Goal: Task Accomplishment & Management: Complete application form

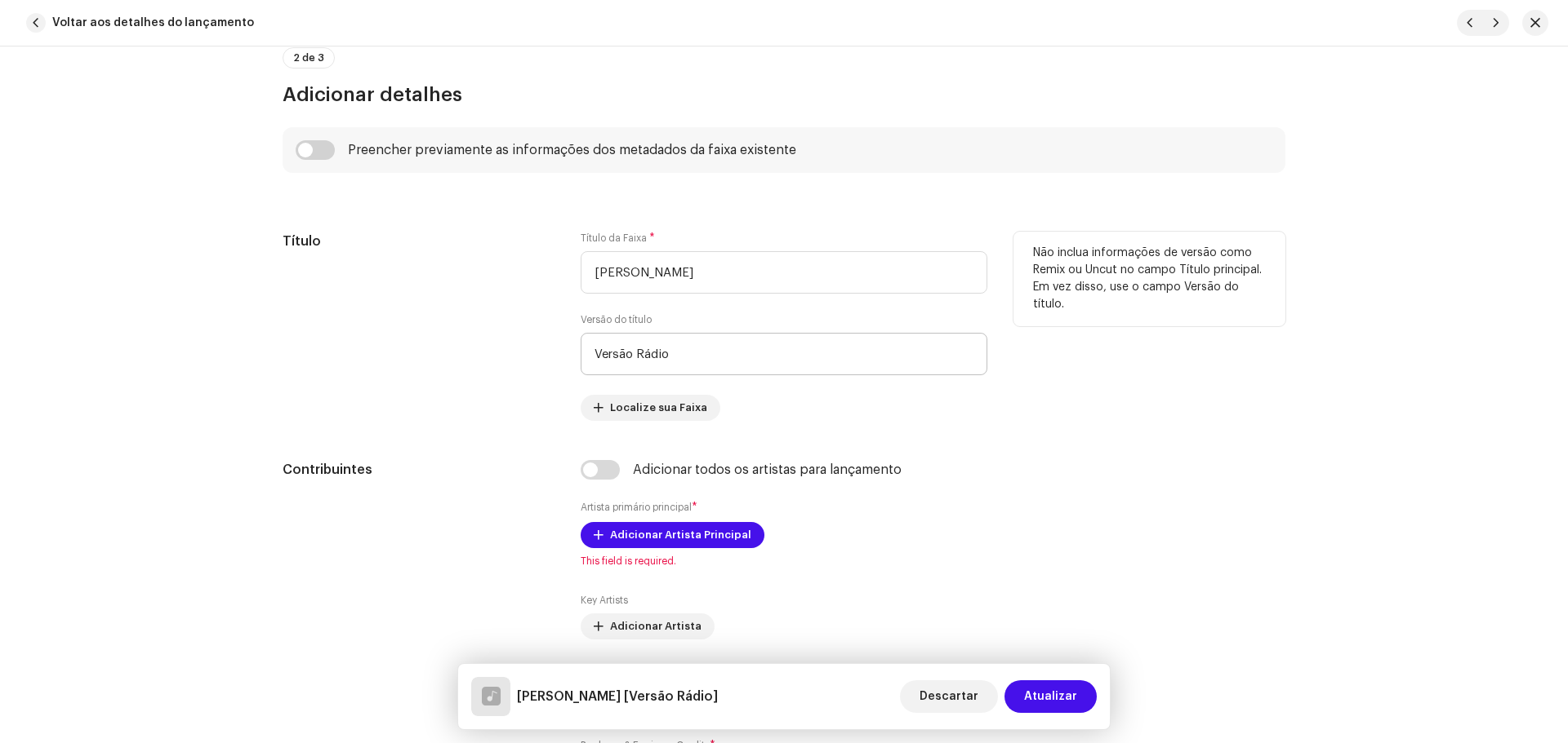
scroll to position [734, 0]
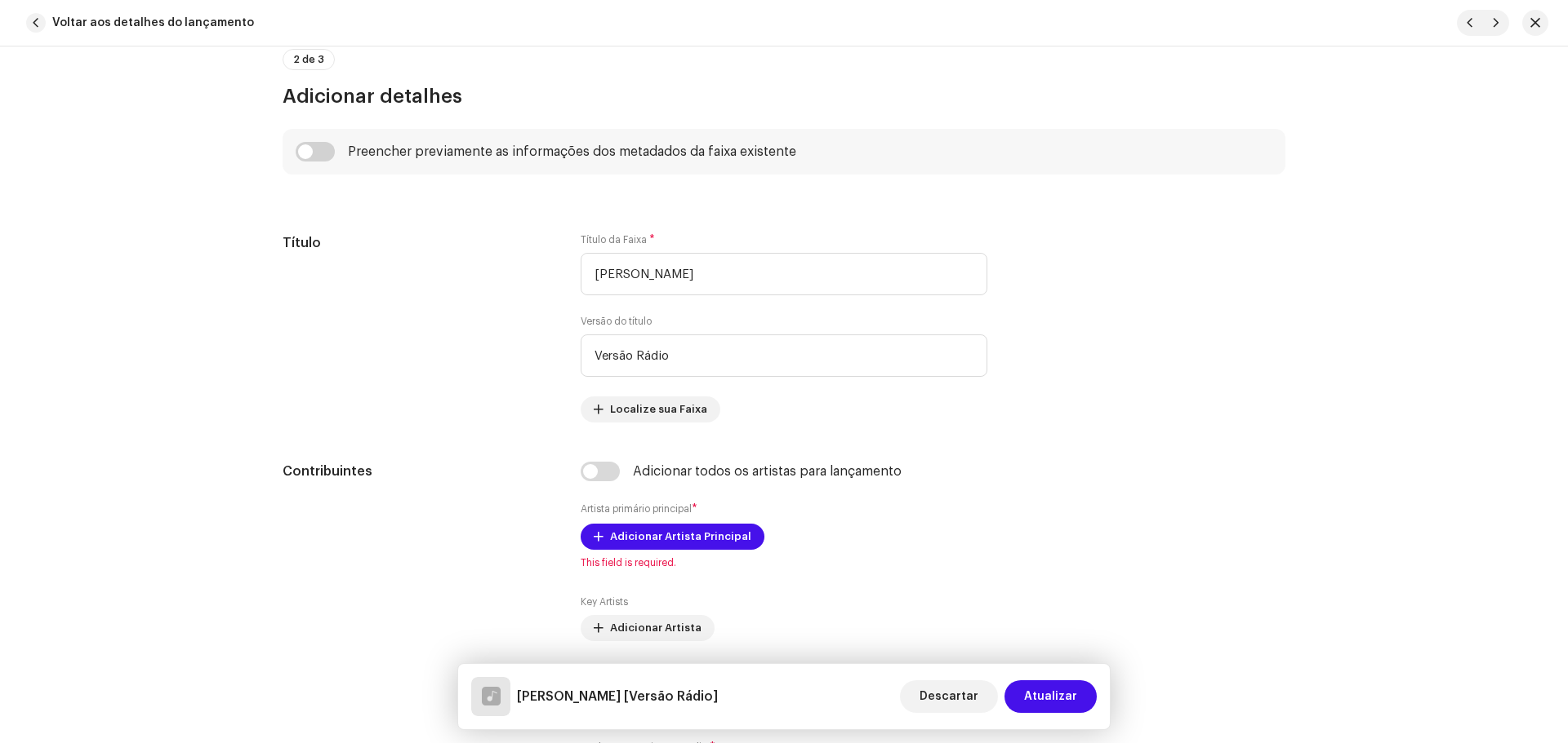
drag, startPoint x: 760, startPoint y: 504, endPoint x: 842, endPoint y: 766, distance: 274.5
click at [761, 503] on div "Adicionar todos os artistas para lançamento Artista primário principal * Adicio…" at bounding box center [783, 634] width 407 height 346
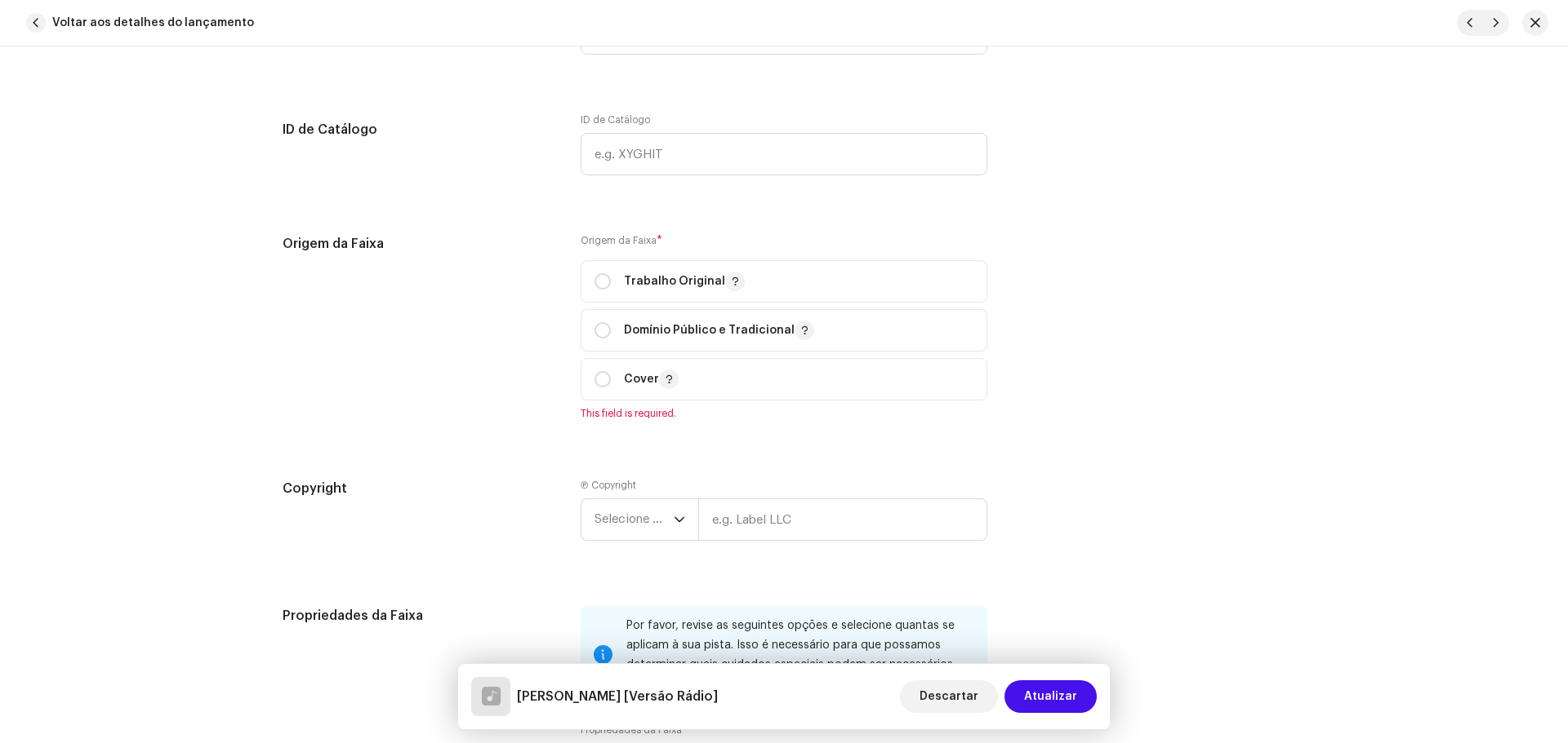
drag, startPoint x: 842, startPoint y: 766, endPoint x: 1211, endPoint y: 782, distance: 369.3
click at [1211, 743] on html "DJ Kokadah Home Perfil Catálogo Transações Análise Recursos Marketplace DJ Koka…" at bounding box center [784, 371] width 1568 height 743
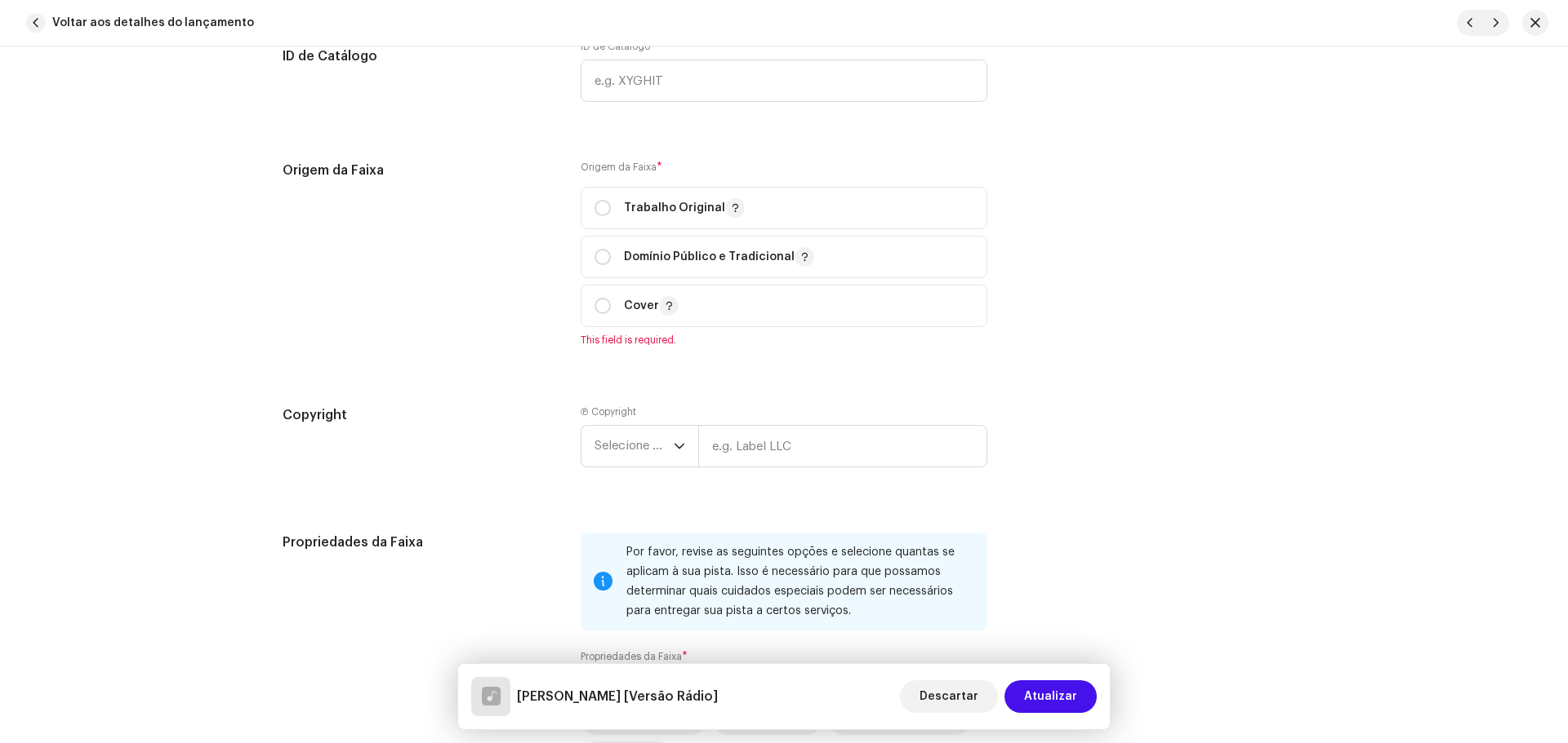
click at [1123, 463] on div "Copyright Ⓟ Copyright Selecione o ano" at bounding box center [783, 450] width 1002 height 88
click at [688, 207] on p "Trabalho Original" at bounding box center [684, 208] width 121 height 20
radio input "true"
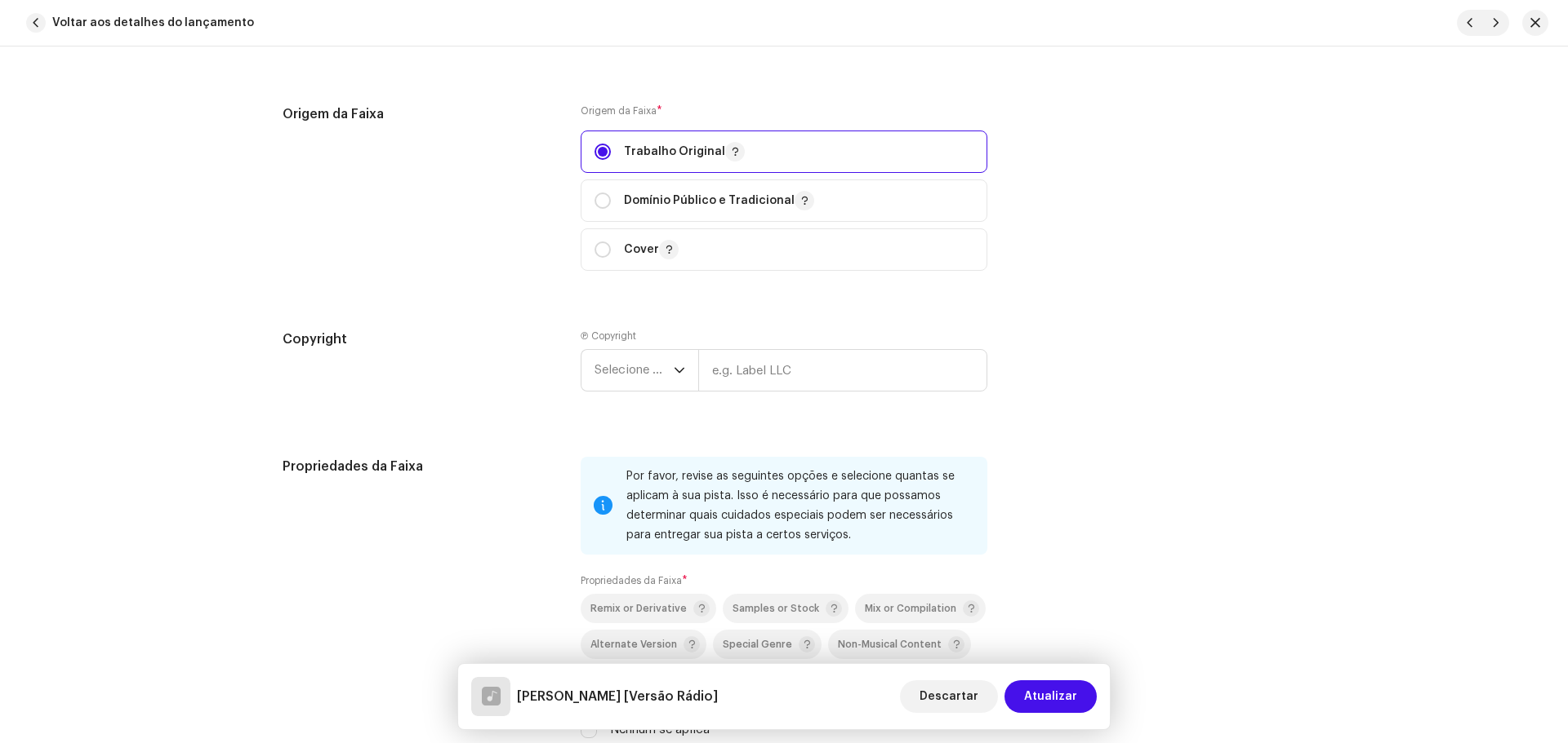
scroll to position [2211, 0]
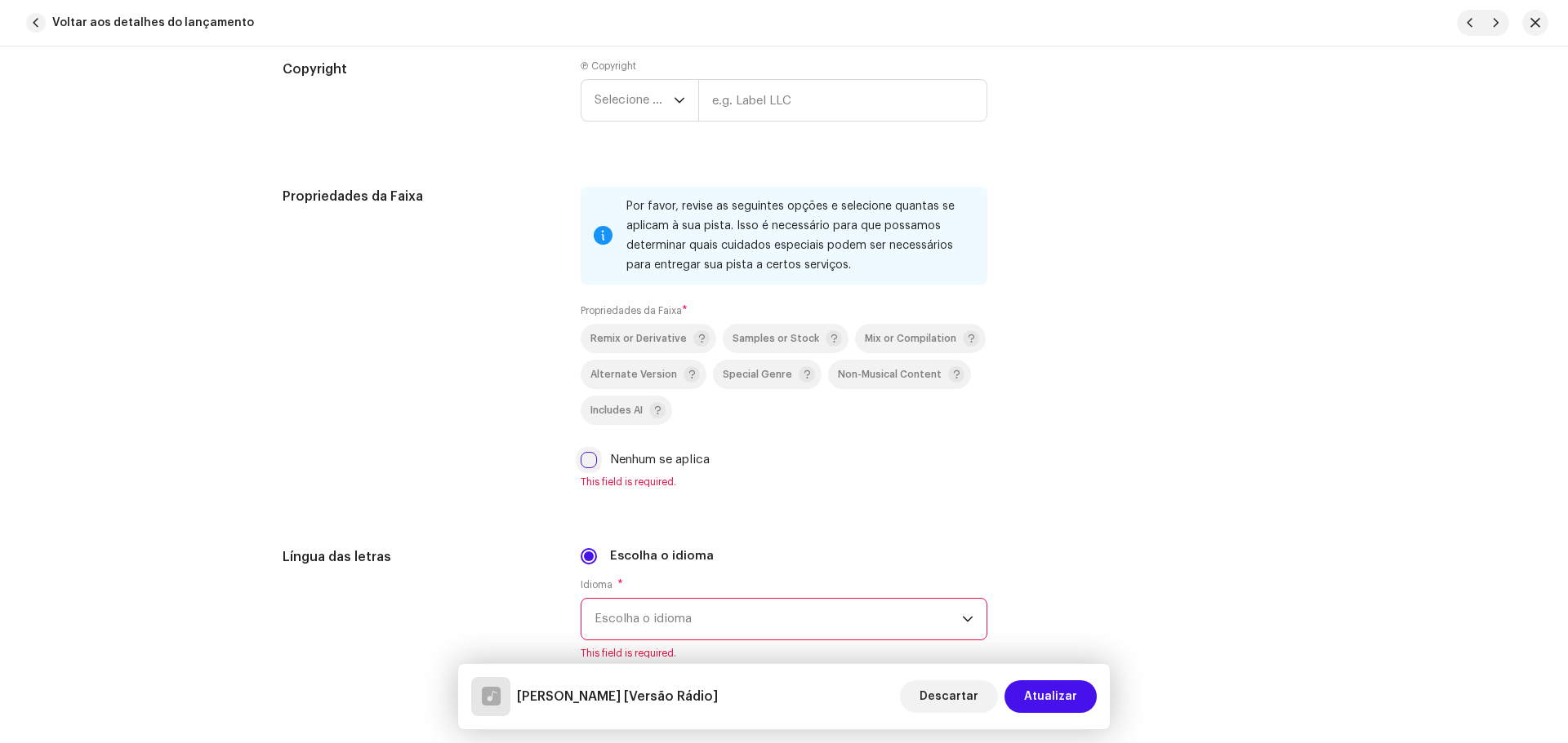
click at [586, 465] on input "Nenhum se aplica" at bounding box center [588, 460] width 16 height 16
checkbox input "true"
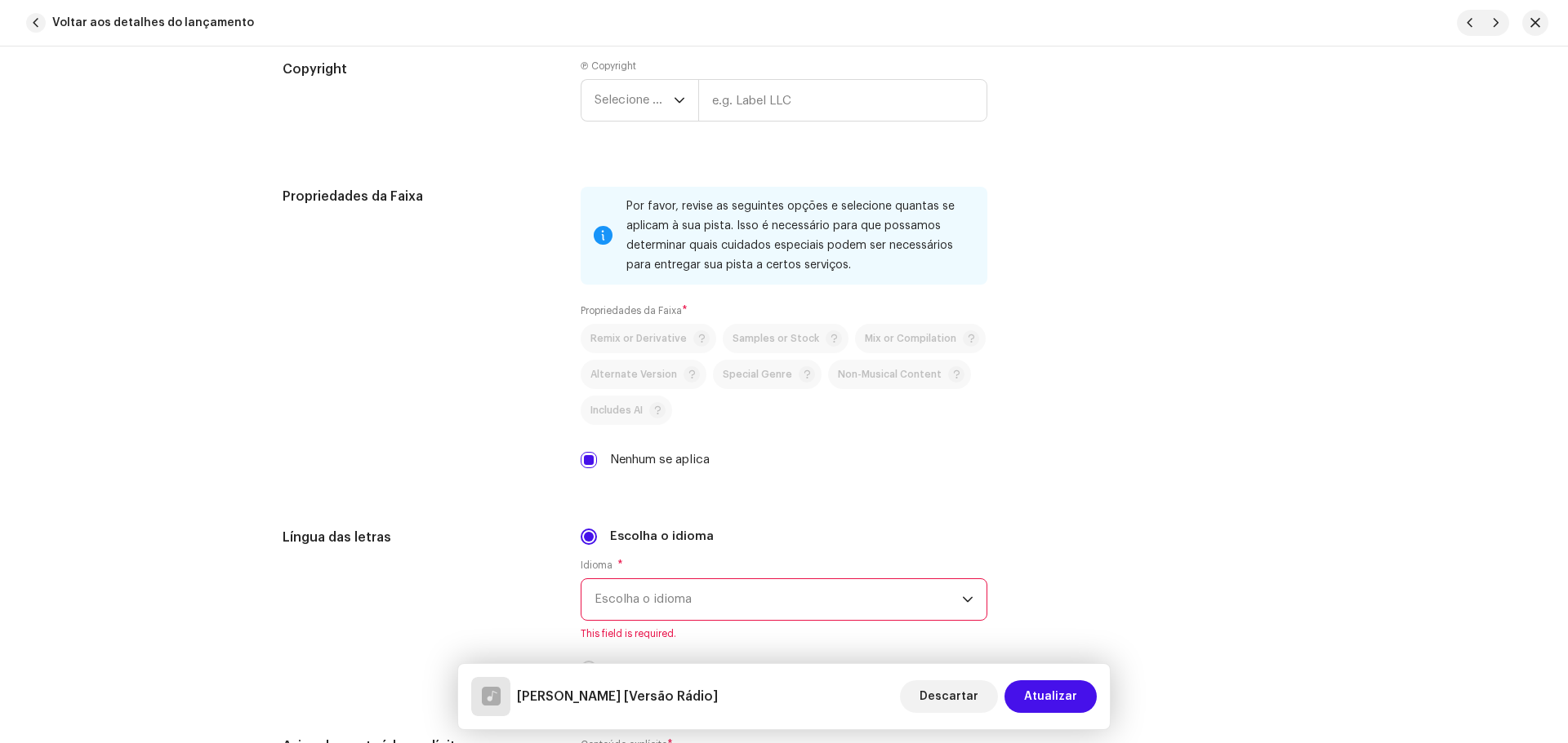
click at [722, 608] on span "Escolha o idioma" at bounding box center [778, 599] width 368 height 41
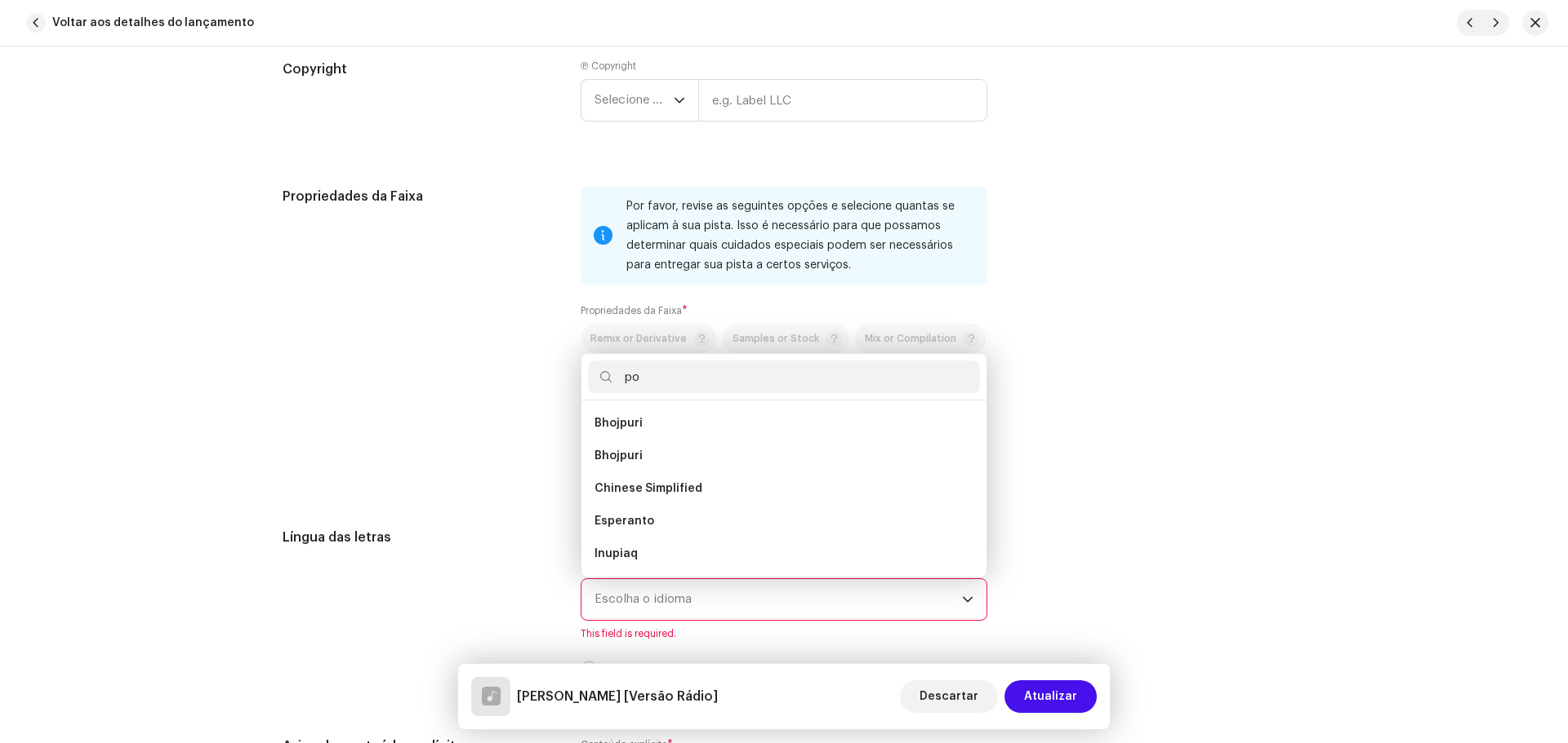
scroll to position [0, 0]
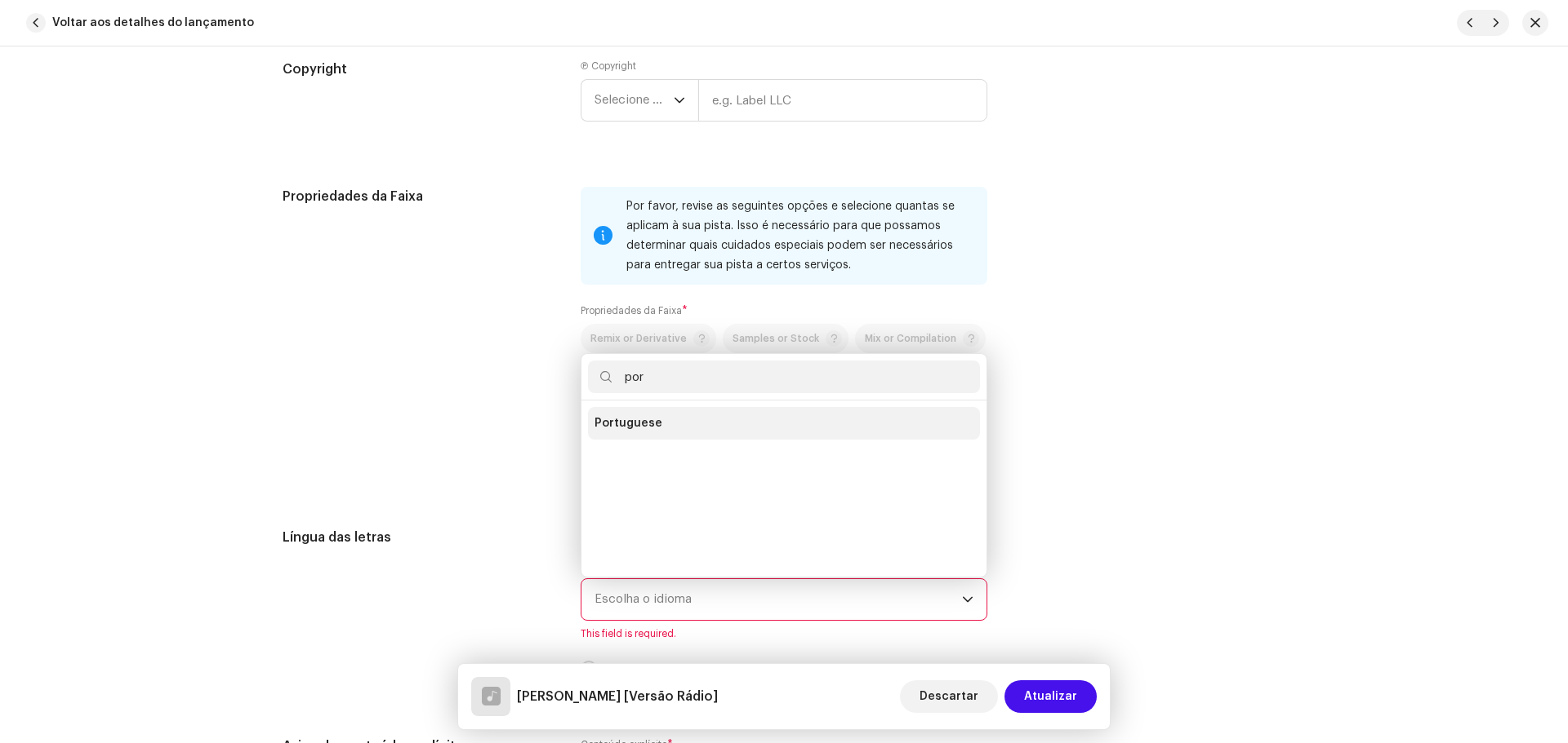
type input "por"
click at [678, 432] on li "Portuguese" at bounding box center [784, 424] width 392 height 33
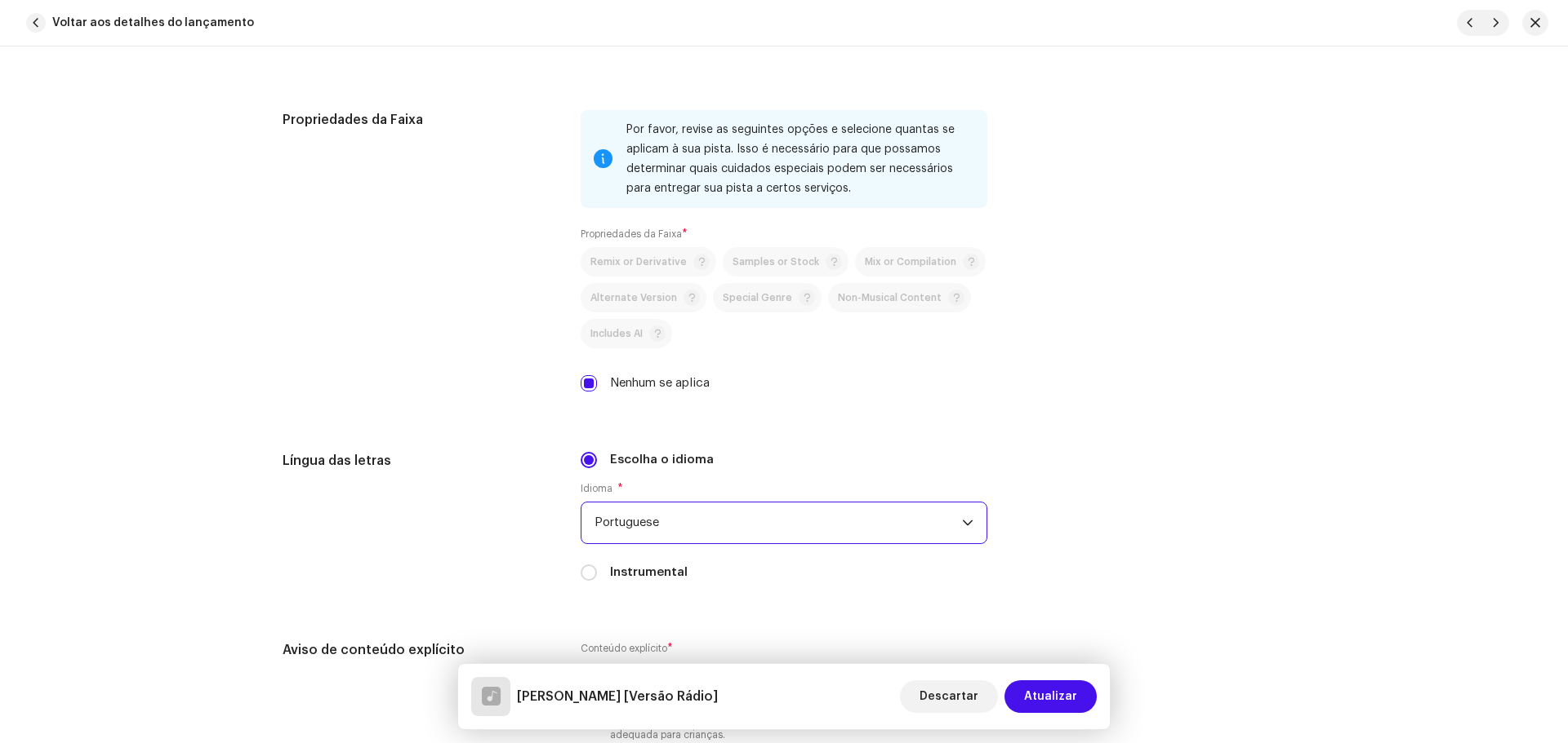
scroll to position [2619, 0]
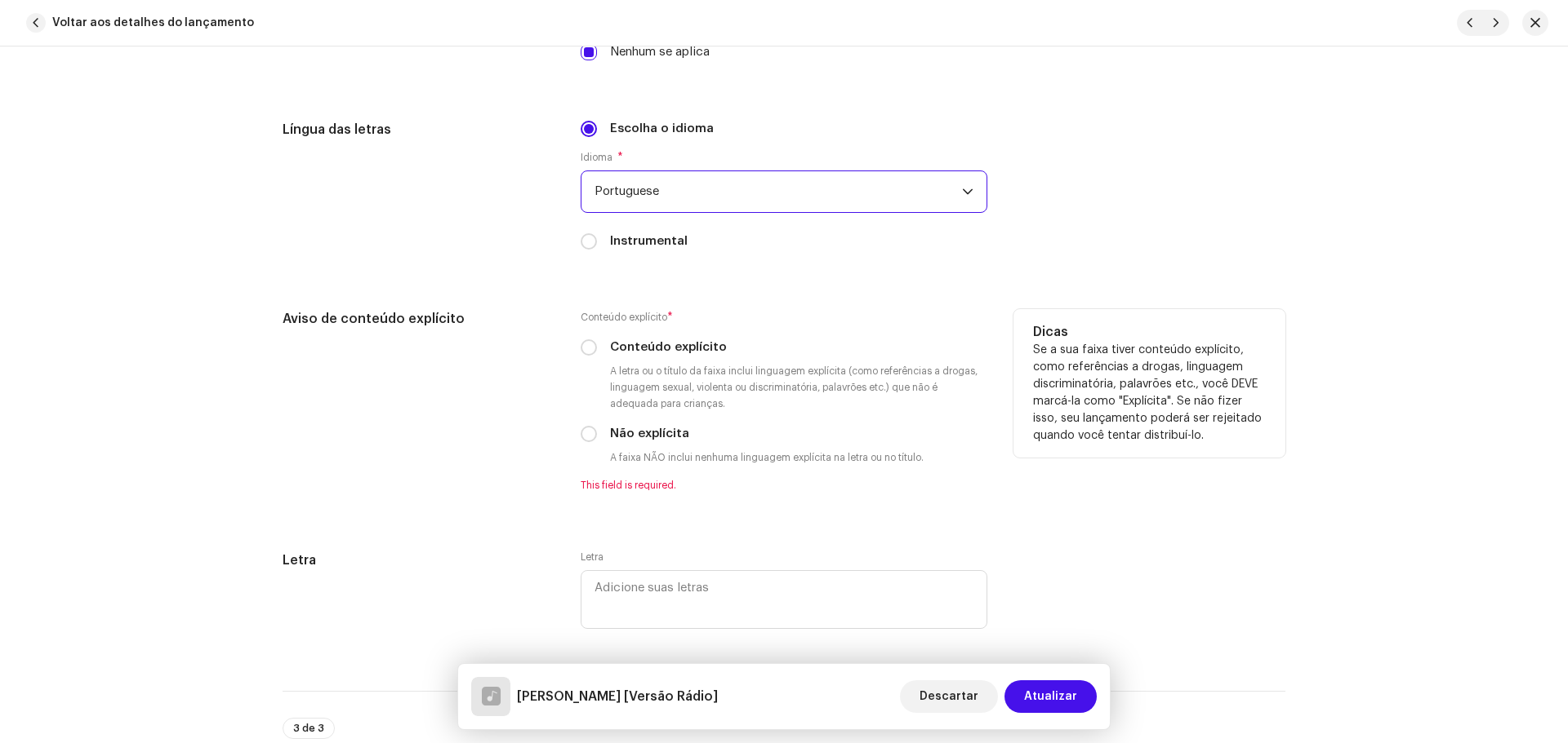
click at [589, 444] on div "Conteúdo explícito * Conteúdo explícito A letra ou o título da faixa inclui lin…" at bounding box center [783, 400] width 407 height 183
click at [586, 435] on input "Não explícita" at bounding box center [588, 434] width 16 height 16
radio input "true"
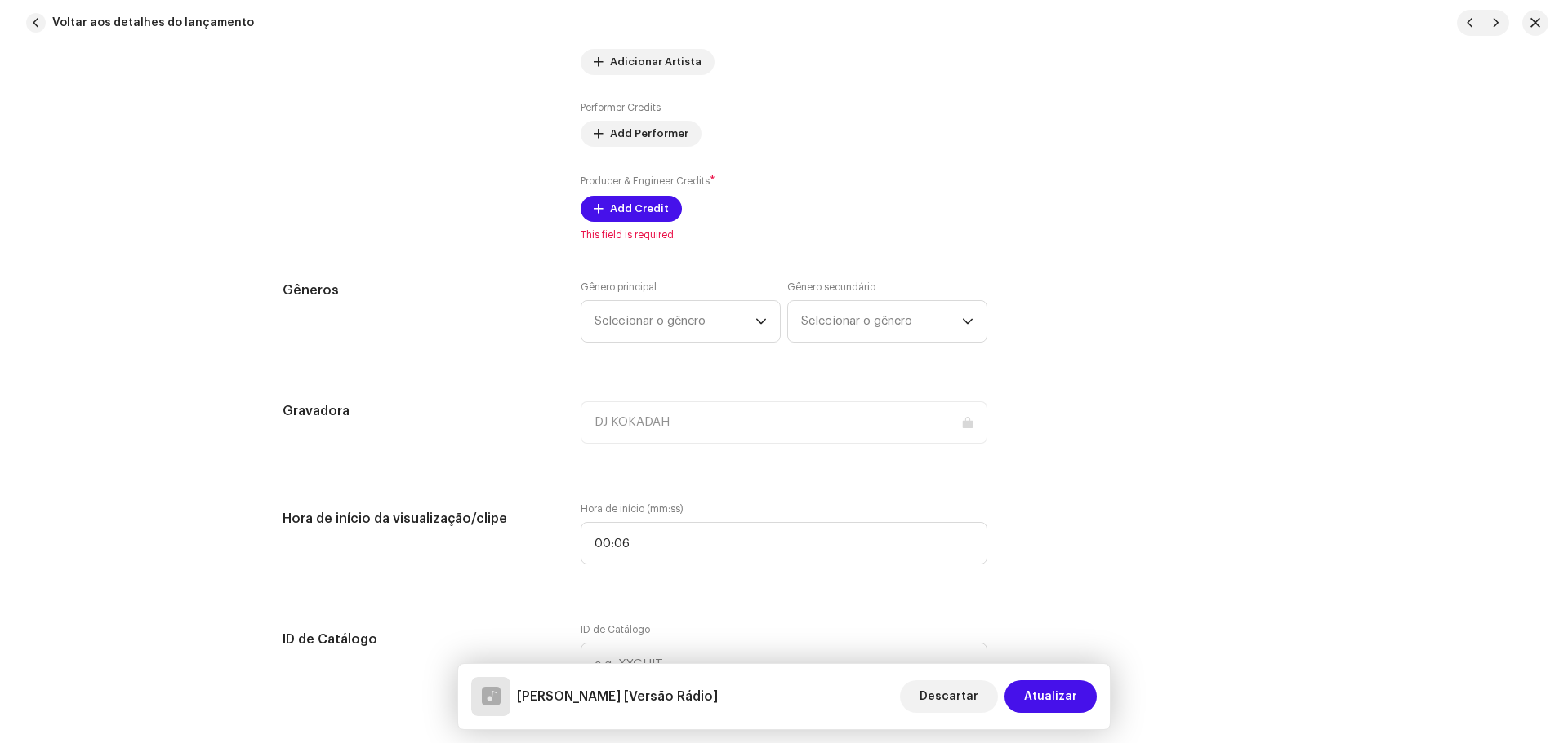
scroll to position [1306, 0]
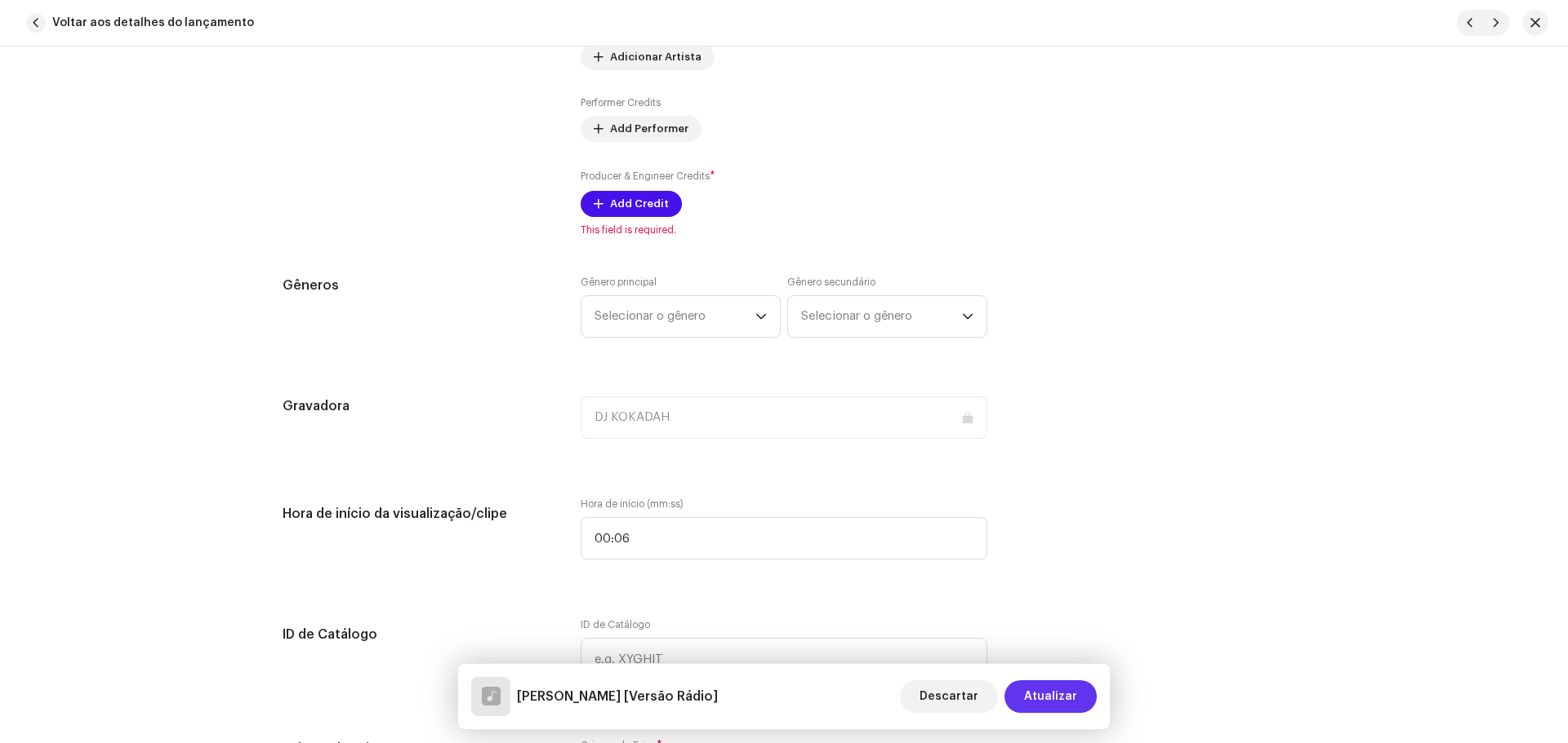
click at [1062, 686] on span "Atualizar" at bounding box center [1050, 697] width 53 height 33
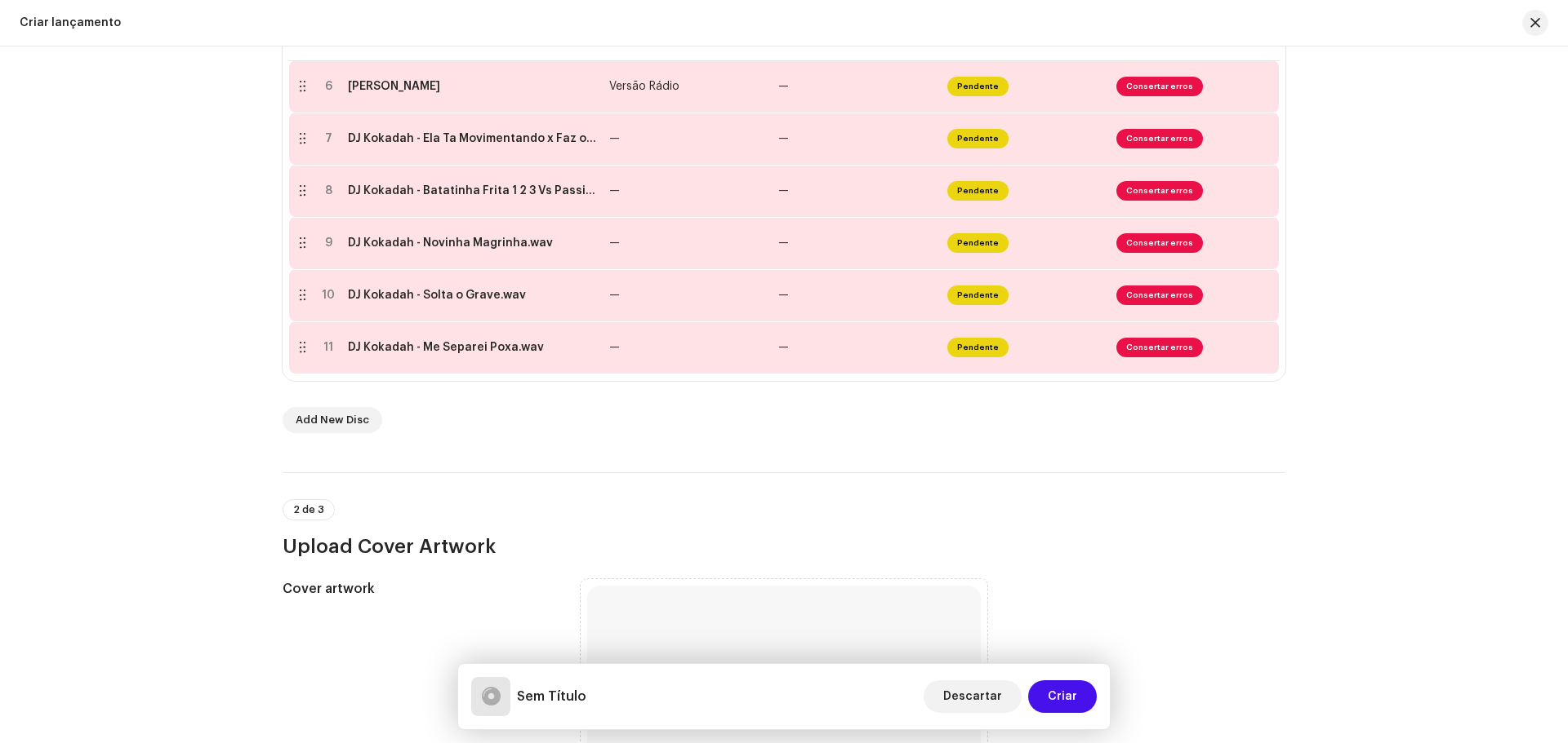
scroll to position [734, 0]
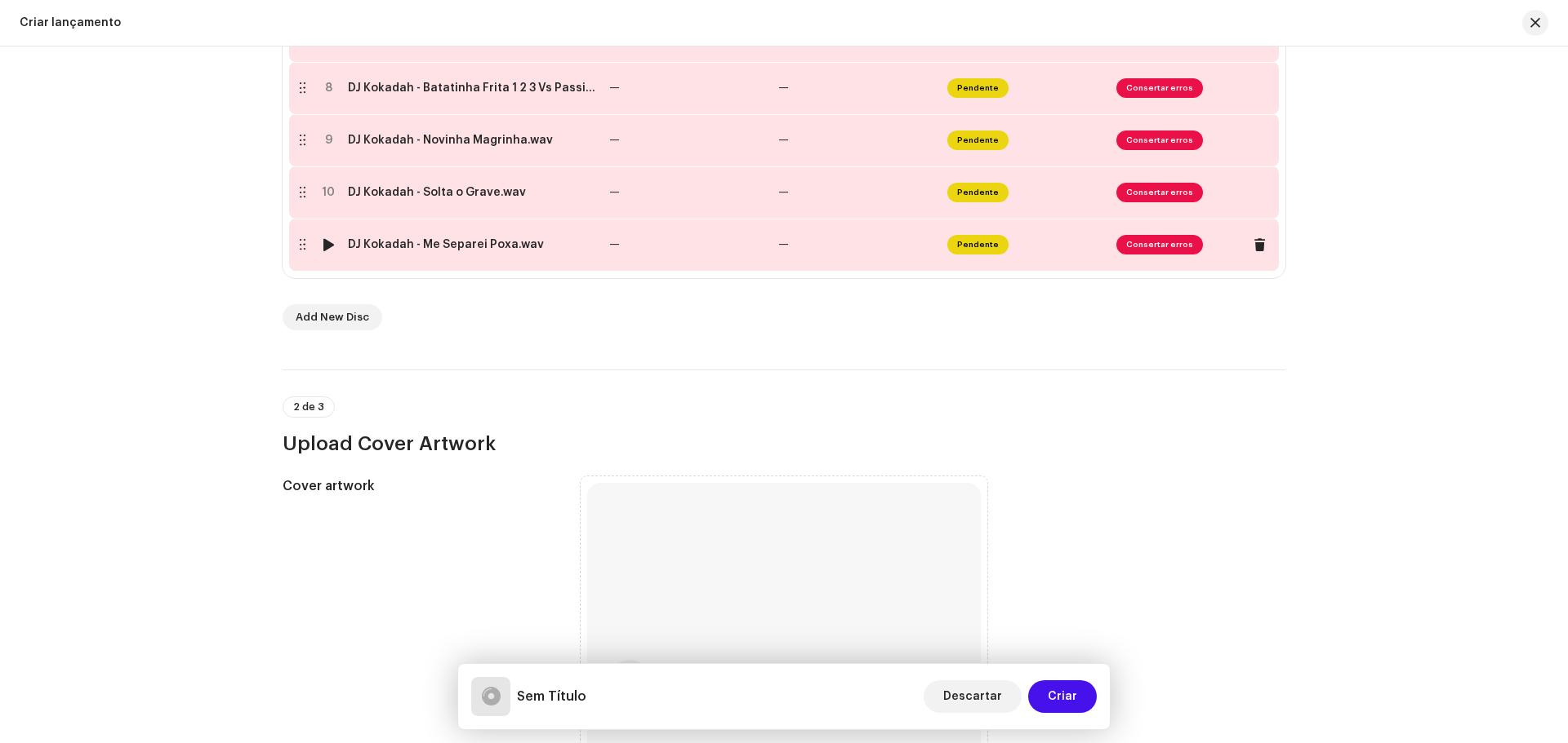
click at [325, 246] on div at bounding box center [329, 244] width 12 height 13
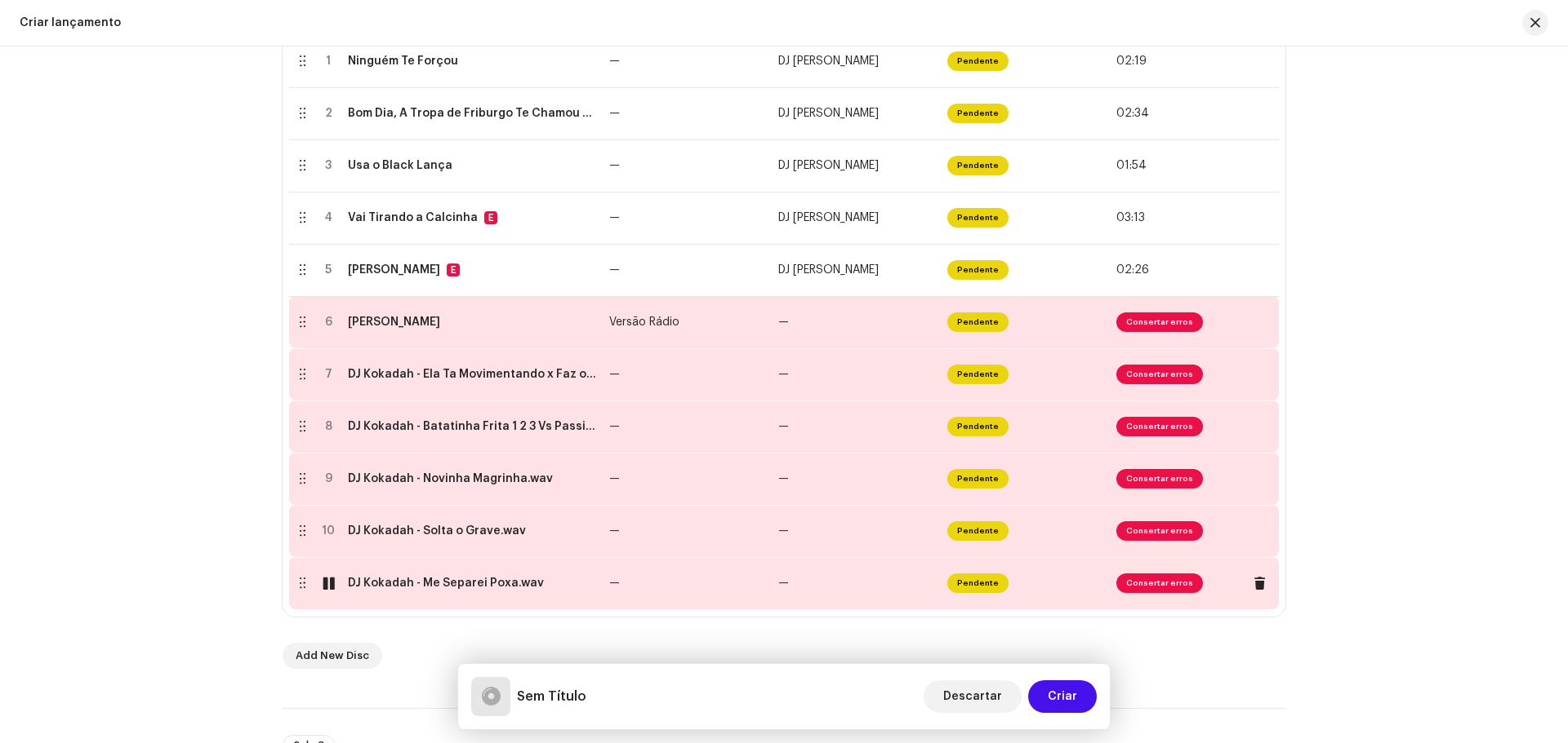
scroll to position [326, 0]
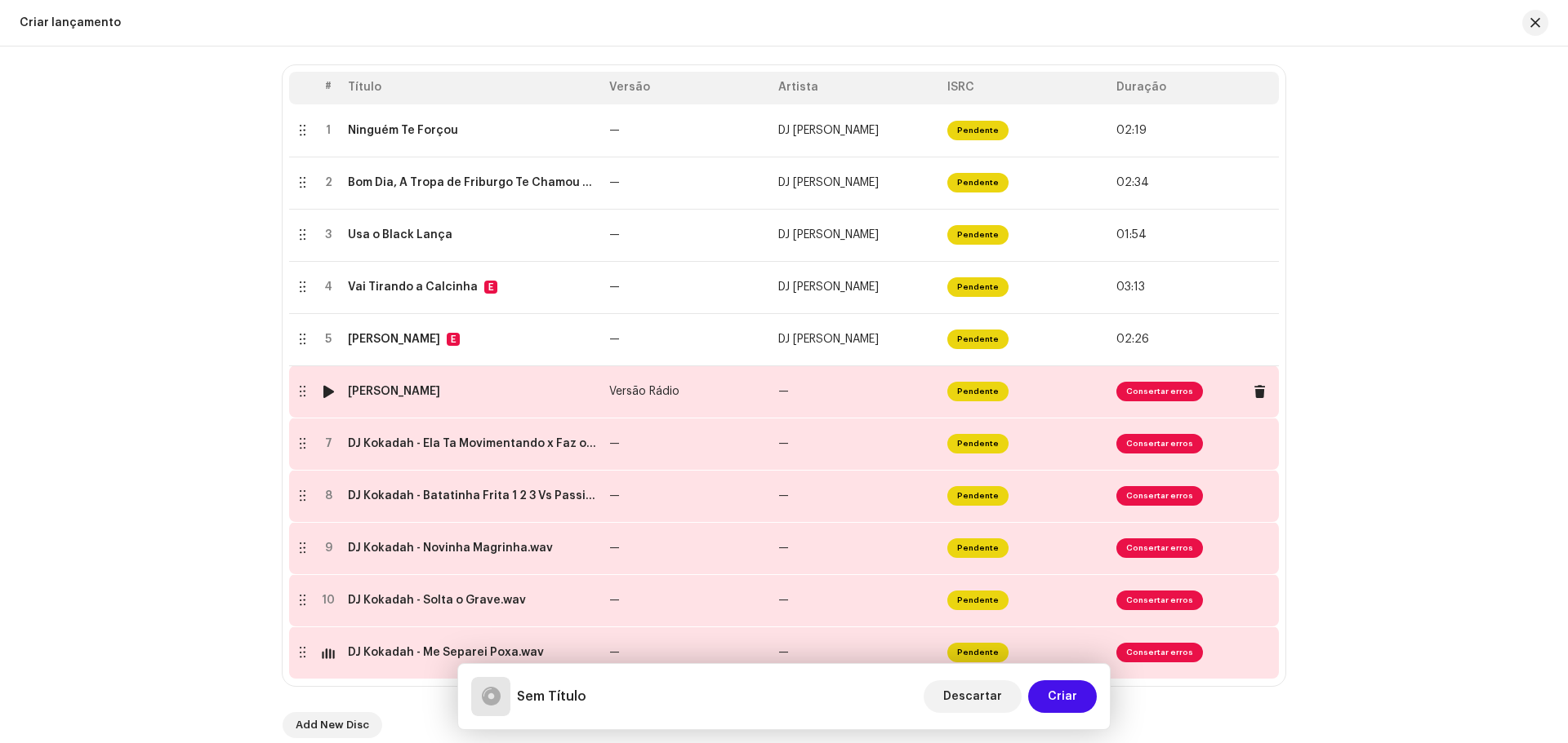
click at [325, 392] on div at bounding box center [329, 391] width 12 height 13
click at [323, 447] on div at bounding box center [329, 444] width 12 height 13
click at [465, 457] on td "DJ Kokadah - Ela Ta Movimentando x Faz o Movimento.wav" at bounding box center [471, 444] width 262 height 53
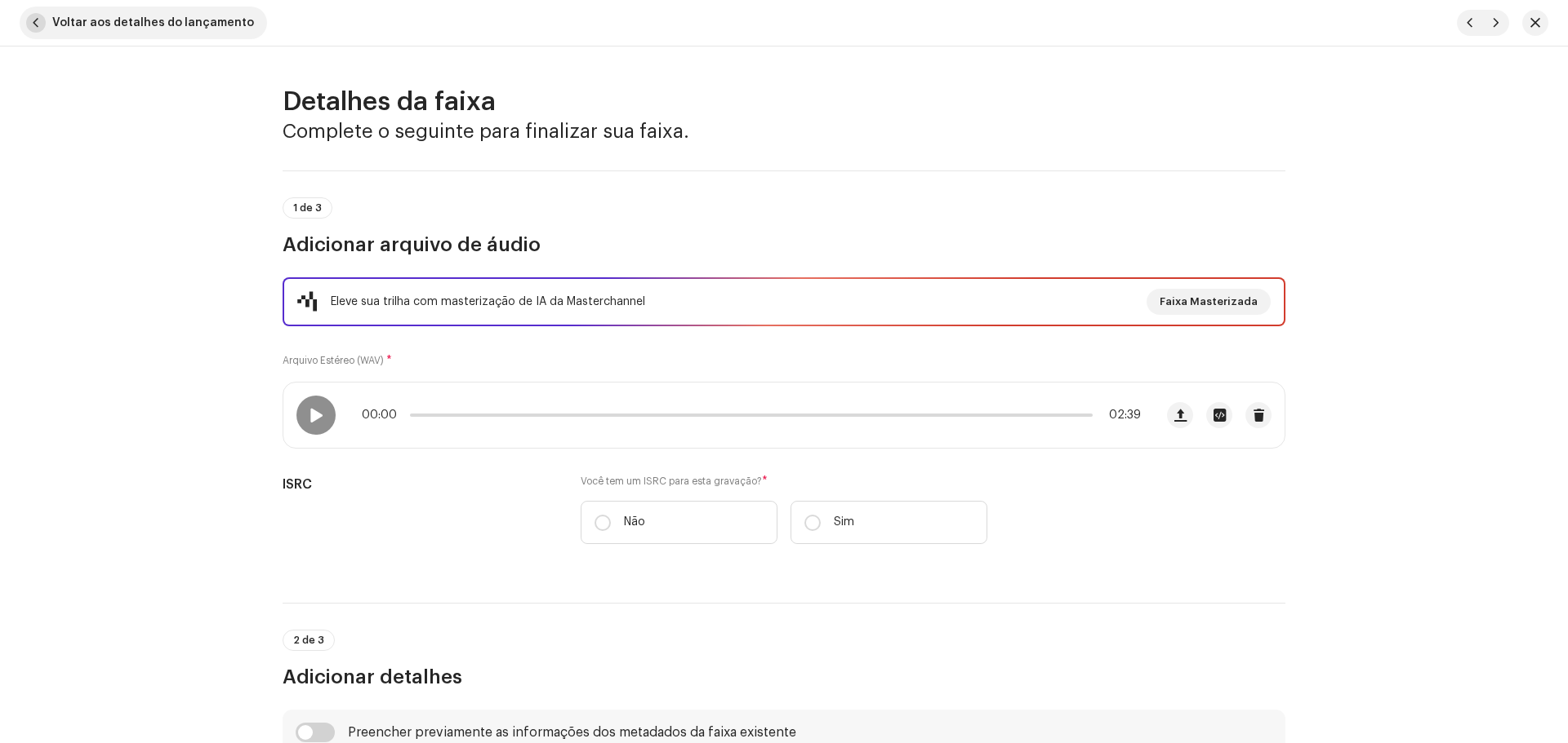
click at [48, 16] on button "Voltar aos detalhes do lançamento" at bounding box center [143, 23] width 248 height 33
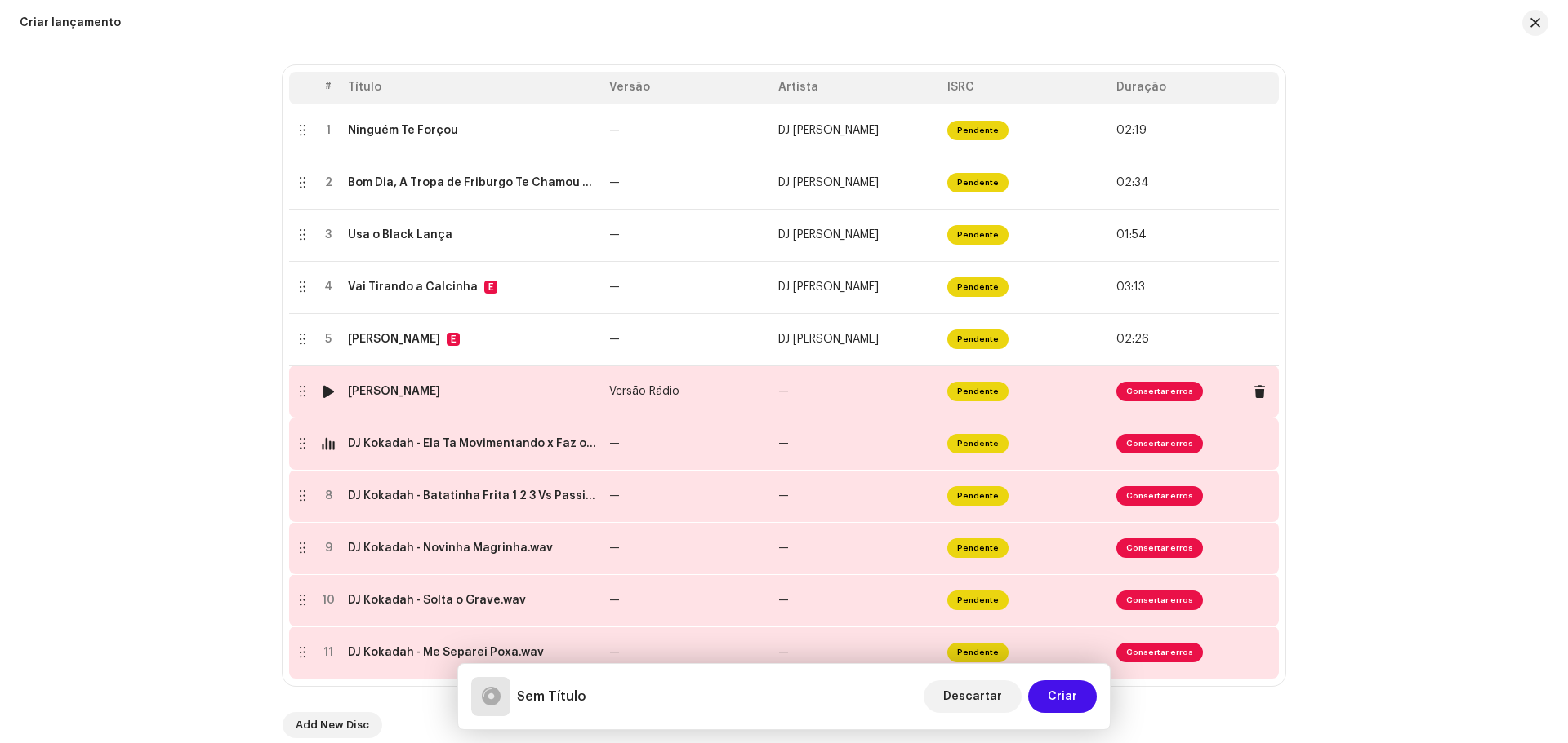
click at [433, 415] on td "[PERSON_NAME]" at bounding box center [471, 392] width 262 height 53
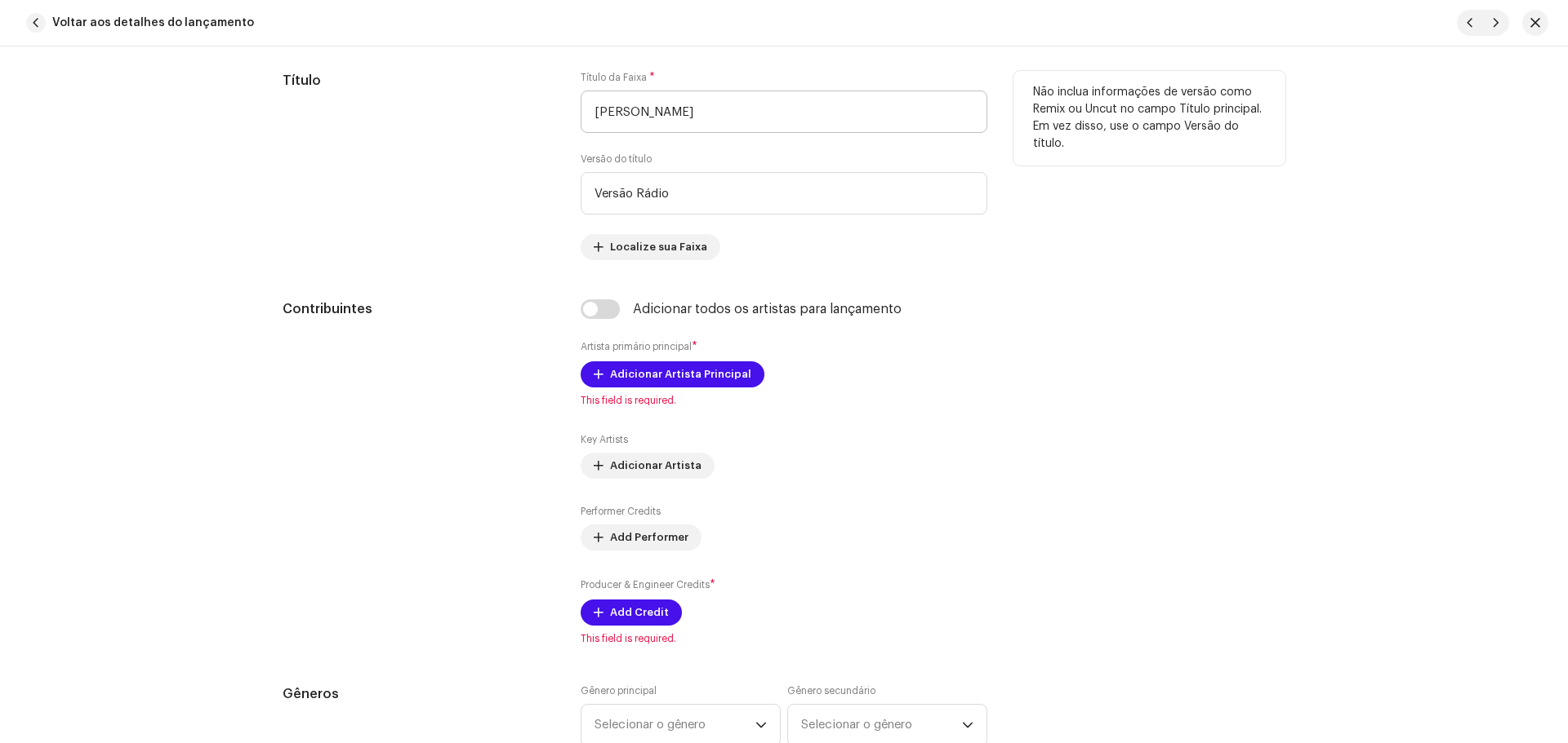
scroll to position [897, 0]
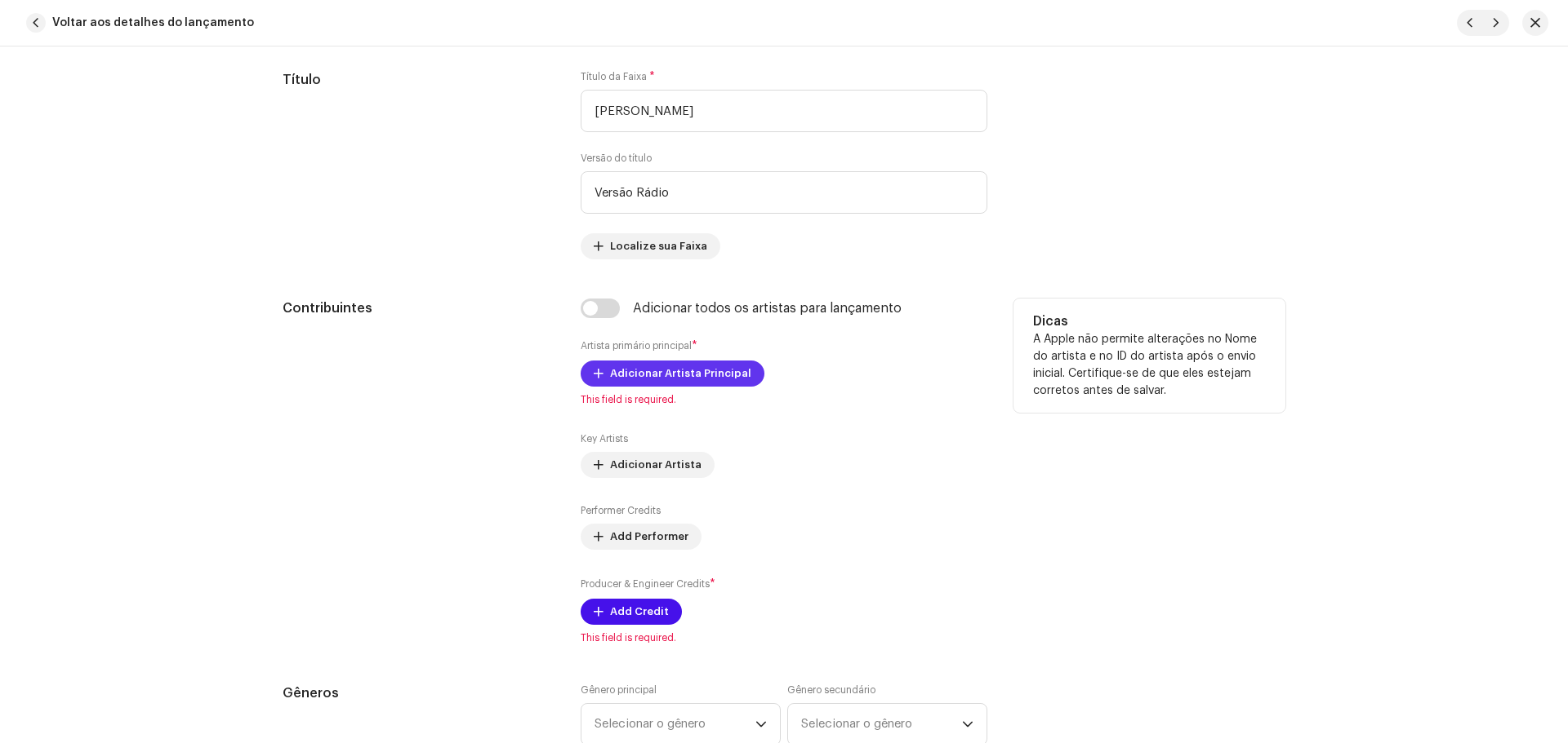
click at [654, 371] on span "Adicionar Artista Principal" at bounding box center [680, 374] width 142 height 33
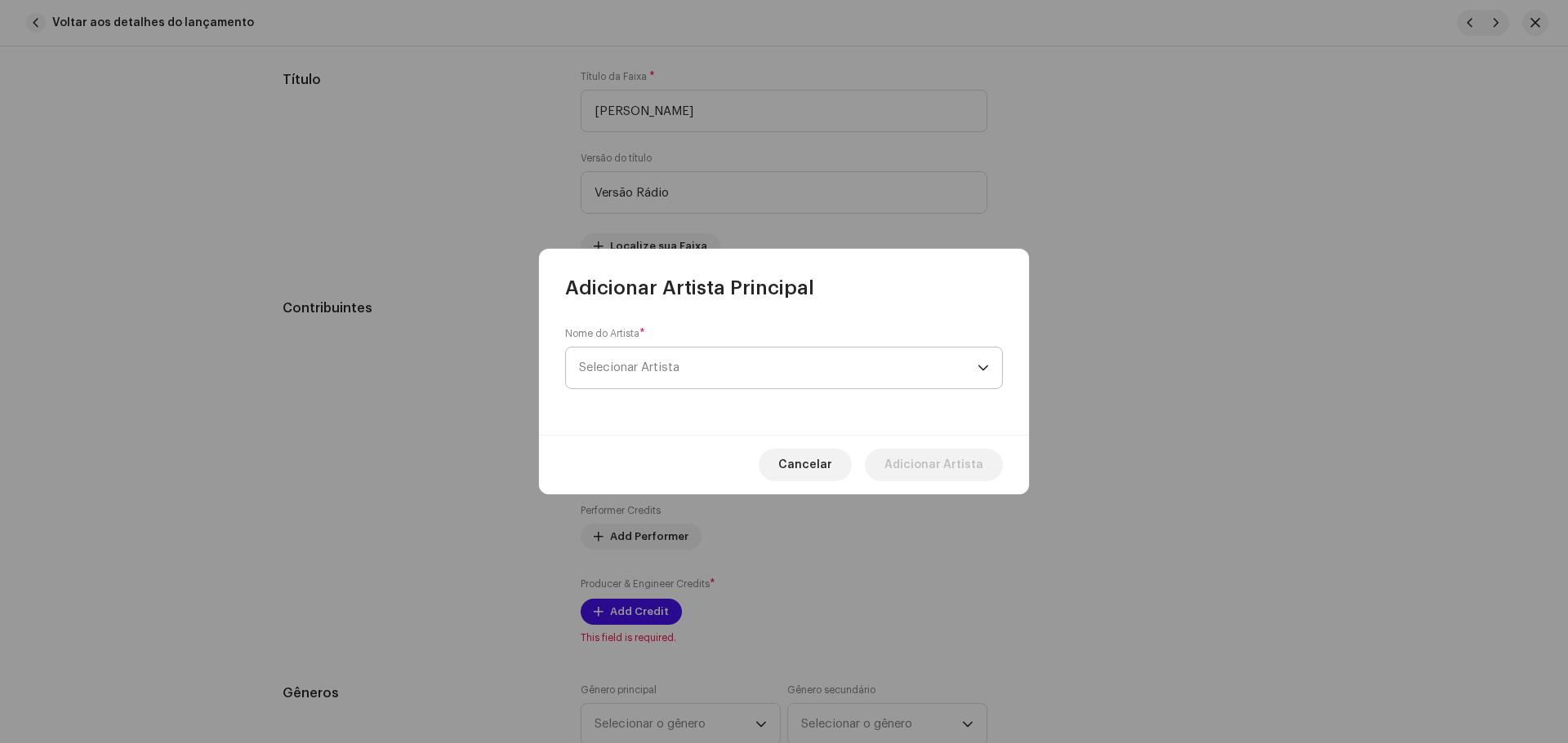
click at [755, 359] on span "Selecionar Artista" at bounding box center [777, 368] width 398 height 41
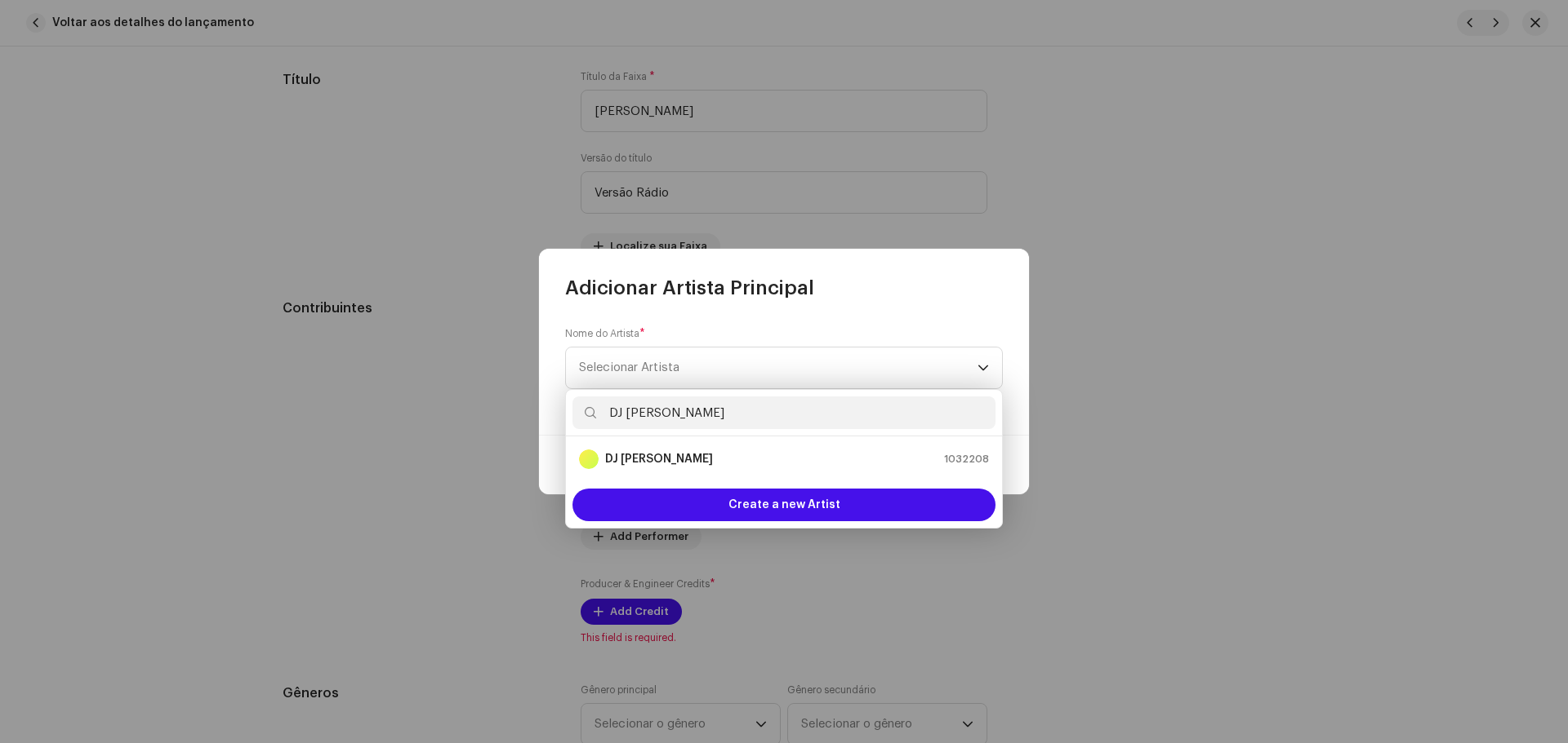
type input "DJ Kok"
click at [772, 450] on div "DJ Kokadah 1032208" at bounding box center [783, 459] width 410 height 20
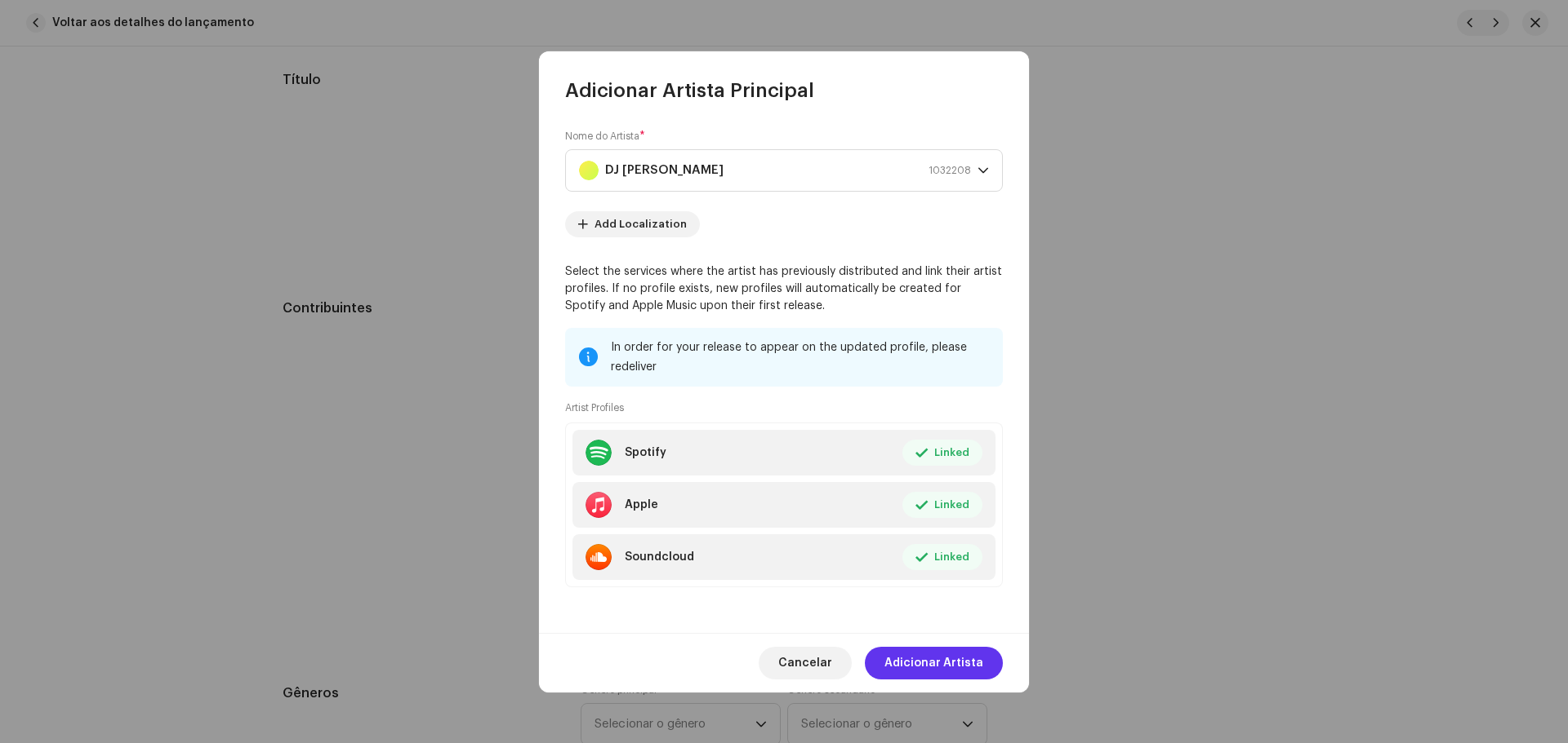
click at [958, 670] on span "Adicionar Artista" at bounding box center [933, 664] width 98 height 33
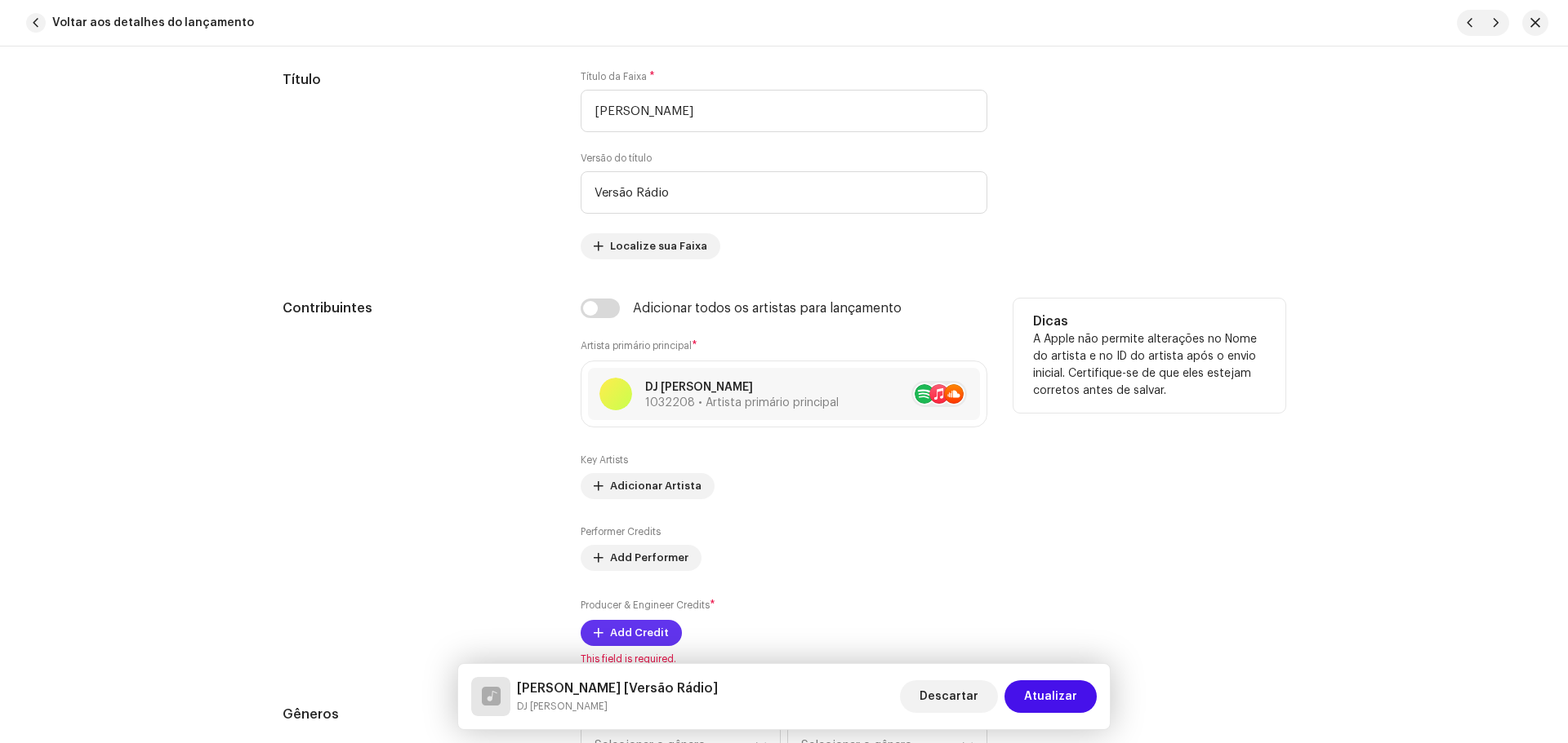
click at [623, 623] on span "Add Credit" at bounding box center [639, 633] width 59 height 33
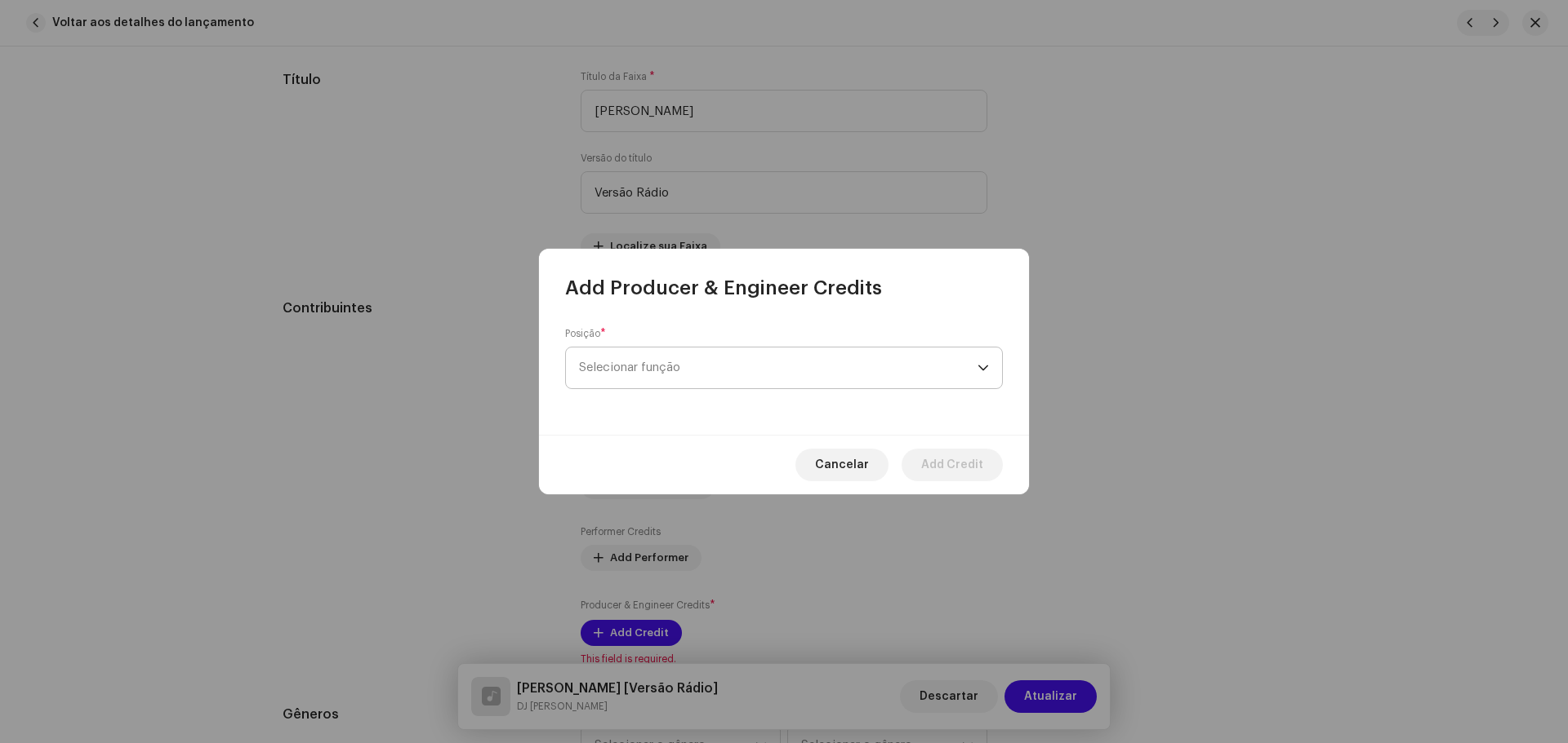
click at [661, 371] on span "Selecionar função" at bounding box center [777, 368] width 398 height 41
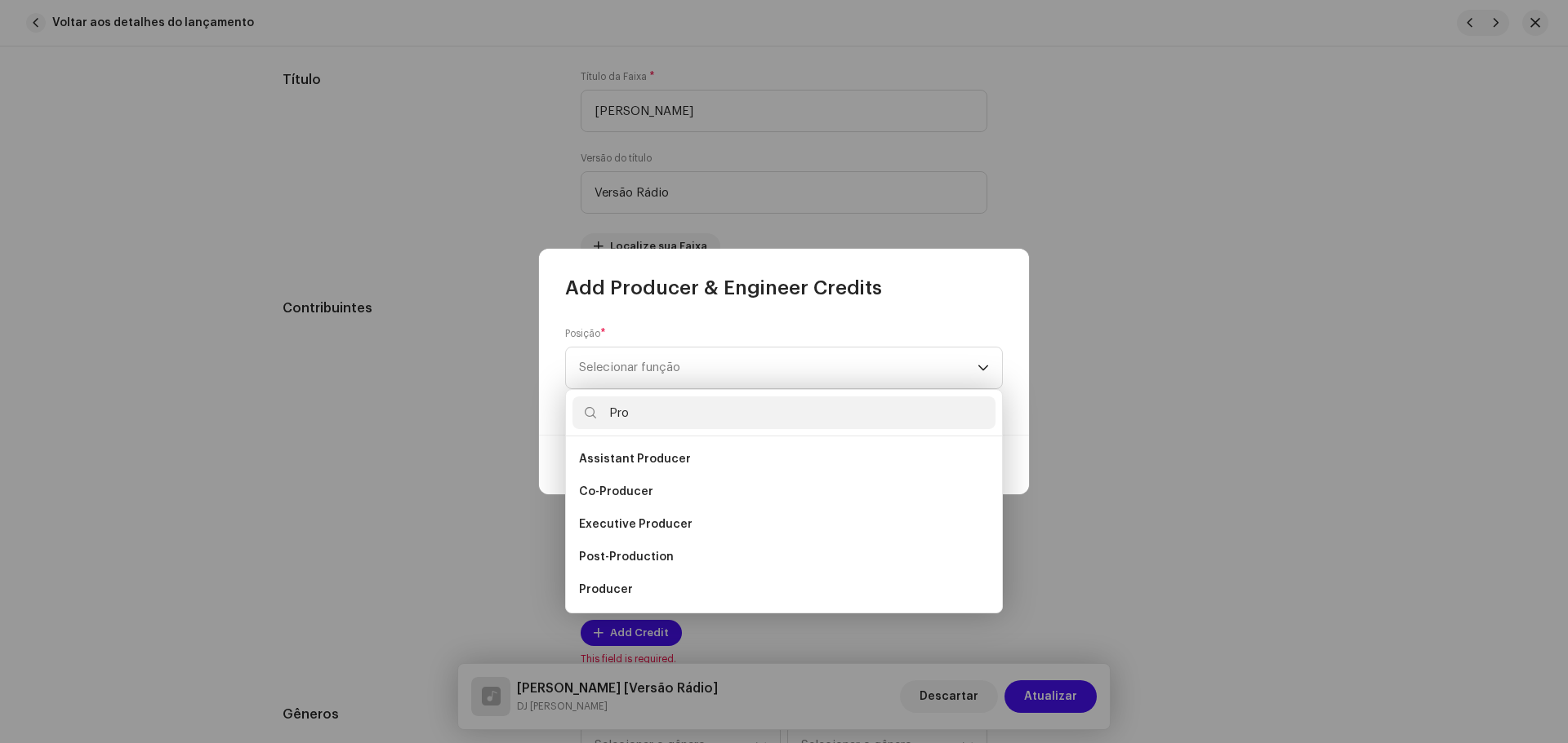
scroll to position [26, 0]
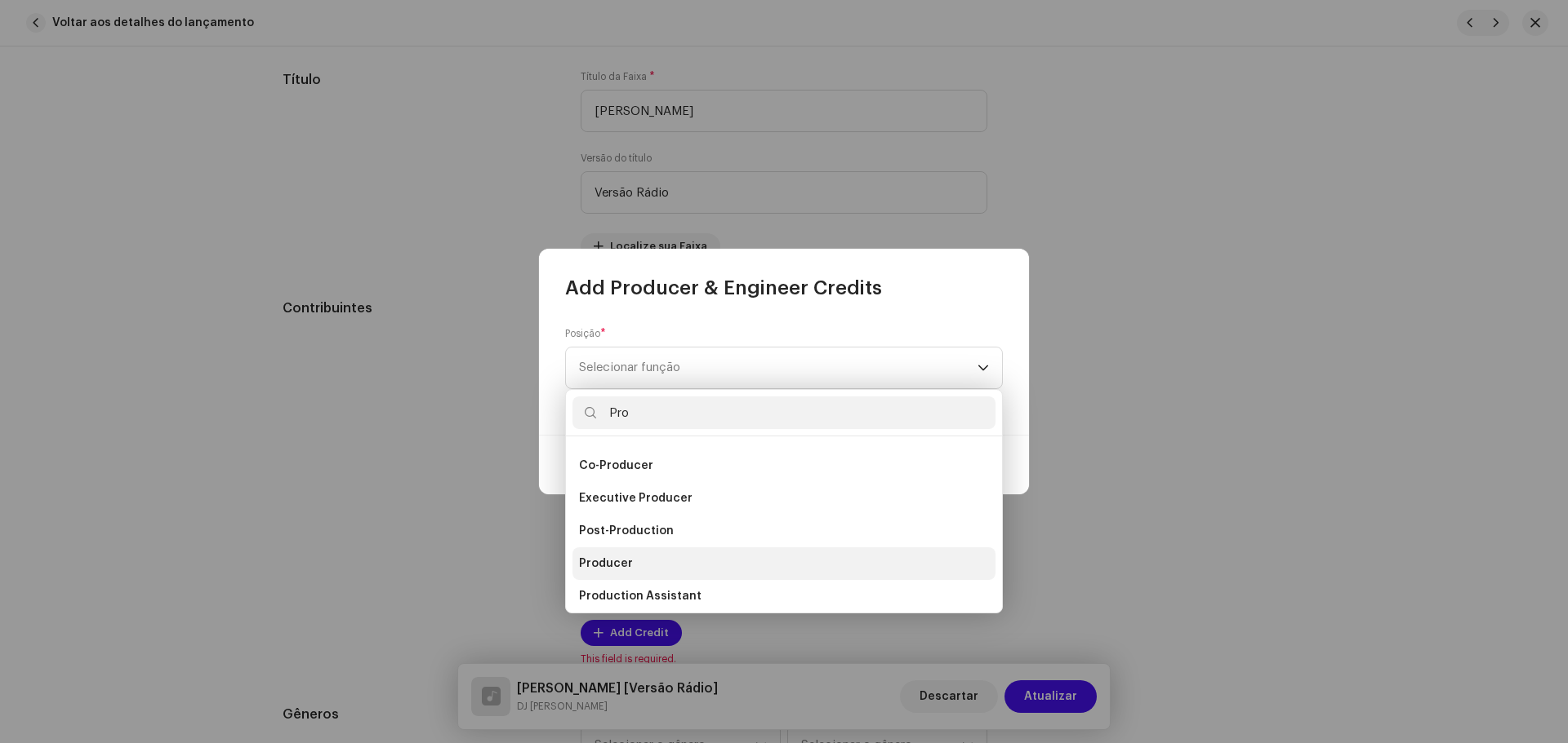
type input "Pro"
click at [633, 566] on li "Producer" at bounding box center [784, 564] width 423 height 33
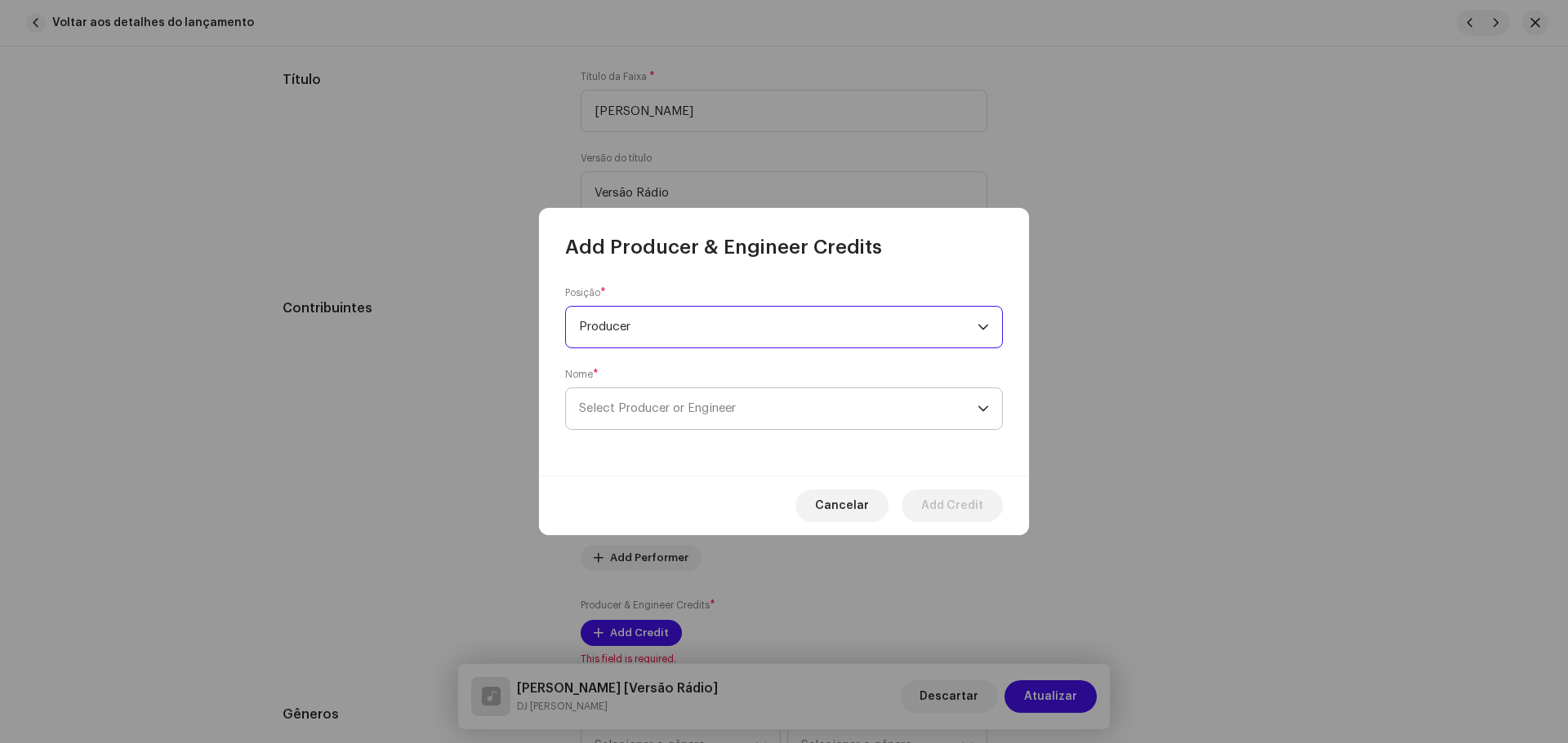
click at [653, 392] on span "Select Producer or Engineer" at bounding box center [777, 408] width 398 height 41
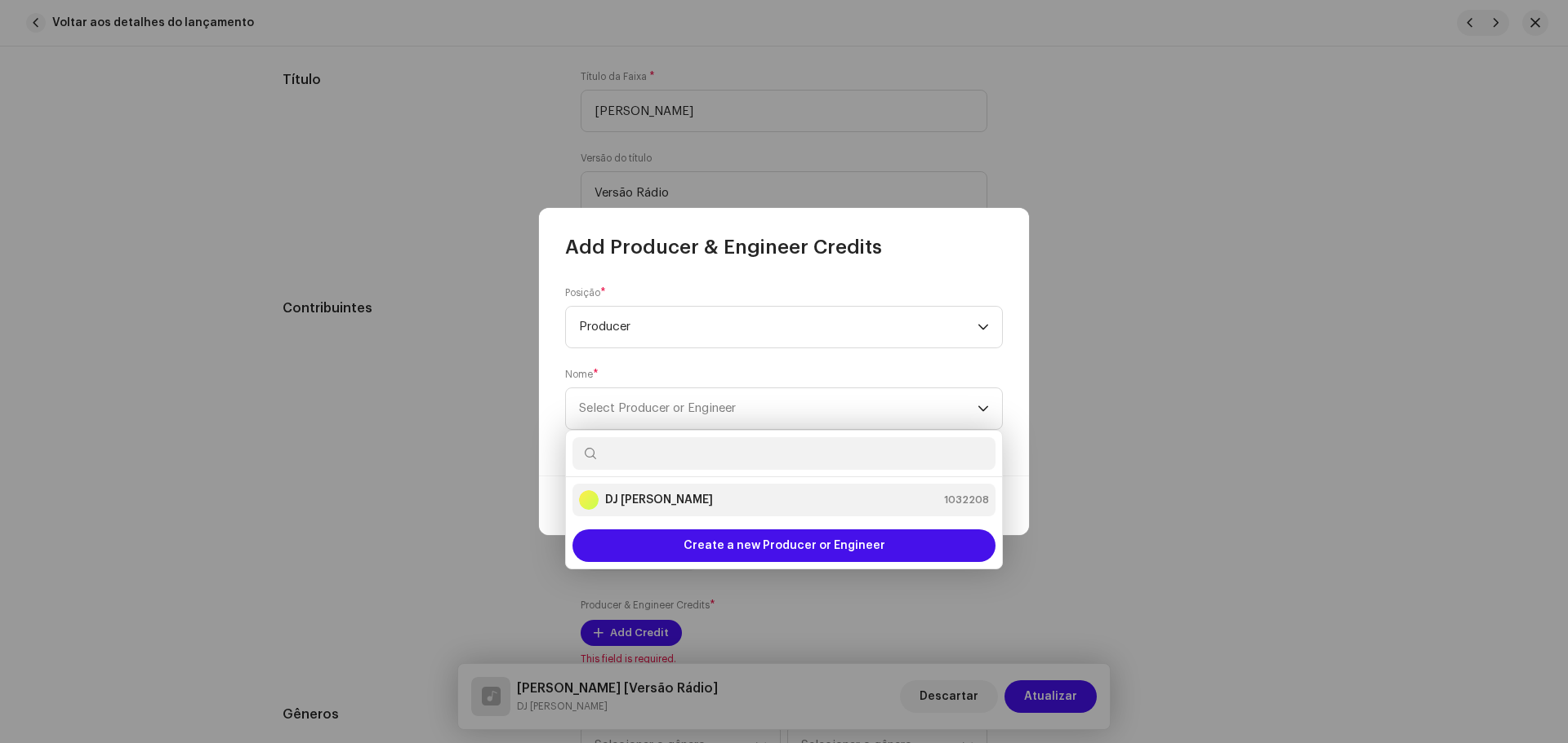
click at [698, 501] on div "DJ Kokadah 1032208" at bounding box center [783, 500] width 410 height 20
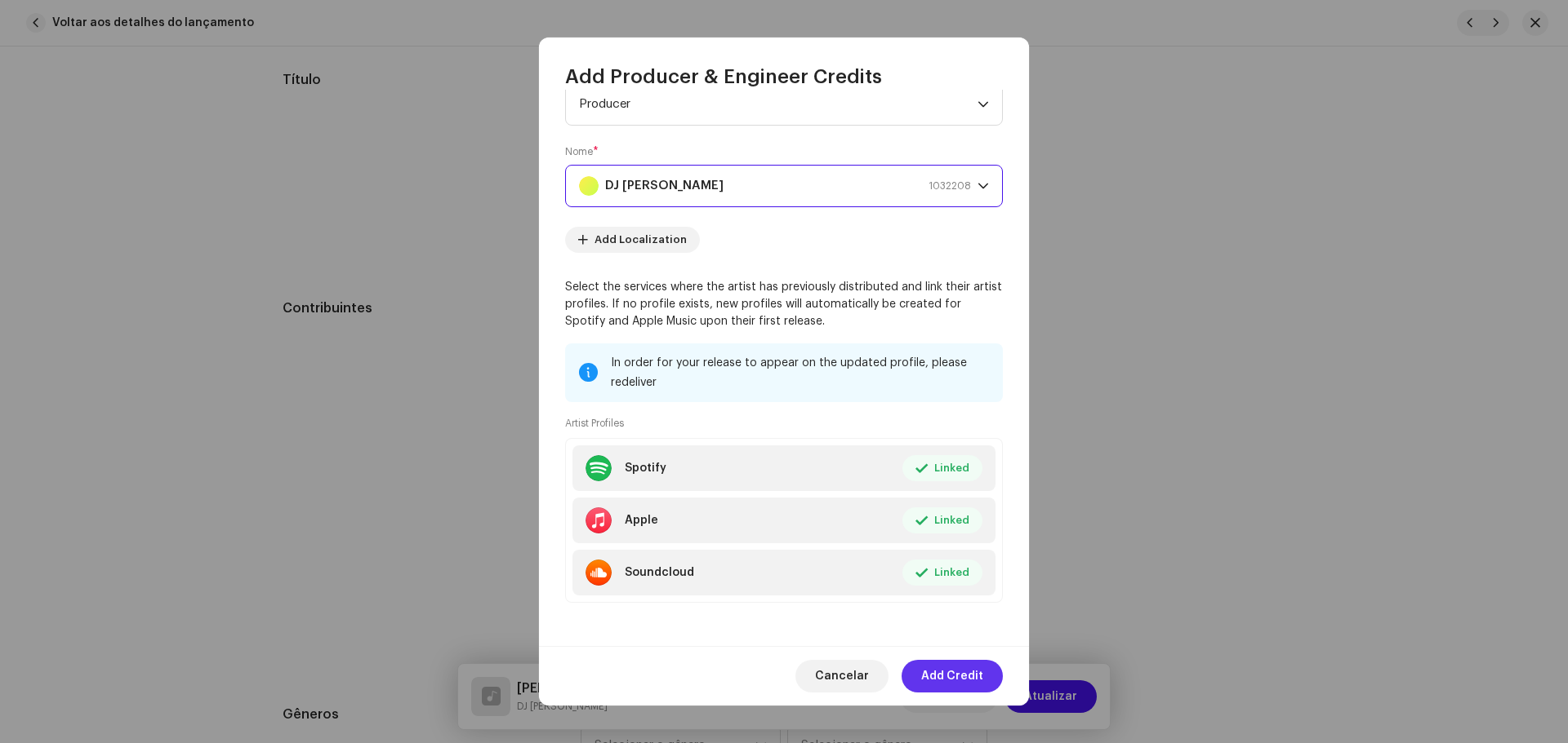
scroll to position [54, 0]
click at [951, 678] on span "Add Credit" at bounding box center [952, 677] width 62 height 33
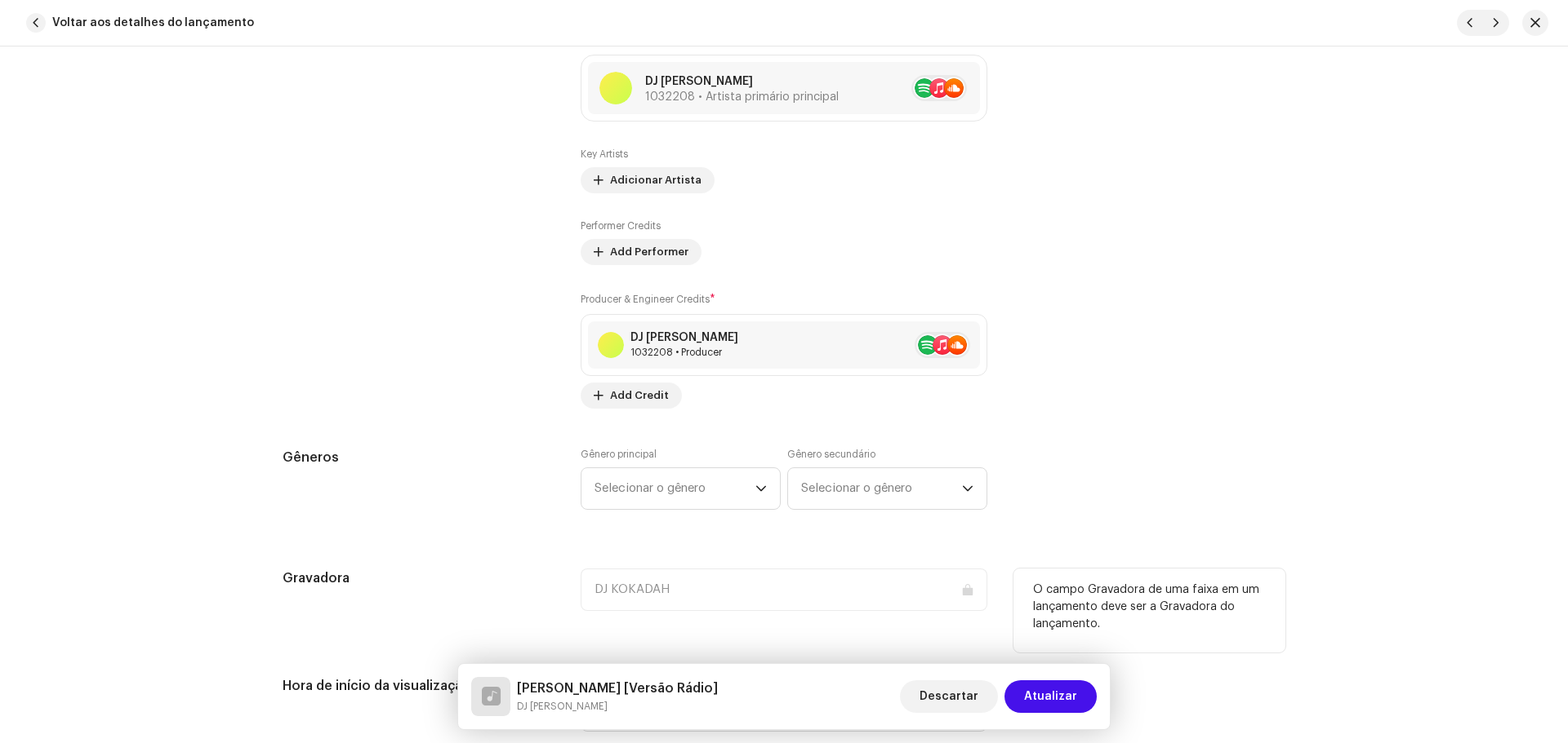
scroll to position [1306, 0]
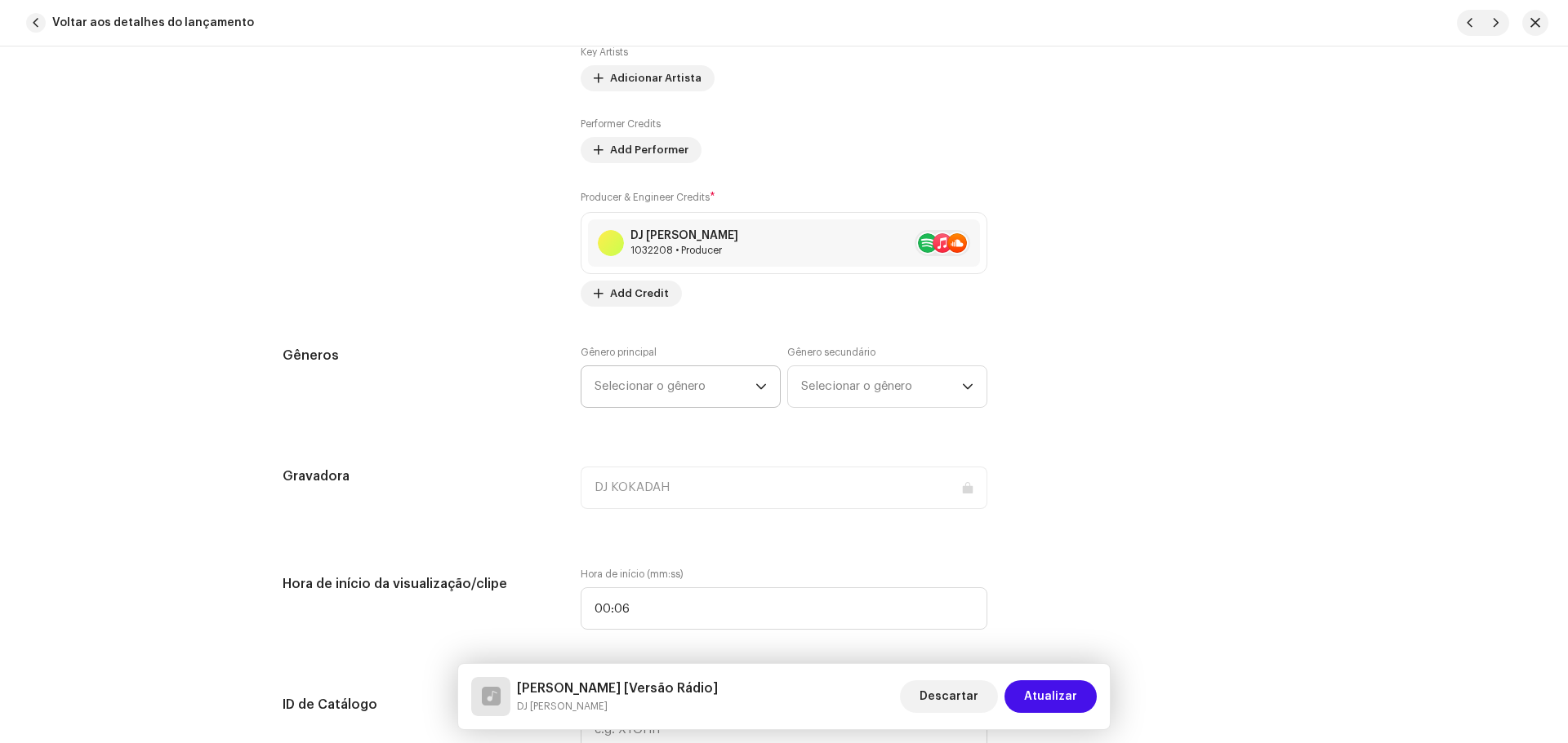
click at [626, 403] on span "Selecionar o gênero" at bounding box center [674, 387] width 161 height 41
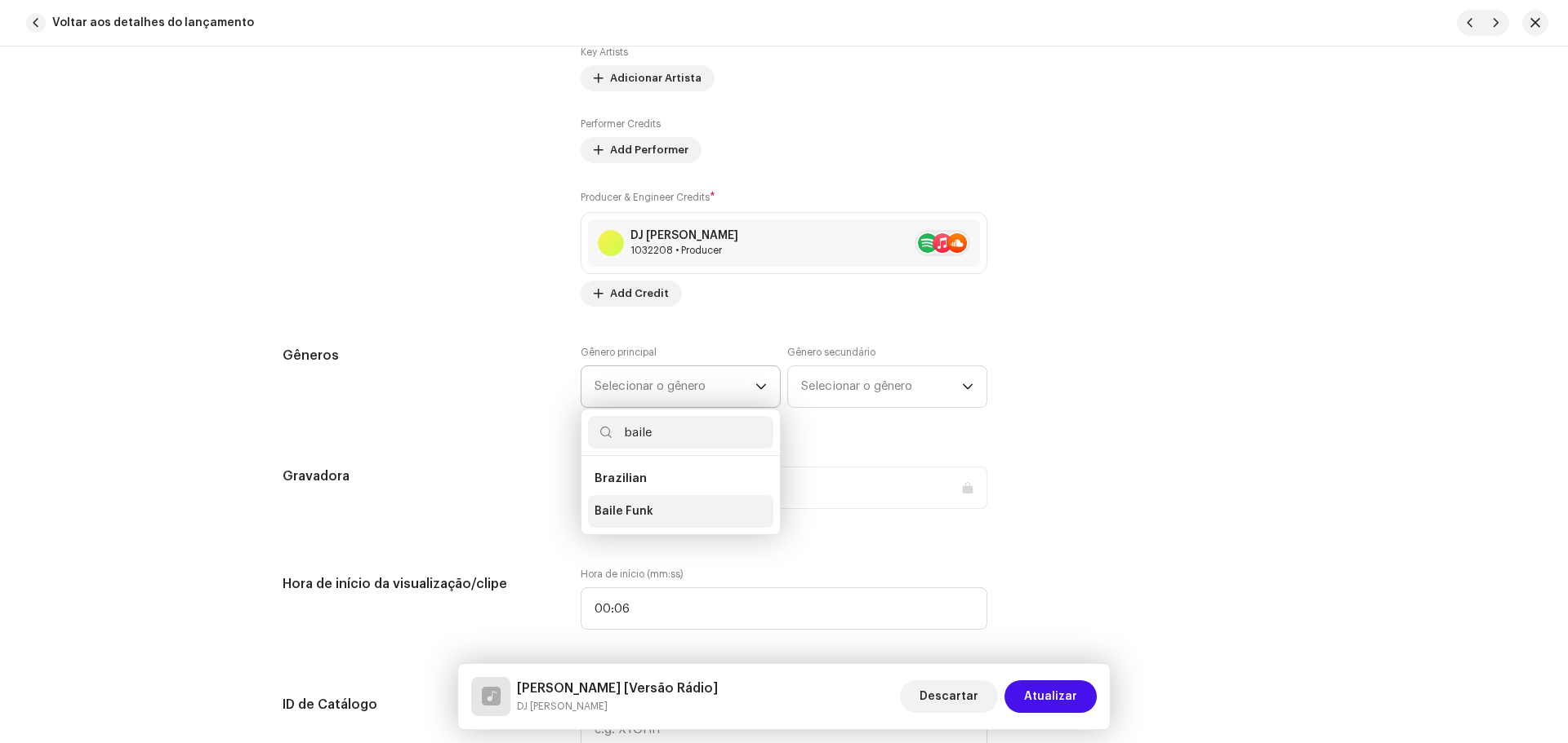
type input "baile"
click at [675, 501] on li "Baile Funk" at bounding box center [680, 512] width 186 height 33
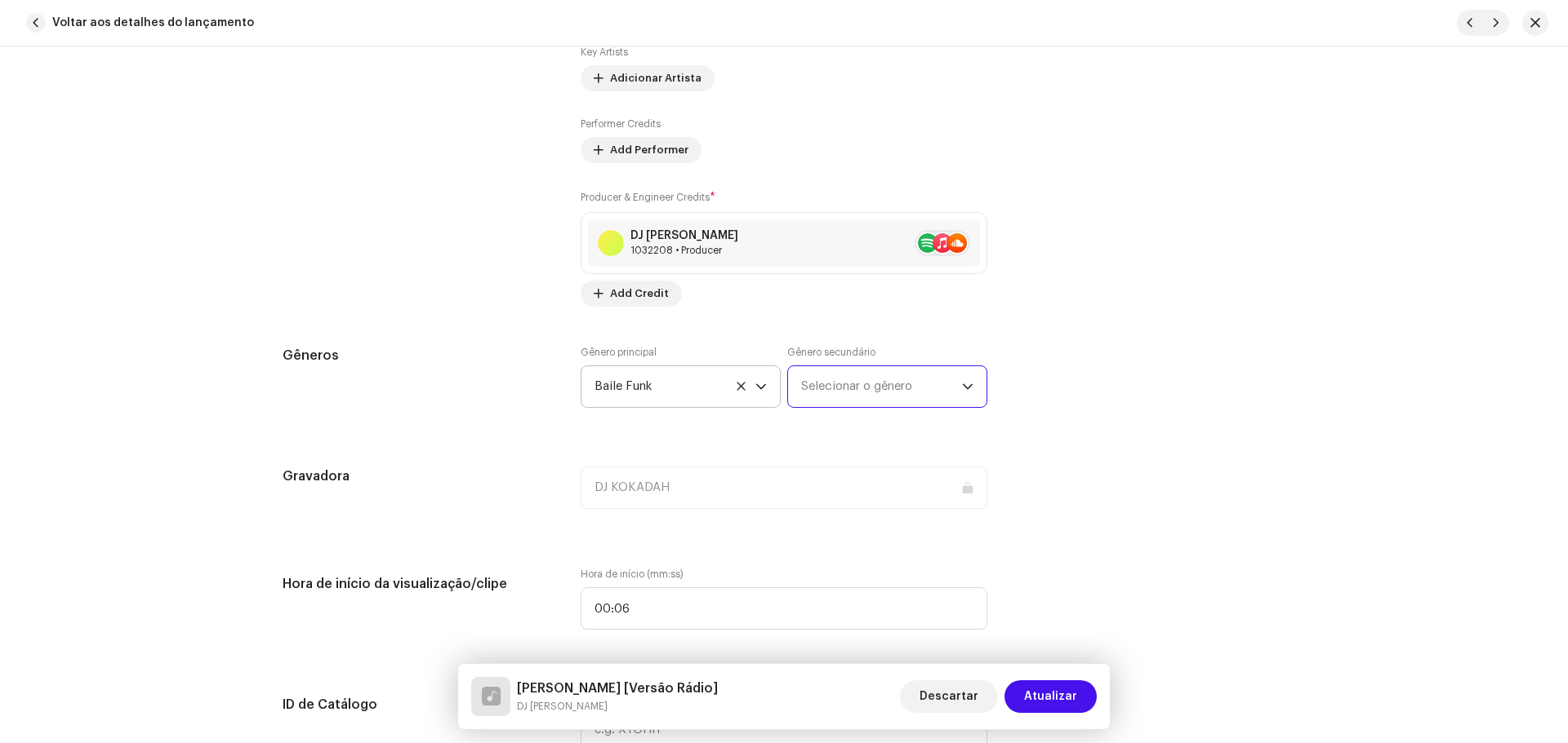
click at [866, 381] on span "Selecionar o gênero" at bounding box center [882, 387] width 161 height 41
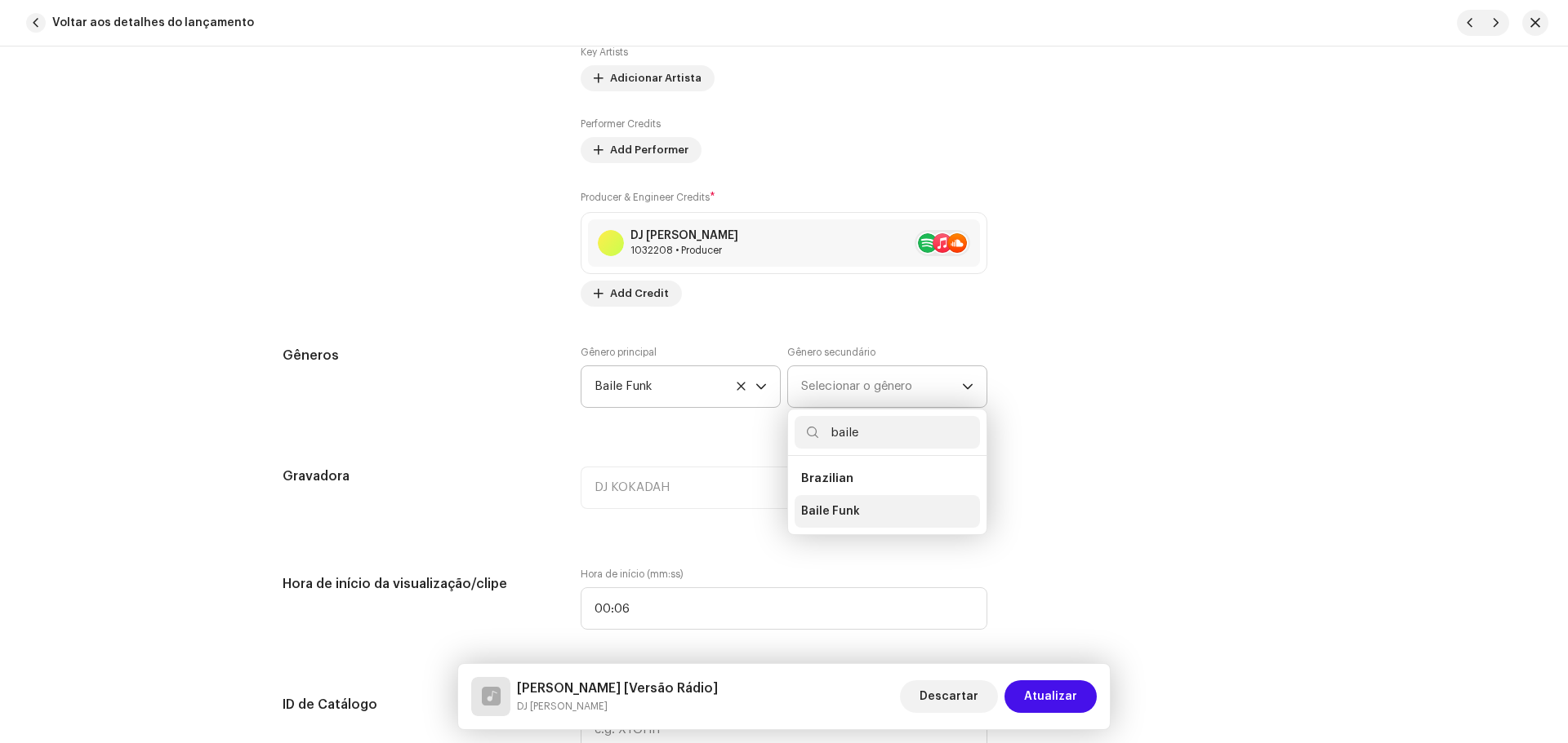
type input "baile"
click at [827, 506] on span "Baile Funk" at bounding box center [831, 511] width 59 height 16
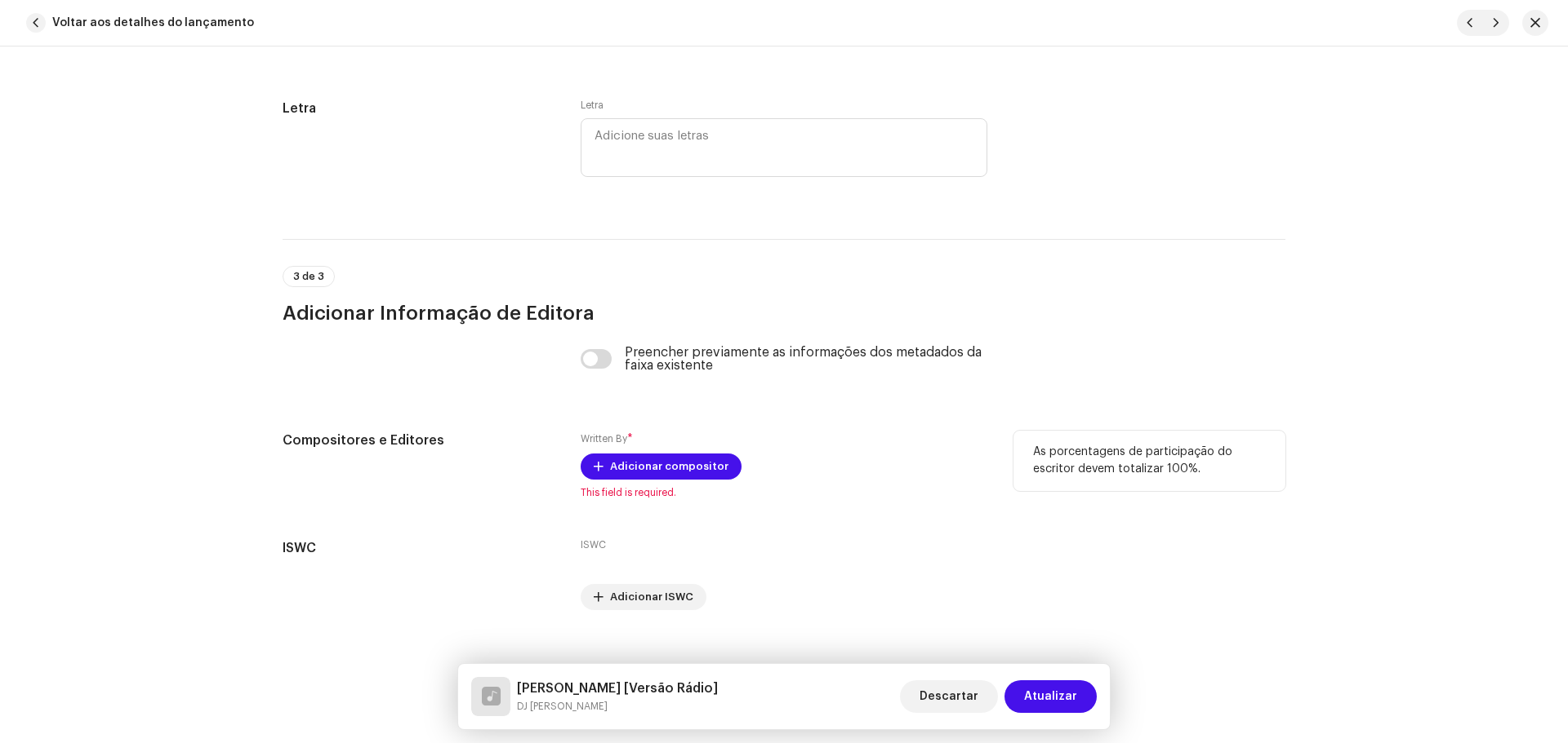
scroll to position [3145, 0]
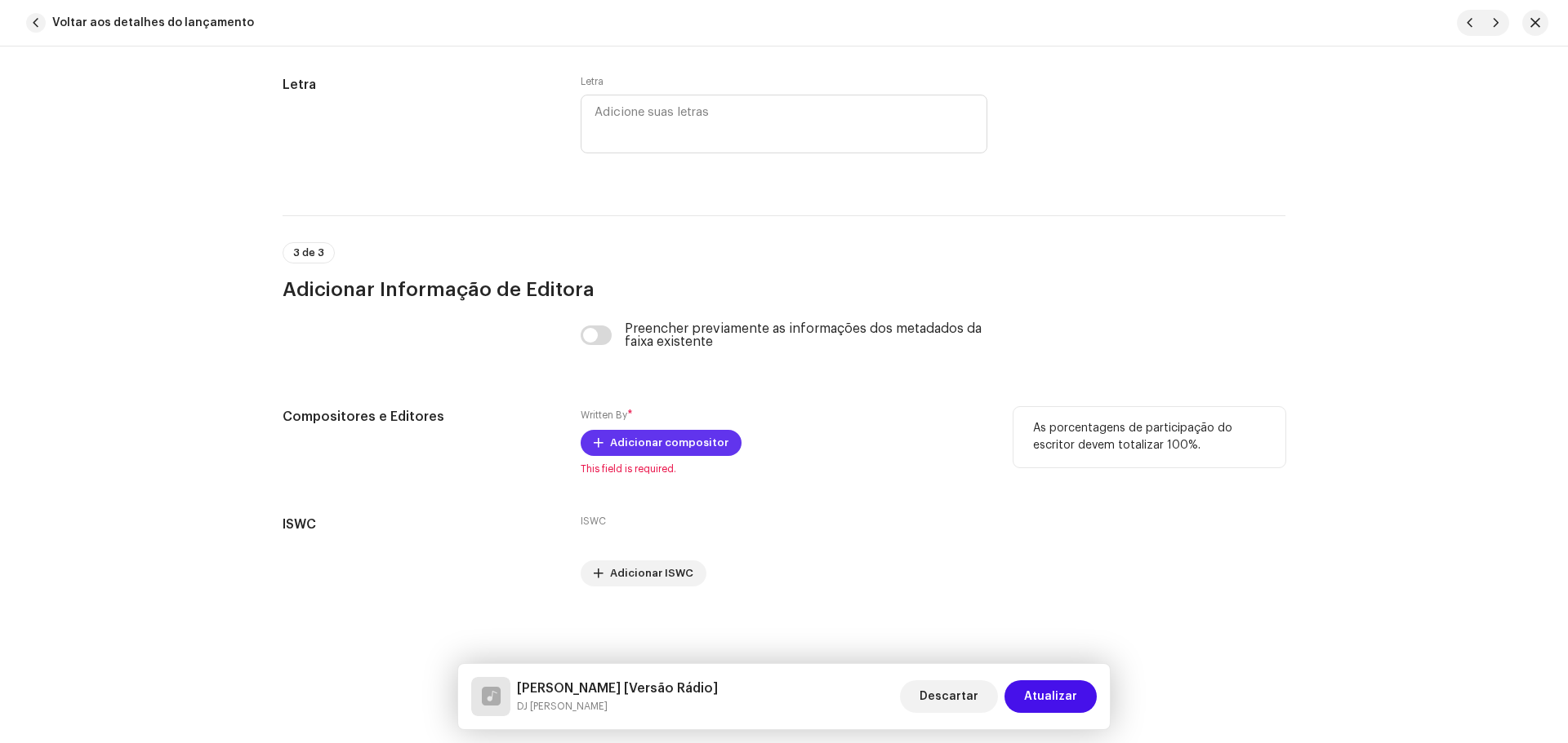
click at [667, 438] on span "Adicionar compositor" at bounding box center [668, 444] width 118 height 33
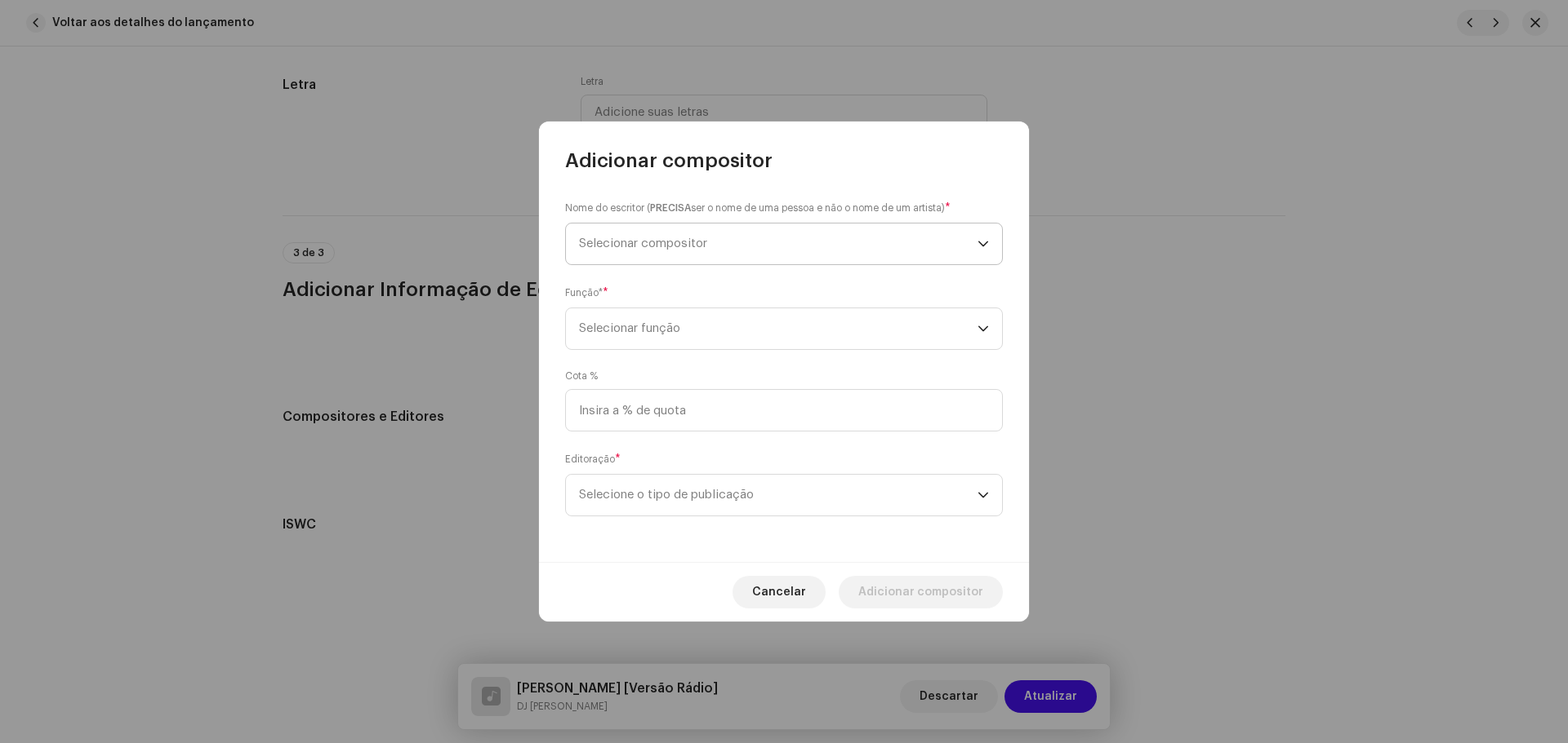
click at [685, 231] on span "Selecionar compositor" at bounding box center [777, 243] width 398 height 41
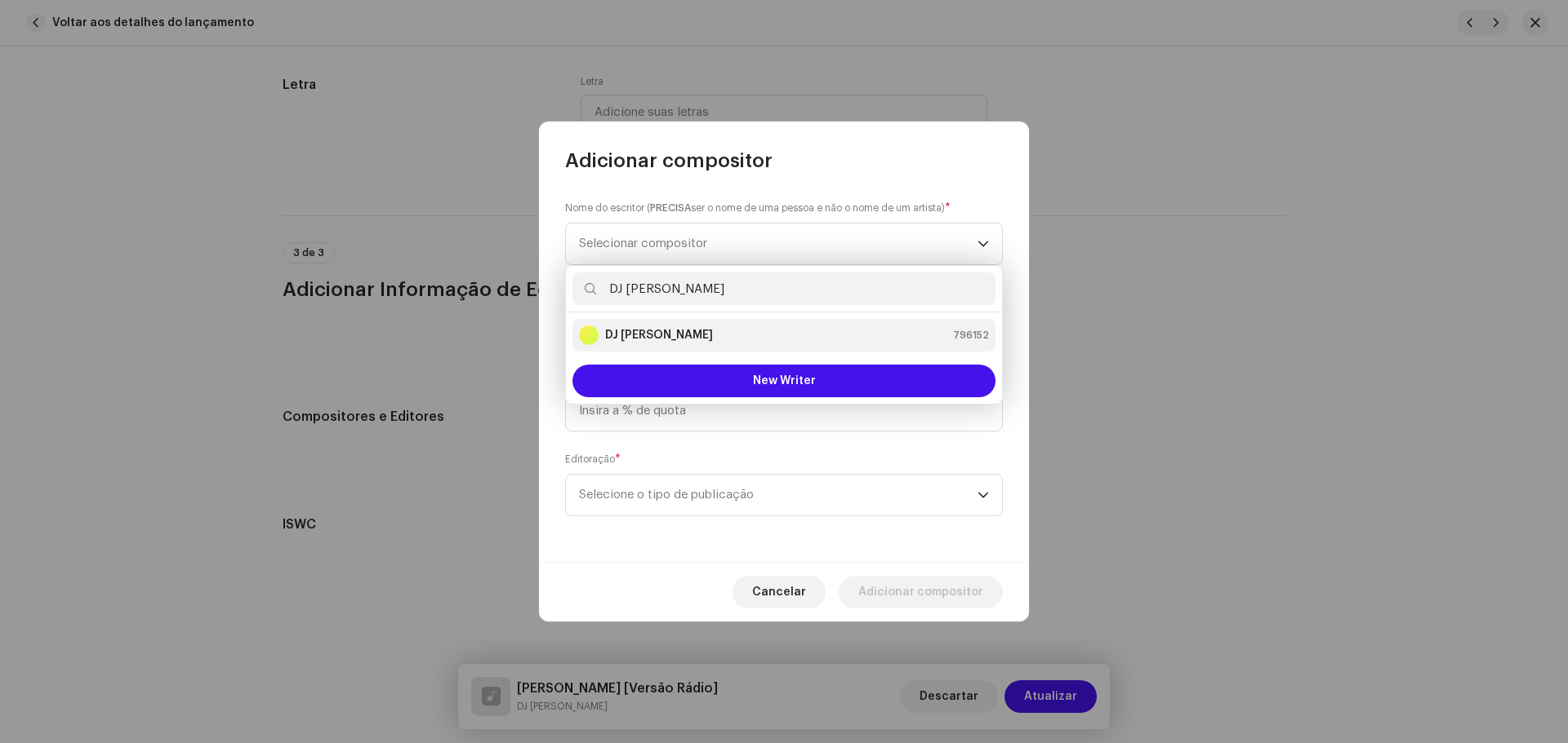
type input "DJ [PERSON_NAME]"
click at [768, 346] on li "DJ Kokadah 796152" at bounding box center [784, 336] width 423 height 33
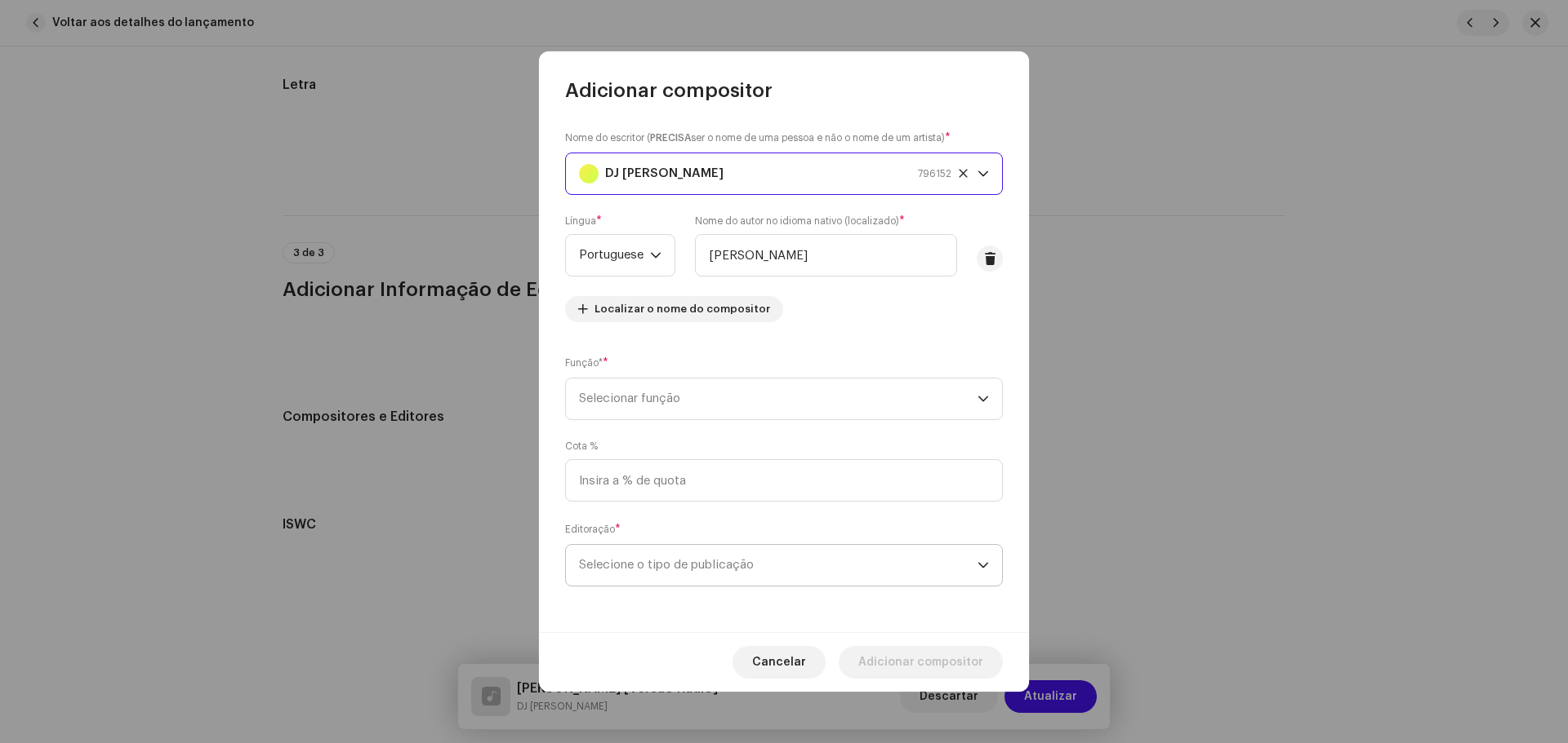
click at [735, 570] on span "Selecione o tipo de publicação" at bounding box center [777, 565] width 398 height 41
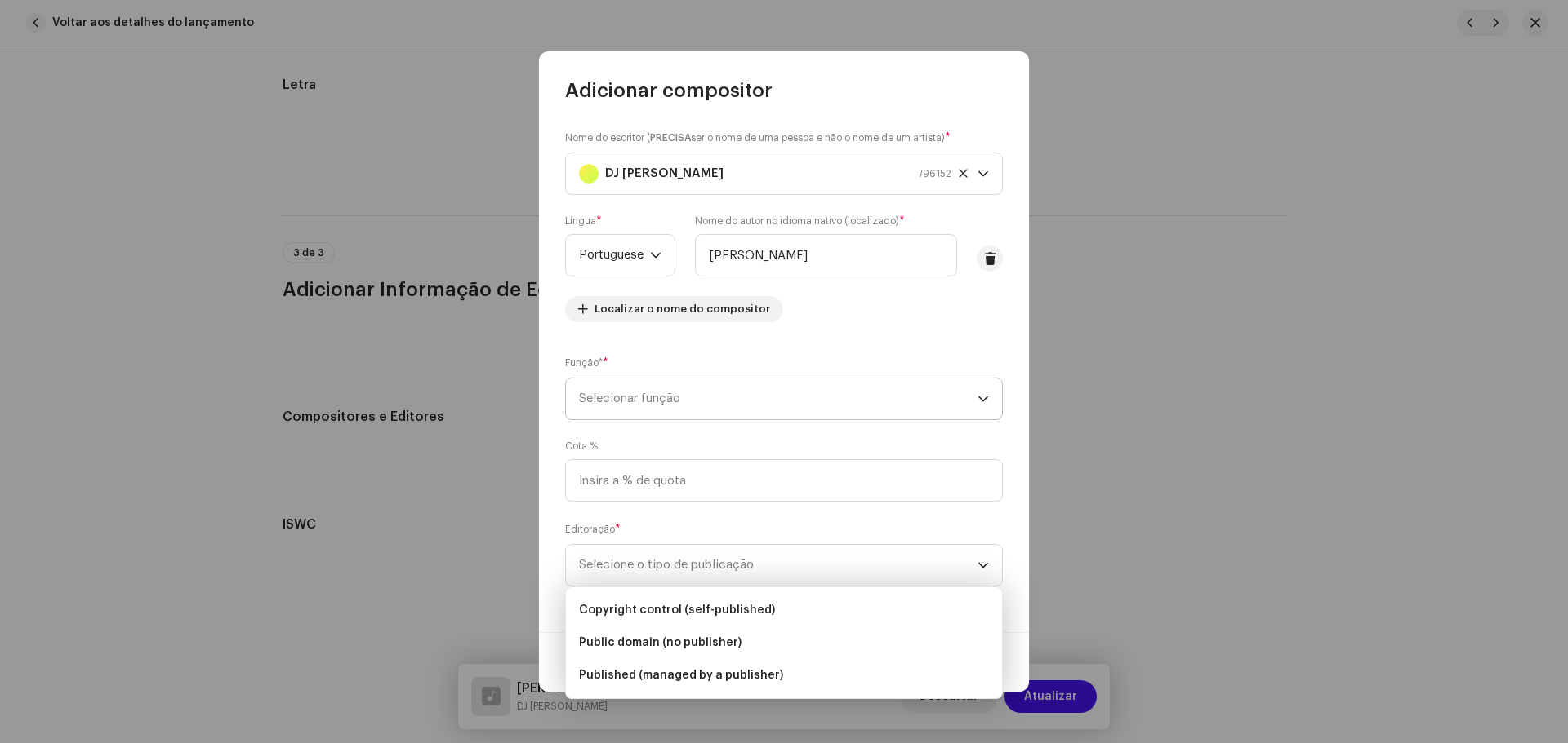
click at [683, 398] on span "Selecionar função" at bounding box center [777, 399] width 398 height 41
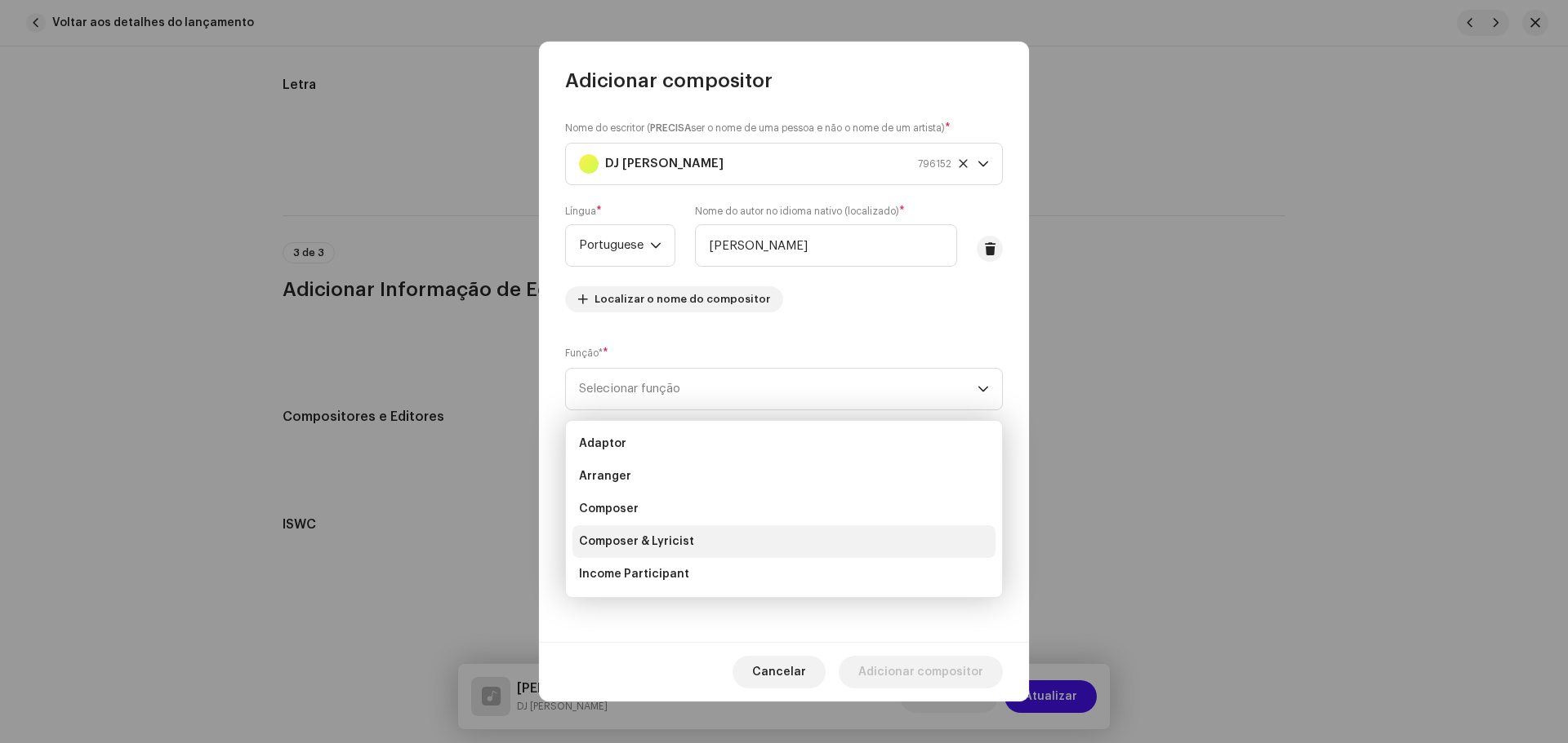
click at [698, 543] on li "Composer & Lyricist" at bounding box center [784, 542] width 423 height 33
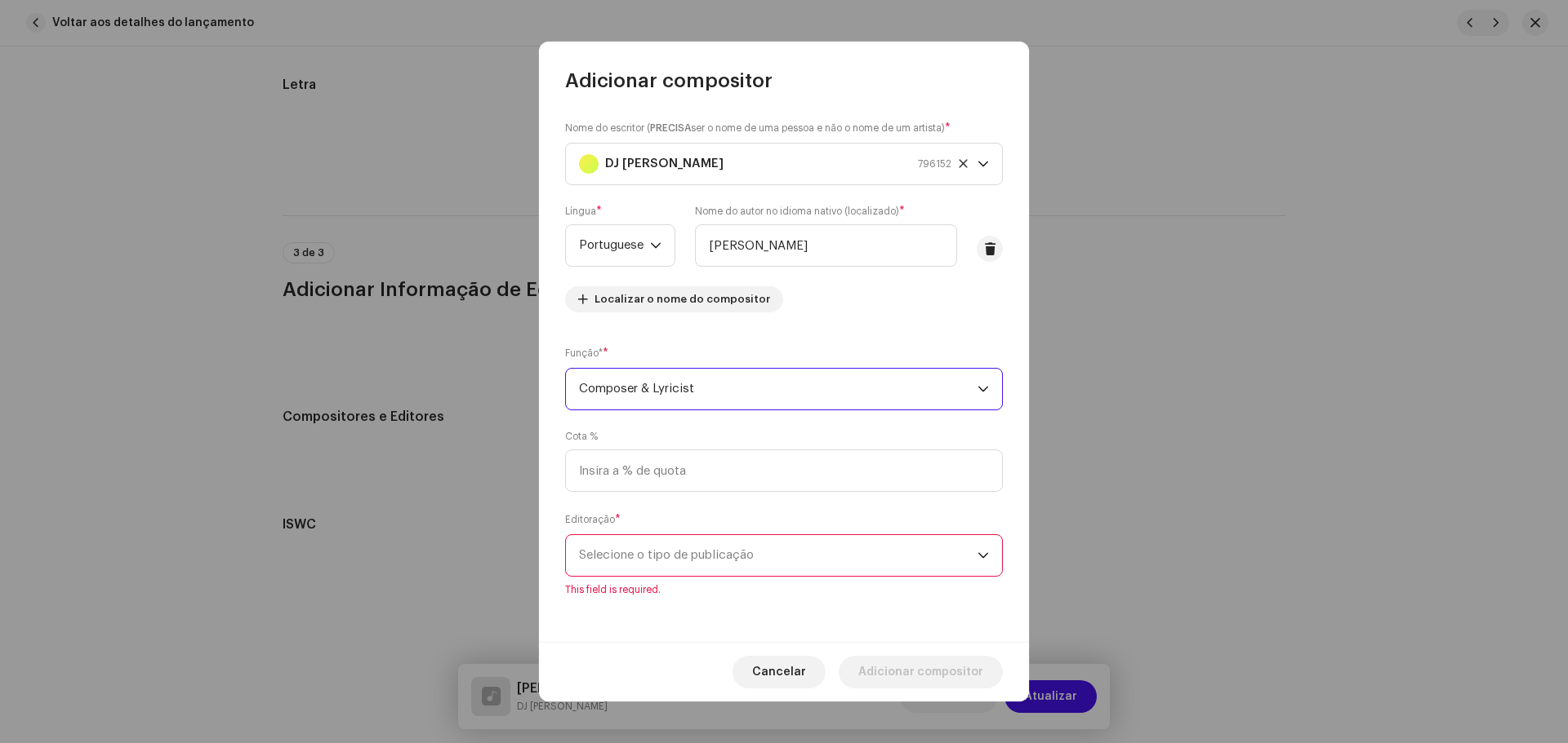
click at [711, 557] on span "Selecione o tipo de publicação" at bounding box center [777, 555] width 398 height 41
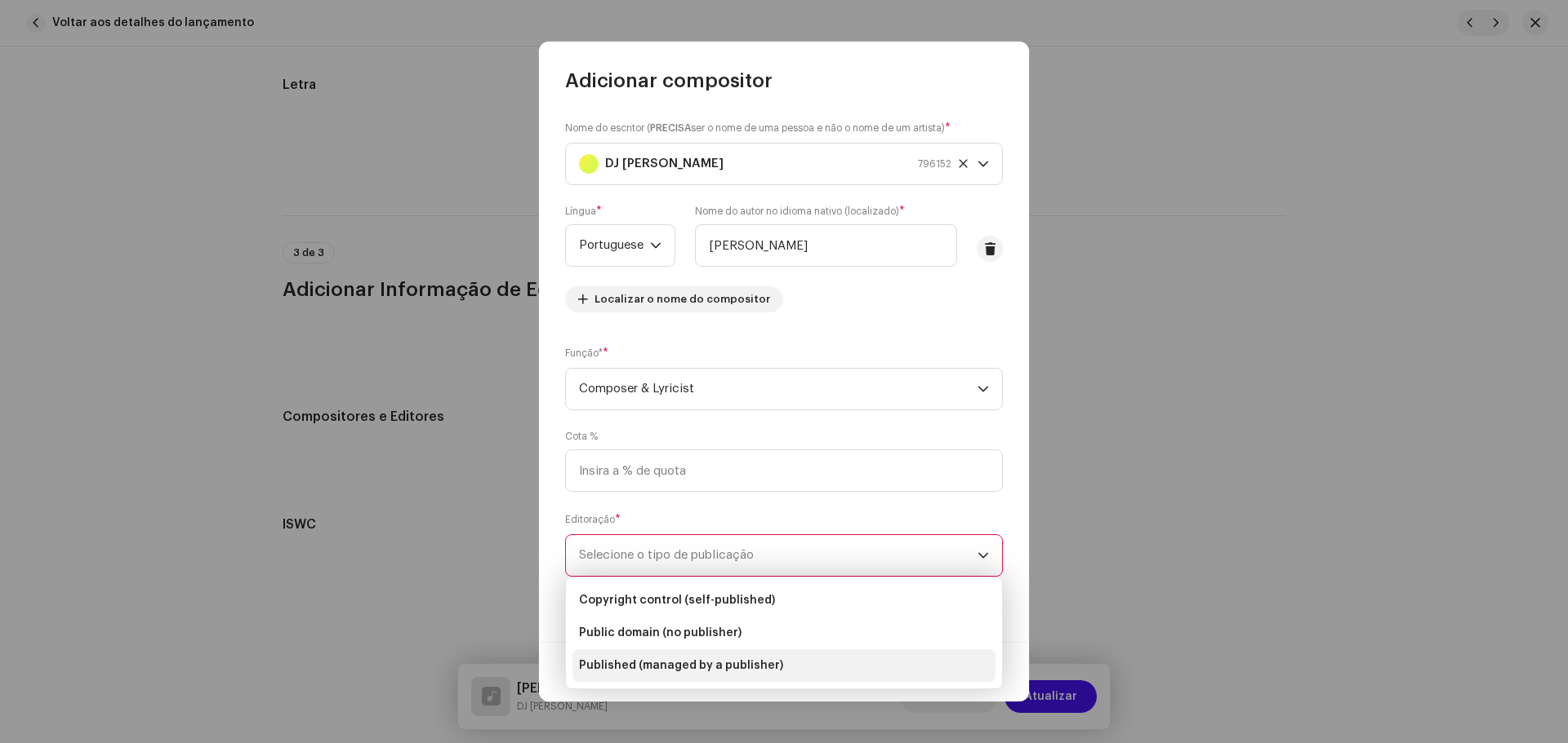
click at [733, 664] on span "Published (managed by a publisher)" at bounding box center [680, 665] width 204 height 16
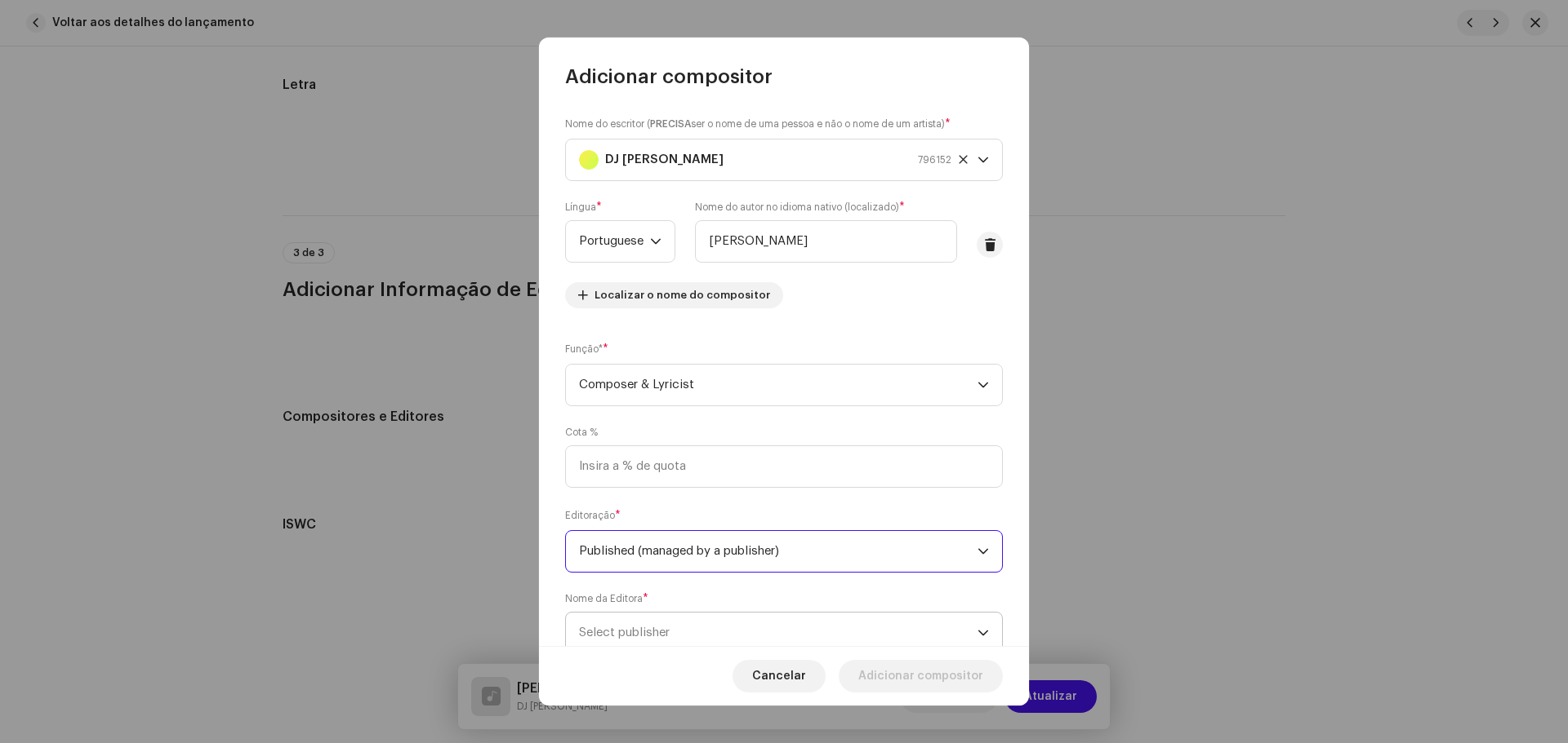
click at [694, 620] on span "Select publisher" at bounding box center [777, 633] width 398 height 41
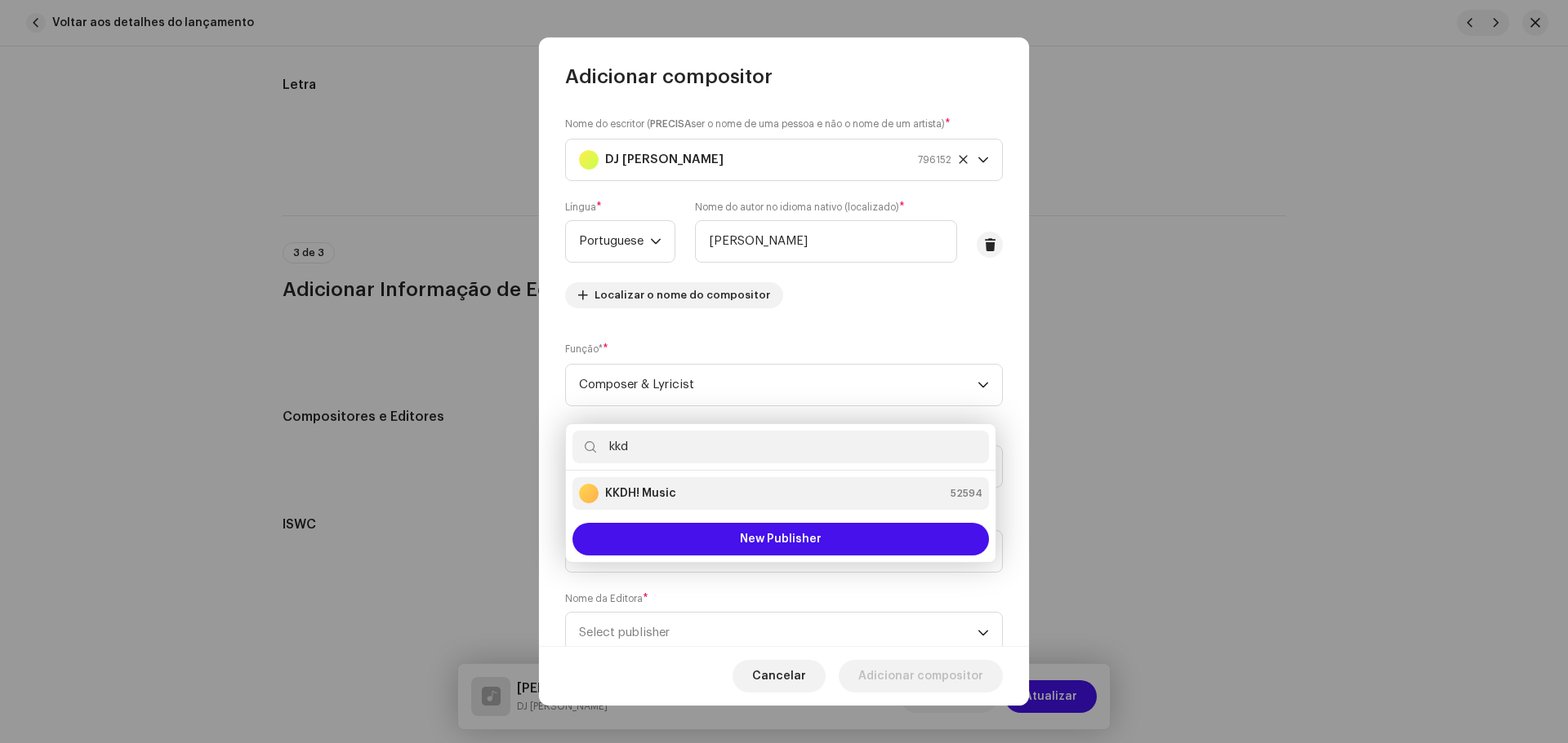
type input "kkd"
drag, startPoint x: 673, startPoint y: 489, endPoint x: 682, endPoint y: 501, distance: 15.0
click at [673, 488] on strong "KKDH! Music" at bounding box center [641, 494] width 71 height 16
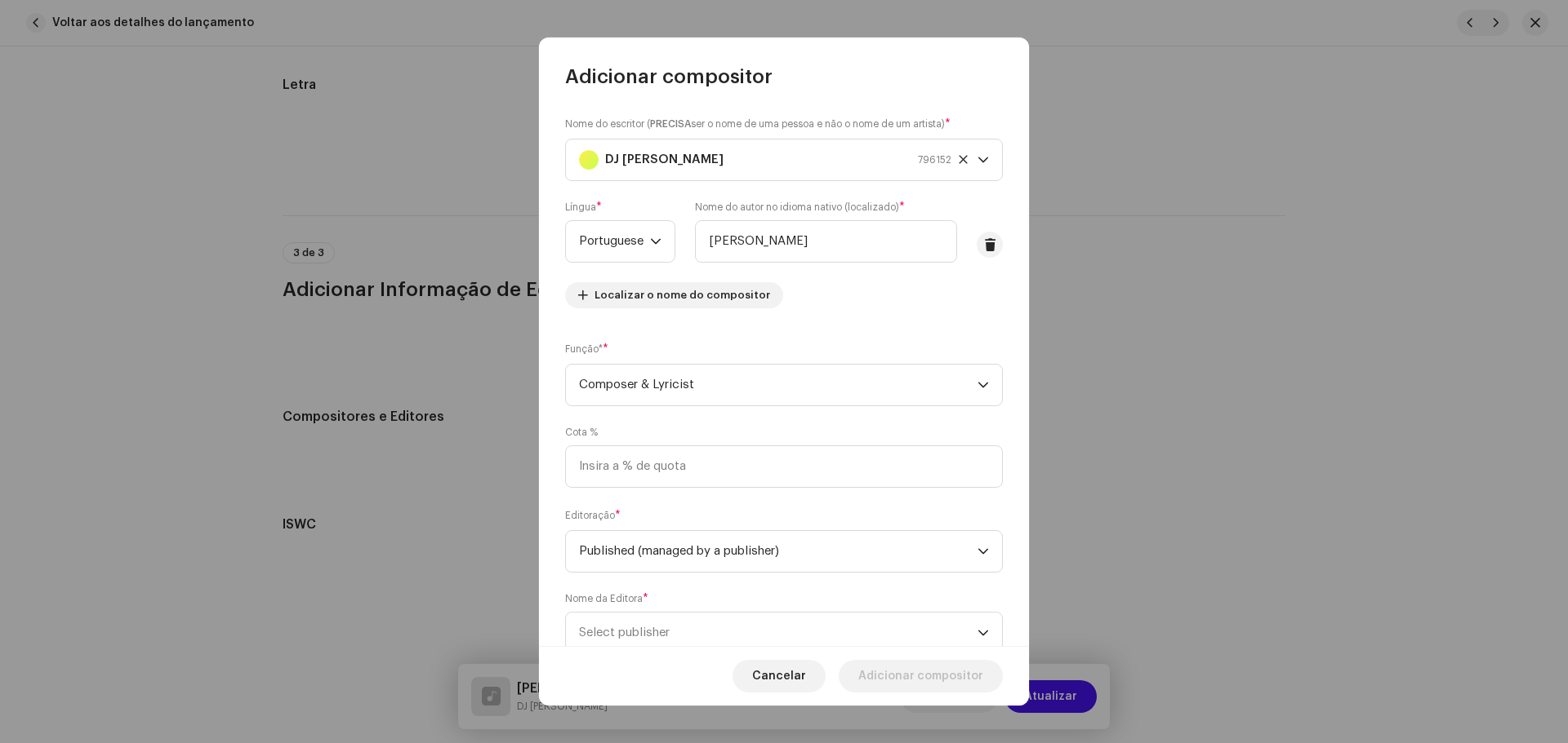
scroll to position [7, 0]
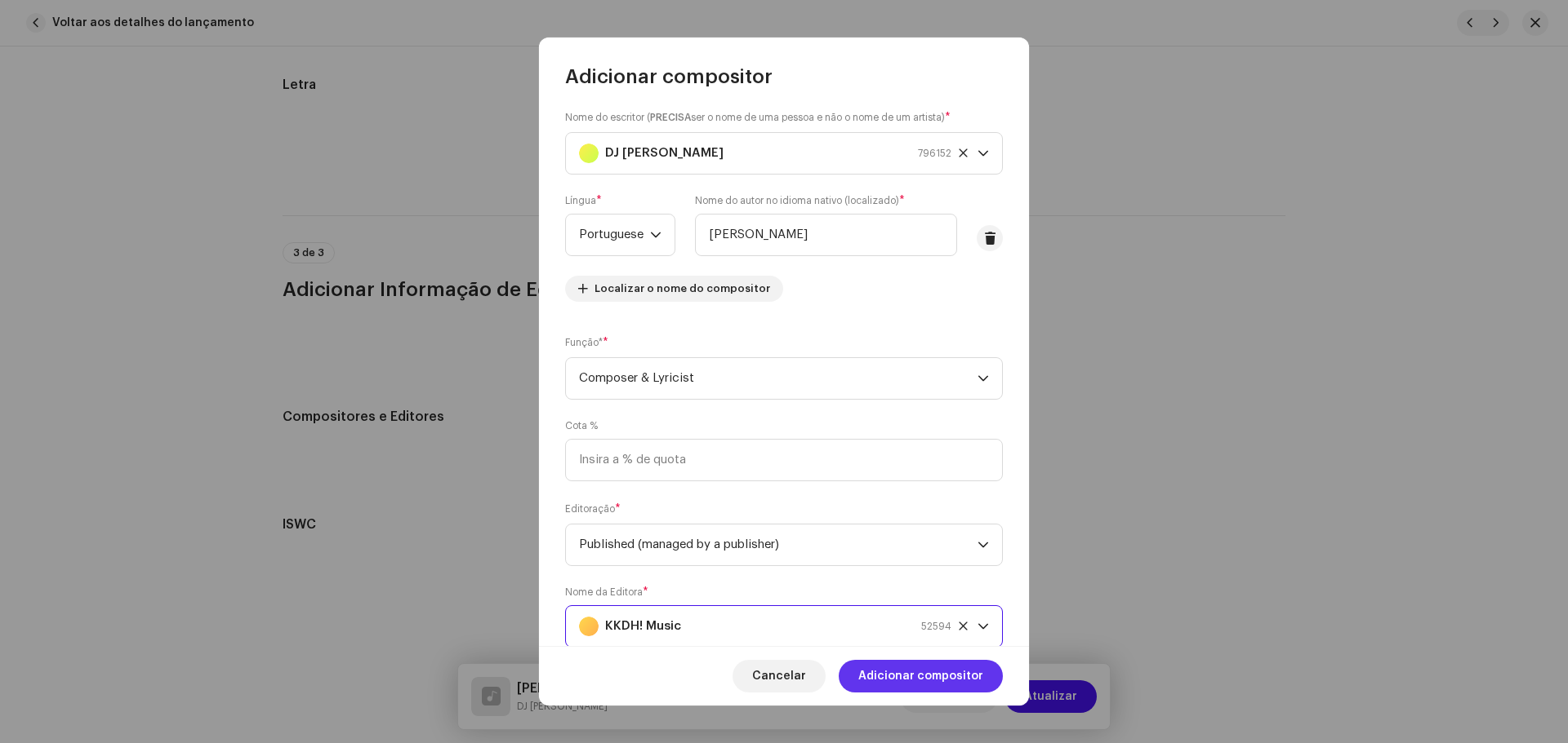
click at [931, 683] on span "Adicionar compositor" at bounding box center [920, 677] width 125 height 33
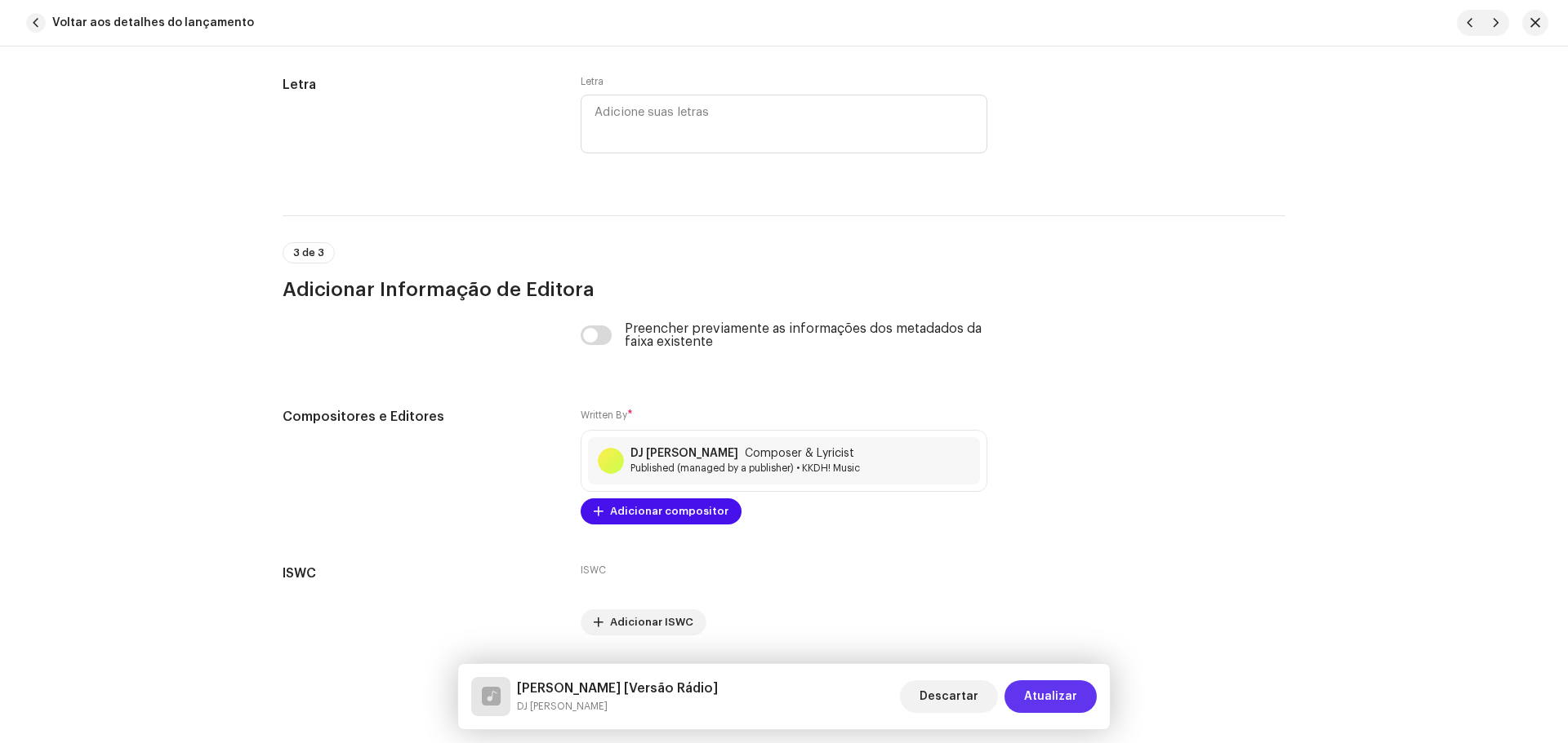
click at [1053, 702] on span "Atualizar" at bounding box center [1050, 697] width 53 height 33
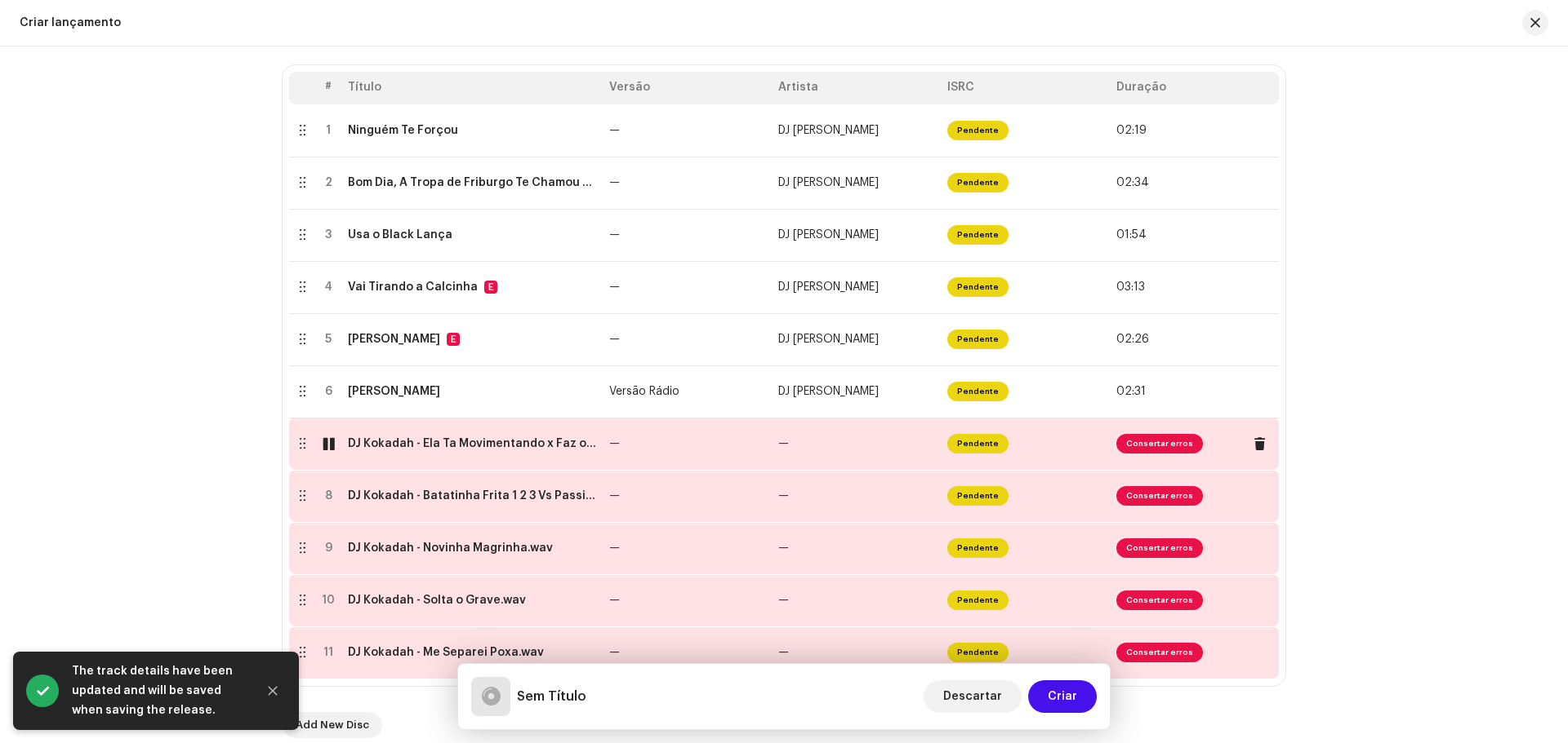
click at [726, 452] on td "—" at bounding box center [687, 444] width 169 height 53
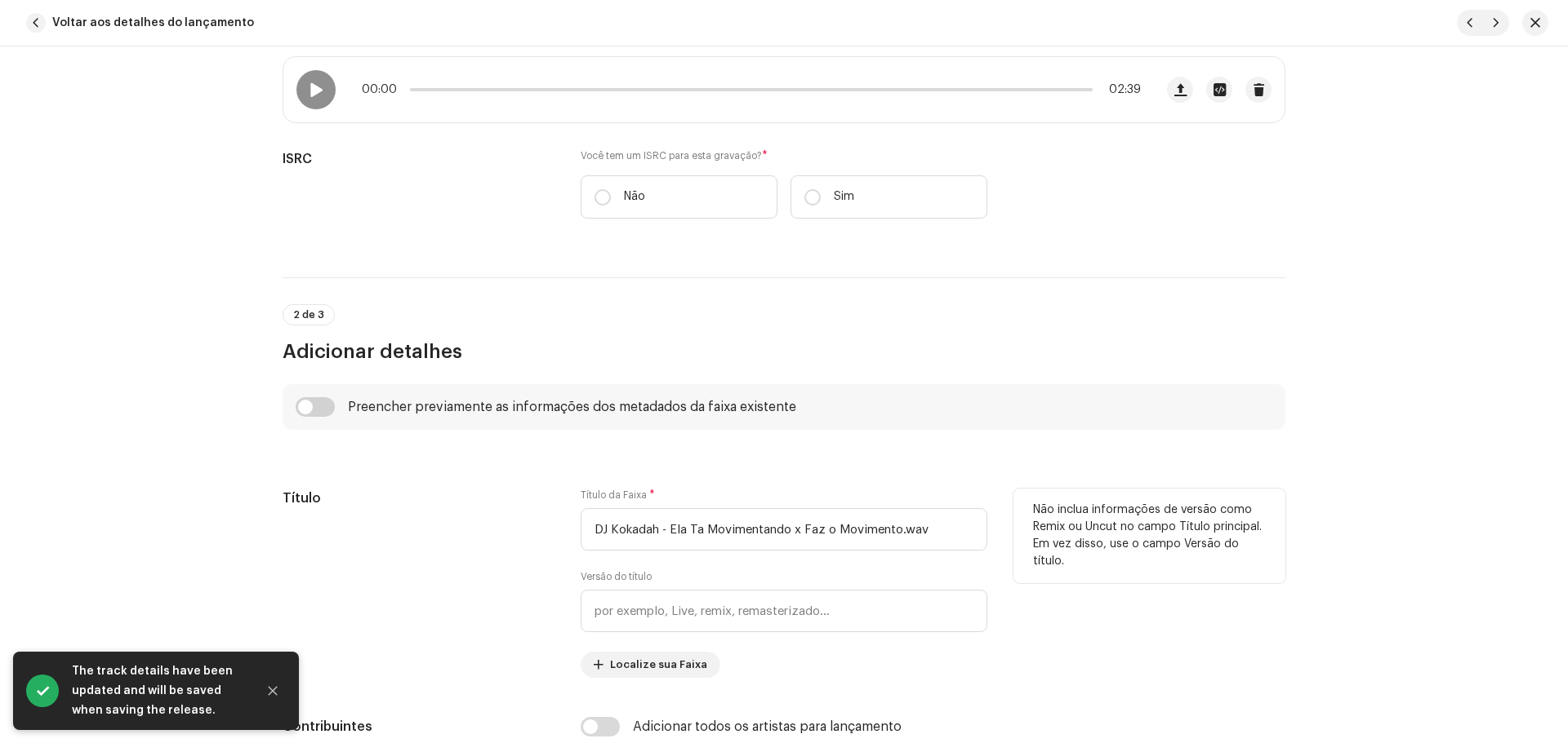
scroll to position [408, 0]
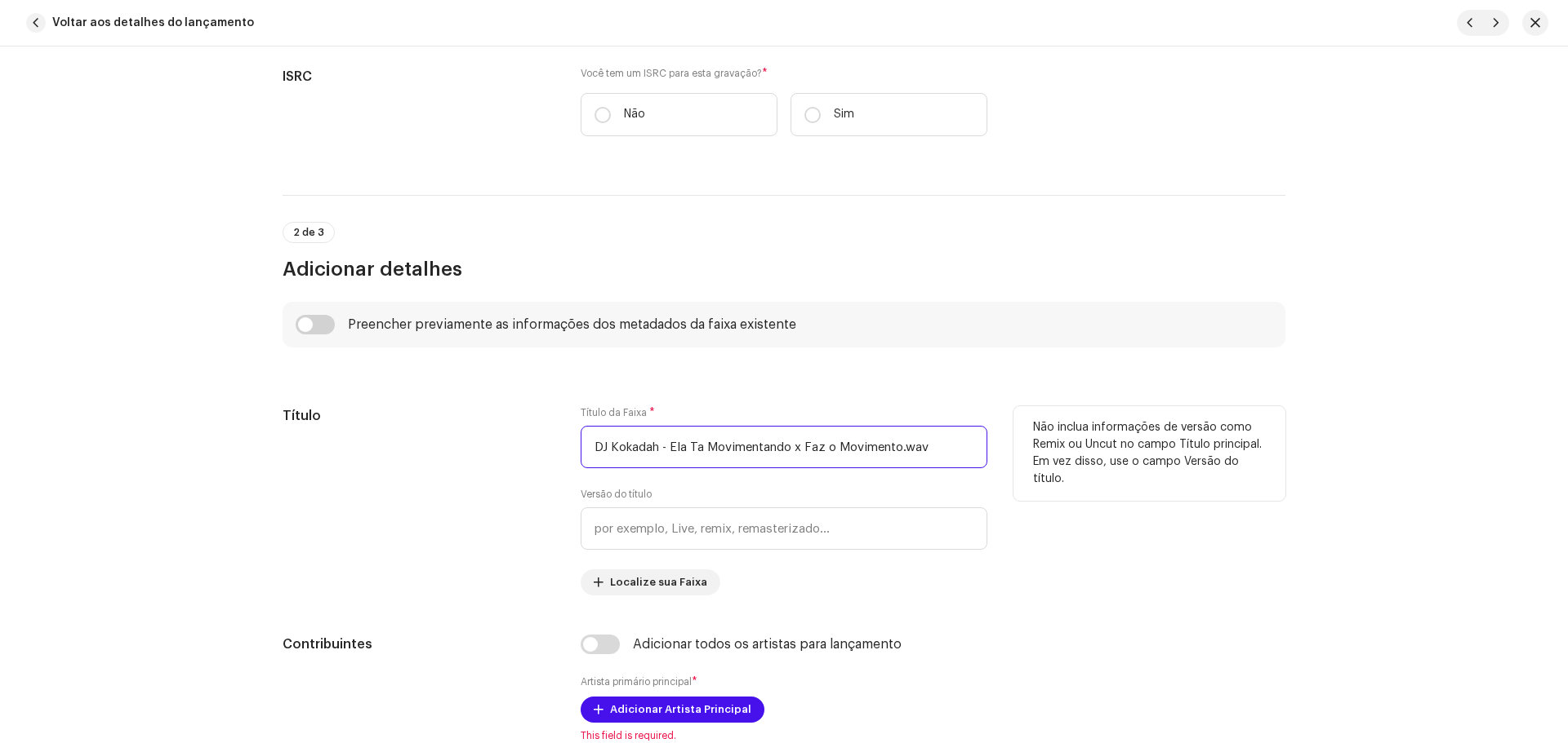
drag, startPoint x: 663, startPoint y: 443, endPoint x: 379, endPoint y: 435, distance: 284.1
click at [381, 435] on div "Título Título da Faixa * DJ Kokadah - Ela Ta Movimentando x Faz o Movimento.wav…" at bounding box center [783, 501] width 1002 height 189
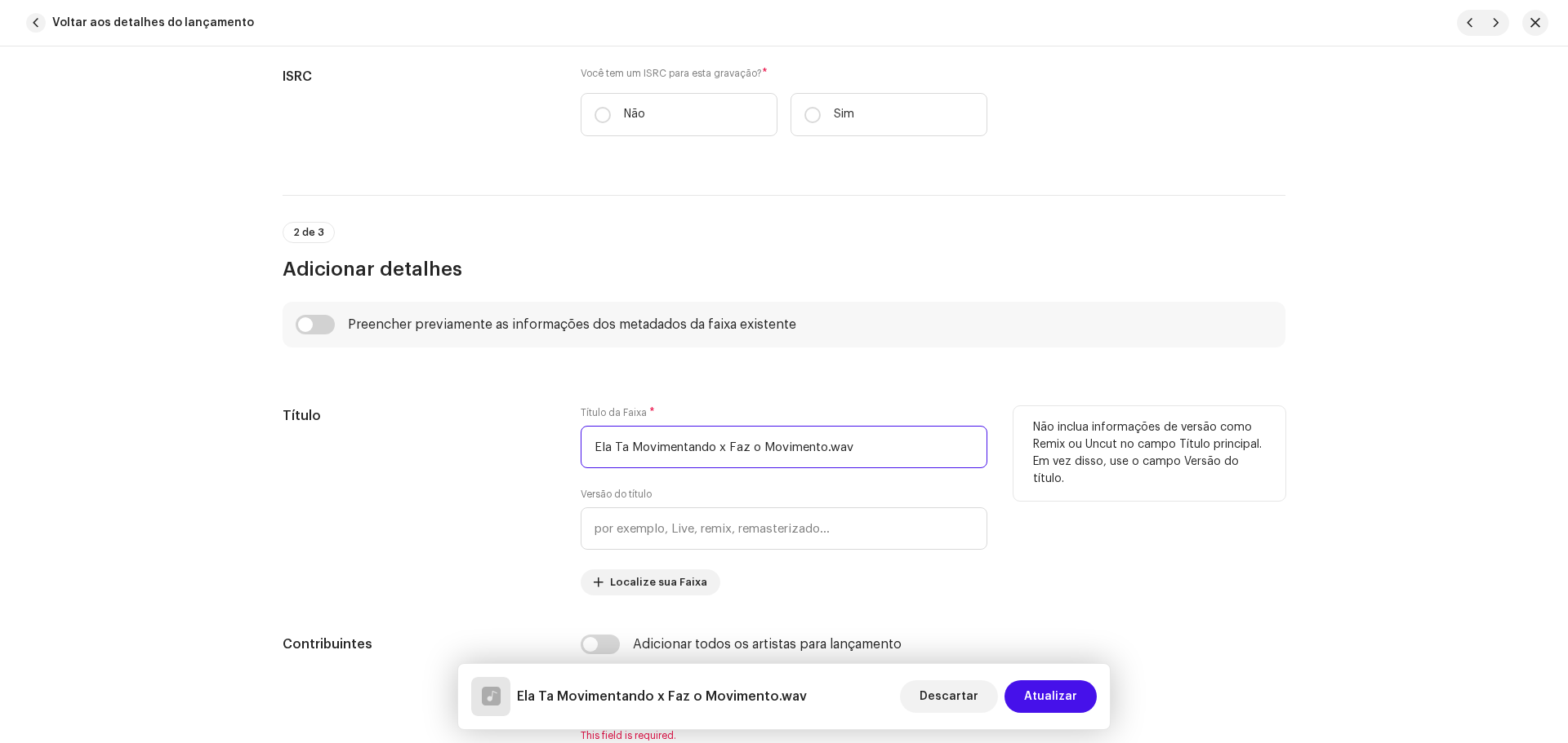
click at [877, 457] on input "Ela Ta Movimentando x Faz o Movimento.wav" at bounding box center [783, 447] width 407 height 42
type input "Ela Ta Movimentando x Faz o Movimento"
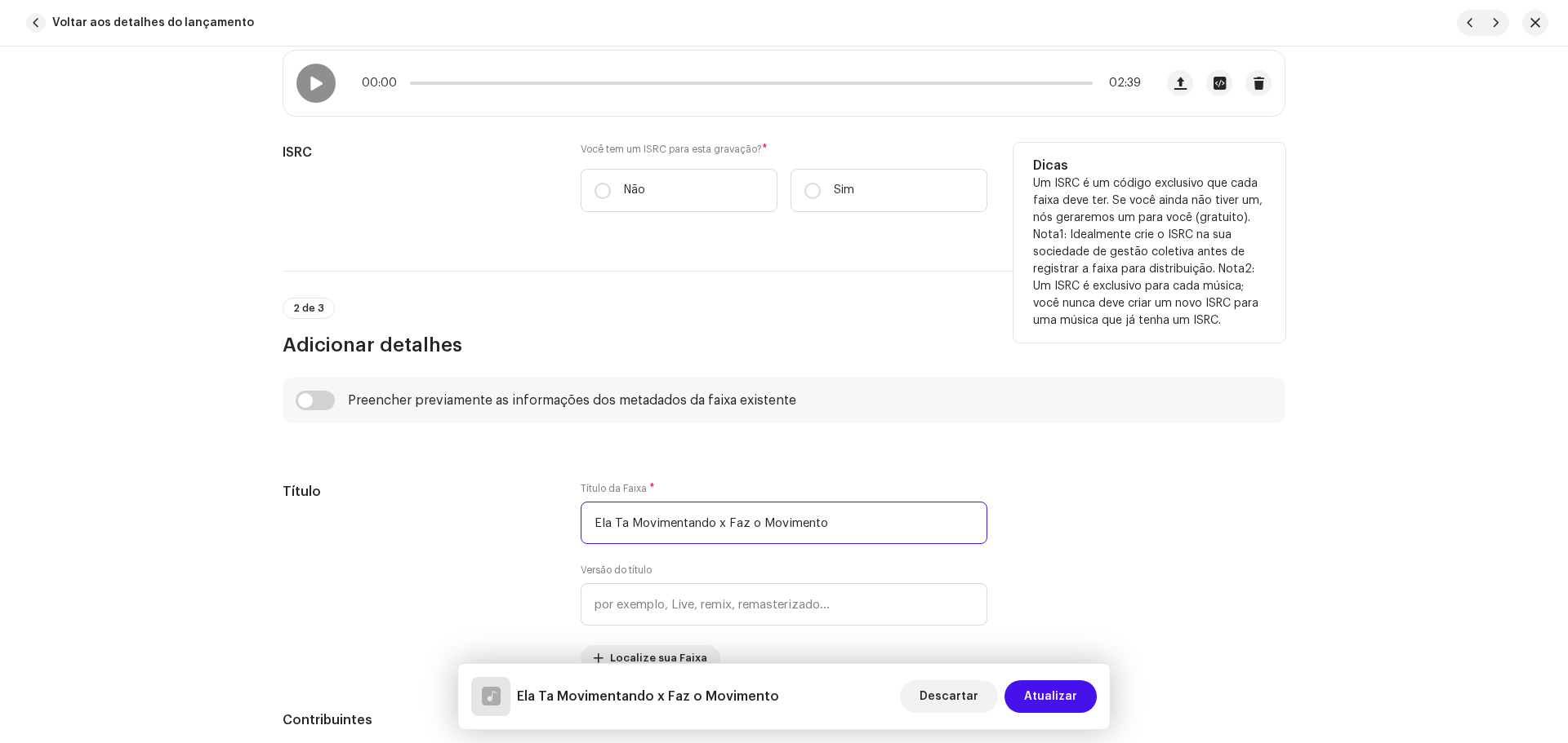
scroll to position [326, 0]
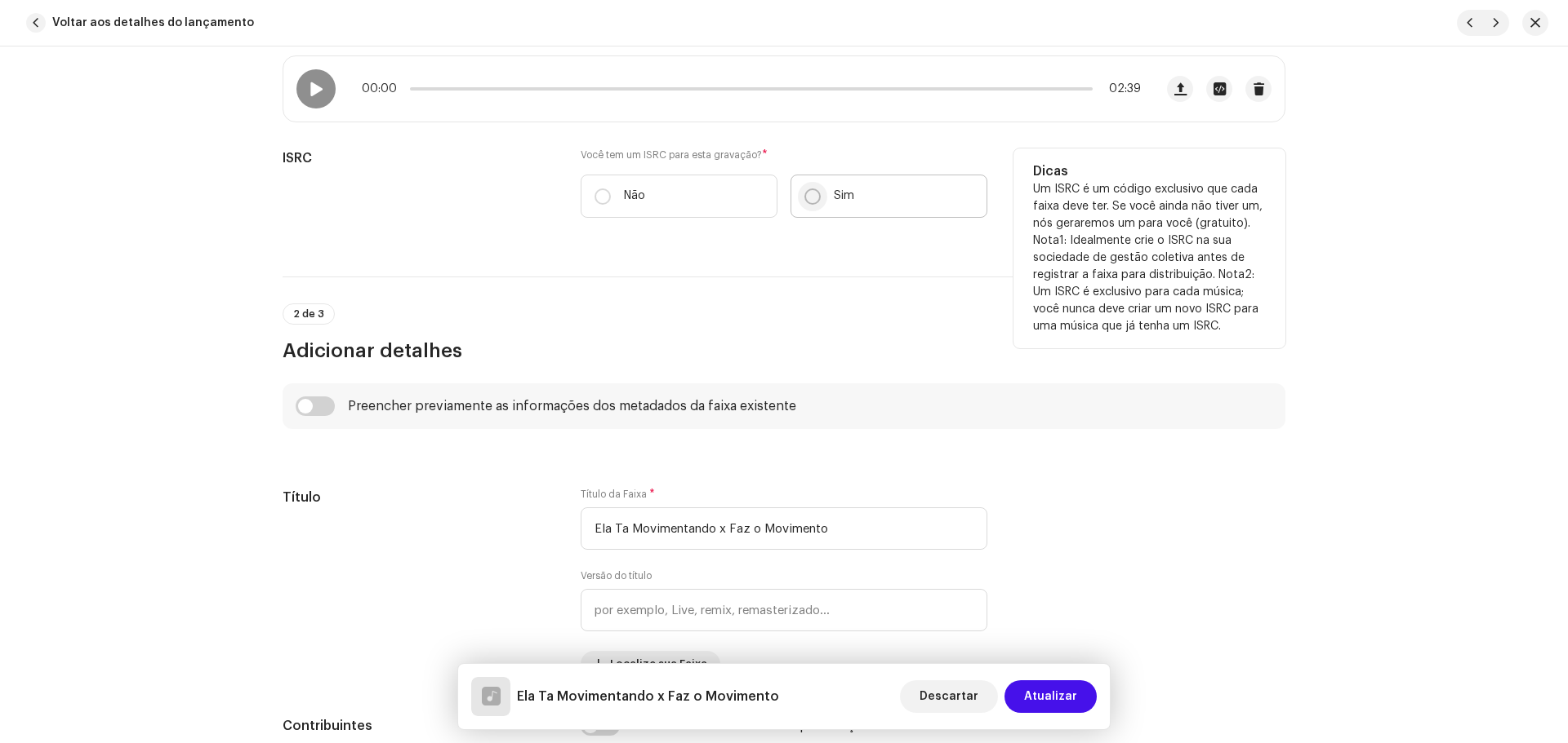
click at [806, 190] on input "Sim" at bounding box center [812, 196] width 16 height 16
radio input "true"
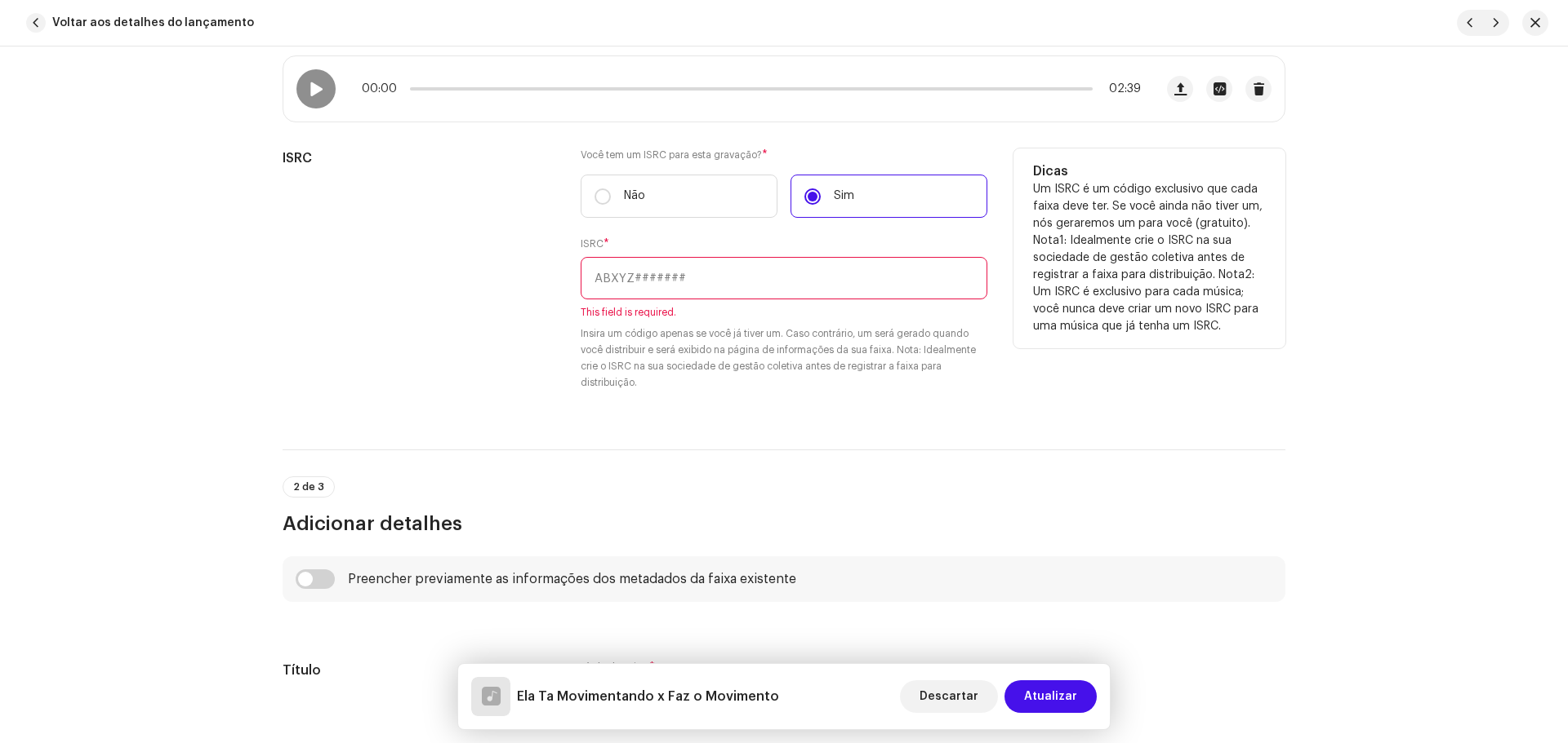
click at [835, 284] on input "text" at bounding box center [783, 278] width 407 height 42
paste input "QZMHL2019481"
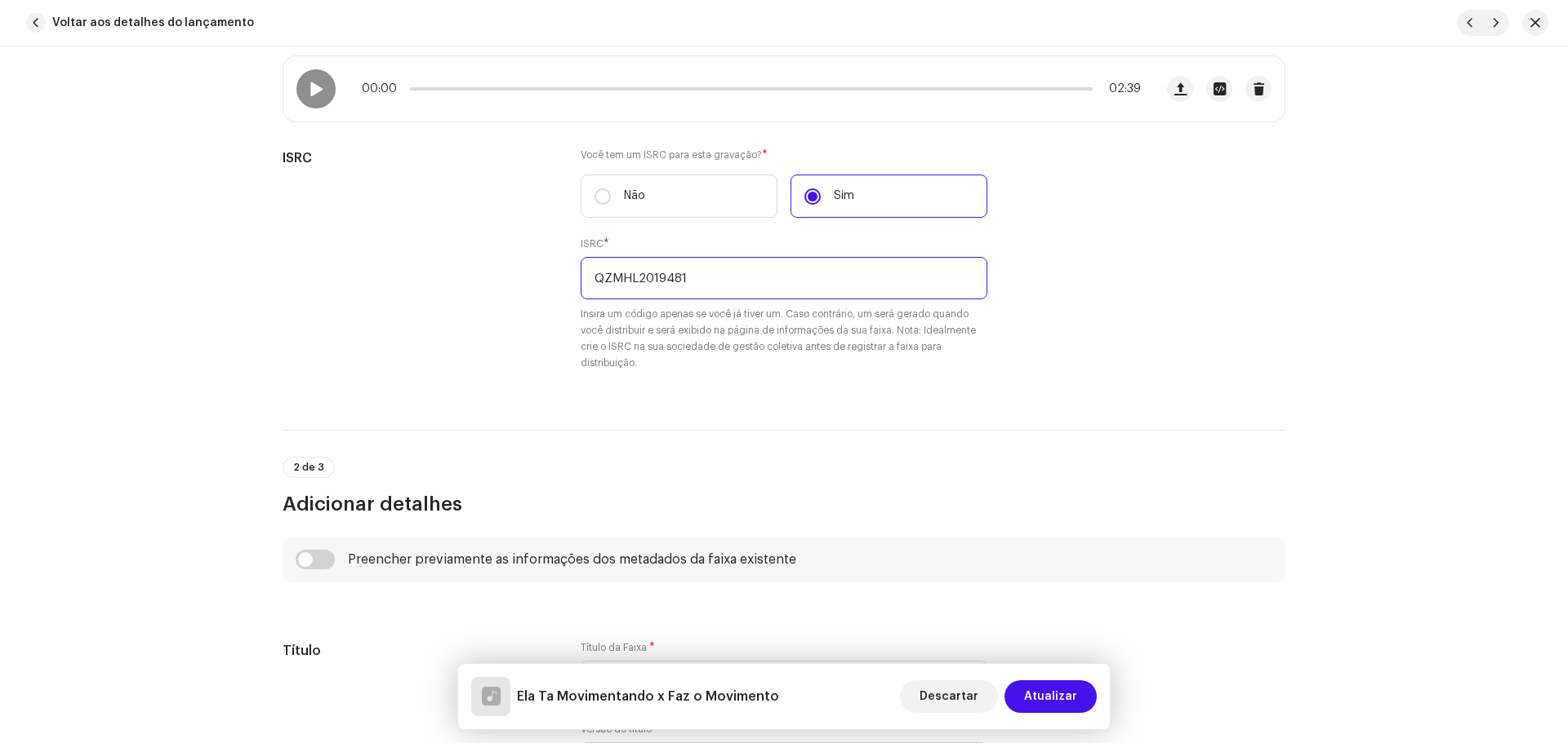
type input "QZMHL2019481"
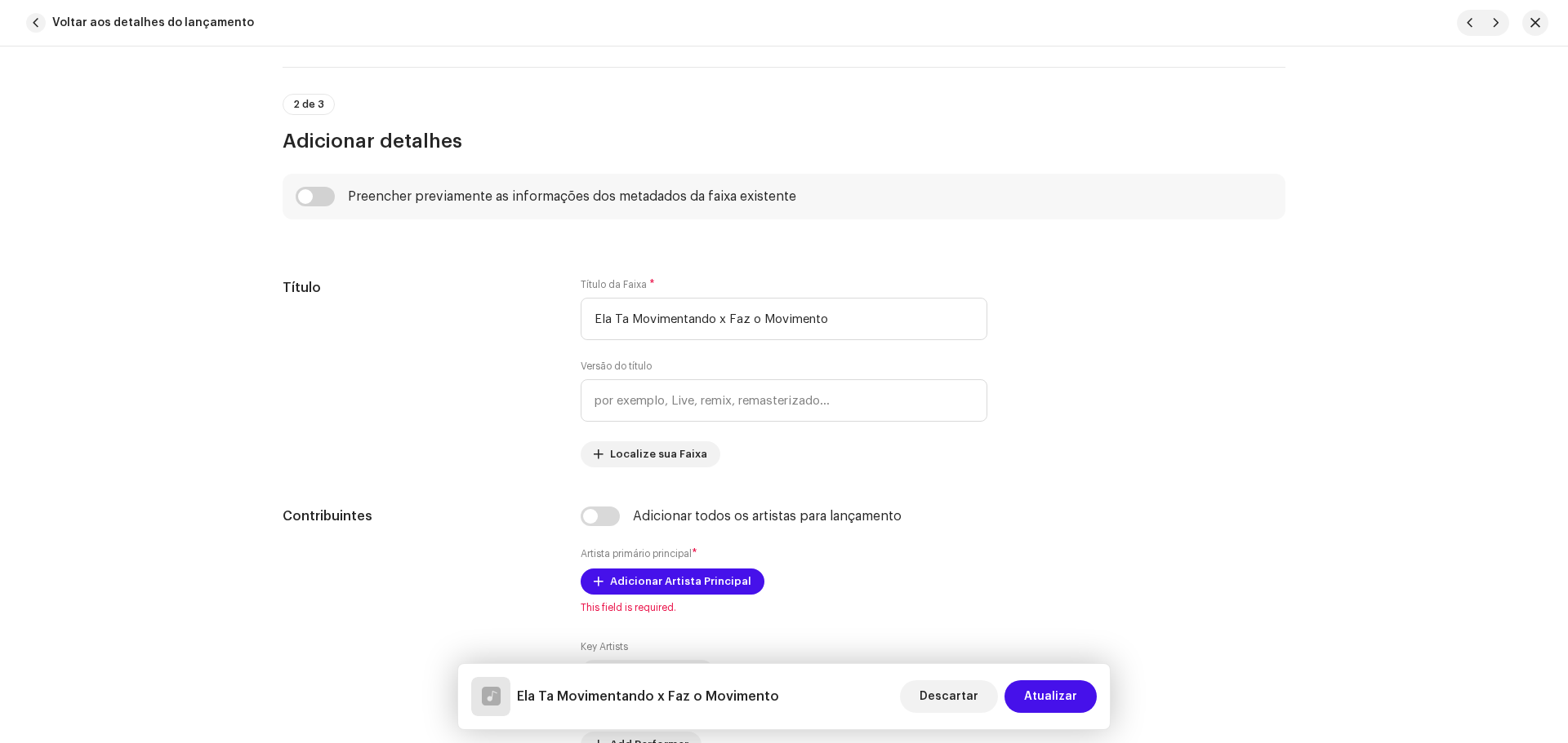
scroll to position [816, 0]
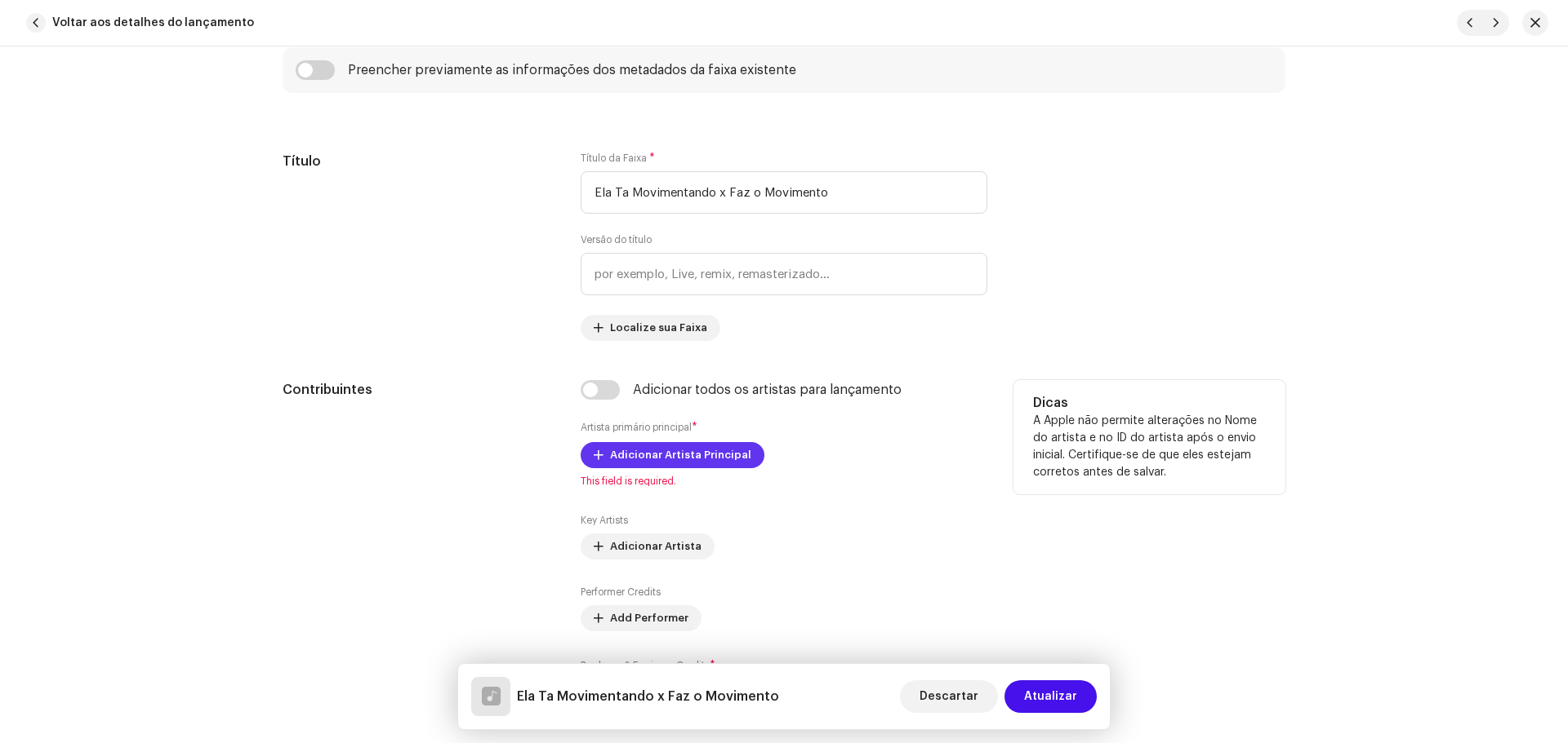
click at [678, 459] on span "Adicionar Artista Principal" at bounding box center [680, 456] width 142 height 33
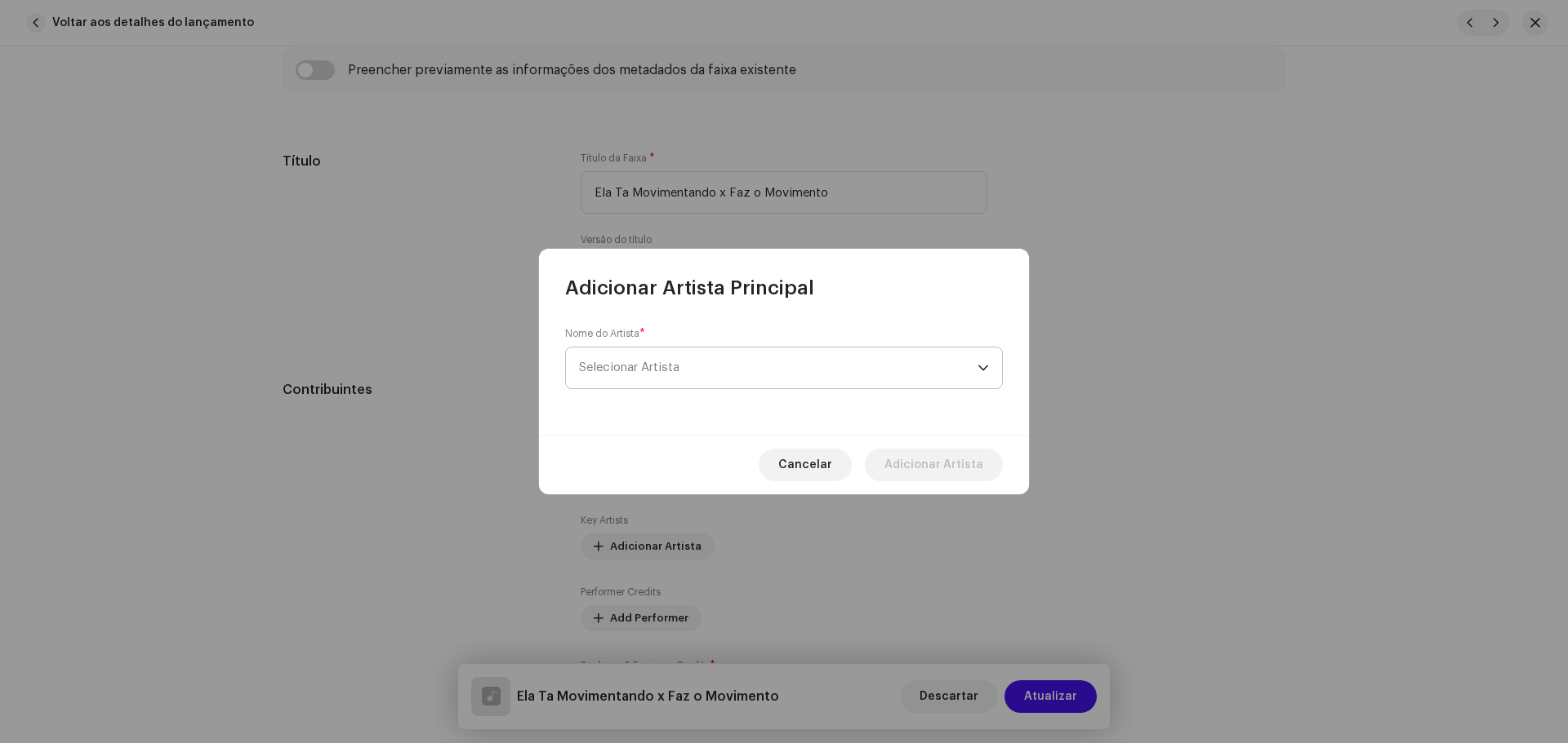
click at [713, 362] on span "Selecionar Artista" at bounding box center [777, 368] width 398 height 41
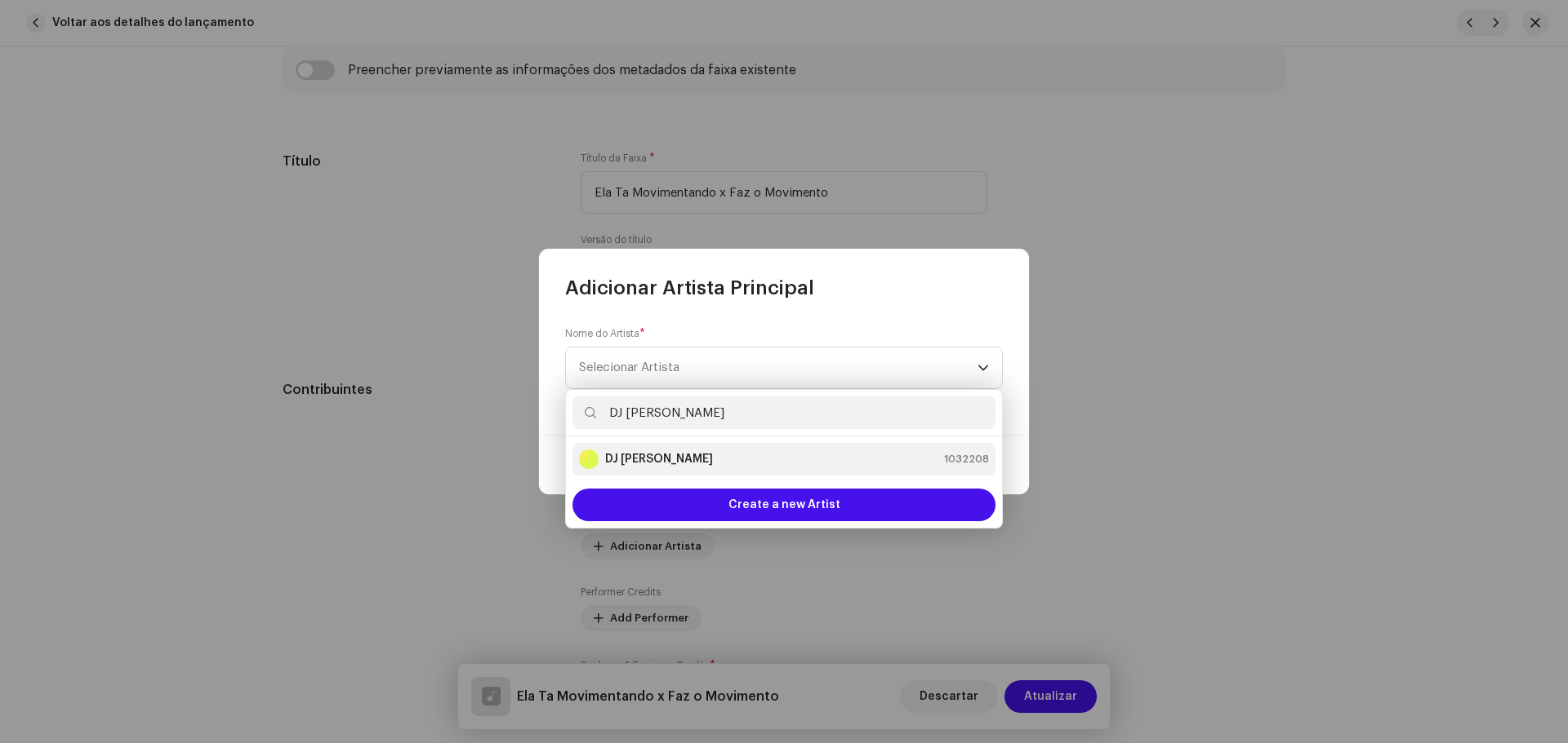
type input "DJ Kok"
click at [649, 450] on div "DJ [PERSON_NAME]" at bounding box center [645, 459] width 134 height 20
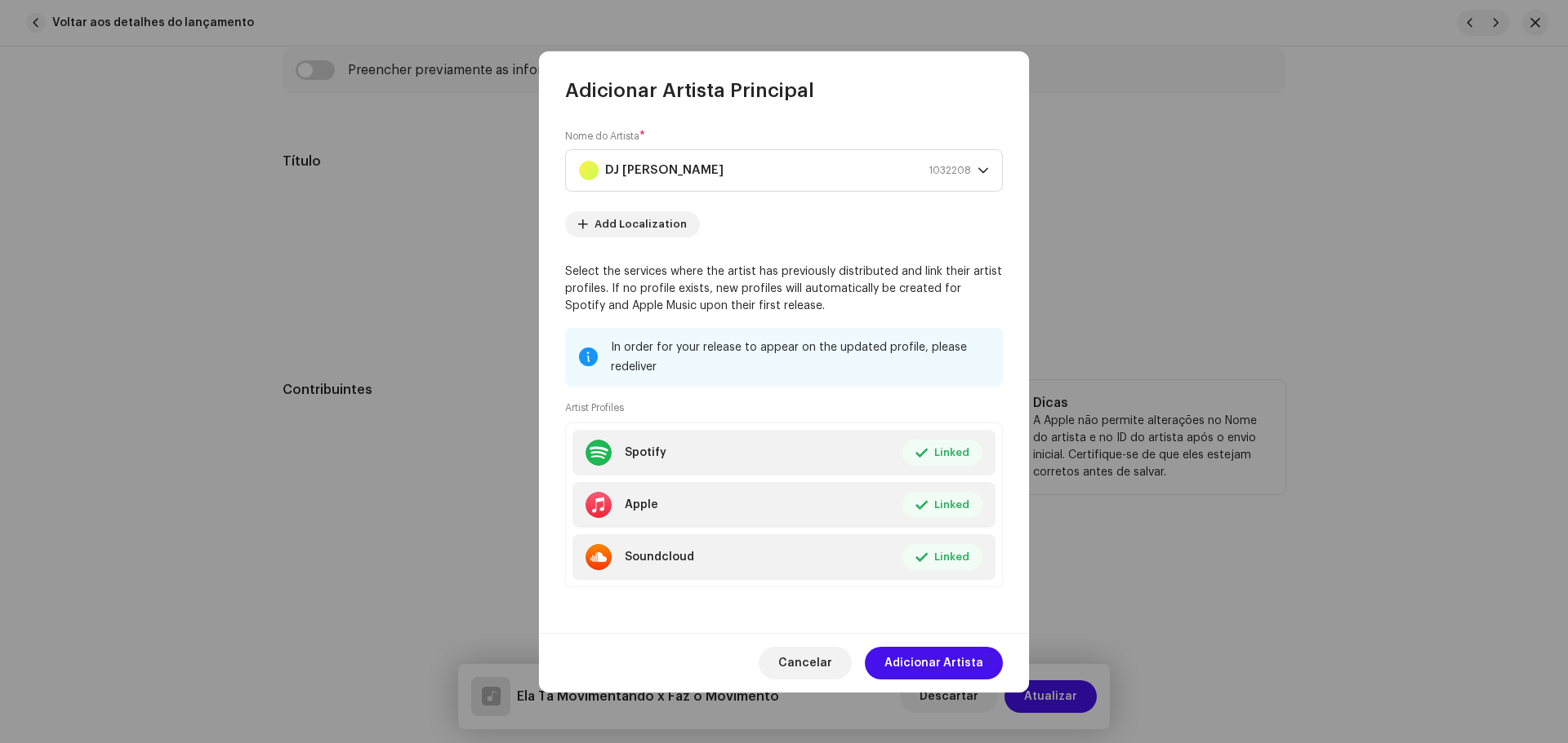
click at [964, 657] on span "Adicionar Artista" at bounding box center [933, 664] width 98 height 33
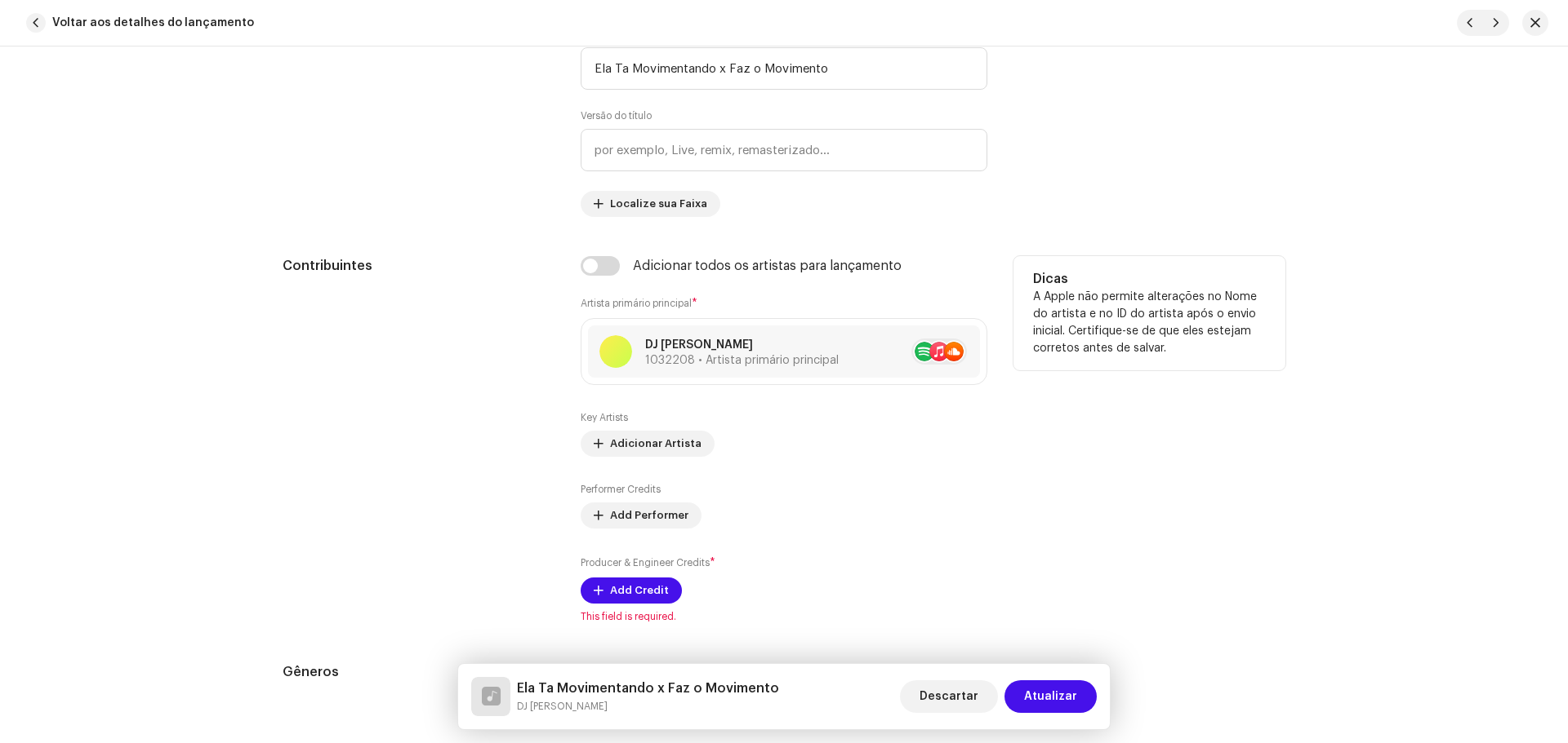
scroll to position [979, 0]
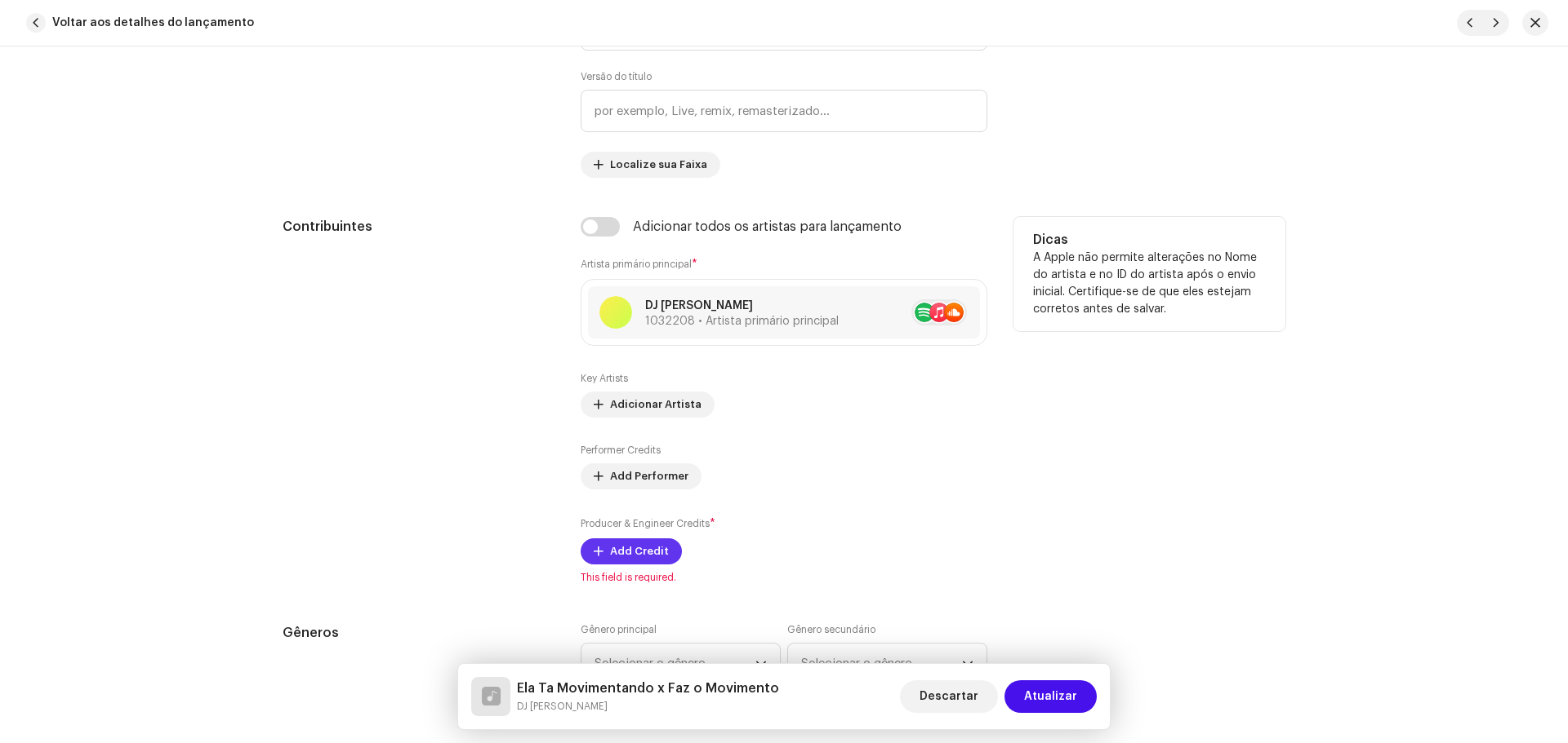
click at [655, 545] on span "Add Credit" at bounding box center [639, 551] width 59 height 33
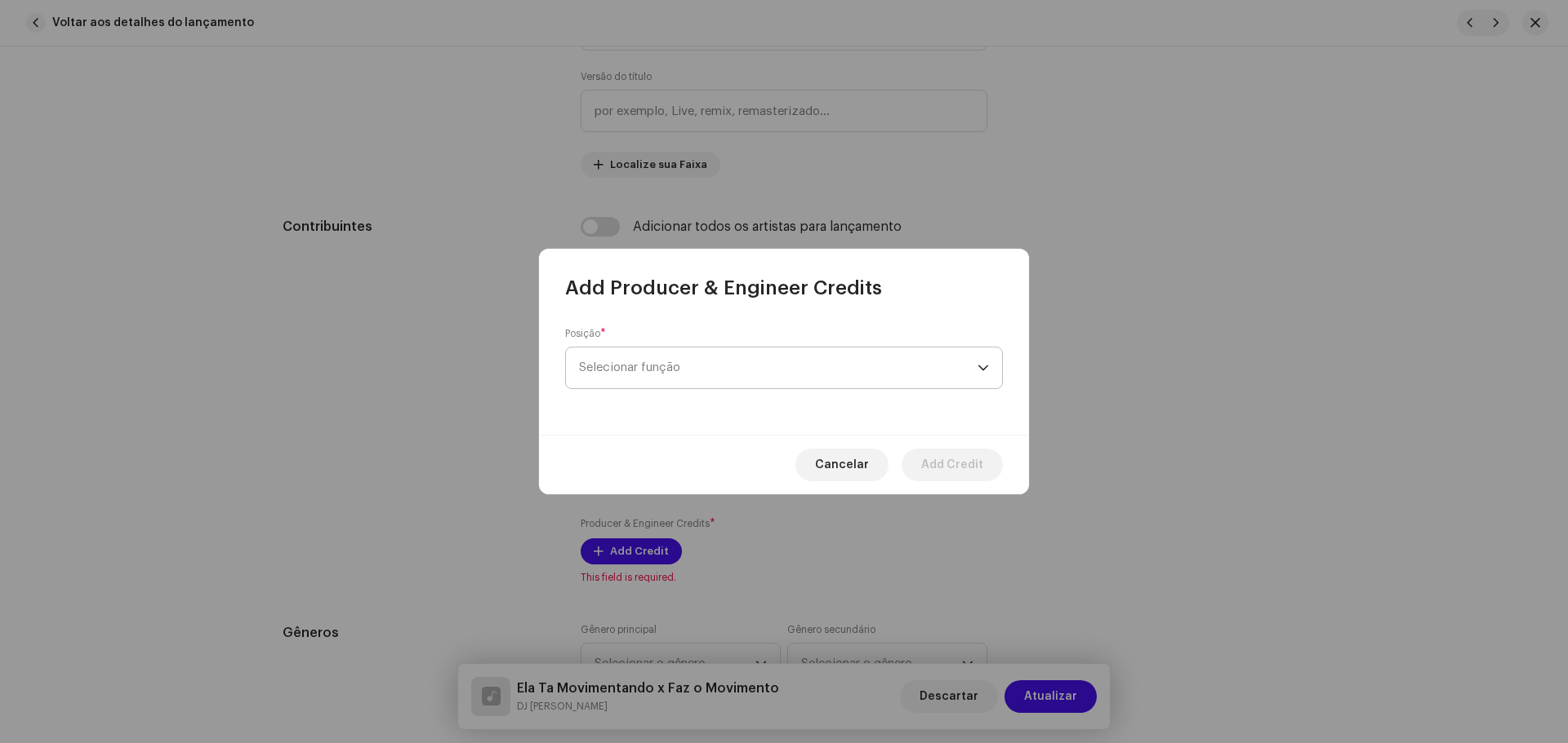
click at [698, 353] on span "Selecionar função" at bounding box center [777, 368] width 398 height 41
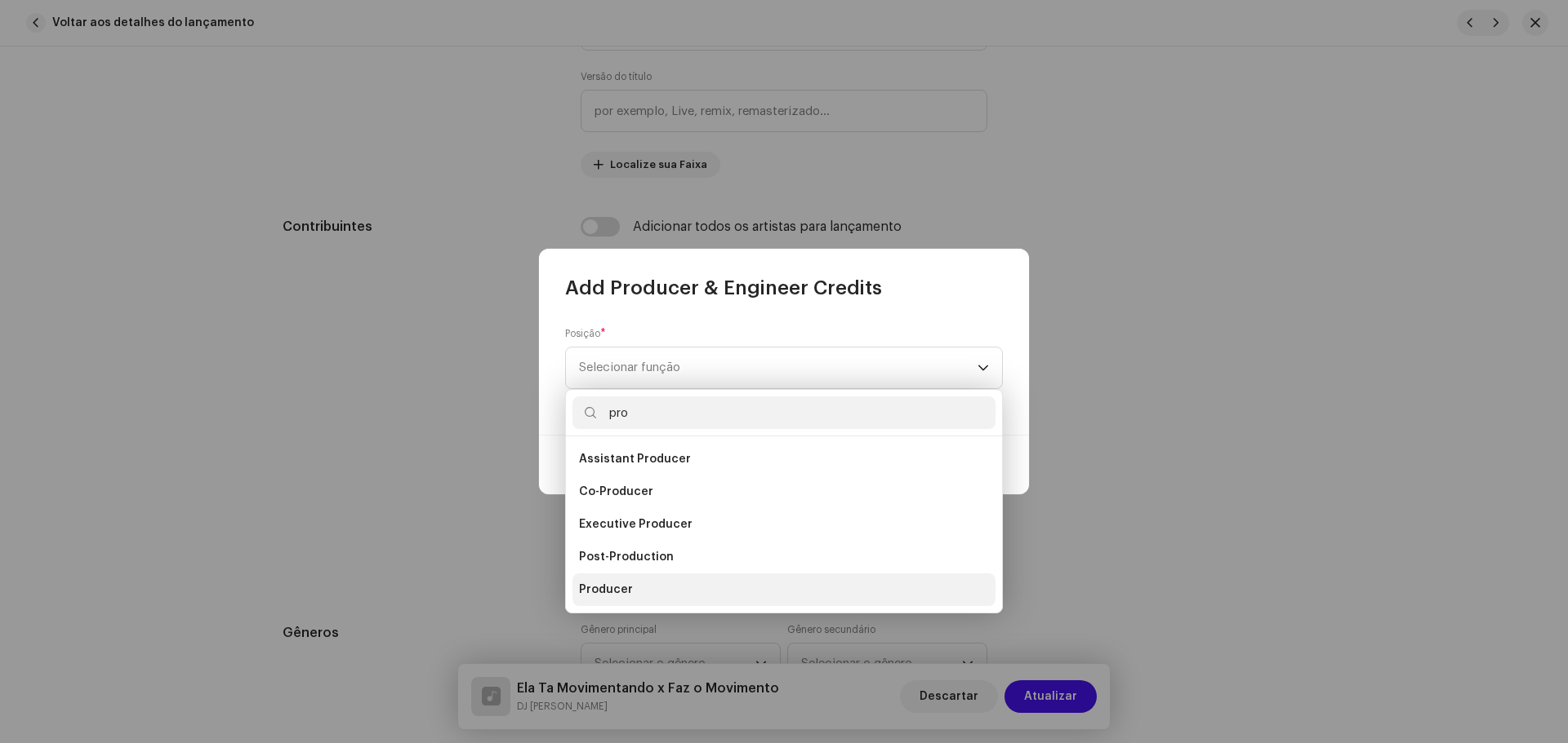
type input "pro"
click at [639, 599] on li "Producer" at bounding box center [784, 590] width 423 height 33
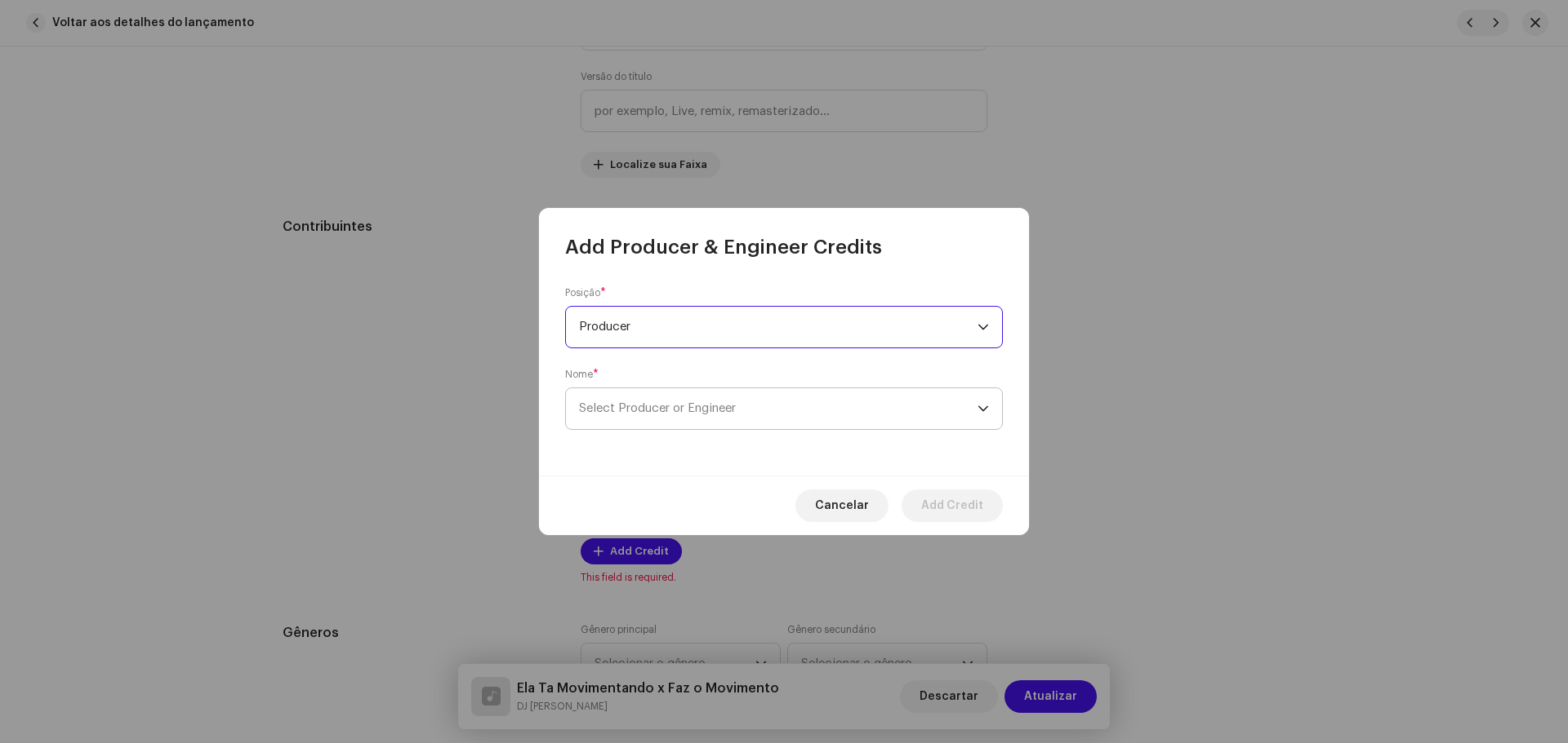
click at [726, 406] on span "Select Producer or Engineer" at bounding box center [657, 408] width 157 height 12
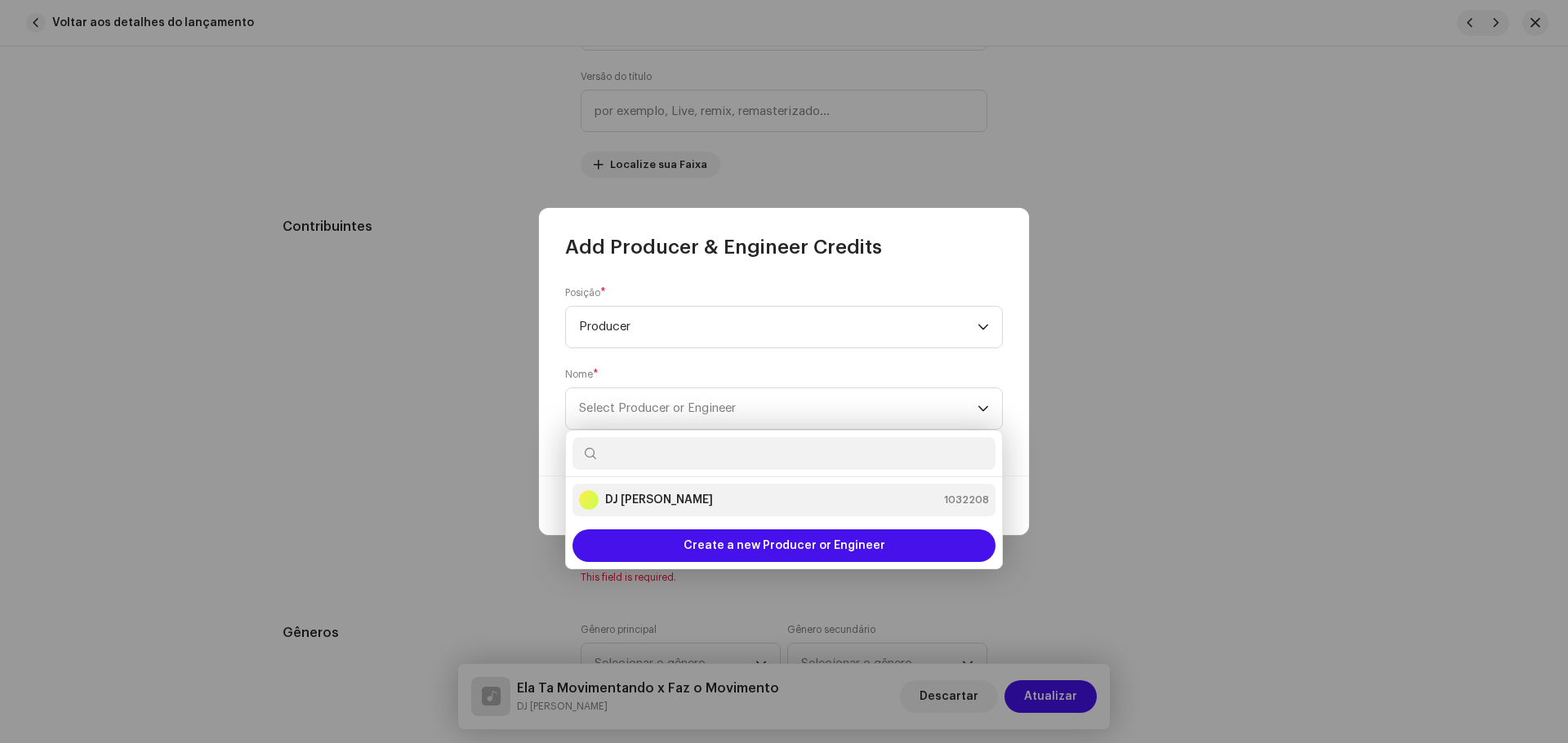
click at [735, 501] on div "DJ Kokadah 1032208" at bounding box center [783, 500] width 410 height 20
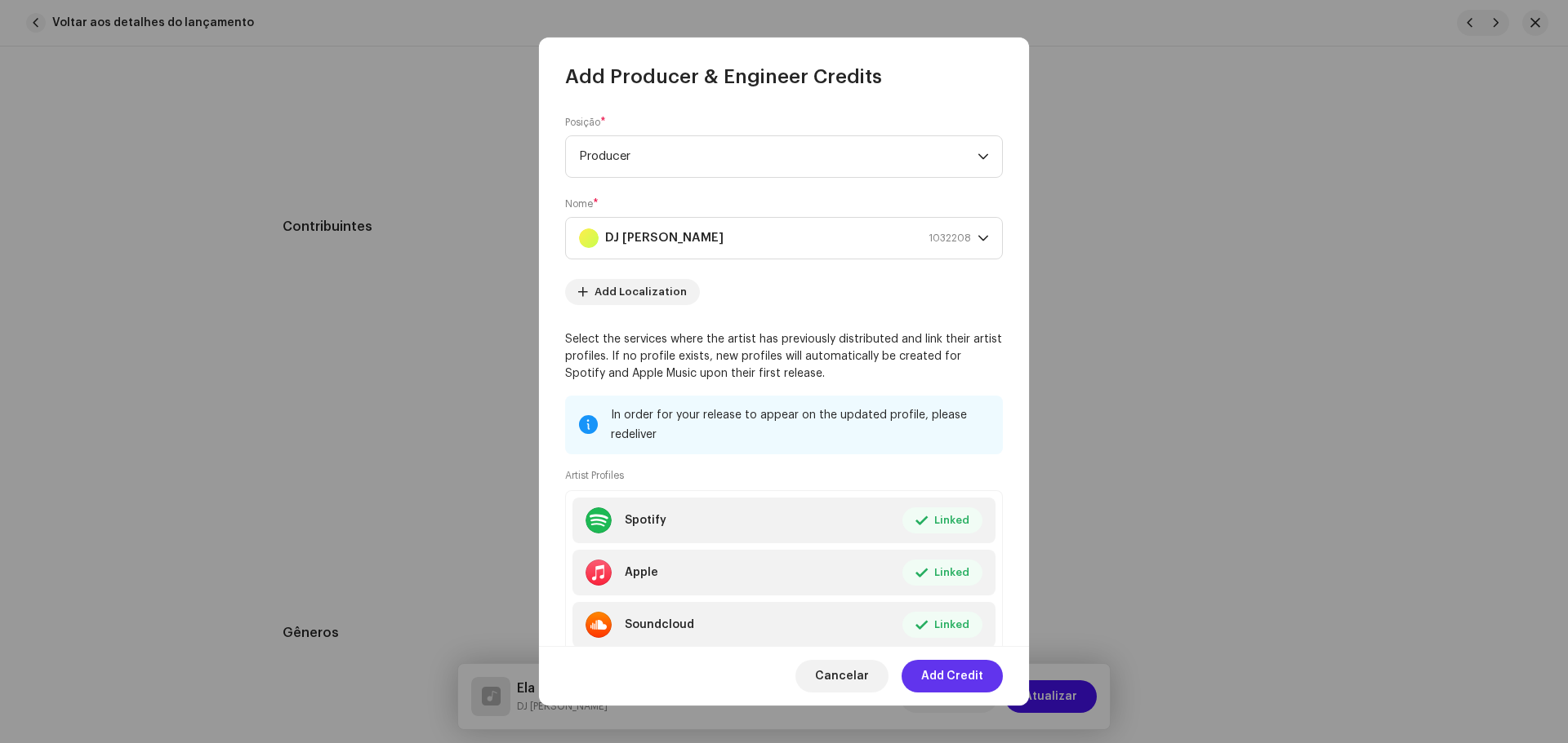
click at [989, 673] on button "Add Credit" at bounding box center [952, 677] width 101 height 33
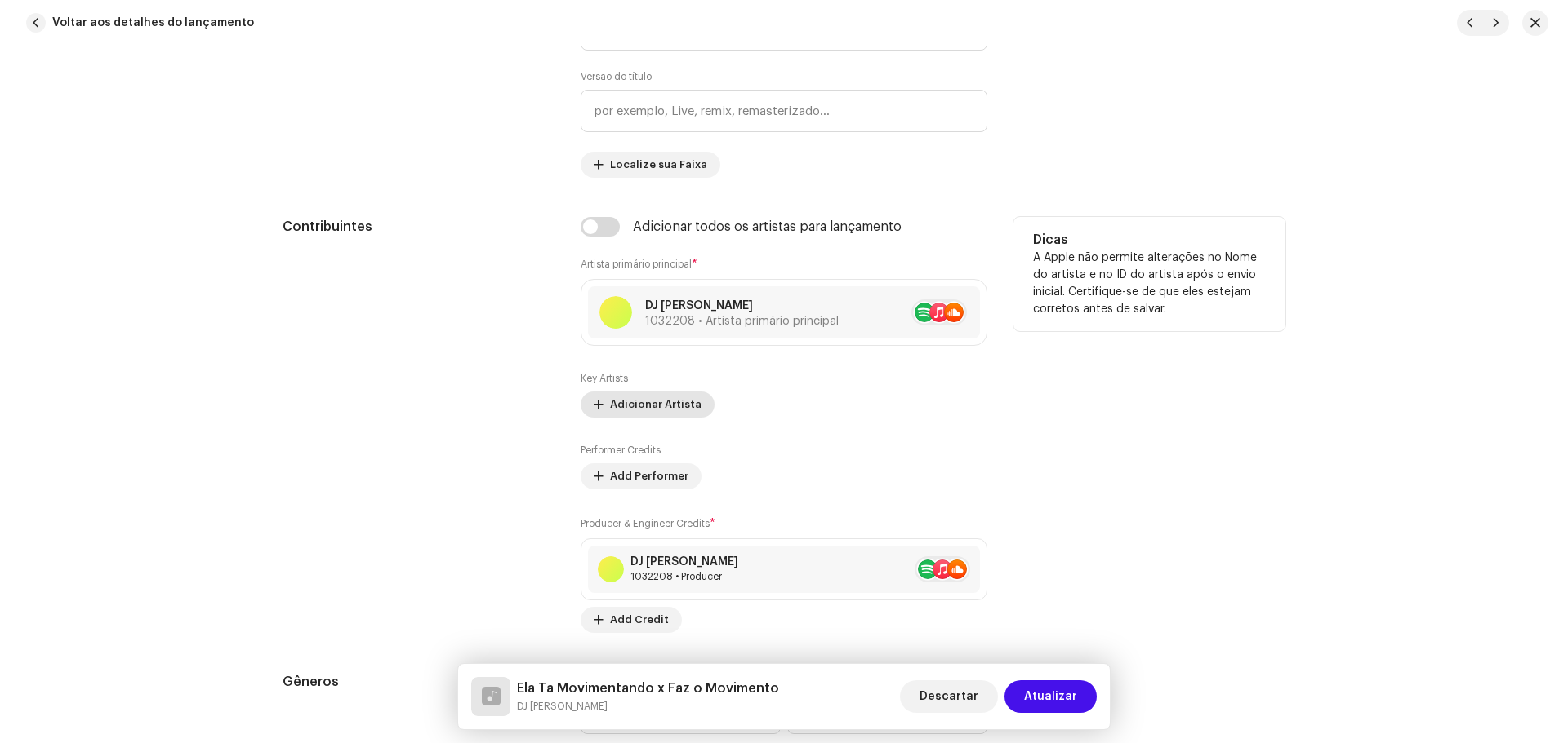
click at [675, 405] on span "Adicionar Artista" at bounding box center [655, 405] width 92 height 33
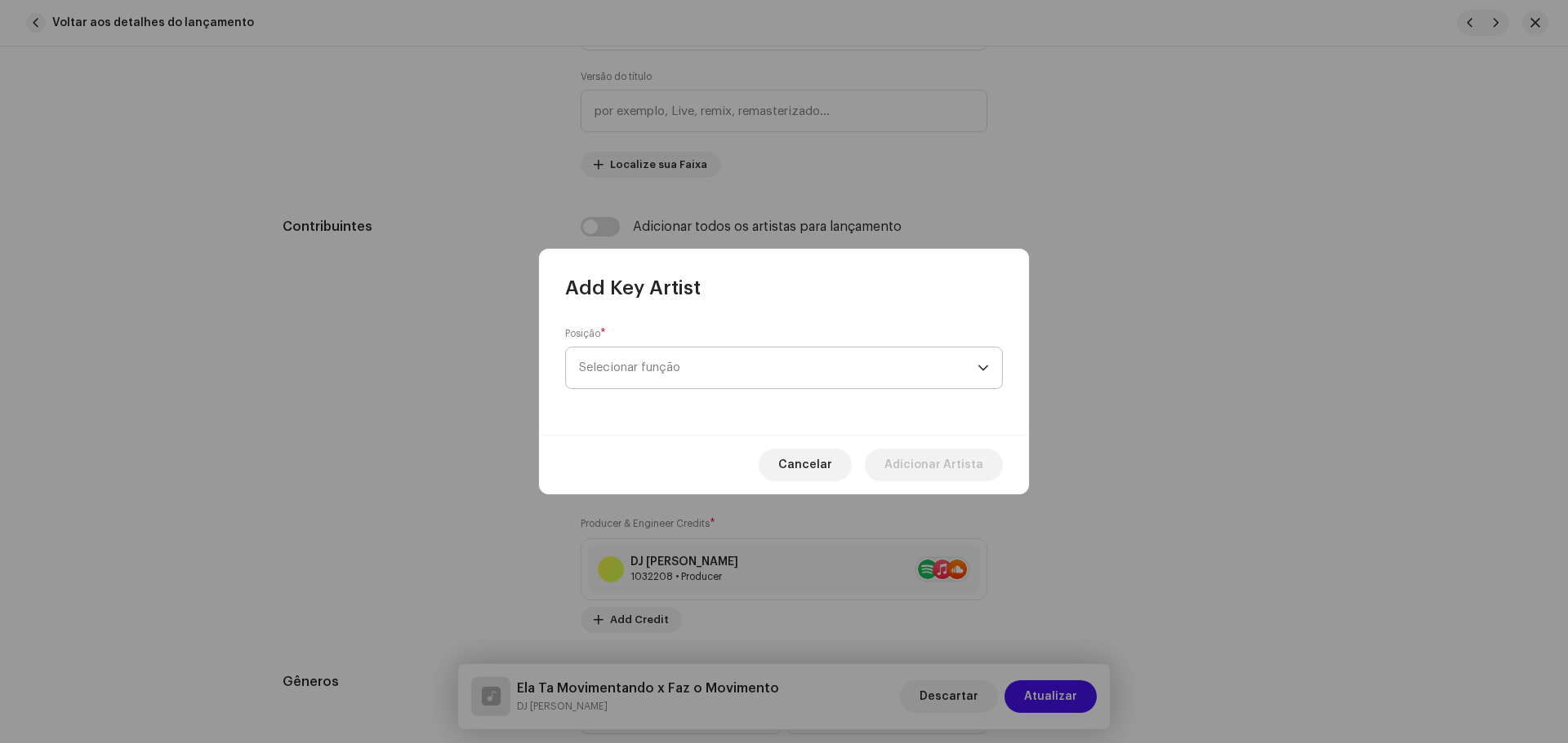
click at [726, 359] on span "Selecionar função" at bounding box center [777, 368] width 398 height 41
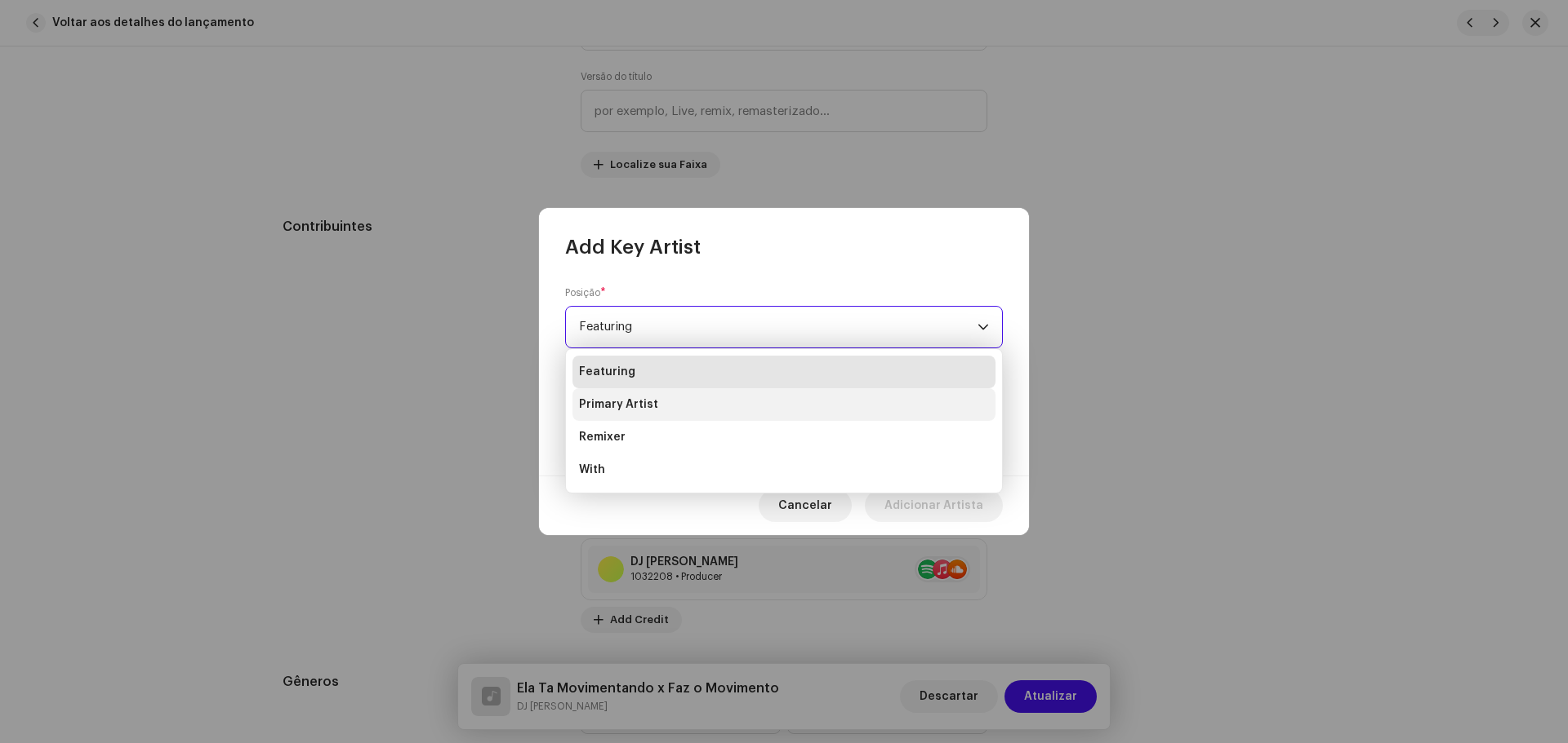
click at [701, 404] on li "Primary Artist" at bounding box center [784, 405] width 423 height 33
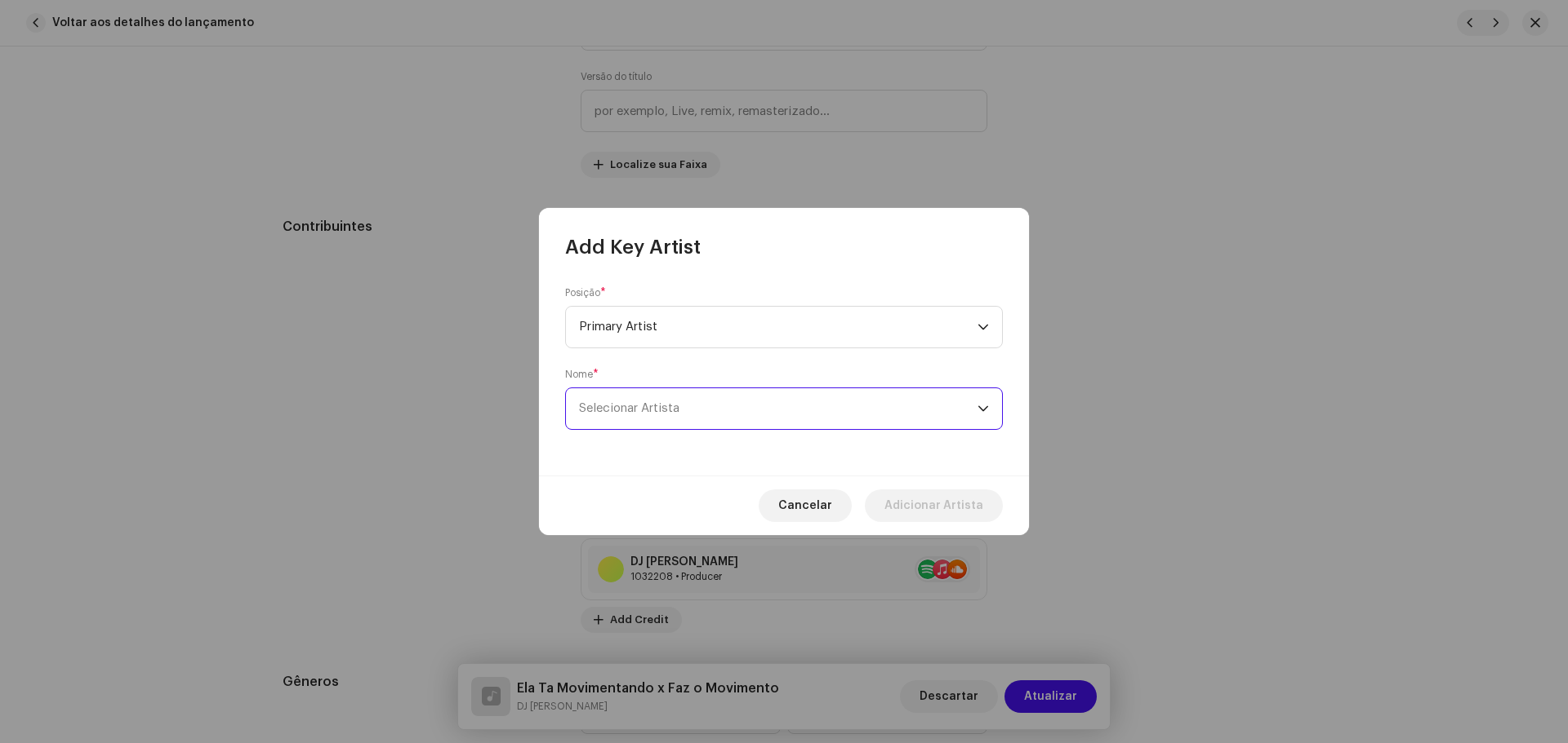
click at [680, 406] on span "Selecionar Artista" at bounding box center [629, 408] width 100 height 12
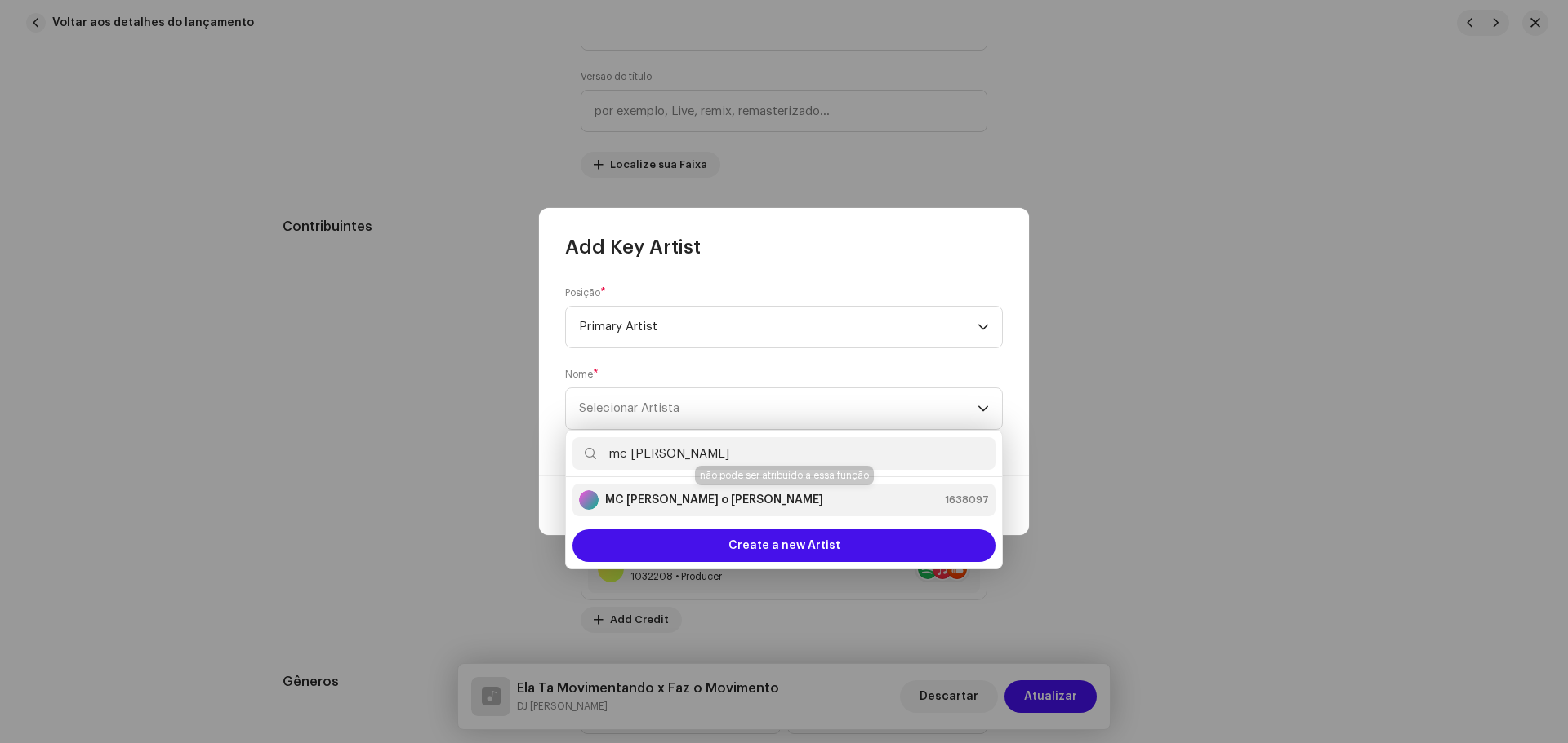
type input "mc kevin"
click at [711, 499] on div "MC Kevin o Chris 1638097" at bounding box center [783, 500] width 410 height 20
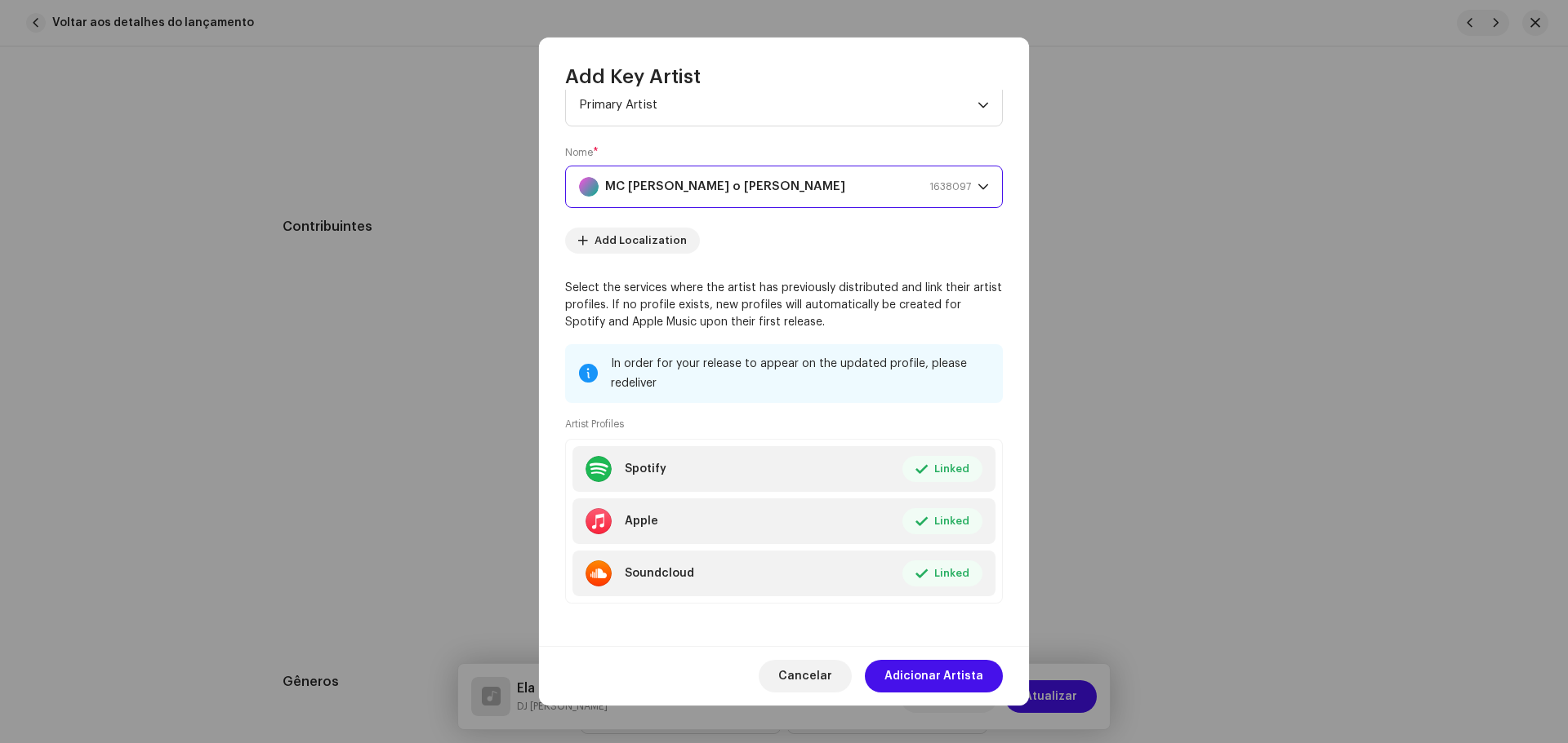
scroll to position [54, 0]
click at [970, 667] on span "Adicionar Artista" at bounding box center [933, 677] width 98 height 33
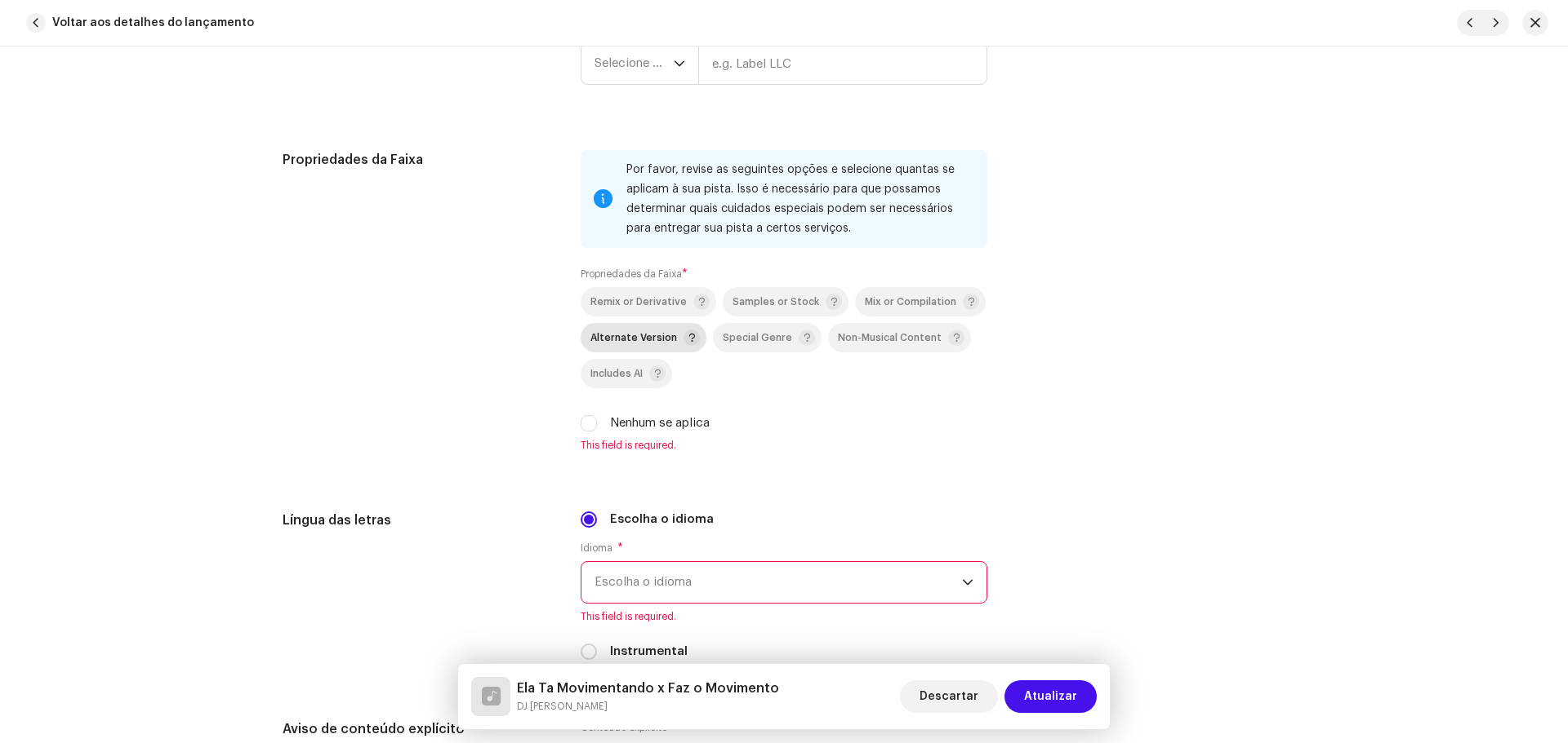
scroll to position [2366, 0]
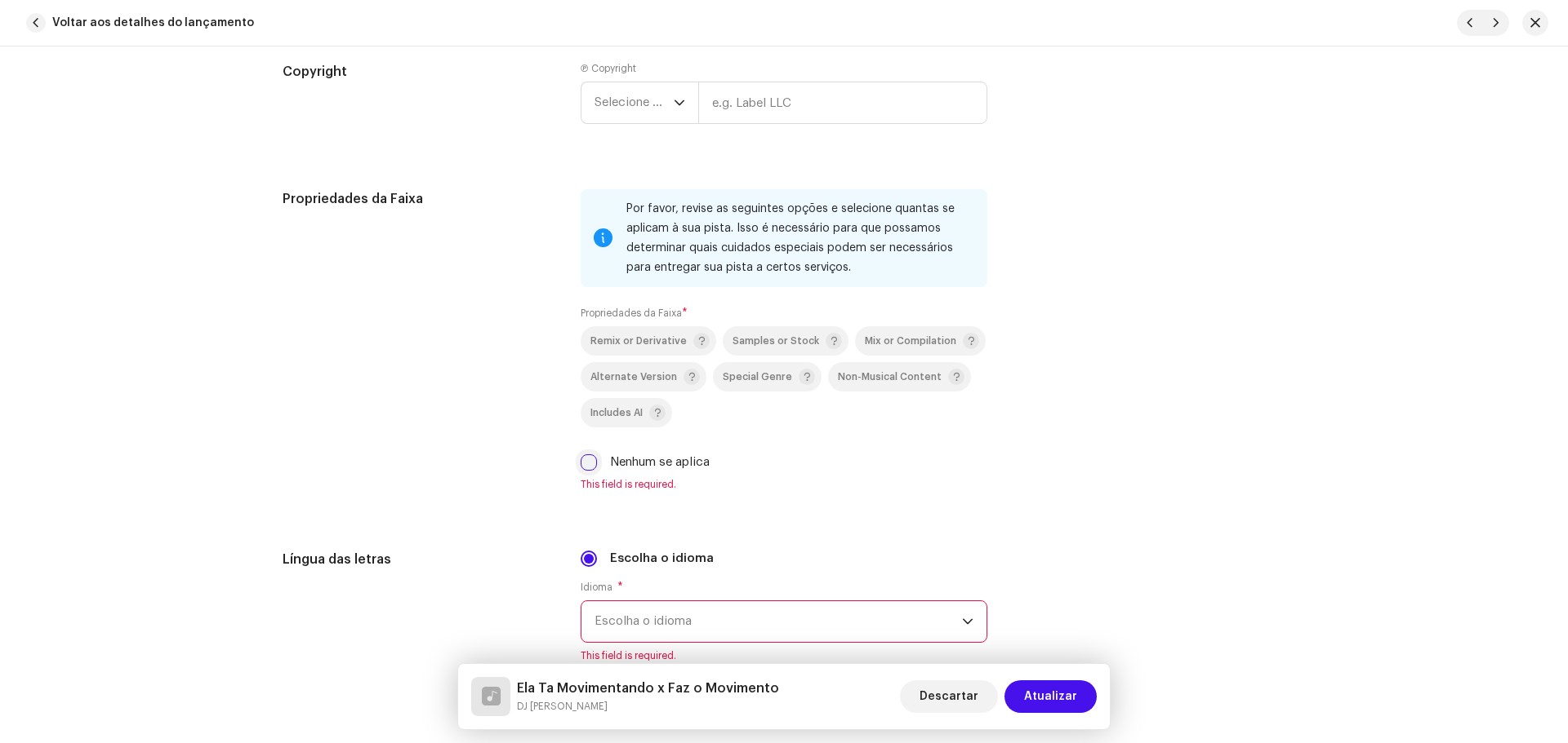
click at [588, 466] on input "Nenhum se aplica" at bounding box center [588, 463] width 16 height 16
checkbox input "true"
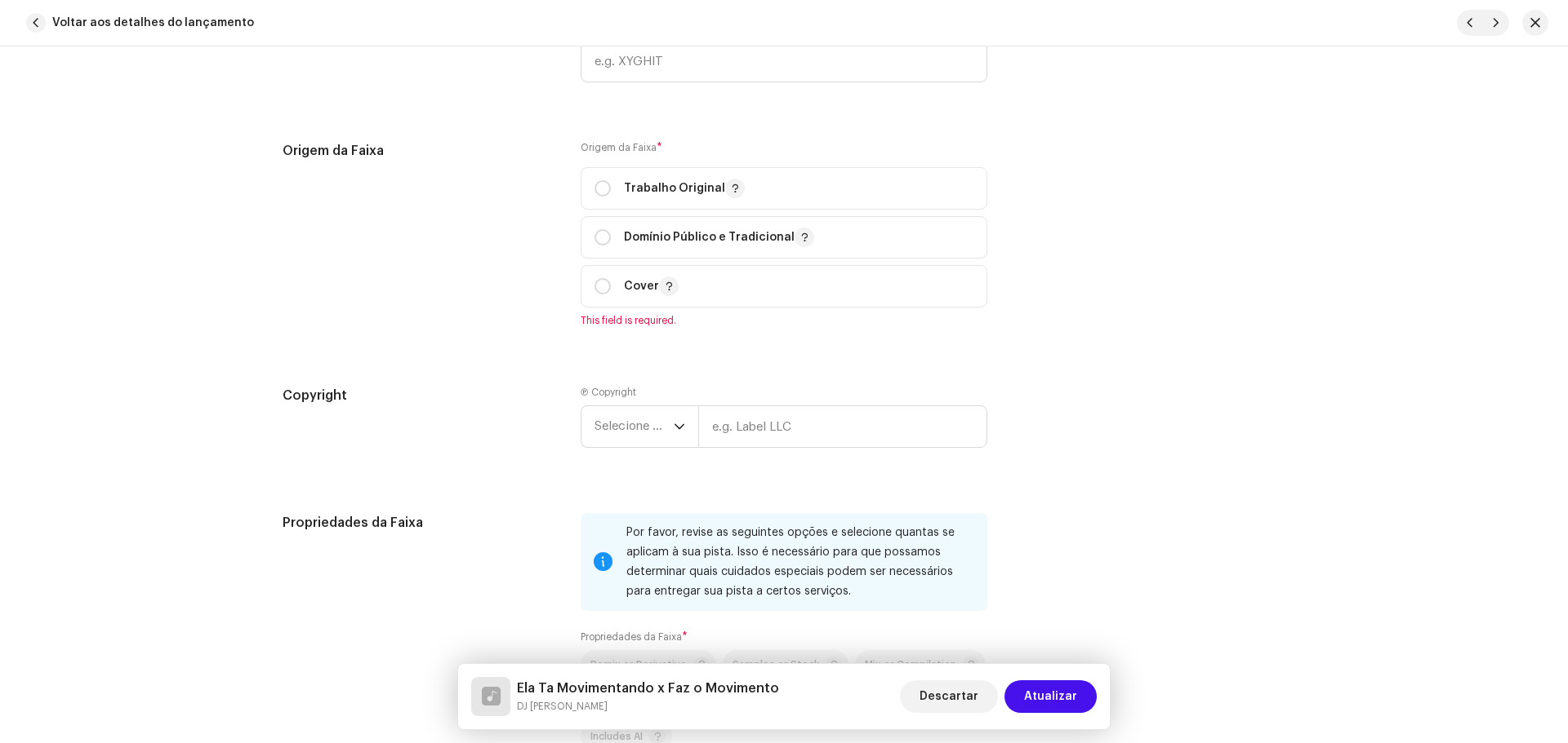
scroll to position [2040, 0]
click at [594, 187] on input "radio" at bounding box center [602, 191] width 16 height 16
radio input "true"
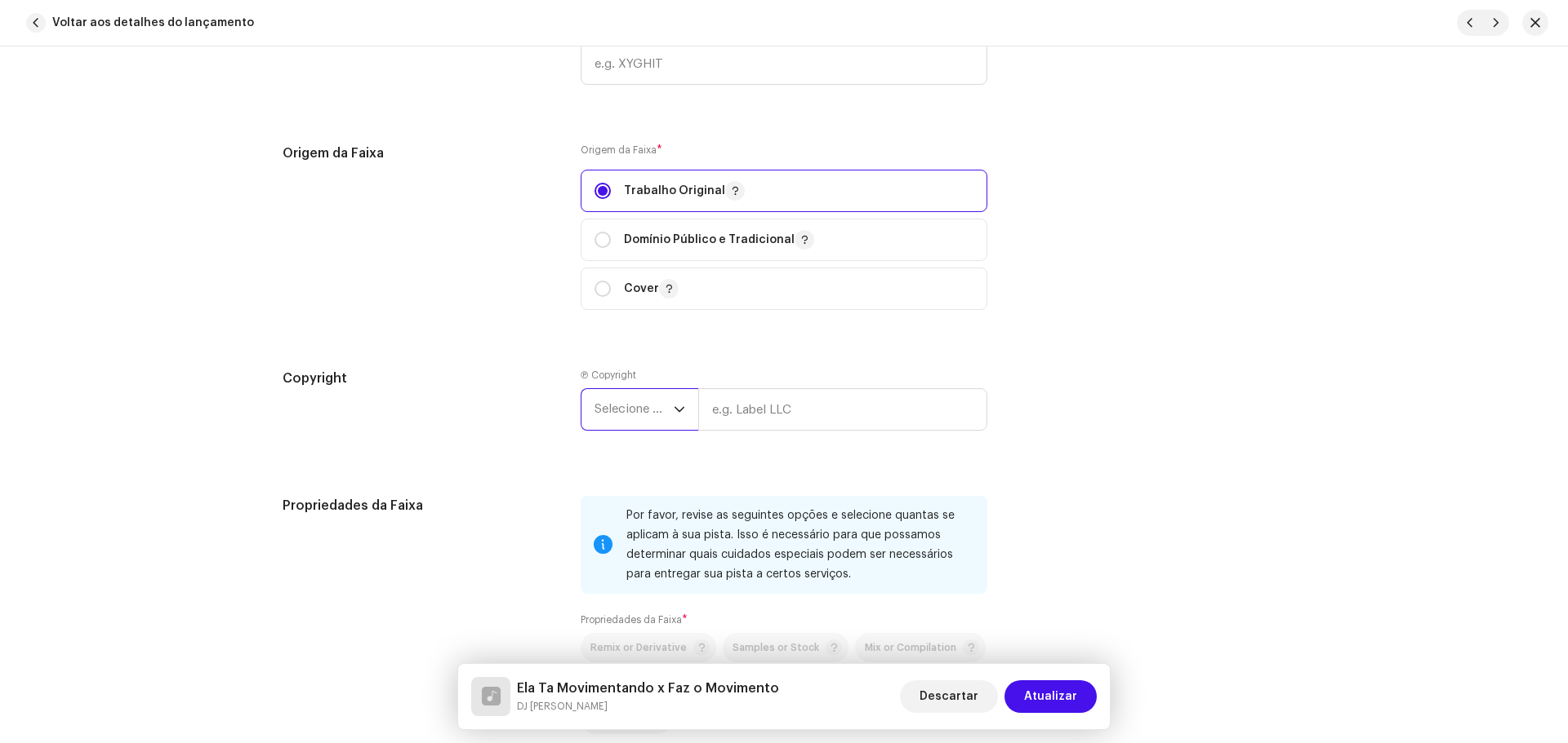
click at [654, 415] on span "Selecione o ano" at bounding box center [634, 409] width 79 height 41
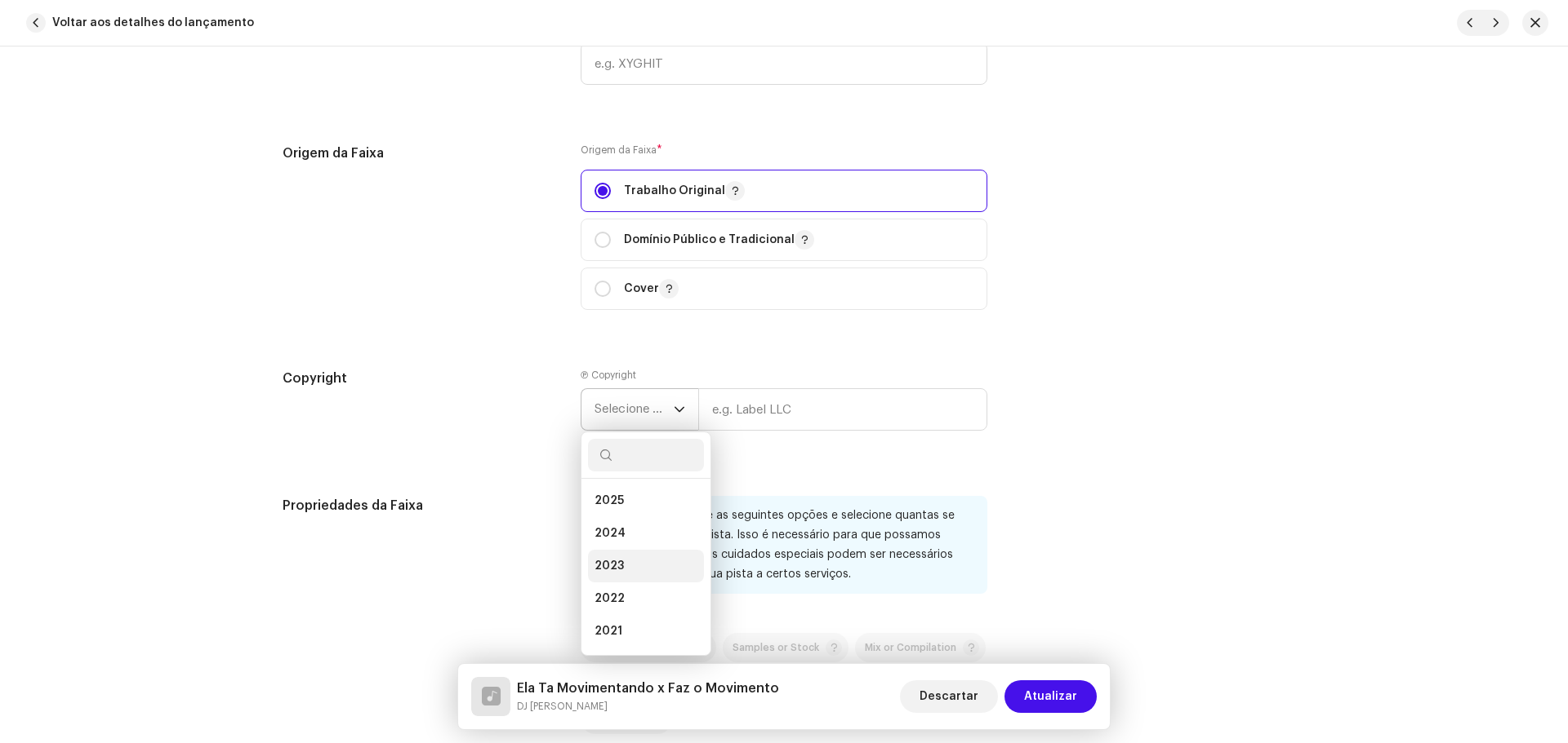
scroll to position [163, 0]
click at [609, 507] on span "2021" at bounding box center [608, 501] width 28 height 16
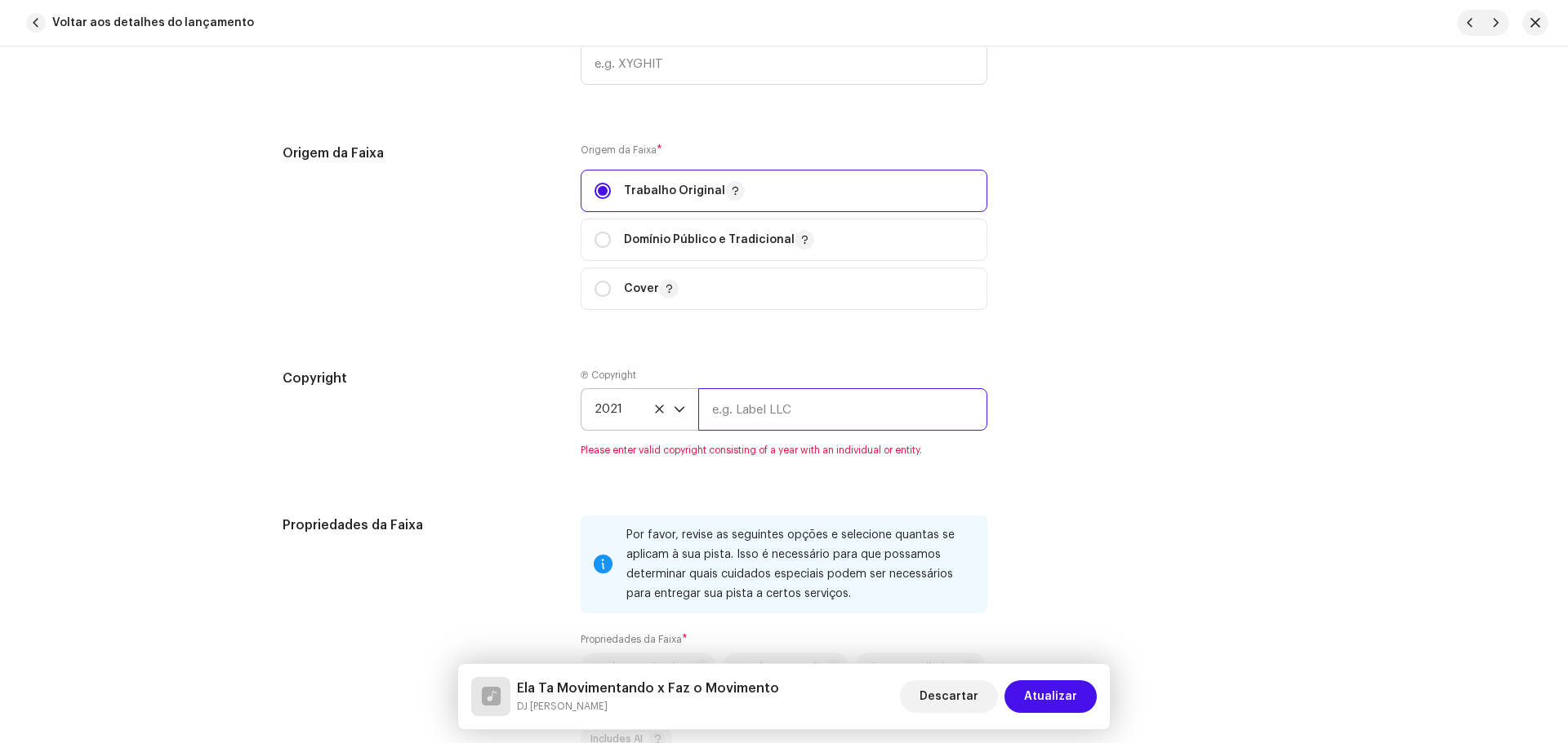
click at [740, 412] on input "text" at bounding box center [843, 409] width 289 height 42
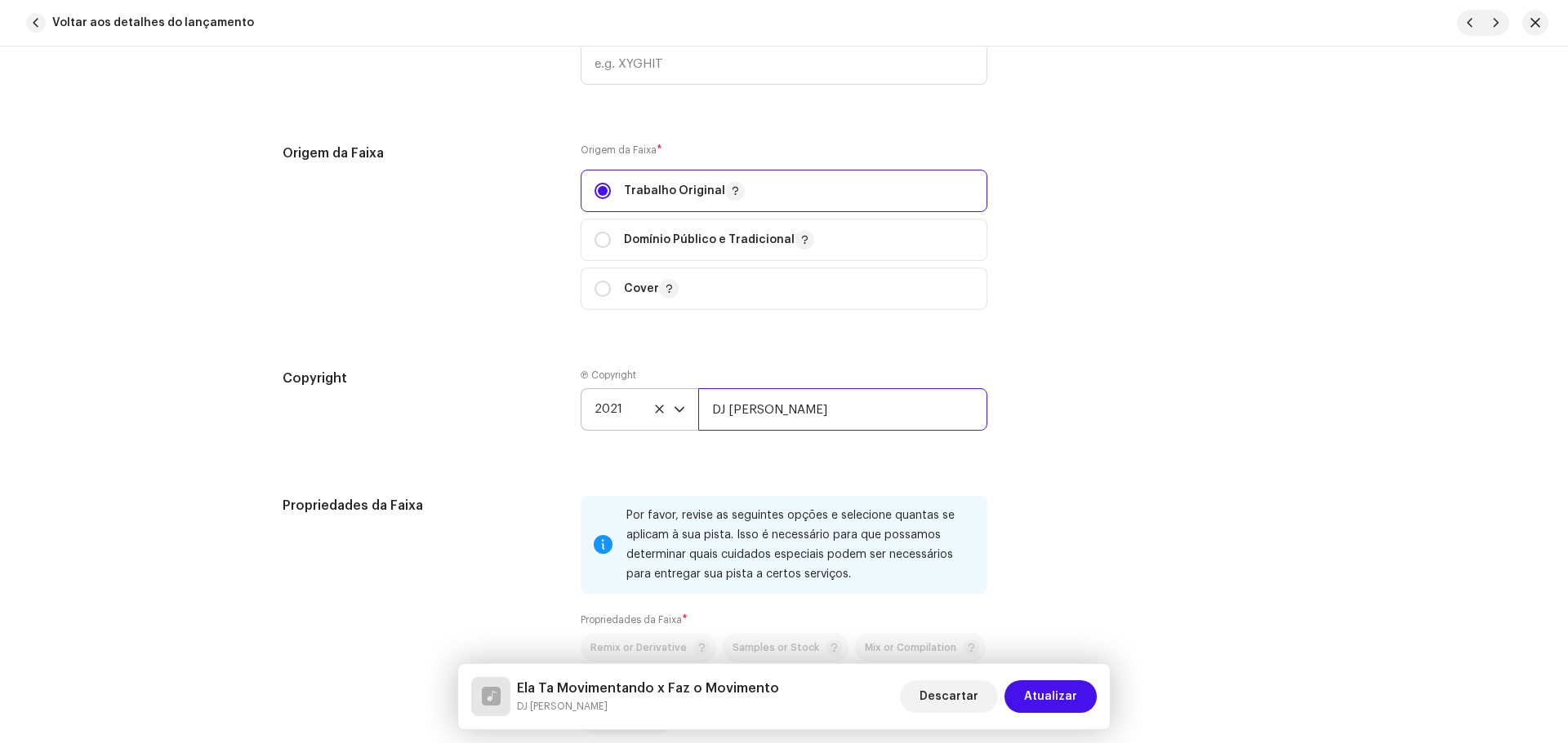
click at [800, 412] on input "DJ [PERSON_NAME]" at bounding box center [843, 409] width 289 height 42
type input "D"
type input "M"
type input "D"
type input "MC KEVIN O CHRIS | DJ KOKADAH"
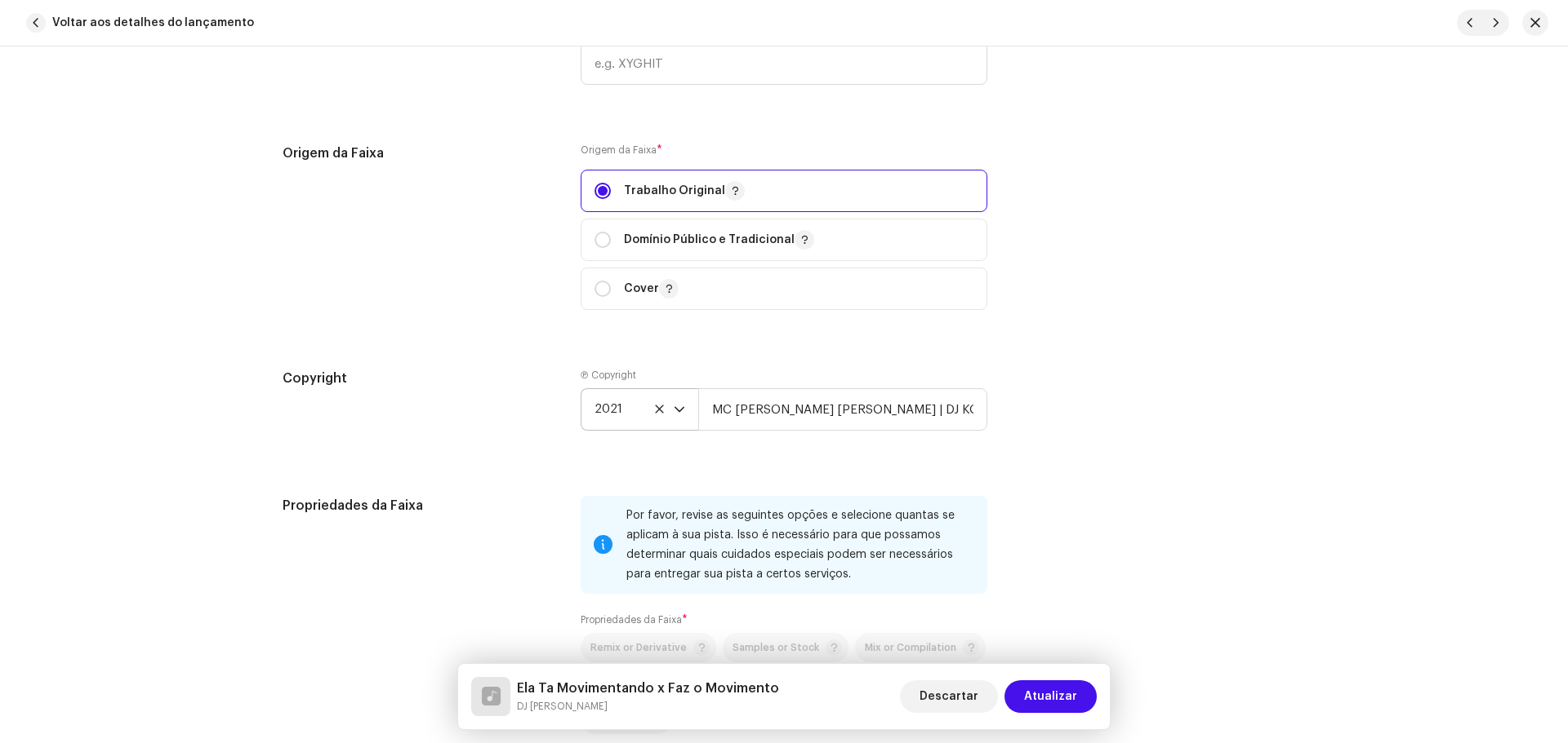
click at [1208, 412] on div "Copyright Ⓟ Copyright 2021 MC KEVIN O CHRIS | DJ KOKADAH" at bounding box center [783, 412] width 1002 height 88
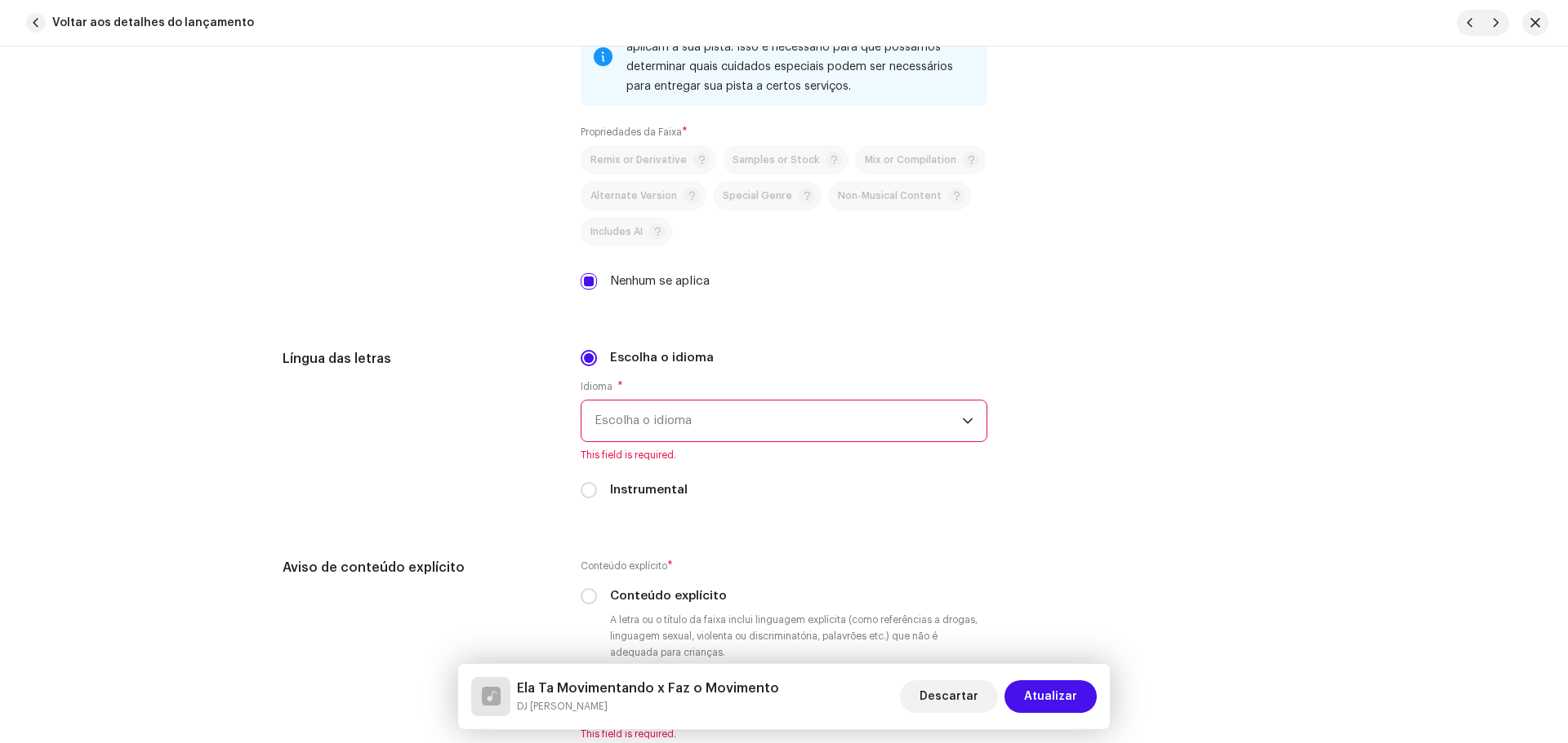
scroll to position [2530, 0]
click at [698, 425] on span "Escolha o idioma" at bounding box center [778, 419] width 368 height 41
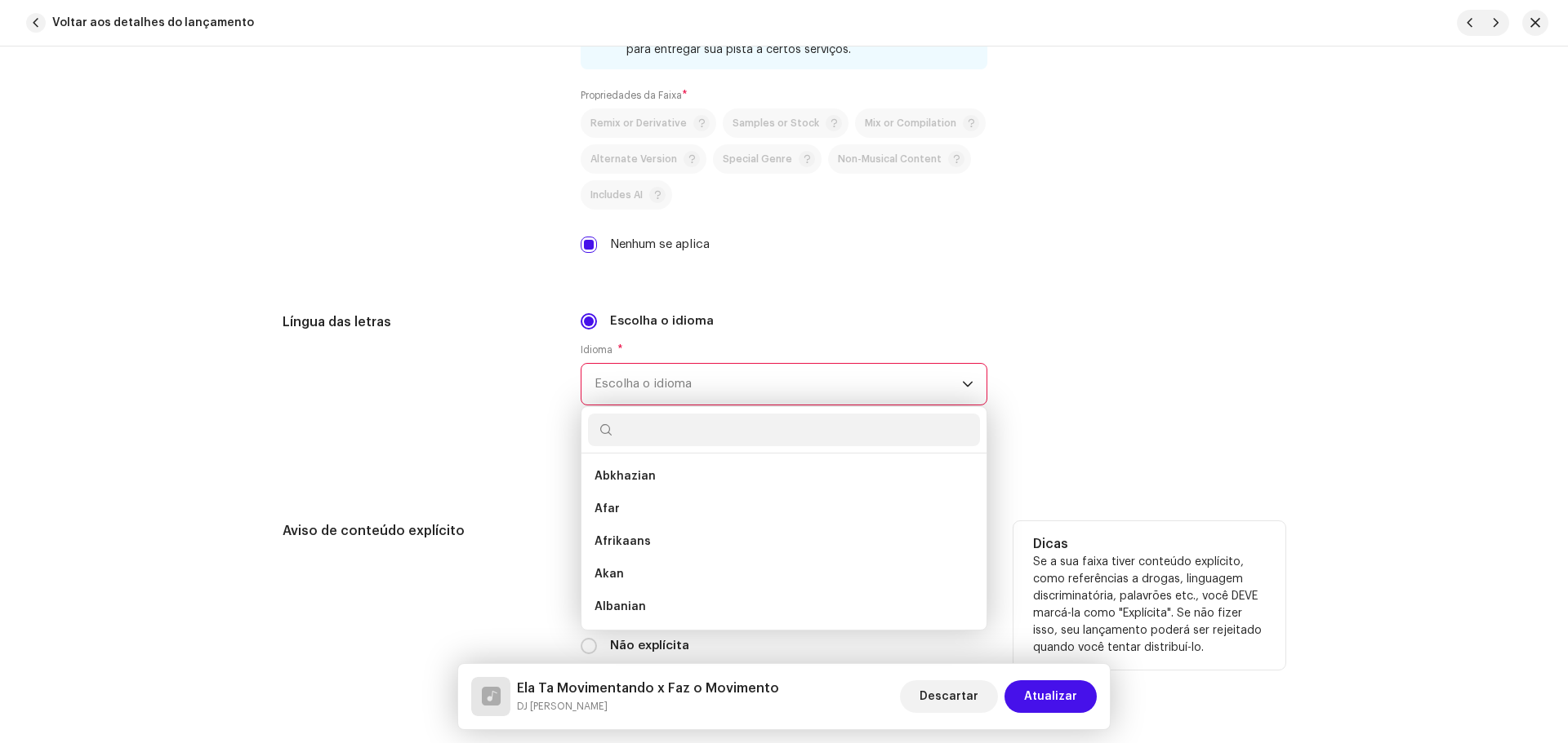
scroll to position [2693, 0]
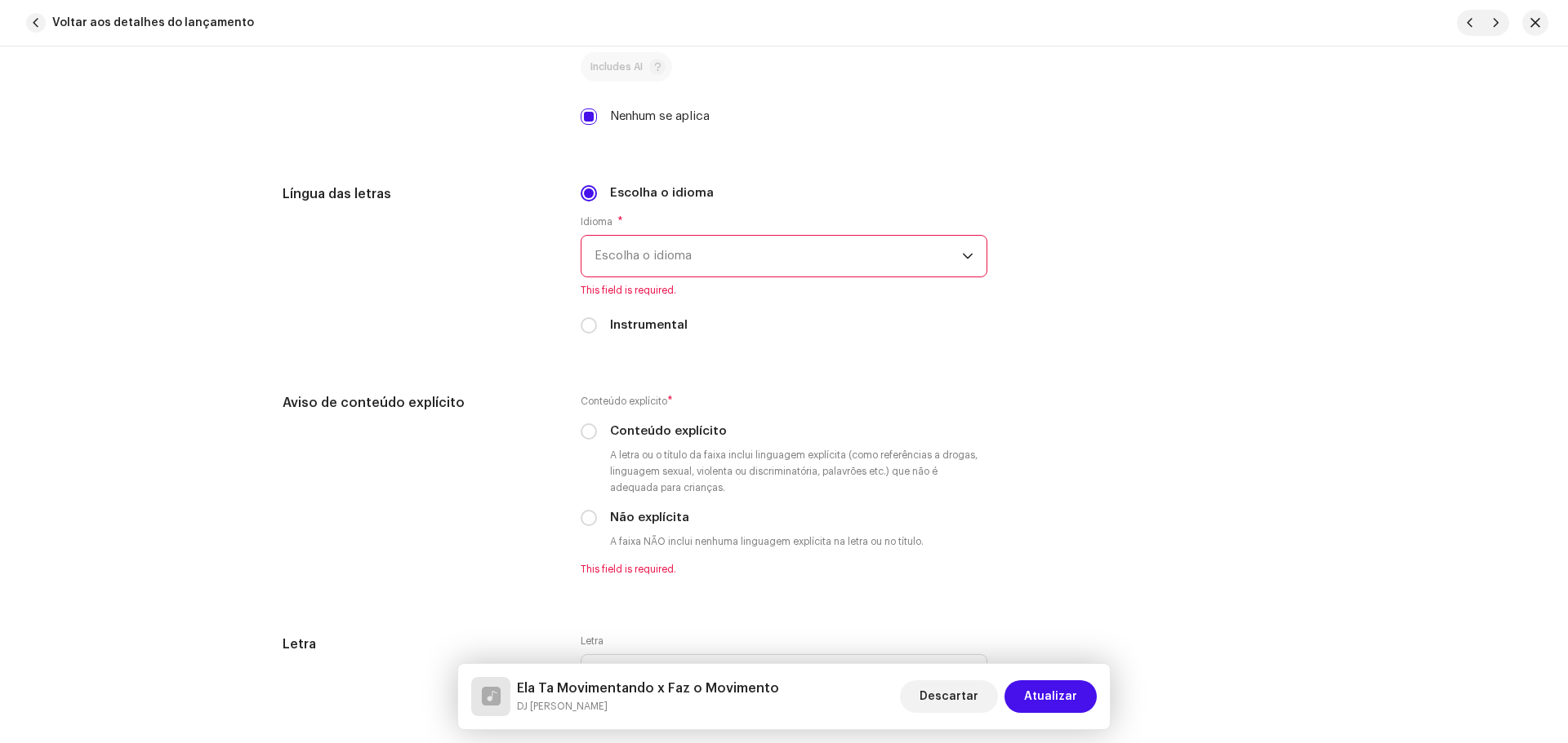
click at [629, 258] on span "Escolha o idioma" at bounding box center [778, 255] width 368 height 41
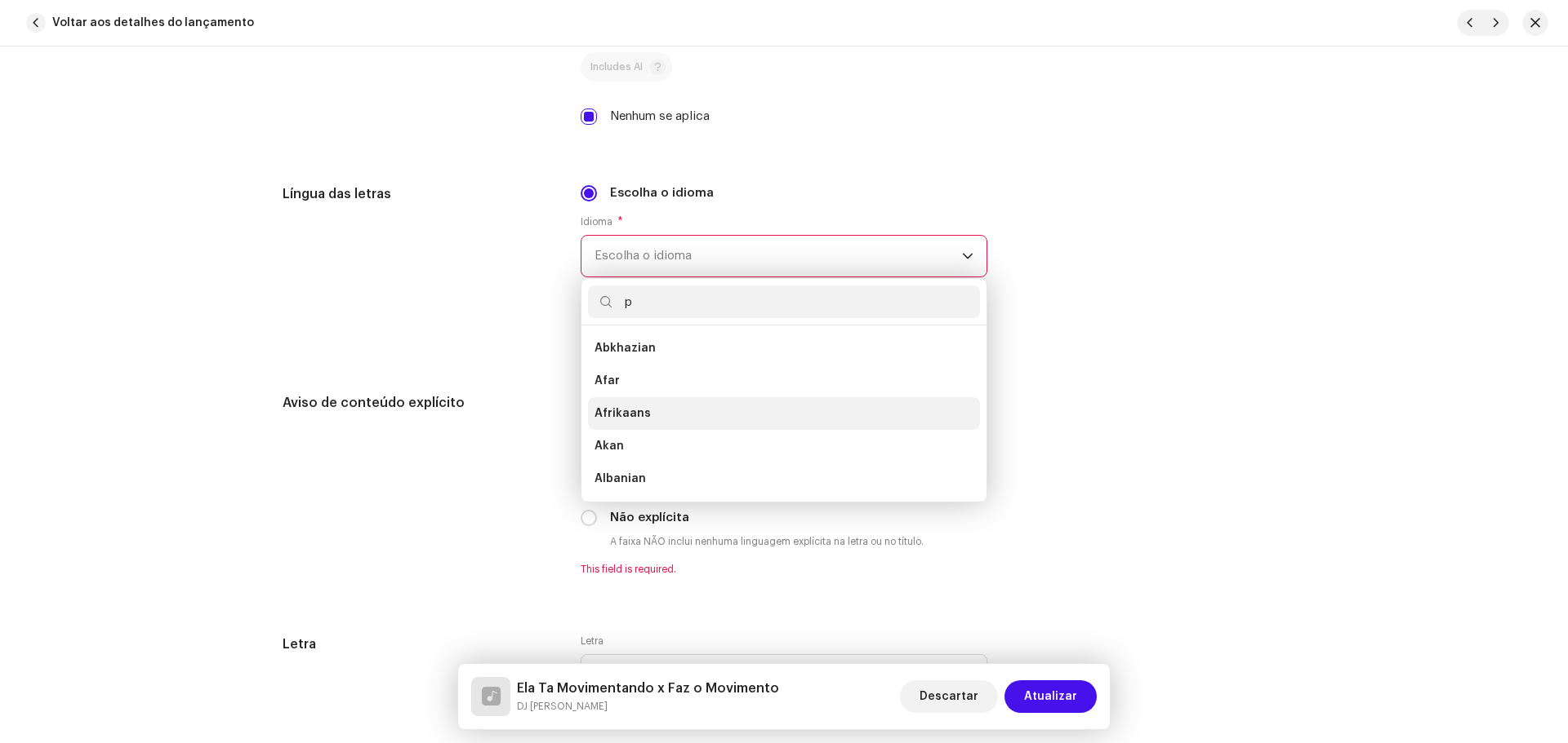
scroll to position [0, 0]
type input "port"
click at [647, 351] on span "Portuguese" at bounding box center [628, 348] width 67 height 16
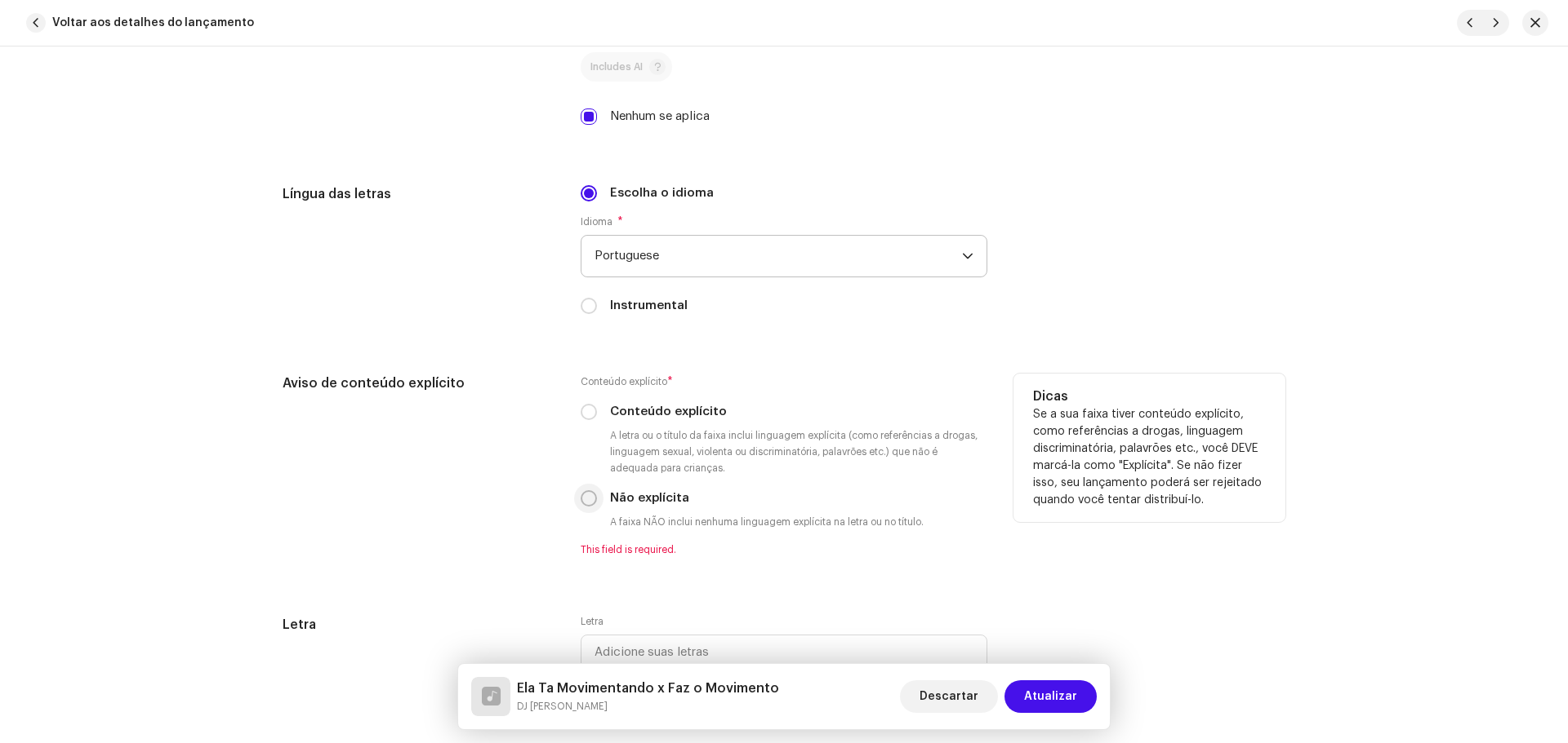
click at [582, 502] on input "Não explícita" at bounding box center [588, 498] width 16 height 16
radio input "true"
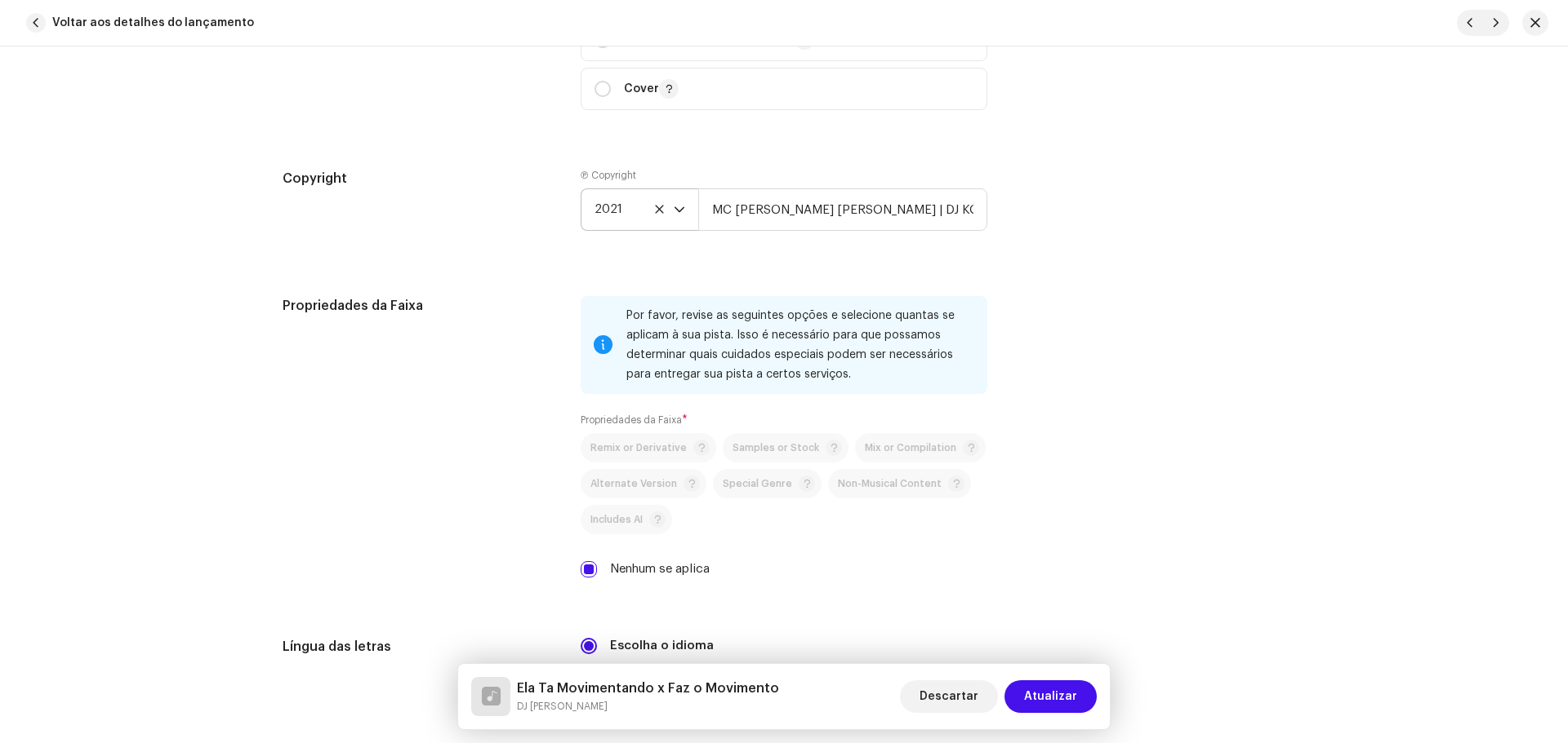
scroll to position [2234, 0]
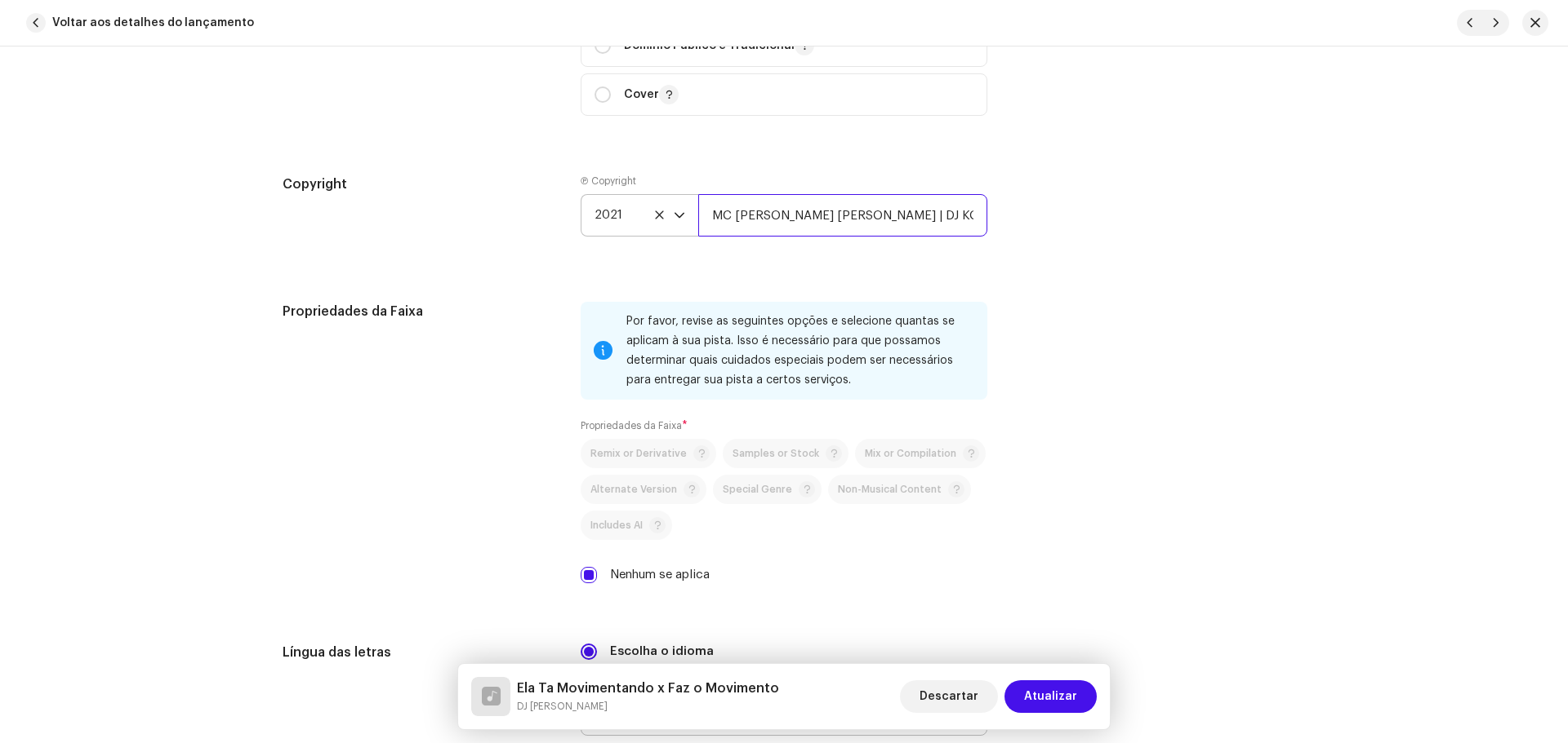
drag, startPoint x: 908, startPoint y: 215, endPoint x: 490, endPoint y: 217, distance: 418.0
click at [491, 217] on div "Copyright Ⓟ Copyright 2021 MC KEVIN O CHRIS | DJ KOKADAH" at bounding box center [783, 218] width 1002 height 88
paste input "DJ [PERSON_NAME] | MC [PERSON_NAME] [PERSON_NAME]"
type input "DJ [PERSON_NAME] | MC [PERSON_NAME] [PERSON_NAME]"
click at [1259, 404] on div "Propriedades da Faixa Por favor, revise as seguintes opções e selecione quantas…" at bounding box center [783, 453] width 1002 height 302
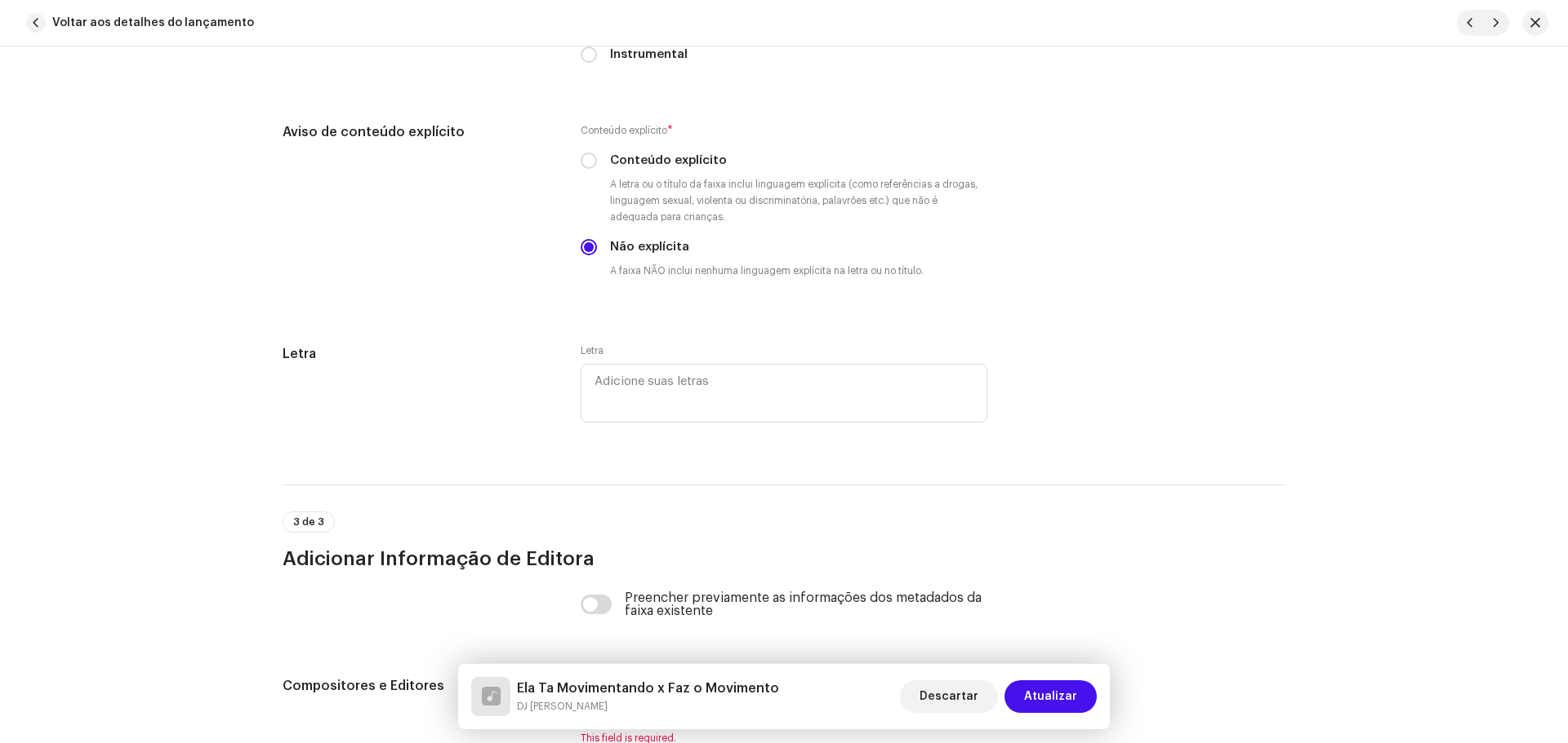
scroll to position [3214, 0]
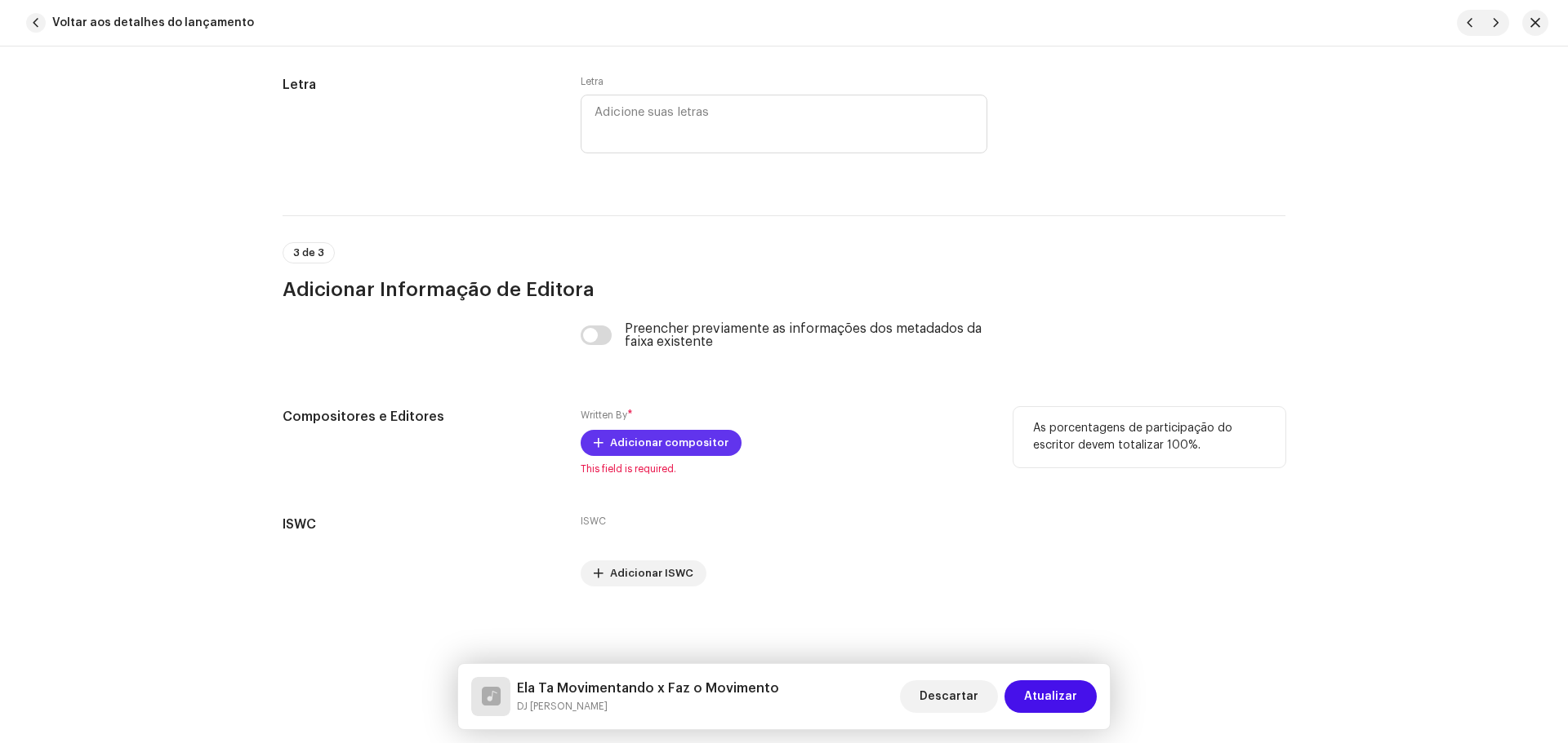
click at [679, 444] on span "Adicionar compositor" at bounding box center [668, 444] width 118 height 33
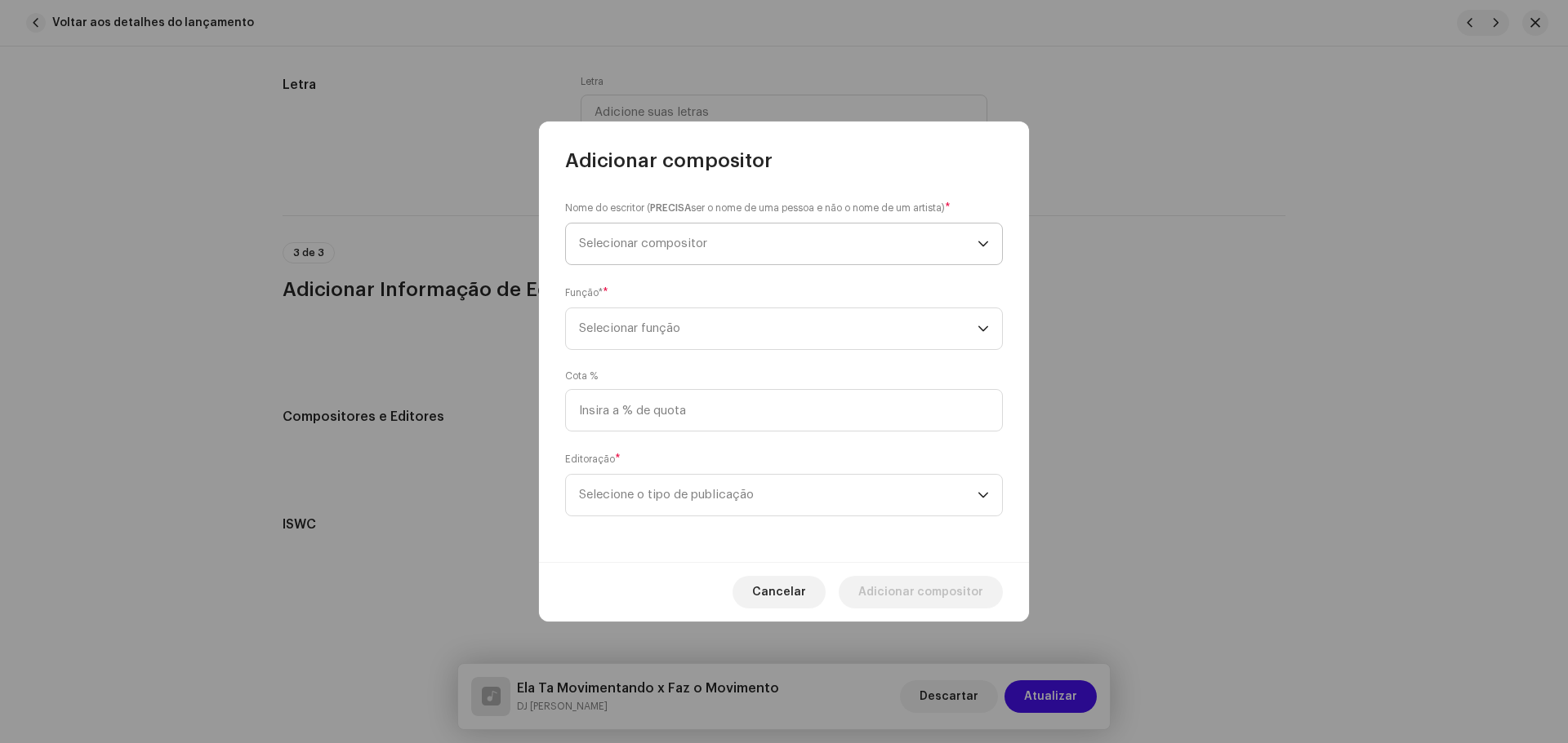
click at [654, 245] on span "Selecionar compositor" at bounding box center [642, 243] width 128 height 12
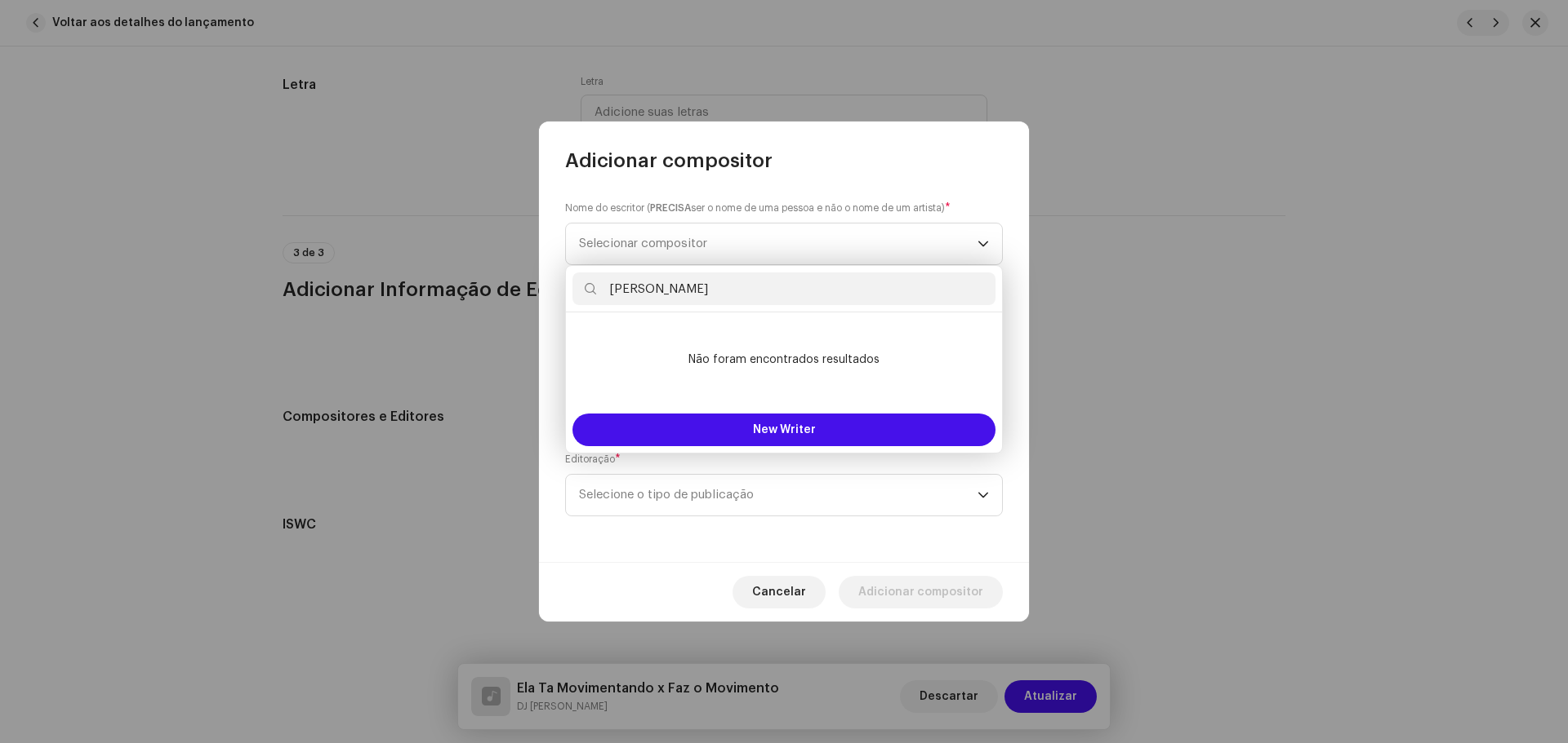
click at [754, 284] on input "[PERSON_NAME]" at bounding box center [784, 289] width 423 height 33
click at [789, 293] on input "[PERSON_NAME]" at bounding box center [784, 289] width 423 height 33
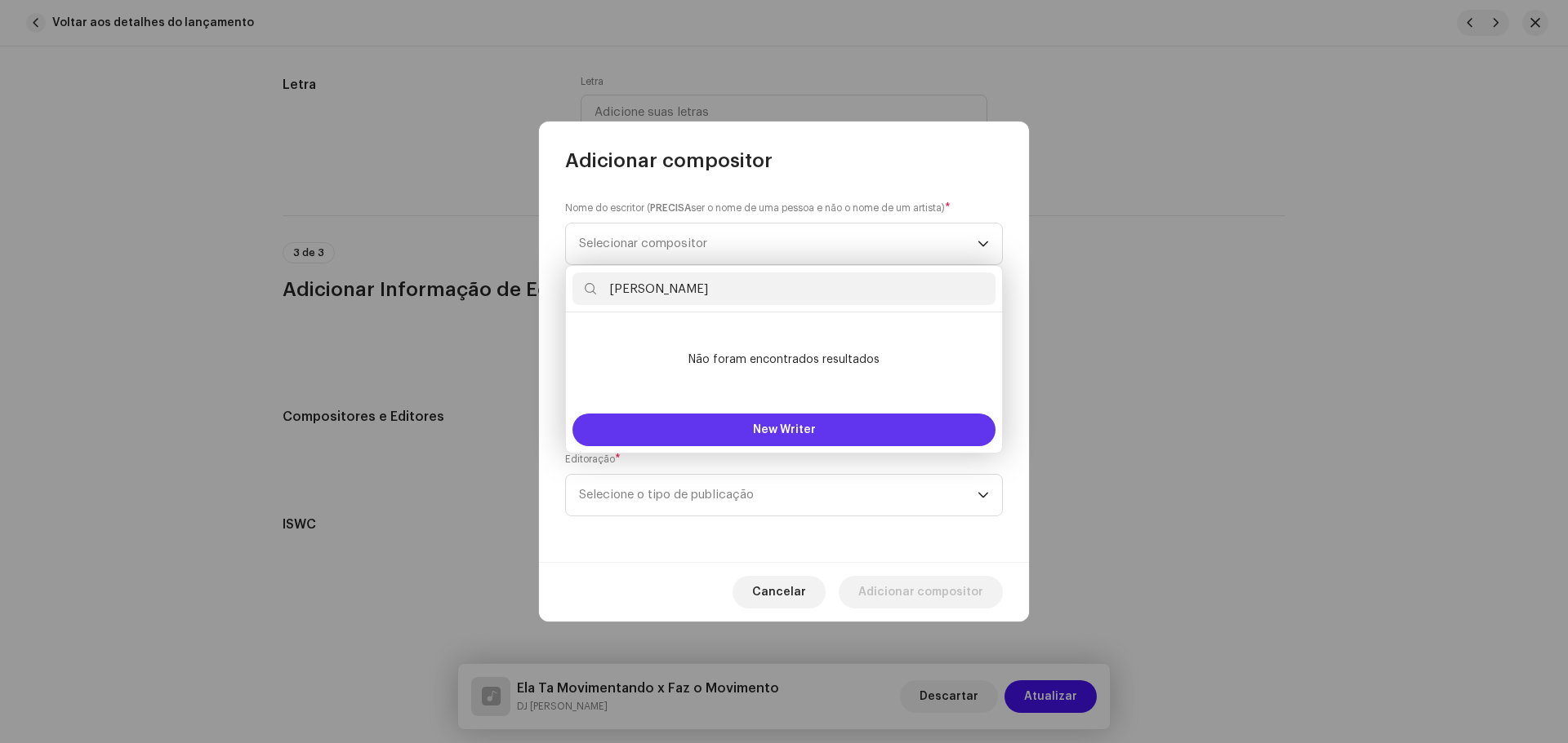
type input "[PERSON_NAME]"
click at [806, 428] on span "New Writer" at bounding box center [784, 430] width 63 height 11
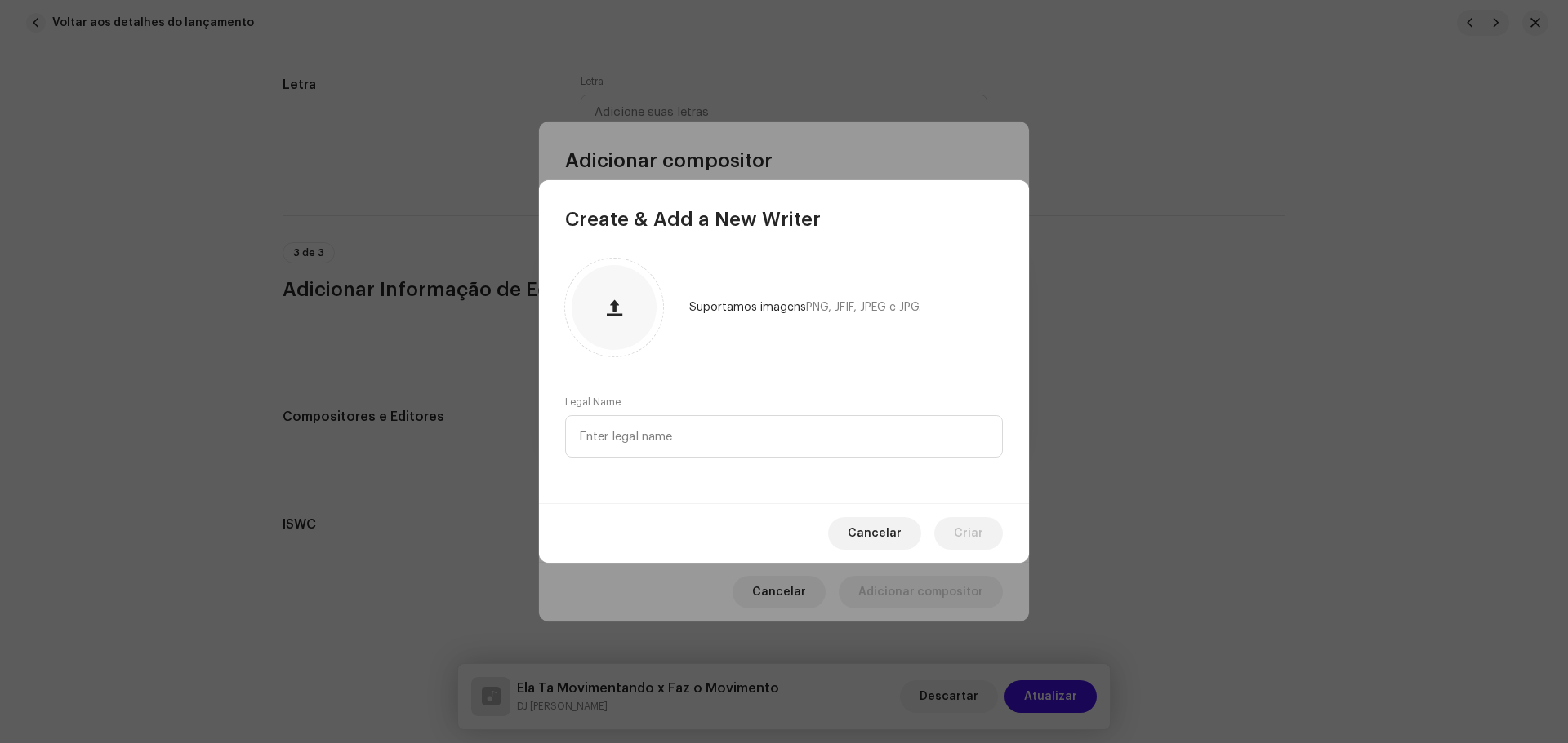
click at [873, 530] on span "Cancelar" at bounding box center [875, 534] width 54 height 33
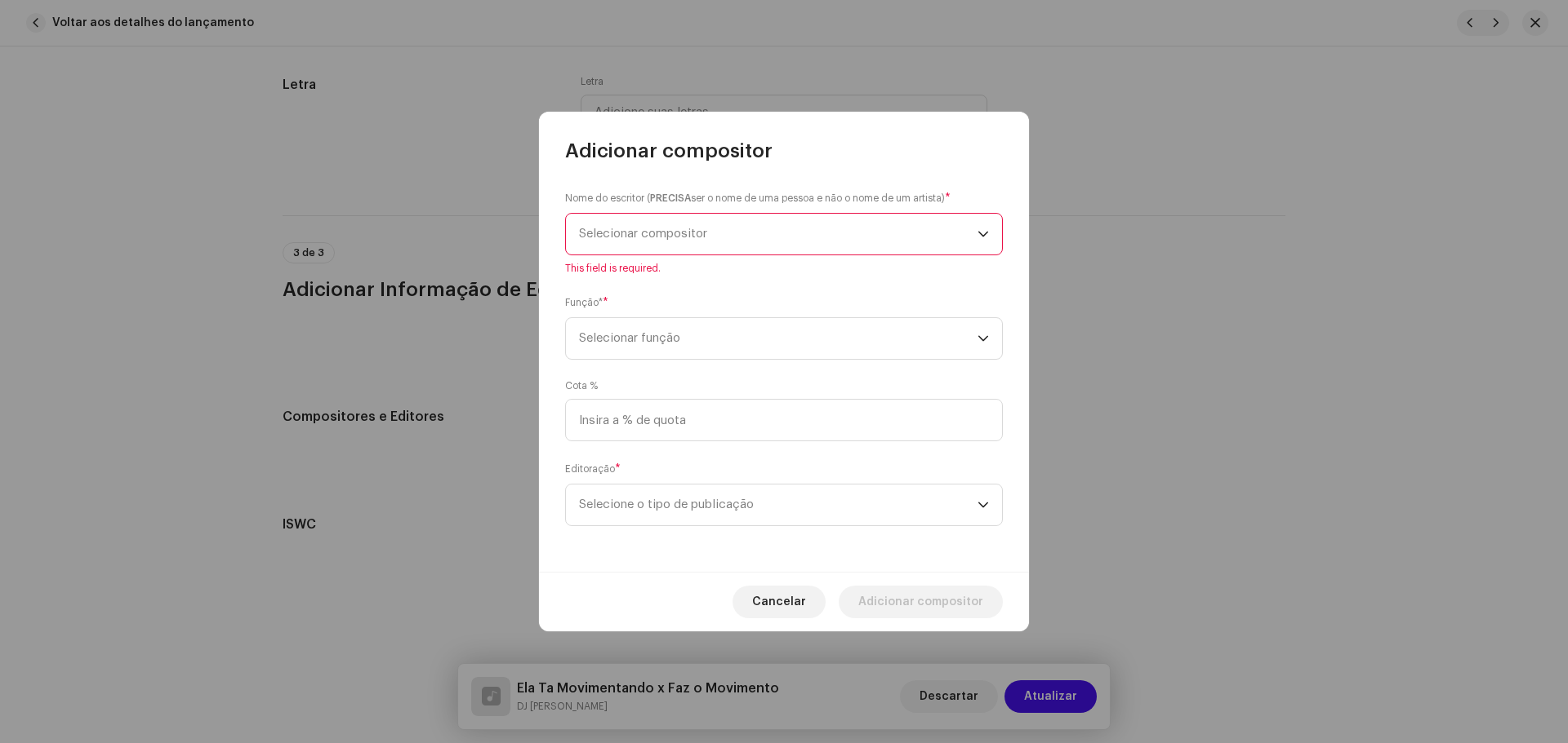
click at [829, 248] on span "Selecionar compositor" at bounding box center [777, 234] width 398 height 41
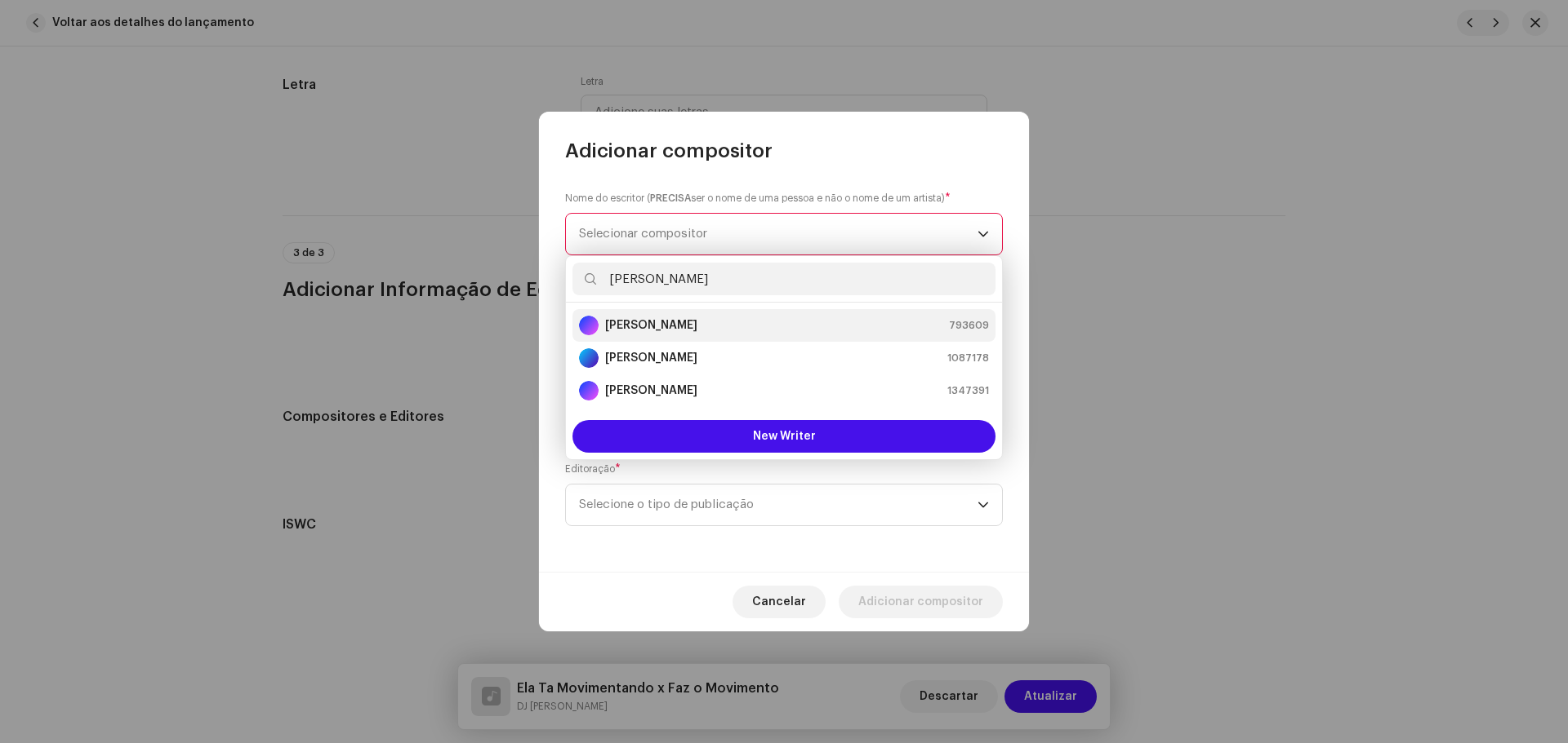
type input "Kevin"
click at [720, 315] on li "Kevin de Oliveira Zanoni 793609" at bounding box center [784, 325] width 423 height 33
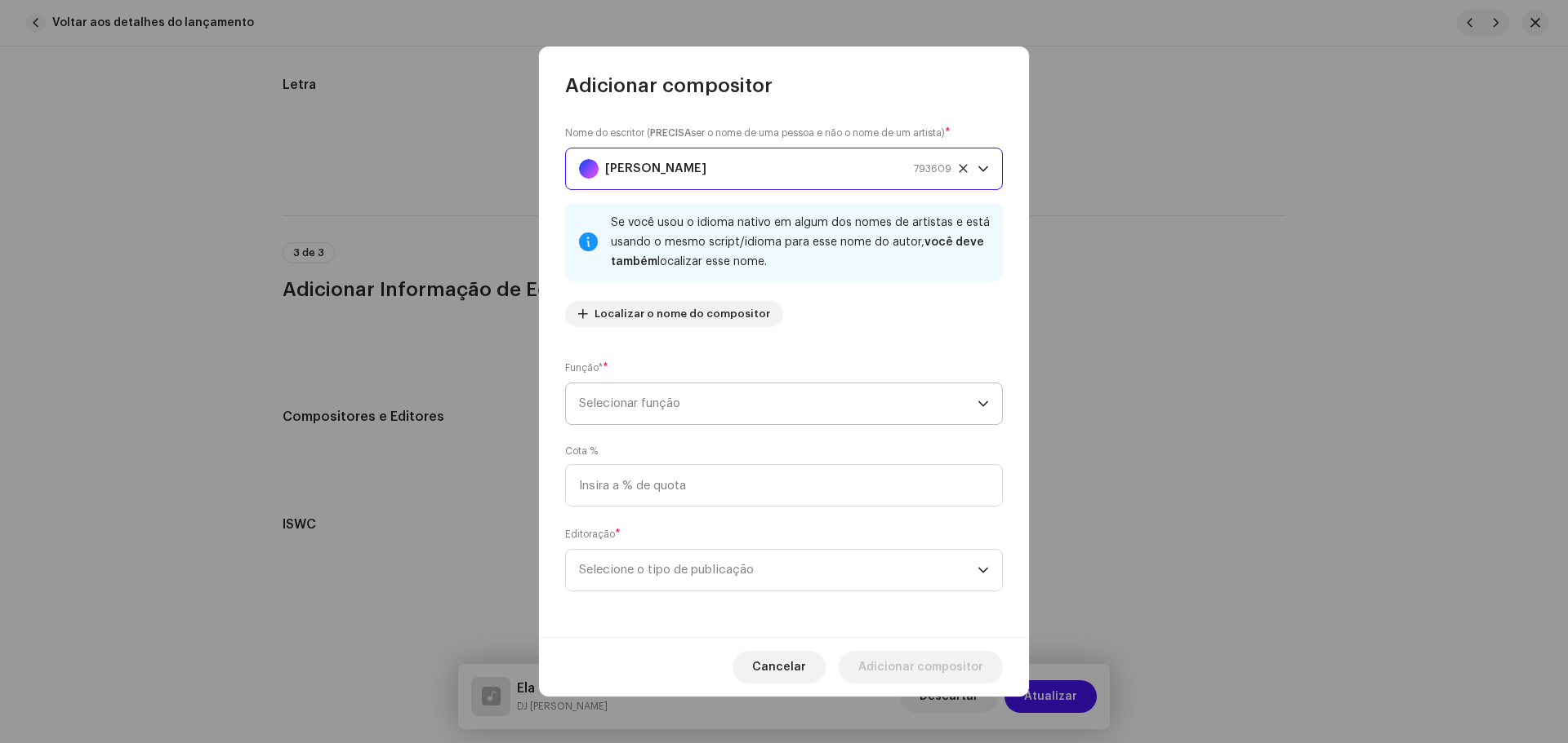
click at [771, 403] on span "Selecionar função" at bounding box center [777, 403] width 398 height 41
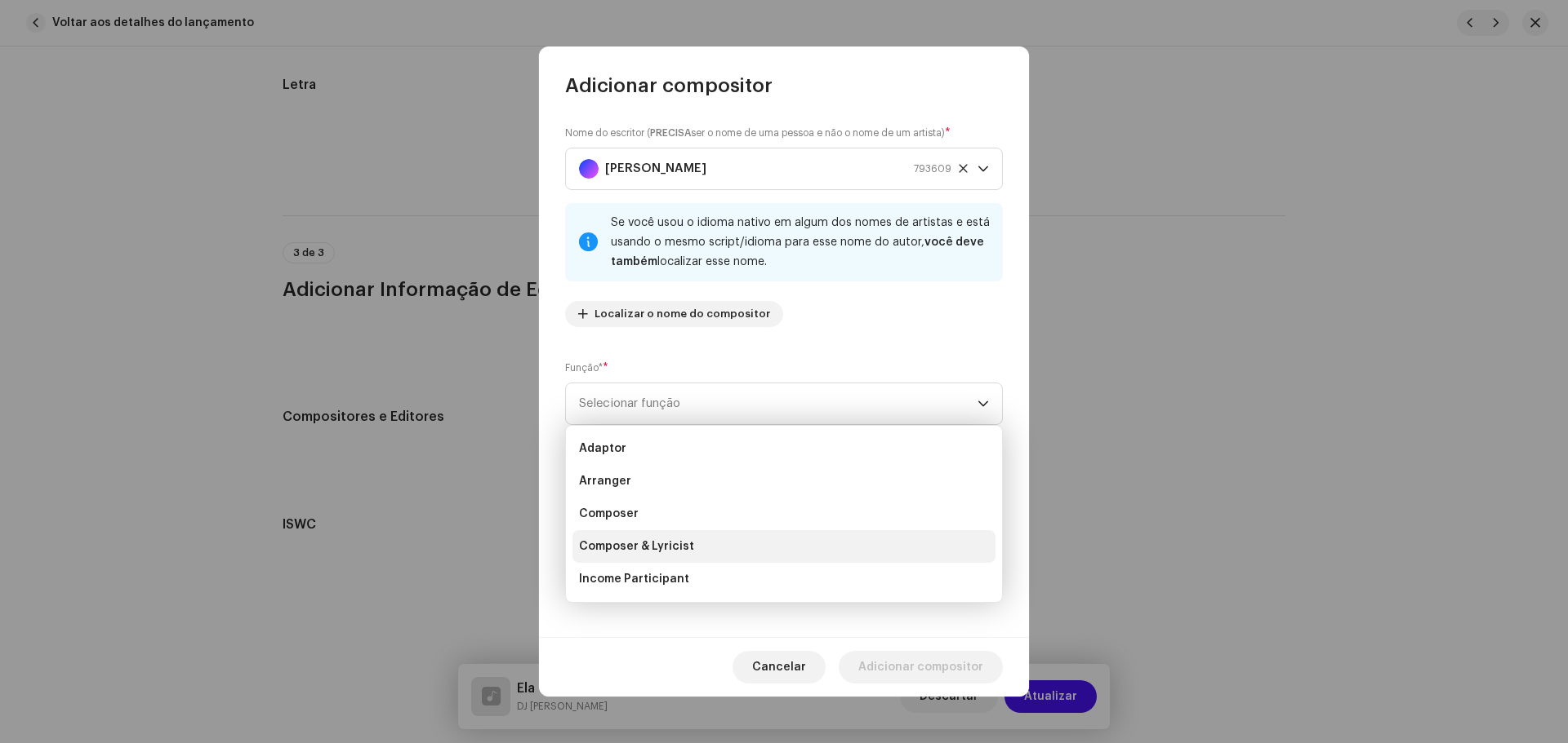
click at [702, 544] on li "Composer & Lyricist" at bounding box center [784, 547] width 423 height 33
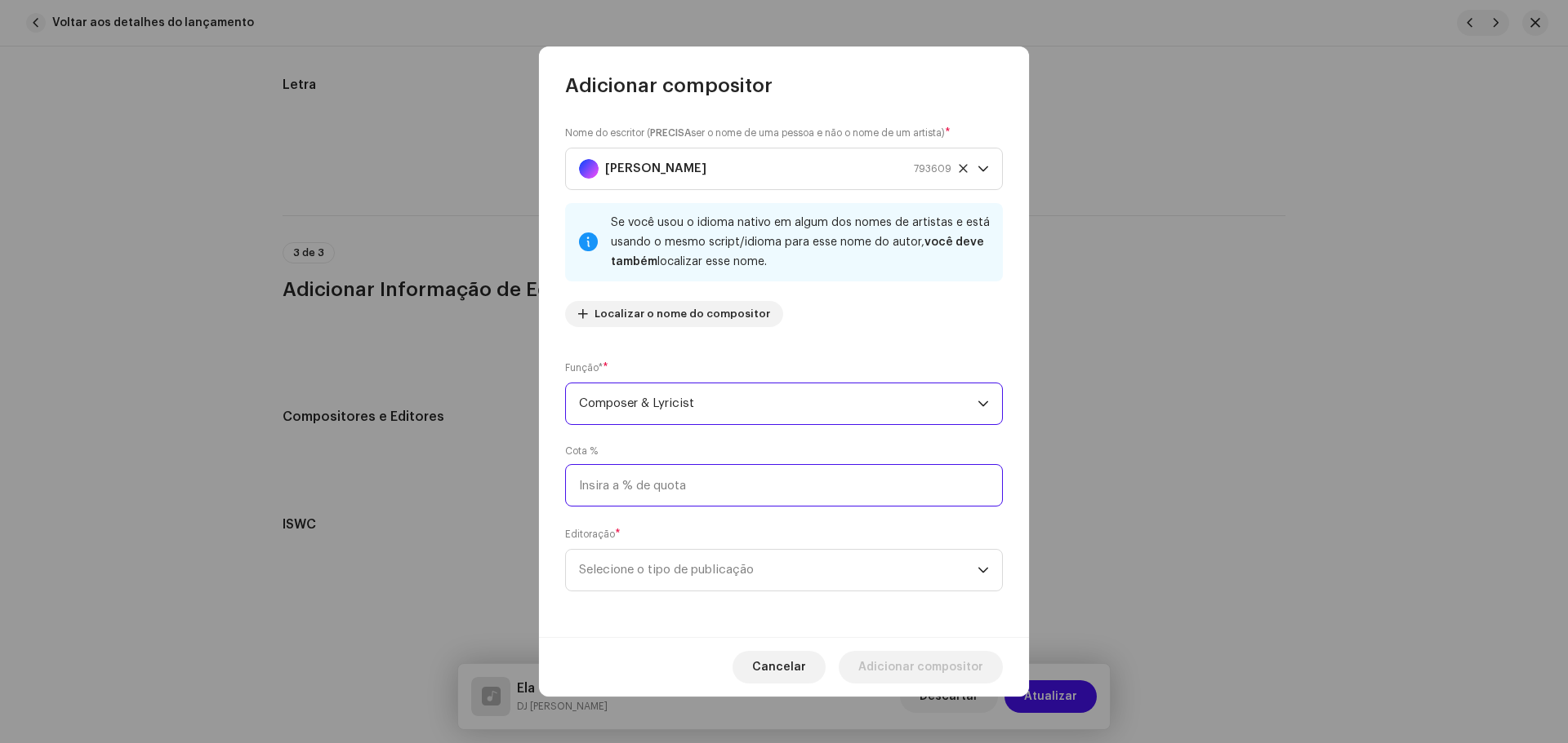
click at [725, 478] on input at bounding box center [783, 485] width 438 height 42
click at [765, 563] on span "Selecione o tipo de publicação" at bounding box center [777, 570] width 398 height 41
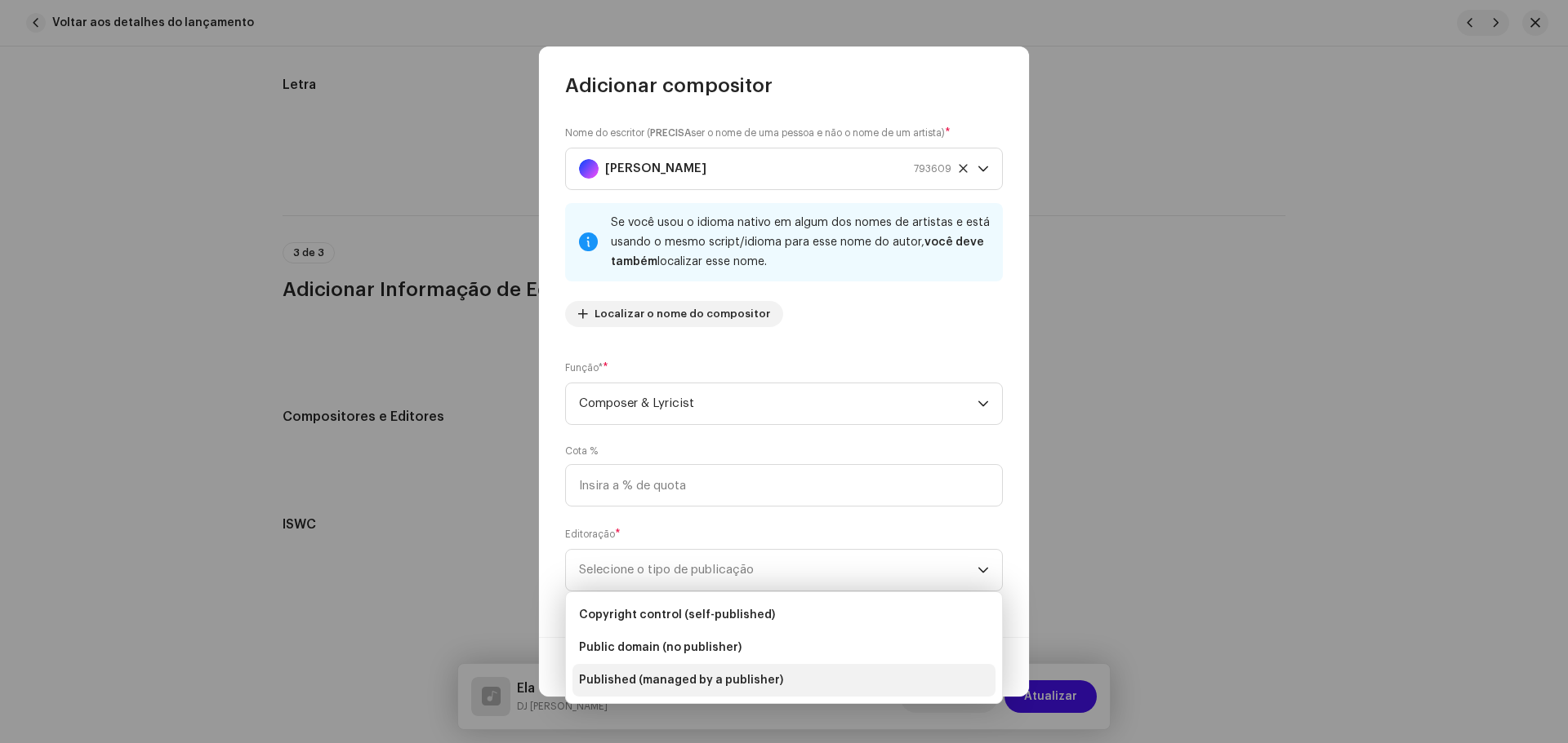
click at [770, 676] on span "Published (managed by a publisher)" at bounding box center [680, 680] width 204 height 16
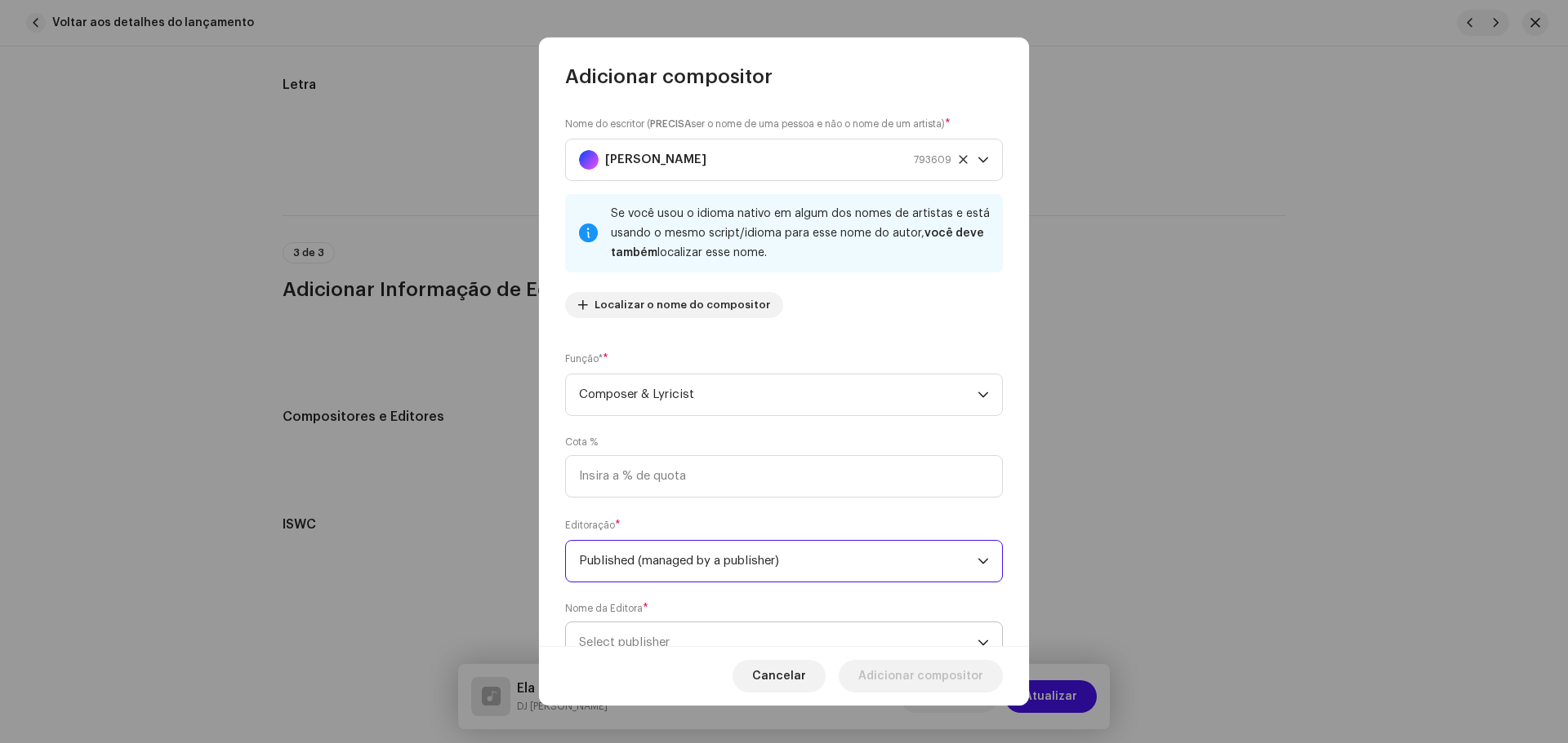
click at [734, 626] on span "Select publisher" at bounding box center [777, 643] width 398 height 41
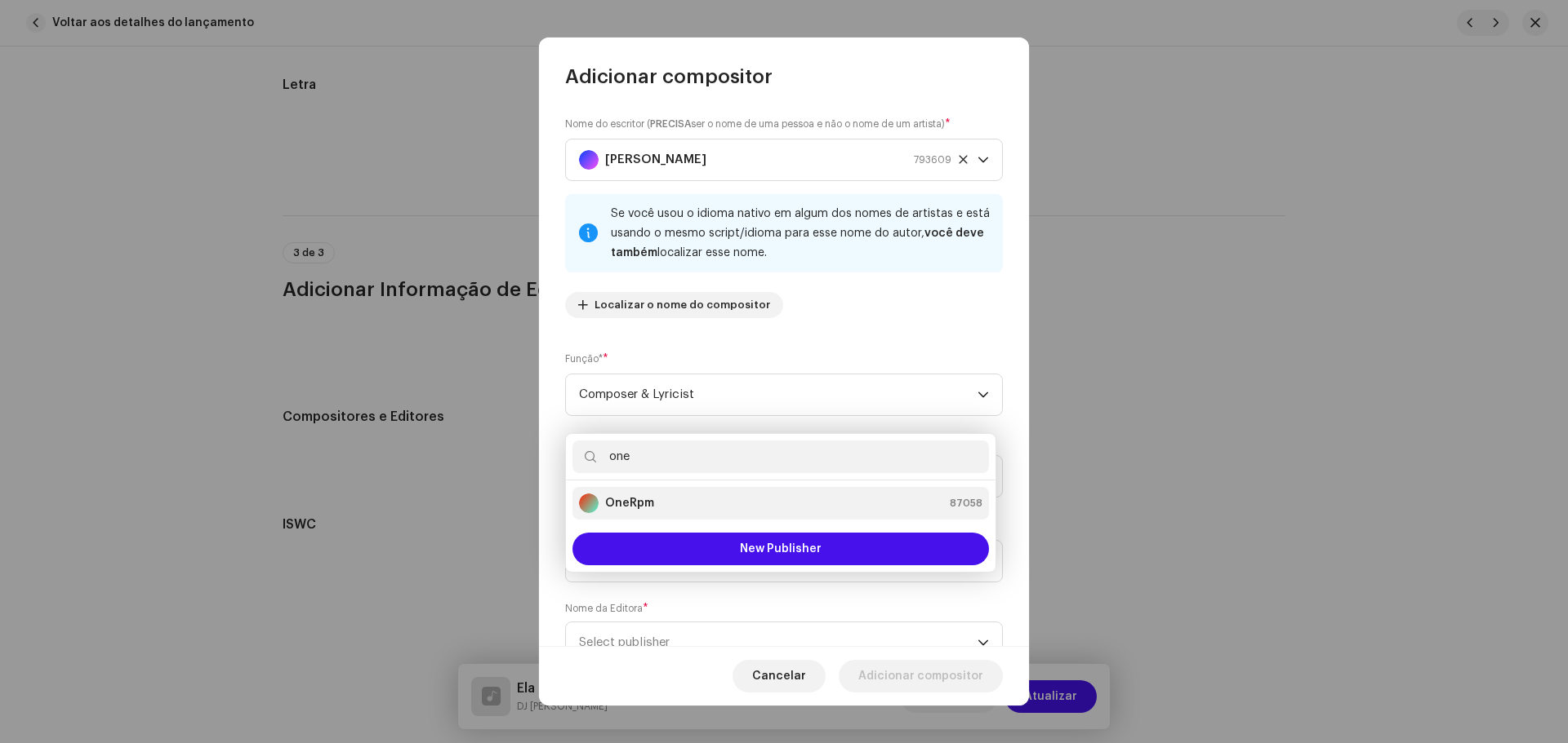
type input "one"
click at [680, 508] on div "OneRpm 87058" at bounding box center [780, 503] width 403 height 20
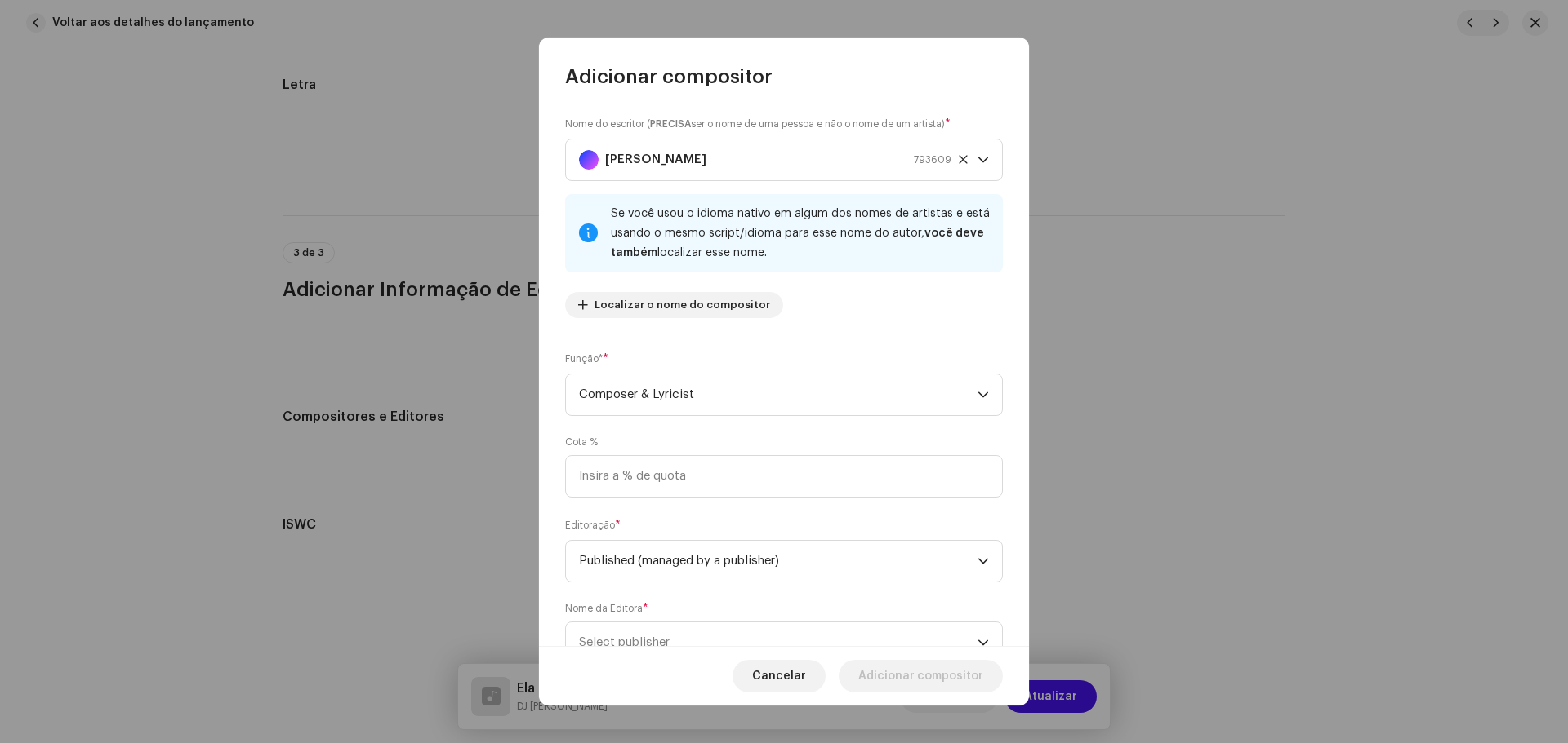
scroll to position [16, 0]
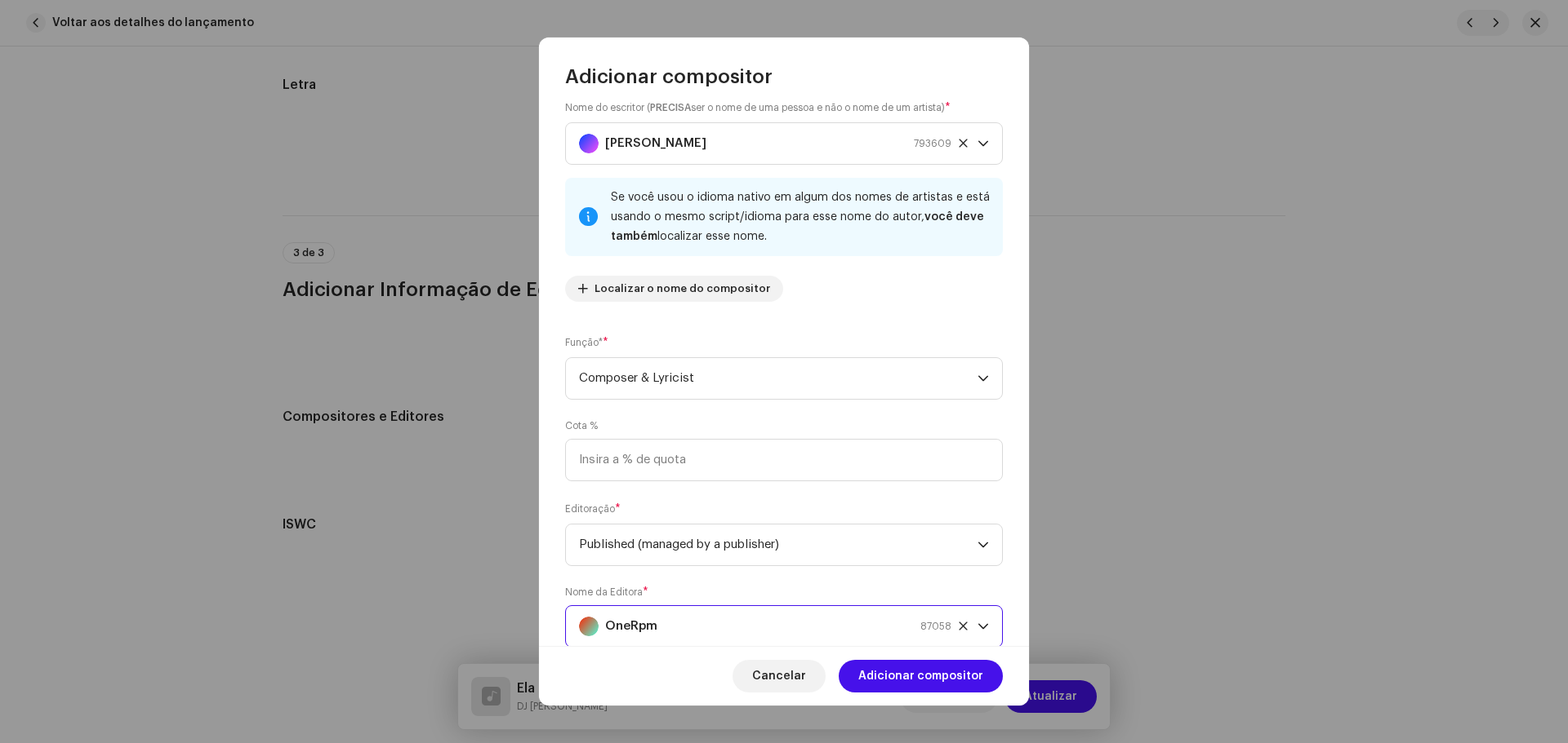
click at [954, 671] on span "Adicionar compositor" at bounding box center [920, 677] width 125 height 33
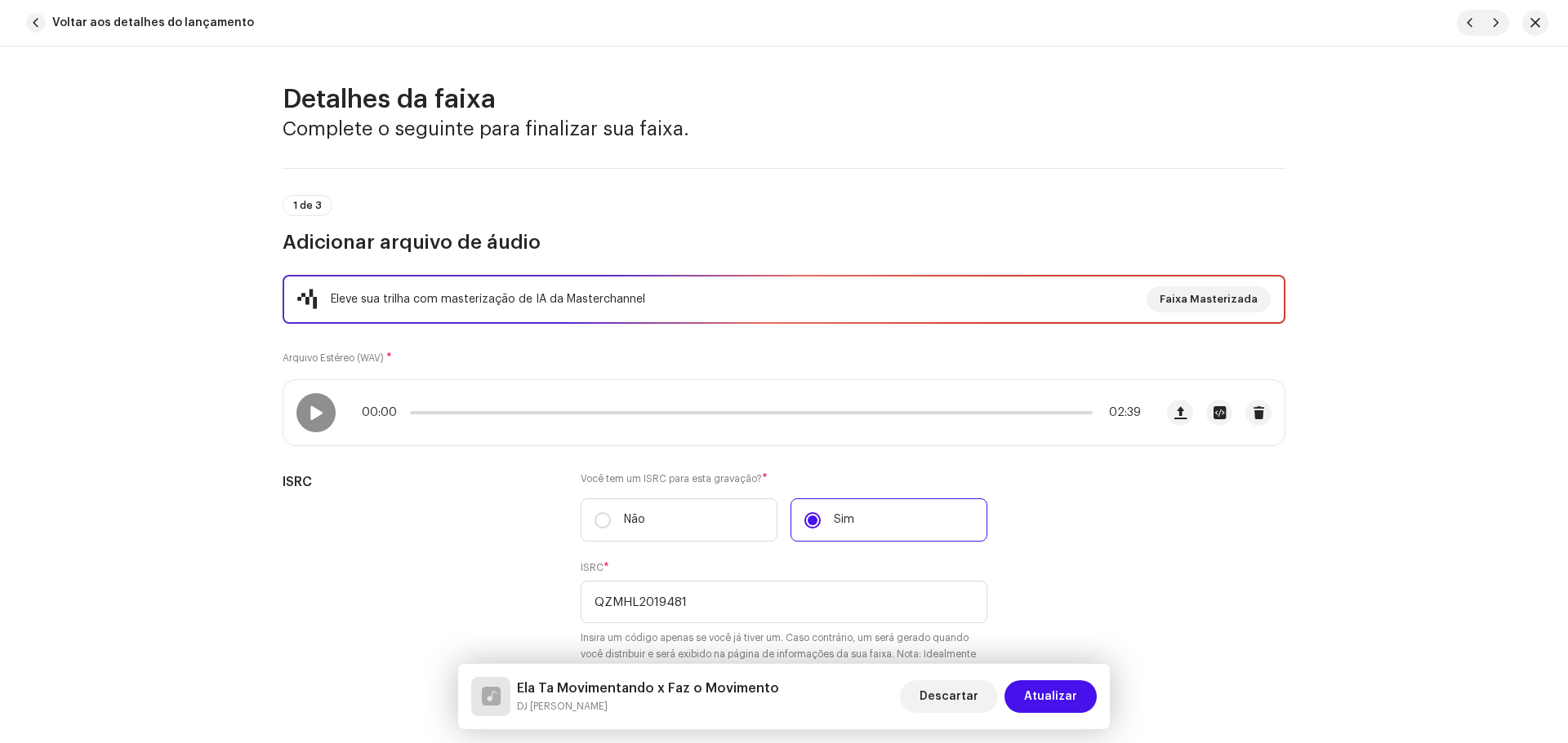
scroll to position [0, 0]
click at [1067, 688] on span "Atualizar" at bounding box center [1050, 697] width 53 height 33
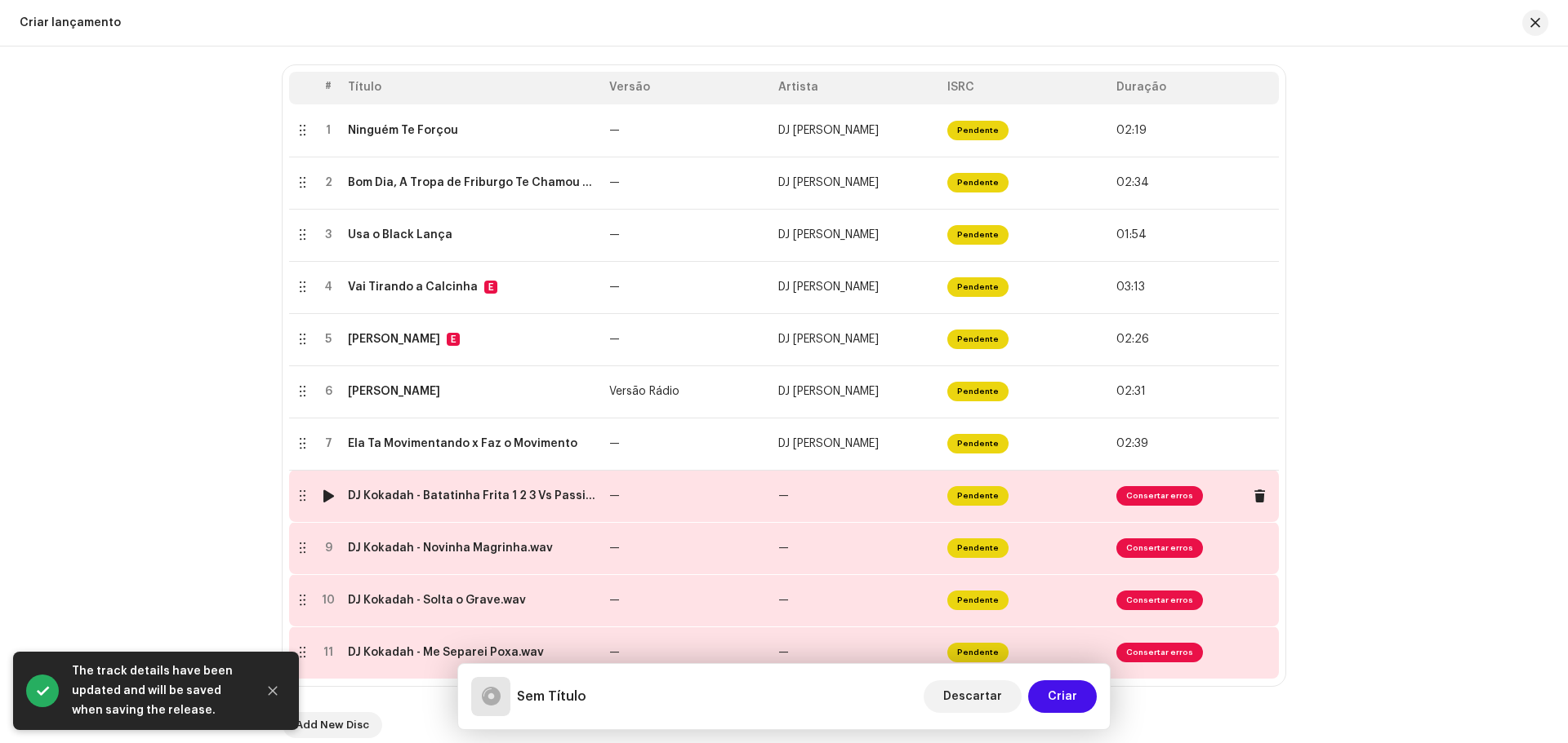
click at [534, 498] on div "DJ Kokadah - Batatinha Frita 1 2 3 Vs Passinho da Favela.wav" at bounding box center [471, 495] width 248 height 13
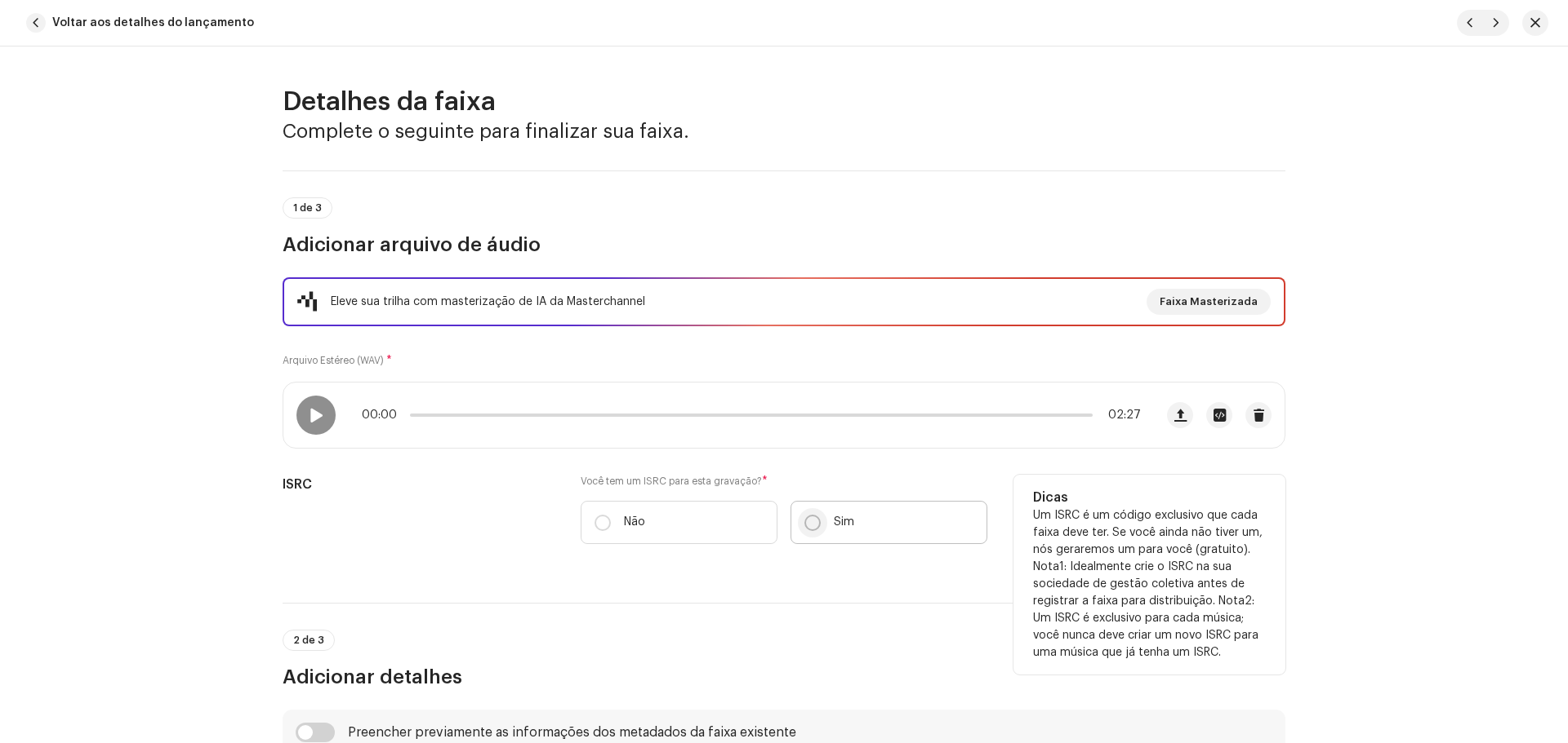
click at [804, 523] on input "Sim" at bounding box center [812, 523] width 16 height 16
radio input "true"
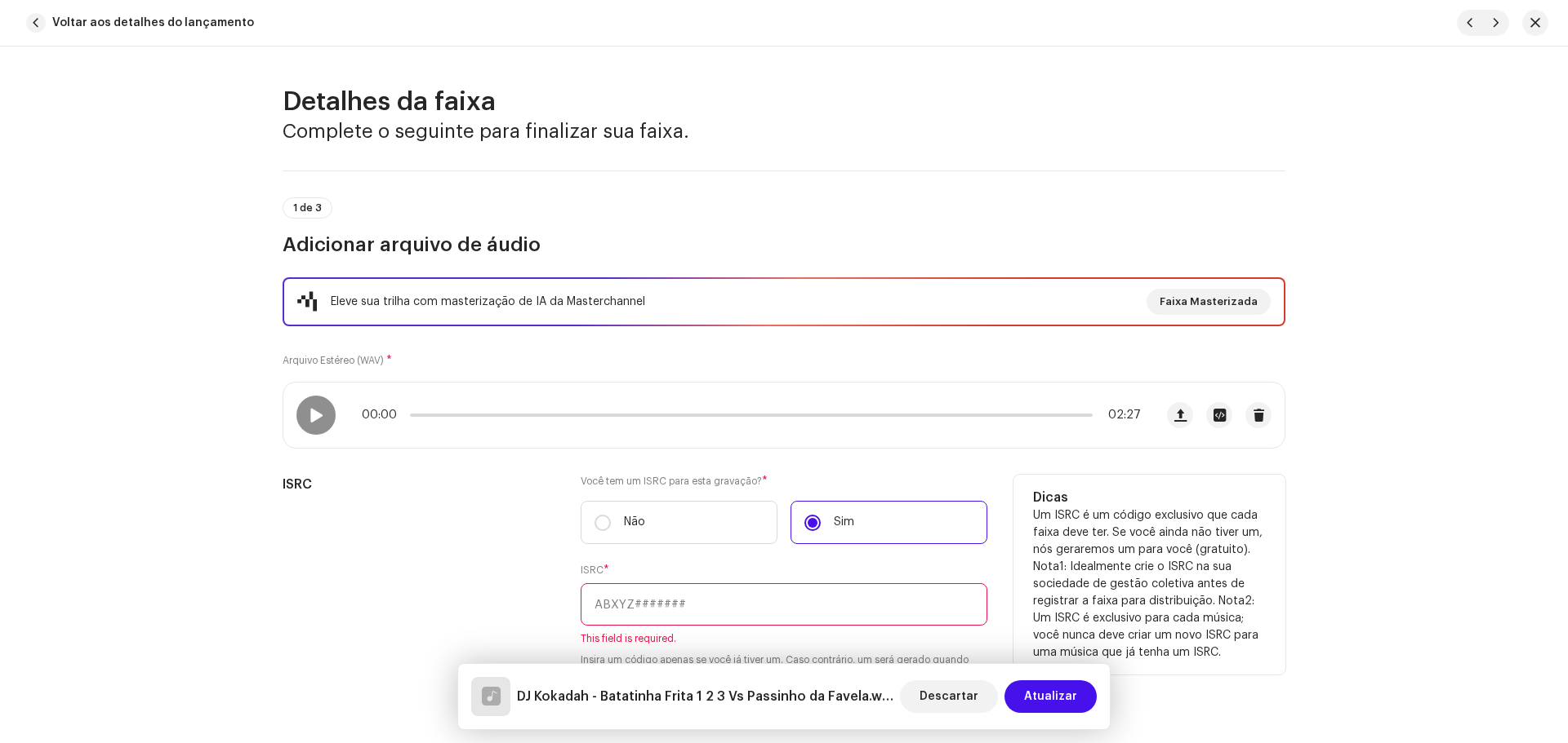
click at [774, 603] on input "text" at bounding box center [783, 604] width 407 height 42
paste input "QZS672173740"
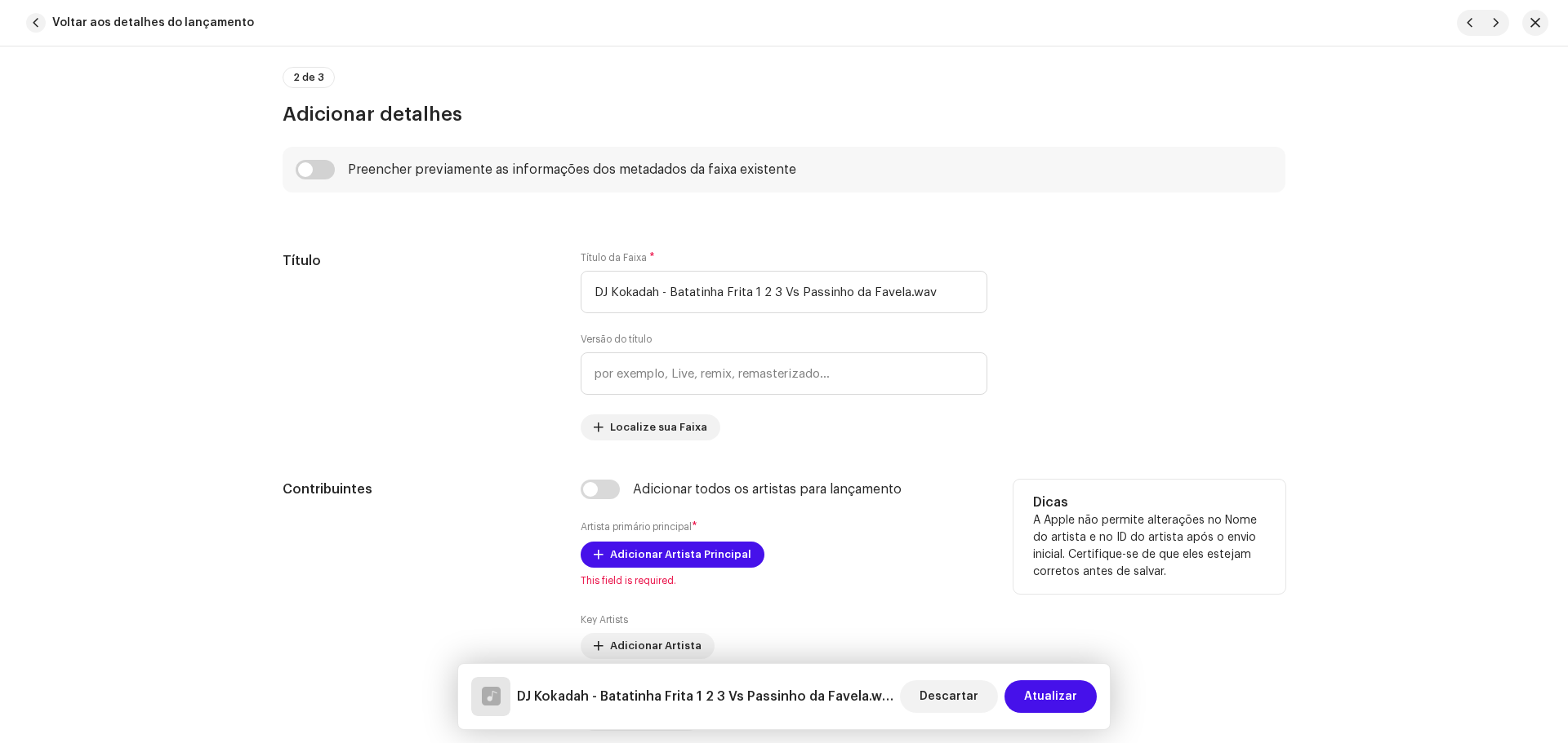
scroll to position [816, 0]
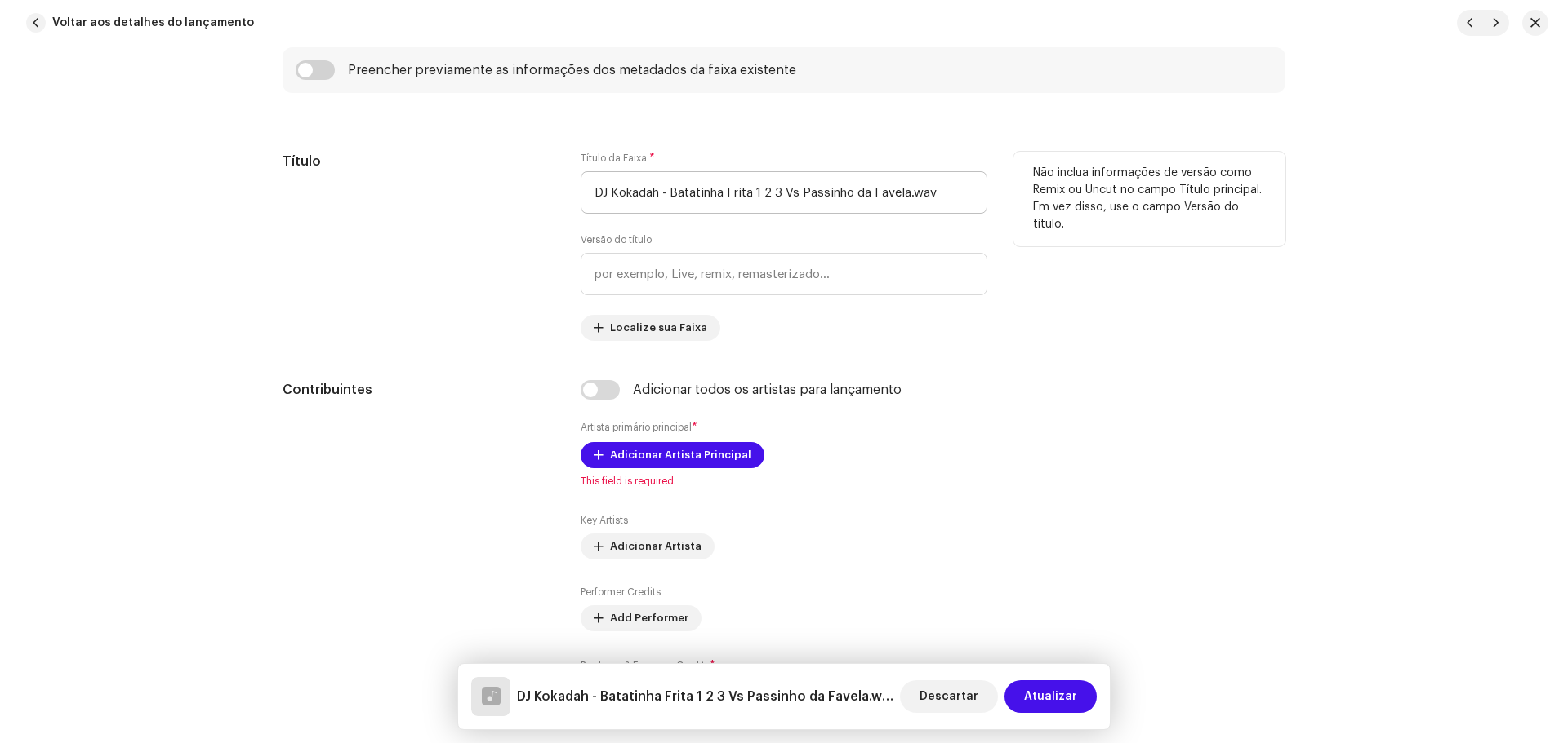
type input "QZS672173740"
drag, startPoint x: 667, startPoint y: 186, endPoint x: 471, endPoint y: 204, distance: 196.8
click at [471, 204] on div "Título Título da Faixa * DJ Kokadah - Batatinha Frita 1 2 3 Vs Passinho da Fave…" at bounding box center [783, 246] width 1002 height 189
click at [891, 188] on input "Batatinha Frita 1 2 3 Vs Passinho da Favela.wav" at bounding box center [783, 192] width 407 height 42
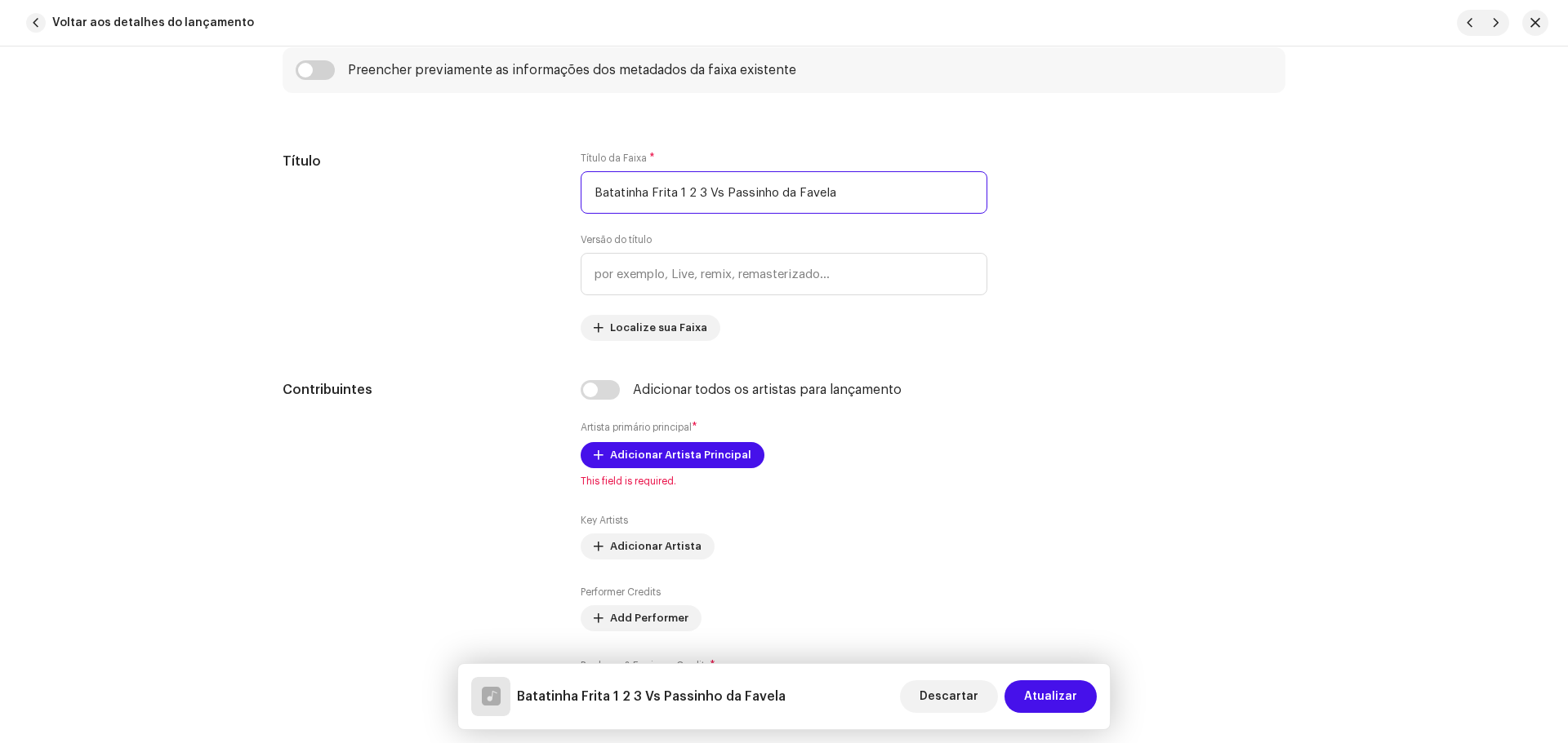
type input "Batatinha Frita 1 2 3 Vs Passinho da Favela"
drag, startPoint x: 860, startPoint y: 185, endPoint x: 279, endPoint y: 176, distance: 581.1
click at [346, 176] on div "Título Título da Faixa * Batatinha Frita 1 2 3 Vs Passinho da Favela Versão do …" at bounding box center [783, 246] width 1002 height 189
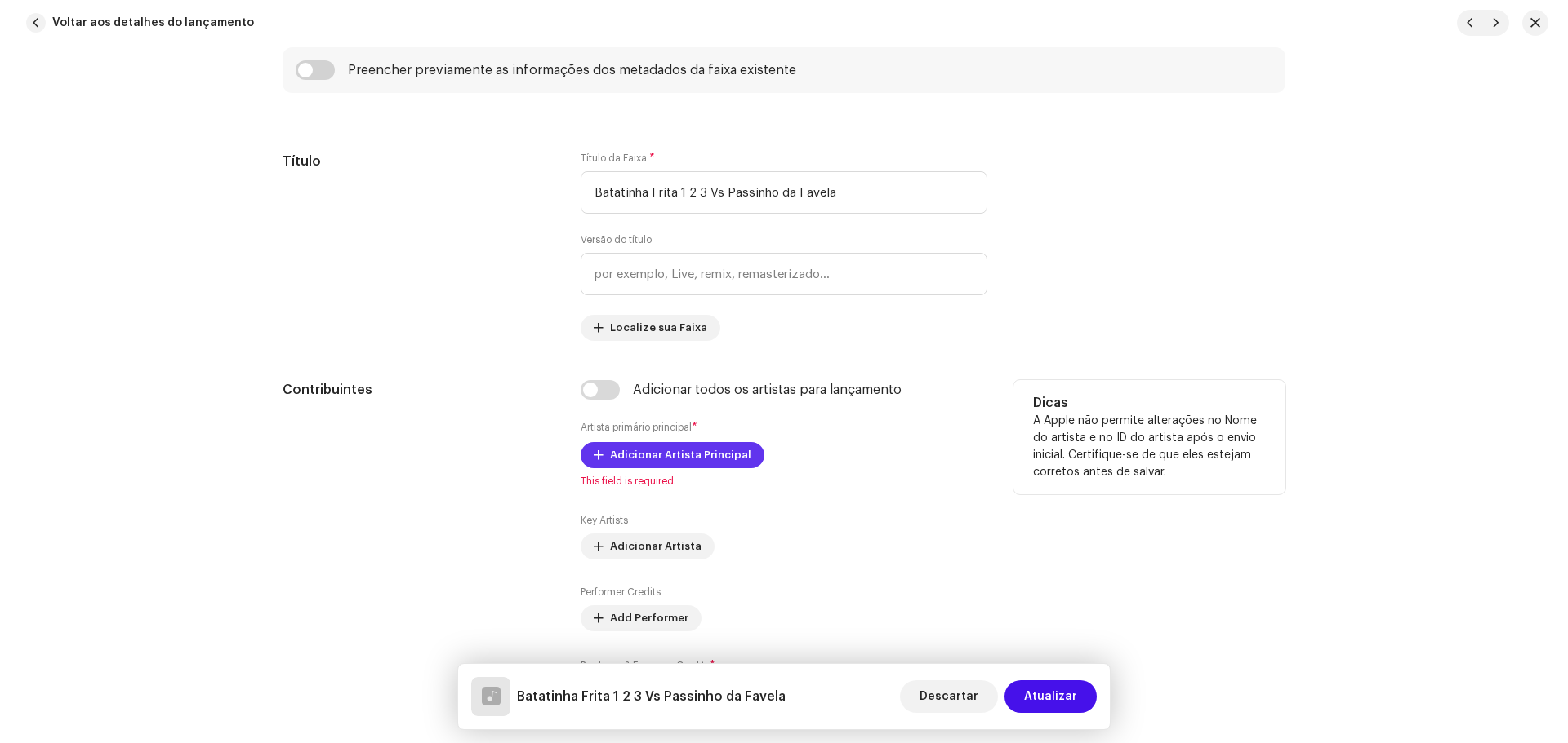
click at [714, 457] on span "Adicionar Artista Principal" at bounding box center [680, 456] width 142 height 33
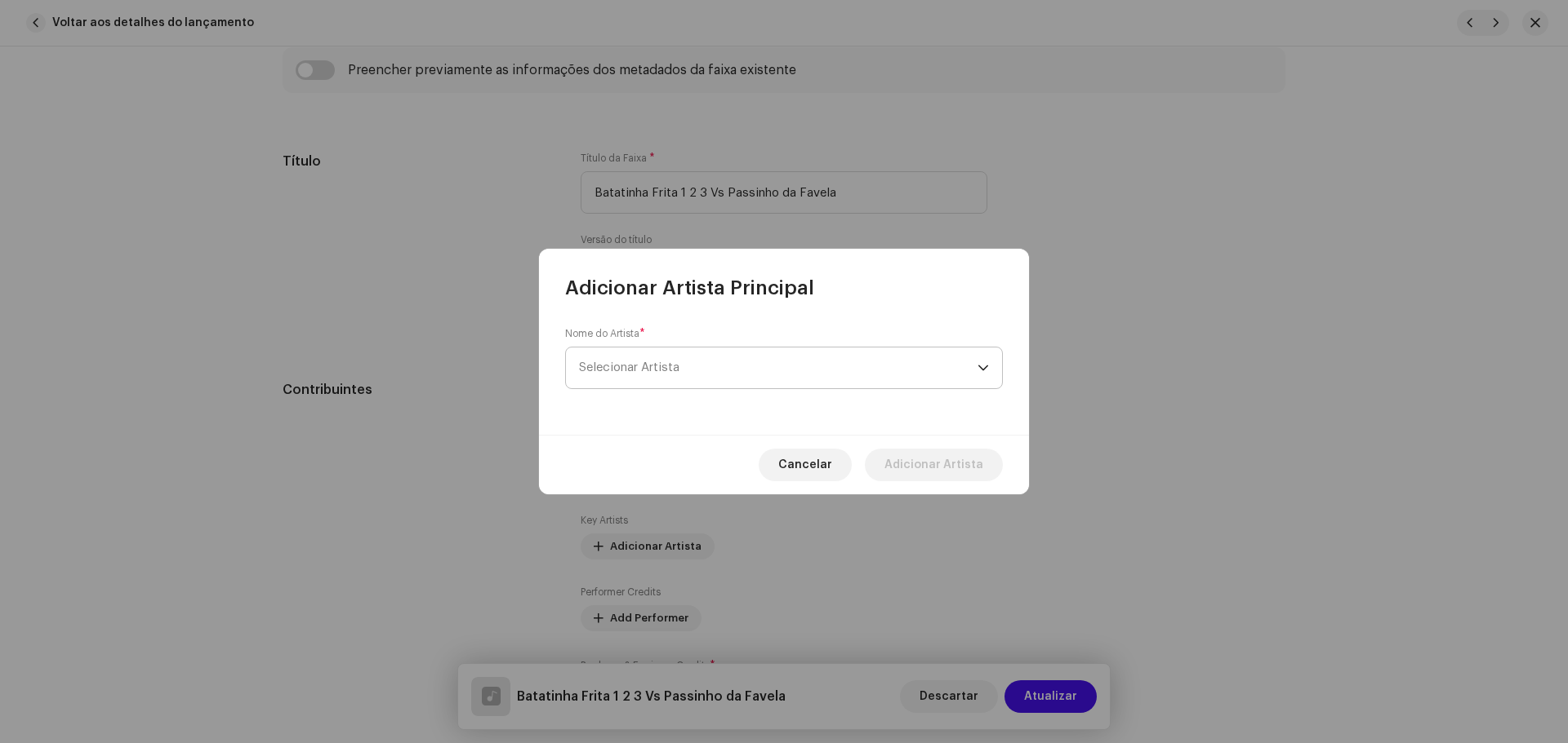
click at [686, 354] on span "Selecionar Artista" at bounding box center [777, 368] width 398 height 41
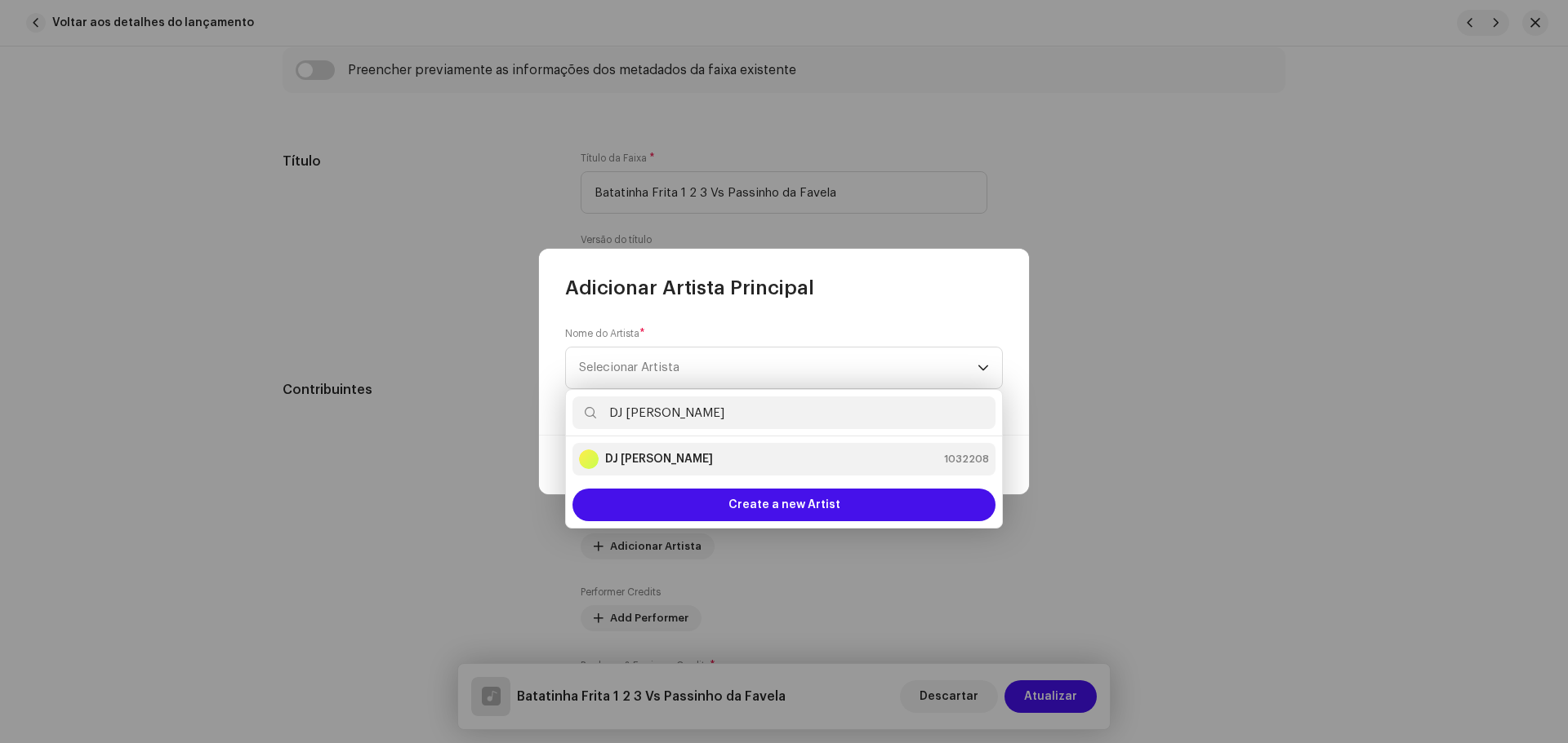
type input "DJ kok"
click at [683, 458] on div "DJ Kokadah 1032208" at bounding box center [783, 459] width 410 height 20
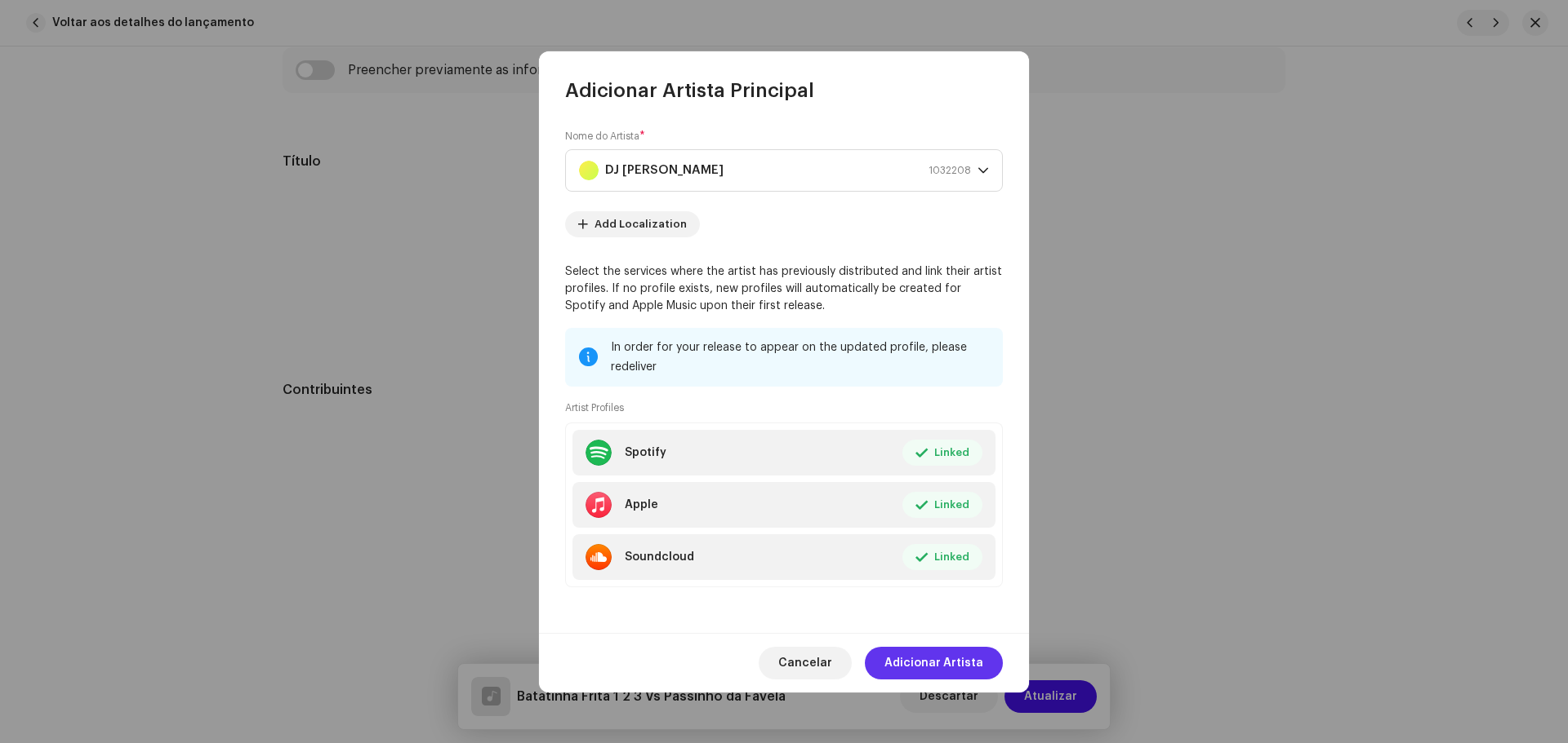
click at [948, 658] on span "Adicionar Artista" at bounding box center [933, 664] width 98 height 33
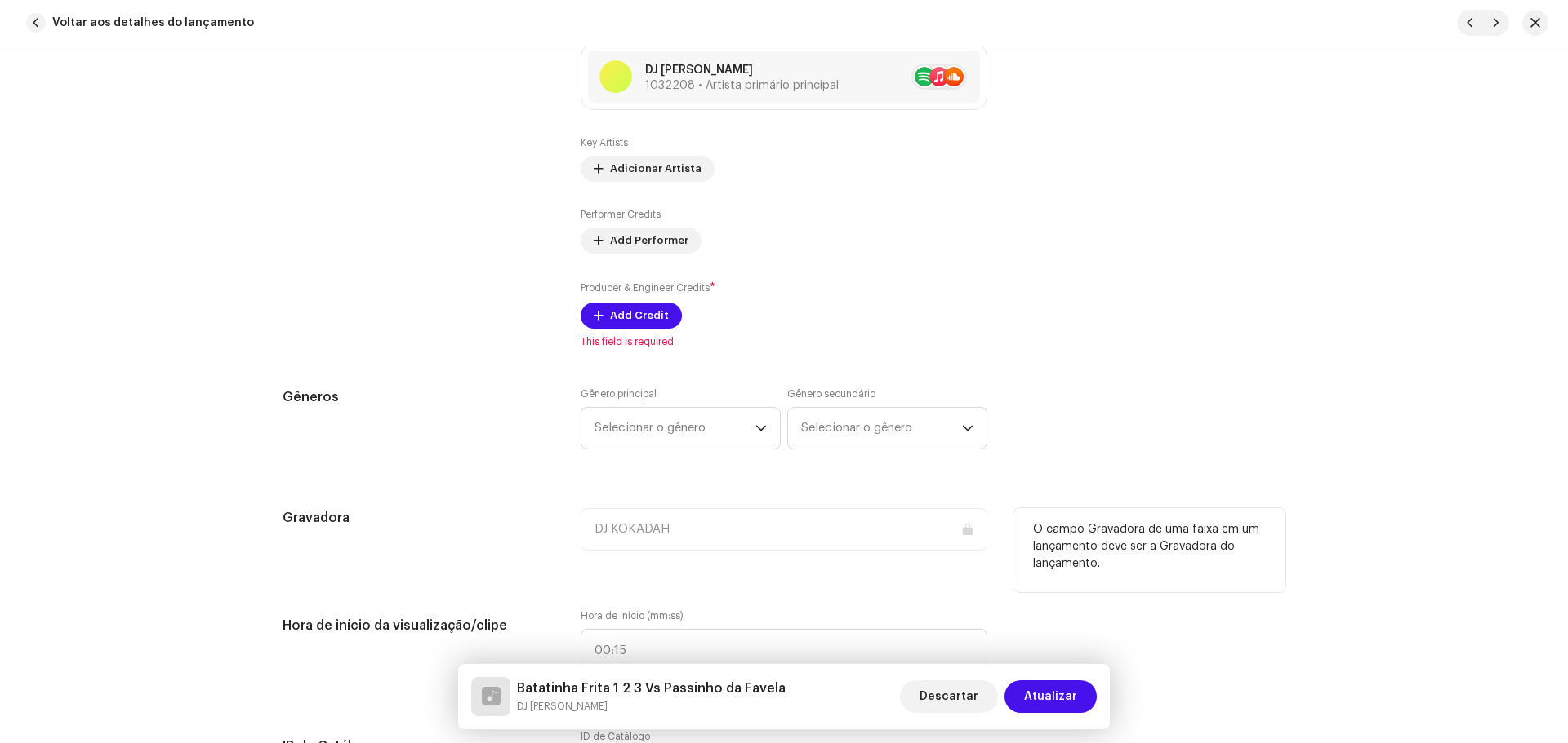
scroll to position [1224, 0]
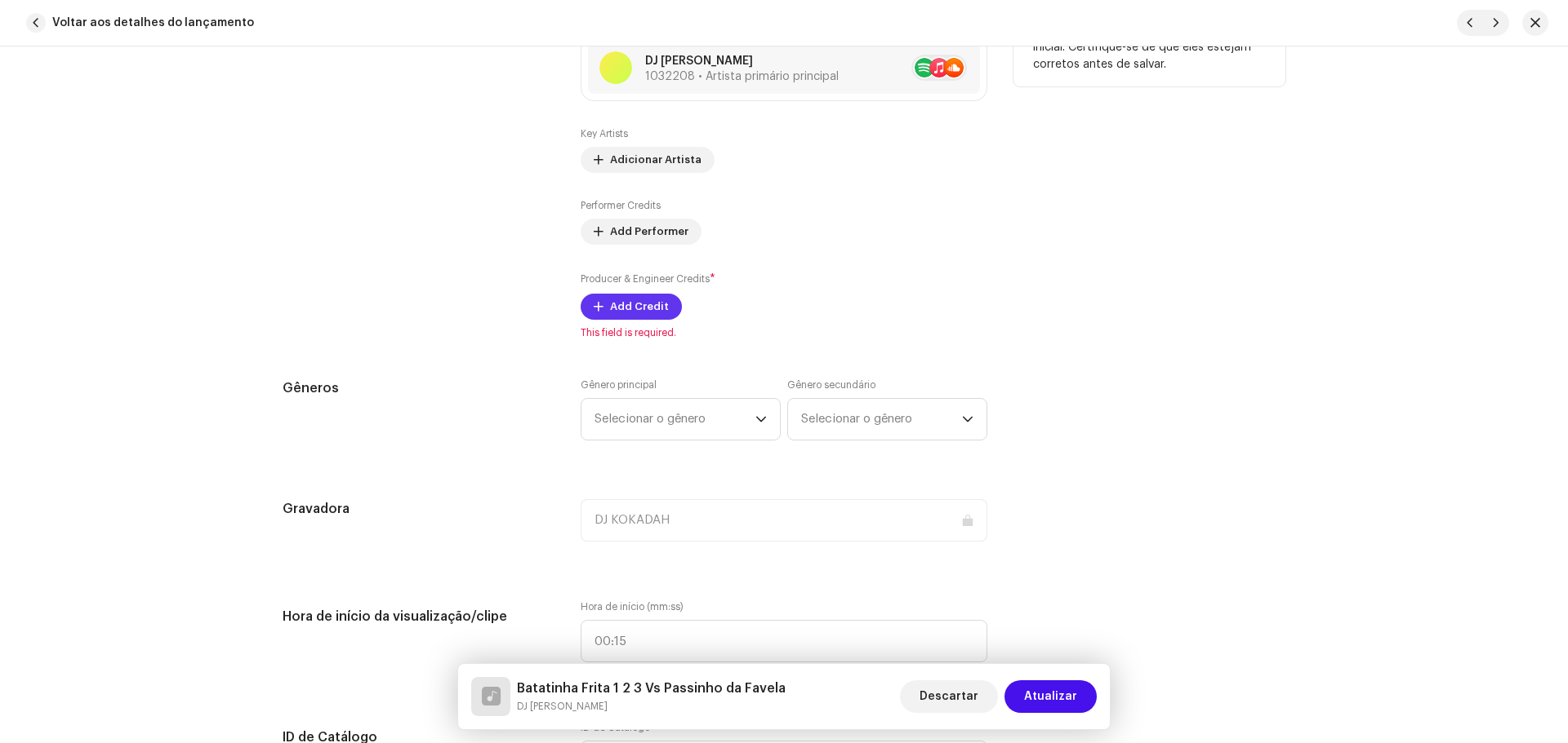
click at [587, 299] on button "Add Credit" at bounding box center [630, 306] width 101 height 26
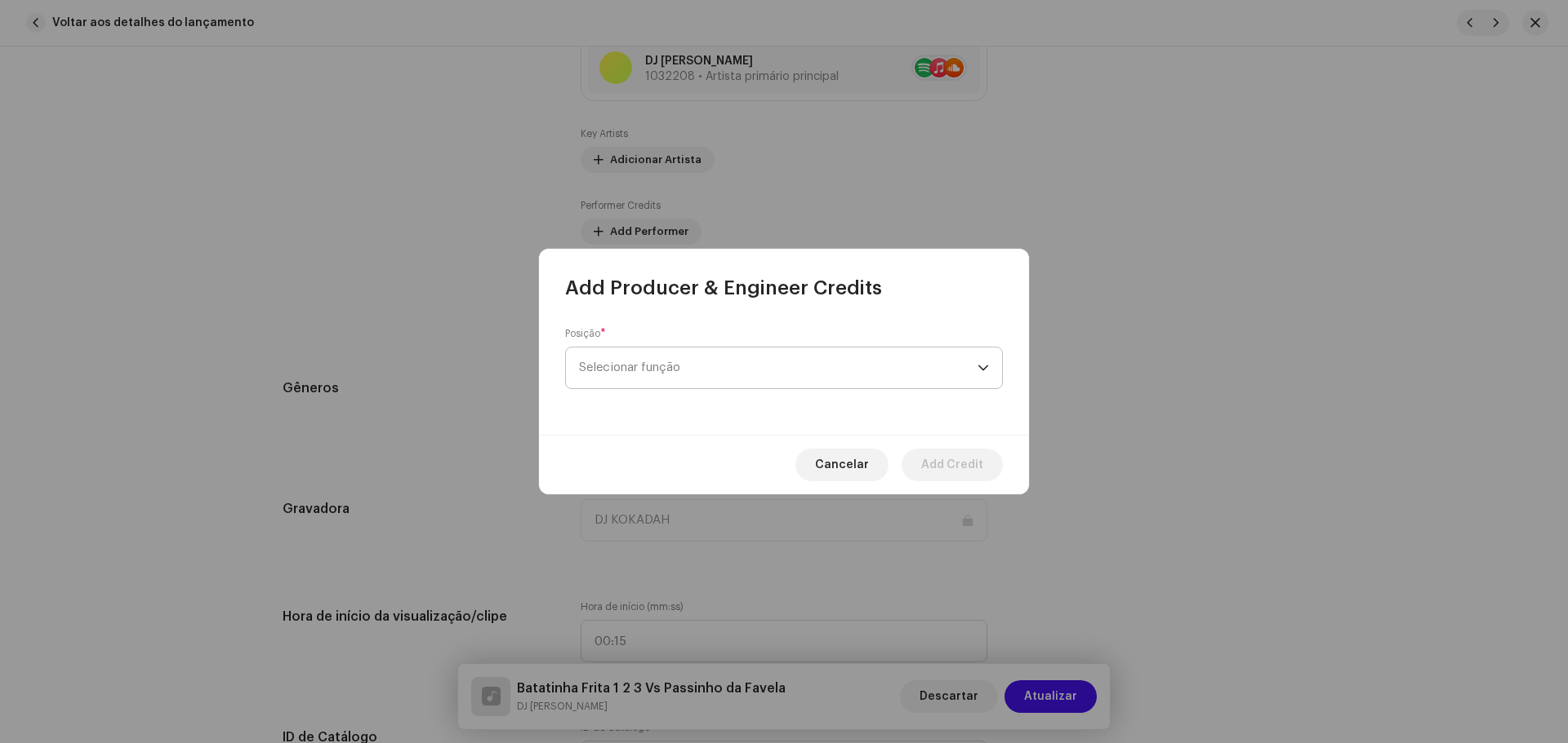
click at [800, 370] on span "Selecionar função" at bounding box center [777, 368] width 398 height 41
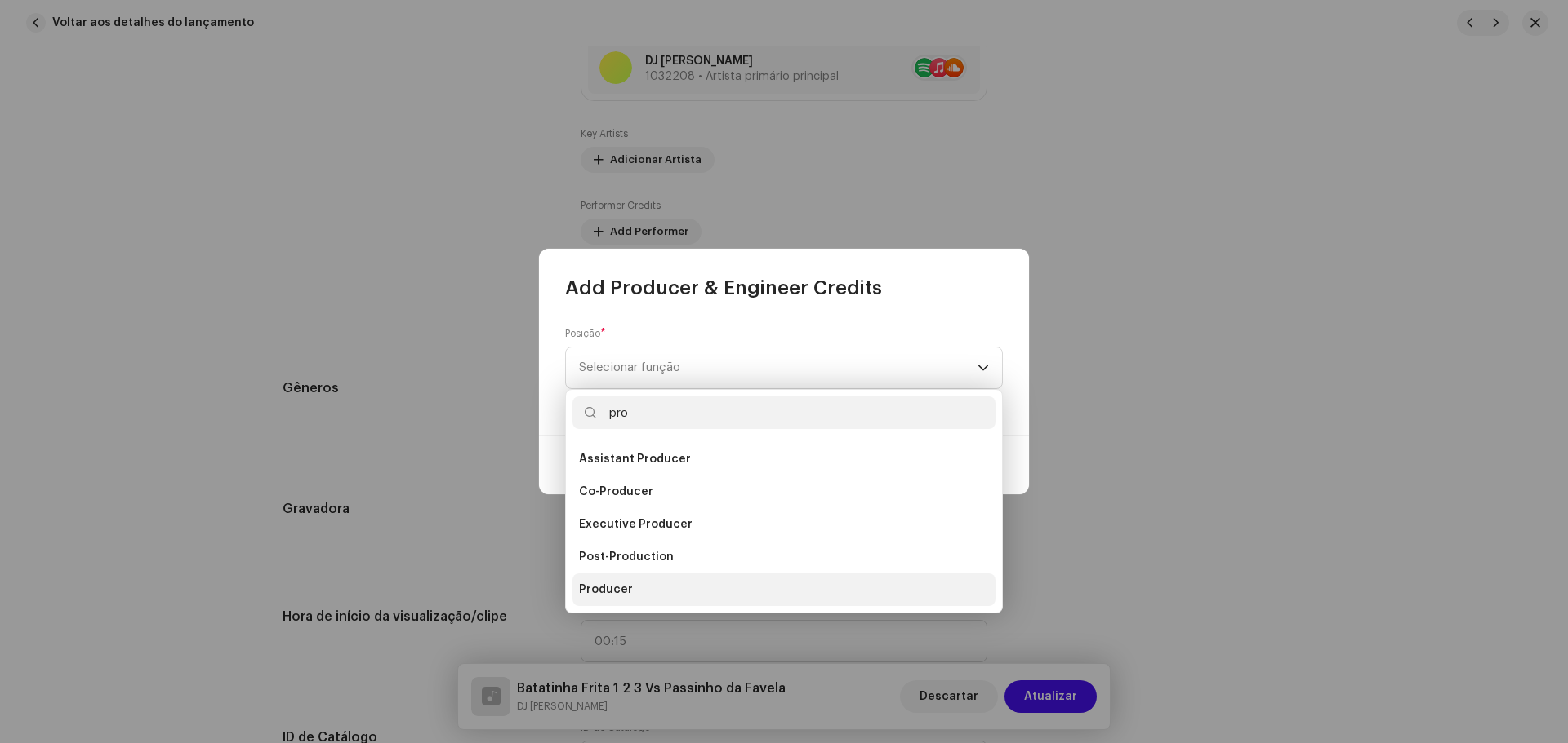
type input "pro"
click at [644, 578] on li "Producer" at bounding box center [784, 590] width 423 height 33
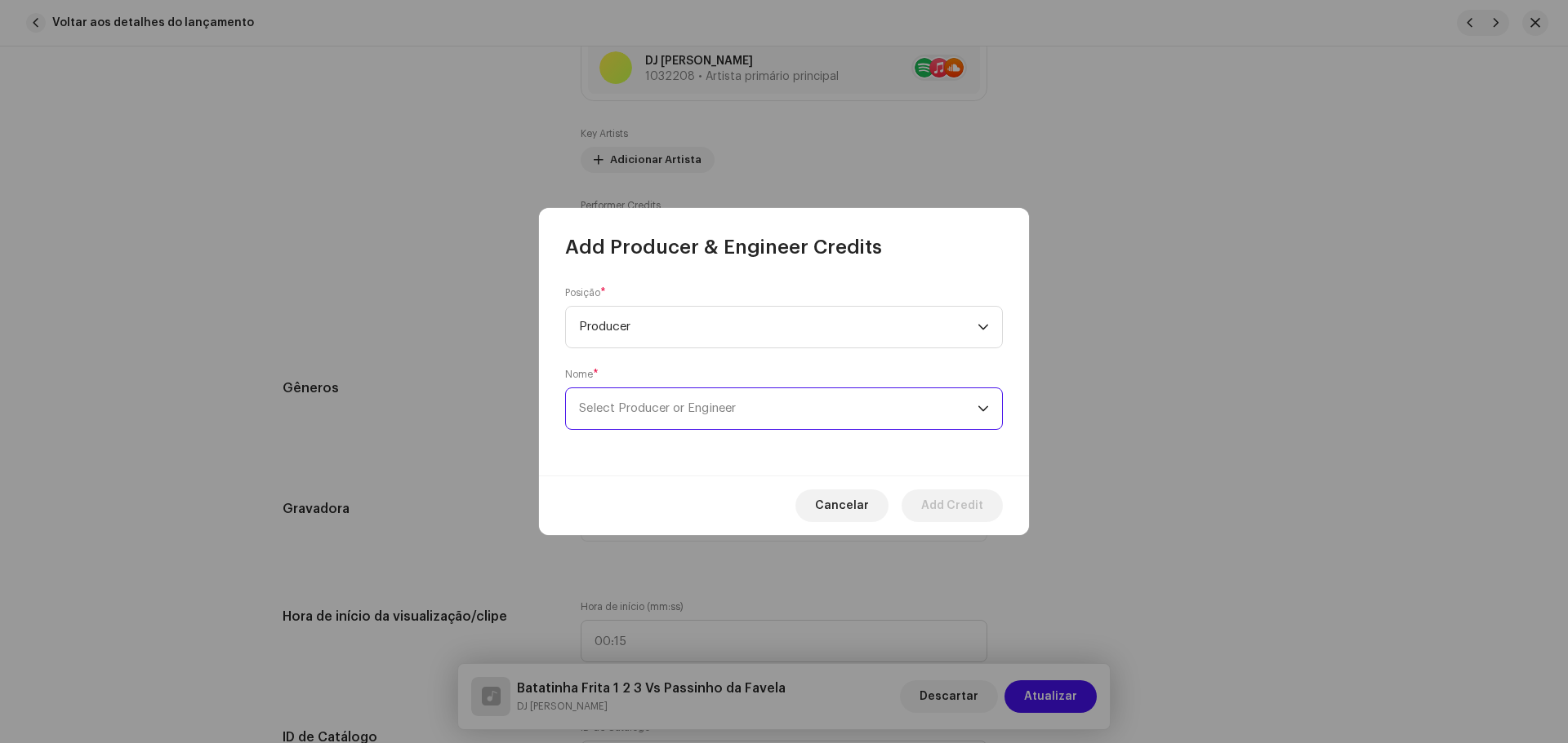
click at [665, 413] on span "Select Producer or Engineer" at bounding box center [657, 408] width 157 height 12
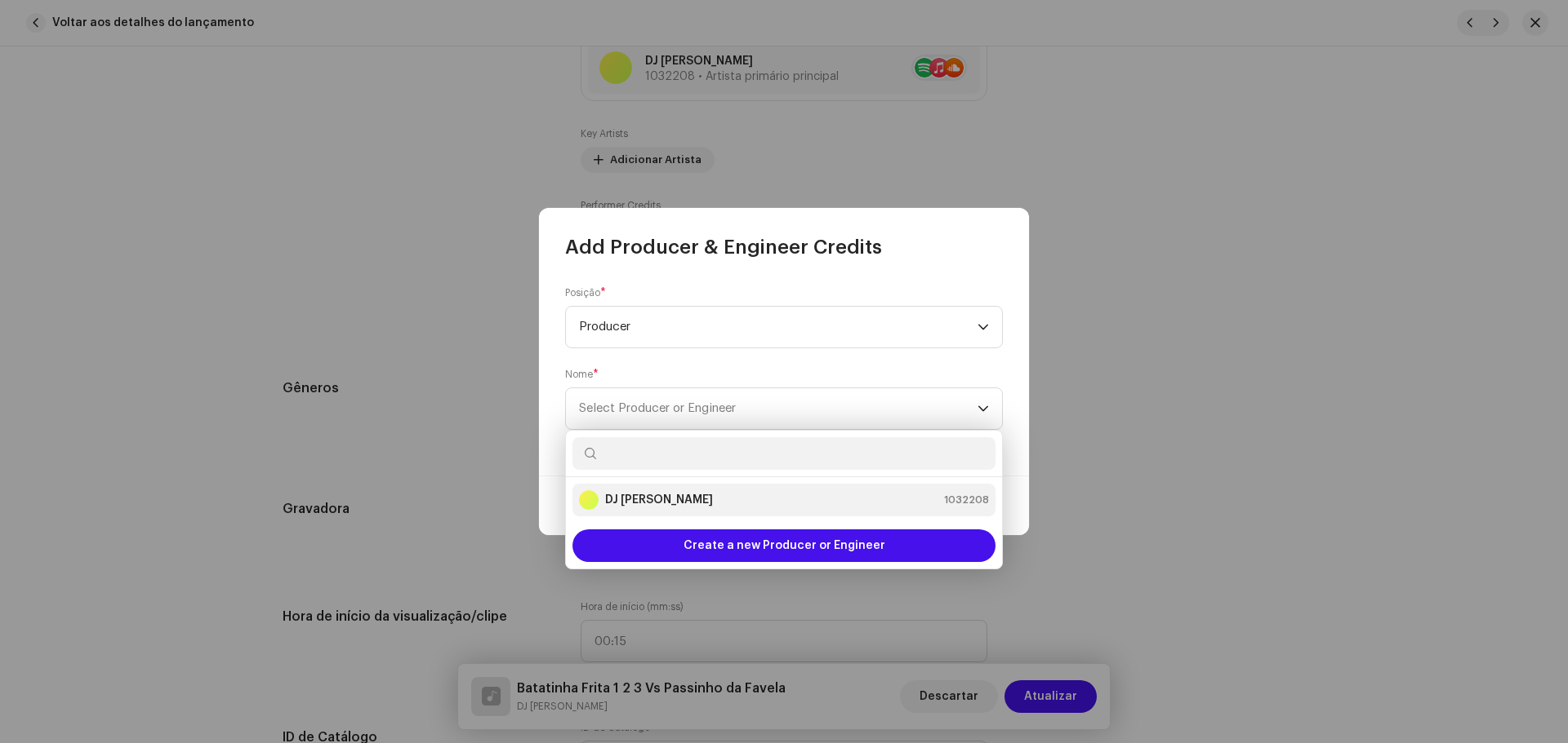
click at [680, 490] on div "DJ Kokadah 1032208" at bounding box center [783, 500] width 410 height 20
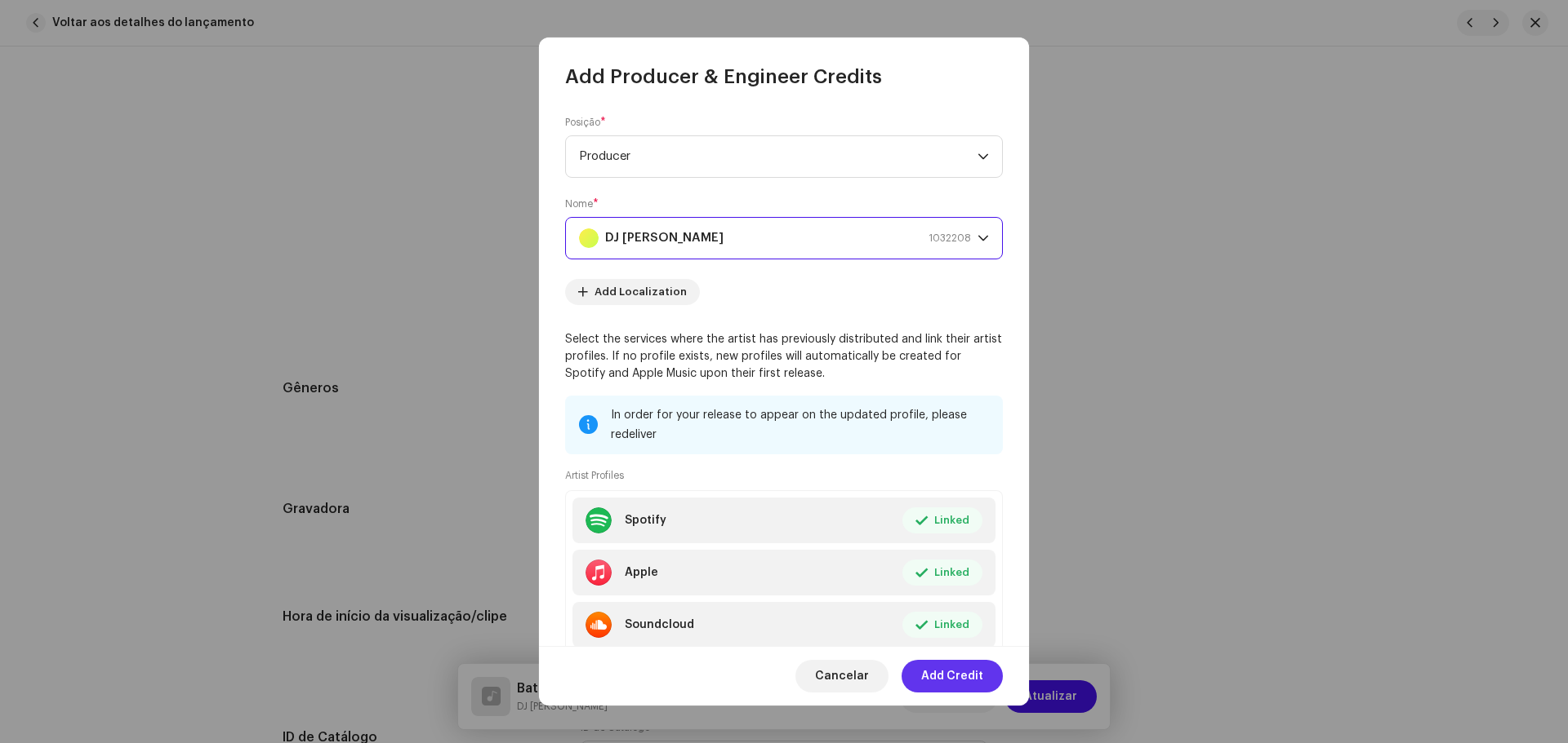
click at [952, 671] on span "Add Credit" at bounding box center [952, 677] width 62 height 33
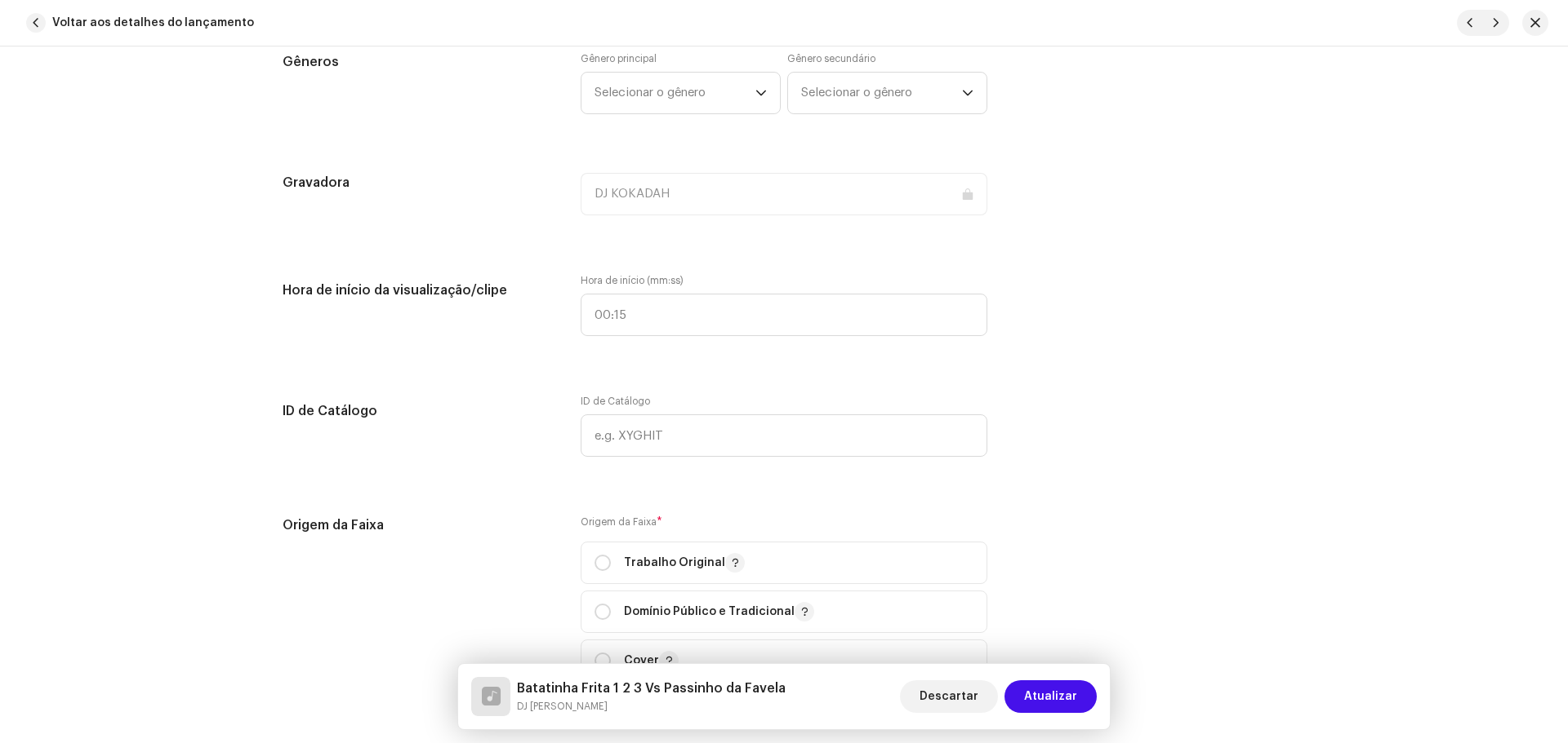
scroll to position [1600, 0]
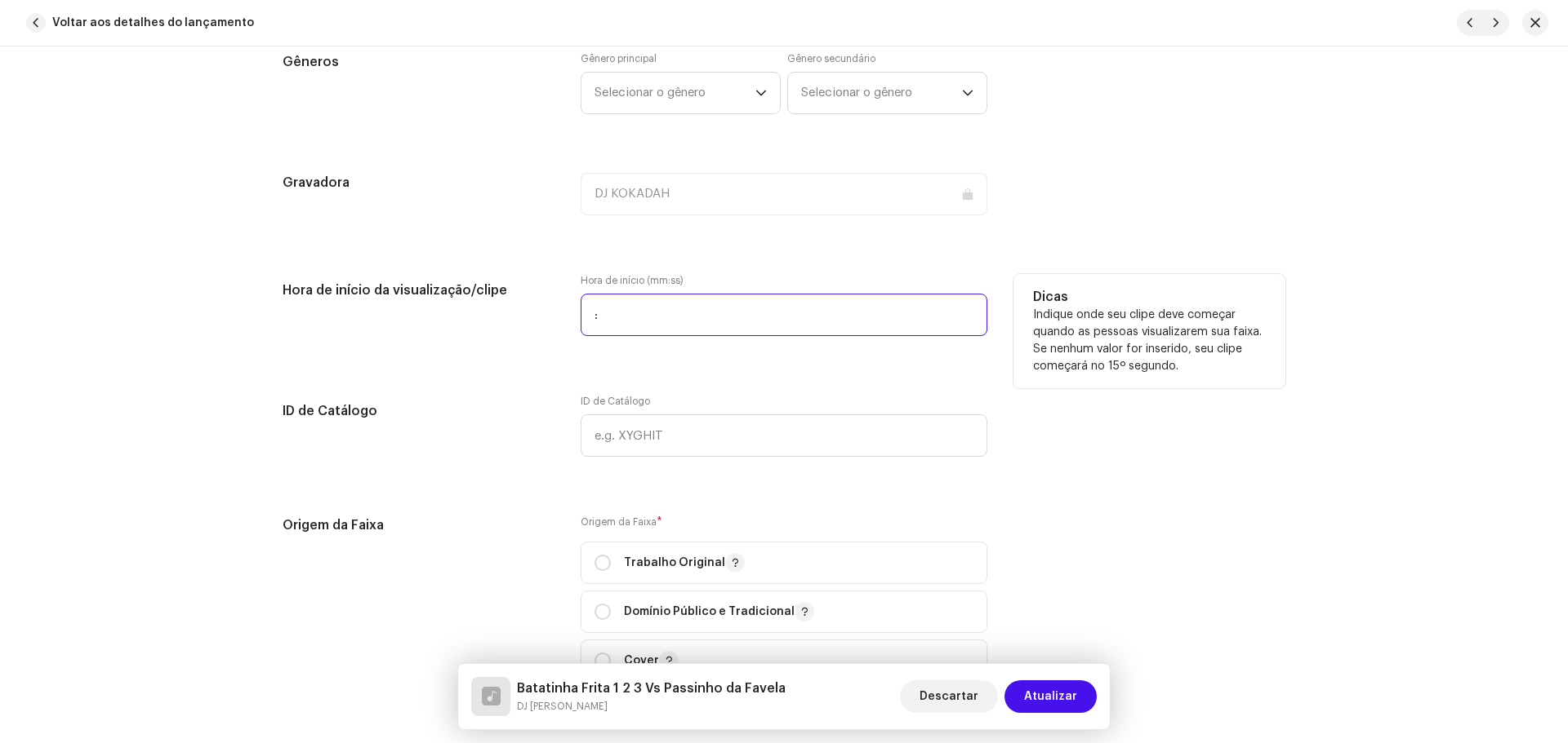
click at [649, 306] on input ":" at bounding box center [783, 314] width 407 height 42
type input "00:00"
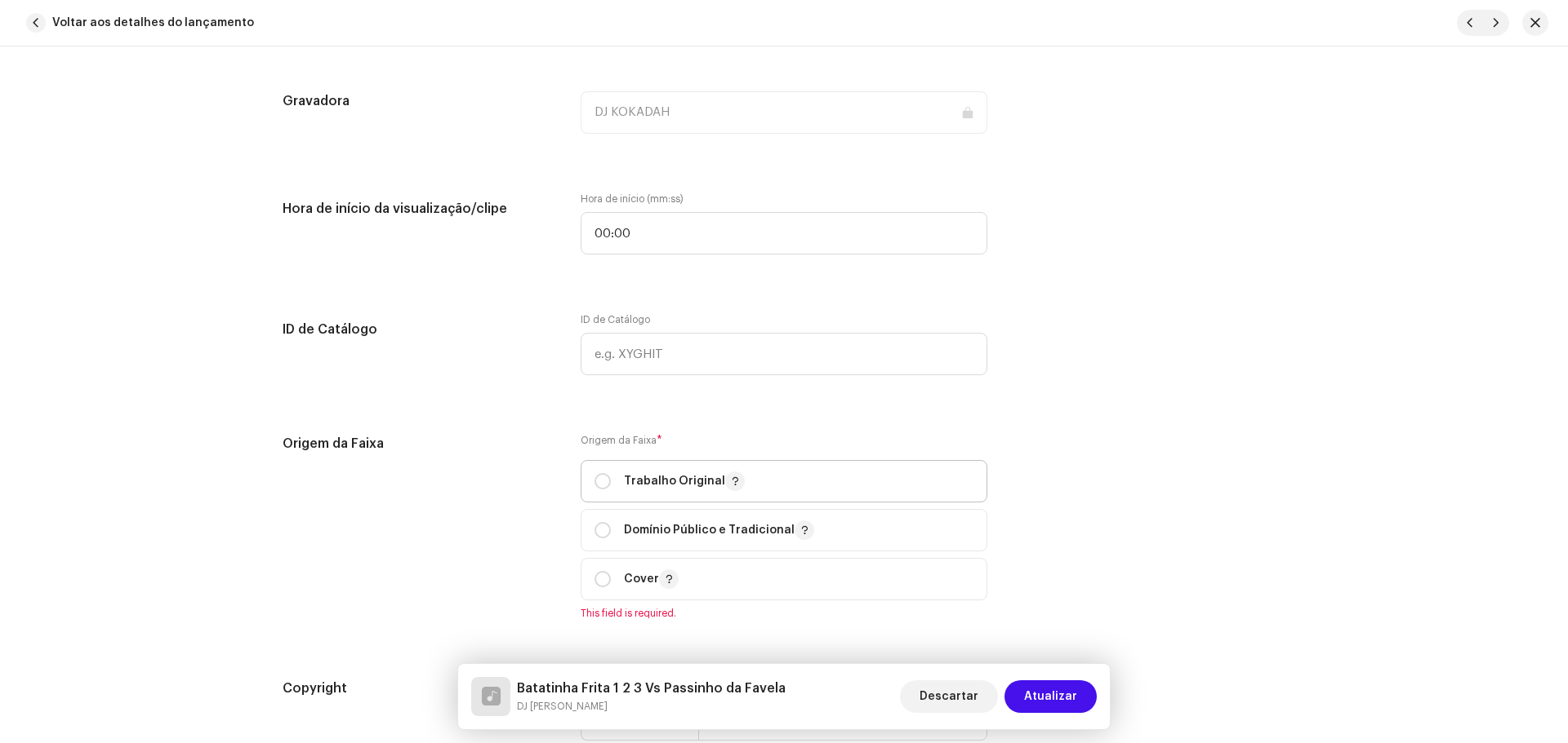
click at [636, 487] on p "Trabalho Original" at bounding box center [684, 482] width 121 height 20
radio input "true"
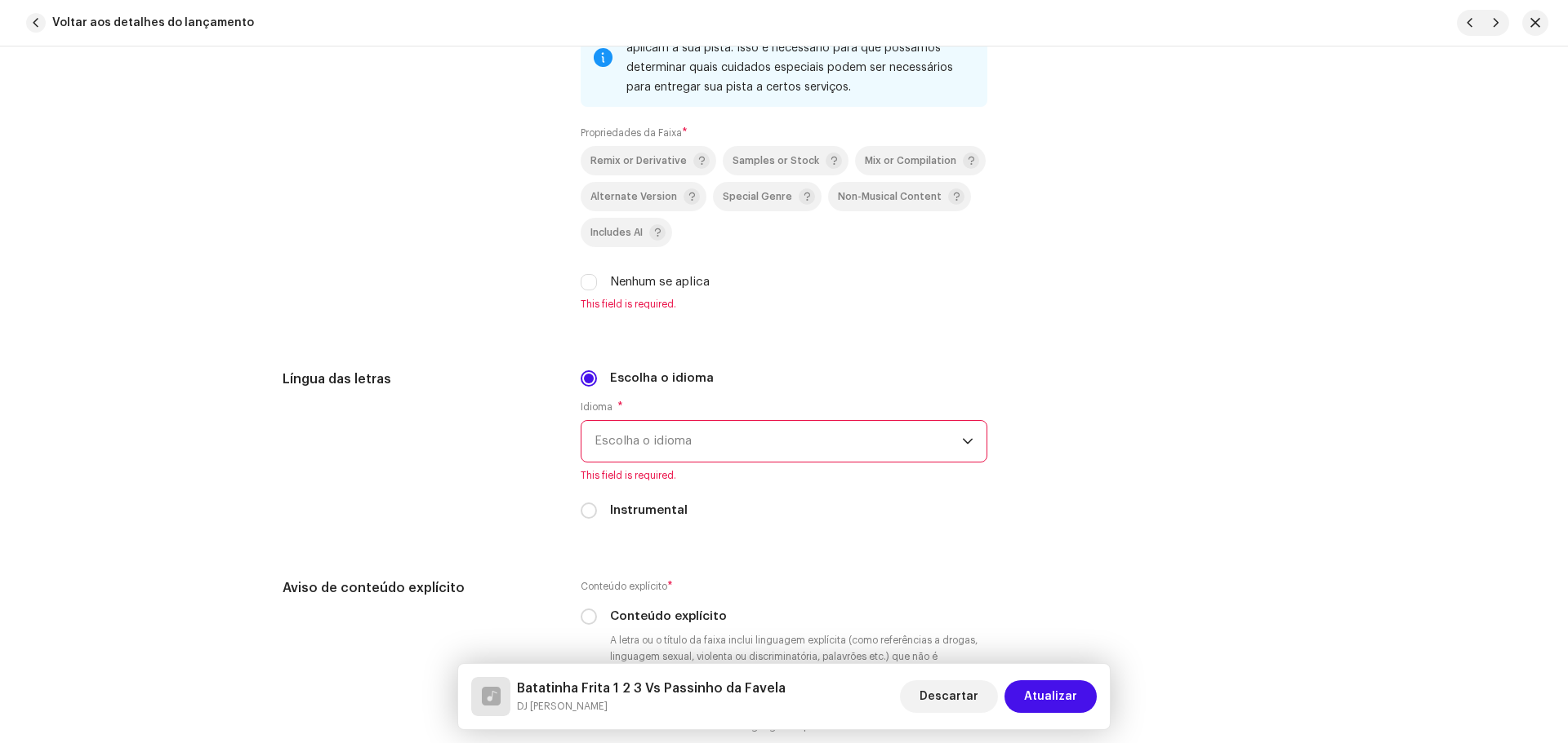
scroll to position [2497, 0]
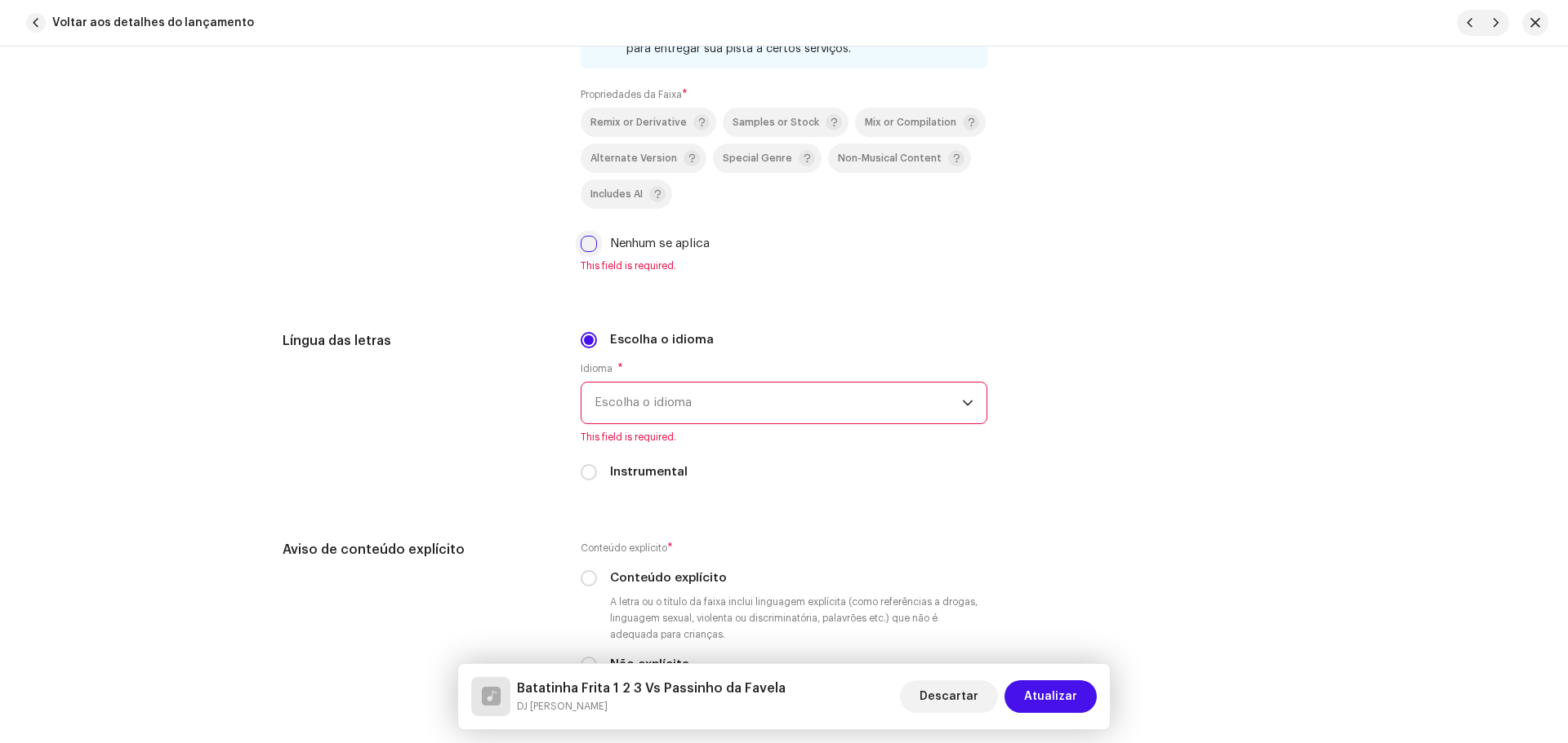
click at [589, 240] on input "Nenhum se aplica" at bounding box center [588, 243] width 16 height 16
checkbox input "true"
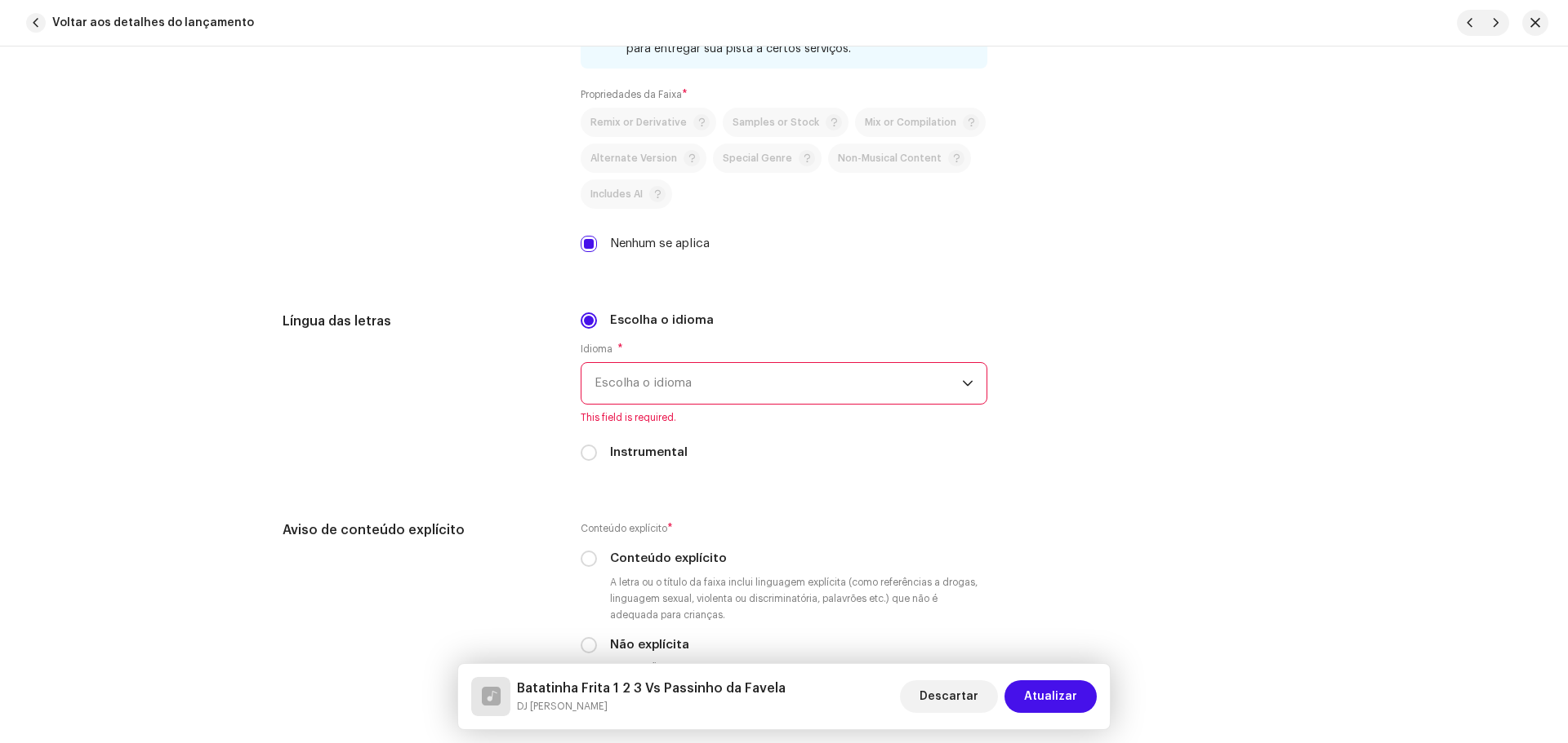
click at [651, 379] on span "Escolha o idioma" at bounding box center [778, 383] width 368 height 41
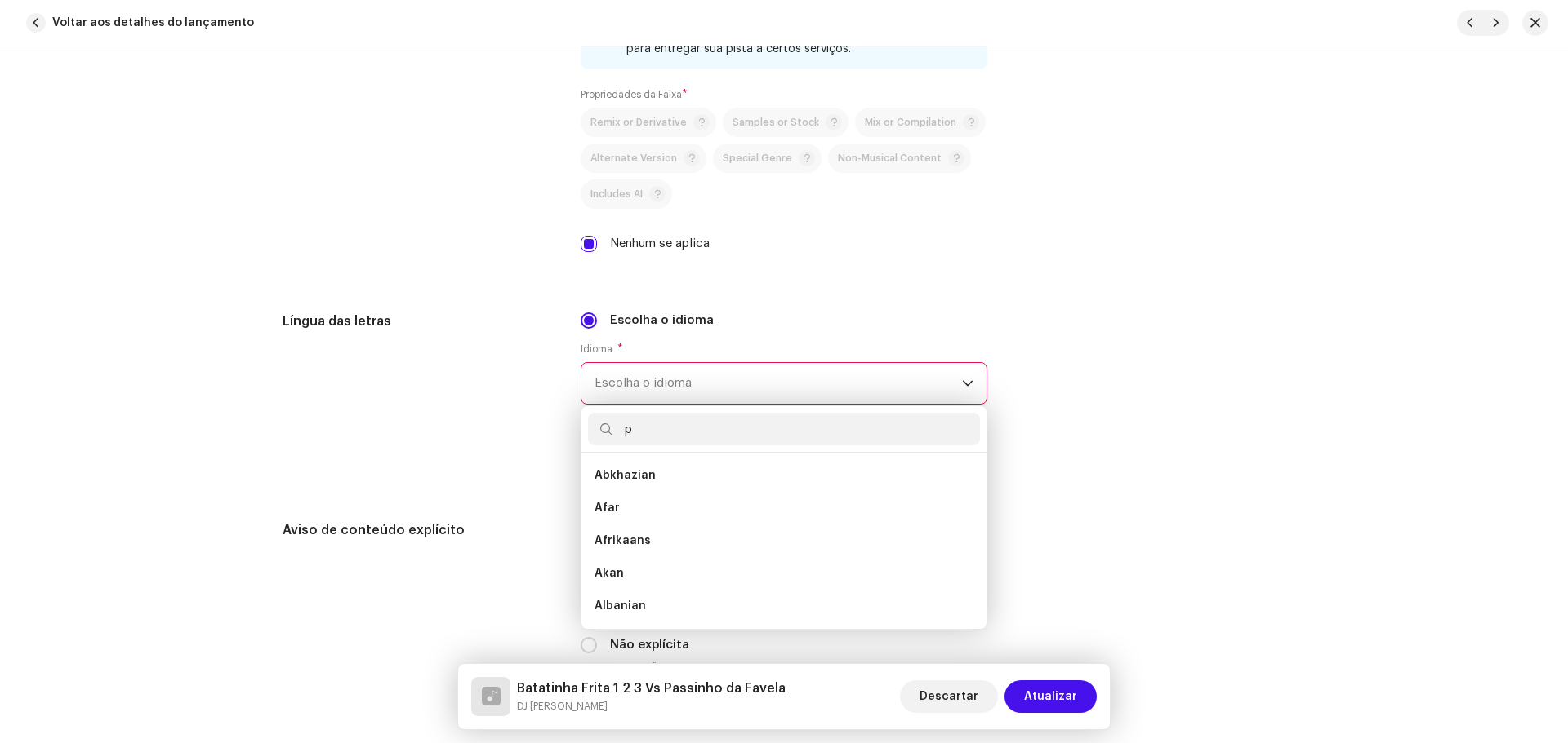
scroll to position [0, 0]
type input "por"
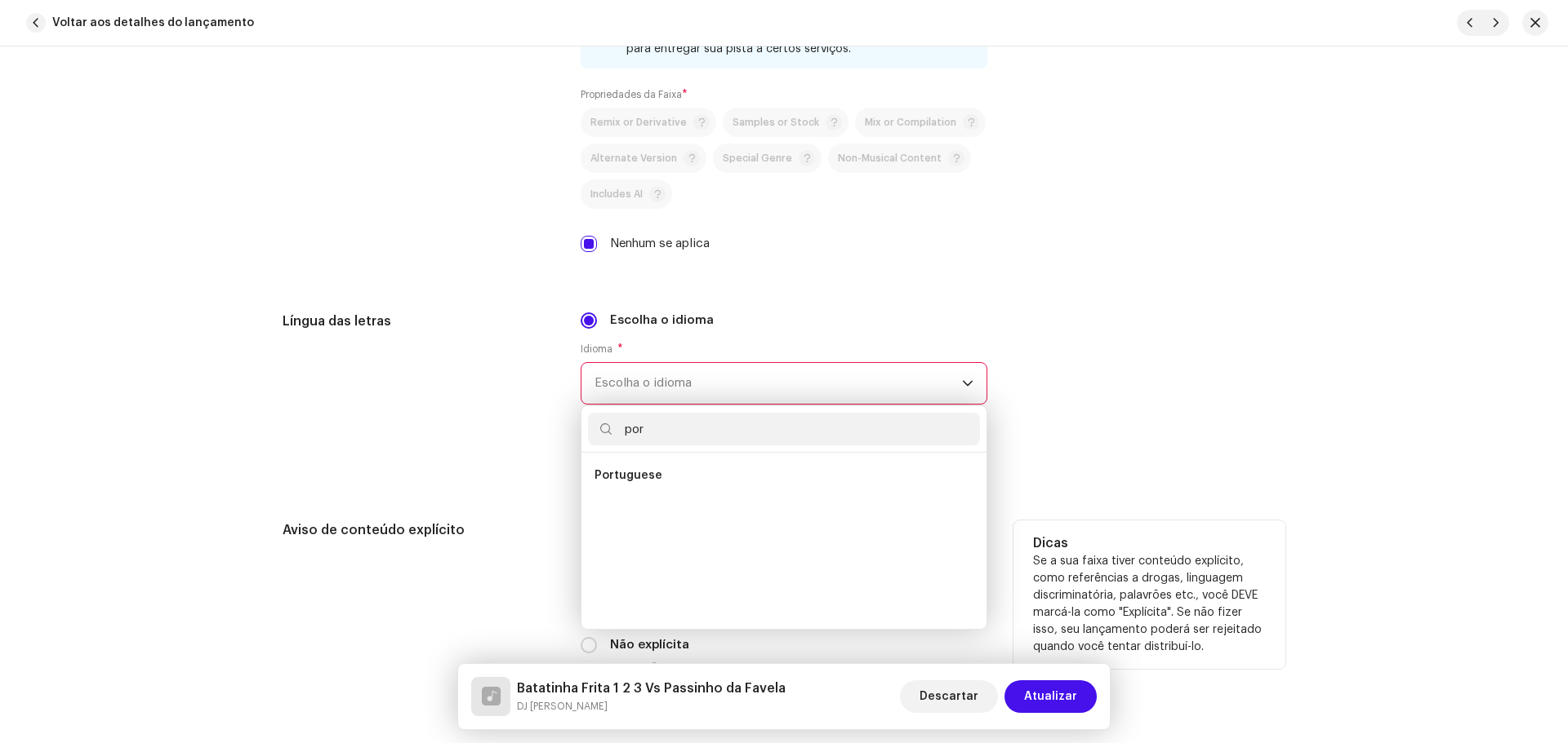
drag, startPoint x: 661, startPoint y: 479, endPoint x: 668, endPoint y: 507, distance: 28.9
click at [661, 483] on li "Portuguese" at bounding box center [784, 475] width 392 height 33
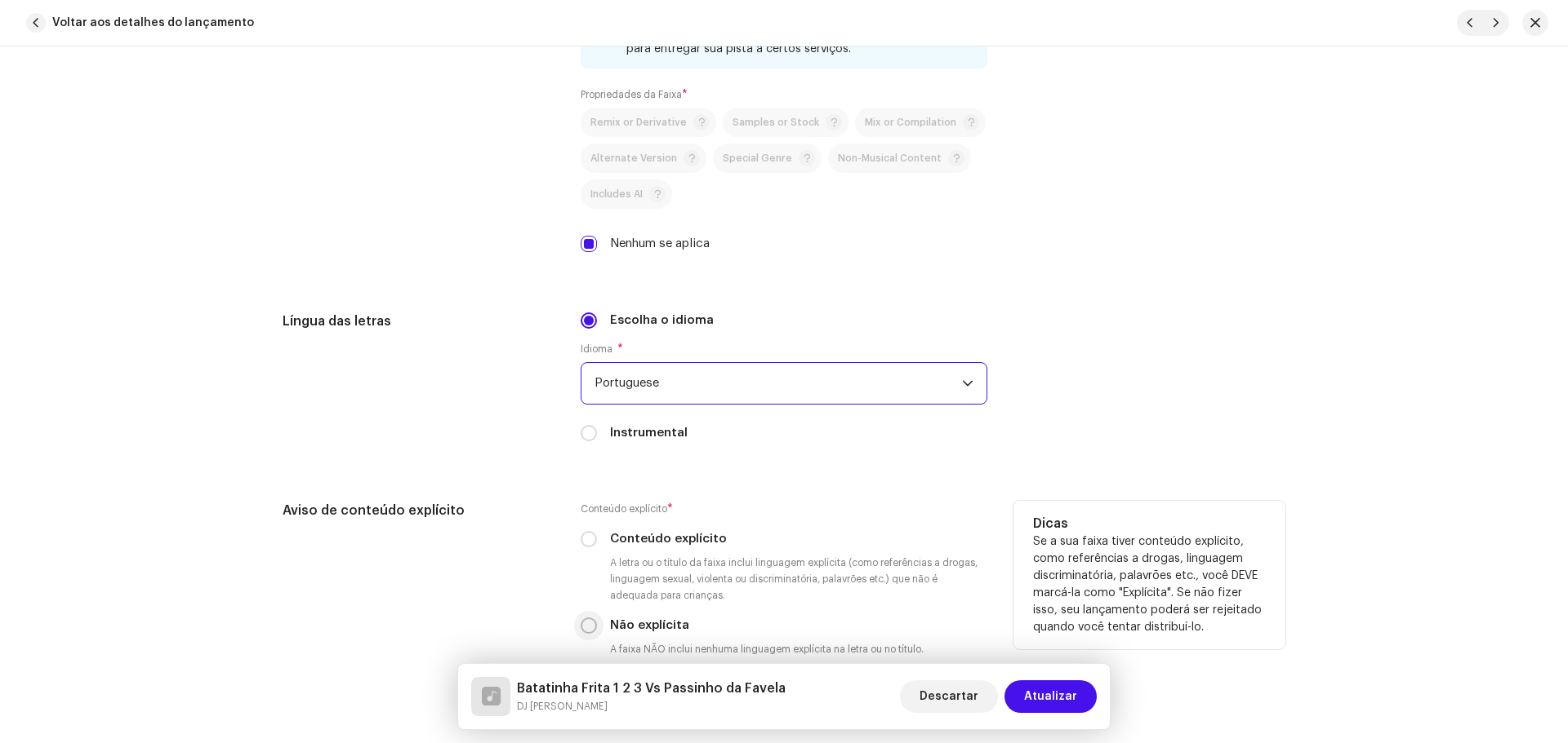
click at [589, 627] on input "Não explícita" at bounding box center [588, 626] width 16 height 16
radio input "true"
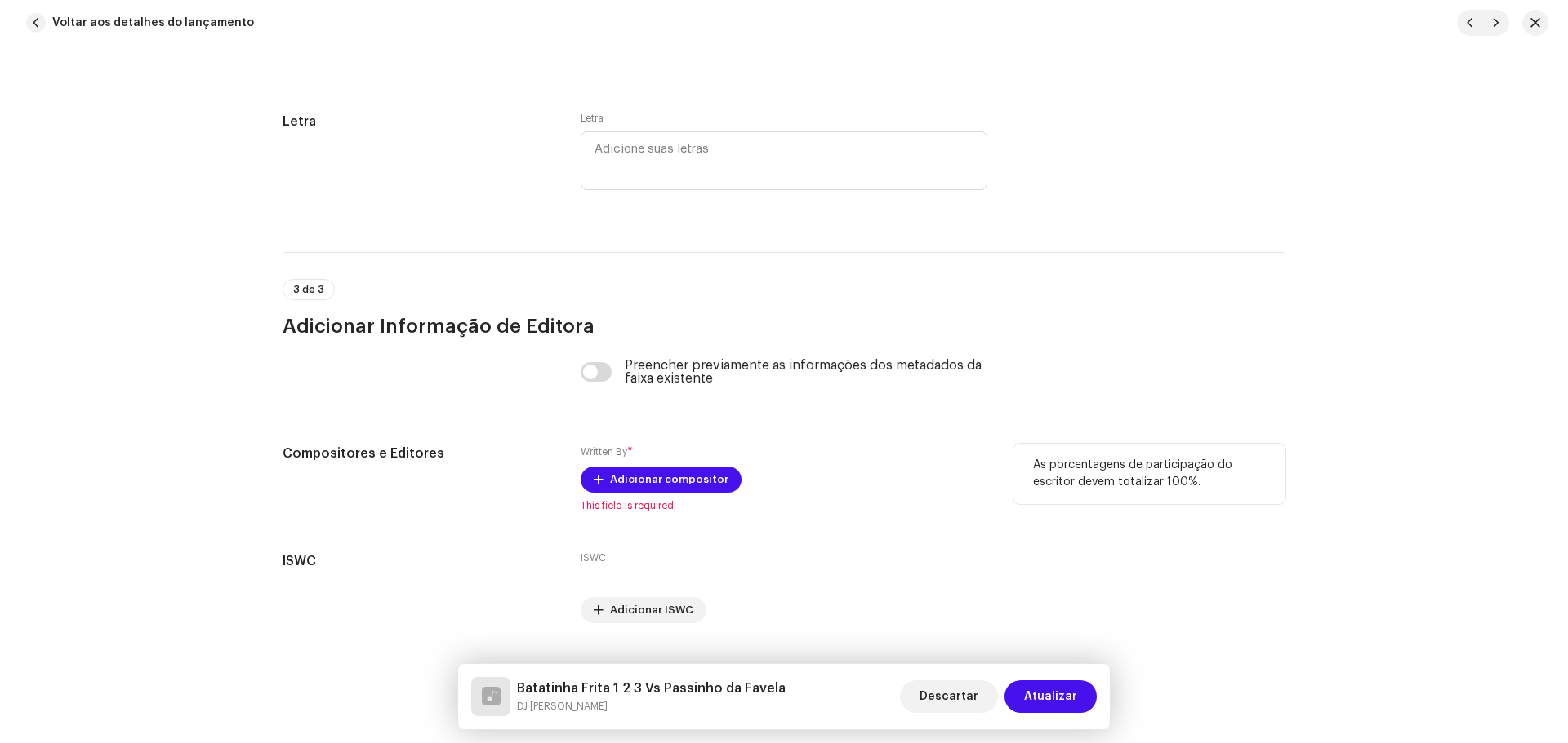
scroll to position [3145, 0]
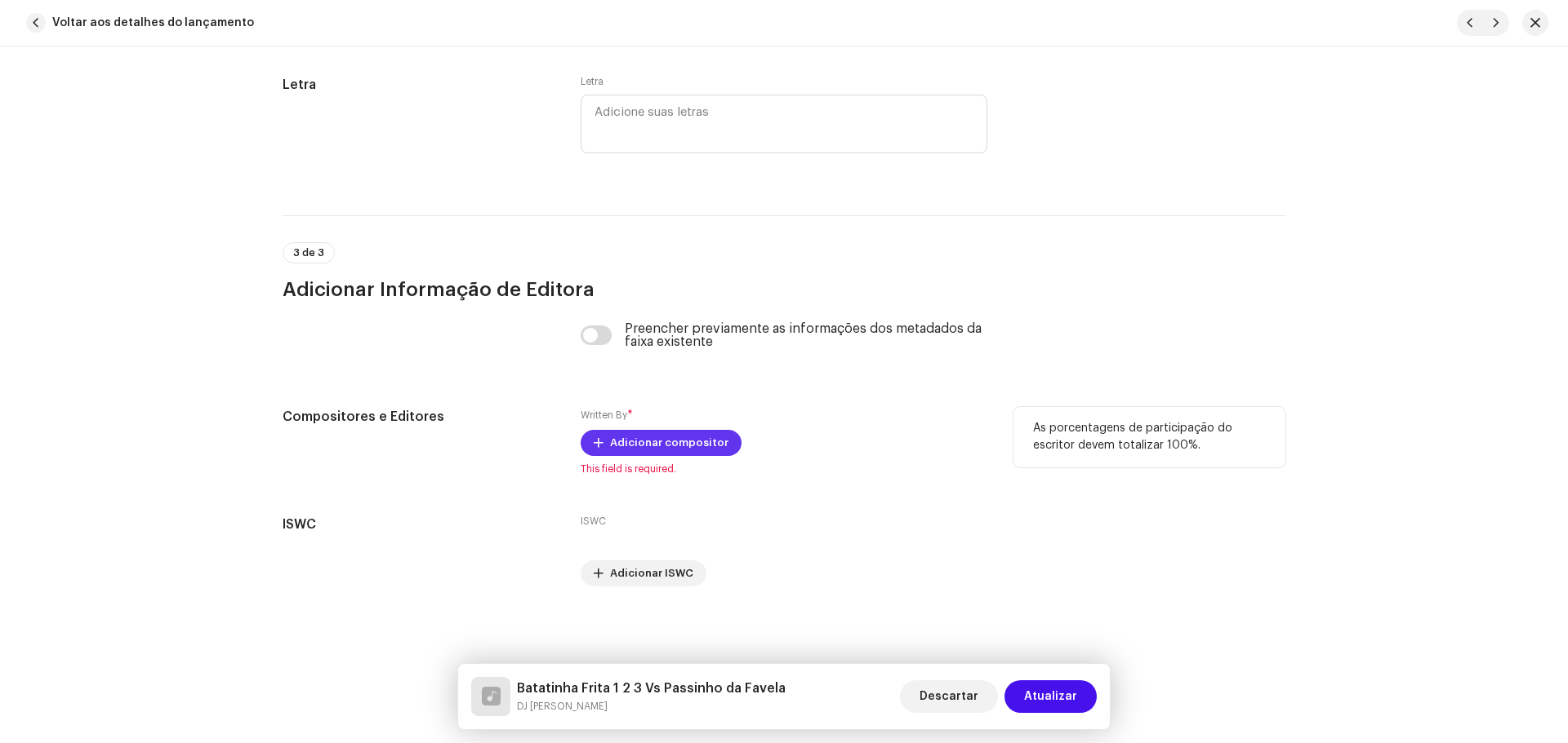
click at [642, 444] on span "Adicionar compositor" at bounding box center [668, 444] width 118 height 33
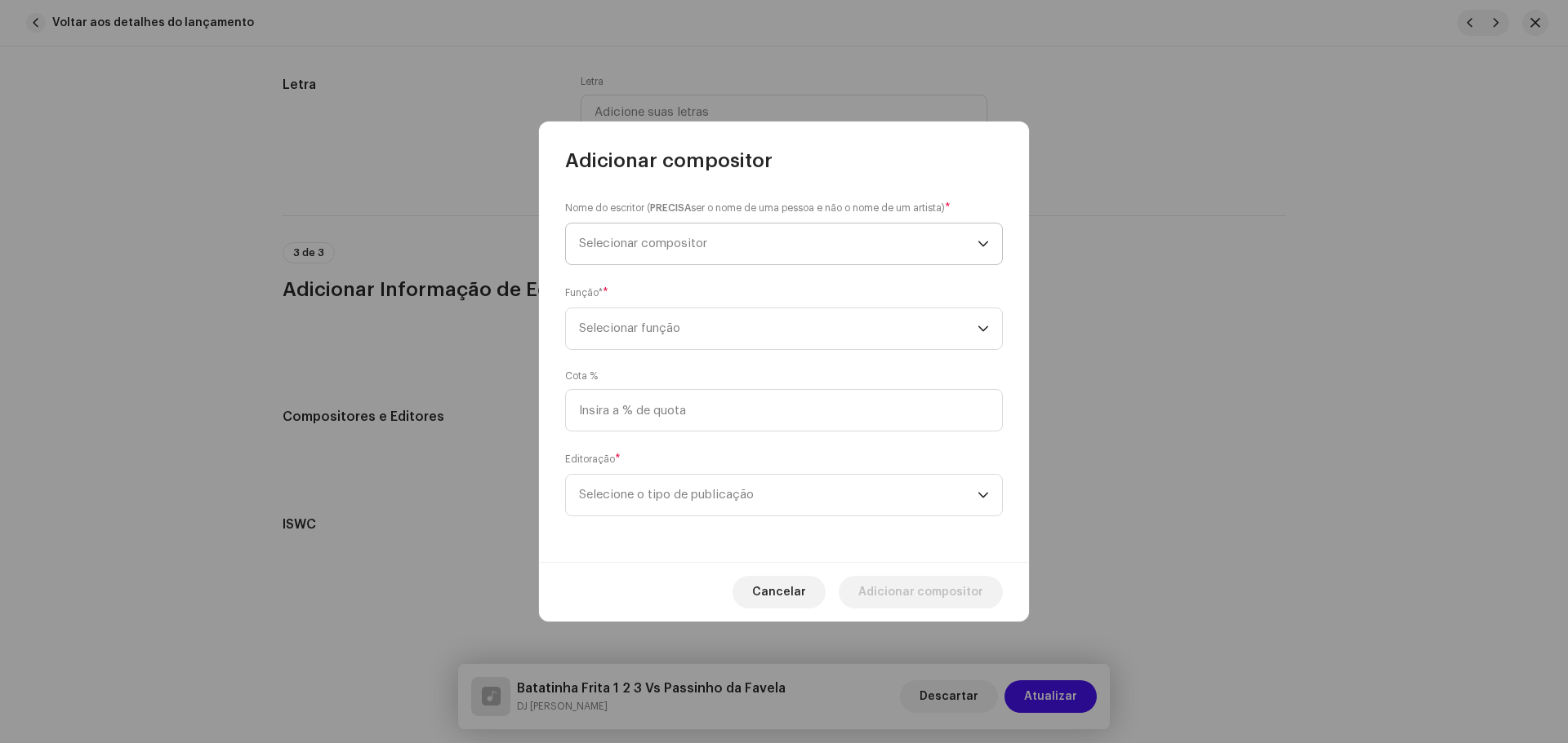
click at [717, 249] on span "Selecionar compositor" at bounding box center [777, 243] width 398 height 41
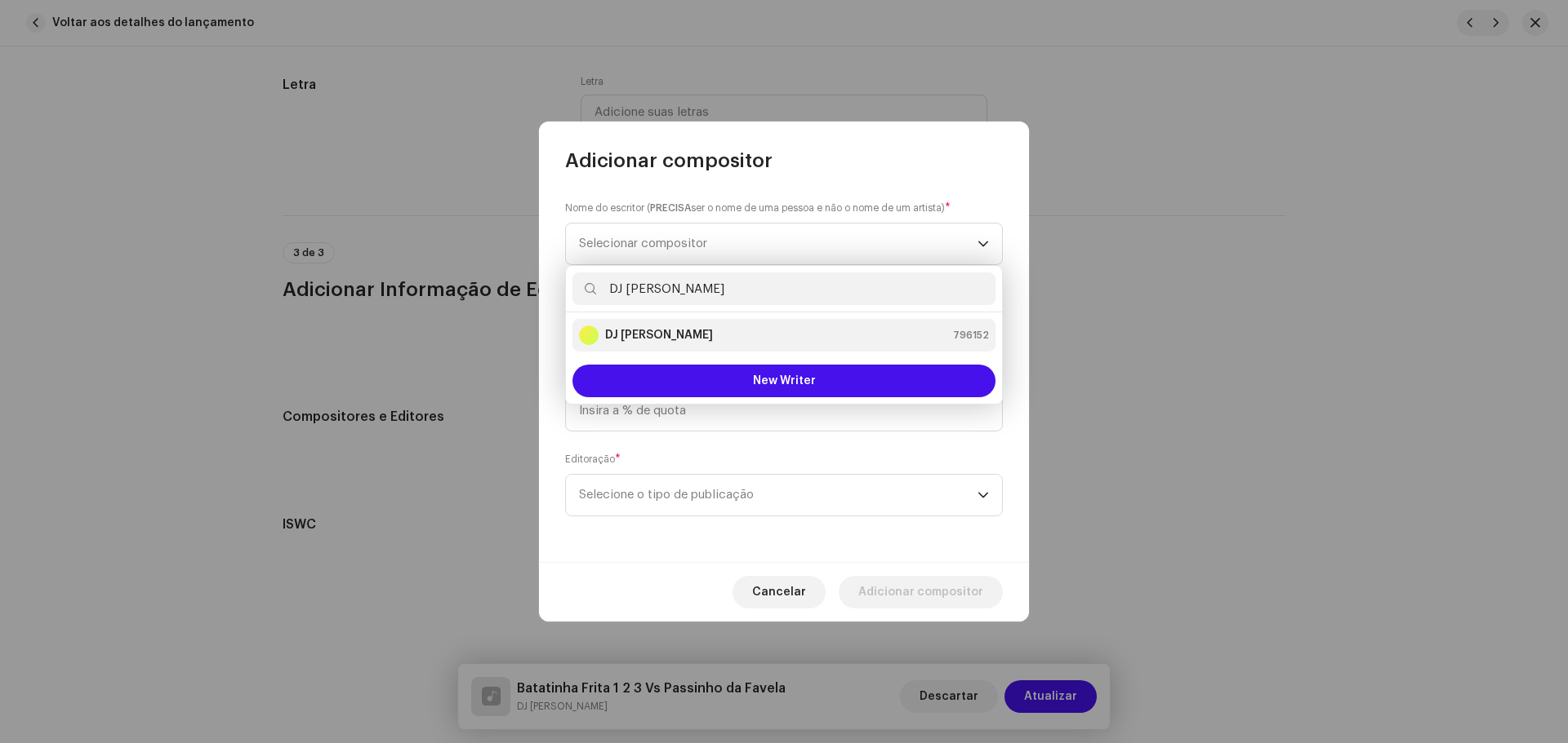
type input "DJ kokadah"
click at [757, 331] on div "DJ Kokadah 796152" at bounding box center [783, 335] width 410 height 20
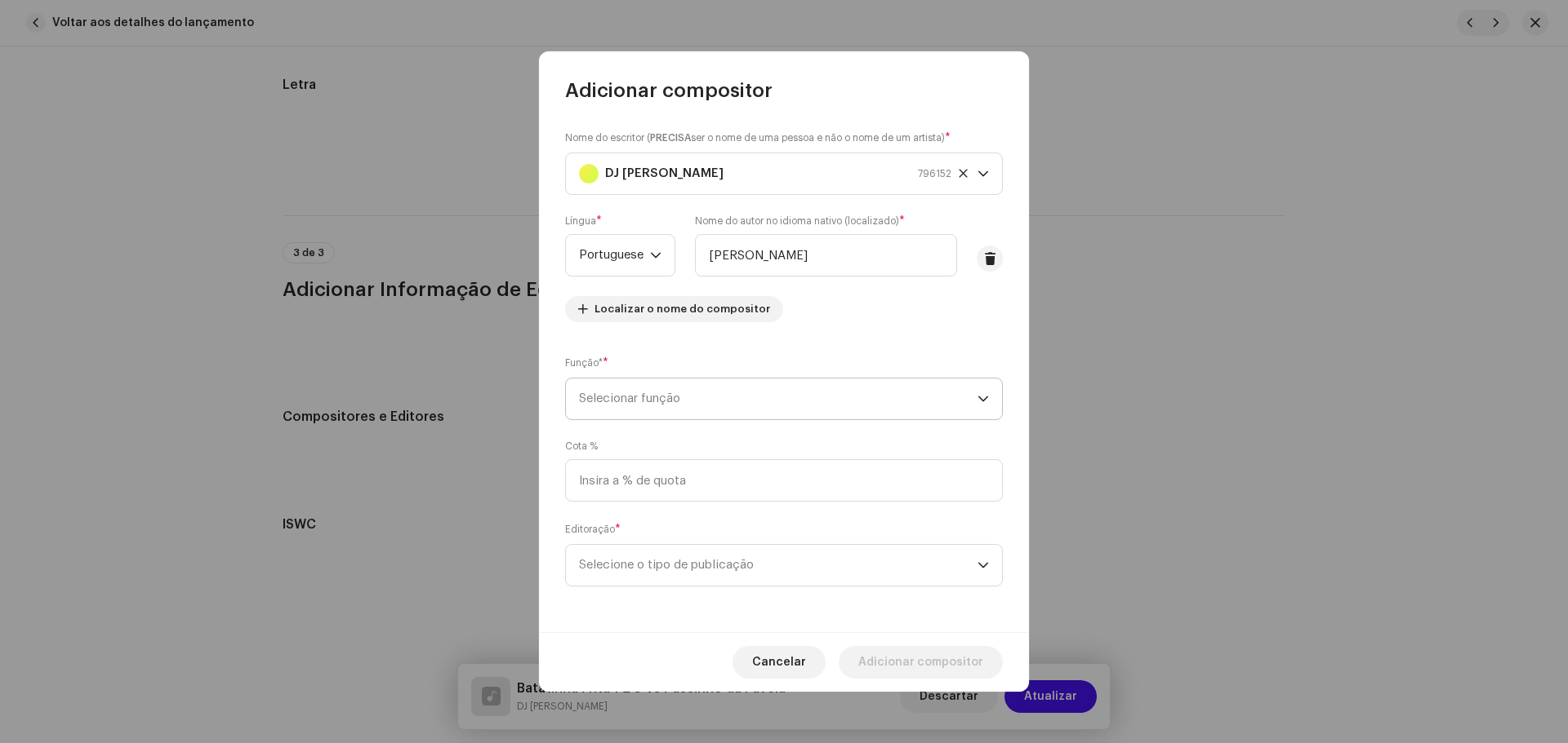
click at [759, 410] on span "Selecionar função" at bounding box center [777, 399] width 398 height 41
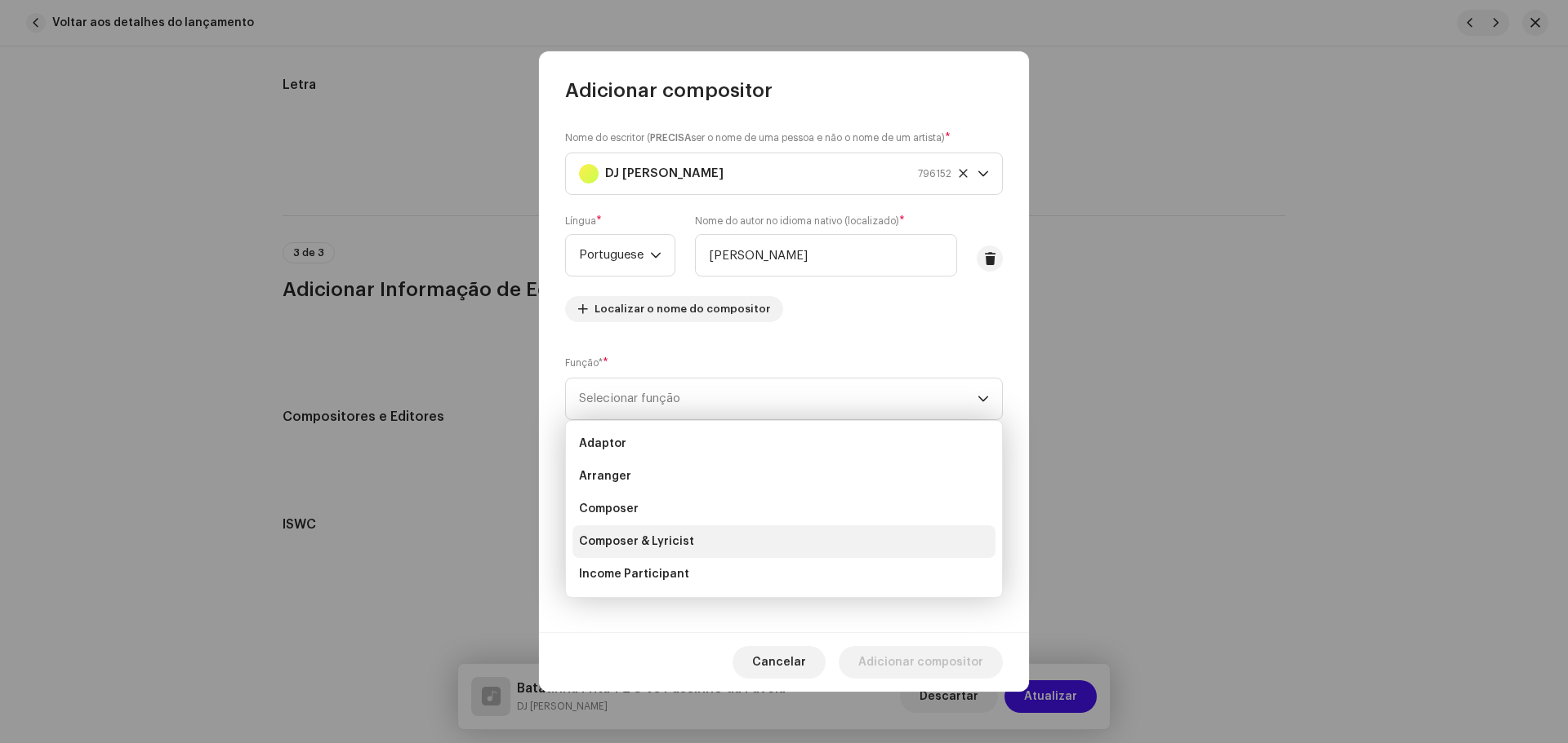
click at [715, 544] on li "Composer & Lyricist" at bounding box center [784, 542] width 423 height 33
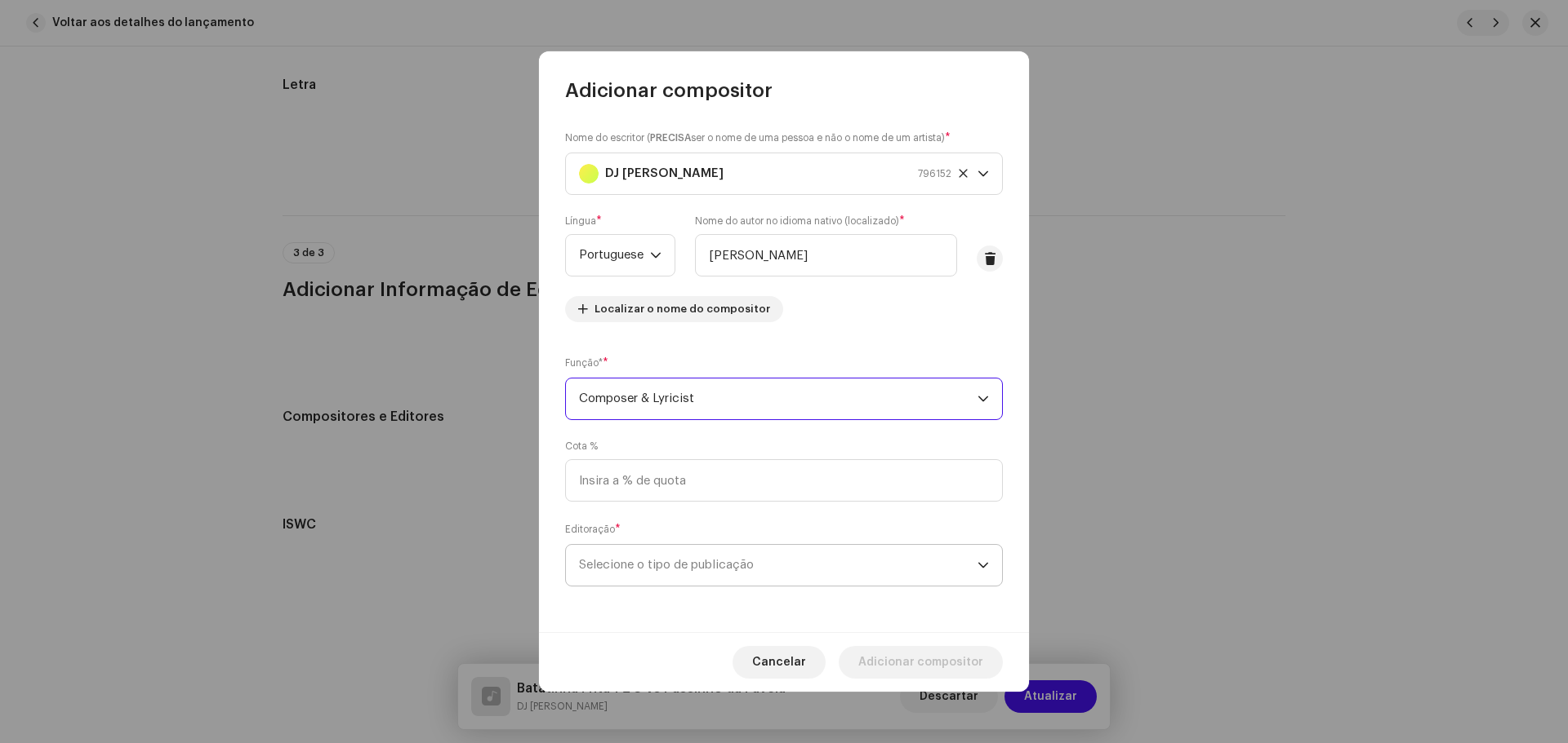
click at [714, 566] on span "Selecione o tipo de publicação" at bounding box center [777, 565] width 398 height 41
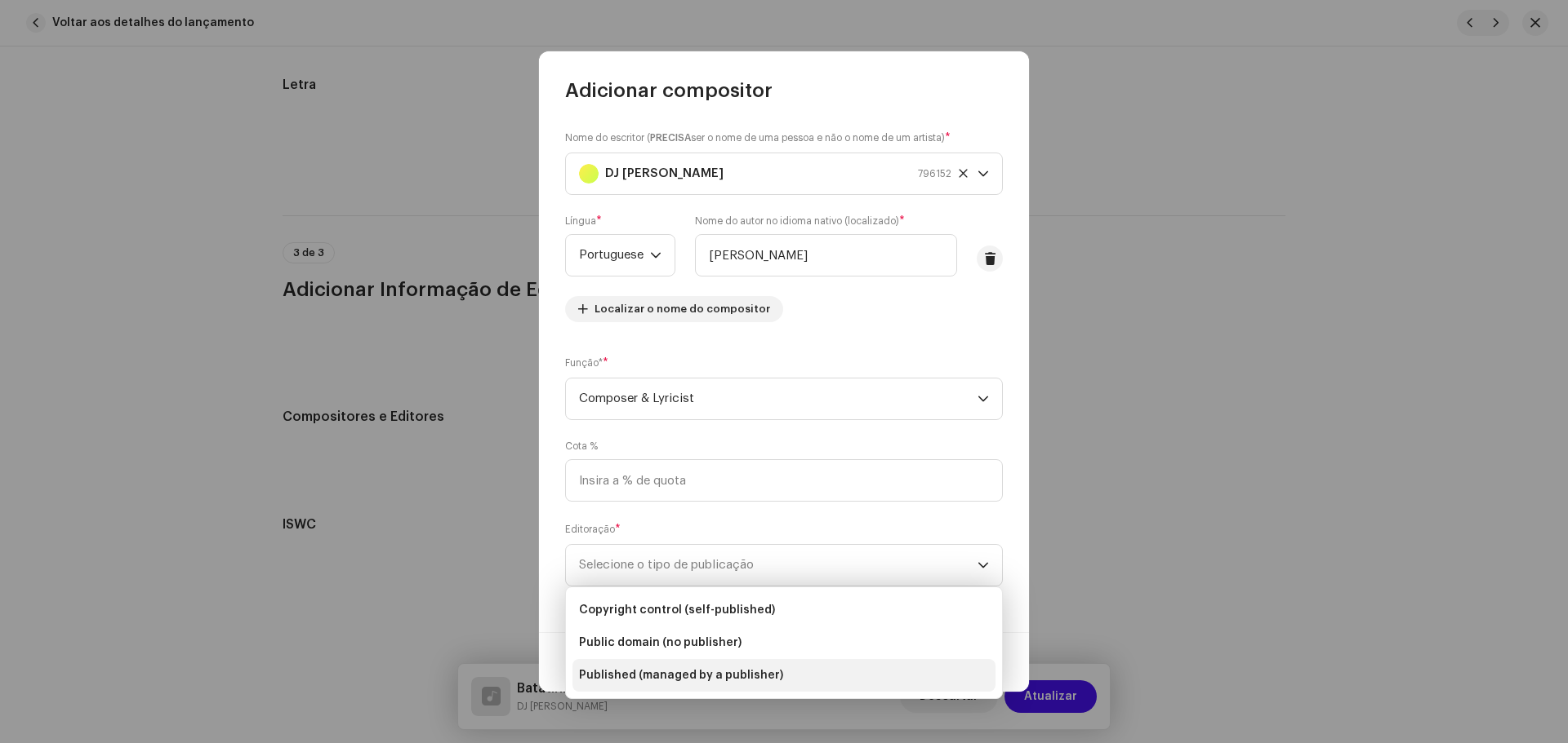
click at [761, 676] on span "Published (managed by a publisher)" at bounding box center [680, 676] width 204 height 16
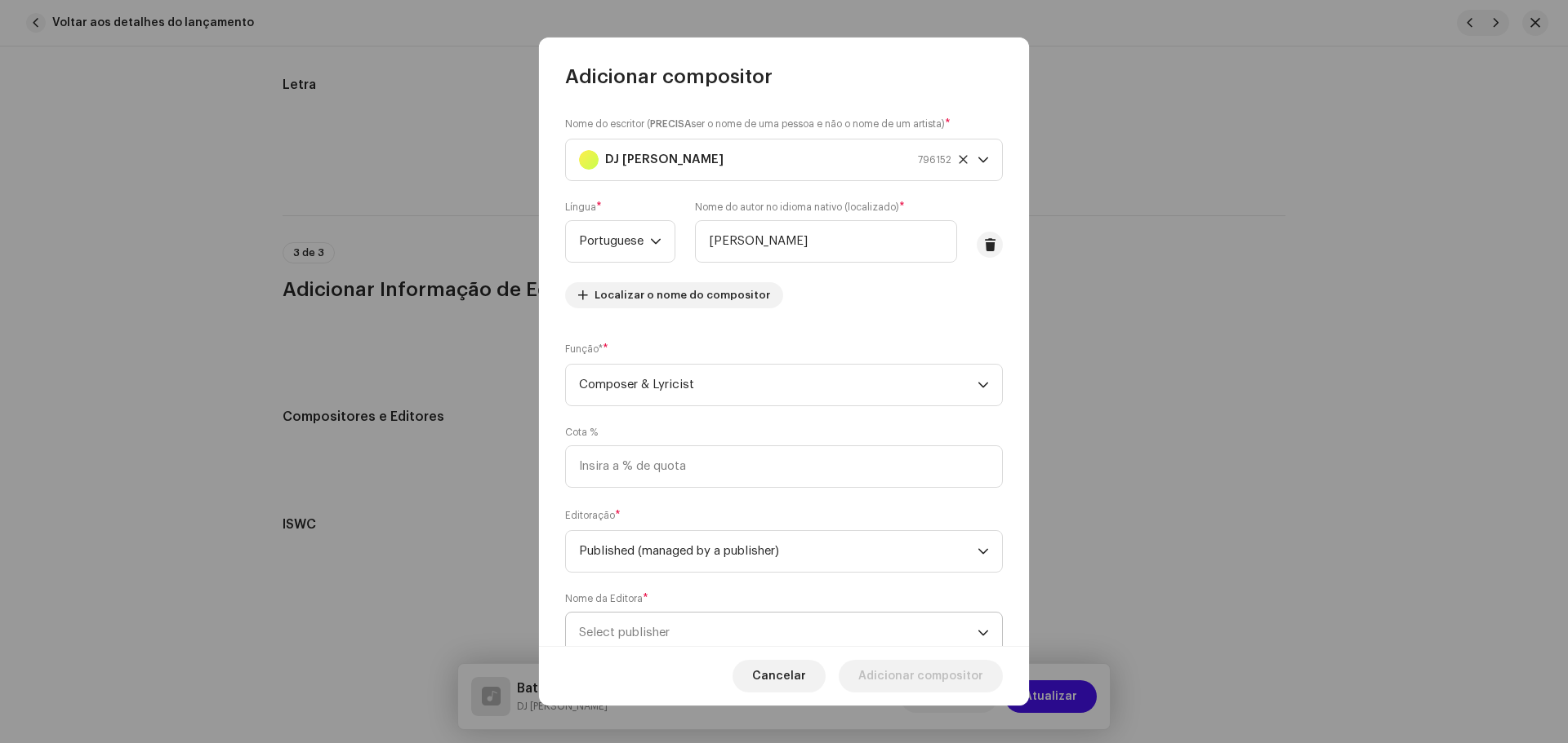
click at [719, 626] on span "Select publisher" at bounding box center [777, 633] width 398 height 41
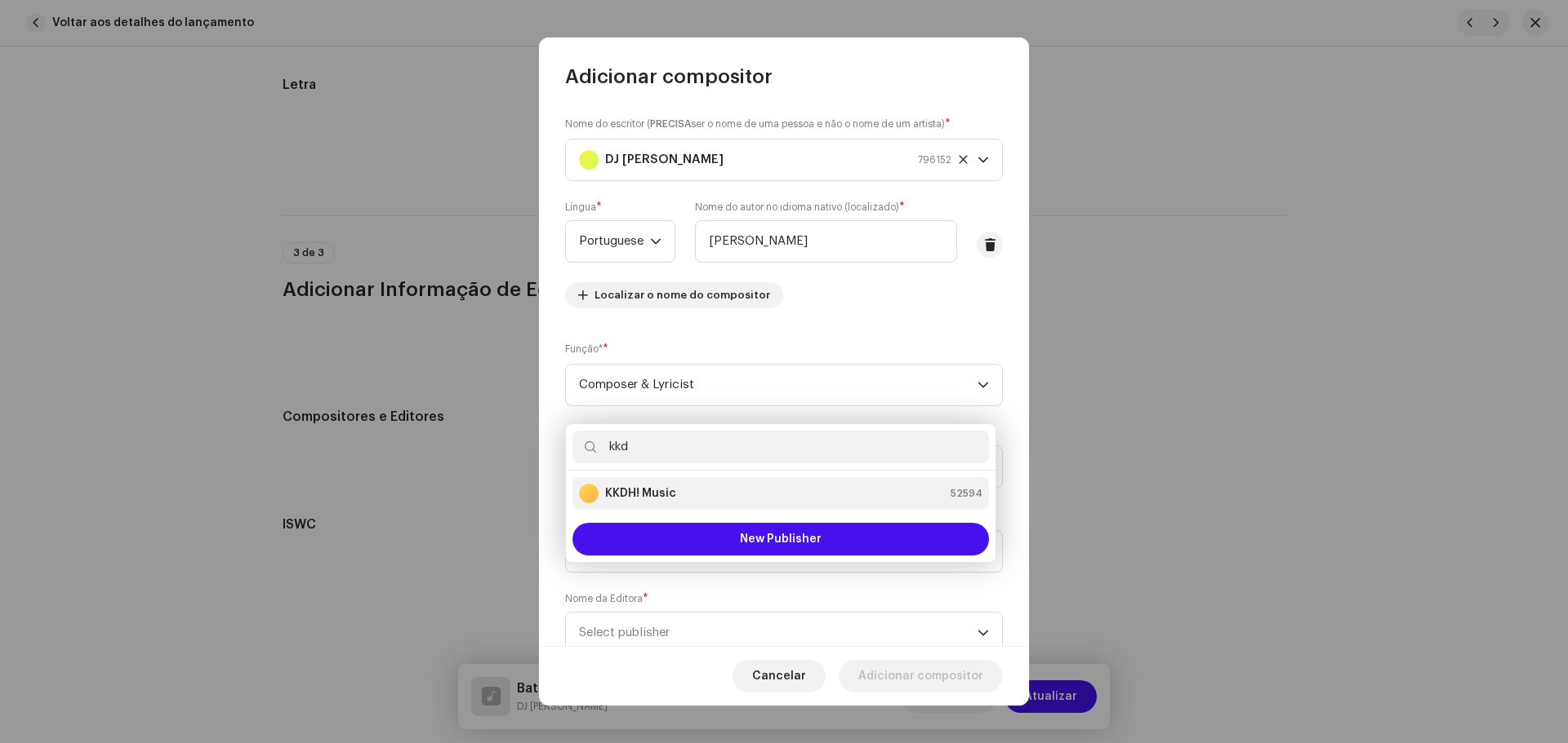
type input "kkd"
click at [756, 505] on li "KKDH! Music 52594" at bounding box center [781, 494] width 416 height 33
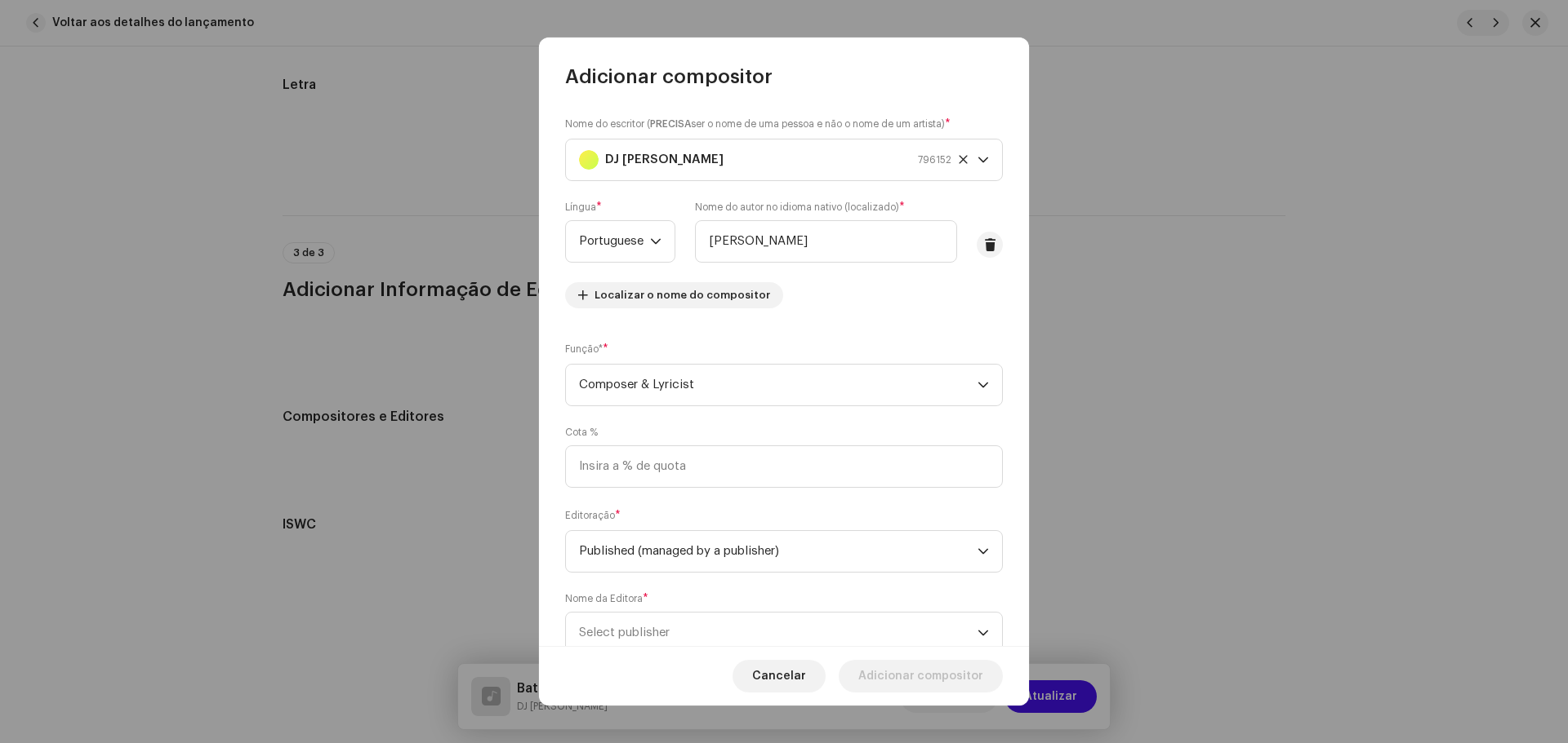
scroll to position [7, 0]
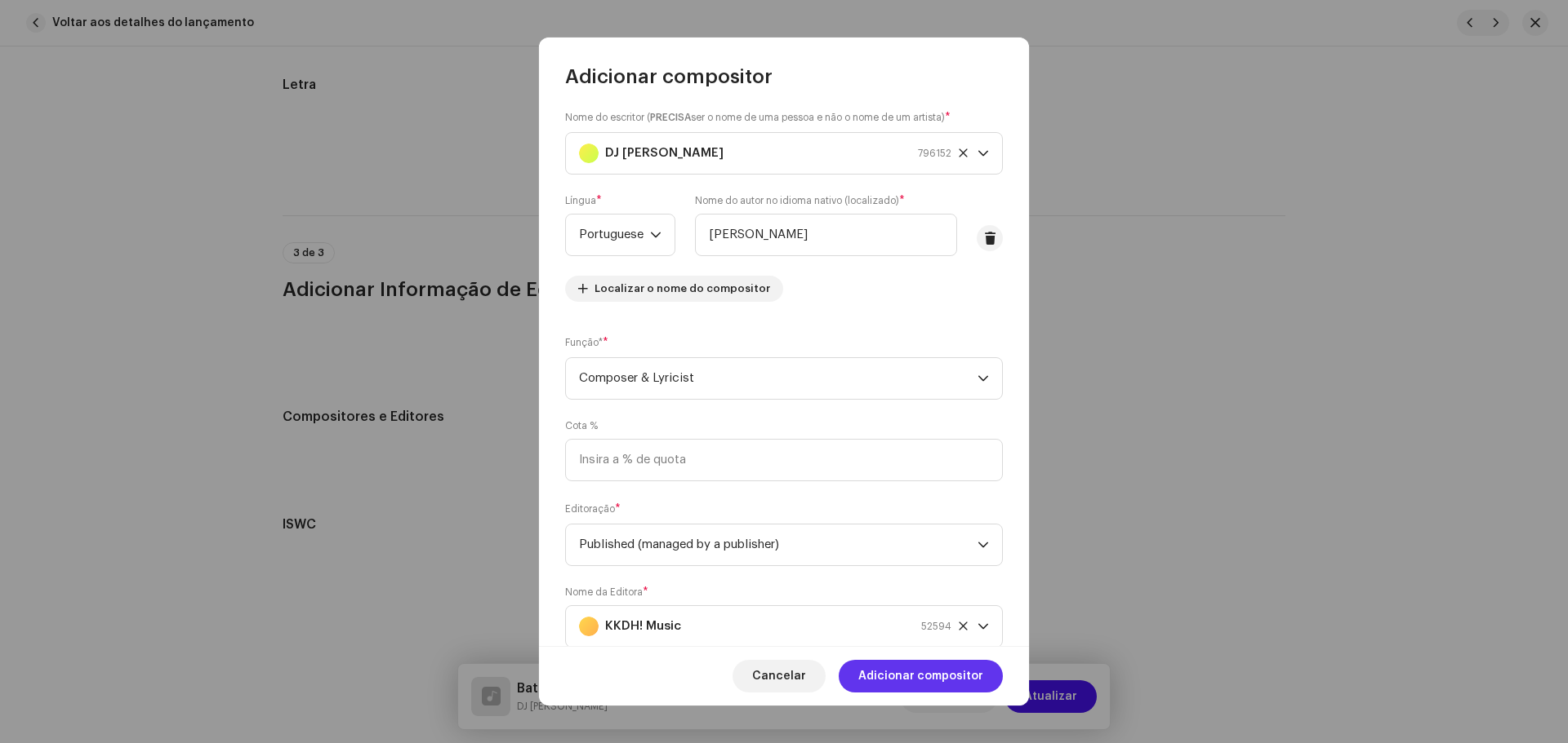
click at [925, 672] on span "Adicionar compositor" at bounding box center [920, 677] width 125 height 33
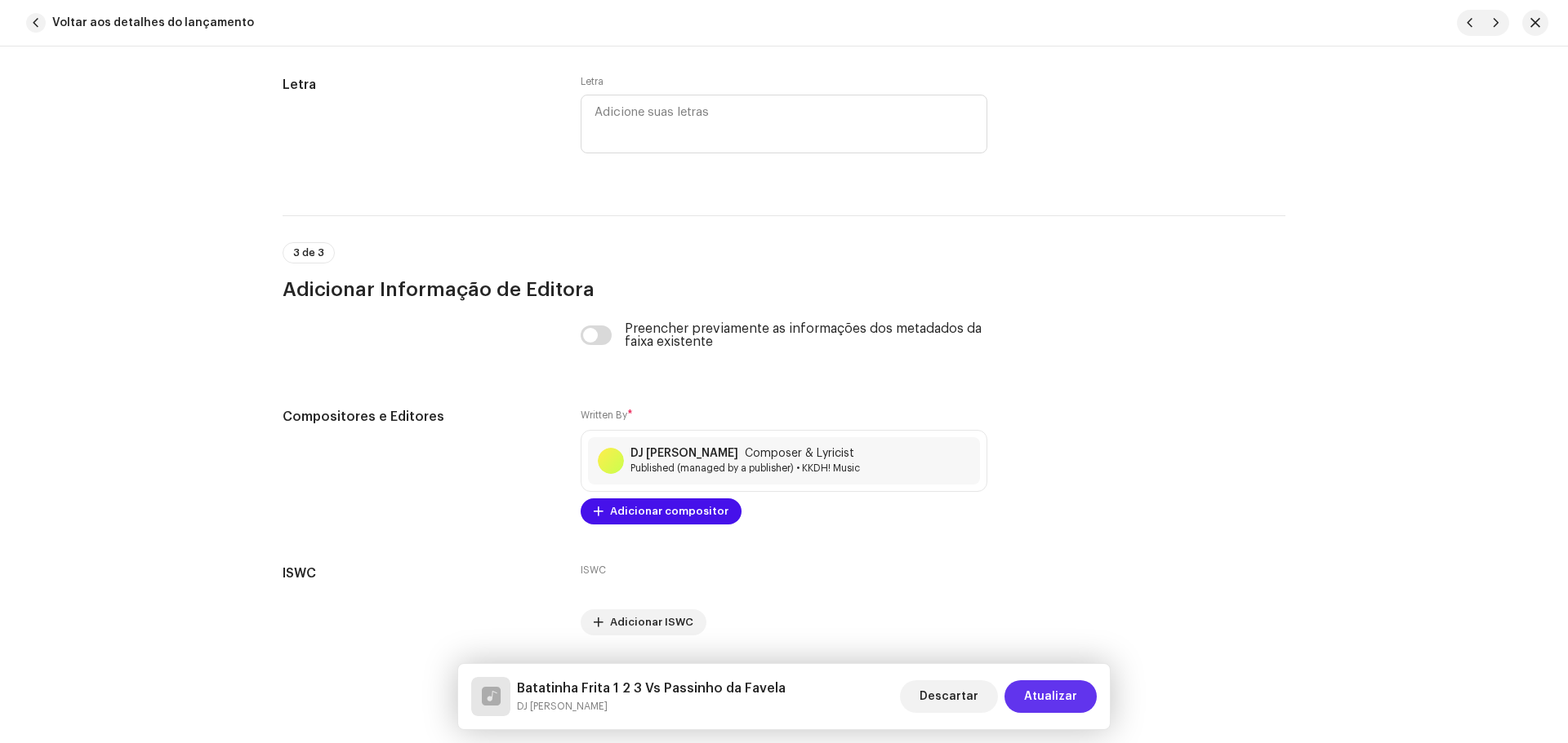
click at [1044, 688] on span "Atualizar" at bounding box center [1050, 697] width 53 height 33
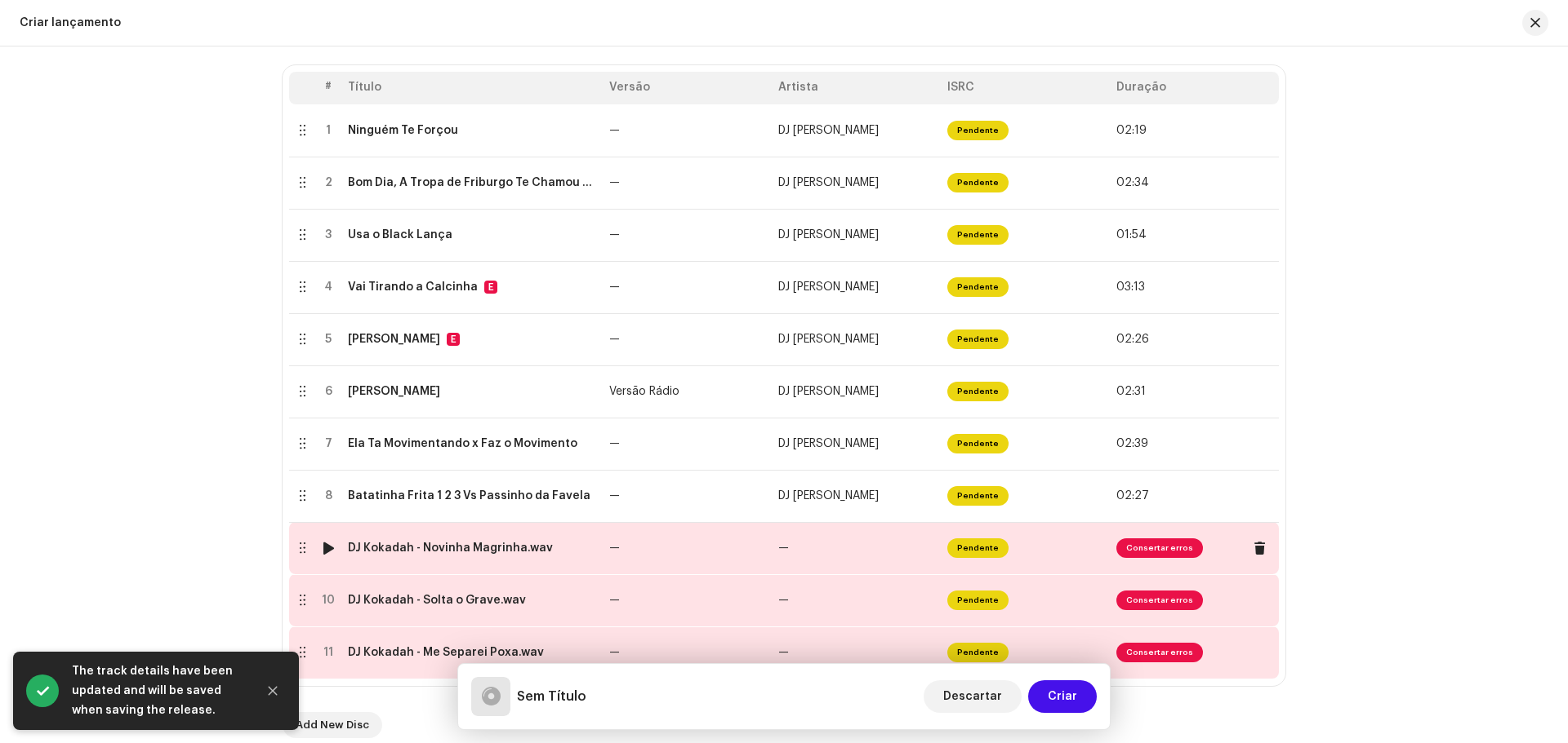
click at [673, 564] on td "—" at bounding box center [687, 548] width 169 height 53
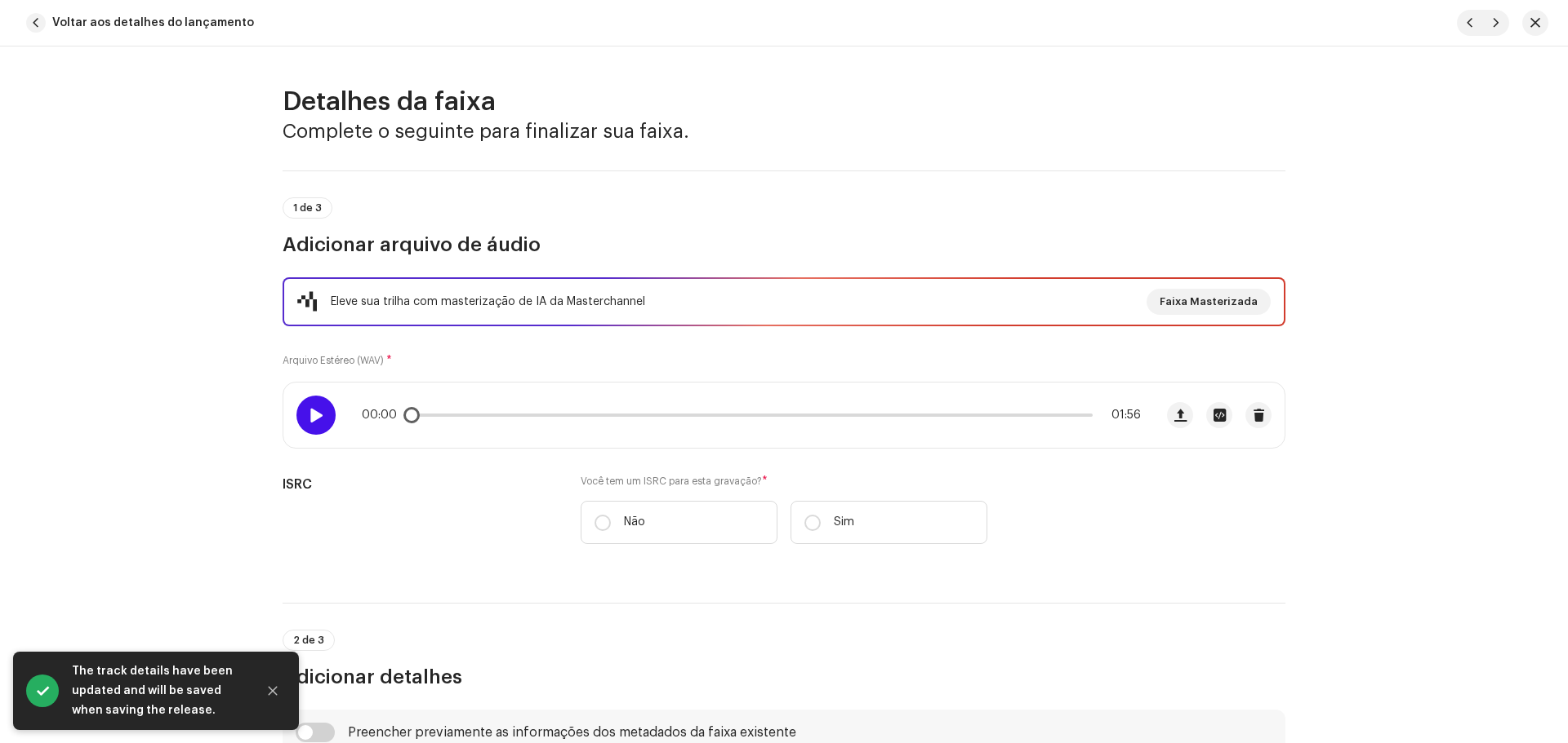
click at [304, 419] on div at bounding box center [315, 415] width 39 height 39
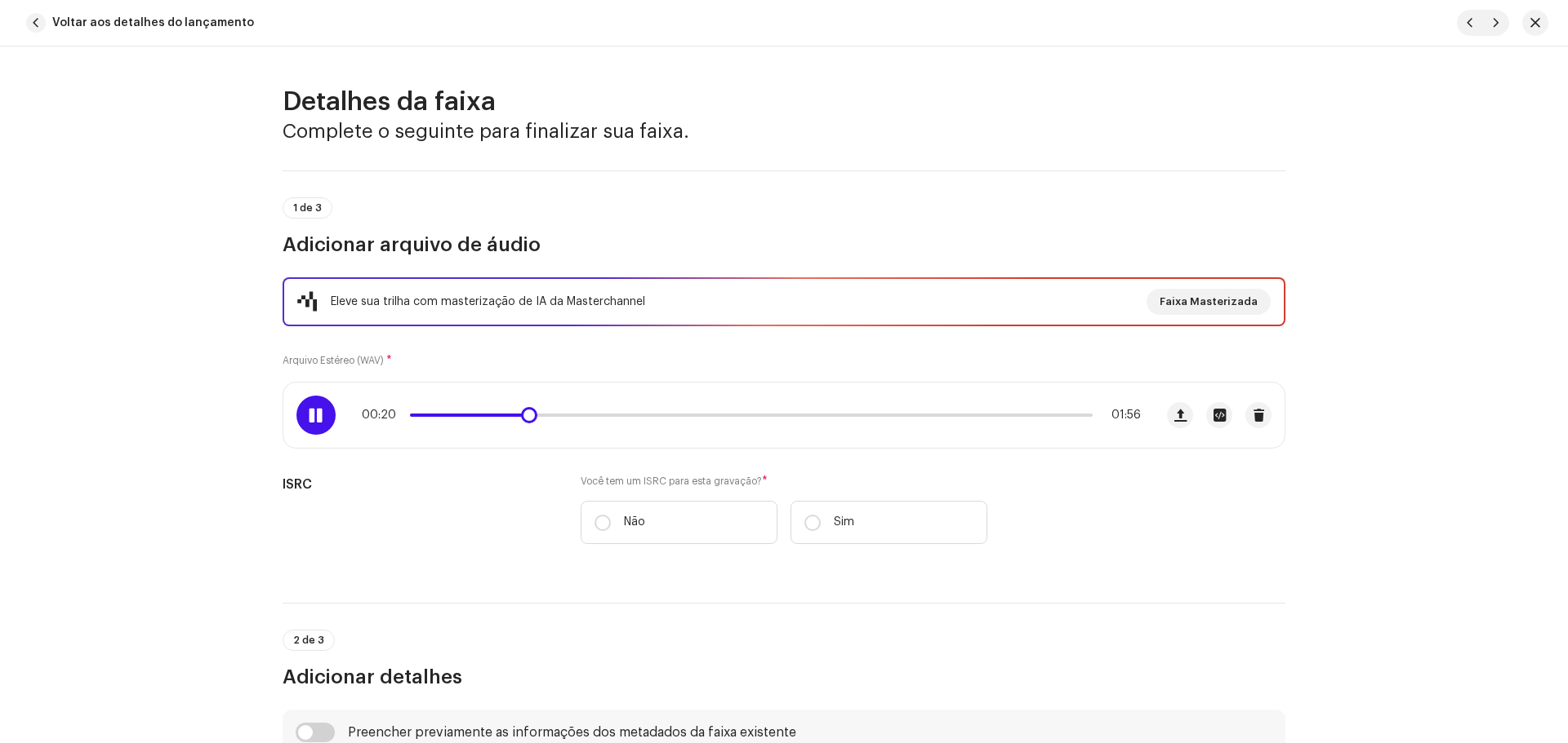
click at [311, 406] on div at bounding box center [315, 415] width 39 height 39
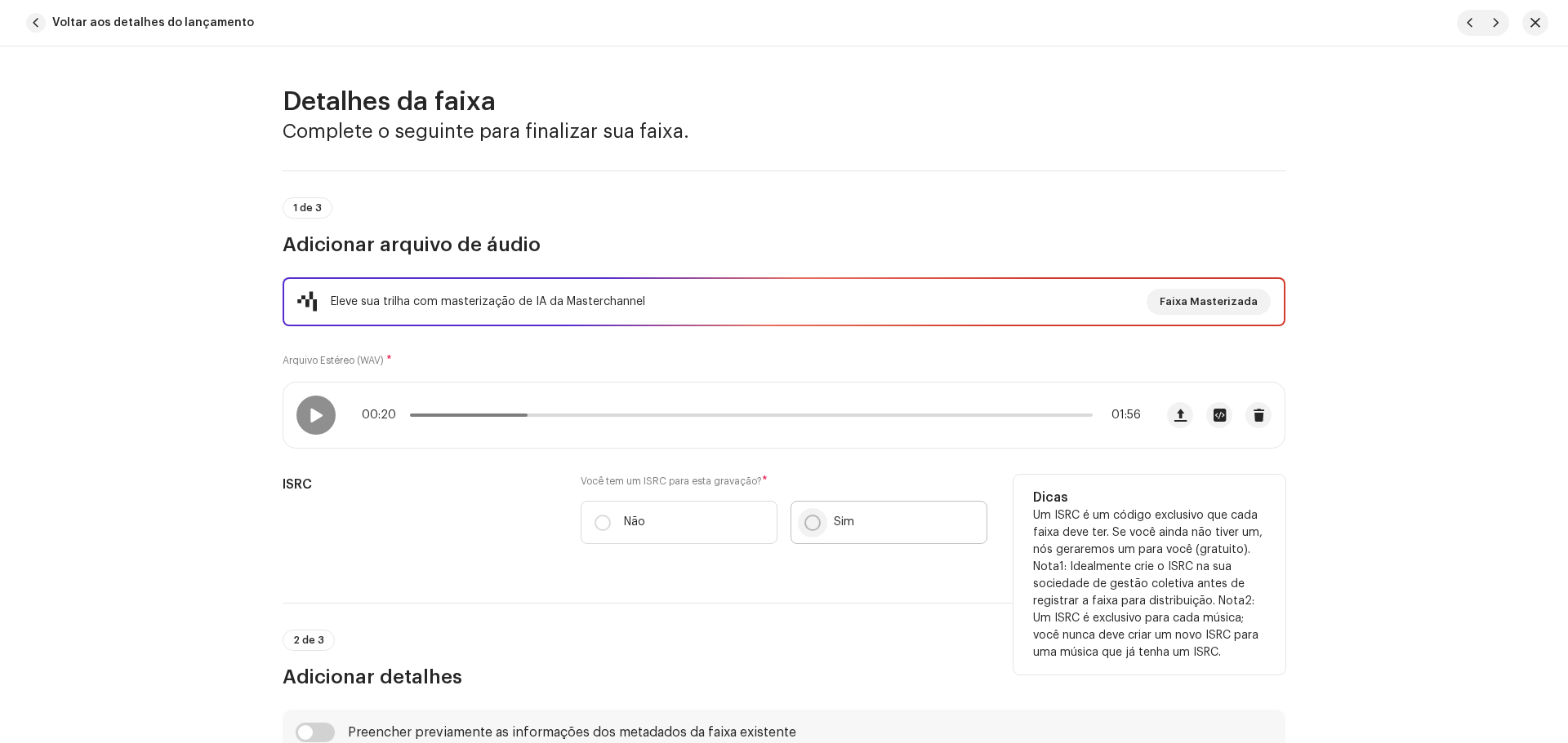
click at [814, 528] on input "Sim" at bounding box center [812, 523] width 16 height 16
radio input "true"
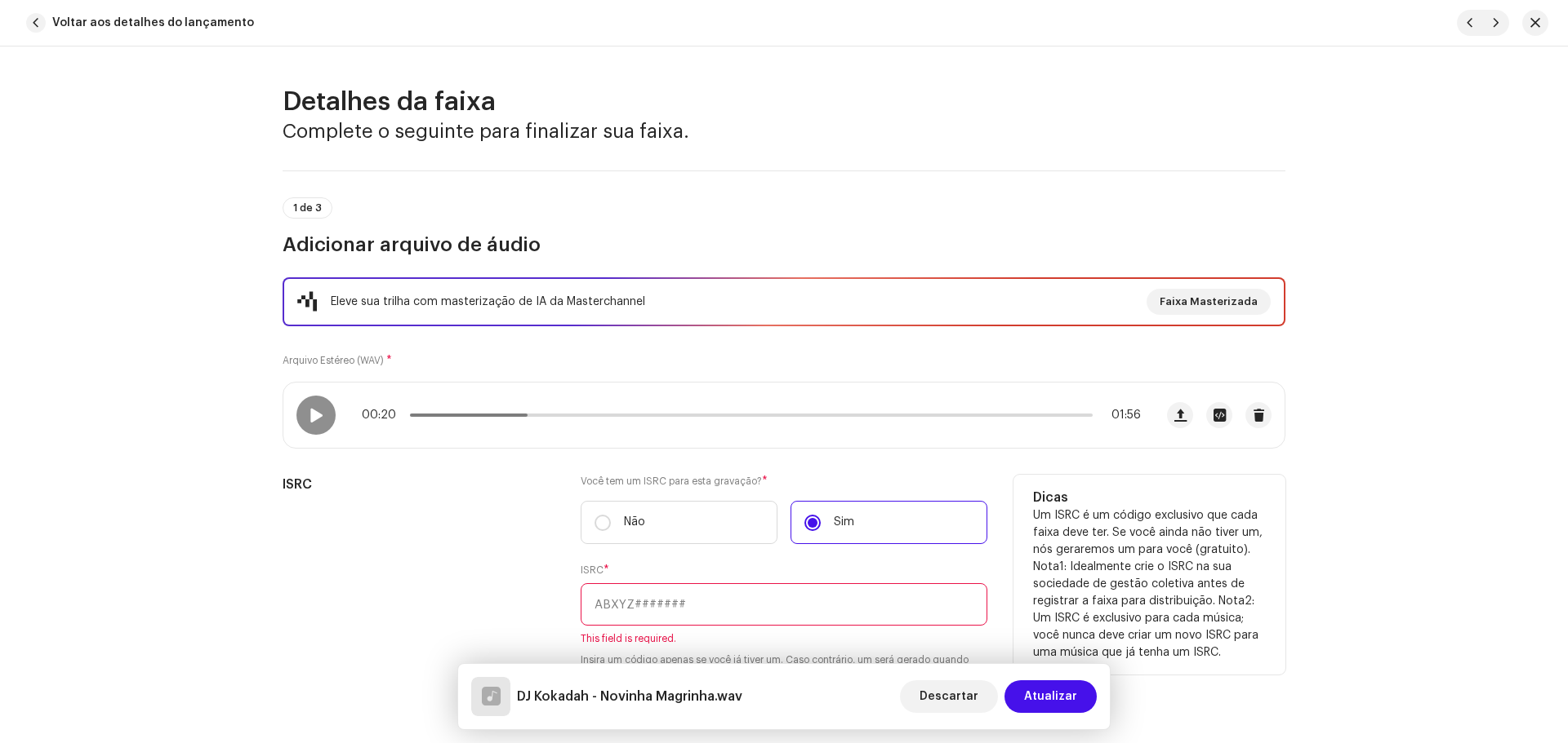
click at [746, 597] on input "text" at bounding box center [783, 604] width 407 height 42
paste input "QZS672173397"
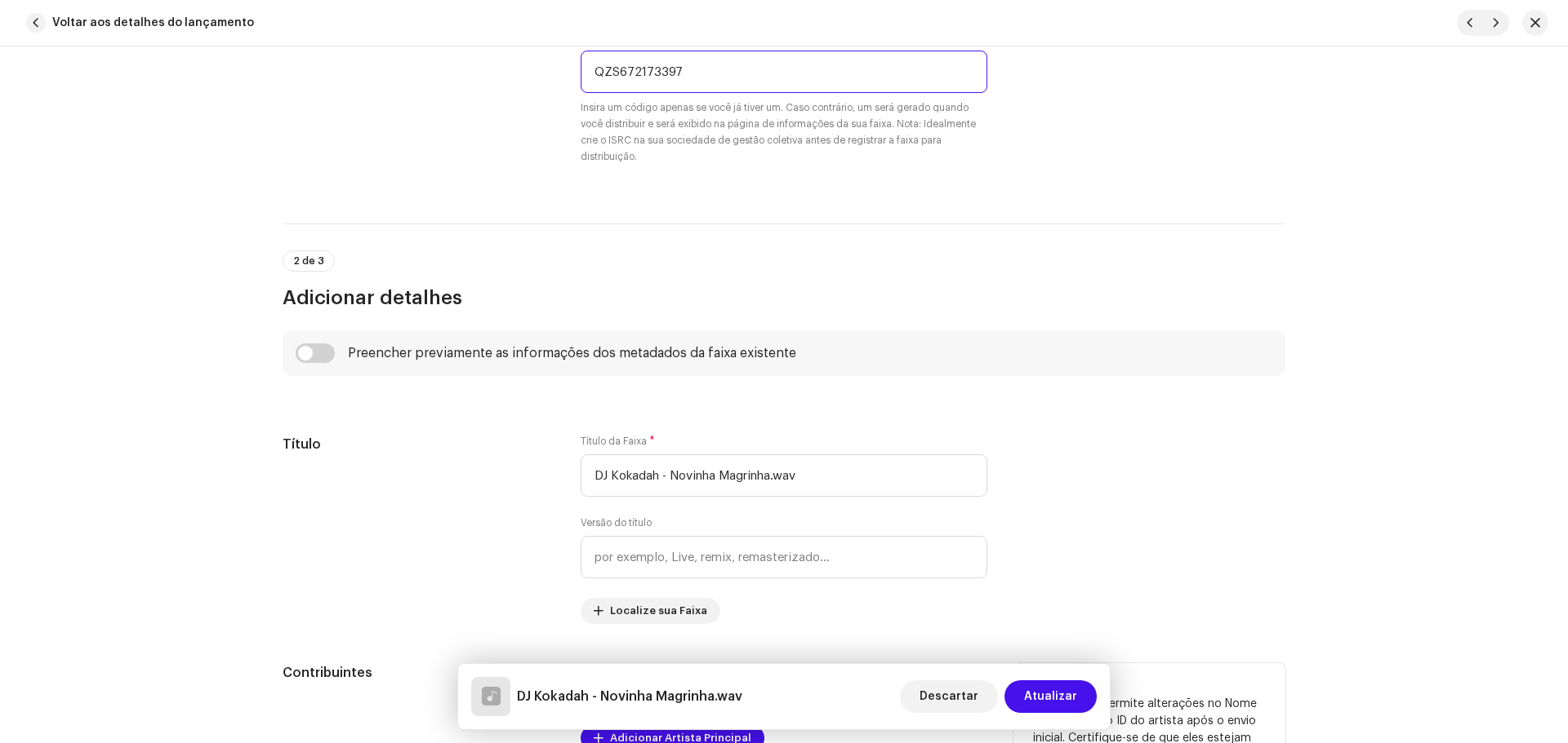
scroll to position [816, 0]
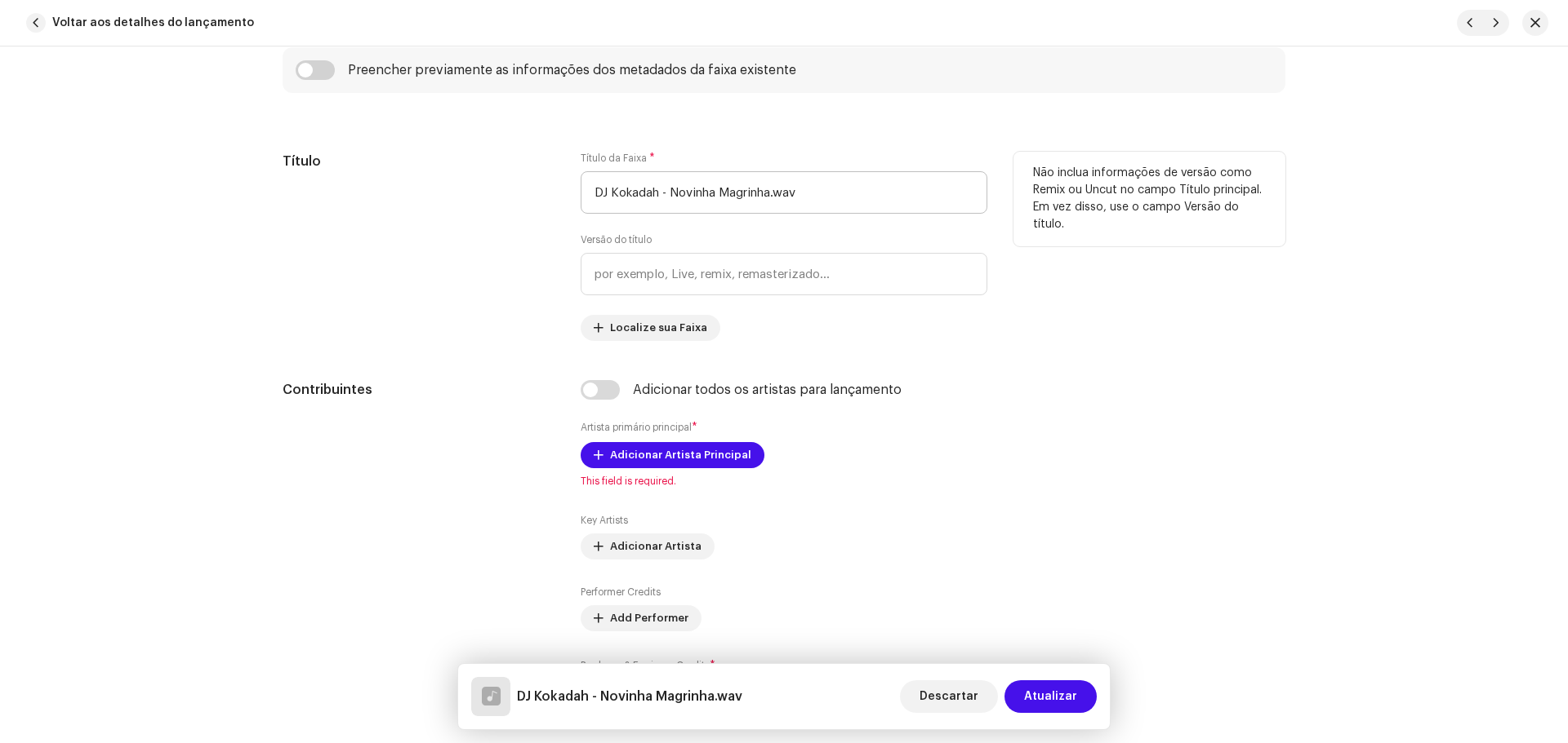
type input "QZS672173397"
drag, startPoint x: 666, startPoint y: 188, endPoint x: 458, endPoint y: 194, distance: 208.1
click at [477, 192] on div "Título Título da Faixa * DJ Kokadah - Novinha Magrinha.wav Versão do título Loc…" at bounding box center [783, 246] width 1002 height 189
click at [756, 192] on input "Novinha Magrinha.wav" at bounding box center [783, 192] width 407 height 42
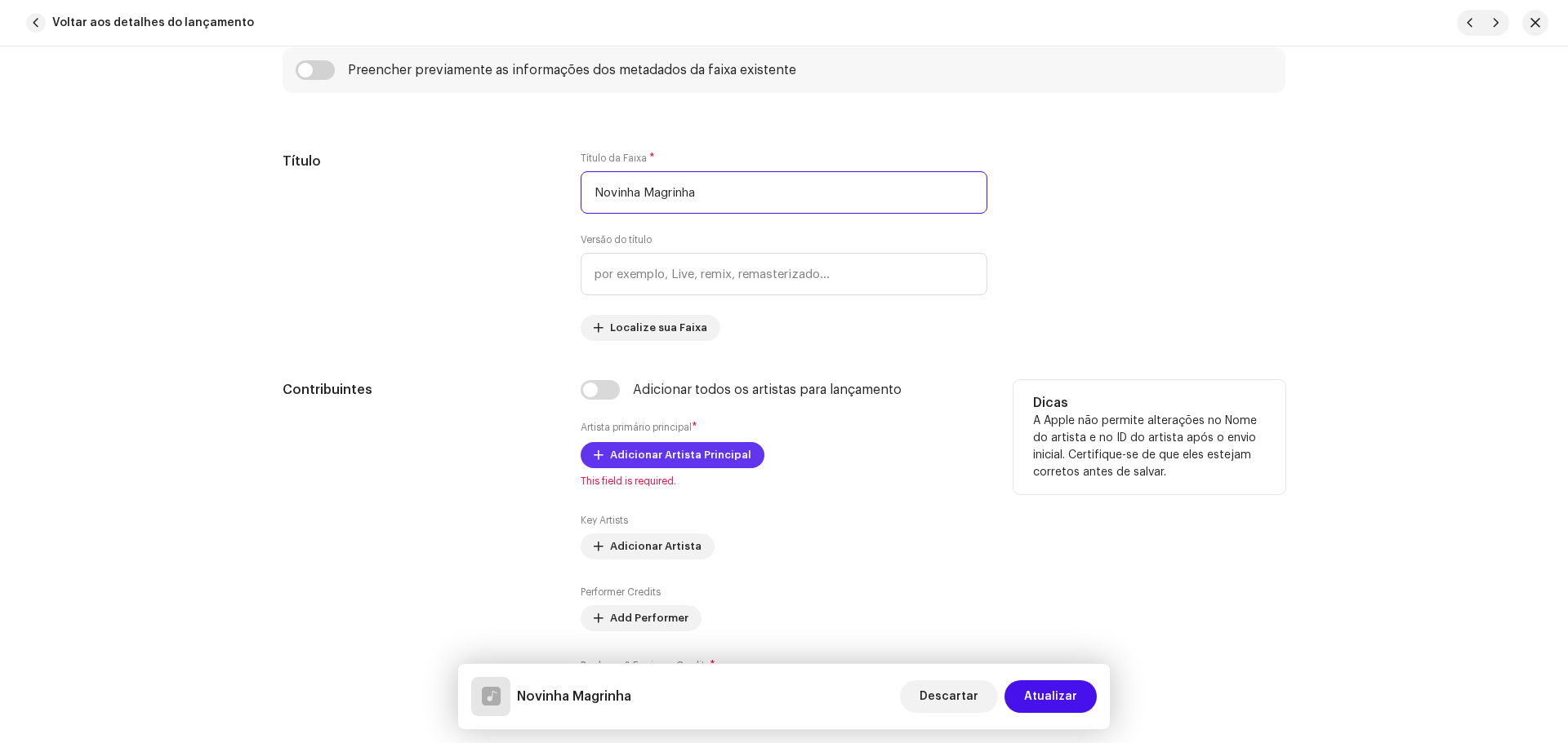
type input "Novinha Magrinha"
click at [674, 453] on span "Adicionar Artista Principal" at bounding box center [680, 456] width 142 height 33
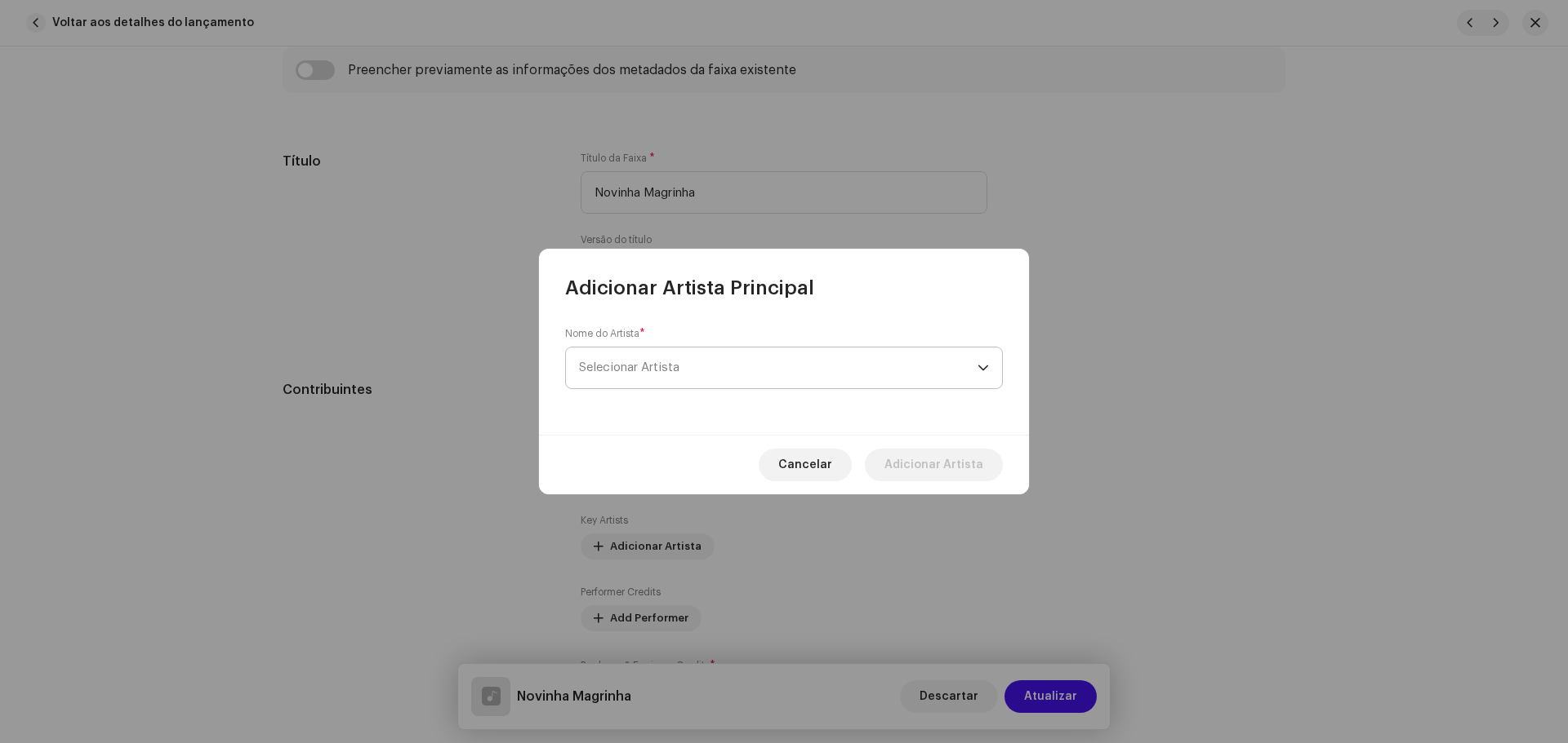
click at [684, 361] on span "Selecionar Artista" at bounding box center [777, 368] width 398 height 41
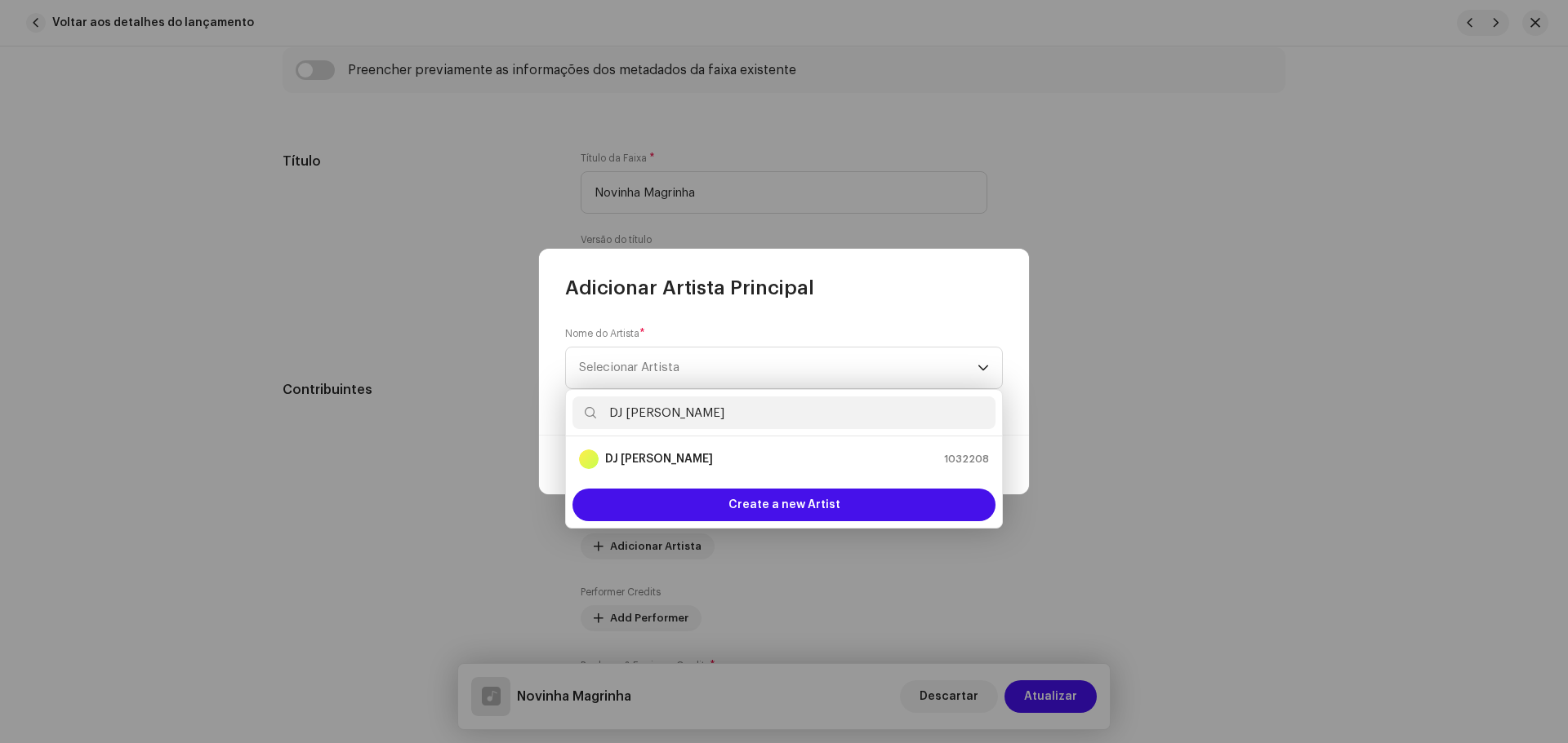
type input "DJ kok"
click at [707, 473] on li "DJ Kokadah 1032208" at bounding box center [784, 459] width 423 height 33
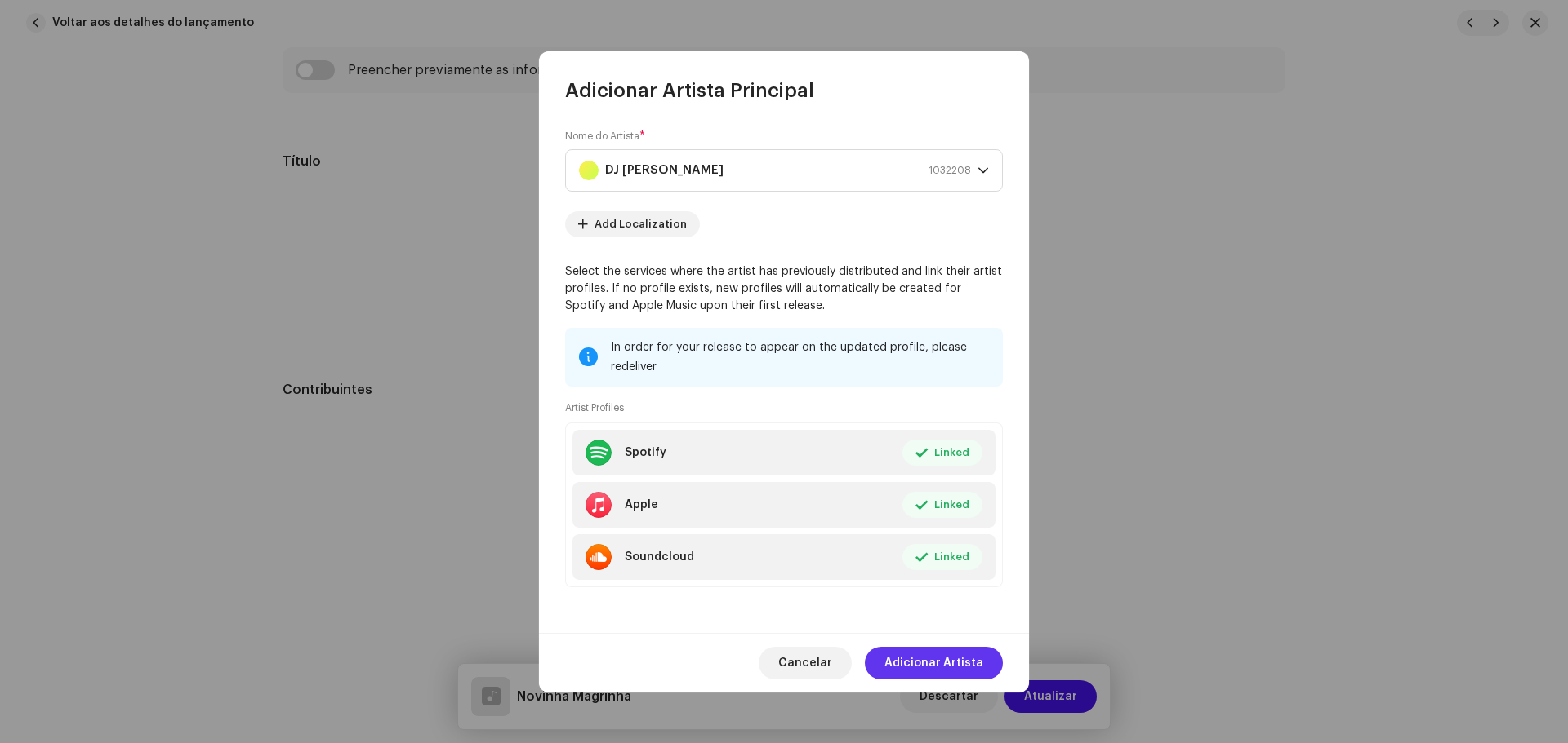
click at [946, 651] on span "Adicionar Artista" at bounding box center [933, 664] width 98 height 33
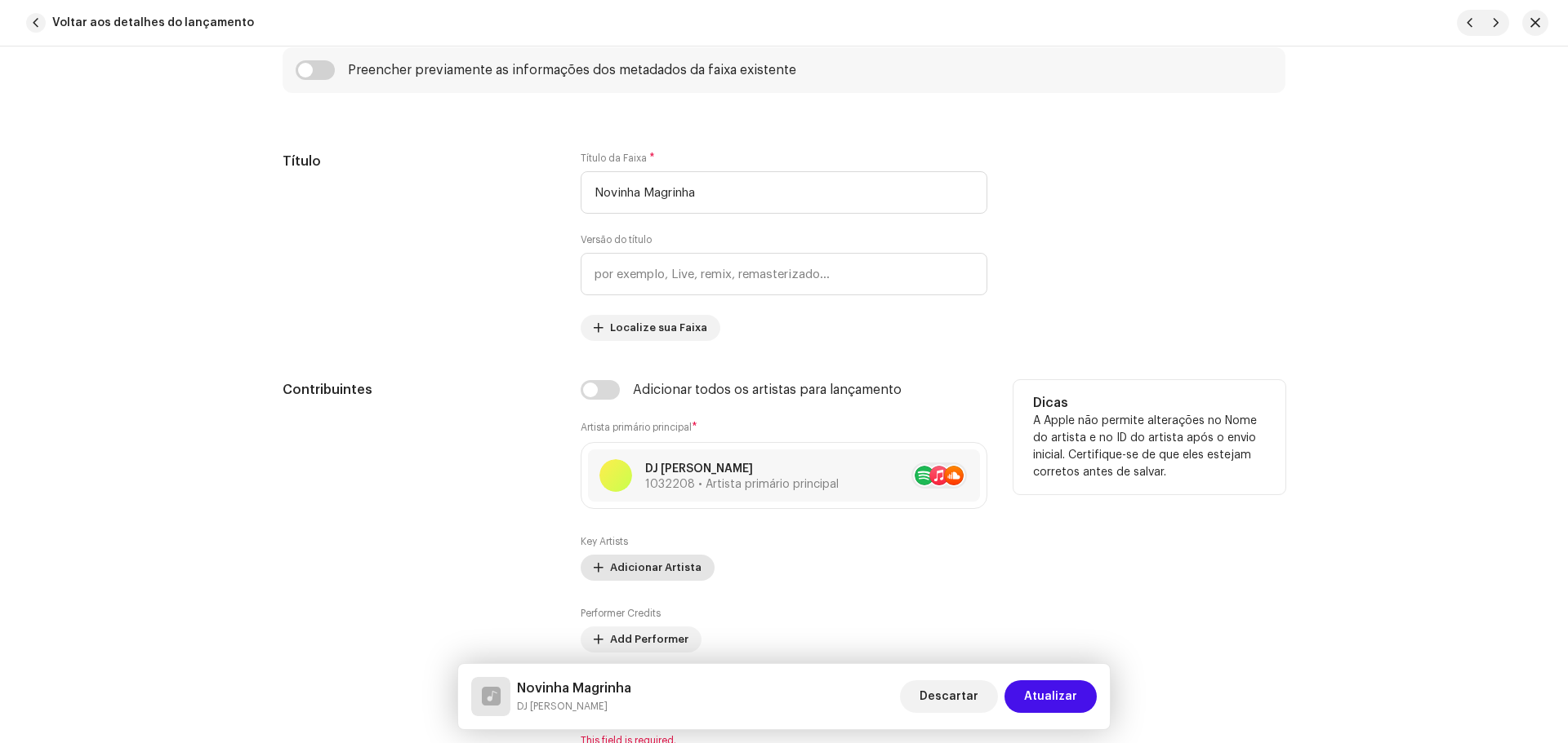
click at [663, 571] on span "Adicionar Artista" at bounding box center [655, 568] width 92 height 33
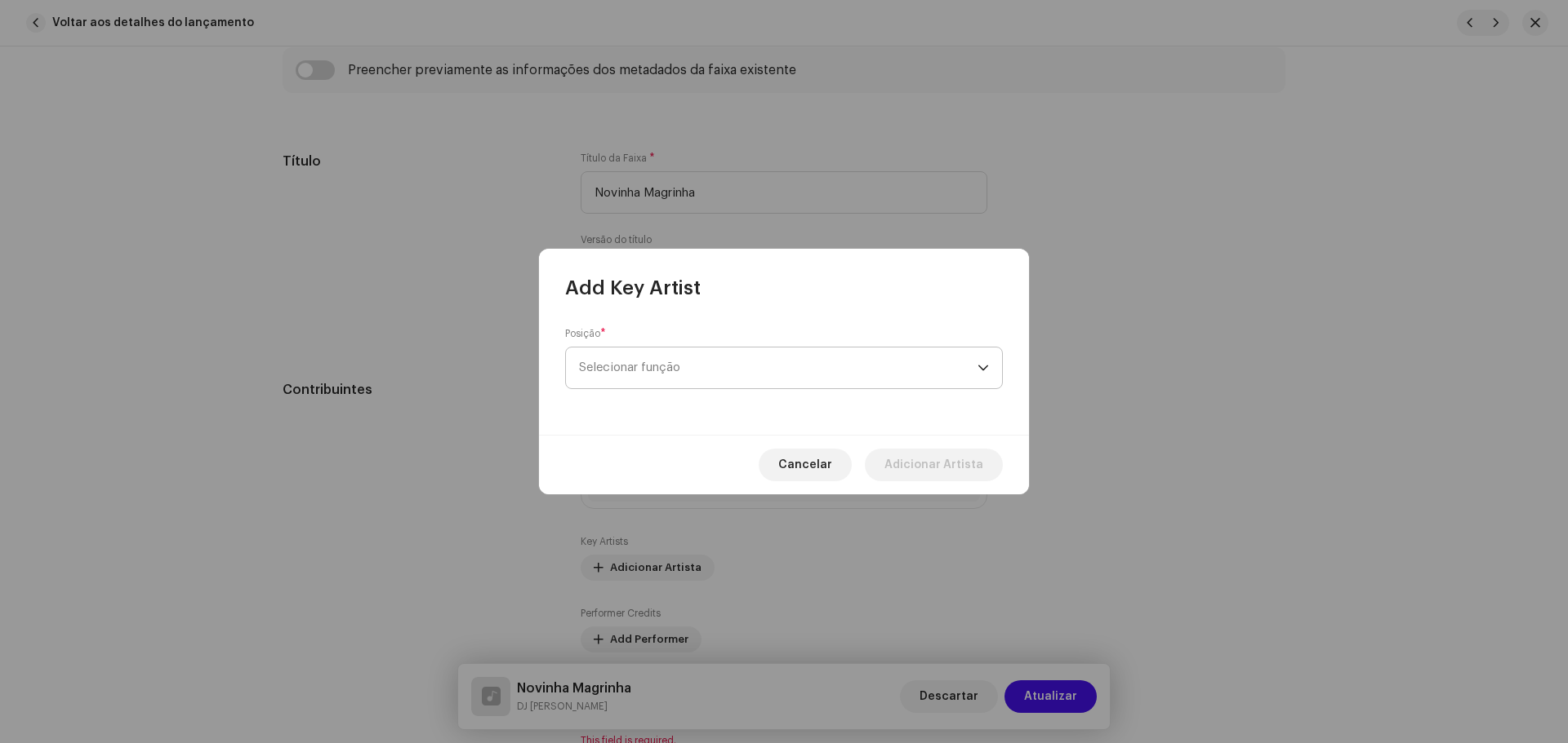
click at [633, 362] on span "Selecionar função" at bounding box center [777, 368] width 398 height 41
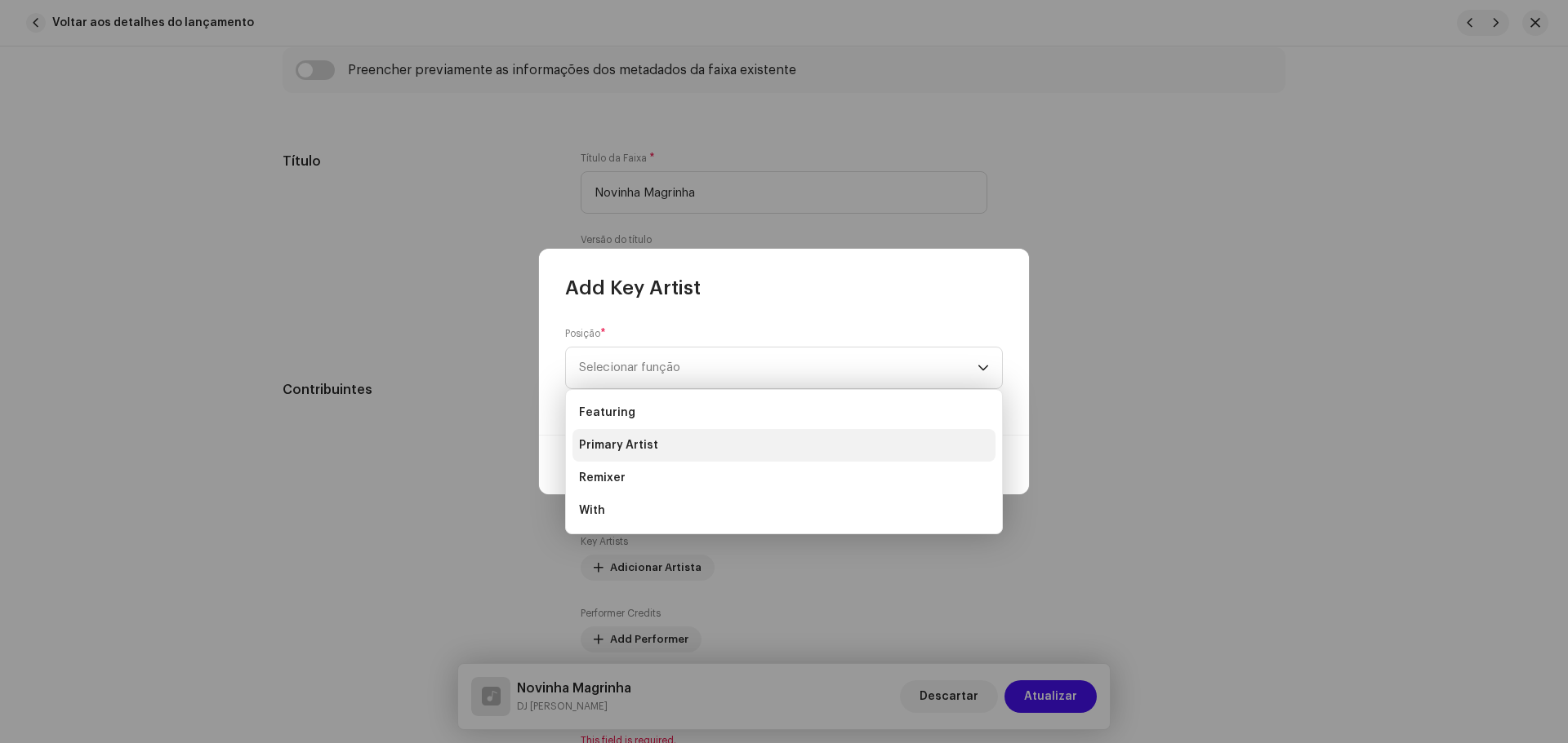
click at [671, 447] on li "Primary Artist" at bounding box center [784, 445] width 423 height 33
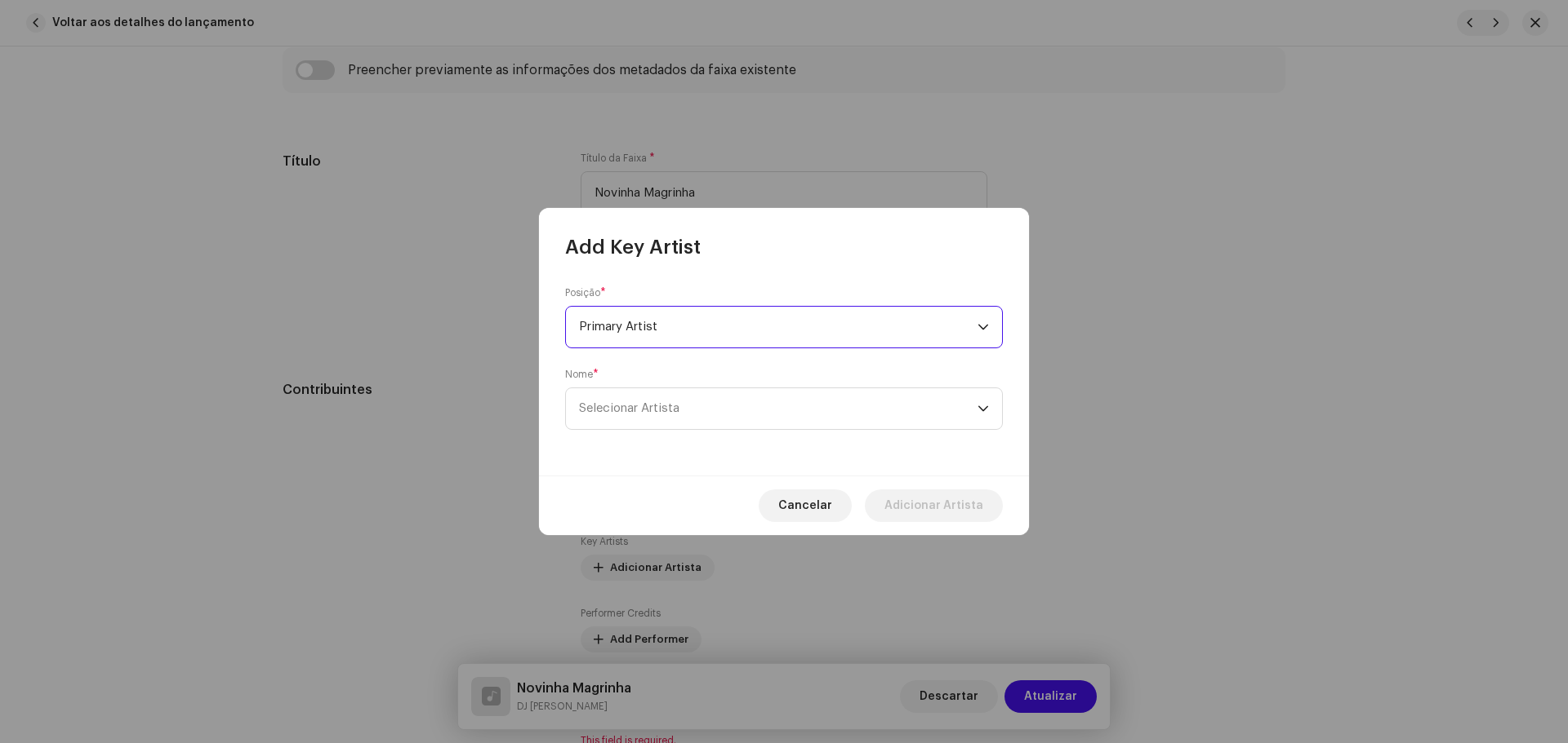
click at [650, 420] on span "Selecionar Artista" at bounding box center [777, 408] width 398 height 41
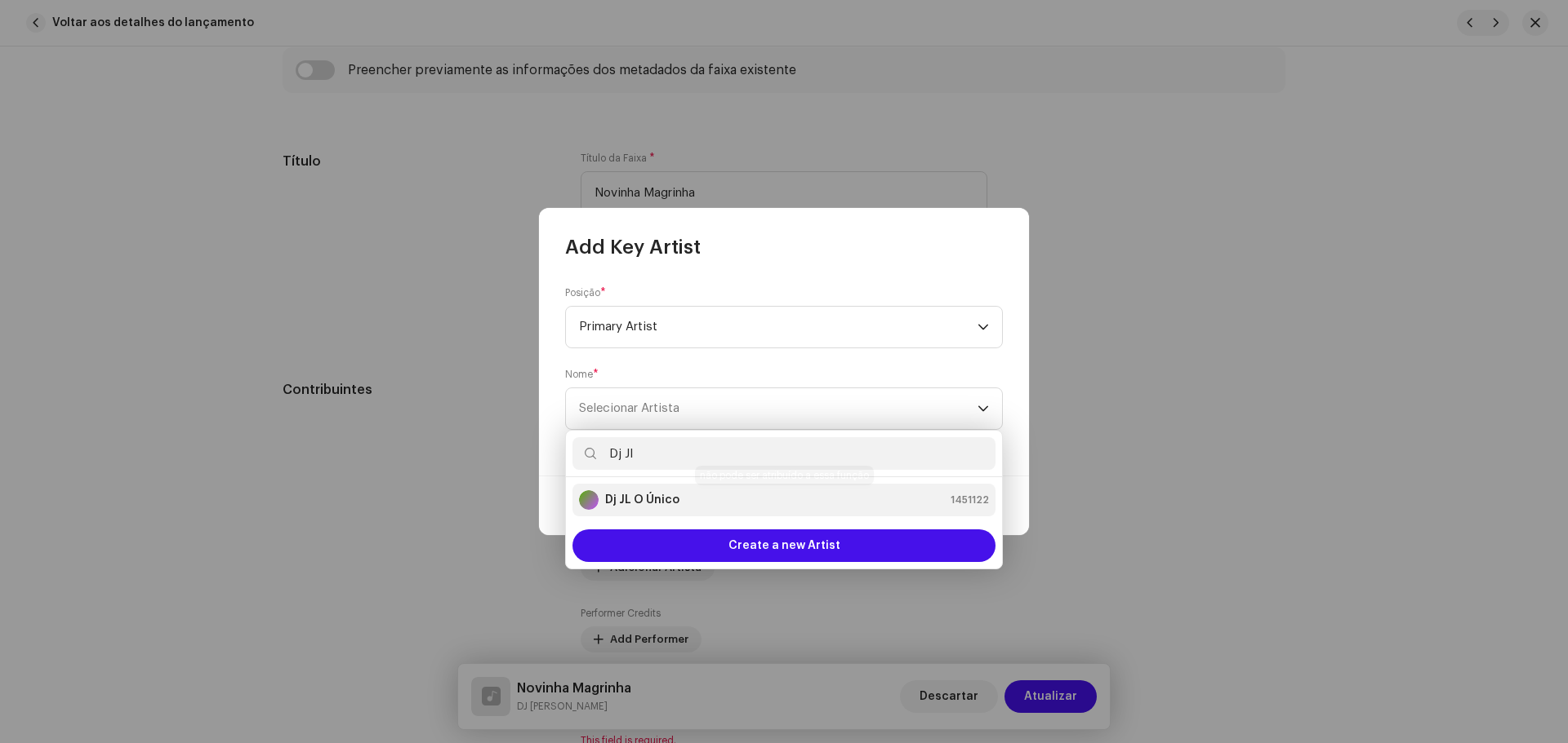
type input "Dj Jl"
click at [657, 494] on strong "Dj JL O Único" at bounding box center [642, 500] width 74 height 16
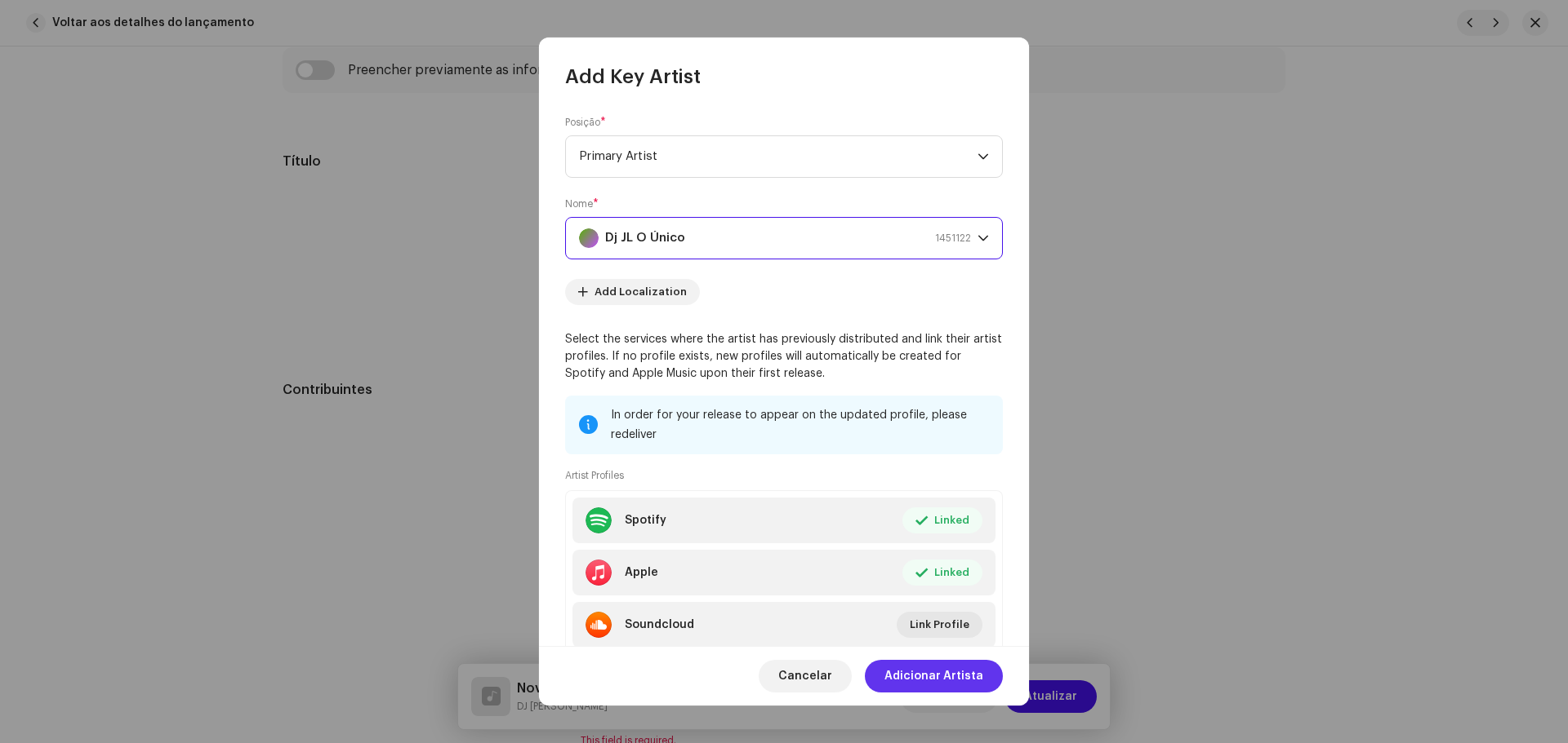
click at [965, 671] on span "Adicionar Artista" at bounding box center [933, 677] width 98 height 33
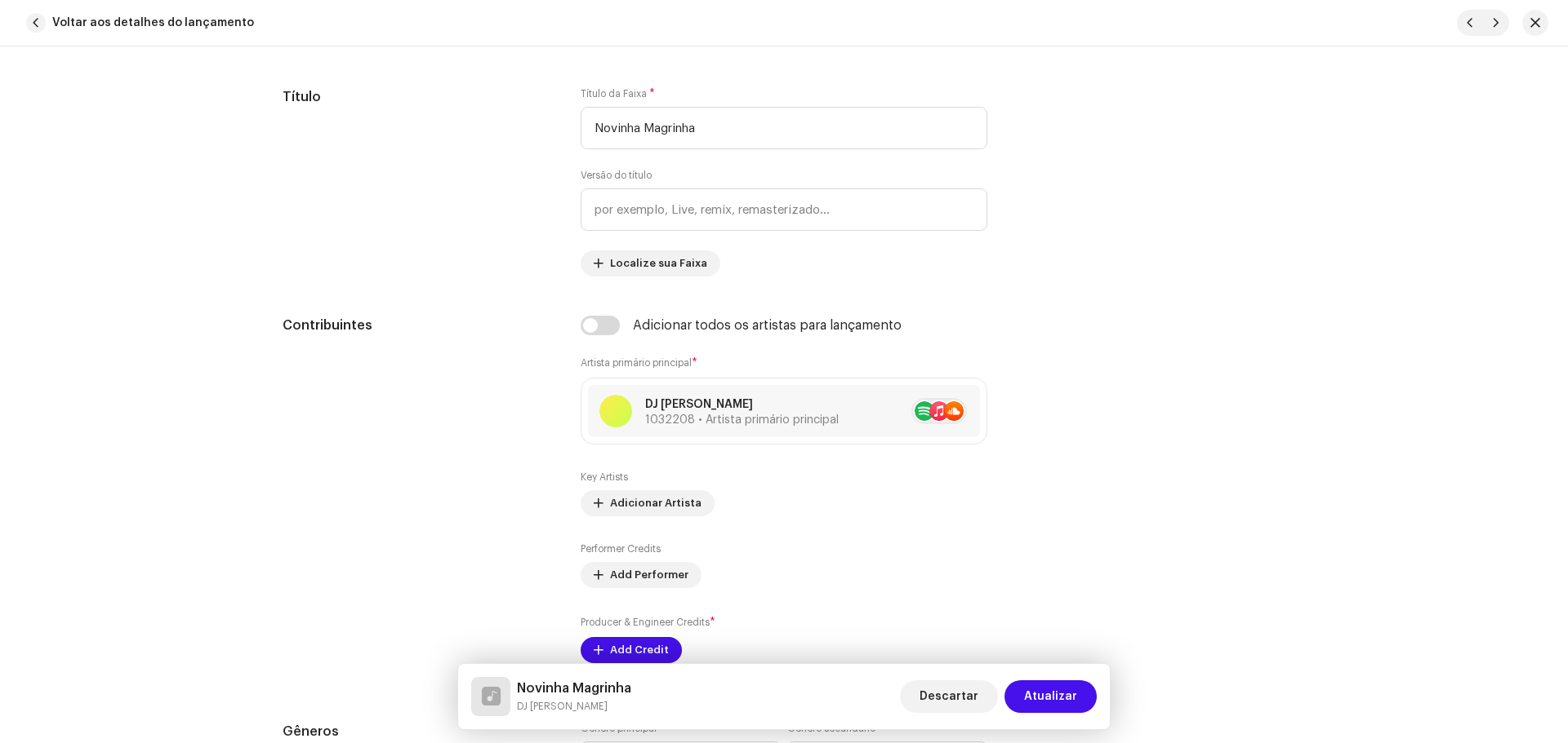
scroll to position [1224, 0]
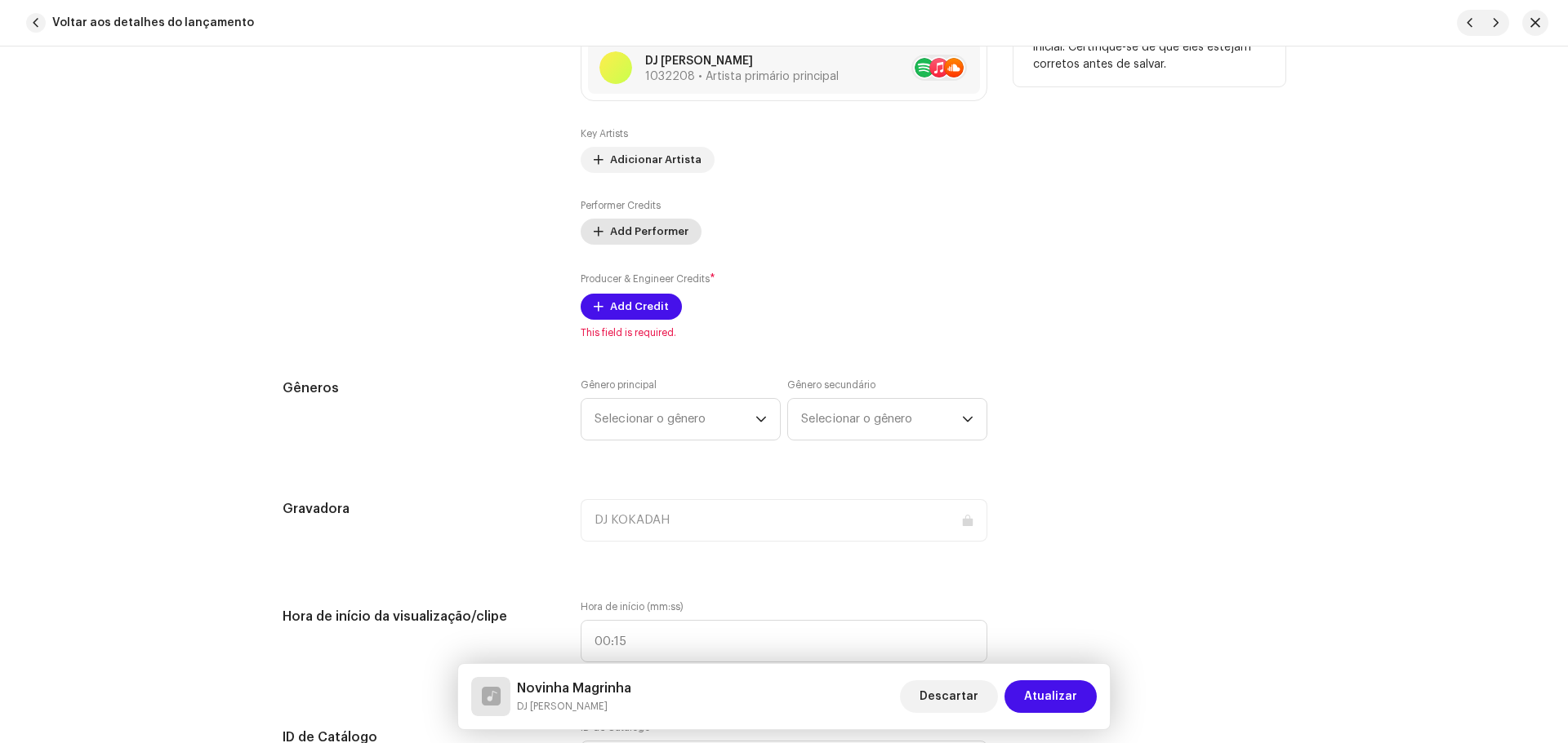
click at [601, 245] on button "Add Performer" at bounding box center [641, 231] width 121 height 26
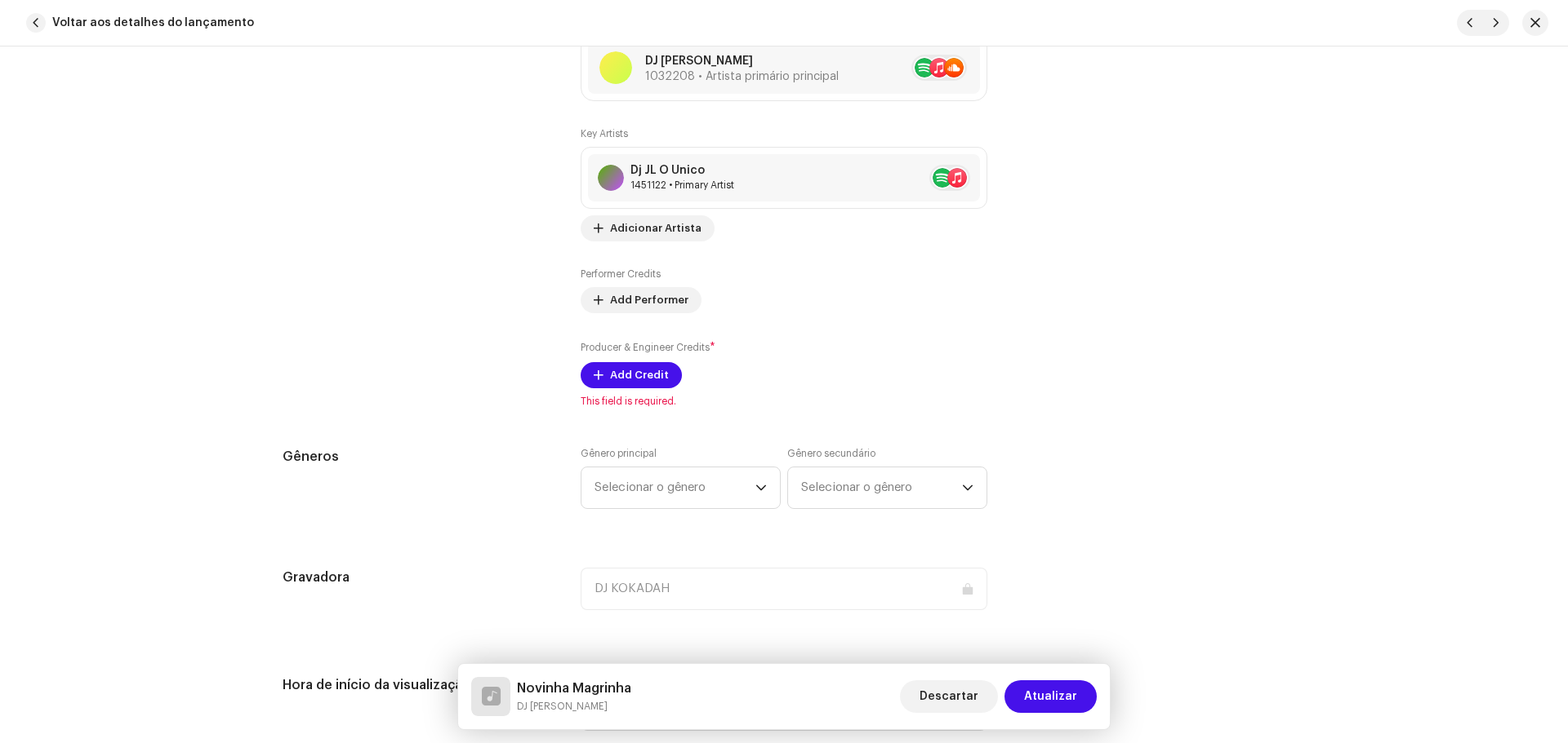
click at [441, 362] on div "Add Performer Credits Posição * Selecionar função Cancelar Add Credit" at bounding box center [784, 371] width 1568 height 743
click at [664, 371] on button "Add Credit" at bounding box center [630, 375] width 101 height 26
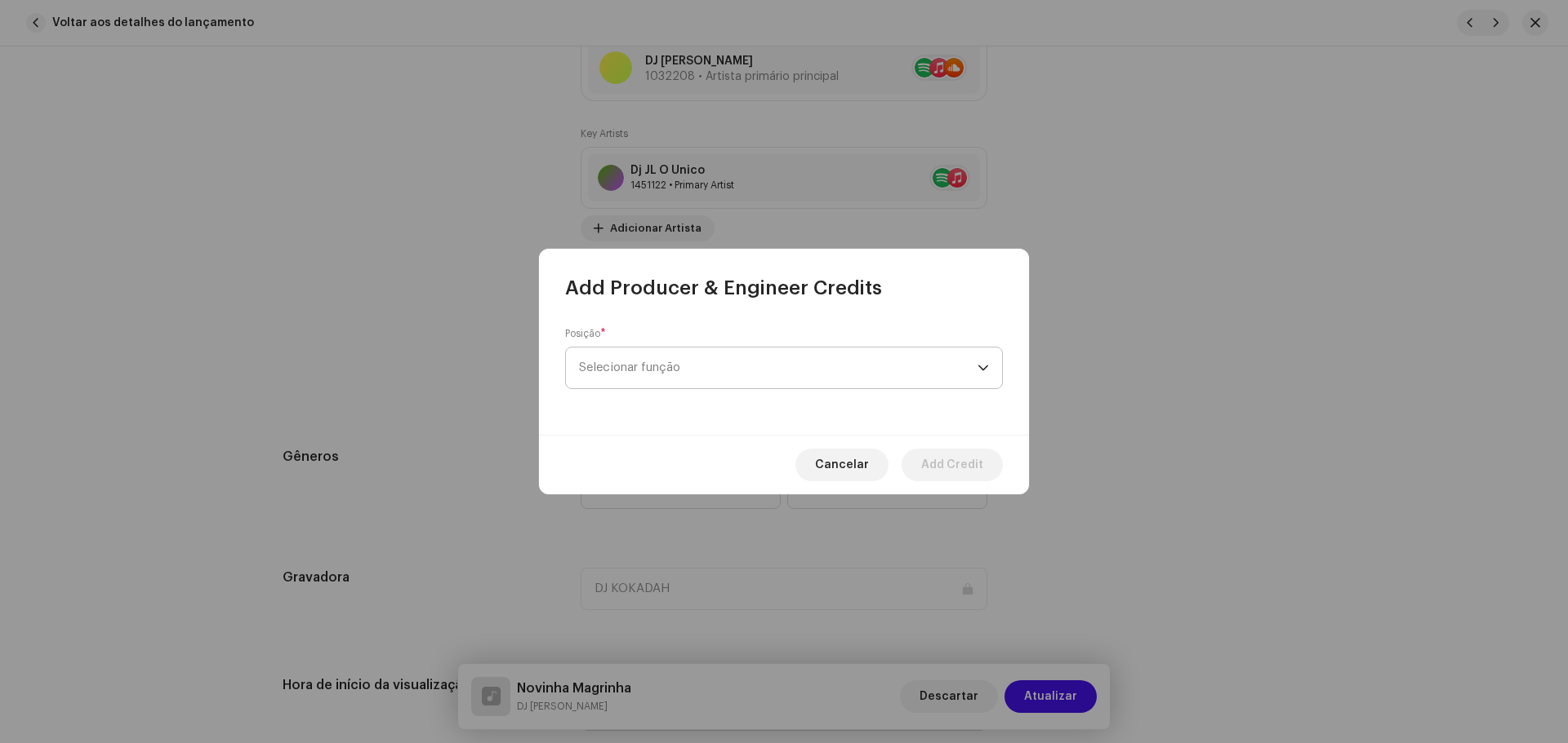
click at [662, 359] on span "Selecionar função" at bounding box center [777, 368] width 398 height 41
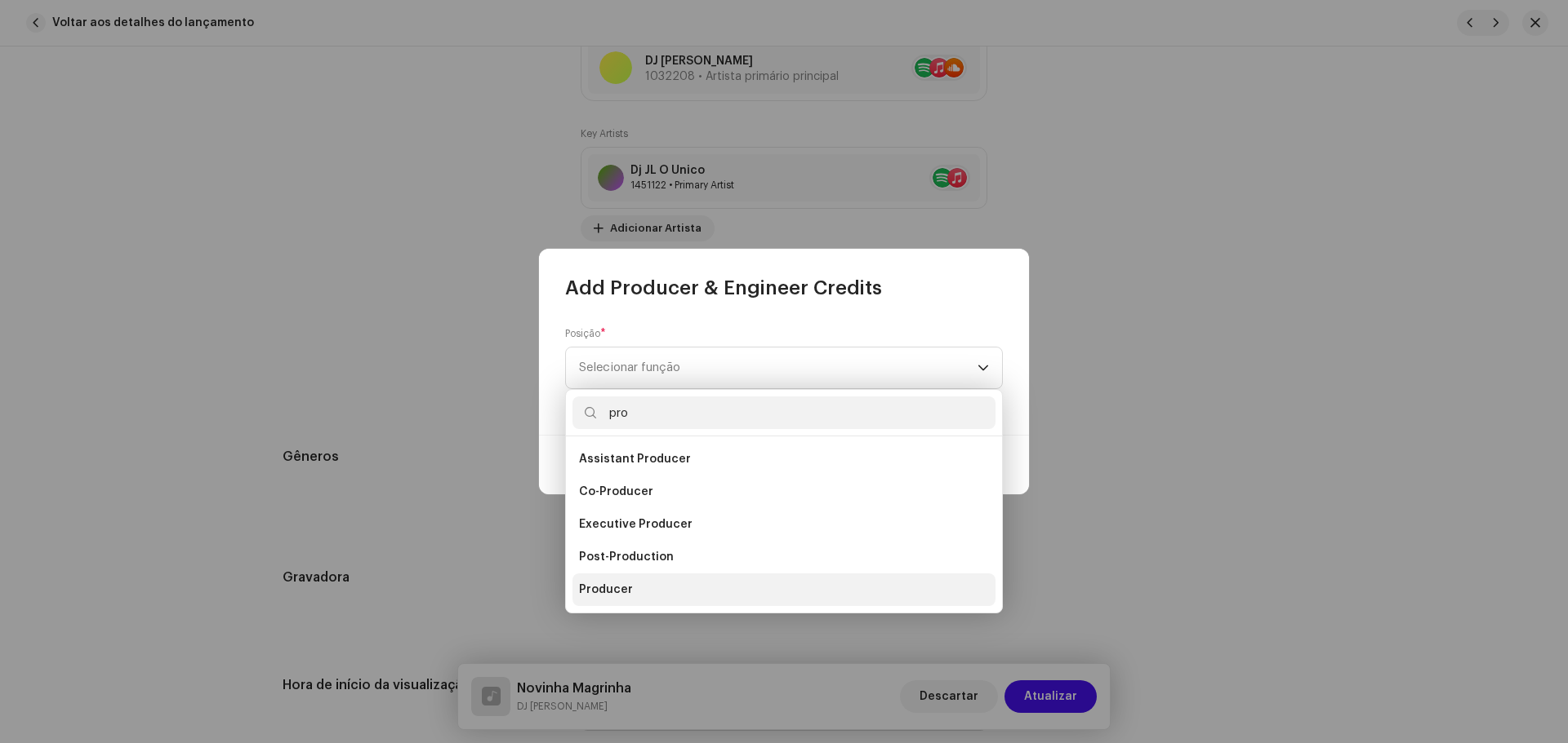
type input "pro"
click at [625, 591] on span "Producer" at bounding box center [605, 589] width 54 height 16
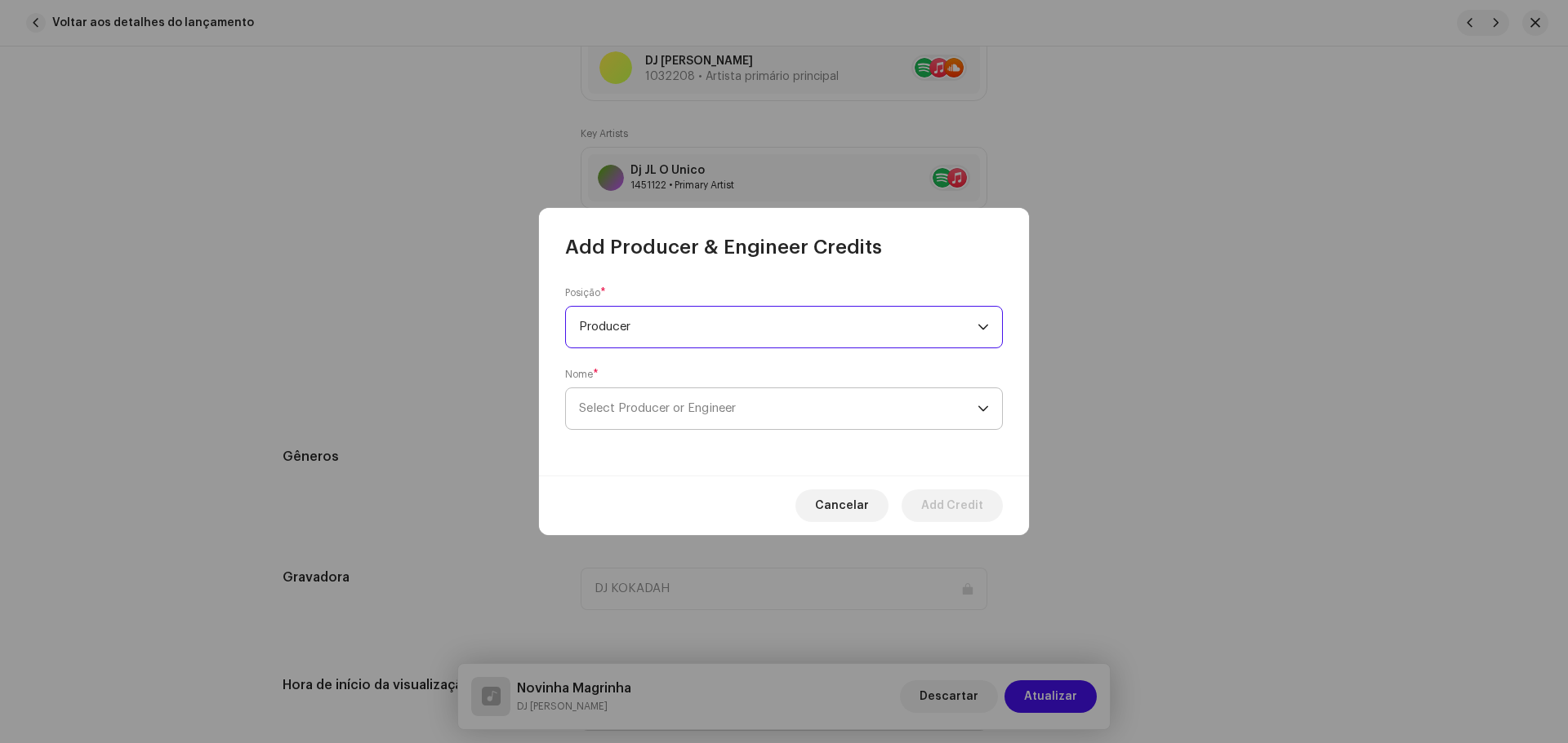
click at [644, 392] on span "Select Producer or Engineer" at bounding box center [777, 408] width 398 height 41
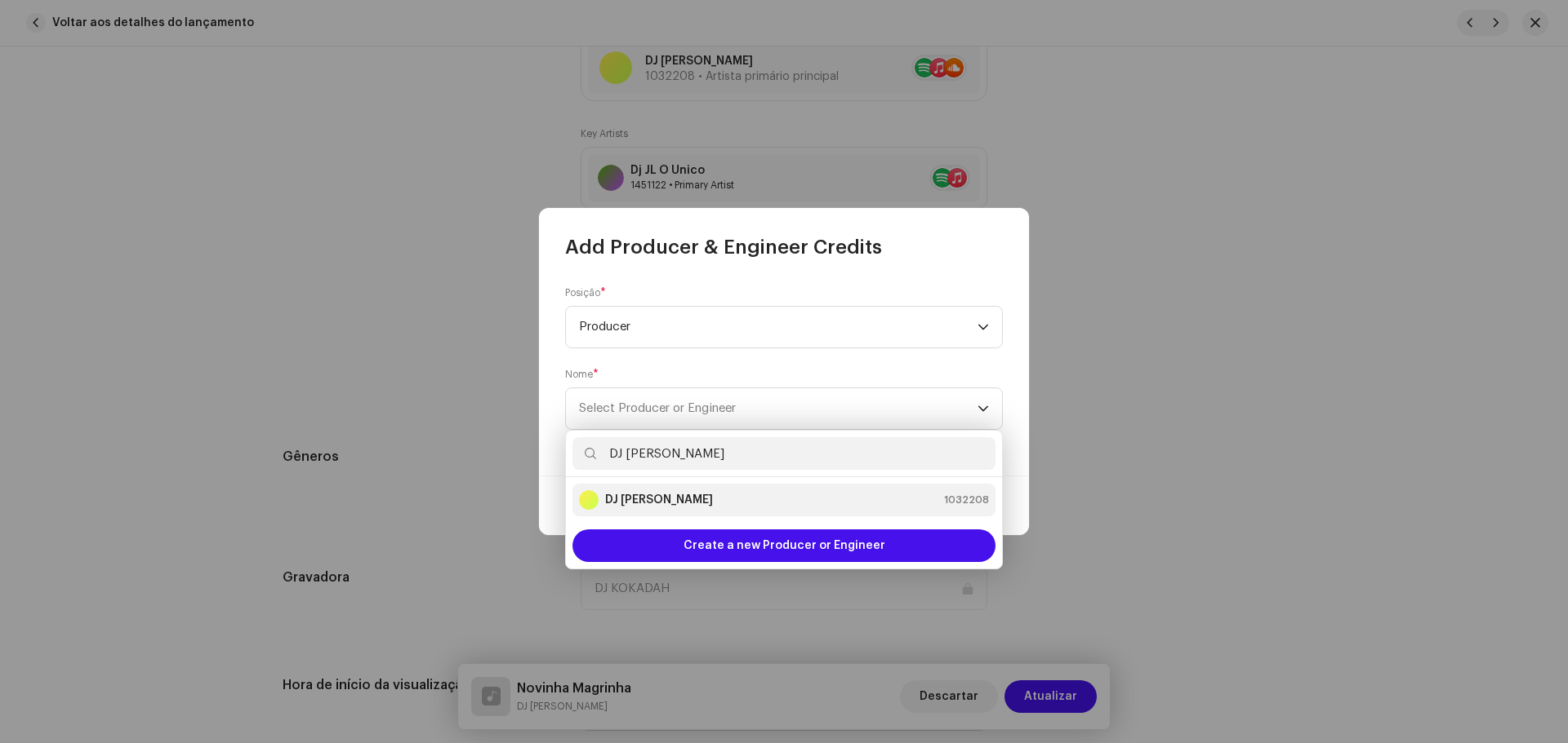
type input "DJ Kok"
click at [719, 499] on div "DJ Kokadah 1032208" at bounding box center [783, 500] width 410 height 20
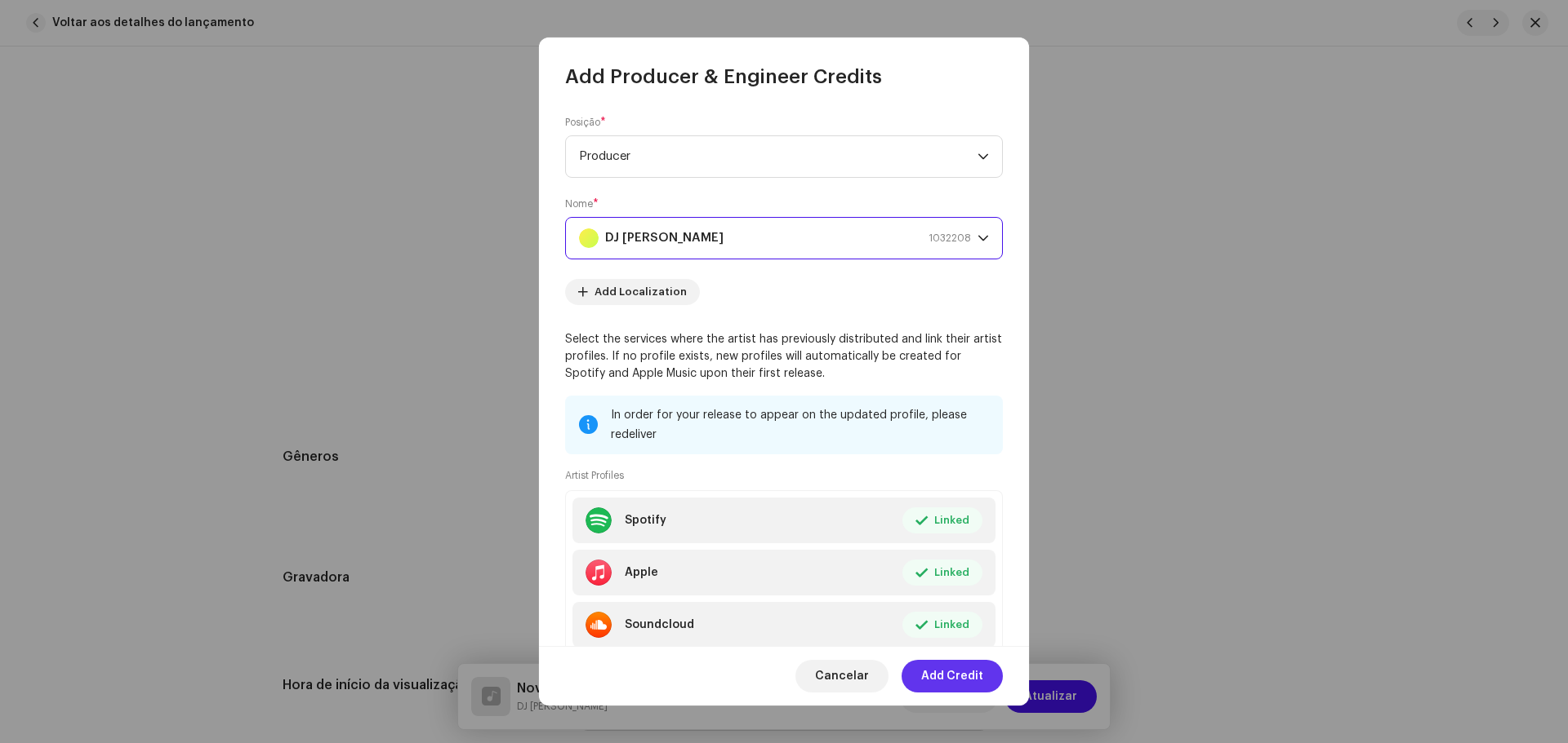
click at [954, 673] on span "Add Credit" at bounding box center [952, 677] width 62 height 33
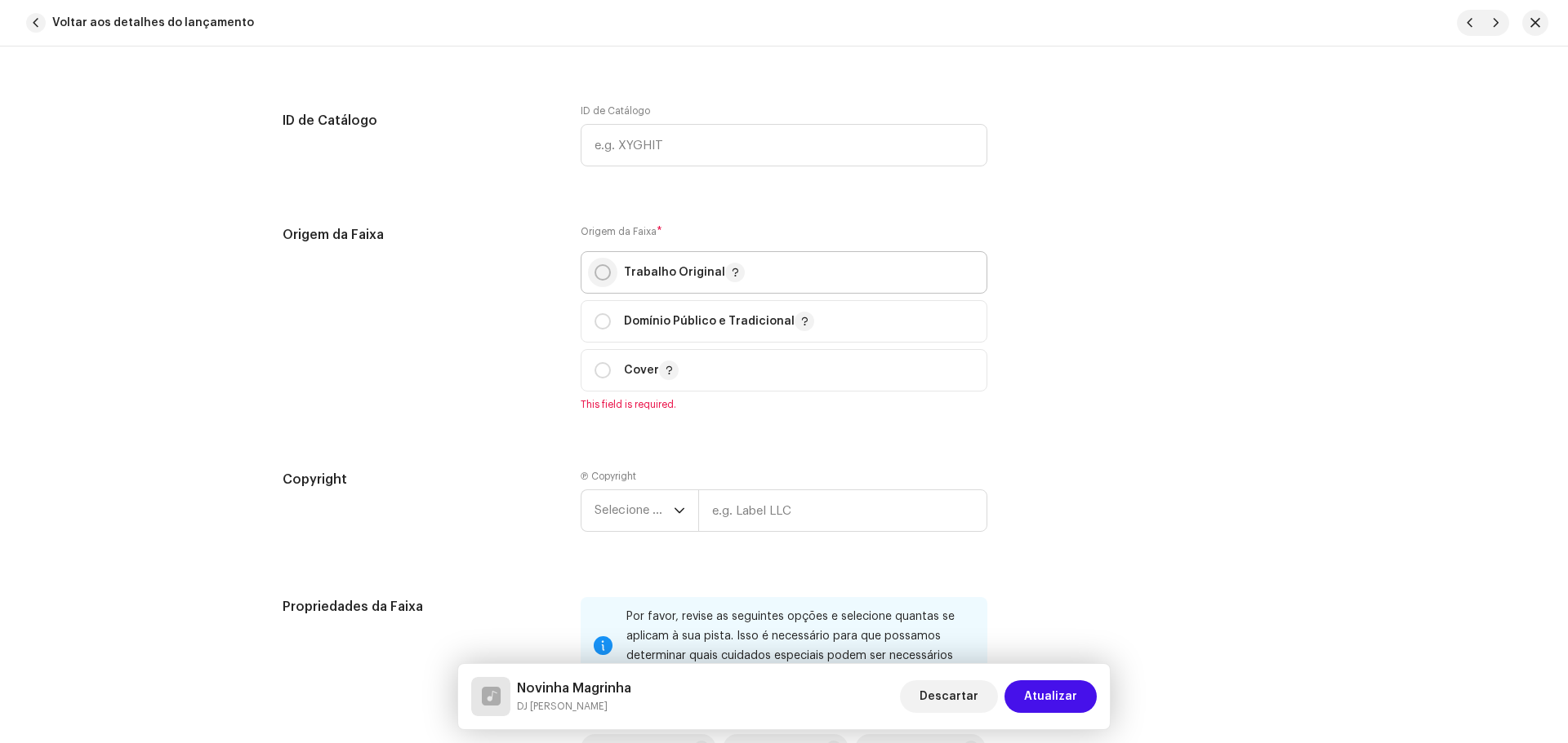
click at [606, 265] on p-radiobutton at bounding box center [602, 272] width 16 height 16
radio input "true"
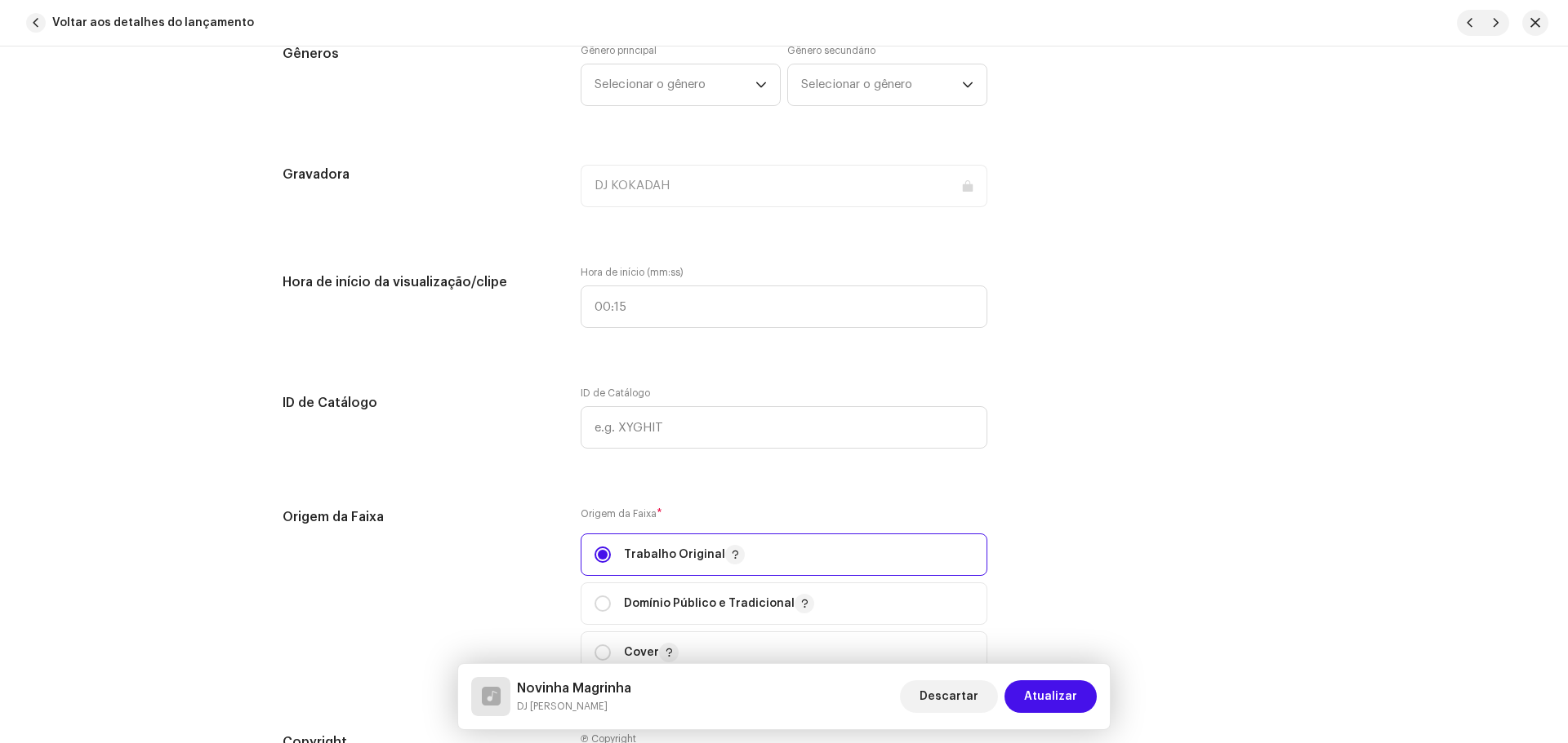
scroll to position [1632, 0]
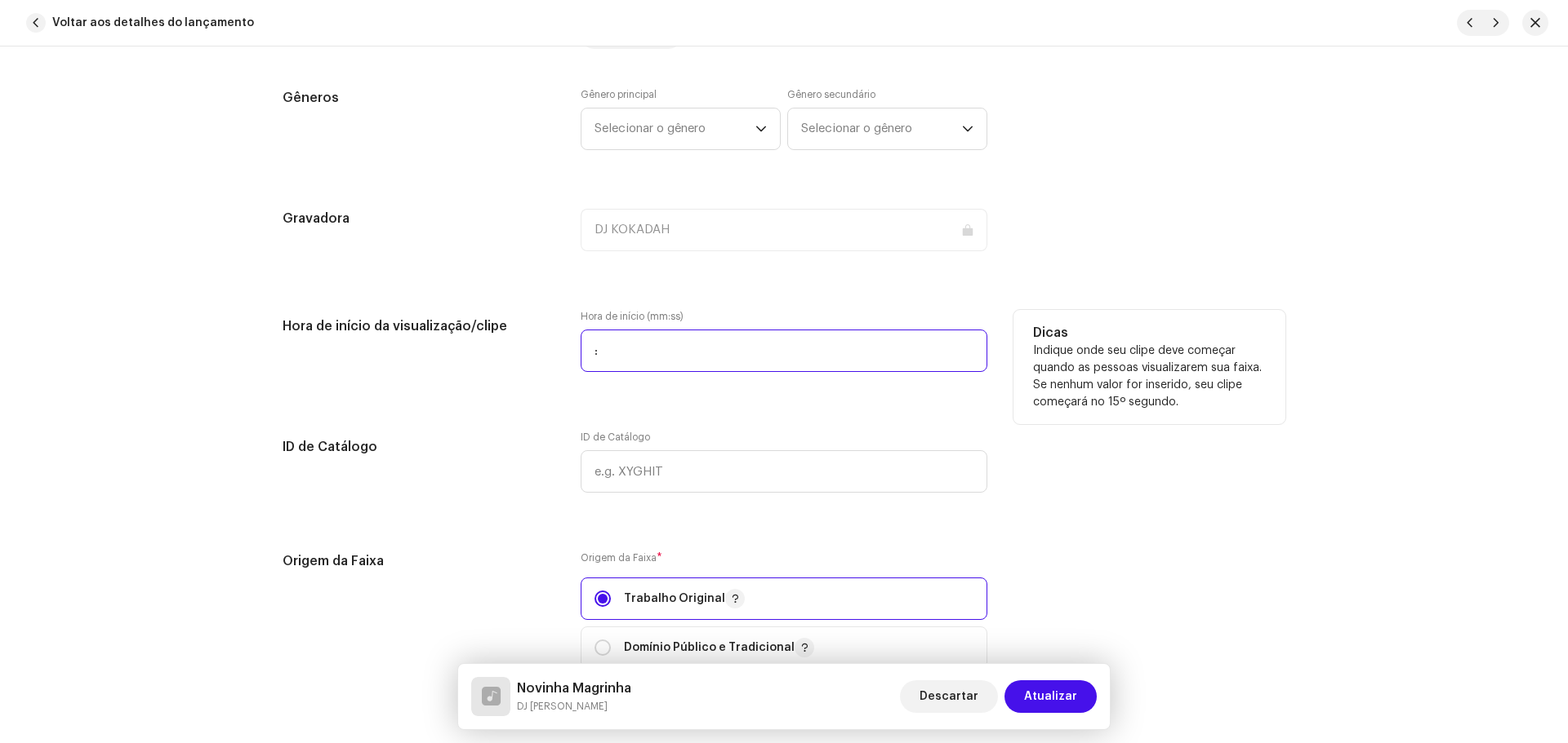
click at [687, 340] on input ":" at bounding box center [783, 350] width 407 height 42
type input "00:00"
click at [1273, 325] on div "Dicas Indique onde seu clipe deve começar quando as pessoas visualizarem sua fa…" at bounding box center [1149, 367] width 272 height 114
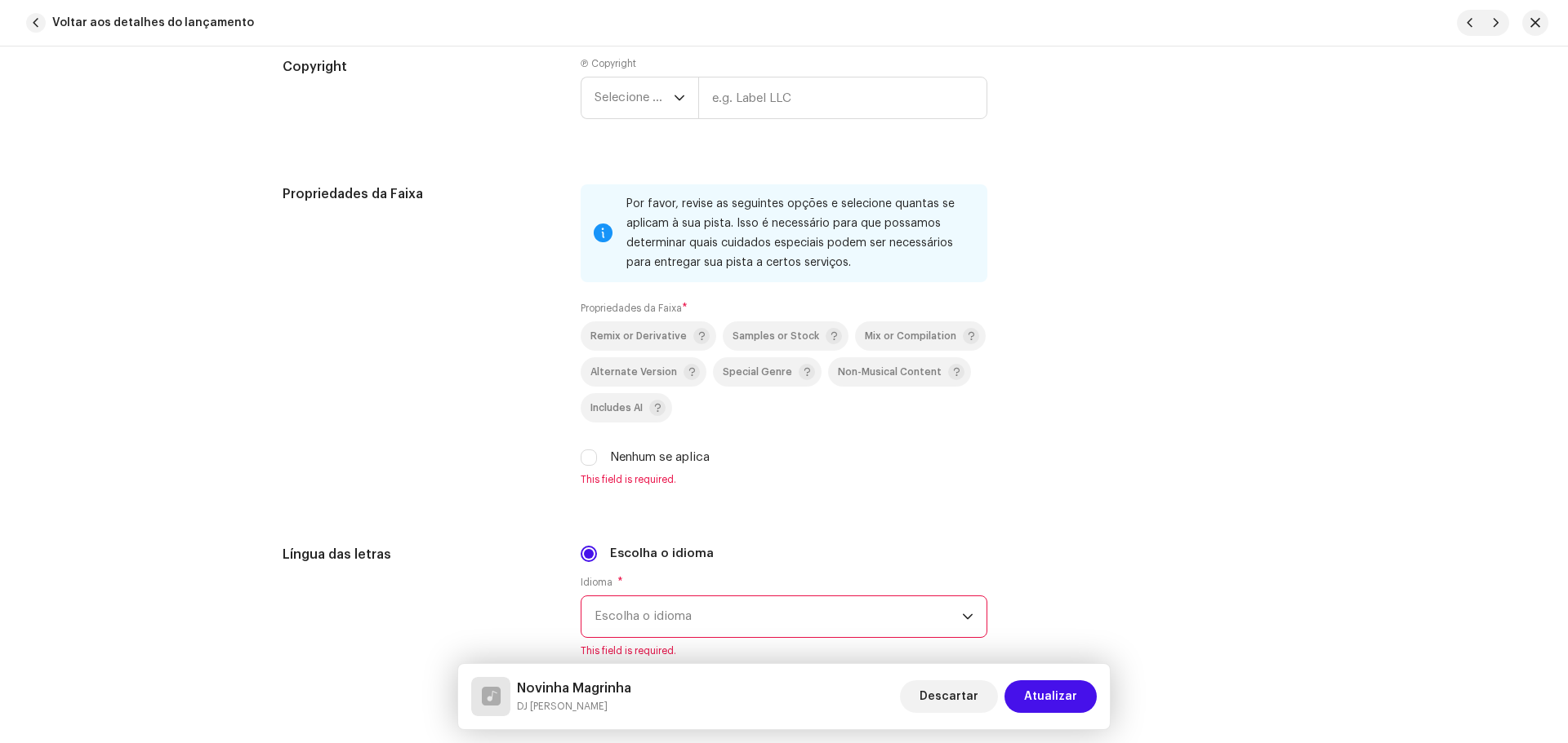
scroll to position [2366, 0]
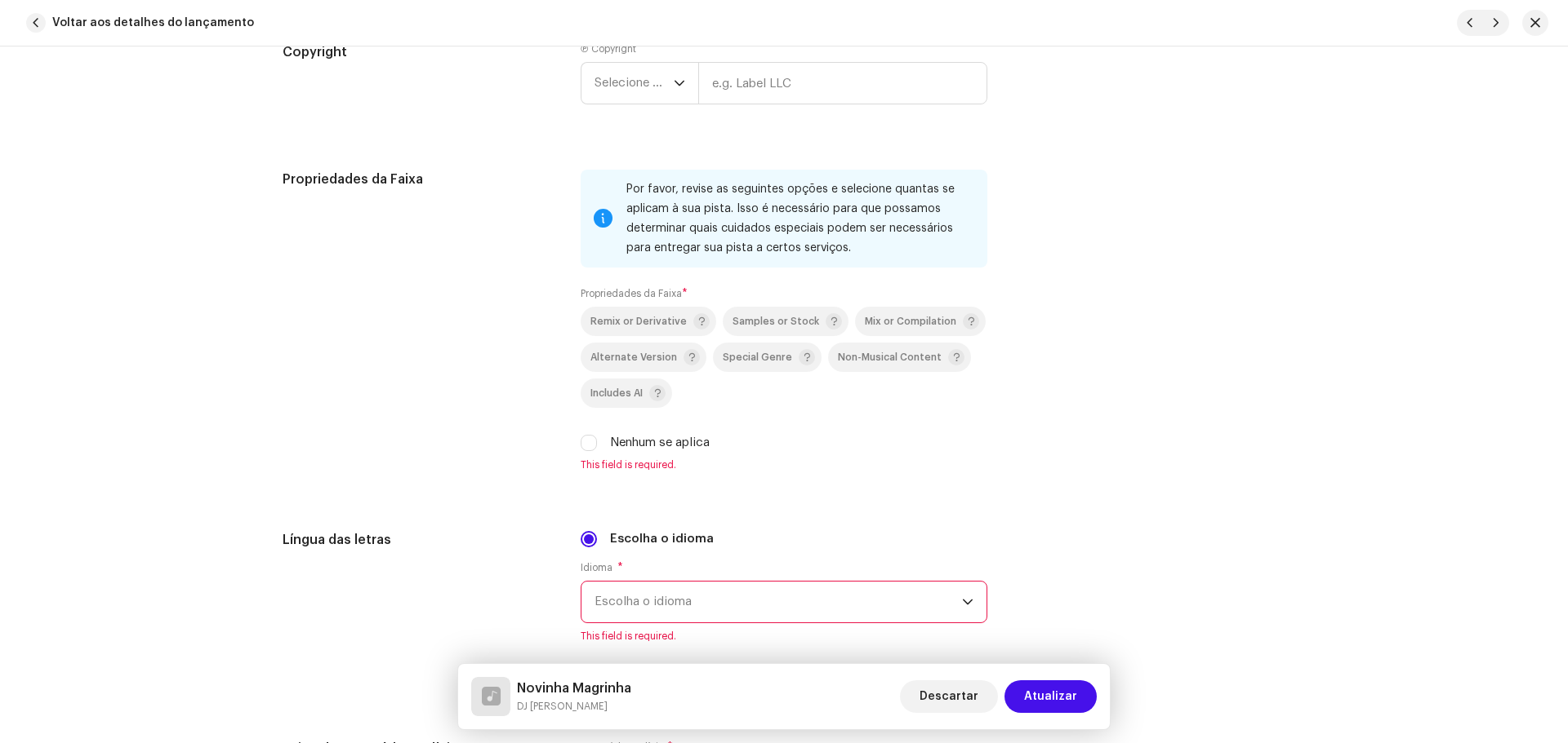
click at [587, 432] on div "Remix or Derivative Samples or Stock Mix or Compilation Alternate Version Speci…" at bounding box center [783, 380] width 407 height 145
click at [590, 443] on input "Nenhum se aplica" at bounding box center [588, 443] width 16 height 16
checkbox input "true"
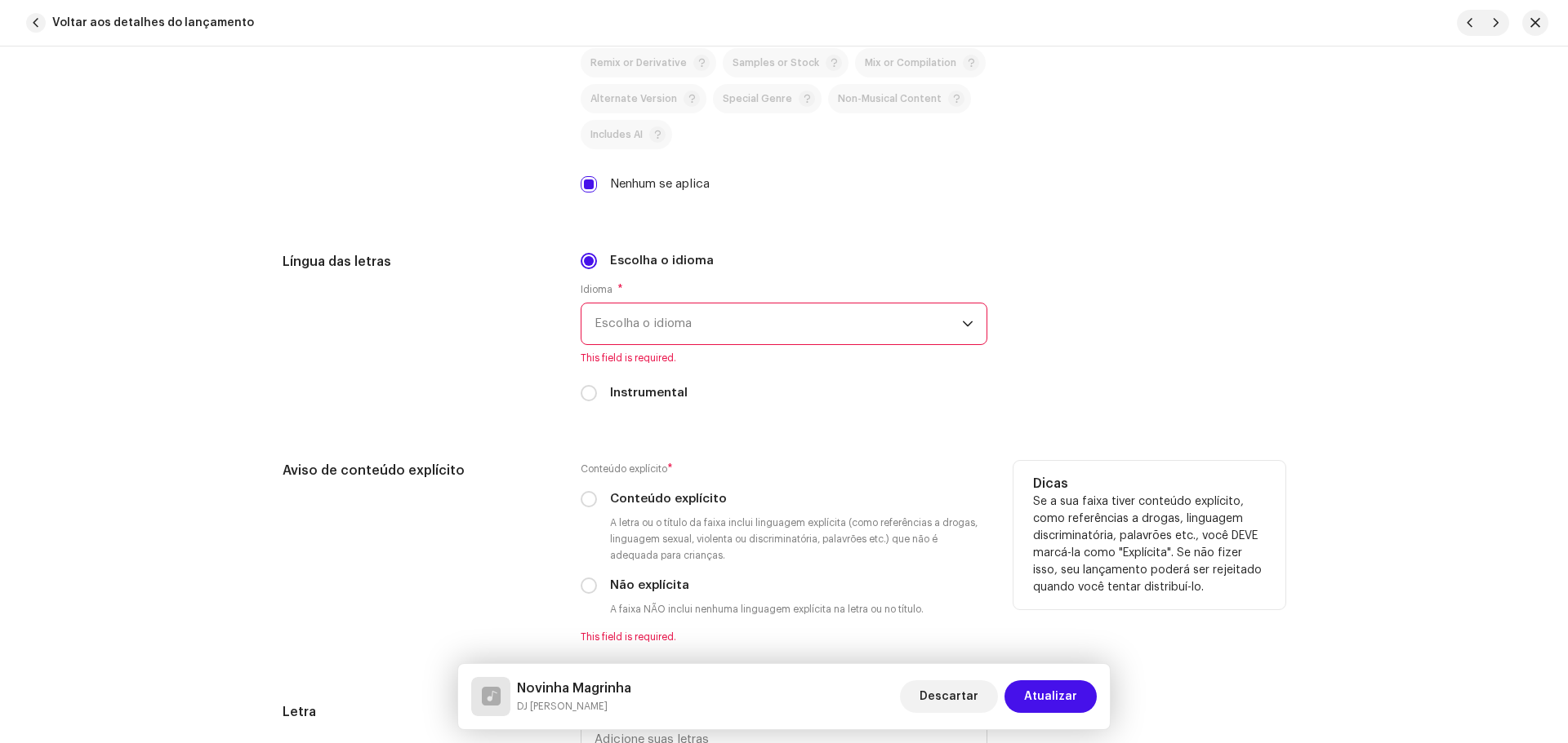
scroll to position [2774, 0]
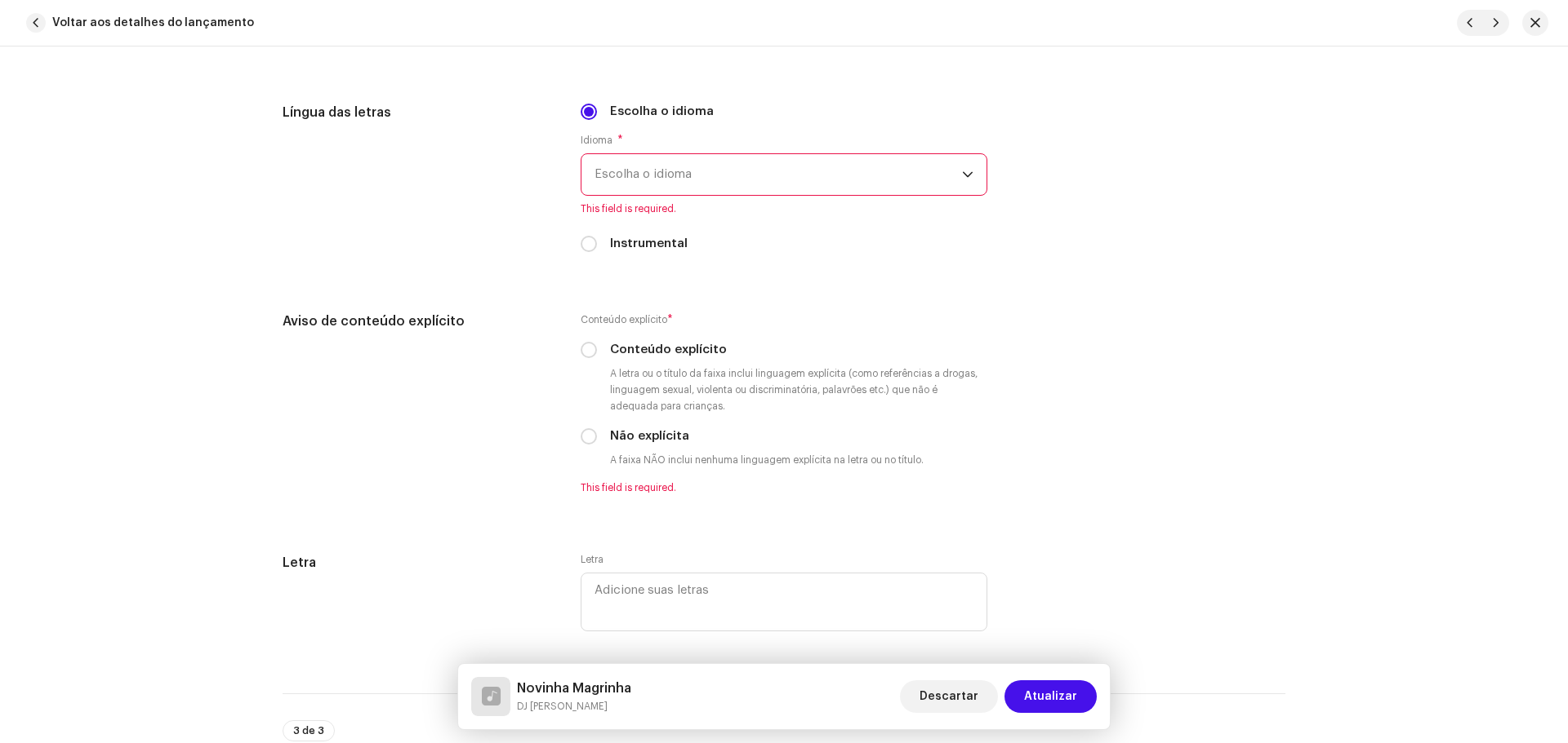
click at [674, 174] on span "Escolha o idioma" at bounding box center [778, 174] width 368 height 41
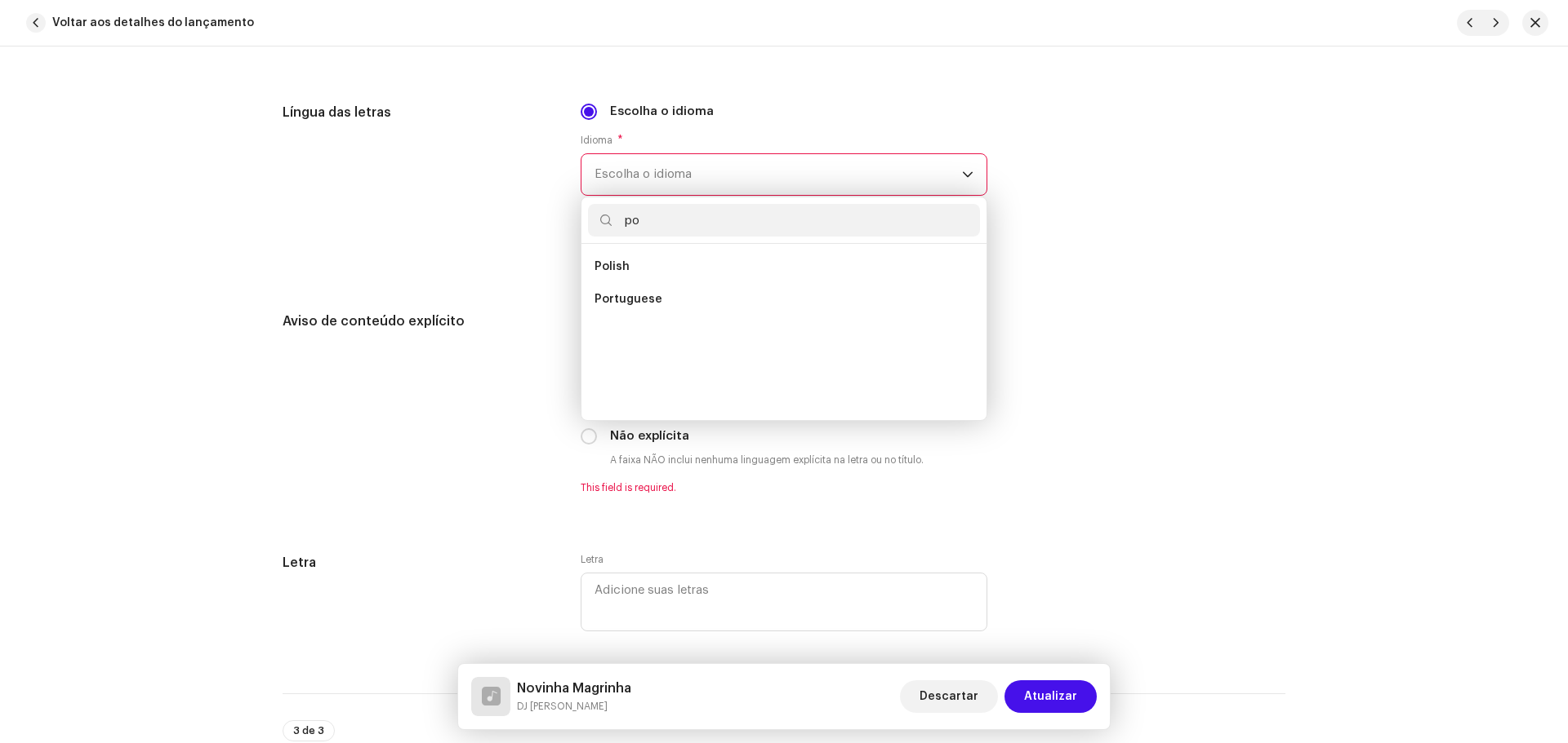
scroll to position [0, 0]
type input "por"
click at [662, 266] on li "Portuguese" at bounding box center [784, 267] width 392 height 33
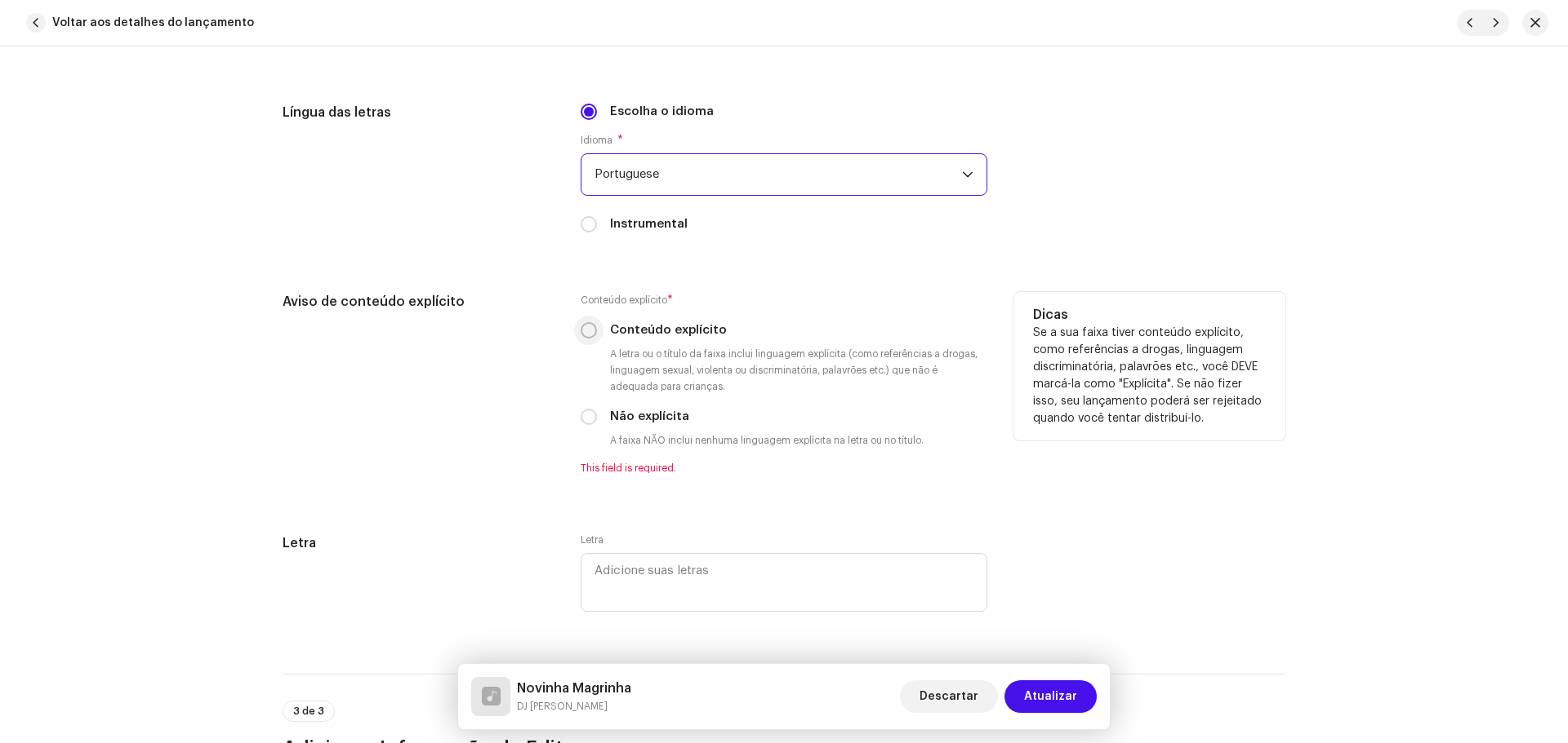
click at [581, 331] on input "Conteúdo explícito" at bounding box center [588, 331] width 16 height 16
radio input "true"
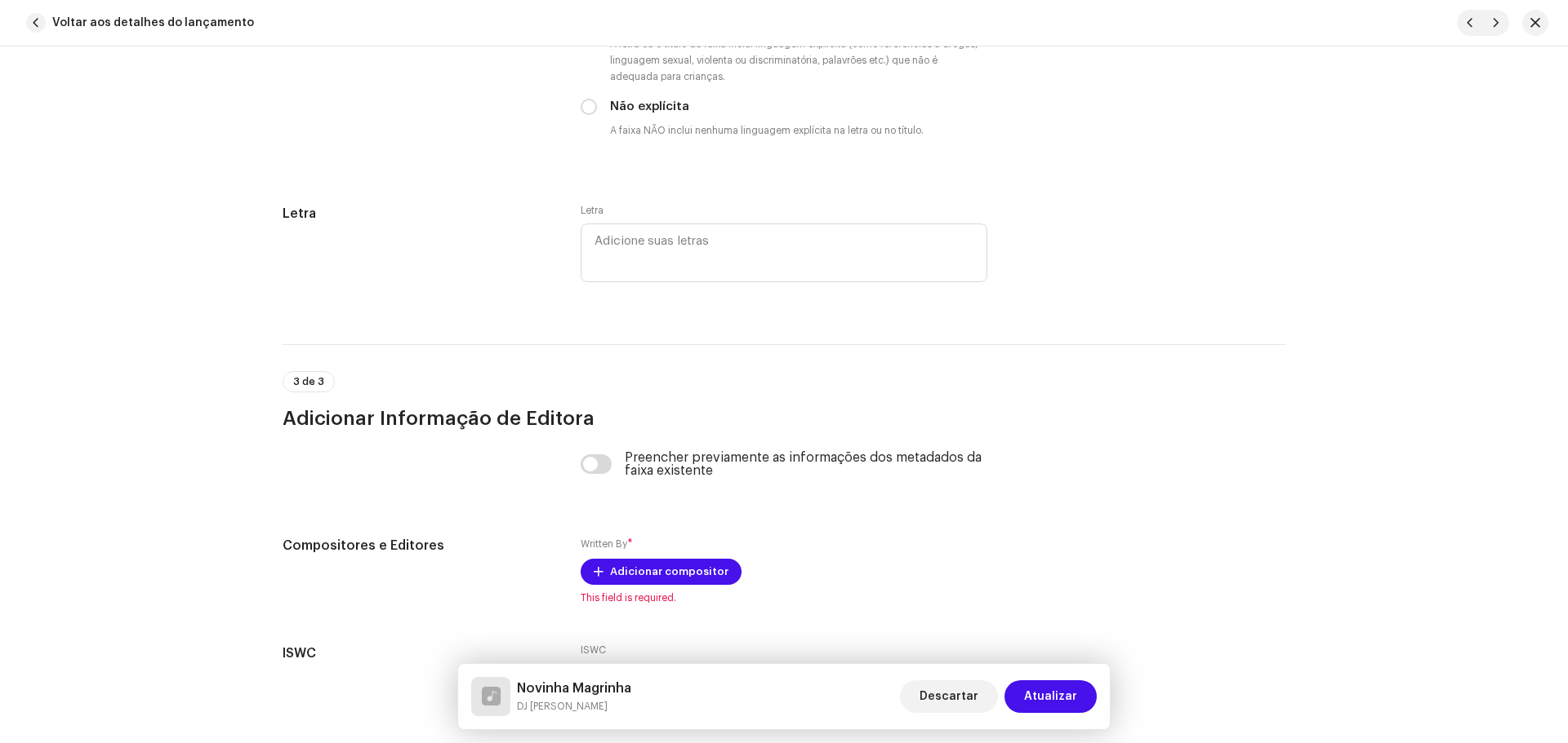
scroll to position [3183, 0]
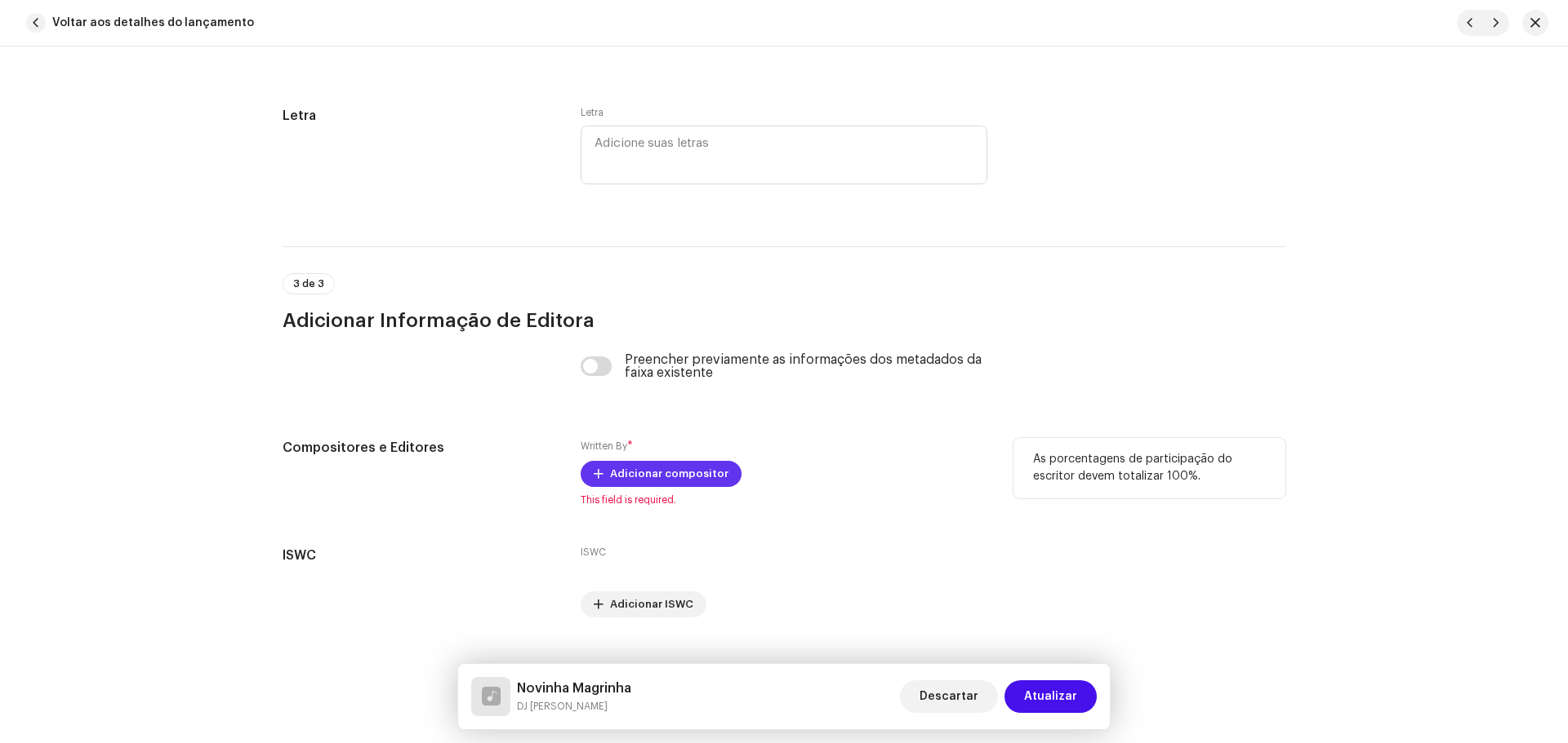
click at [635, 474] on span "Adicionar compositor" at bounding box center [668, 475] width 118 height 33
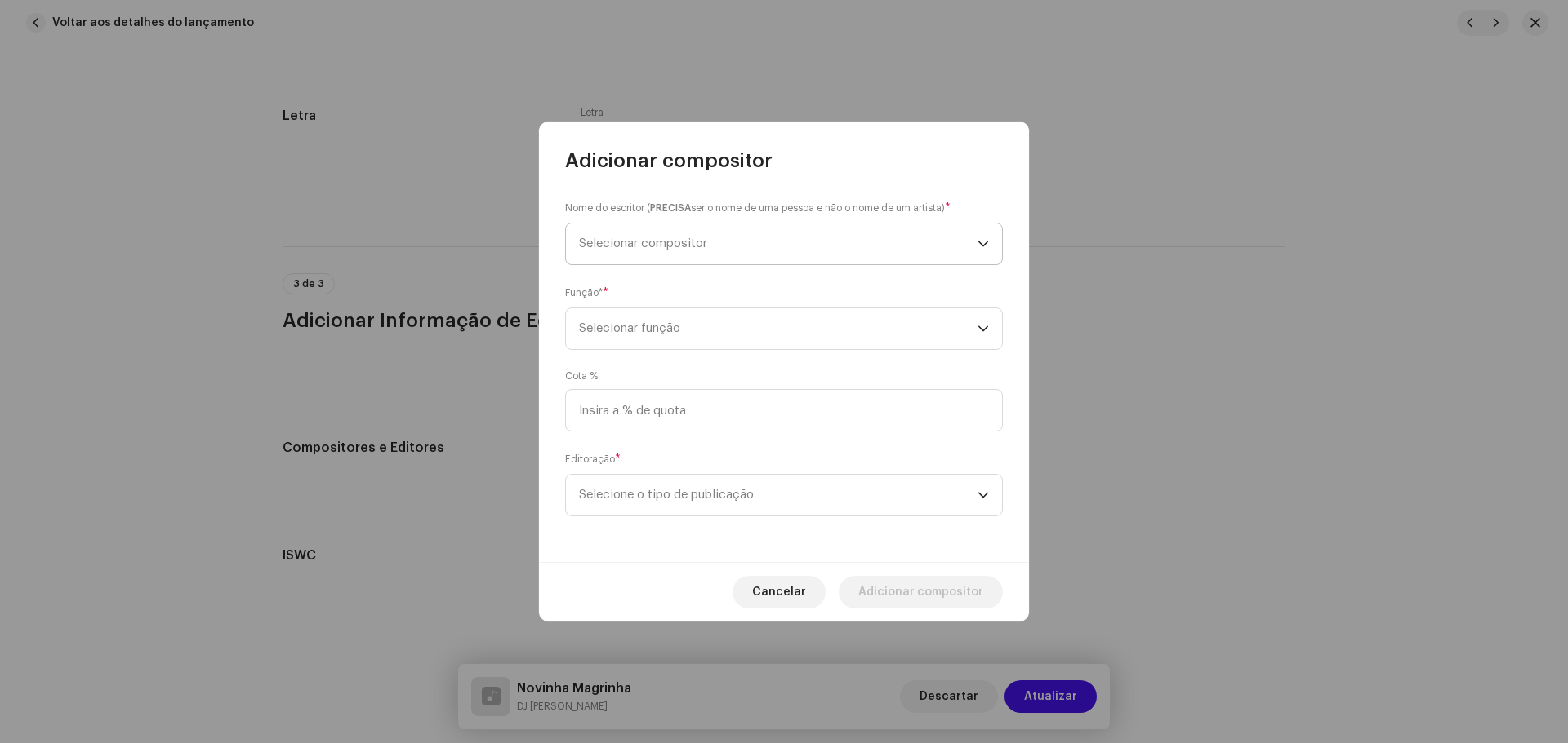
click at [610, 239] on span "Selecionar compositor" at bounding box center [642, 243] width 128 height 12
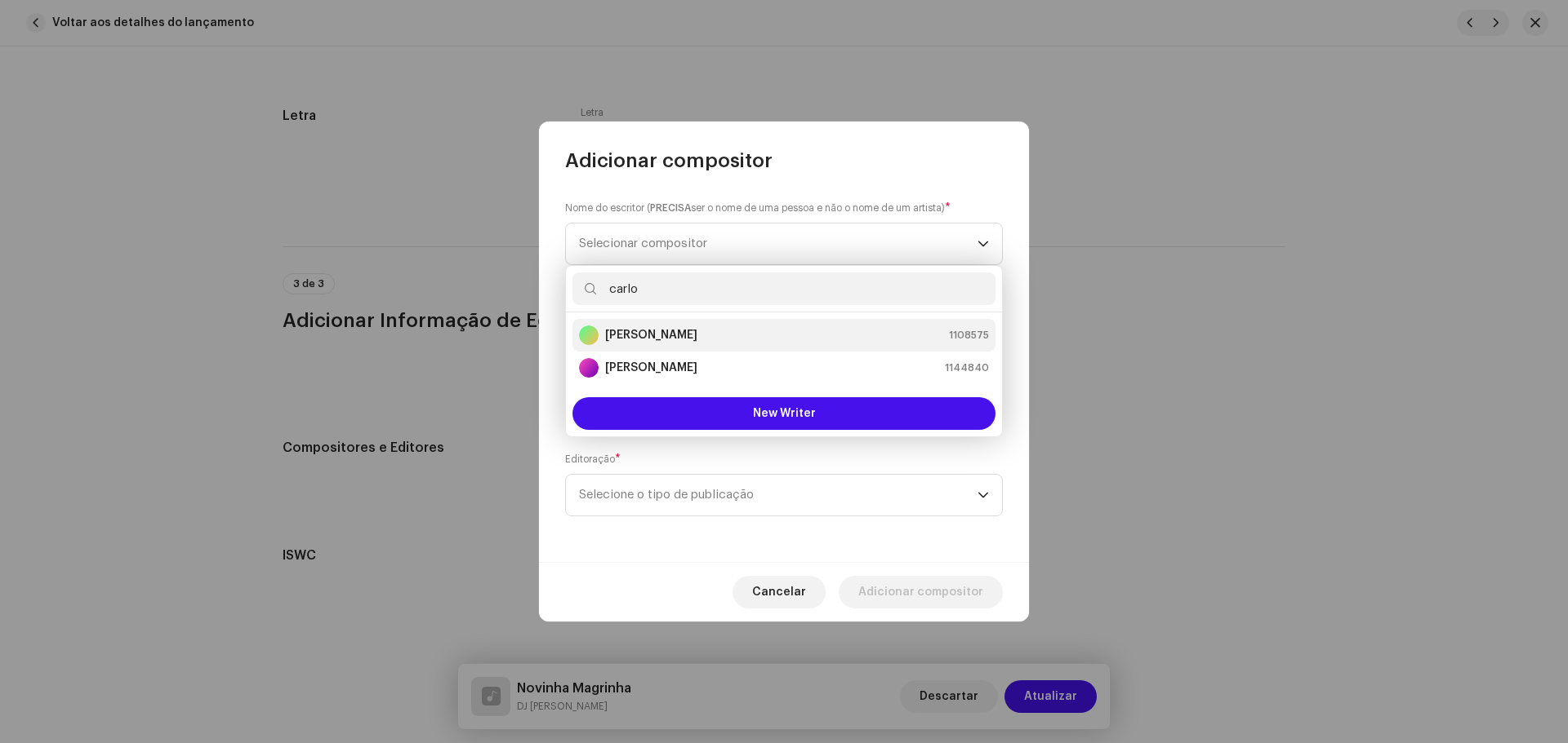
type input "carlo"
click at [684, 336] on strong "[PERSON_NAME]" at bounding box center [651, 335] width 92 height 16
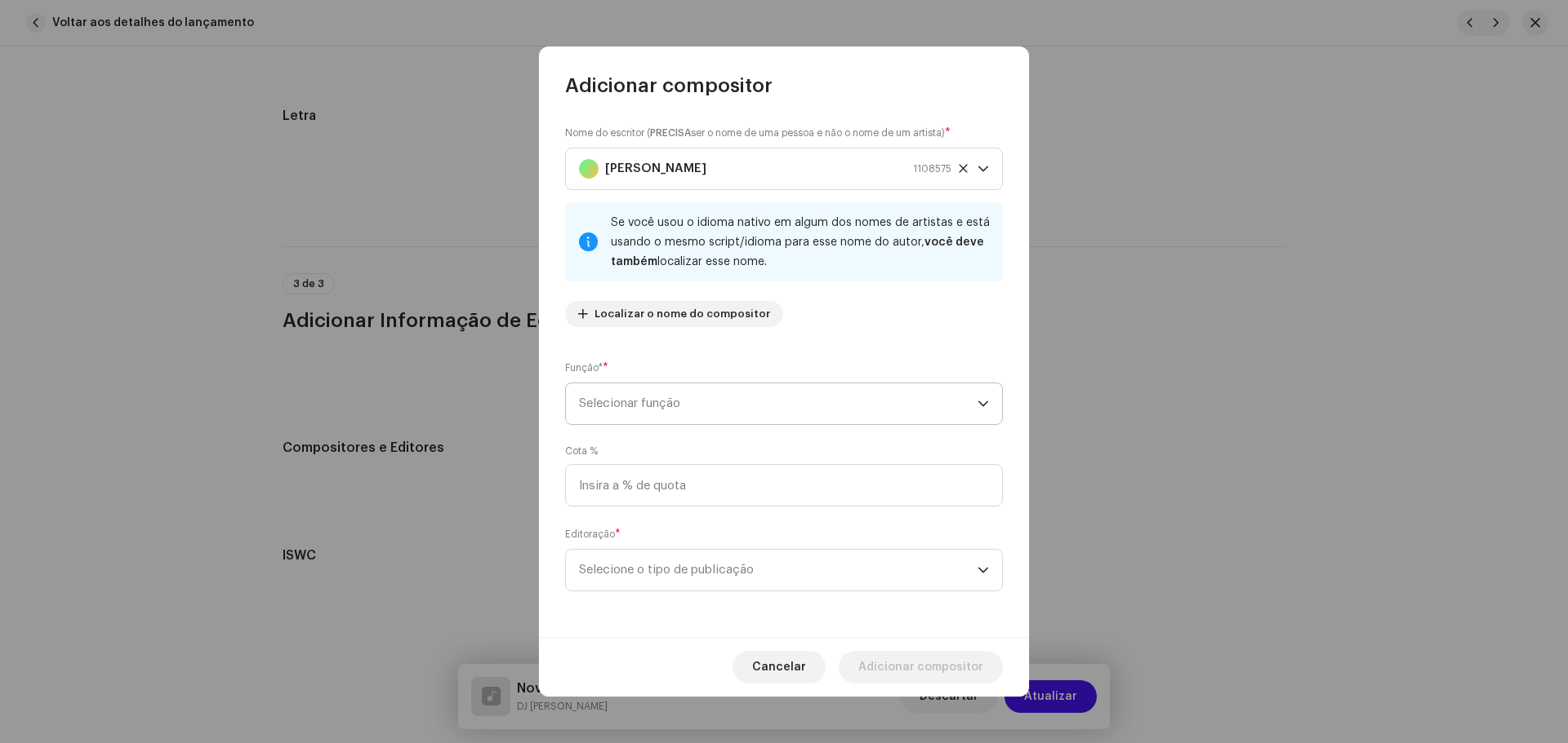
click at [733, 409] on span "Selecionar função" at bounding box center [777, 403] width 398 height 41
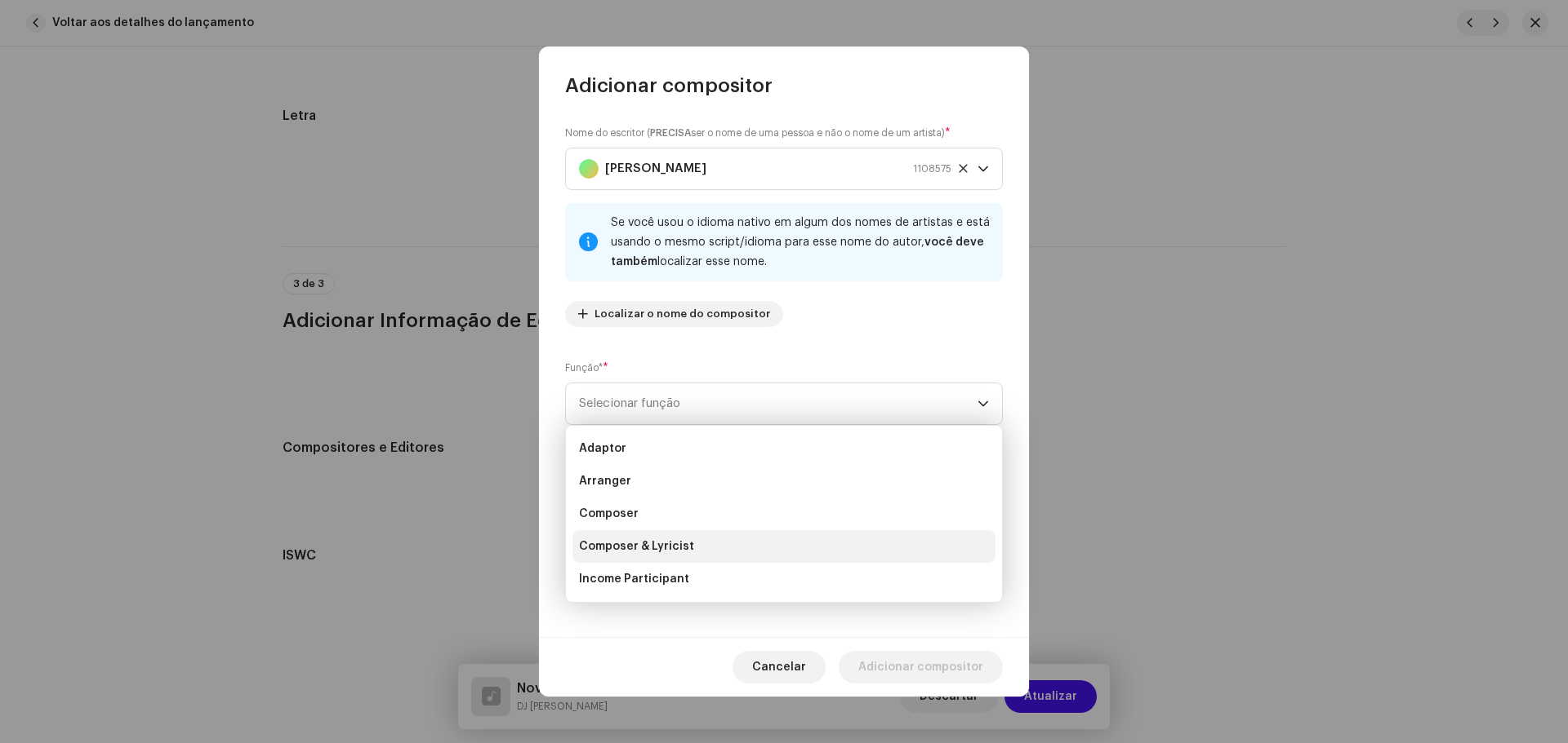
click at [672, 543] on span "Composer & Lyricist" at bounding box center [635, 546] width 115 height 16
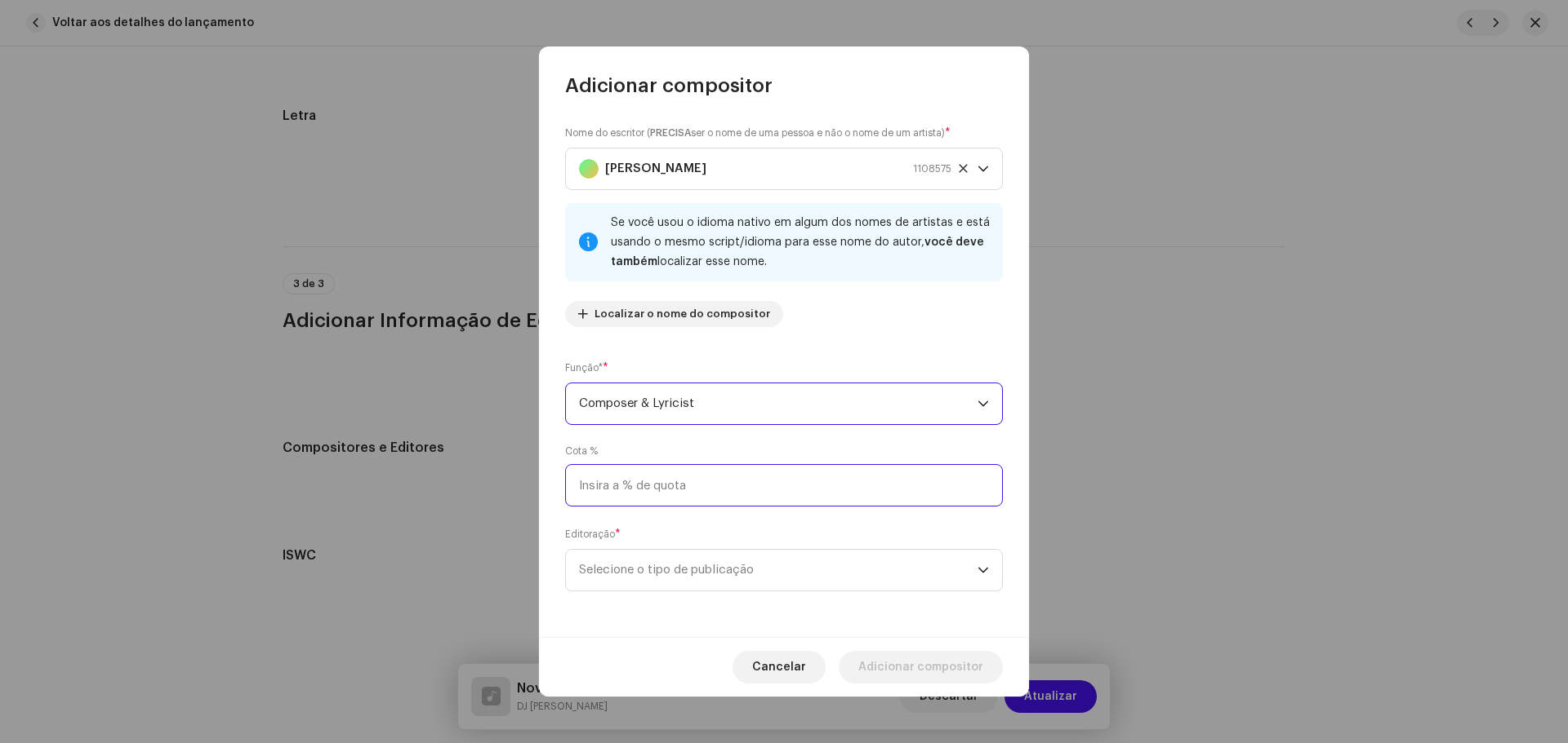
click at [690, 494] on input at bounding box center [783, 485] width 438 height 42
click at [699, 532] on div "Editoração * Selecione o tipo de publicação" at bounding box center [783, 559] width 438 height 66
click at [707, 559] on span "Selecione o tipo de publicação" at bounding box center [777, 570] width 398 height 41
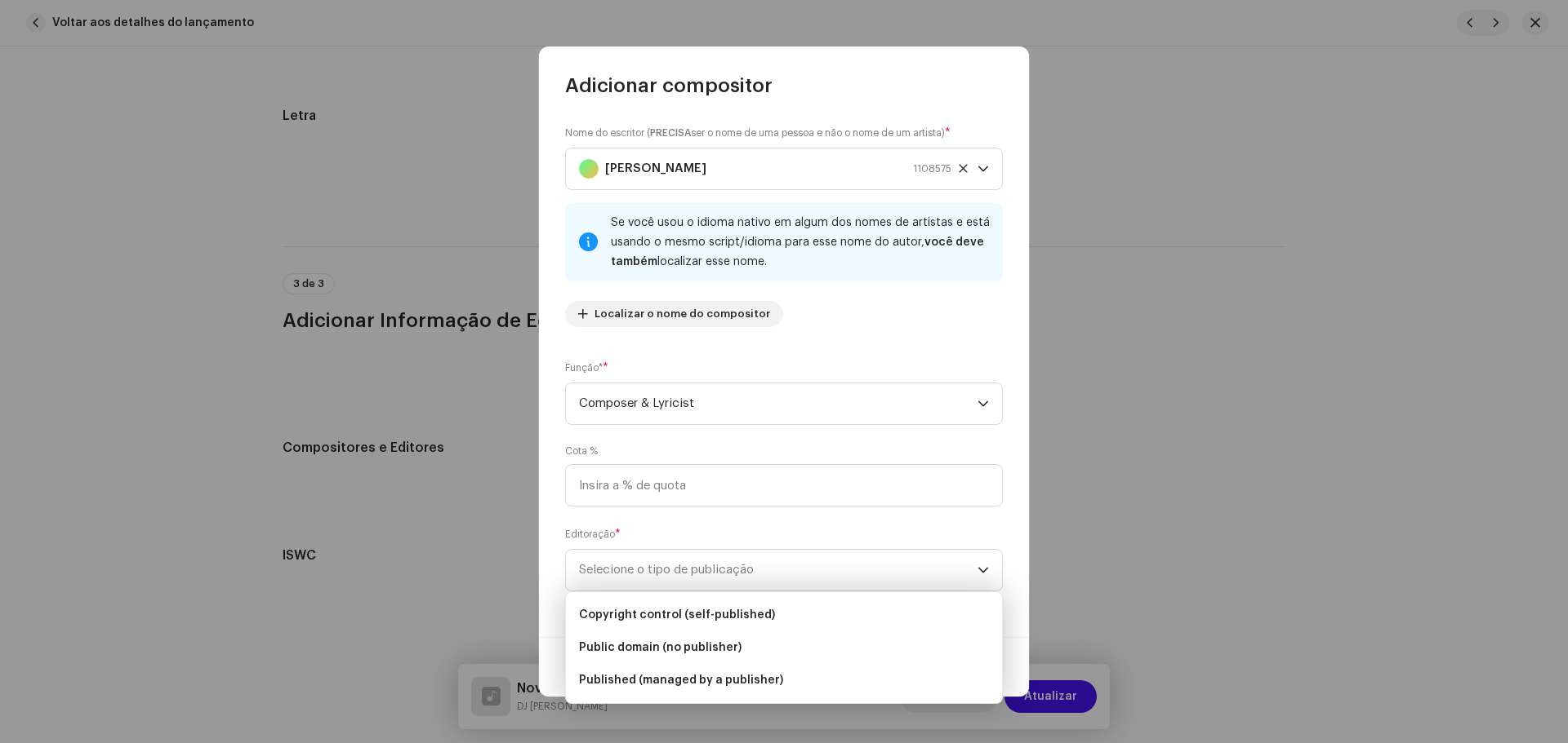
click at [705, 541] on div "Editoração * Selecione o tipo de publicação" at bounding box center [783, 559] width 438 height 66
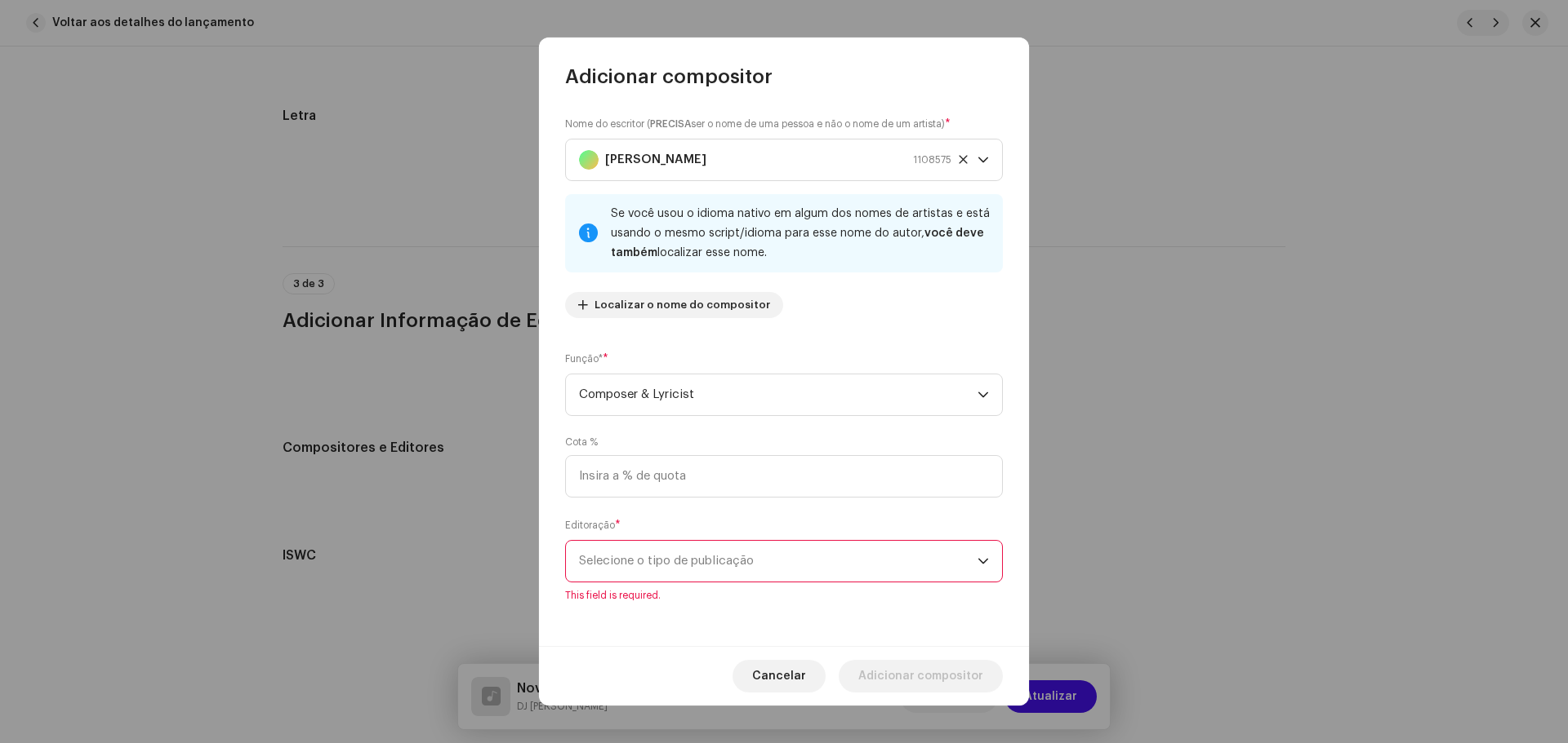
click at [745, 565] on span "Selecione o tipo de publicação" at bounding box center [777, 561] width 398 height 41
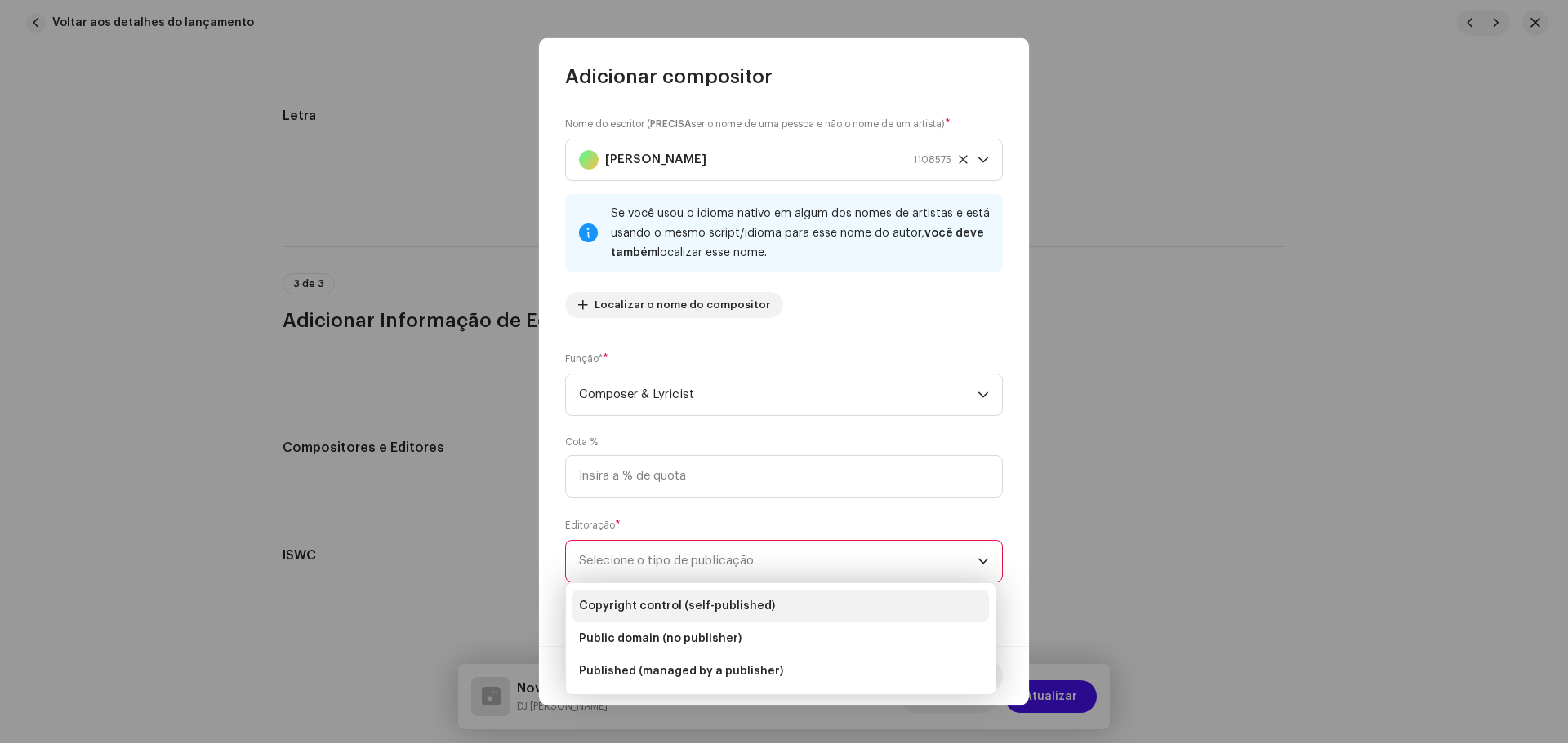
click at [741, 601] on span "Copyright control (self-published)" at bounding box center [676, 606] width 196 height 16
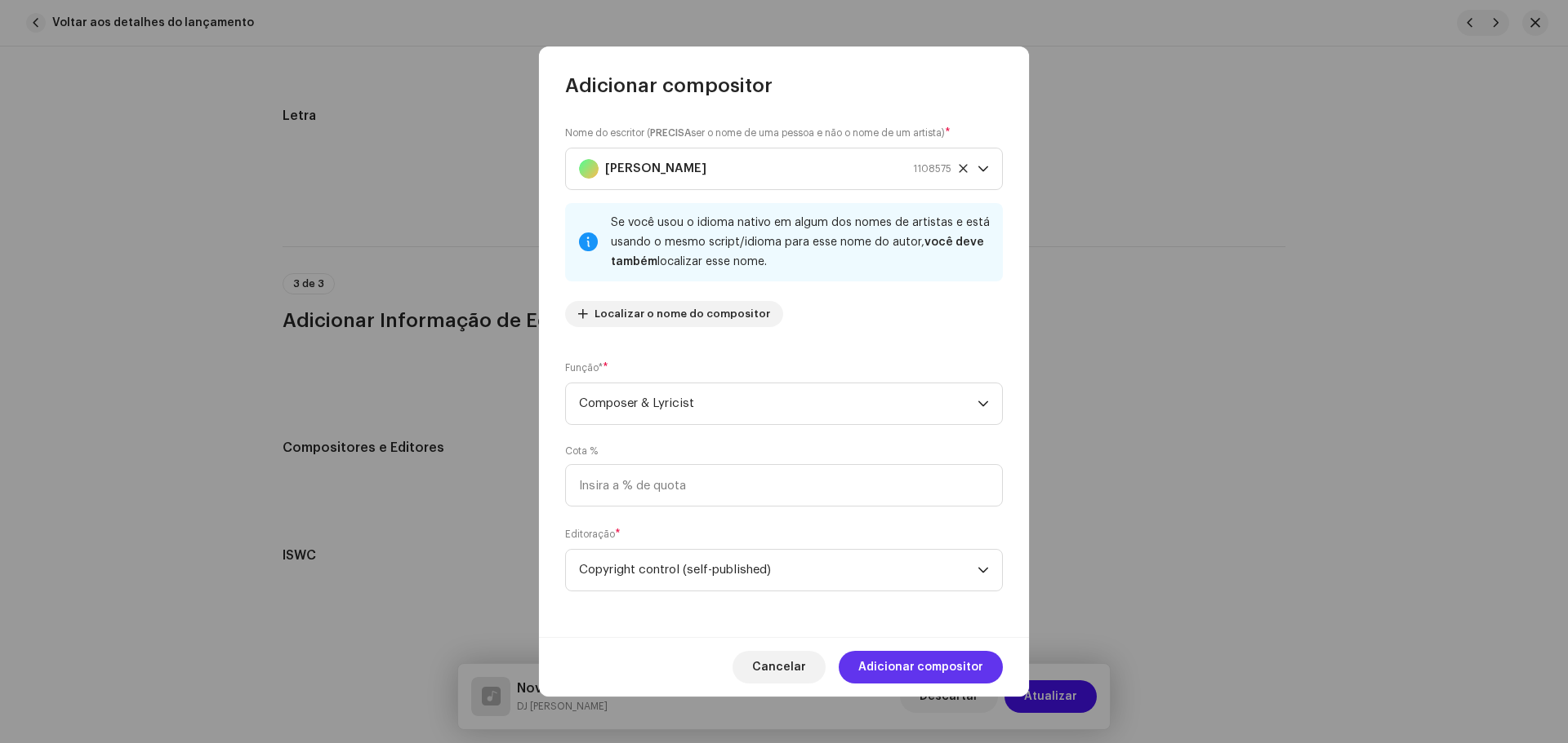
click at [952, 662] on span "Adicionar compositor" at bounding box center [920, 668] width 125 height 33
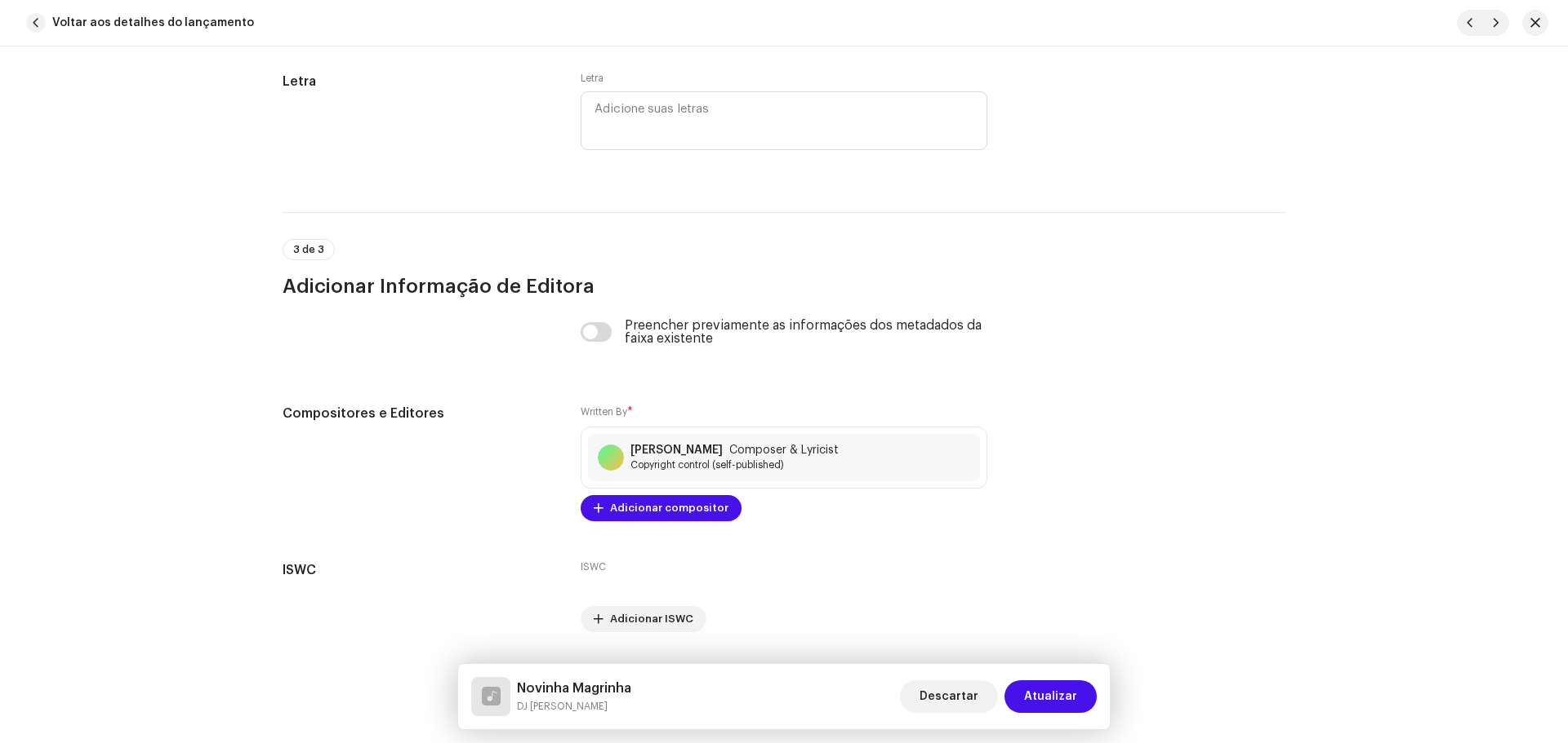
scroll to position [3263, 0]
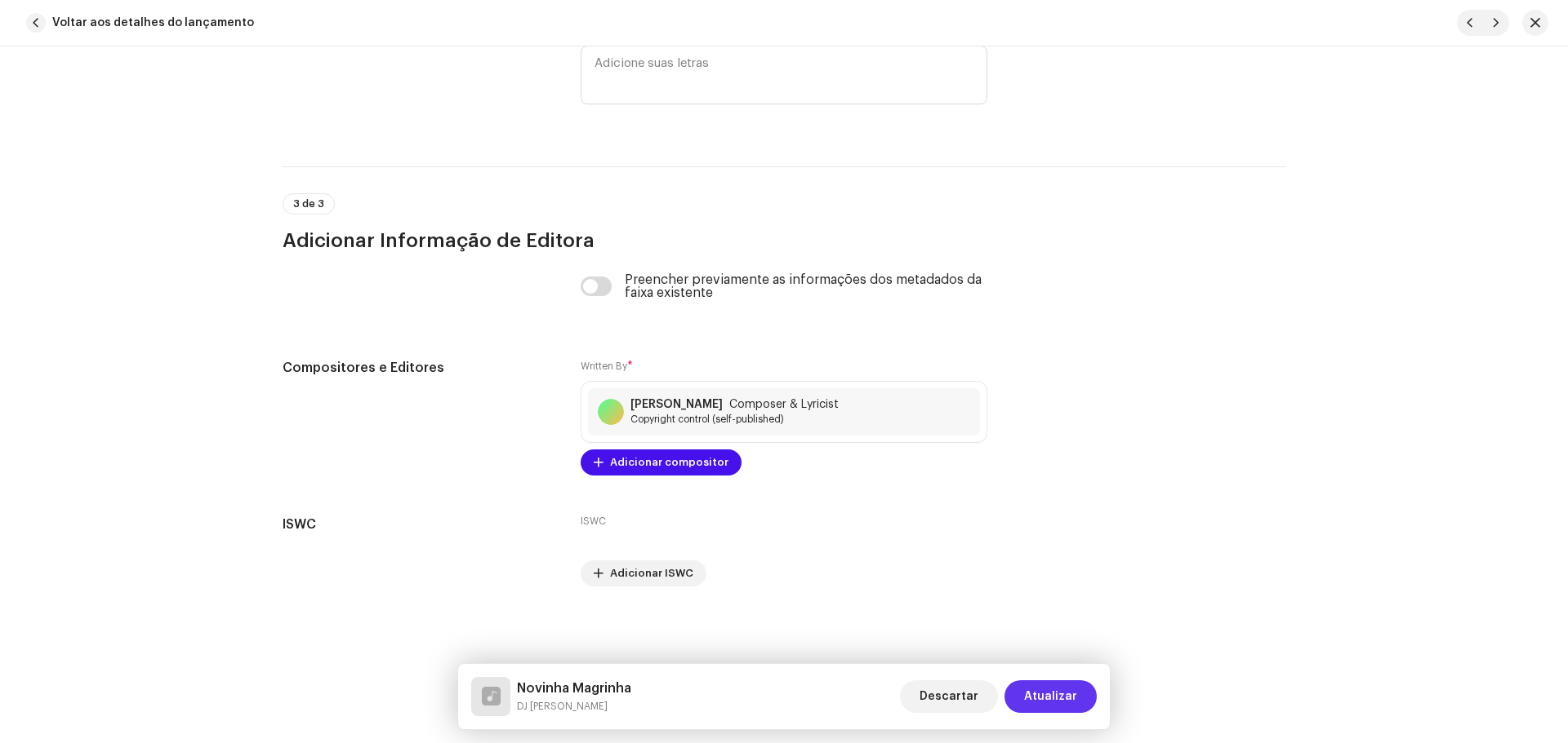
click at [1053, 708] on span "Atualizar" at bounding box center [1050, 697] width 53 height 33
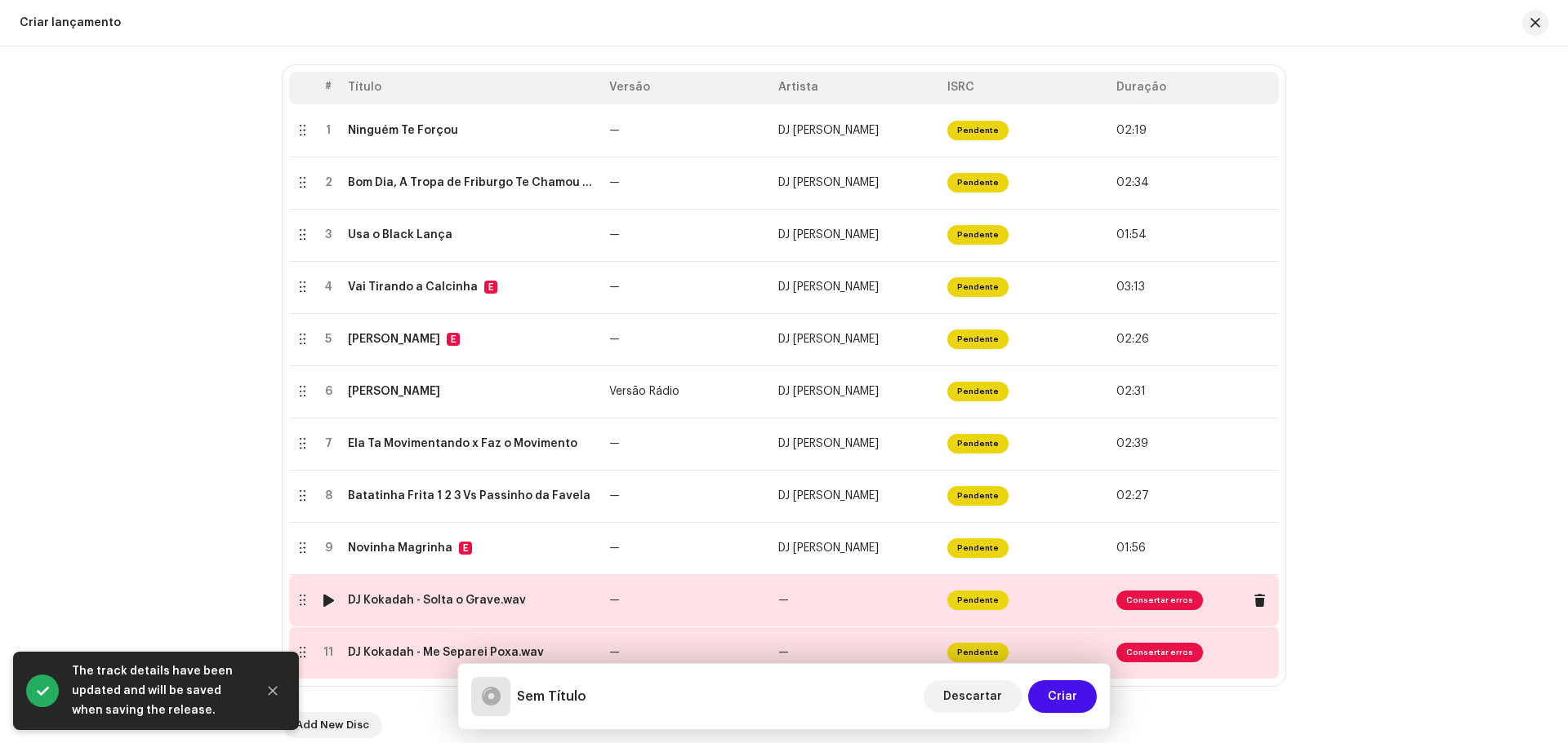
click at [531, 595] on div "DJ Kokadah - Solta o Grave.wav" at bounding box center [471, 600] width 248 height 13
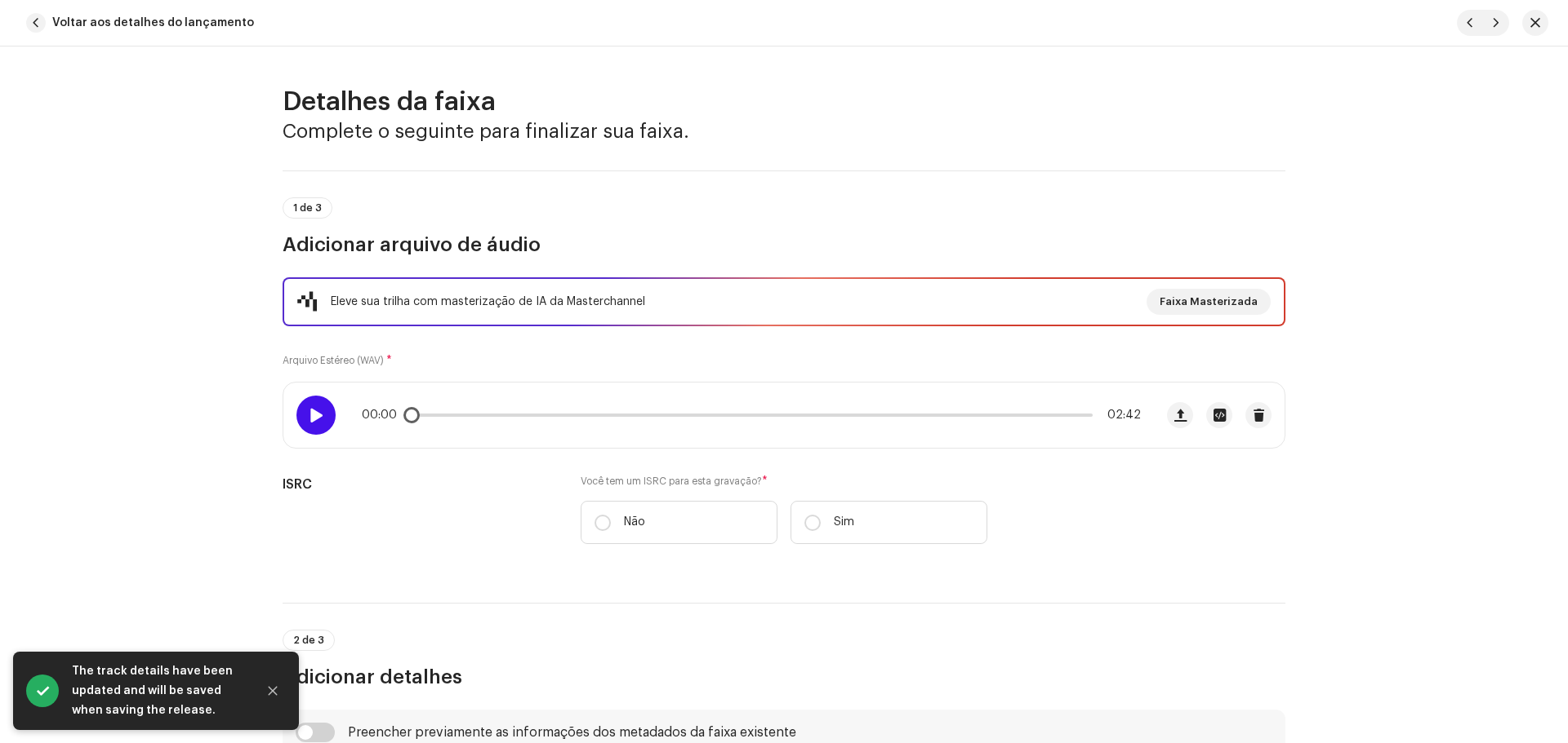
click at [308, 413] on span at bounding box center [315, 415] width 14 height 13
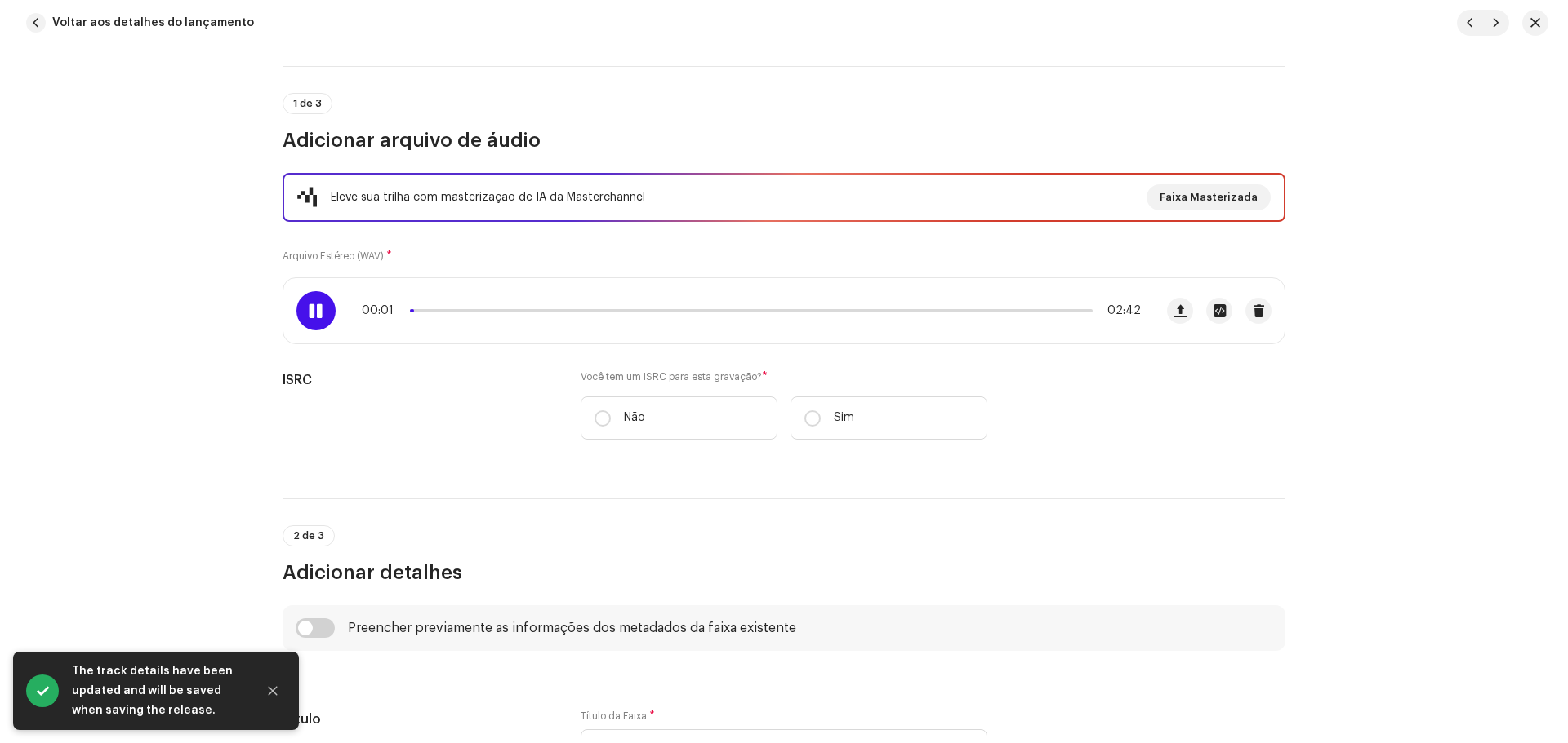
scroll to position [163, 0]
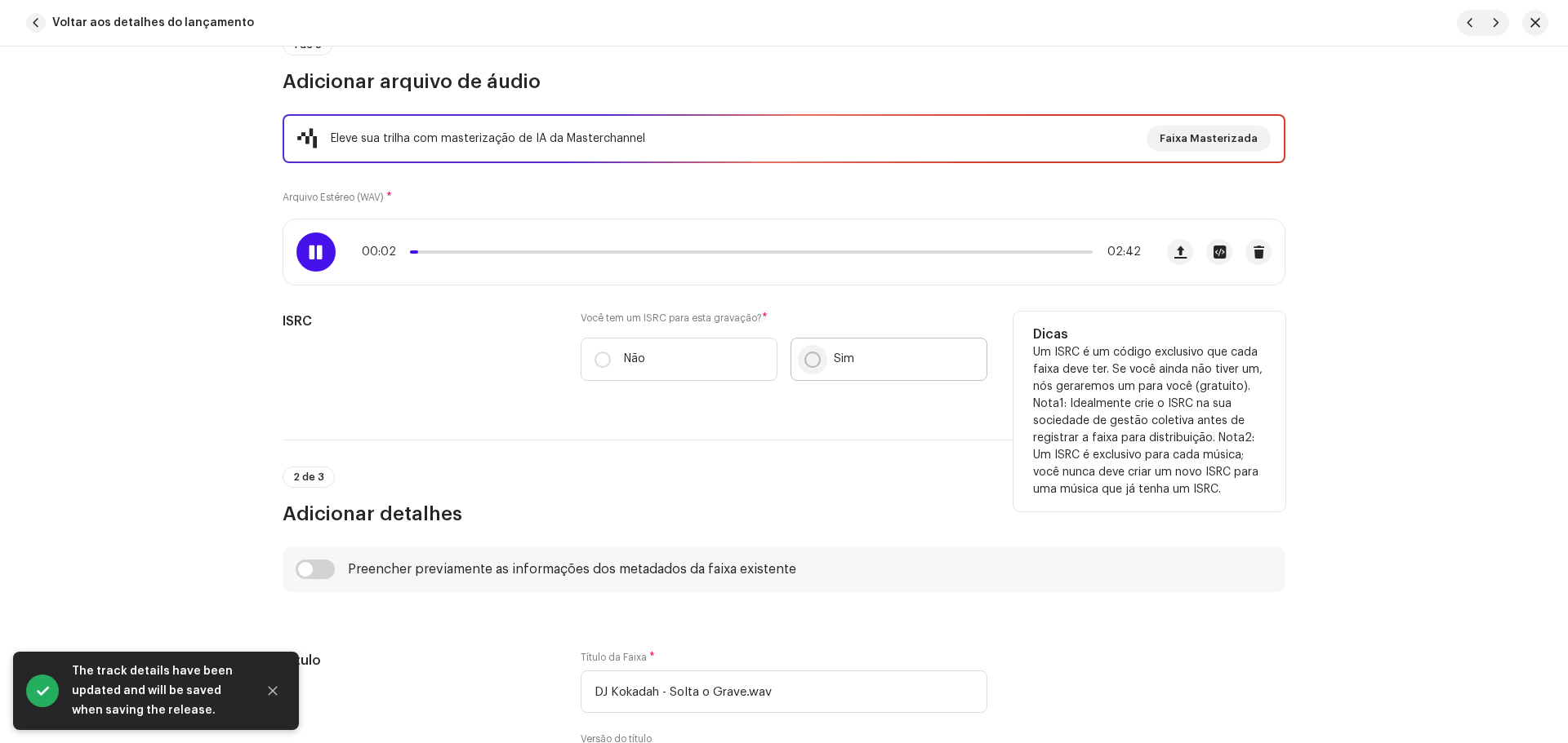
click at [817, 356] on input "Sim" at bounding box center [812, 360] width 16 height 16
radio input "true"
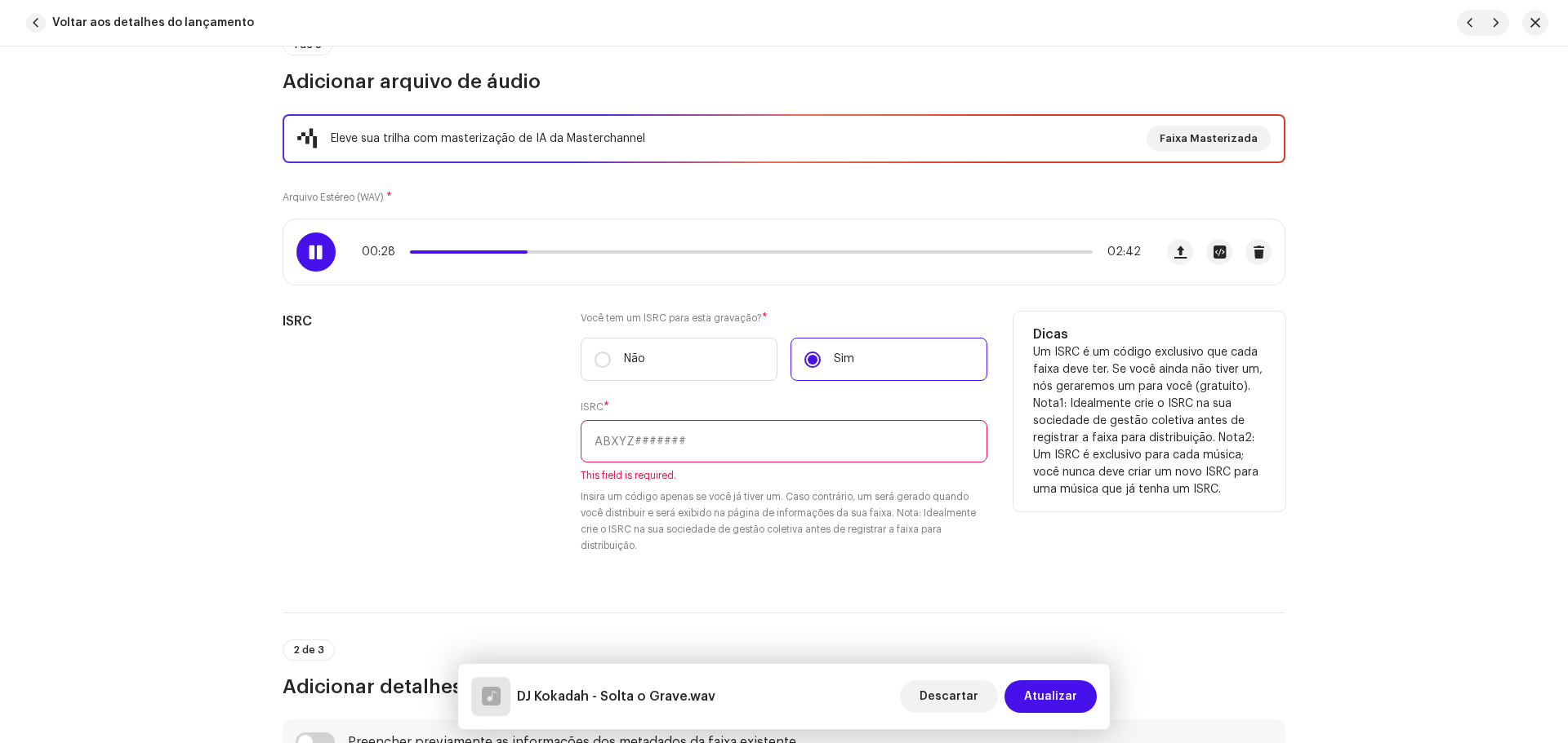
click at [665, 444] on input "text" at bounding box center [783, 441] width 407 height 42
paste input "QZHZ52145109"
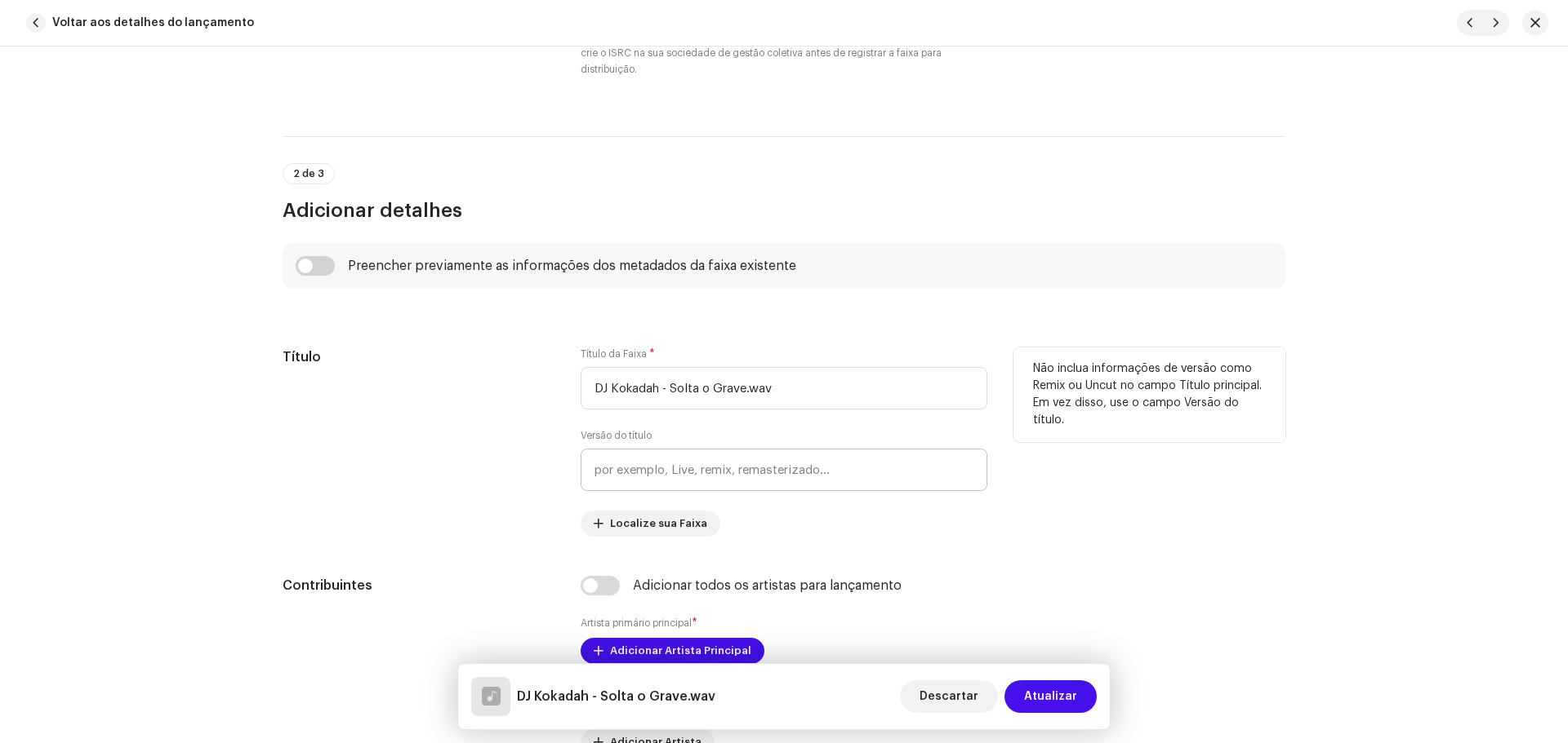
scroll to position [653, 0]
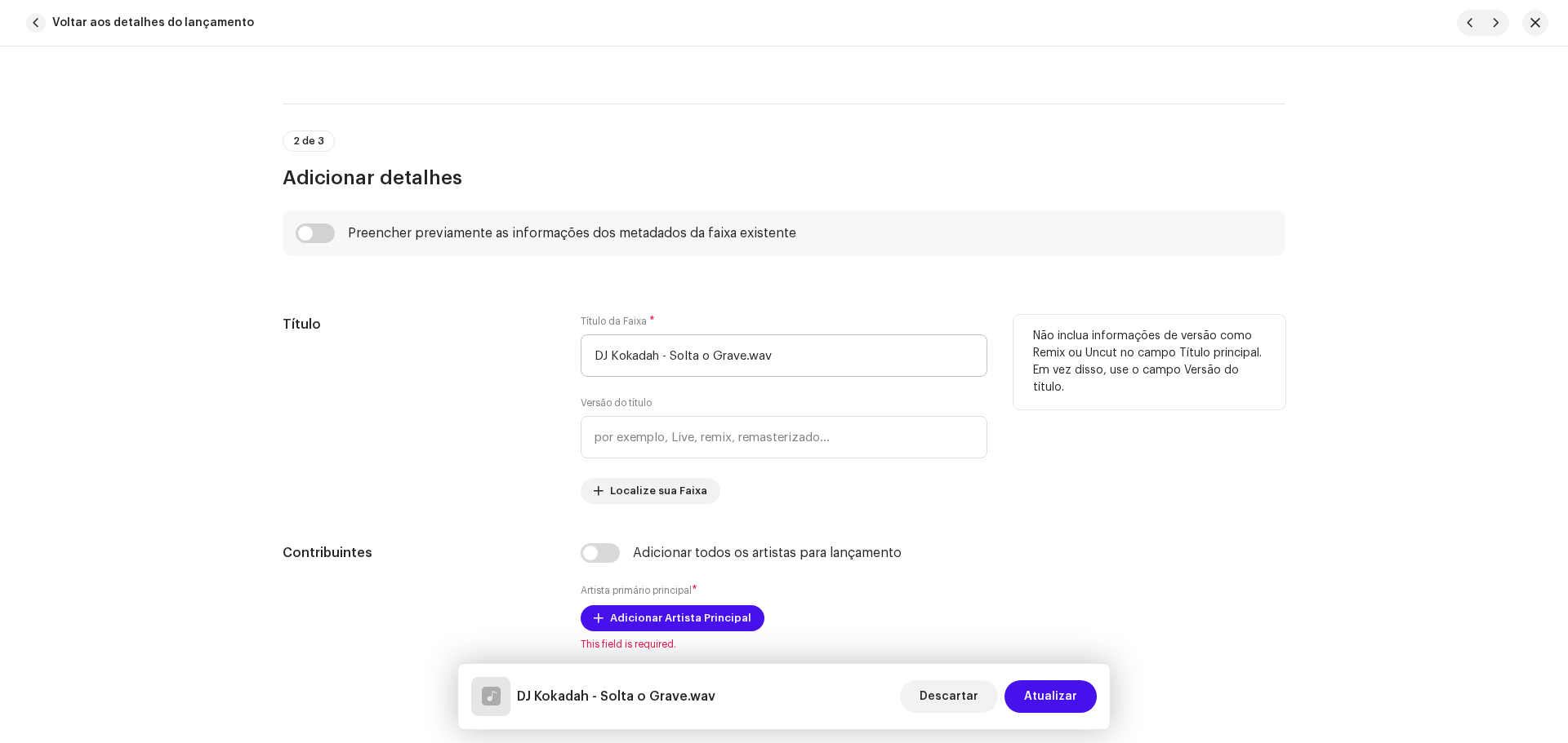
type input "QZHZ52145109"
drag, startPoint x: 668, startPoint y: 353, endPoint x: 435, endPoint y: 347, distance: 233.1
click at [418, 349] on div "Título Título da Faixa * DJ Kokadah - Solta o Grave.wav Versão do título Locali…" at bounding box center [783, 409] width 1002 height 189
click at [777, 349] on input "Solta o Grave.wav" at bounding box center [783, 356] width 407 height 42
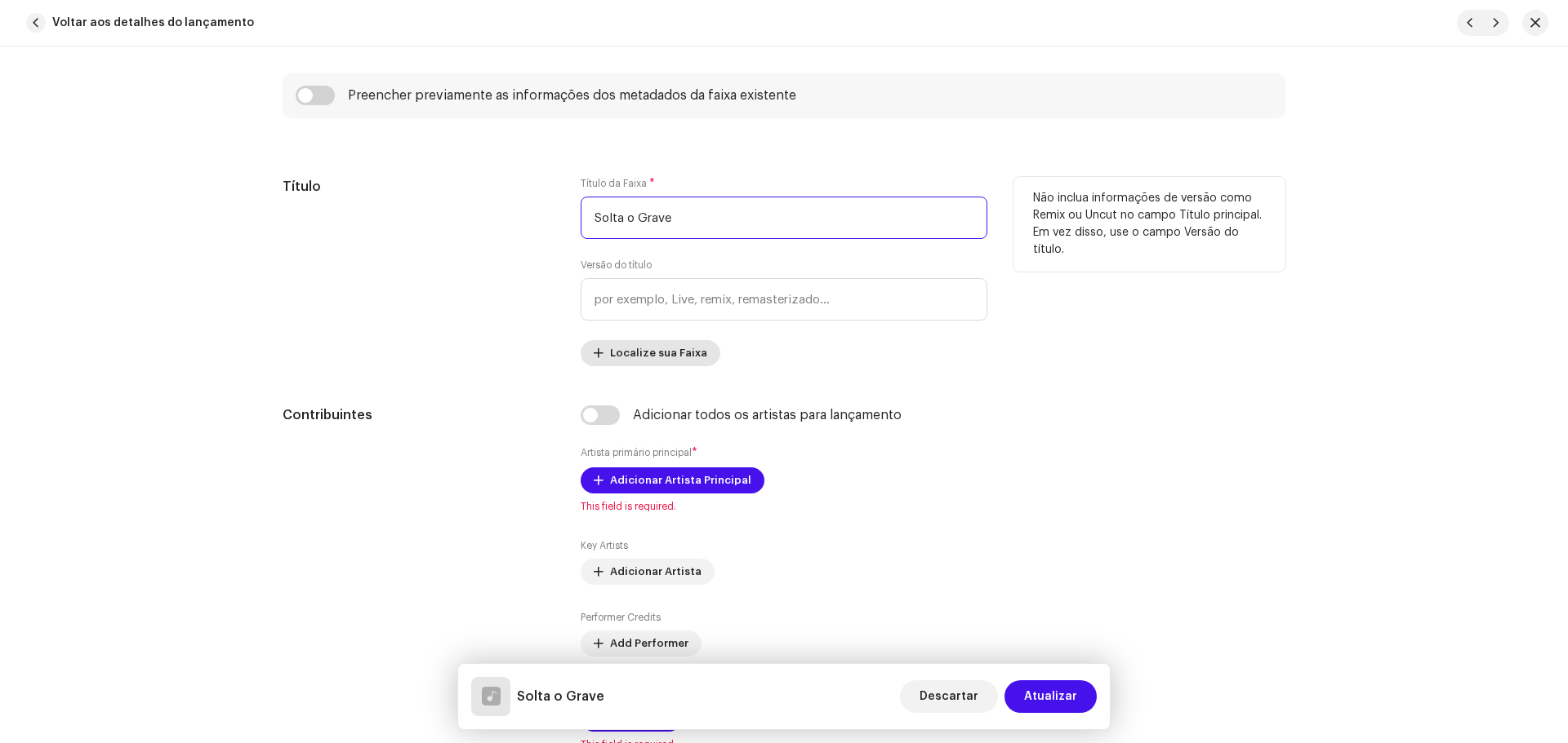
scroll to position [816, 0]
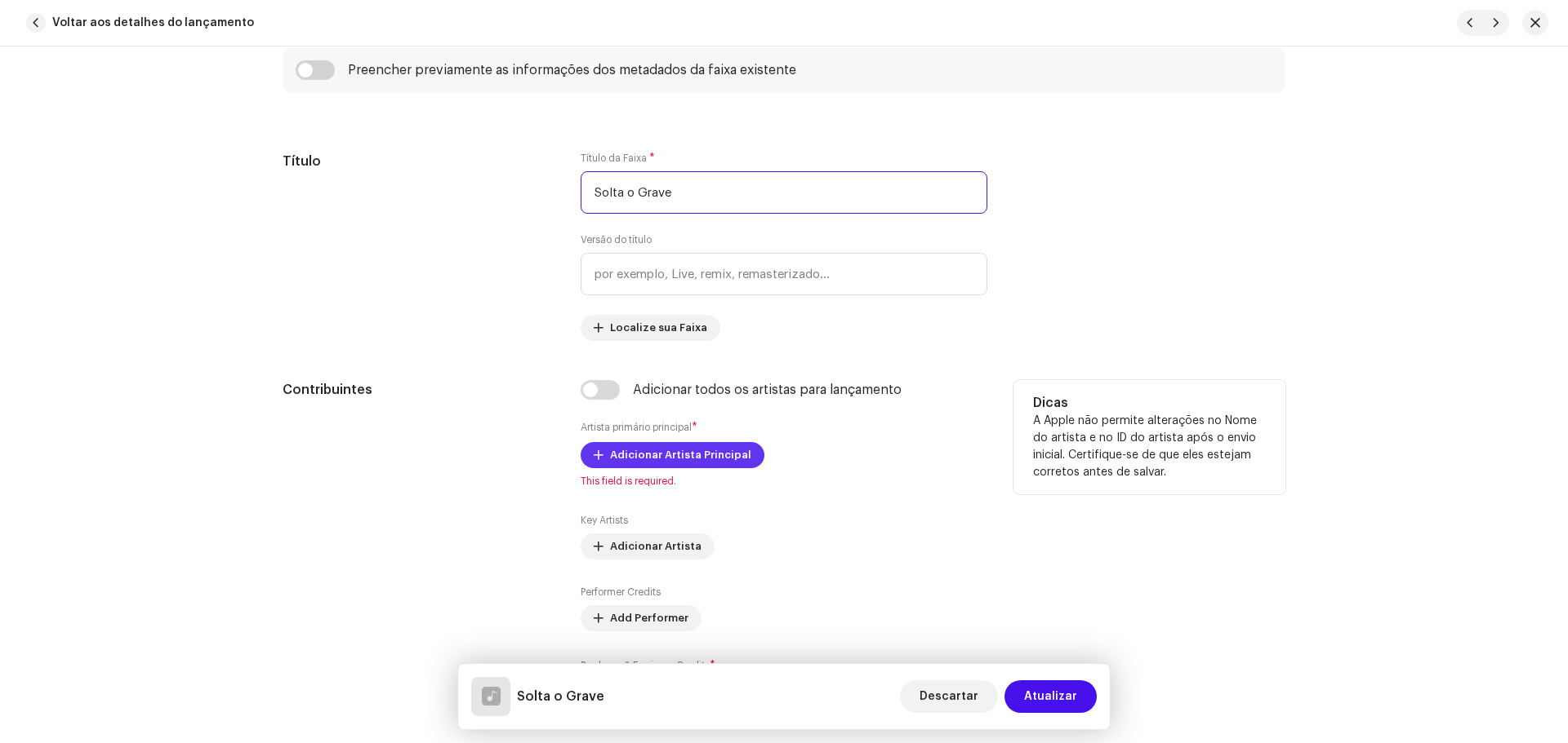
type input "Solta o Grave"
click at [645, 453] on span "Adicionar Artista Principal" at bounding box center [680, 456] width 142 height 33
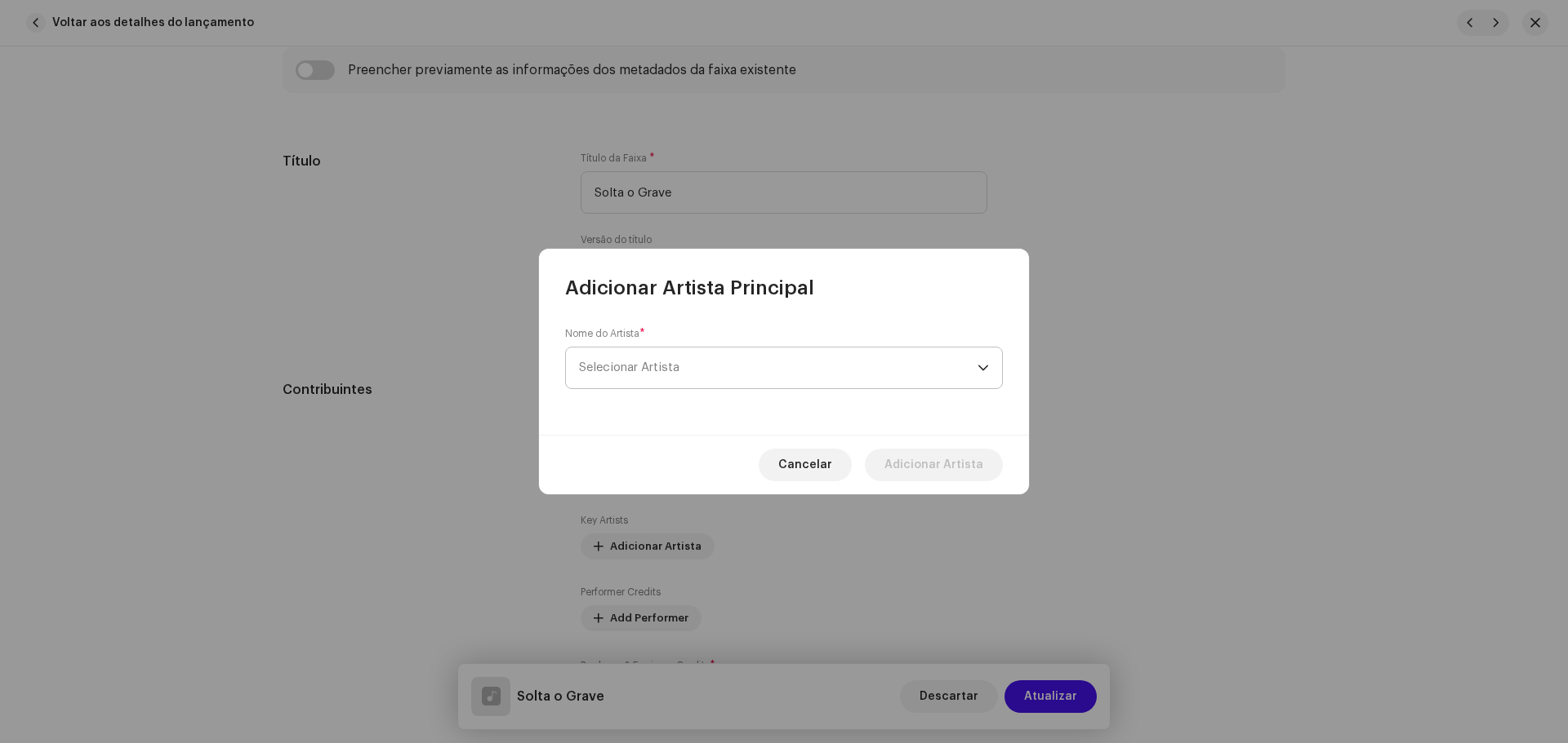
click at [629, 368] on span "Selecionar Artista" at bounding box center [629, 368] width 100 height 12
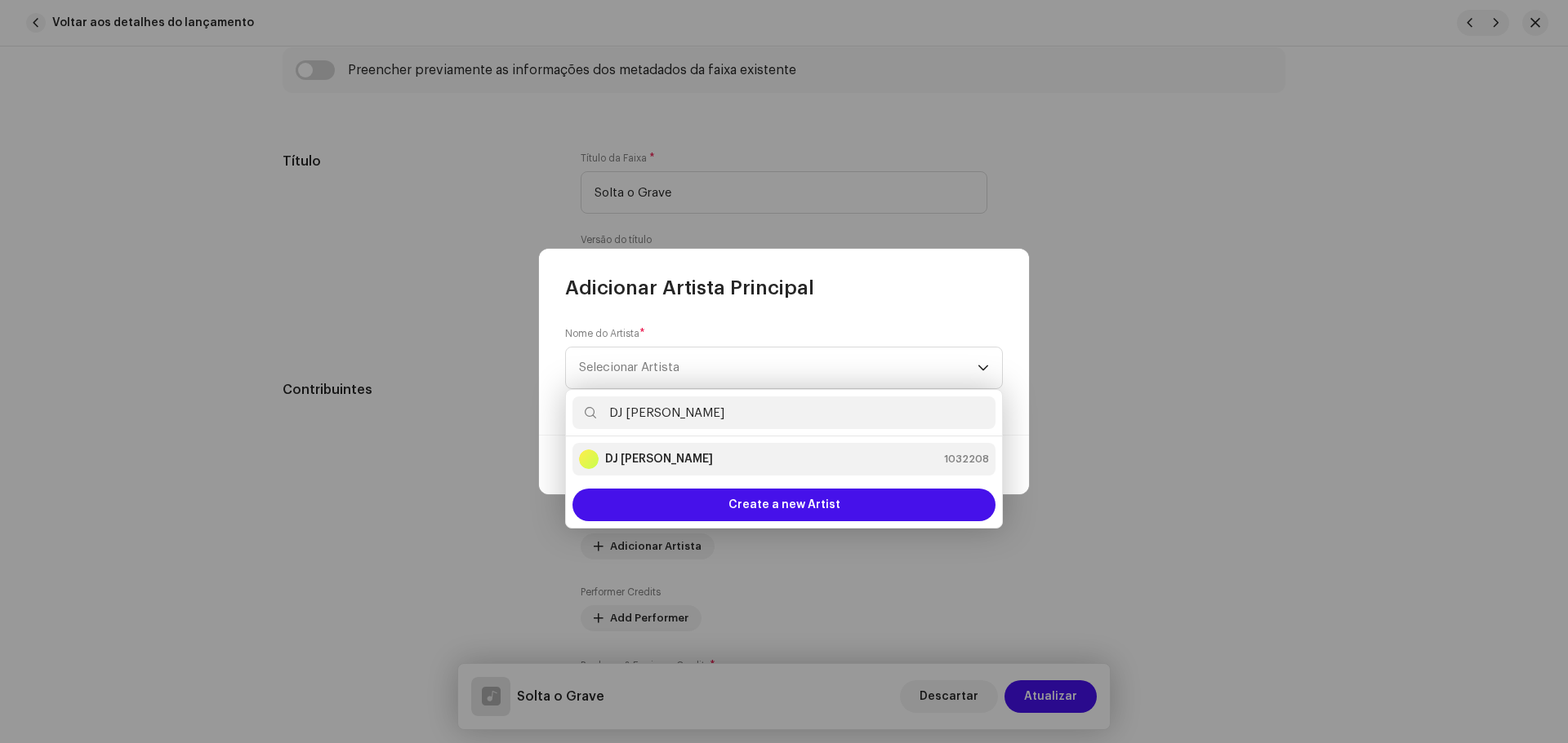
type input "DJ kok"
click at [681, 450] on div "DJ Kokadah 1032208" at bounding box center [783, 459] width 410 height 20
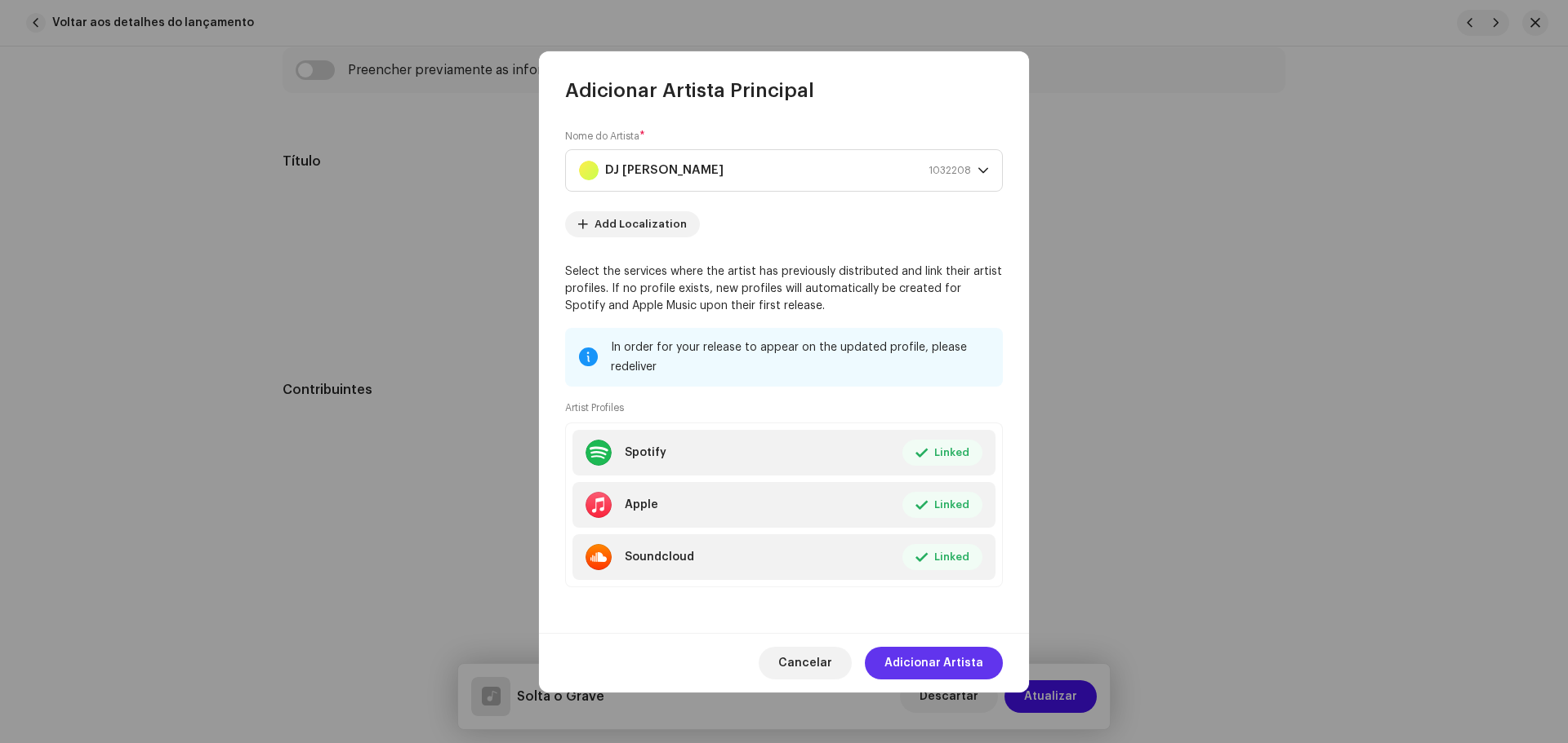
click at [963, 652] on span "Adicionar Artista" at bounding box center [933, 664] width 98 height 33
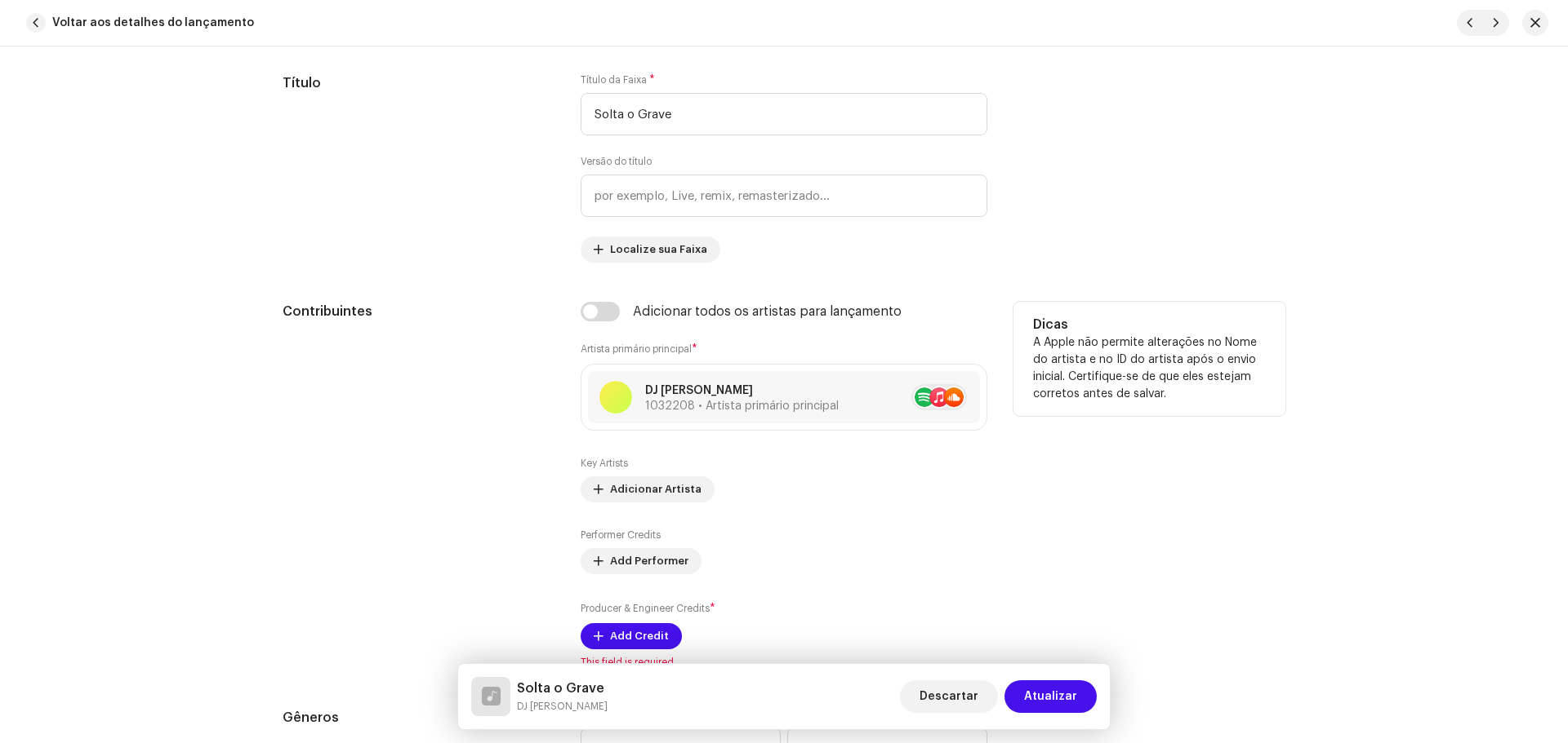
scroll to position [897, 0]
click at [637, 486] on span "Adicionar Artista" at bounding box center [655, 487] width 92 height 33
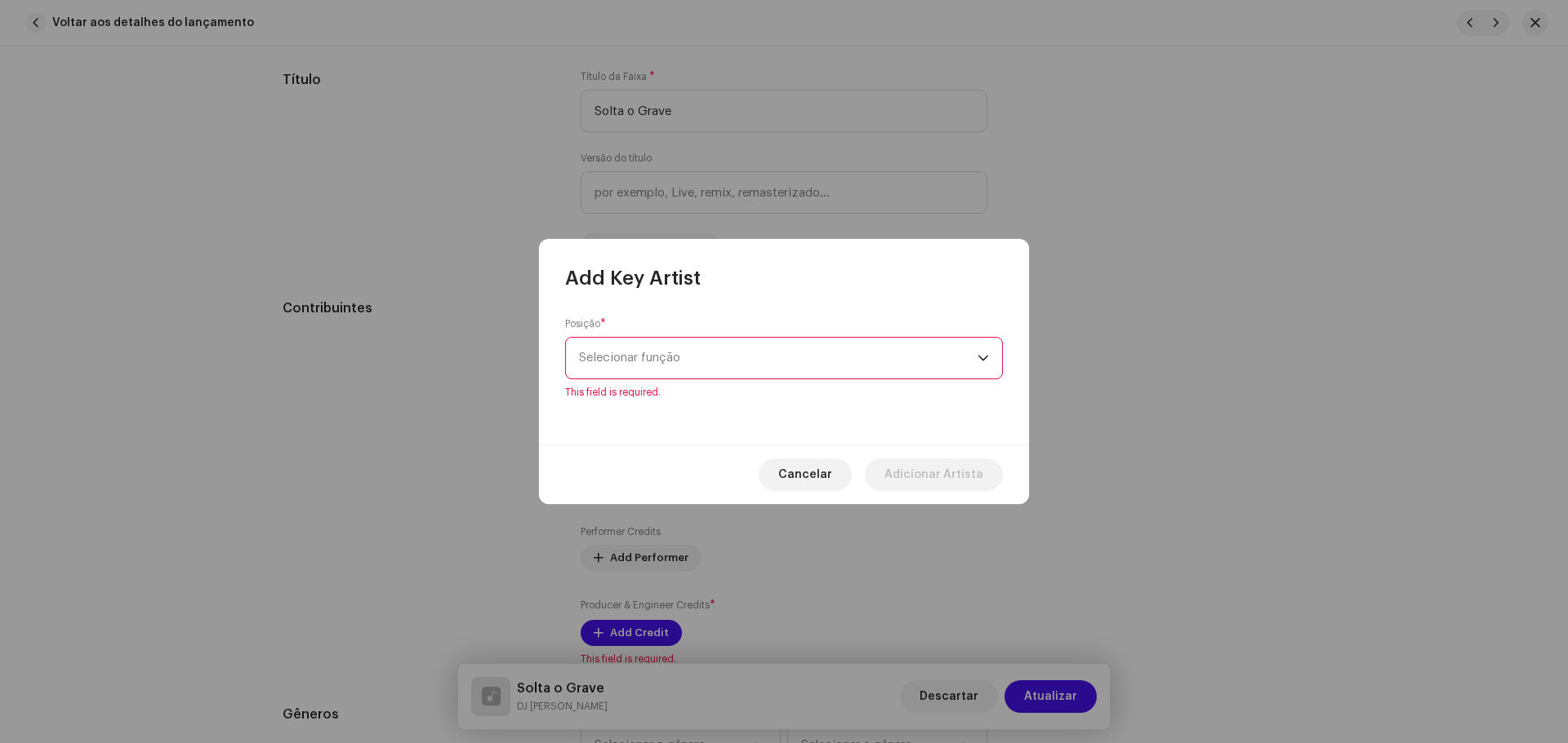
click at [697, 363] on span "Selecionar função" at bounding box center [777, 358] width 398 height 41
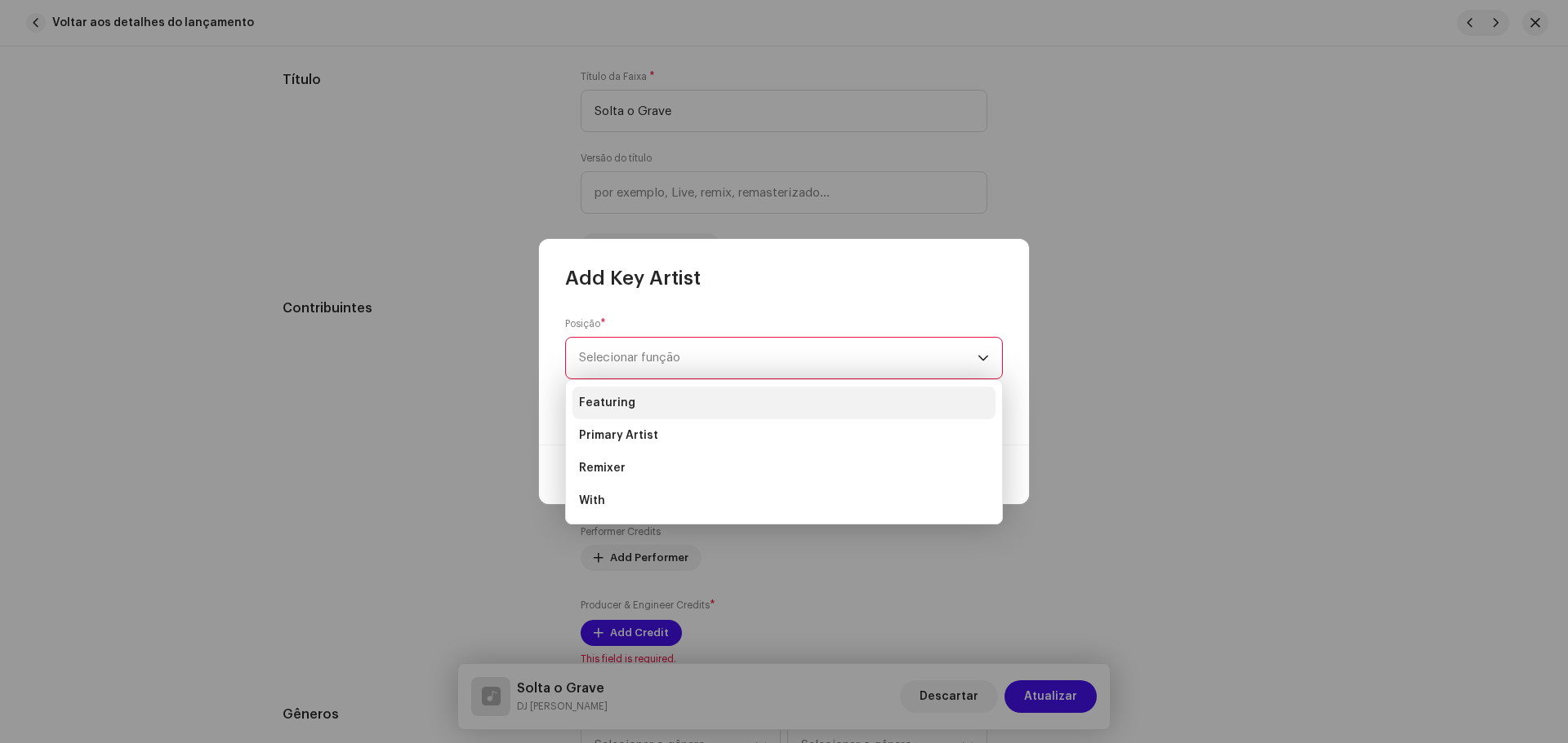
click at [634, 401] on li "Featuring" at bounding box center [784, 403] width 423 height 33
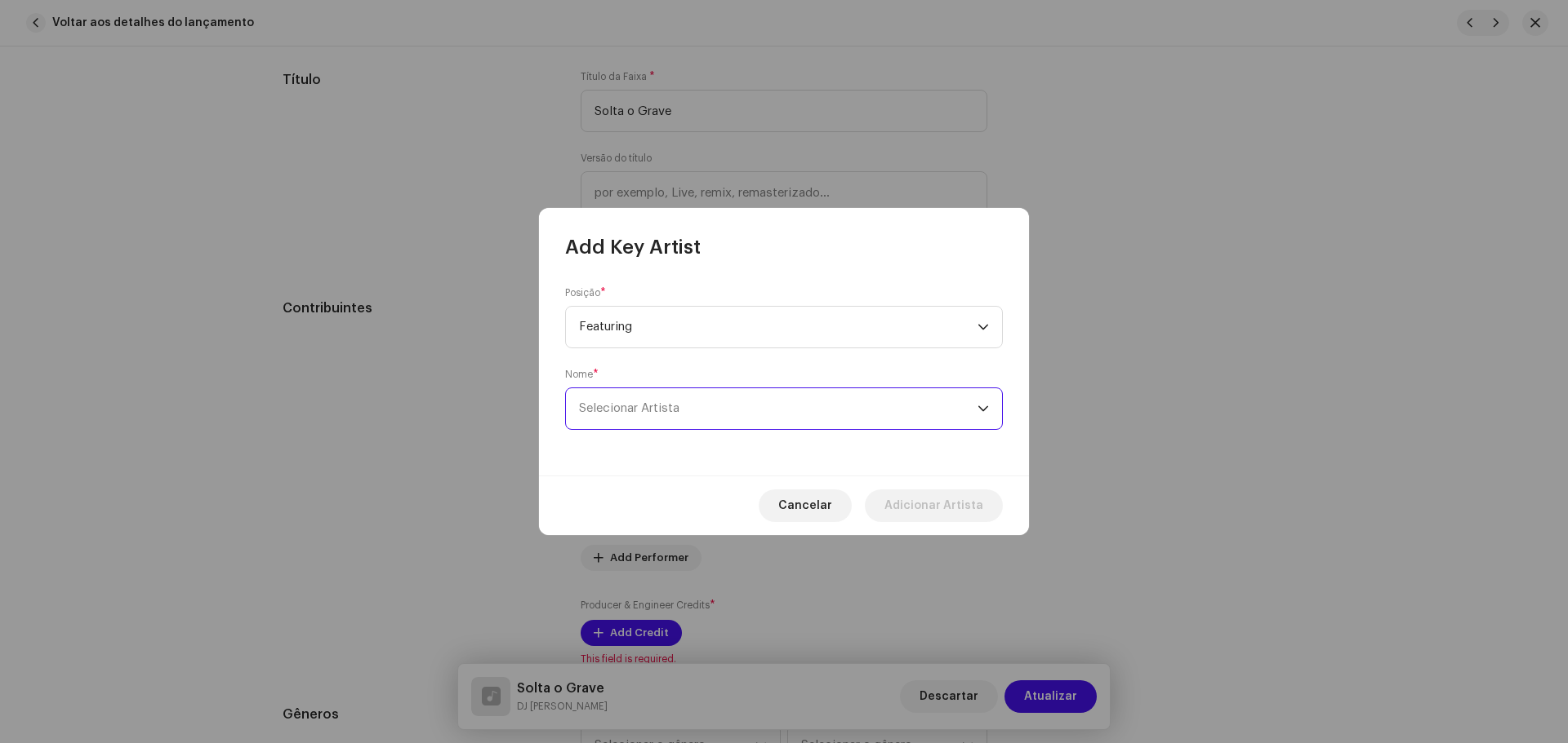
click at [634, 401] on span "Selecionar Artista" at bounding box center [777, 408] width 398 height 41
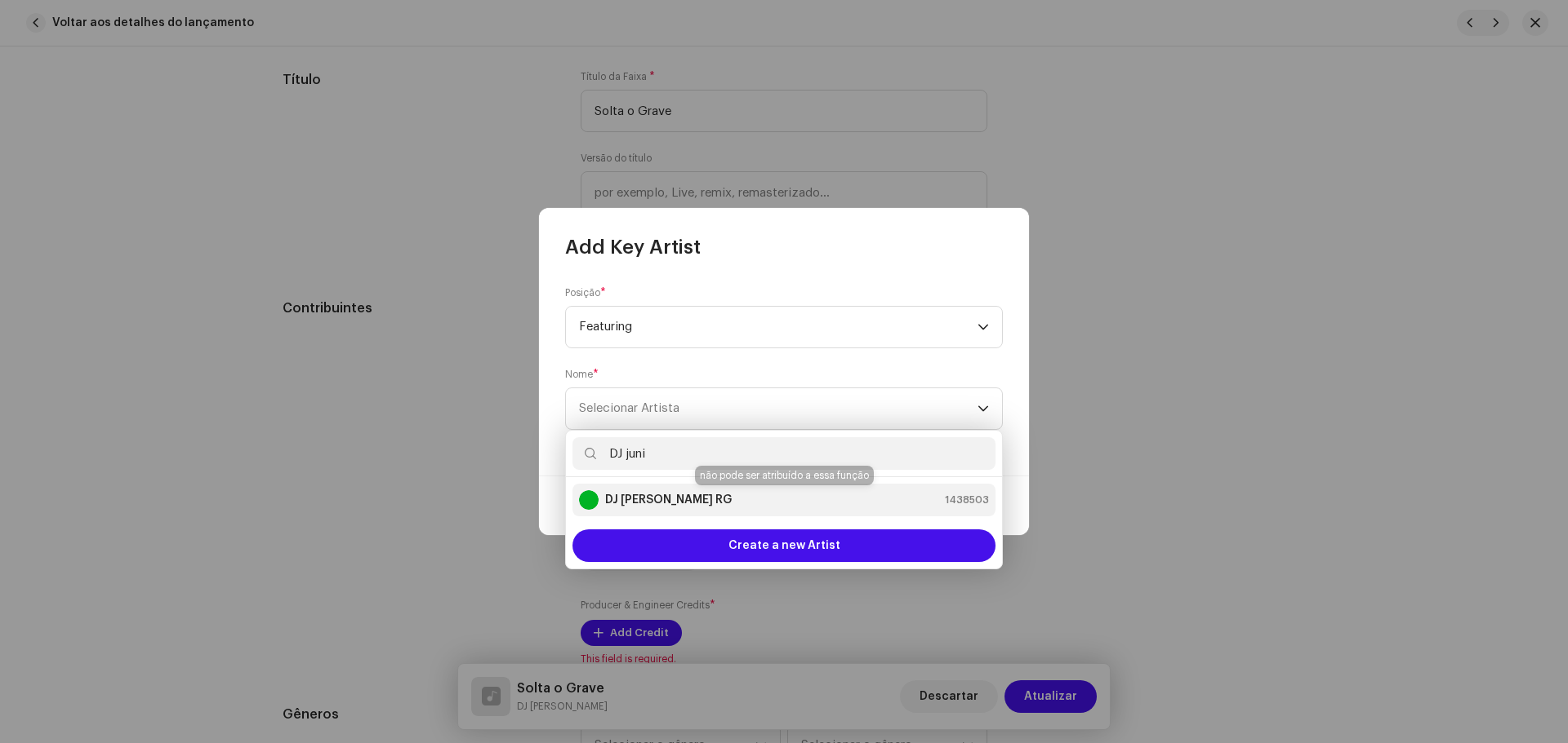
type input "DJ juni"
click at [726, 496] on div "DJ Juninho RG 1438503" at bounding box center [783, 500] width 410 height 20
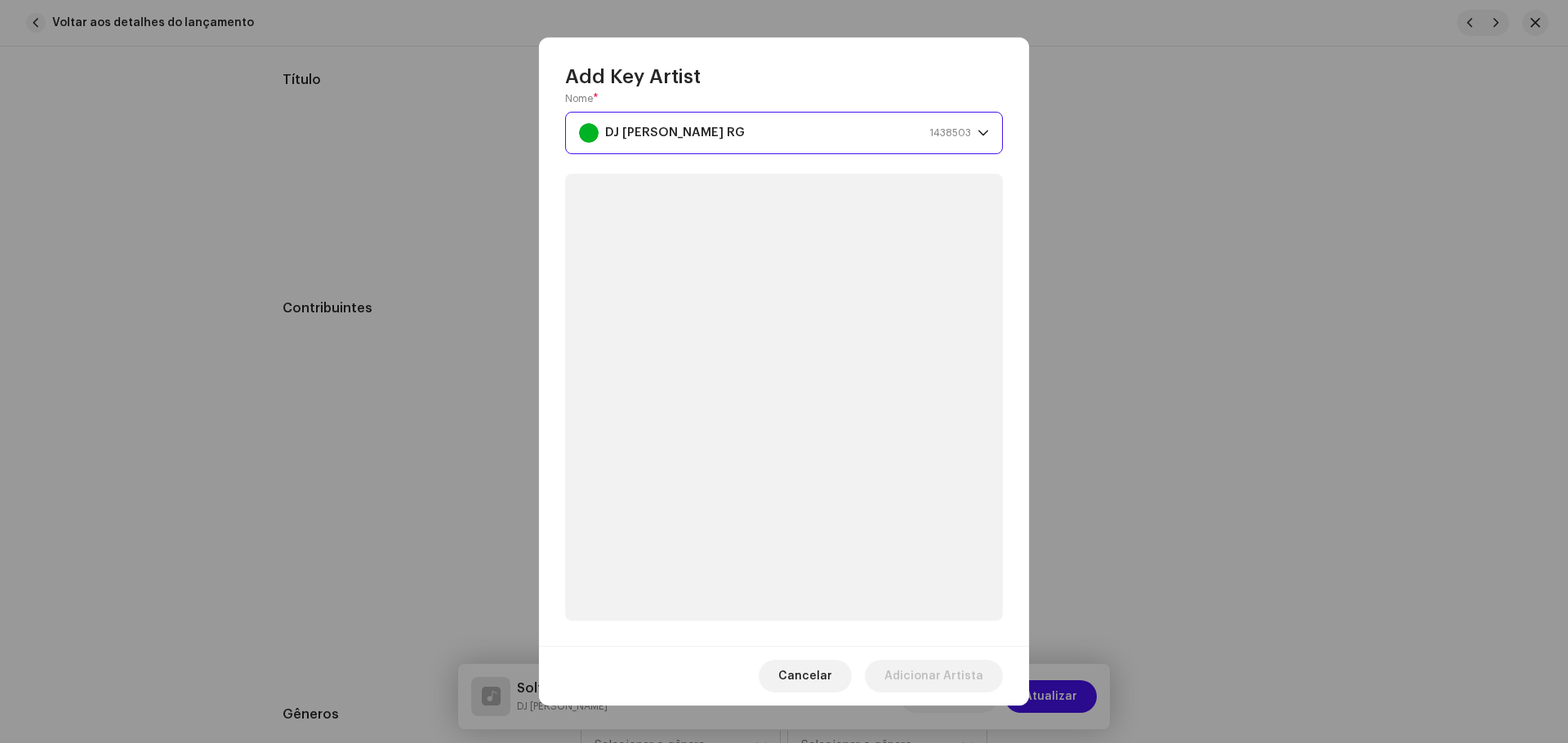
scroll to position [54, 0]
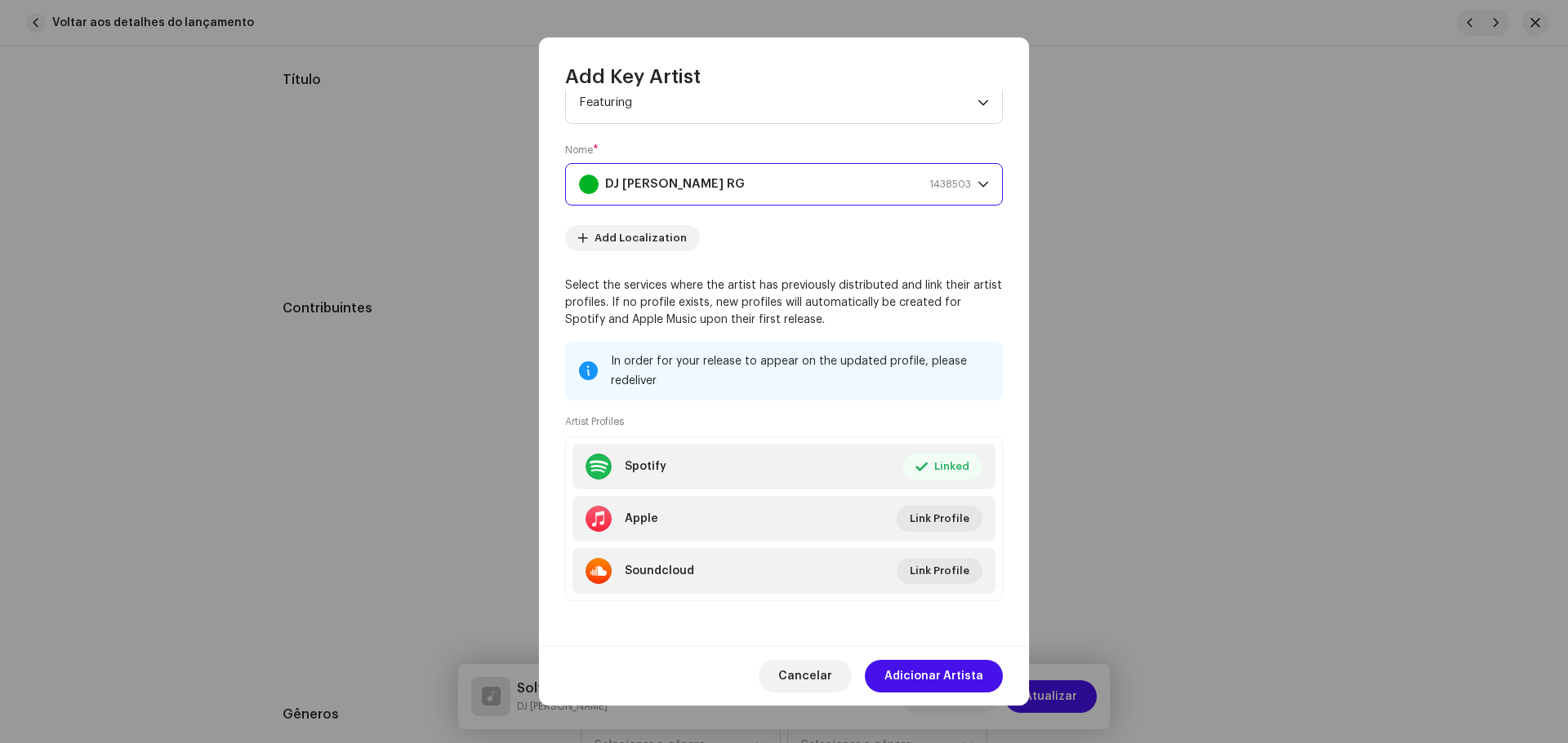
click at [974, 695] on div "Cancelar Adicionar Artista" at bounding box center [783, 676] width 490 height 60
click at [964, 683] on span "Adicionar Artista" at bounding box center [933, 677] width 98 height 33
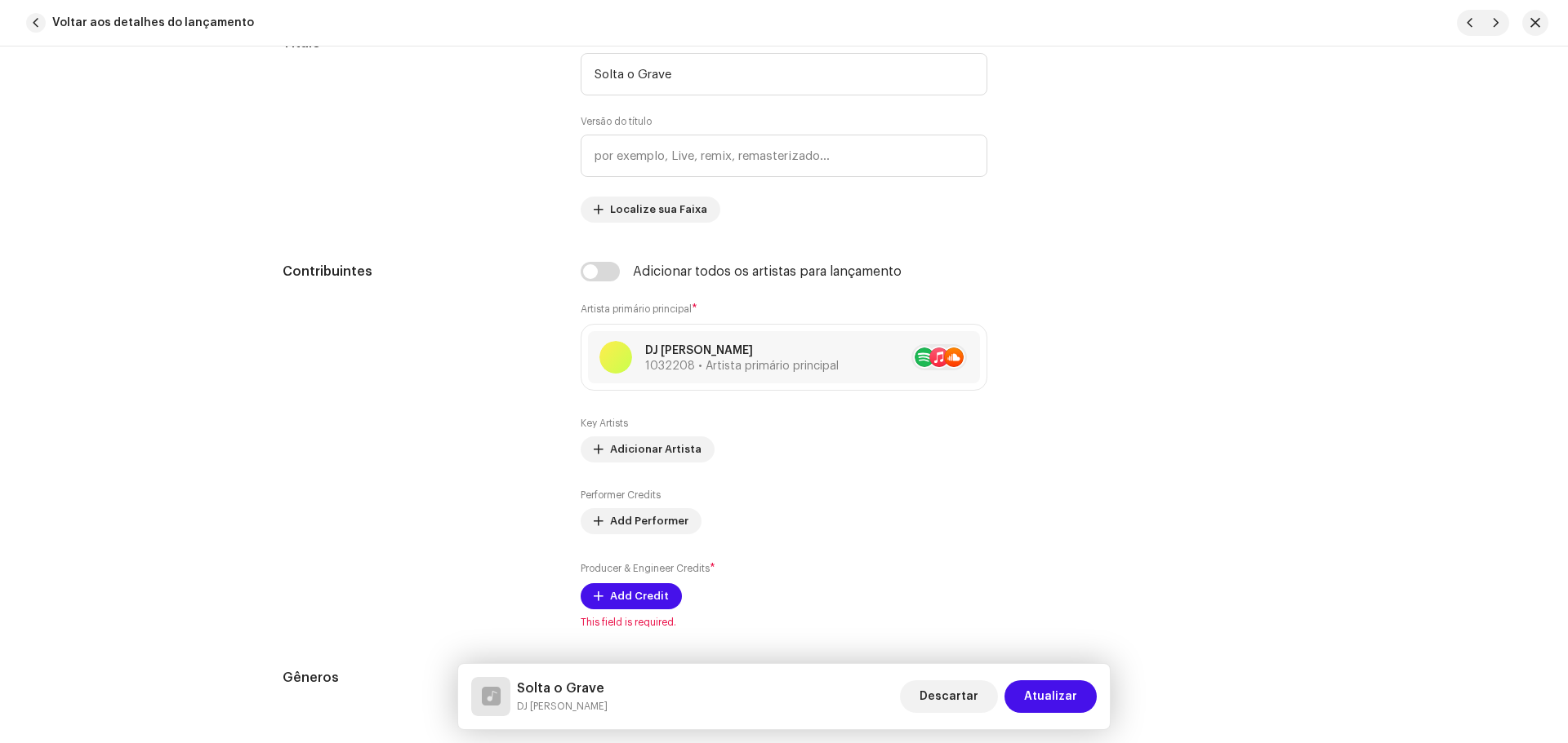
scroll to position [1143, 0]
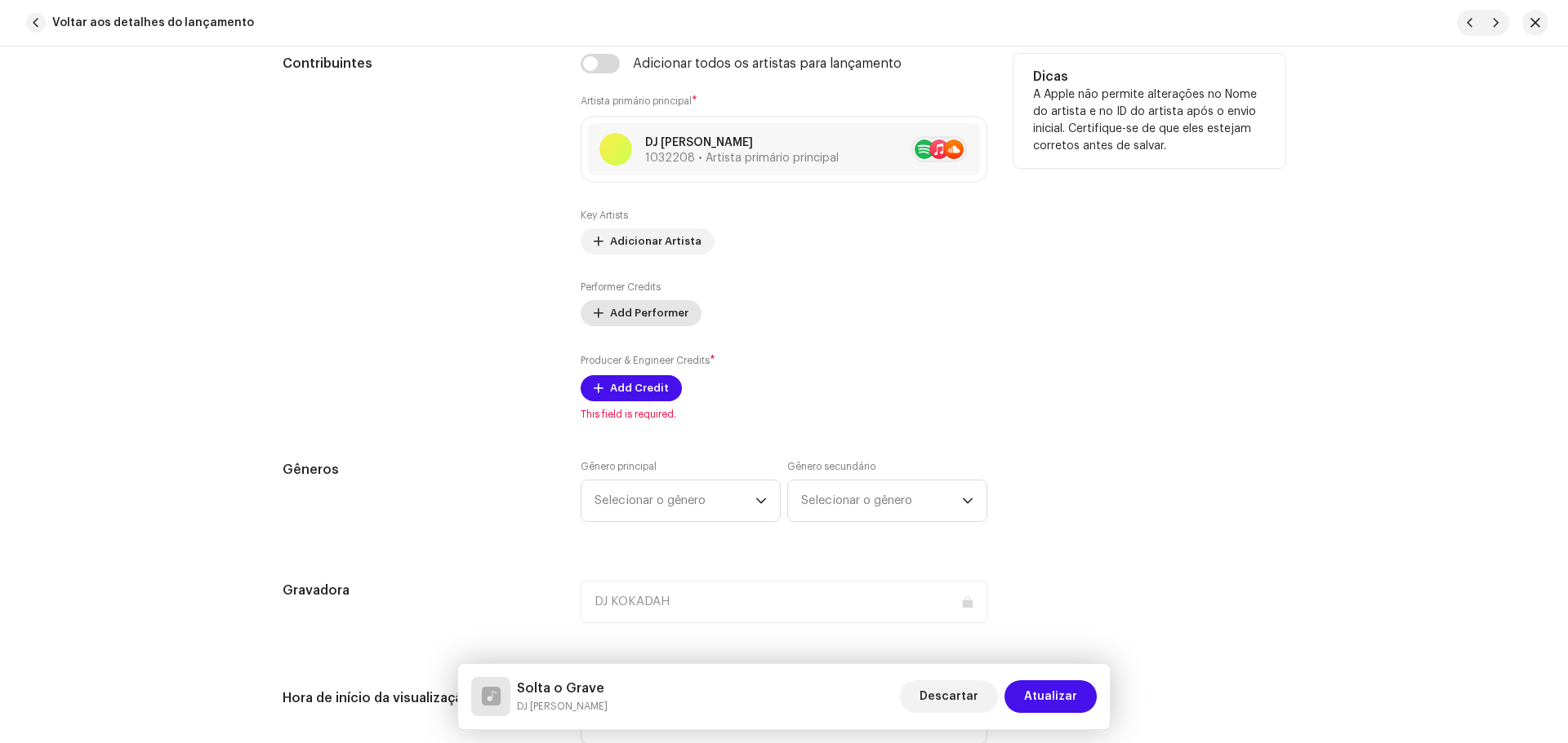
click at [612, 330] on span "Add Performer" at bounding box center [648, 313] width 79 height 33
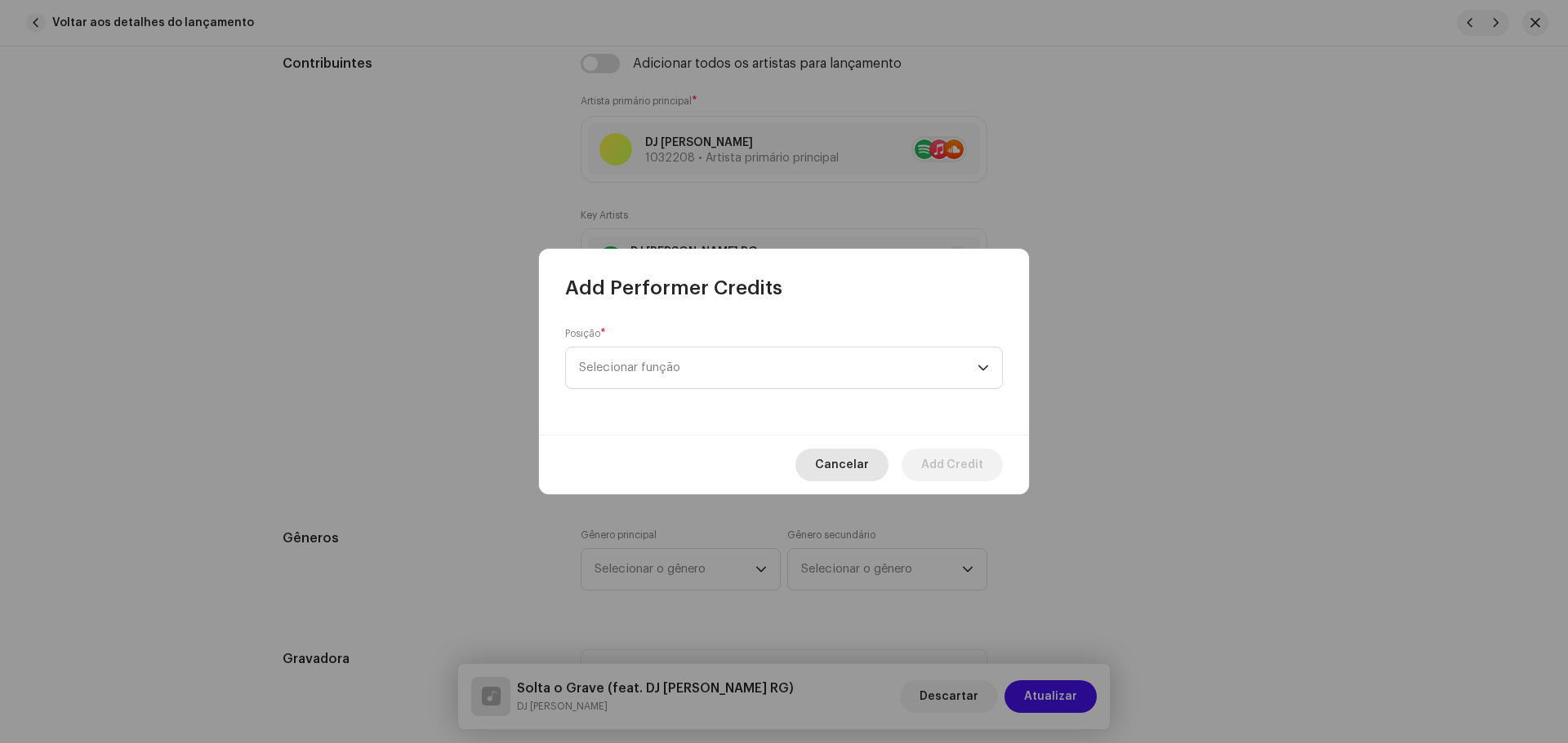
click at [857, 456] on div "Cancelar Add Credit" at bounding box center [783, 464] width 490 height 60
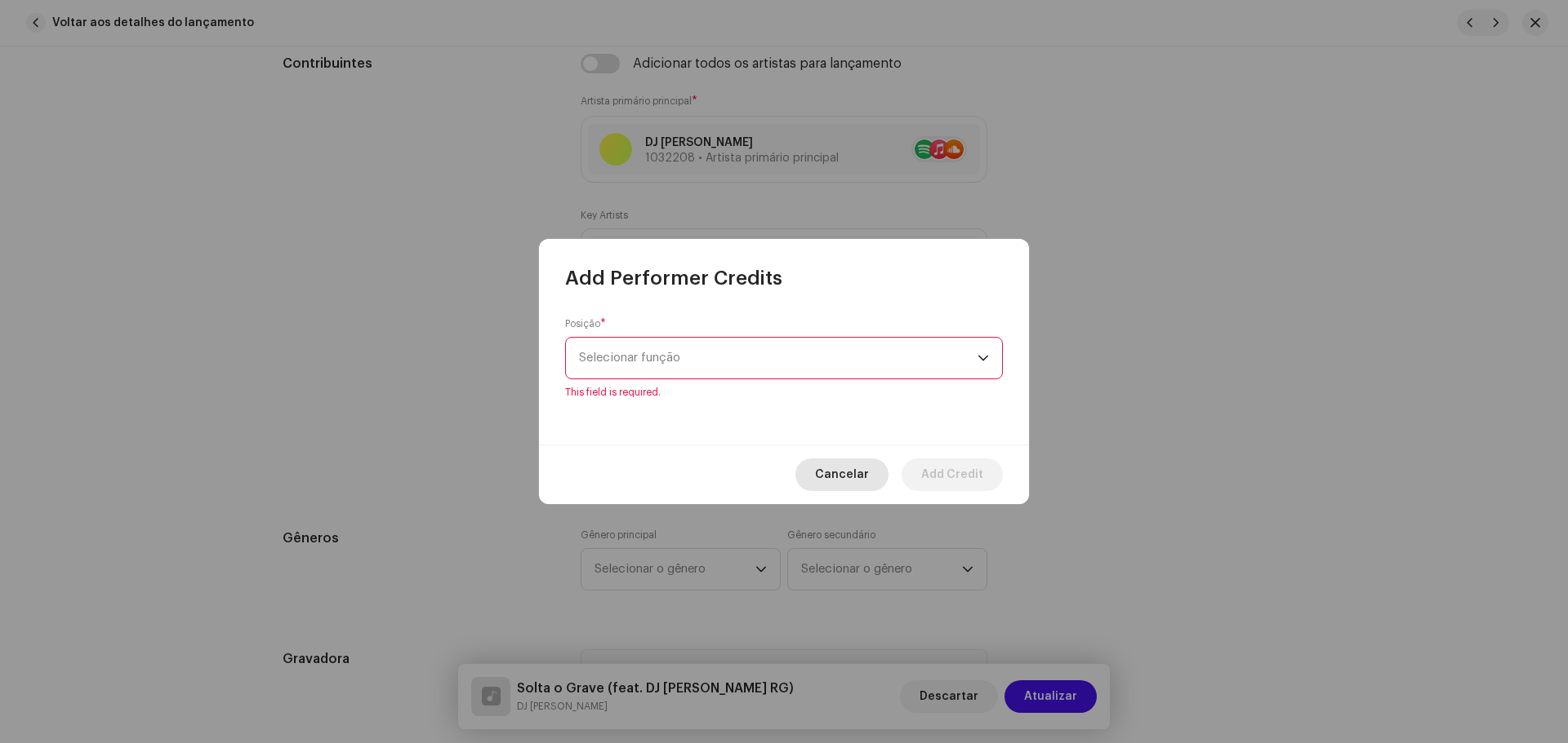
click at [852, 480] on span "Cancelar" at bounding box center [842, 475] width 54 height 33
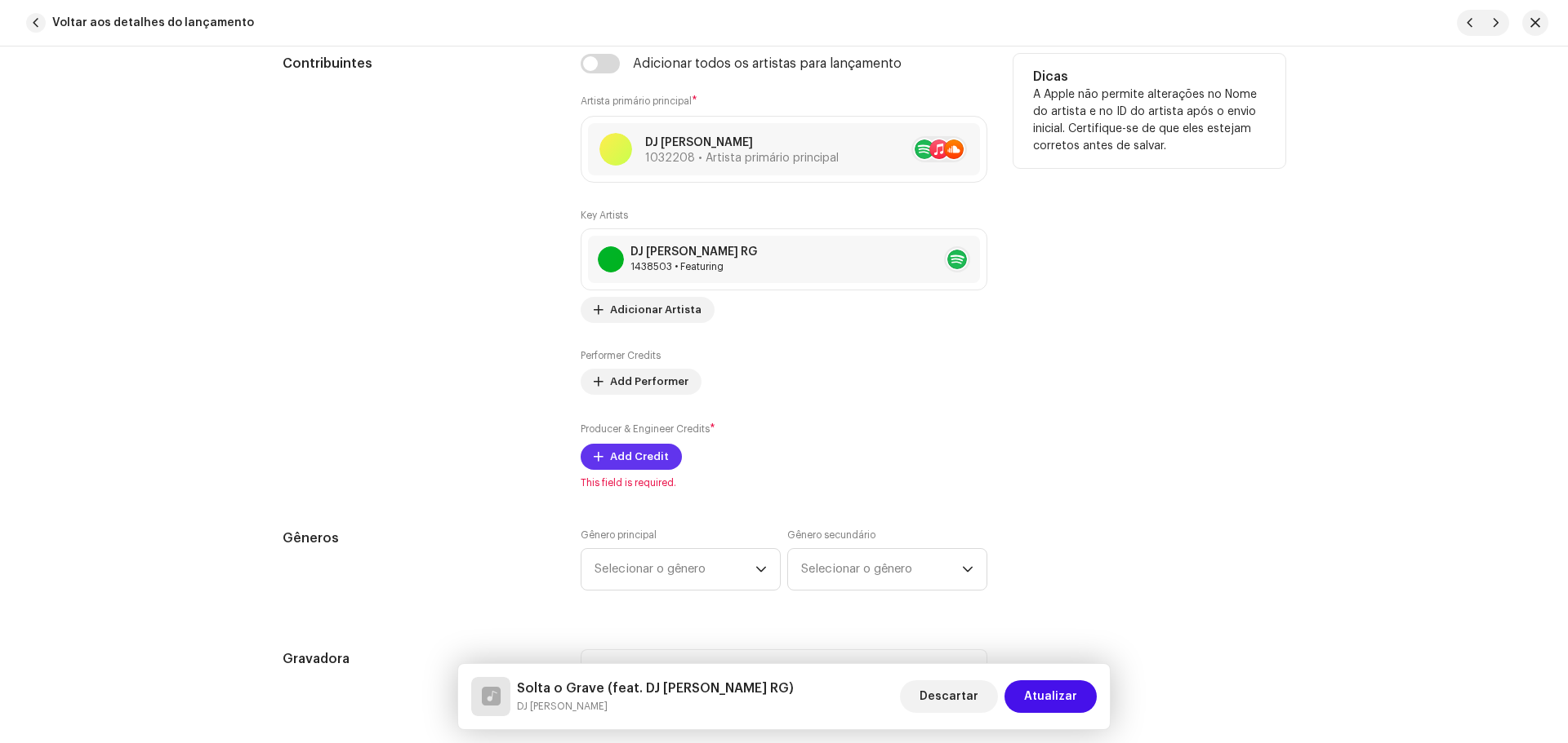
click at [614, 451] on span "Add Credit" at bounding box center [639, 457] width 59 height 33
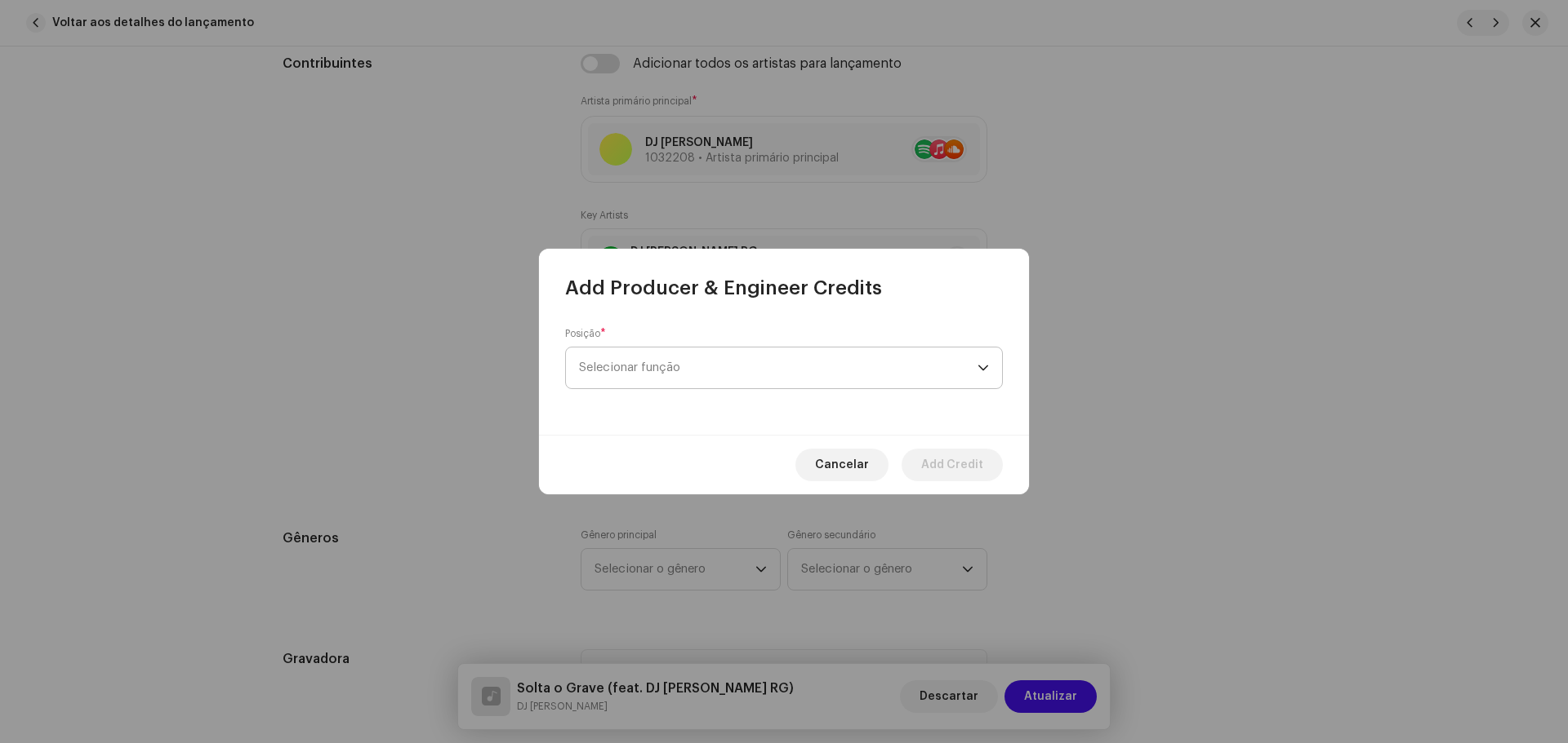
click at [729, 375] on span "Selecionar função" at bounding box center [777, 368] width 398 height 41
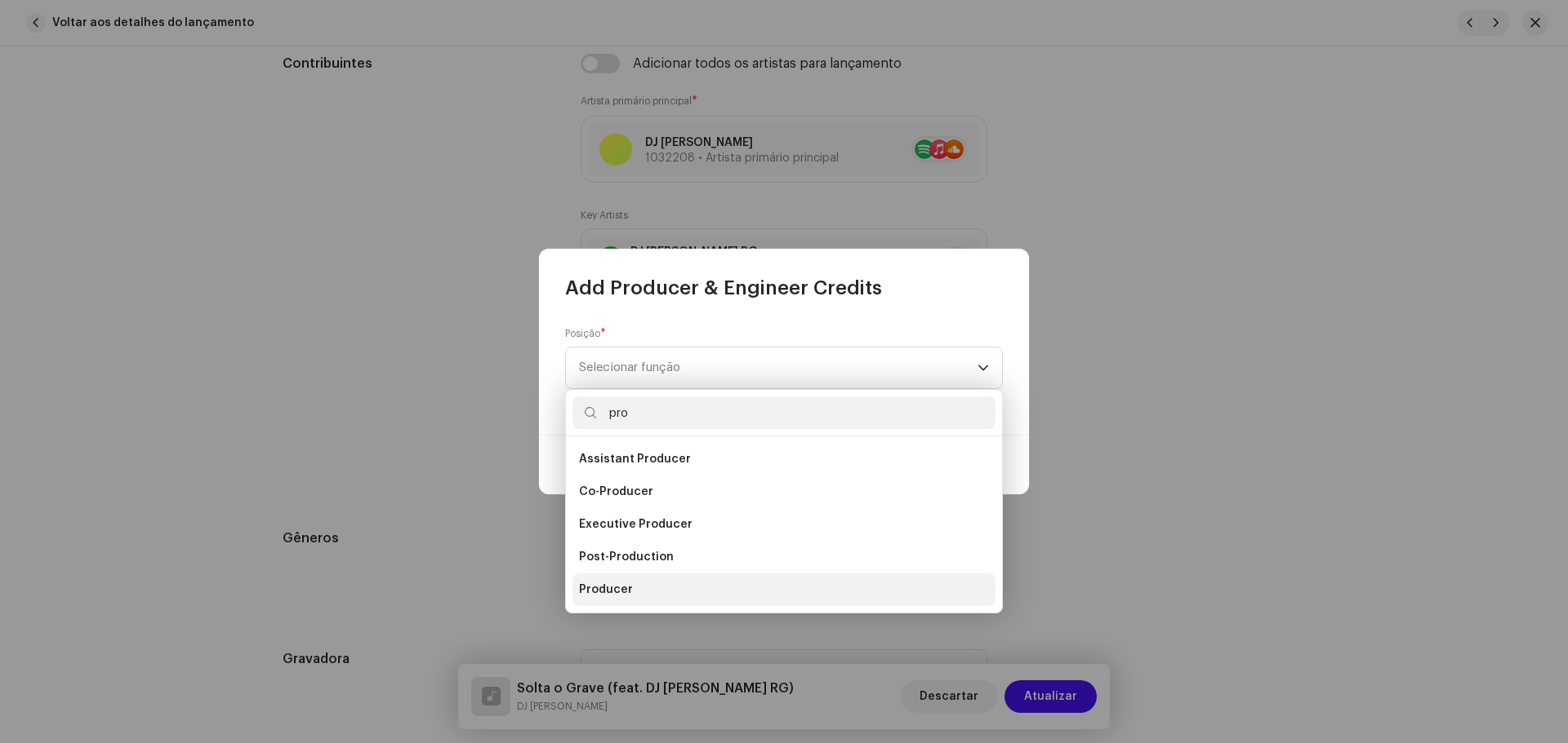
type input "pro"
click at [642, 595] on li "Producer" at bounding box center [784, 590] width 423 height 33
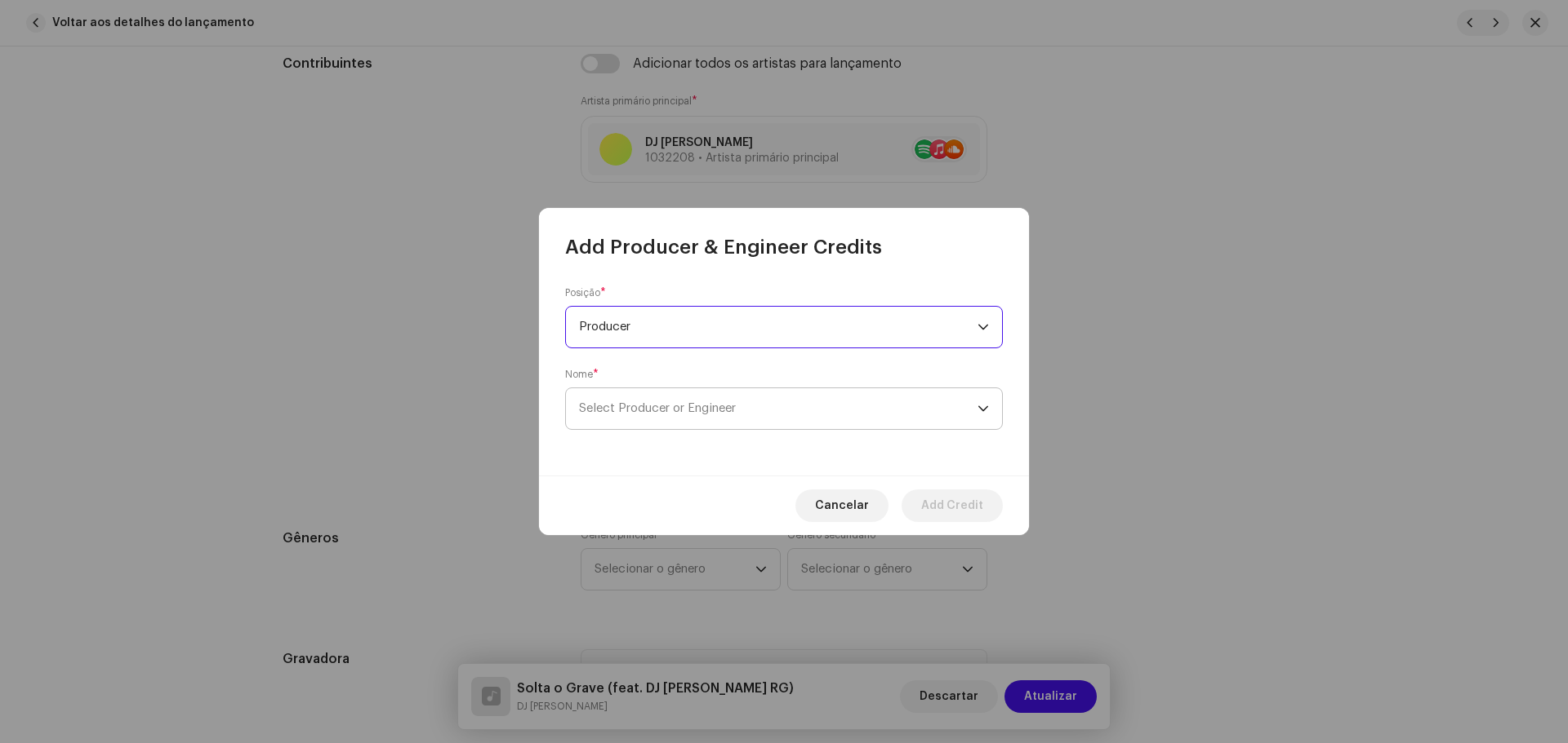
click at [653, 409] on span "Select Producer or Engineer" at bounding box center [657, 408] width 157 height 12
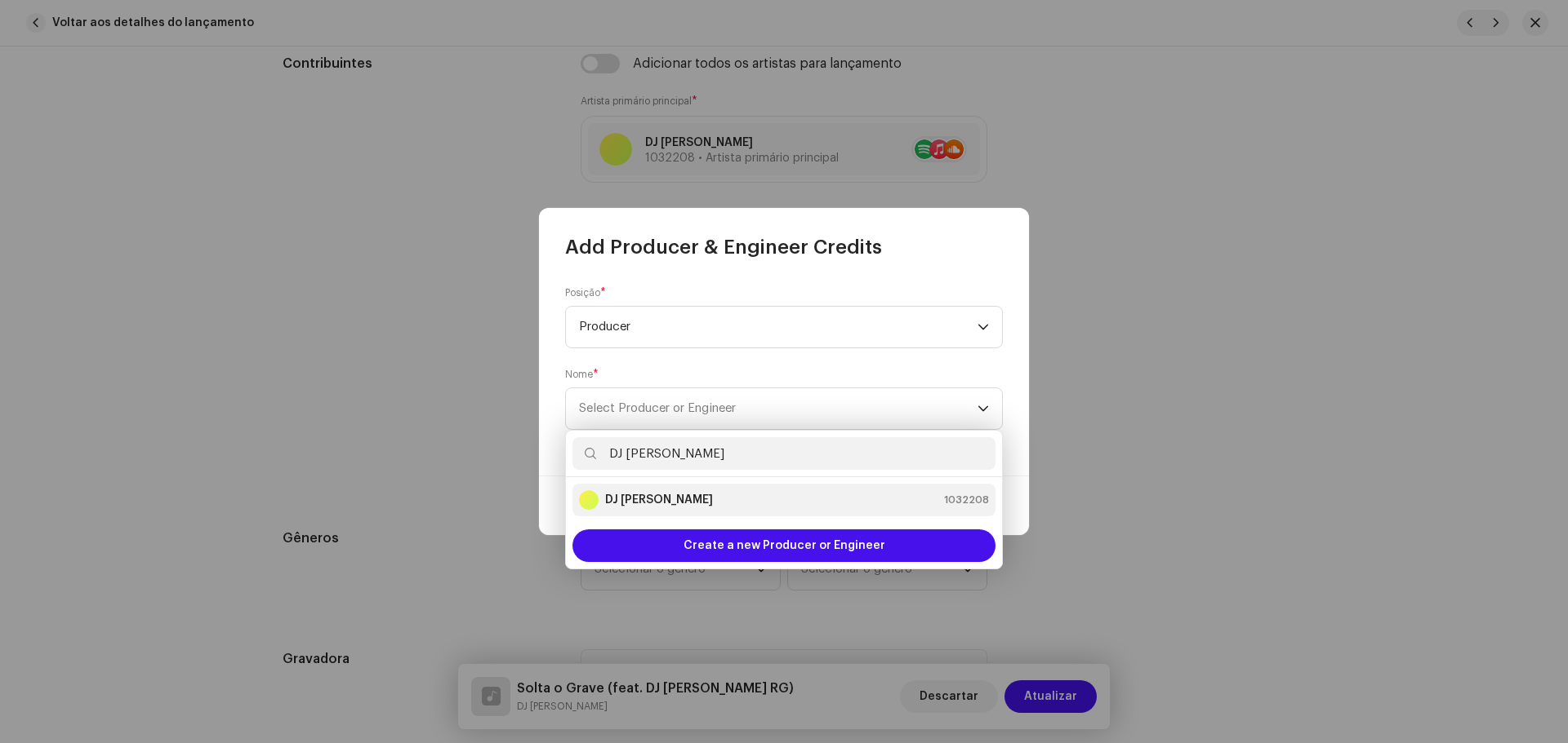
type input "DJ [PERSON_NAME]"
click at [718, 496] on div "DJ Kokadah 1032208" at bounding box center [783, 500] width 410 height 20
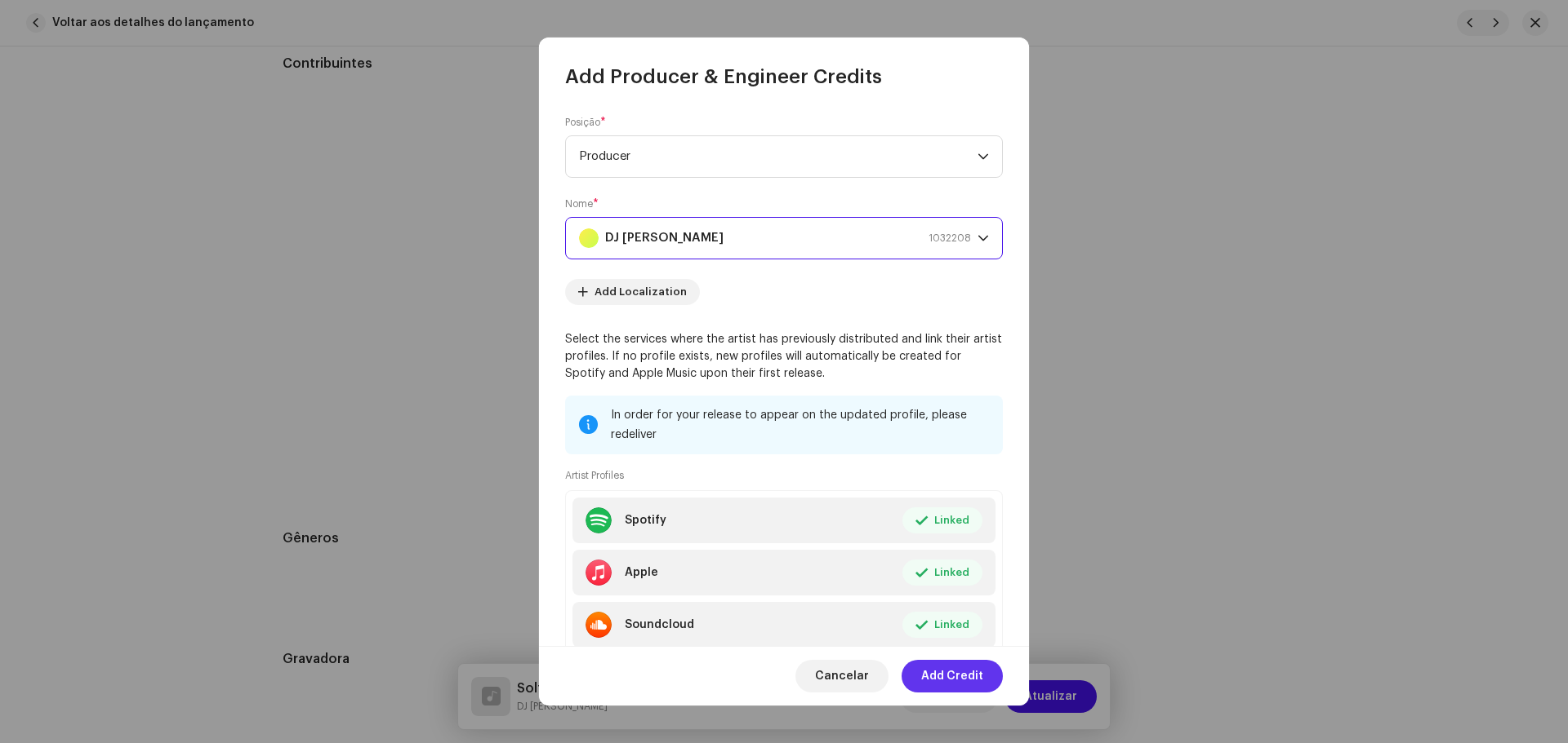
click at [949, 669] on span "Add Credit" at bounding box center [952, 677] width 62 height 33
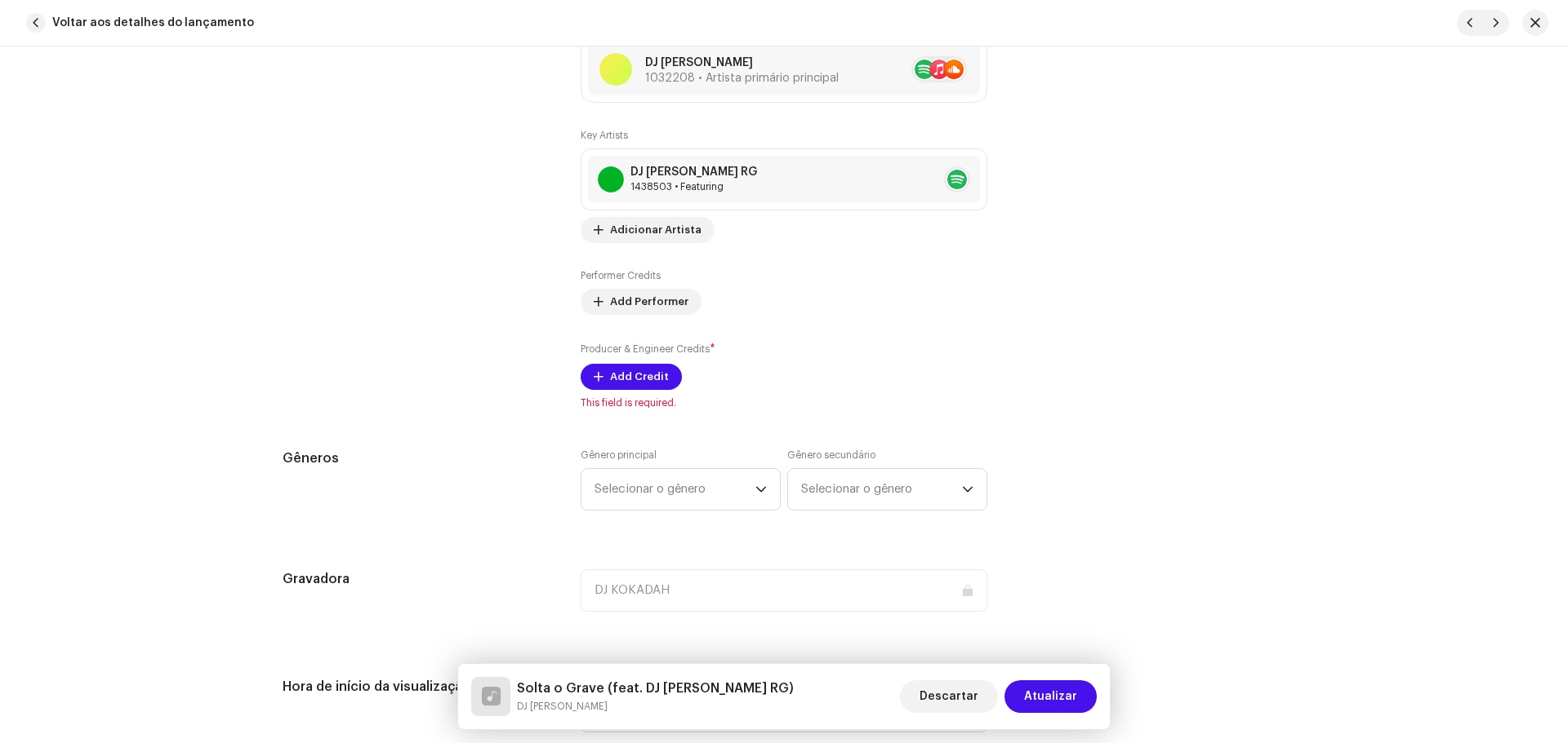
scroll to position [1224, 0]
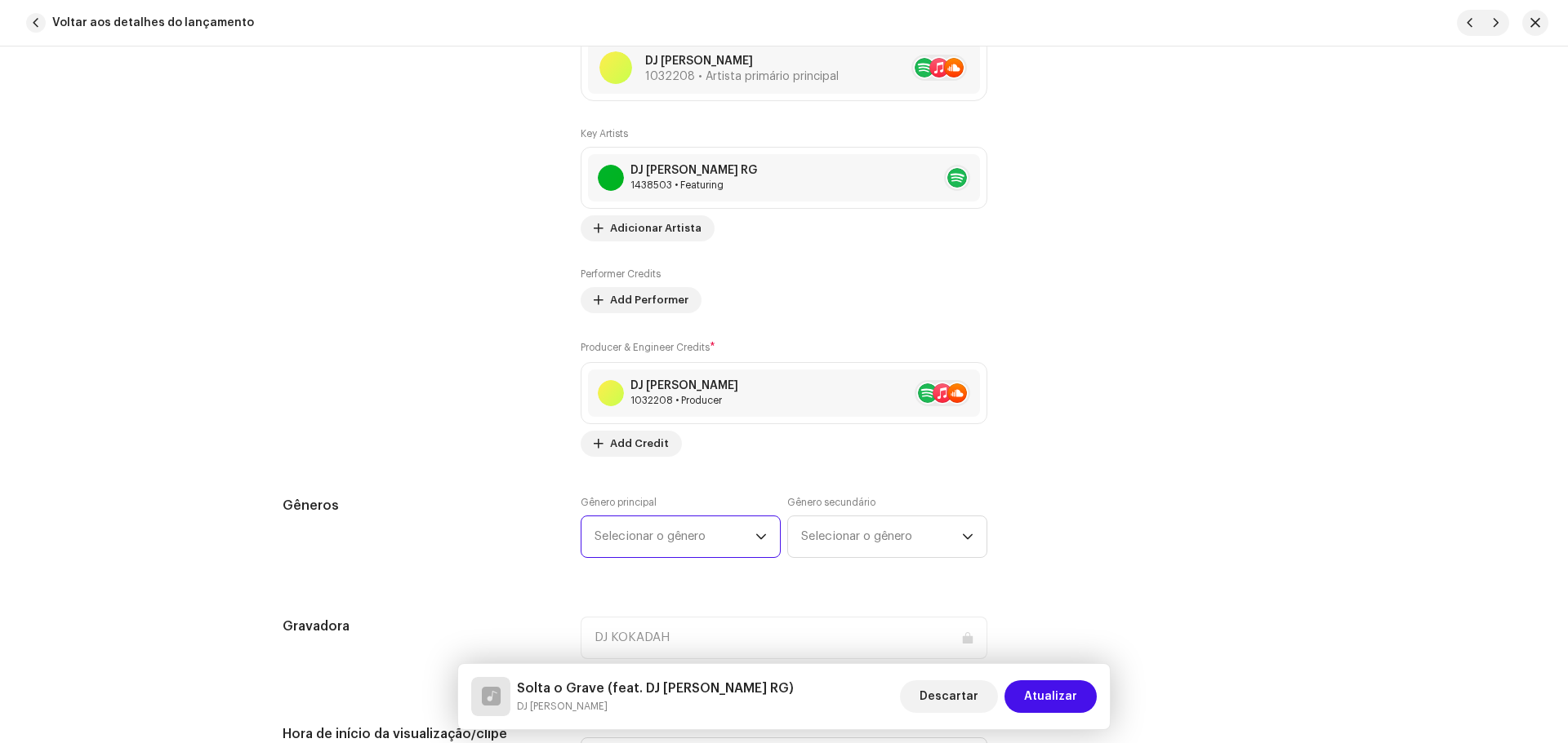
click at [680, 540] on span "Selecionar o gênero" at bounding box center [674, 537] width 161 height 41
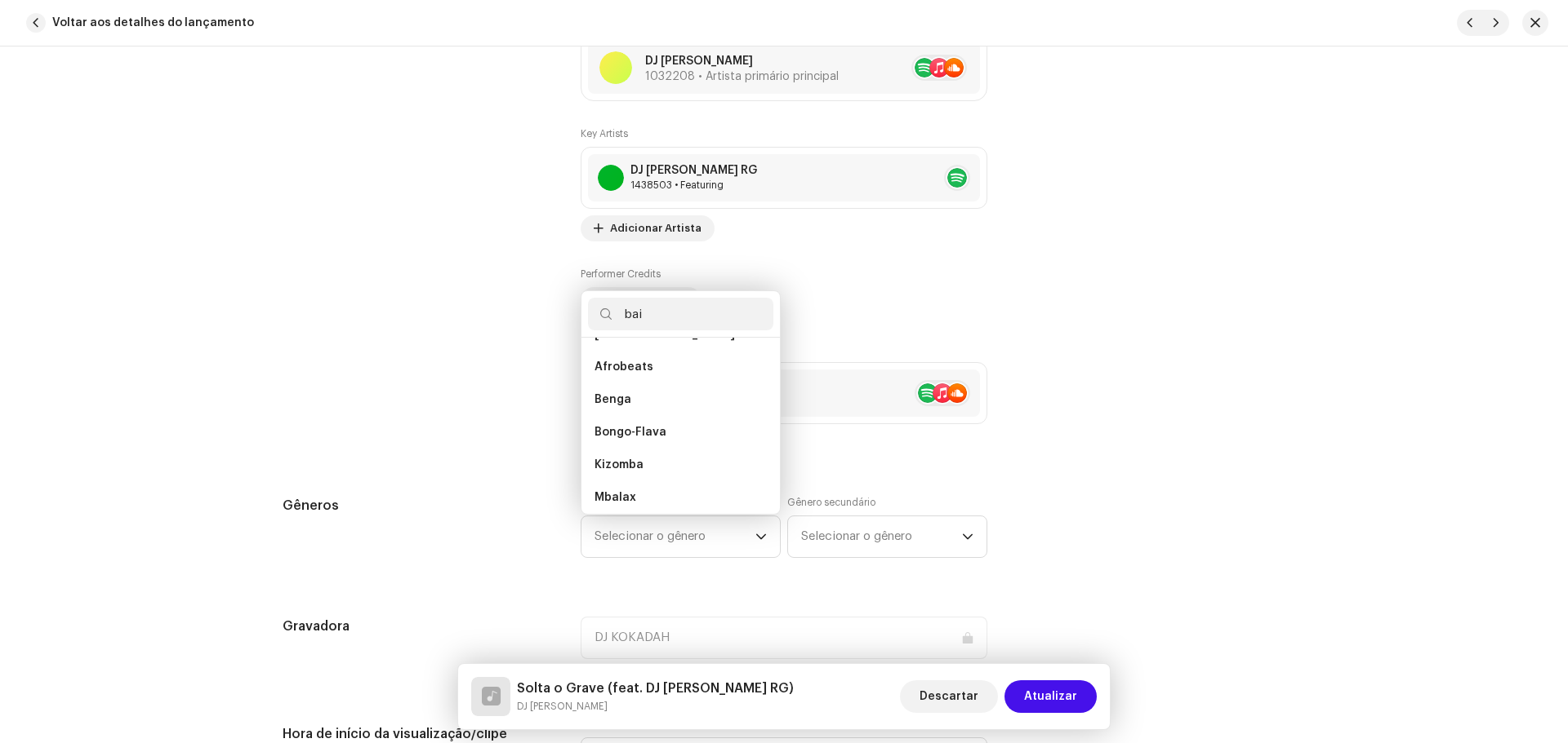
scroll to position [0, 0]
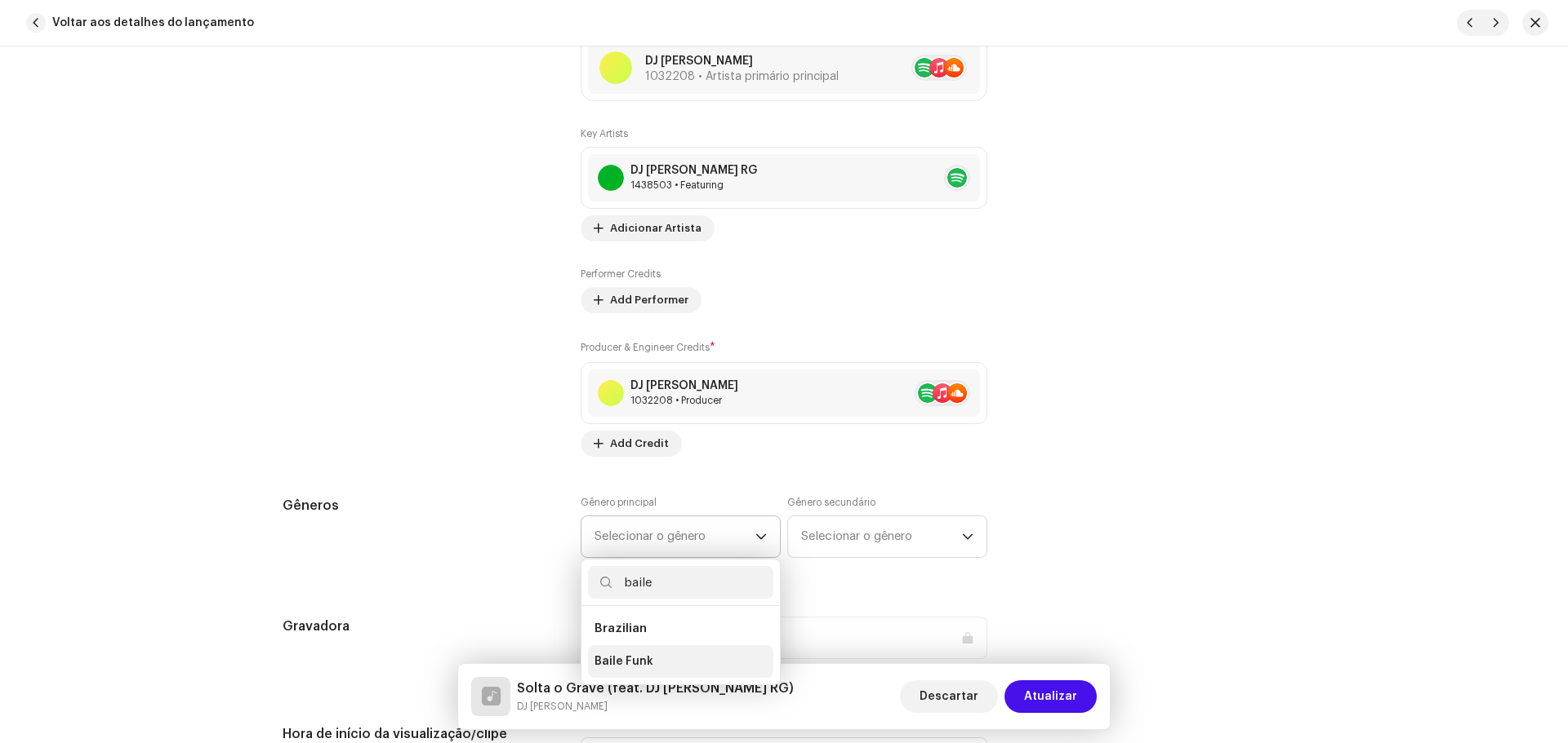
type input "baile"
click at [666, 669] on li "Baile Funk" at bounding box center [680, 662] width 186 height 33
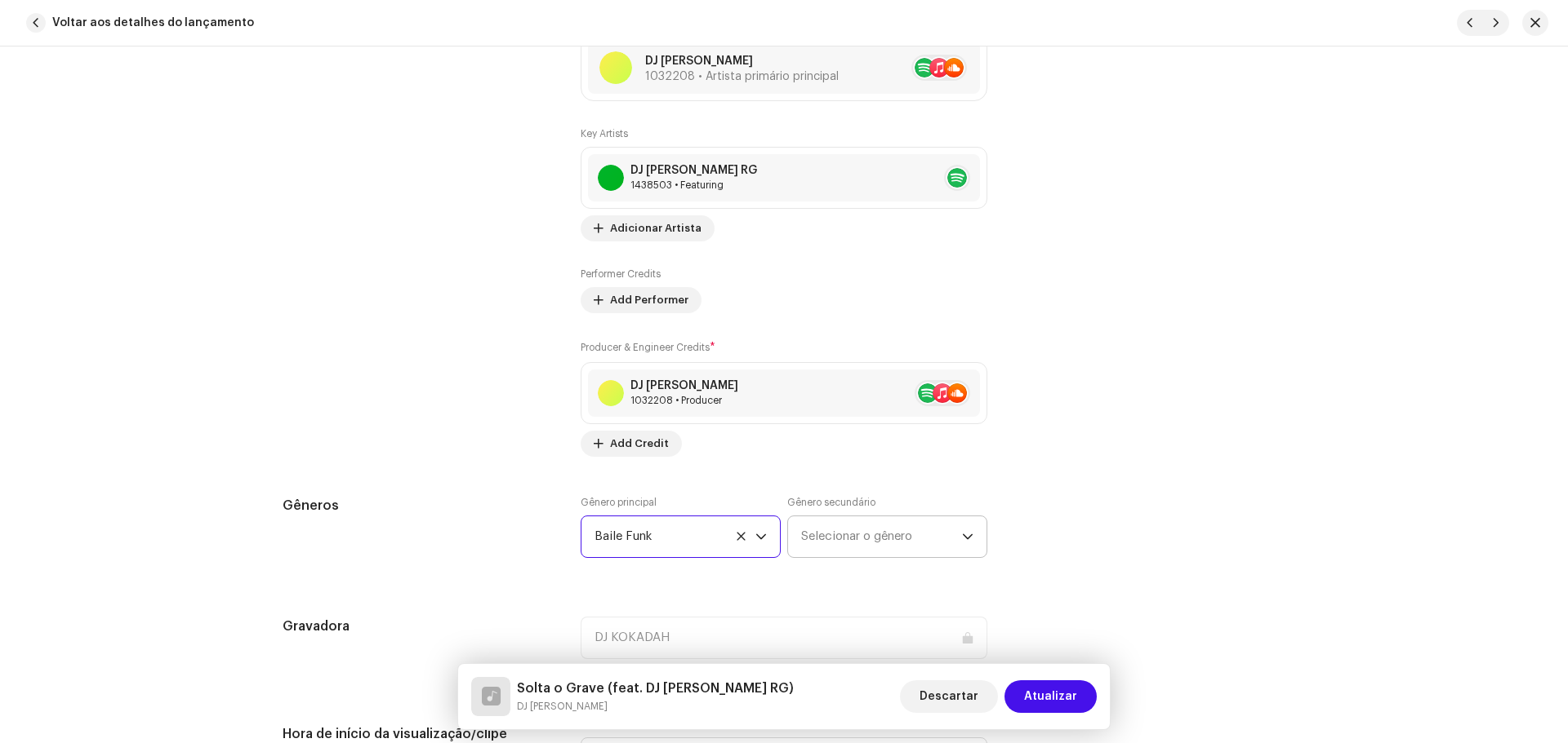
click at [819, 532] on span "Selecionar o gênero" at bounding box center [882, 537] width 161 height 41
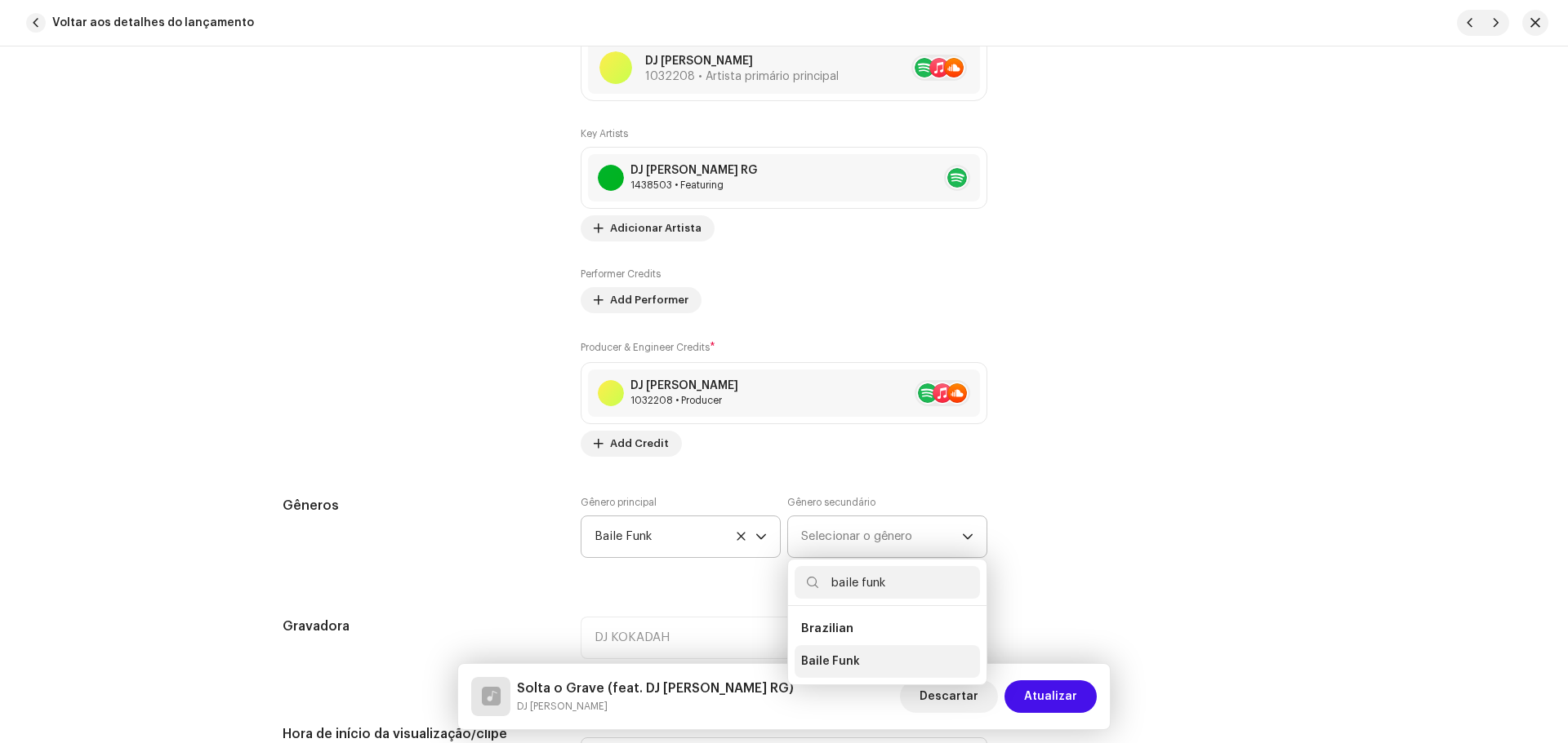
type input "baile funk"
click at [849, 671] on li "Baile Funk" at bounding box center [887, 662] width 186 height 33
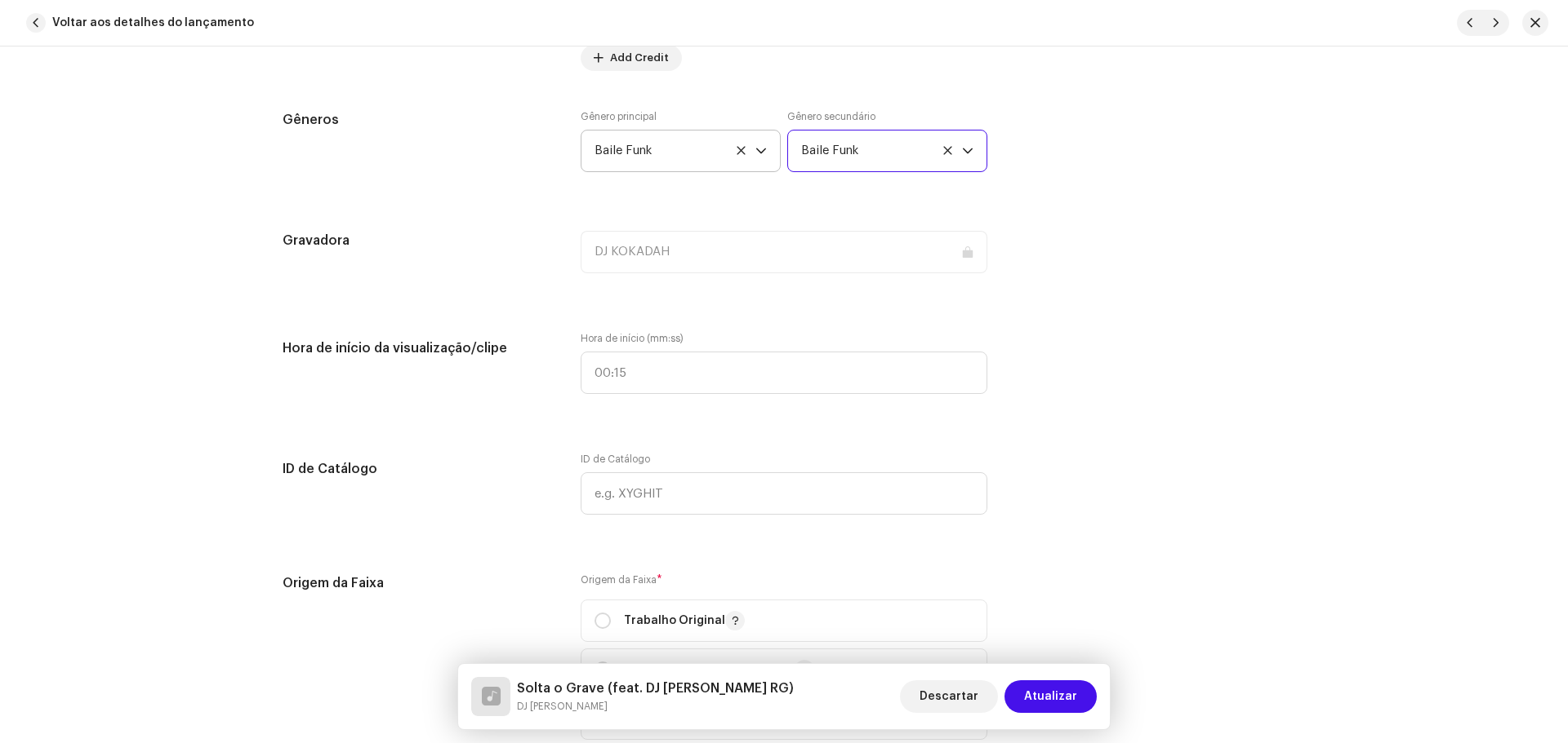
scroll to position [1632, 0]
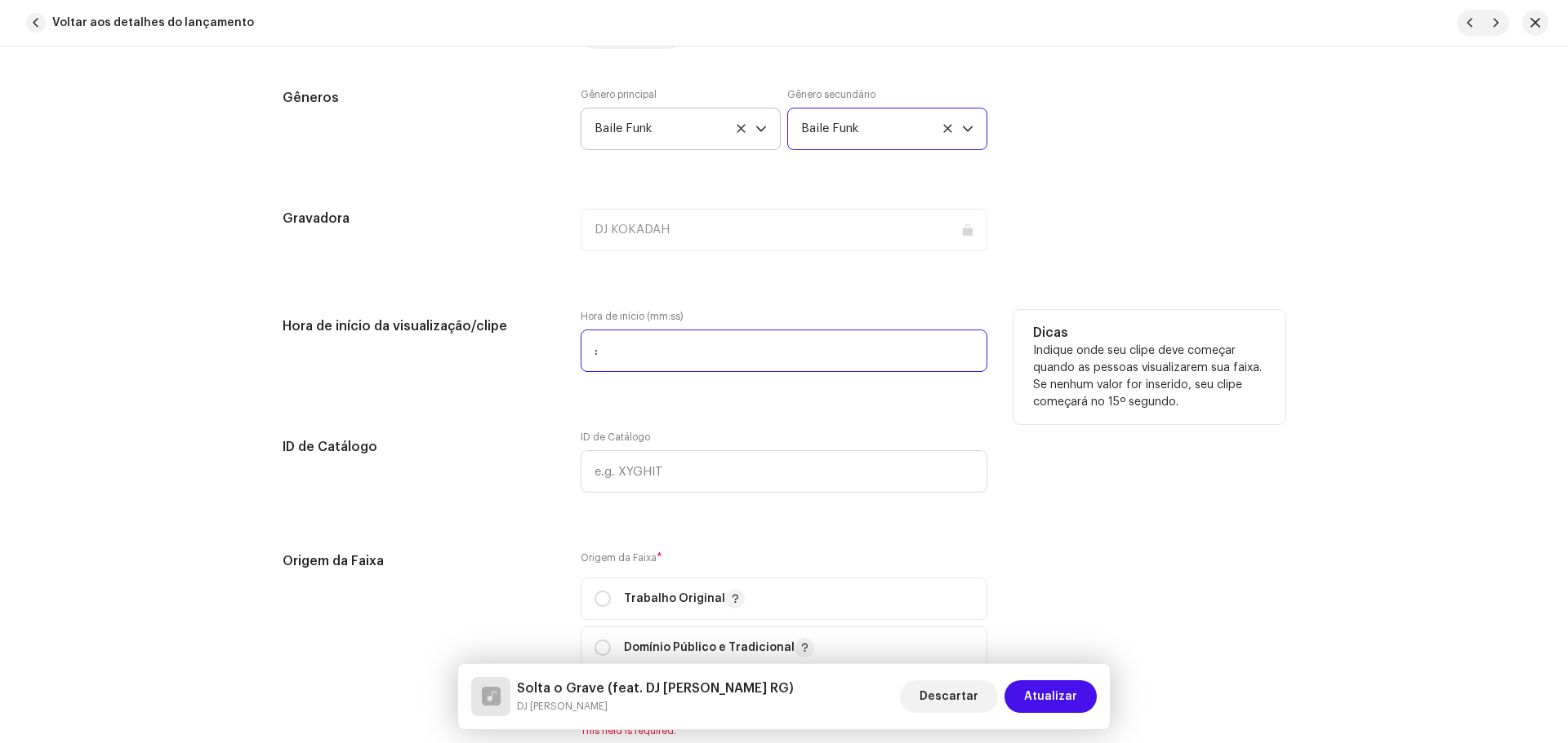
click at [634, 364] on input ":" at bounding box center [783, 350] width 407 height 42
click at [654, 349] on input "00:06" at bounding box center [783, 350] width 407 height 42
drag, startPoint x: 661, startPoint y: 353, endPoint x: 614, endPoint y: 355, distance: 47.0
click at [617, 354] on input "00:06" at bounding box center [783, 350] width 407 height 42
type input "00:00"
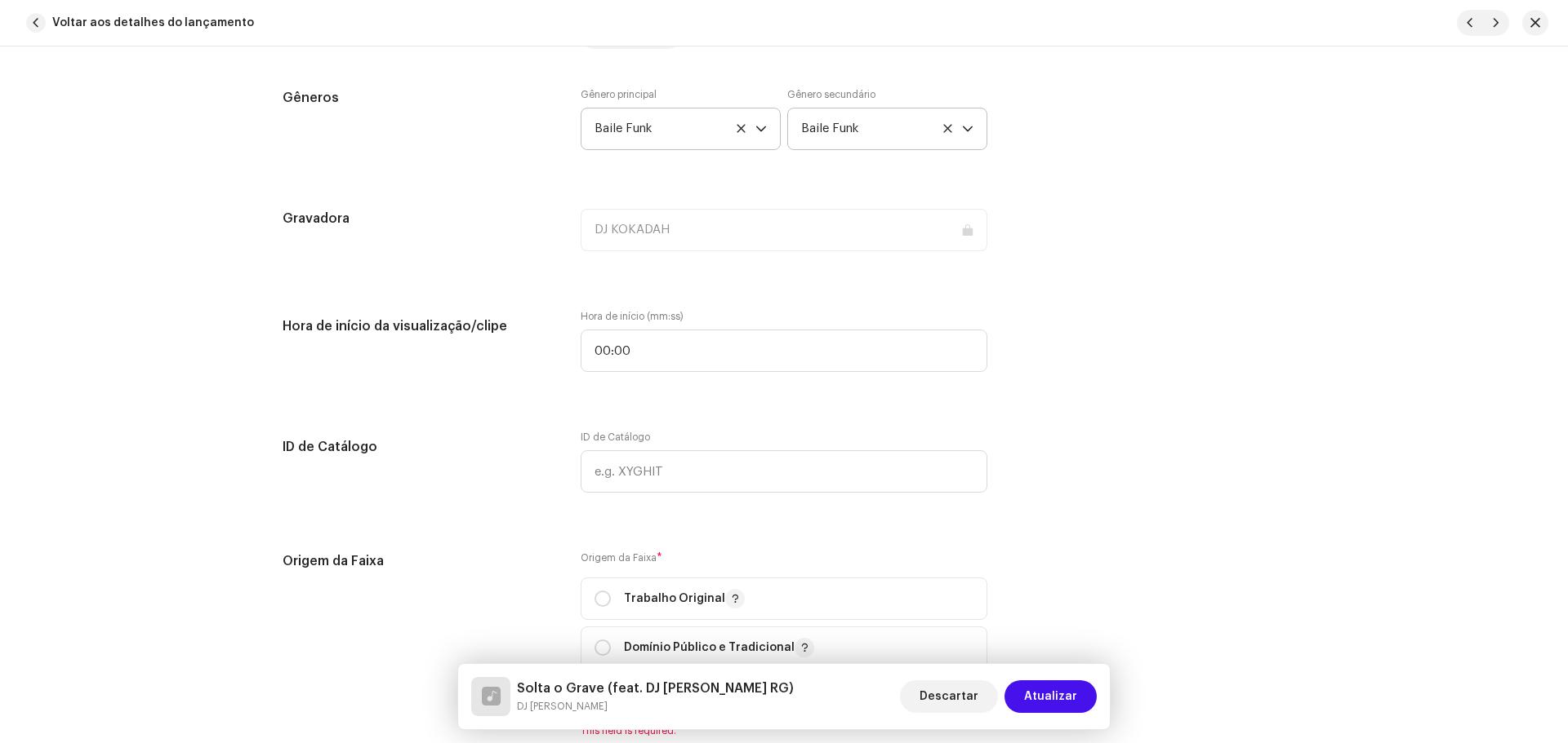
click at [1117, 427] on div "Detalhes da faixa Complete o seguinte para finalizar sua faixa. 1 de 3 Adiciona…" at bounding box center [784, 349] width 1055 height 3793
click at [580, 599] on p-togglebutton "Trabalho Original" at bounding box center [783, 599] width 407 height 42
radio input "true"
click at [598, 599] on input "radio" at bounding box center [602, 599] width 16 height 16
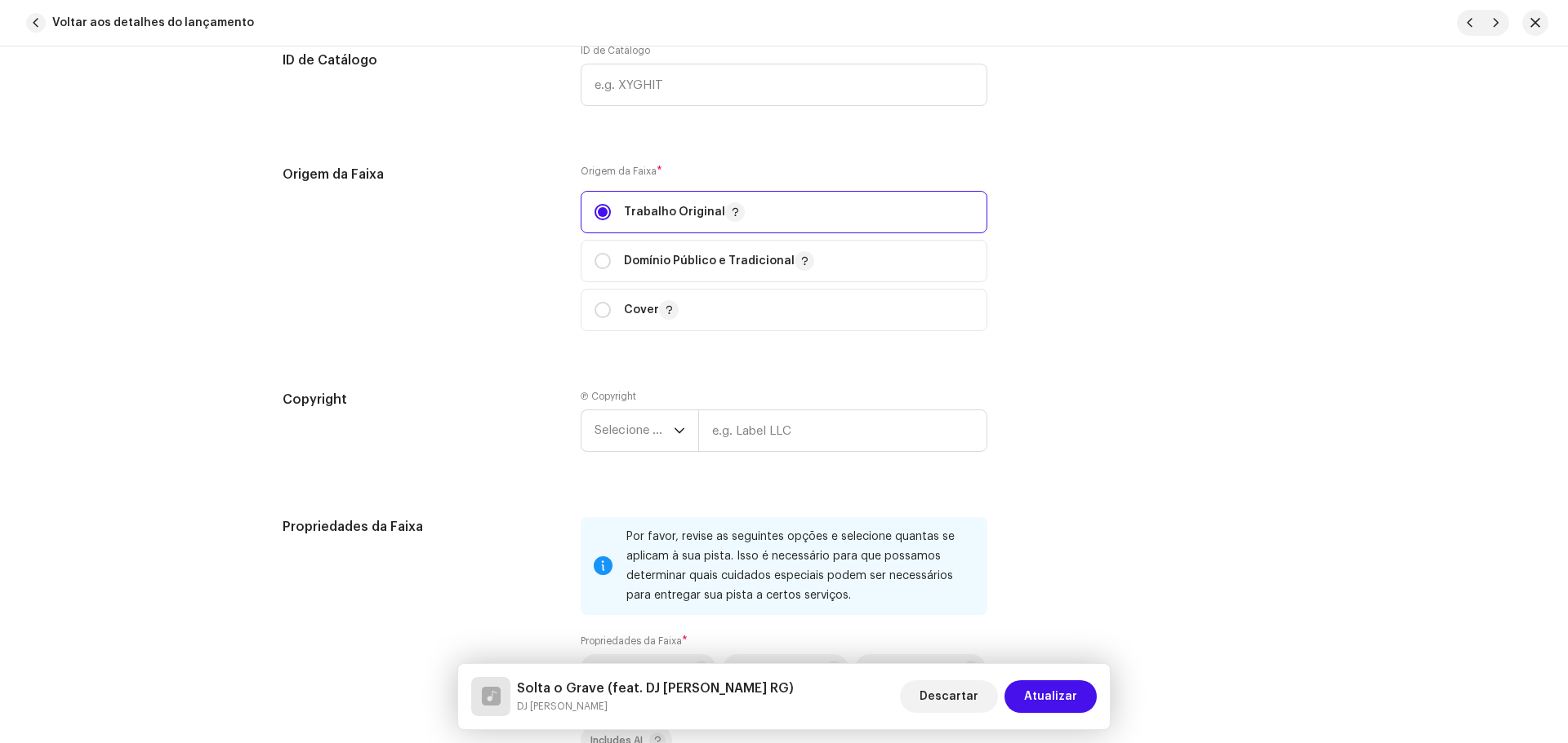
scroll to position [2040, 0]
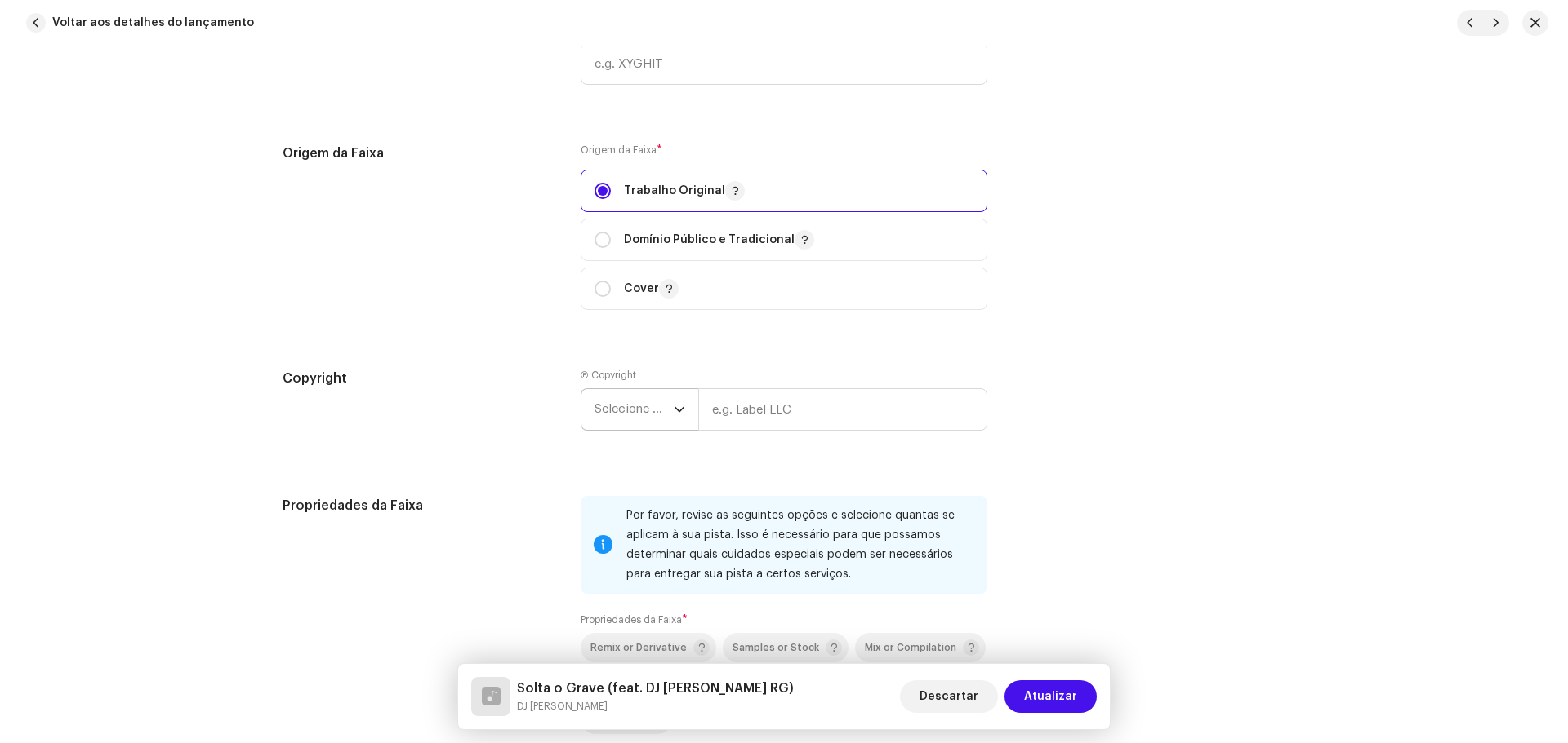
click at [629, 420] on span "Selecione o ano" at bounding box center [634, 409] width 79 height 41
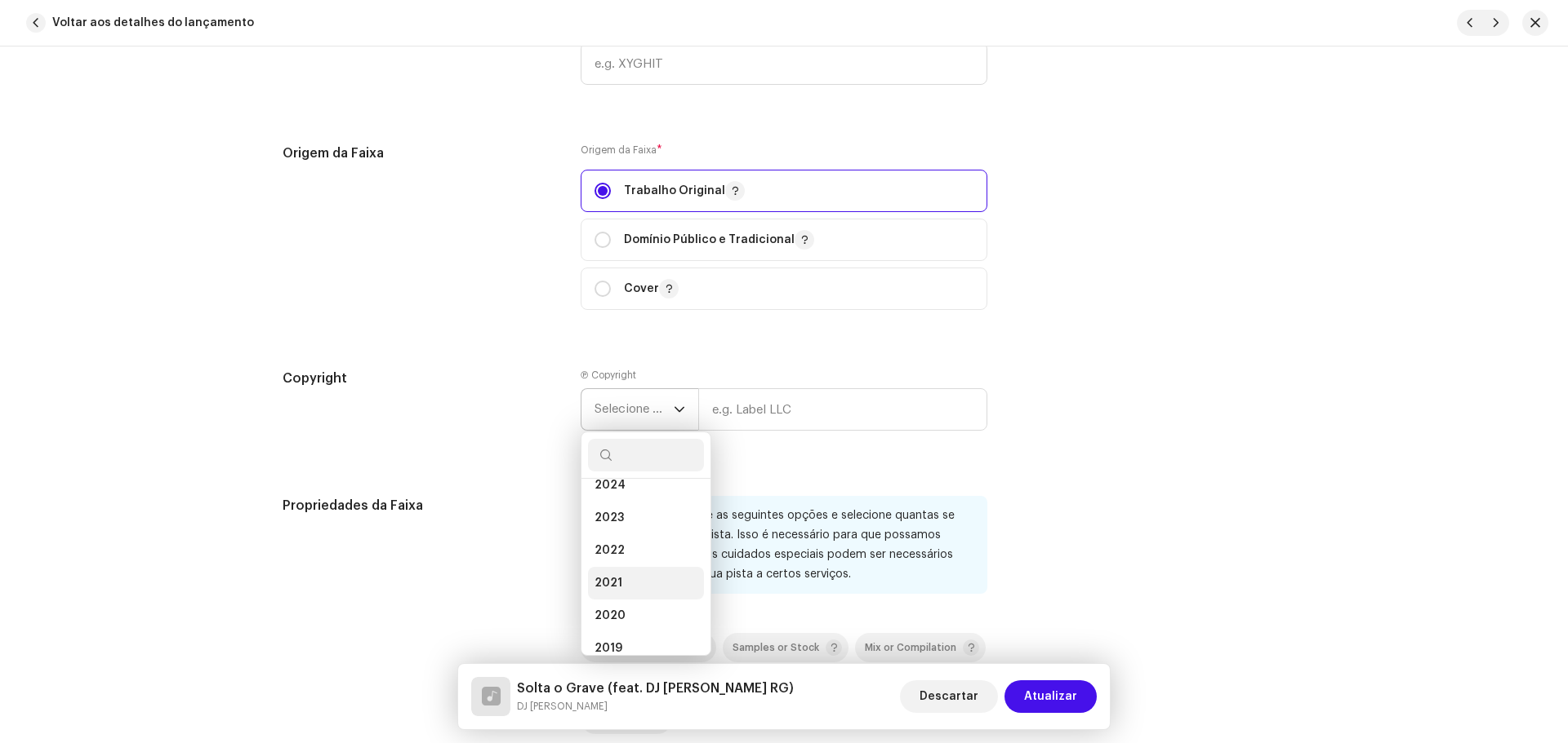
scroll to position [90, 0]
click at [623, 565] on li "2021" at bounding box center [646, 576] width 116 height 33
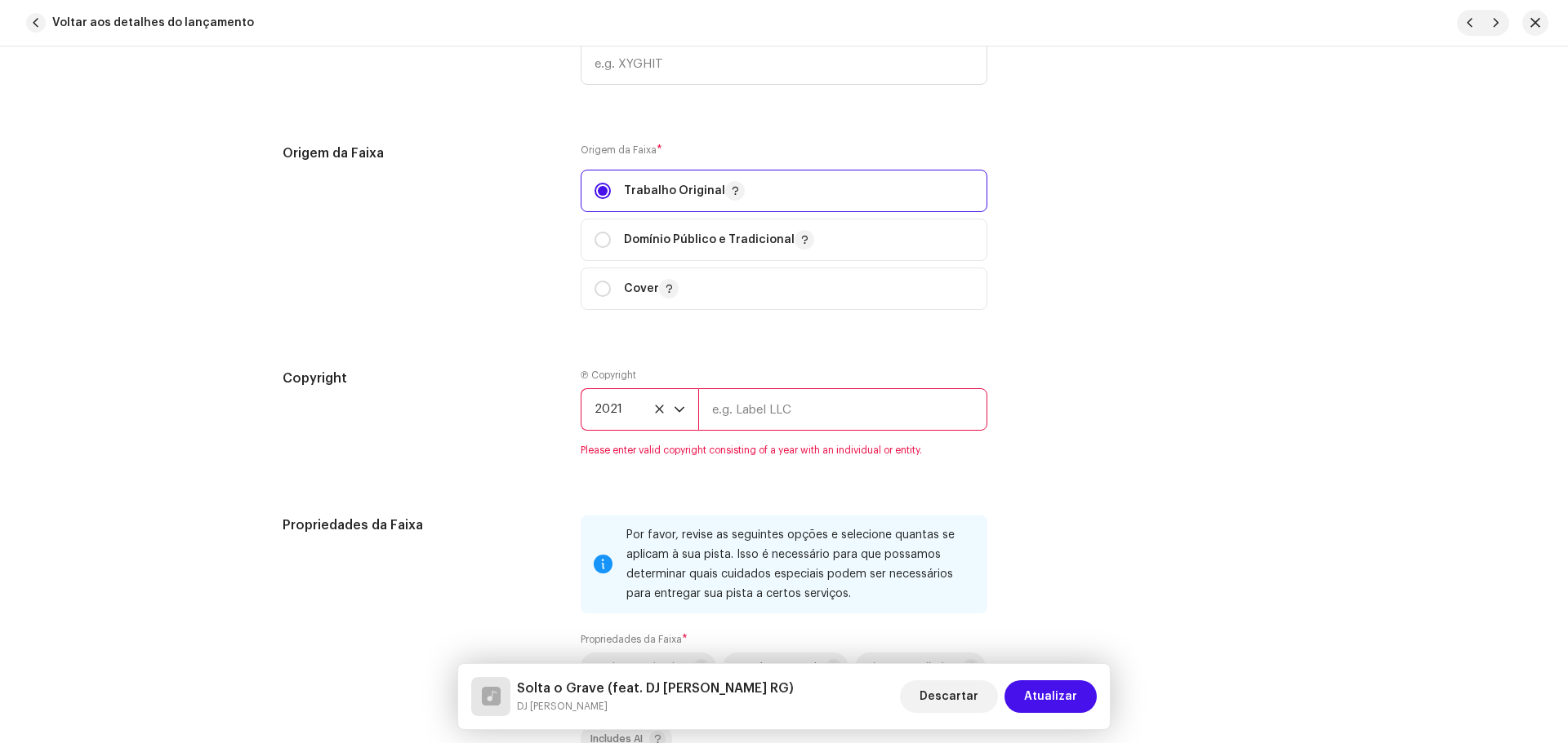
click at [780, 409] on input "text" at bounding box center [843, 409] width 289 height 42
type input "DJ [PERSON_NAME]"
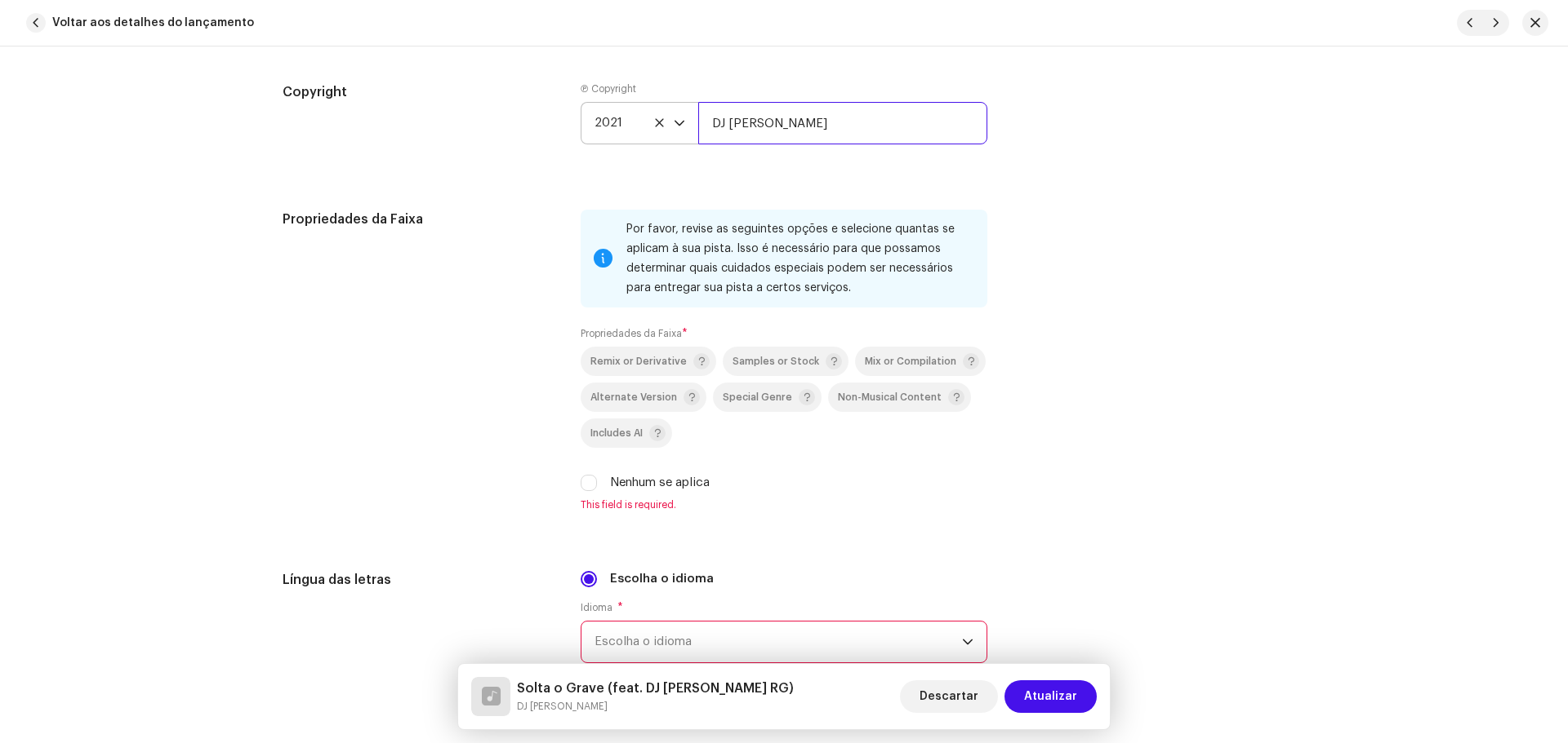
scroll to position [2448, 0]
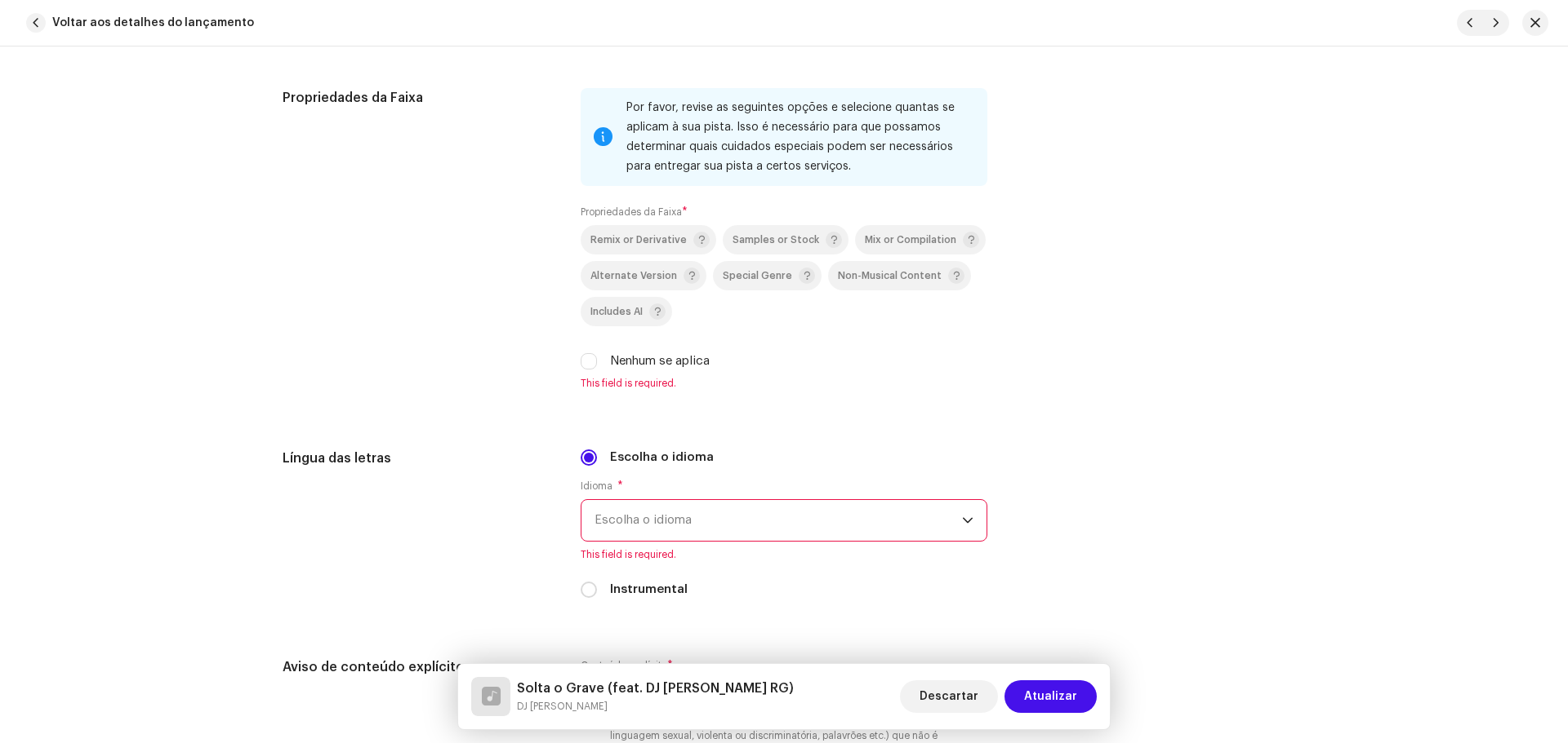
click at [639, 521] on span "Escolha o idioma" at bounding box center [778, 520] width 368 height 41
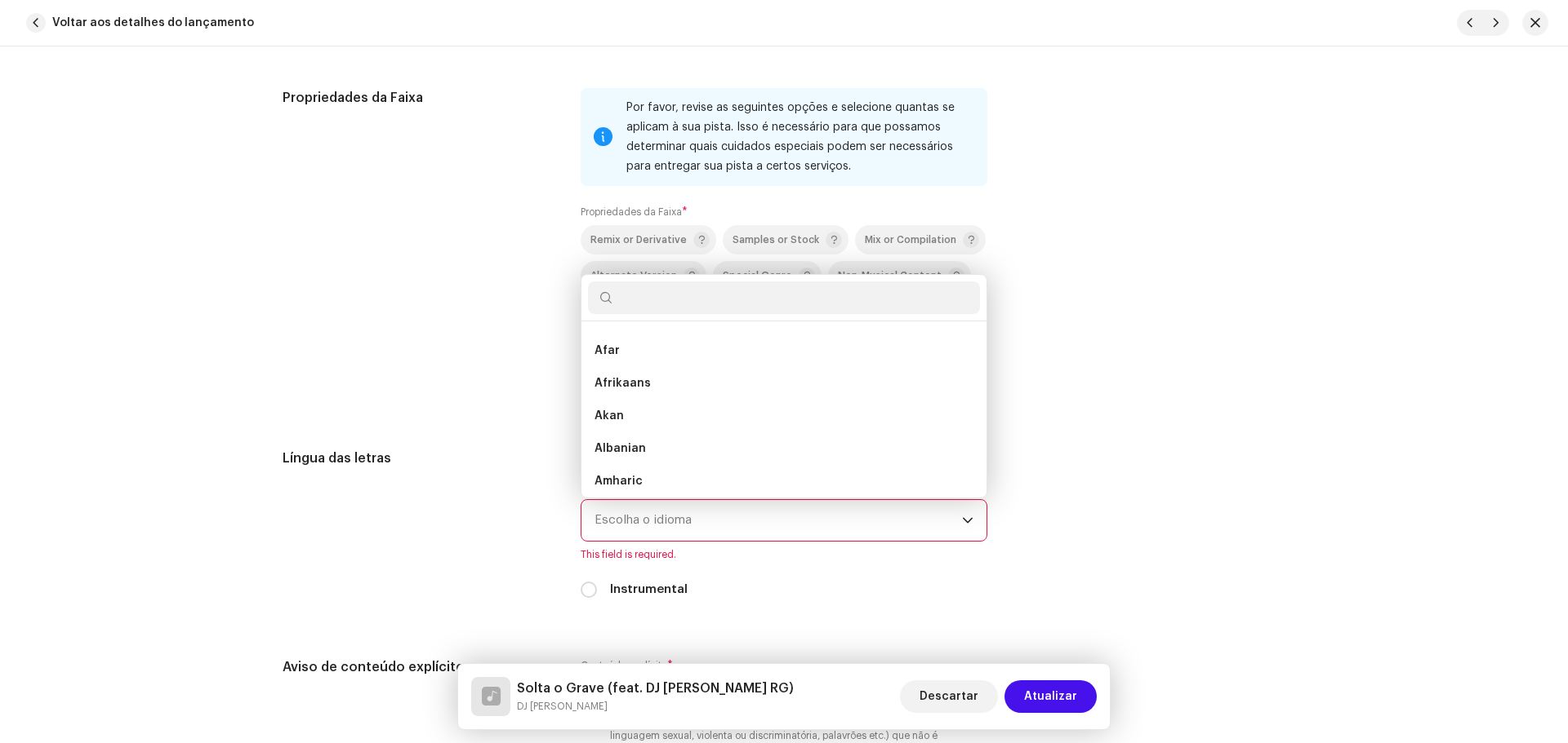
scroll to position [7, 0]
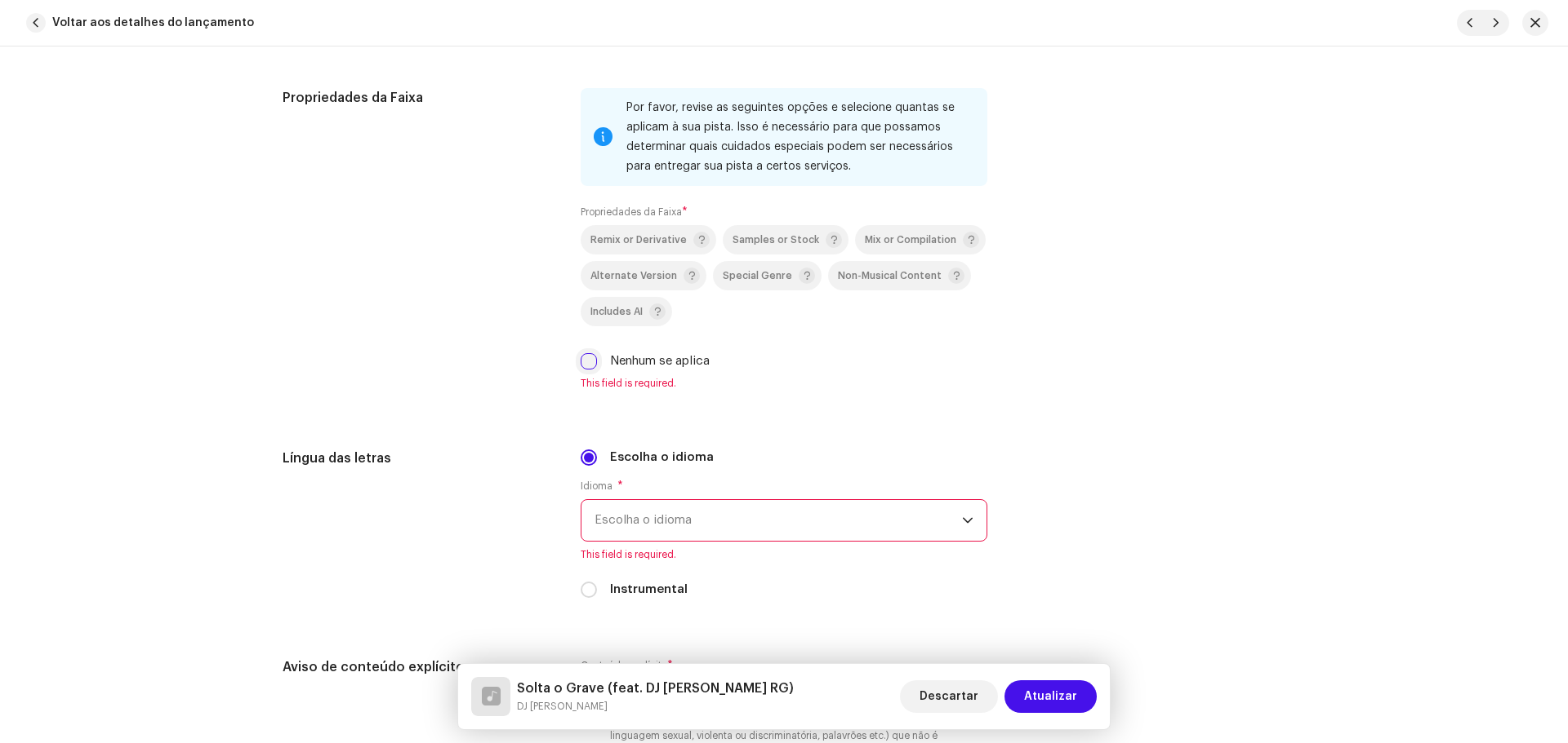
click at [585, 356] on input "Nenhum se aplica" at bounding box center [588, 361] width 16 height 16
checkbox input "true"
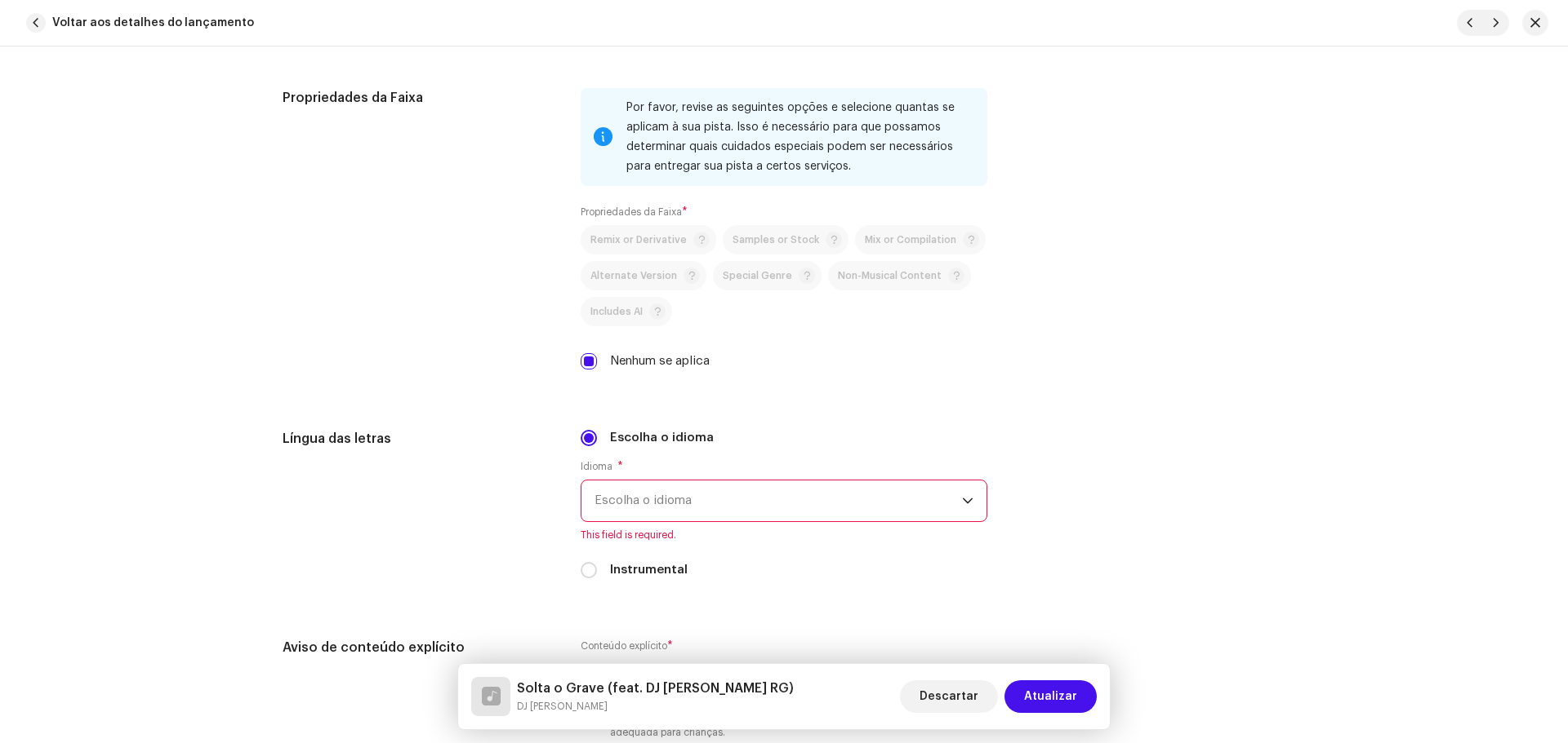
click at [654, 503] on span "Escolha o idioma" at bounding box center [778, 501] width 368 height 41
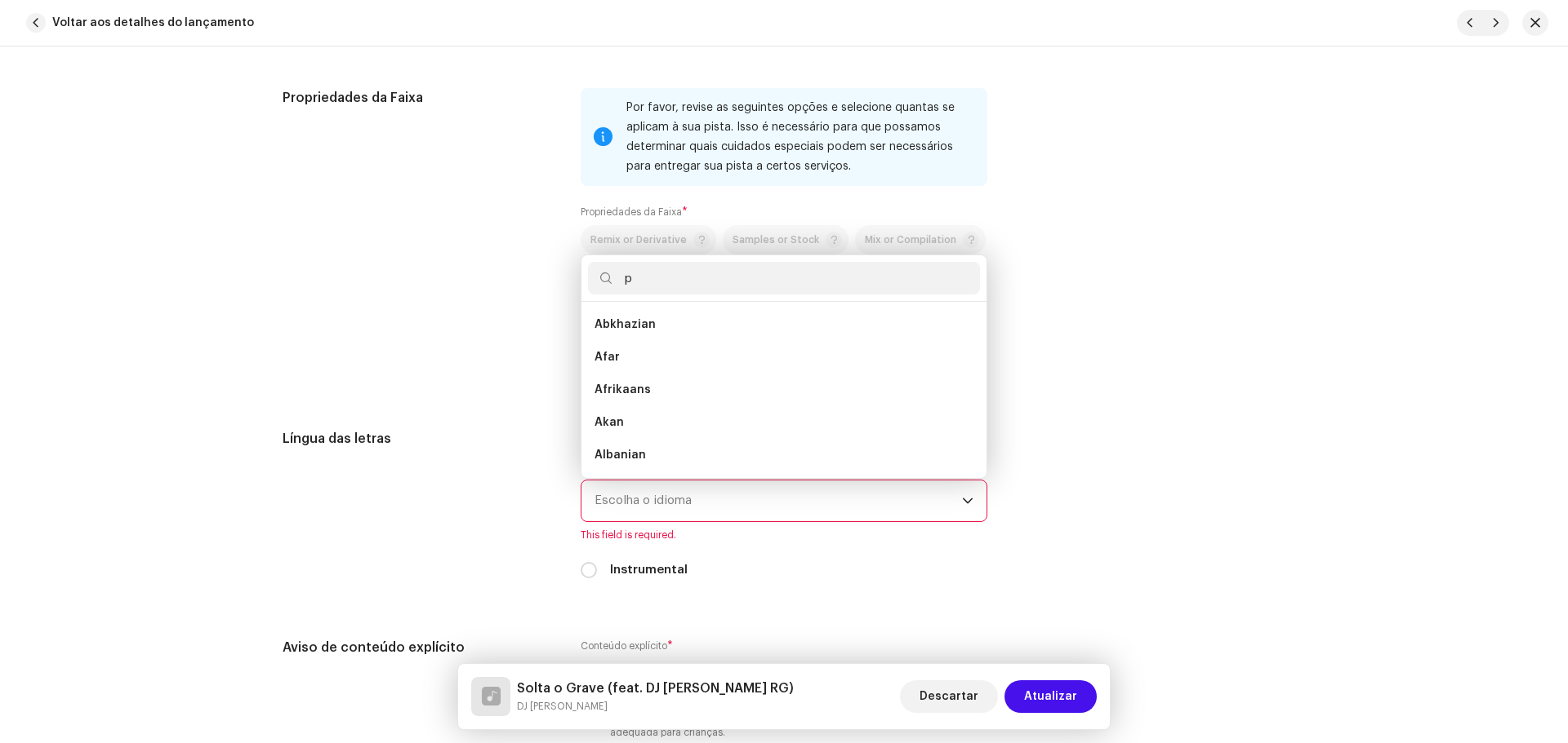
scroll to position [0, 0]
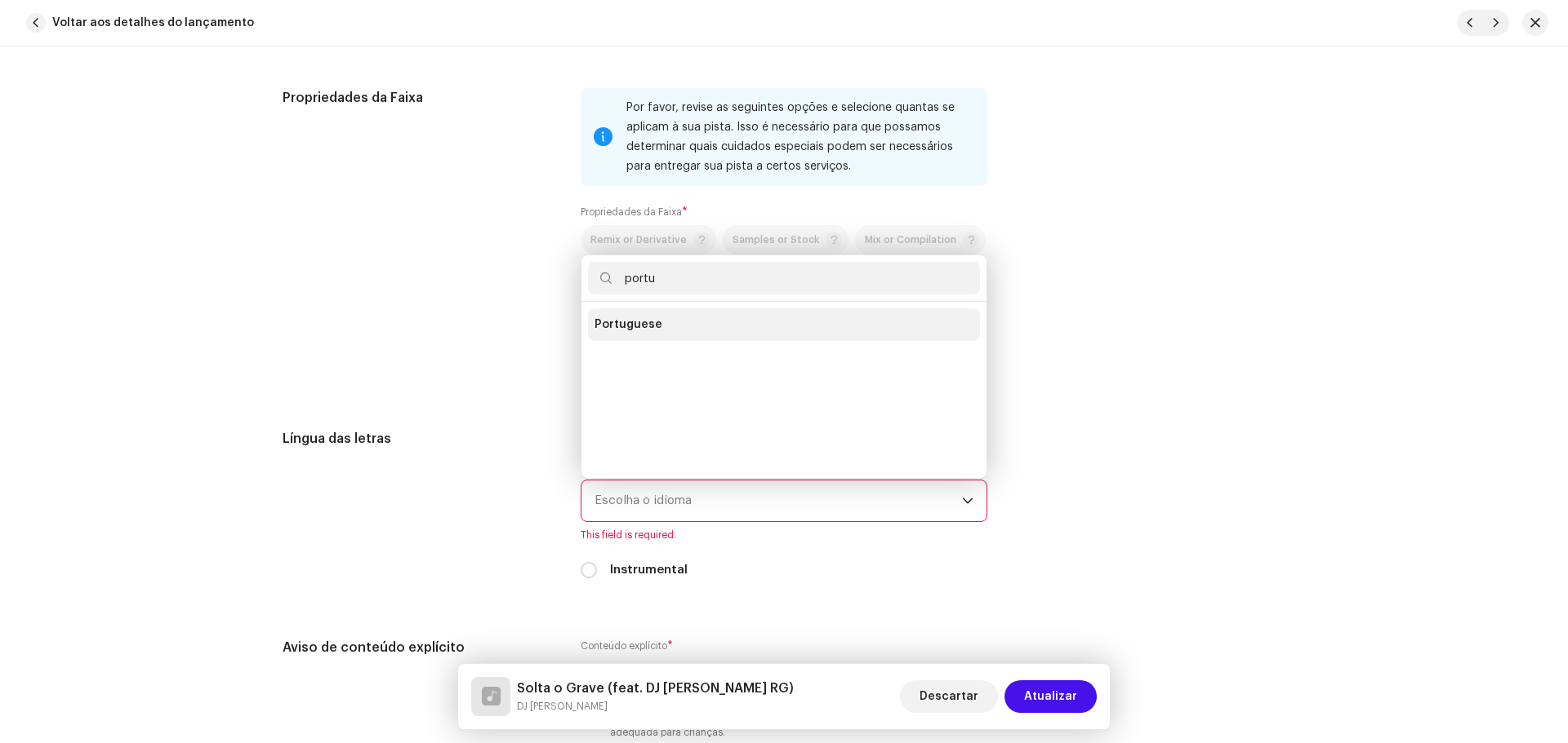
type input "portu"
click at [619, 327] on span "Portuguese" at bounding box center [628, 324] width 67 height 16
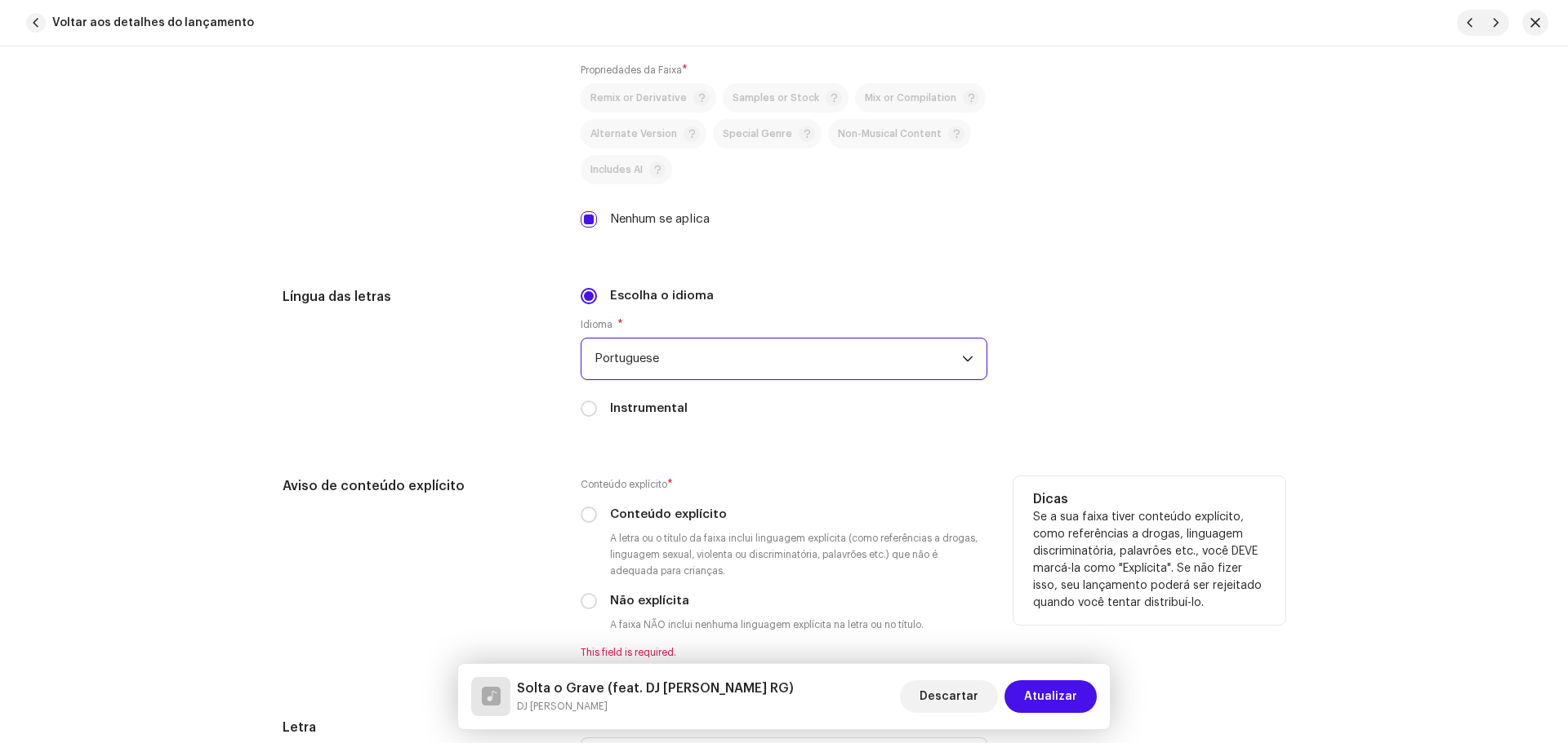
scroll to position [2693, 0]
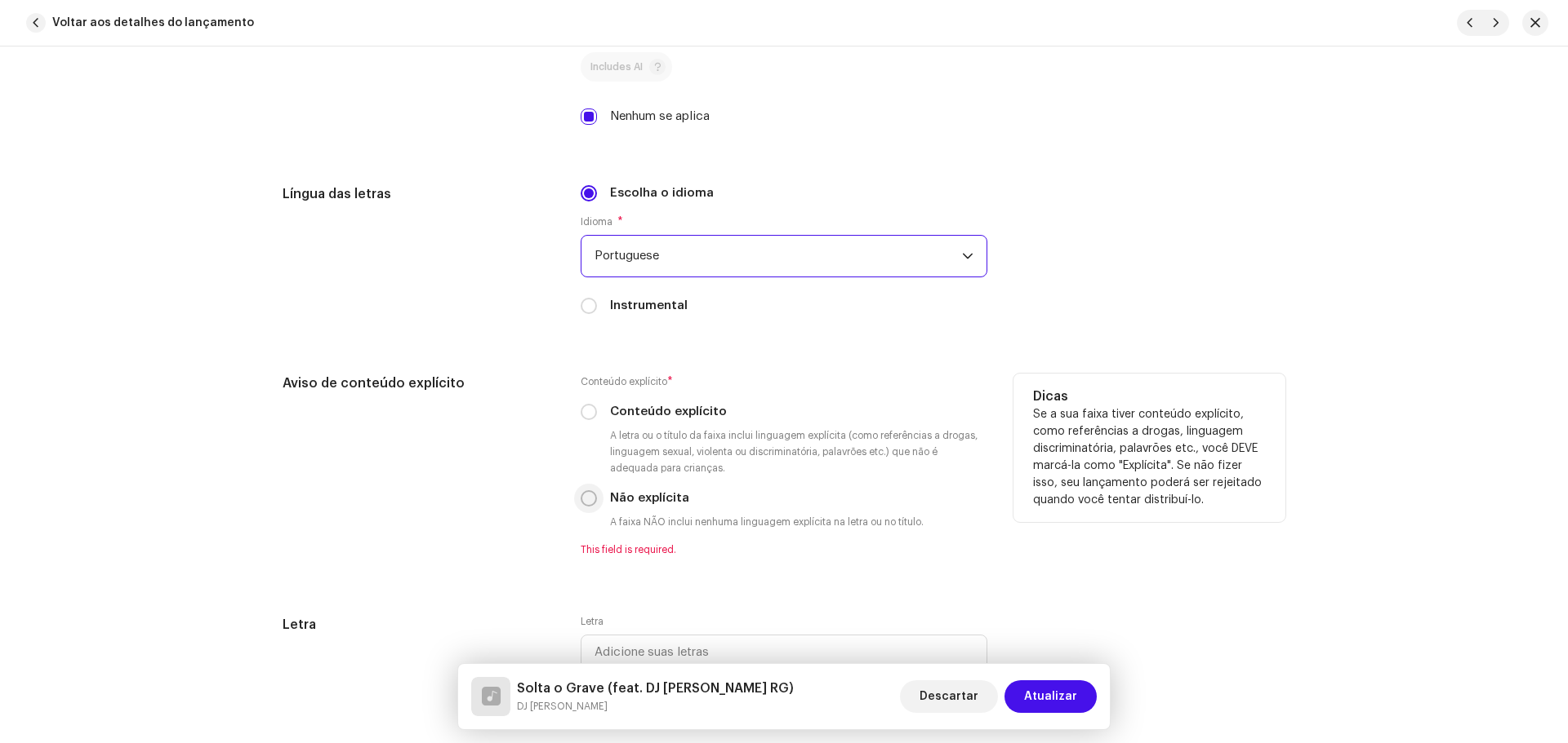
click at [587, 498] on input "Não explícita" at bounding box center [588, 498] width 16 height 16
radio input "true"
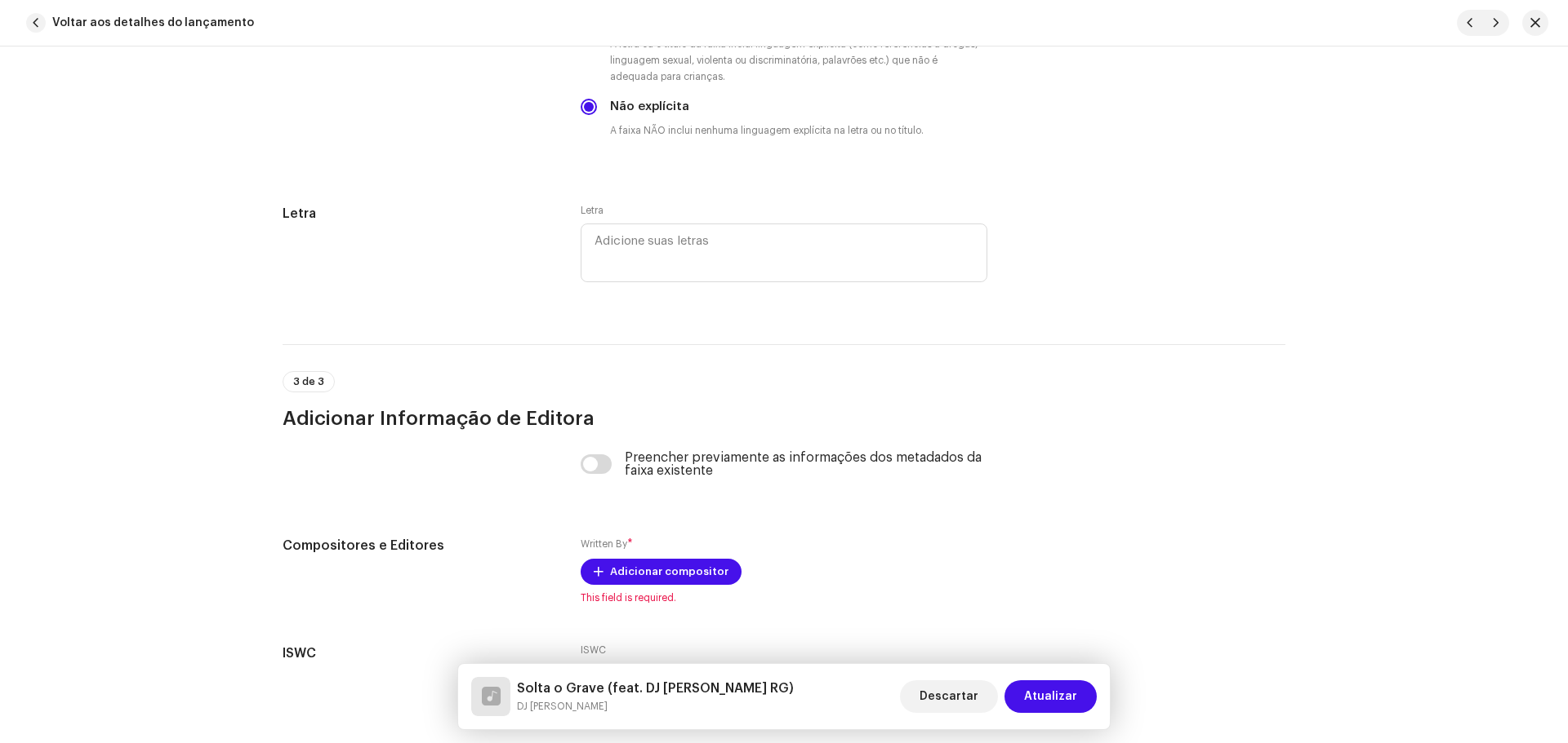
scroll to position [3101, 0]
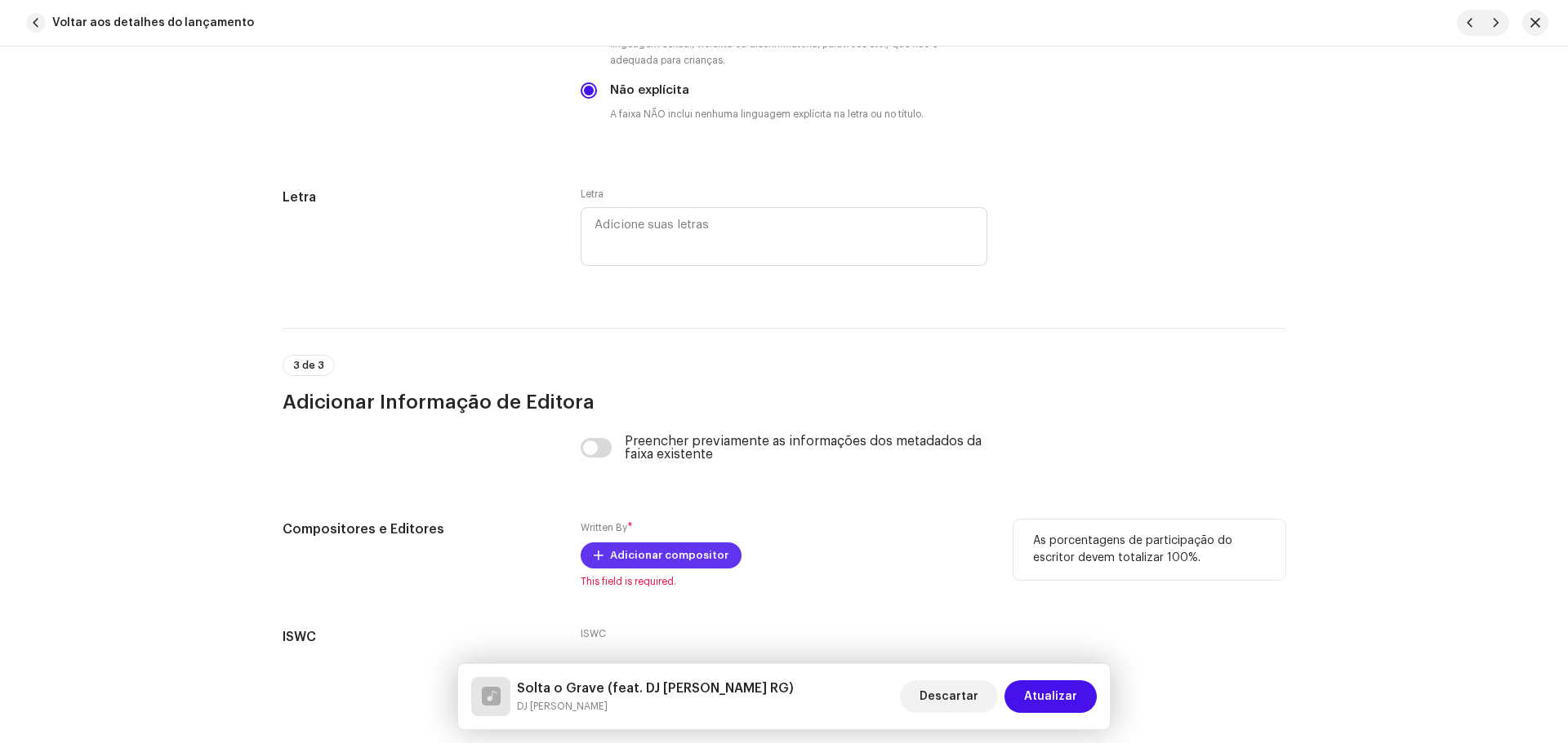
click at [652, 551] on span "Adicionar compositor" at bounding box center [668, 556] width 118 height 33
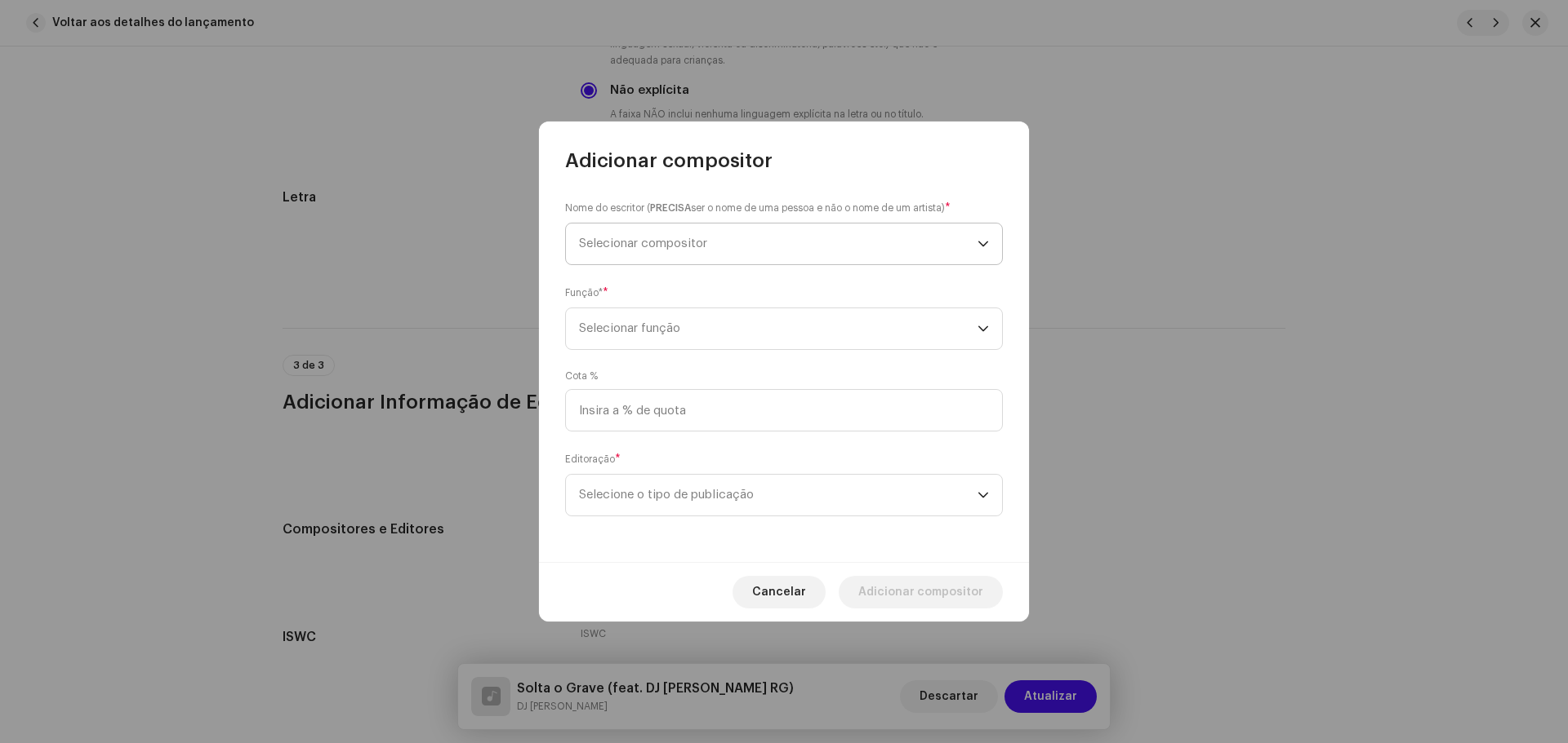
click at [616, 233] on span "Selecionar compositor" at bounding box center [777, 243] width 398 height 41
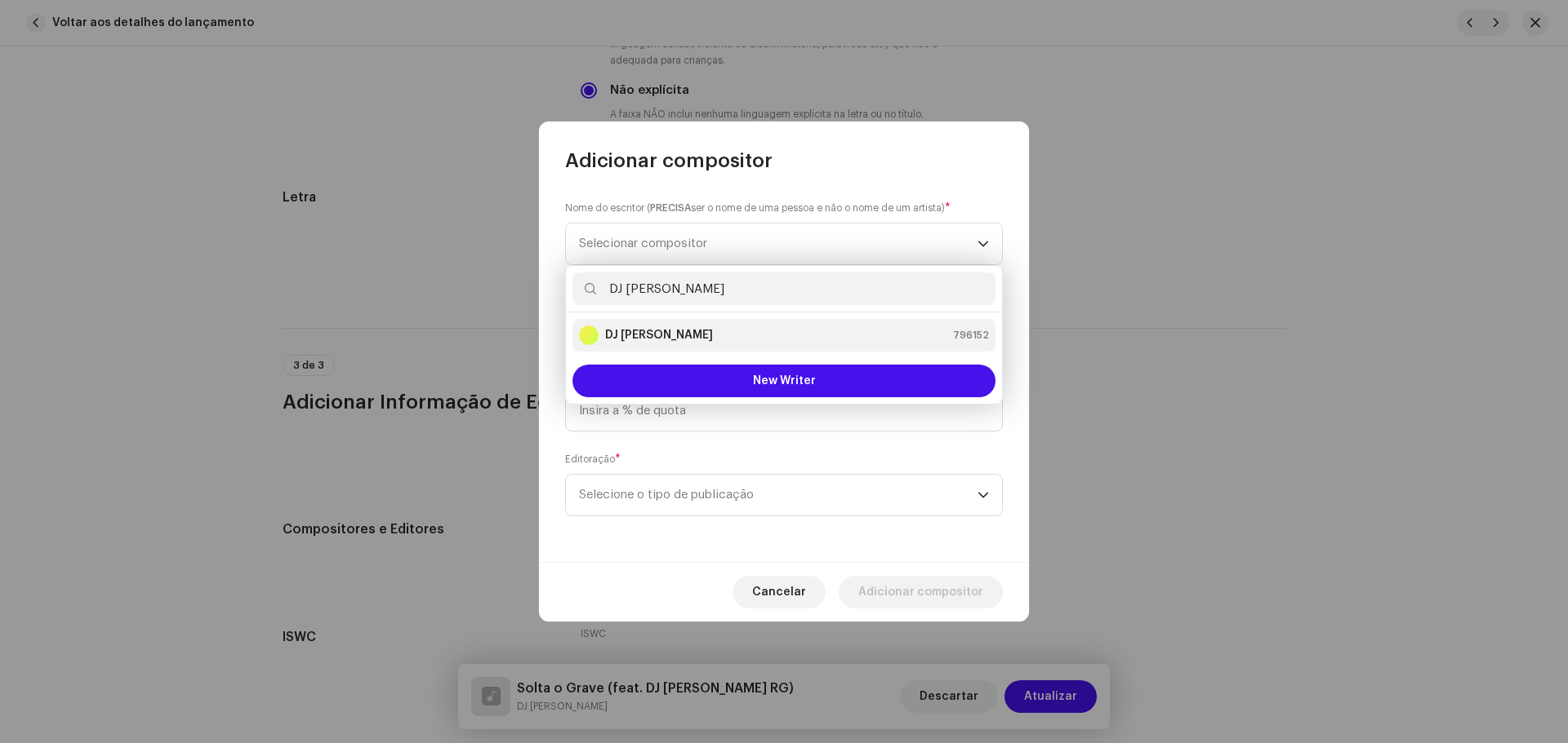
type input "DJ [PERSON_NAME]"
click at [701, 327] on div "DJ Kokadah 796152" at bounding box center [783, 335] width 410 height 20
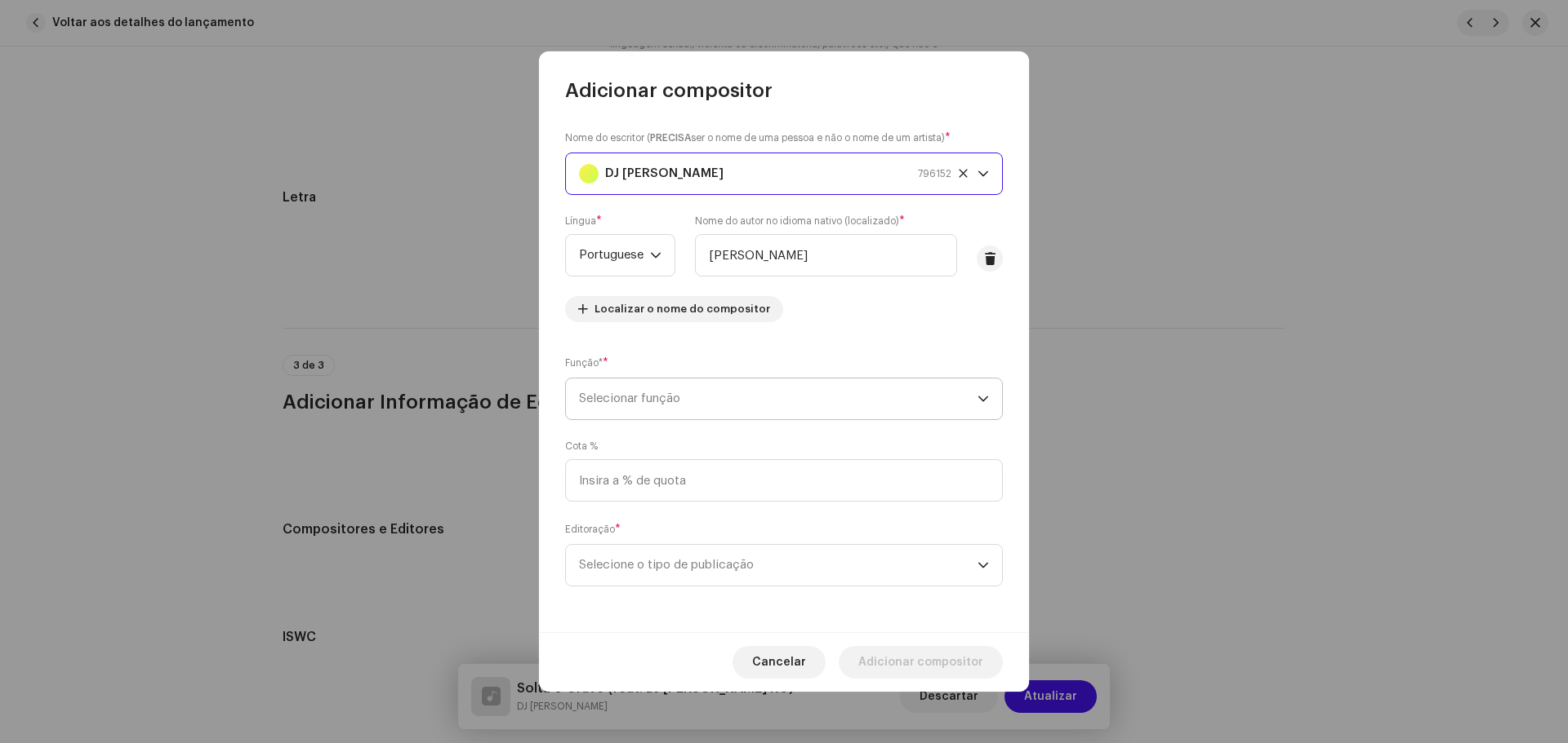
click at [656, 408] on span "Selecionar função" at bounding box center [777, 399] width 398 height 41
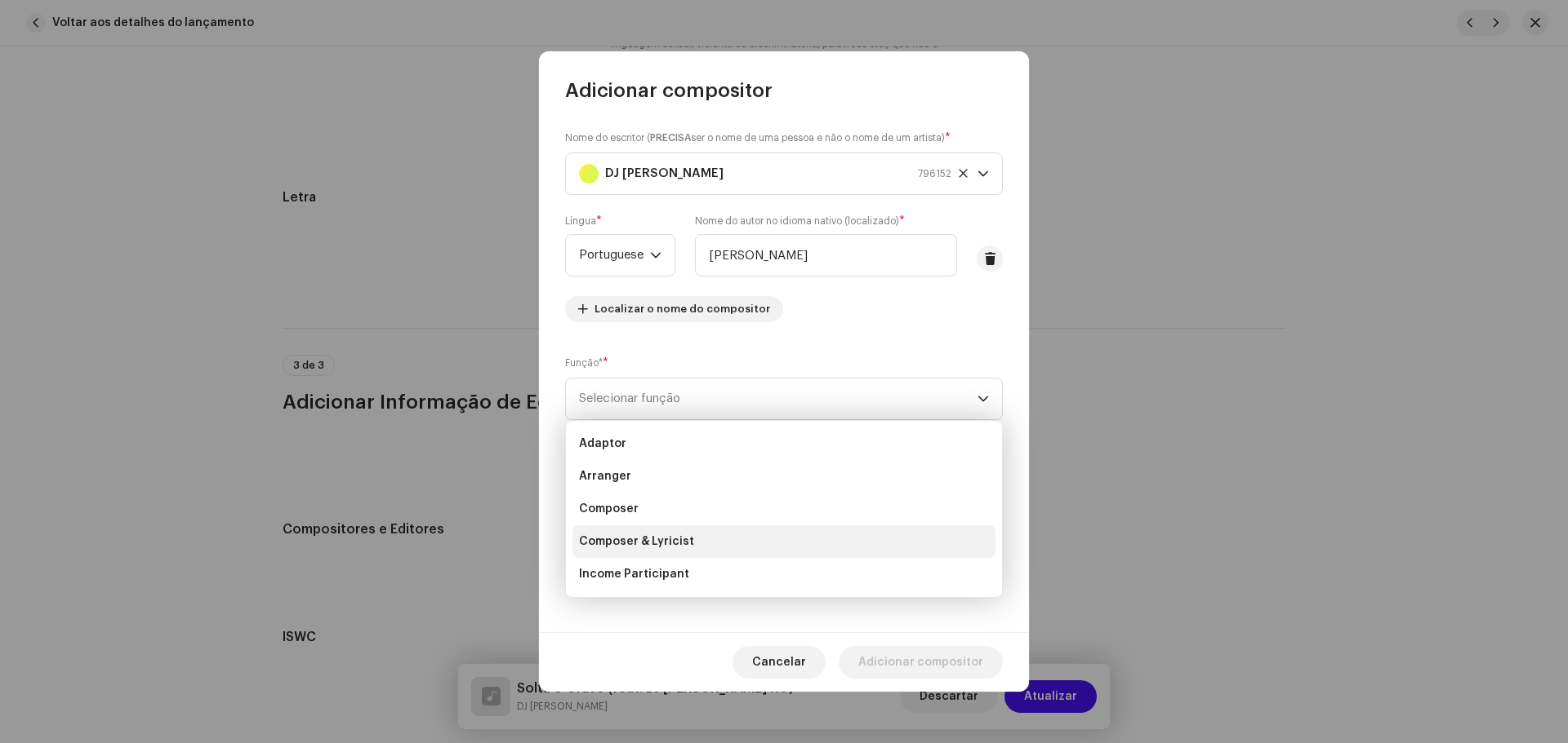
click at [689, 538] on li "Composer & Lyricist" at bounding box center [784, 542] width 423 height 33
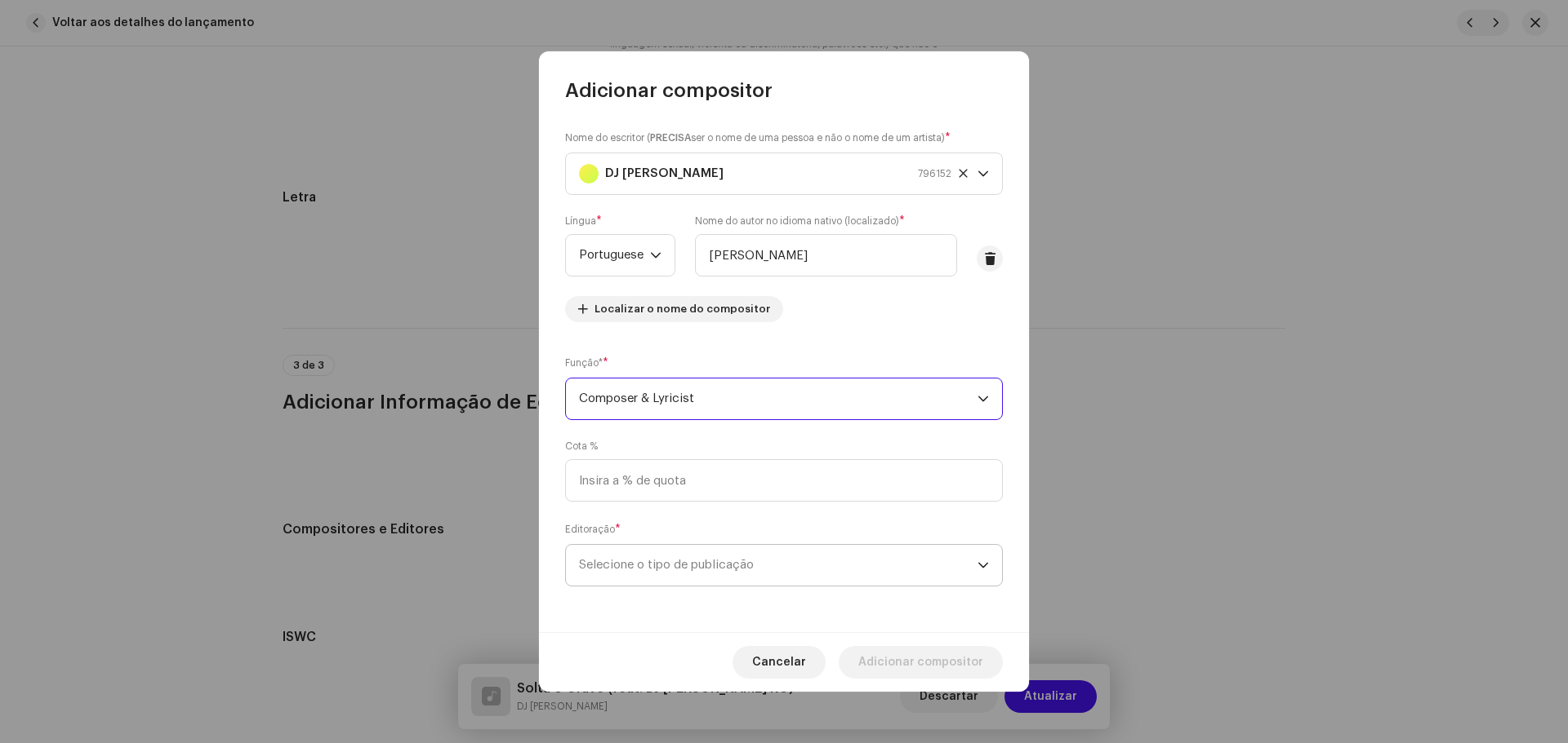
click at [706, 557] on span "Selecione o tipo de publicação" at bounding box center [777, 565] width 398 height 41
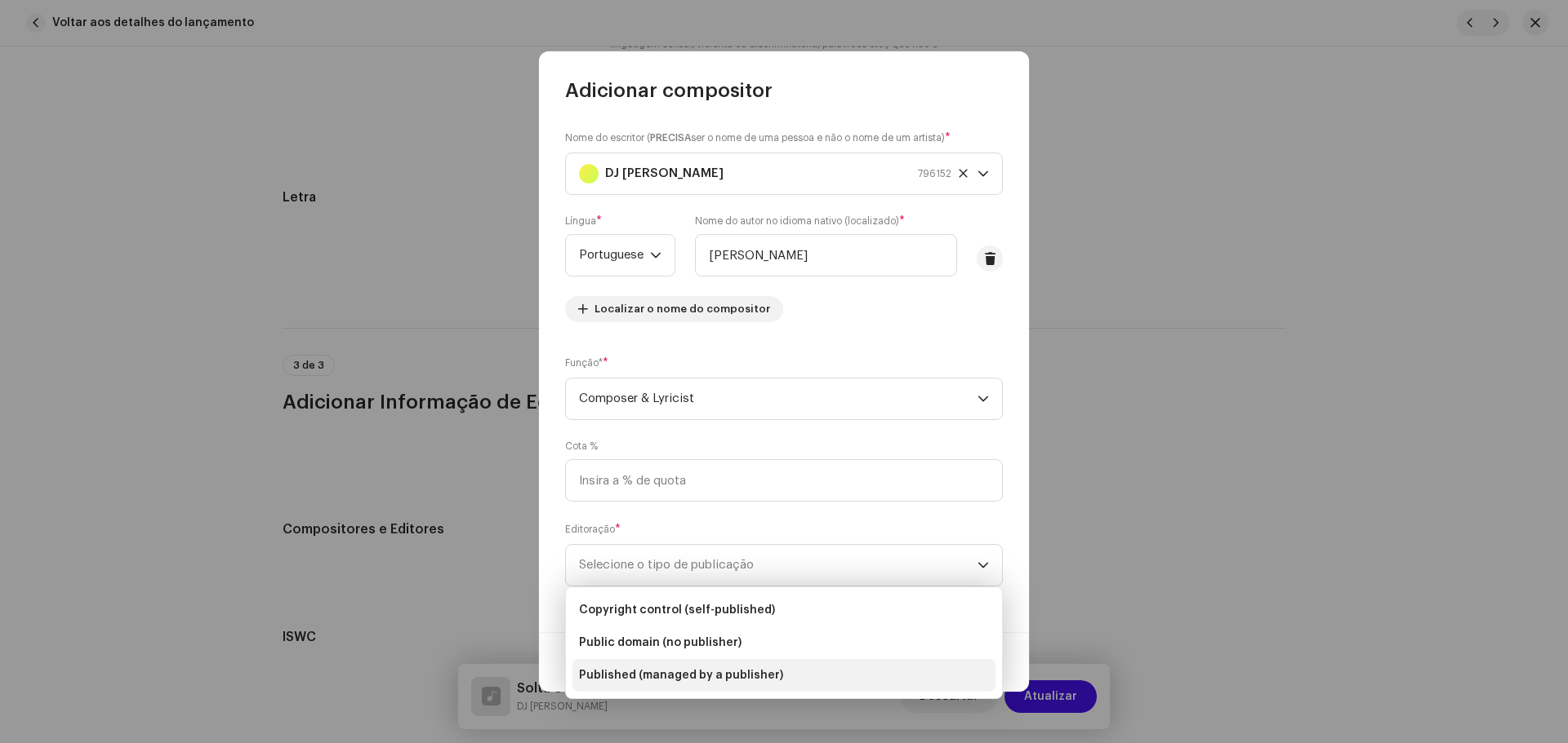
click at [721, 671] on span "Published (managed by a publisher)" at bounding box center [680, 676] width 204 height 16
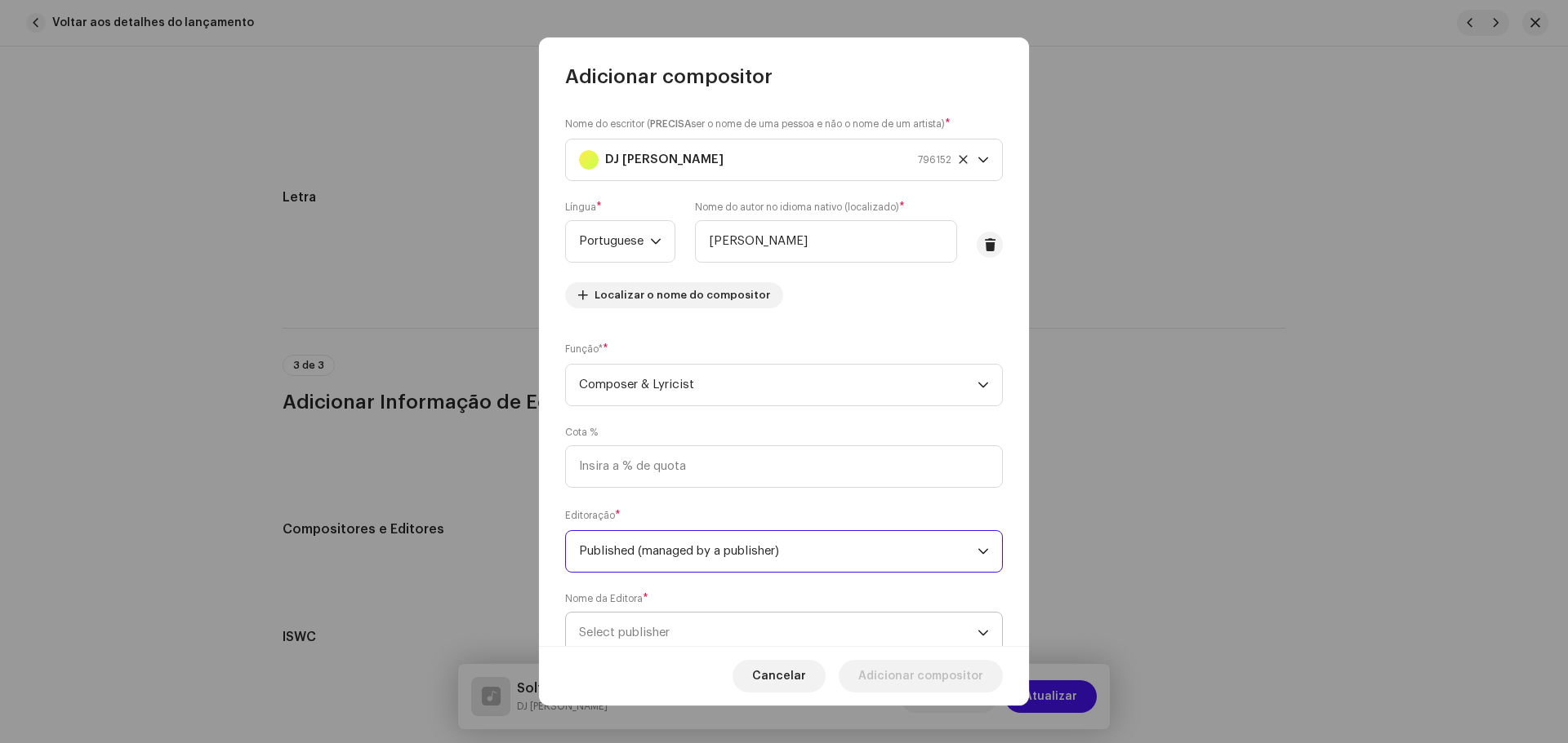
click at [692, 623] on span "Select publisher" at bounding box center [777, 633] width 398 height 41
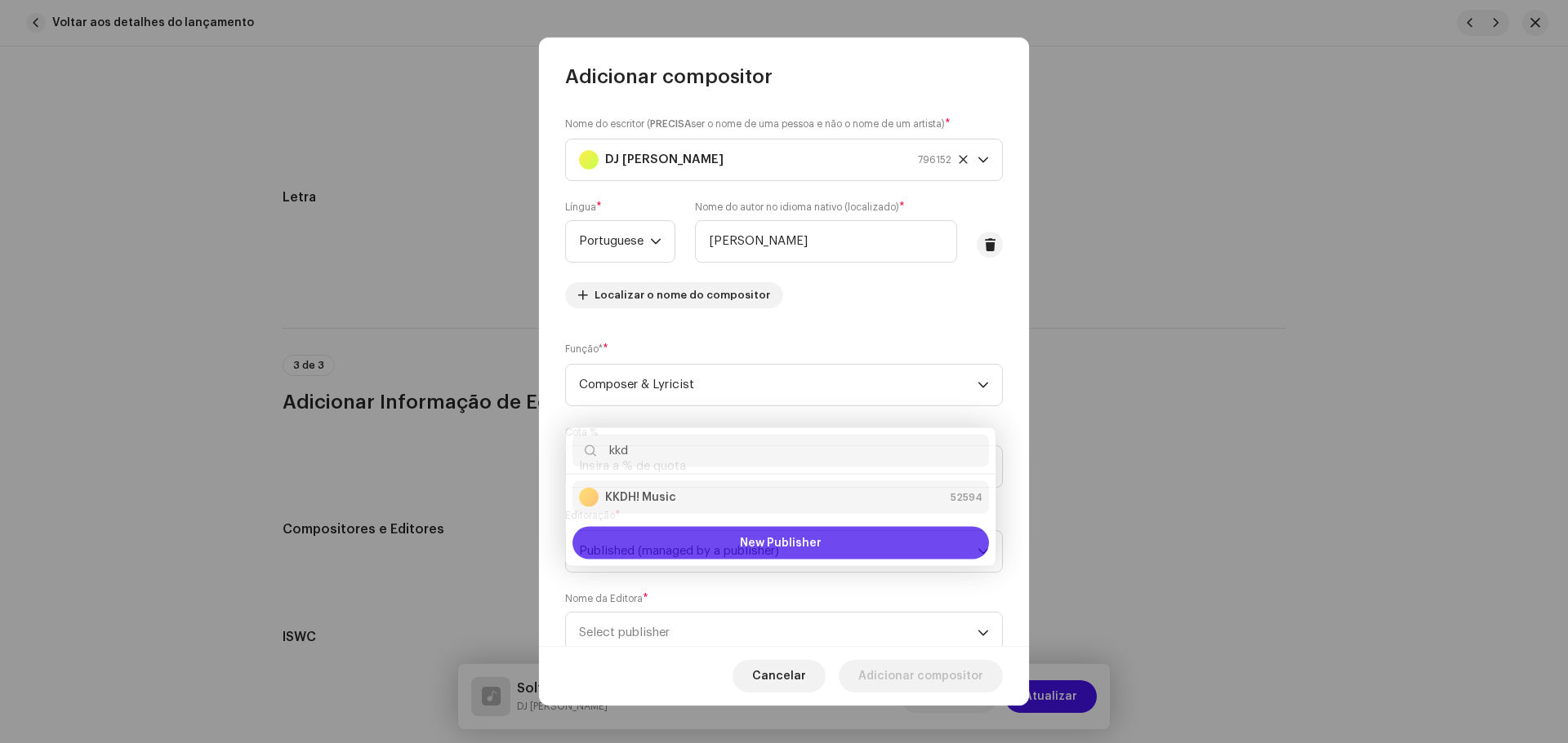
type input "kkd"
click at [773, 484] on div "KKDH! Music 52594" at bounding box center [780, 494] width 403 height 20
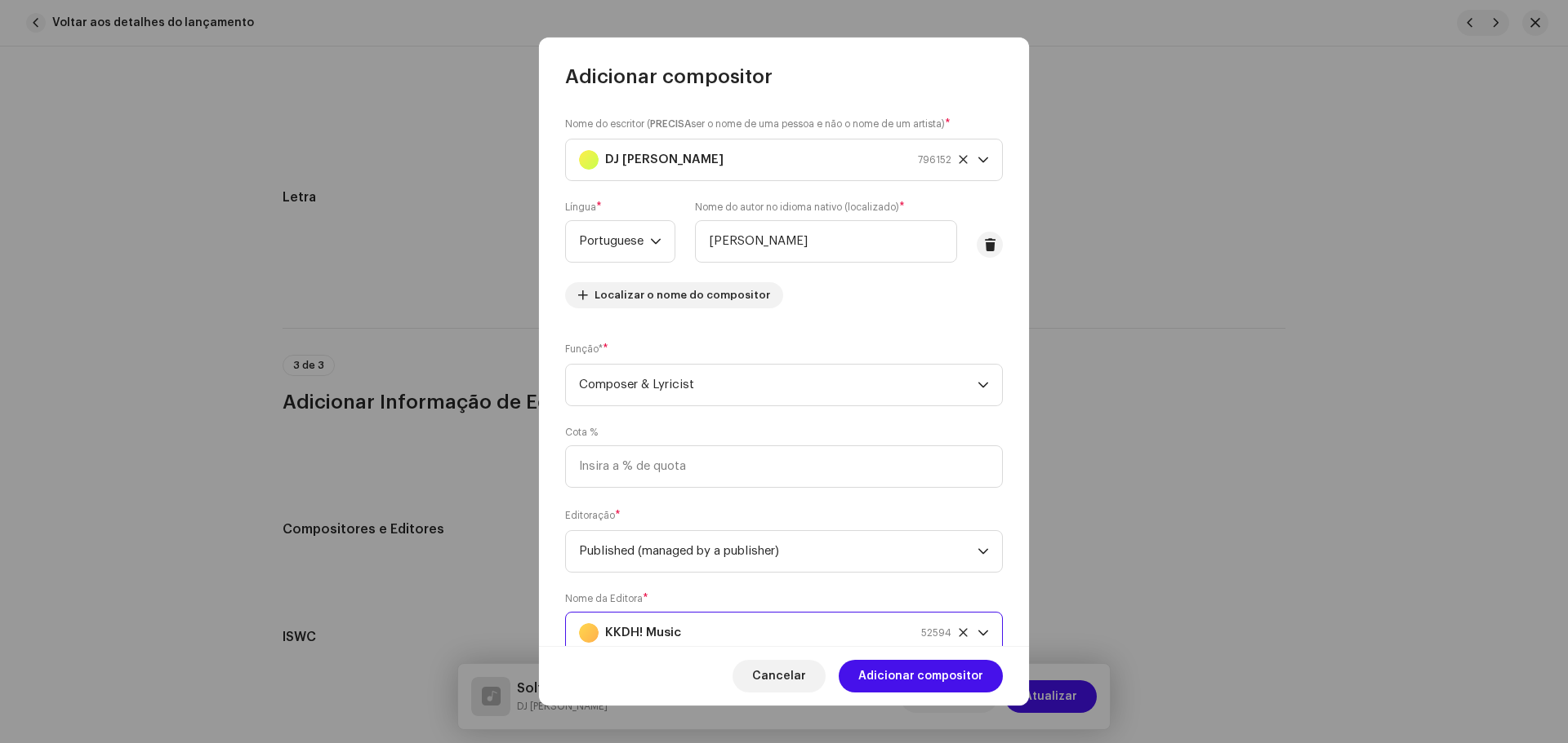
scroll to position [7, 0]
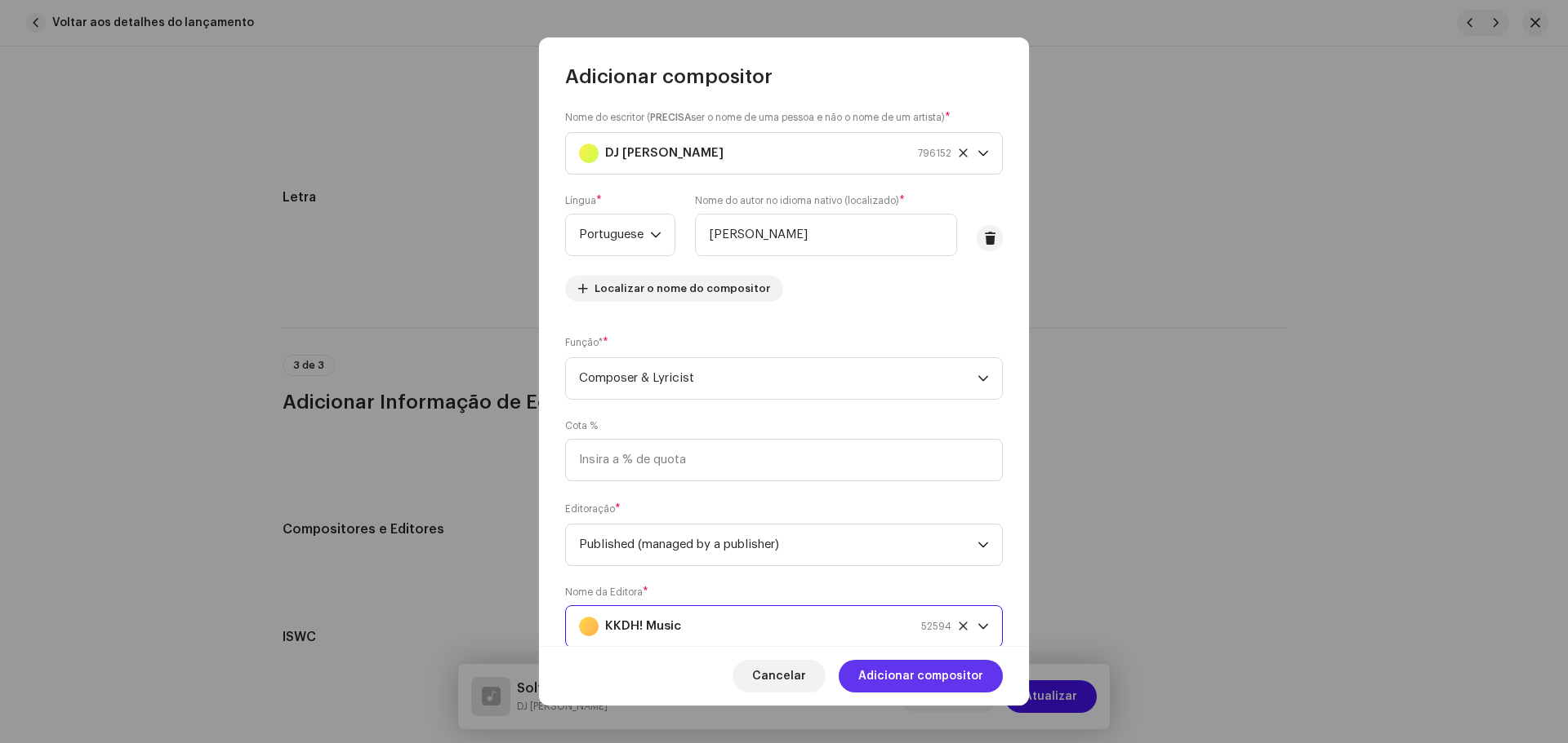
click at [951, 673] on span "Adicionar compositor" at bounding box center [920, 677] width 125 height 33
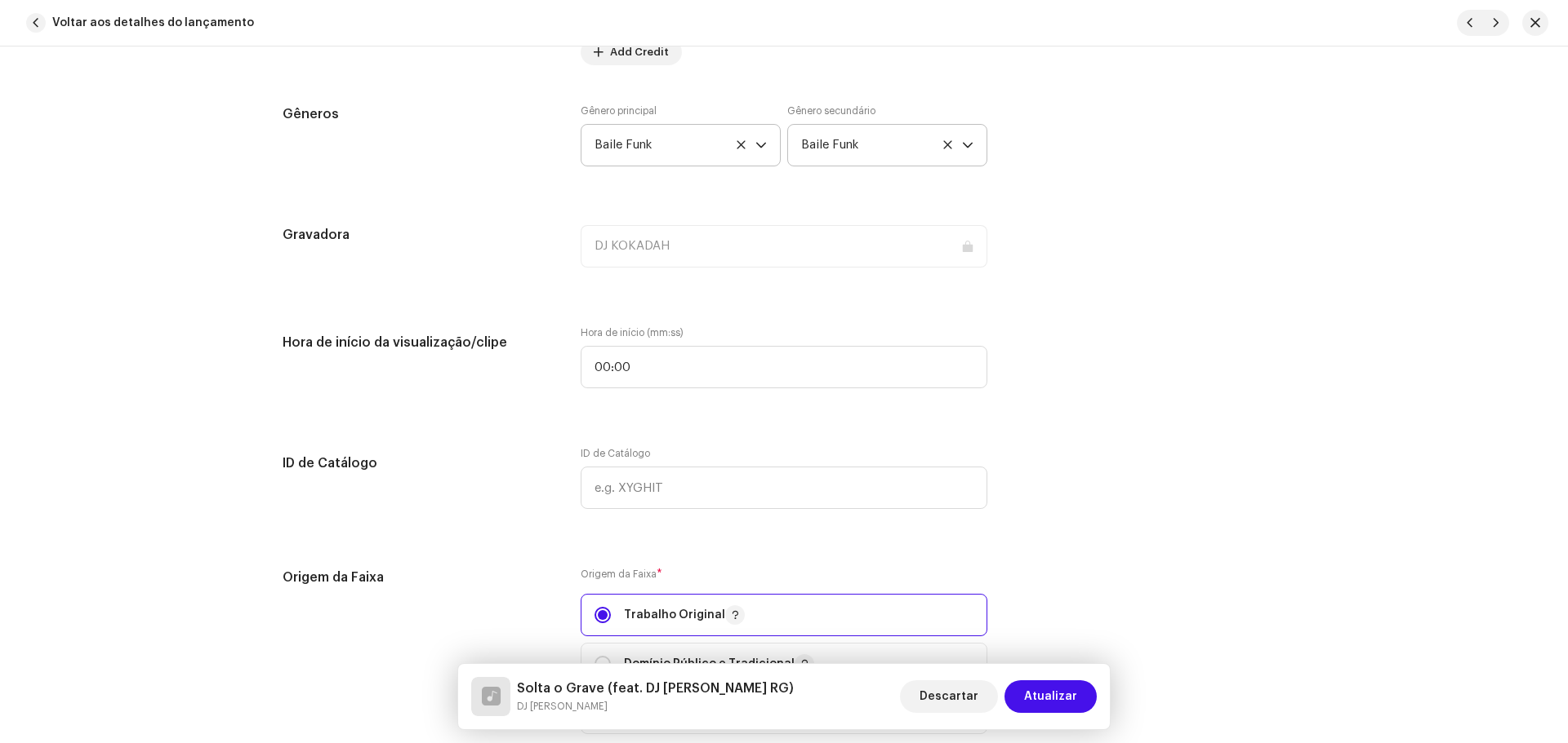
scroll to position [1632, 0]
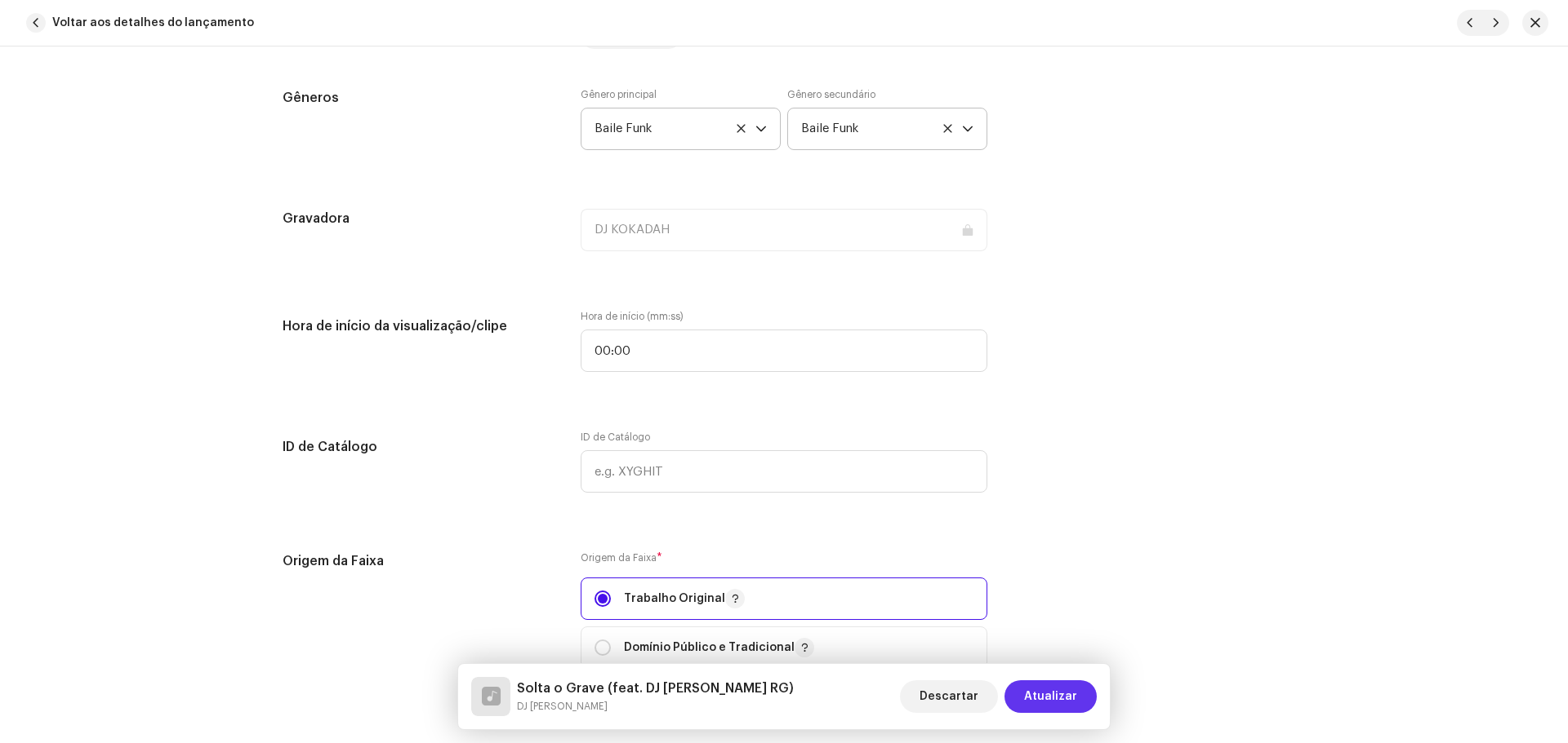
click at [1063, 689] on span "Atualizar" at bounding box center [1050, 697] width 53 height 33
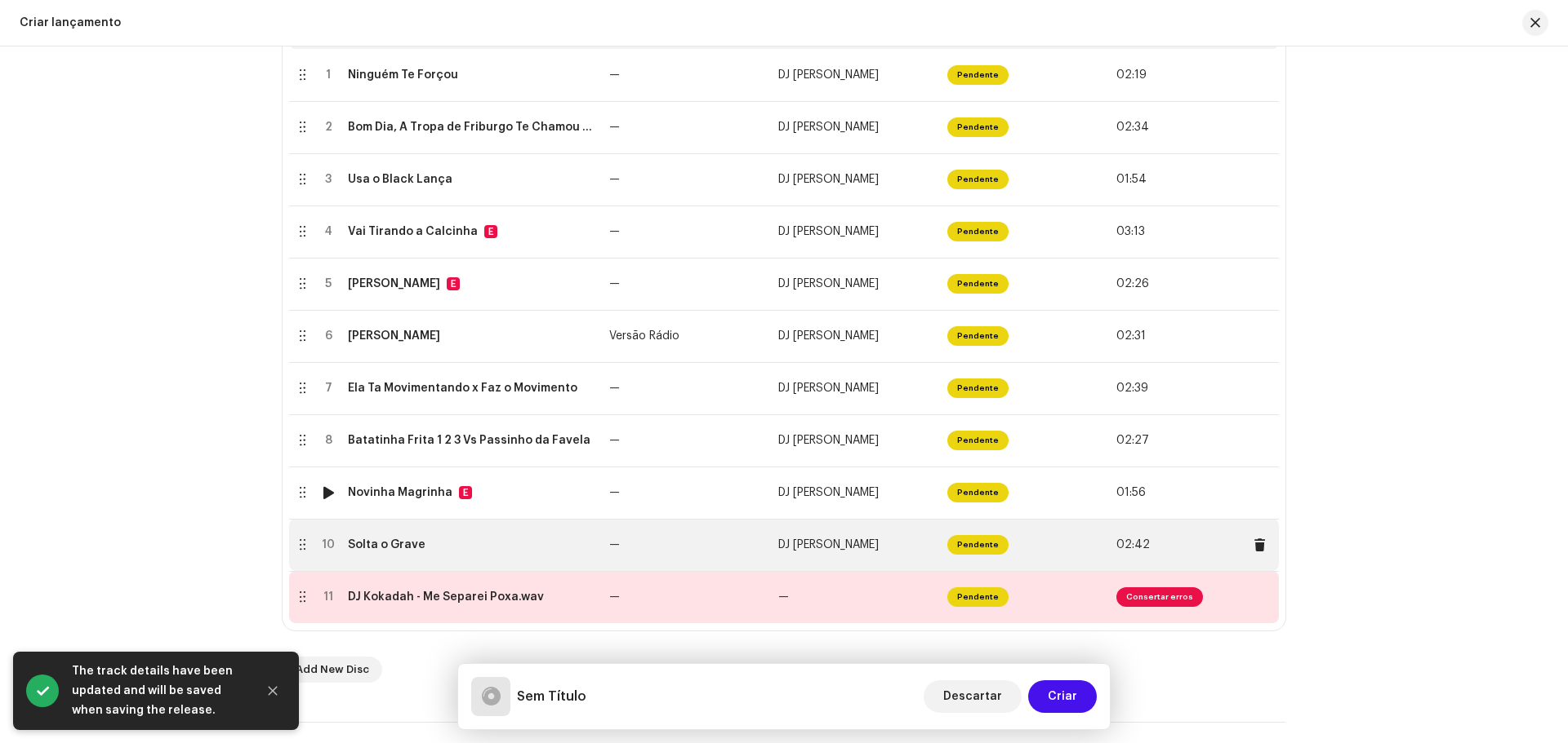
scroll to position [571, 0]
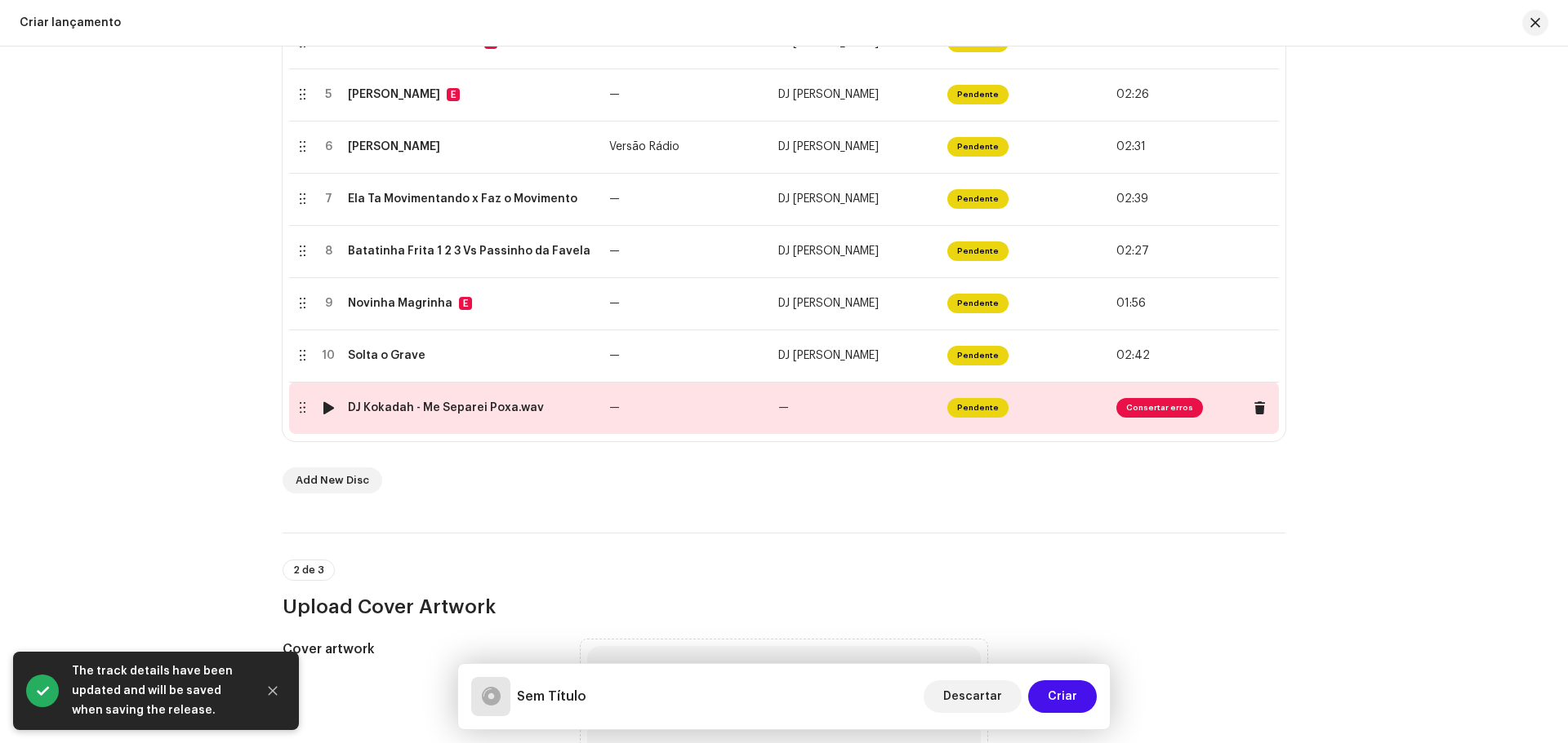
click at [474, 412] on div "DJ Kokadah - Me Separei Poxa.wav" at bounding box center [446, 407] width 196 height 13
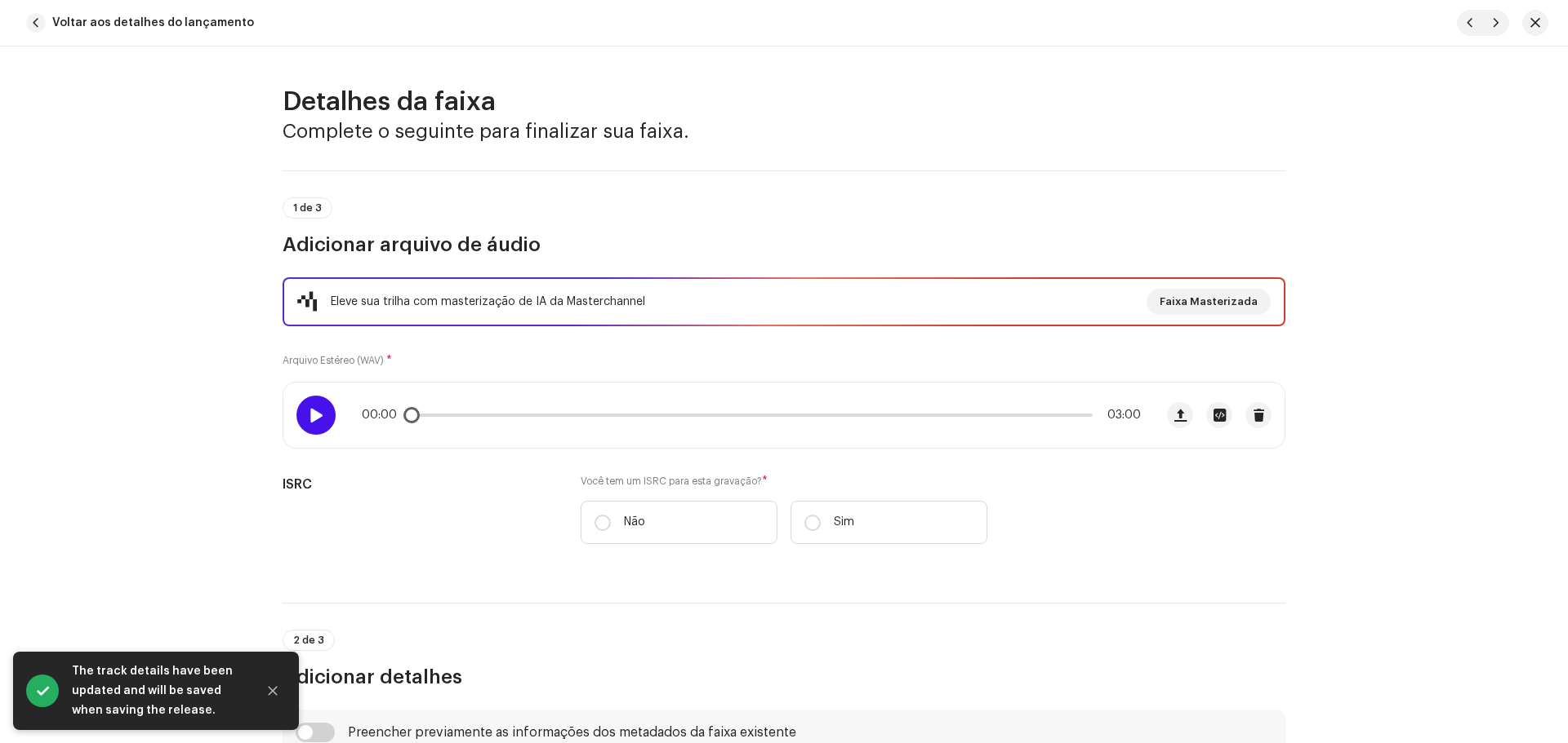
click at [302, 404] on div at bounding box center [315, 415] width 39 height 39
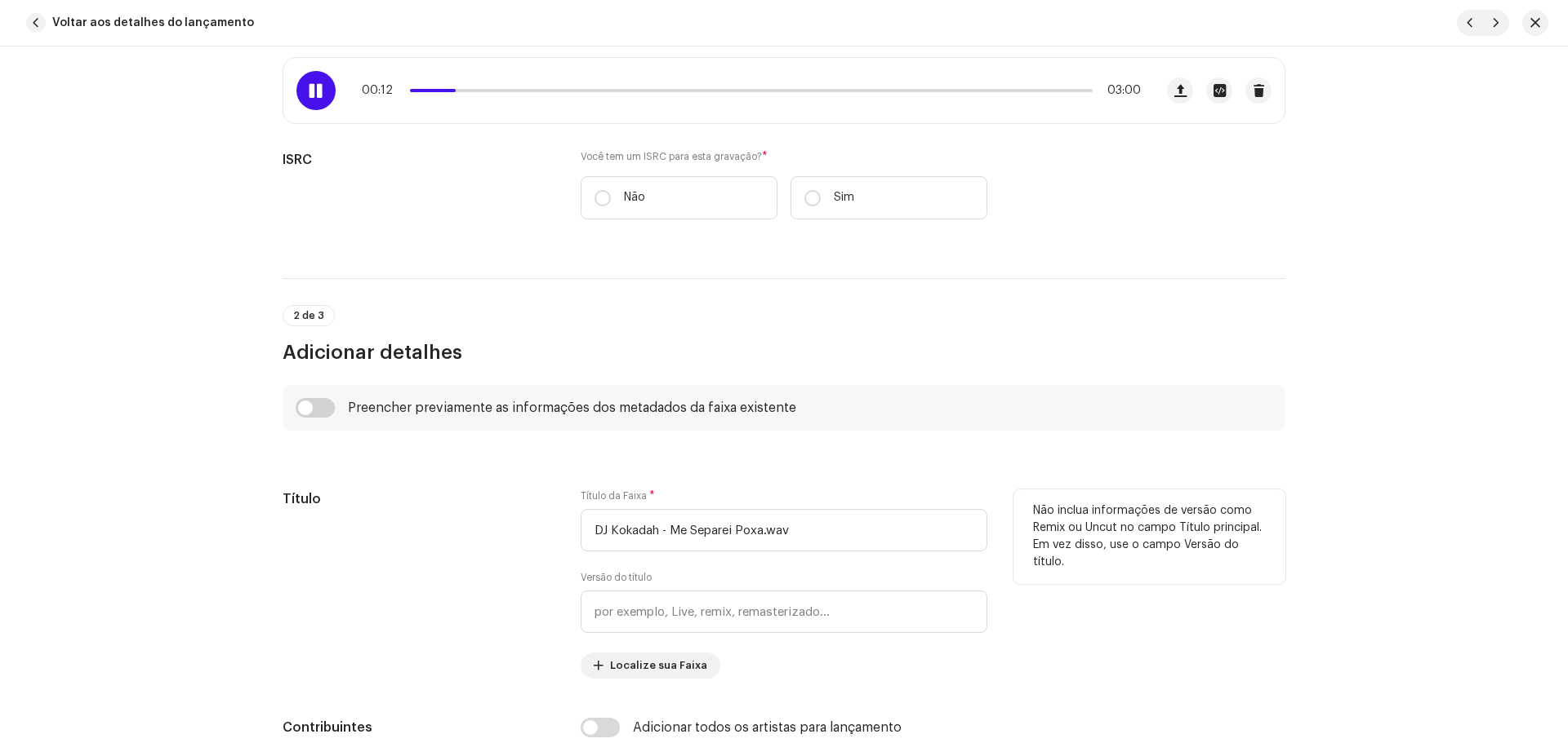
scroll to position [408, 0]
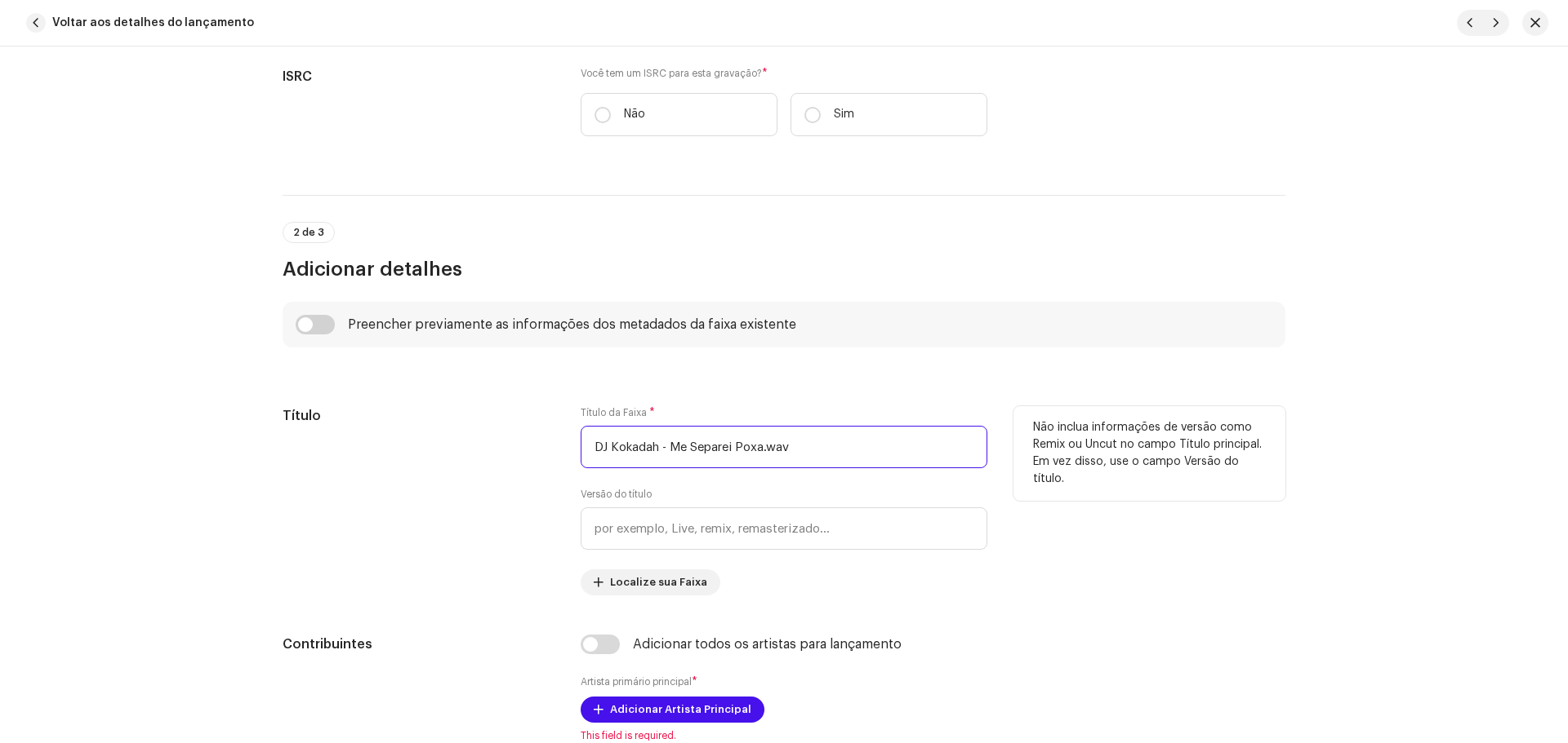
drag, startPoint x: 667, startPoint y: 444, endPoint x: 496, endPoint y: 441, distance: 171.0
click at [496, 441] on div "Título Título da Faixa * DJ Kokadah - Me Separei Poxa.wav Versão do título Loca…" at bounding box center [783, 501] width 1002 height 189
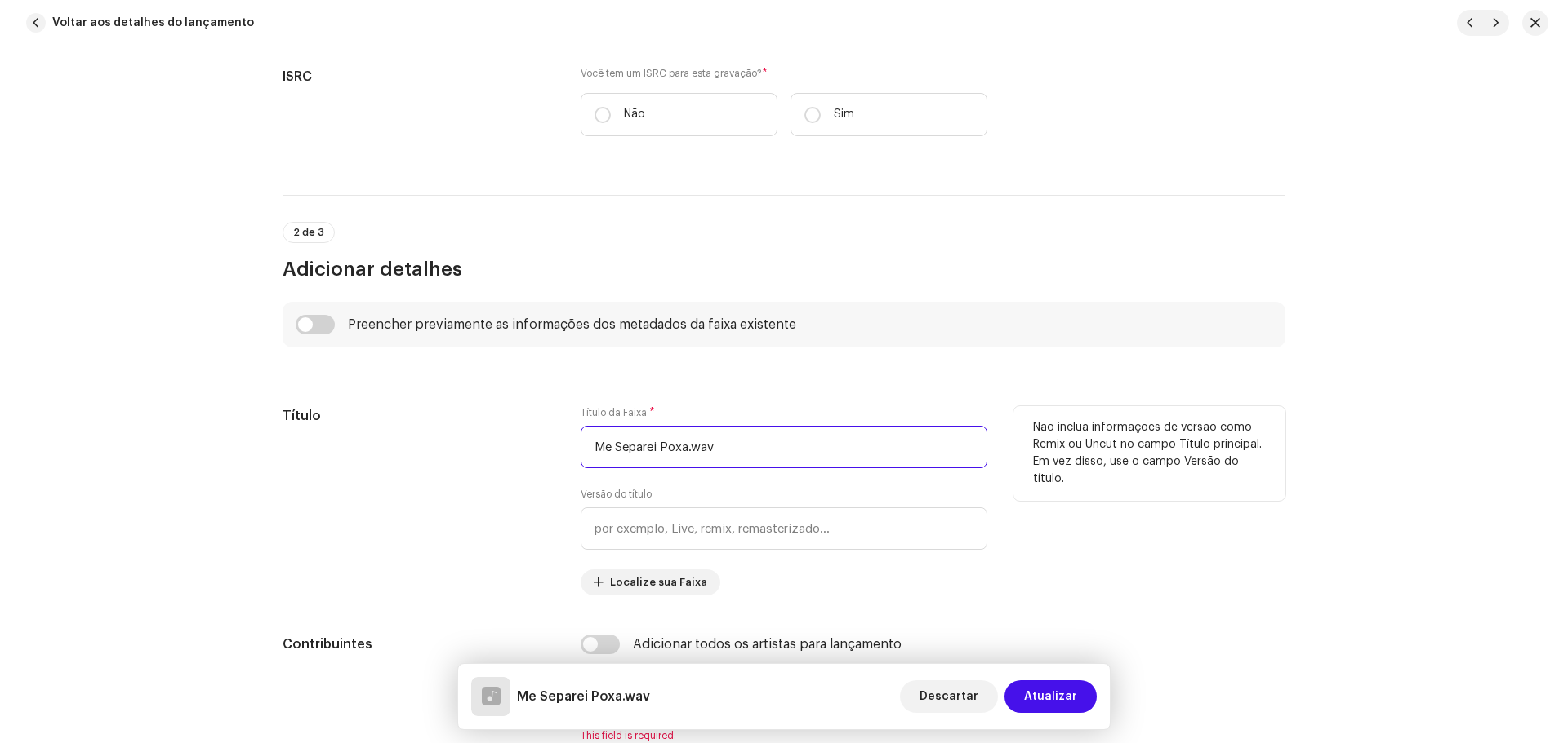
click at [777, 447] on input "Me Separei Poxa.wav" at bounding box center [783, 447] width 407 height 42
type input "Me Separei Poxa"
click at [462, 452] on div "Título" at bounding box center [418, 501] width 272 height 189
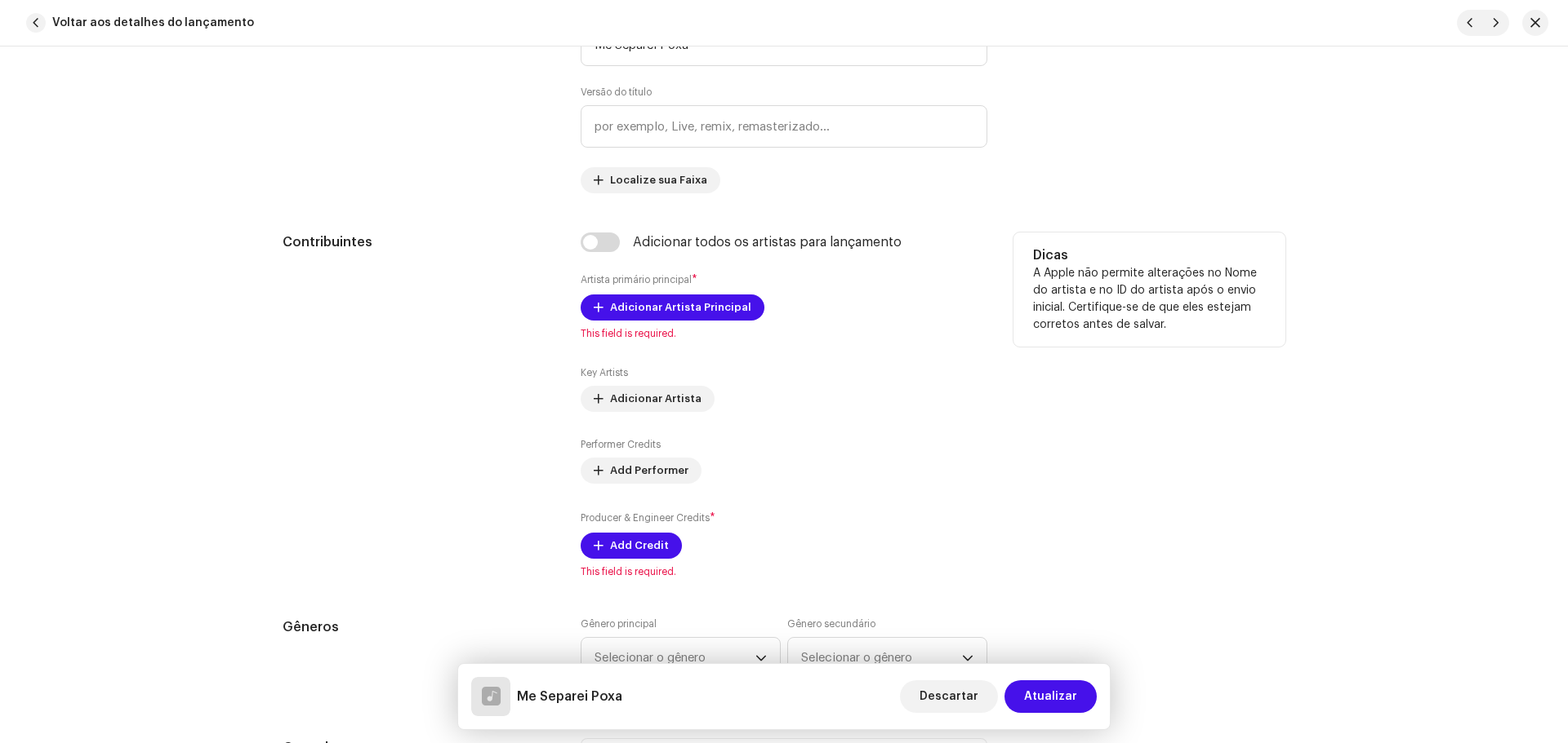
scroll to position [816, 0]
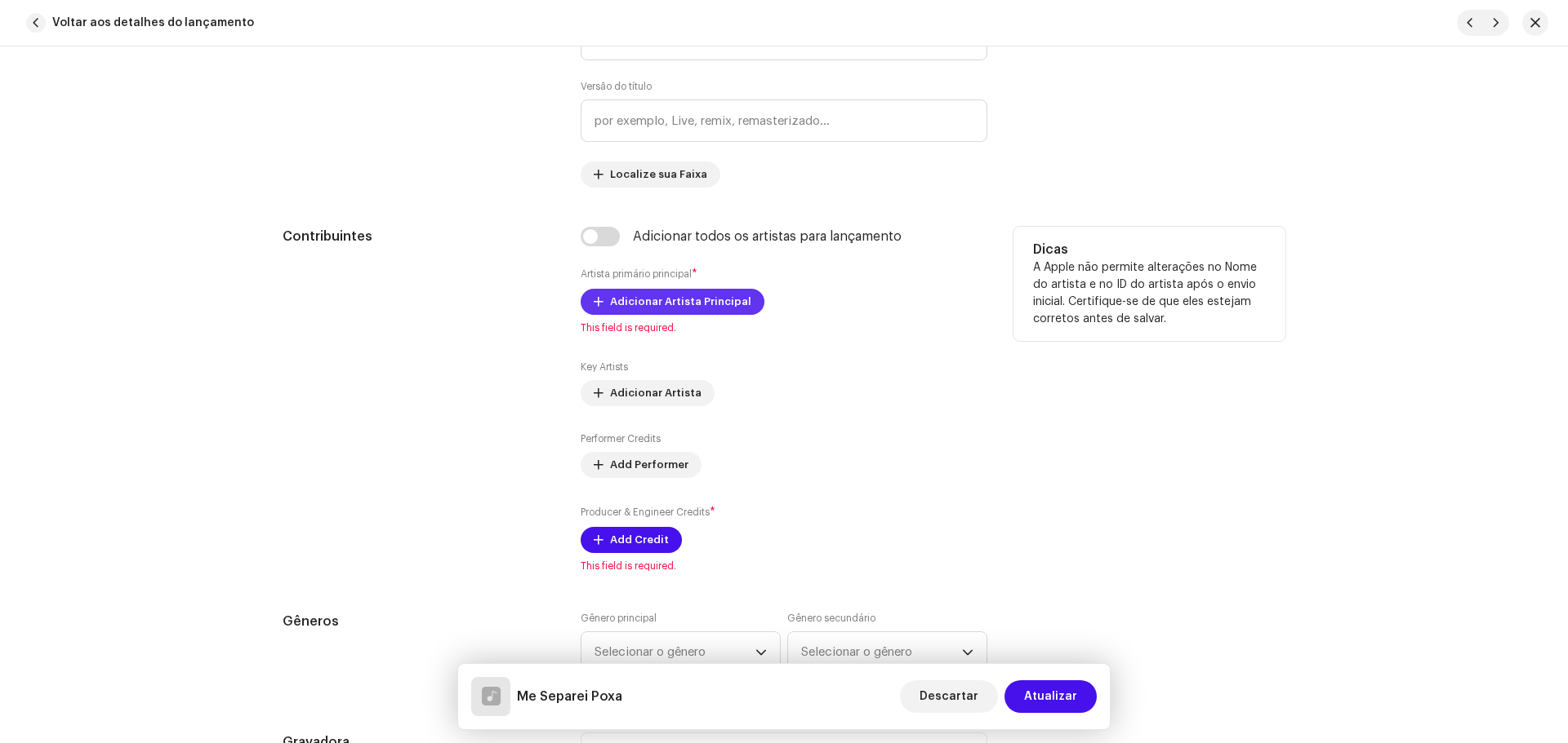
click at [648, 292] on span "Adicionar Artista Principal" at bounding box center [680, 302] width 142 height 33
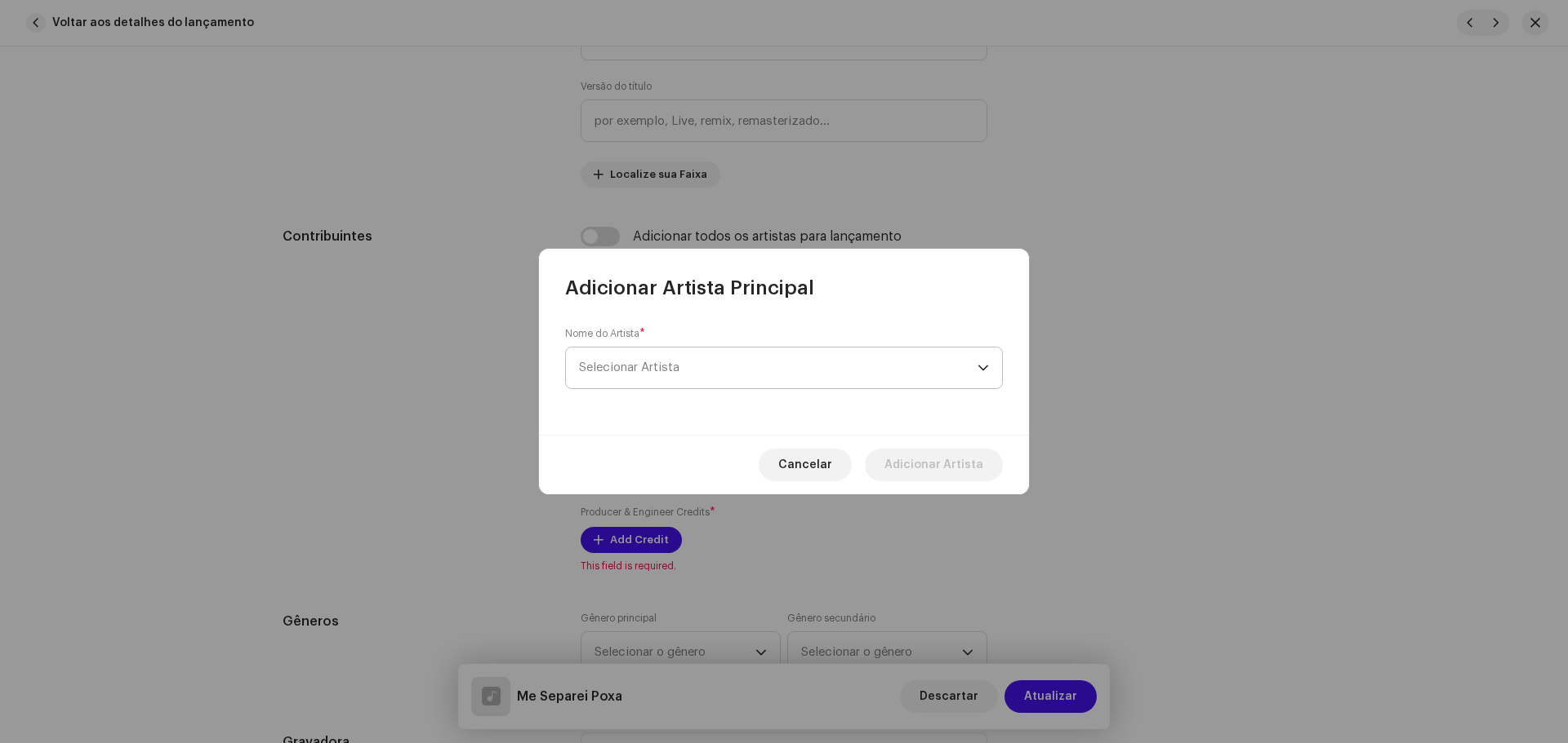
click at [666, 356] on span "Selecionar Artista" at bounding box center [777, 368] width 398 height 41
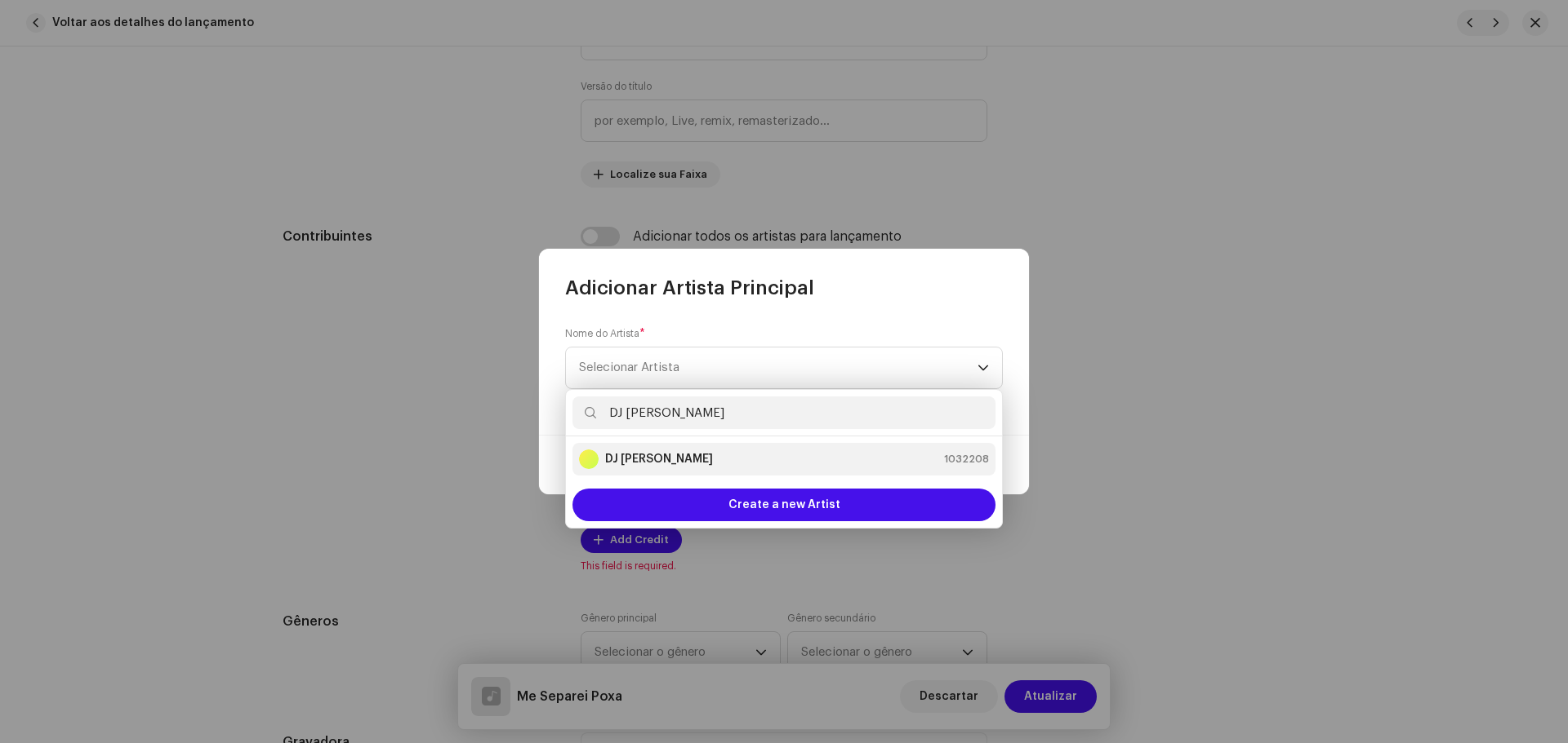
type input "DJ Kok"
click at [681, 444] on li "DJ Kokadah 1032208" at bounding box center [784, 459] width 423 height 33
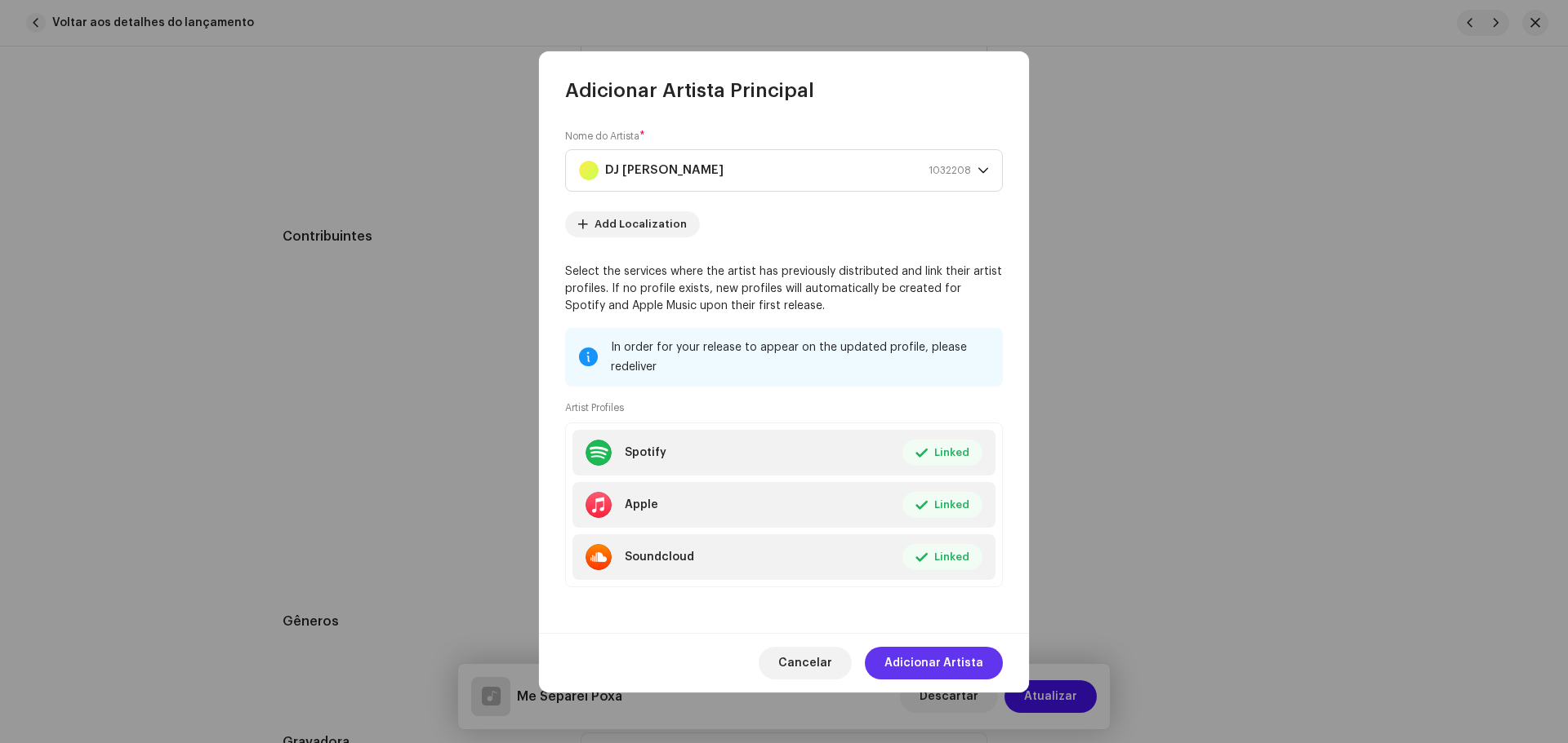
click at [987, 663] on button "Adicionar Artista" at bounding box center [933, 664] width 138 height 33
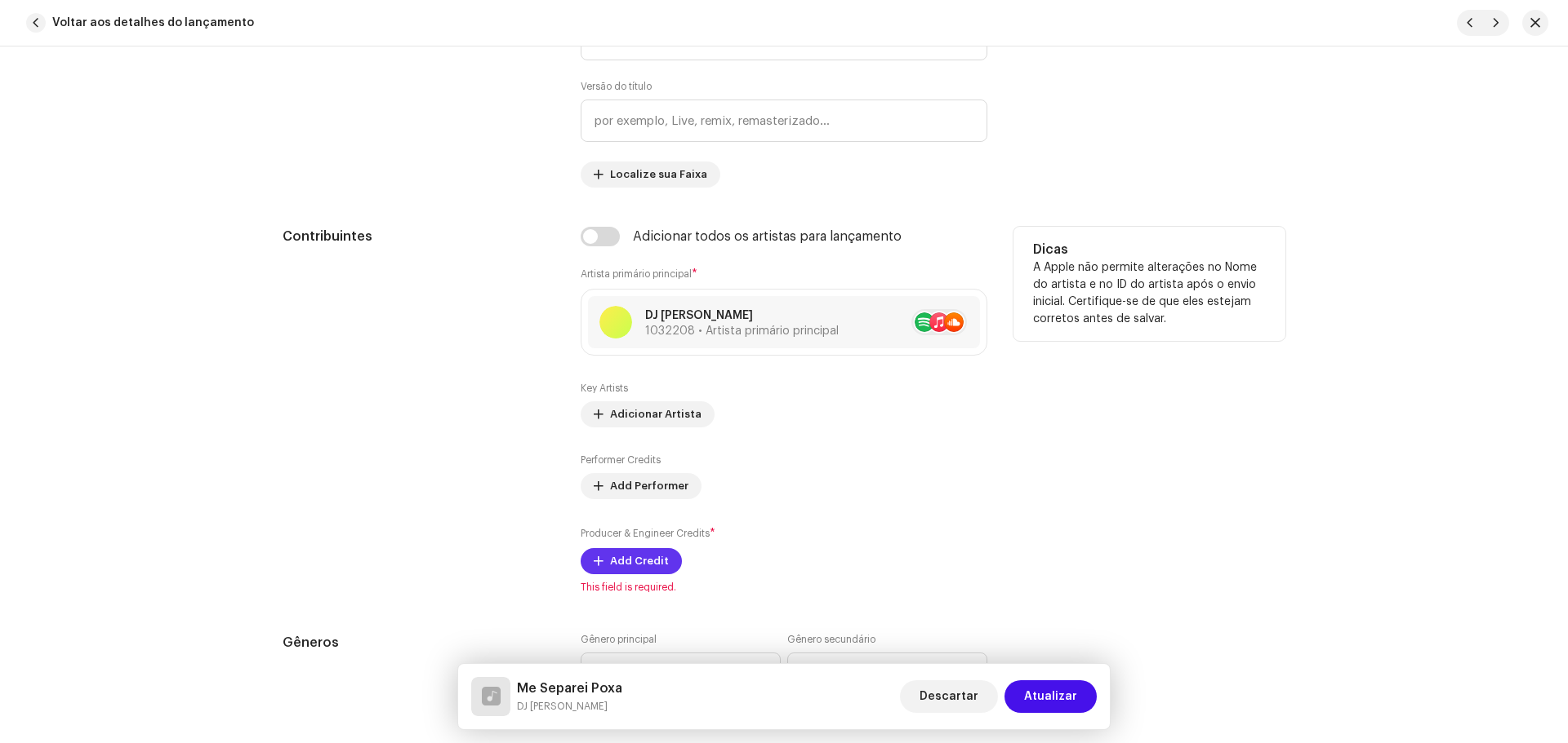
click at [645, 559] on span "Add Credit" at bounding box center [639, 562] width 59 height 33
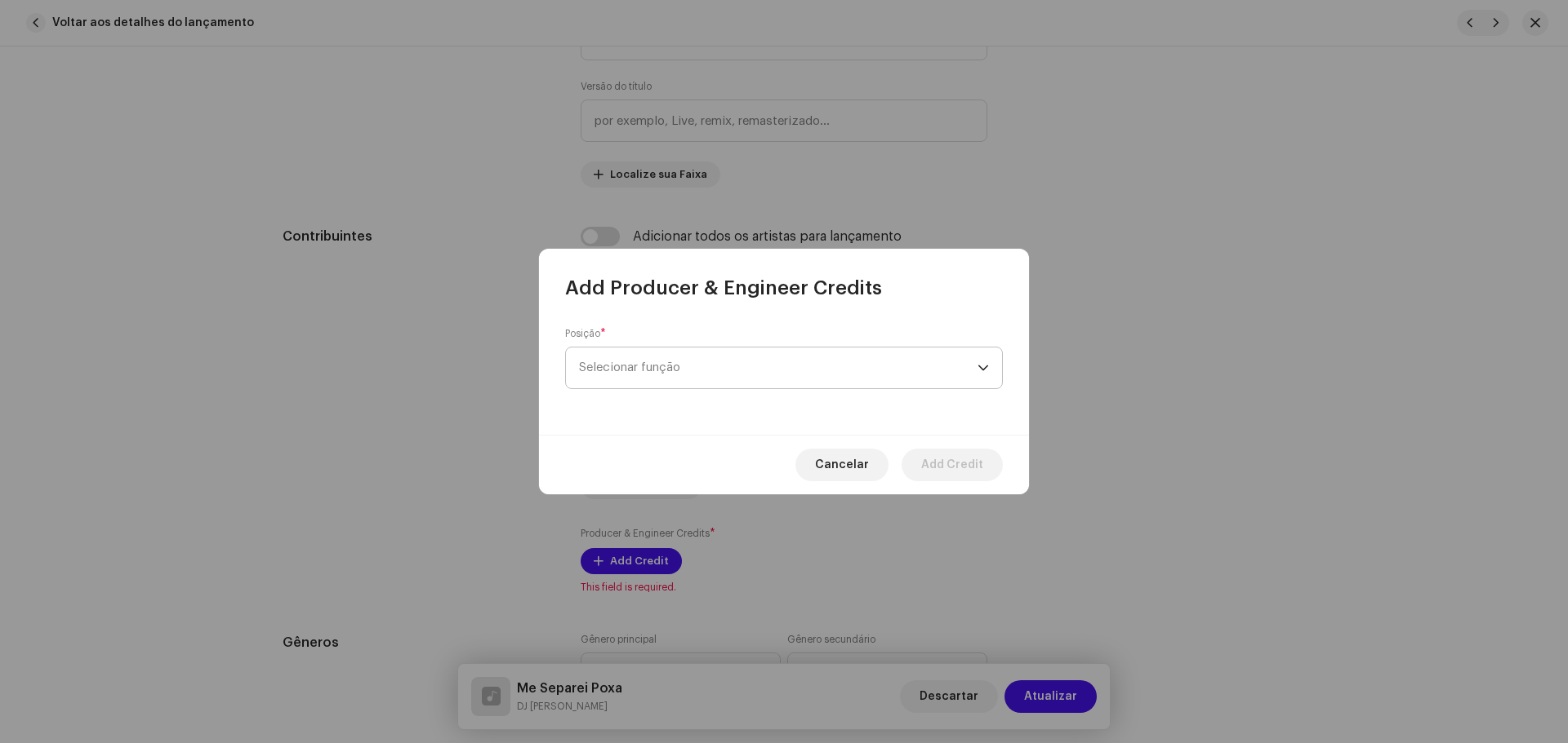
click at [653, 373] on span "Selecionar função" at bounding box center [777, 368] width 398 height 41
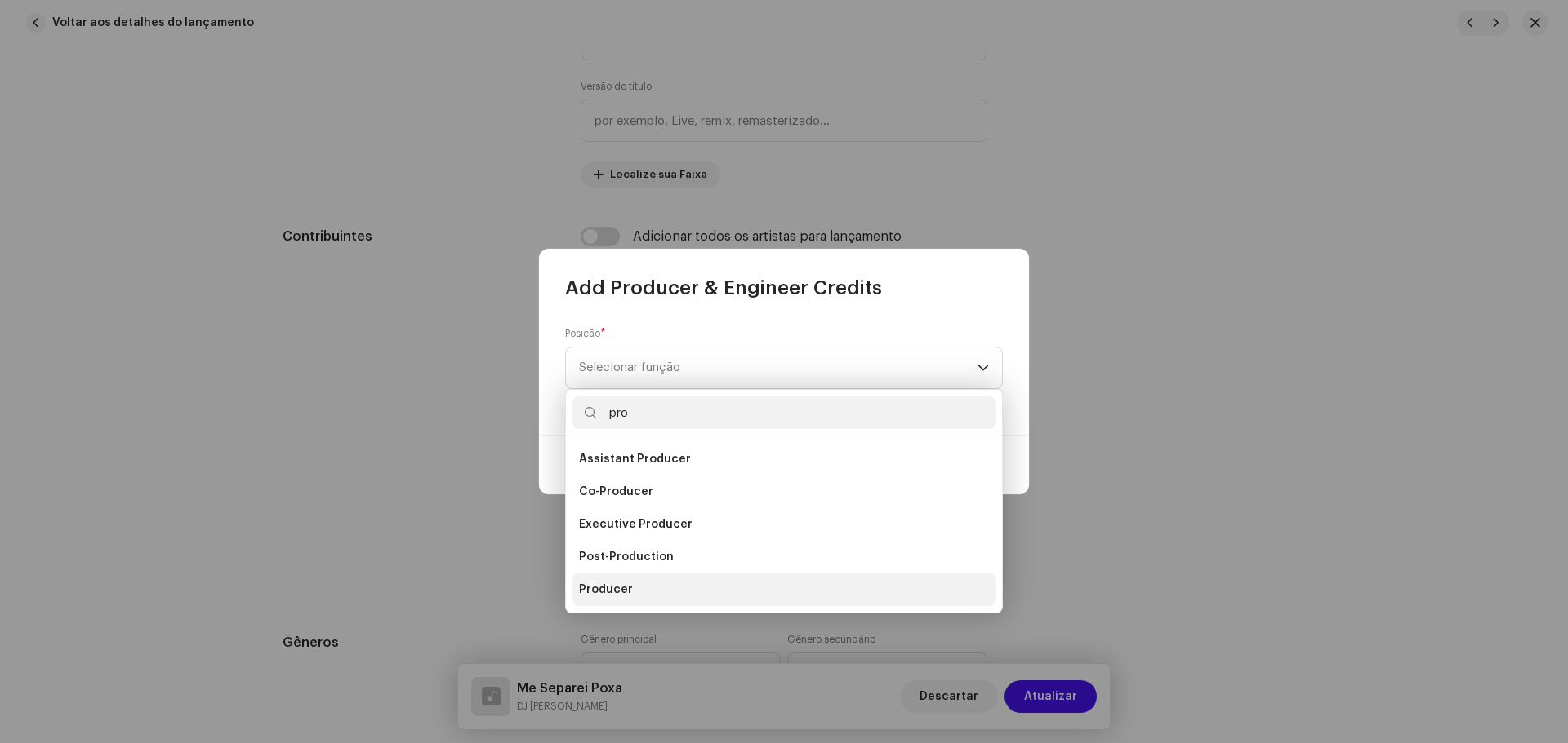
type input "pro"
click at [636, 597] on li "Producer" at bounding box center [784, 590] width 423 height 33
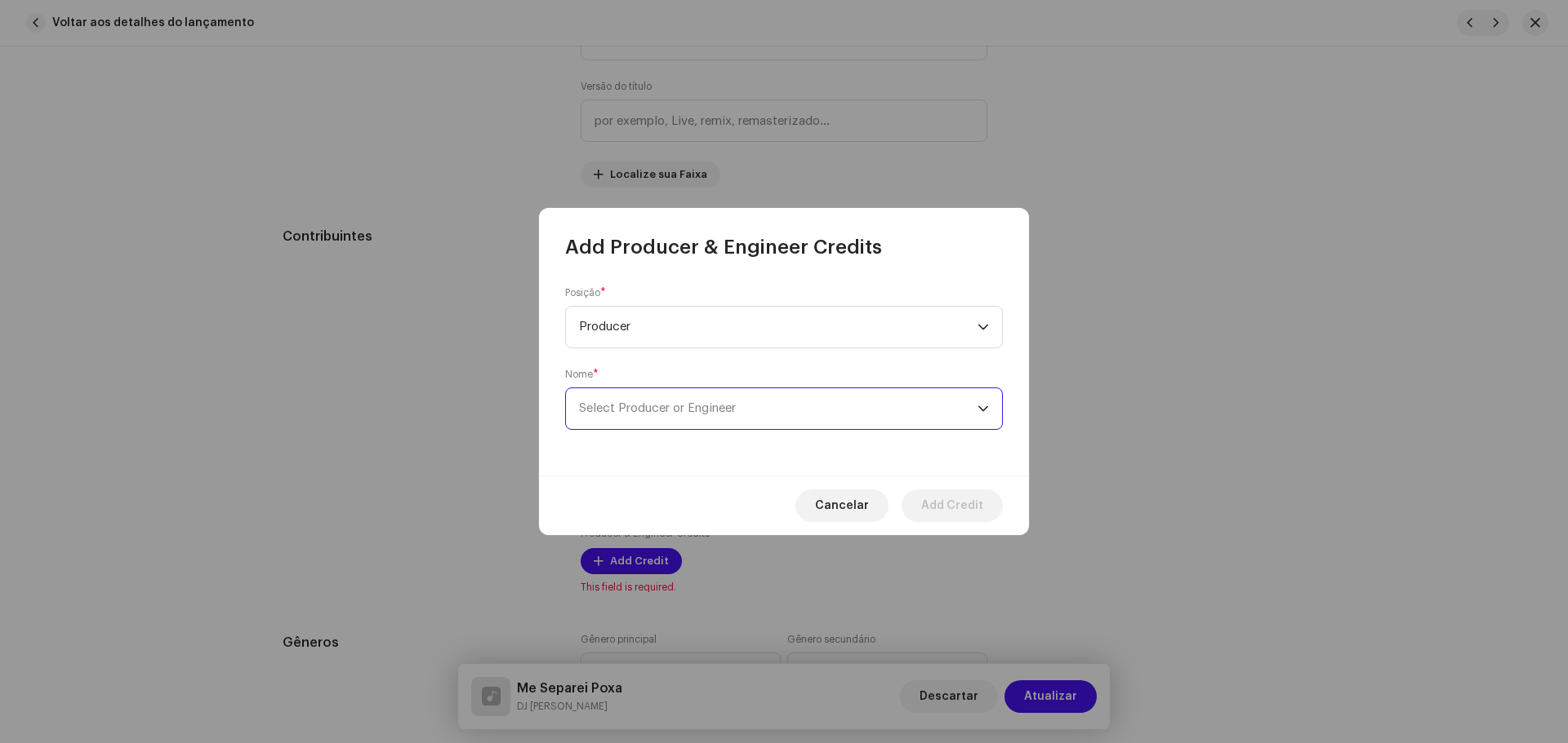
click at [641, 400] on span "Select Producer or Engineer" at bounding box center [777, 408] width 398 height 41
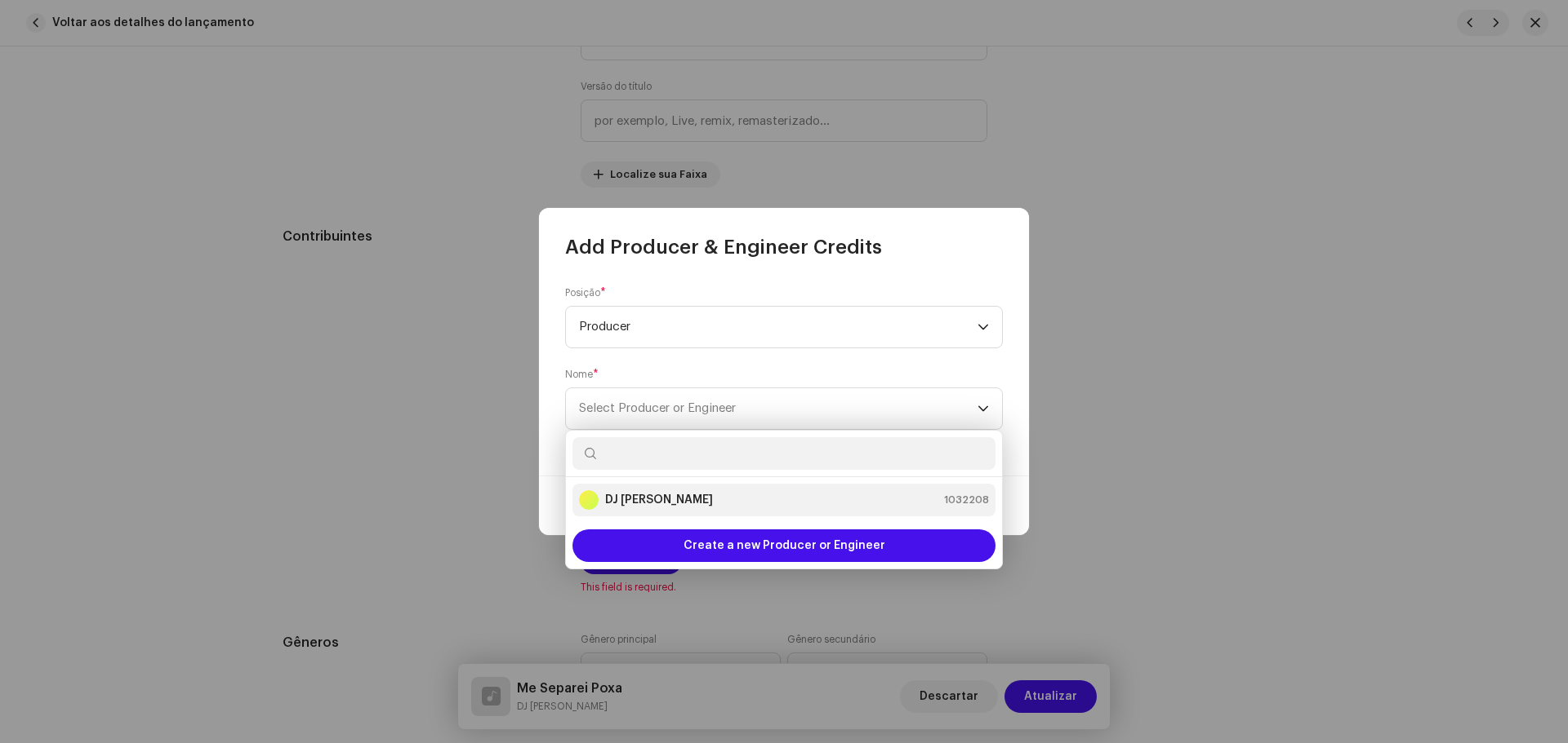
click at [687, 509] on div "DJ Kokadah 1032208" at bounding box center [783, 500] width 410 height 20
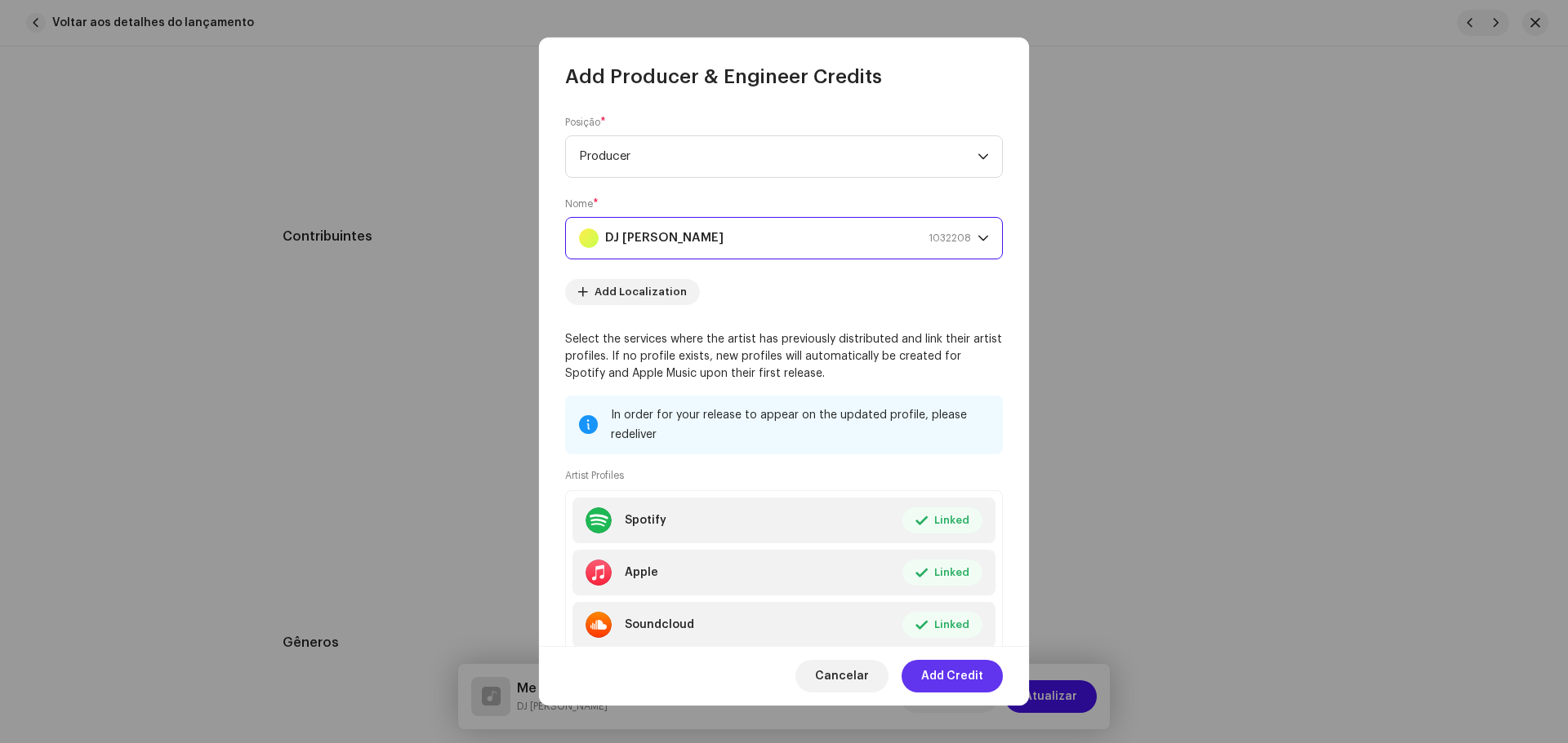
click at [966, 673] on span "Add Credit" at bounding box center [952, 677] width 62 height 33
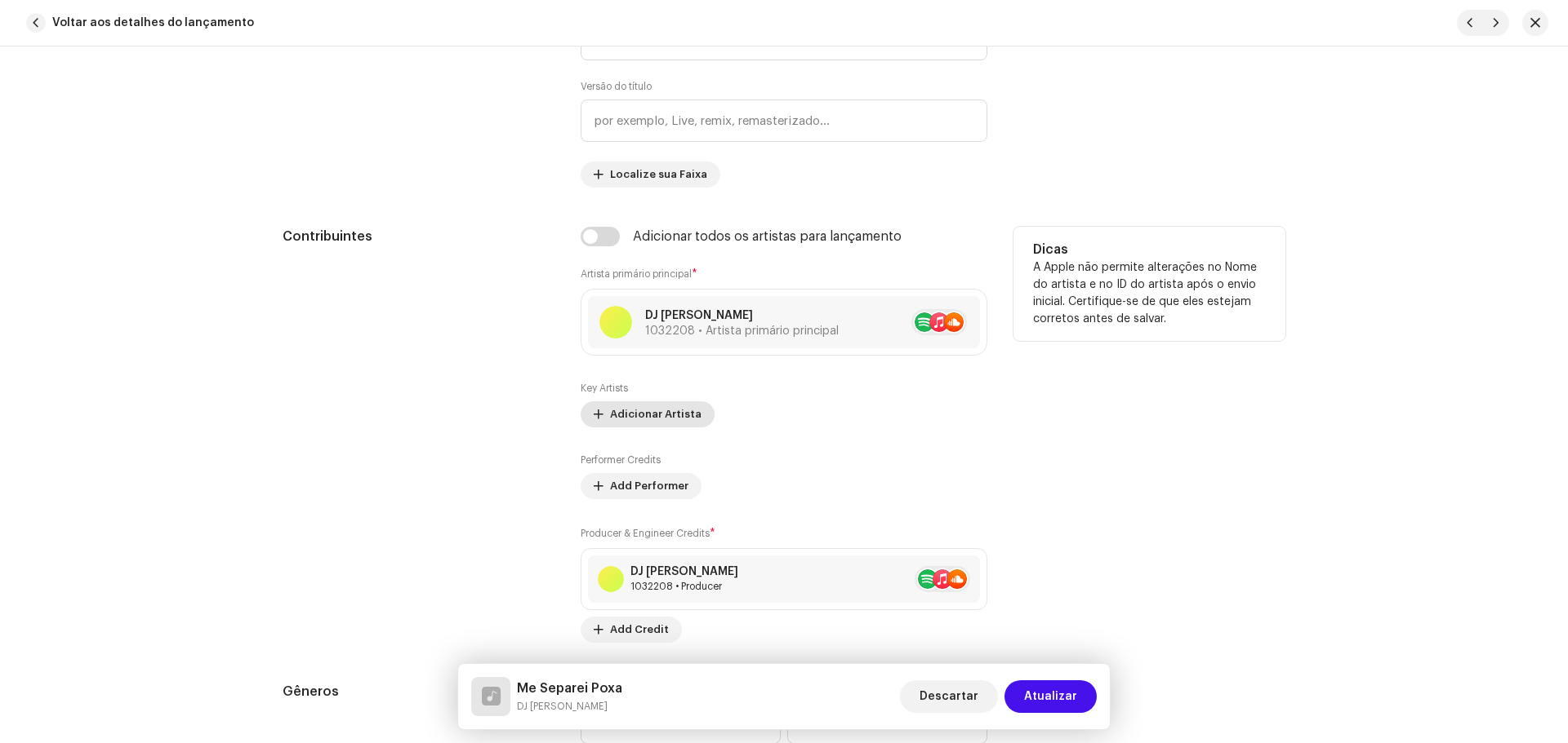
click at [686, 413] on span "Adicionar Artista" at bounding box center [655, 414] width 92 height 33
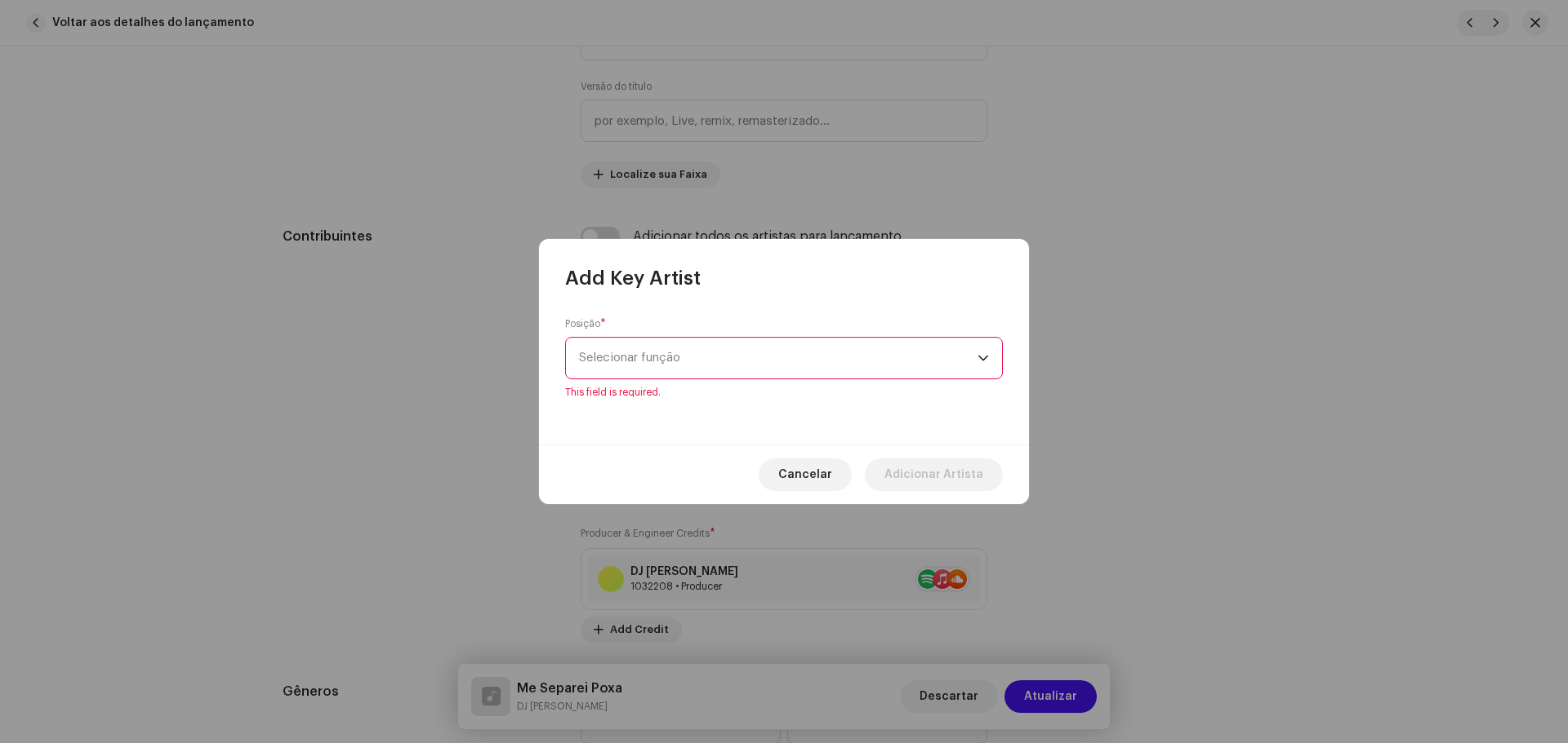
click at [711, 346] on span "Selecionar função" at bounding box center [777, 358] width 398 height 41
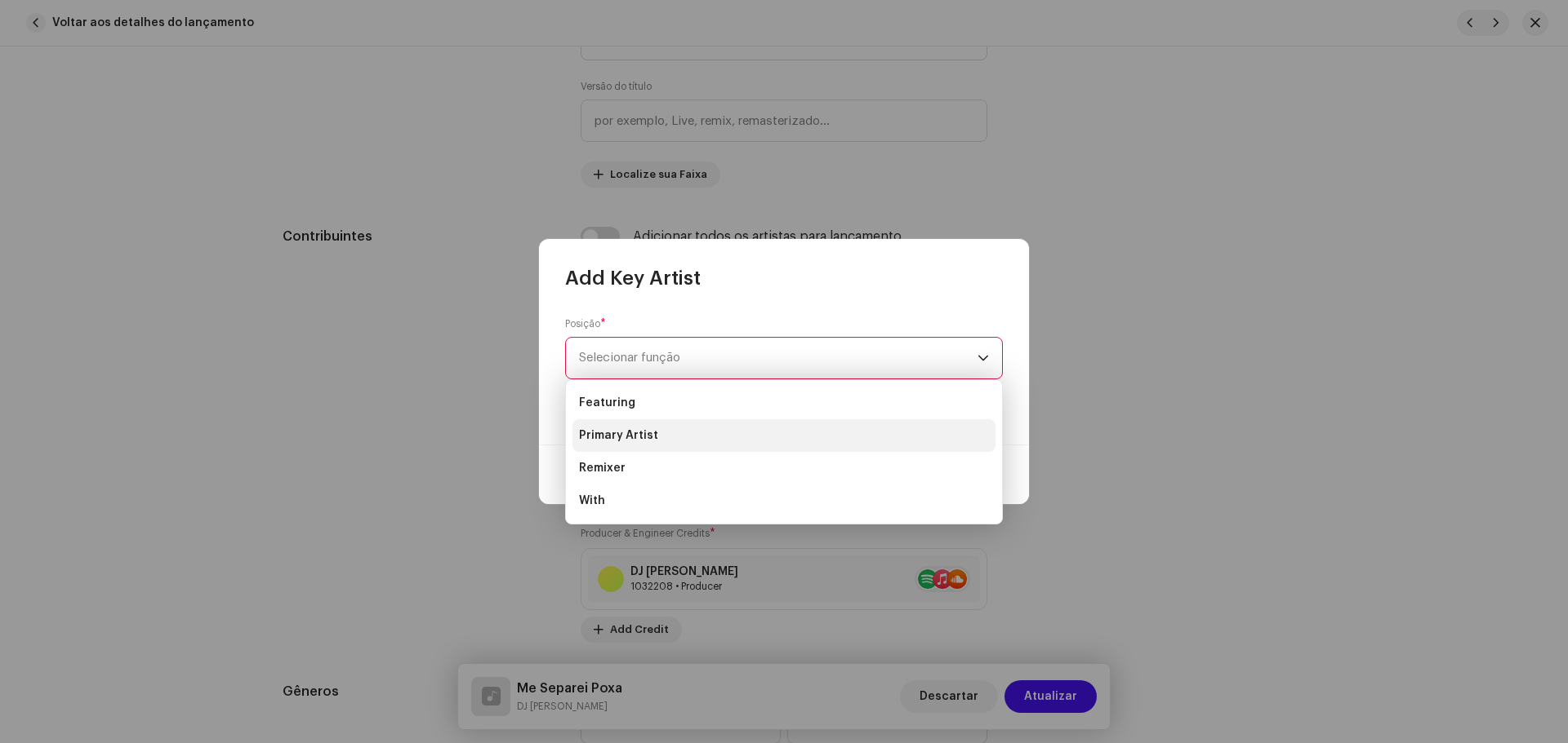
click at [657, 443] on li "Primary Artist" at bounding box center [784, 436] width 423 height 33
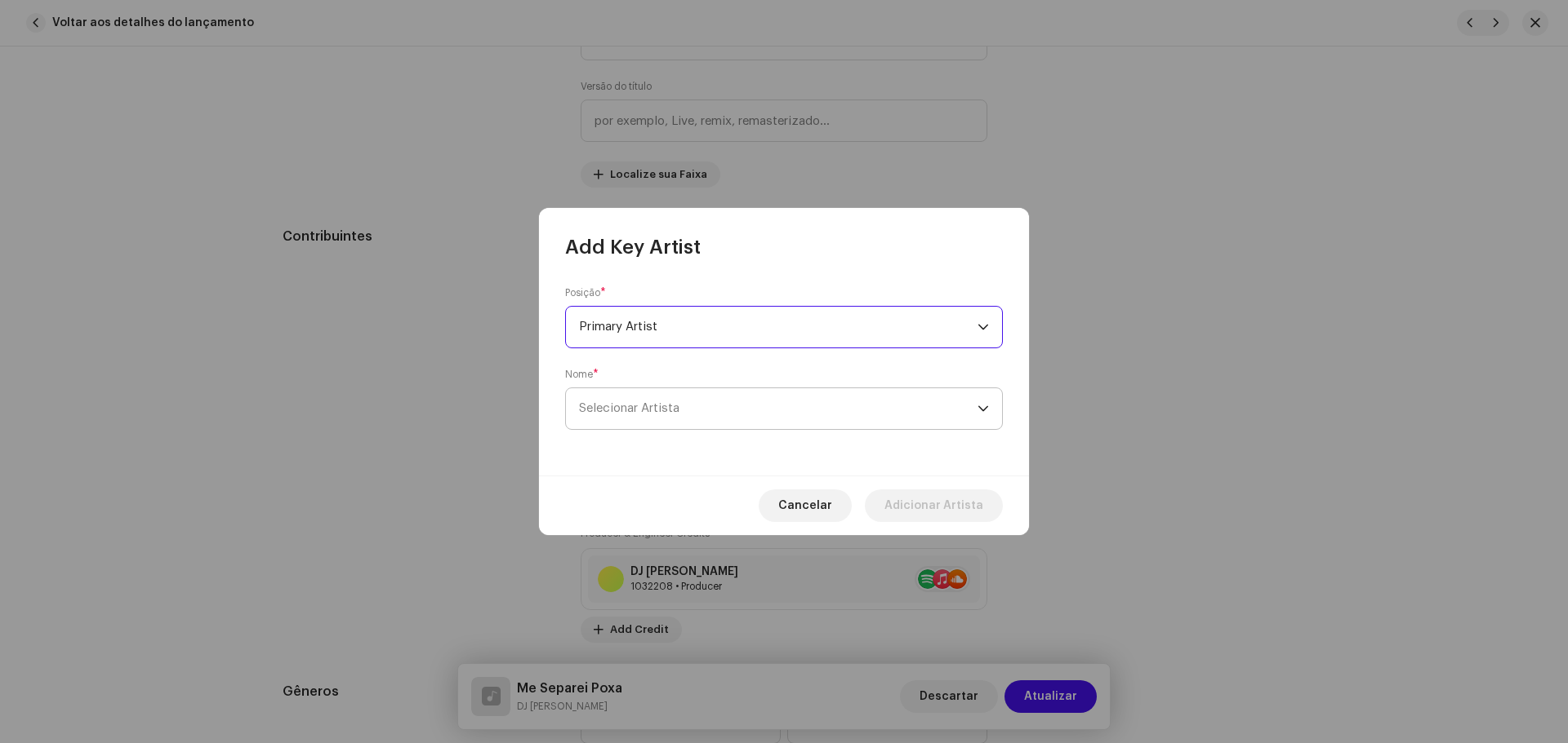
click at [651, 413] on span "Selecionar Artista" at bounding box center [629, 408] width 100 height 12
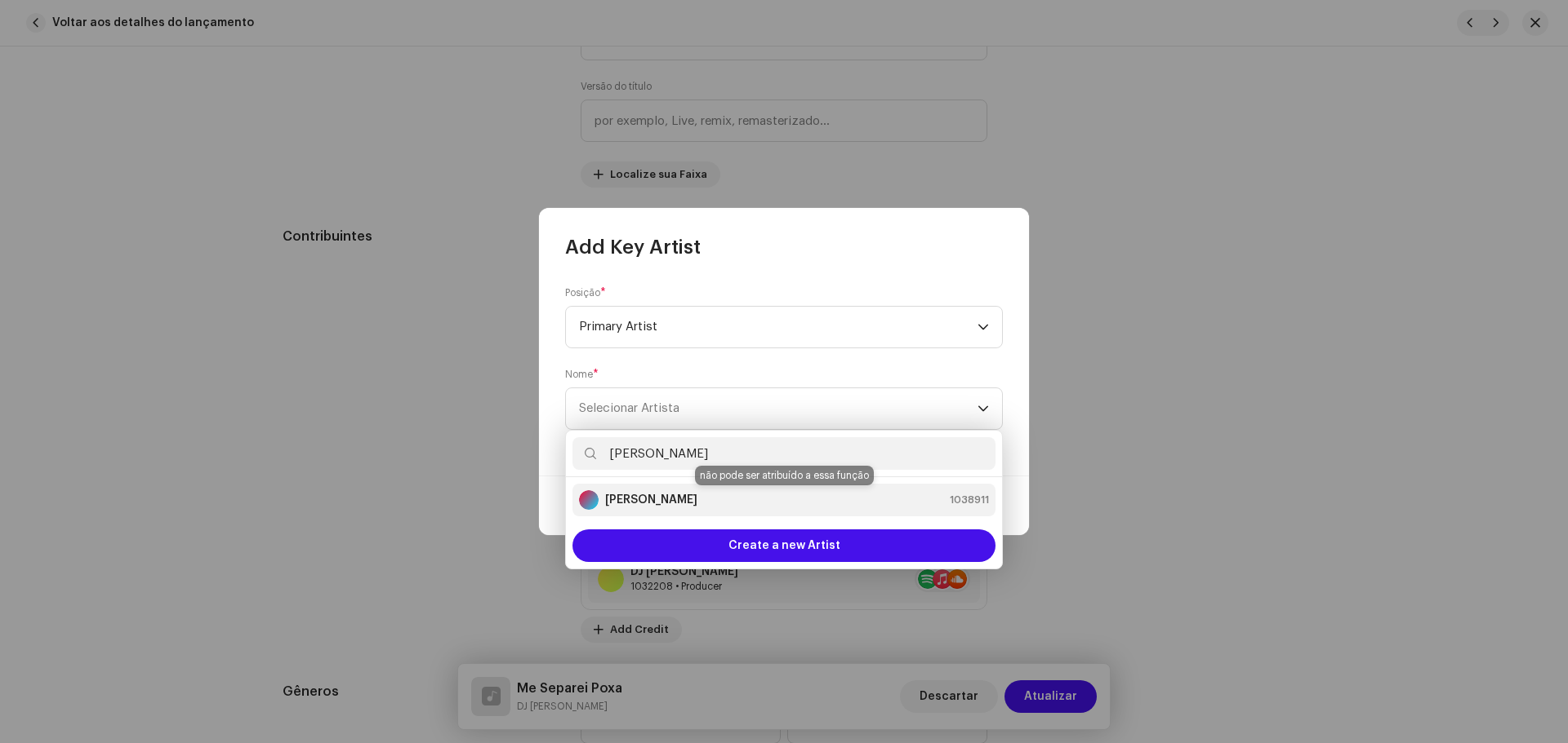
type input "[PERSON_NAME]"
click at [724, 494] on div "Mc Denny 1038911" at bounding box center [783, 500] width 410 height 20
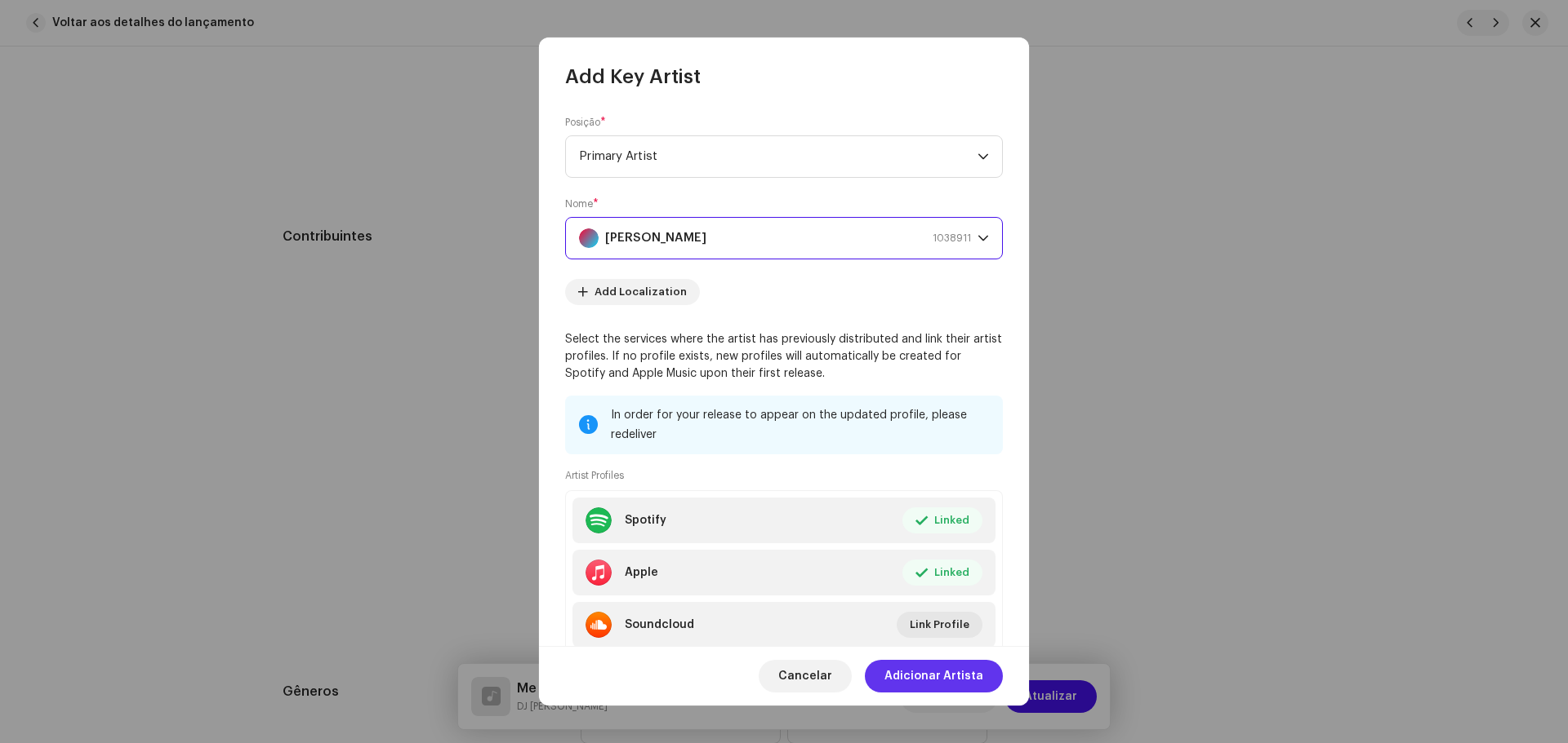
click at [939, 662] on span "Adicionar Artista" at bounding box center [933, 677] width 98 height 33
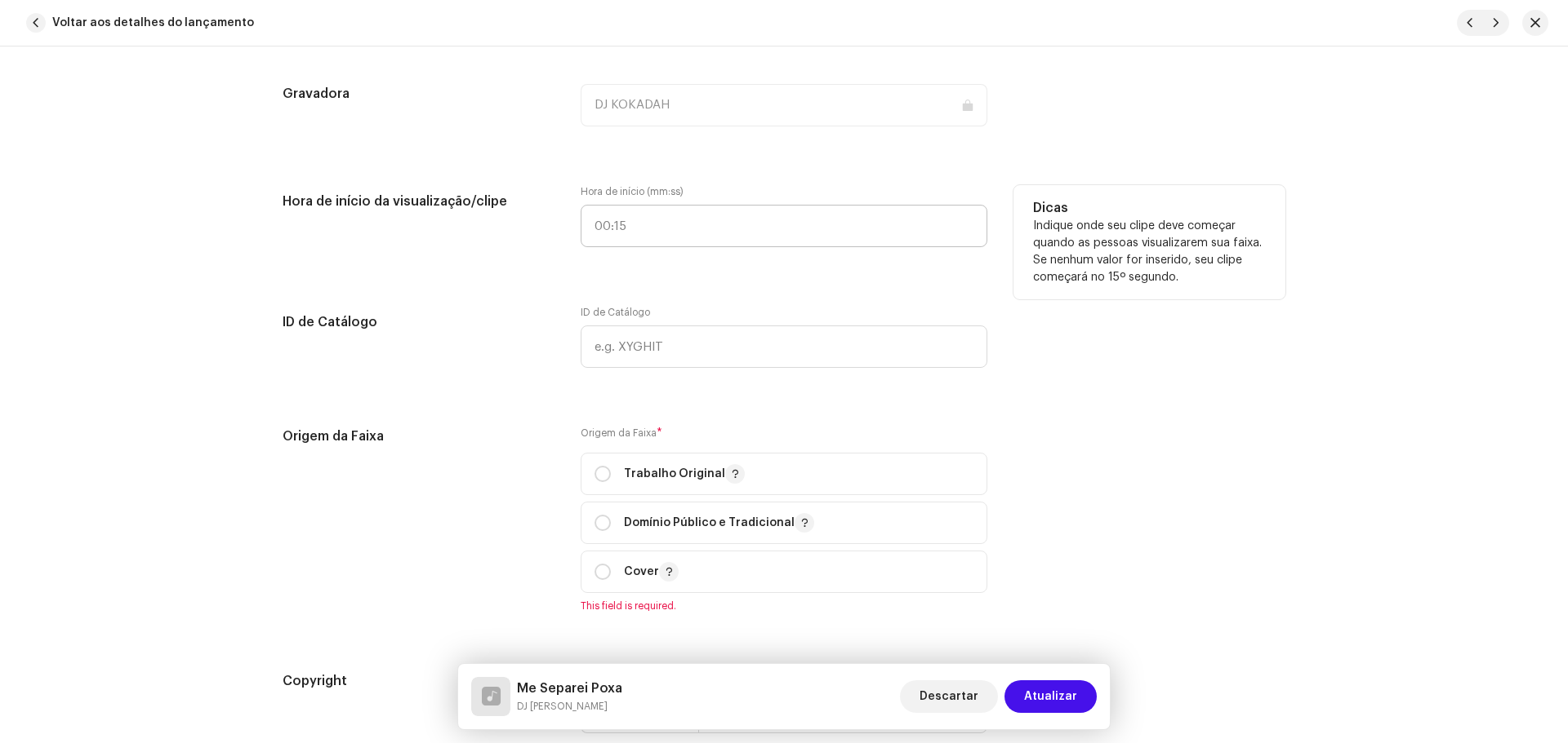
scroll to position [1551, 0]
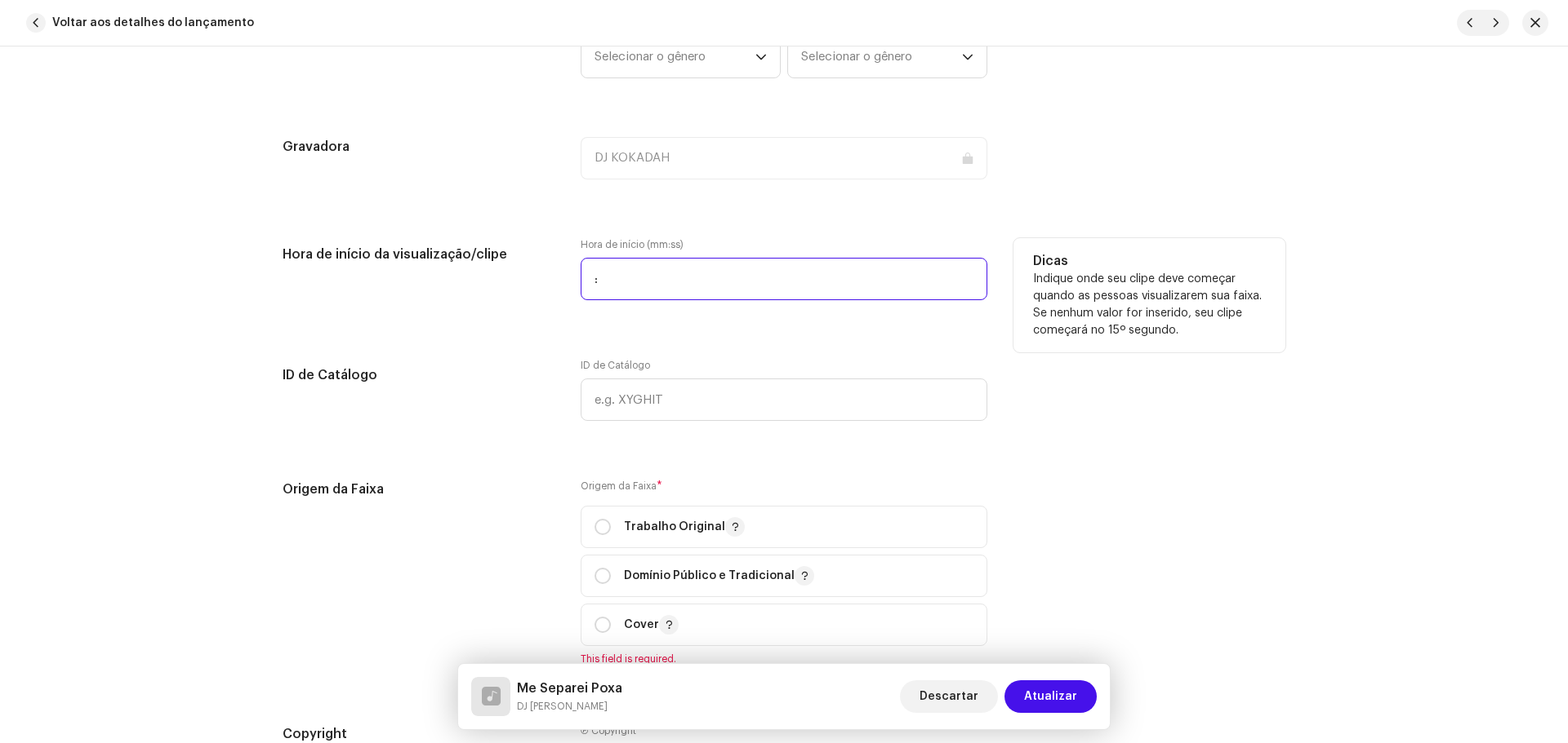
click at [658, 286] on input ":" at bounding box center [783, 279] width 407 height 42
type input "00:00"
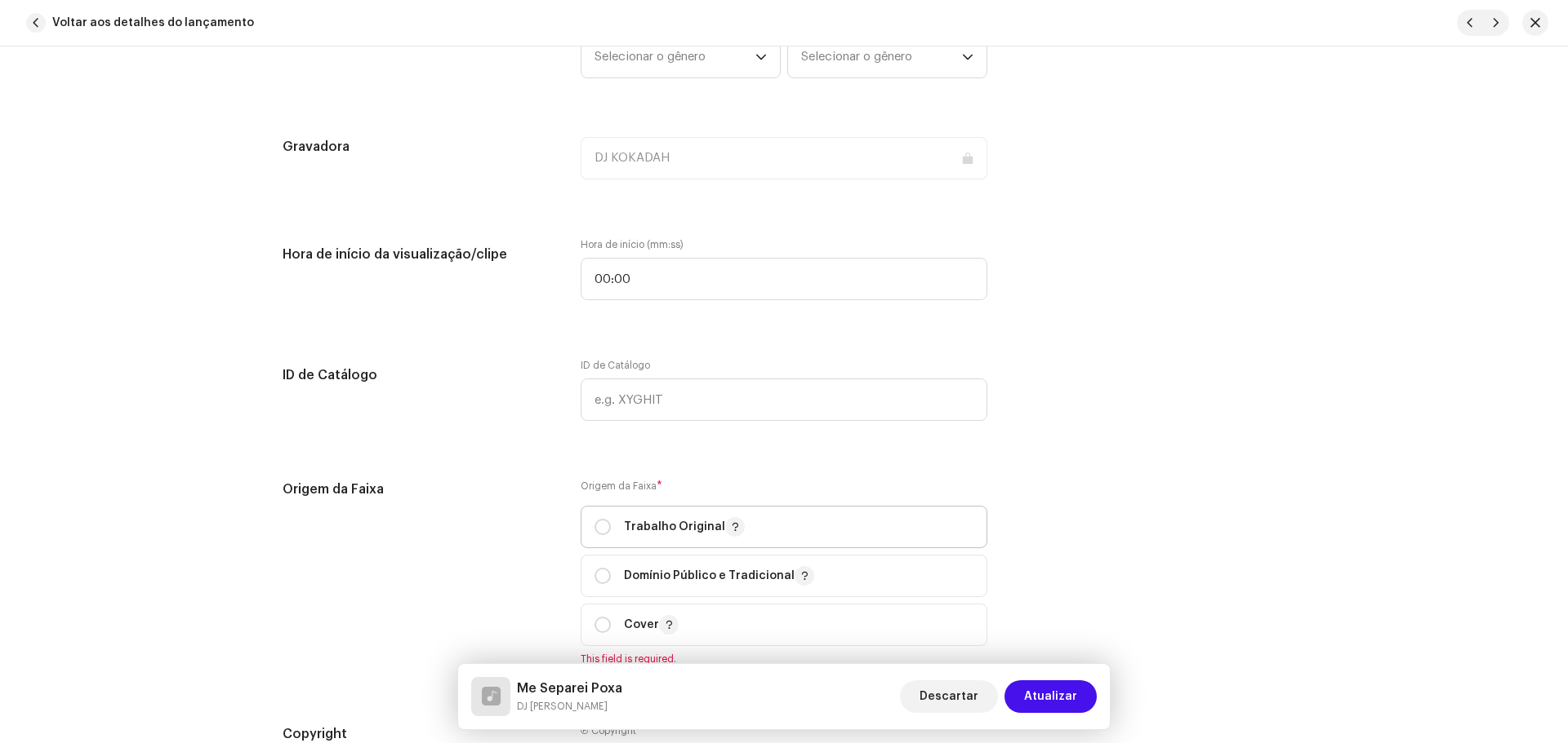
click at [612, 521] on div "Trabalho Original" at bounding box center [669, 527] width 150 height 20
radio input "true"
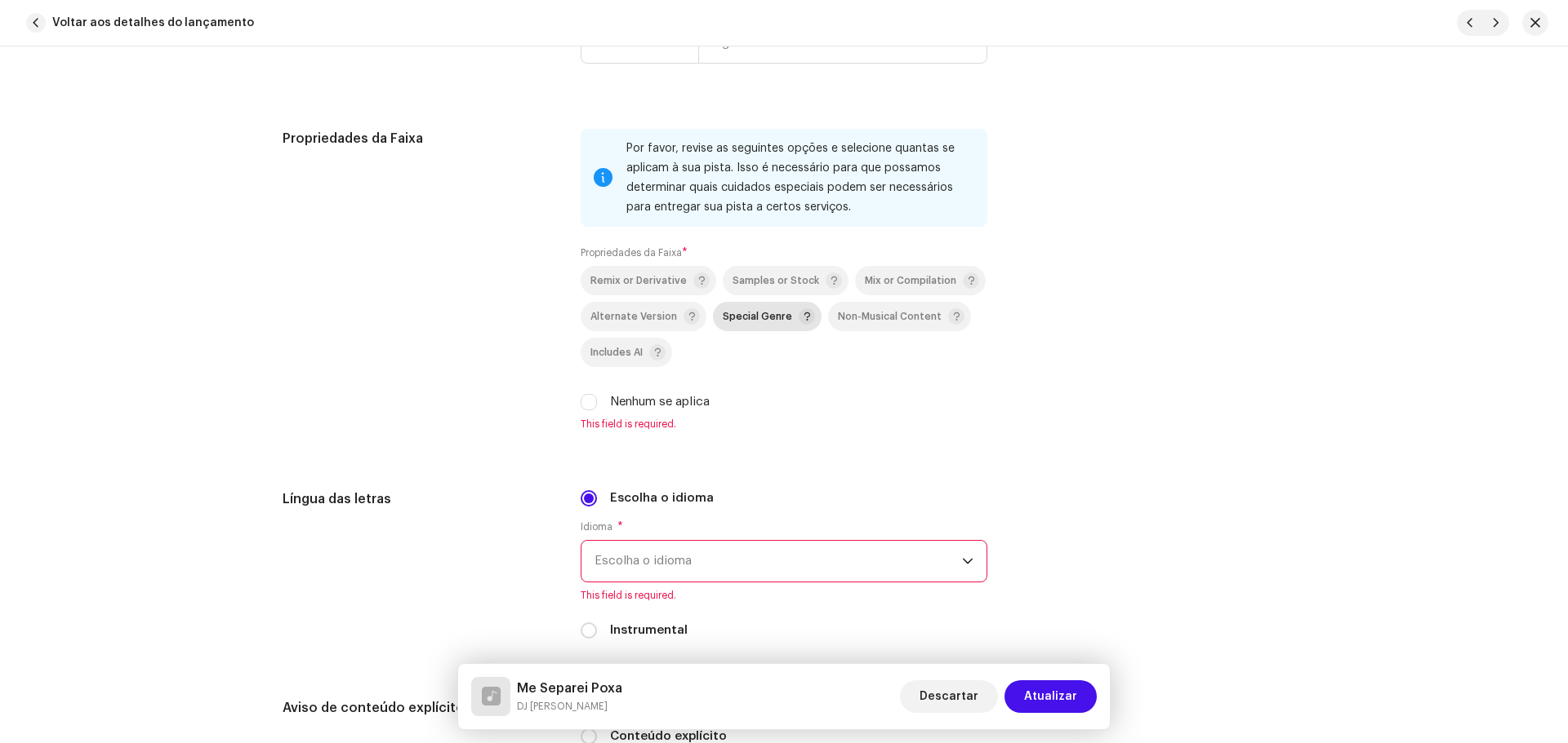
scroll to position [2285, 0]
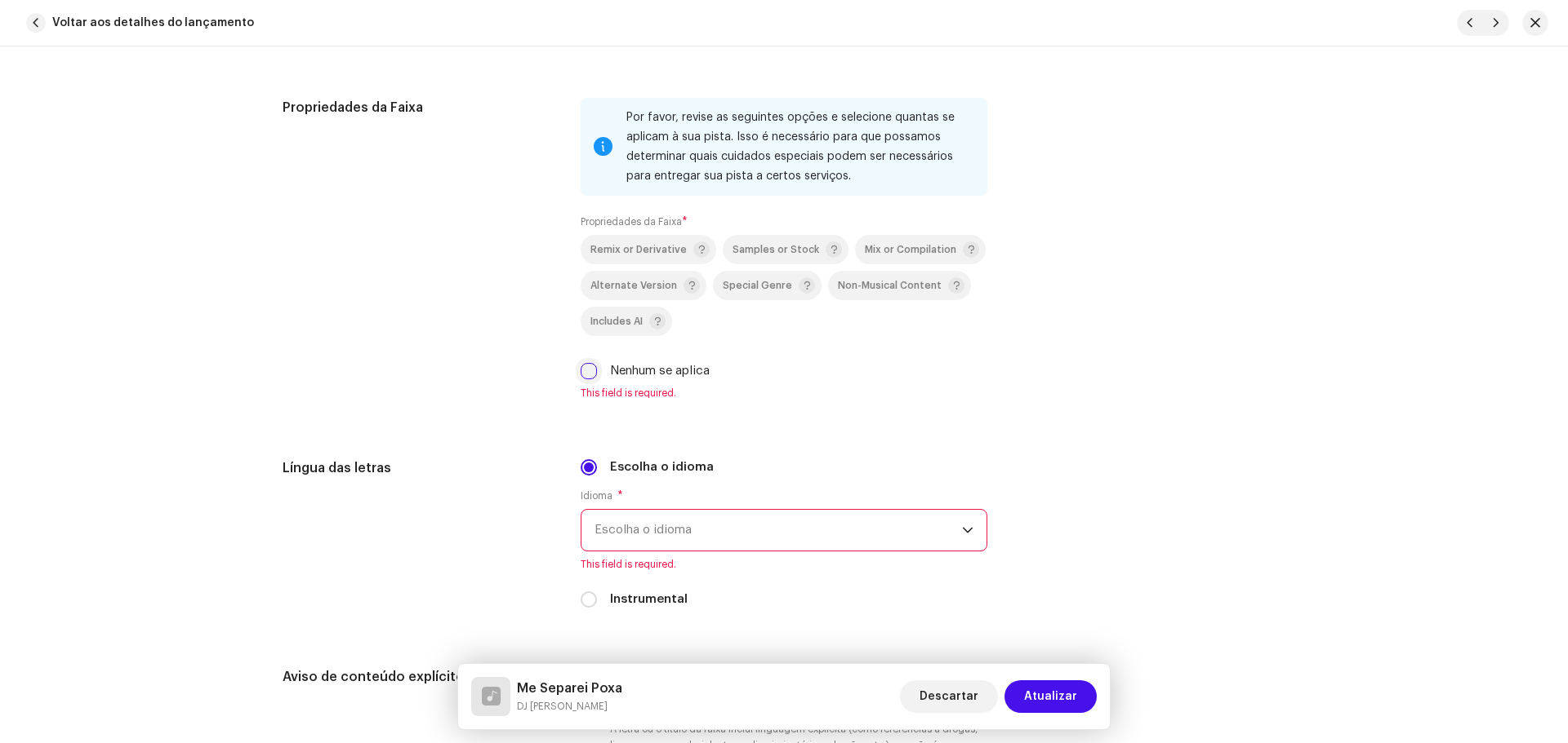
click at [580, 368] on input "Nenhum se aplica" at bounding box center [588, 371] width 16 height 16
checkbox input "true"
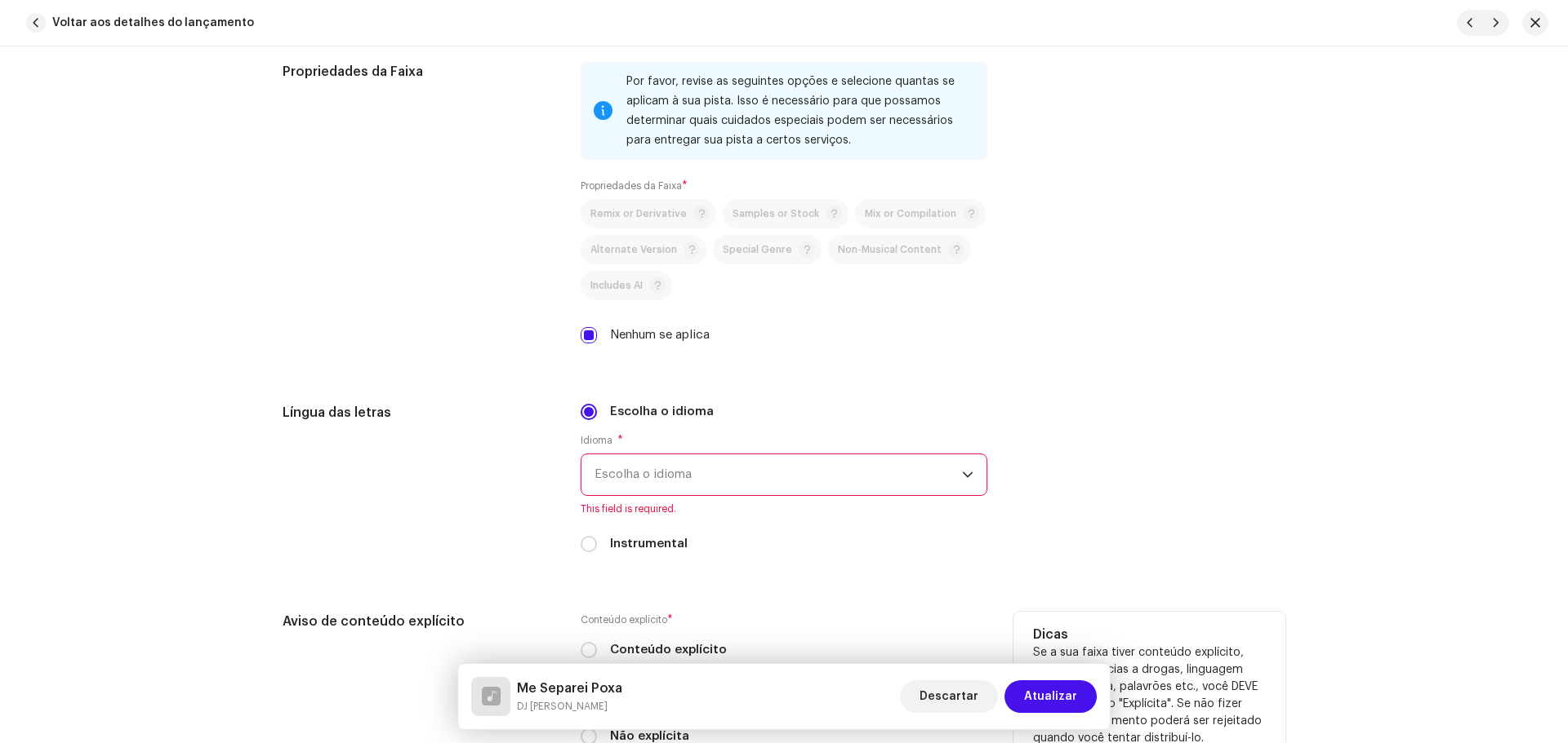
scroll to position [2530, 0]
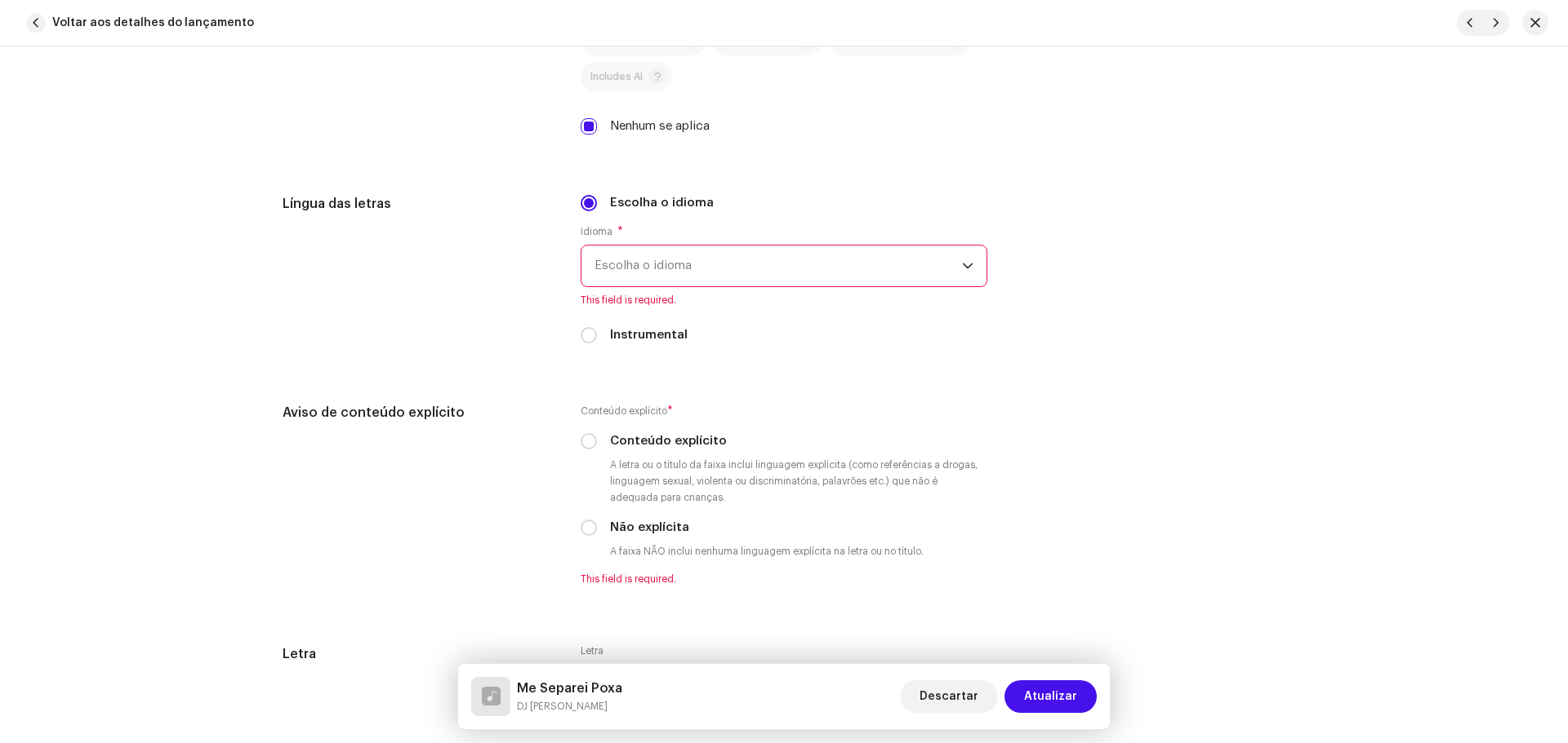
click at [627, 270] on span "Escolha o idioma" at bounding box center [778, 266] width 368 height 41
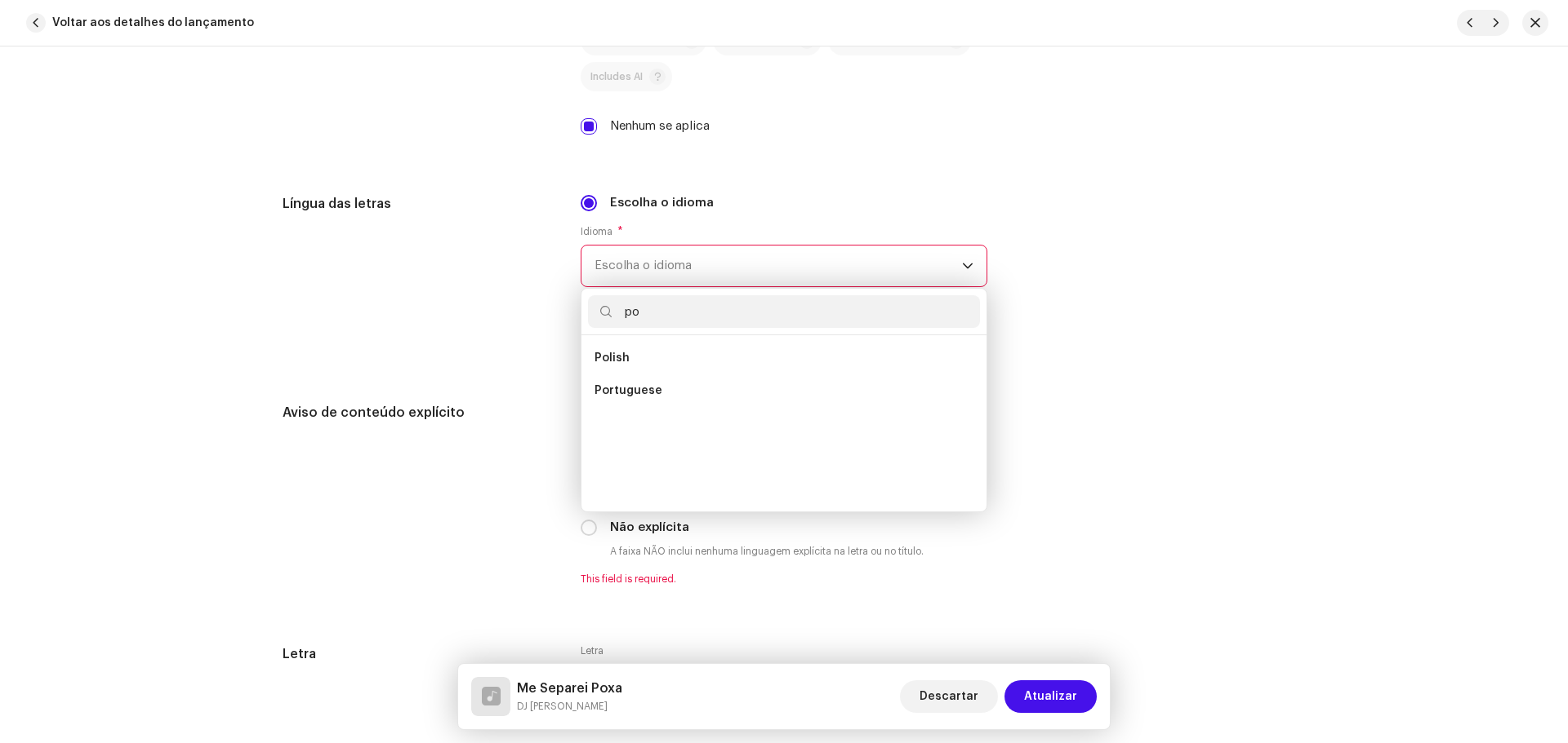
scroll to position [0, 0]
type input "por"
click at [636, 351] on span "Portuguese" at bounding box center [628, 358] width 67 height 16
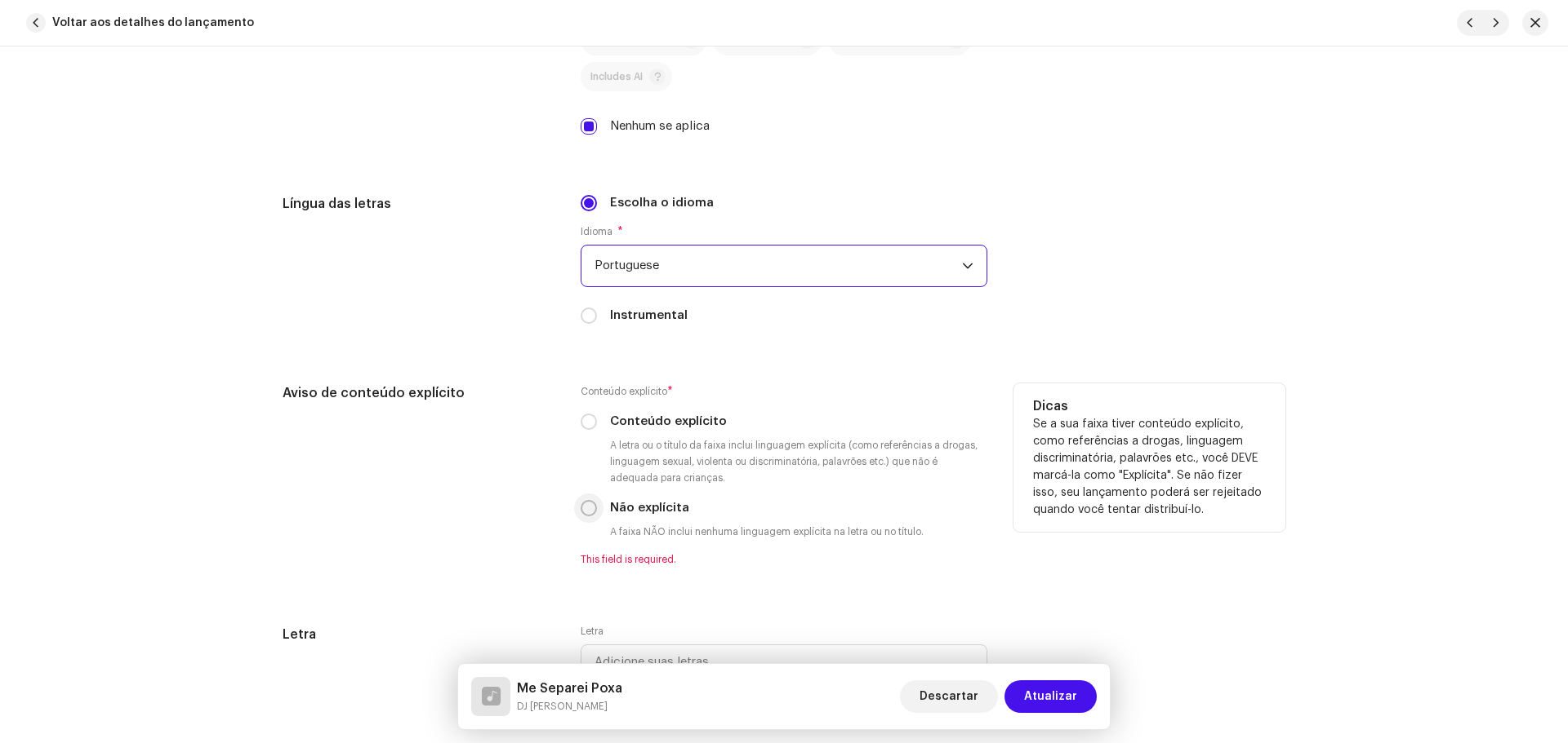
click at [588, 510] on input "Não explícita" at bounding box center [588, 508] width 16 height 16
radio input "true"
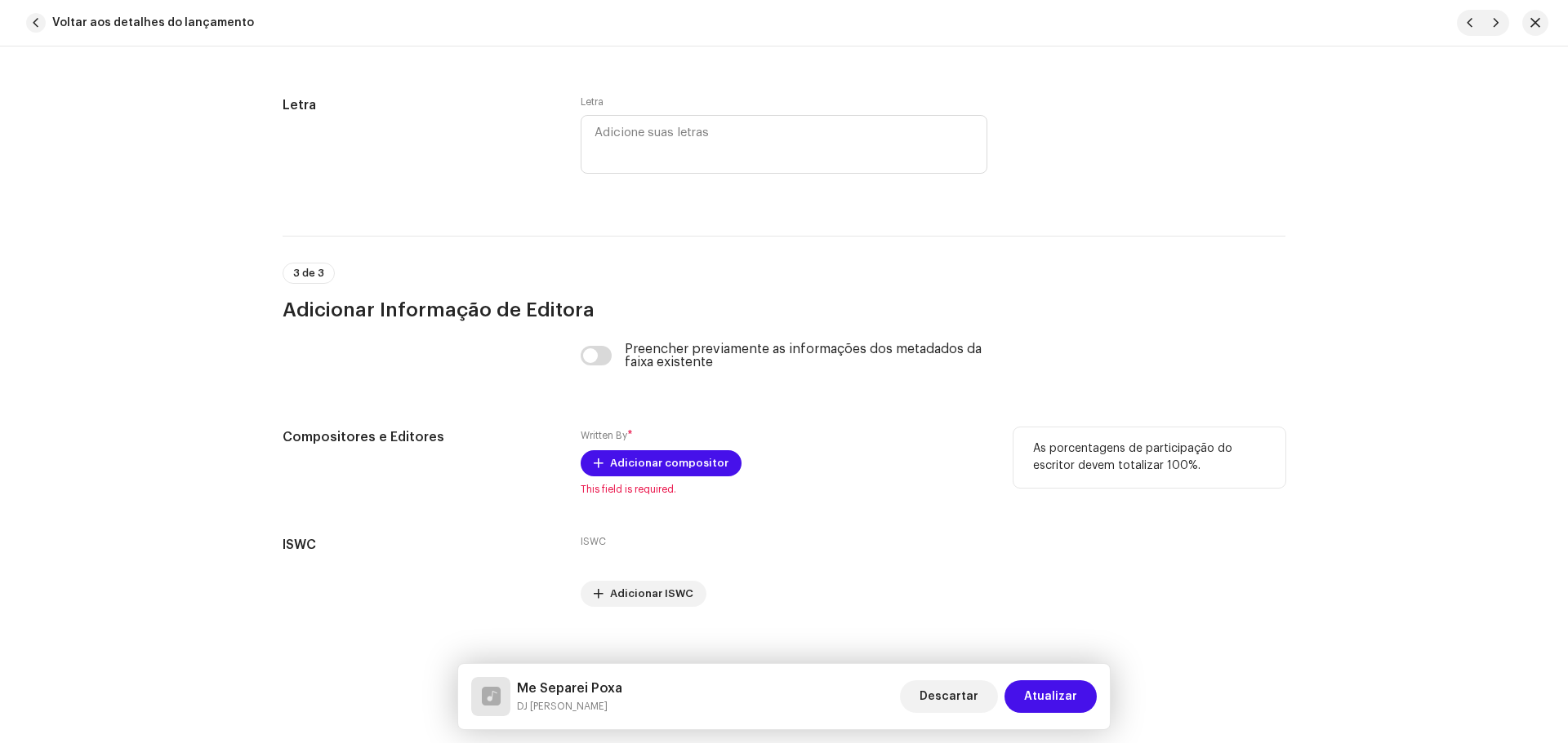
scroll to position [3060, 0]
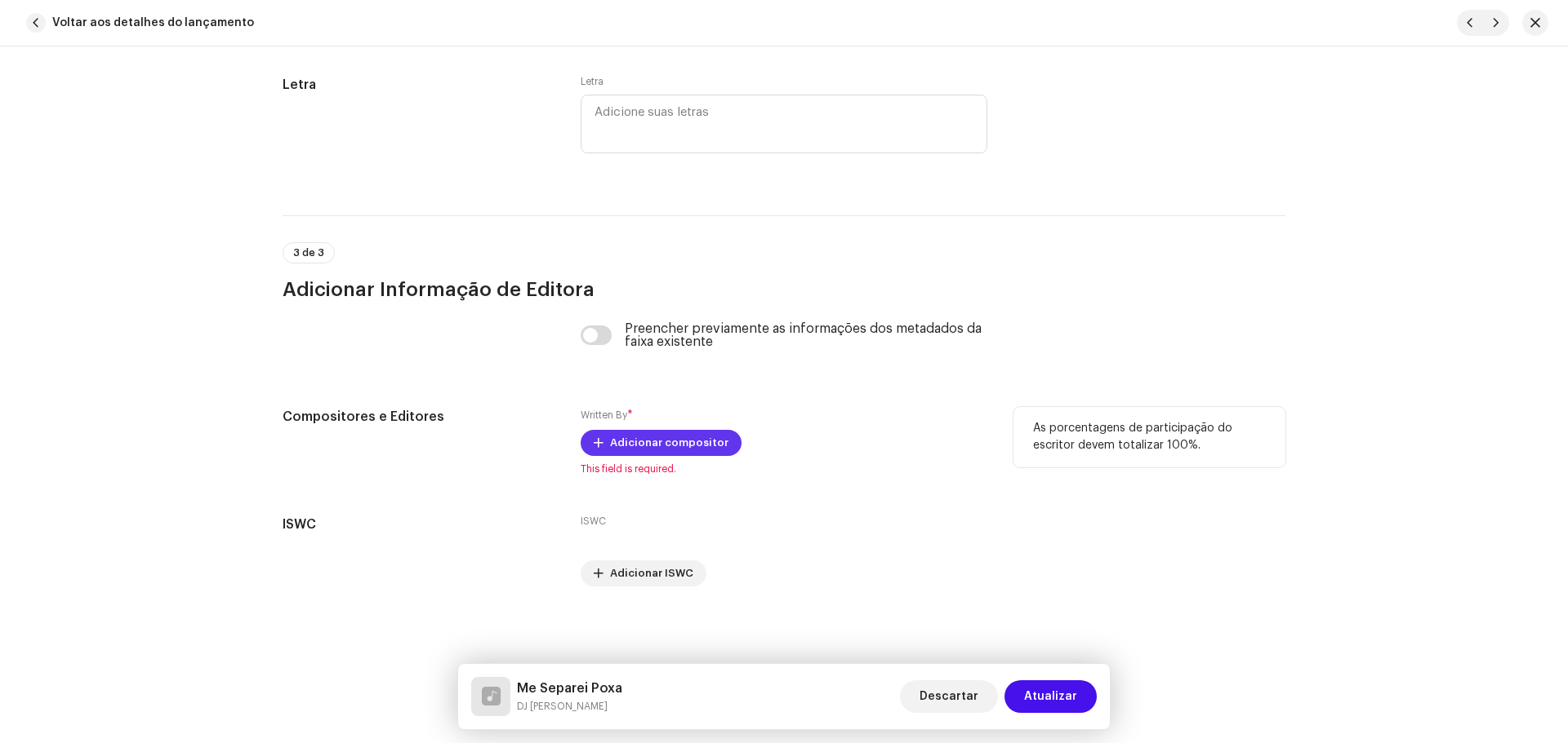
click at [678, 450] on span "Adicionar compositor" at bounding box center [668, 444] width 118 height 33
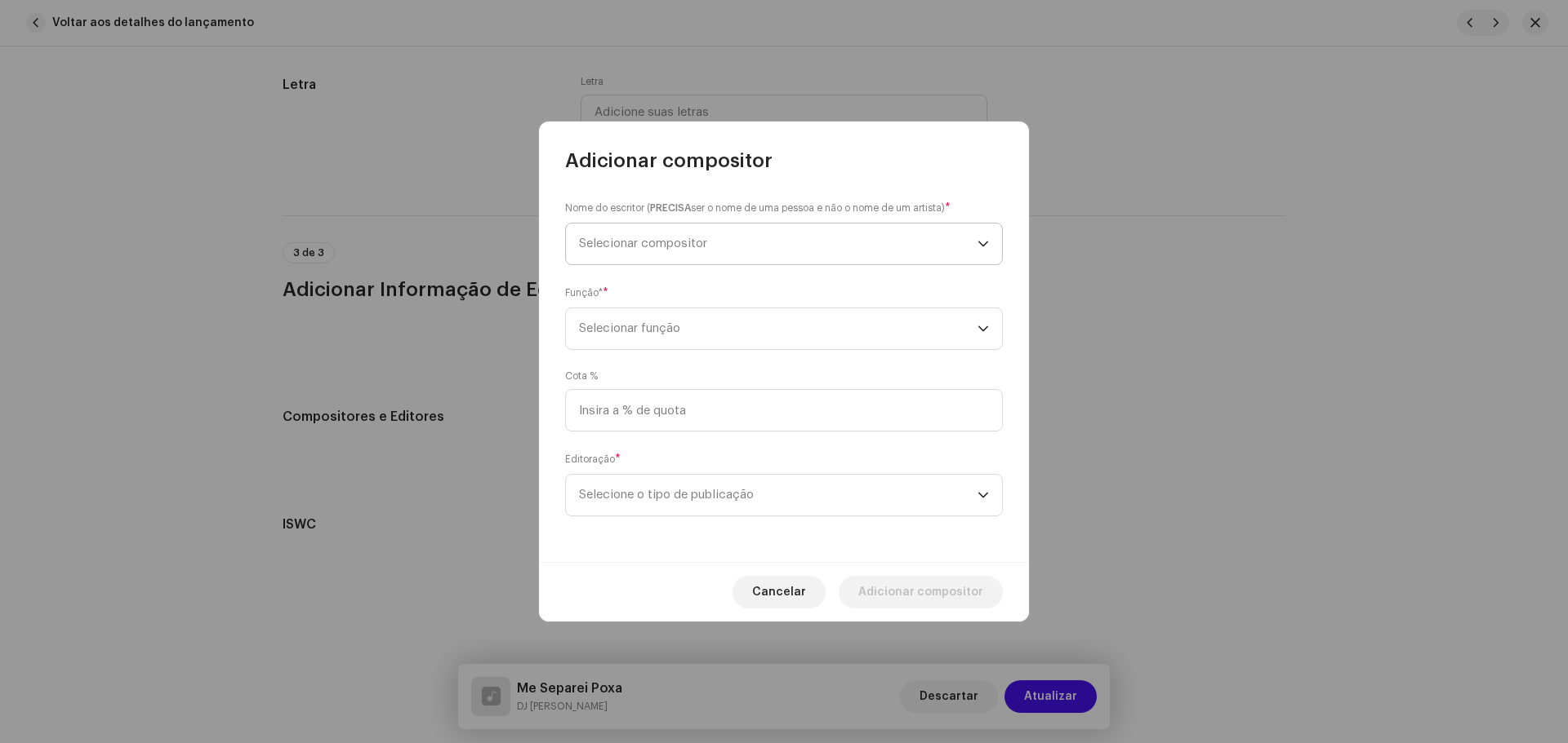
click at [716, 240] on span "Selecionar compositor" at bounding box center [777, 243] width 398 height 41
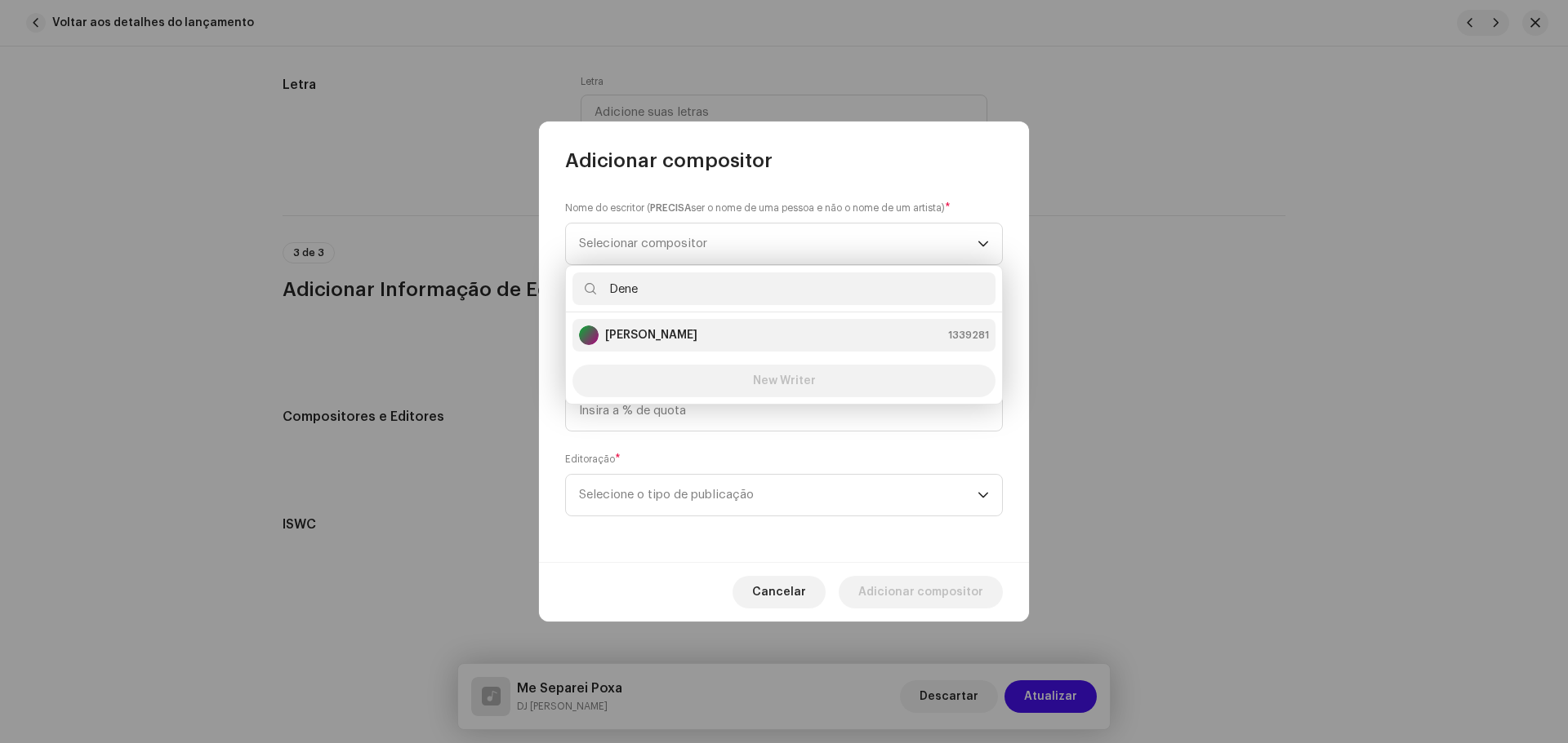
type input "Dene"
click at [698, 329] on strong "[PERSON_NAME]" at bounding box center [651, 335] width 92 height 16
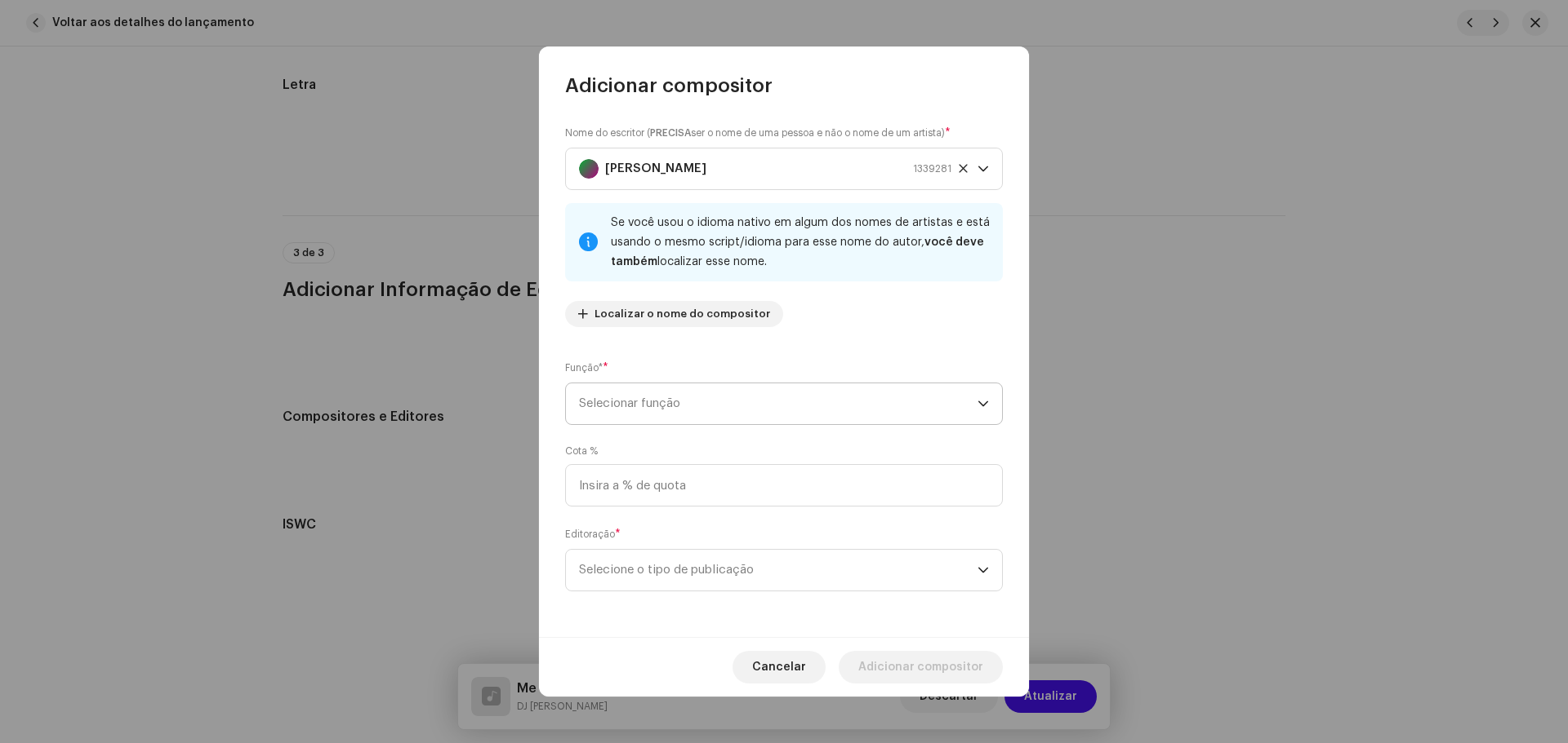
click at [667, 417] on span "Selecionar função" at bounding box center [777, 403] width 398 height 41
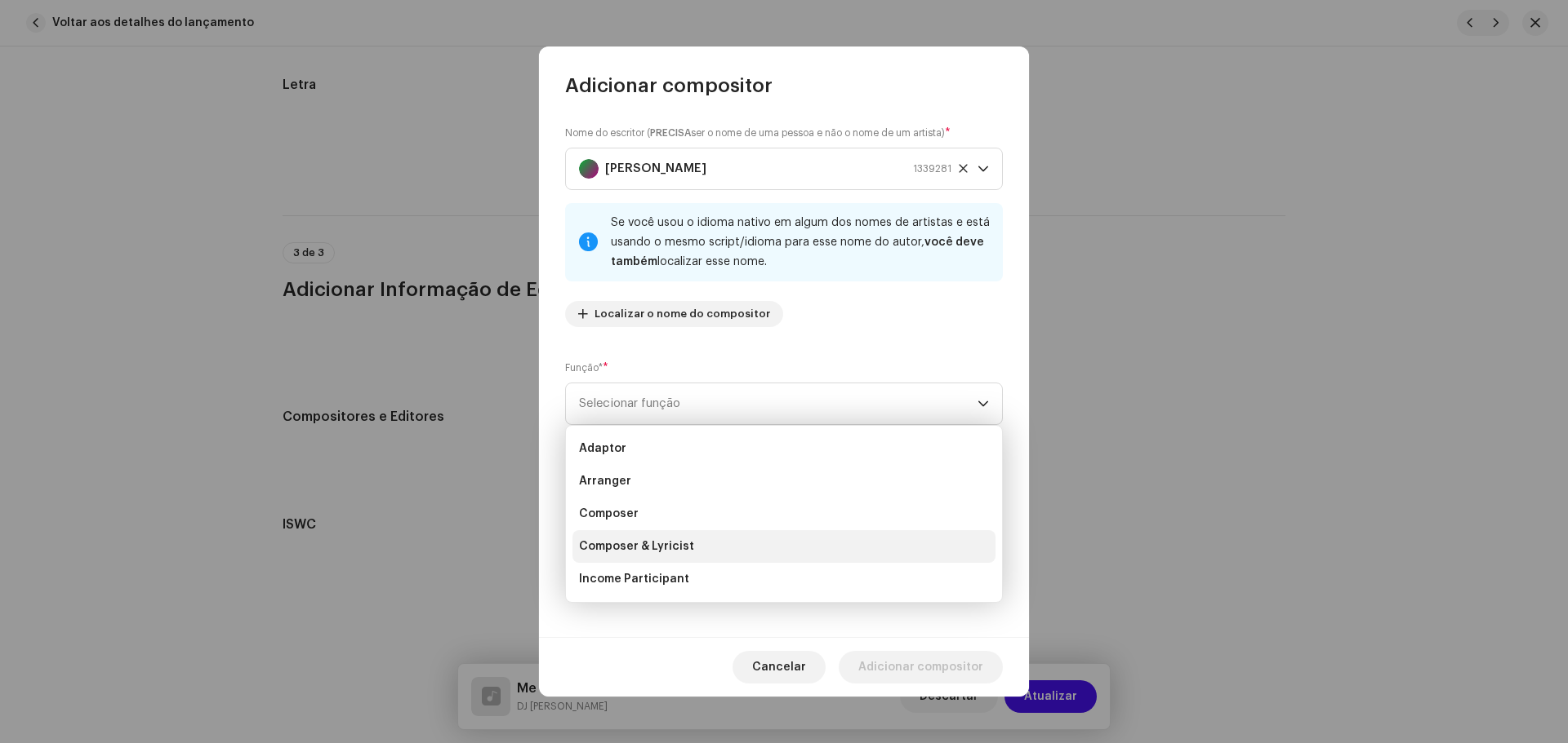
click at [691, 555] on li "Composer & Lyricist" at bounding box center [784, 547] width 423 height 33
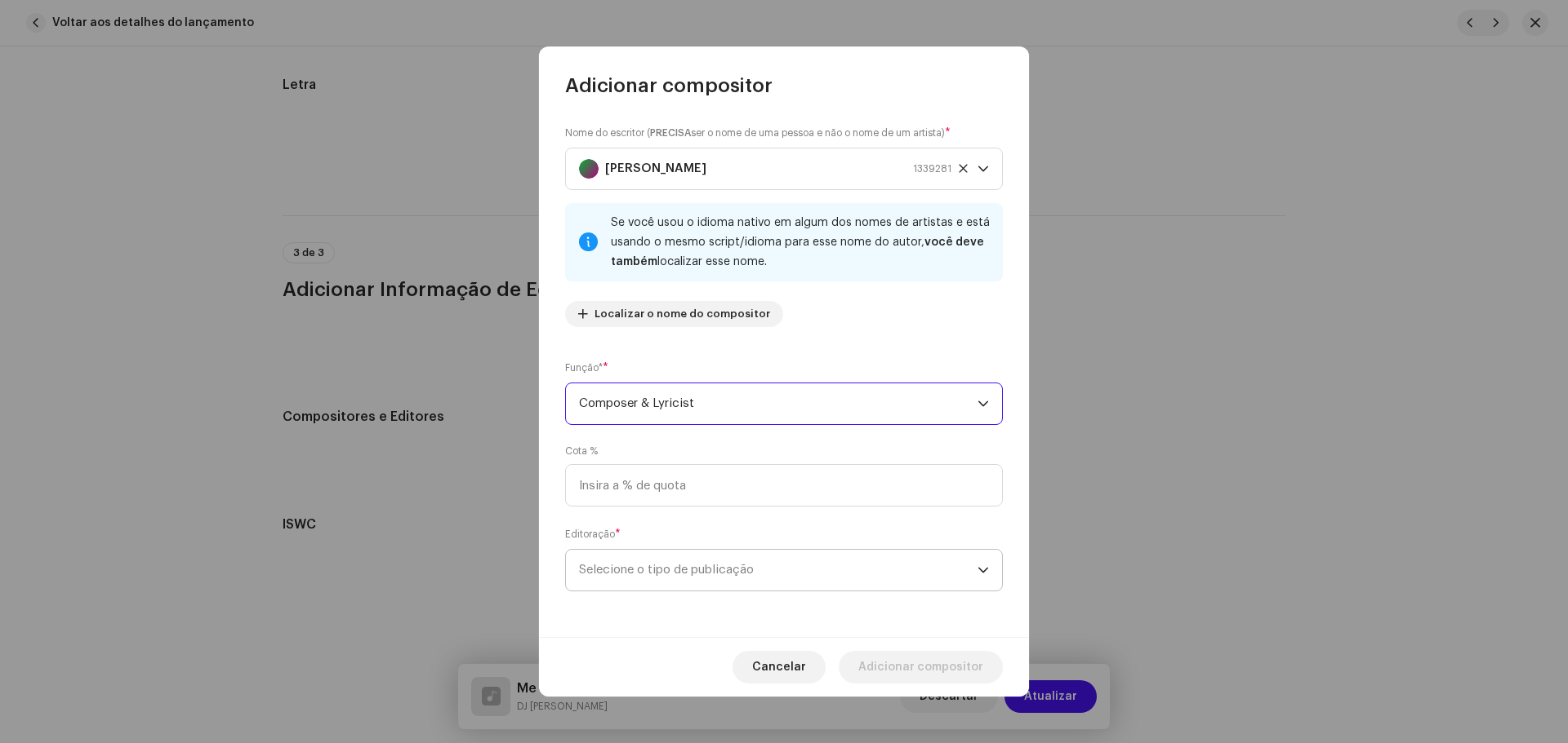
click at [717, 580] on span "Selecione o tipo de publicação" at bounding box center [777, 570] width 398 height 41
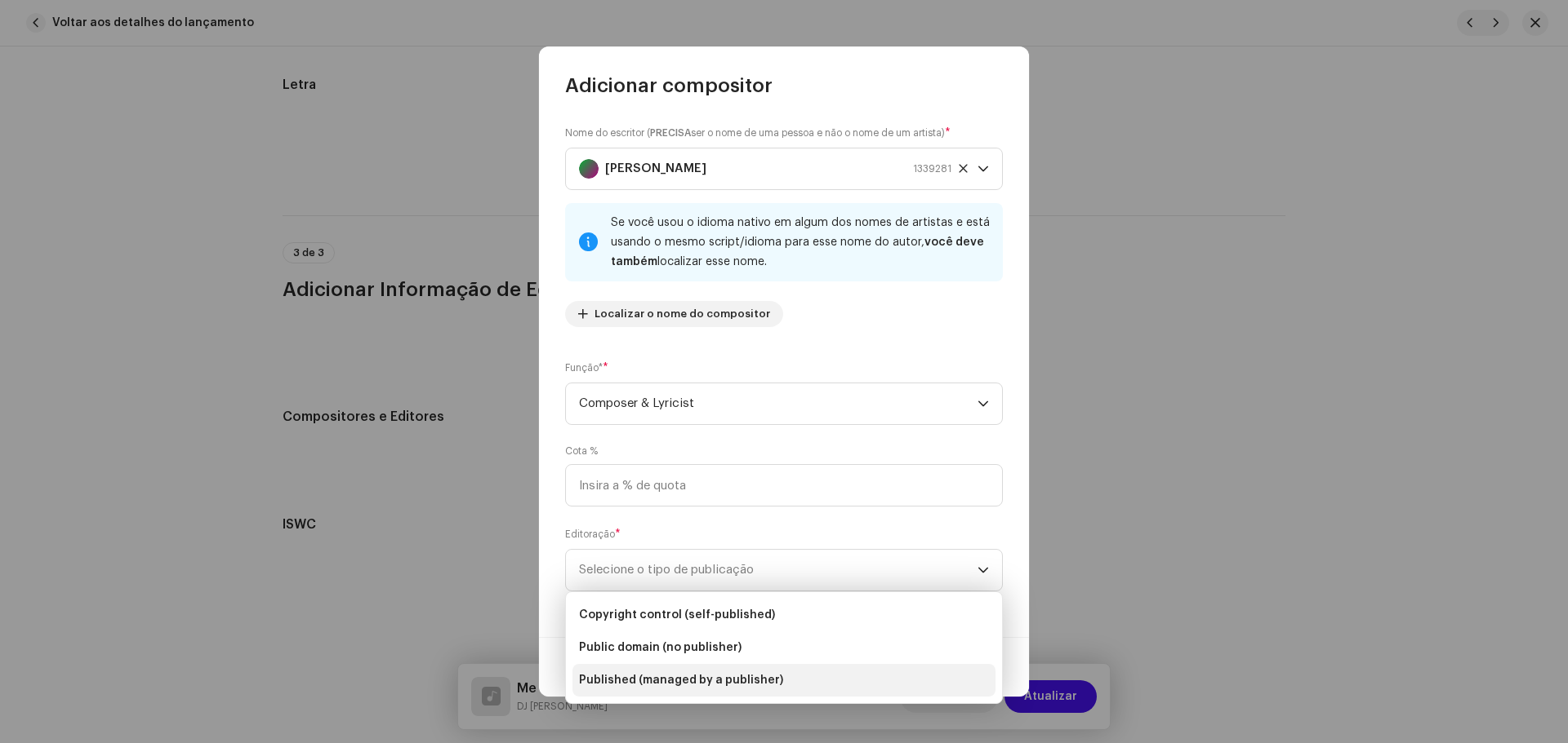
click at [725, 681] on span "Published (managed by a publisher)" at bounding box center [680, 680] width 204 height 16
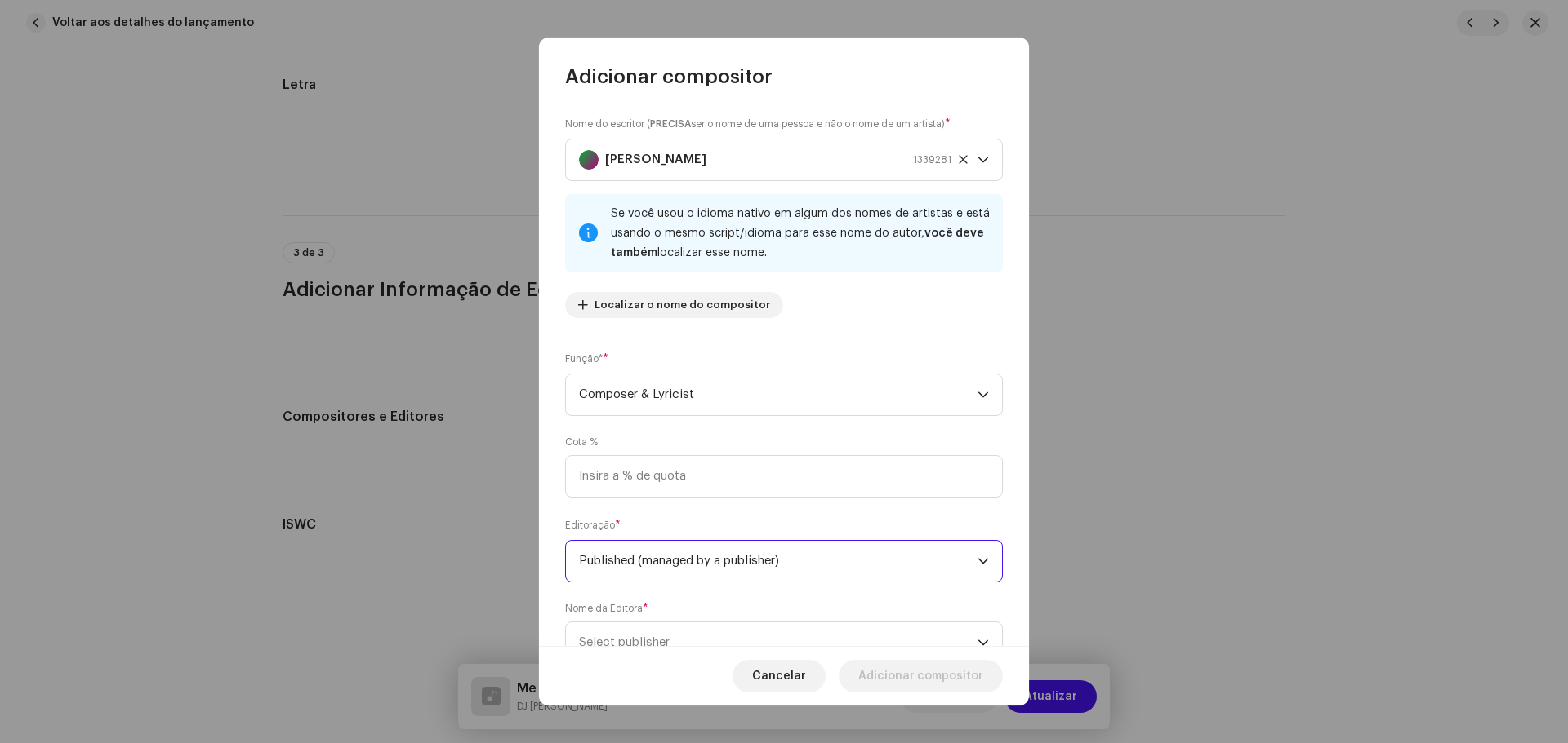
click at [960, 576] on span "Published (managed by a publisher)" at bounding box center [777, 561] width 398 height 41
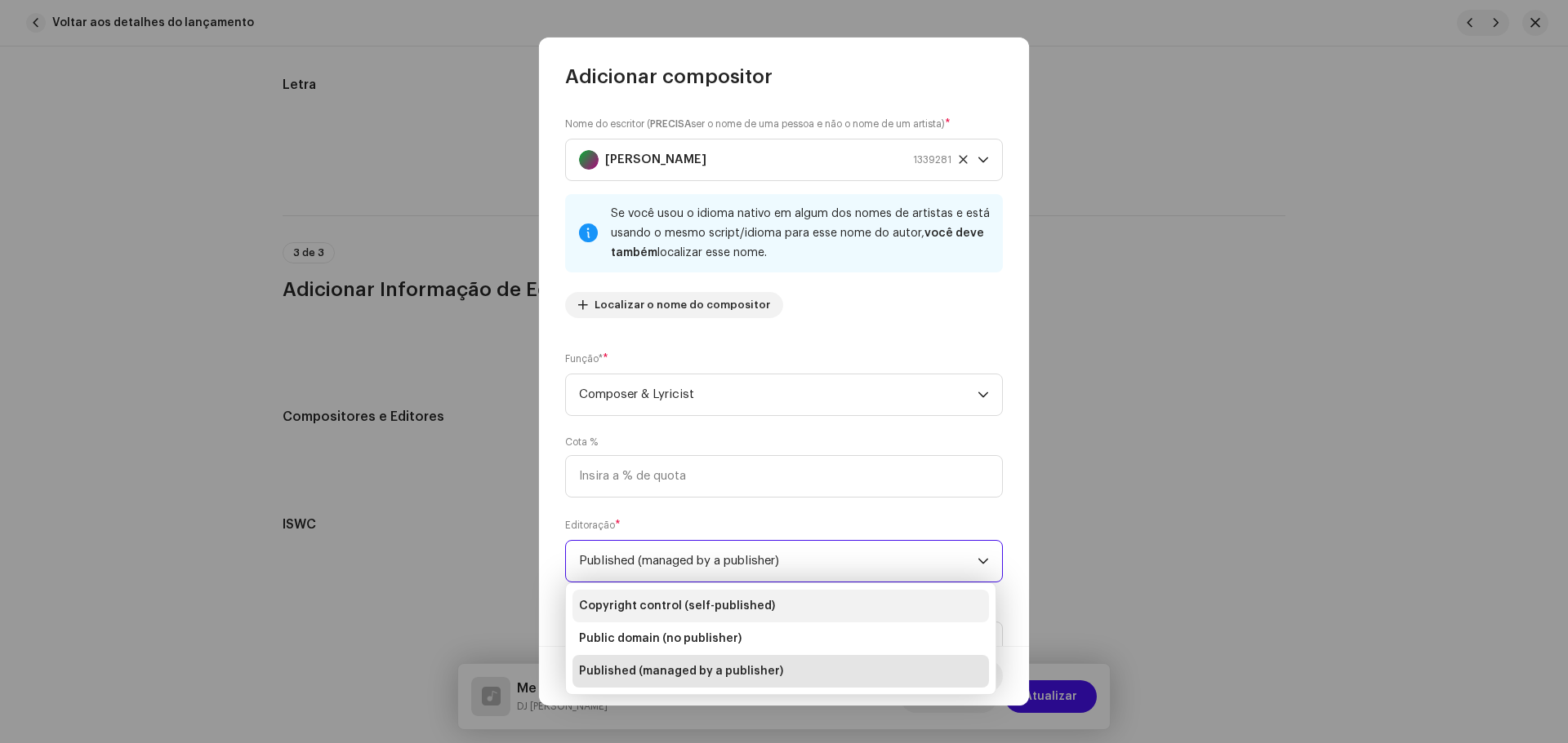
click at [701, 603] on span "Copyright control (self-published)" at bounding box center [676, 606] width 196 height 16
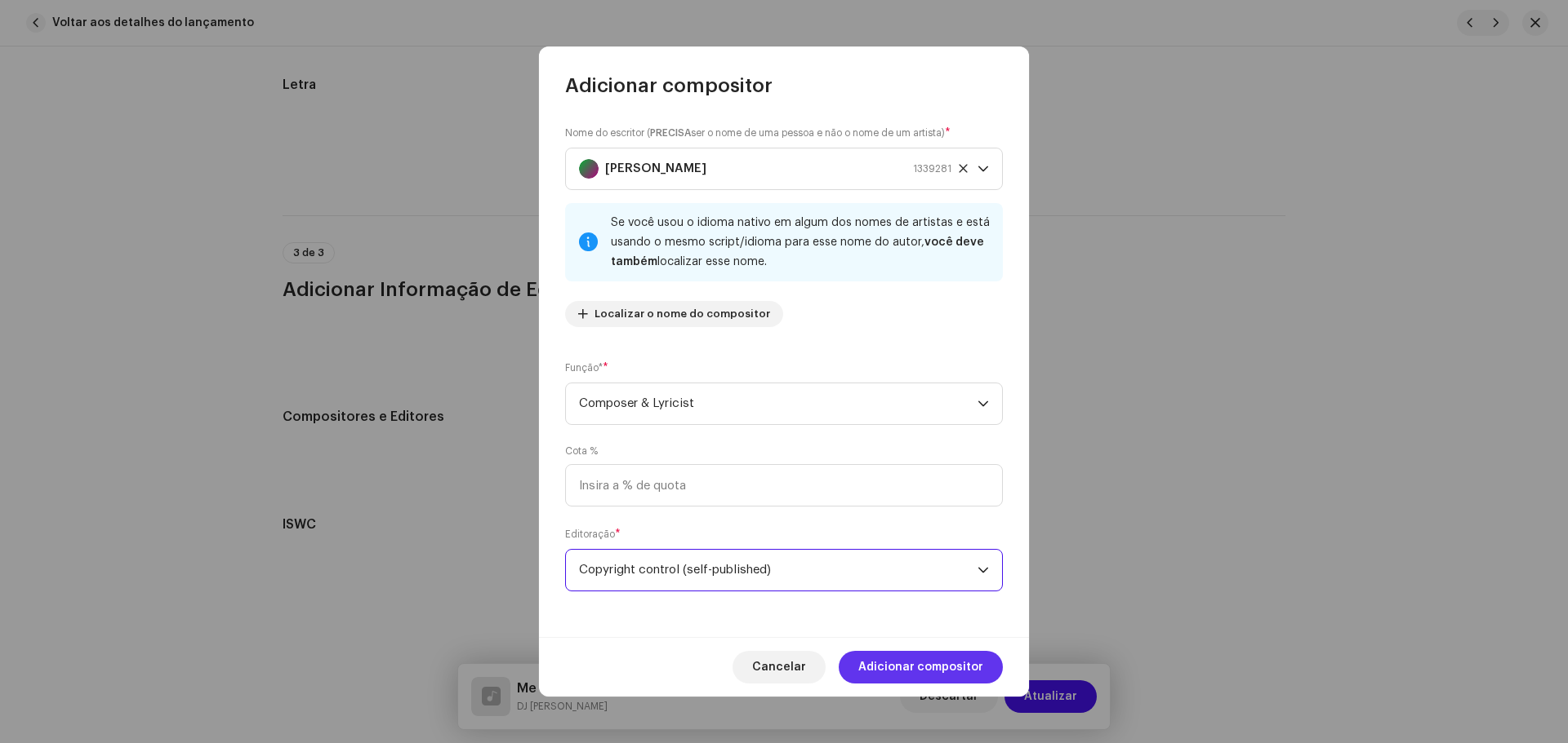
click at [920, 653] on span "Adicionar compositor" at bounding box center [920, 668] width 125 height 33
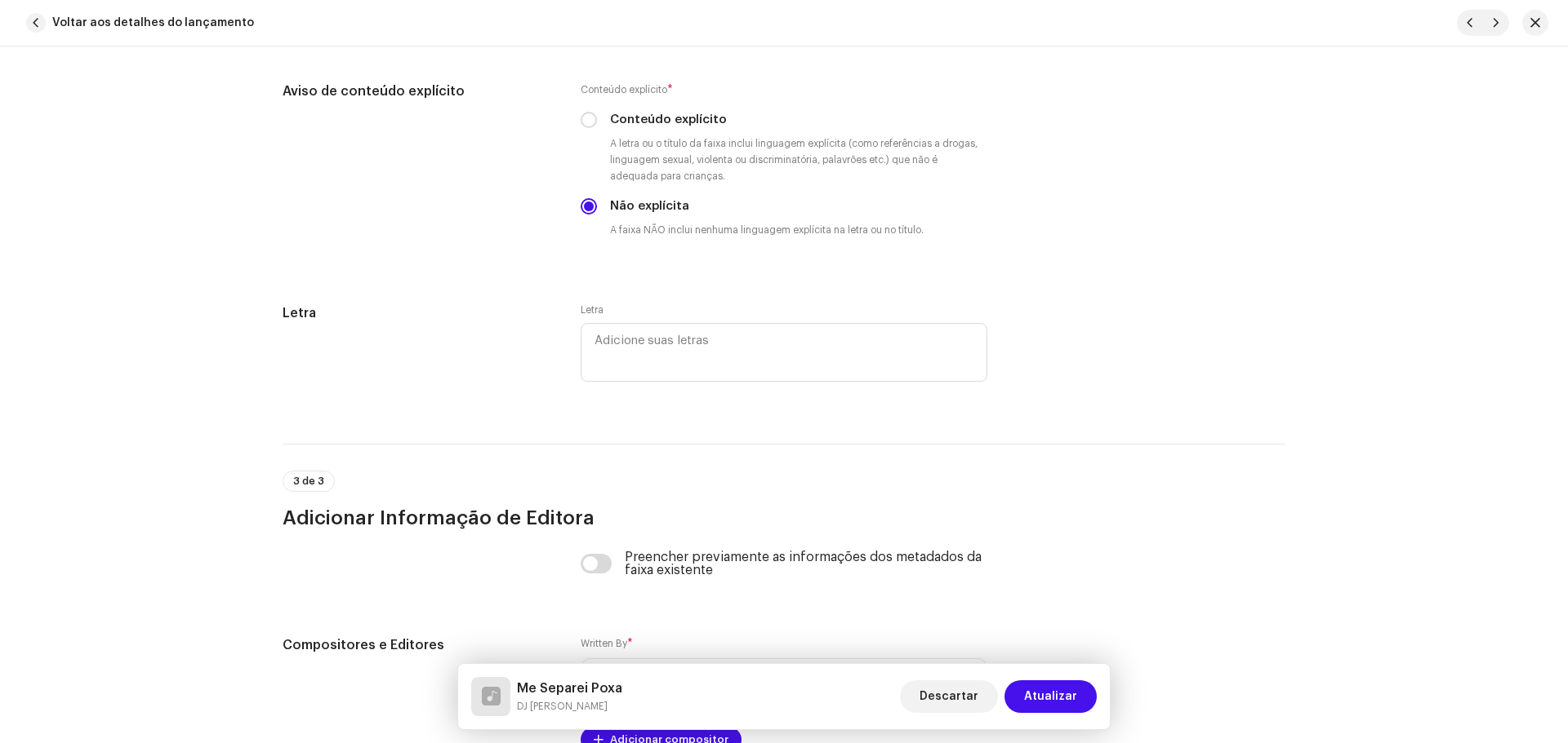
scroll to position [2864, 0]
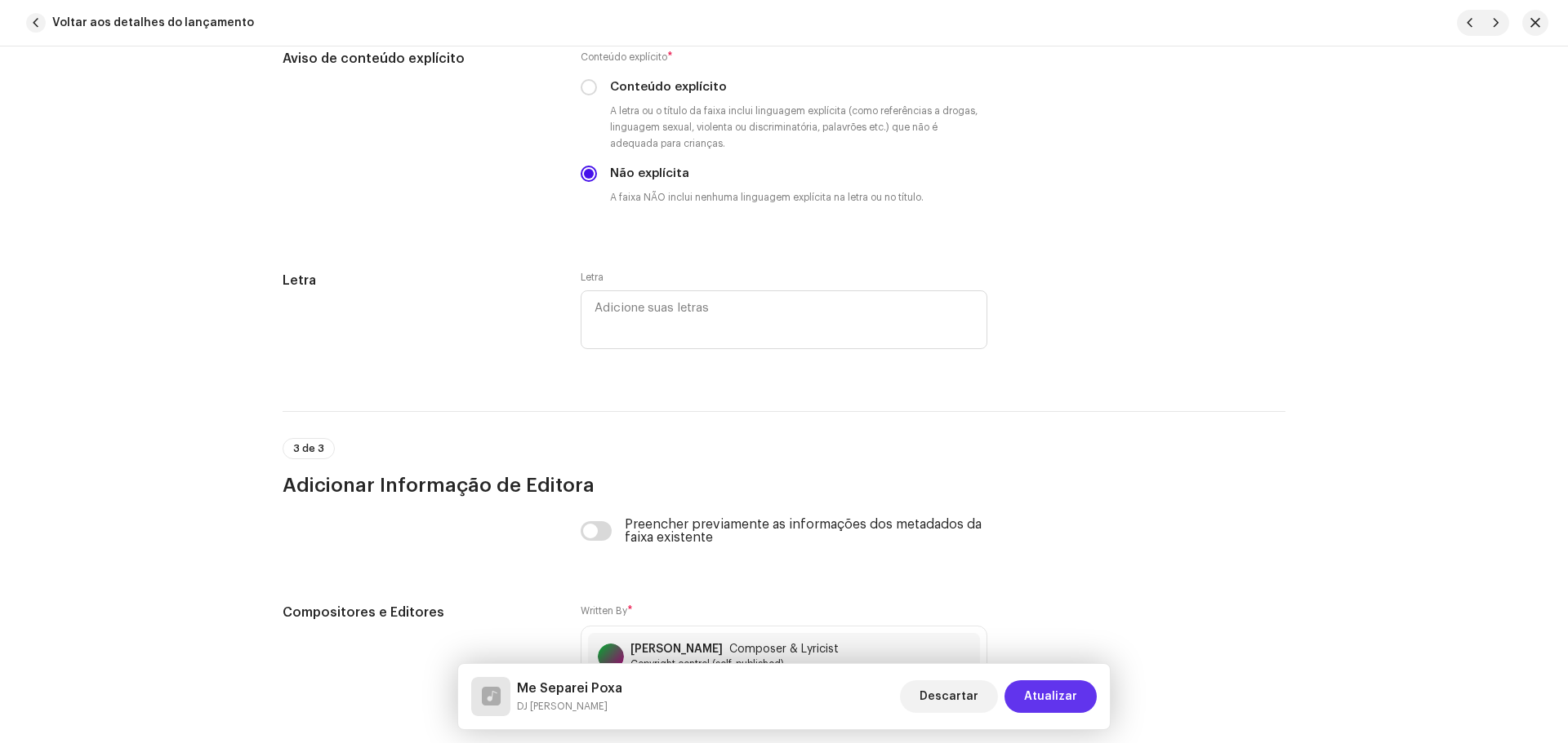
click at [1071, 693] on span "Atualizar" at bounding box center [1050, 697] width 53 height 33
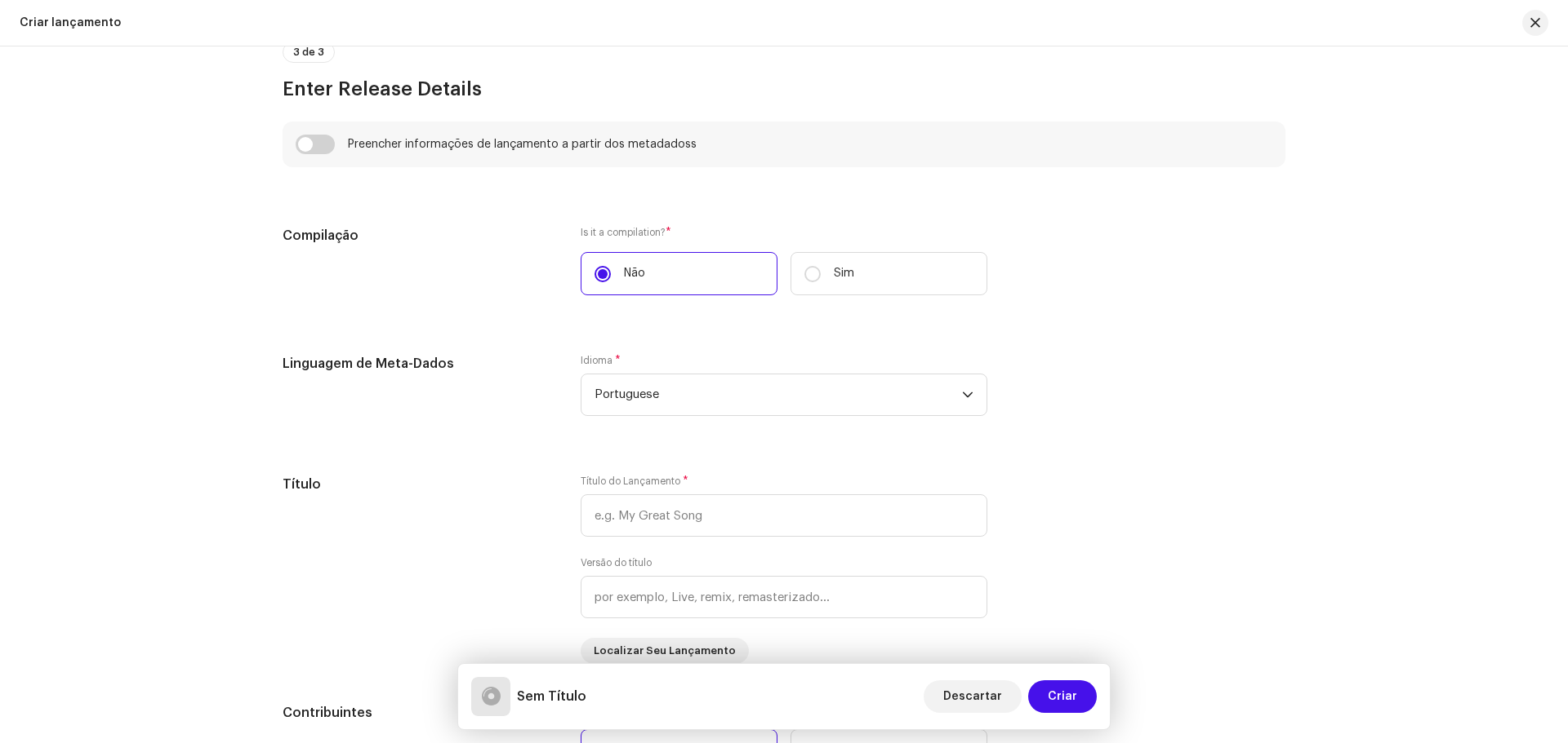
scroll to position [1714, 0]
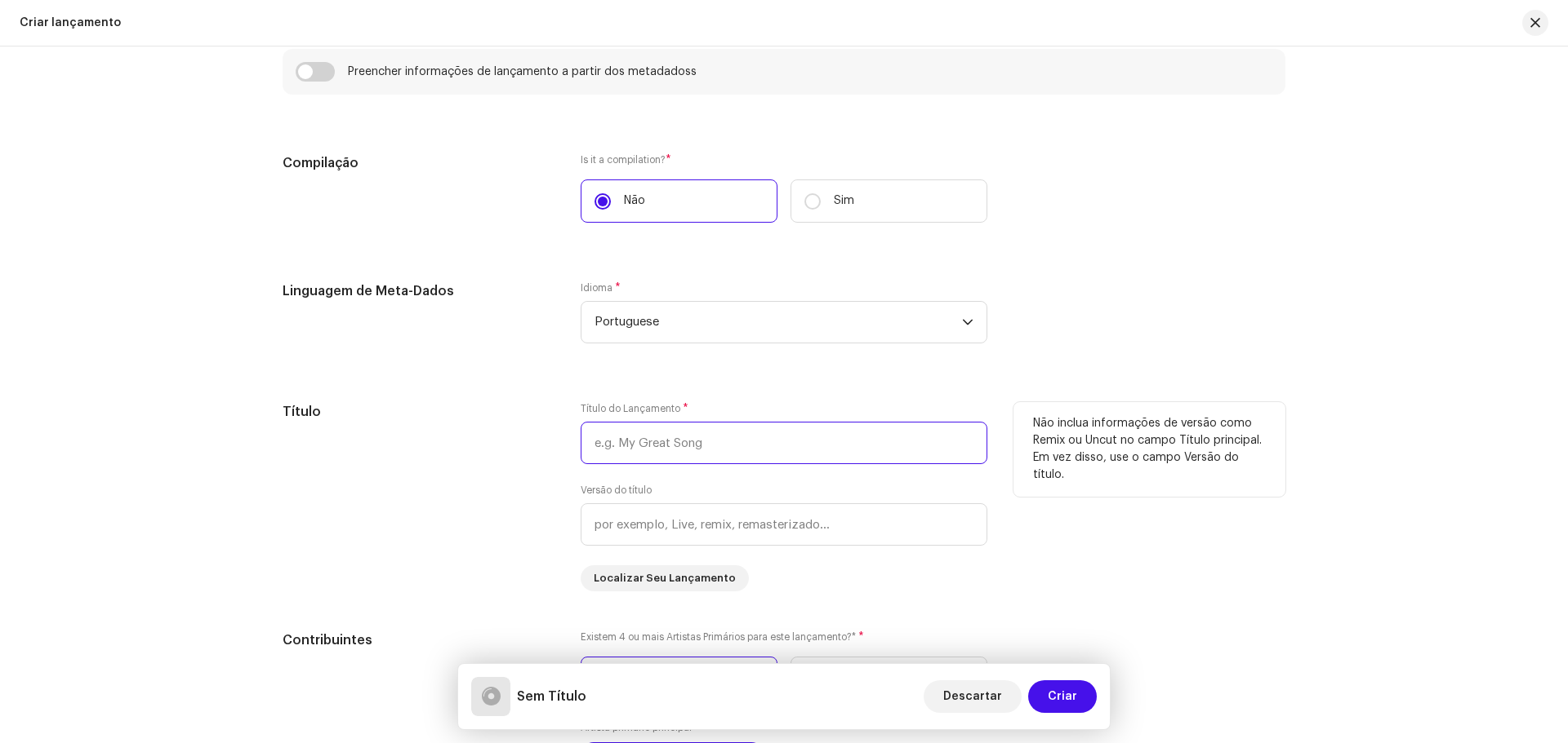
click at [733, 437] on input "text" at bounding box center [783, 443] width 407 height 42
type input "2021"
click at [1375, 501] on div "Create a new release We’ll guide you through everything — from track selection …" at bounding box center [784, 395] width 1568 height 697
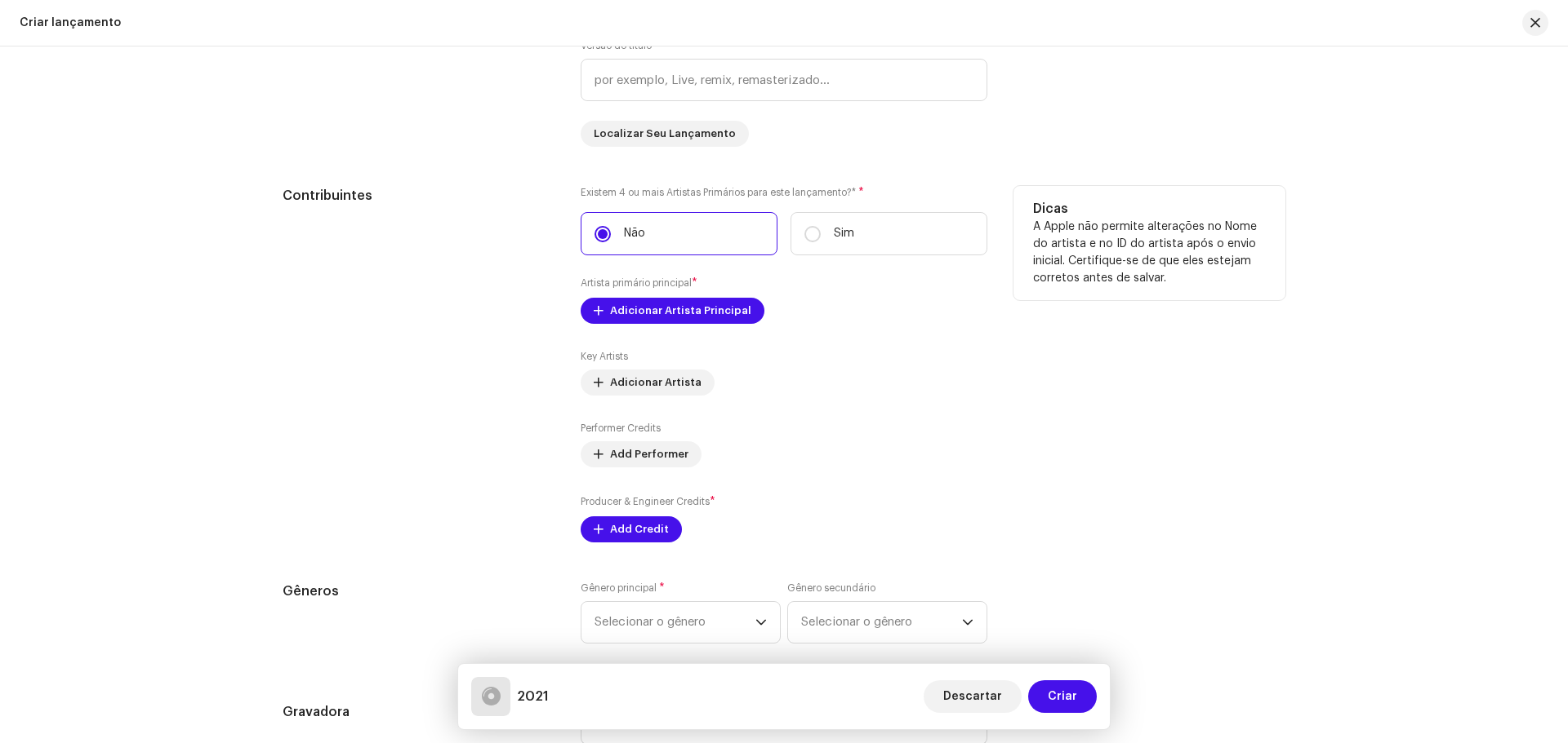
scroll to position [2203, 0]
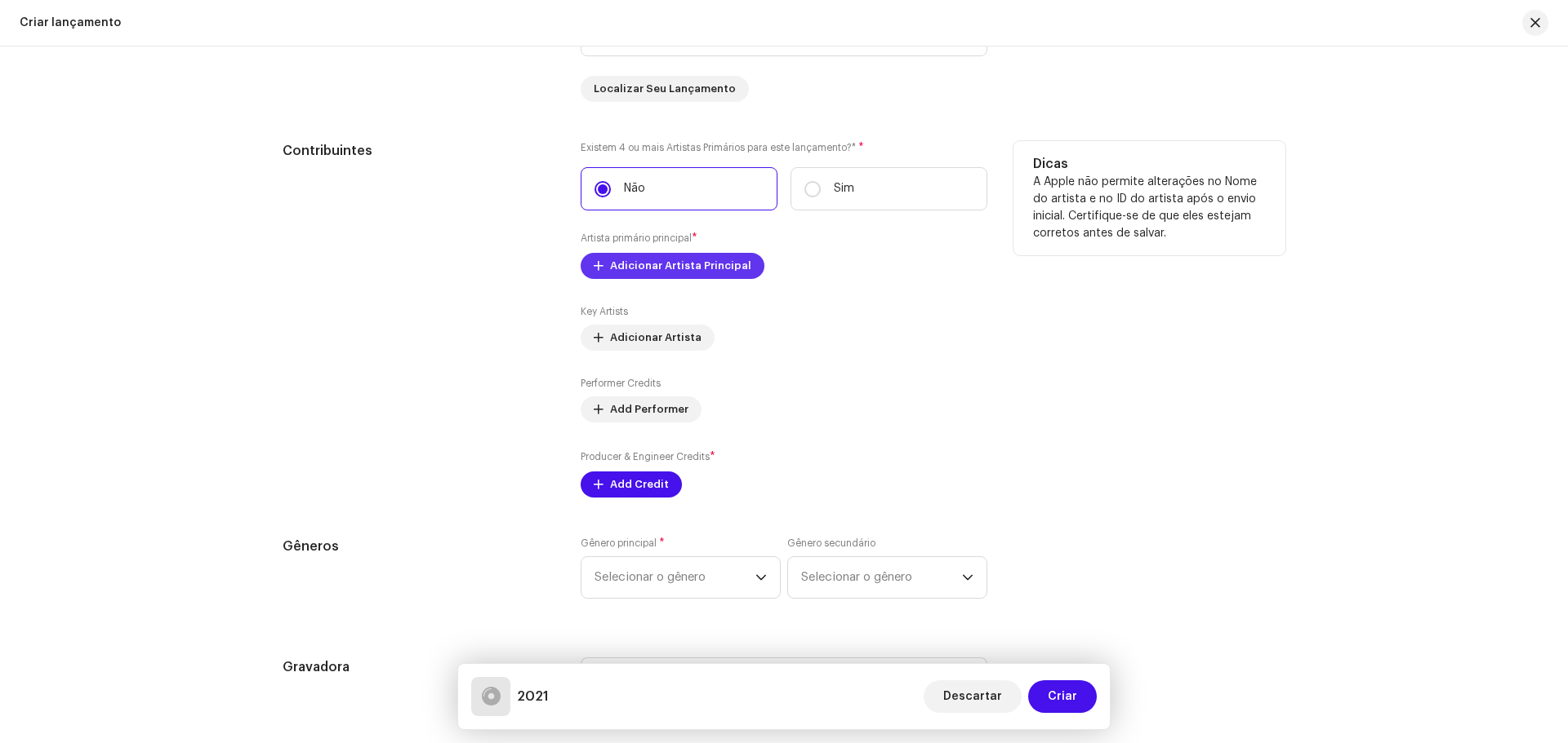
click at [684, 263] on span "Adicionar Artista Principal" at bounding box center [680, 266] width 142 height 33
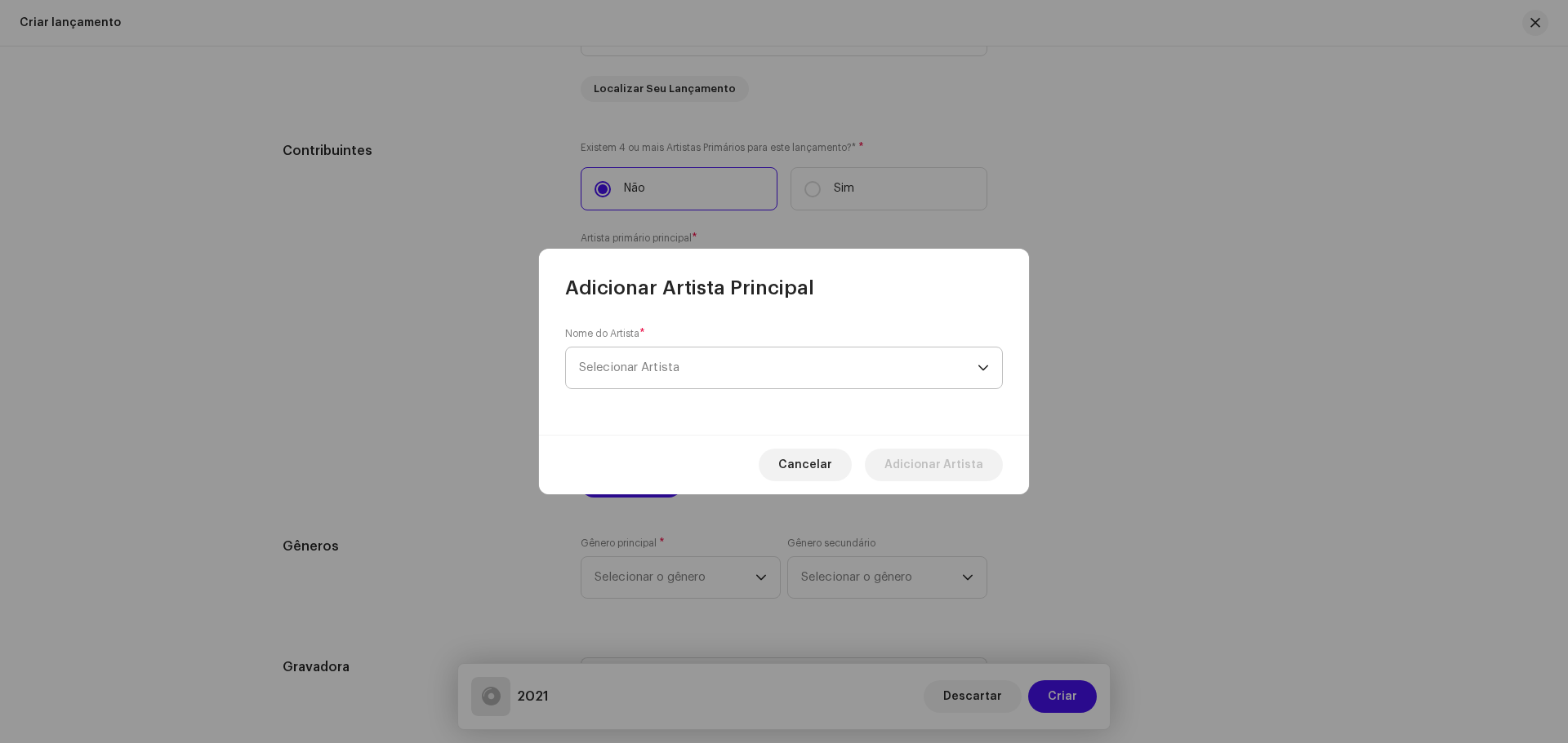
click at [704, 362] on span "Selecionar Artista" at bounding box center [777, 368] width 398 height 41
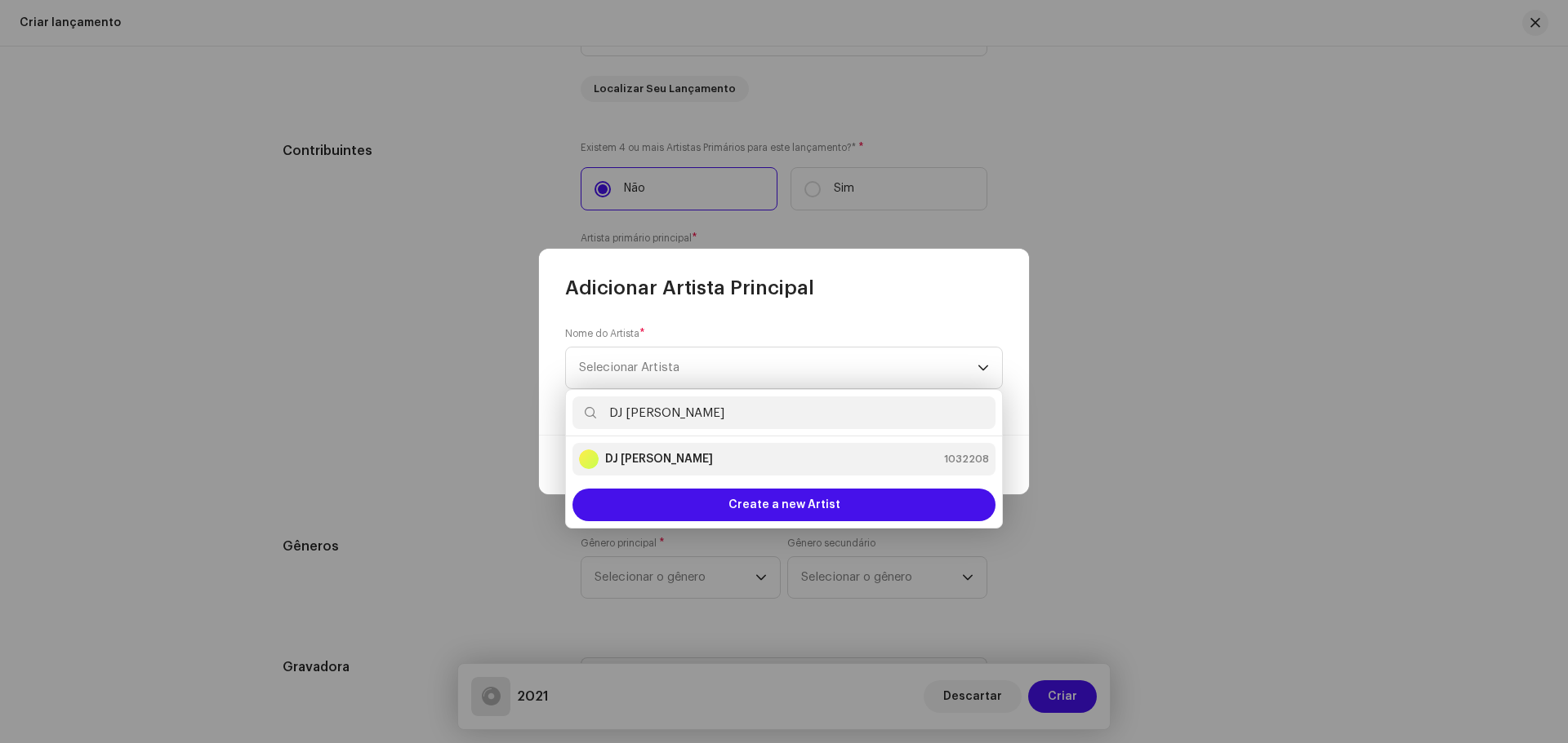
type input "DJ Koka"
click at [780, 469] on li "DJ Kokadah 1032208" at bounding box center [784, 459] width 423 height 33
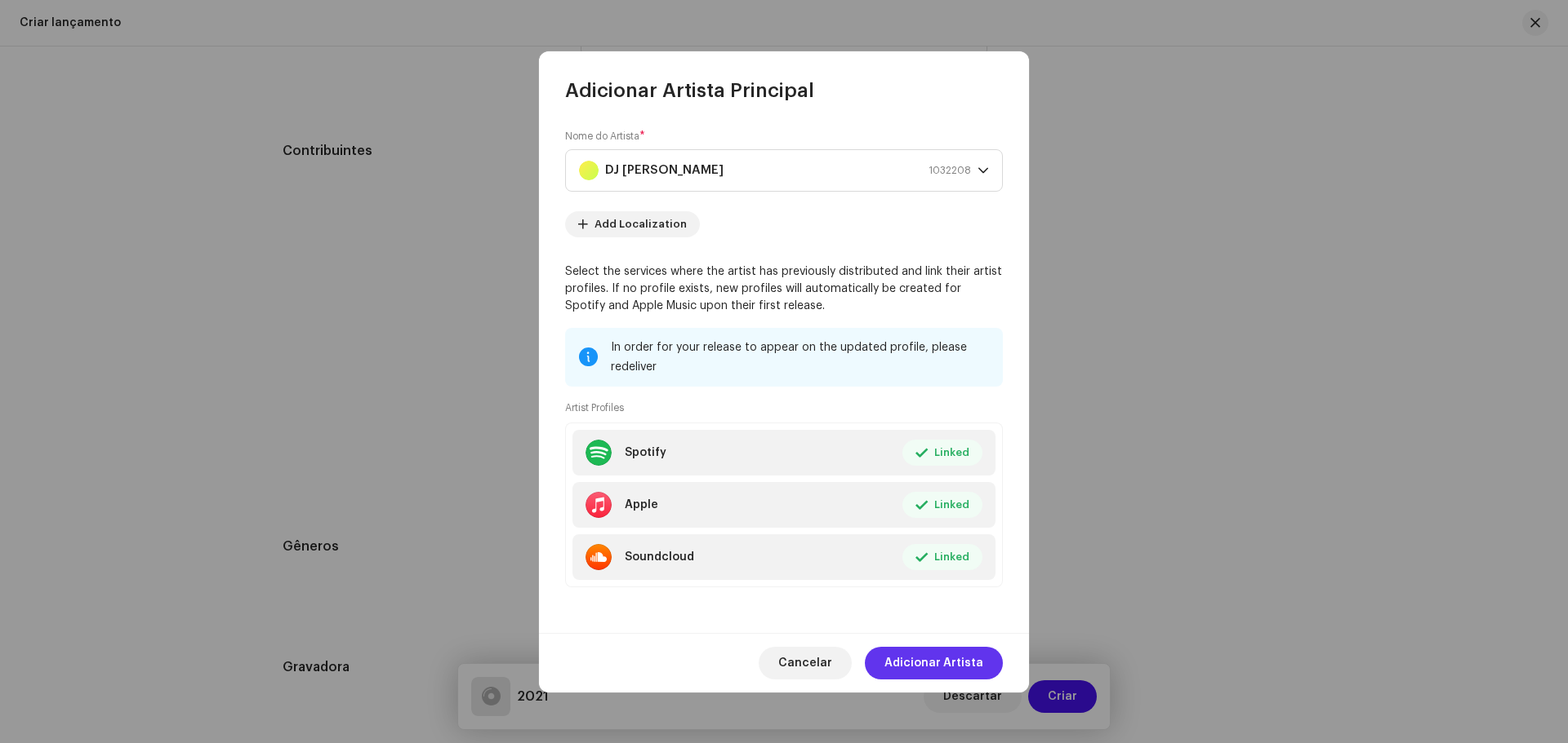
click at [976, 664] on span "Adicionar Artista" at bounding box center [933, 664] width 98 height 33
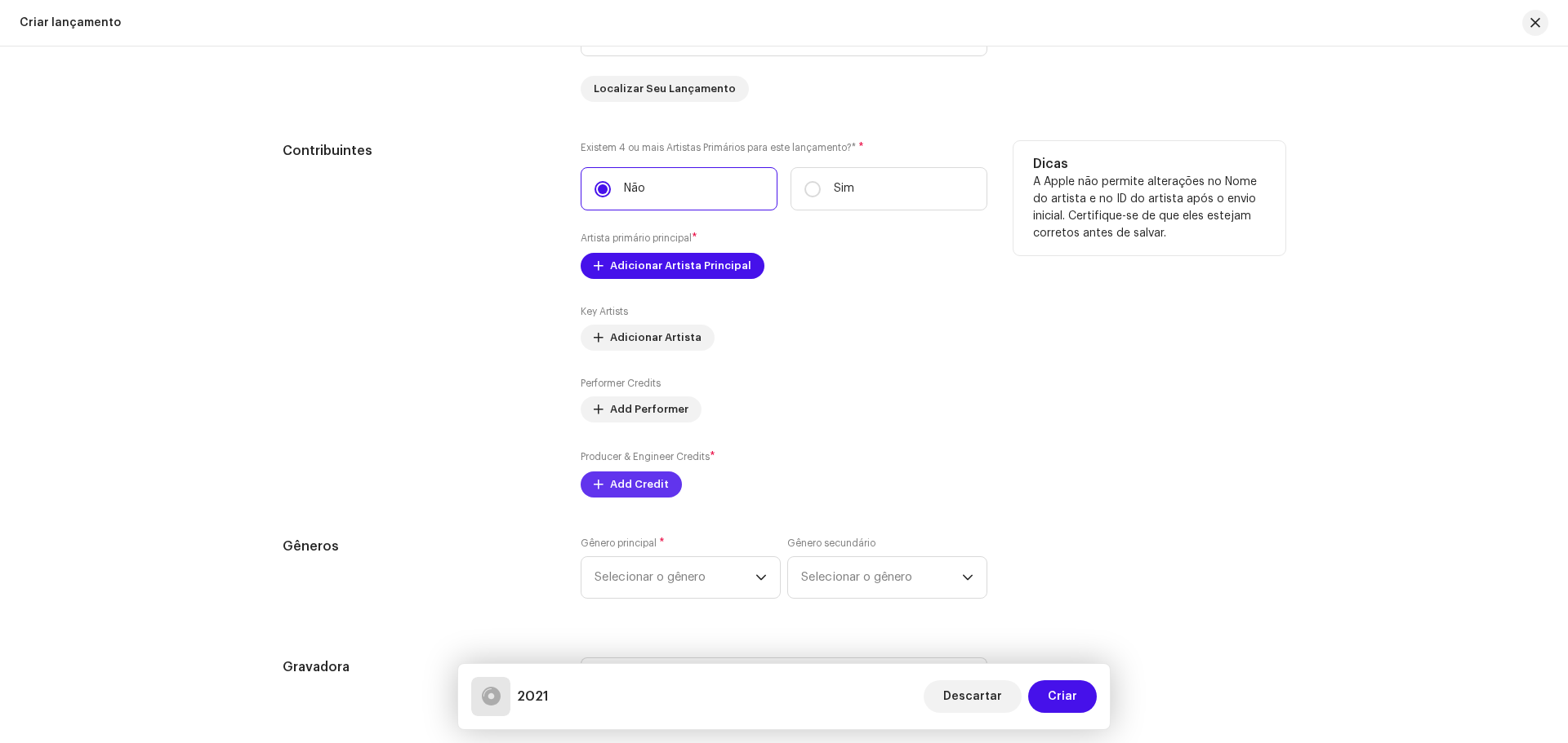
click at [635, 497] on span "Add Credit" at bounding box center [639, 485] width 59 height 33
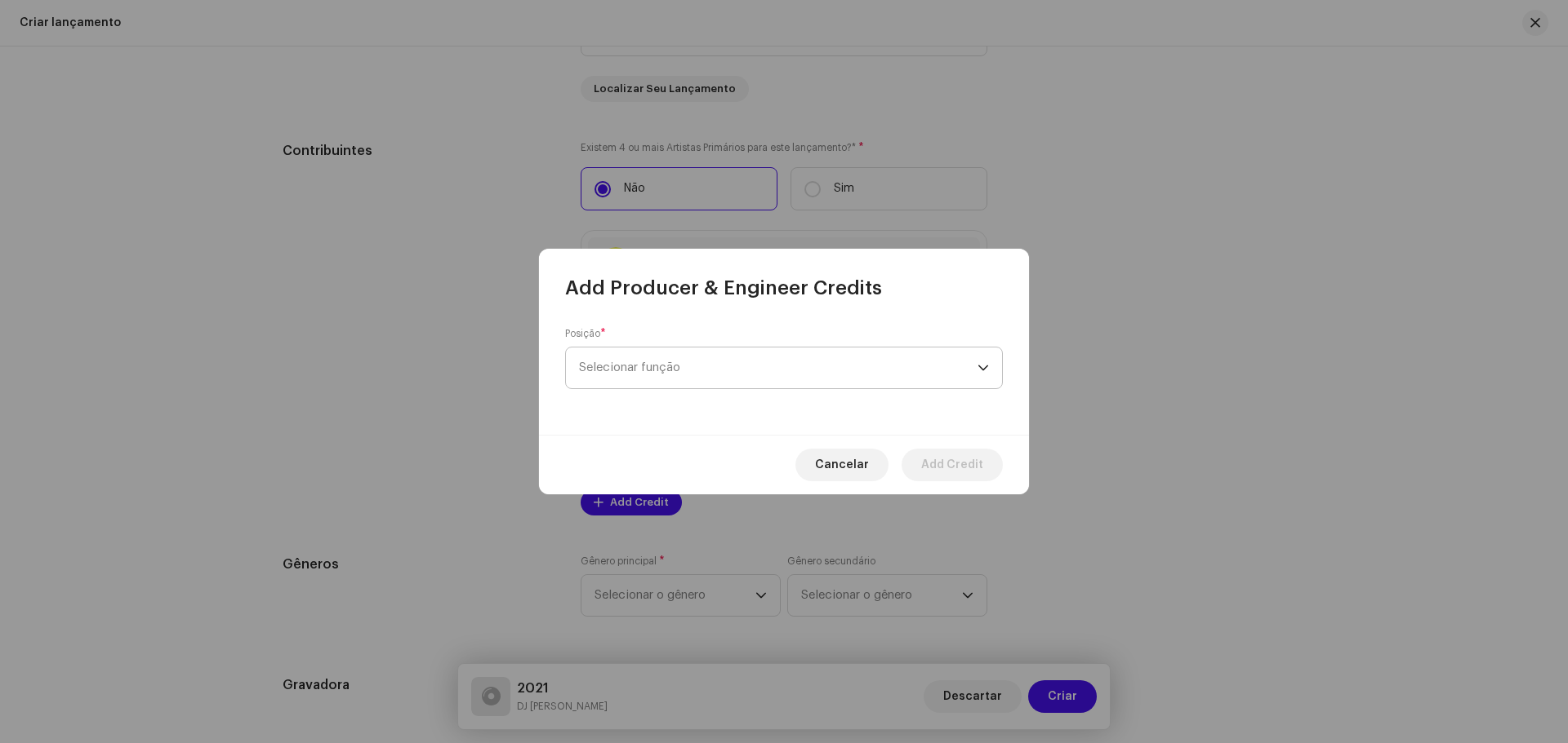
click at [620, 360] on span "Selecionar função" at bounding box center [777, 368] width 398 height 41
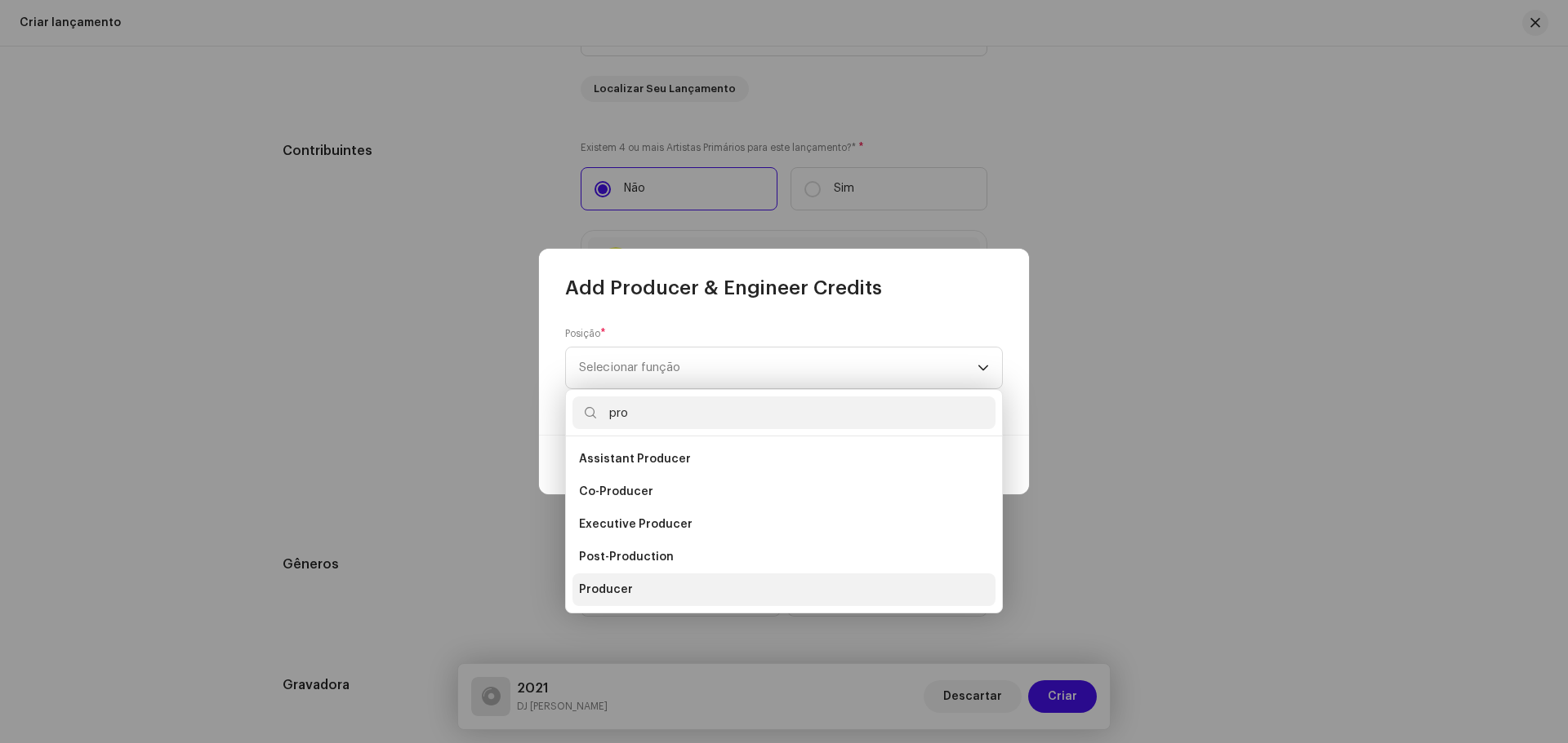
type input "pro"
click at [649, 587] on li "Producer" at bounding box center [784, 590] width 423 height 33
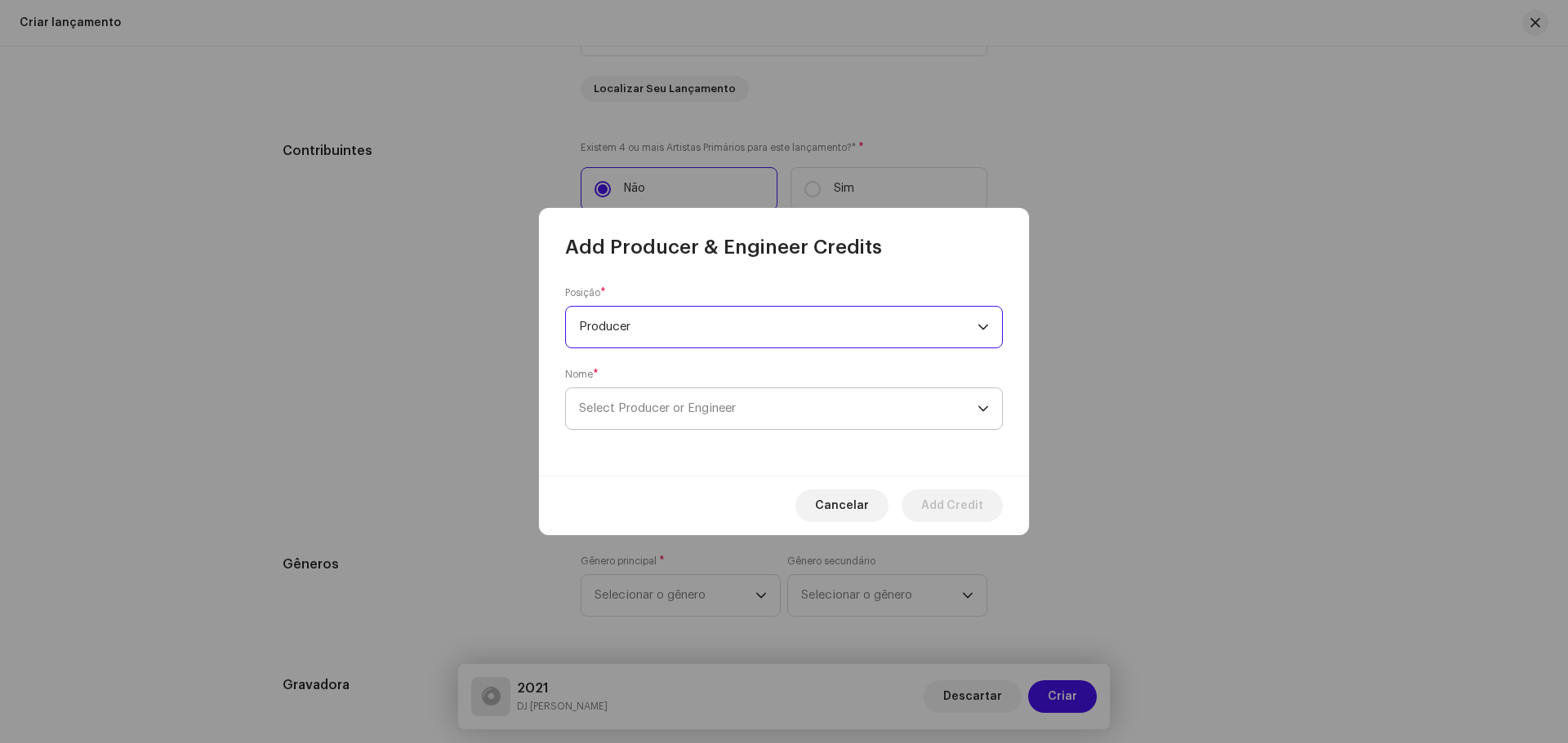
click at [674, 393] on span "Select Producer or Engineer" at bounding box center [777, 408] width 398 height 41
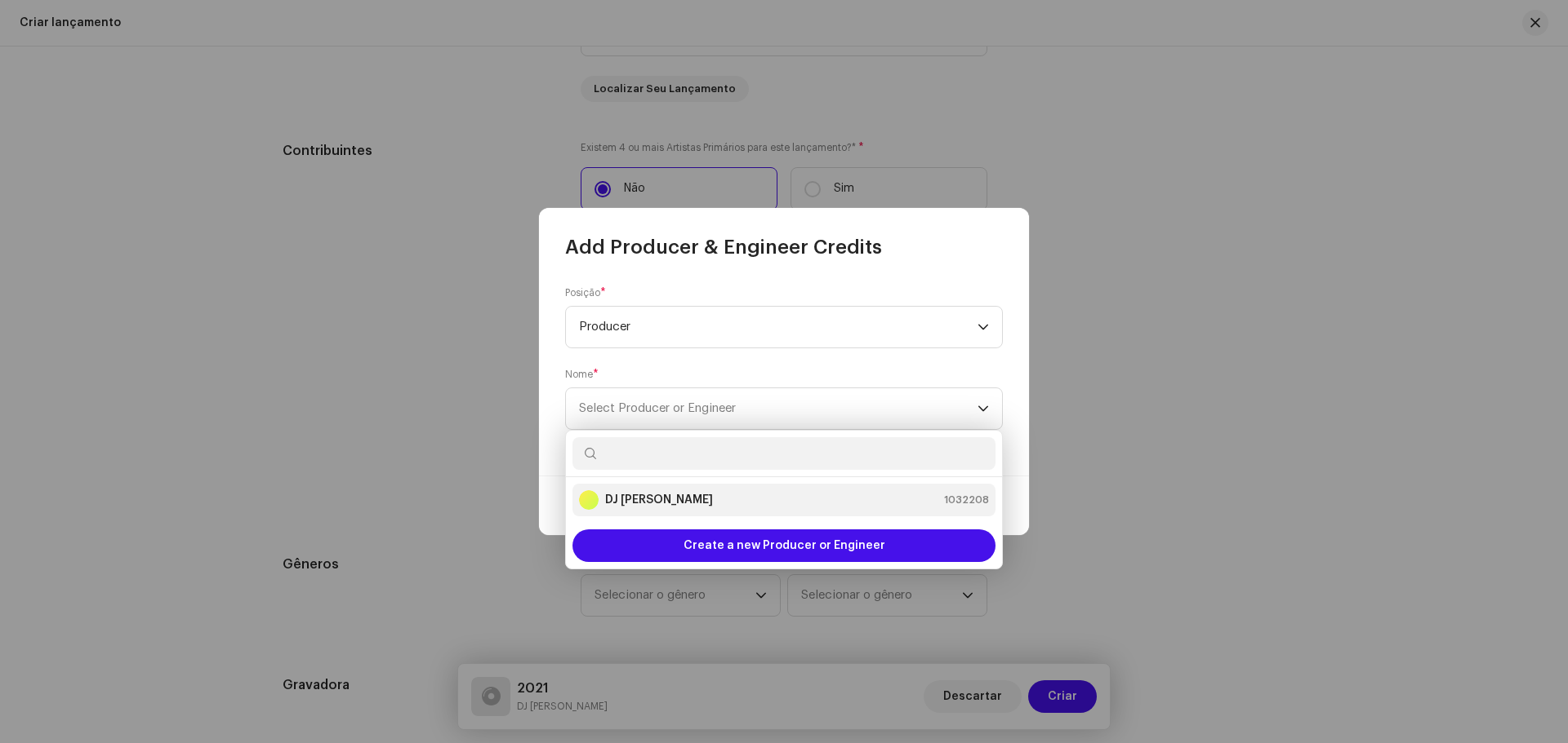
click at [731, 503] on div "DJ Kokadah 1032208" at bounding box center [783, 500] width 410 height 20
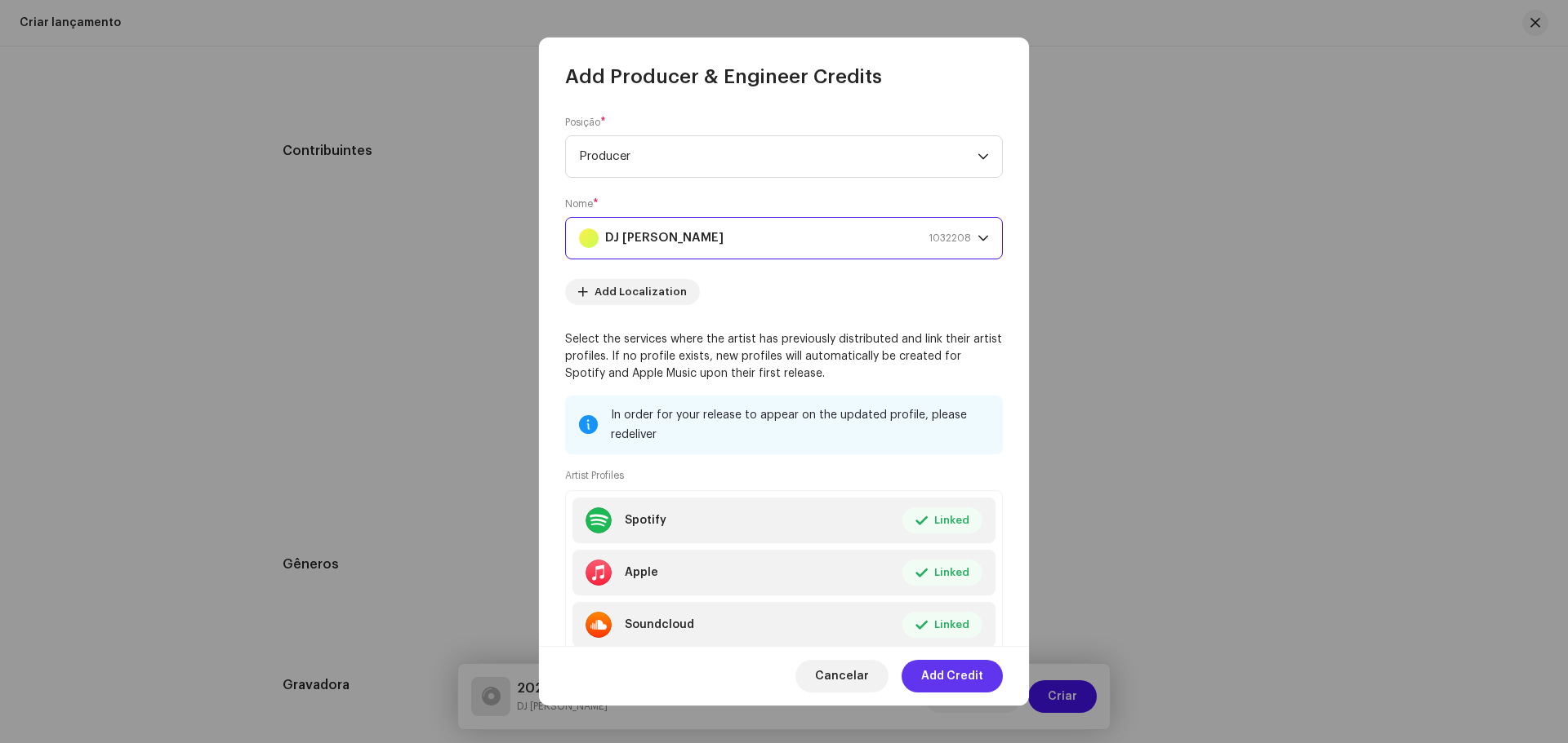
click at [962, 675] on span "Add Credit" at bounding box center [952, 677] width 62 height 33
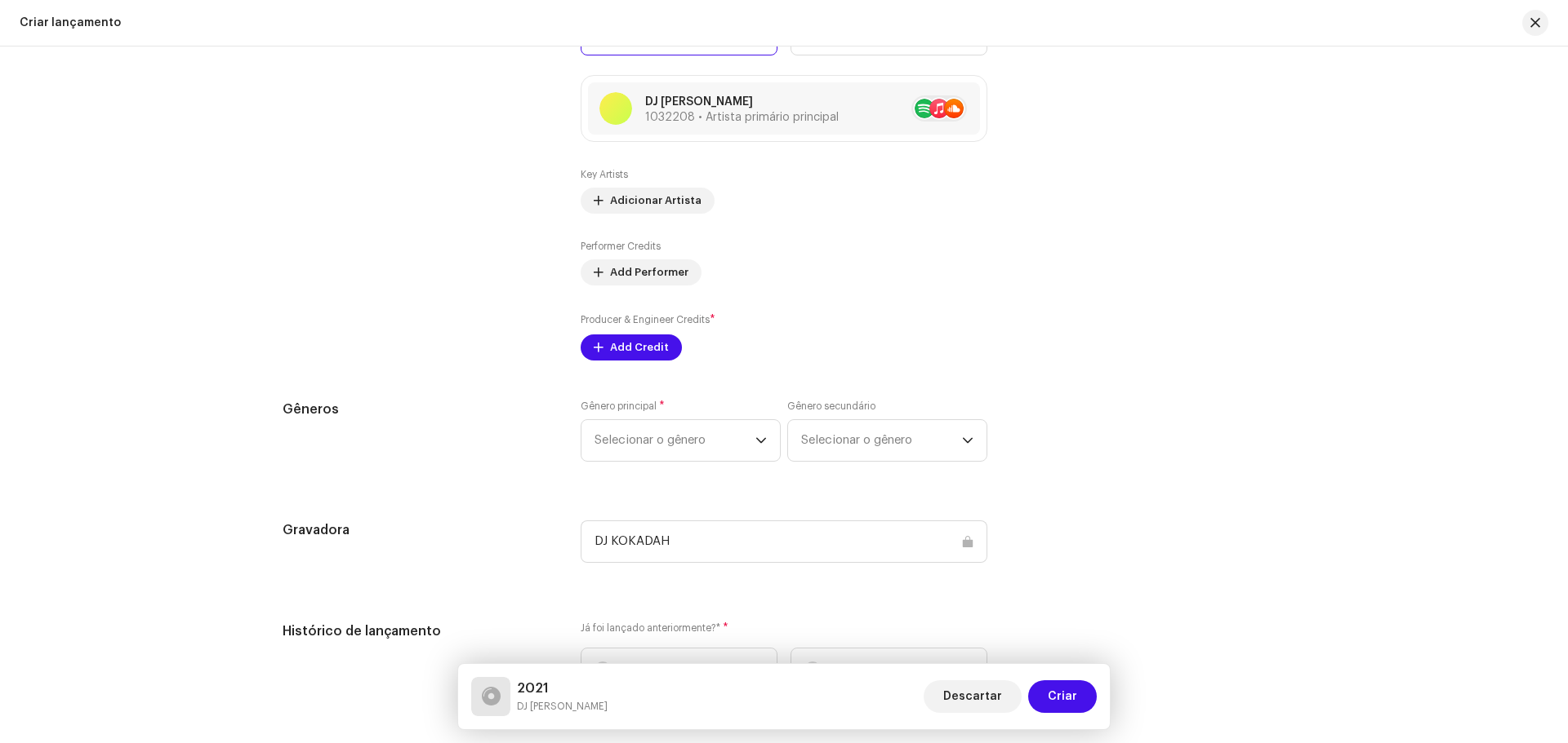
scroll to position [2366, 0]
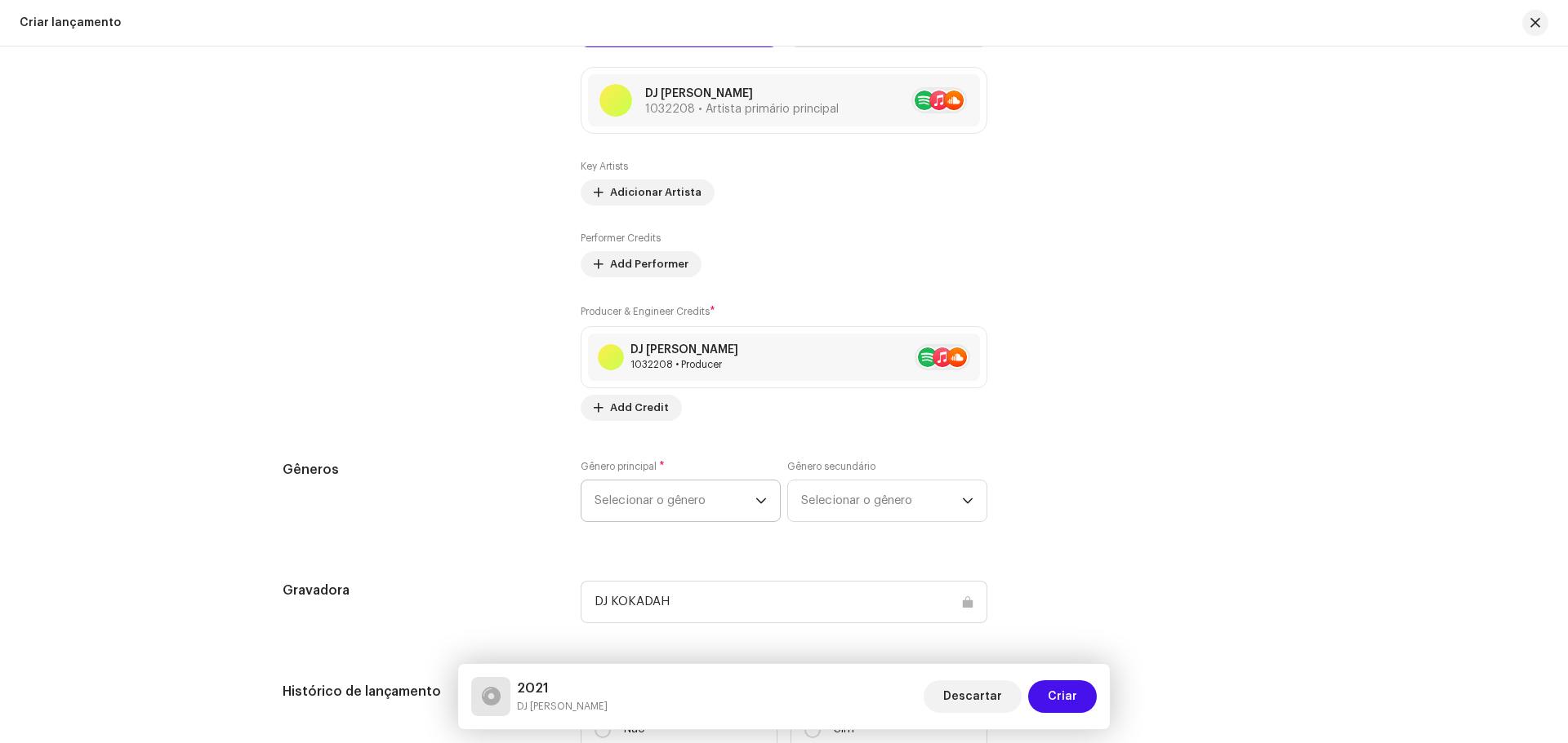
click at [709, 491] on span "Selecionar o gênero" at bounding box center [674, 501] width 161 height 41
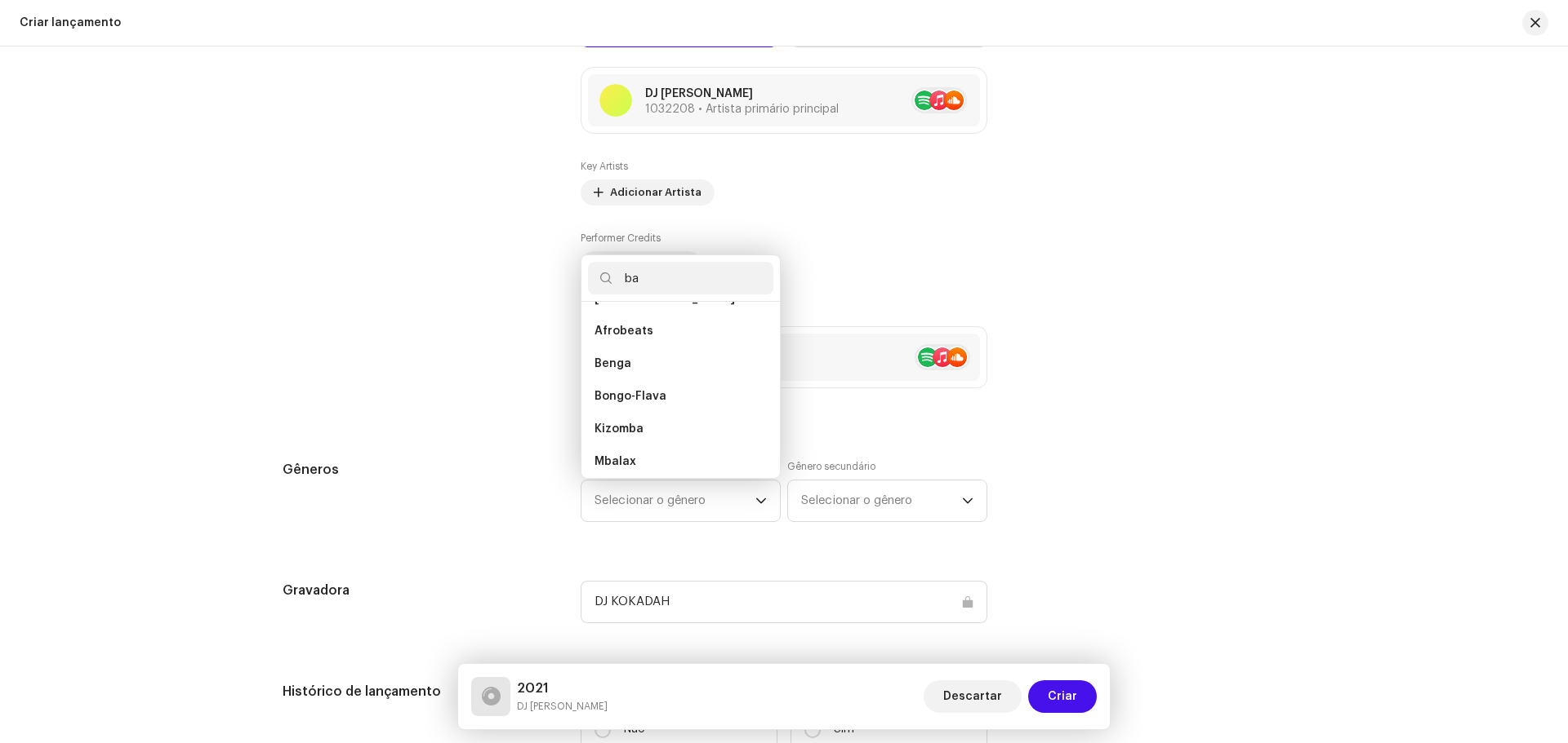
scroll to position [0, 0]
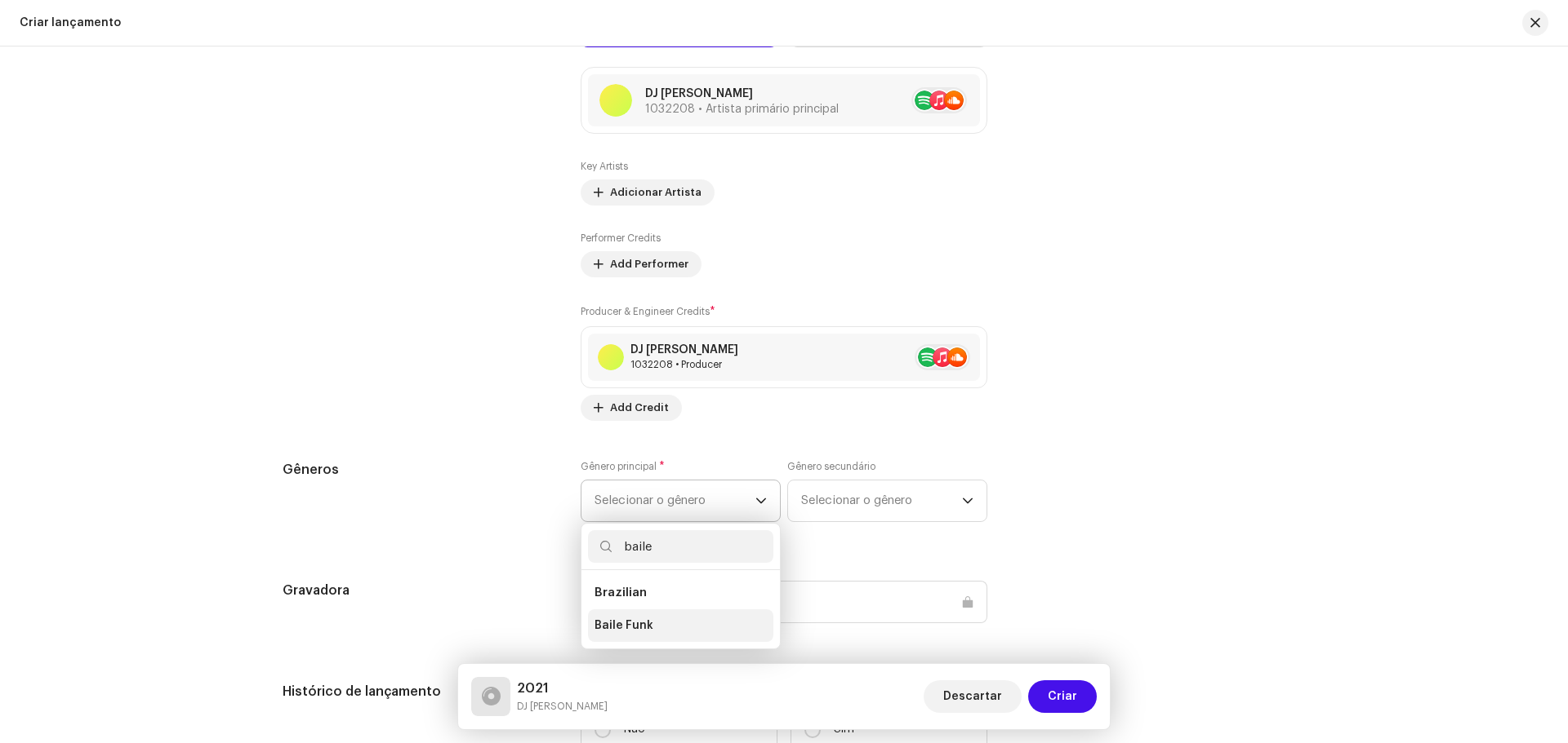
type input "baile"
click at [619, 623] on span "Baile Funk" at bounding box center [623, 626] width 59 height 16
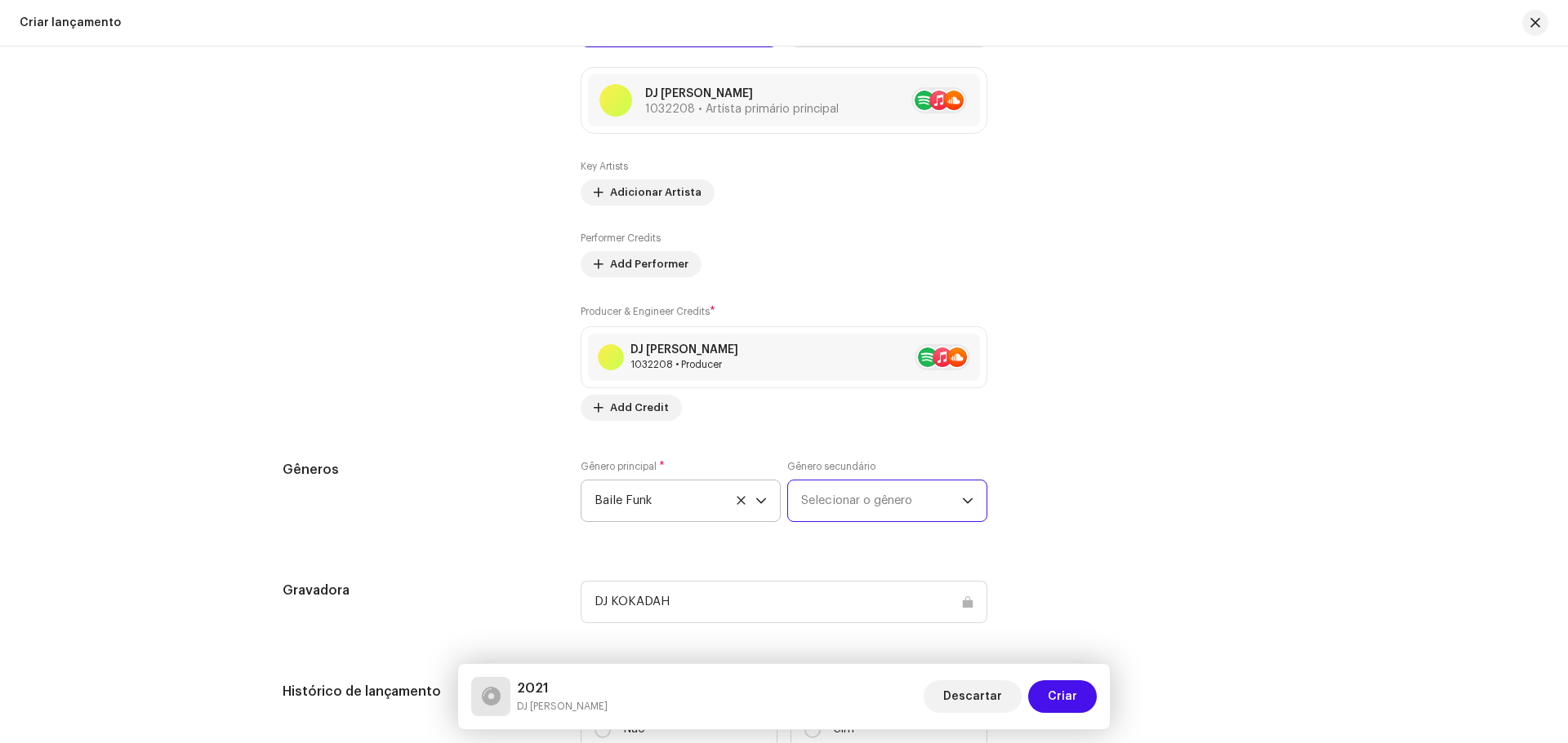
click at [906, 518] on span "Selecionar o gênero" at bounding box center [882, 501] width 161 height 41
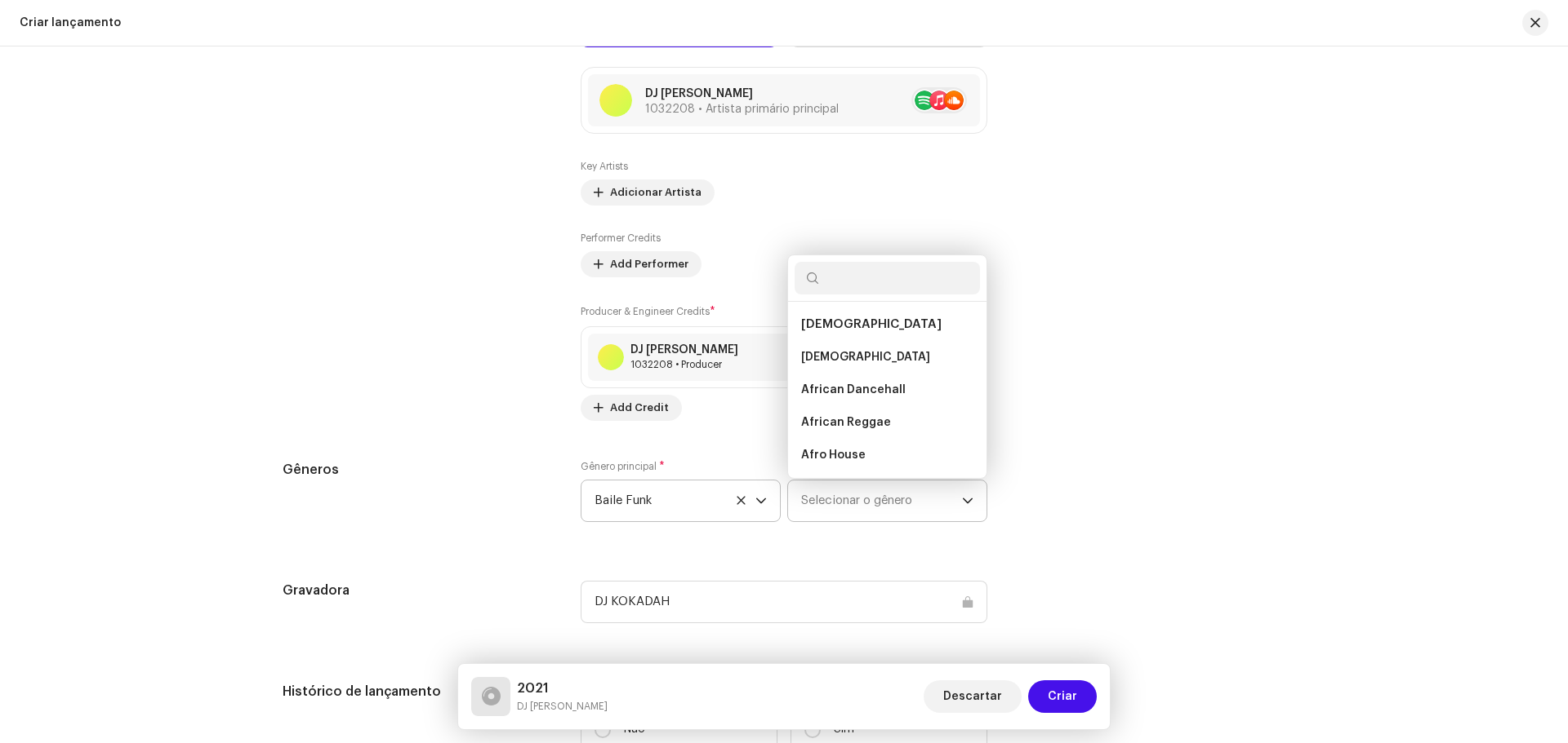
type input "n"
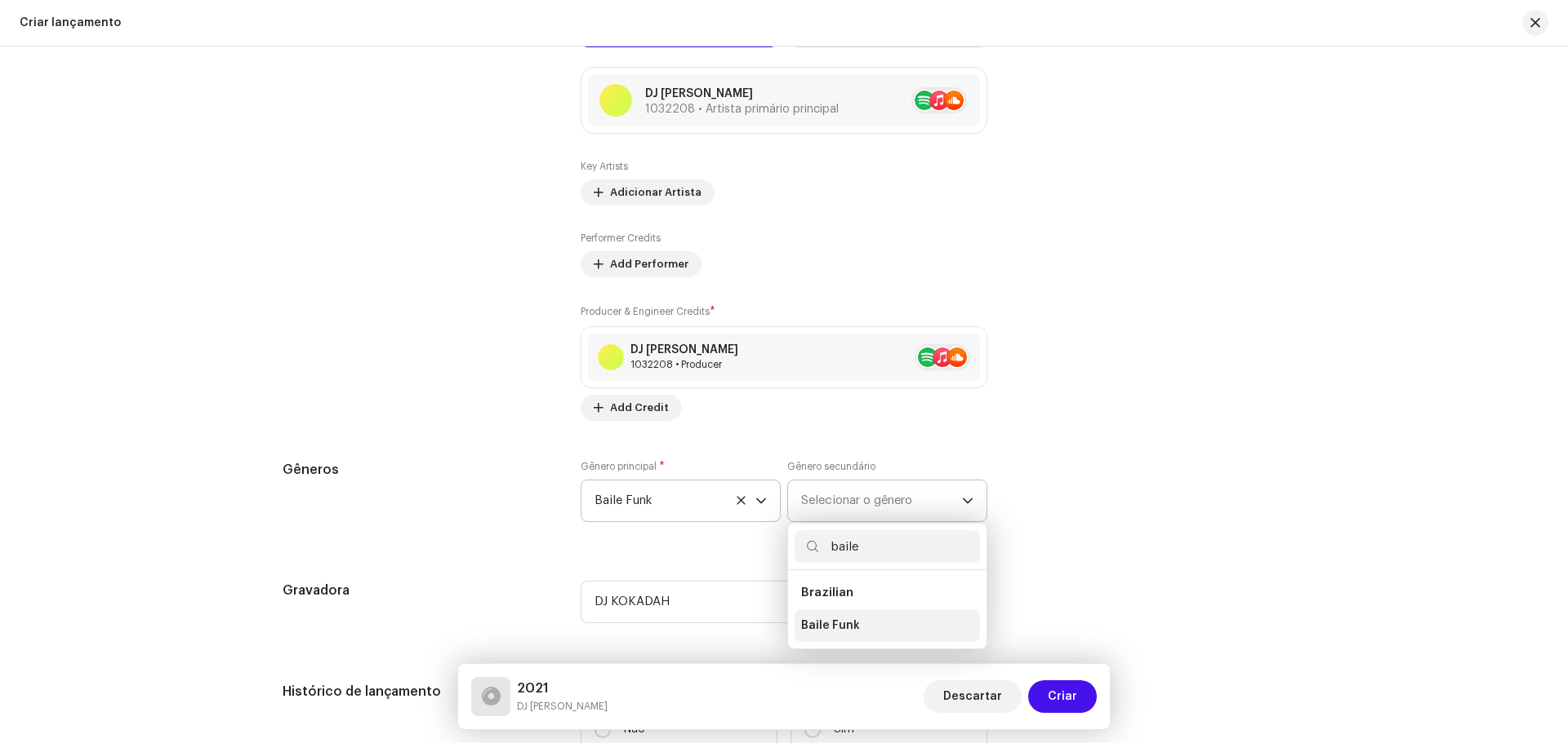
type input "baile"
click at [867, 615] on li "Baile Funk" at bounding box center [887, 626] width 186 height 33
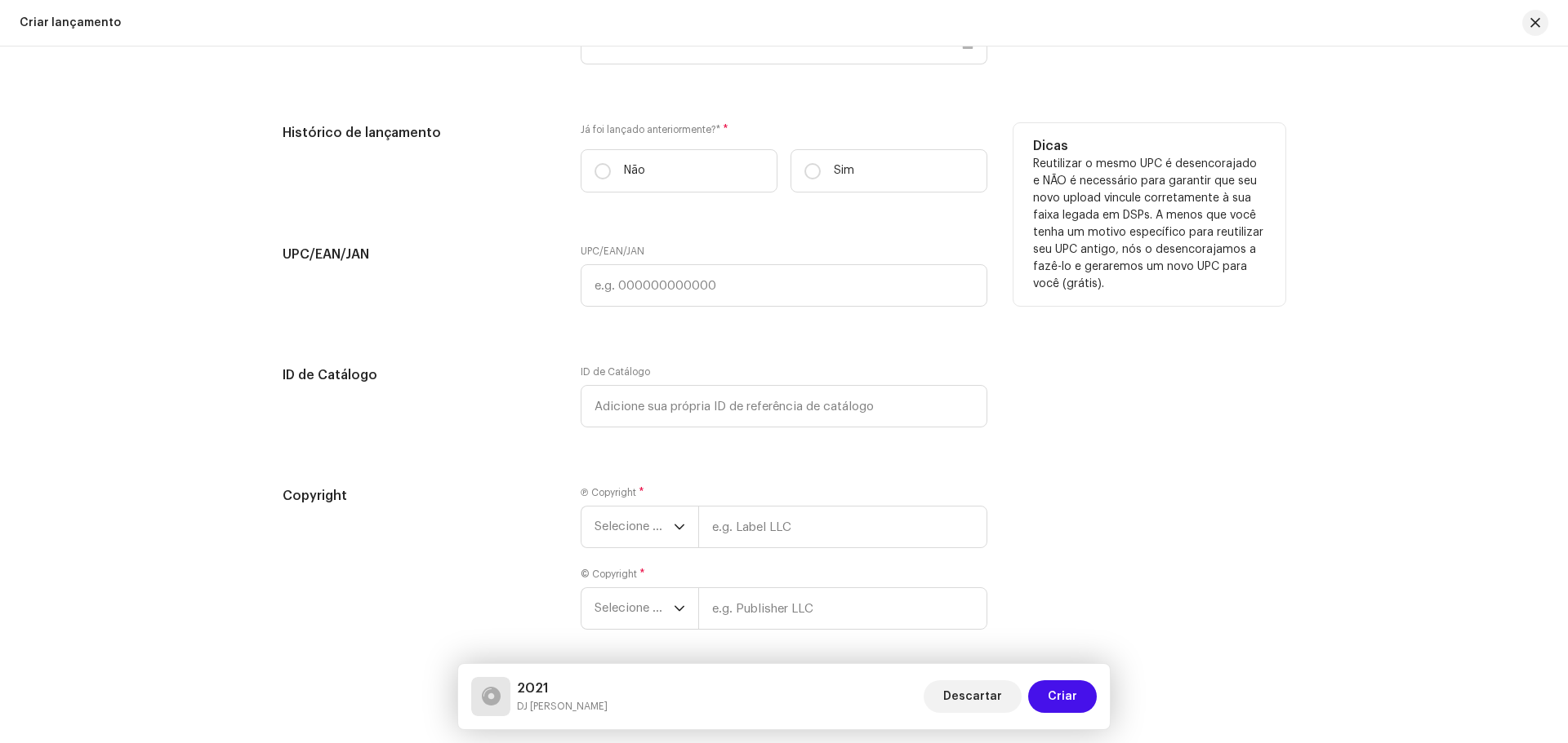
scroll to position [2662, 0]
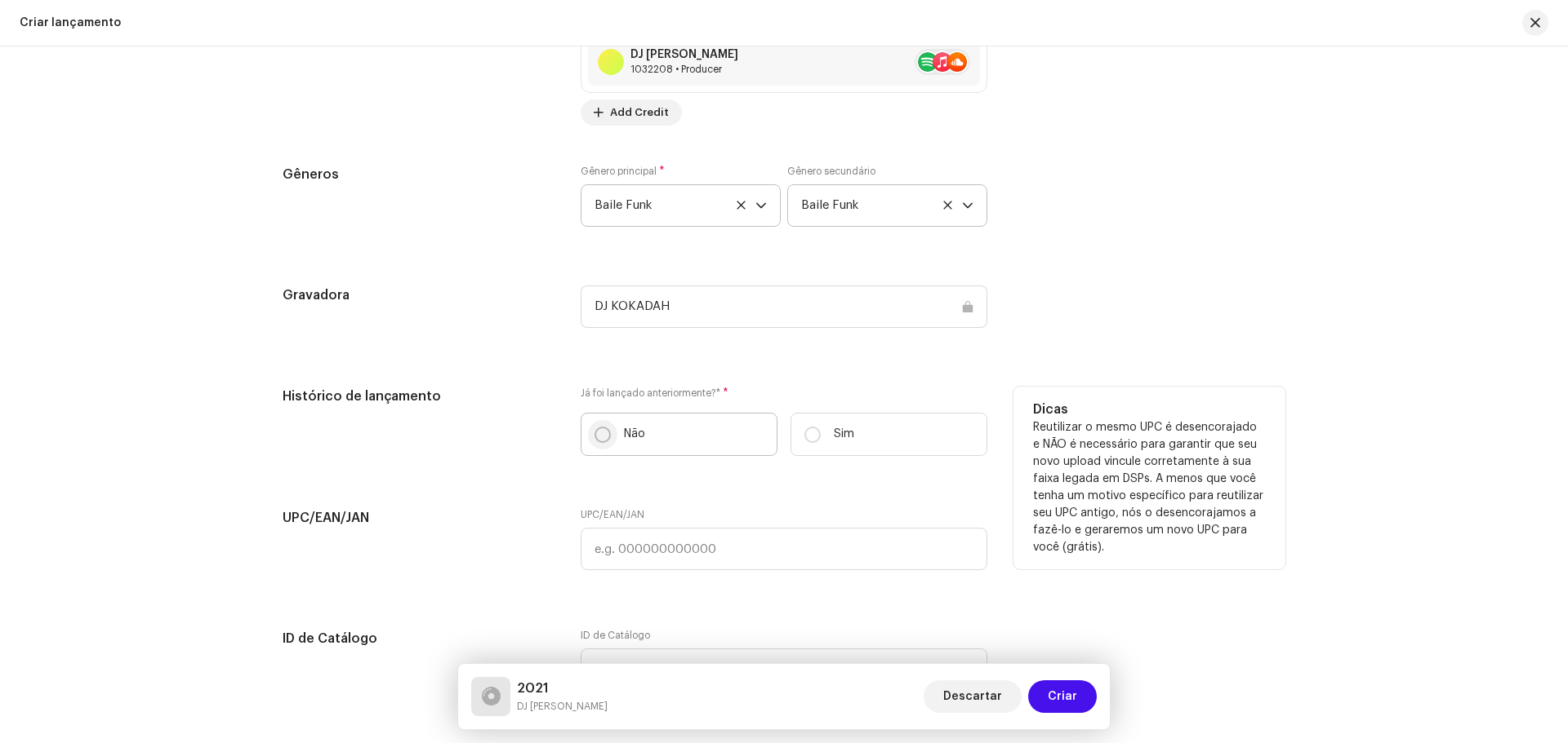
click at [597, 432] on input "Não" at bounding box center [602, 435] width 16 height 16
radio input "true"
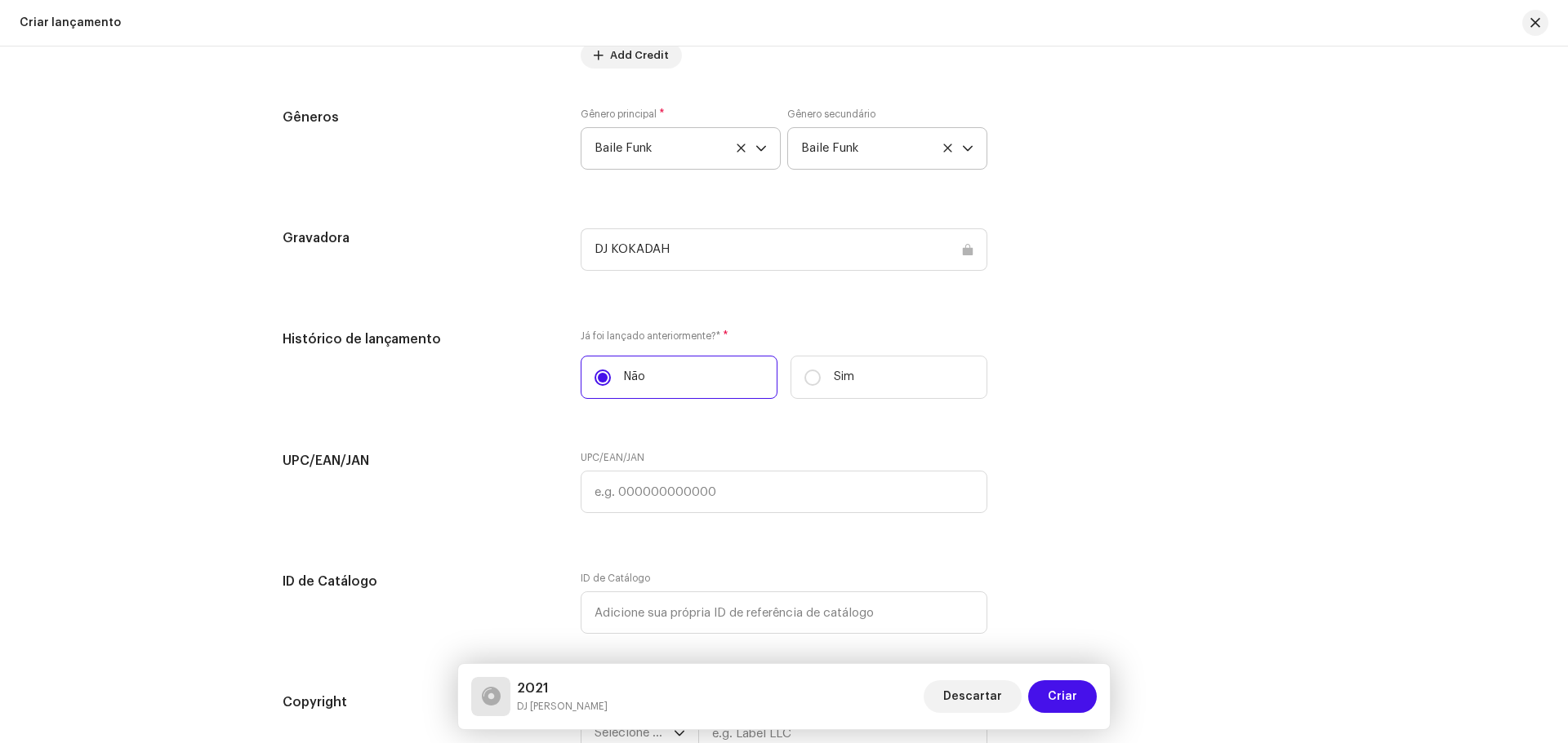
scroll to position [2825, 0]
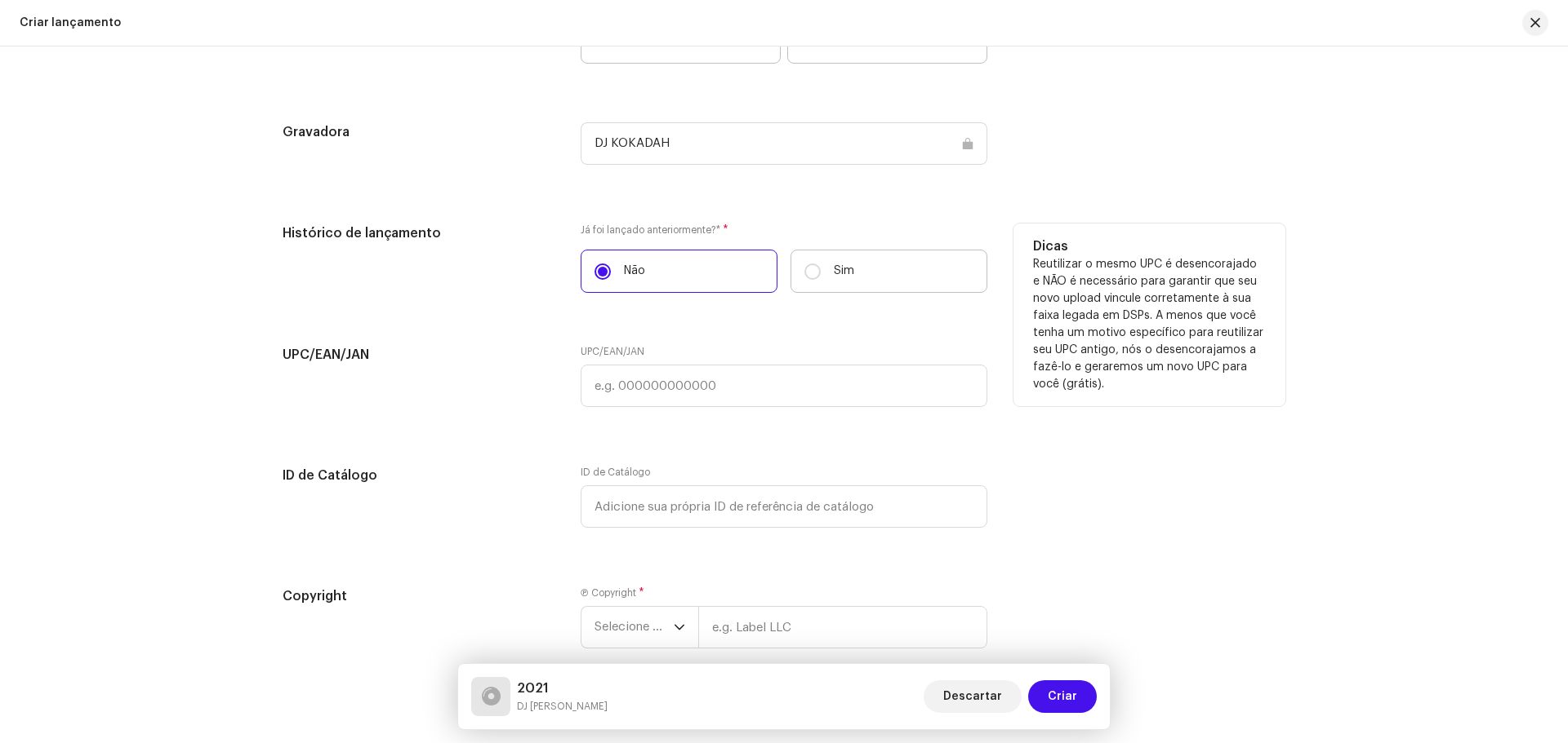
click at [819, 278] on label "Sim" at bounding box center [888, 271] width 197 height 43
click at [819, 278] on input "Sim" at bounding box center [812, 271] width 16 height 16
radio input "true"
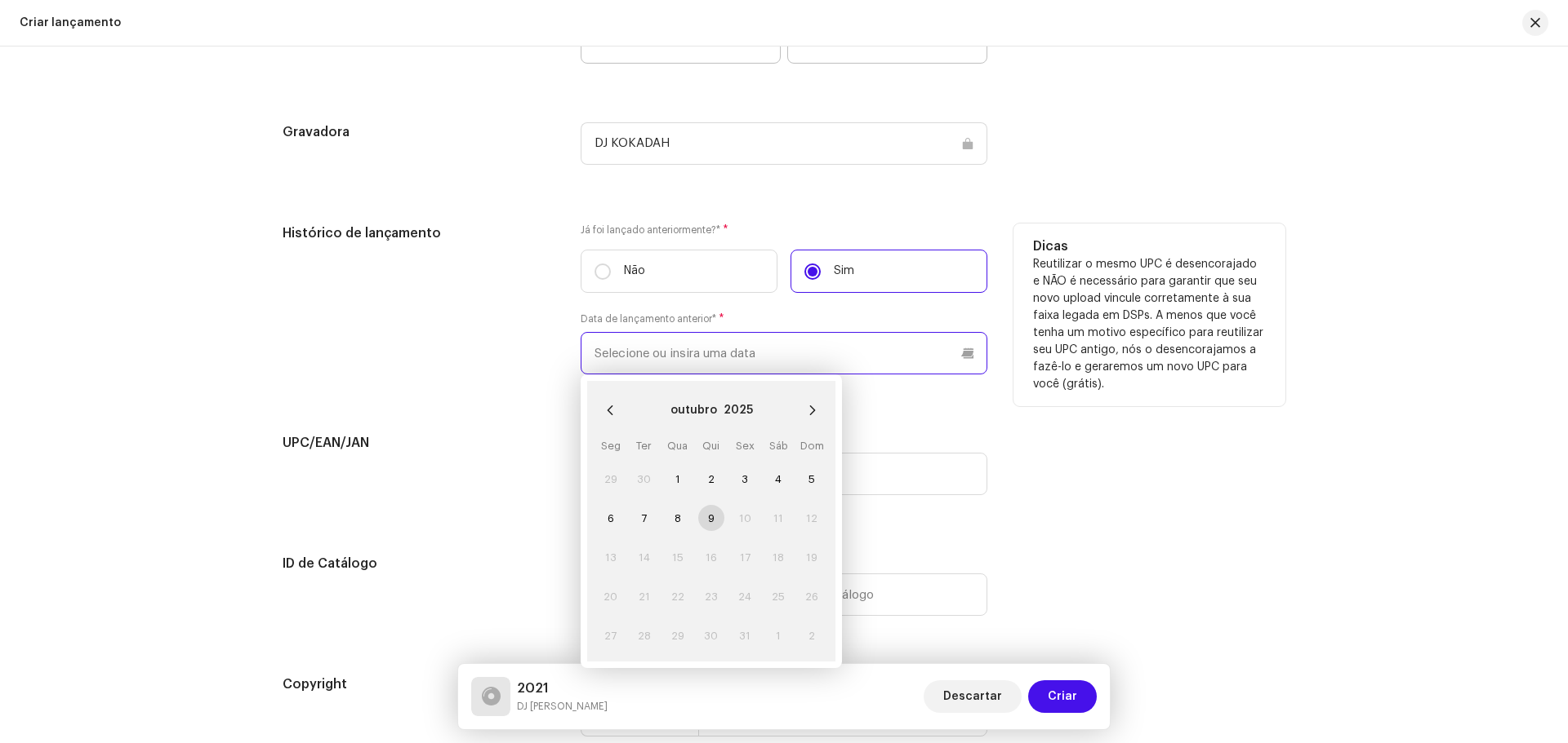
click at [773, 341] on input "text" at bounding box center [783, 353] width 407 height 42
click at [611, 409] on icon "Previous Month" at bounding box center [610, 410] width 11 height 11
click at [727, 409] on button "2025" at bounding box center [729, 411] width 29 height 26
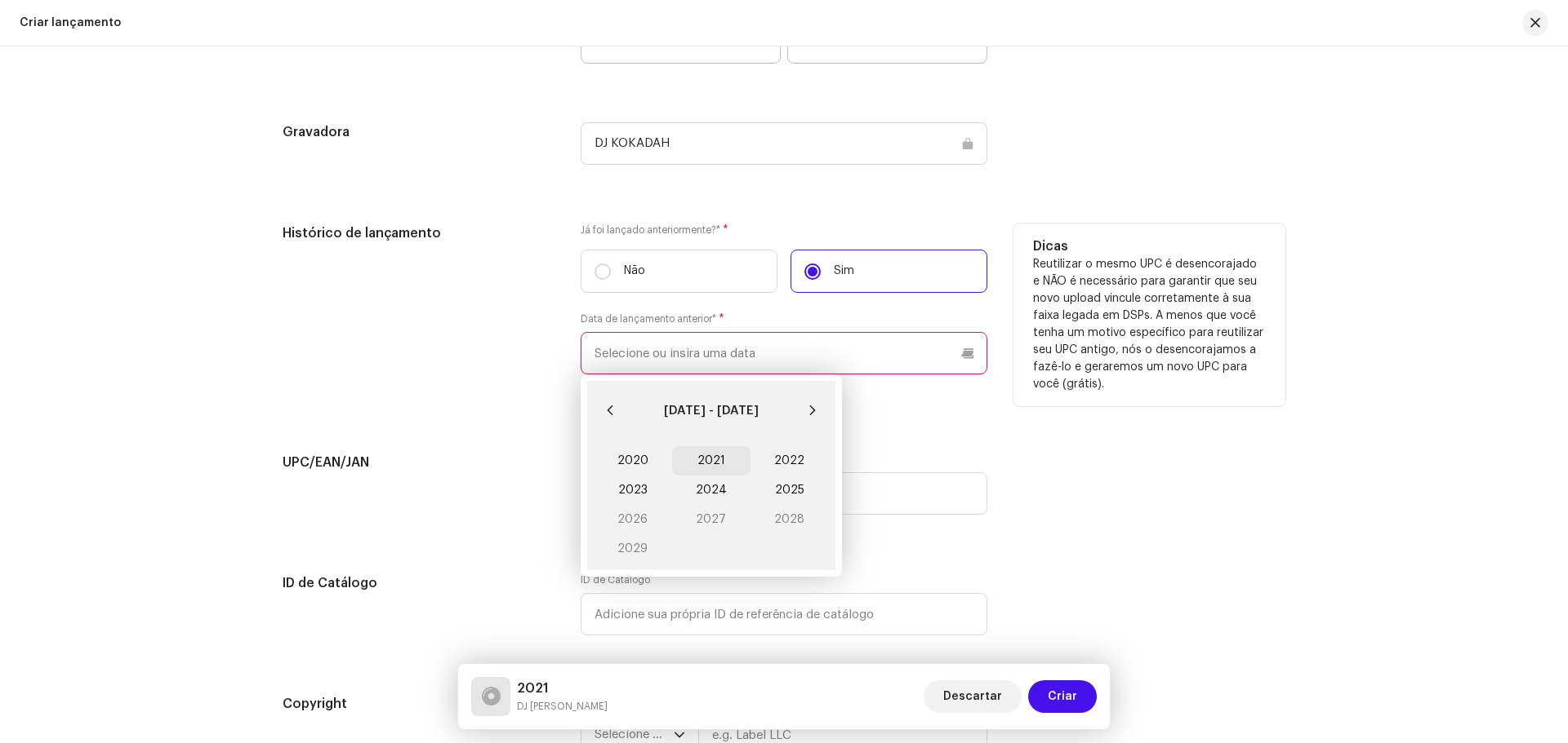
click at [714, 464] on span "2021" at bounding box center [711, 461] width 79 height 29
click at [792, 557] on span "Dez." at bounding box center [793, 557] width 69 height 26
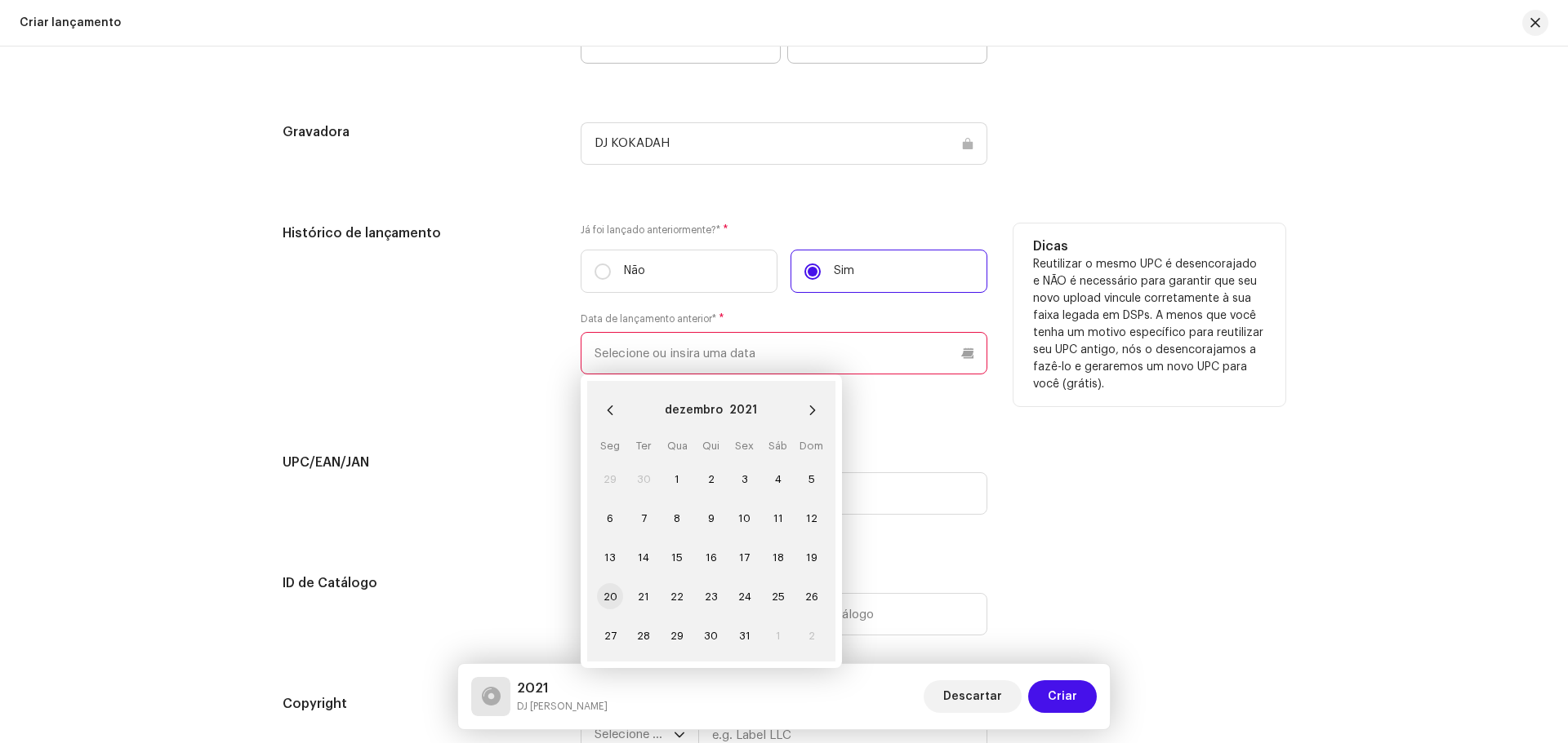
click at [610, 601] on span "20" at bounding box center [610, 596] width 26 height 26
type input "20/12/2021"
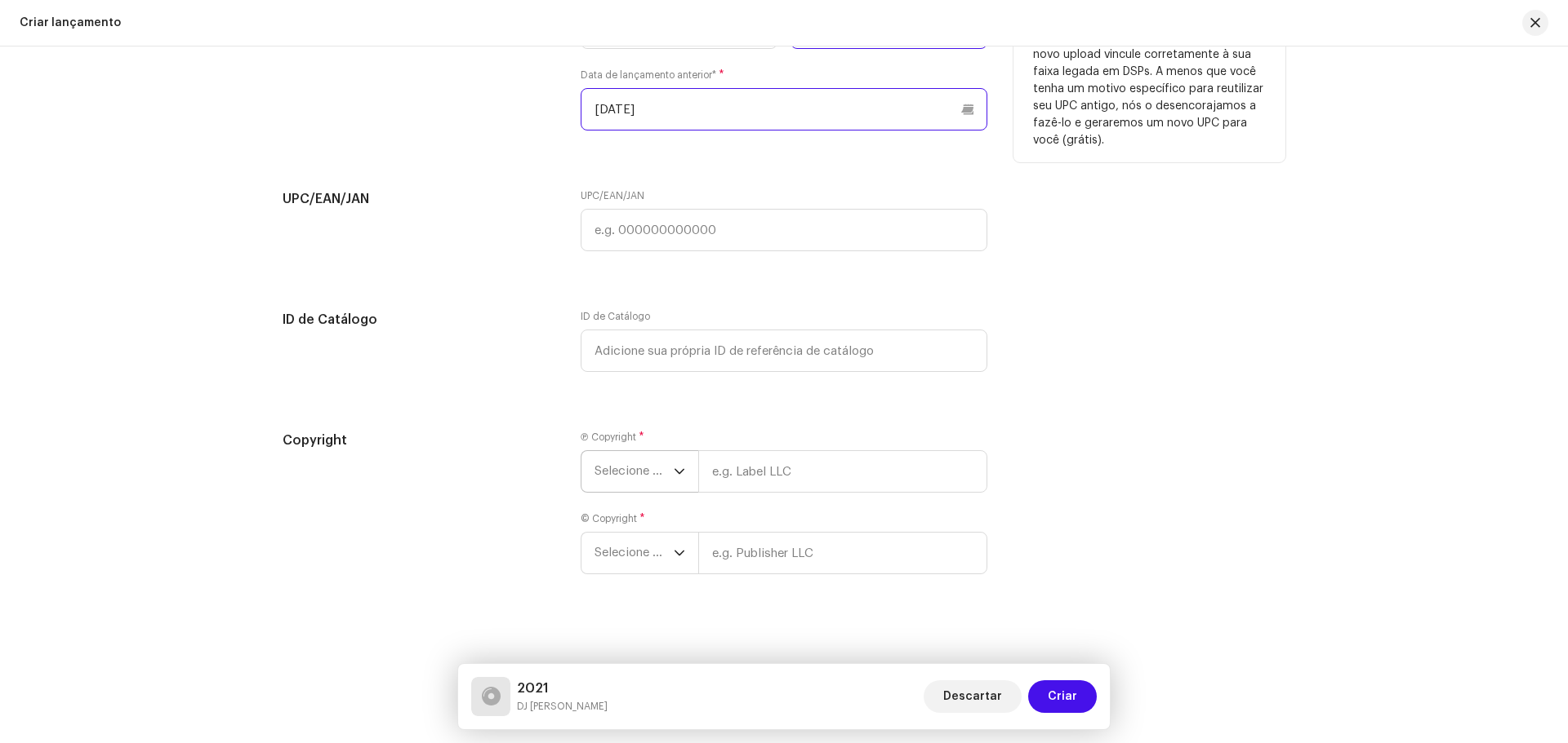
scroll to position [3070, 0]
click at [624, 474] on span "Selecione o ano" at bounding box center [634, 470] width 79 height 41
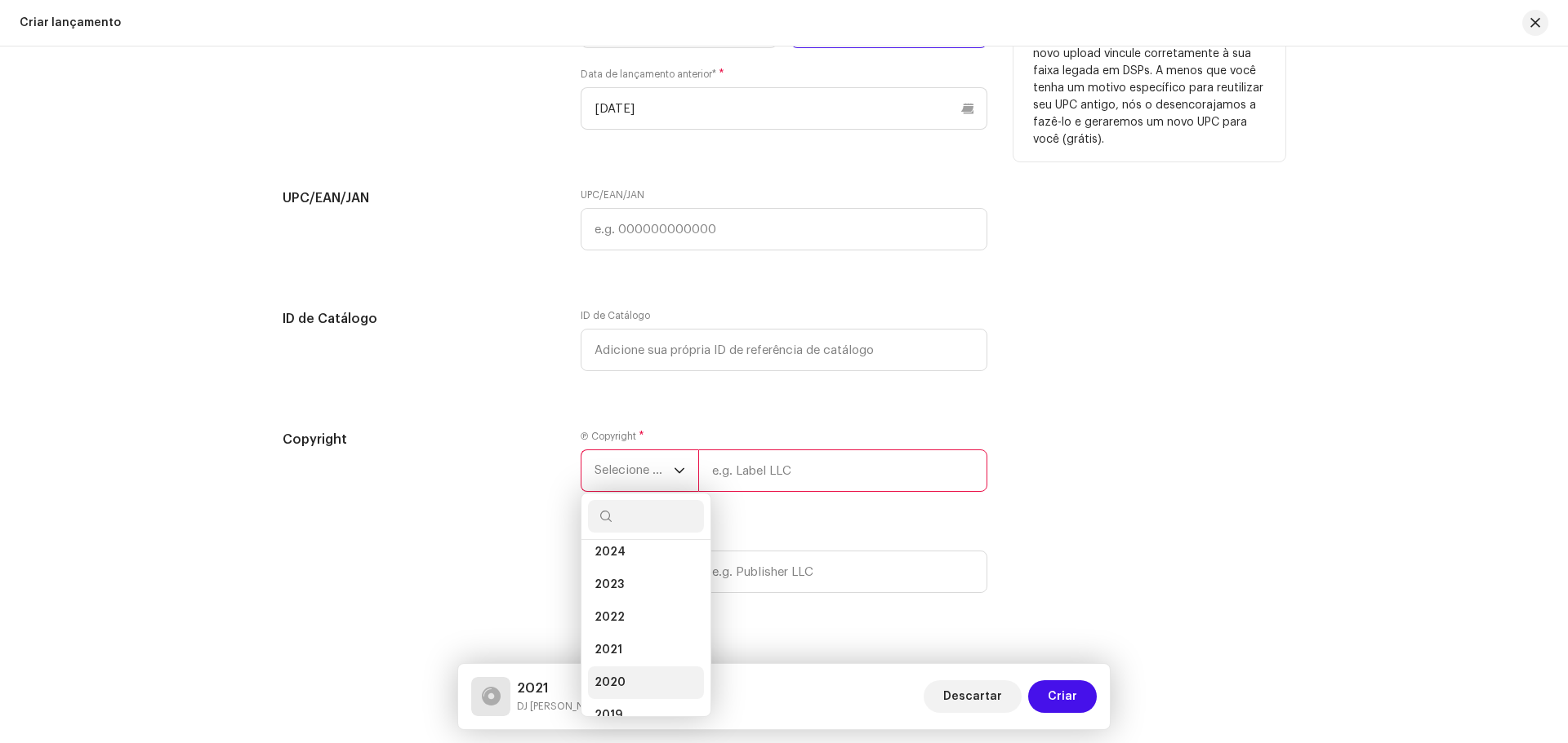
scroll to position [82, 0]
click at [626, 639] on li "2021" at bounding box center [646, 645] width 116 height 33
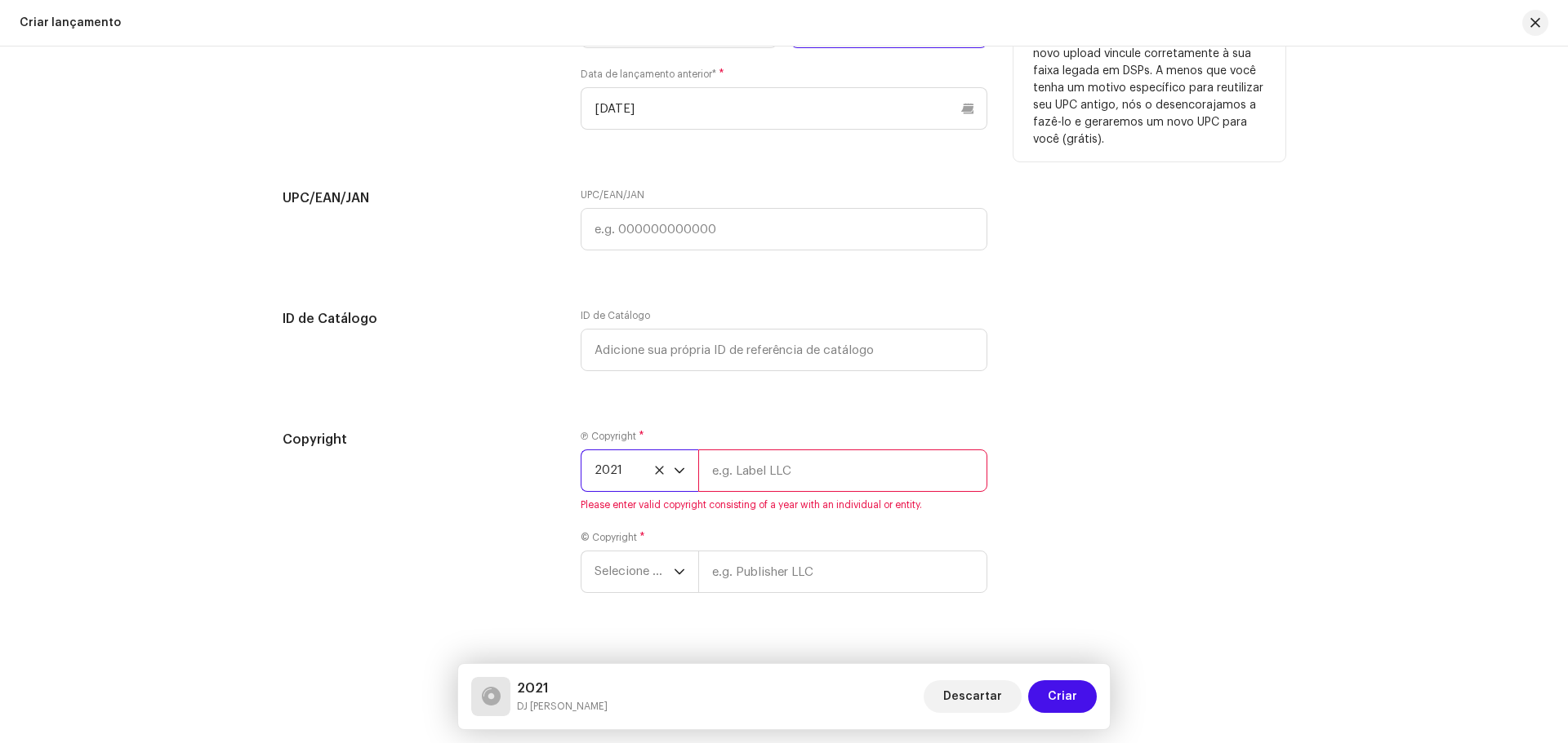
click at [745, 469] on input "text" at bounding box center [843, 470] width 289 height 42
type input "DJ [PERSON_NAME]"
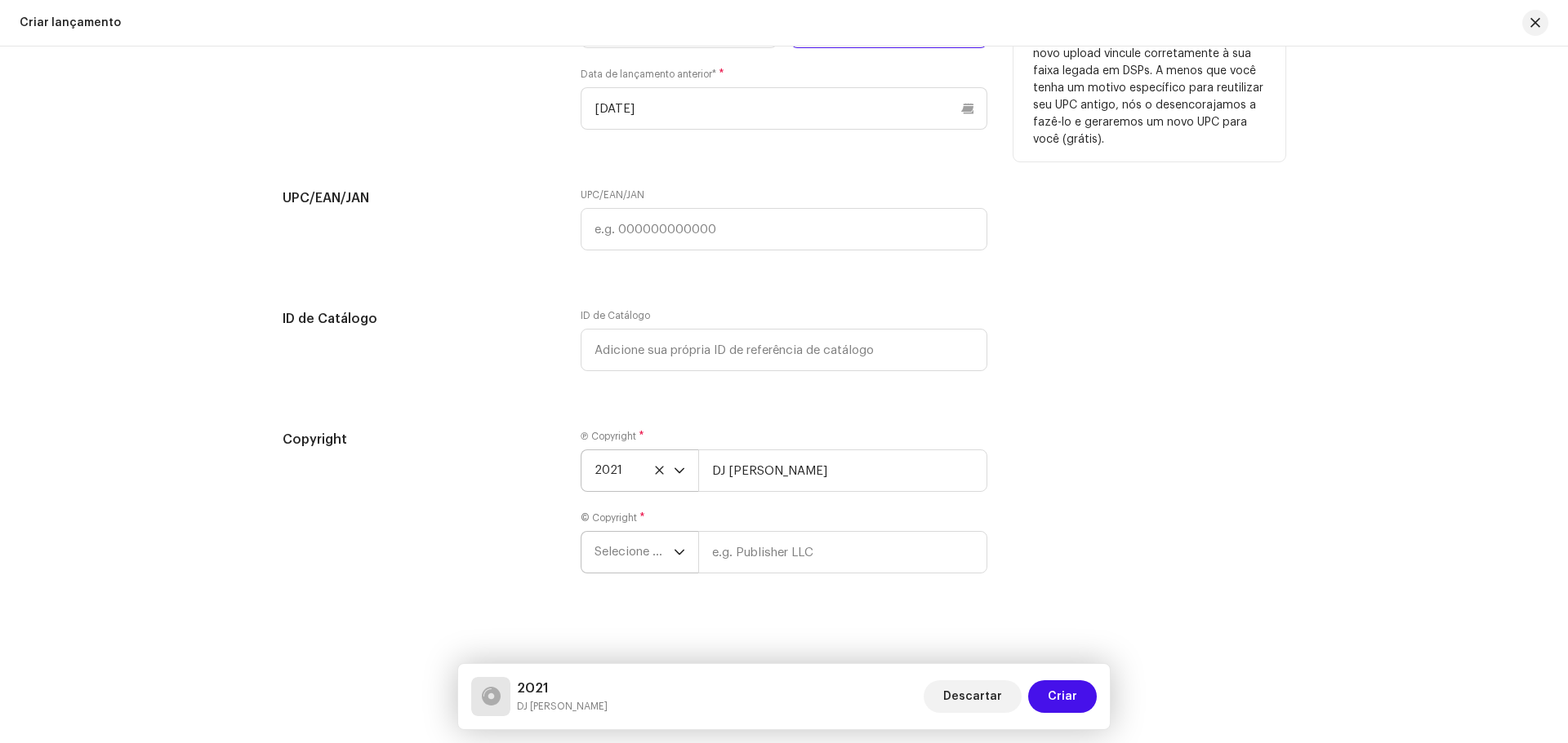
click at [606, 566] on span "Selecione o ano" at bounding box center [634, 552] width 79 height 41
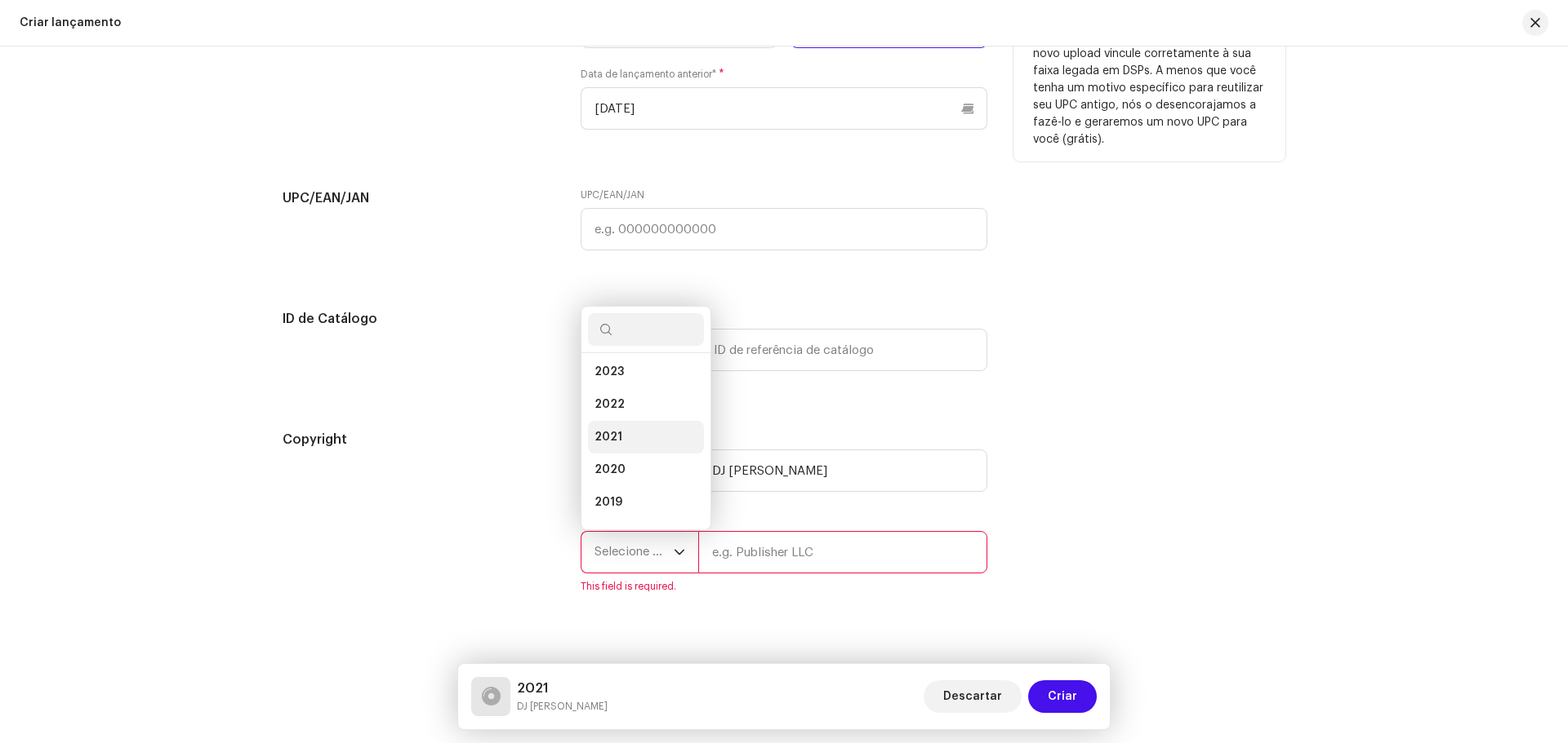
scroll to position [108, 0]
click at [619, 439] on li "2021" at bounding box center [646, 431] width 116 height 33
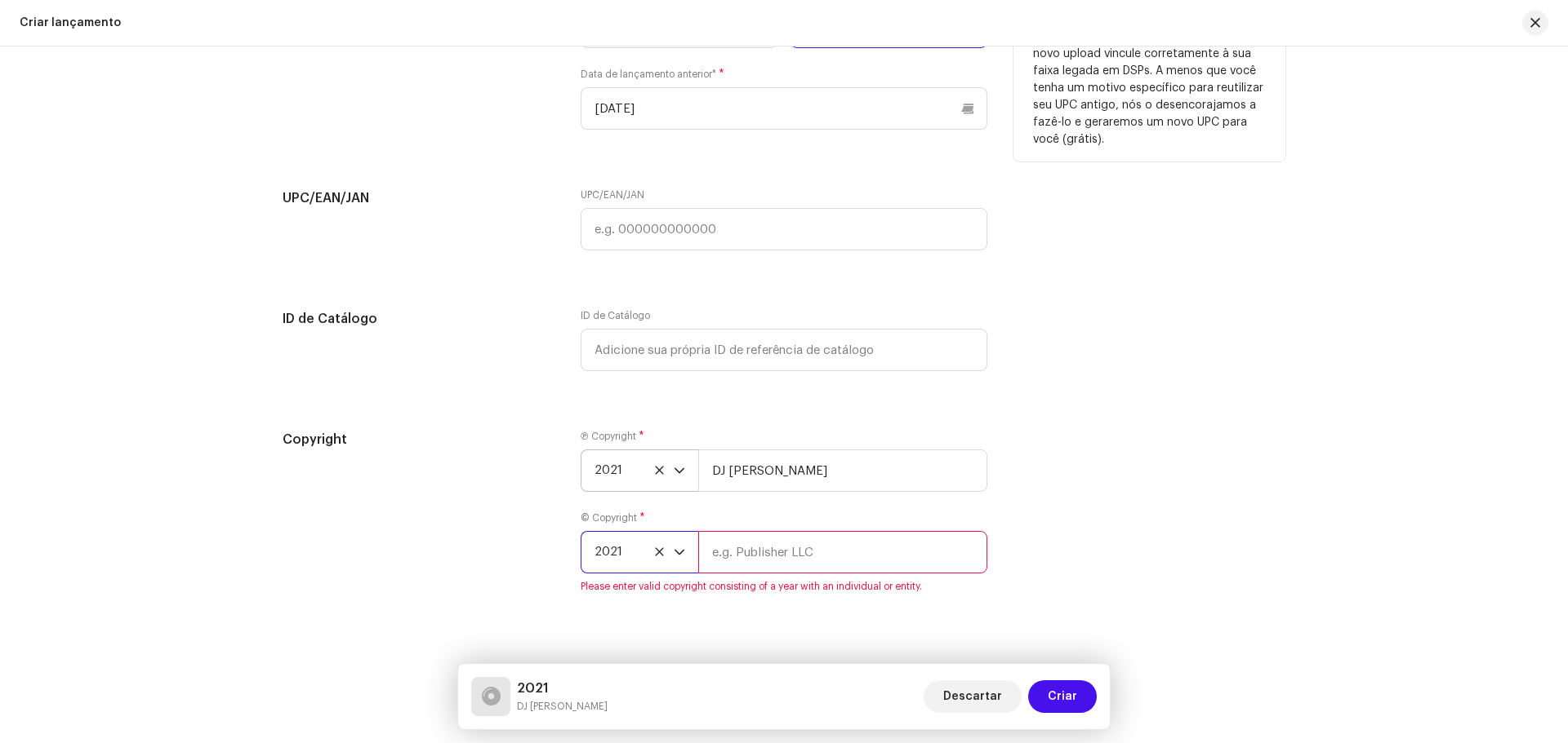
click at [748, 551] on input "text" at bounding box center [843, 552] width 289 height 42
type input "DJ [PERSON_NAME]"
click at [1120, 474] on div "Copyright Ⓟ Copyright * 2021 DJ Kokadah © Copyright * 2021 DJ Kokadah" at bounding box center [783, 511] width 1002 height 163
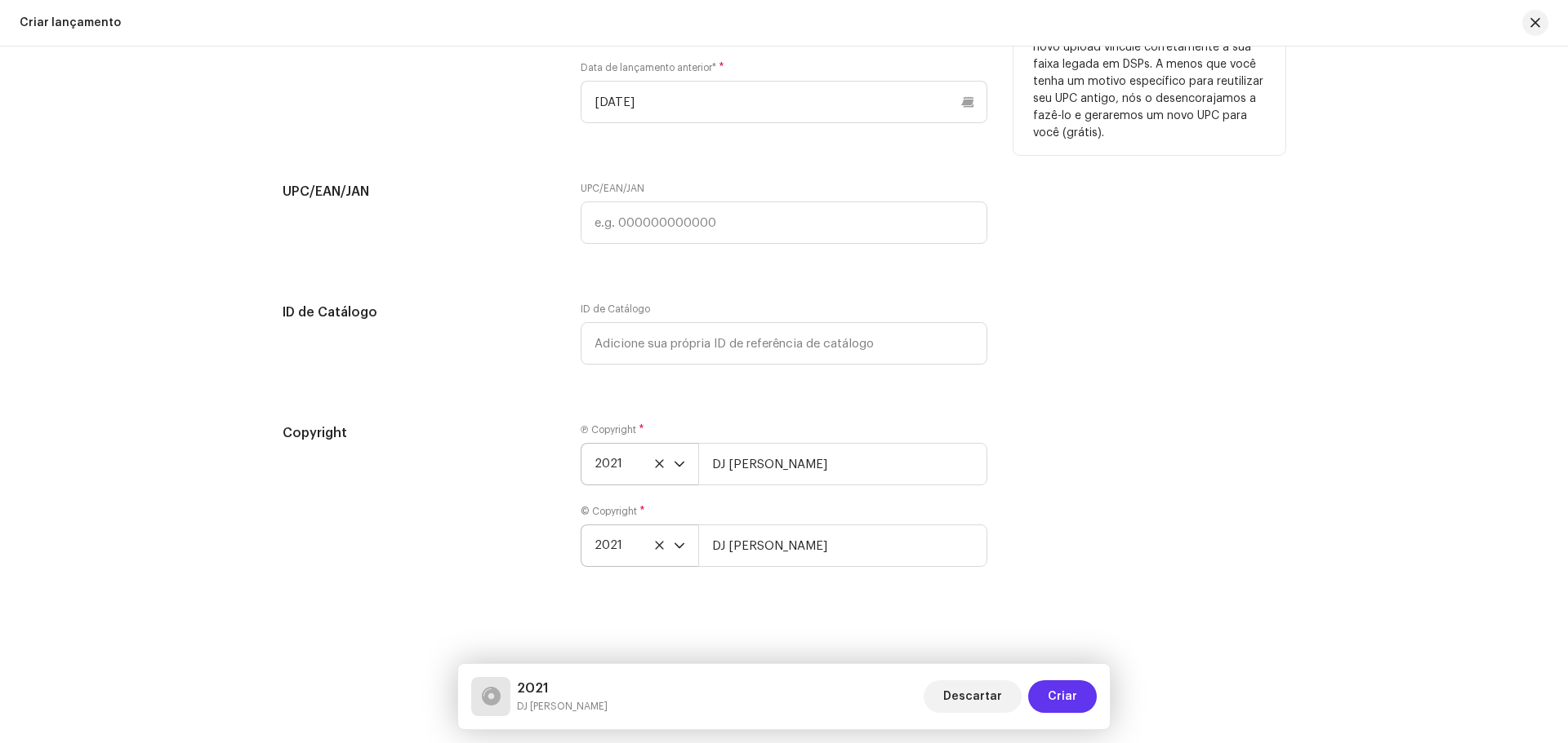
click at [1087, 693] on button "Criar" at bounding box center [1062, 697] width 68 height 33
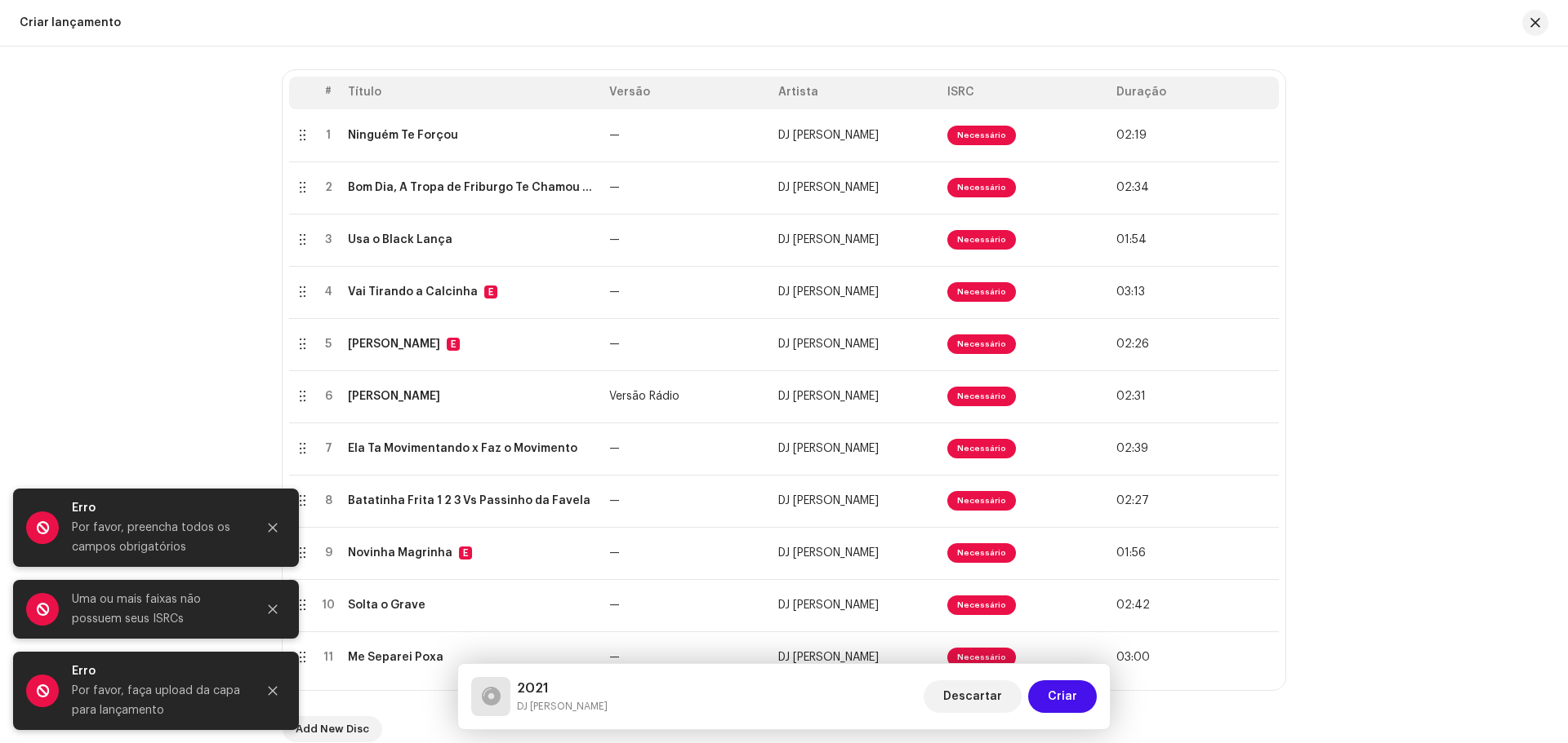
scroll to position [302, 0]
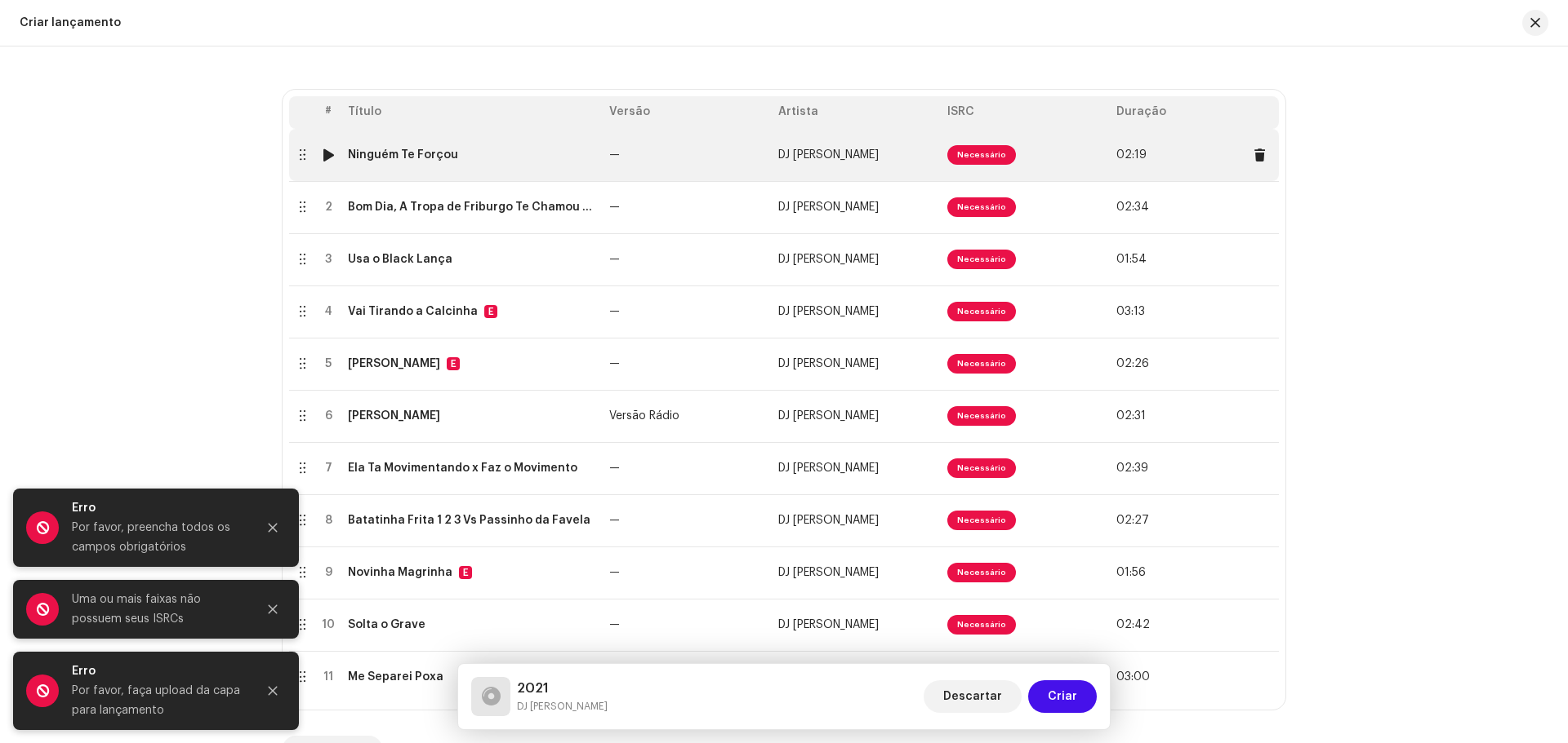
click at [970, 155] on span "Necessário" at bounding box center [981, 154] width 68 height 20
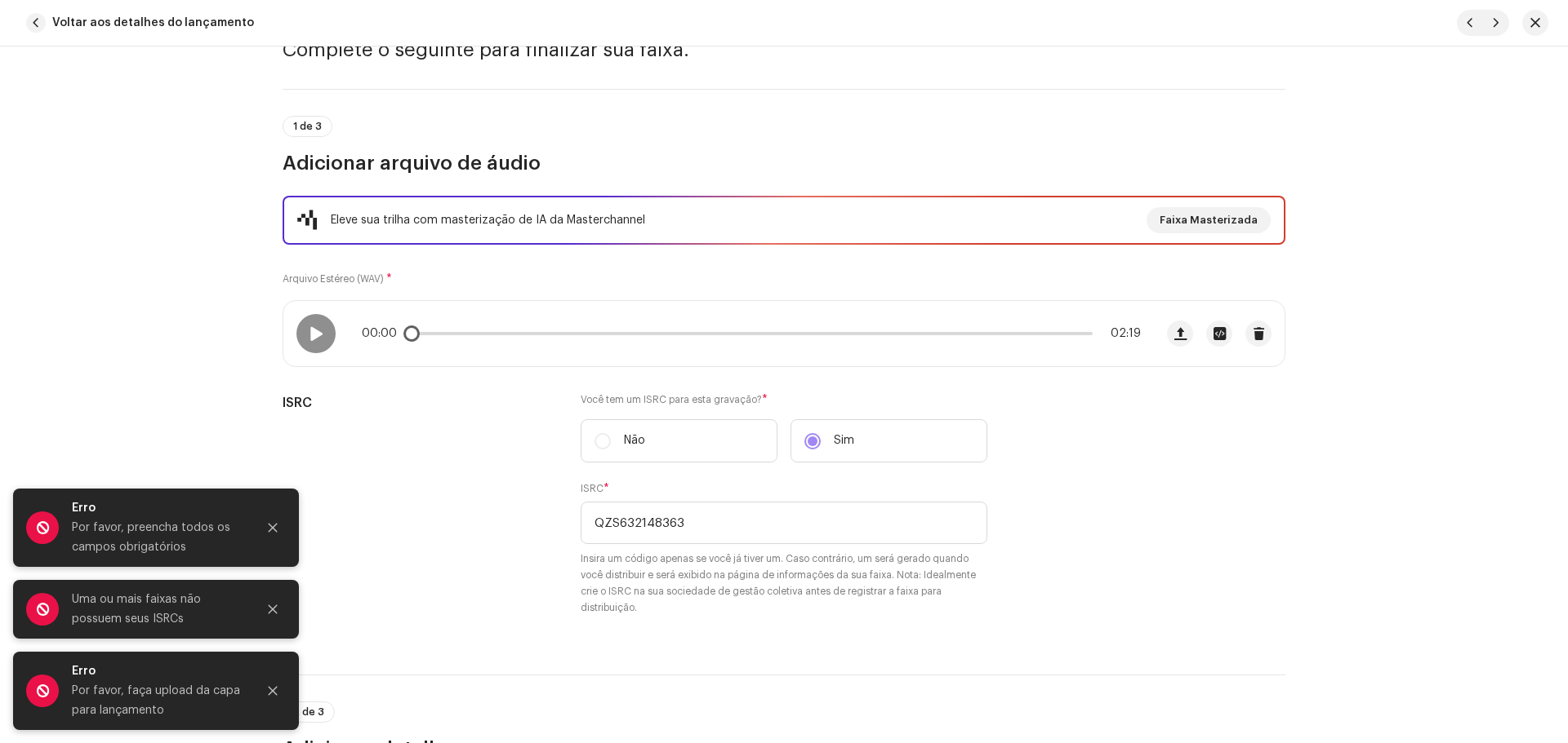
scroll to position [0, 0]
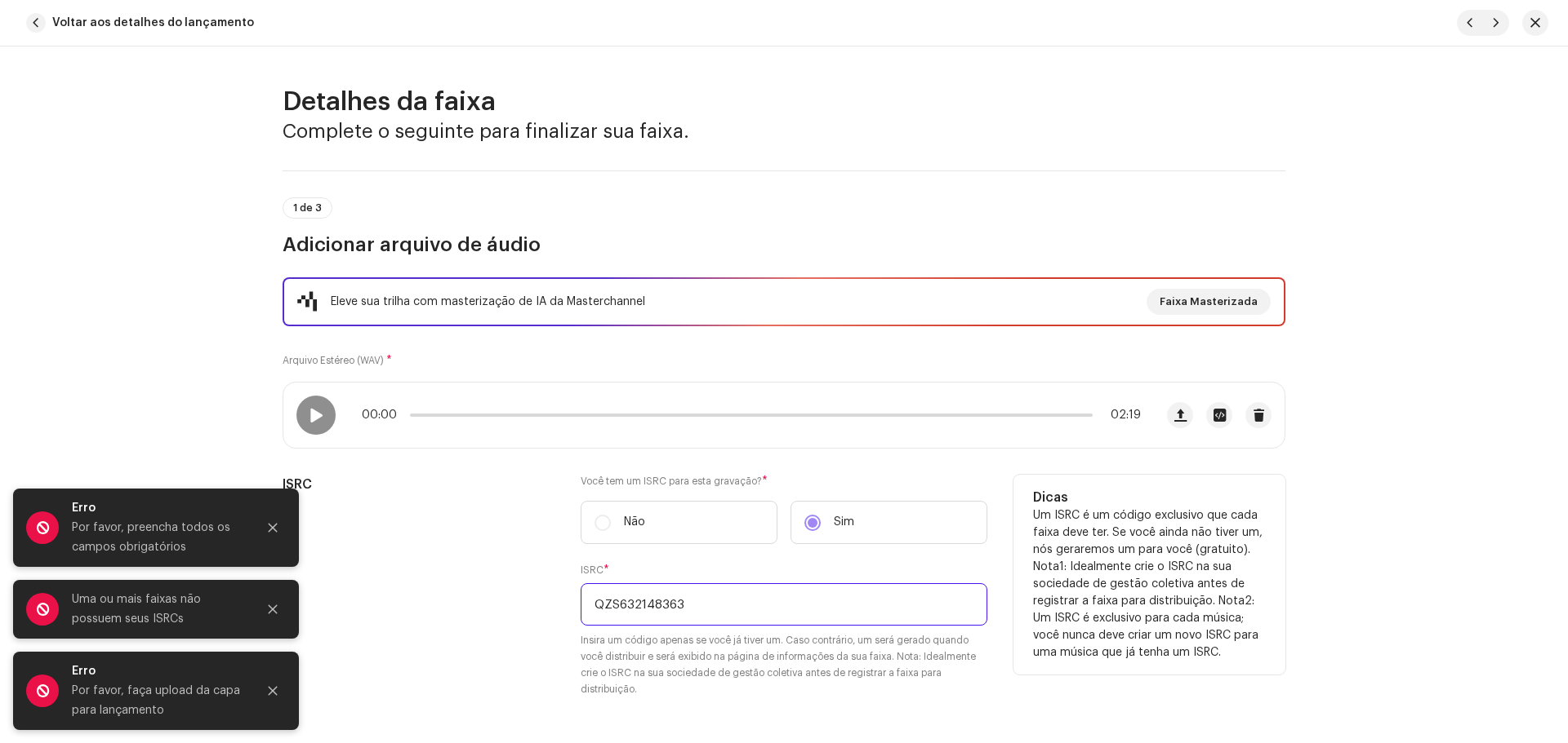
click at [593, 603] on input "QZS632148363" at bounding box center [783, 604] width 407 height 42
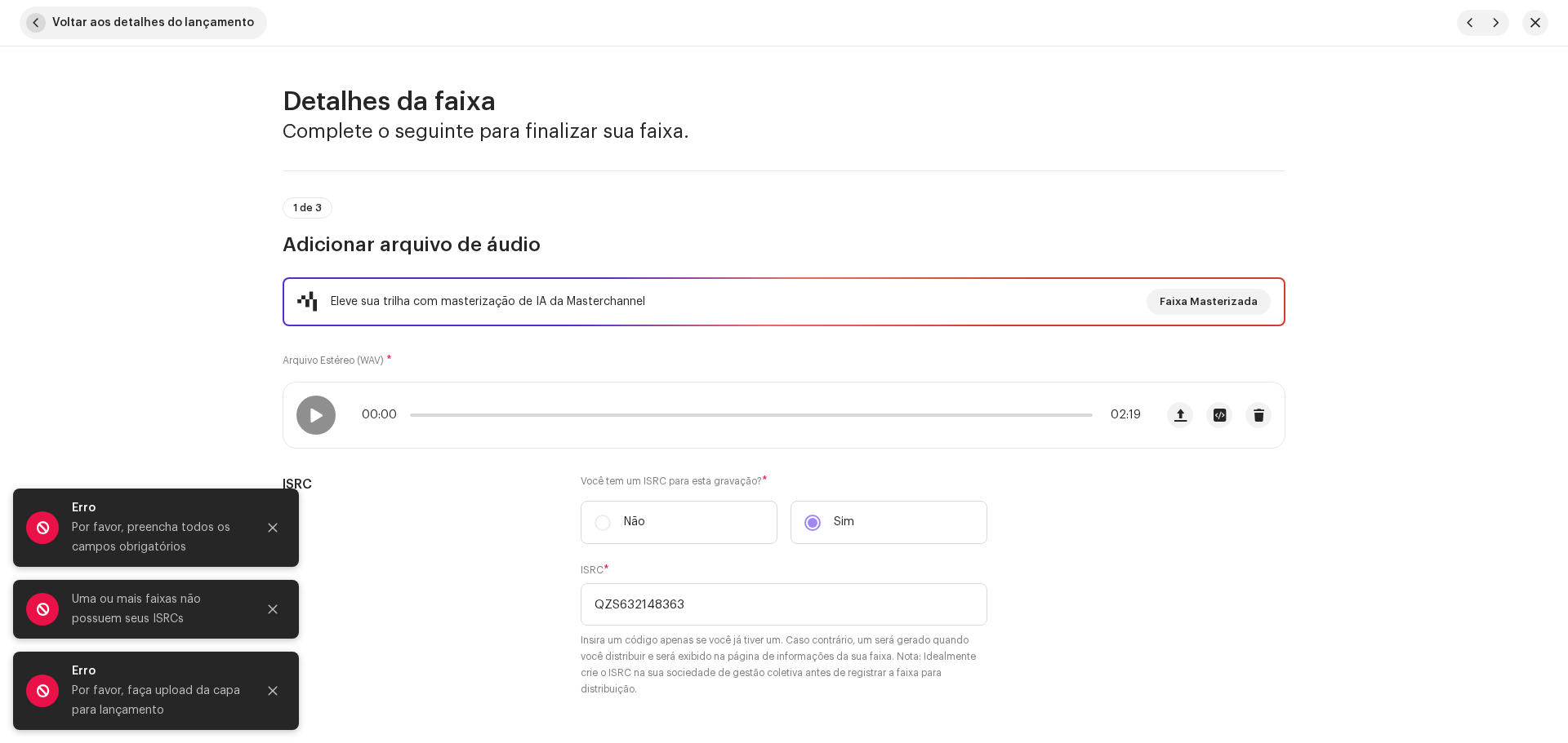
click at [166, 35] on span "Voltar aos detalhes do lançamento" at bounding box center [154, 23] width 202 height 33
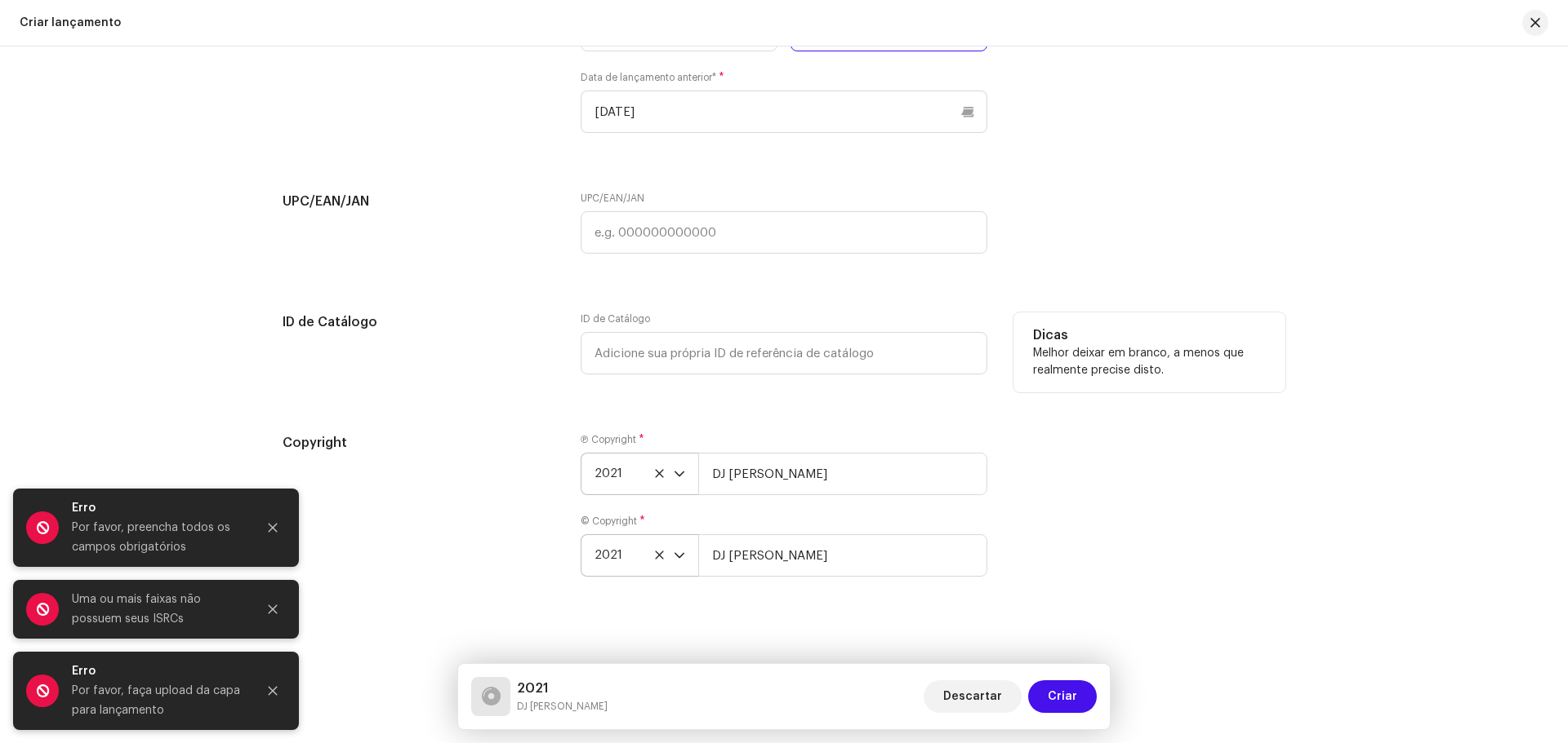
scroll to position [3076, 0]
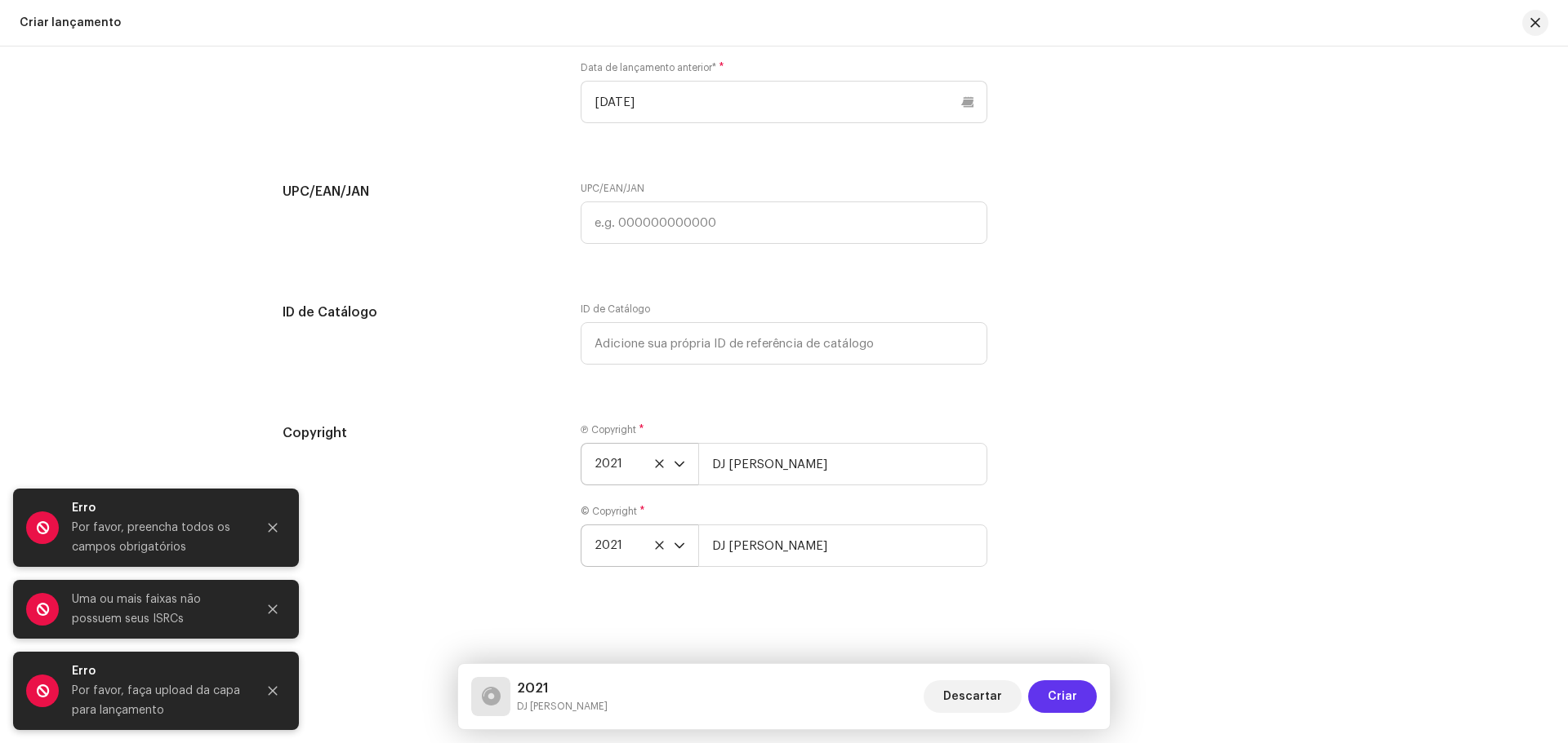
click at [1068, 689] on span "Criar" at bounding box center [1062, 697] width 29 height 33
click at [1068, 689] on span "Criar" at bounding box center [1062, 697] width 29 height 33
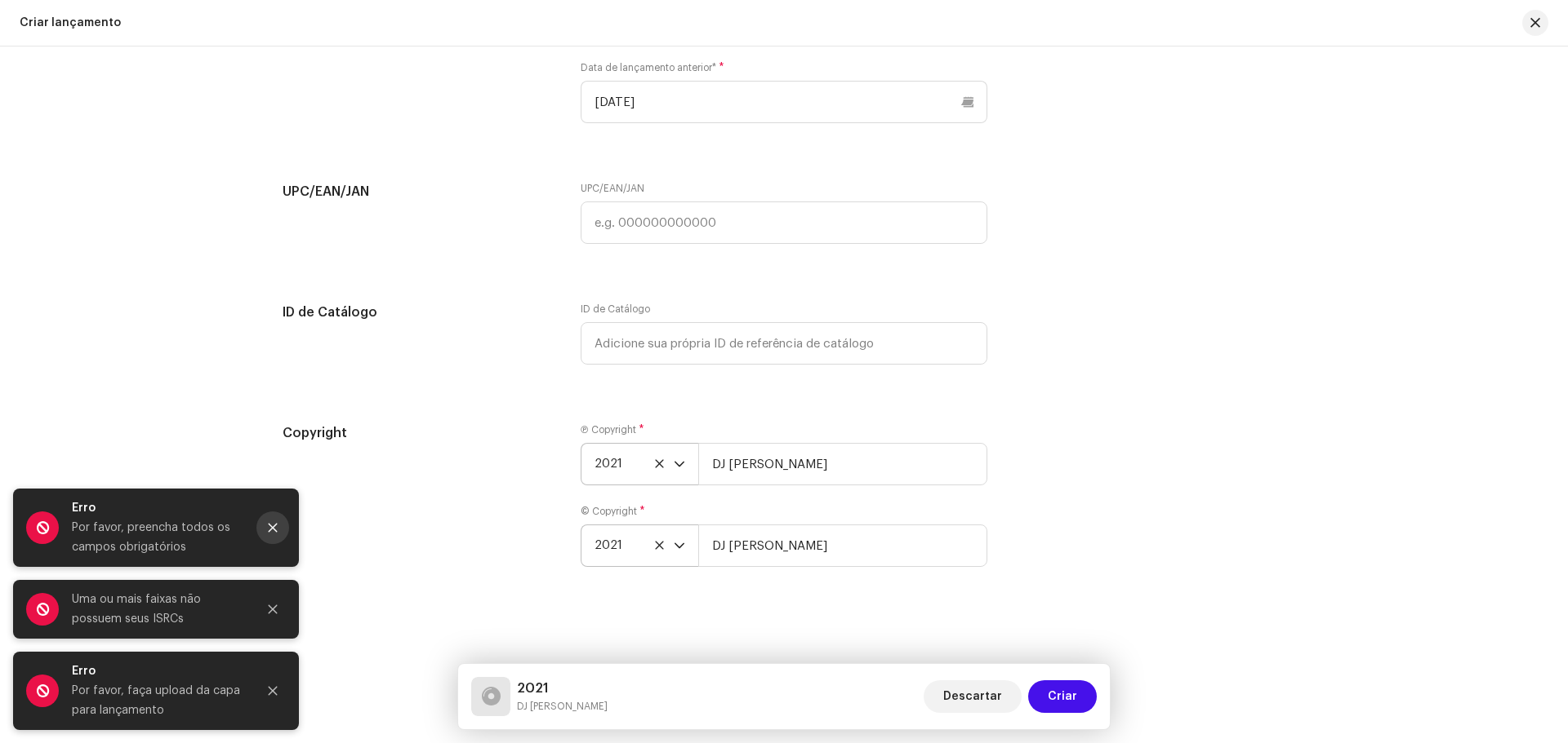
click at [275, 534] on button "Close" at bounding box center [273, 528] width 33 height 33
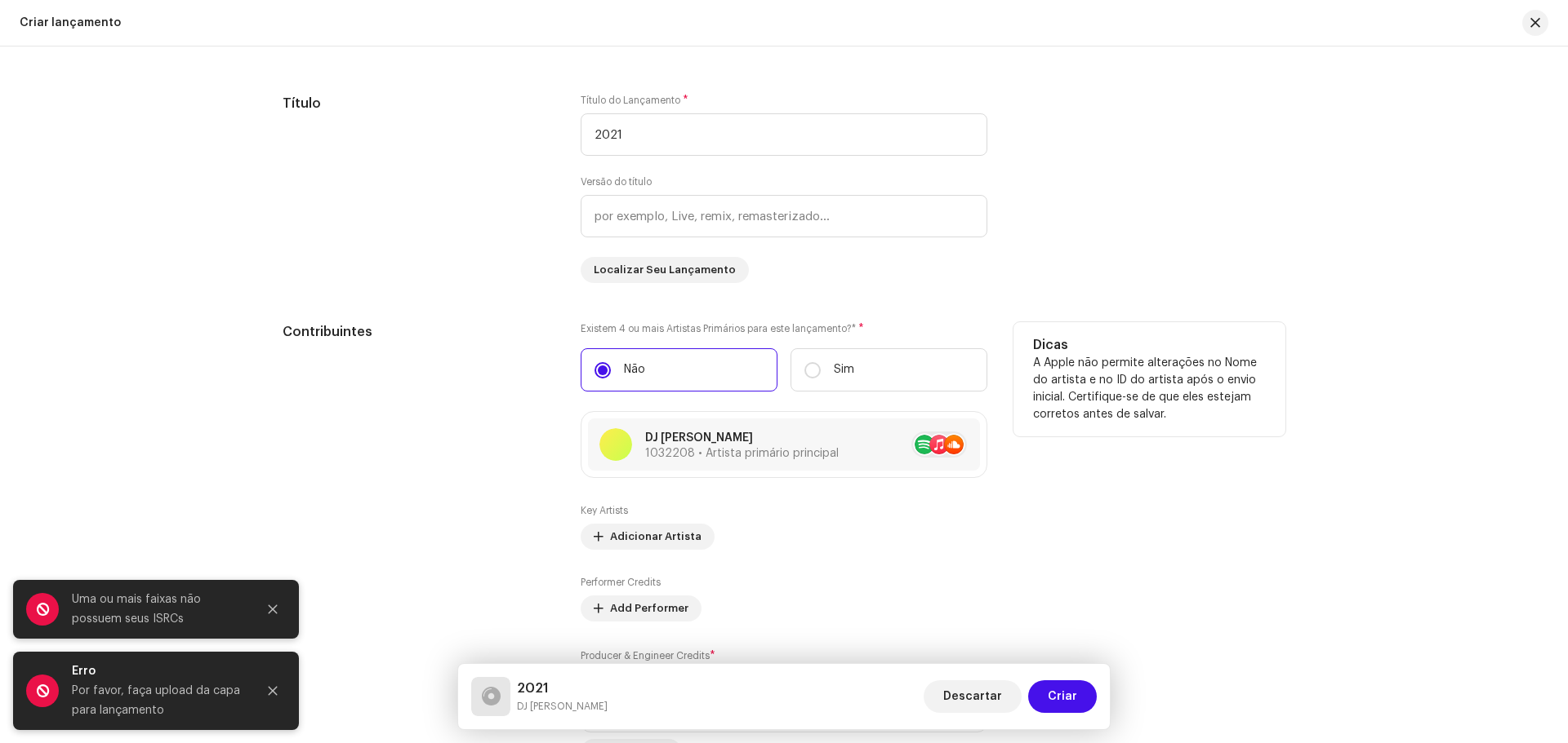
scroll to position [2016, 0]
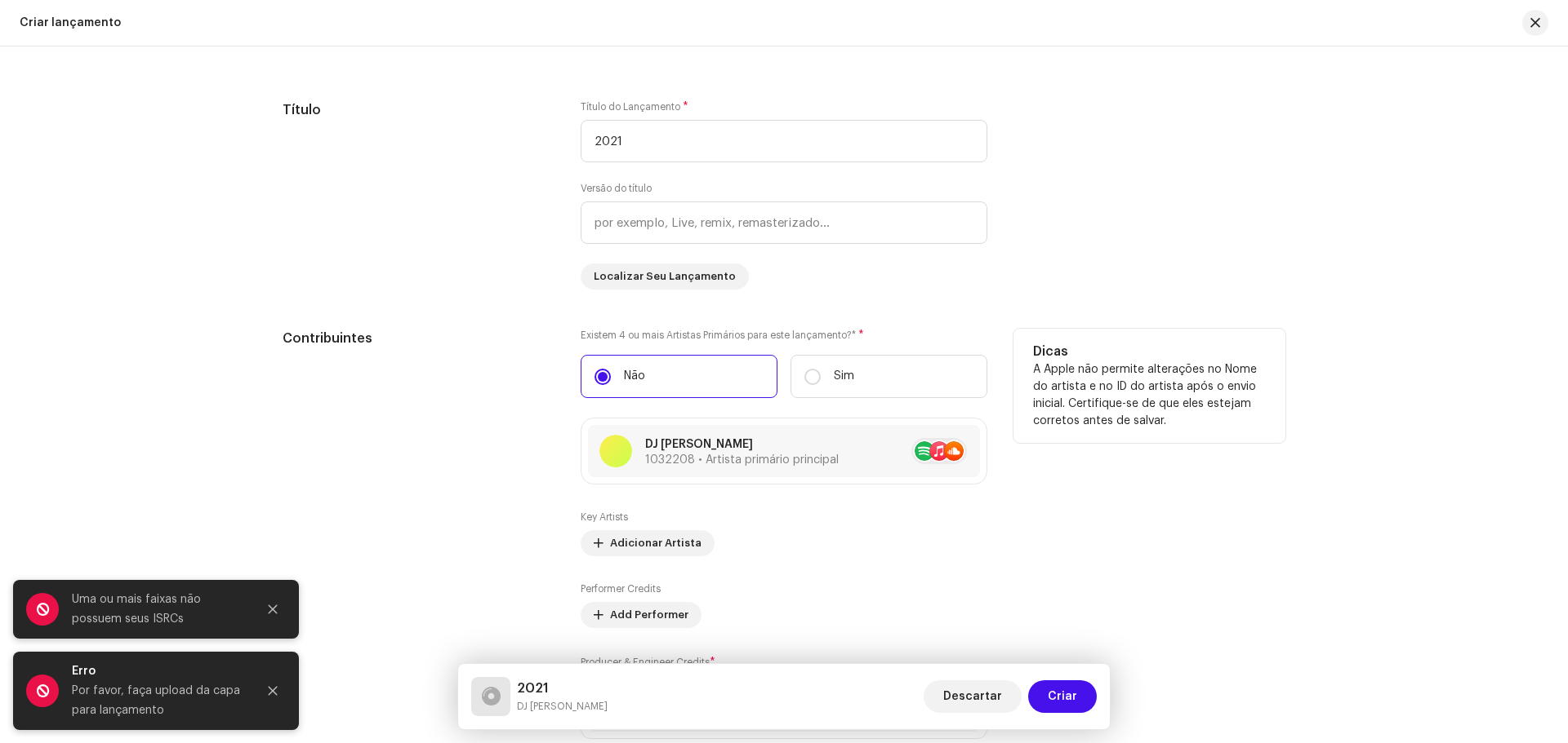
click at [623, 379] on p "Não" at bounding box center [634, 376] width 22 height 17
click at [610, 379] on input "Não" at bounding box center [602, 376] width 16 height 16
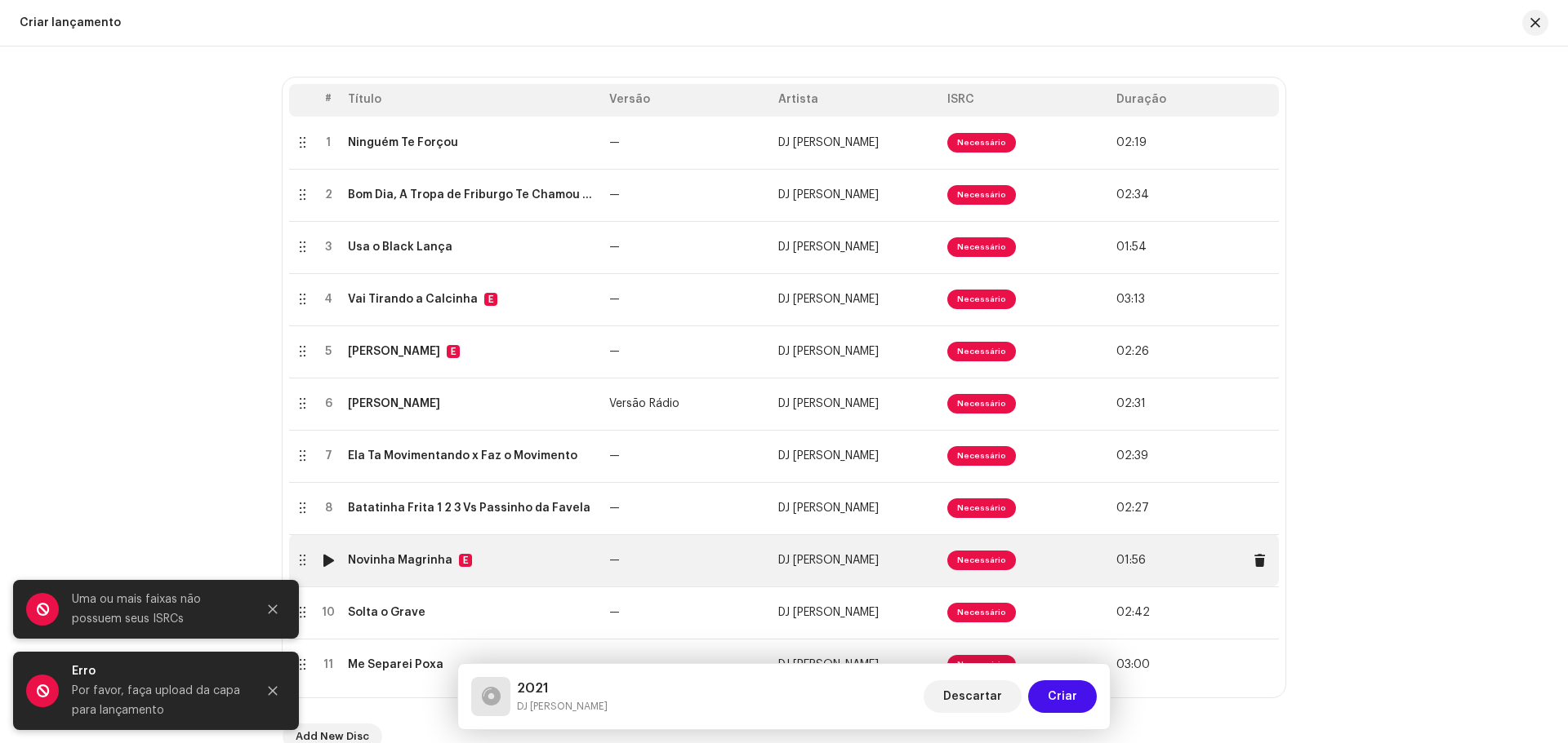
scroll to position [220, 0]
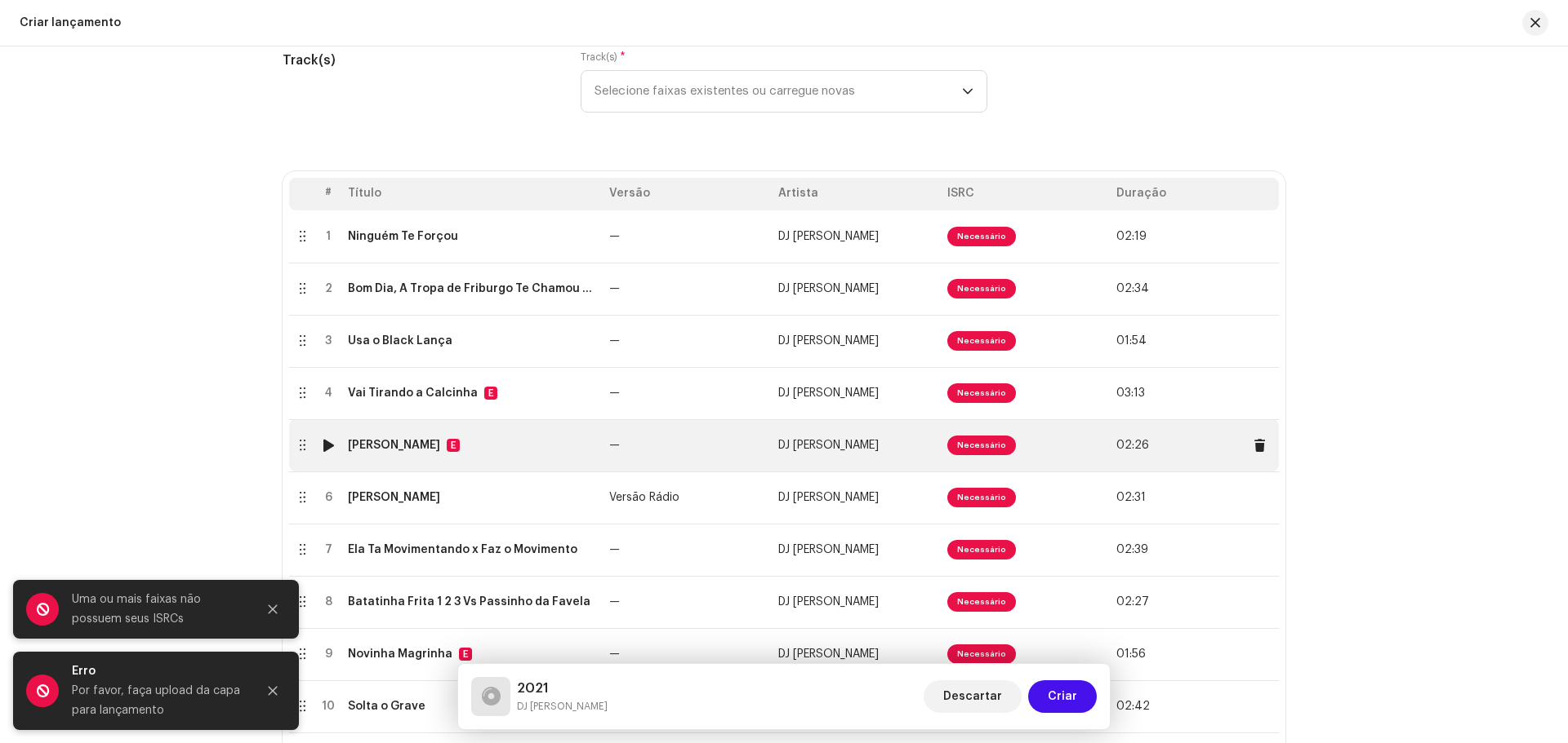
click at [989, 446] on span "Necessário" at bounding box center [981, 445] width 68 height 20
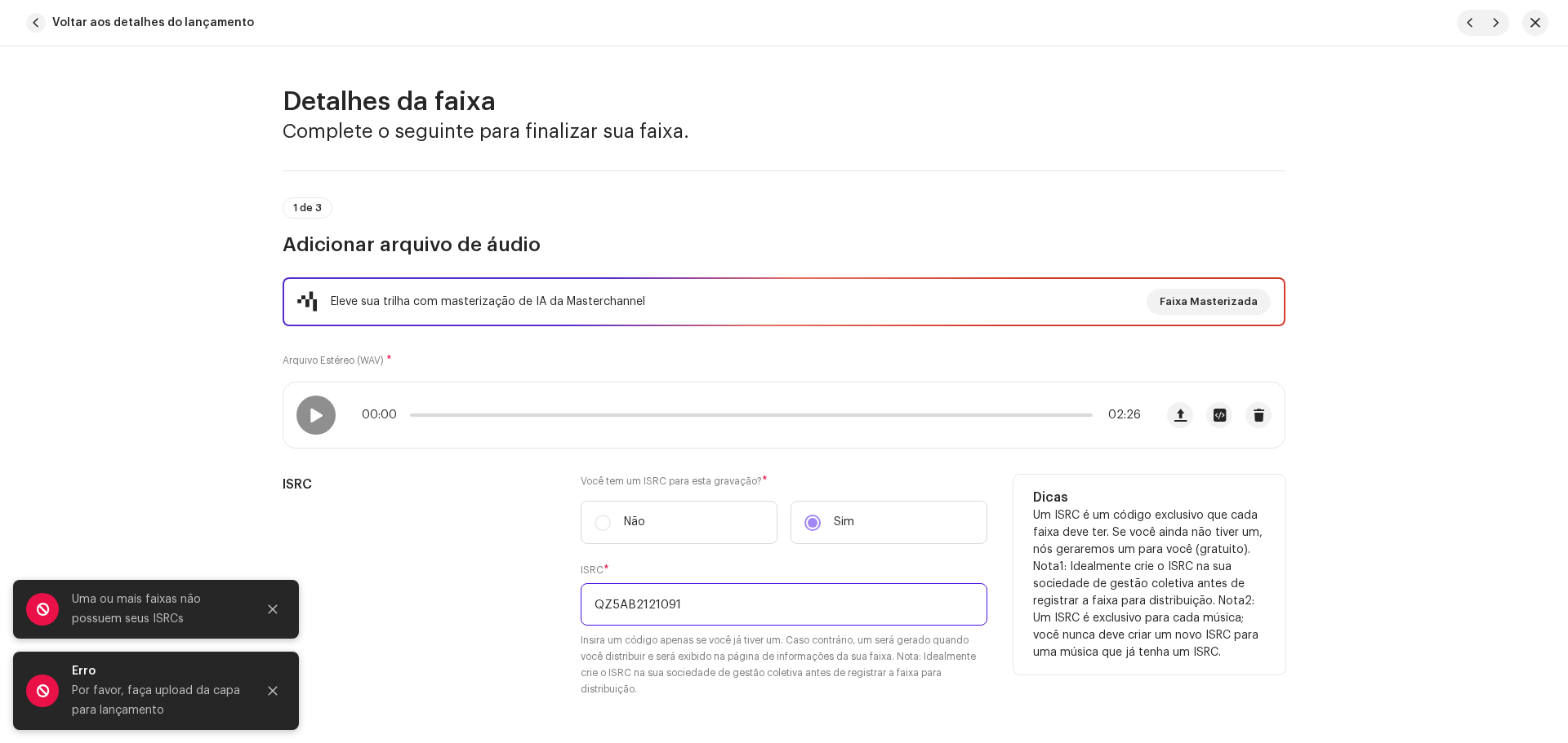
click at [710, 585] on input "QZ5AB2121091" at bounding box center [783, 604] width 407 height 42
click at [586, 603] on input "QZ5AB2121091" at bounding box center [783, 604] width 407 height 42
click at [725, 600] on input "QZ5AB2121091" at bounding box center [783, 604] width 407 height 42
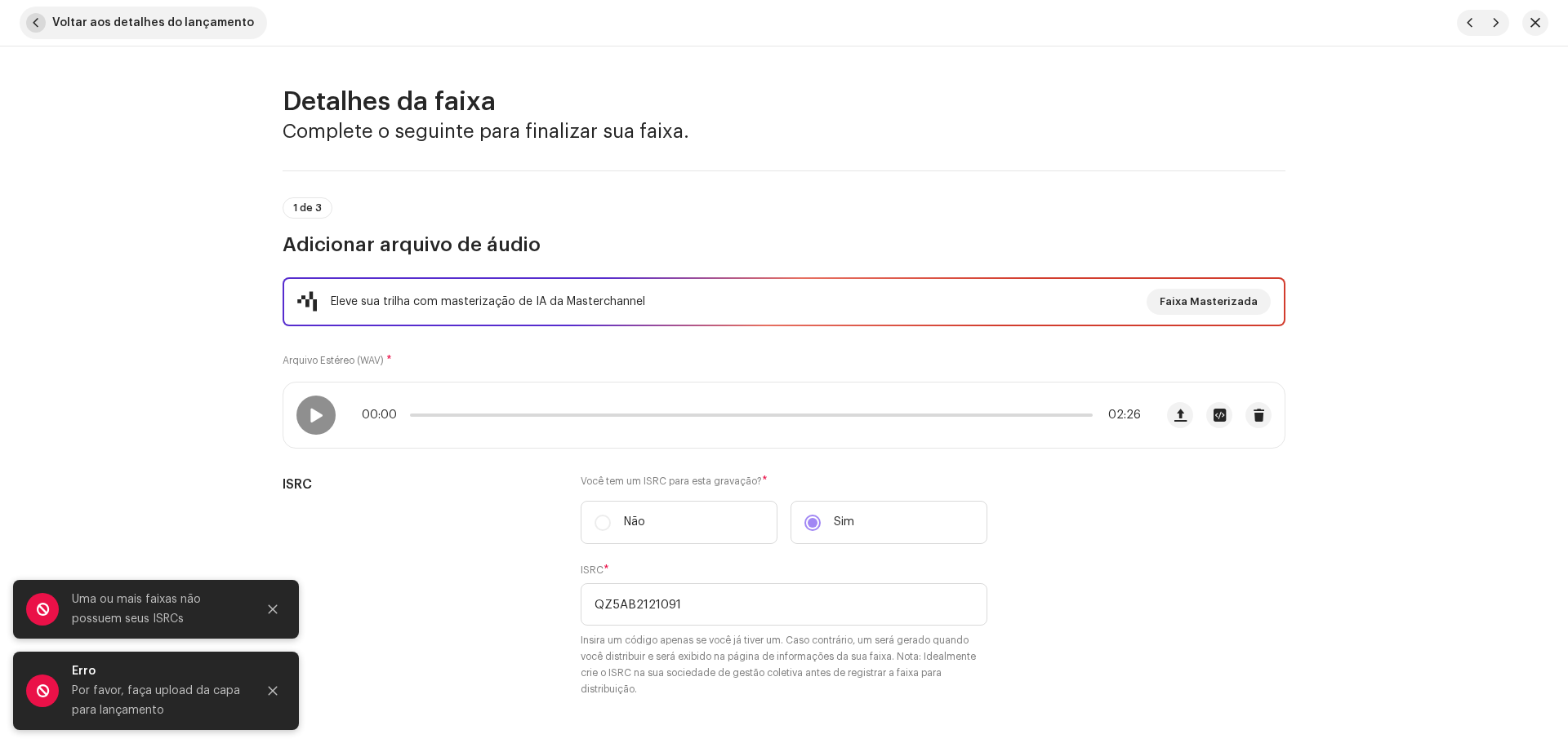
click at [166, 20] on span "Voltar aos detalhes do lançamento" at bounding box center [154, 23] width 202 height 33
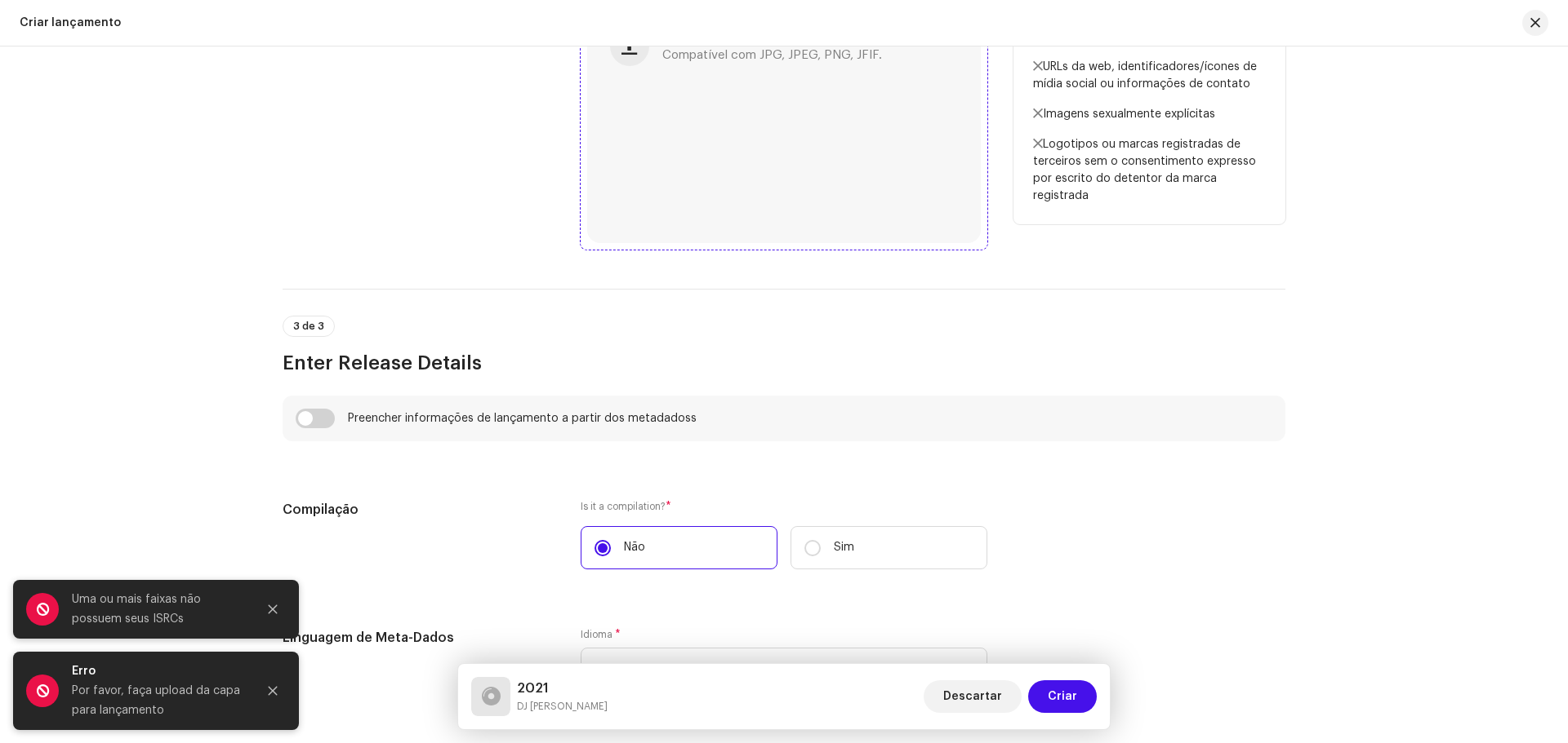
scroll to position [1036, 0]
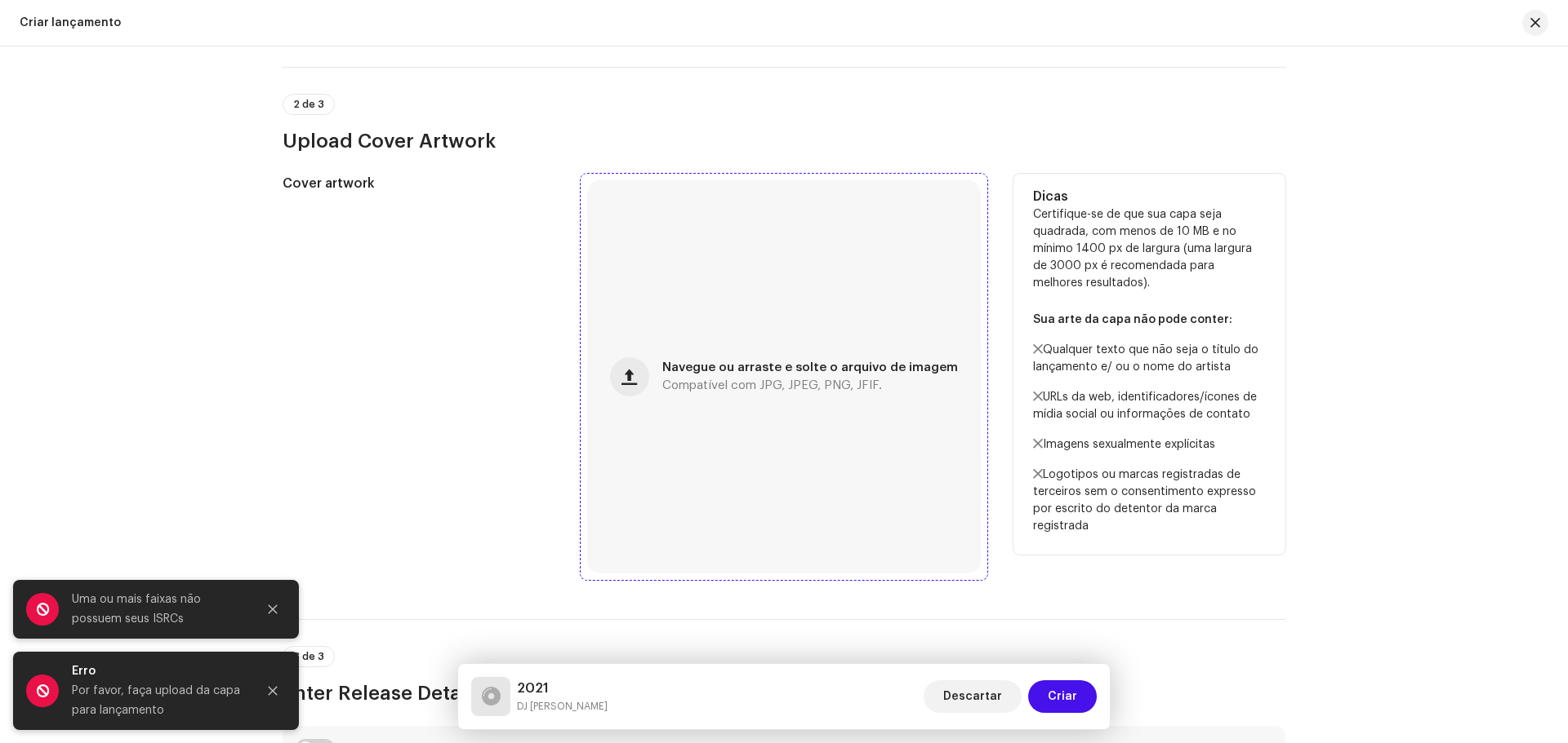
click at [766, 370] on span "Navegue ou arraste e solte o arquivo de imagem" at bounding box center [810, 368] width 295 height 11
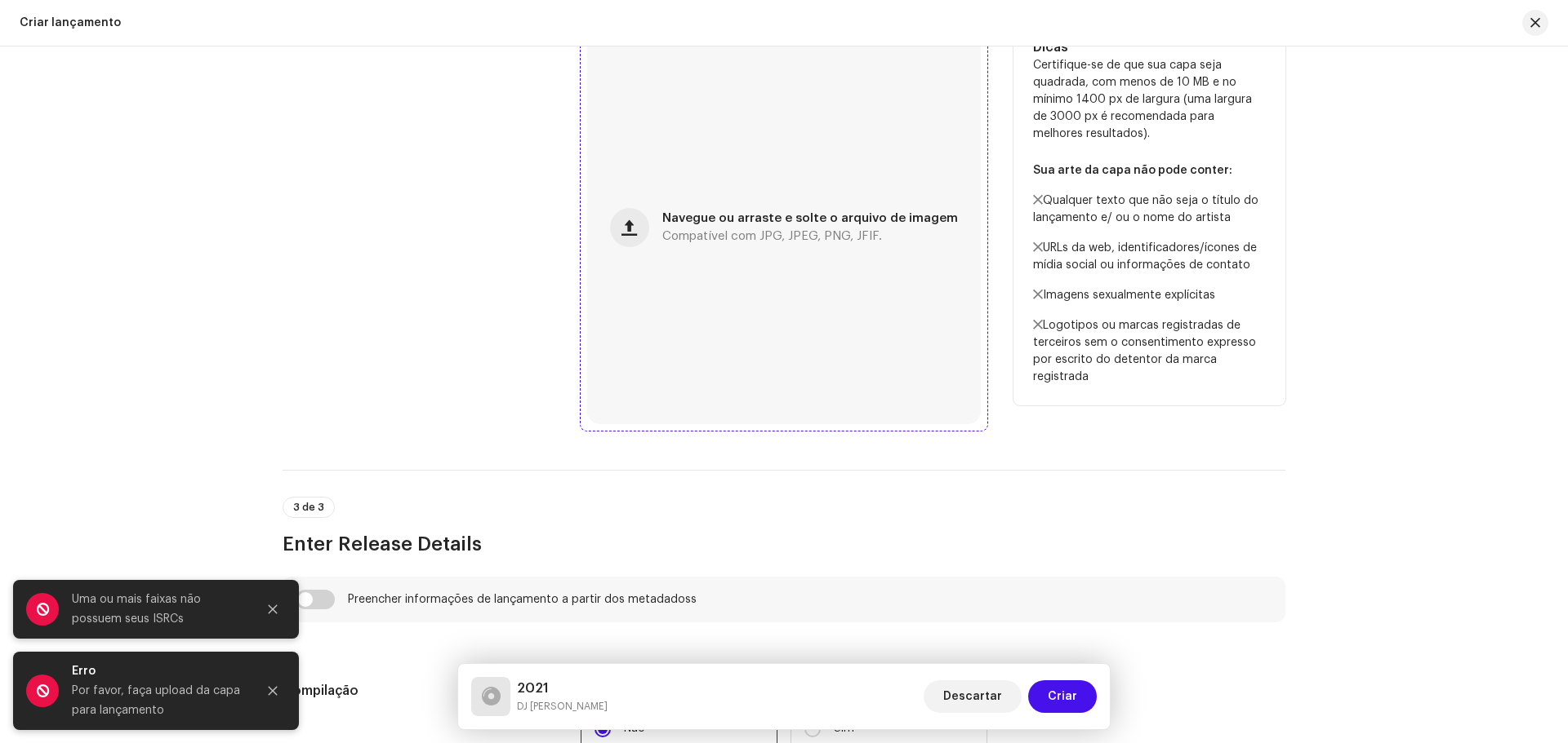
scroll to position [1200, 0]
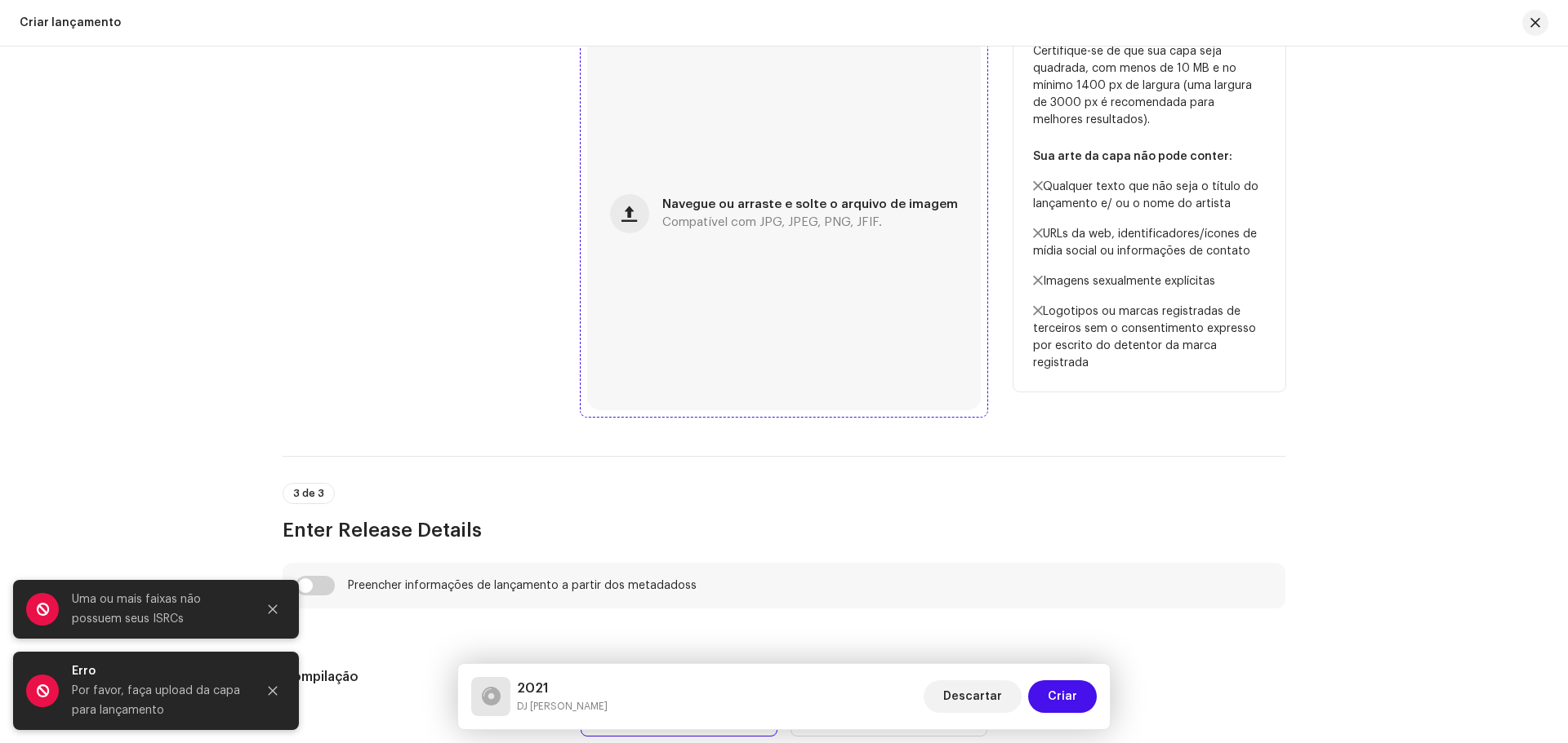
click at [712, 307] on div "Navegue ou arraste e solte o arquivo de imagem Compatível com JPG, JPEG, PNG, J…" at bounding box center [784, 214] width 394 height 394
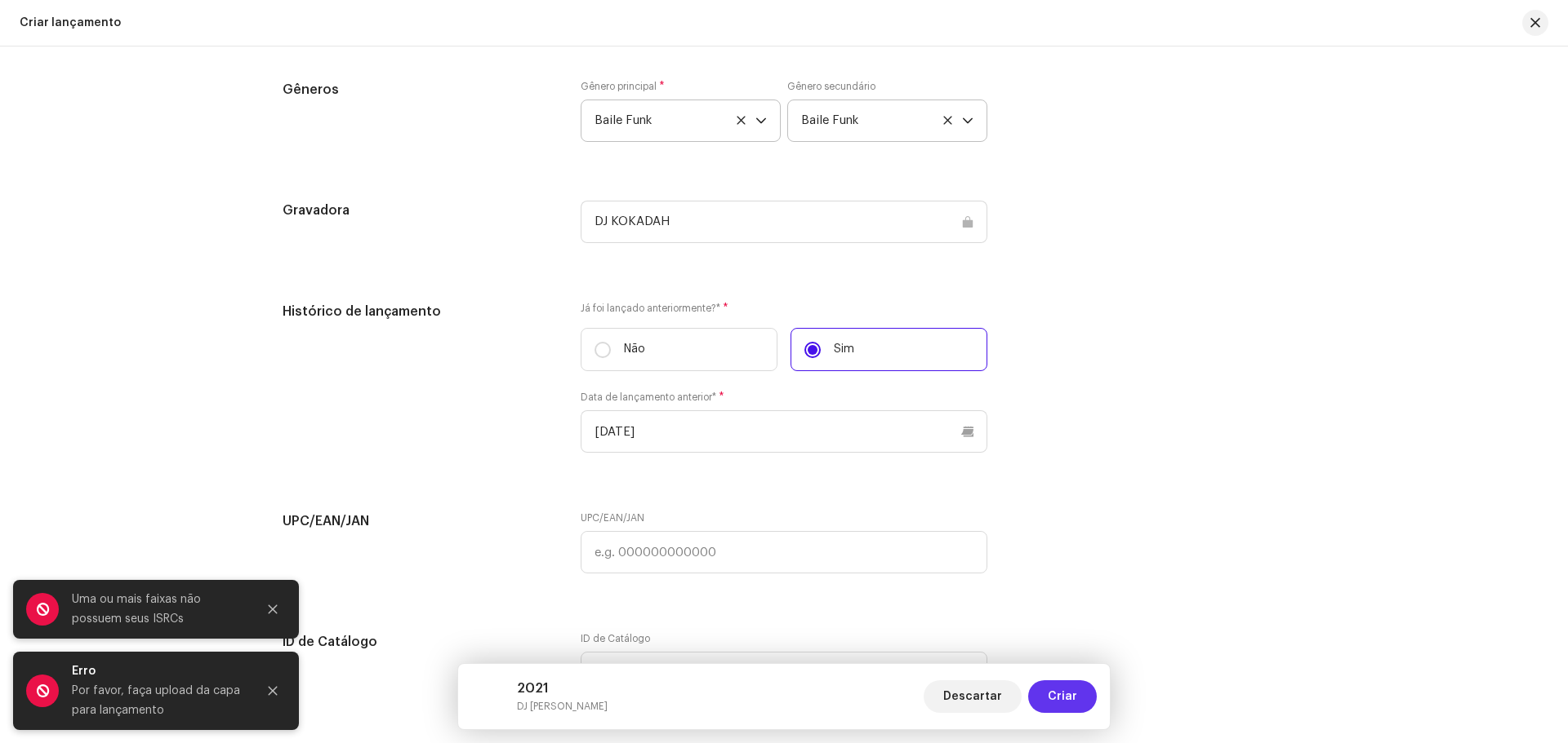
scroll to position [2750, 0]
click at [1069, 699] on span "Criar" at bounding box center [1062, 697] width 29 height 33
click at [1078, 699] on button "Criar" at bounding box center [1062, 697] width 68 height 33
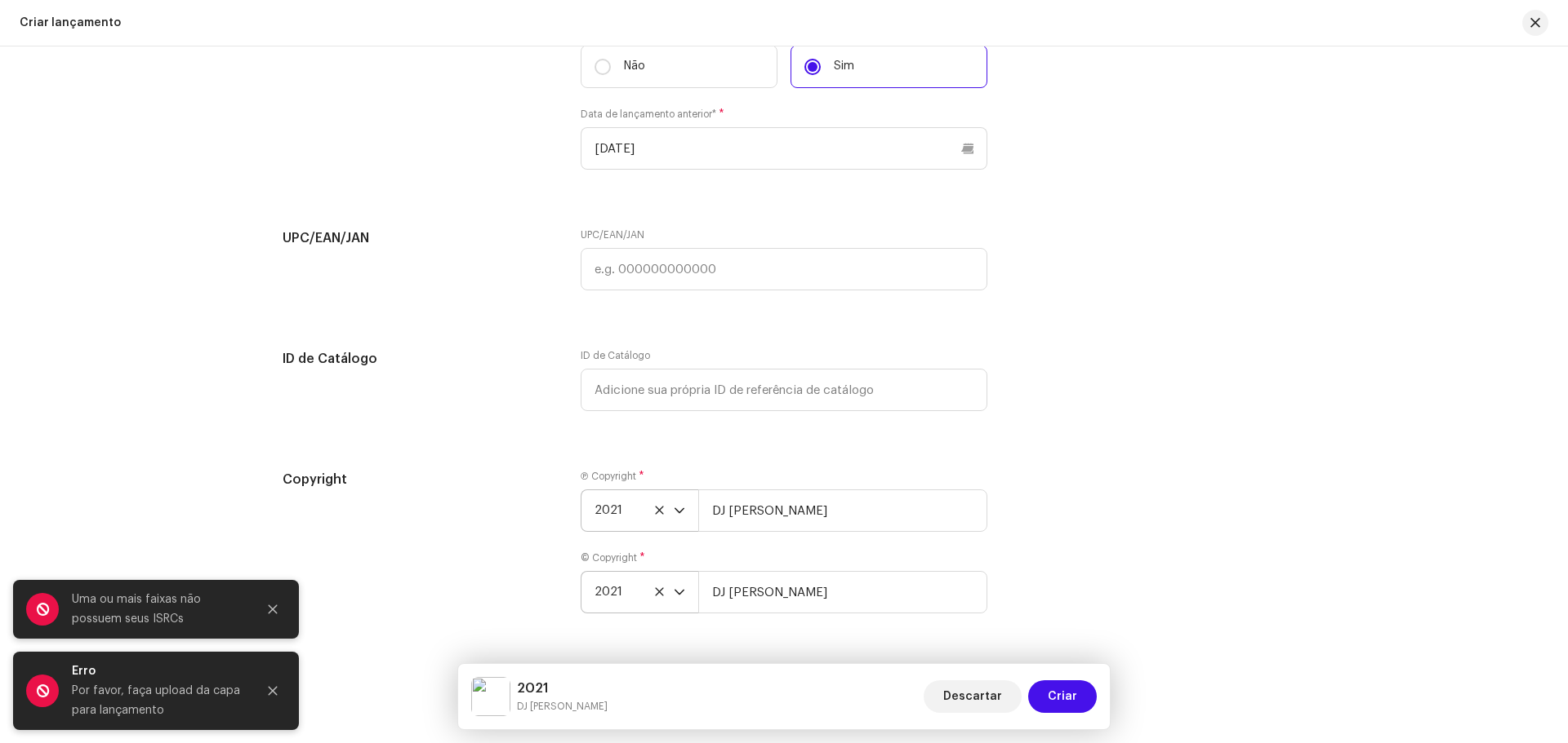
scroll to position [3076, 0]
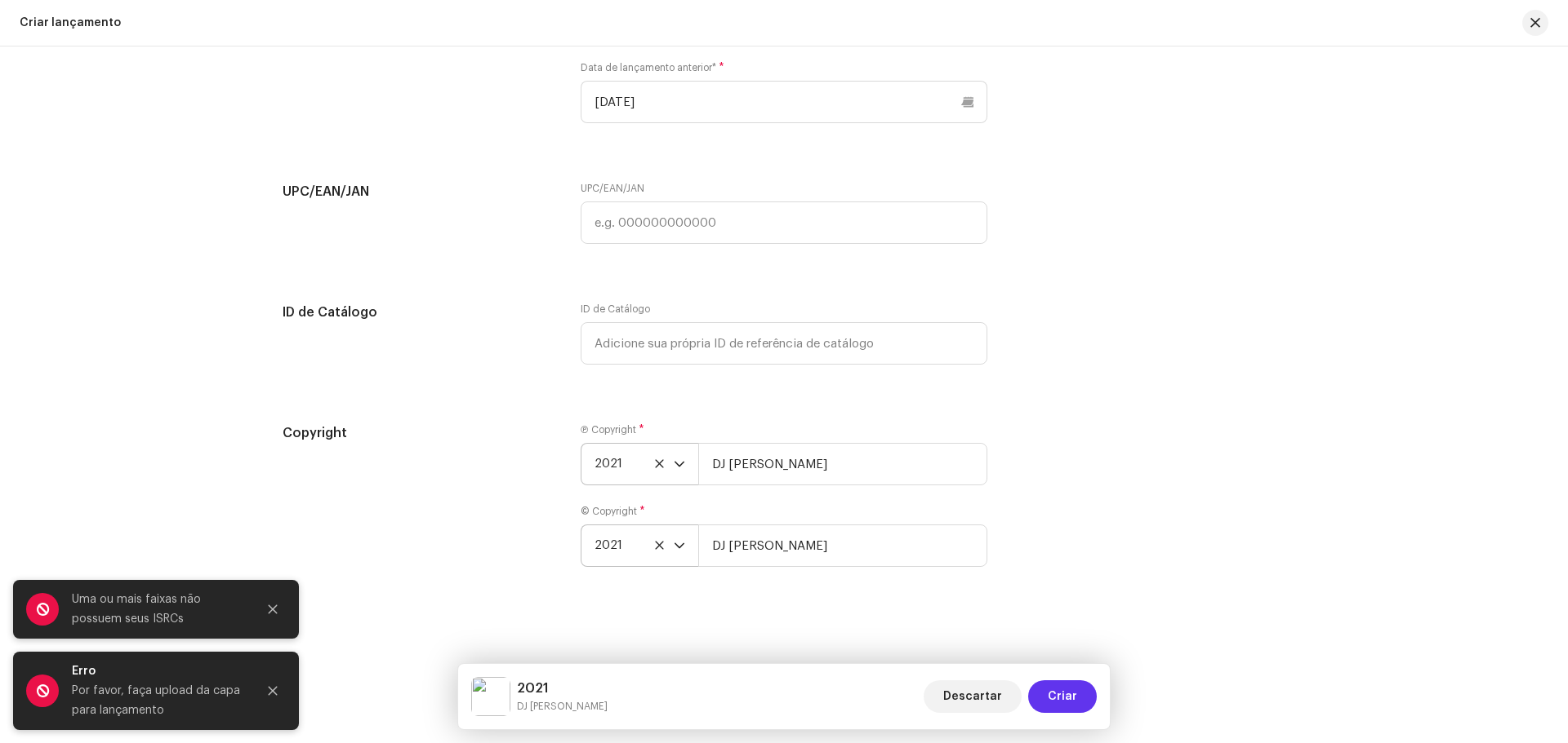
click at [1076, 698] on span "Criar" at bounding box center [1062, 697] width 29 height 33
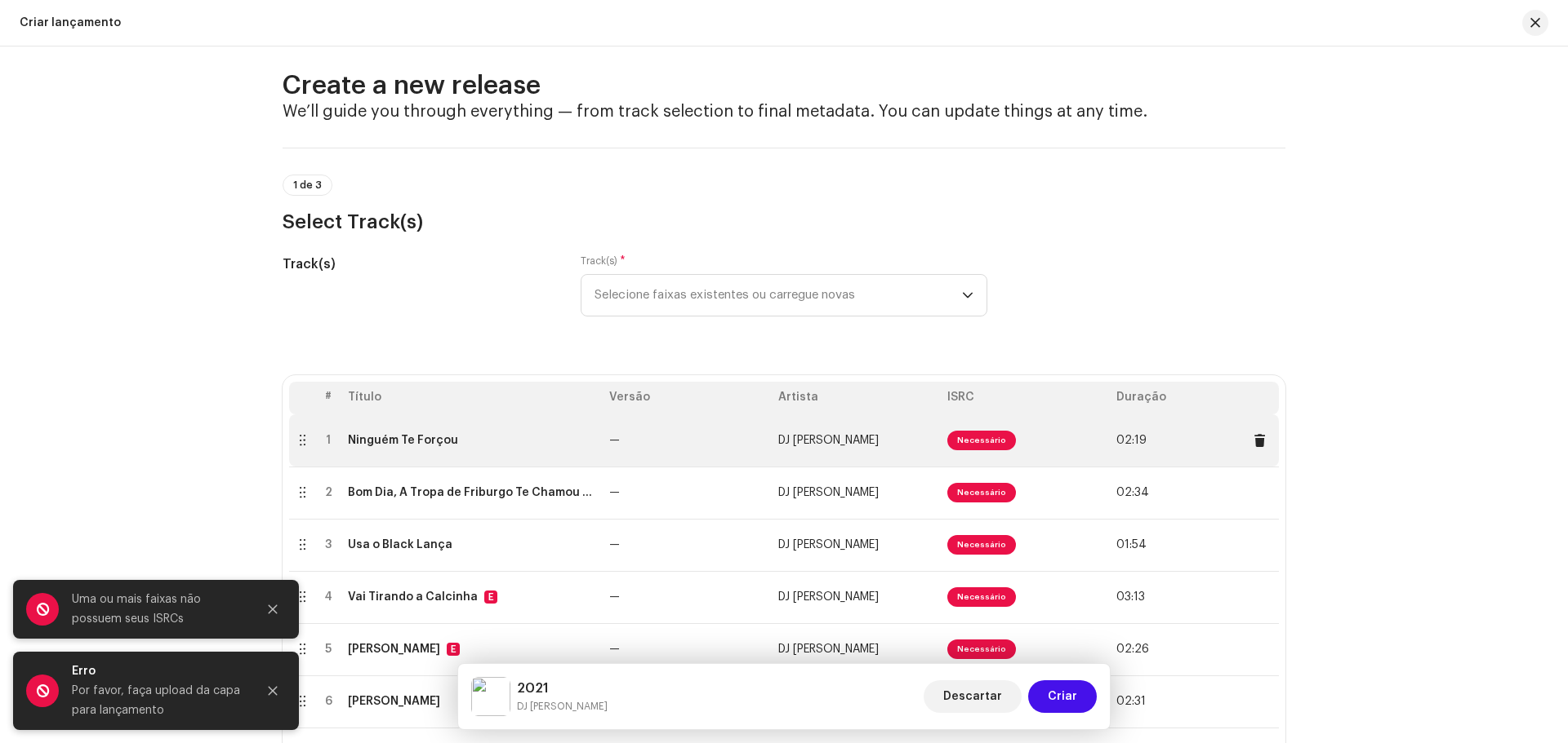
scroll to position [0, 0]
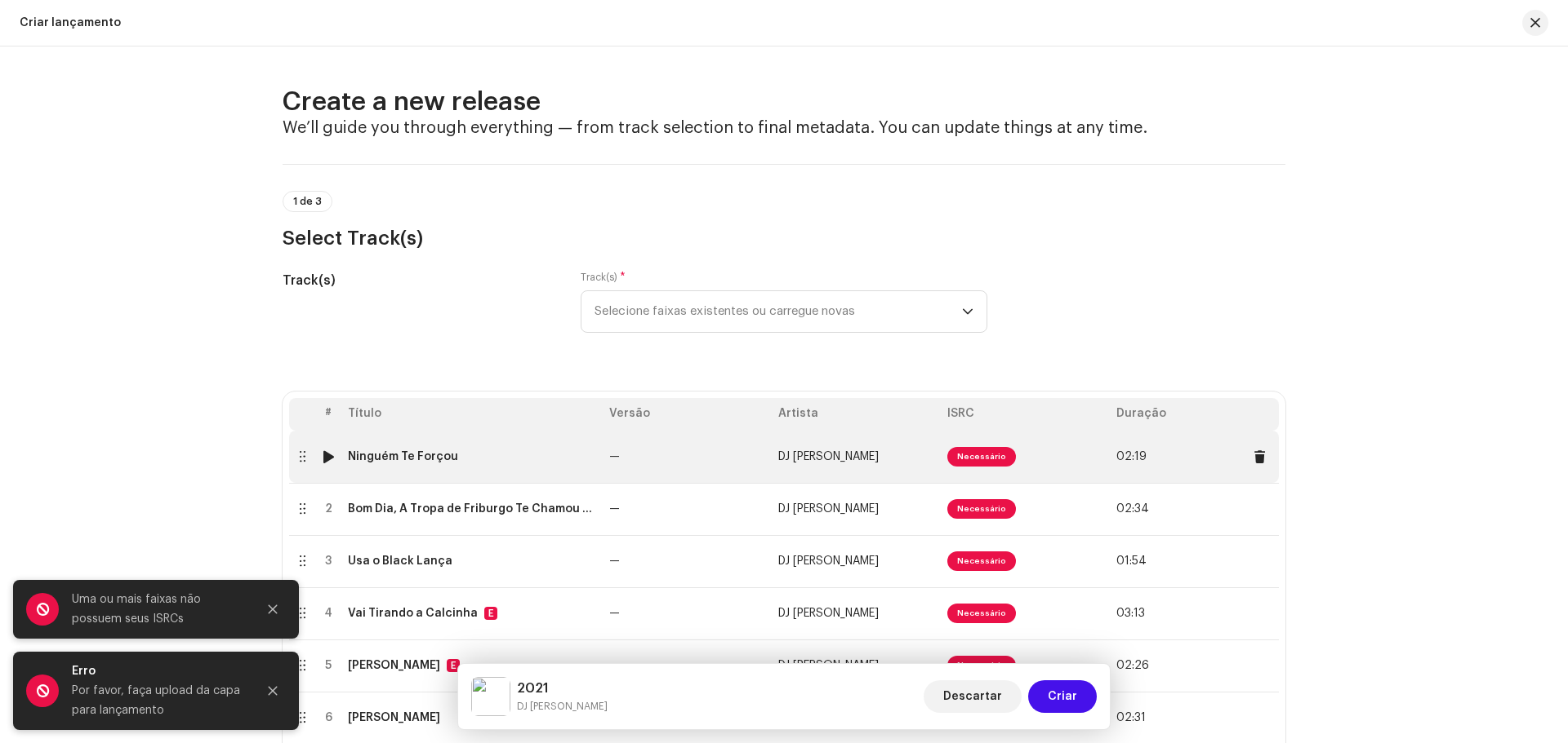
click at [978, 461] on span "Necessário" at bounding box center [981, 457] width 68 height 20
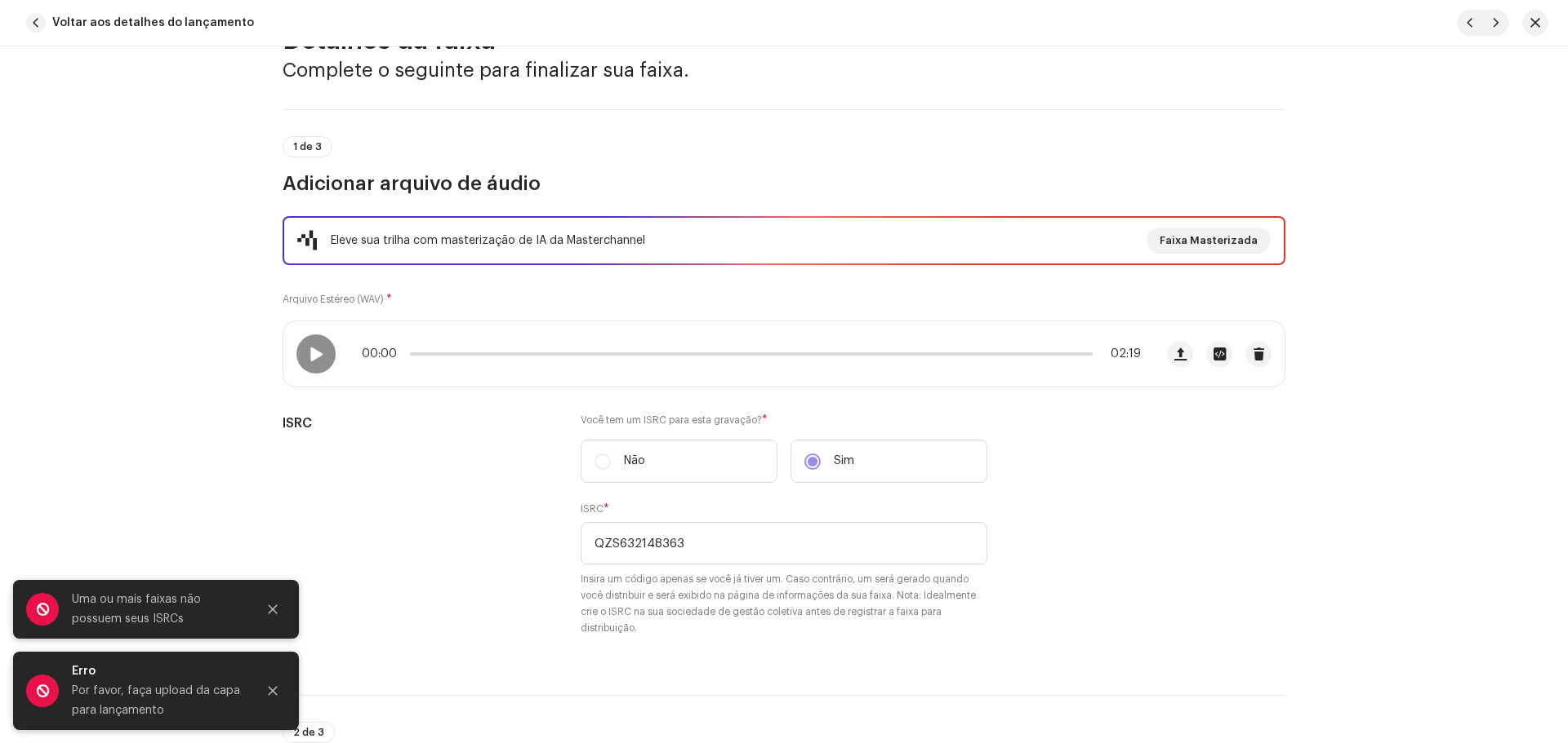
scroll to position [326, 0]
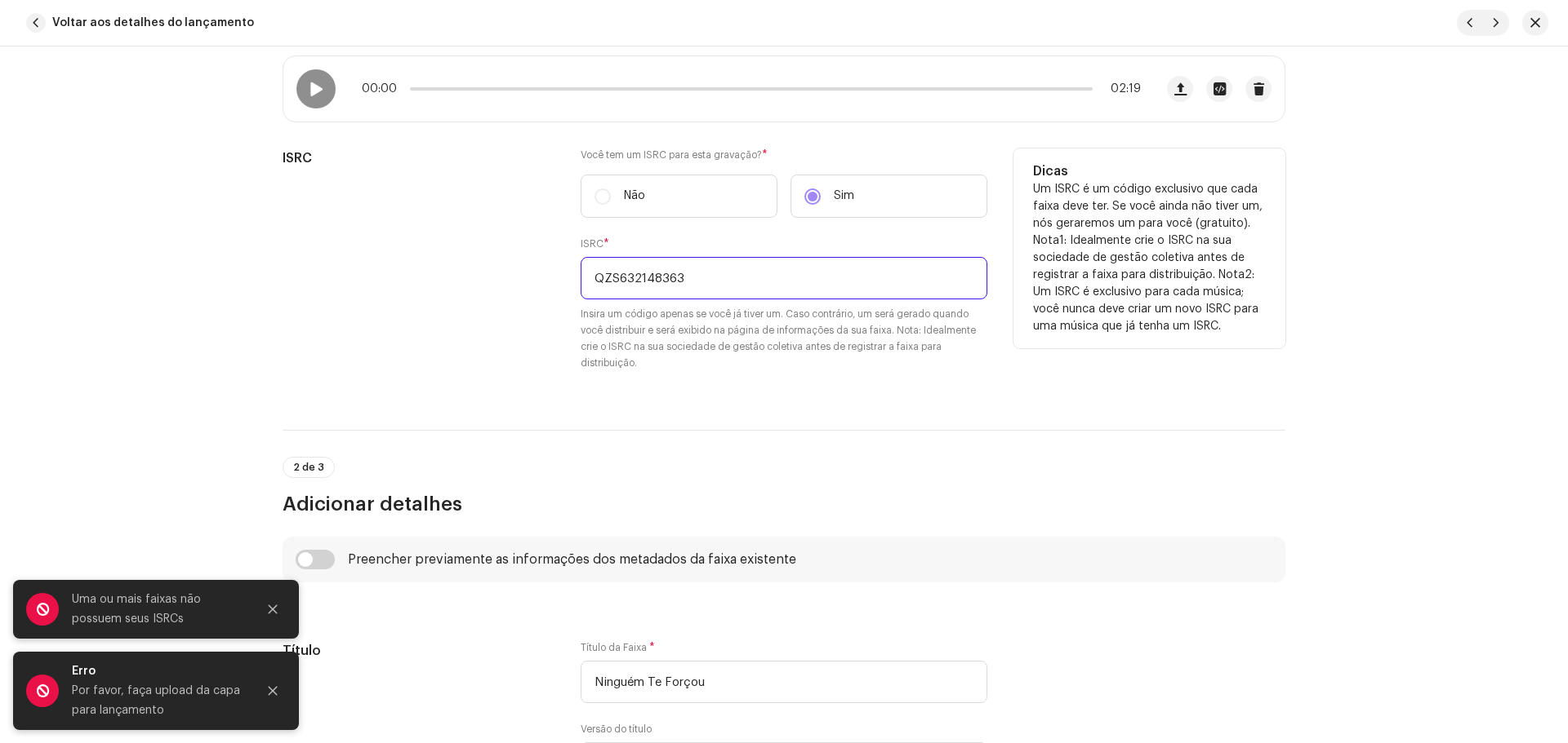
drag, startPoint x: 699, startPoint y: 285, endPoint x: 499, endPoint y: 310, distance: 201.6
click at [499, 310] on div "ISRC Você tem um ISRC para esta gravação? * Não Sim ISRC * QZS632148363 Insira …" at bounding box center [783, 269] width 1002 height 242
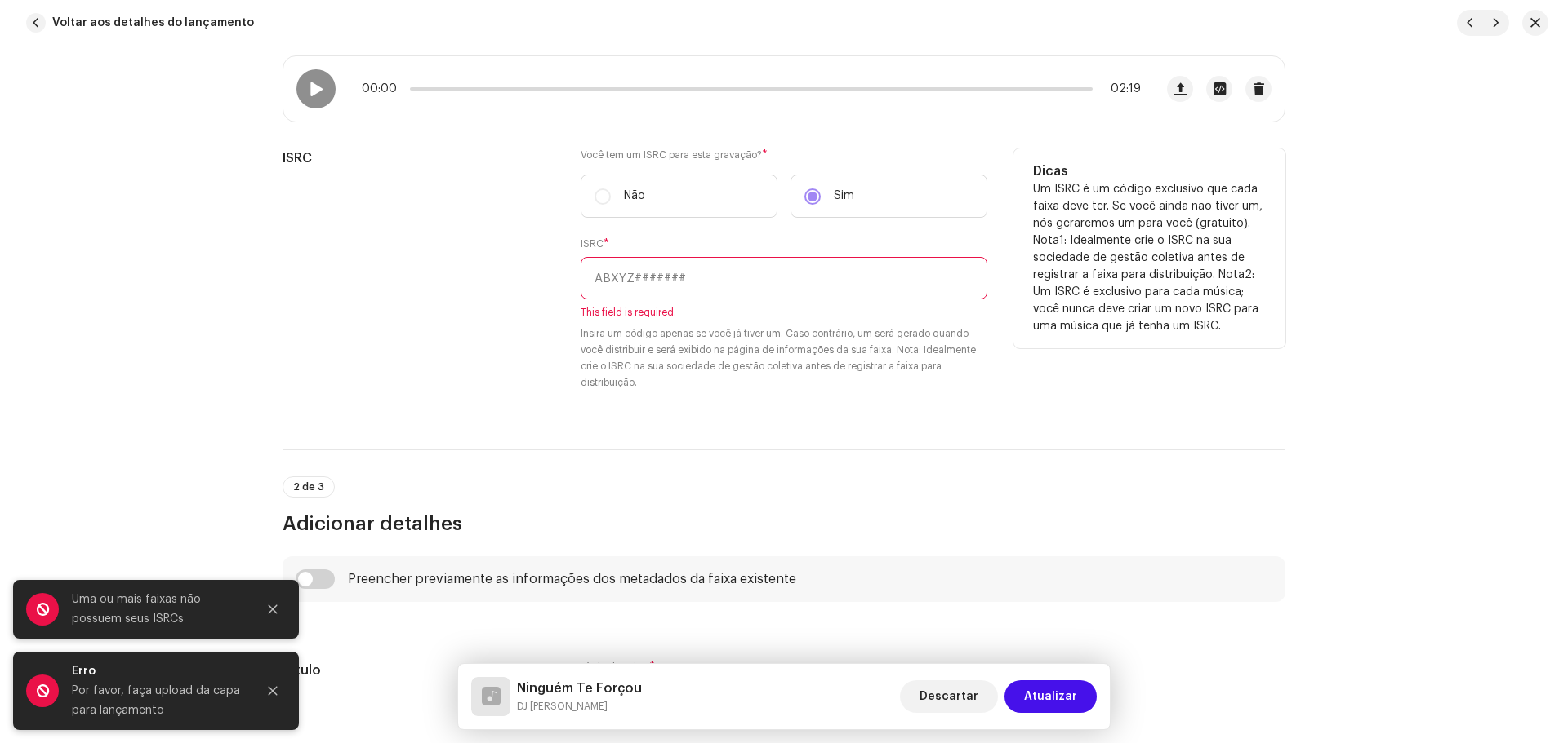
click at [597, 202] on label "Não" at bounding box center [679, 196] width 197 height 43
click at [641, 193] on p "Não" at bounding box center [634, 197] width 22 height 17
click at [698, 273] on input "text" at bounding box center [783, 278] width 407 height 42
paste input "QZS632148363"
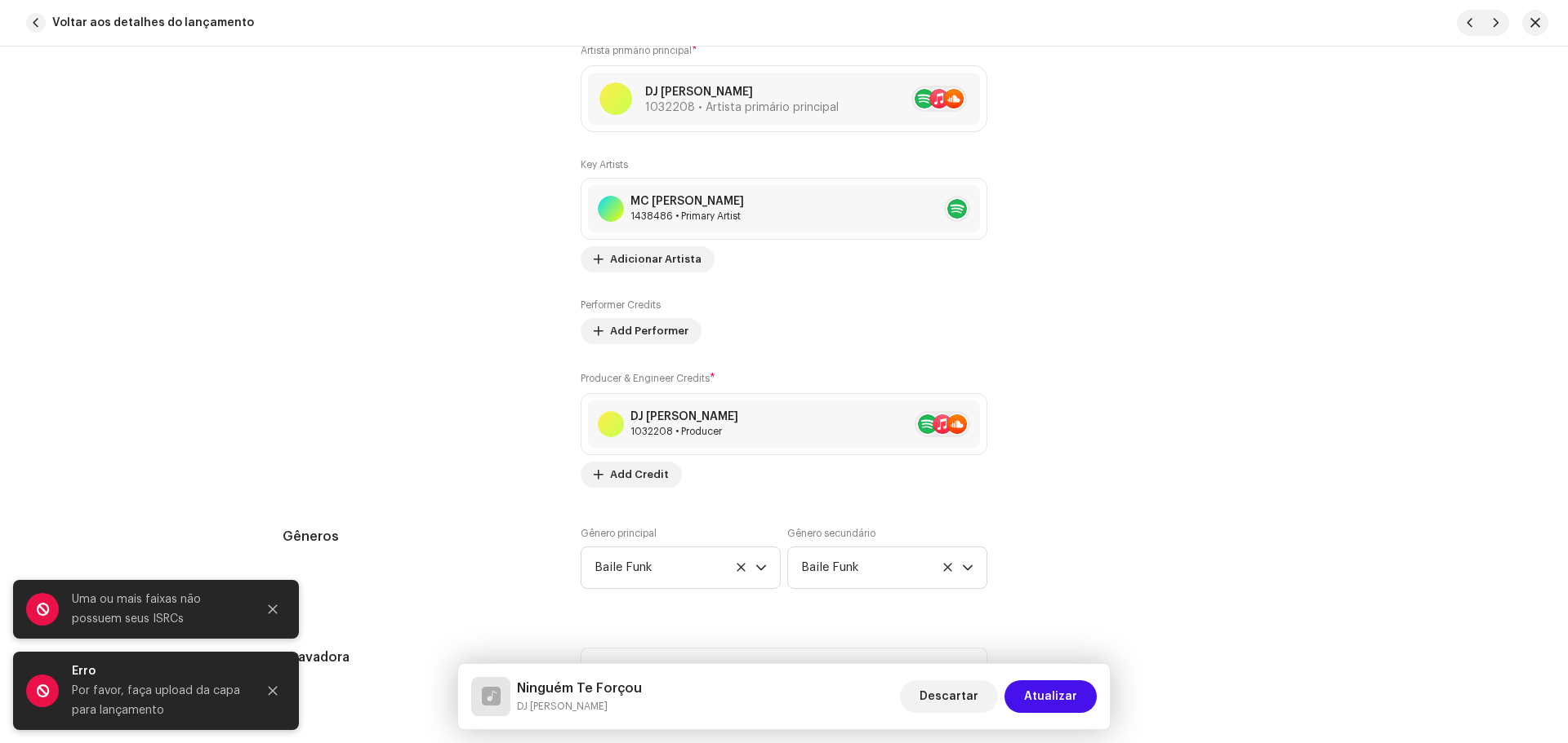
scroll to position [1551, 0]
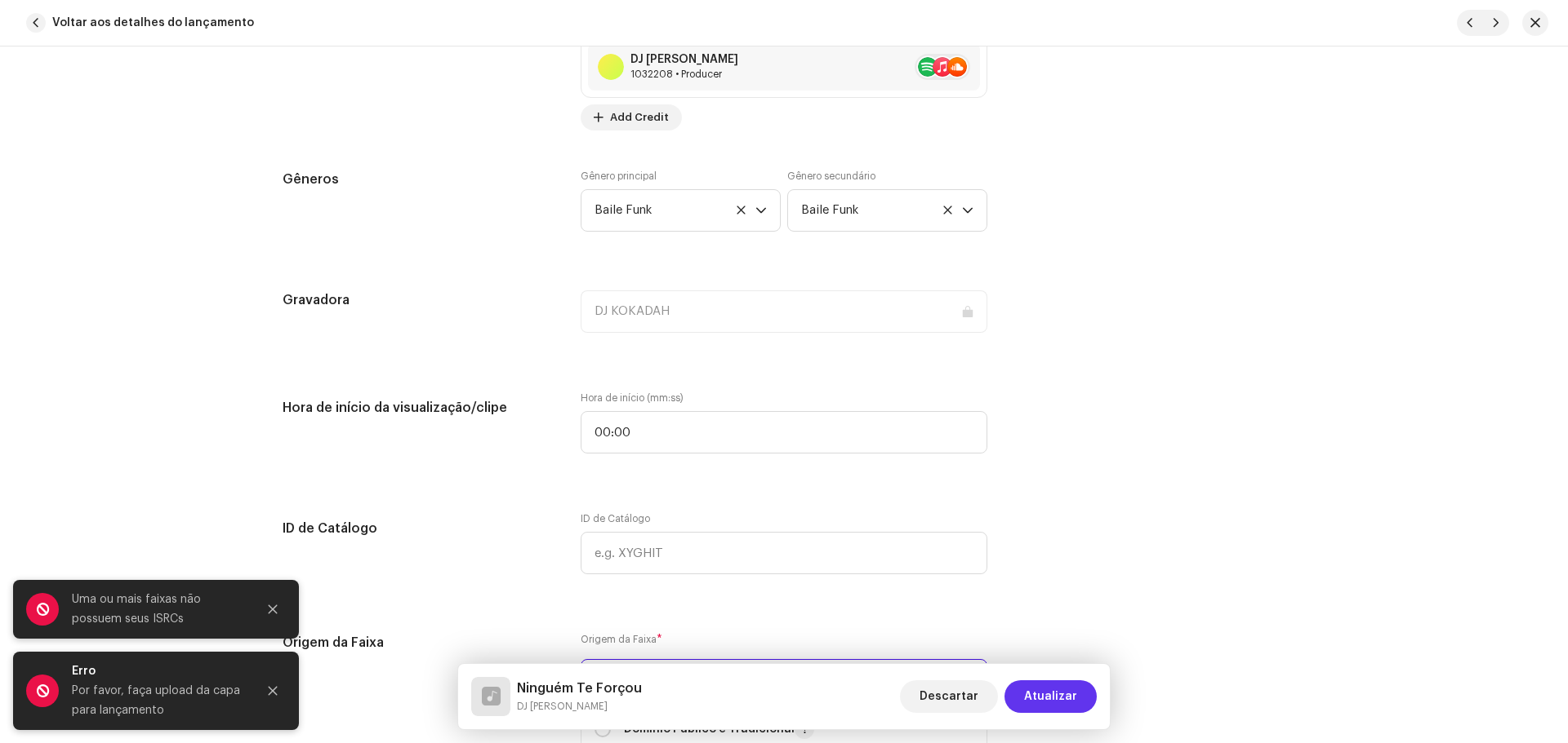
type input "QZS632148363"
click at [1062, 702] on span "Atualizar" at bounding box center [1050, 697] width 53 height 33
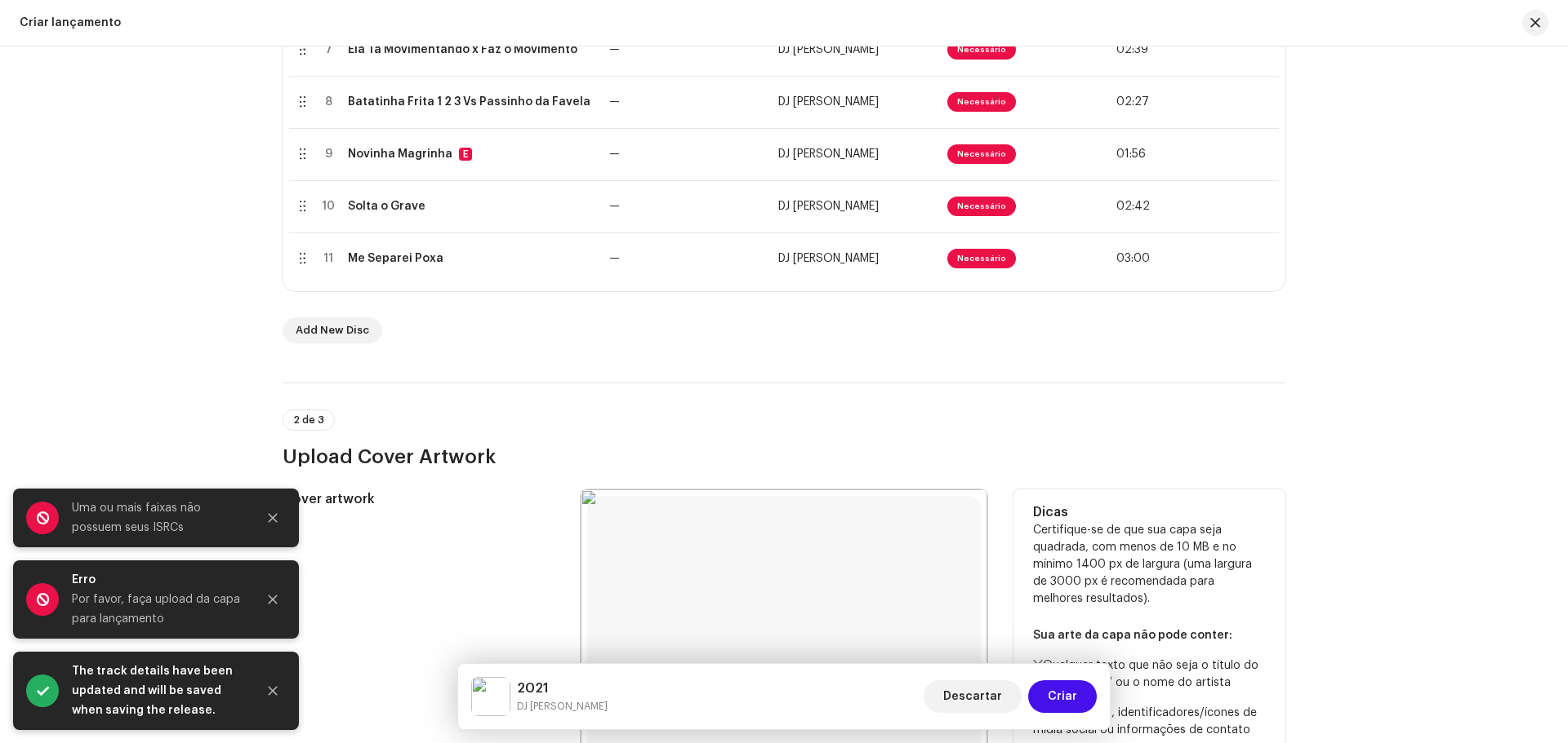
scroll to position [816, 0]
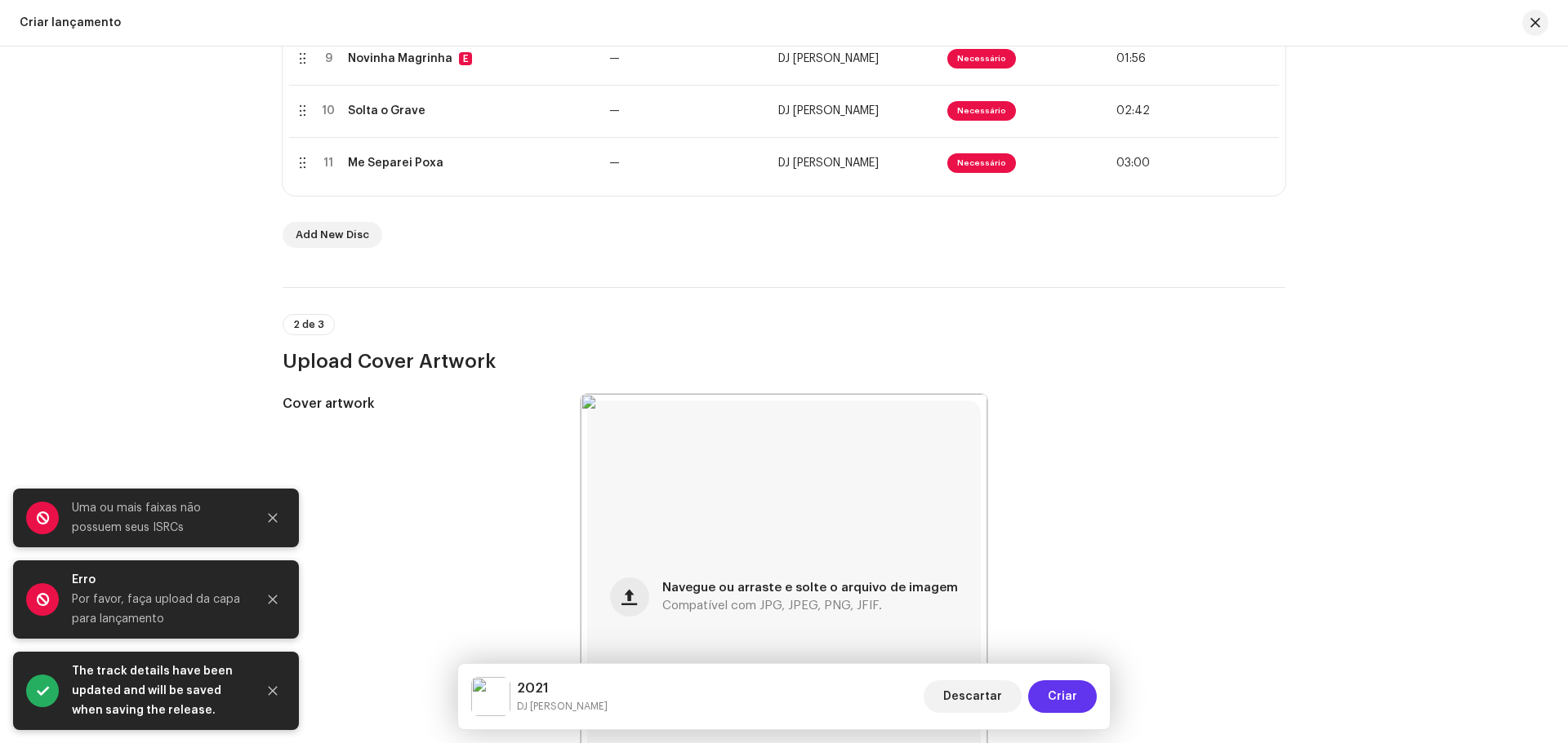
click at [1086, 692] on button "Criar" at bounding box center [1062, 697] width 68 height 33
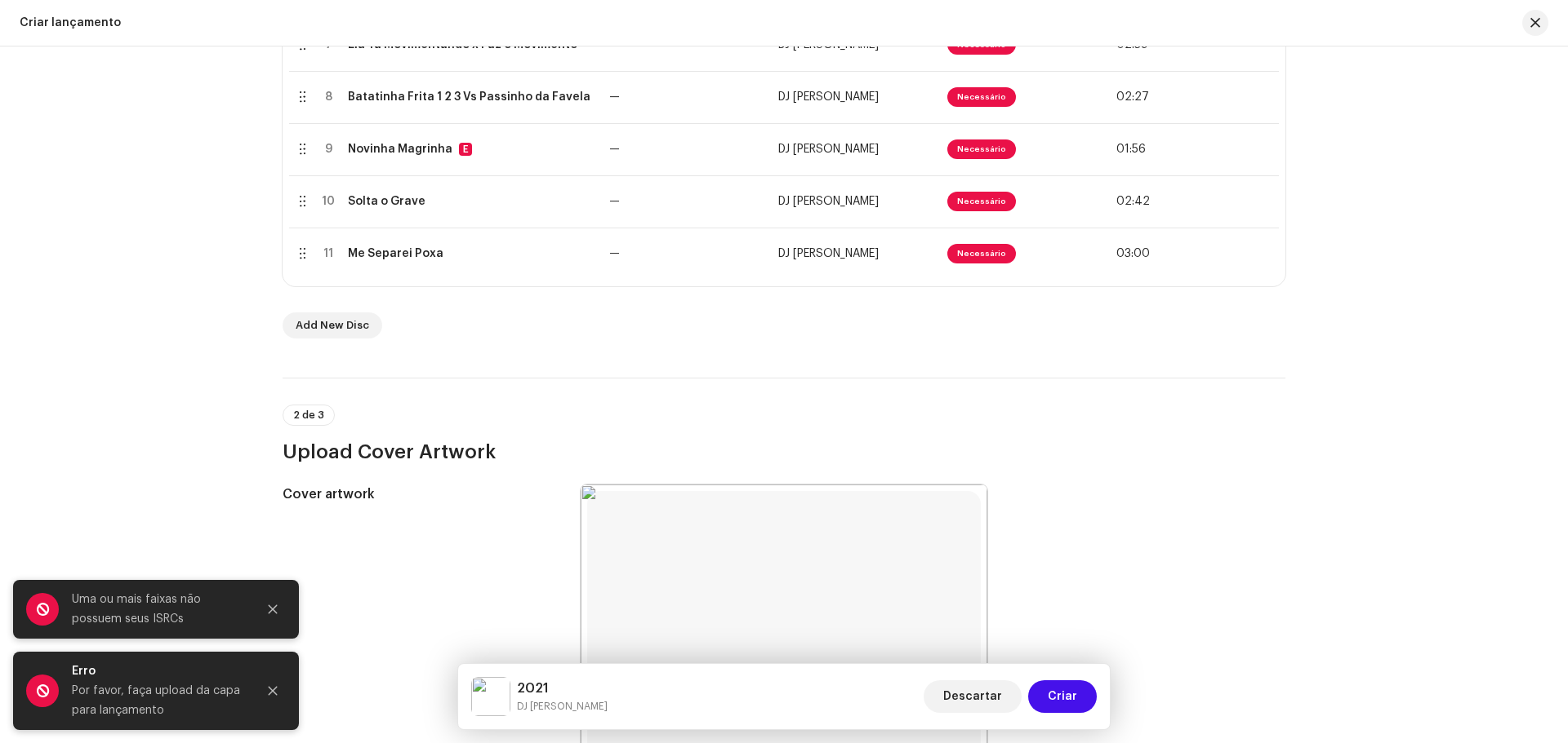
scroll to position [653, 0]
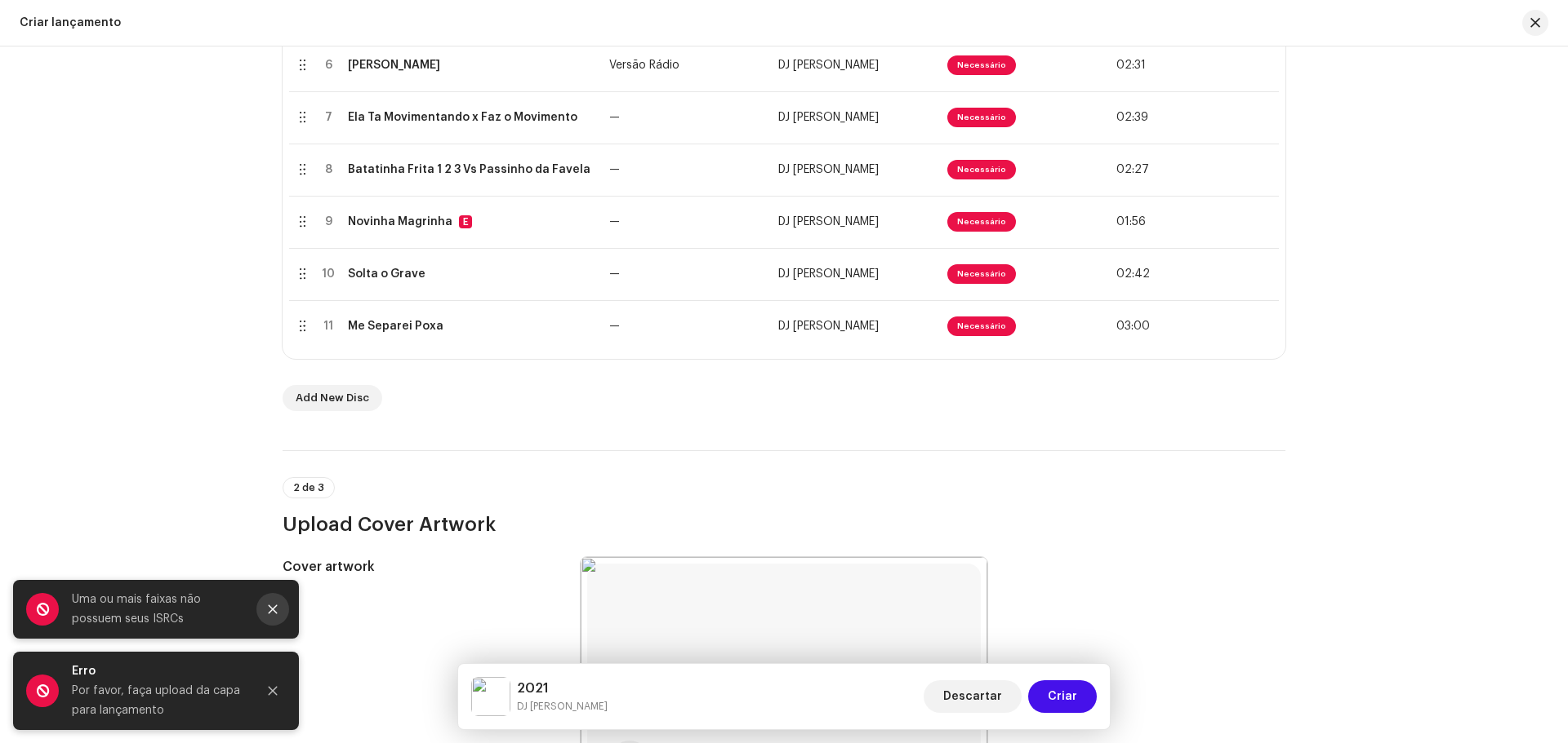
click at [277, 604] on icon "Close" at bounding box center [272, 609] width 11 height 11
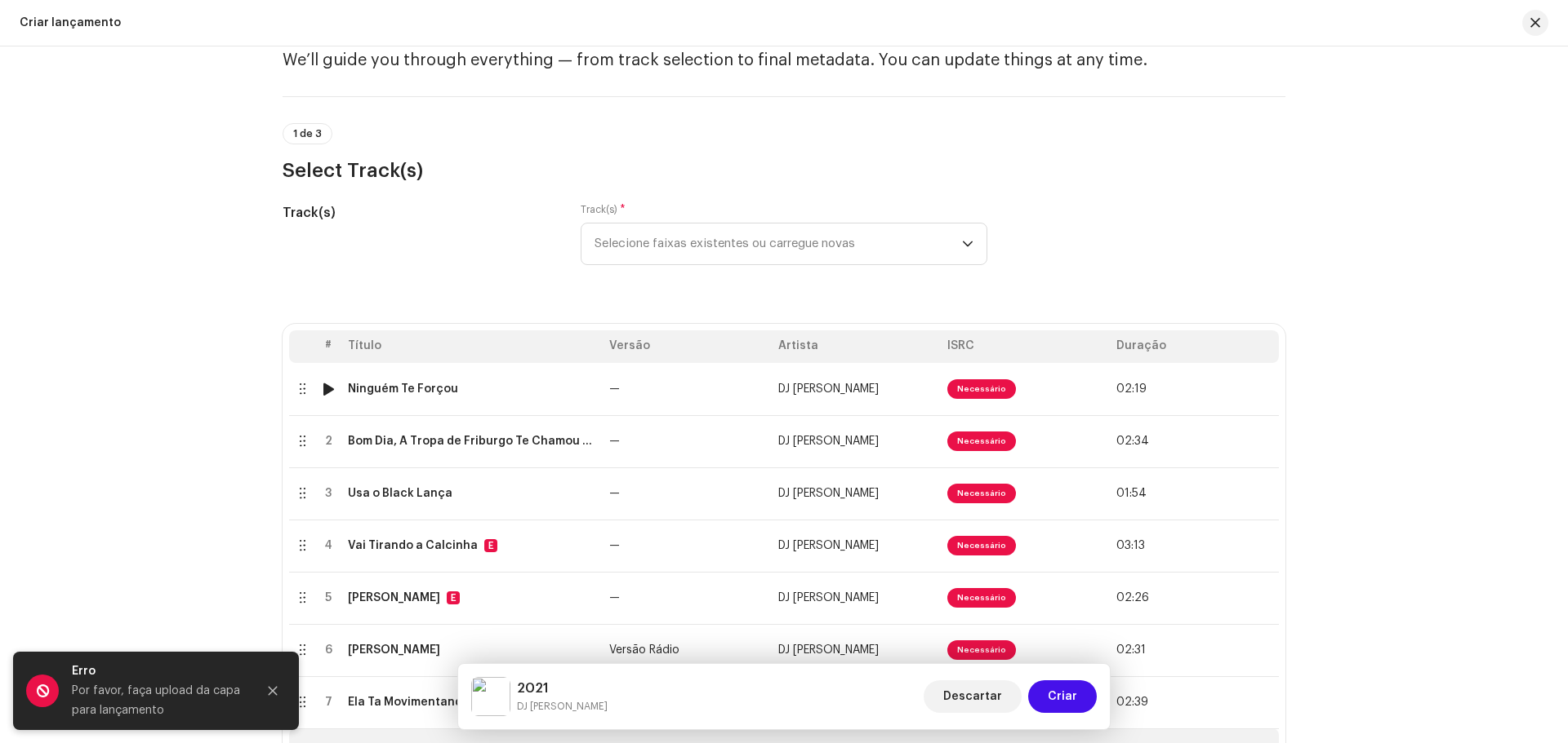
scroll to position [0, 0]
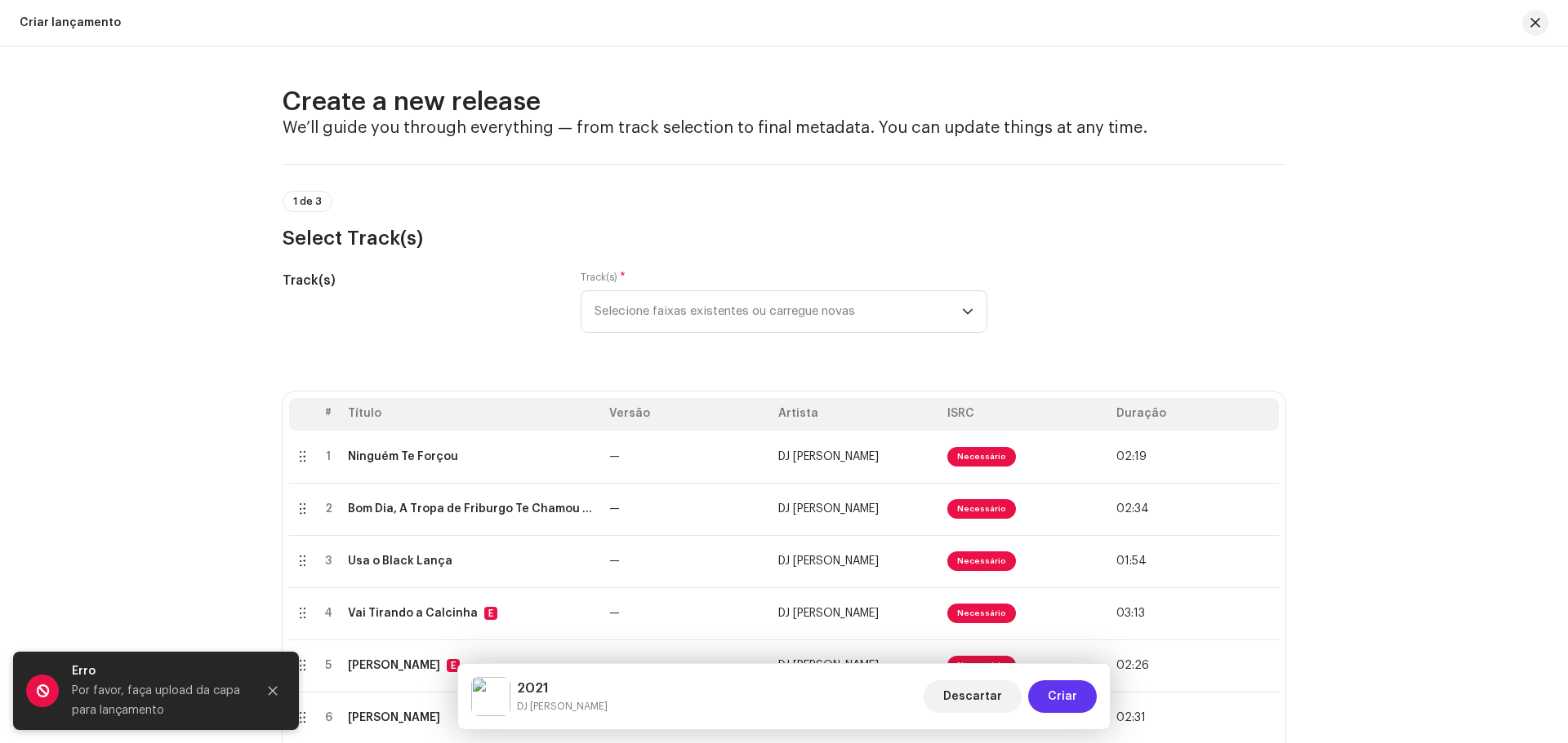
click at [1084, 699] on button "Criar" at bounding box center [1062, 697] width 68 height 33
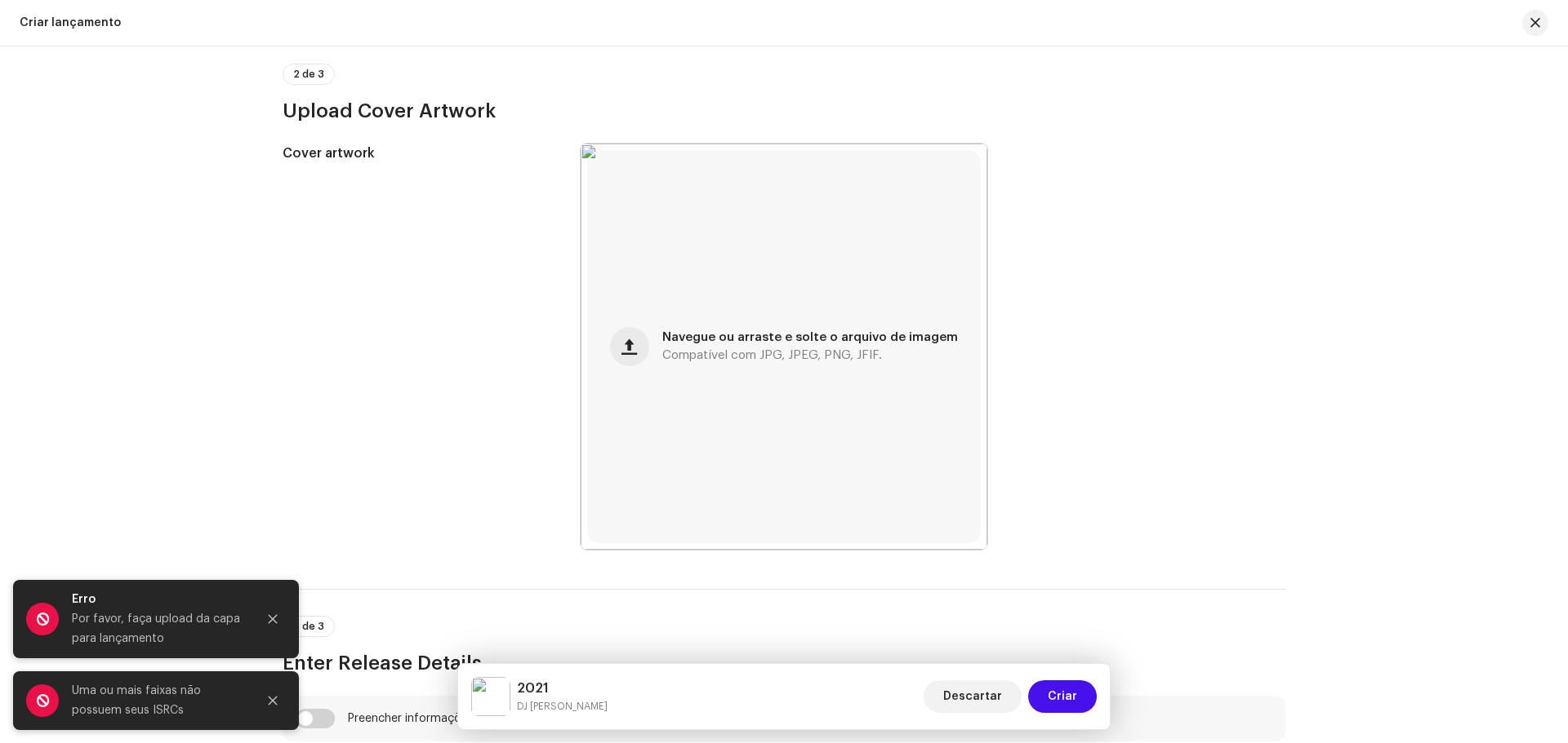
scroll to position [1036, 0]
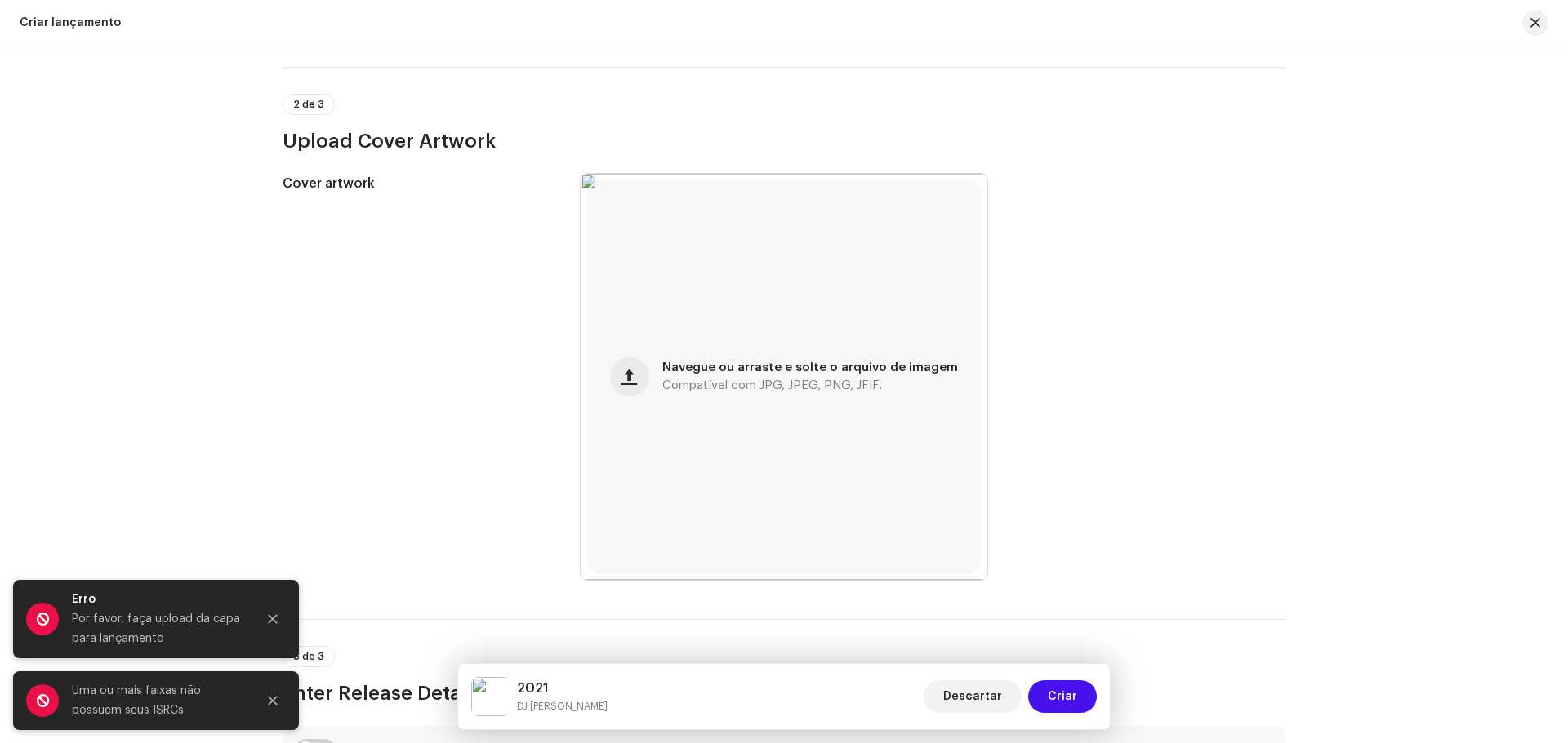
click at [1342, 257] on div "Create a new release We’ll guide you through everything — from track selection …" at bounding box center [784, 395] width 1568 height 697
drag, startPoint x: 1377, startPoint y: 231, endPoint x: 1332, endPoint y: 255, distance: 51.0
click at [1375, 233] on div "Create a new release We’ll guide you through everything — from track selection …" at bounding box center [784, 395] width 1568 height 697
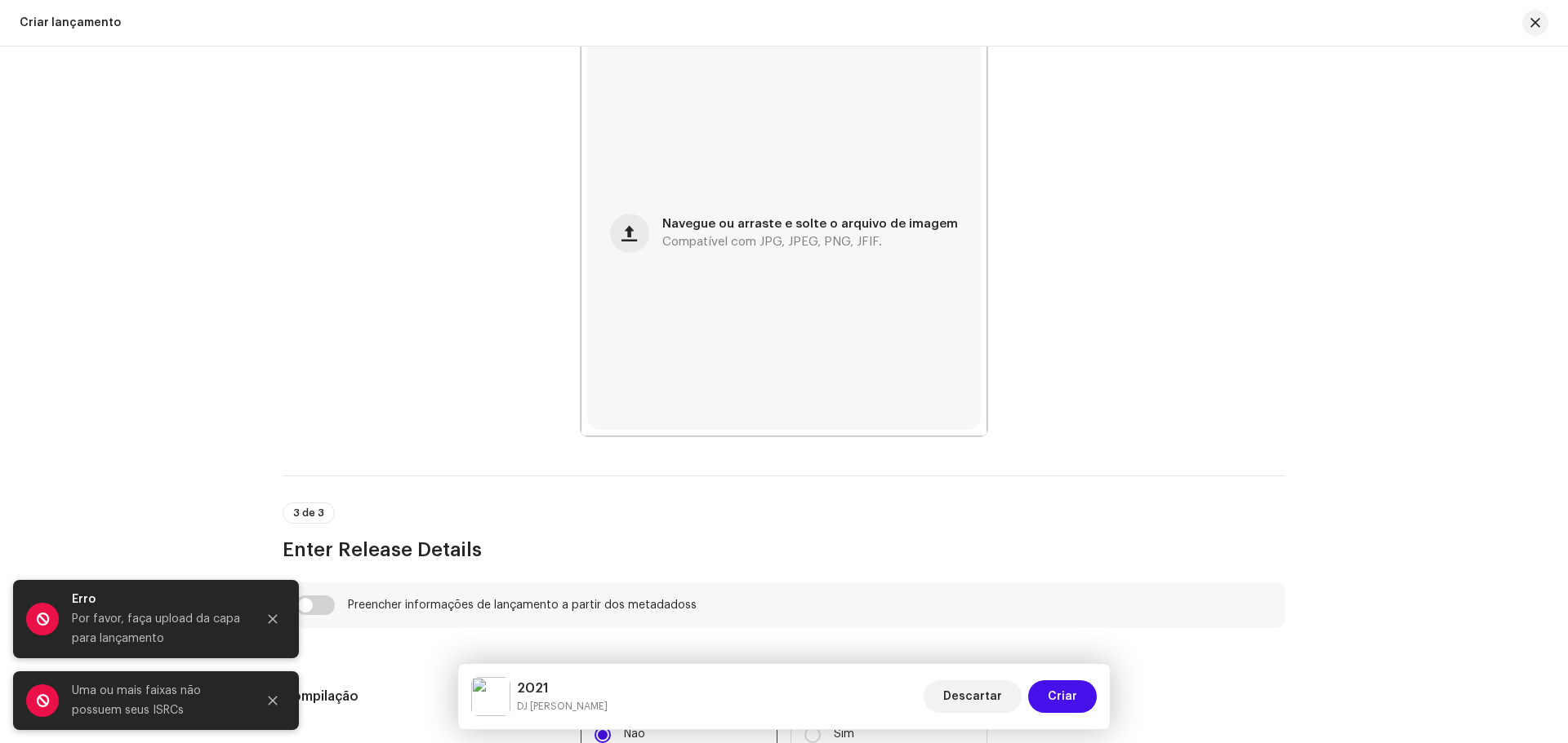
scroll to position [1200, 0]
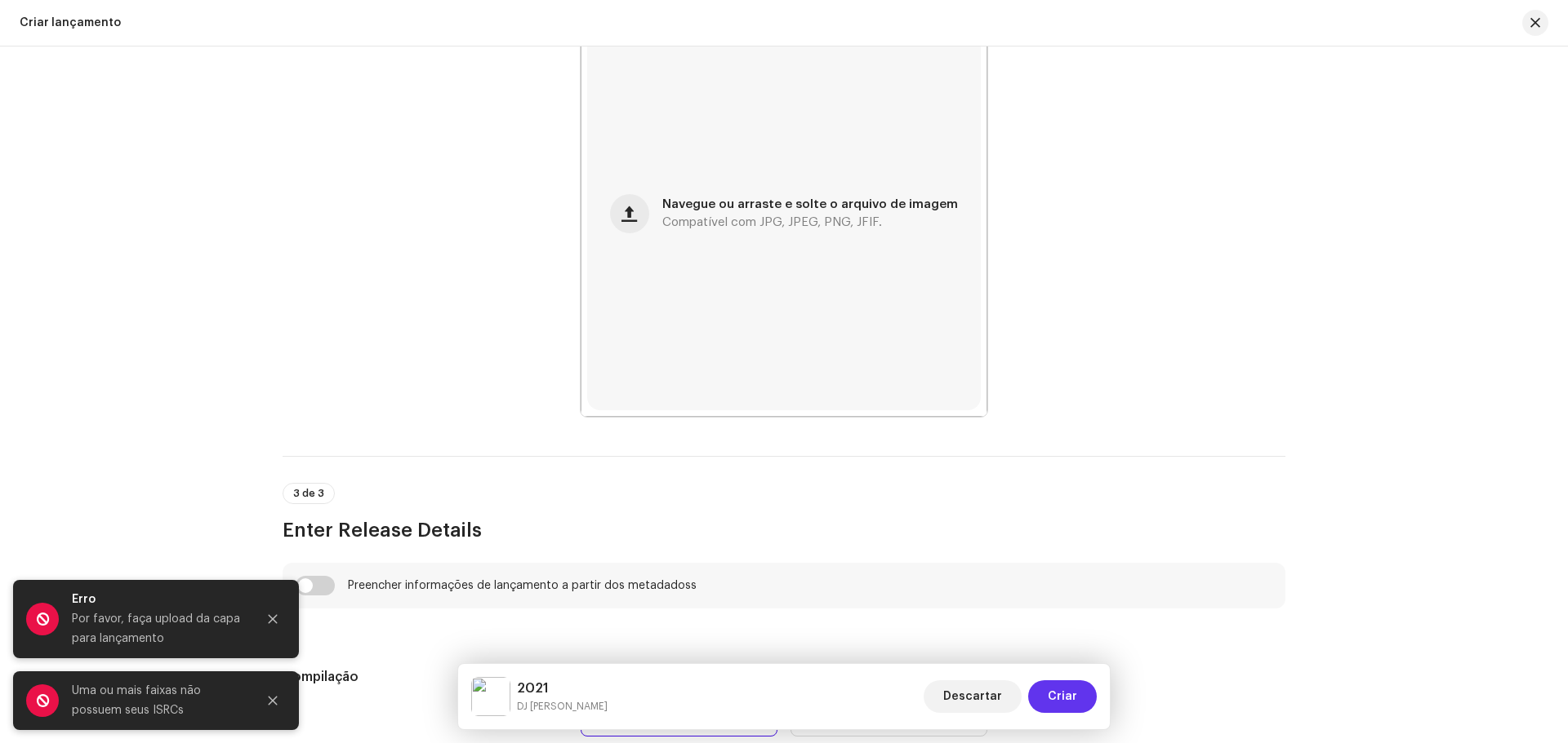
click at [1053, 708] on span "Criar" at bounding box center [1062, 697] width 29 height 33
click at [186, 703] on div "Uma ou mais faixas não possuem seus ISRCs" at bounding box center [157, 701] width 172 height 39
click at [275, 702] on icon "Close" at bounding box center [272, 701] width 11 height 11
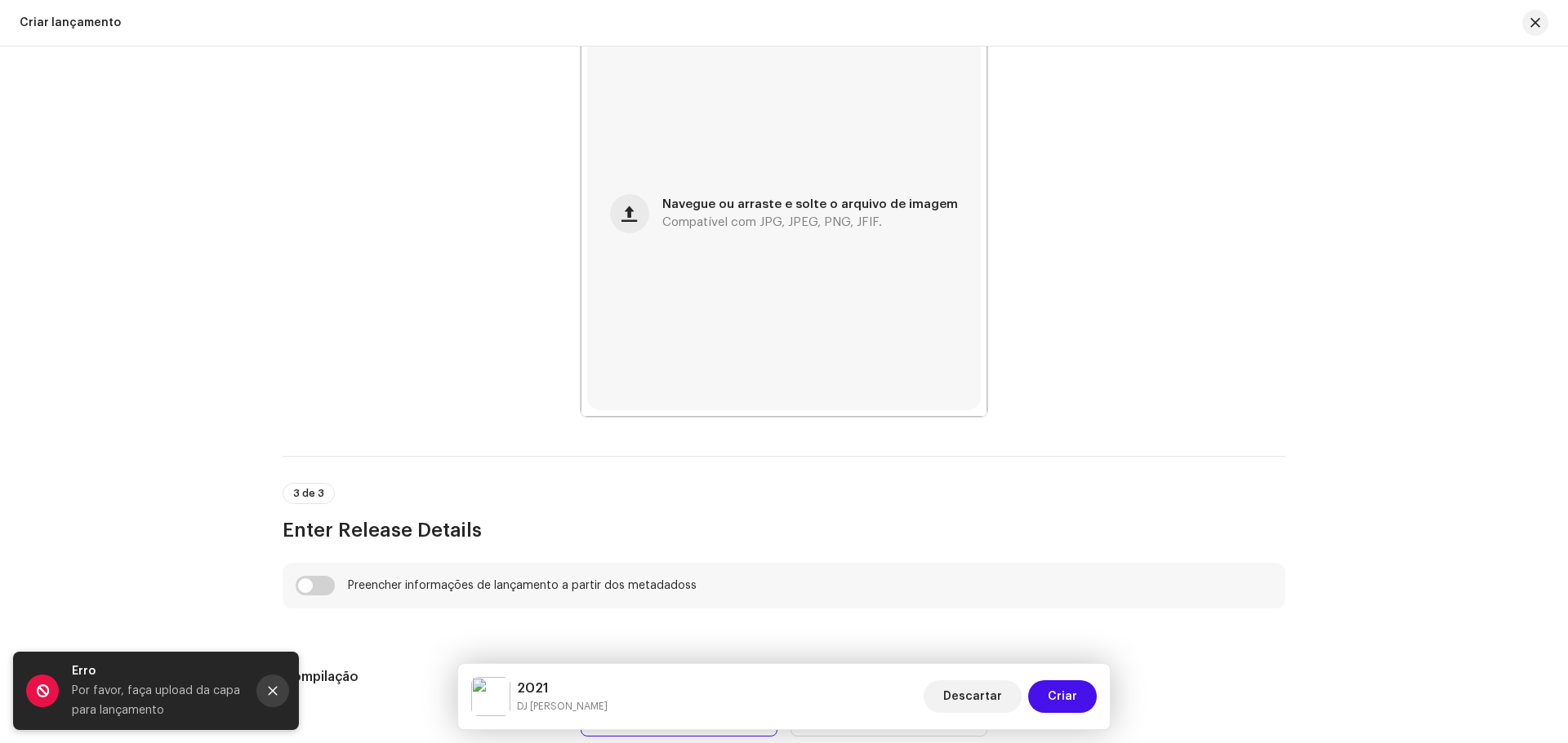
click at [272, 690] on icon "Close" at bounding box center [273, 691] width 9 height 9
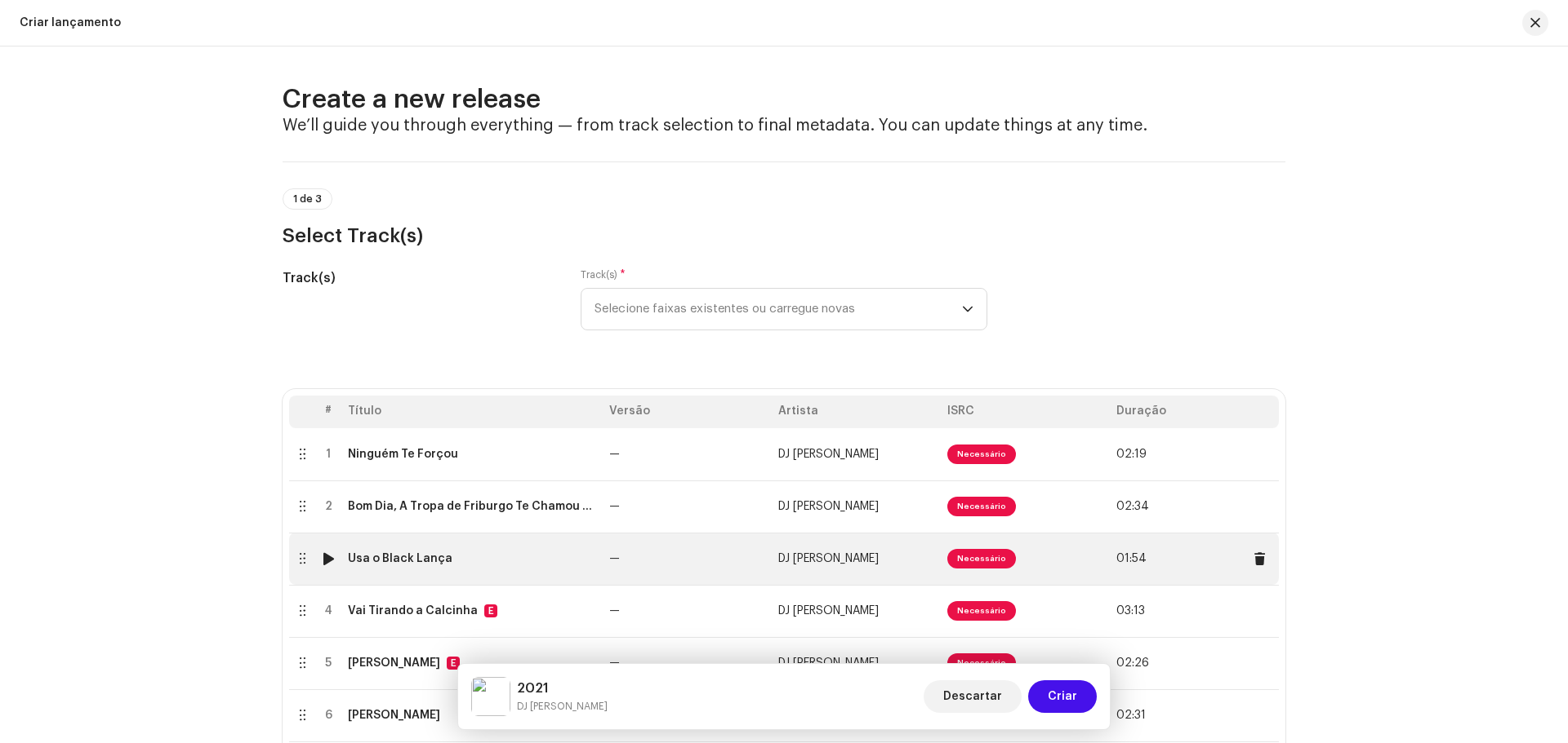
scroll to position [0, 0]
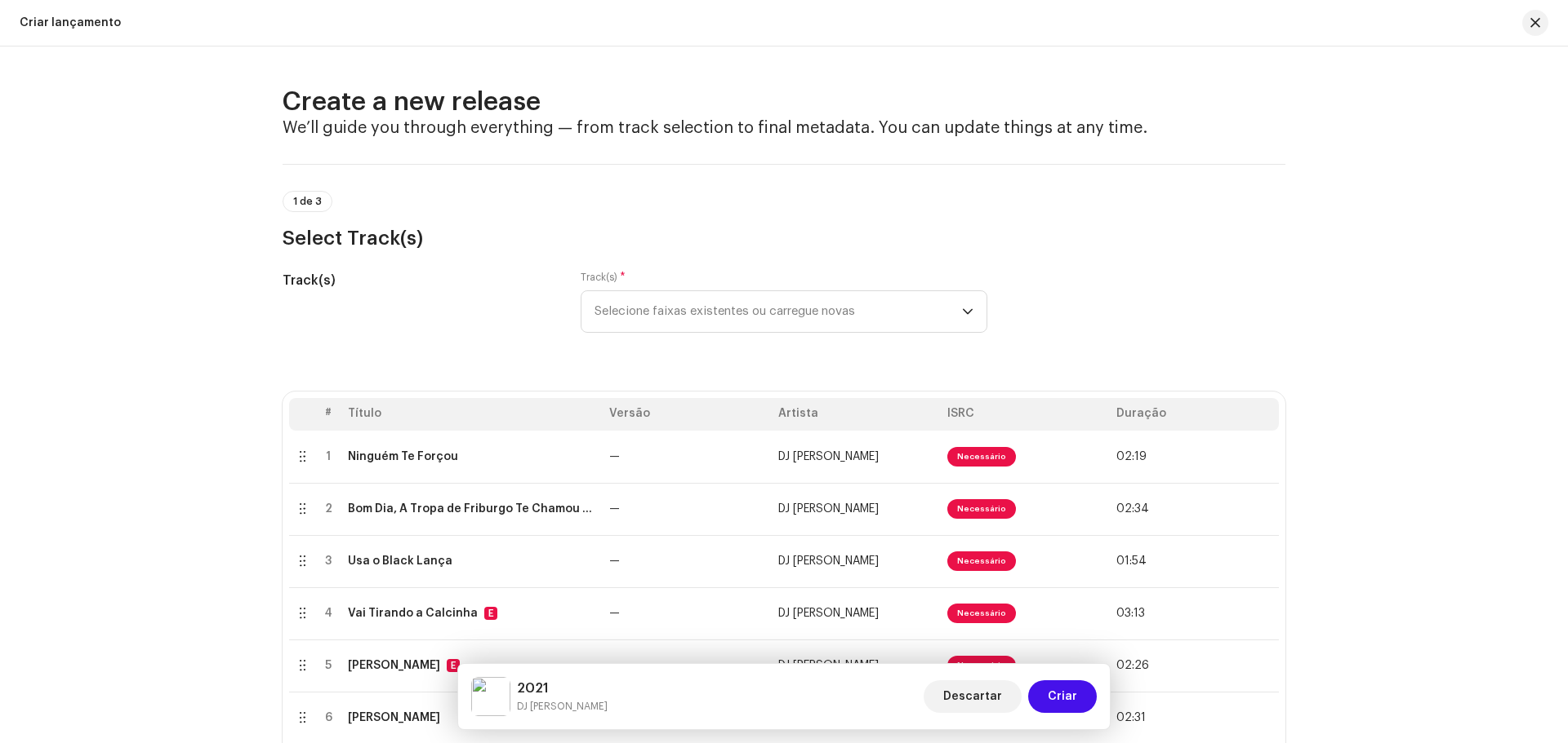
click at [60, 14] on div "Criar lançamento" at bounding box center [784, 23] width 1568 height 47
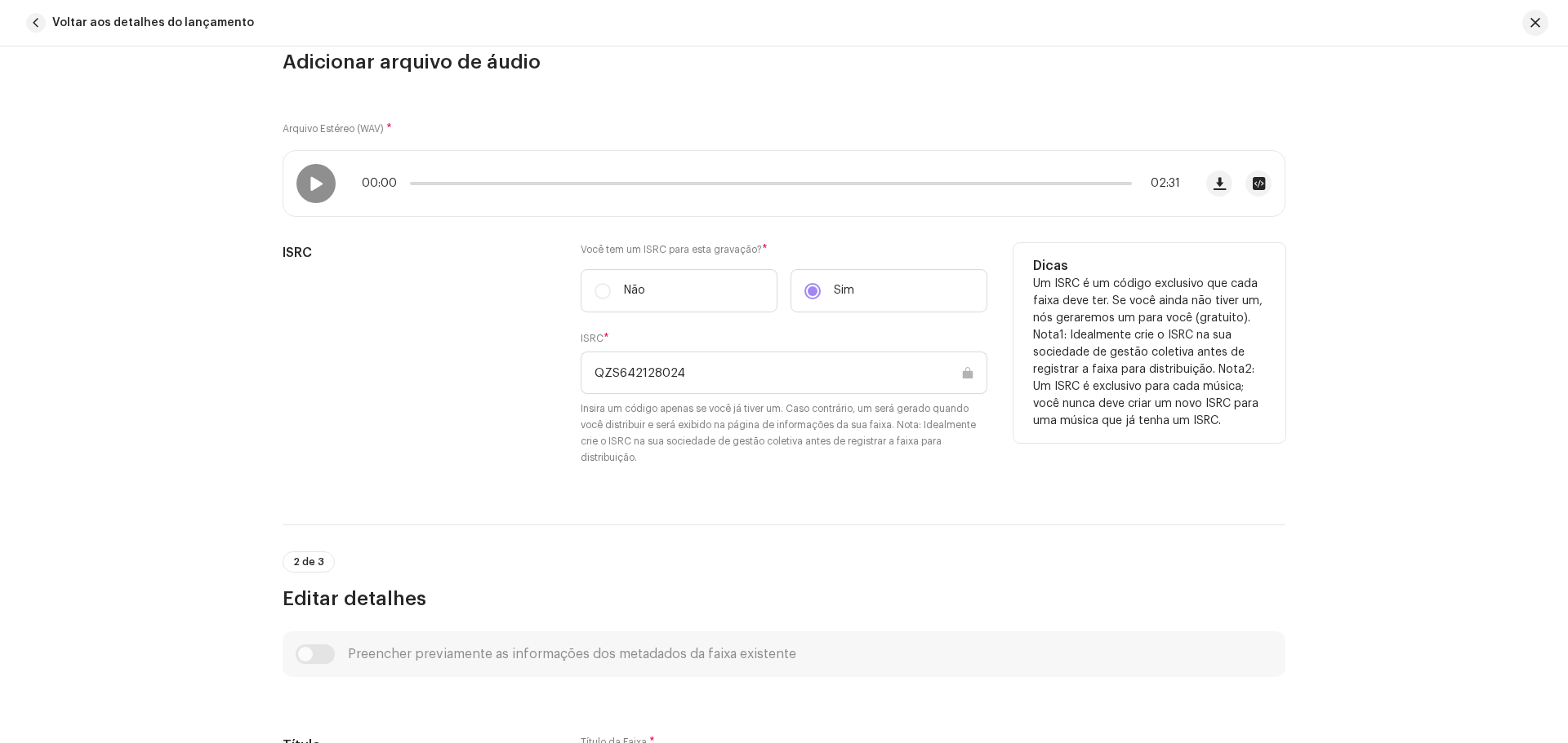
click at [423, 318] on div "ISRC" at bounding box center [418, 364] width 272 height 242
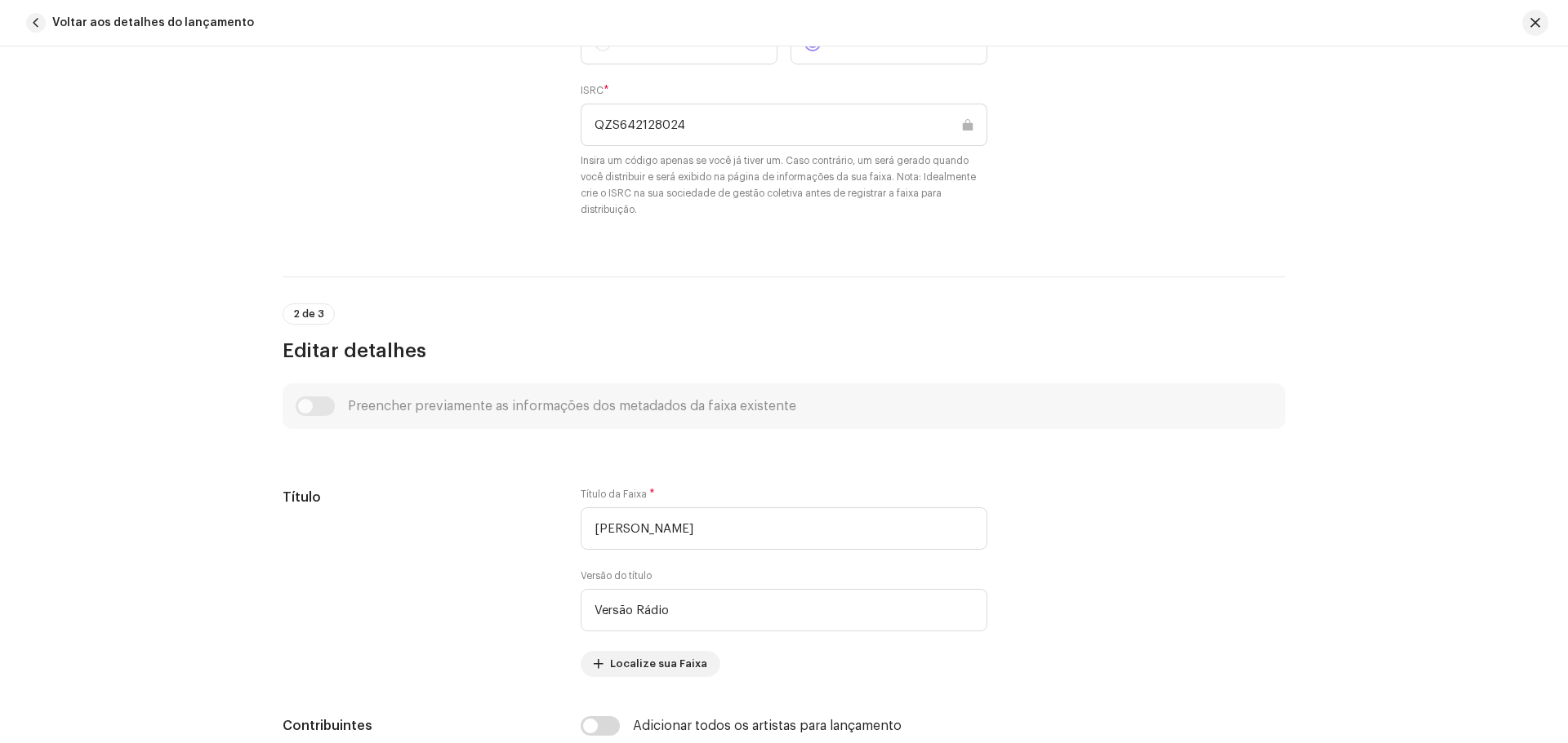
scroll to position [408, 0]
click at [157, 4] on div "Voltar aos detalhes do lançamento" at bounding box center [784, 23] width 1568 height 47
click at [155, 23] on span "Voltar aos detalhes do lançamento" at bounding box center [154, 23] width 202 height 33
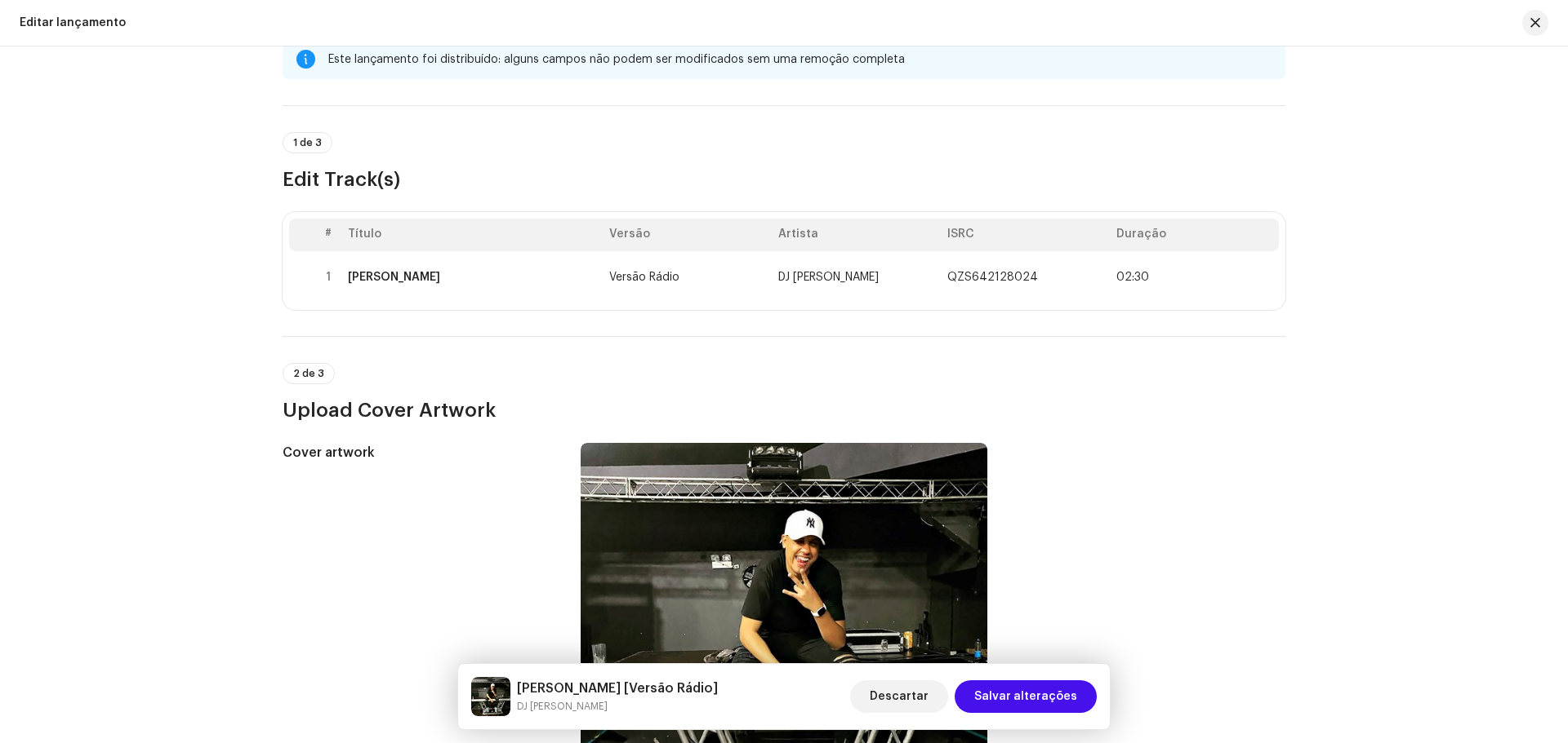
scroll to position [0, 0]
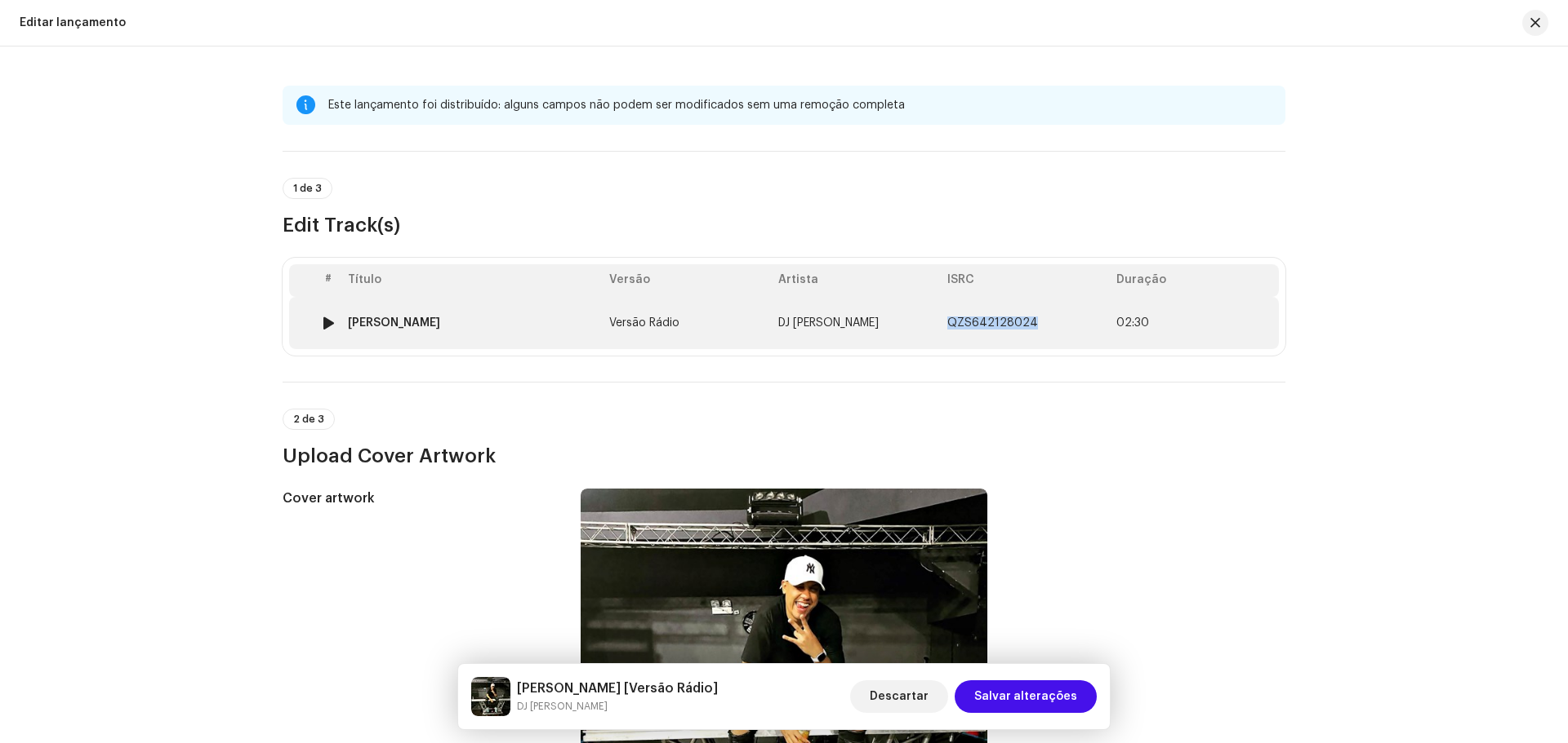
drag, startPoint x: 1029, startPoint y: 322, endPoint x: 948, endPoint y: 328, distance: 81.2
click at [948, 328] on td "QZS642128024" at bounding box center [1025, 323] width 169 height 53
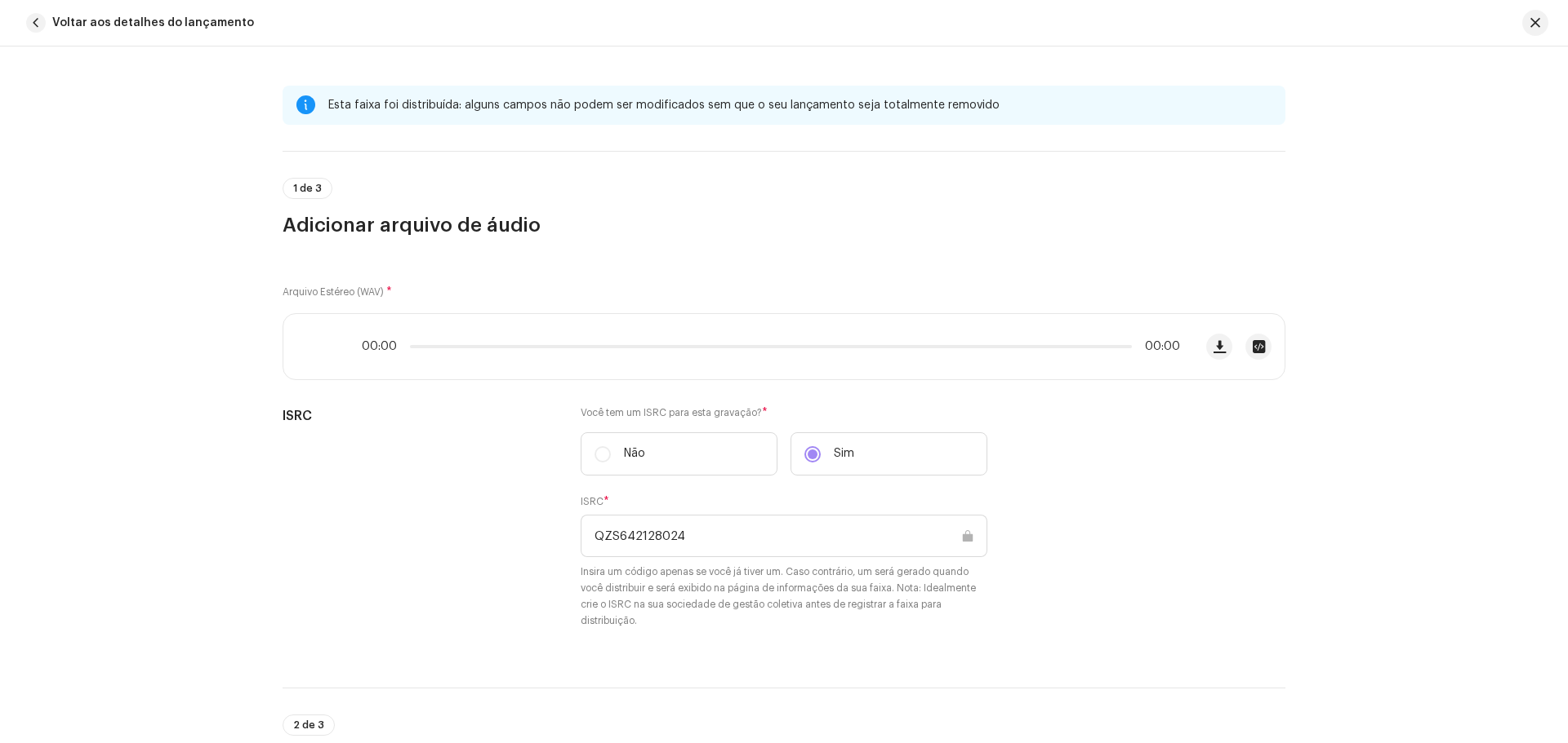
copy span "QZS642128024"
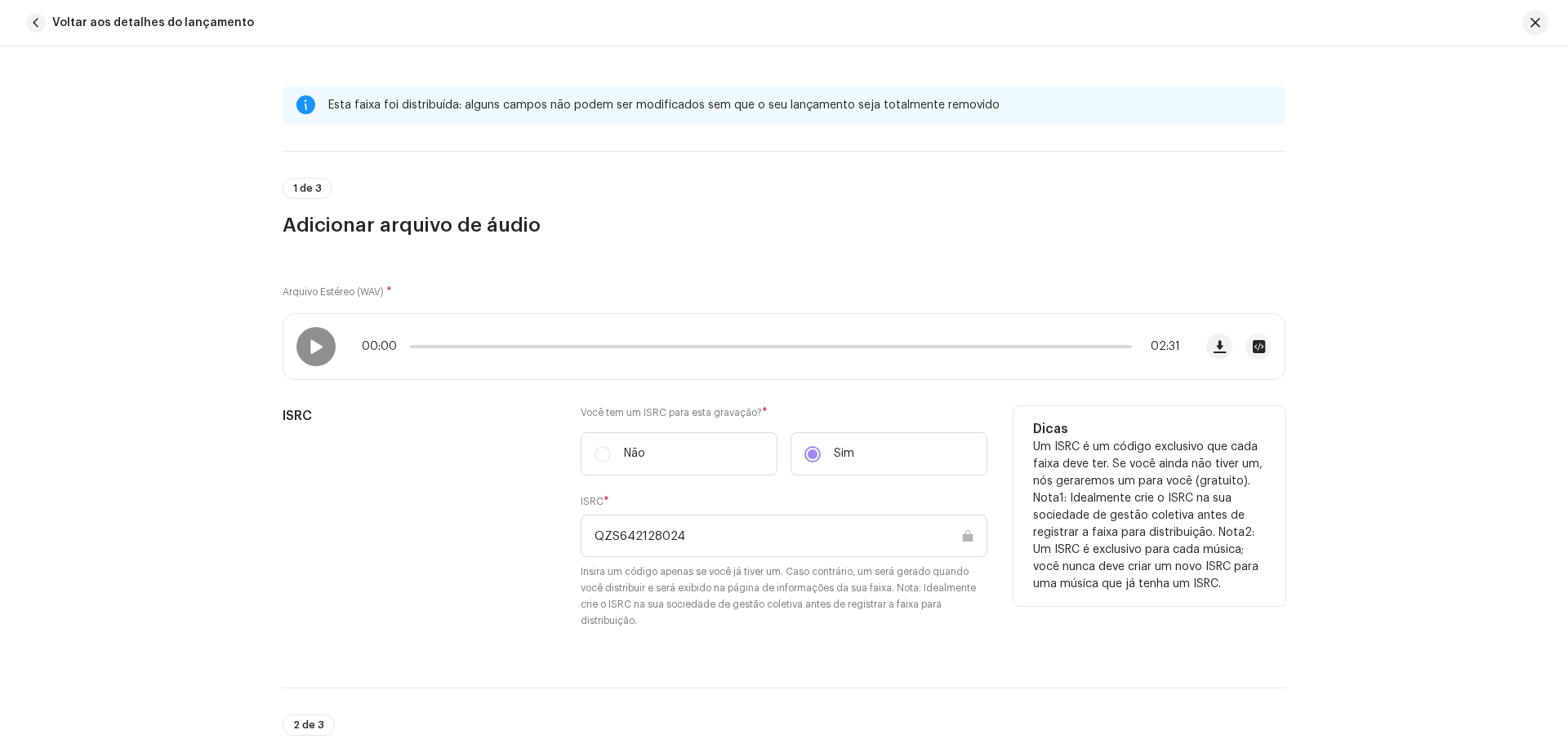
drag, startPoint x: 698, startPoint y: 538, endPoint x: 580, endPoint y: 530, distance: 118.3
click at [580, 530] on input "QZS642128024" at bounding box center [783, 536] width 407 height 42
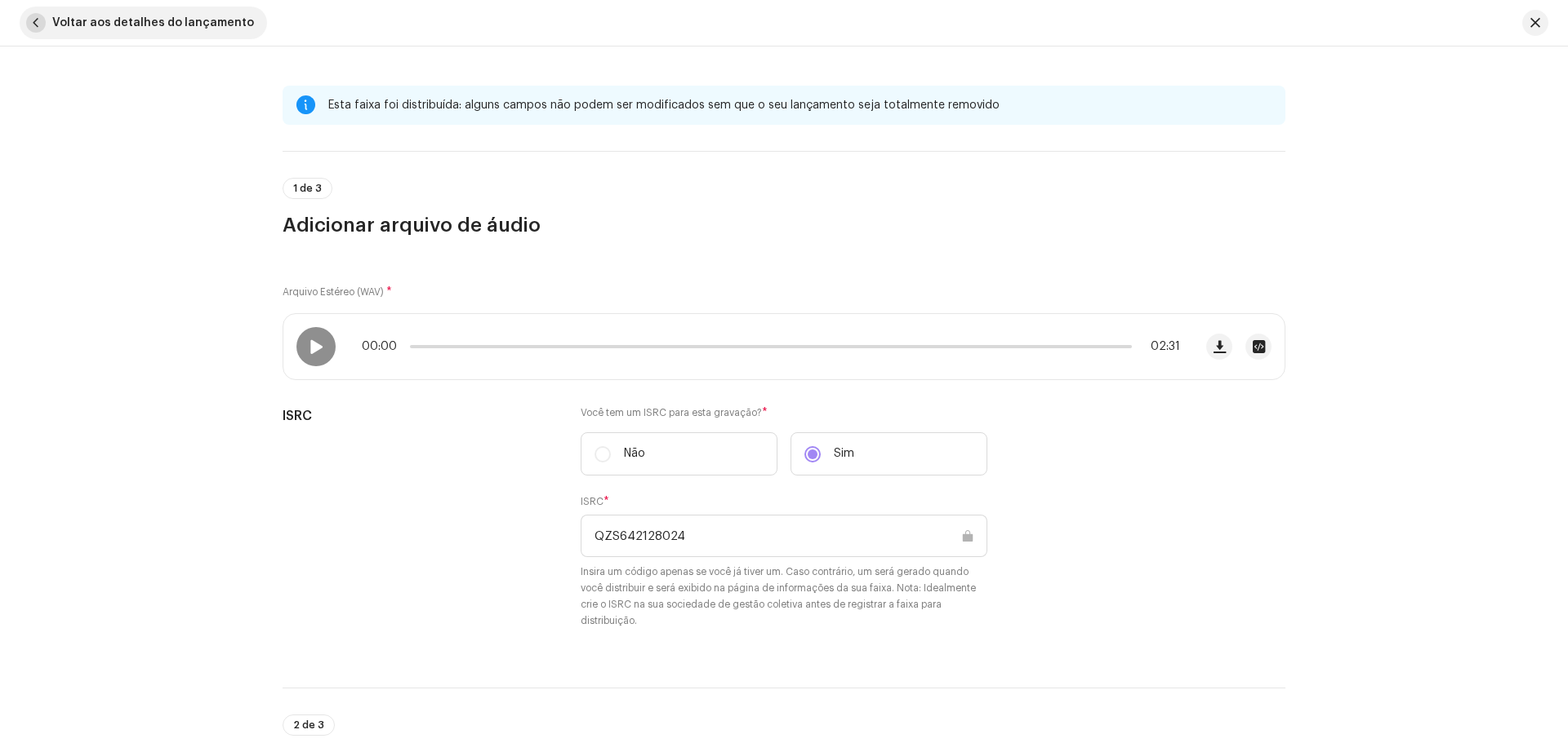
click at [80, 21] on span "Voltar aos detalhes do lançamento" at bounding box center [154, 23] width 202 height 33
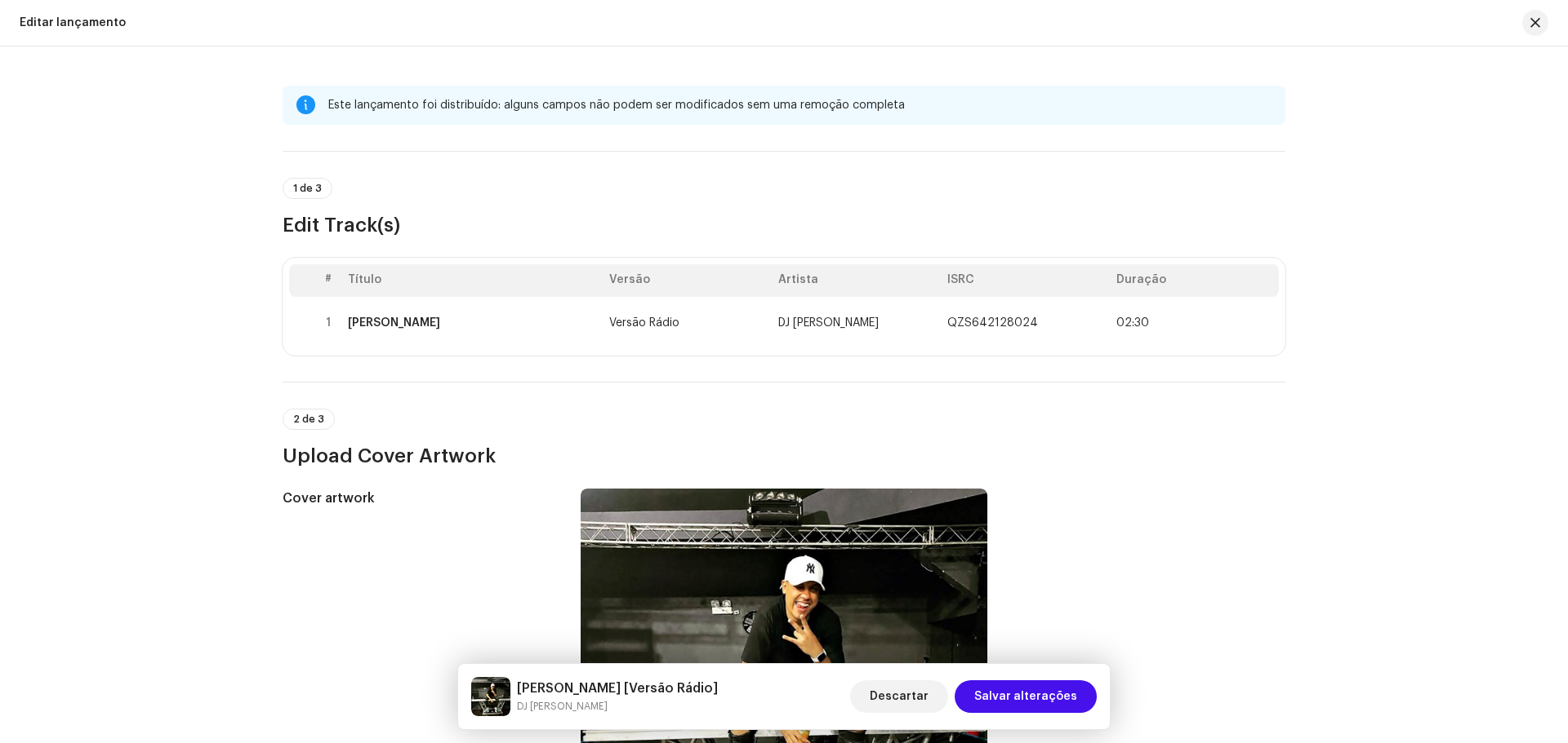
click at [81, 28] on div "Editar lançamento" at bounding box center [73, 22] width 106 height 13
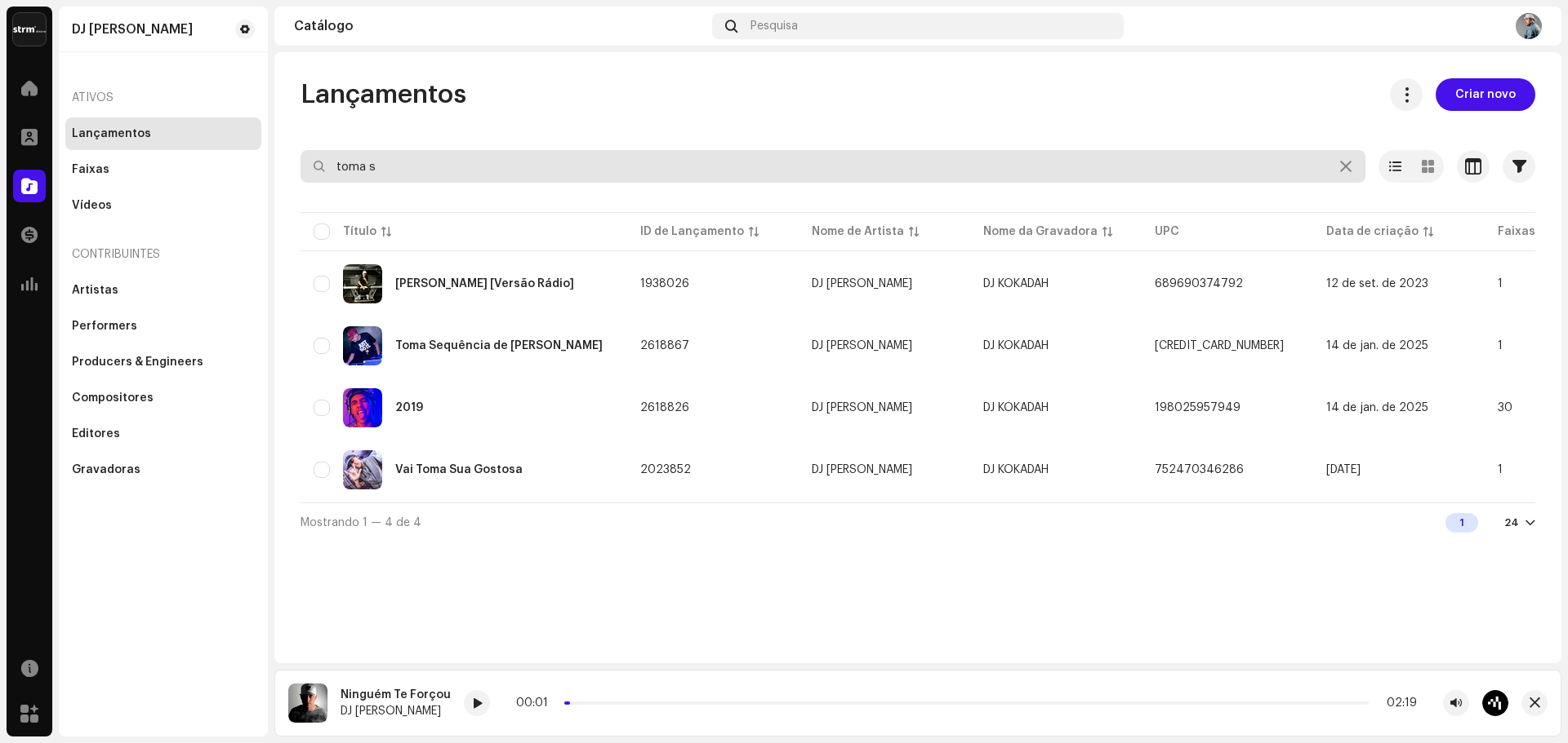
click at [530, 164] on input "toma s" at bounding box center [832, 167] width 1065 height 33
drag, startPoint x: 333, startPoint y: 161, endPoint x: 63, endPoint y: 172, distance: 270.2
click at [85, 169] on div "DJ Kokadah Home Perfil Catálogo Transações Análise Recursos Marketplace DJ Koka…" at bounding box center [784, 371] width 1568 height 743
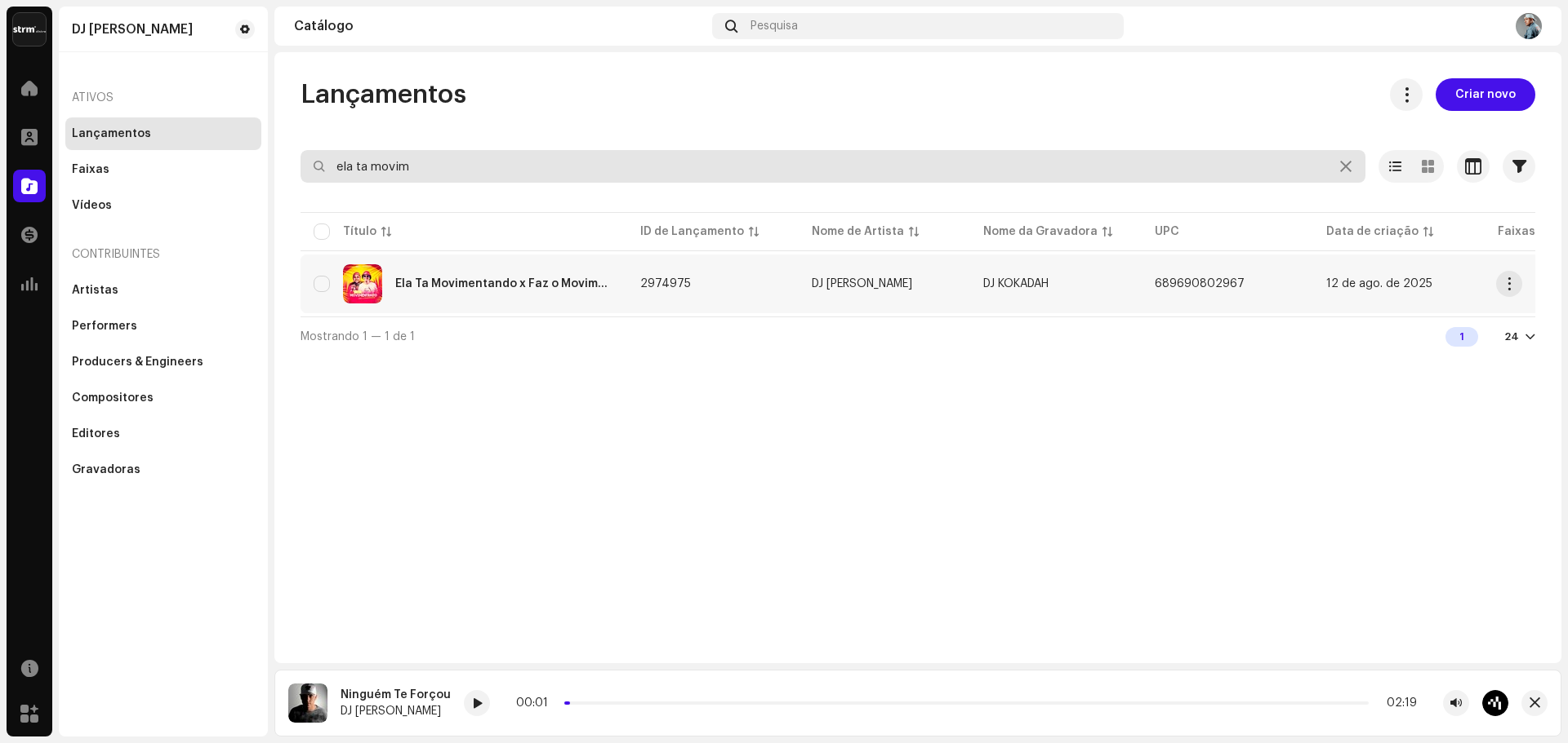
type input "ela ta movim"
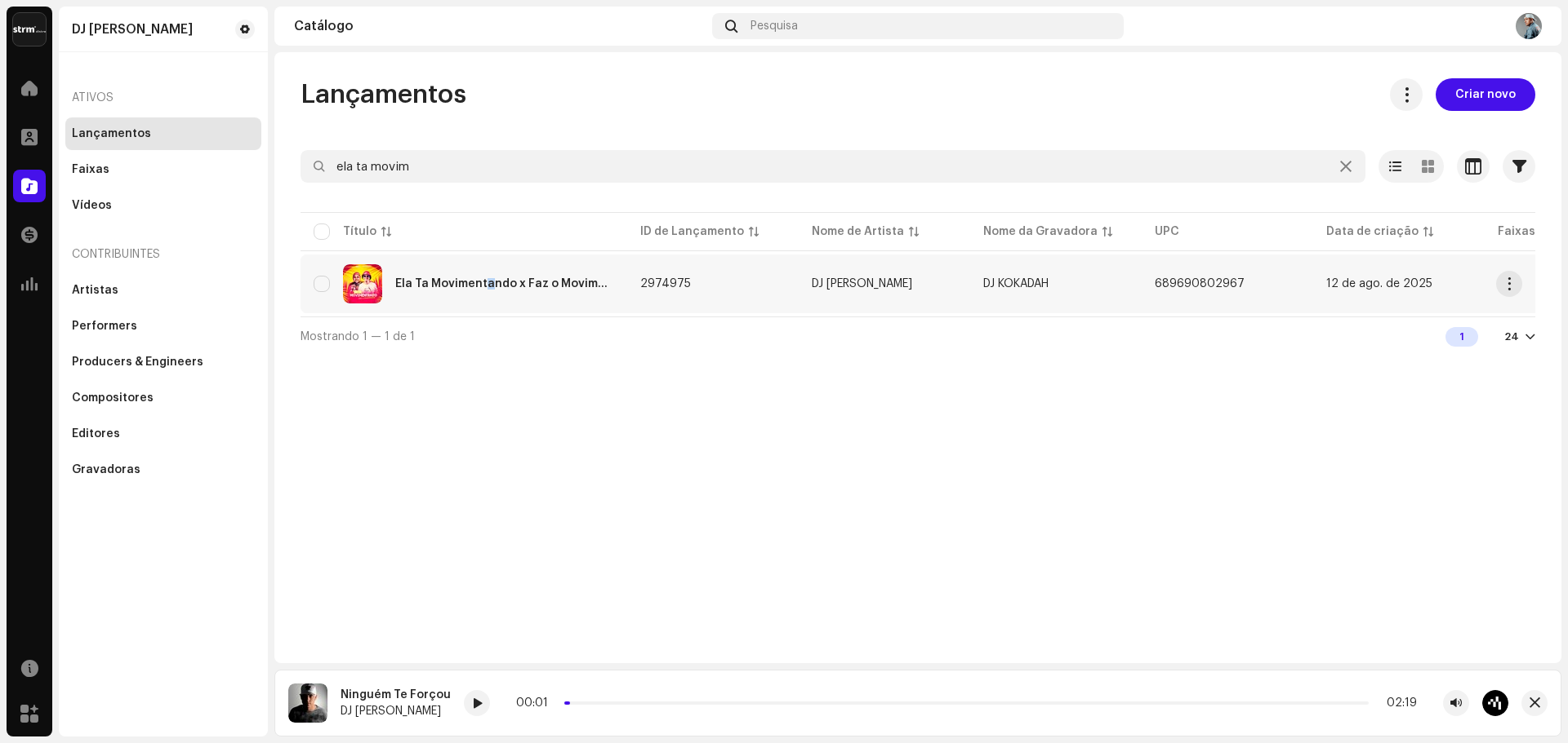
click at [488, 287] on div "Ela Ta Movimentando x Faz o Movimento" at bounding box center [504, 283] width 218 height 11
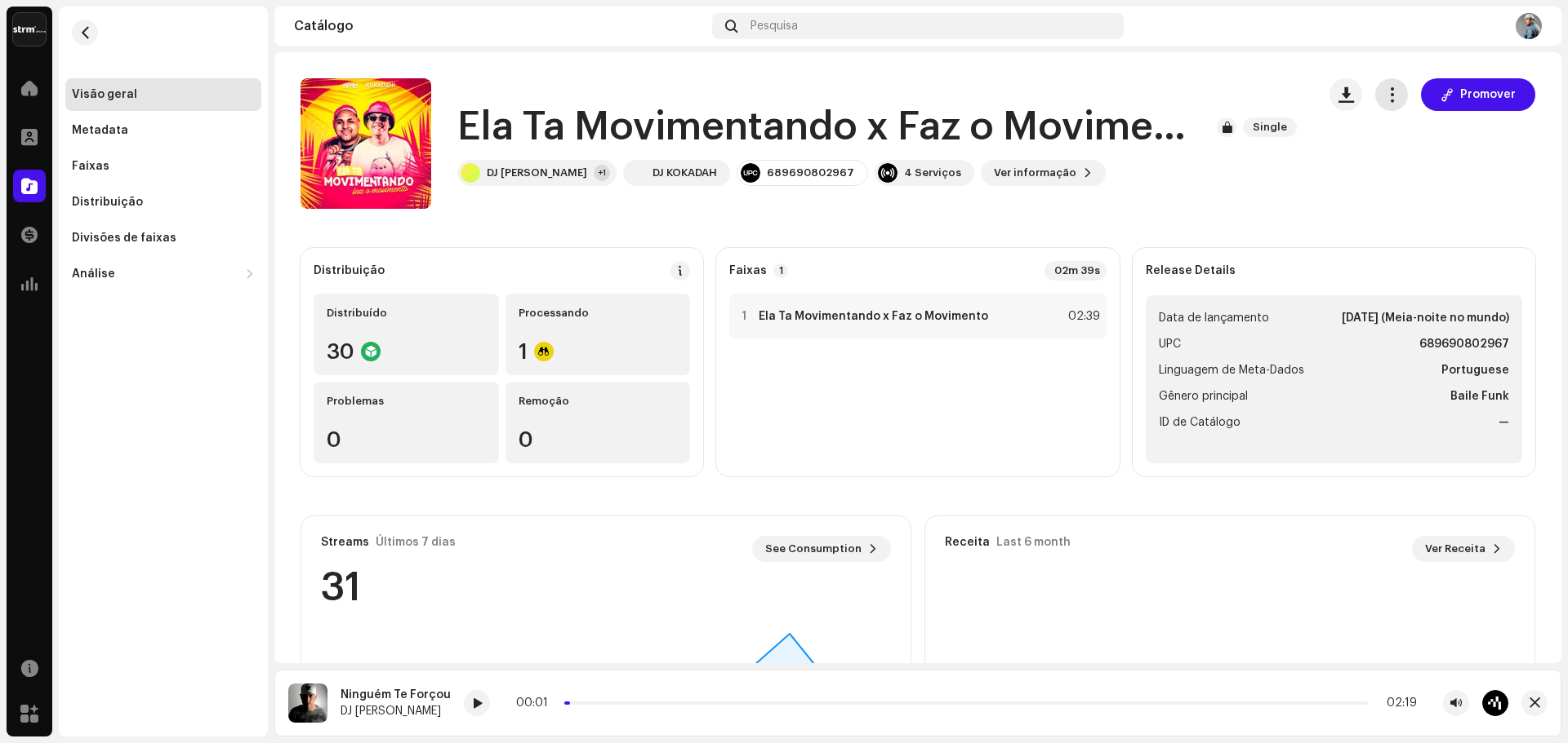
click at [1386, 97] on span "button" at bounding box center [1392, 94] width 16 height 13
click at [1314, 180] on div "Ela Ta Movimentando x Faz o Movimento Single DJ Kokadah +1 DJ KOKADAH 689690802…" at bounding box center [918, 143] width 1235 height 130
click at [98, 136] on div "Metadata" at bounding box center [99, 130] width 56 height 13
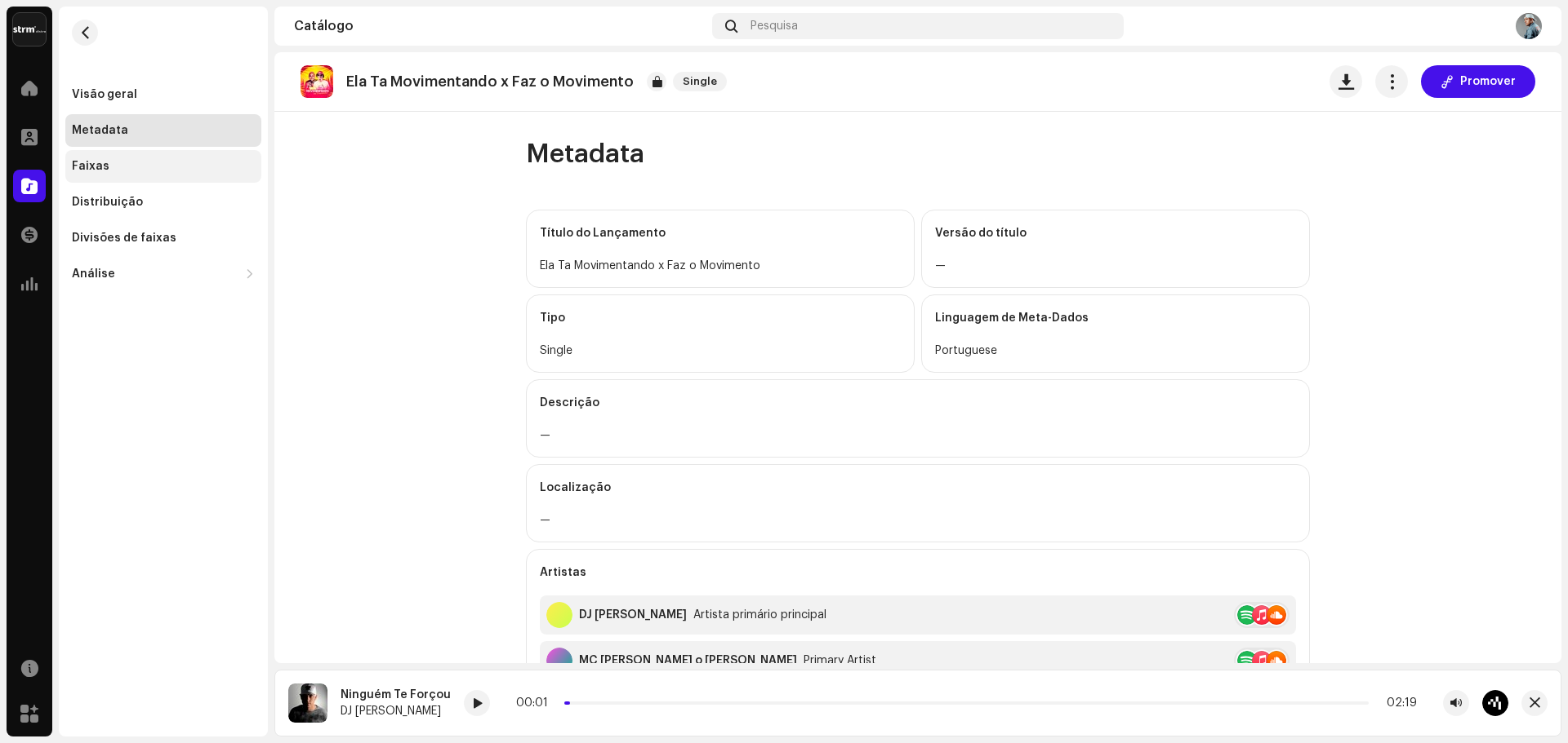
click at [111, 168] on div "Faixas" at bounding box center [163, 166] width 183 height 13
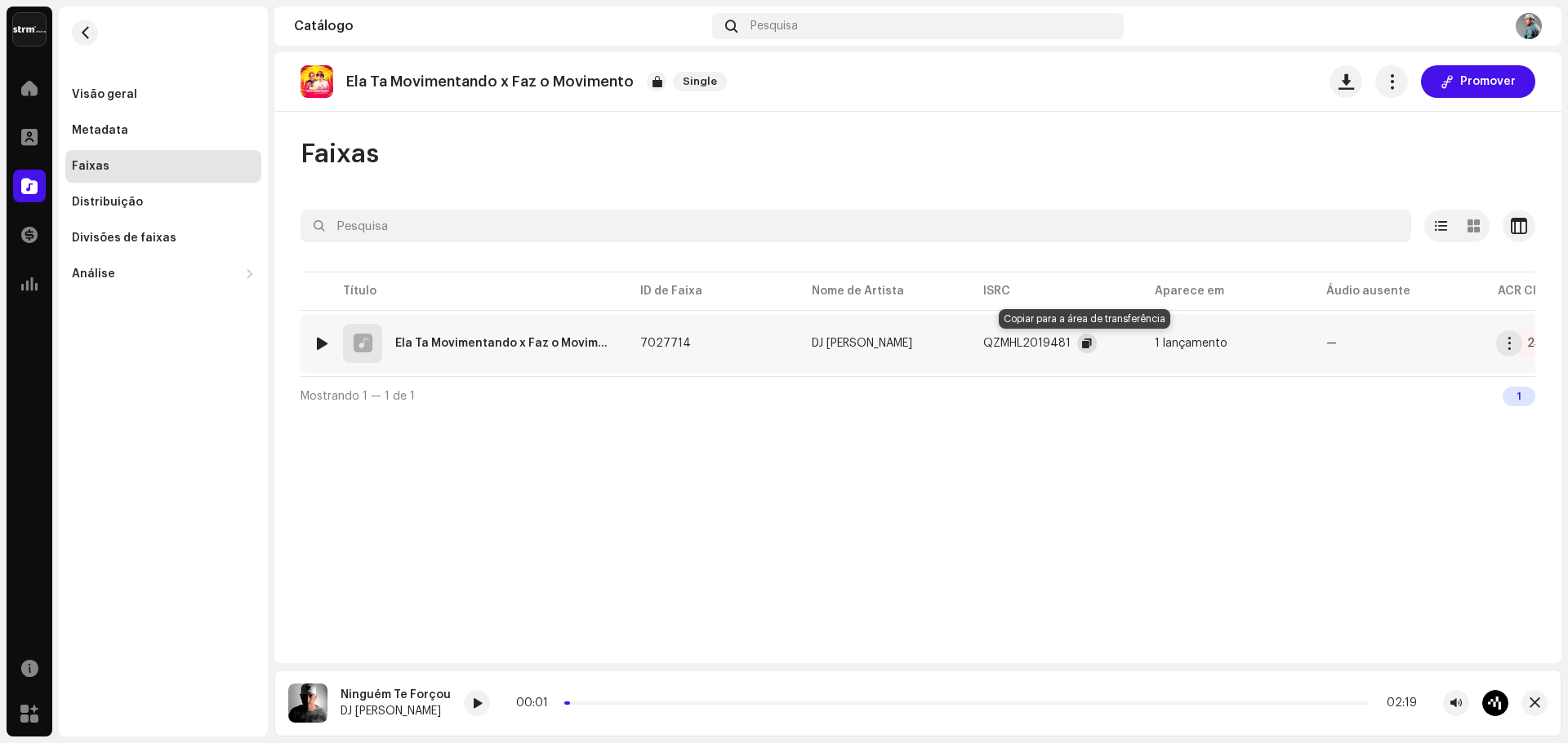
click at [1082, 345] on span "button" at bounding box center [1086, 343] width 9 height 13
click at [127, 129] on div "Metadata" at bounding box center [163, 130] width 183 height 13
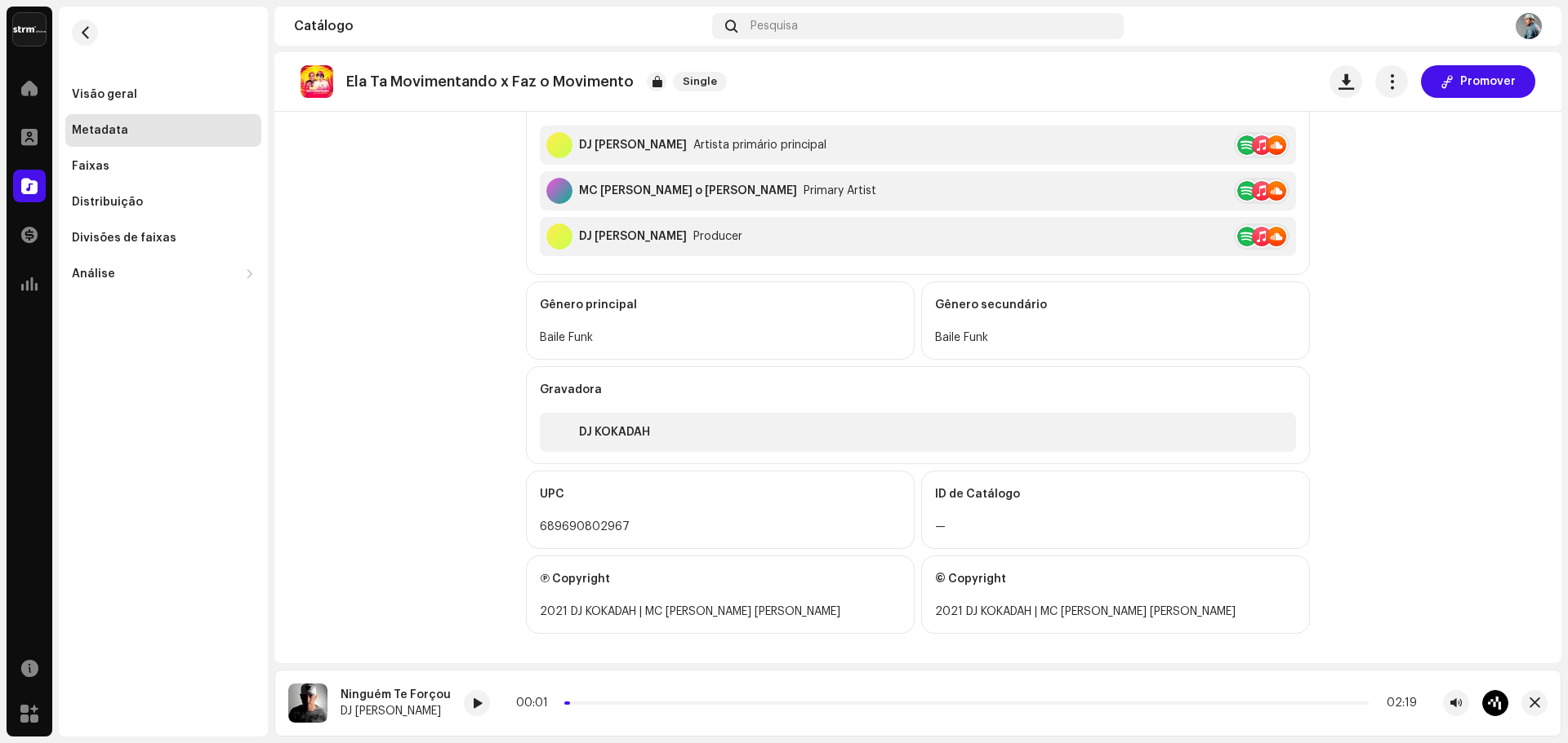
scroll to position [480, 0]
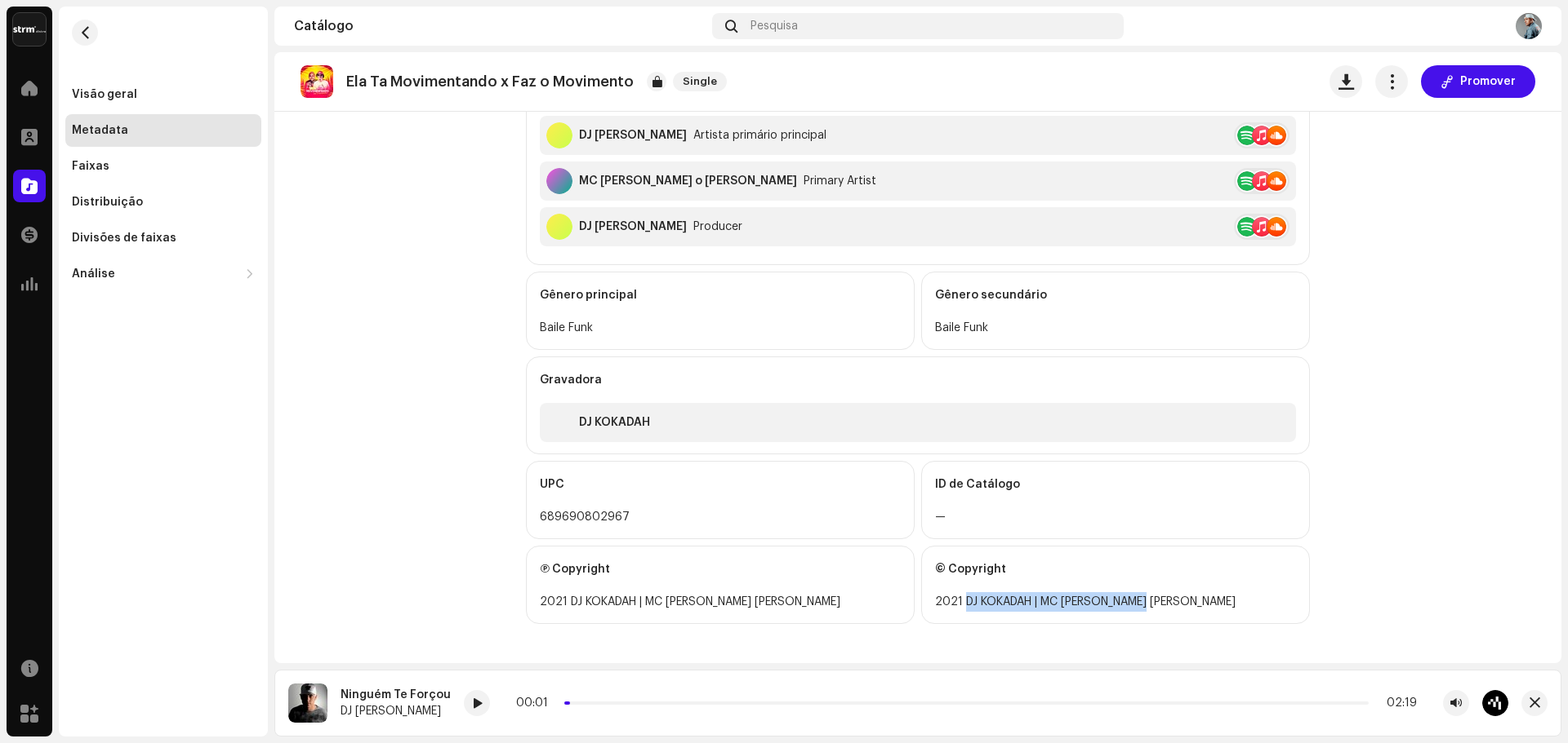
drag, startPoint x: 1148, startPoint y: 601, endPoint x: 958, endPoint y: 596, distance: 190.1
click at [958, 598] on div "2021 DJ KOKADAH | MC [PERSON_NAME] [PERSON_NAME]" at bounding box center [1116, 602] width 361 height 20
copy div "DJ [PERSON_NAME] | MC [PERSON_NAME] [PERSON_NAME]"
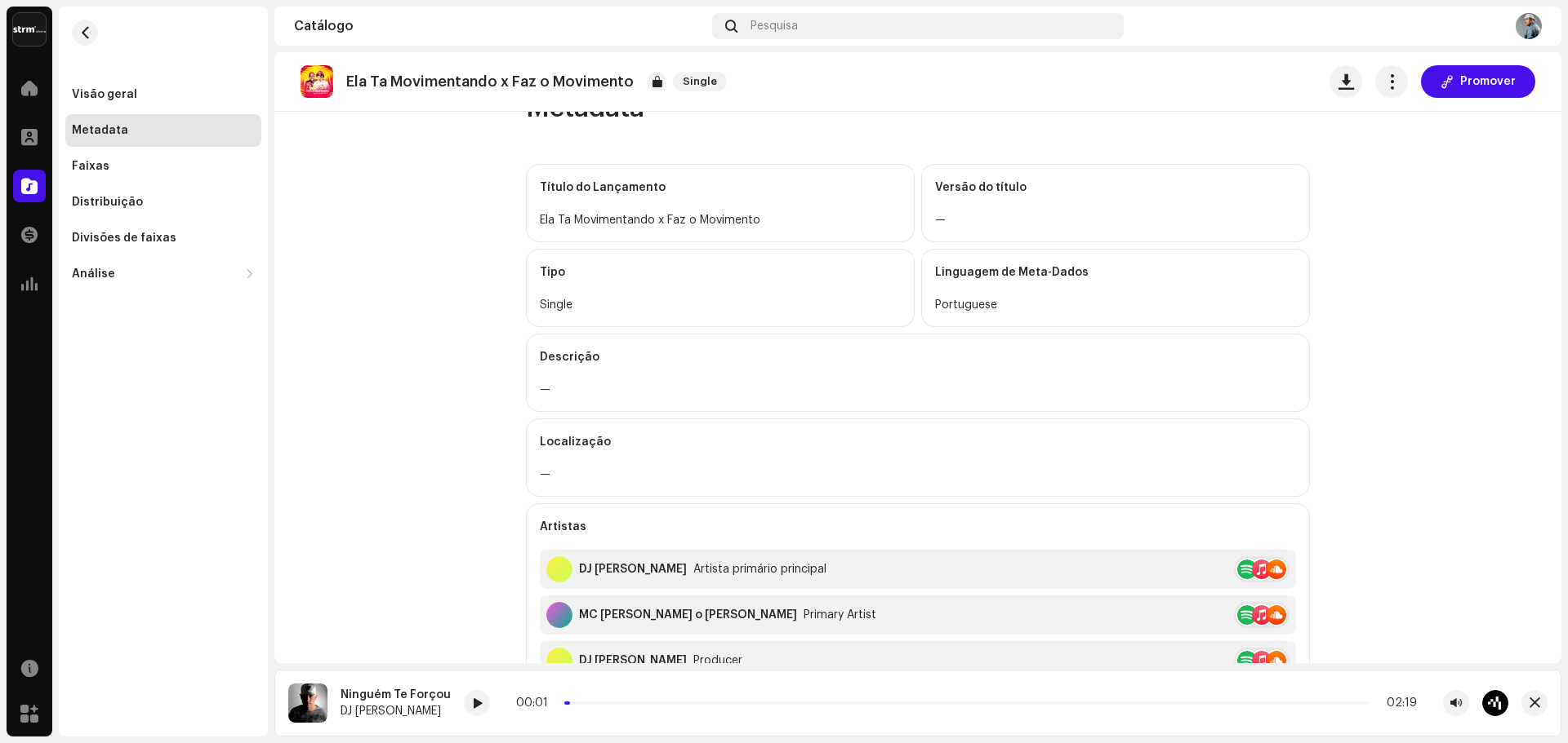
scroll to position [0, 0]
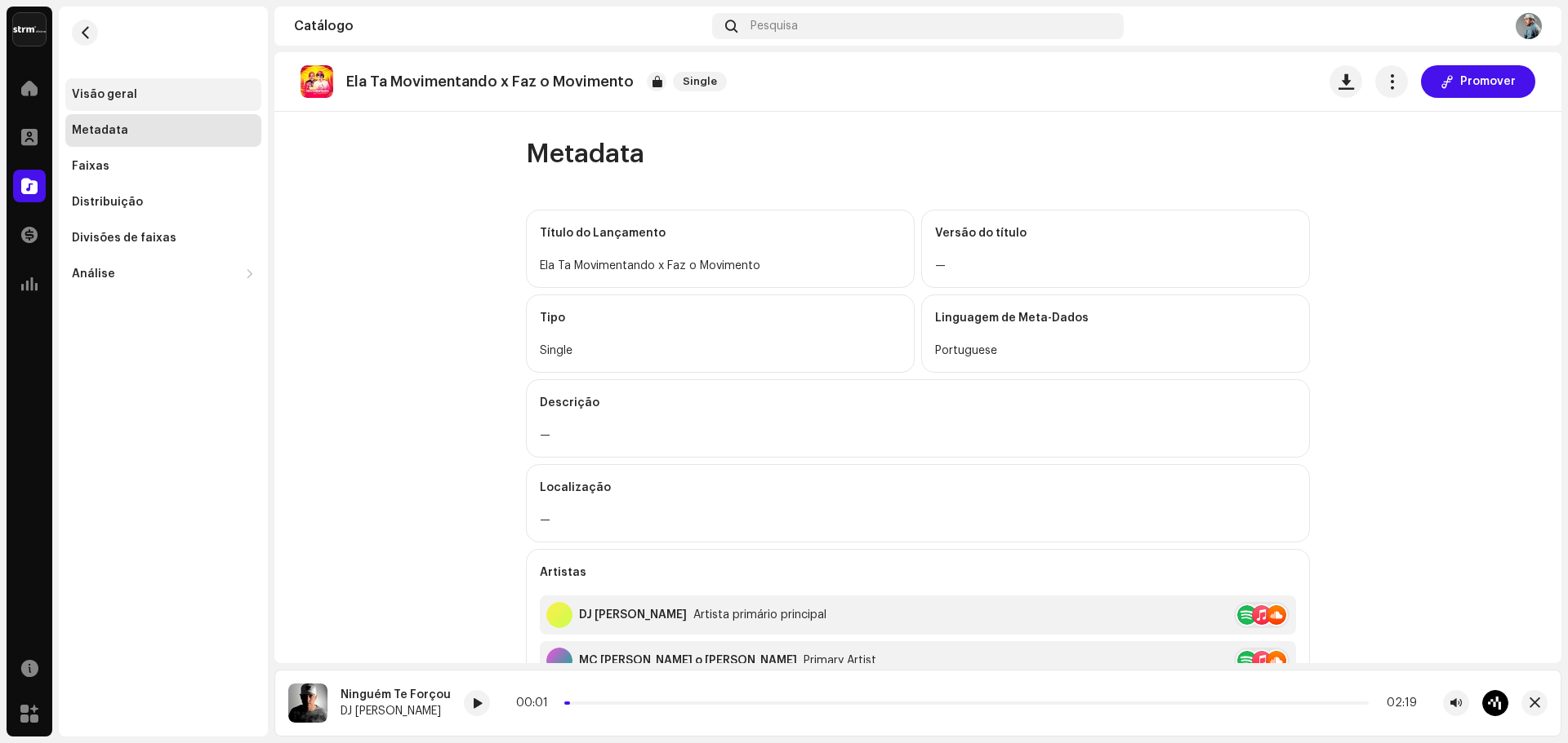
click at [117, 97] on div "Visão geral" at bounding box center [104, 94] width 66 height 13
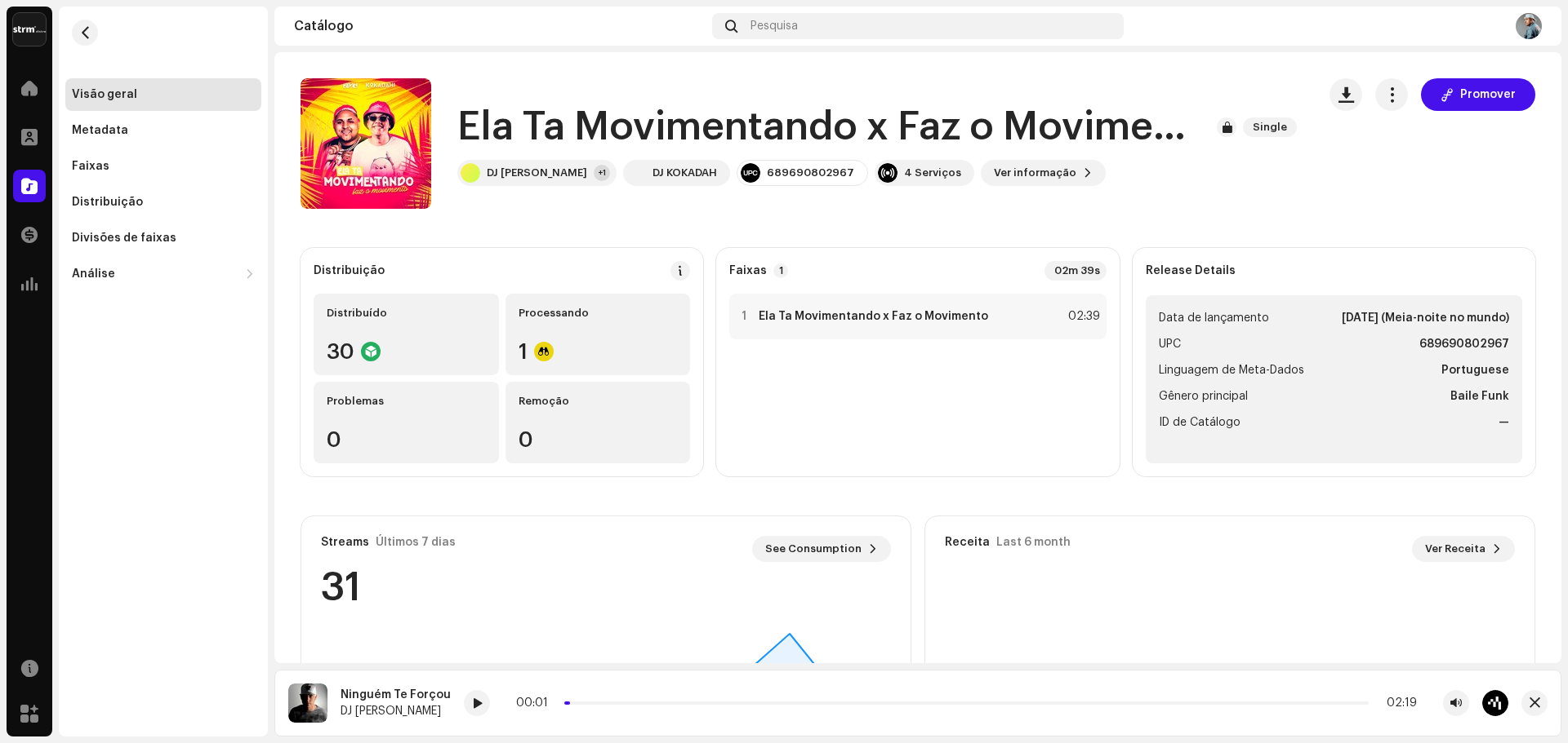
click at [1166, 275] on strong "Release Details" at bounding box center [1191, 270] width 90 height 13
click at [543, 278] on div "Distribuição" at bounding box center [502, 271] width 376 height 20
drag, startPoint x: 364, startPoint y: 276, endPoint x: 512, endPoint y: 282, distance: 148.1
click at [363, 276] on div "Distribuição" at bounding box center [349, 270] width 71 height 13
click at [683, 274] on span at bounding box center [680, 270] width 11 height 13
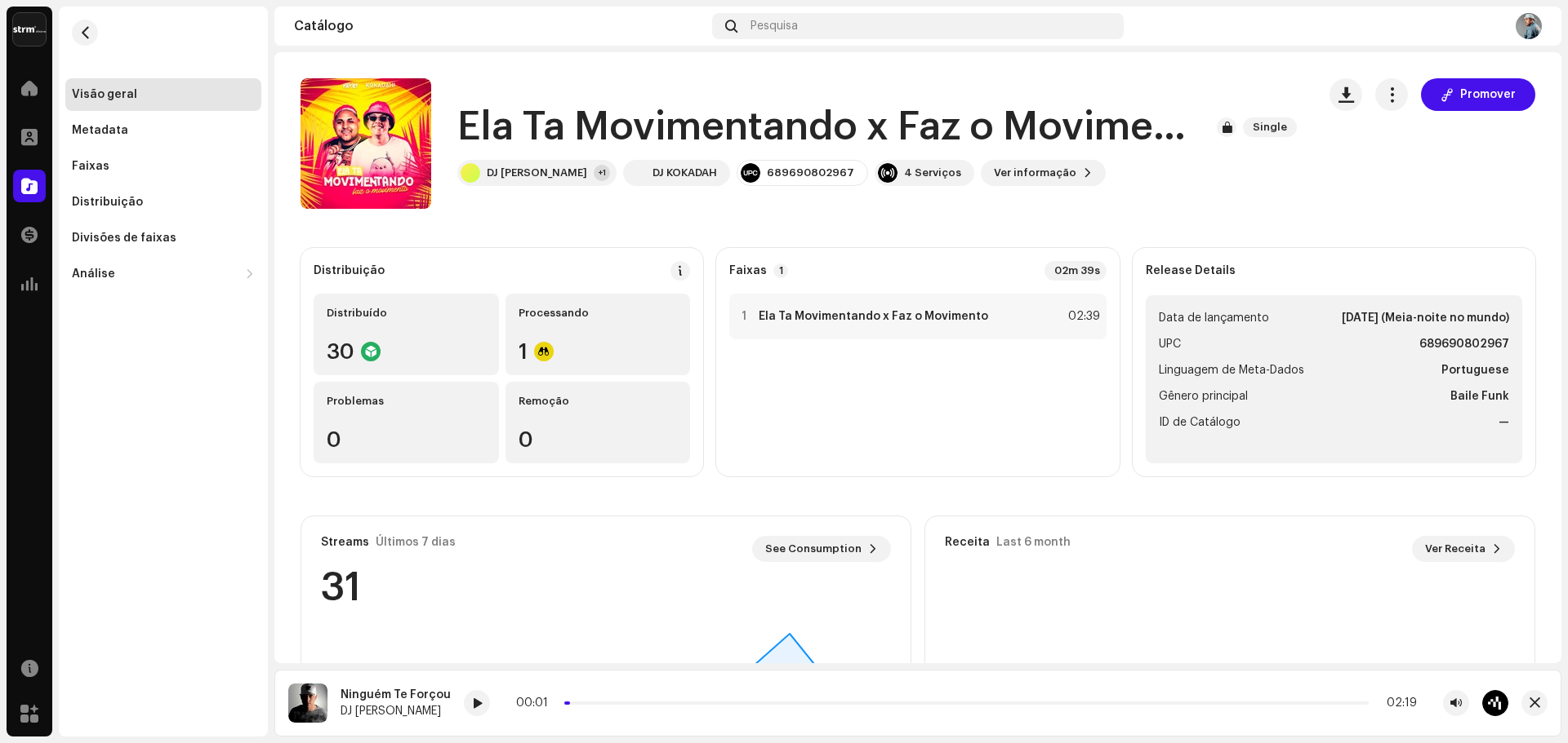
click at [1280, 263] on div "Diretrizes DSP para Prazo de Entrega Geralmente entregamos seus lançamentos em …" at bounding box center [784, 371] width 1568 height 743
click at [1502, 275] on div "Release Details" at bounding box center [1334, 271] width 376 height 20
click at [1145, 287] on div "Release Details Data de lançamento [DATE] (Meia-noite no mundo) UPC 68969080296…" at bounding box center [1334, 362] width 402 height 229
drag, startPoint x: 1201, startPoint y: 325, endPoint x: 1176, endPoint y: 326, distance: 25.0
click at [1202, 330] on ul "Data de lançamento [DATE] (Meia-noite no mundo) UPC 689690802967 Linguagem de M…" at bounding box center [1334, 379] width 376 height 168
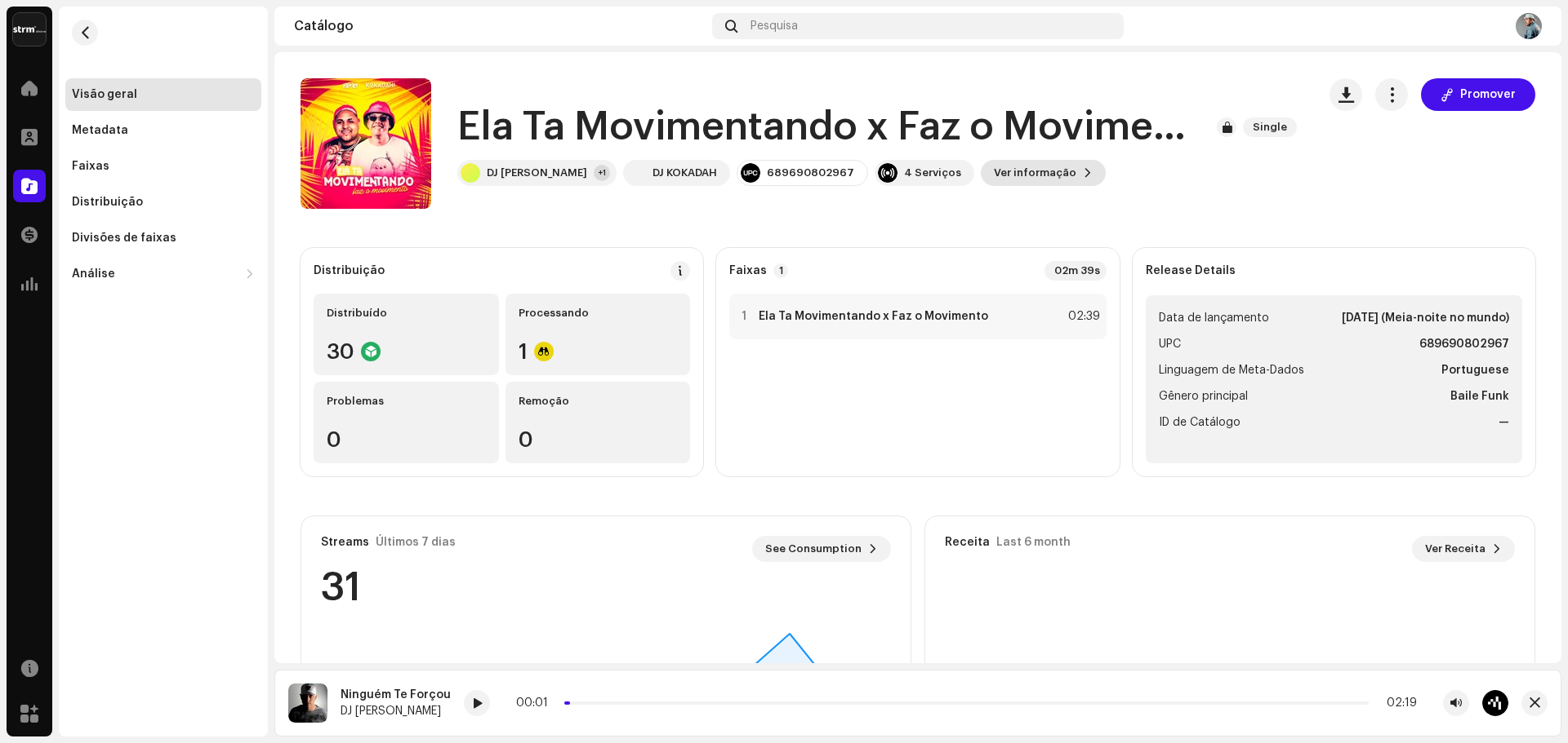
click at [994, 173] on span "Ver informação" at bounding box center [1035, 173] width 83 height 33
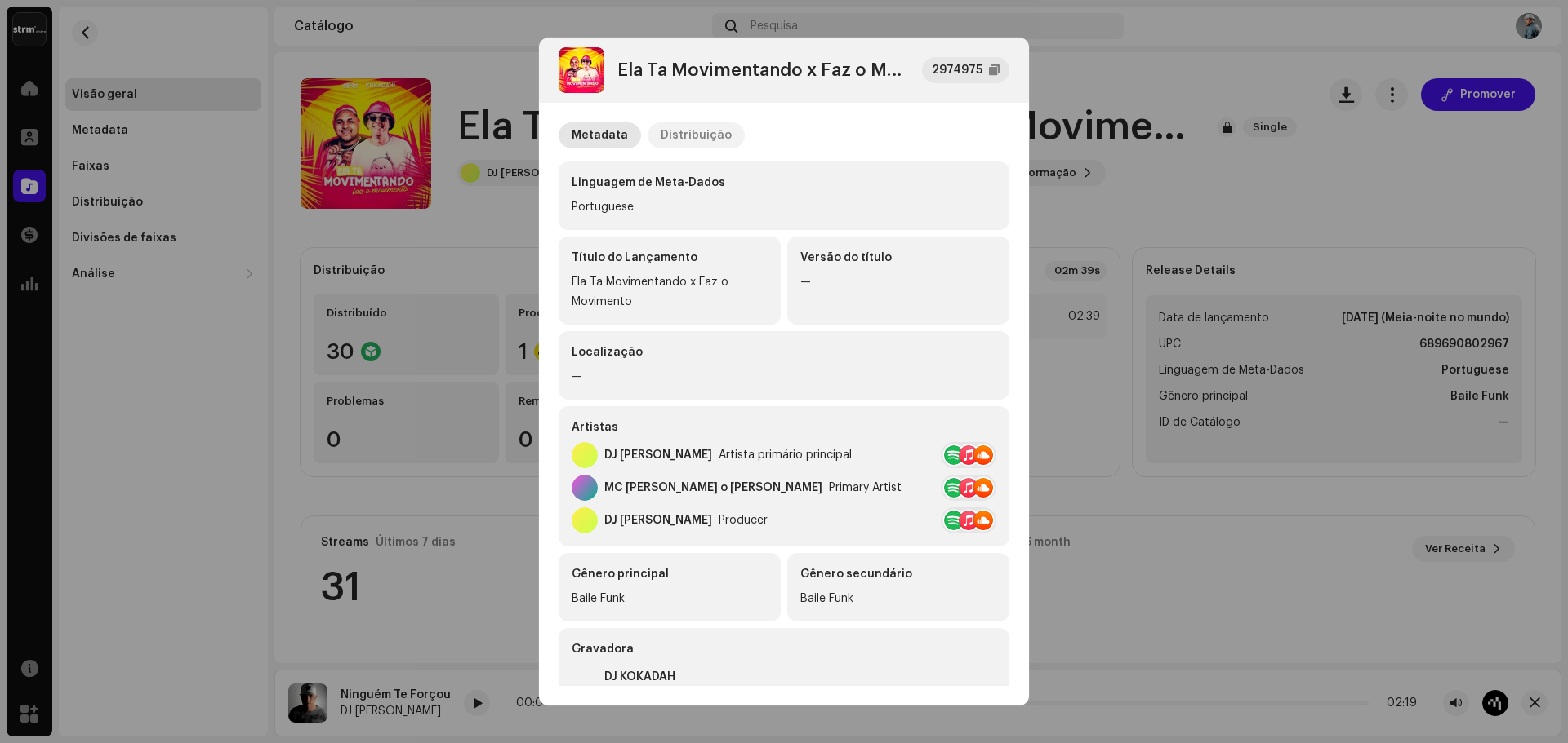
click at [677, 132] on div "Distribuição" at bounding box center [696, 135] width 71 height 26
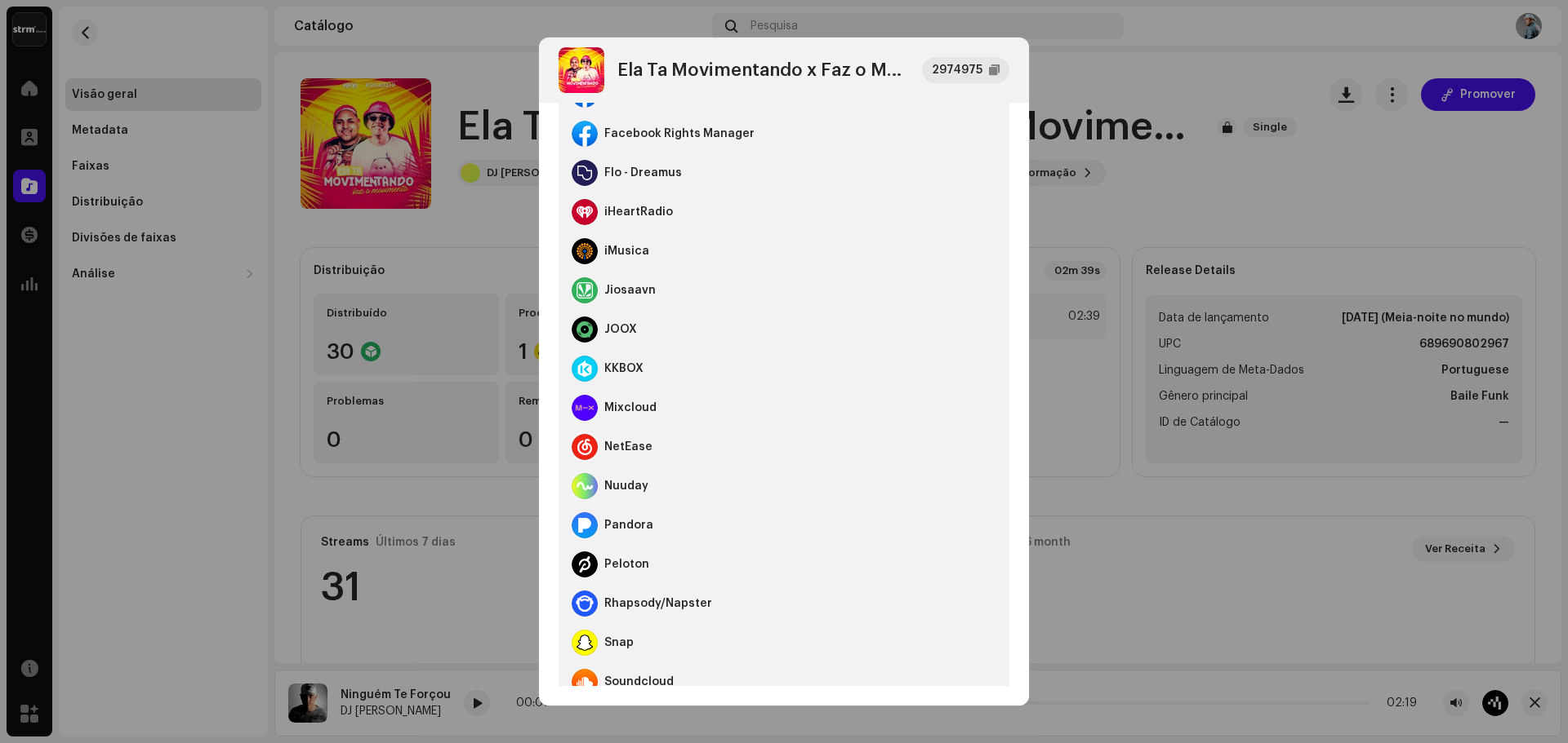
scroll to position [489, 0]
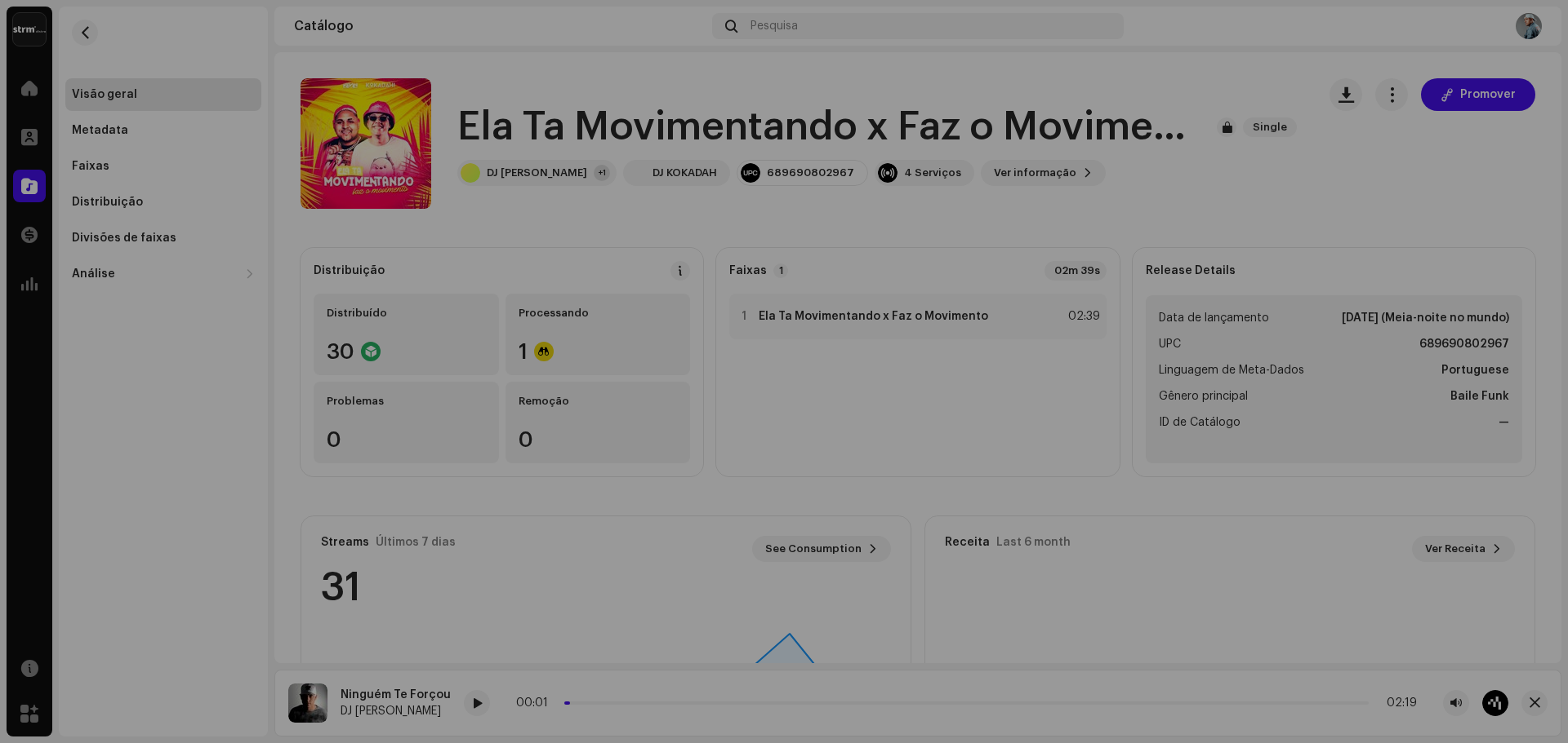
click at [1110, 236] on div "Ela Ta Movimentando x Faz o Movimento 2974975 Metadata Distribuição Data de lan…" at bounding box center [784, 371] width 1568 height 743
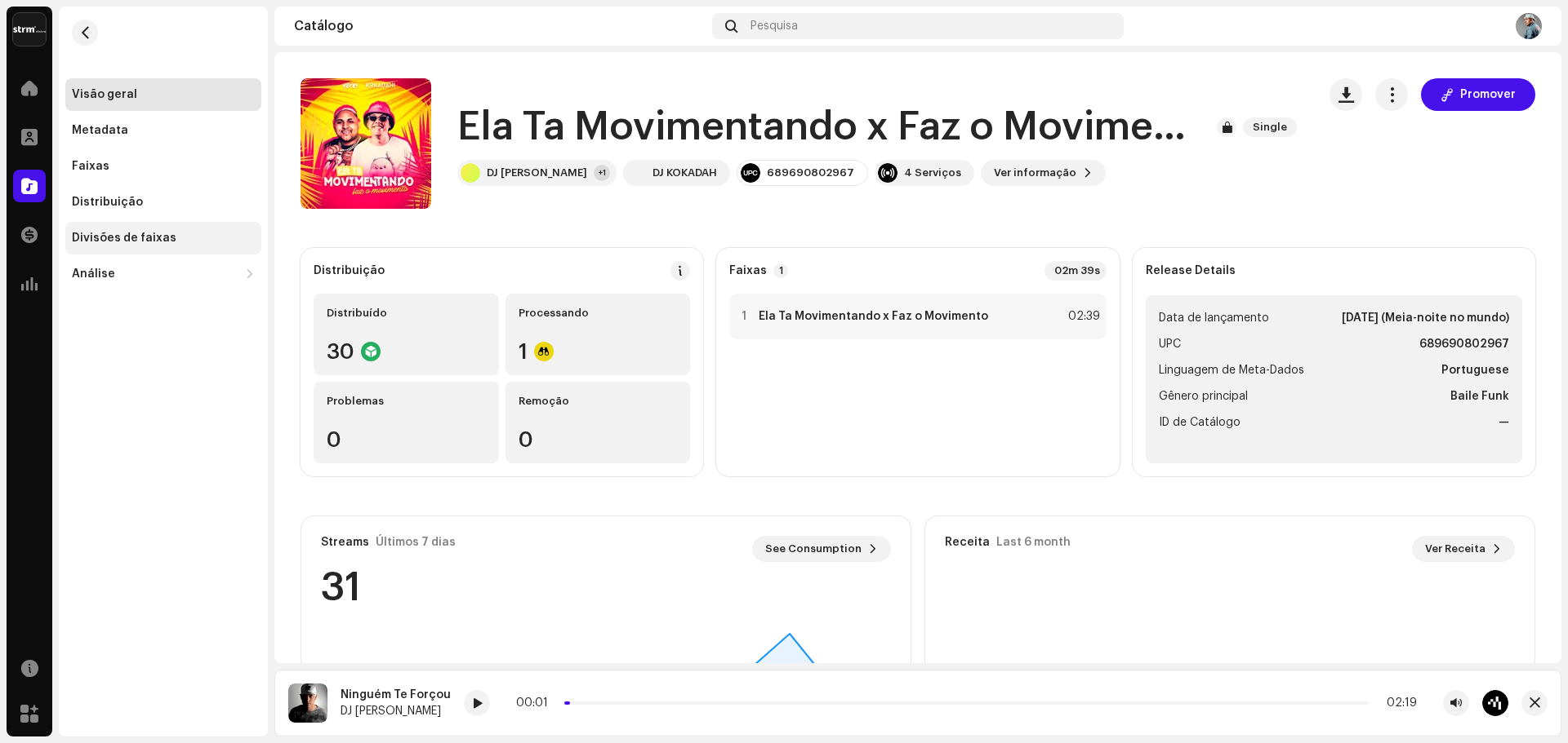
click at [115, 235] on div "Divisões de faixas" at bounding box center [123, 238] width 104 height 13
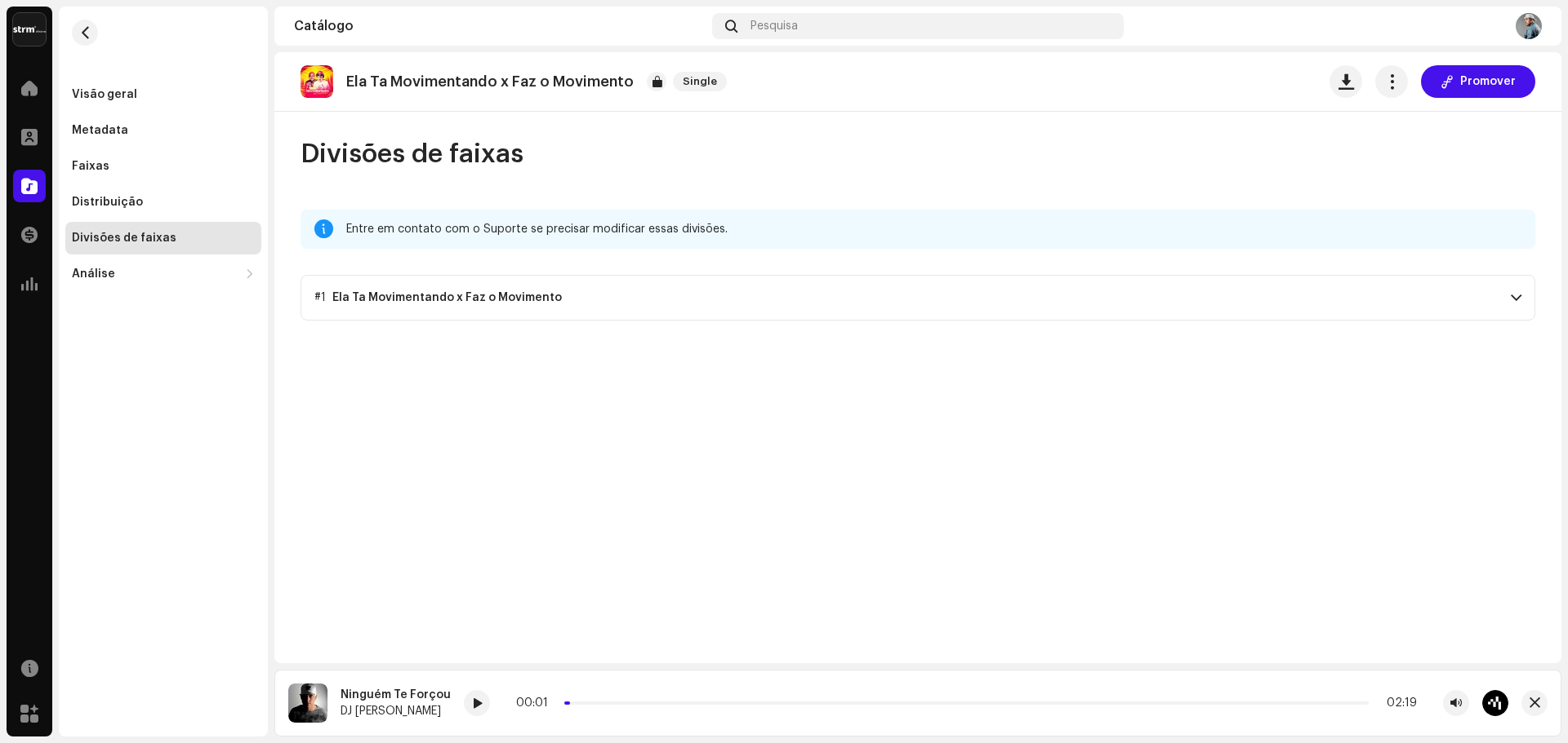
click at [698, 293] on p-accordion-header "#1 Ela Ta Movimentando x Faz o Movimento" at bounding box center [918, 298] width 1235 height 46
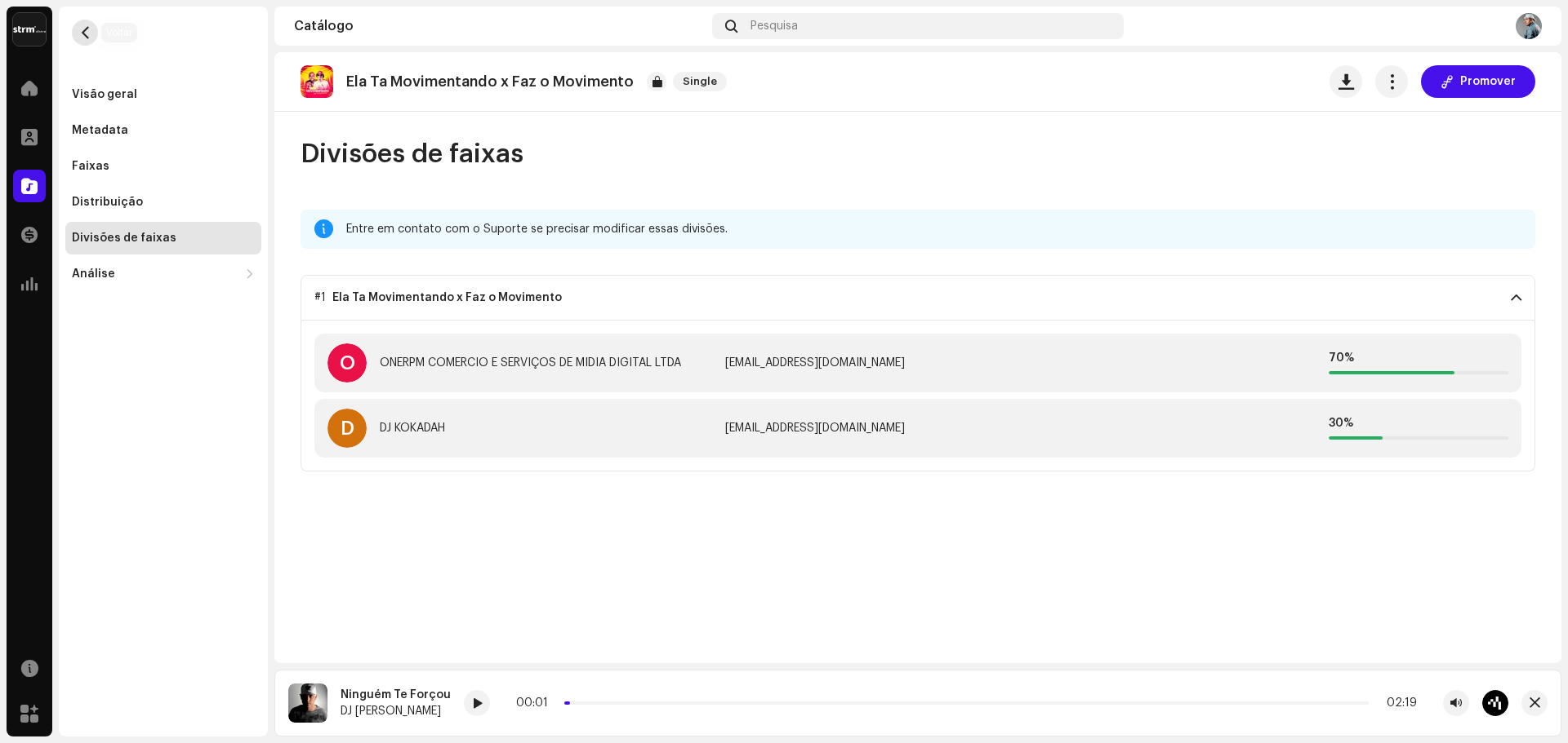
click at [78, 33] on button "button" at bounding box center [85, 33] width 26 height 26
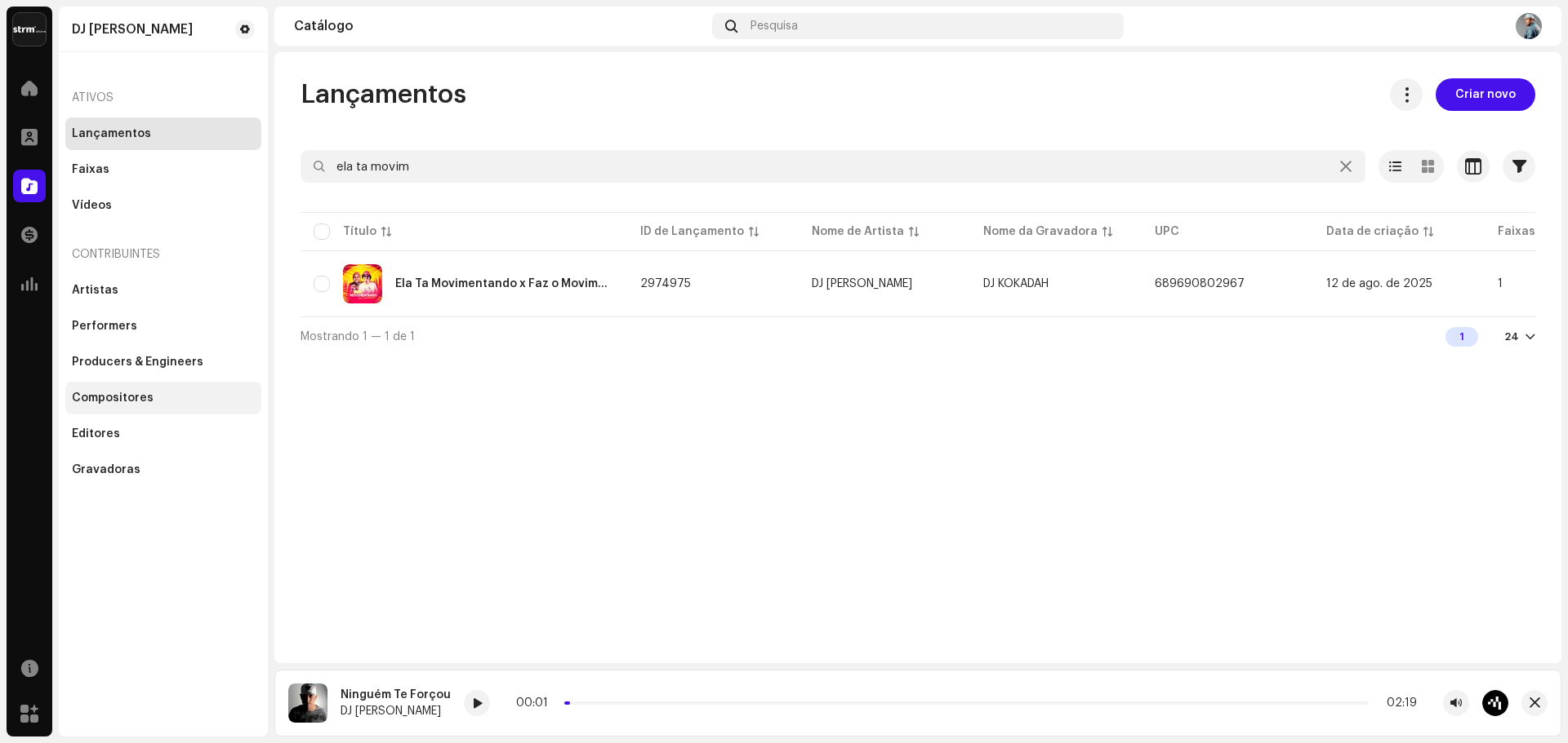
click at [142, 397] on div "Compositores" at bounding box center [112, 398] width 82 height 13
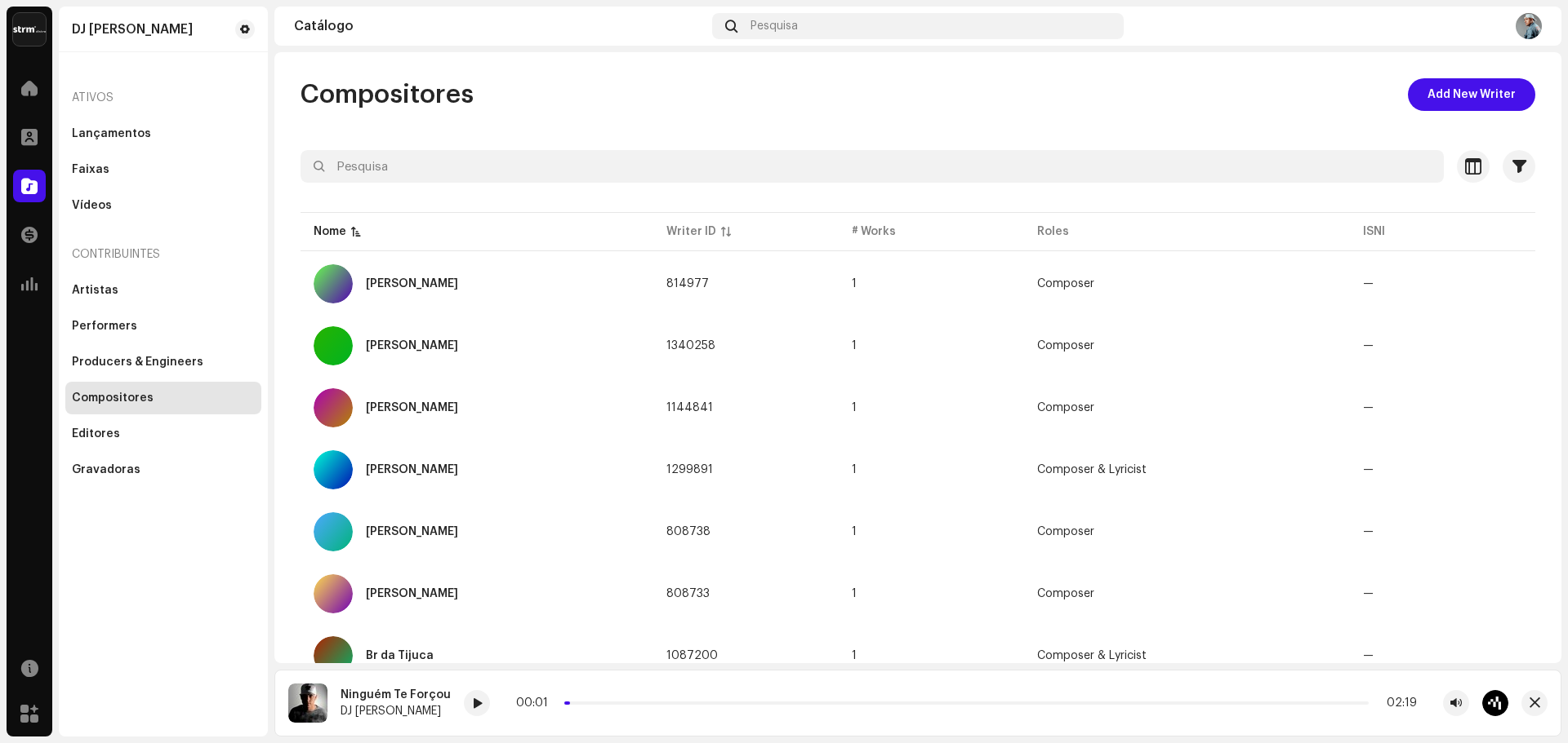
click at [140, 403] on div "Compositores" at bounding box center [112, 398] width 82 height 13
click at [130, 134] on div "Lançamentos" at bounding box center [111, 134] width 79 height 13
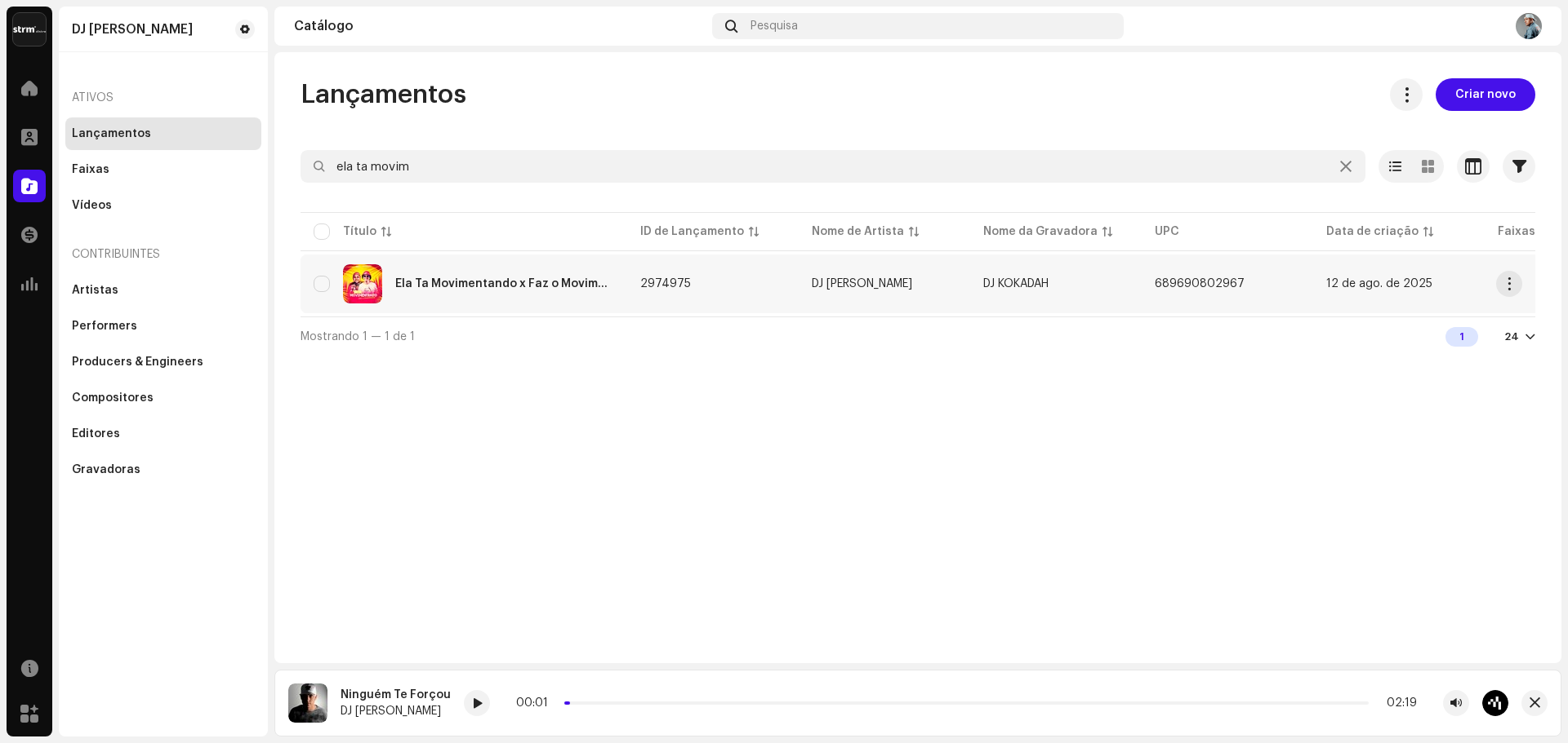
click at [503, 283] on div "Ela Ta Movimentando x Faz o Movimento" at bounding box center [504, 283] width 218 height 11
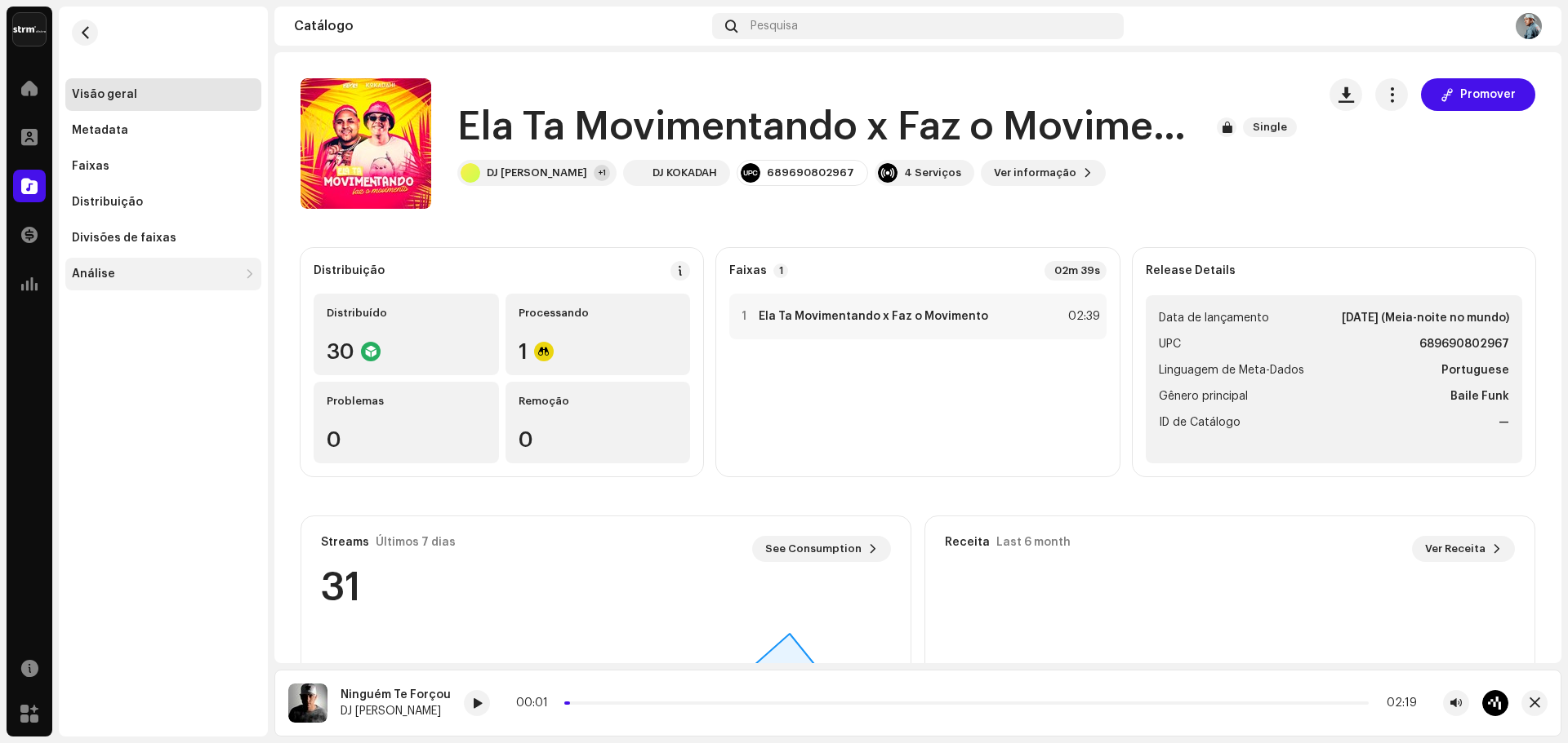
click at [199, 268] on div "Análise" at bounding box center [155, 274] width 167 height 13
click at [105, 157] on div "Faixas" at bounding box center [163, 167] width 196 height 33
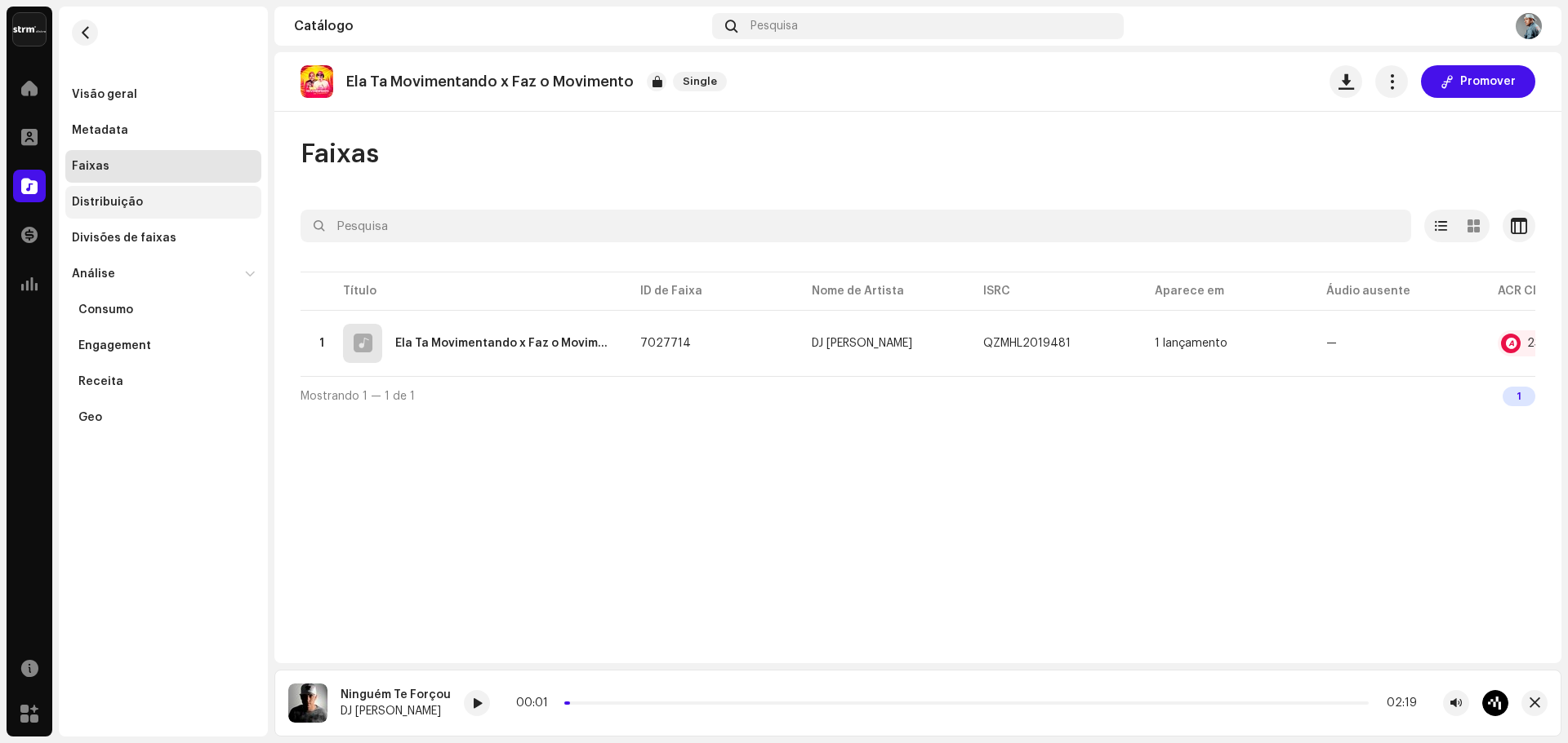
click at [118, 210] on div "Distribuição" at bounding box center [163, 203] width 196 height 33
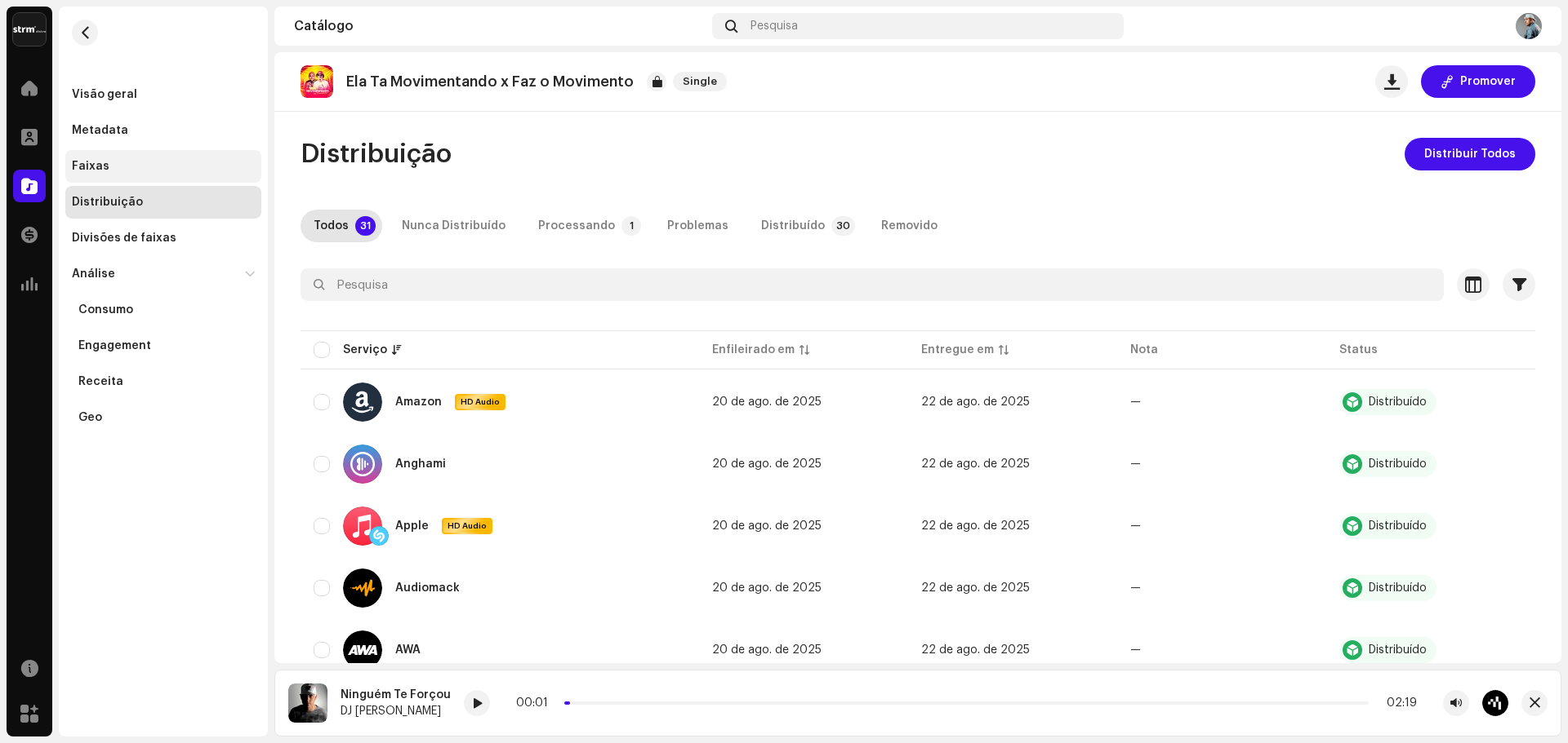
click at [123, 172] on div "Faixas" at bounding box center [163, 166] width 183 height 13
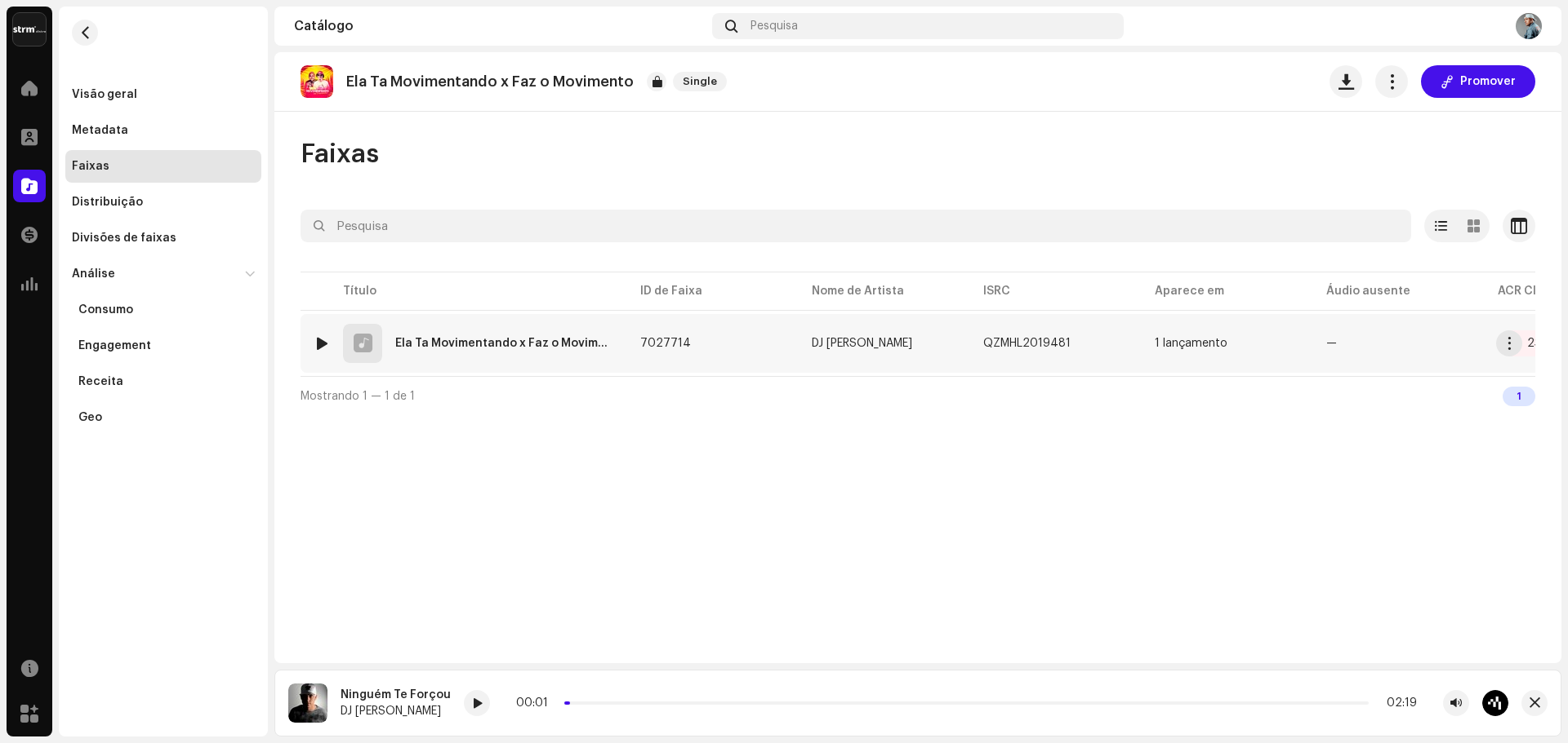
click at [560, 338] on div "Ela Ta Movimentando x Faz o Movimento" at bounding box center [504, 343] width 218 height 11
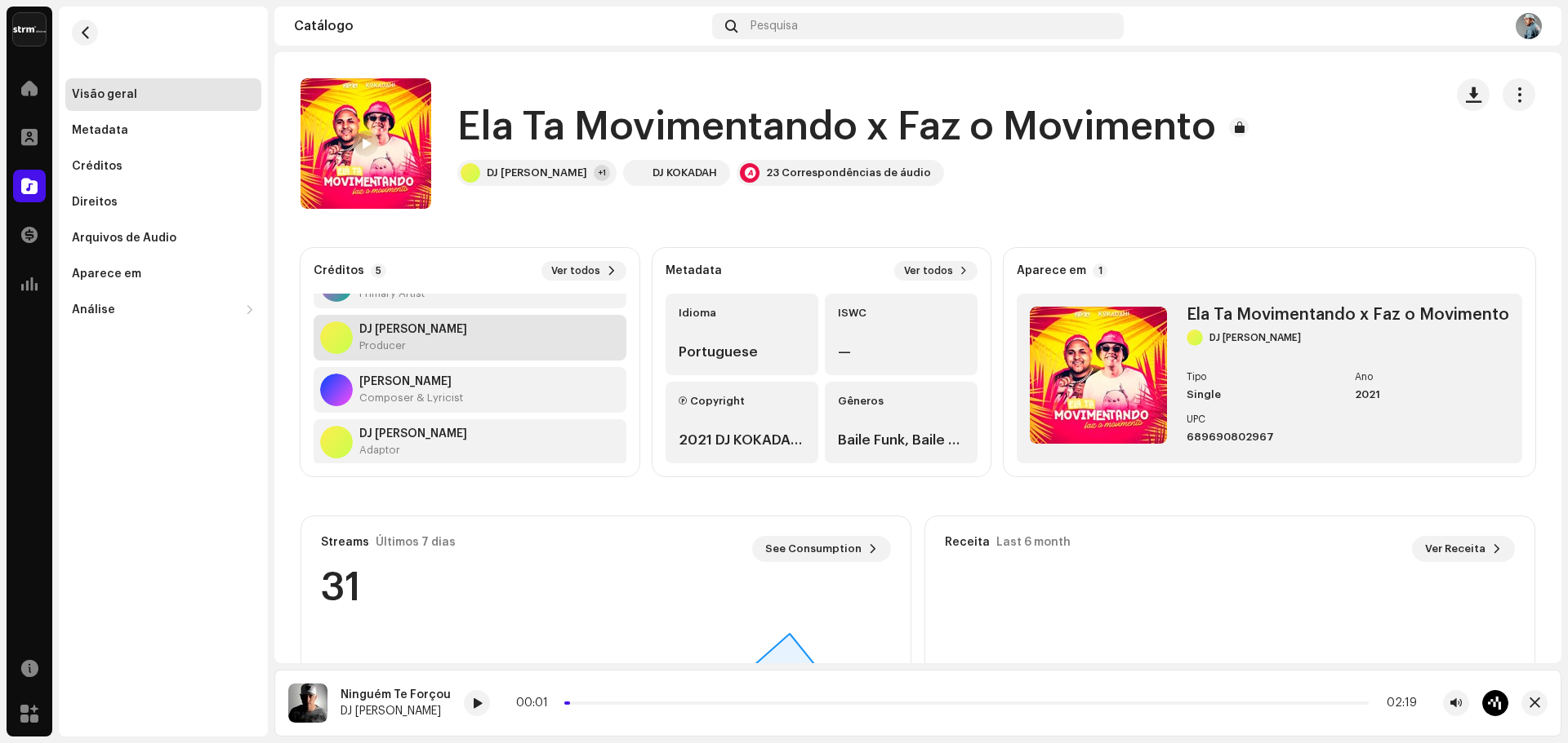
scroll to position [104, 0]
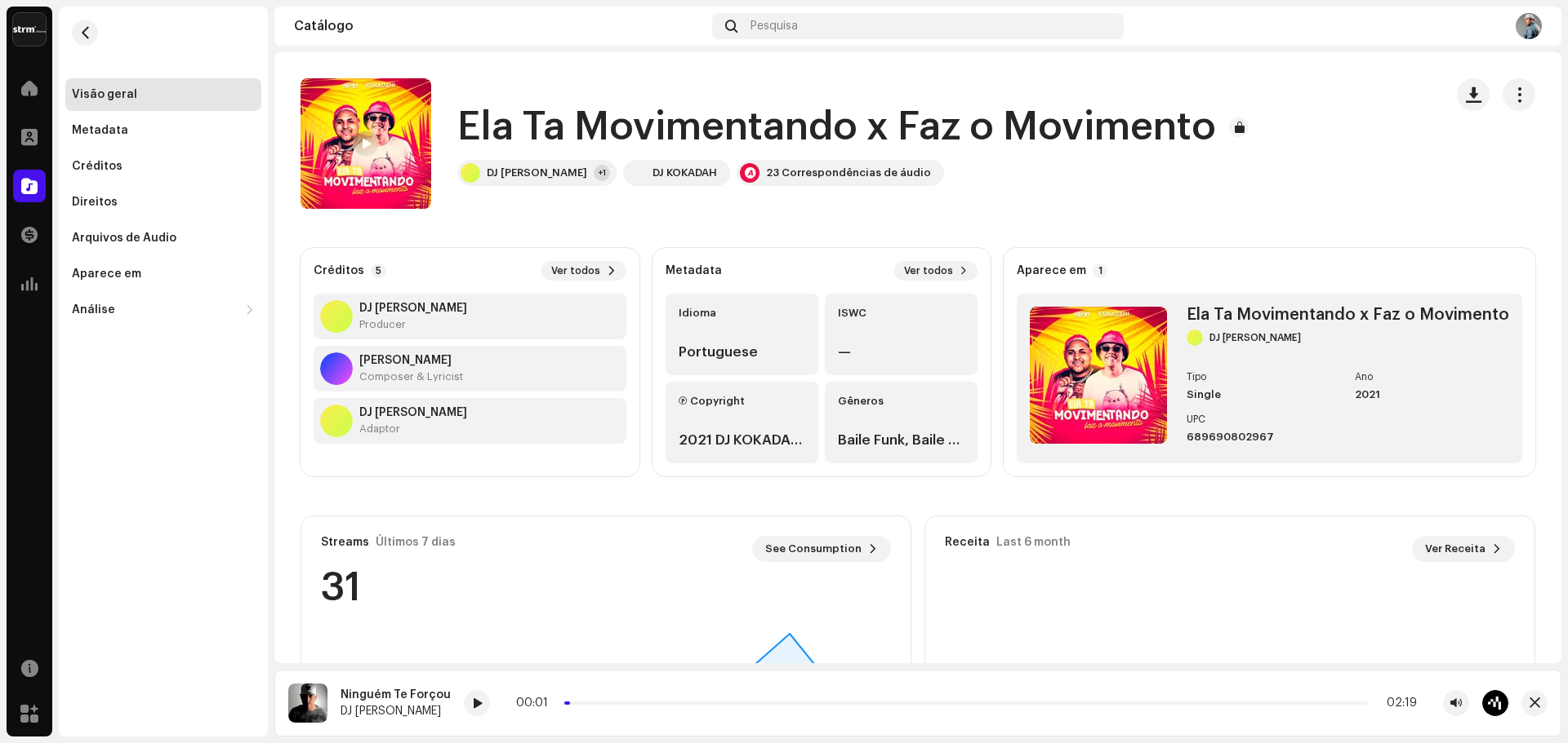
drag, startPoint x: 493, startPoint y: 360, endPoint x: 353, endPoint y: 346, distance: 140.7
click at [353, 346] on div "[PERSON_NAME] Composer & Lyricist" at bounding box center [470, 368] width 313 height 46
copy div "[PERSON_NAME]"
click at [101, 40] on re-m-nav-back at bounding box center [85, 42] width 39 height 72
click at [72, 39] on re-m-nav-back at bounding box center [85, 42] width 39 height 72
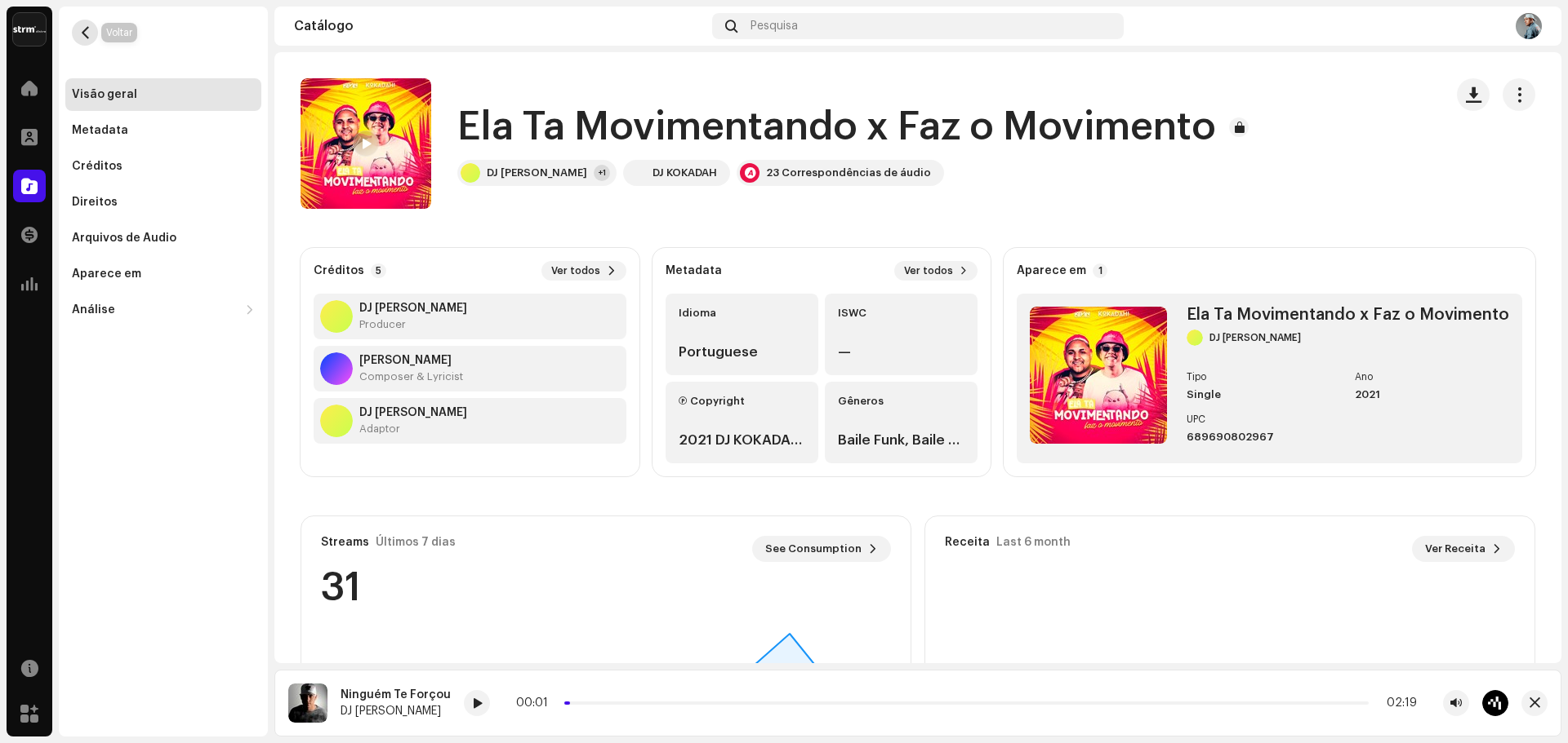
click at [75, 38] on button "button" at bounding box center [85, 33] width 26 height 26
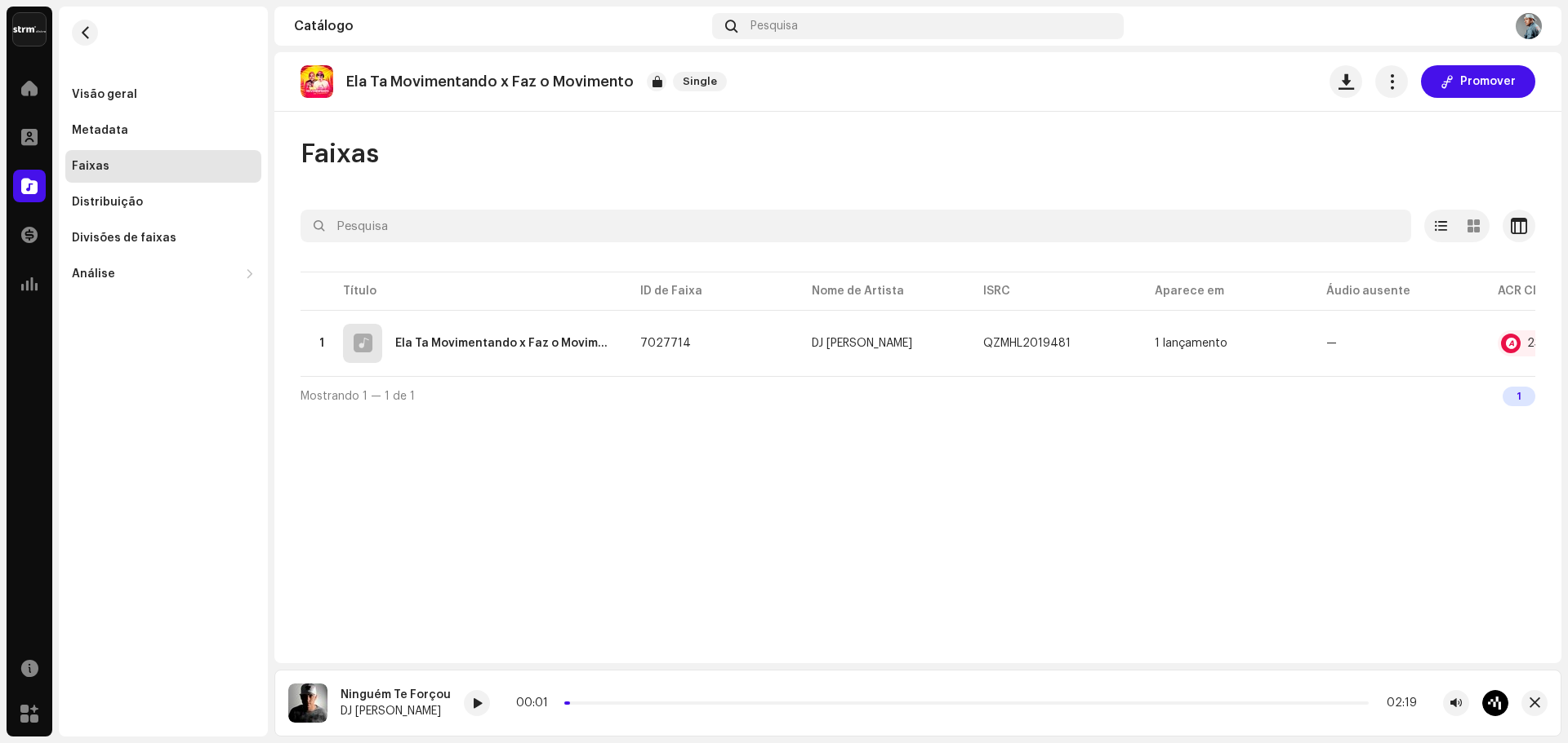
click at [496, 249] on div at bounding box center [918, 255] width 1235 height 26
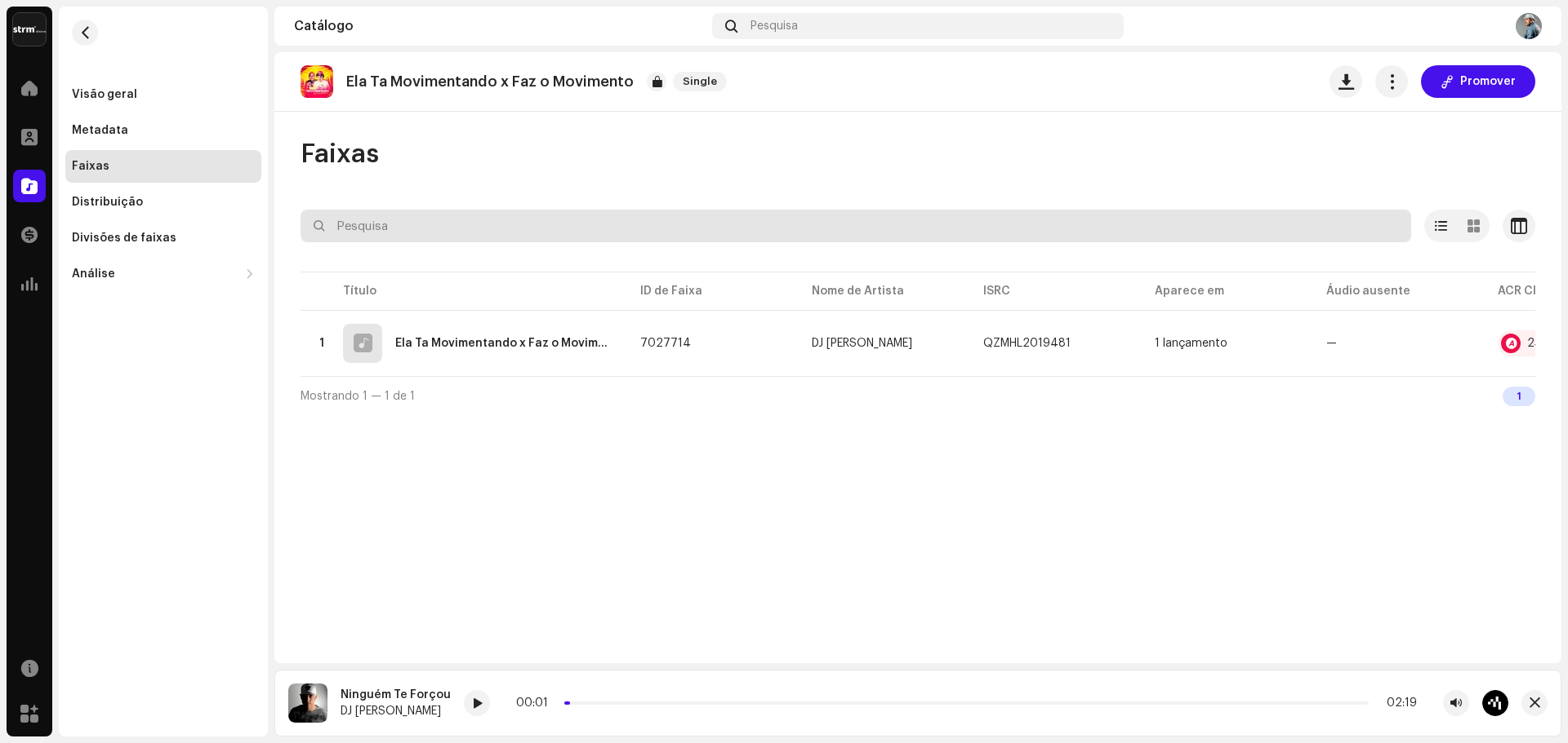
click at [475, 228] on input "text" at bounding box center [856, 226] width 1110 height 33
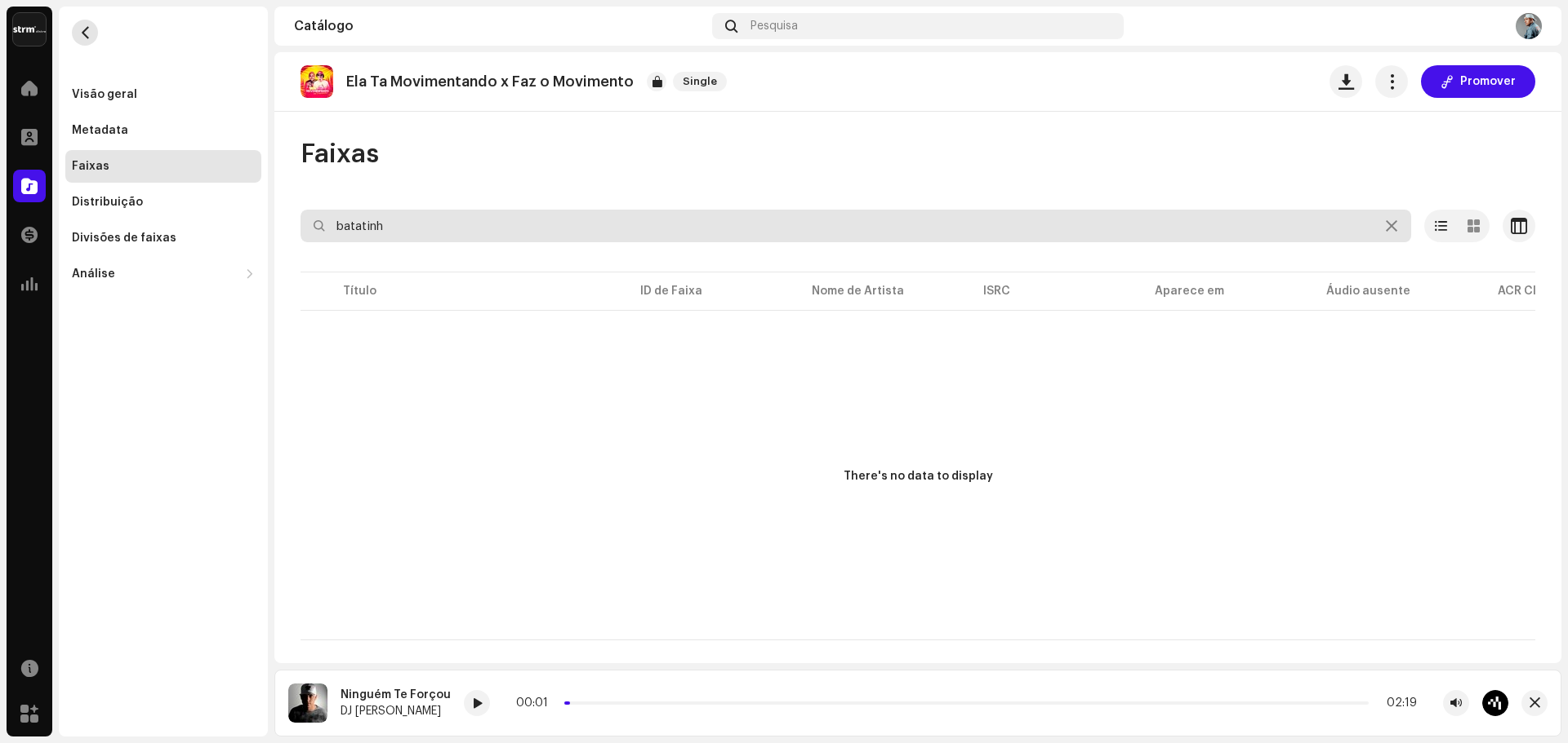
type input "batatinh"
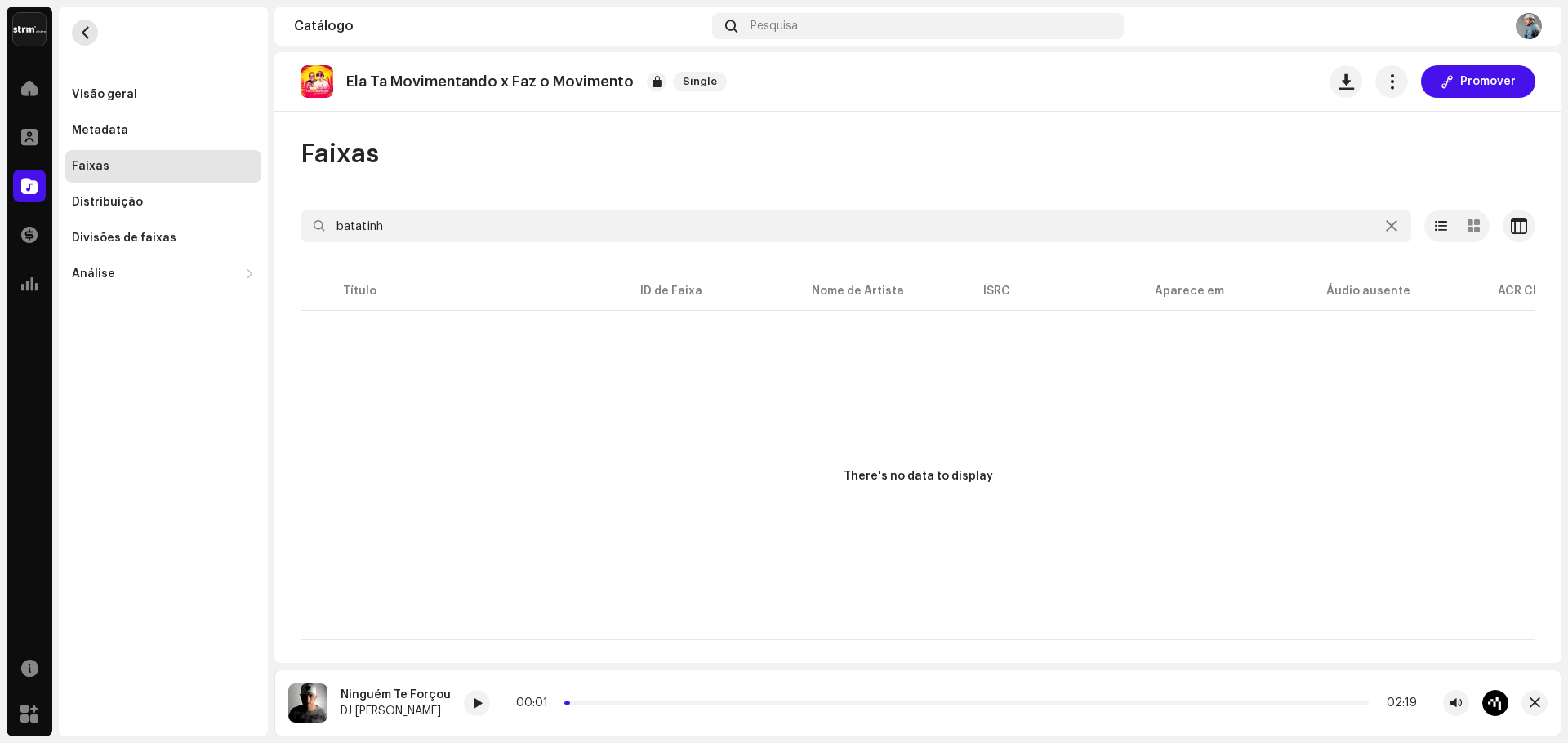
click at [83, 28] on span "button" at bounding box center [85, 32] width 12 height 13
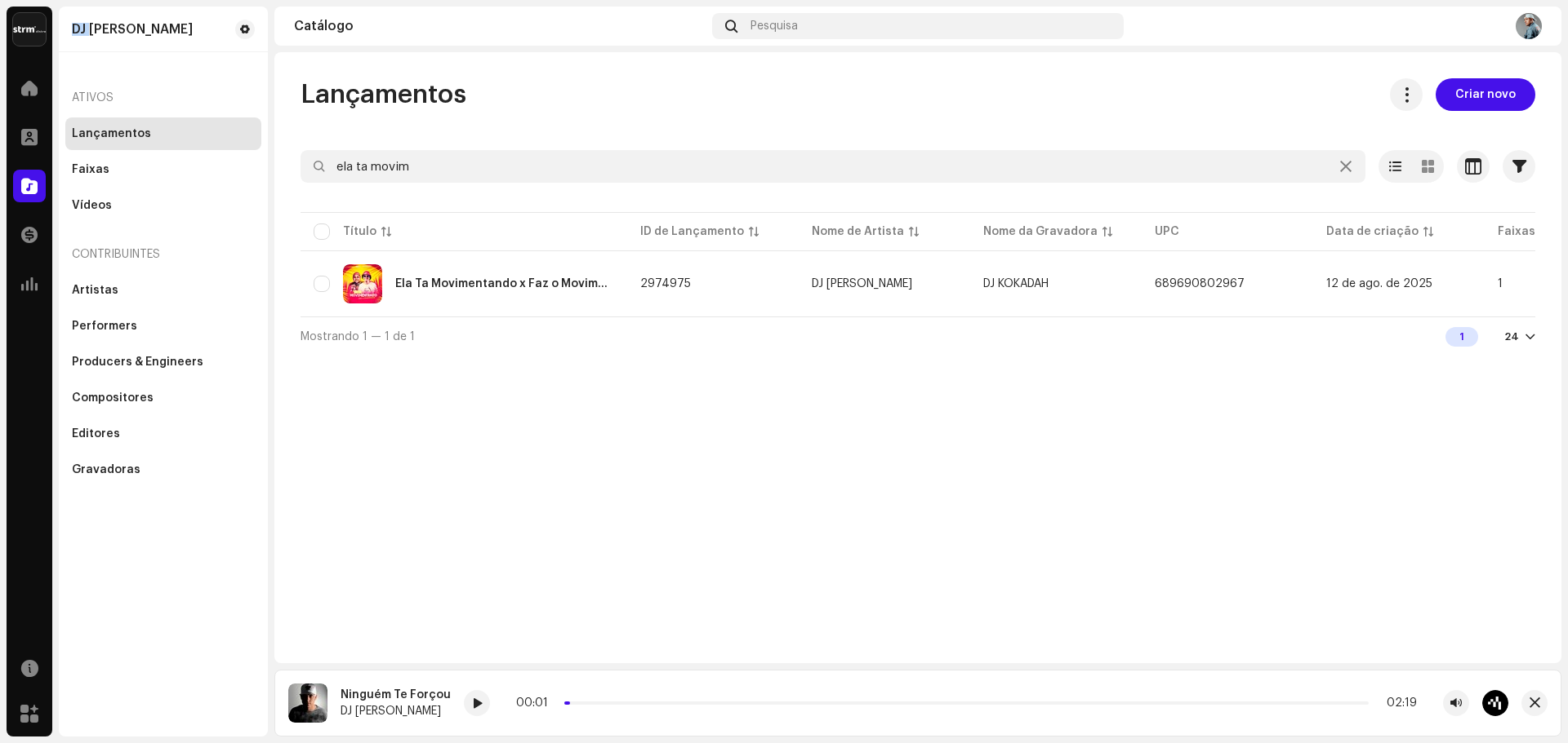
click at [83, 28] on div "DJ [PERSON_NAME]" at bounding box center [132, 28] width 121 height 13
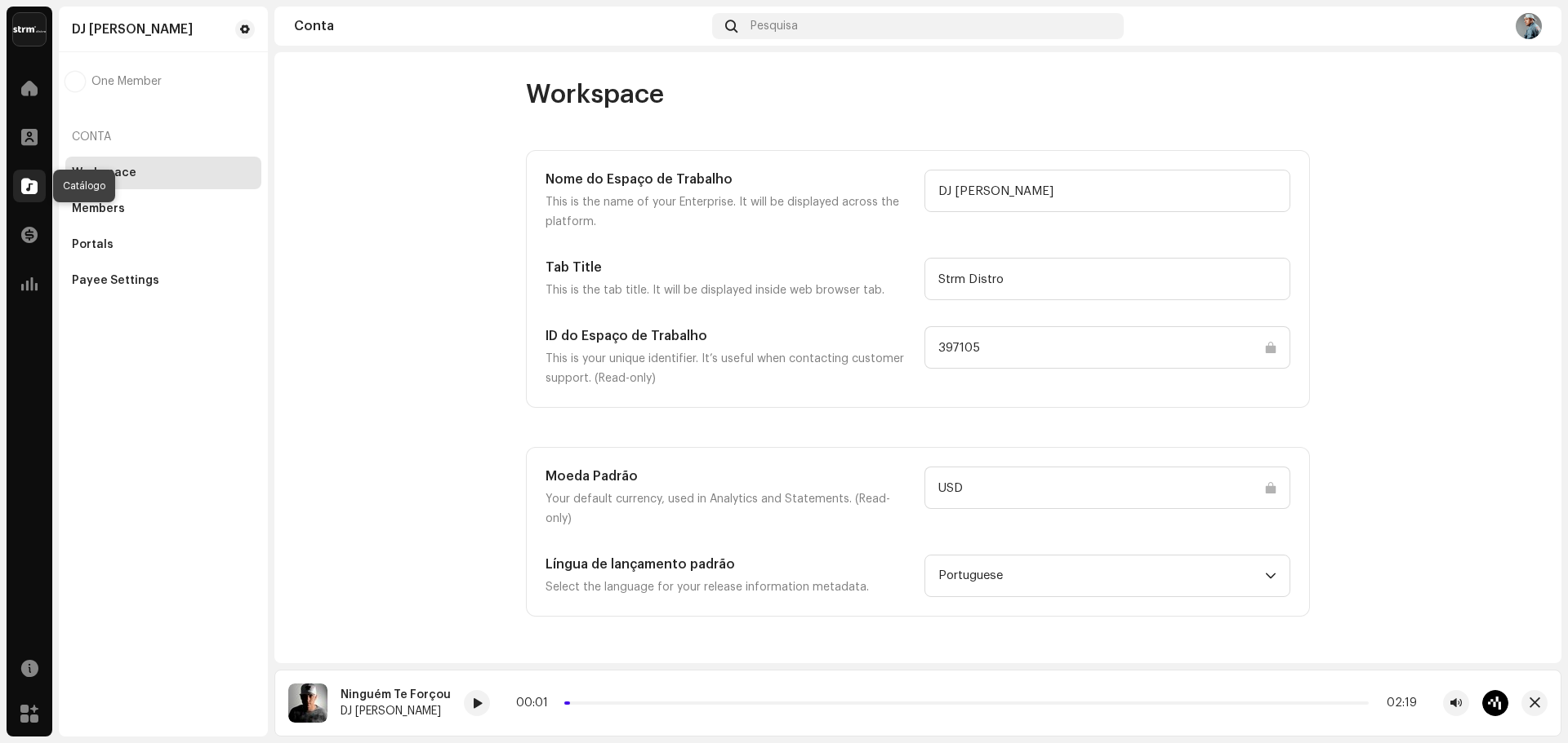
click at [41, 191] on div at bounding box center [29, 186] width 33 height 33
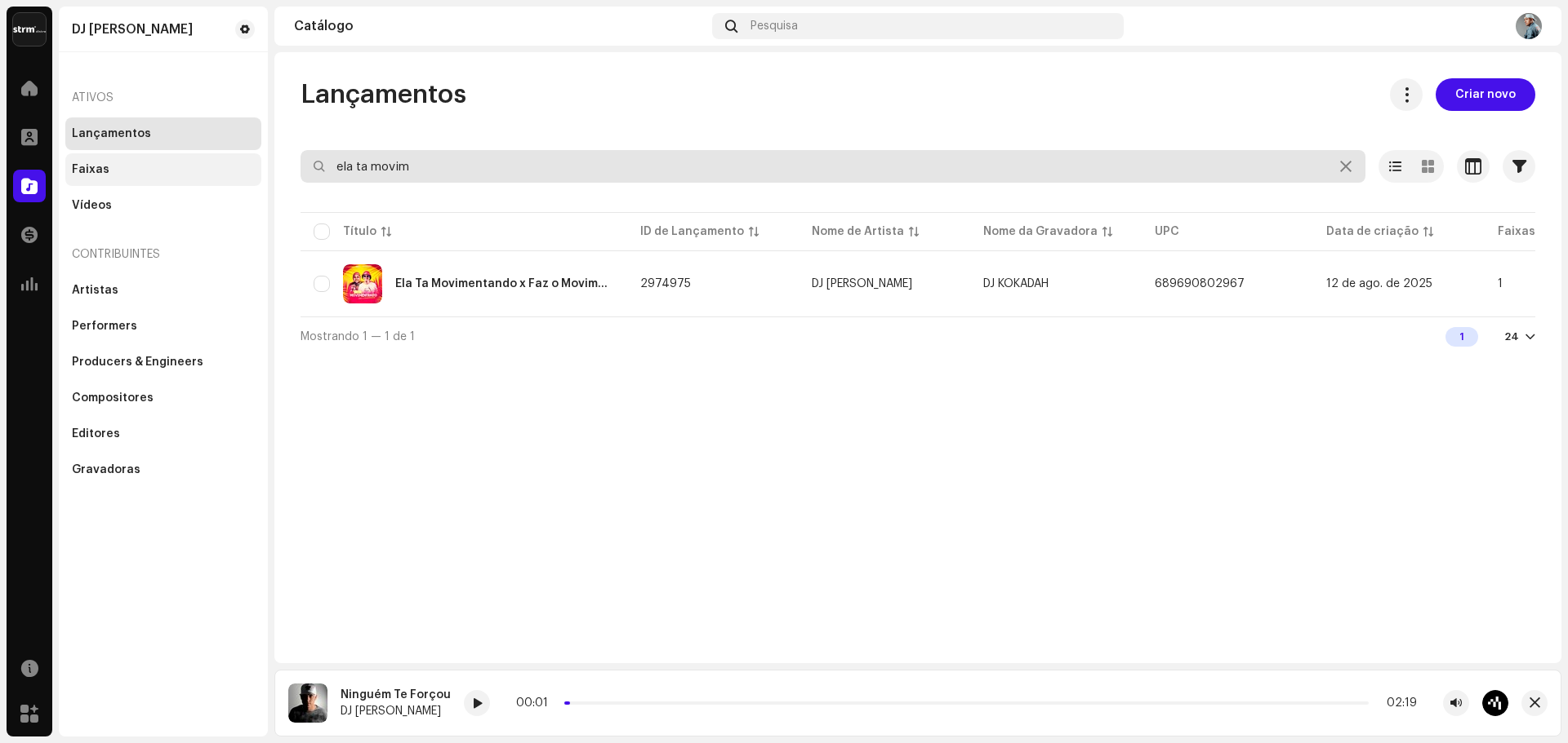
drag, startPoint x: 497, startPoint y: 171, endPoint x: 228, endPoint y: 154, distance: 269.5
click at [228, 154] on div "DJ Kokadah Home Perfil Catálogo Transações Análise Recursos Marketplace DJ Koka…" at bounding box center [784, 371] width 1568 height 743
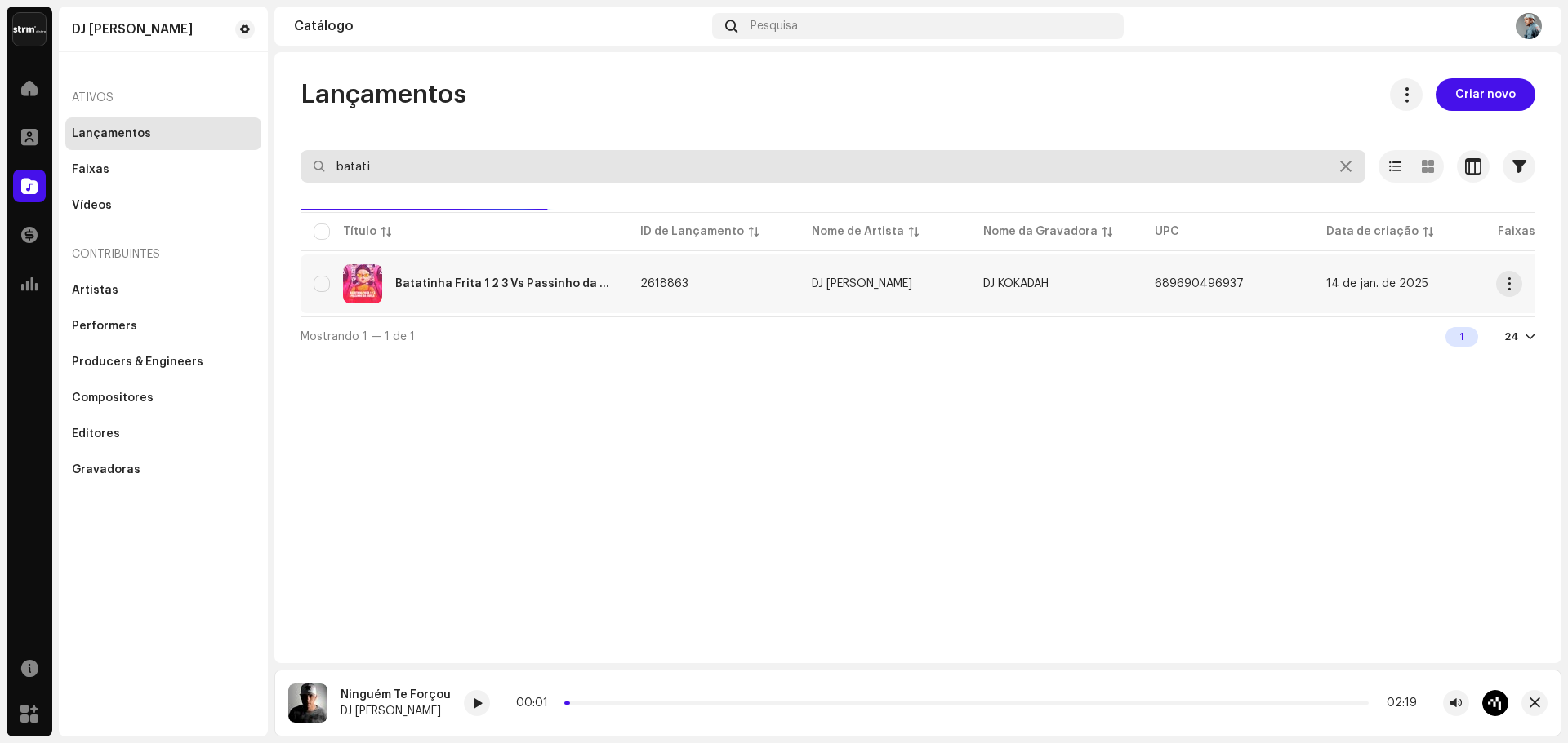
type input "batati"
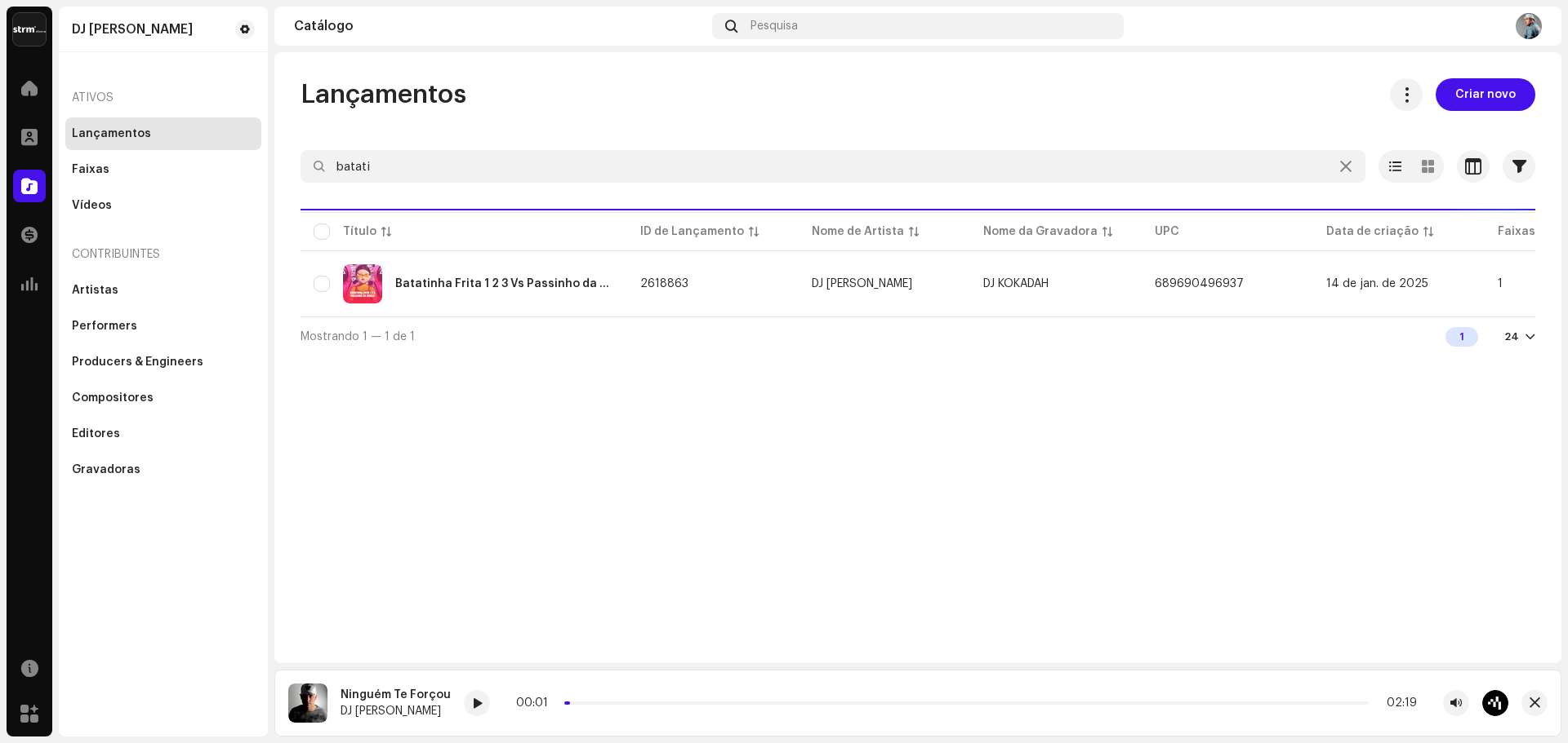
click at [518, 299] on div "Batatinha Frita 1 2 3 Vs Passinho da Favela" at bounding box center [464, 283] width 300 height 39
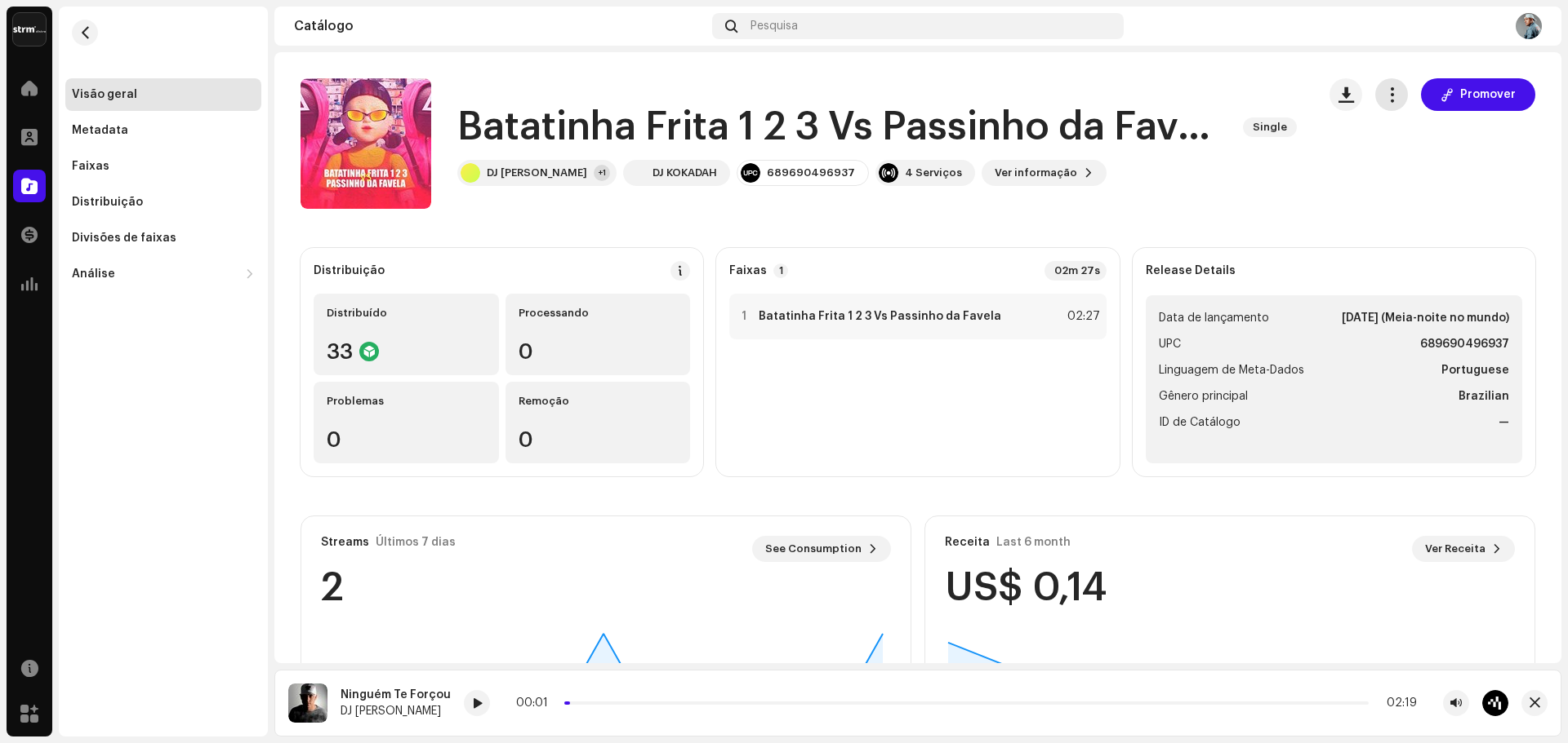
click at [1384, 98] on span "button" at bounding box center [1392, 94] width 16 height 13
click at [1390, 167] on span "Editar" at bounding box center [1399, 167] width 35 height 13
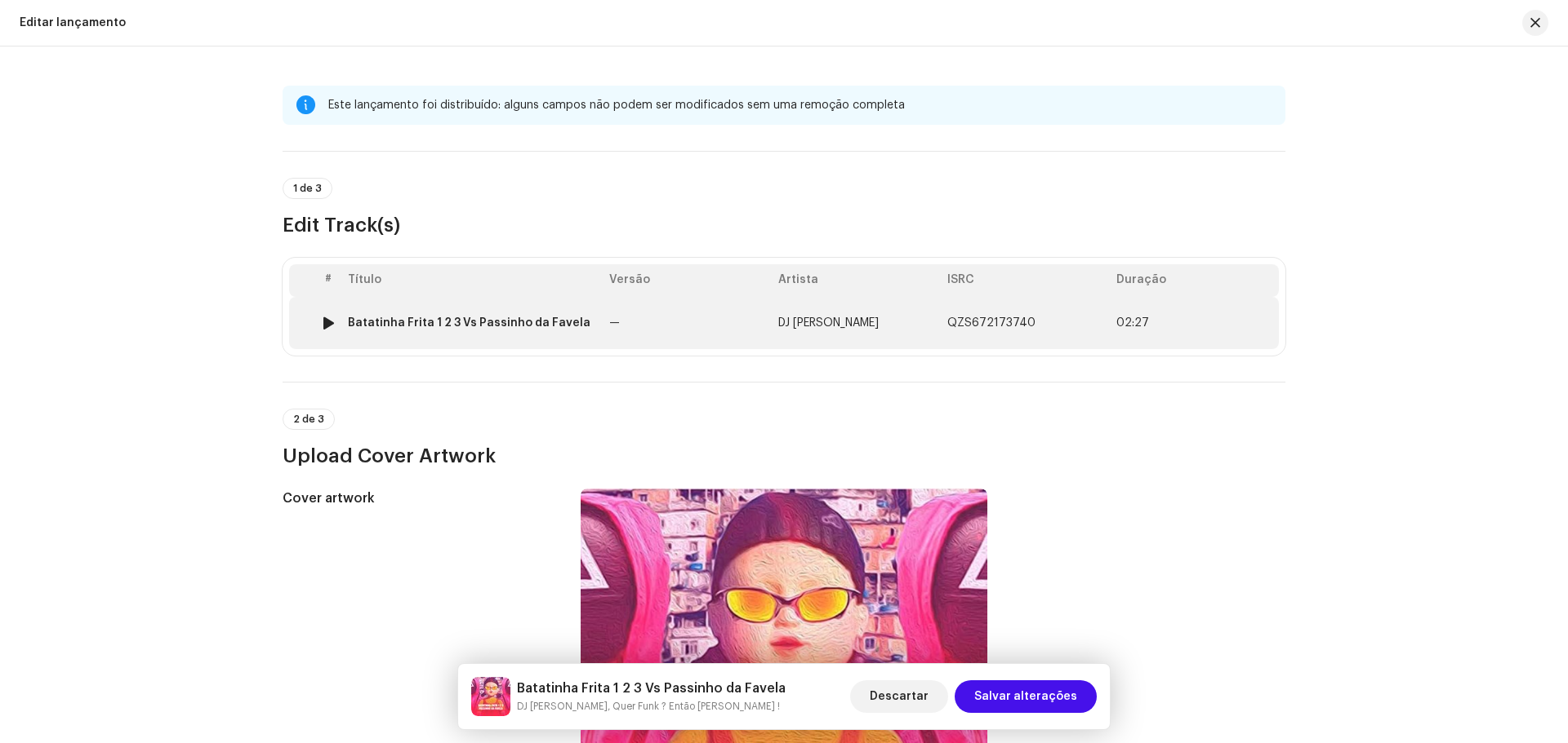
click at [642, 309] on td "—" at bounding box center [687, 323] width 169 height 53
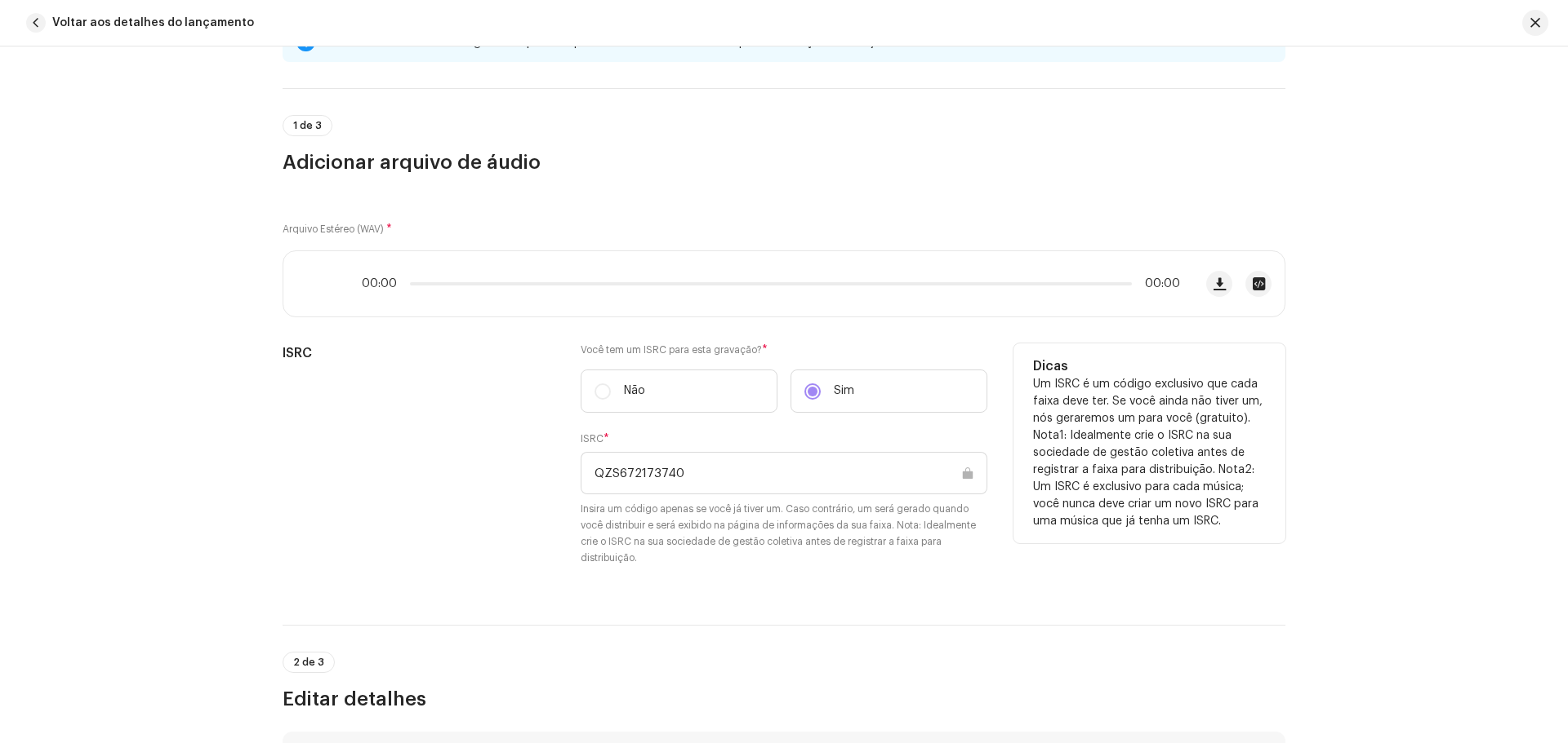
scroll to position [408, 0]
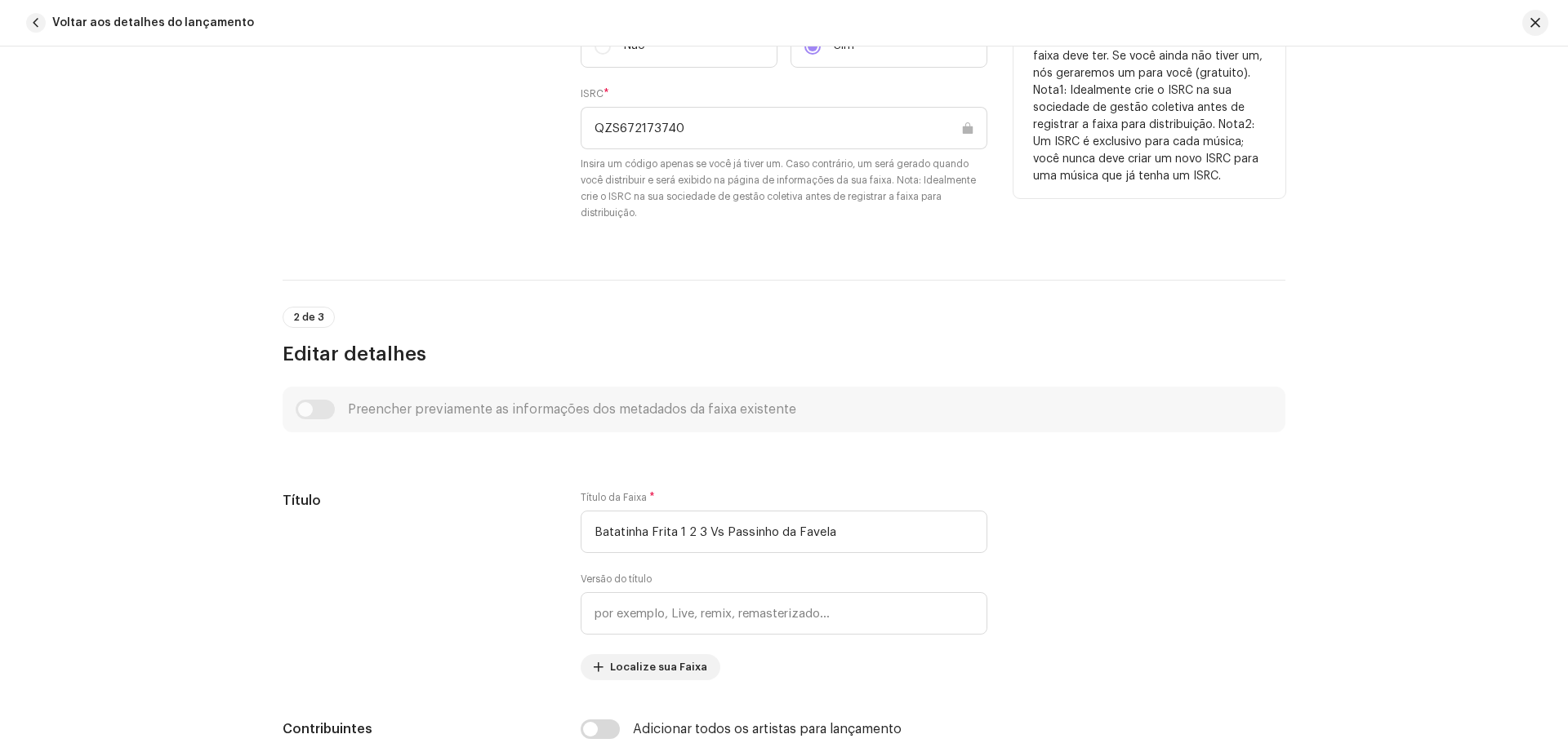
drag, startPoint x: 717, startPoint y: 128, endPoint x: 538, endPoint y: 136, distance: 179.2
click at [538, 136] on div "ISRC Você tem um ISRC para esta gravação? * Não Sim ISRC * QZS672173740 Insira …" at bounding box center [783, 119] width 1002 height 242
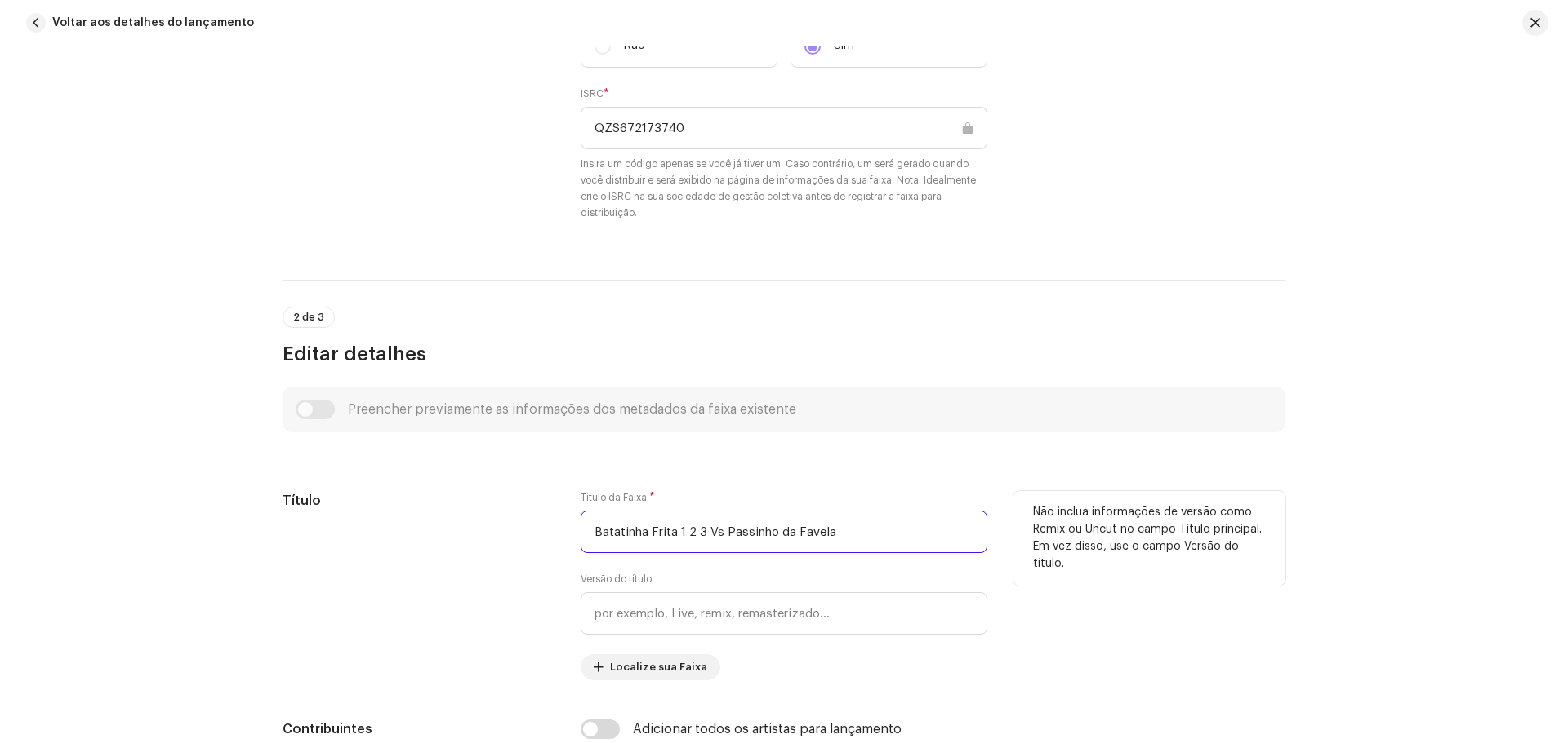
click at [889, 535] on input "Batatinha Frita 1 2 3 Vs Passinho da Favela" at bounding box center [783, 532] width 407 height 42
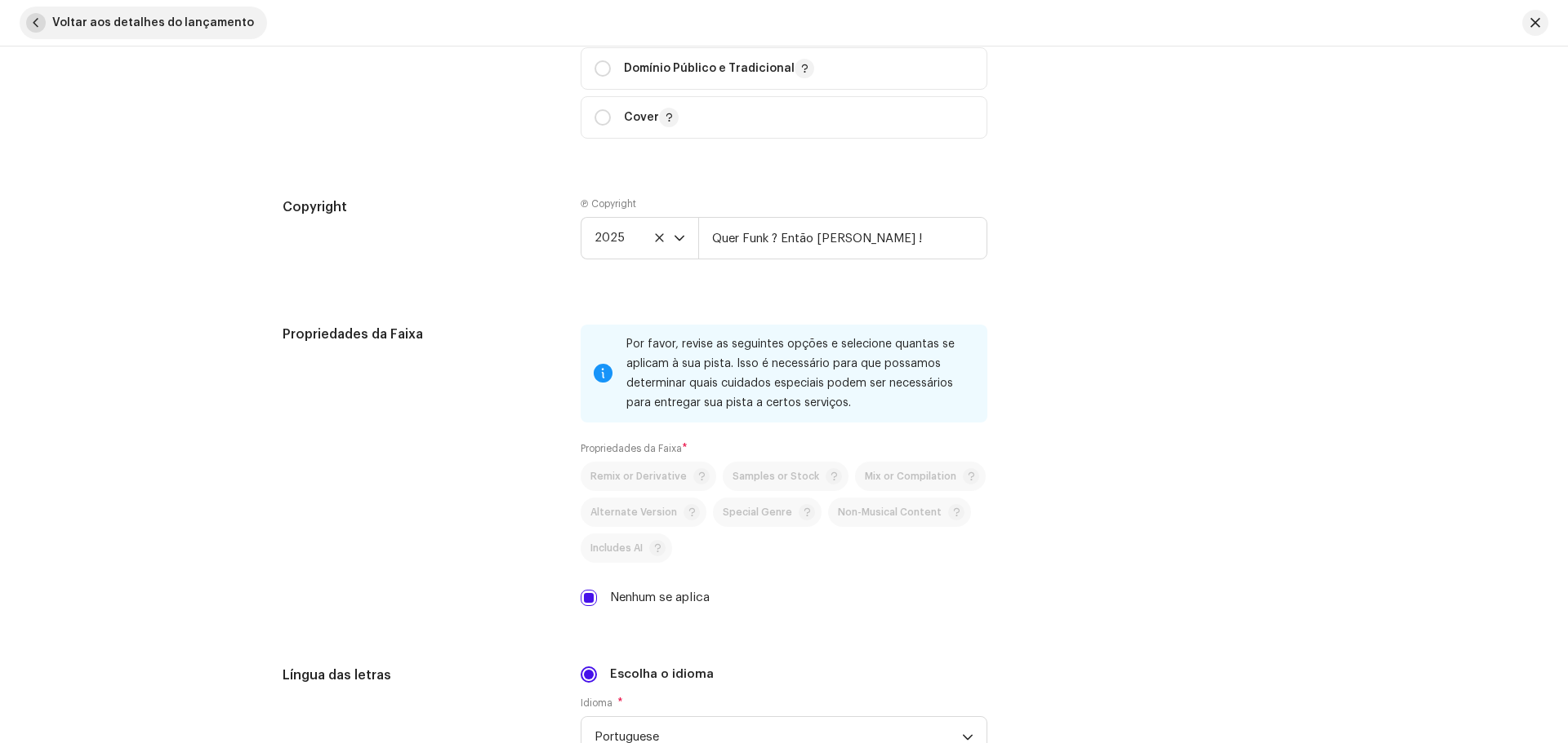
scroll to position [2133, 0]
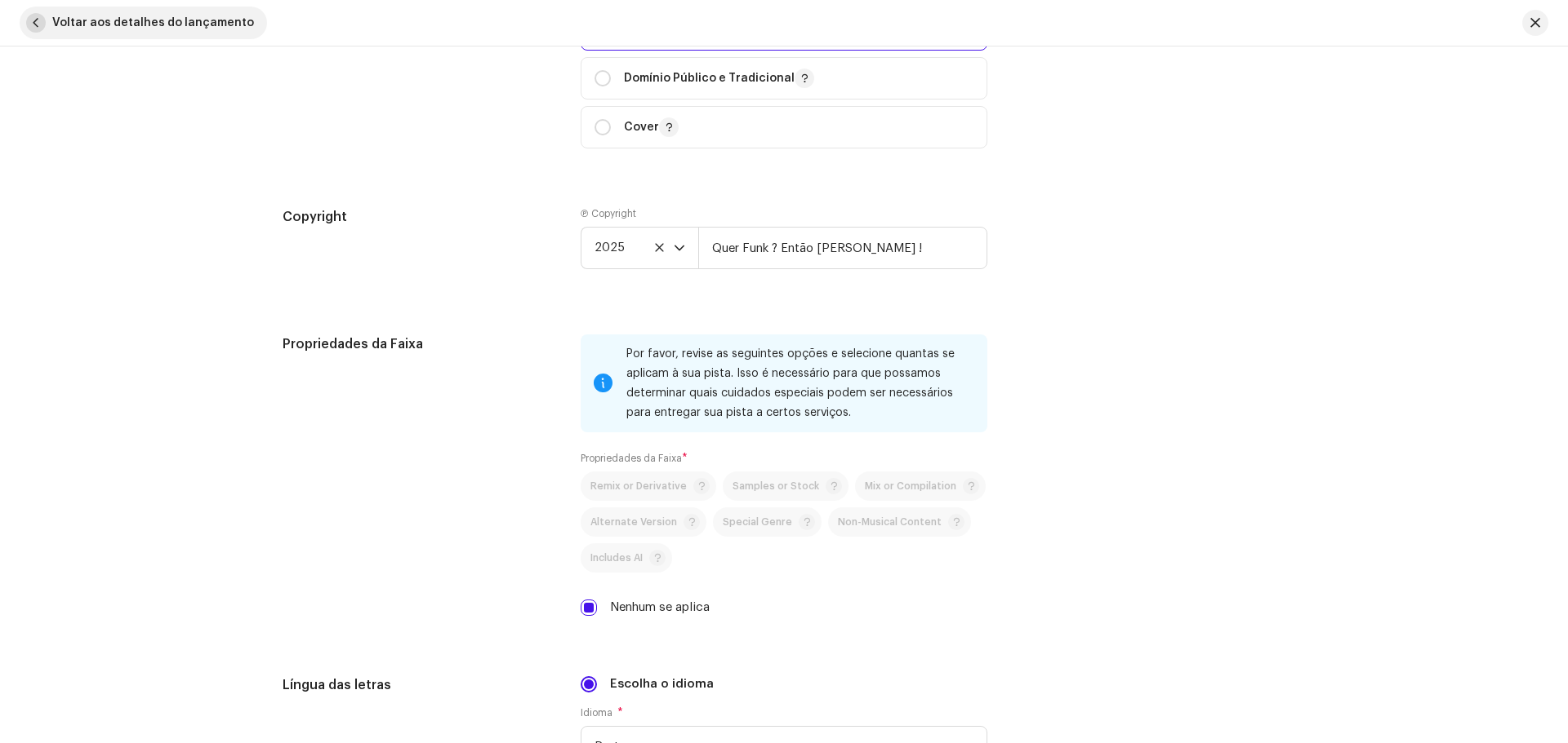
click at [49, 22] on button "Voltar aos detalhes do lançamento" at bounding box center [143, 23] width 248 height 33
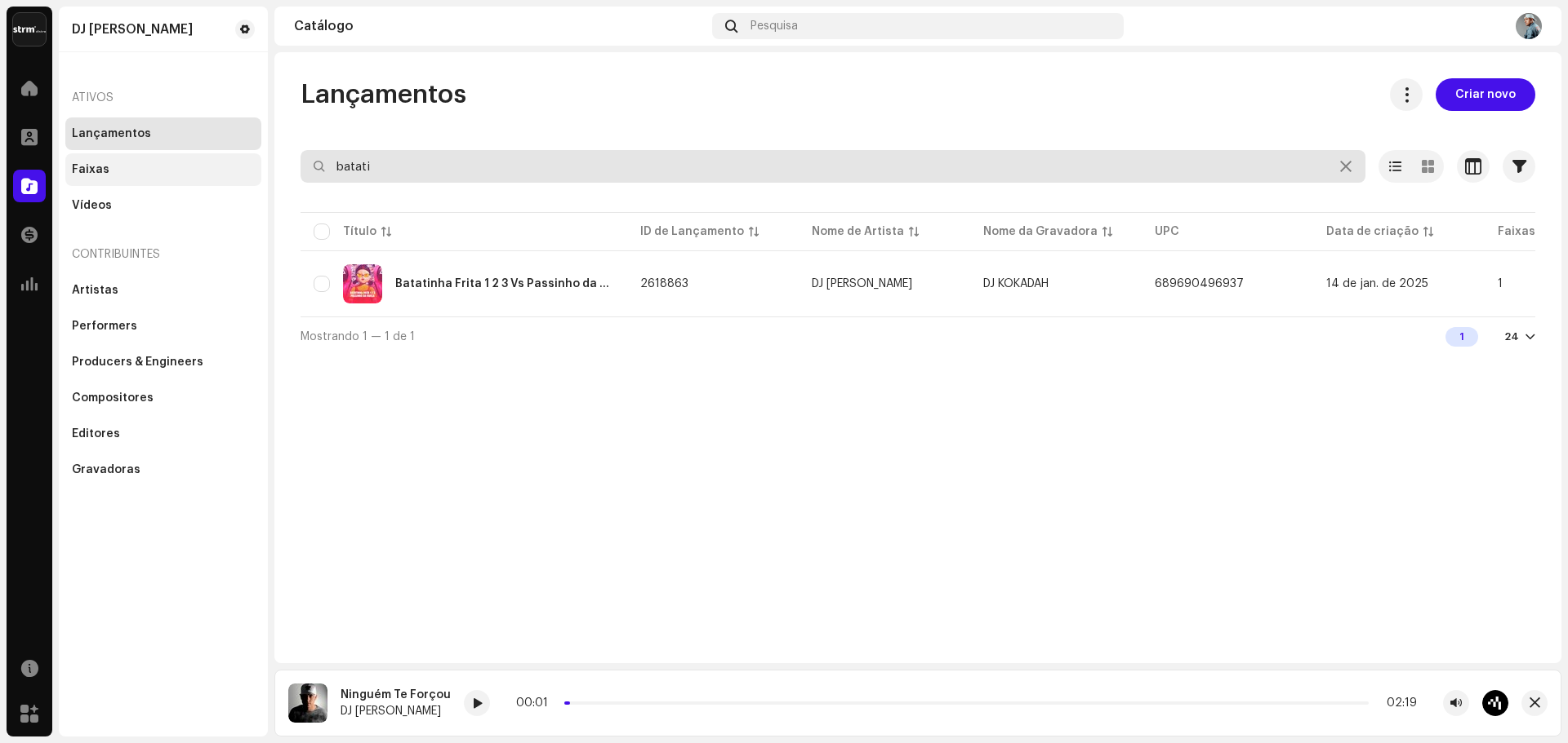
drag, startPoint x: 383, startPoint y: 176, endPoint x: 231, endPoint y: 156, distance: 153.3
click at [232, 156] on div "DJ Kokadah Home Perfil Catálogo Transações Análise Recursos Marketplace DJ Koka…" at bounding box center [784, 371] width 1568 height 743
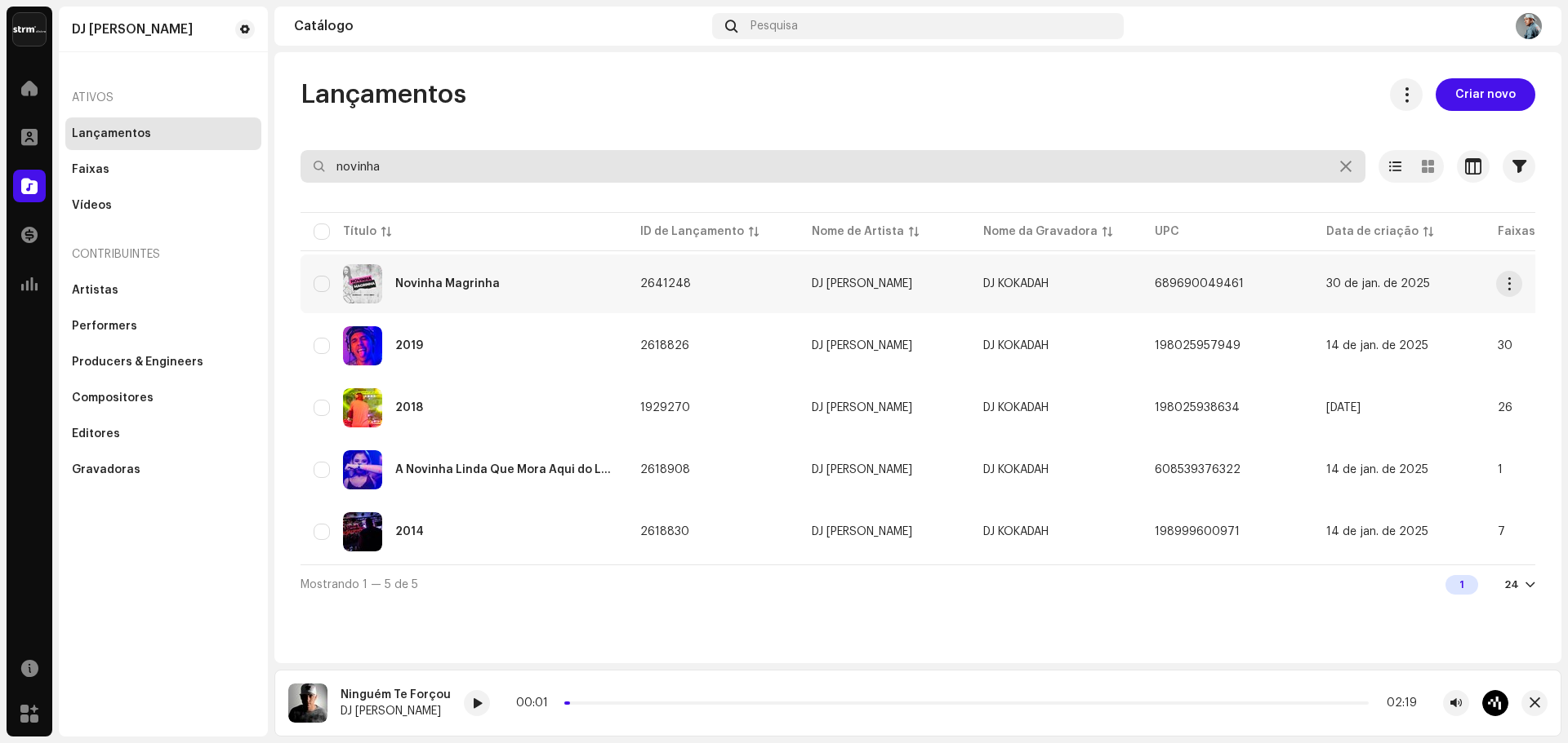
type input "novinha"
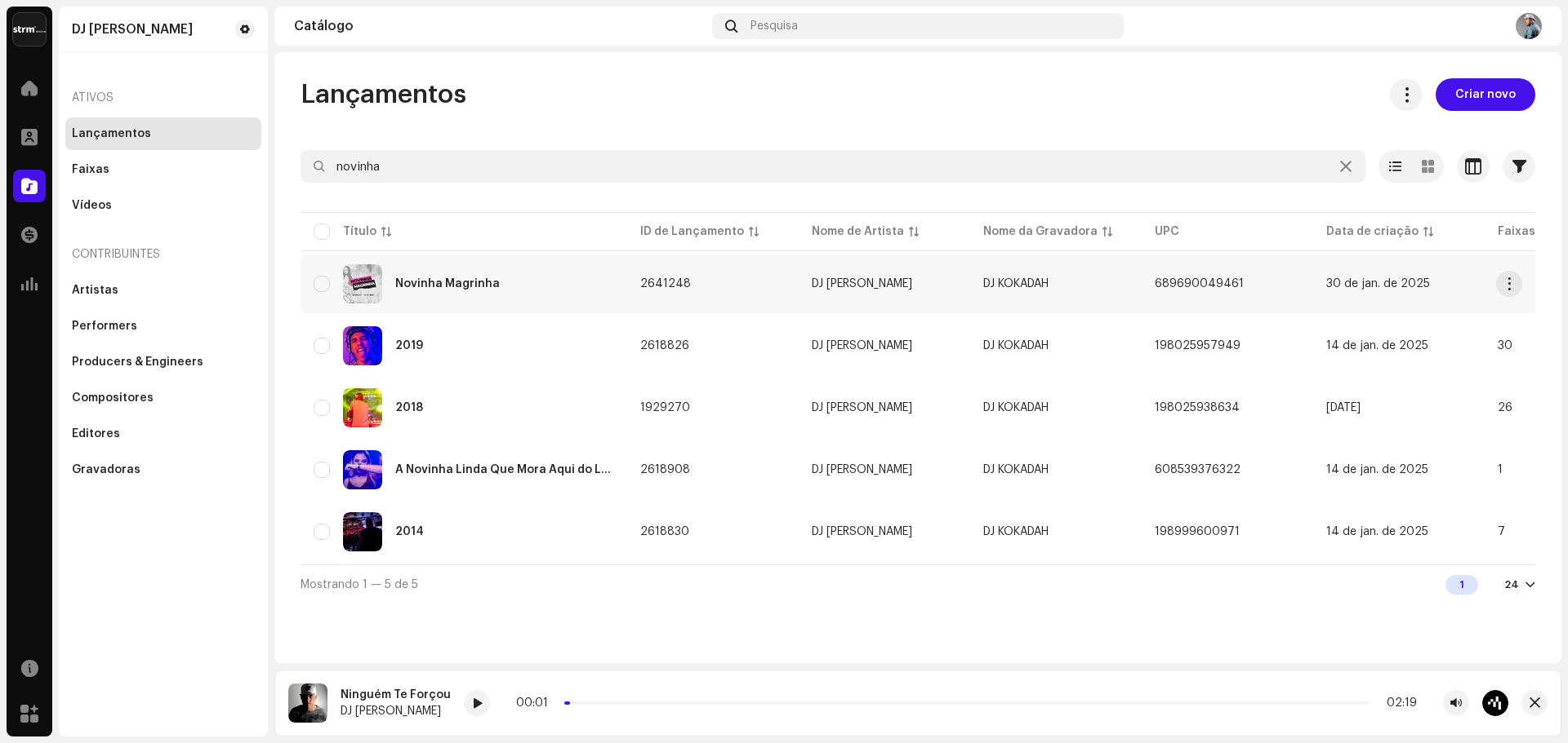
click at [482, 286] on div "Novinha Magrinha" at bounding box center [447, 283] width 104 height 11
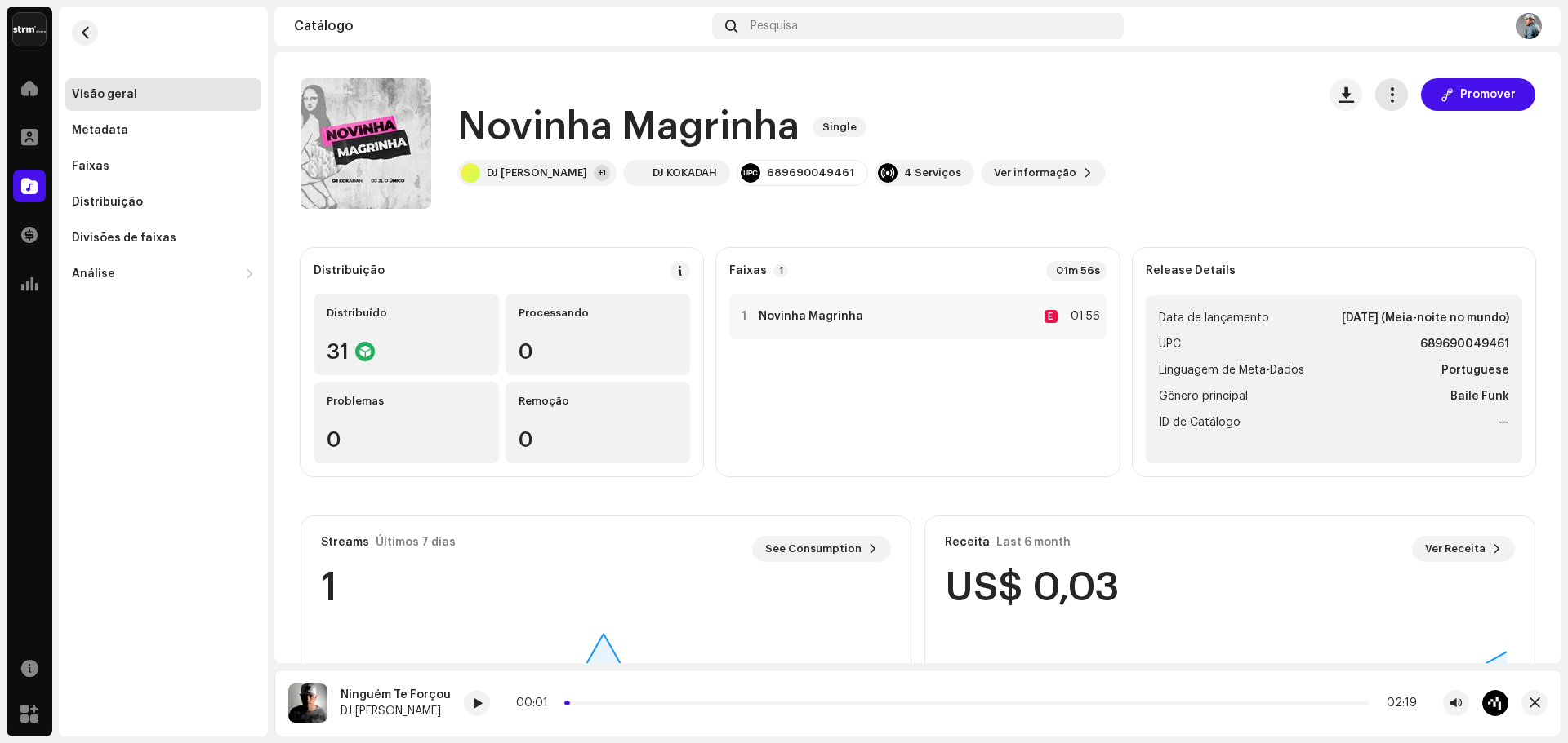
click at [1384, 100] on span "button" at bounding box center [1392, 94] width 16 height 13
click at [1390, 165] on span "Editar" at bounding box center [1399, 167] width 35 height 13
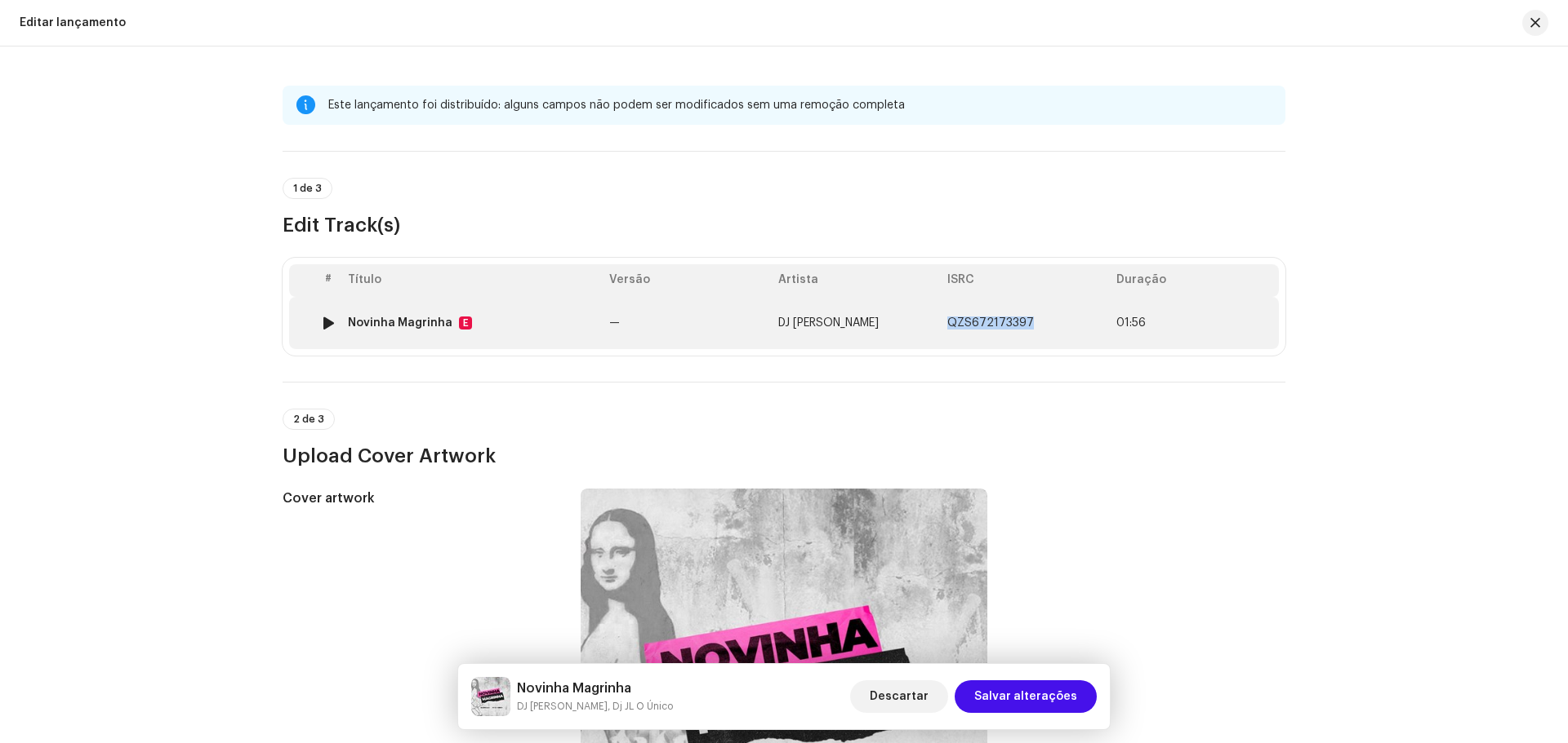
drag, startPoint x: 1024, startPoint y: 324, endPoint x: 942, endPoint y: 323, distance: 82.0
click at [942, 323] on td "QZS672173397" at bounding box center [1025, 323] width 169 height 53
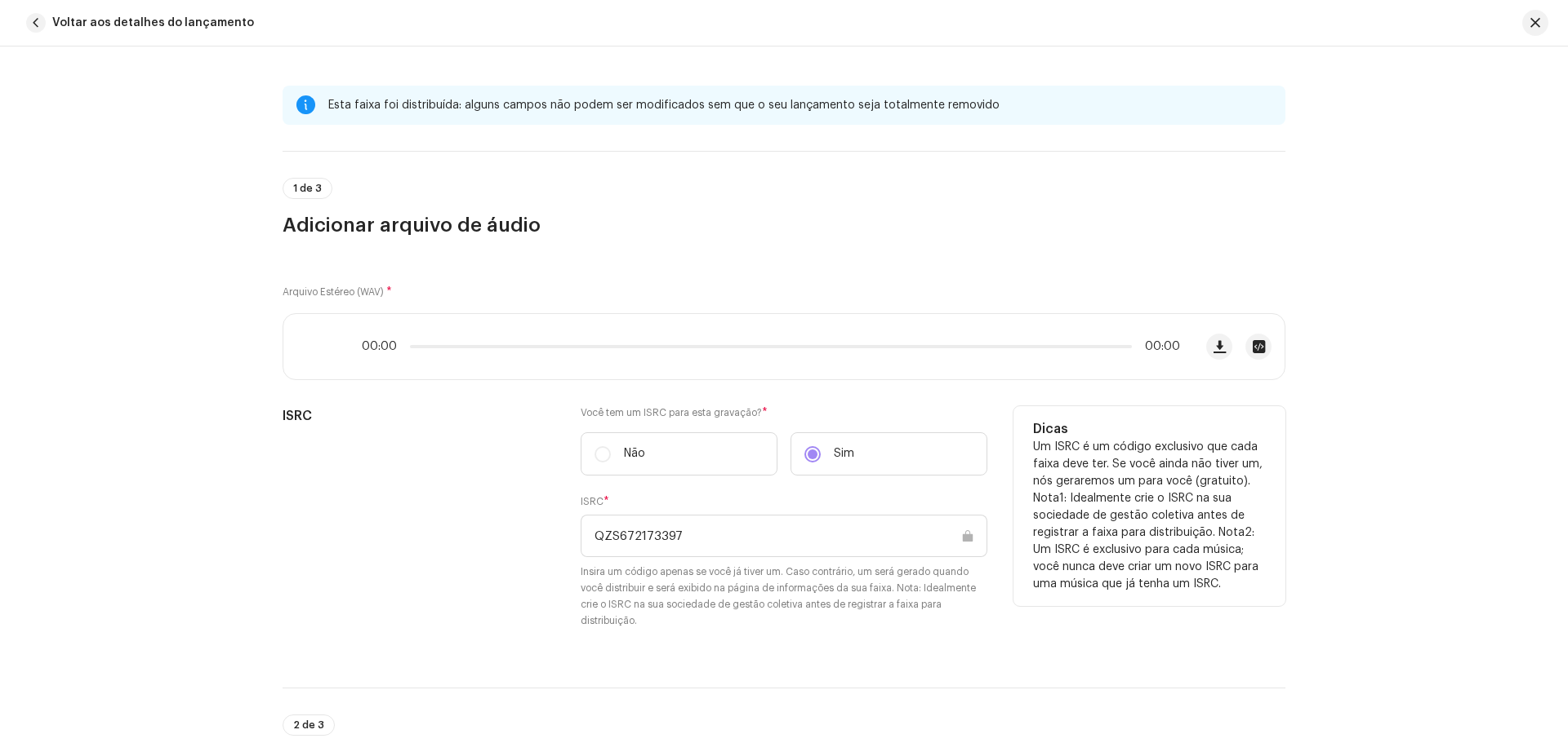
drag, startPoint x: 648, startPoint y: 538, endPoint x: 549, endPoint y: 532, distance: 99.2
click at [554, 533] on div "ISRC Você tem um ISRC para esta gravação? * Não Sim ISRC * QZS672173397 Insira …" at bounding box center [783, 527] width 1002 height 242
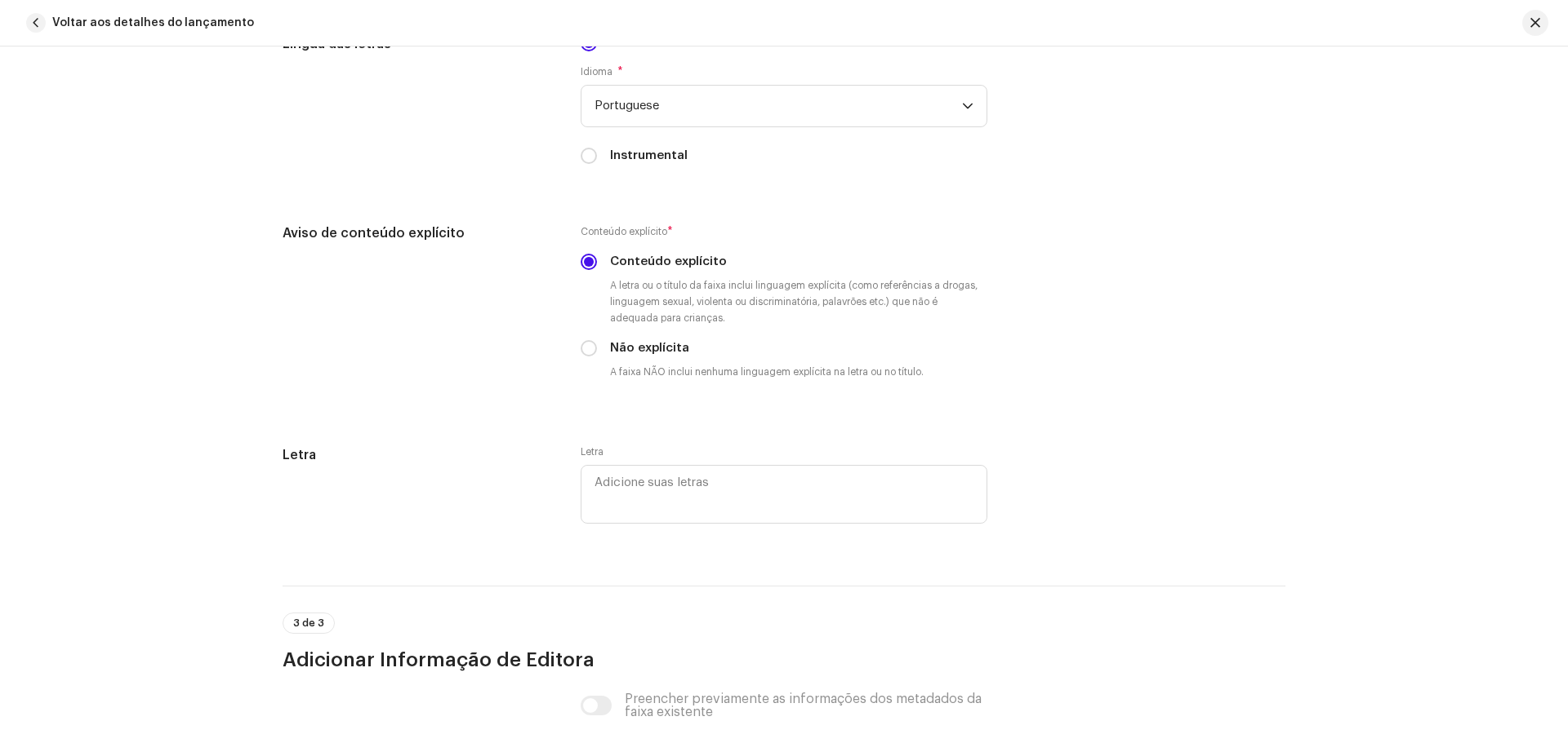
scroll to position [3248, 0]
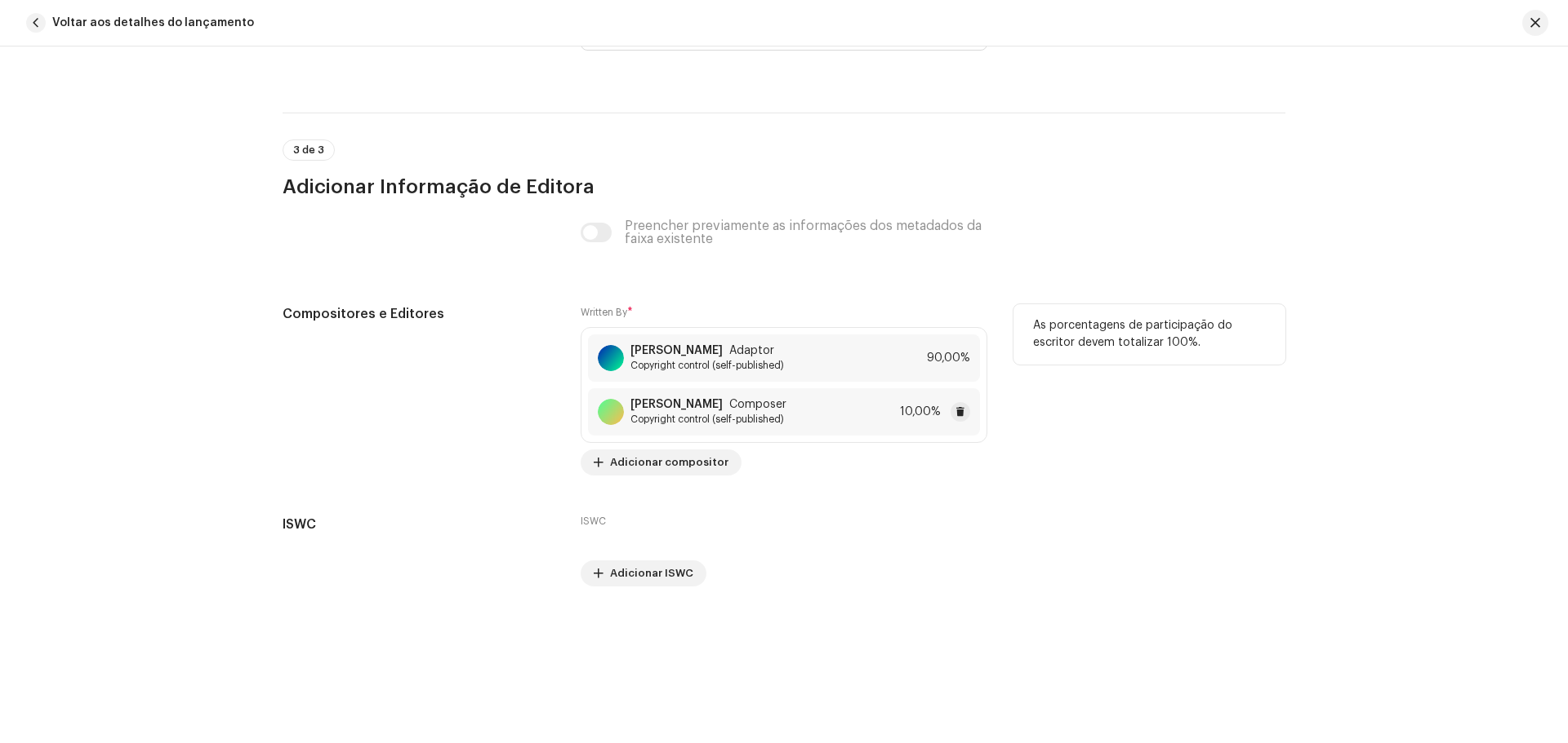
click at [717, 405] on strong "[PERSON_NAME]" at bounding box center [676, 404] width 92 height 13
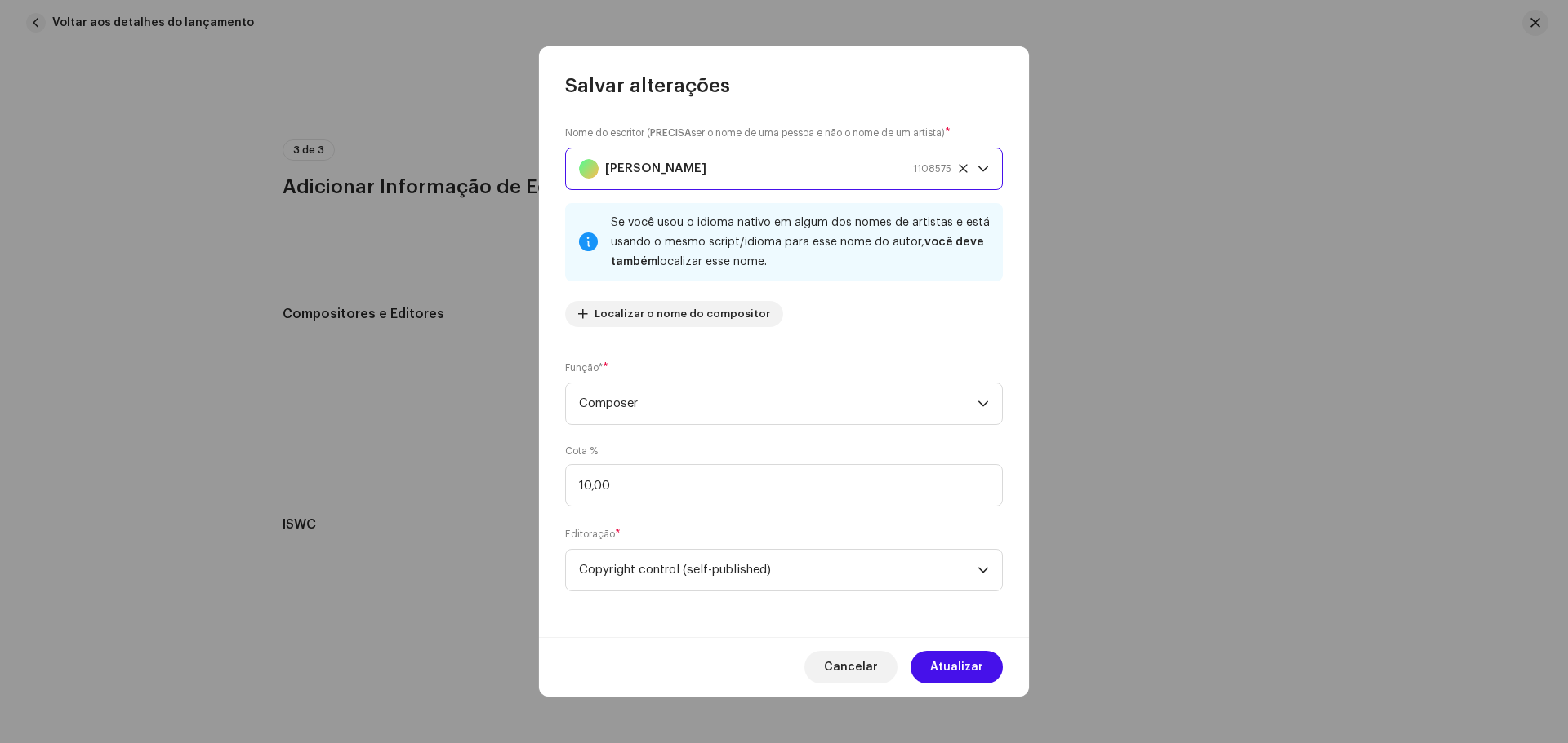
drag, startPoint x: 751, startPoint y: 167, endPoint x: 421, endPoint y: 2, distance: 369.0
click at [592, 167] on div "[PERSON_NAME] 1108575" at bounding box center [764, 168] width 372 height 41
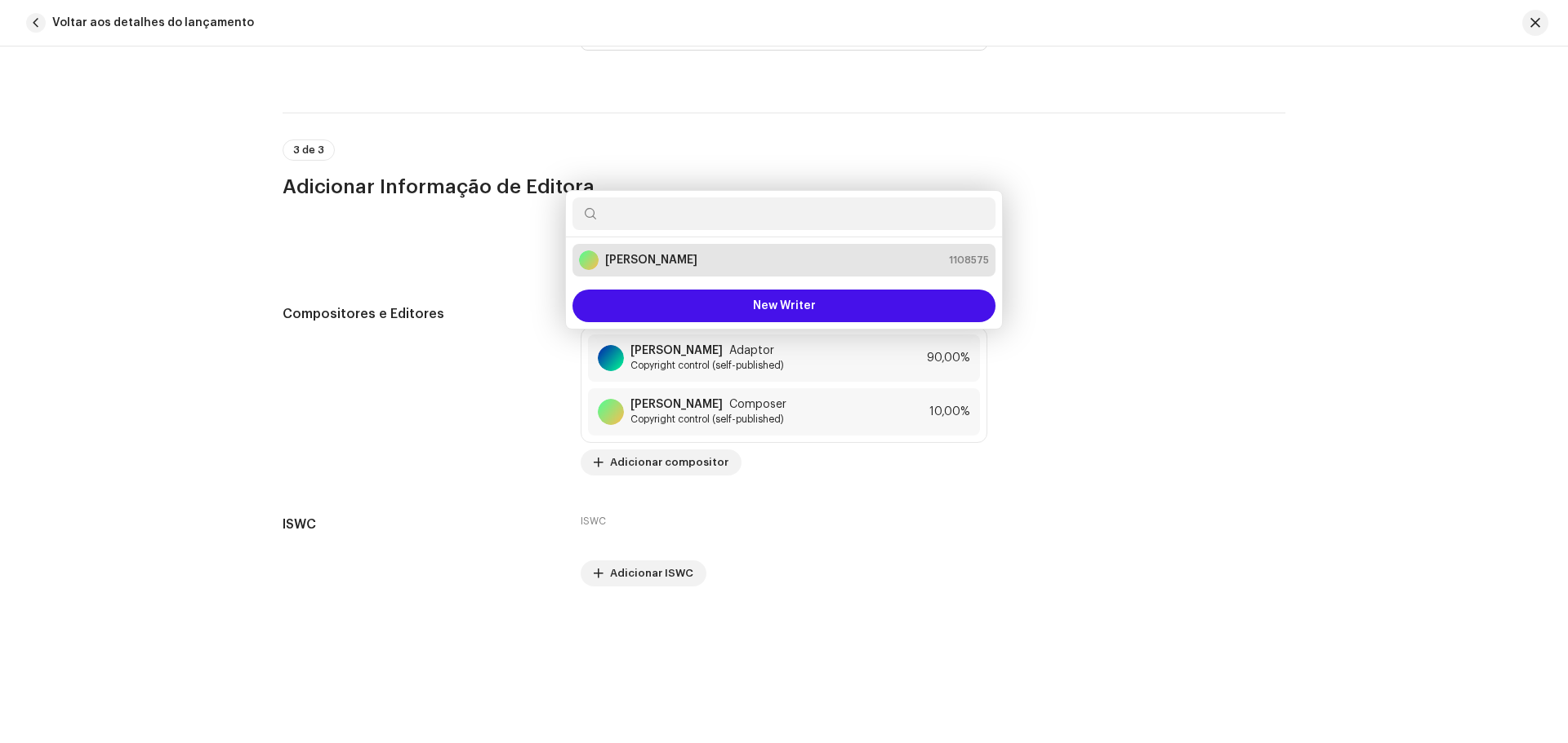
click at [462, 337] on div "Salvar alterações Nome do escritor ( PRECISA ser o nome de uma pessoa e não o n…" at bounding box center [784, 371] width 1568 height 743
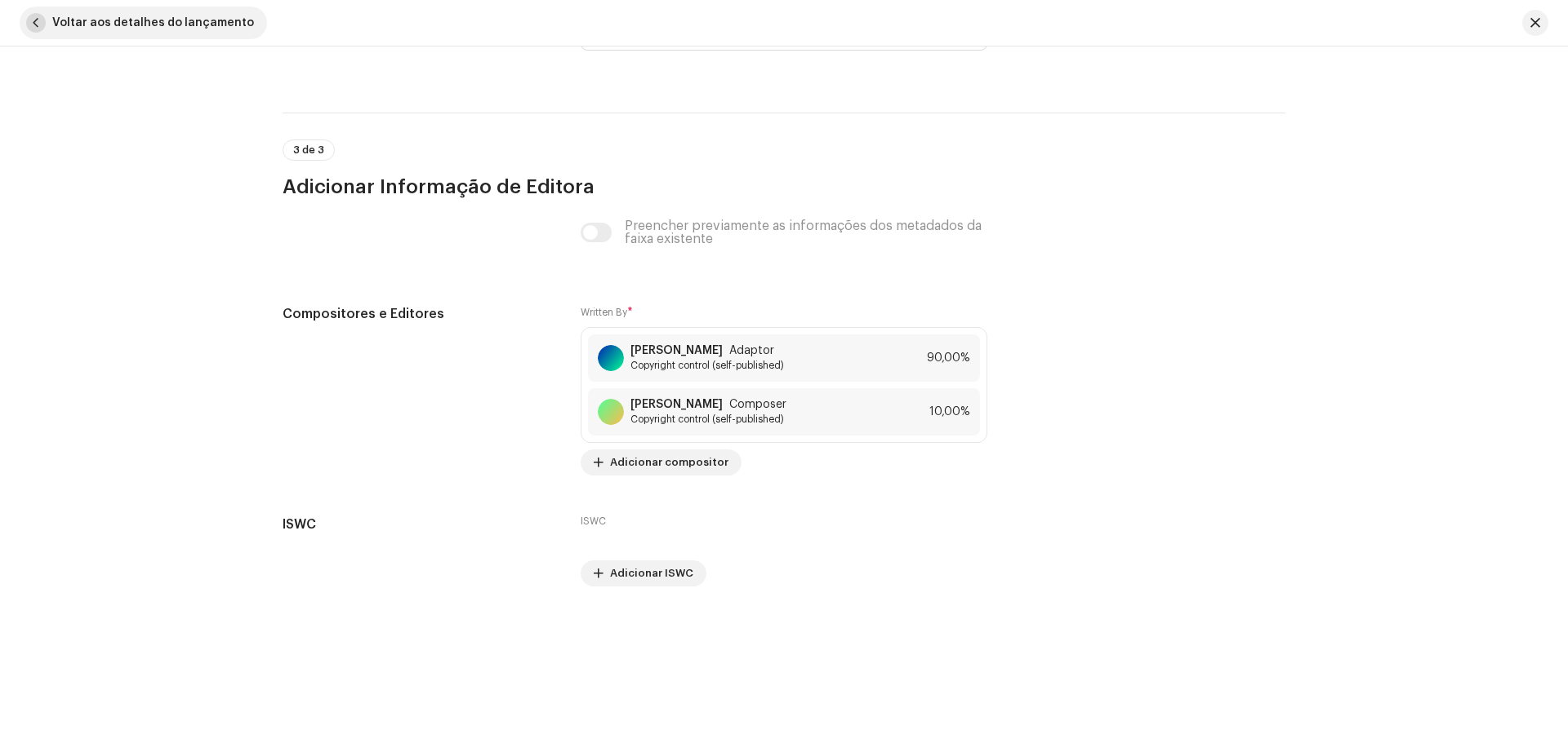
click at [29, 15] on span "button" at bounding box center [35, 22] width 20 height 20
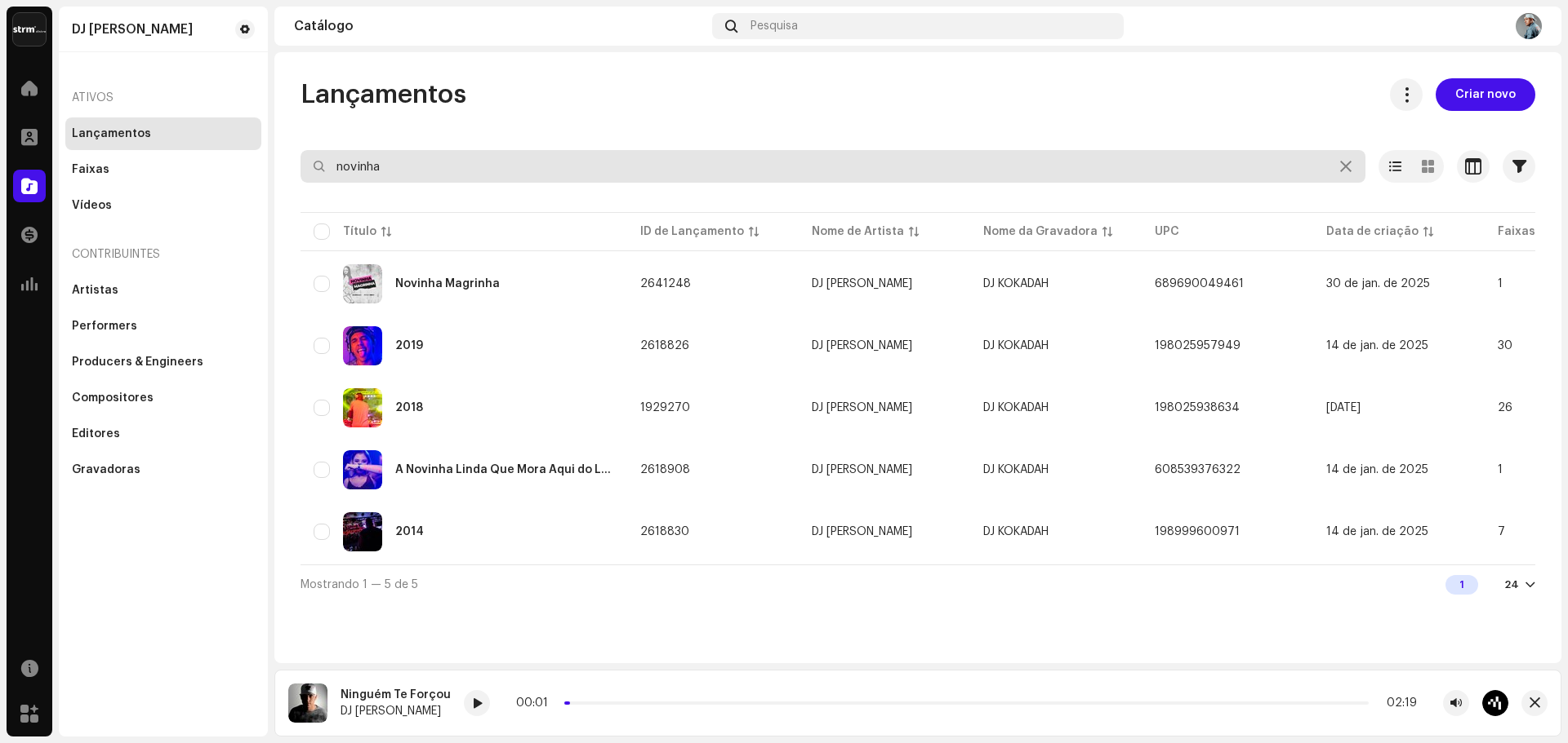
drag, startPoint x: 412, startPoint y: 166, endPoint x: 265, endPoint y: 149, distance: 148.0
click at [271, 152] on div "DJ Kokadah Home Perfil Catálogo Transações Análise Recursos Marketplace DJ Koka…" at bounding box center [784, 371] width 1568 height 743
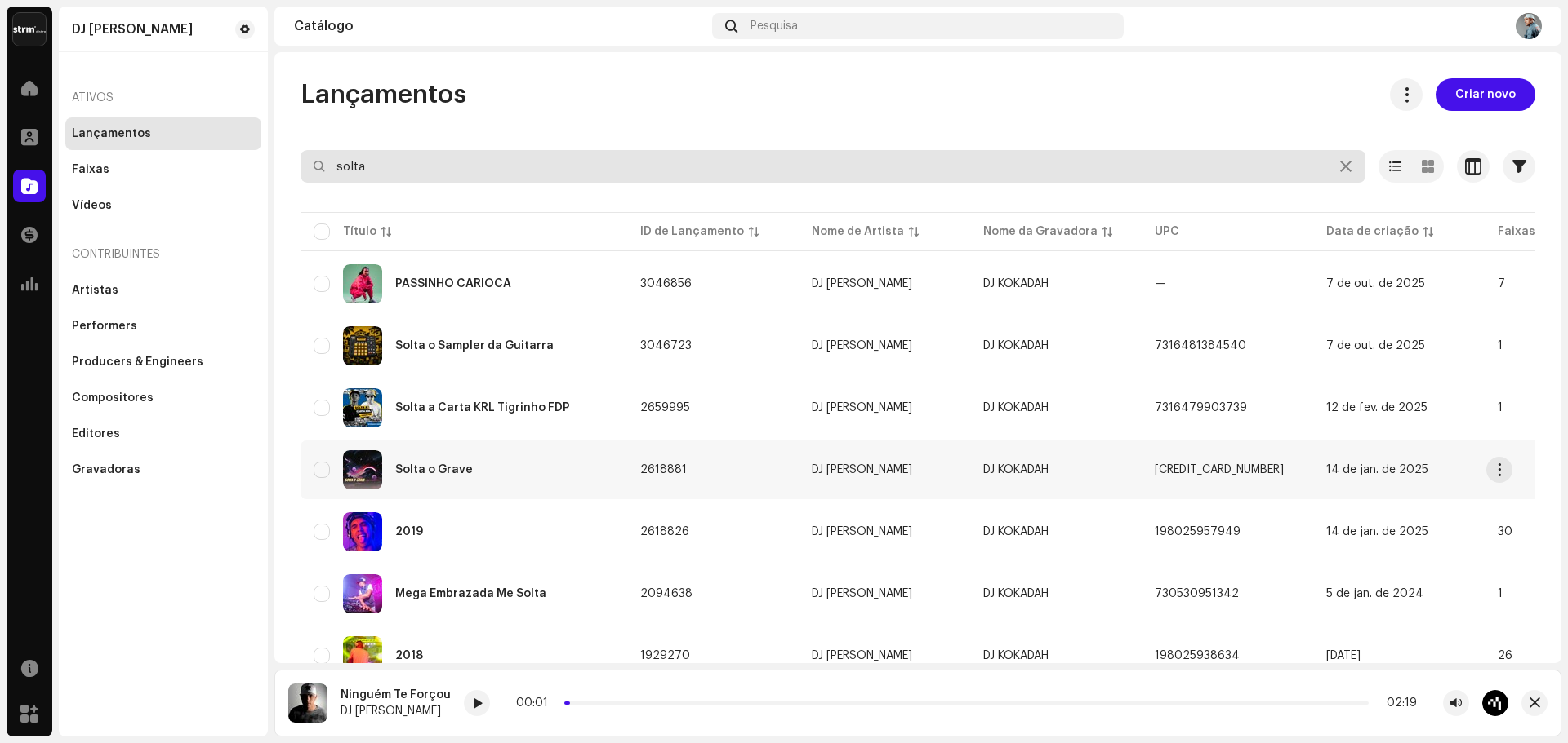
type input "solta"
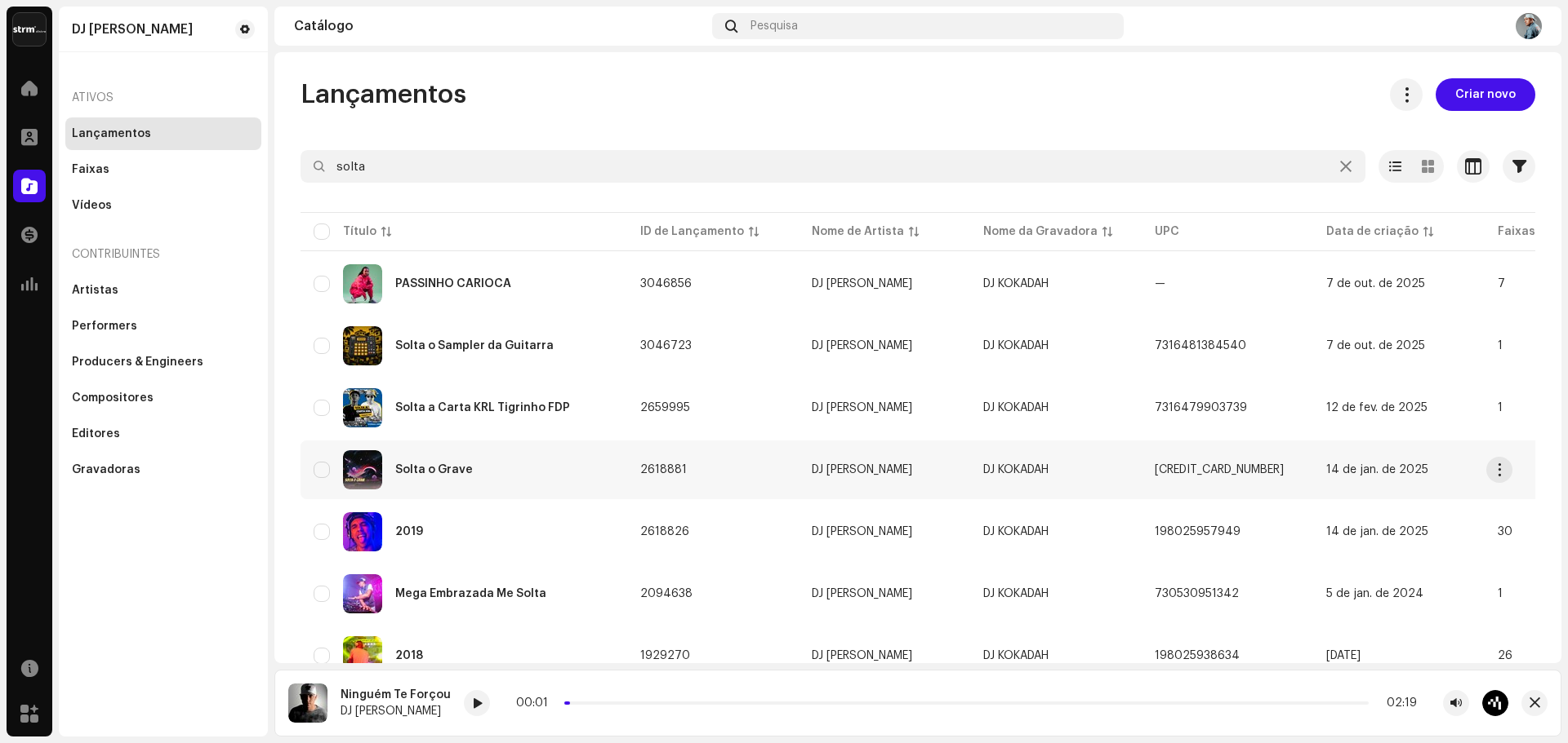
click at [462, 475] on div "Solta o Grave" at bounding box center [464, 469] width 300 height 39
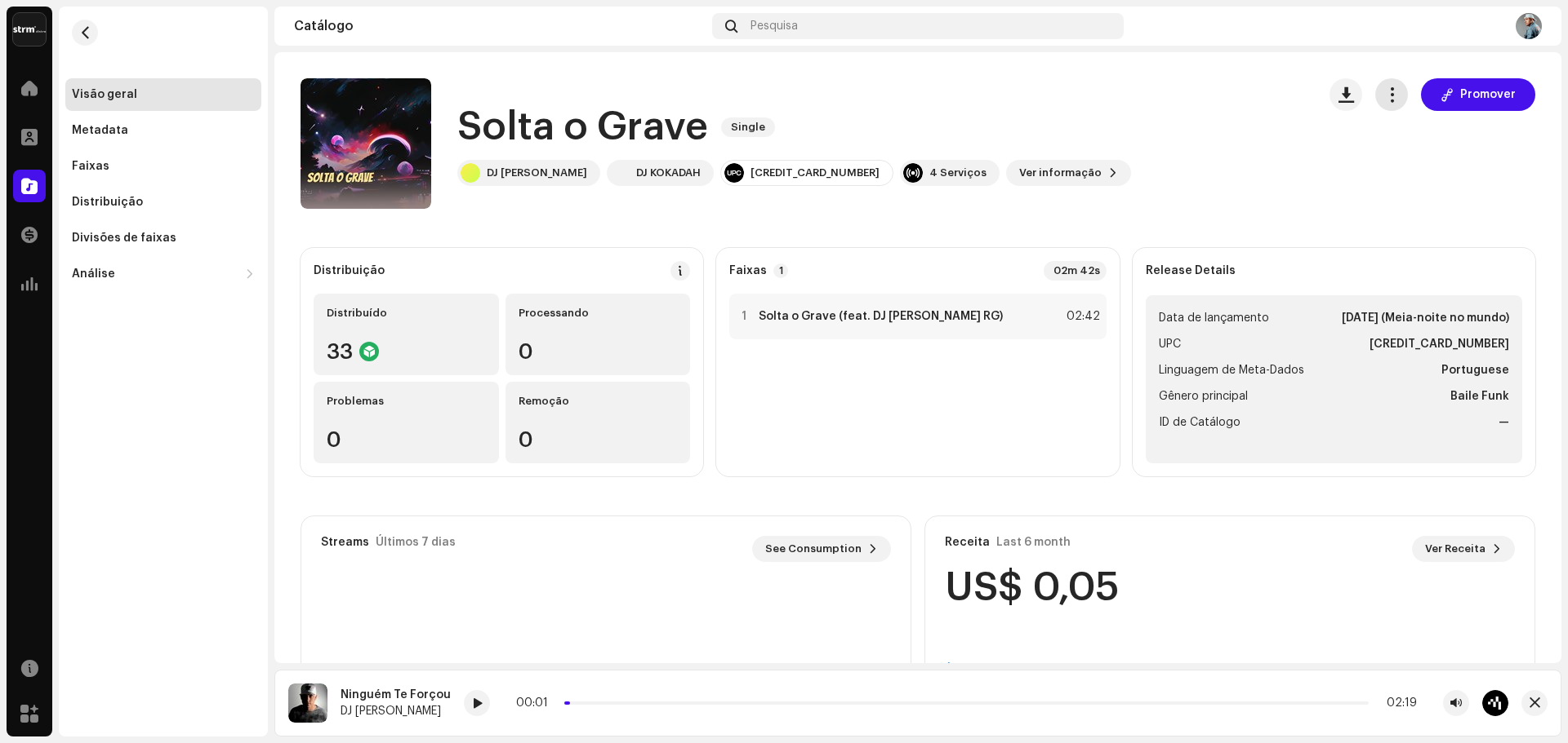
click at [1390, 95] on span "button" at bounding box center [1392, 94] width 16 height 13
click at [1388, 168] on span "Editar" at bounding box center [1399, 167] width 35 height 13
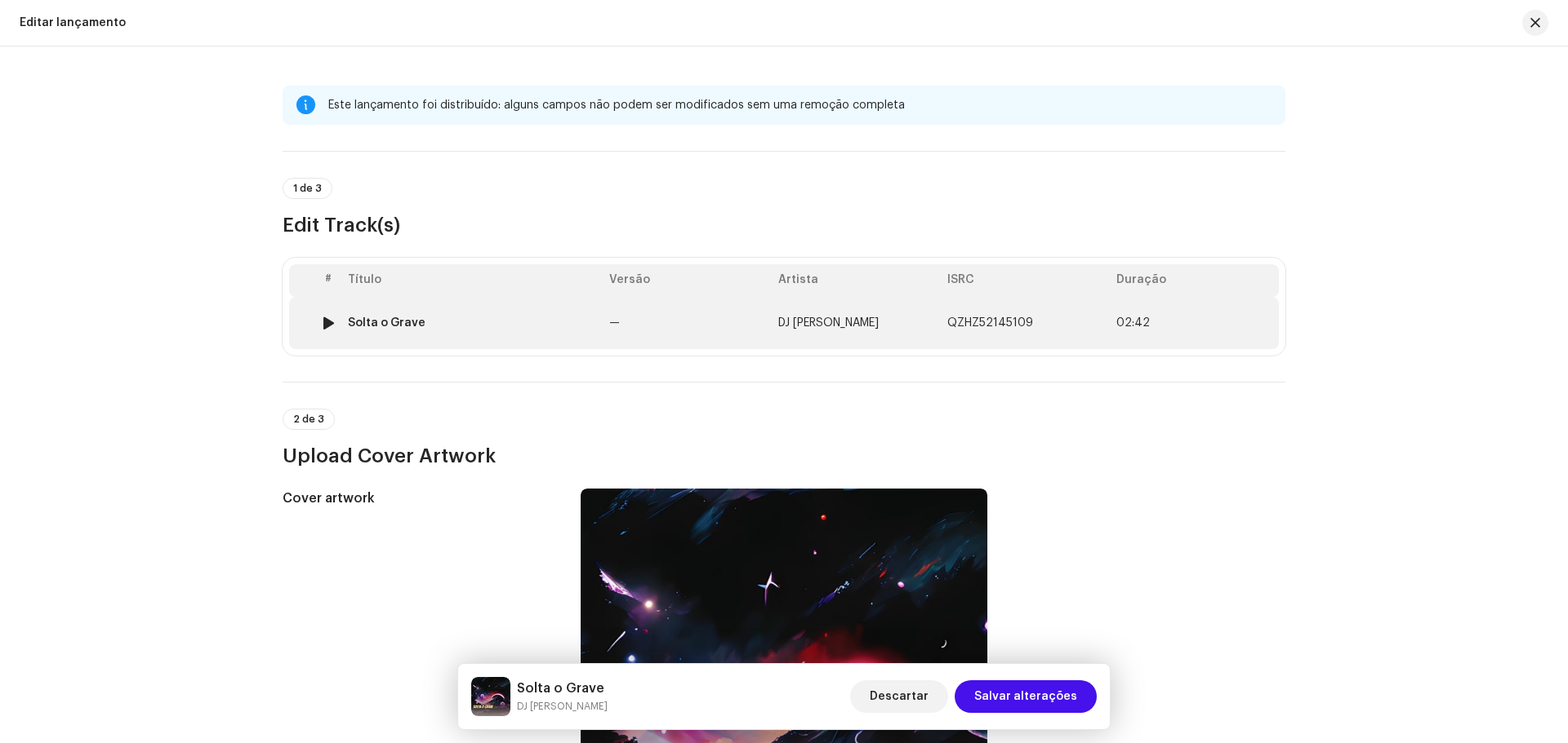
click at [1023, 321] on span "QZHZ52145109" at bounding box center [989, 323] width 85 height 11
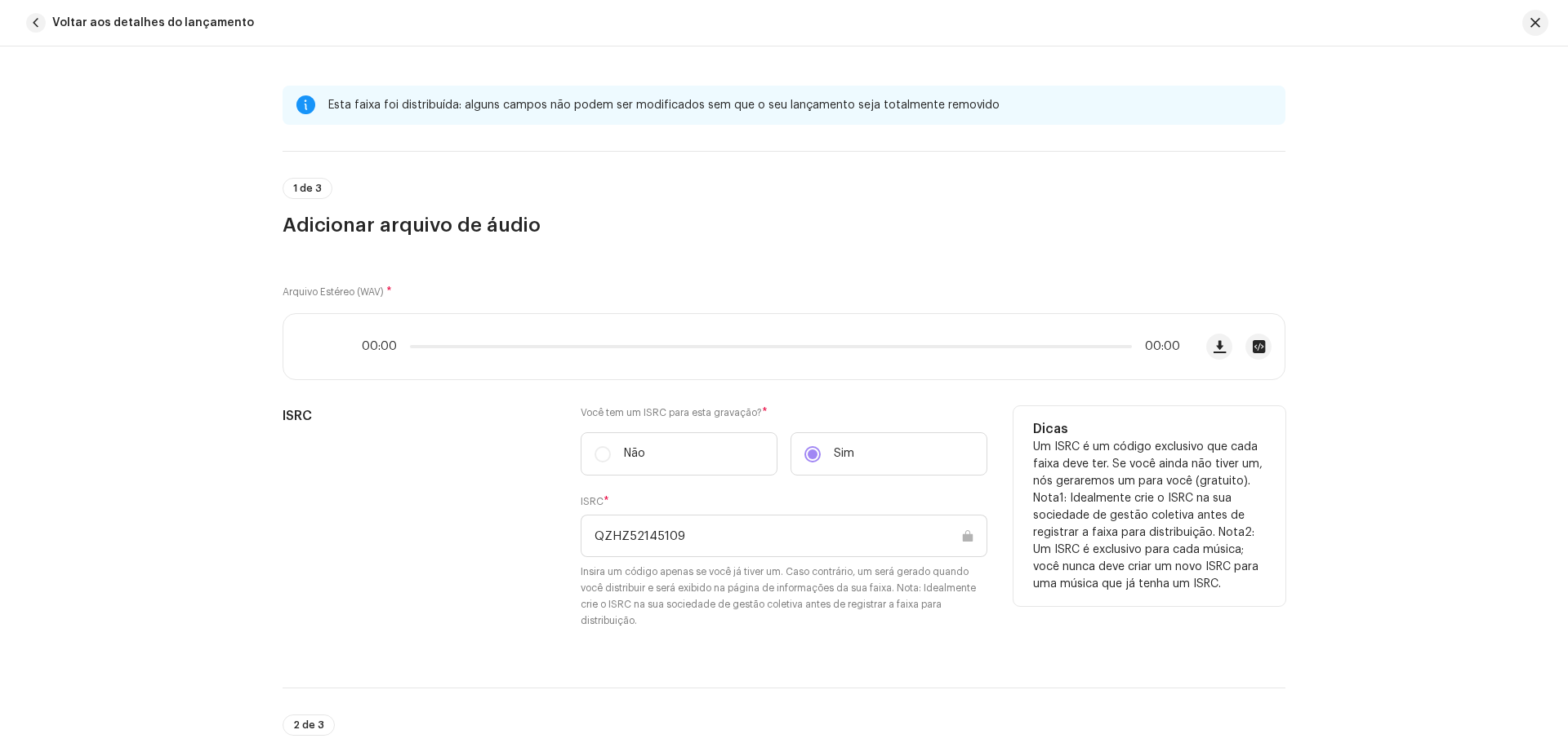
drag, startPoint x: 709, startPoint y: 531, endPoint x: 547, endPoint y: 497, distance: 165.5
click at [563, 514] on div "ISRC Você tem um ISRC para esta gravação? * Não Sim ISRC * QZHZ52145109 Insira …" at bounding box center [783, 527] width 1002 height 242
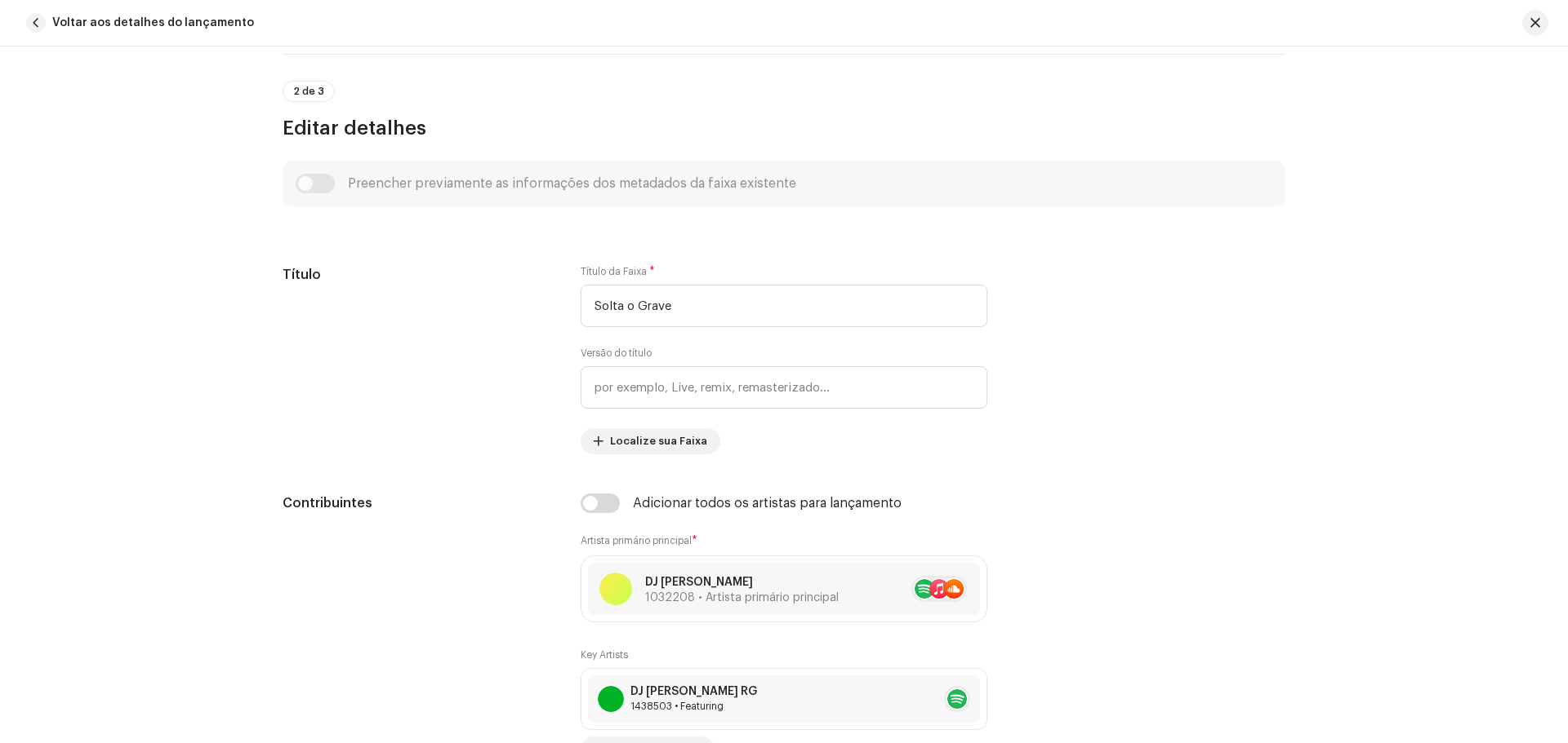
scroll to position [653, 0]
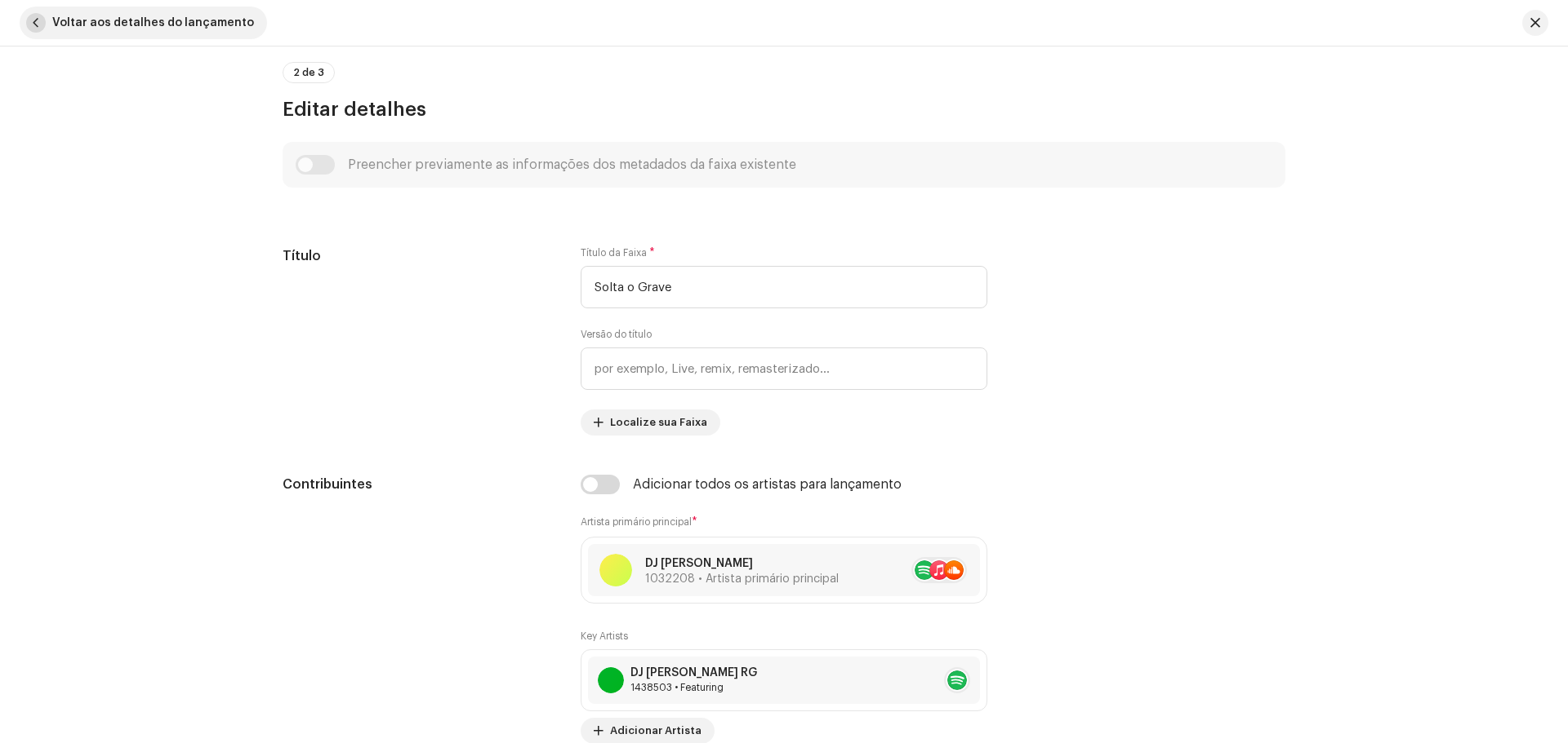
click at [40, 18] on span "button" at bounding box center [35, 22] width 20 height 20
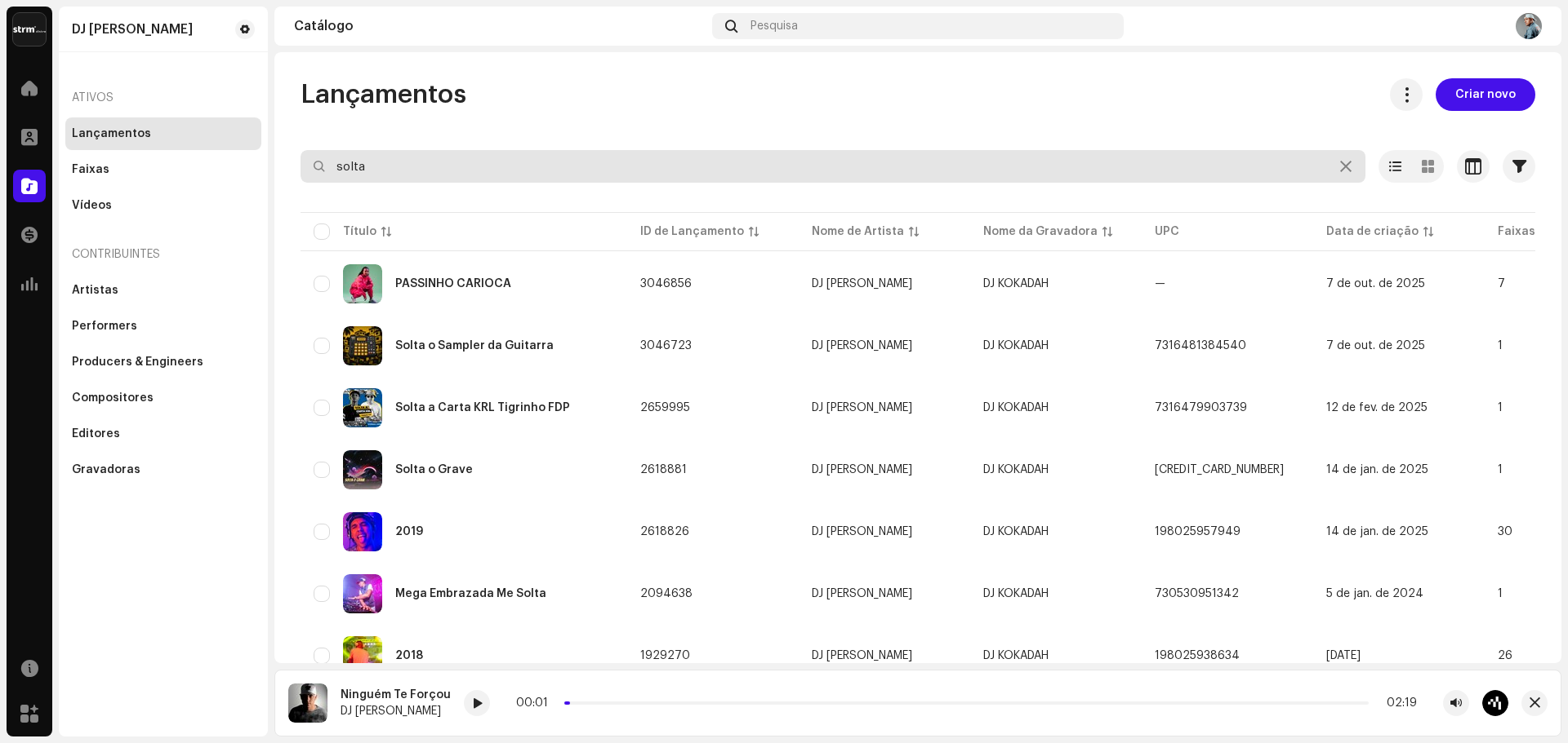
drag, startPoint x: 408, startPoint y: 163, endPoint x: 211, endPoint y: 152, distance: 197.3
click at [211, 152] on div "DJ Kokadah Home Perfil Catálogo Transações Análise Recursos Marketplace DJ Koka…" at bounding box center [784, 371] width 1568 height 743
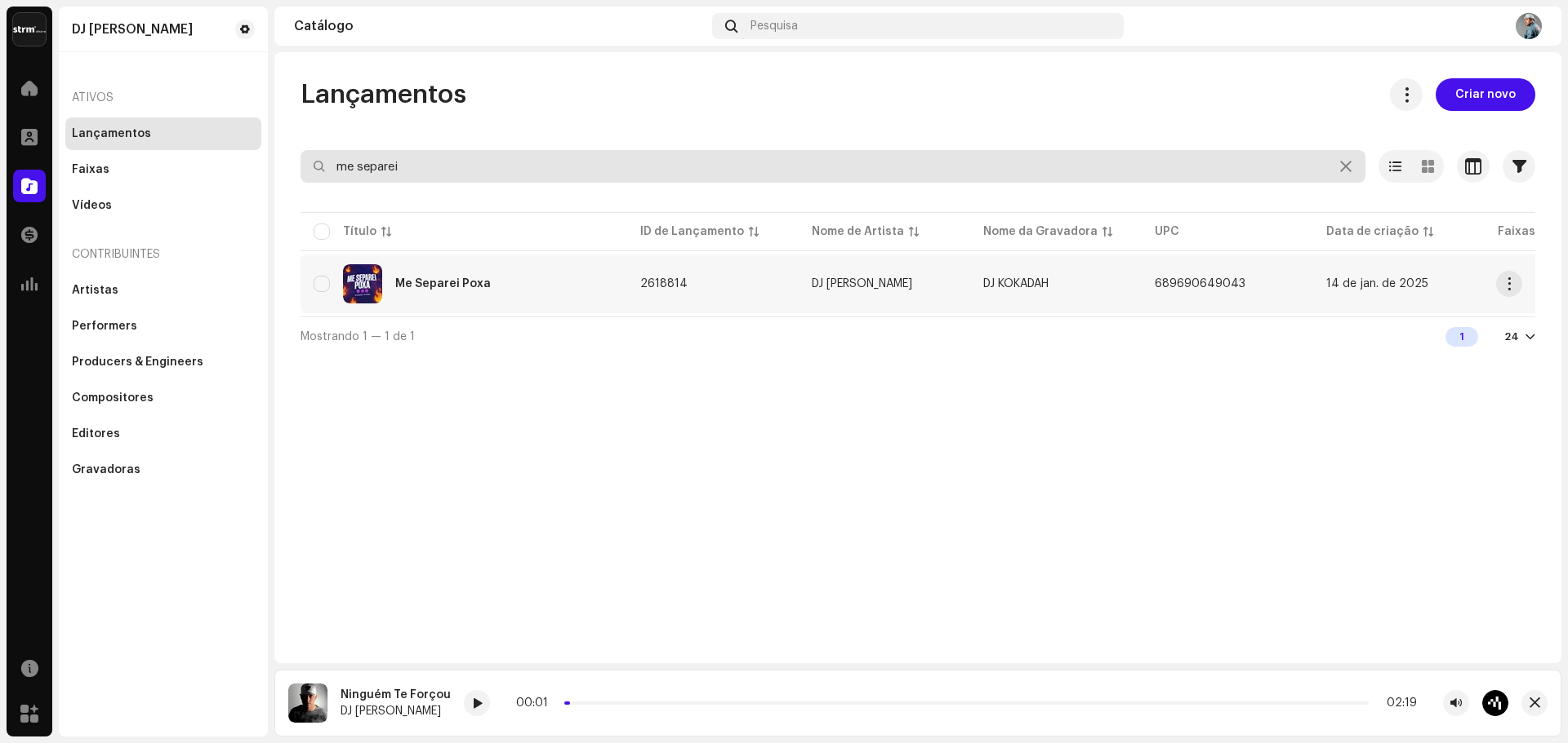
type input "me separei"
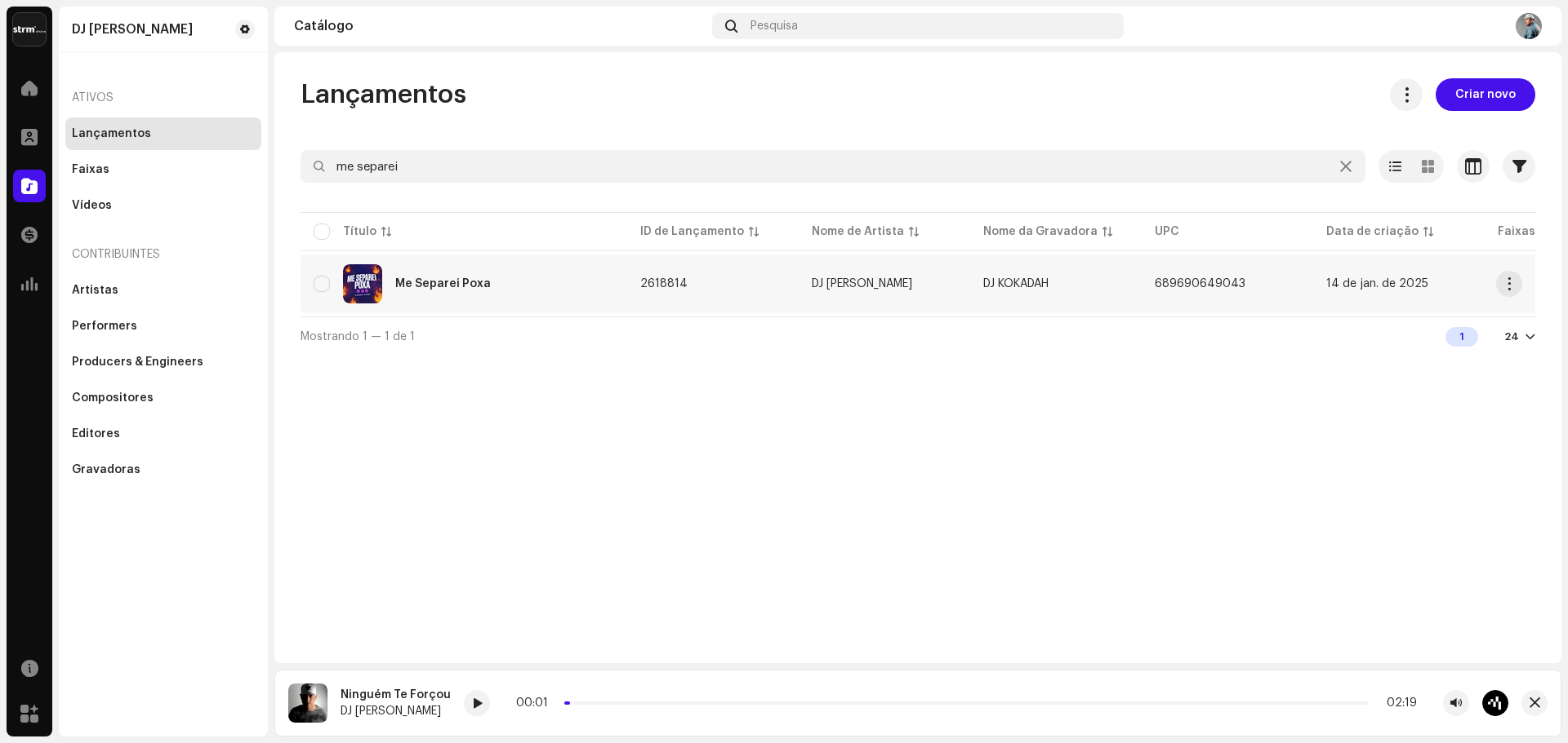
click at [481, 282] on div "Me Separei Poxa" at bounding box center [443, 283] width 96 height 11
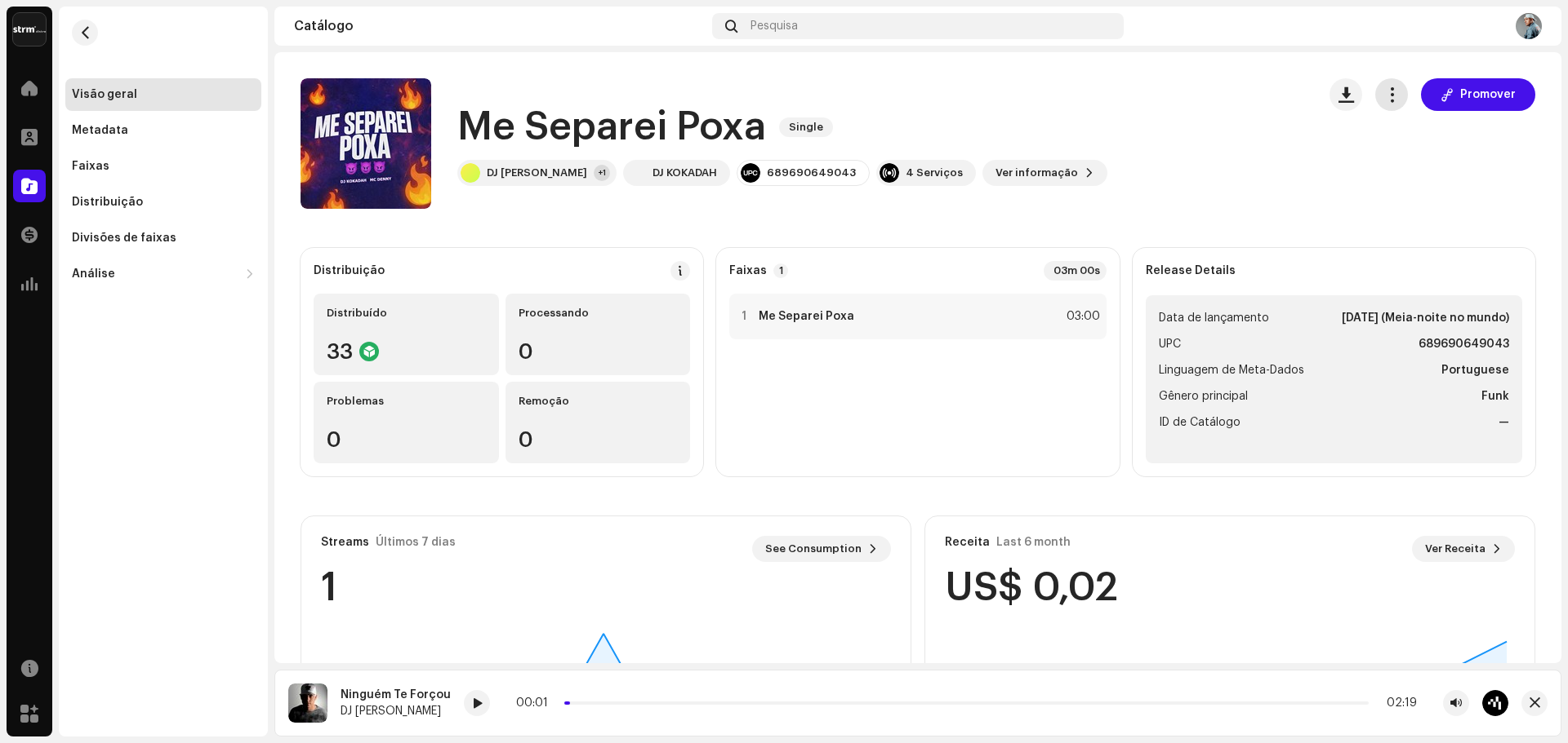
click at [1386, 98] on span "button" at bounding box center [1392, 94] width 16 height 13
click at [1394, 178] on div "Editar" at bounding box center [1457, 167] width 165 height 33
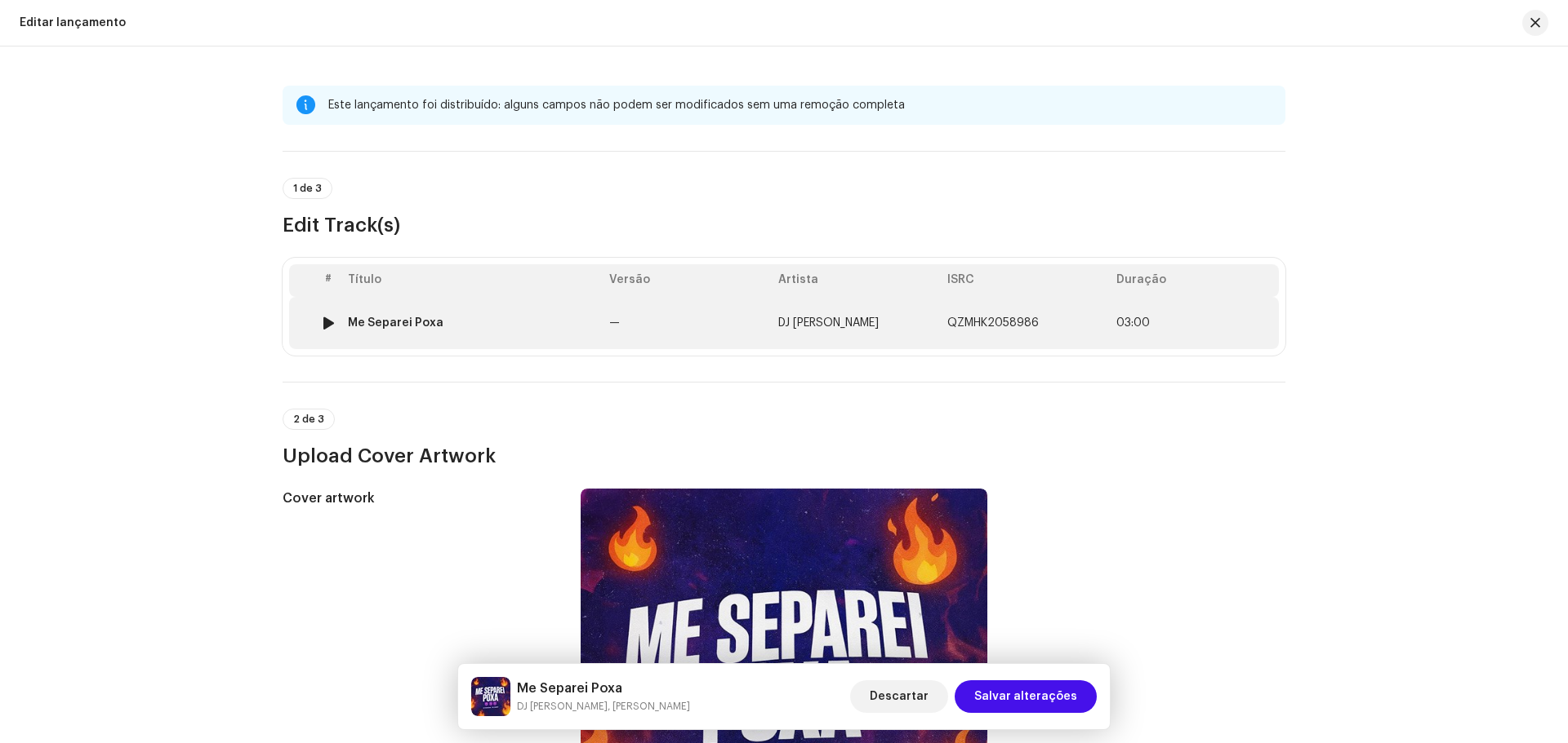
click at [672, 313] on td "—" at bounding box center [687, 323] width 169 height 53
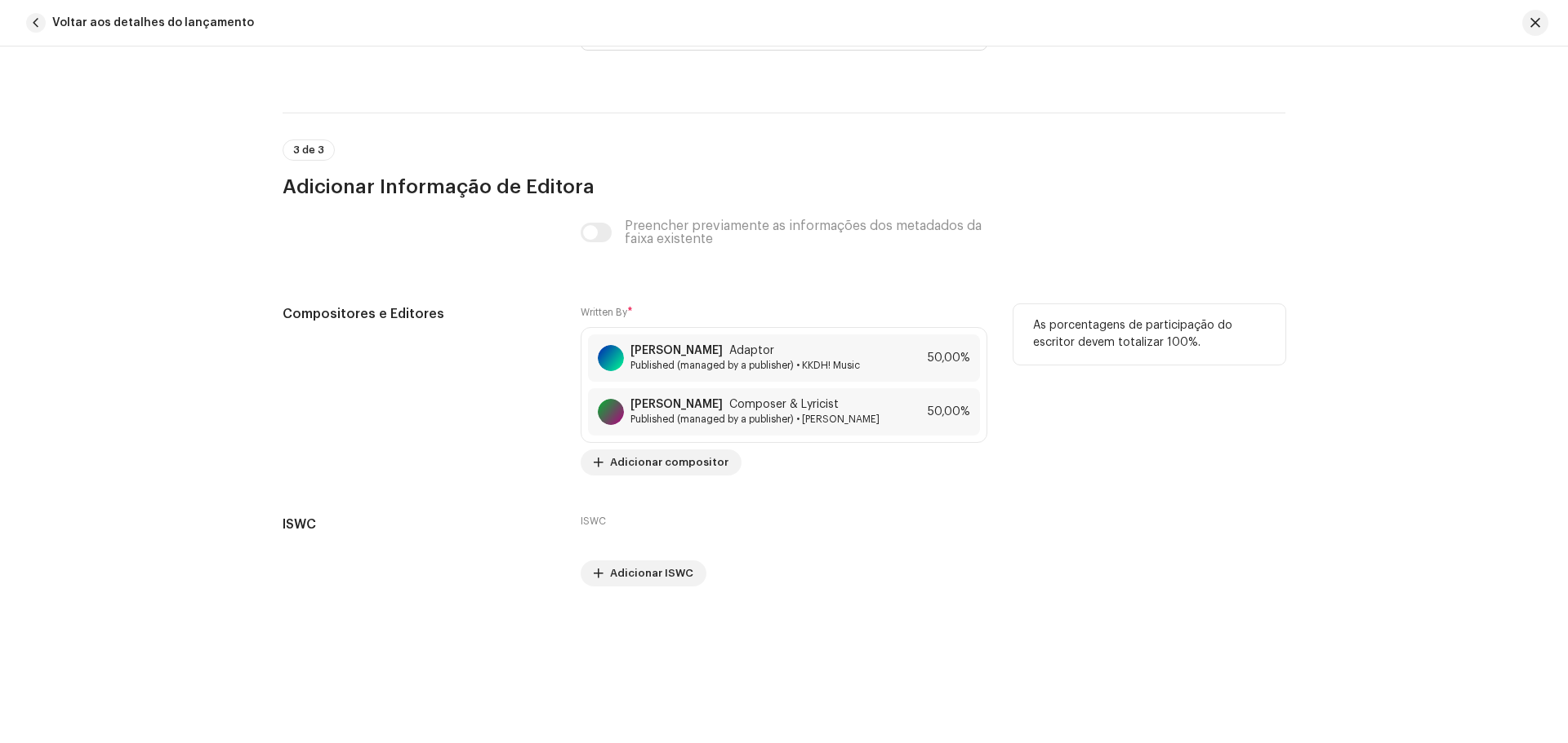
scroll to position [3263, 0]
click at [740, 402] on div "[PERSON_NAME] Composer & Lyricist" at bounding box center [755, 404] width 249 height 13
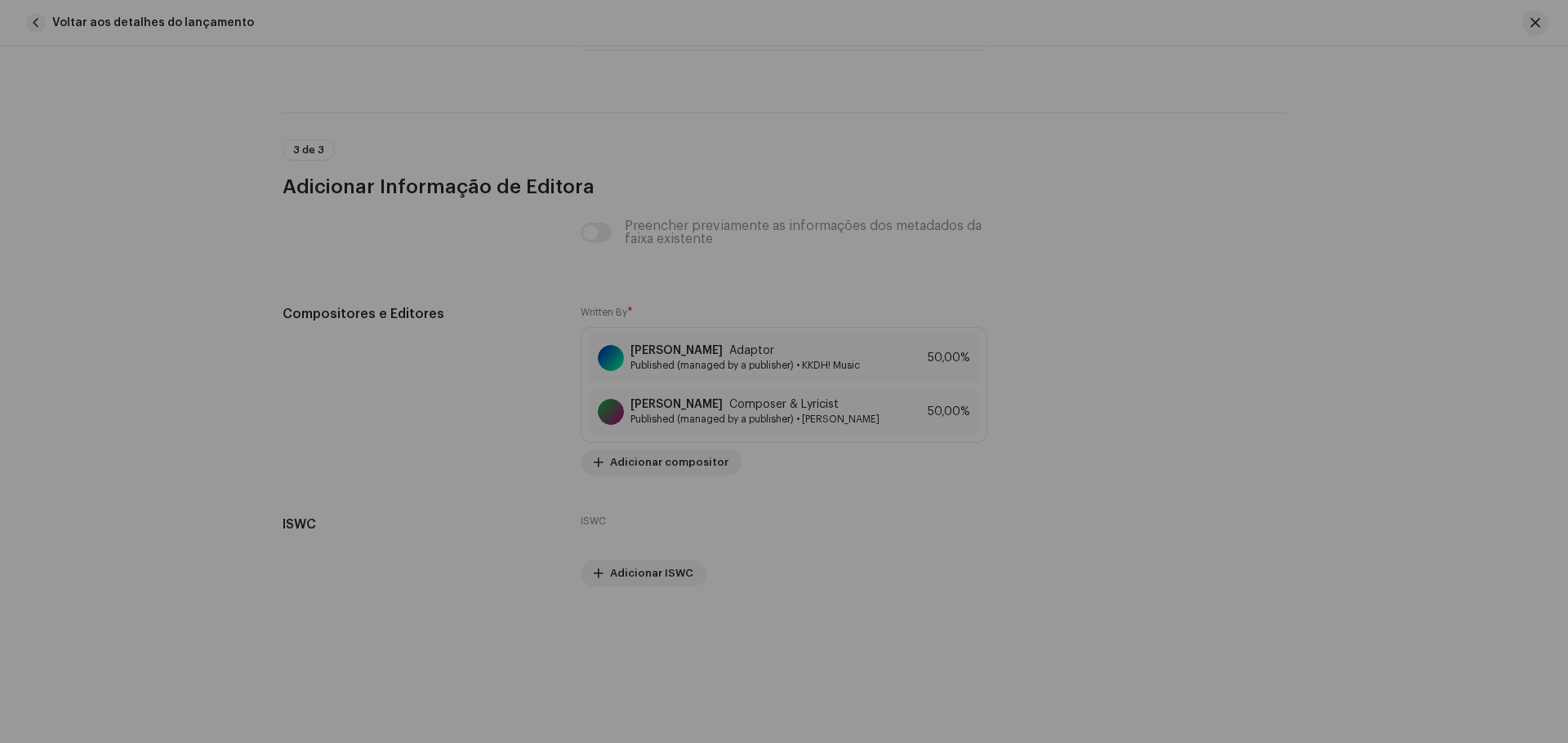
drag, startPoint x: 1390, startPoint y: 227, endPoint x: 1356, endPoint y: 205, distance: 40.5
click at [1388, 228] on div "Salvar alterações Nome do escritor ( PRECISA ser o nome de uma pessoa e não o n…" at bounding box center [784, 371] width 1568 height 743
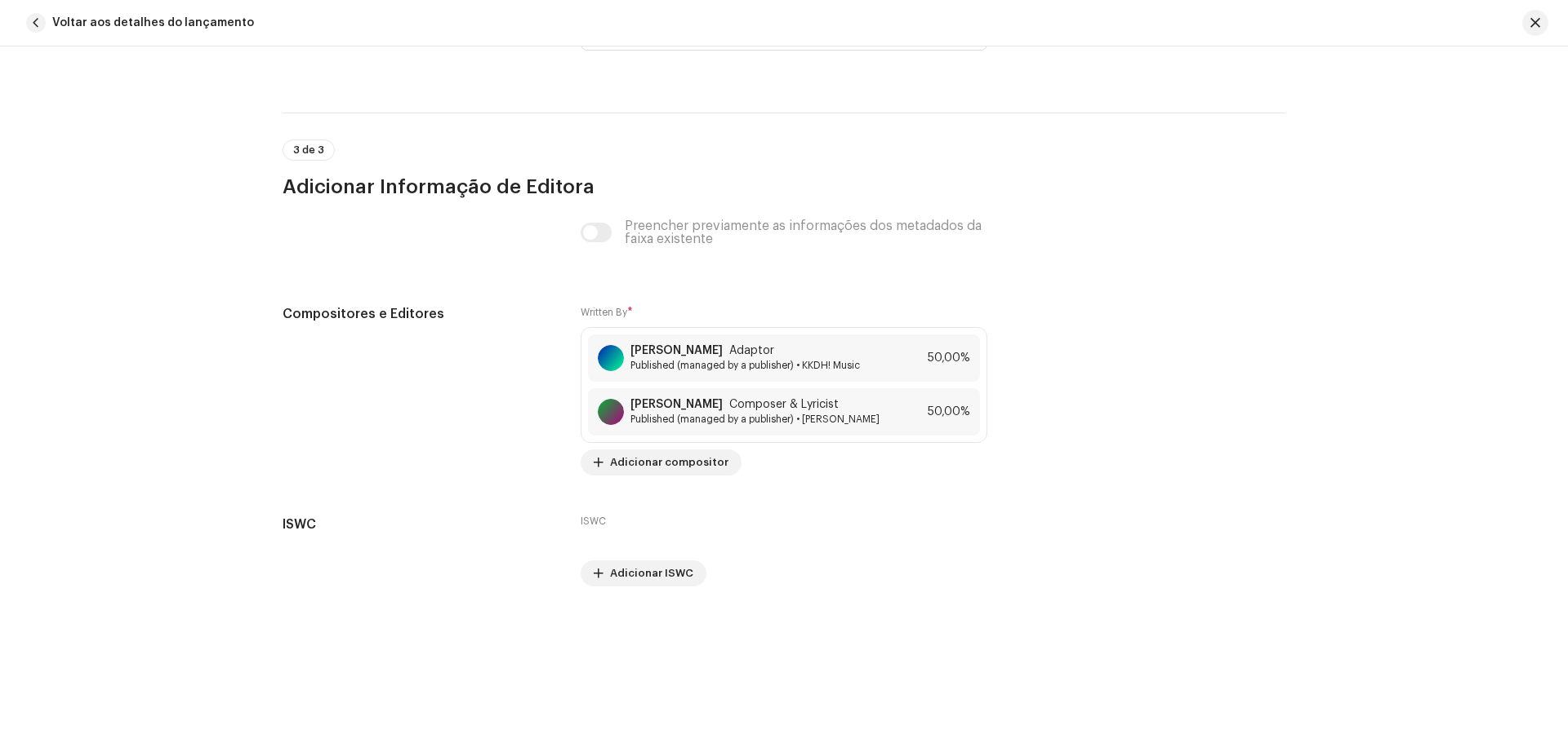
click at [82, 9] on span "Voltar aos detalhes do lançamento" at bounding box center [154, 23] width 202 height 33
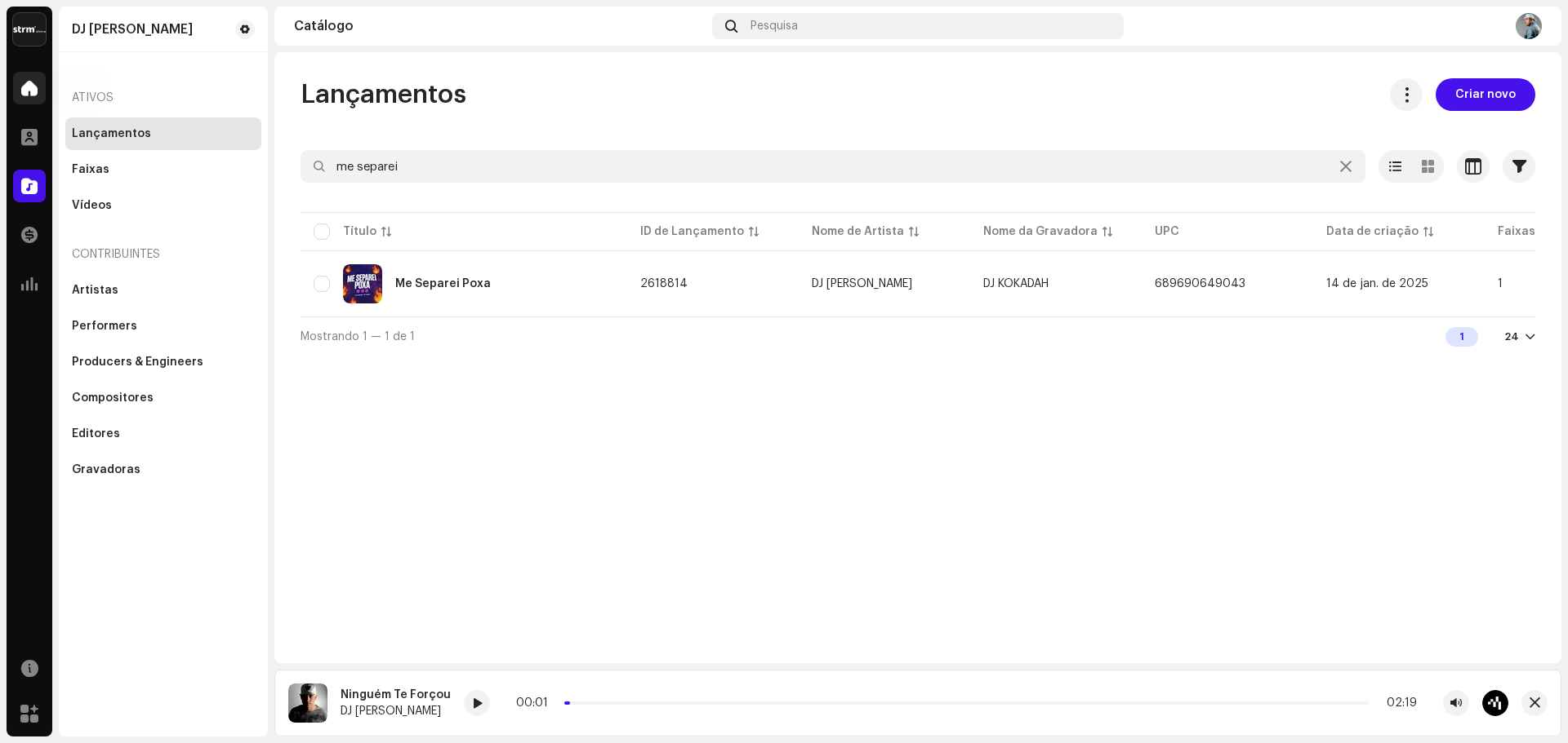
click at [24, 88] on span at bounding box center [29, 88] width 16 height 13
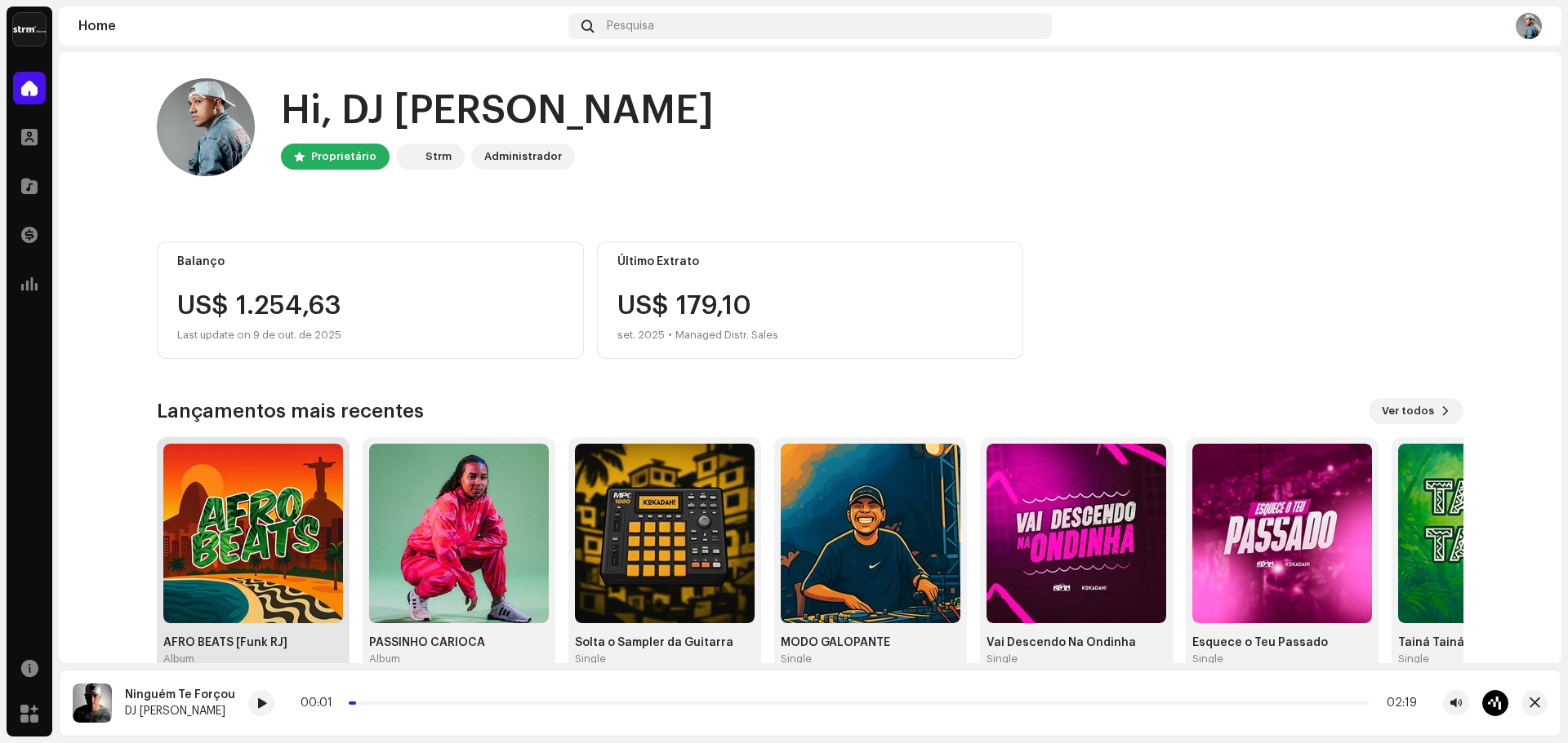
click at [270, 499] on img at bounding box center [253, 533] width 180 height 179
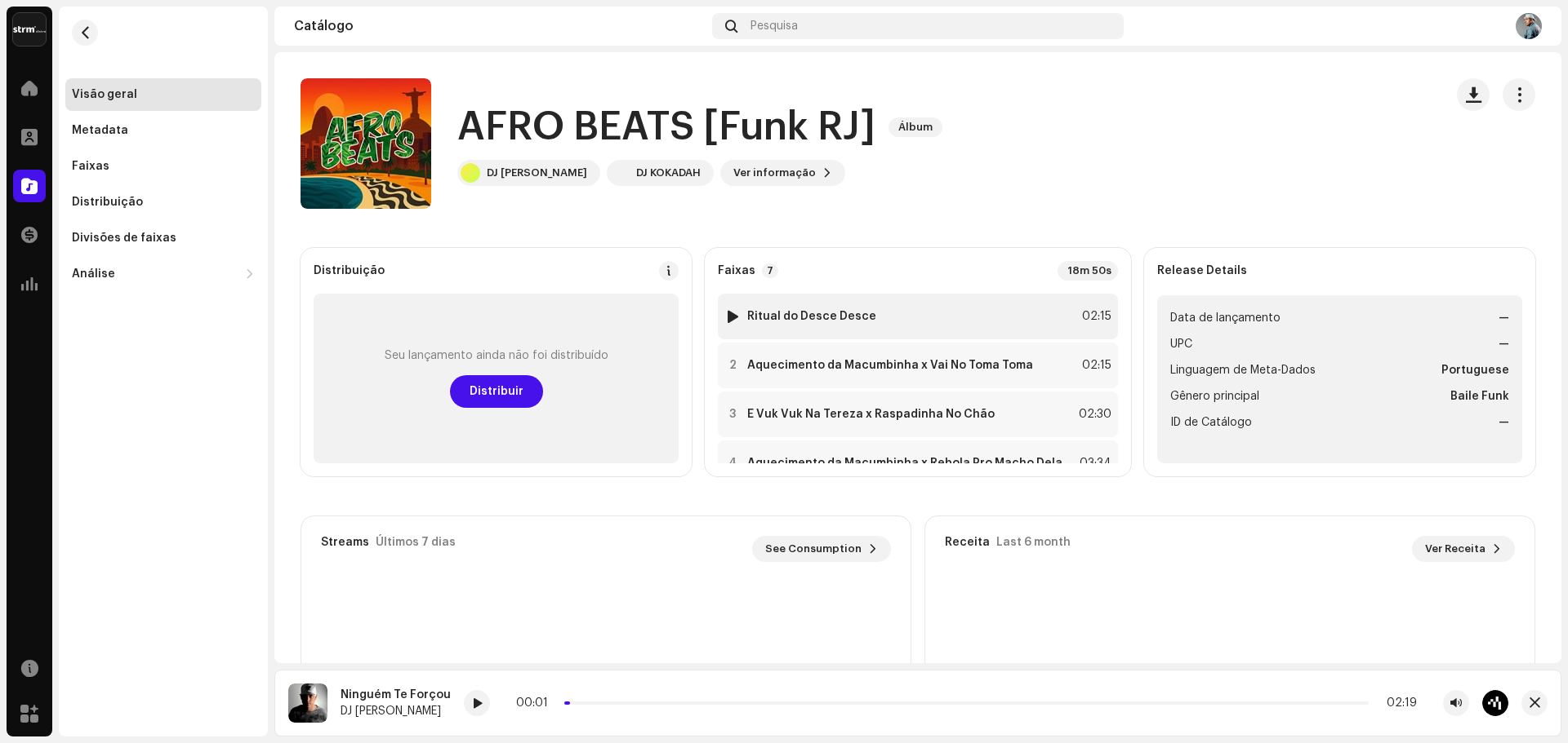
click at [735, 312] on div at bounding box center [733, 316] width 12 height 13
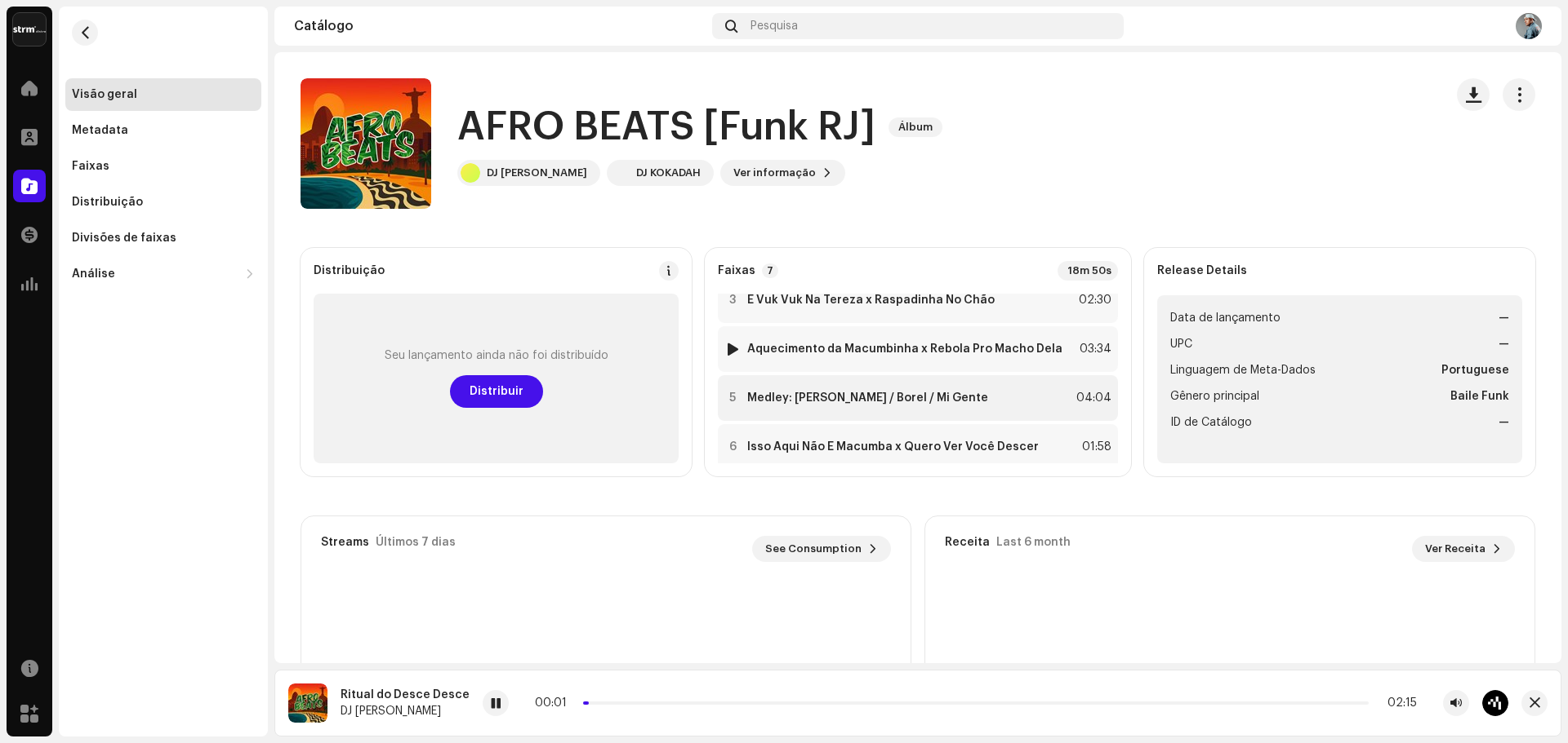
scroll to position [183, 0]
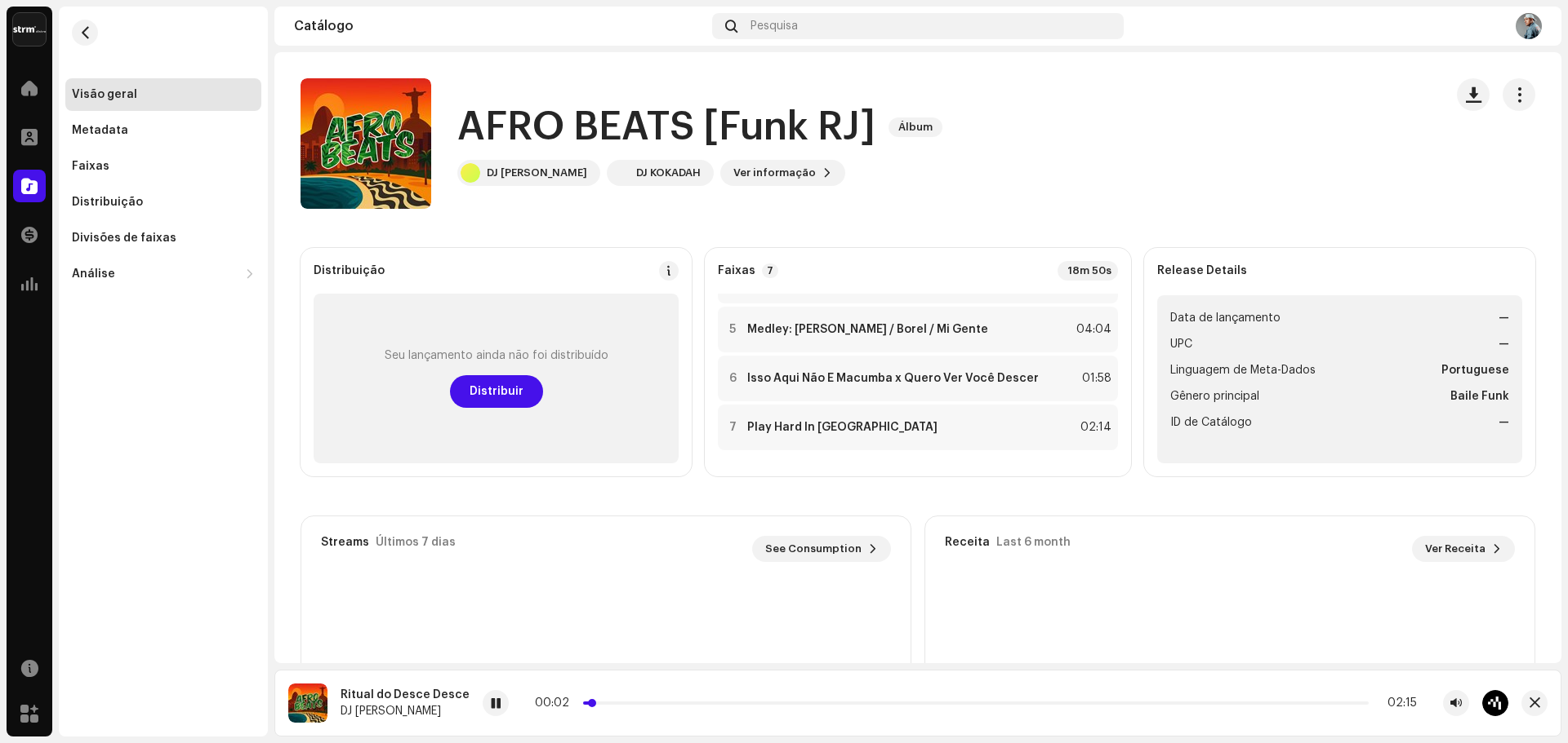
click at [614, 702] on p-slider at bounding box center [976, 703] width 786 height 3
click at [671, 702] on p-slider at bounding box center [976, 703] width 786 height 3
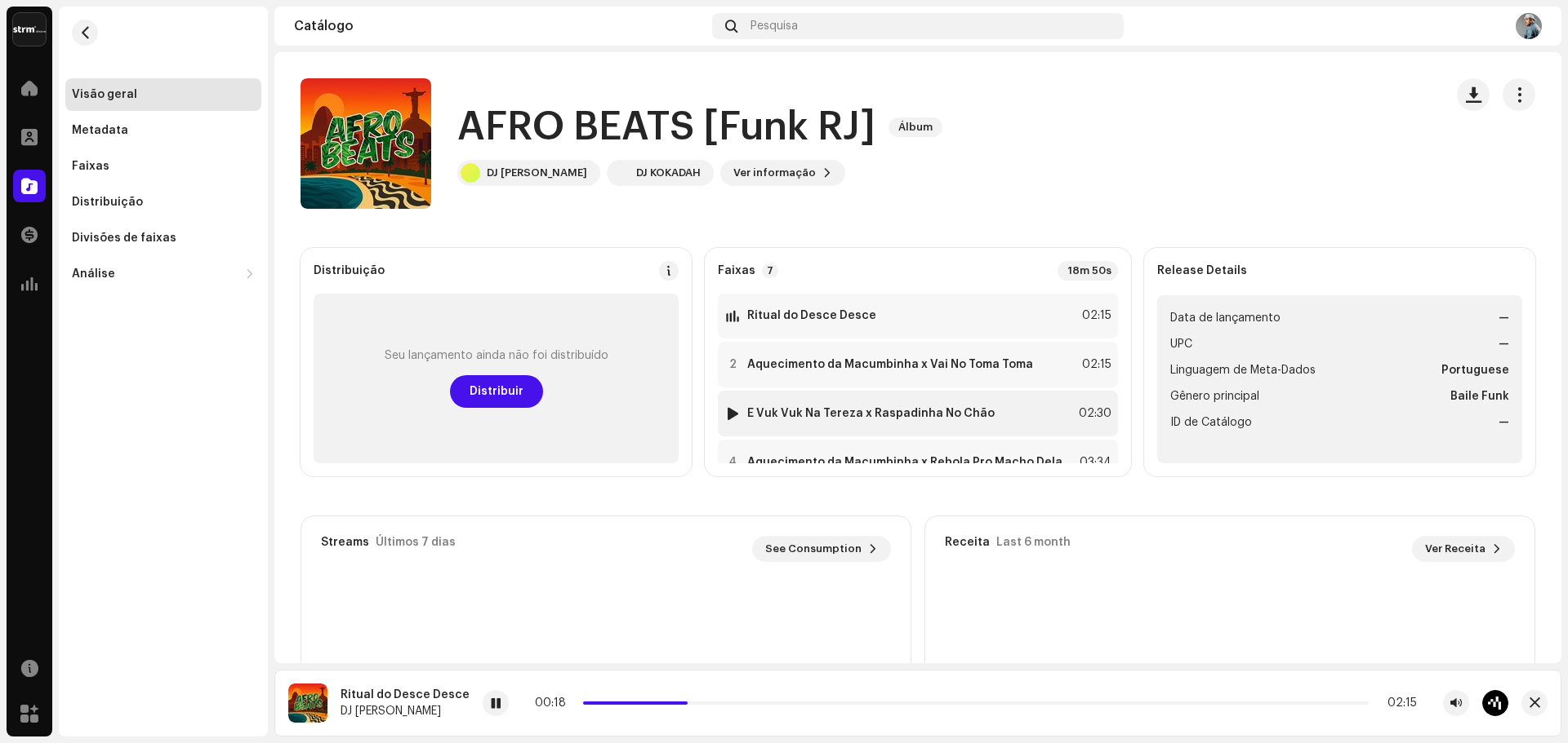
scroll to position [0, 0]
click at [730, 365] on div at bounding box center [733, 365] width 12 height 13
click at [667, 706] on div "00:01 02:15" at bounding box center [989, 703] width 854 height 13
click at [673, 698] on div "00:02 02:15" at bounding box center [989, 703] width 854 height 13
click at [680, 698] on div "00:02 02:15" at bounding box center [989, 703] width 854 height 13
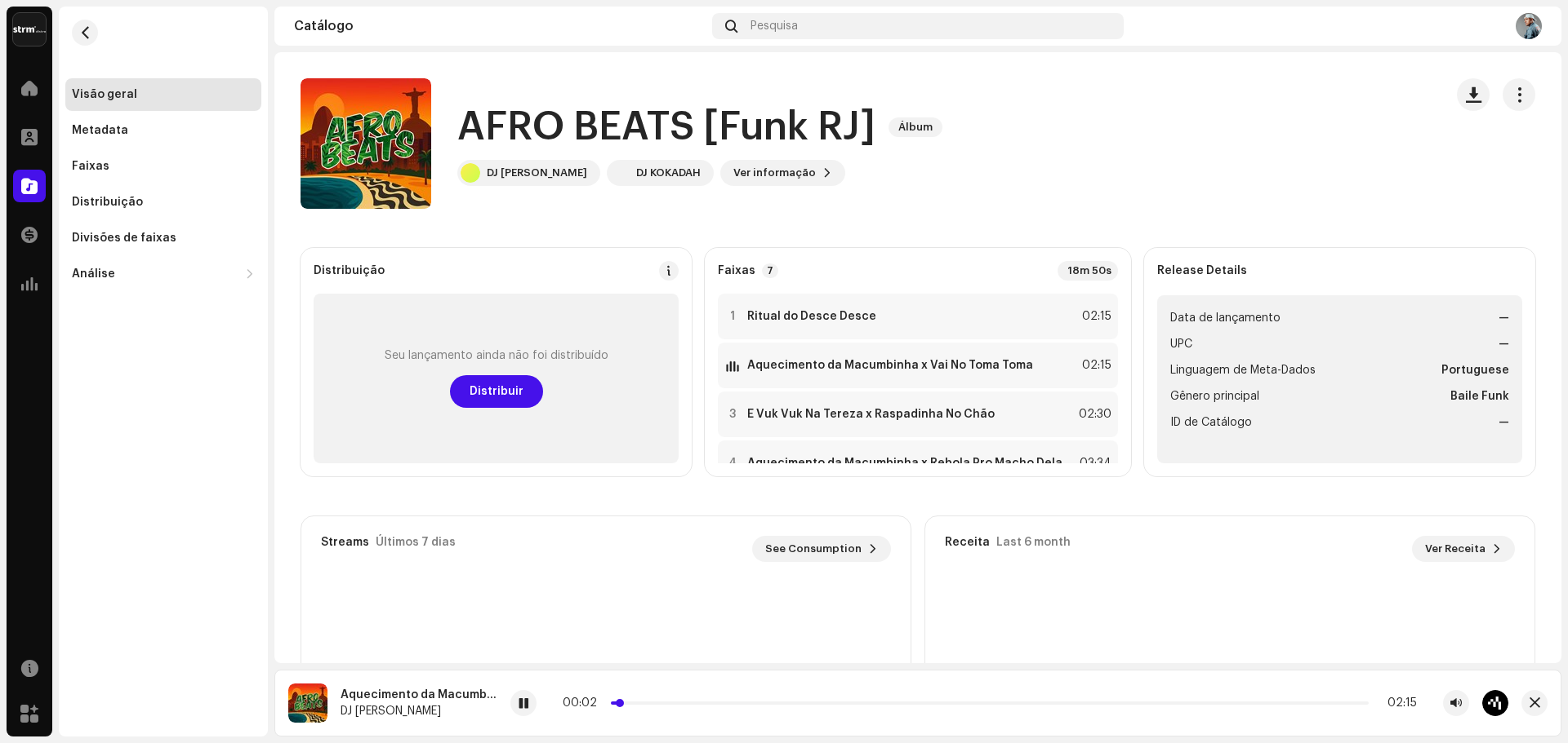
click at [680, 702] on p-slider at bounding box center [989, 703] width 758 height 3
click at [713, 702] on p-slider at bounding box center [989, 703] width 758 height 3
click at [737, 417] on div at bounding box center [733, 414] width 12 height 13
click at [631, 705] on div "00:00 02:15" at bounding box center [989, 703] width 854 height 13
drag, startPoint x: 646, startPoint y: 703, endPoint x: 654, endPoint y: 705, distance: 8.2
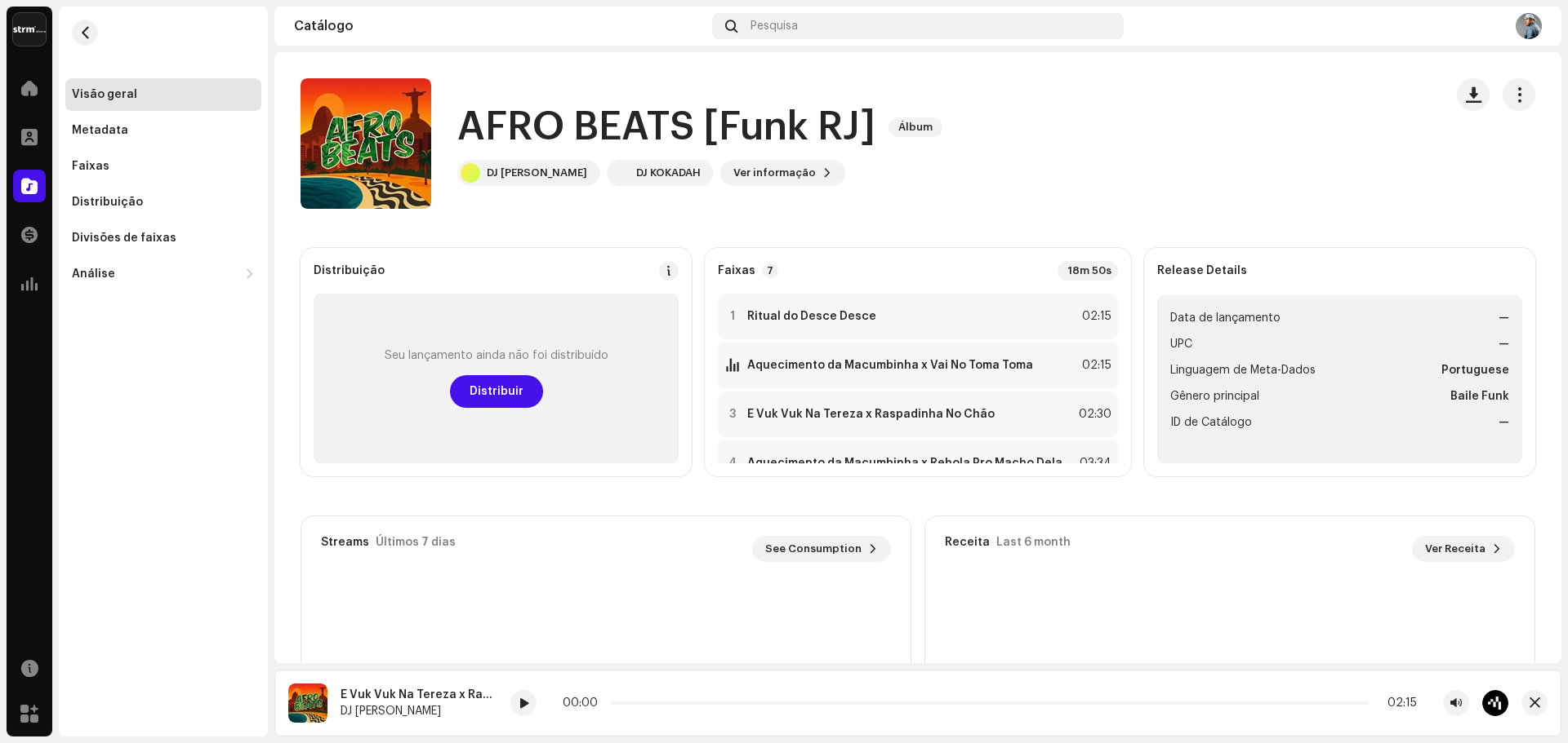
click at [647, 703] on p-slider at bounding box center [989, 703] width 758 height 3
drag, startPoint x: 536, startPoint y: 709, endPoint x: 526, endPoint y: 714, distance: 11.2
click at [532, 710] on div "00:06 02:30" at bounding box center [1009, 703] width 998 height 26
click at [526, 715] on div at bounding box center [523, 703] width 26 height 26
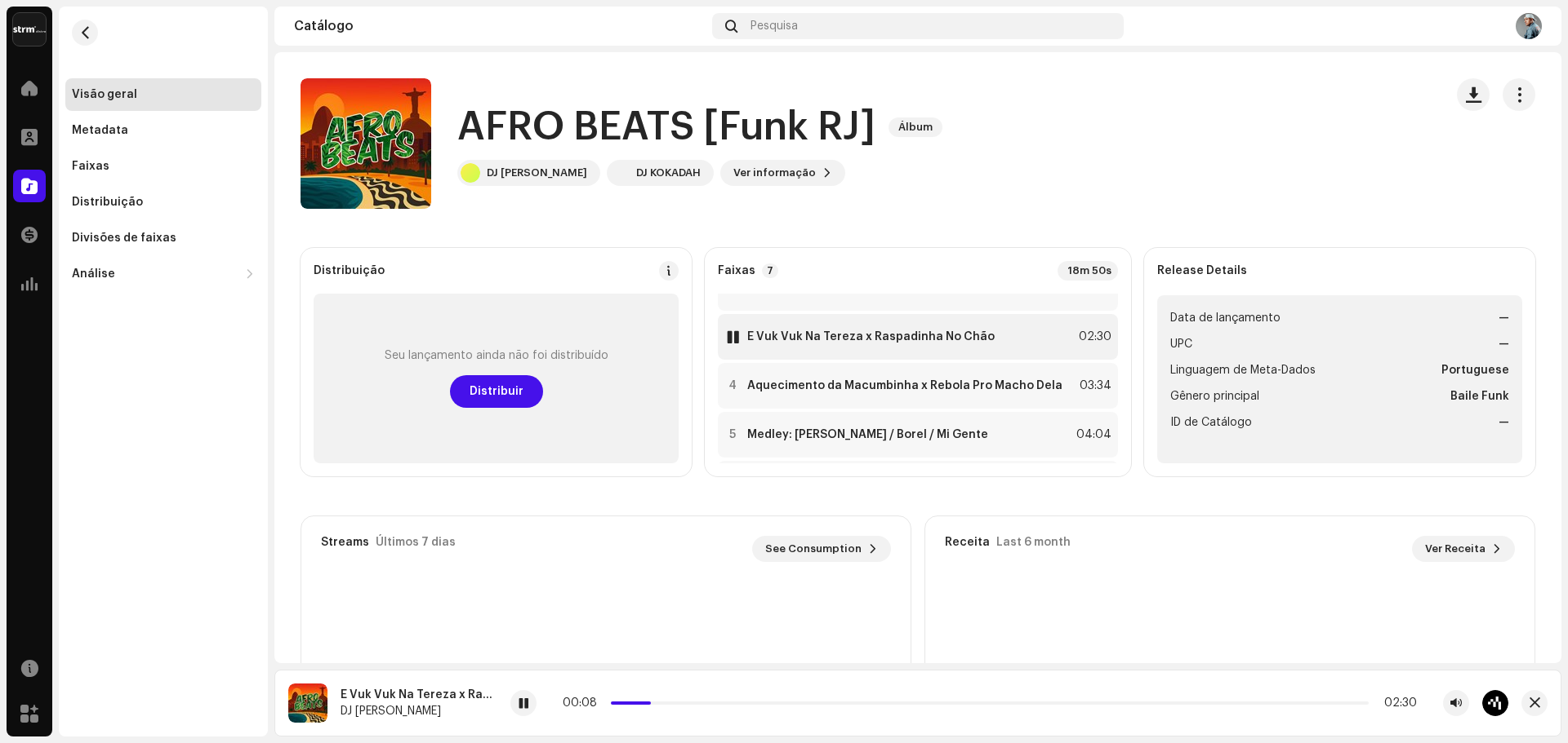
scroll to position [82, 0]
click at [729, 383] on div at bounding box center [733, 381] width 12 height 13
click at [632, 703] on p-slider at bounding box center [989, 703] width 758 height 3
click at [665, 696] on div "00:05 03:34" at bounding box center [1009, 703] width 998 height 26
click at [692, 706] on div "00:05 03:34" at bounding box center [988, 703] width 857 height 13
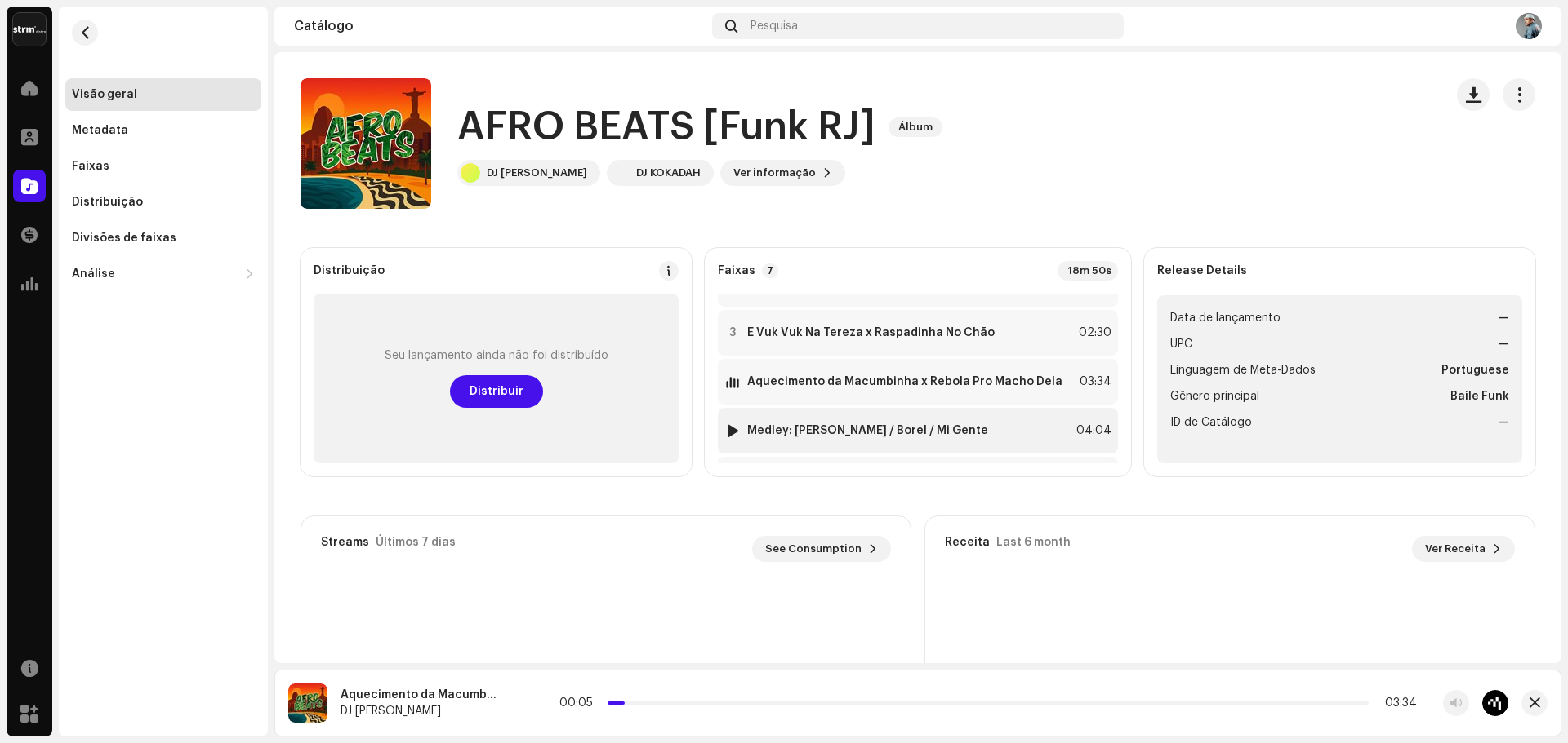
click at [725, 425] on img at bounding box center [732, 431] width 22 height 22
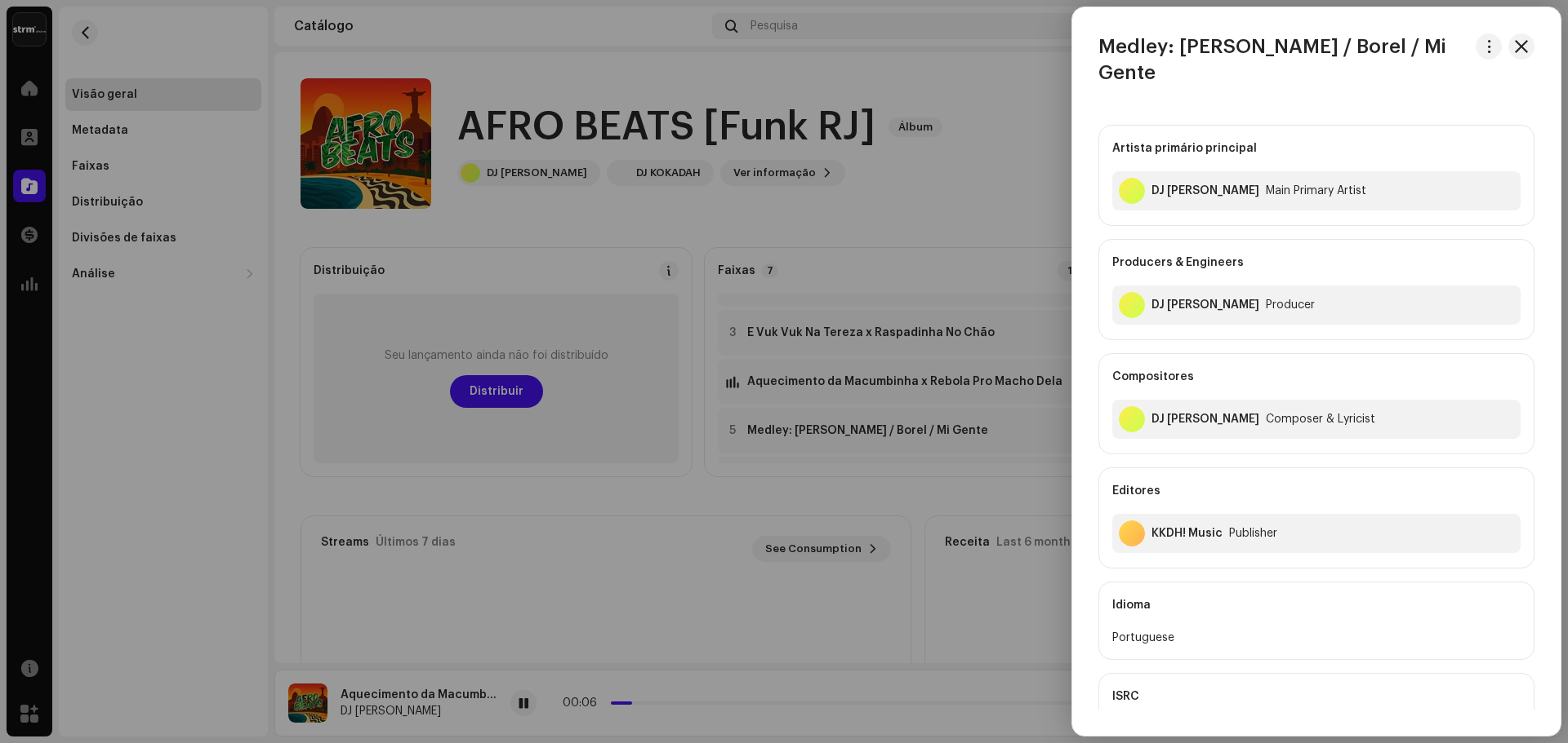
click at [766, 425] on div at bounding box center [784, 371] width 1568 height 743
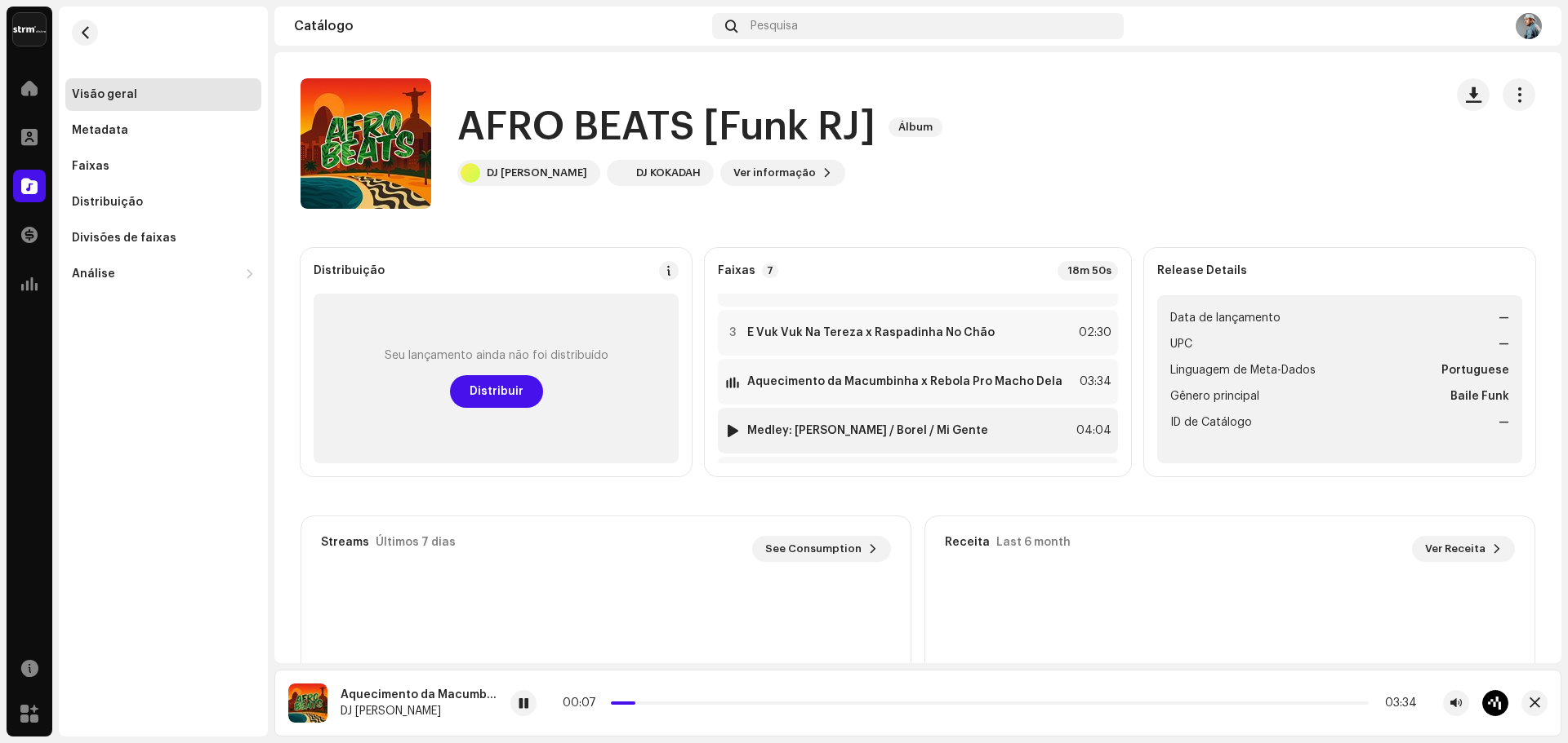
click at [736, 430] on div at bounding box center [733, 431] width 12 height 13
click at [658, 703] on p-slider at bounding box center [989, 703] width 758 height 3
click at [695, 705] on div "00:15 04:04" at bounding box center [989, 703] width 854 height 13
click at [717, 700] on div "00:16 04:04" at bounding box center [989, 703] width 854 height 13
click at [741, 701] on div "00:16 04:04" at bounding box center [989, 703] width 854 height 13
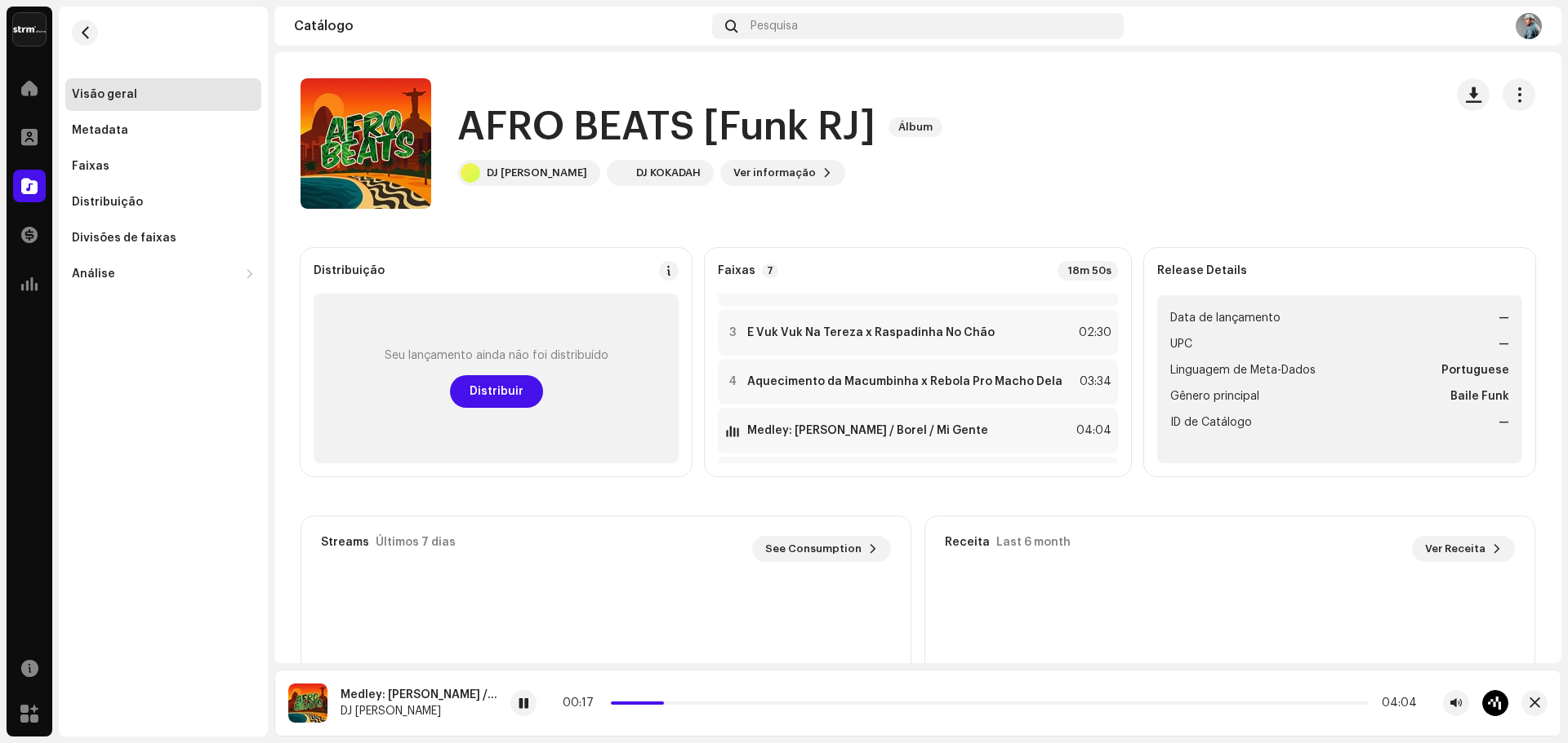
click at [743, 703] on div "00:17 04:04" at bounding box center [989, 703] width 854 height 13
click at [763, 717] on div "Medley: [PERSON_NAME] / Borel / Mi Gente DJ Kokadah 00:17 04:04" at bounding box center [918, 703] width 1287 height 67
click at [760, 696] on div "00:17 04:04" at bounding box center [1009, 703] width 998 height 26
click at [760, 698] on div "00:18 04:04" at bounding box center [989, 703] width 854 height 13
click at [776, 705] on div "00:18 04:04" at bounding box center [989, 703] width 854 height 13
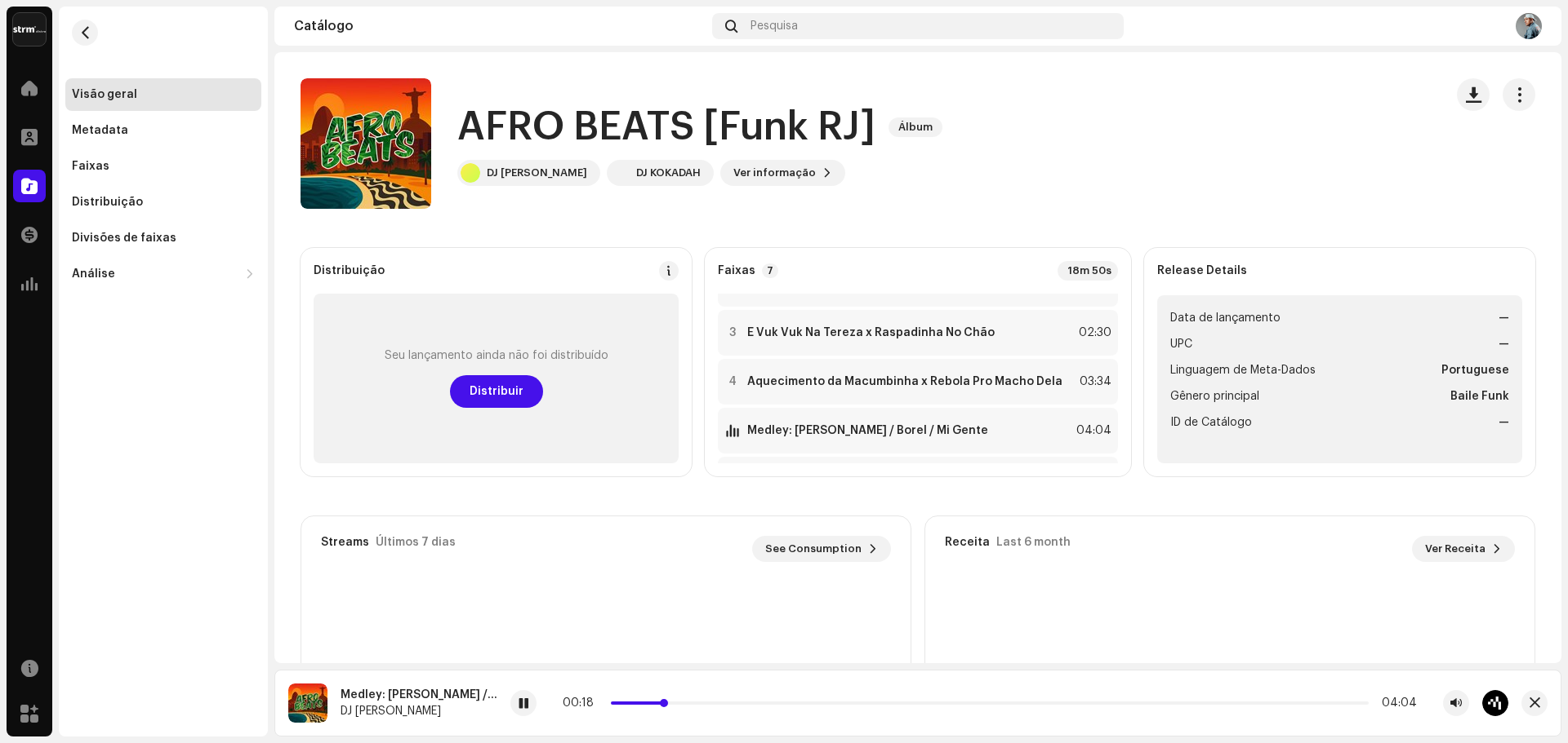
click at [781, 702] on p-slider at bounding box center [989, 703] width 758 height 3
click at [806, 701] on div "00:55 04:04" at bounding box center [989, 703] width 854 height 13
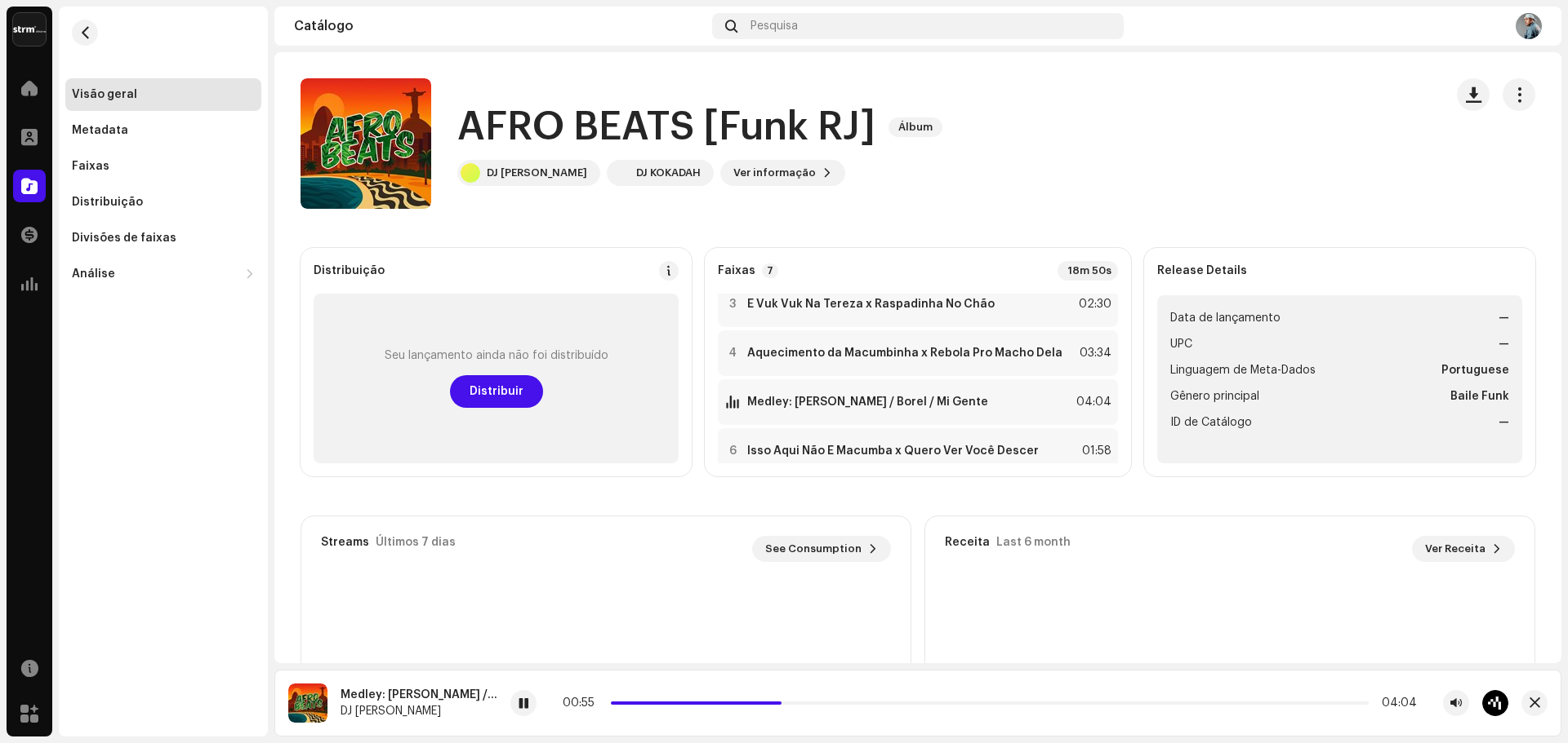
scroll to position [183, 0]
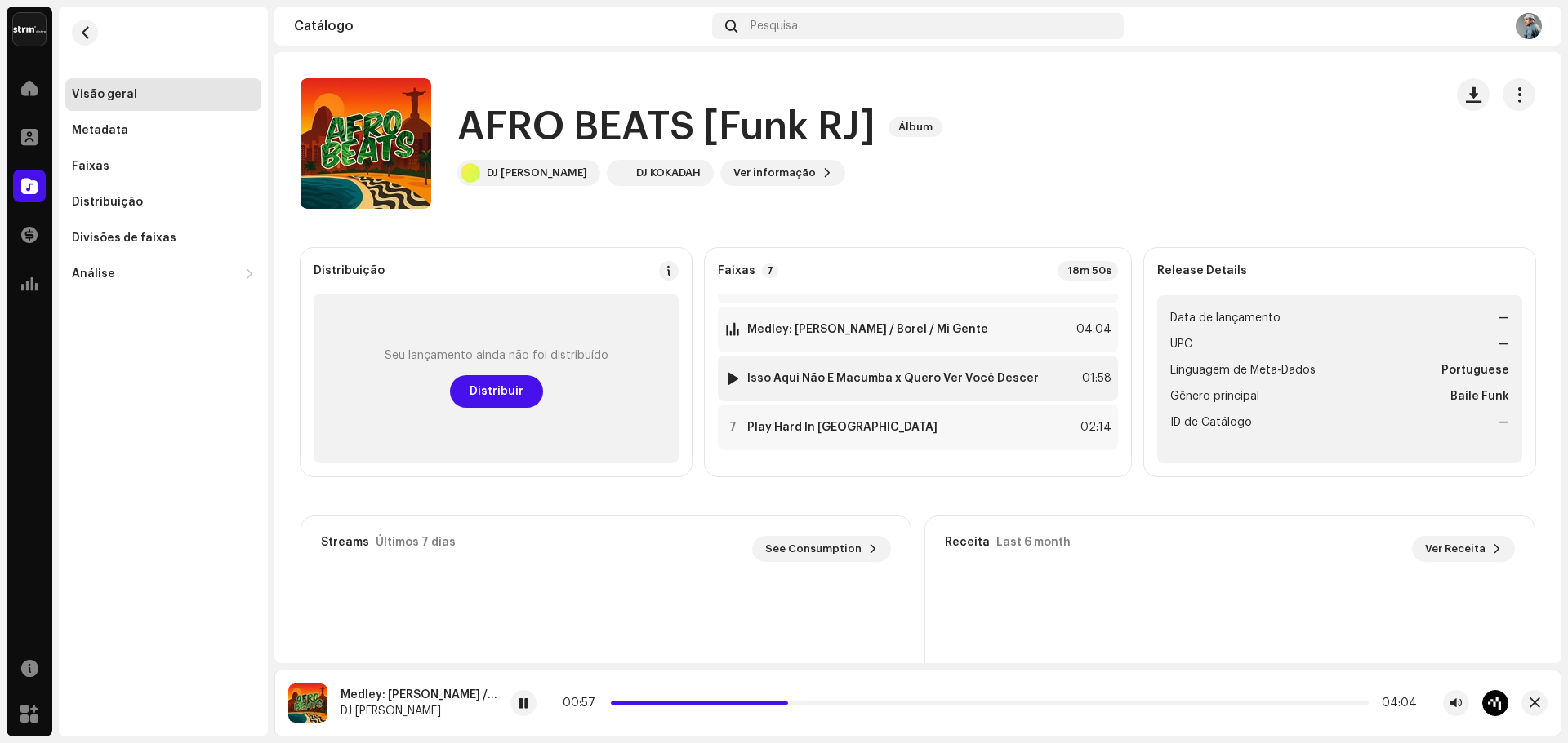
click at [731, 381] on div at bounding box center [733, 378] width 12 height 13
click at [529, 701] on span at bounding box center [523, 704] width 9 height 13
click at [684, 706] on div "00:00 01:58" at bounding box center [989, 703] width 854 height 13
click at [515, 699] on div at bounding box center [523, 703] width 26 height 26
click at [675, 708] on div "00:01 01:58" at bounding box center [989, 703] width 854 height 13
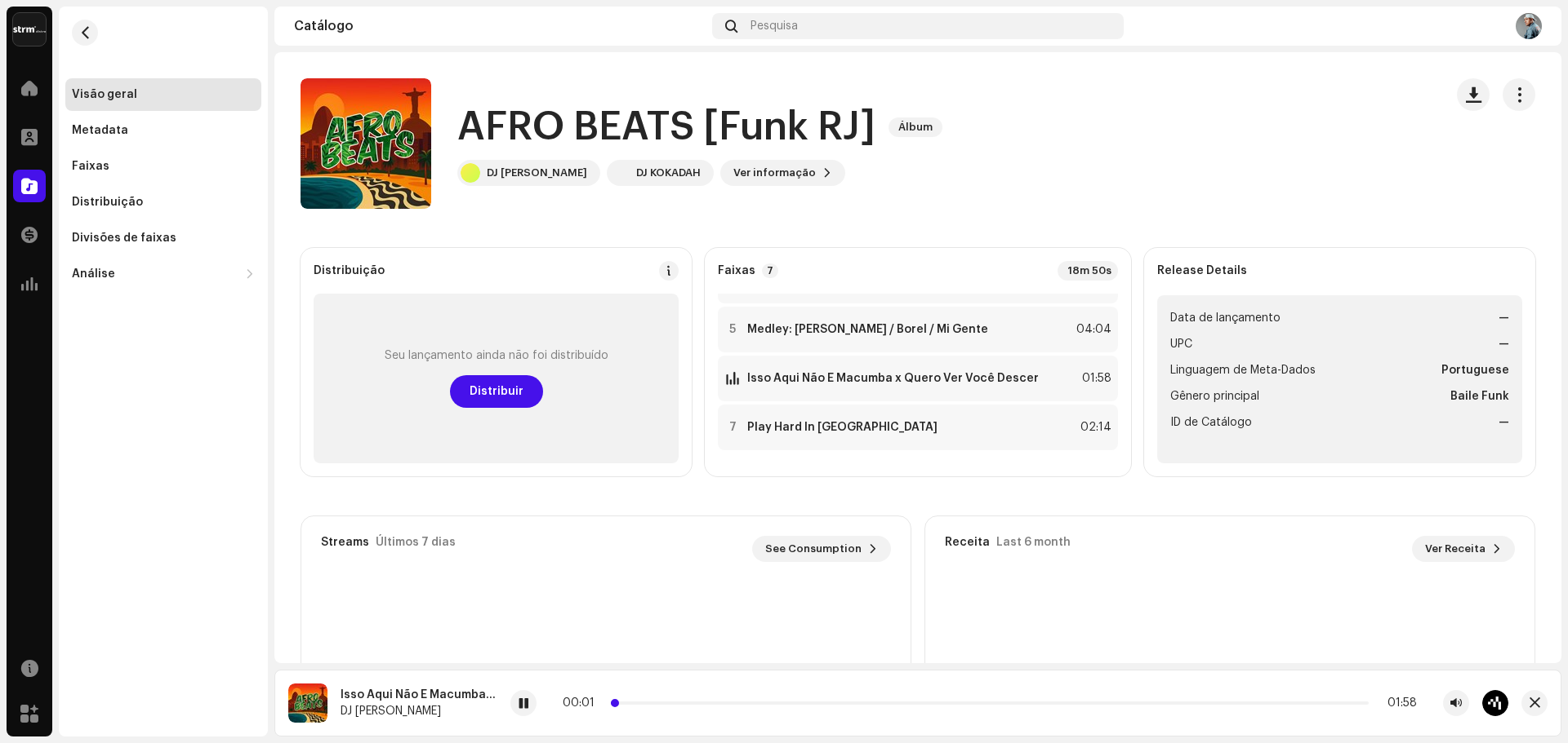
click at [685, 704] on p-slider at bounding box center [989, 703] width 758 height 3
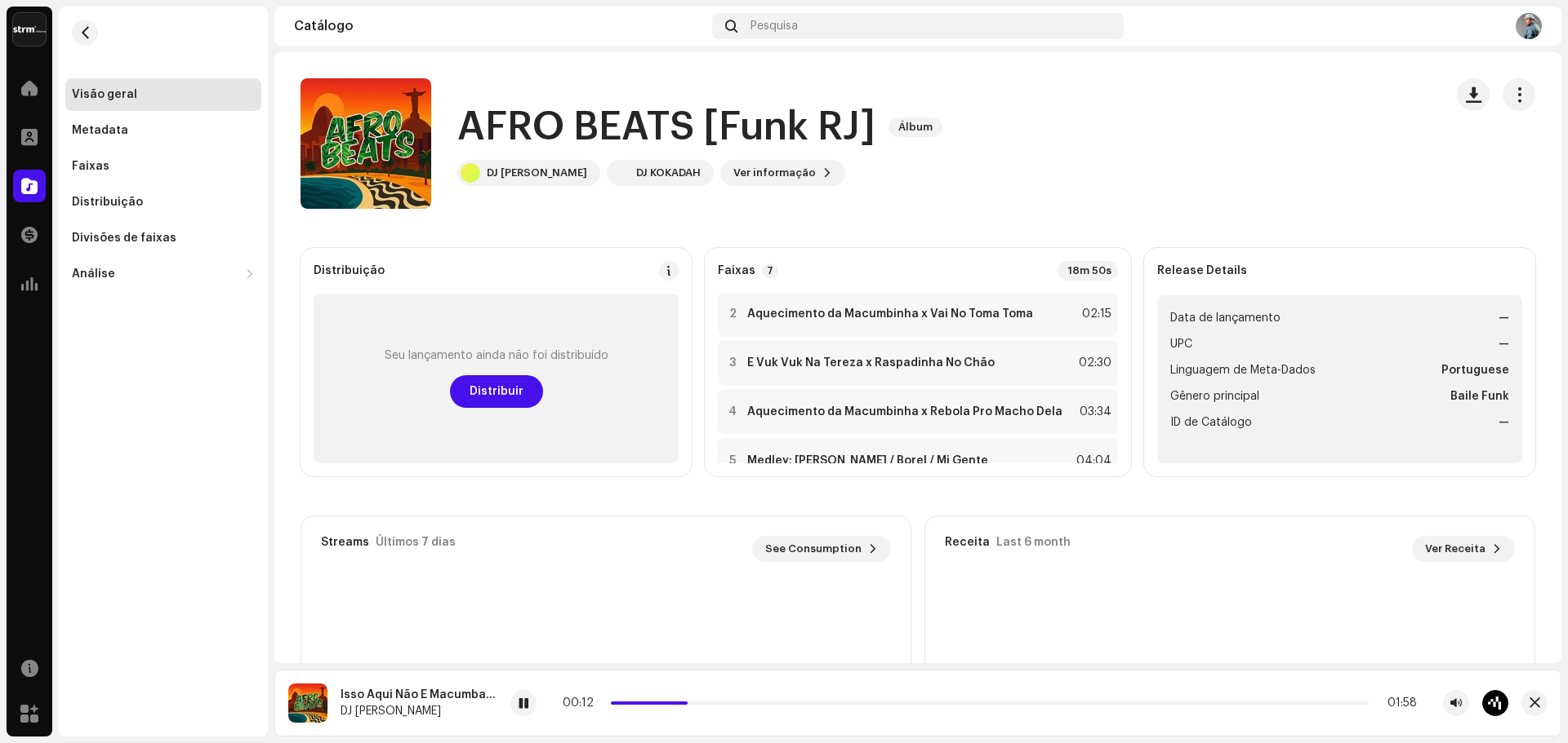
scroll to position [0, 0]
click at [73, 35] on button "button" at bounding box center [85, 33] width 26 height 26
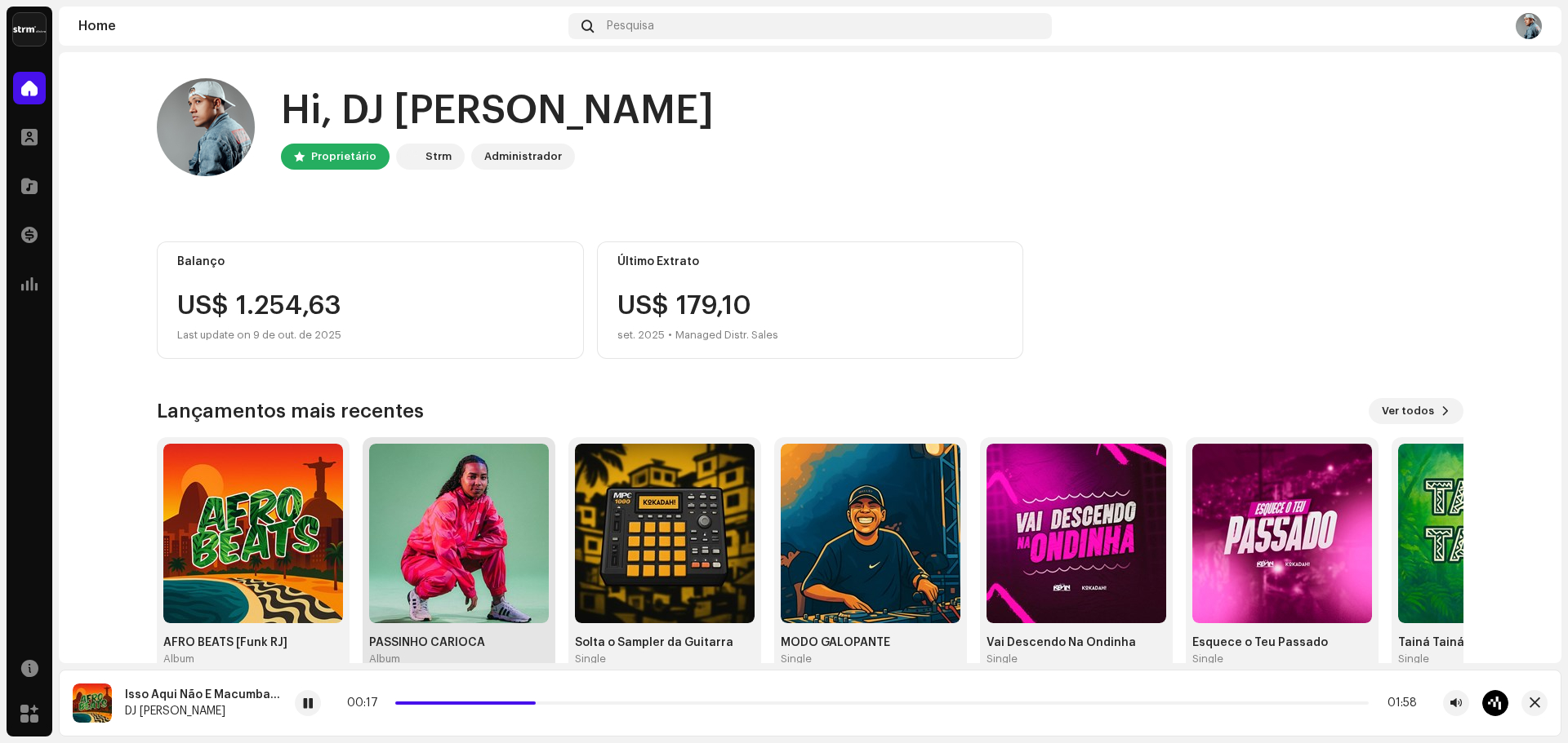
click at [448, 525] on img at bounding box center [458, 533] width 180 height 179
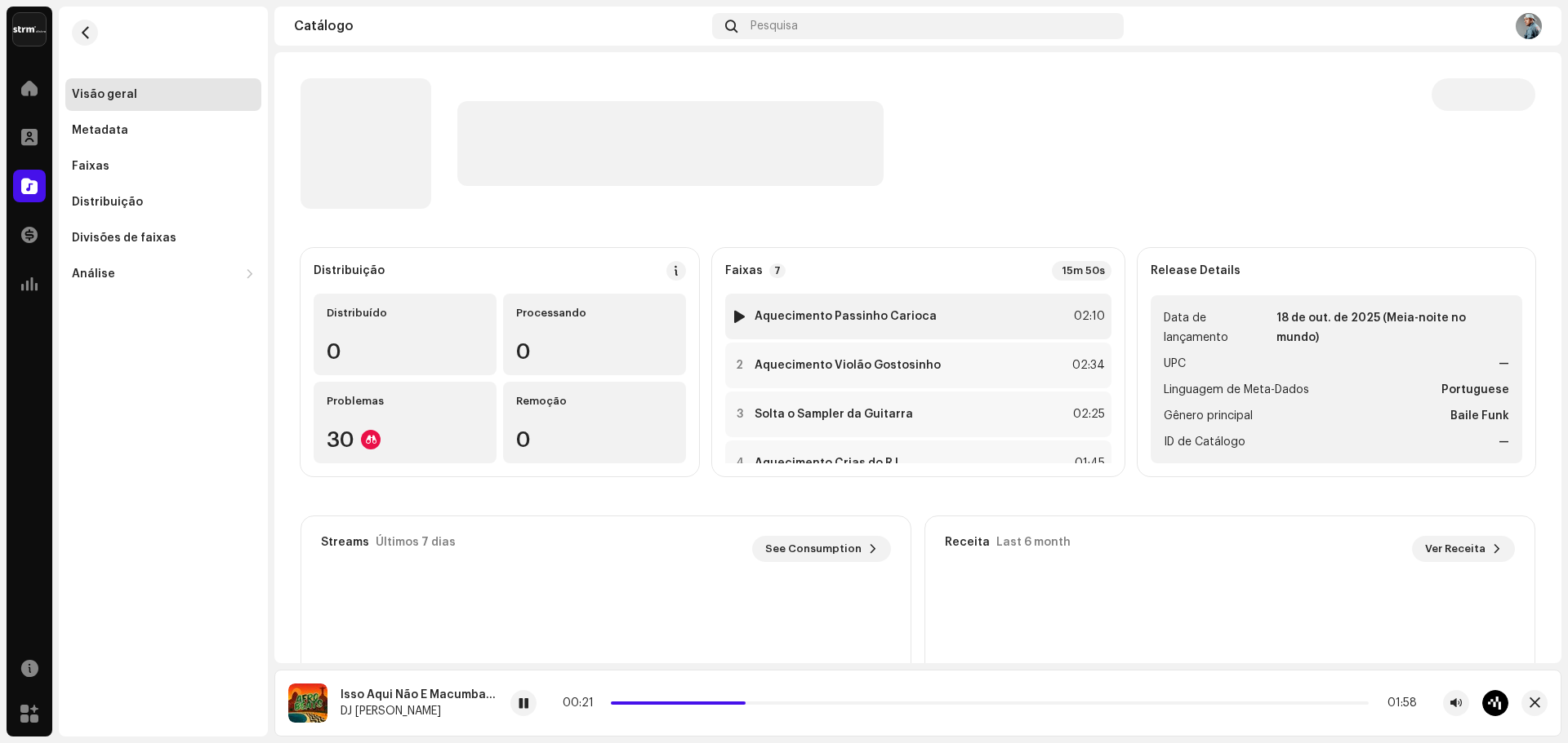
click at [741, 318] on div at bounding box center [739, 316] width 12 height 13
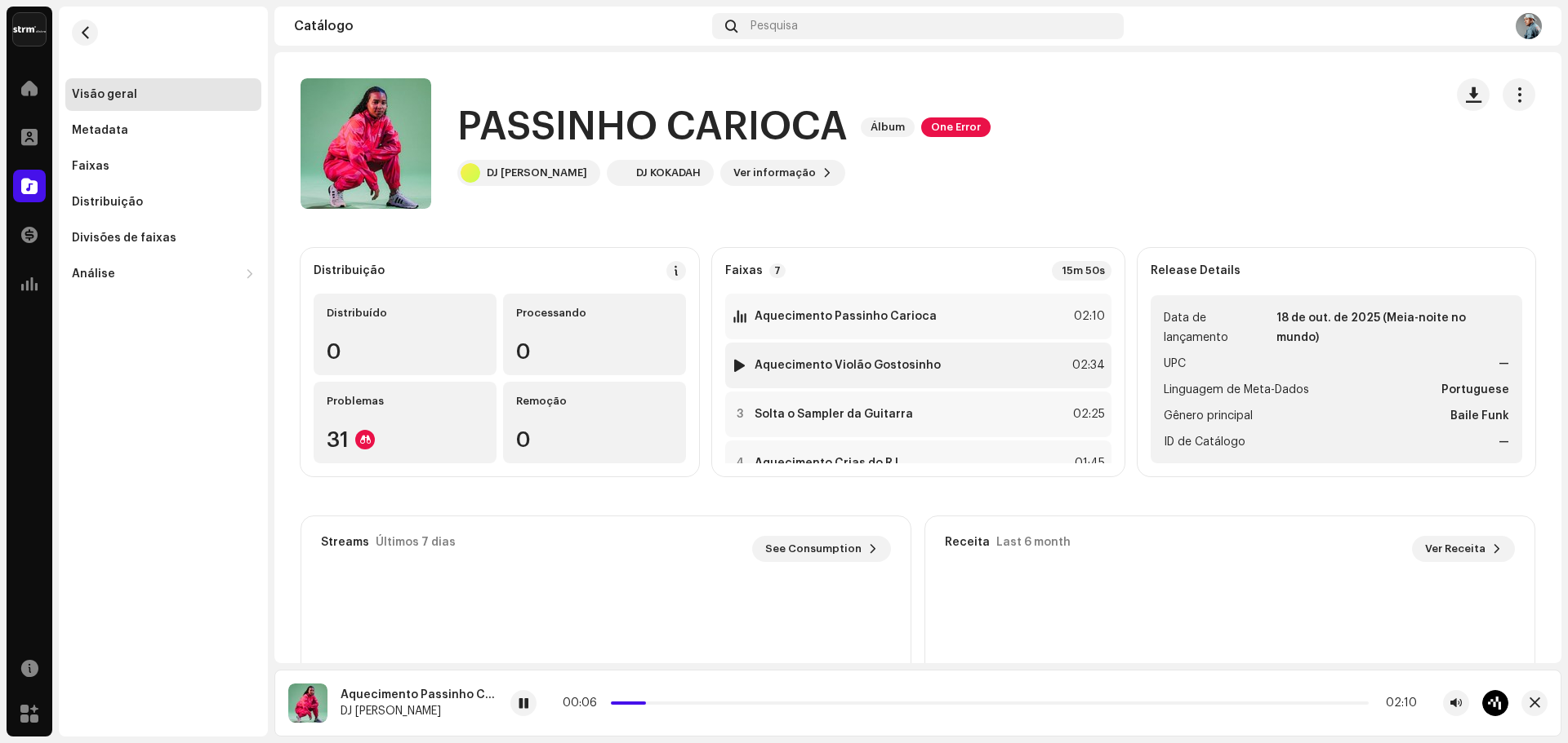
click at [743, 363] on div at bounding box center [739, 365] width 12 height 13
click at [741, 409] on div at bounding box center [739, 414] width 12 height 13
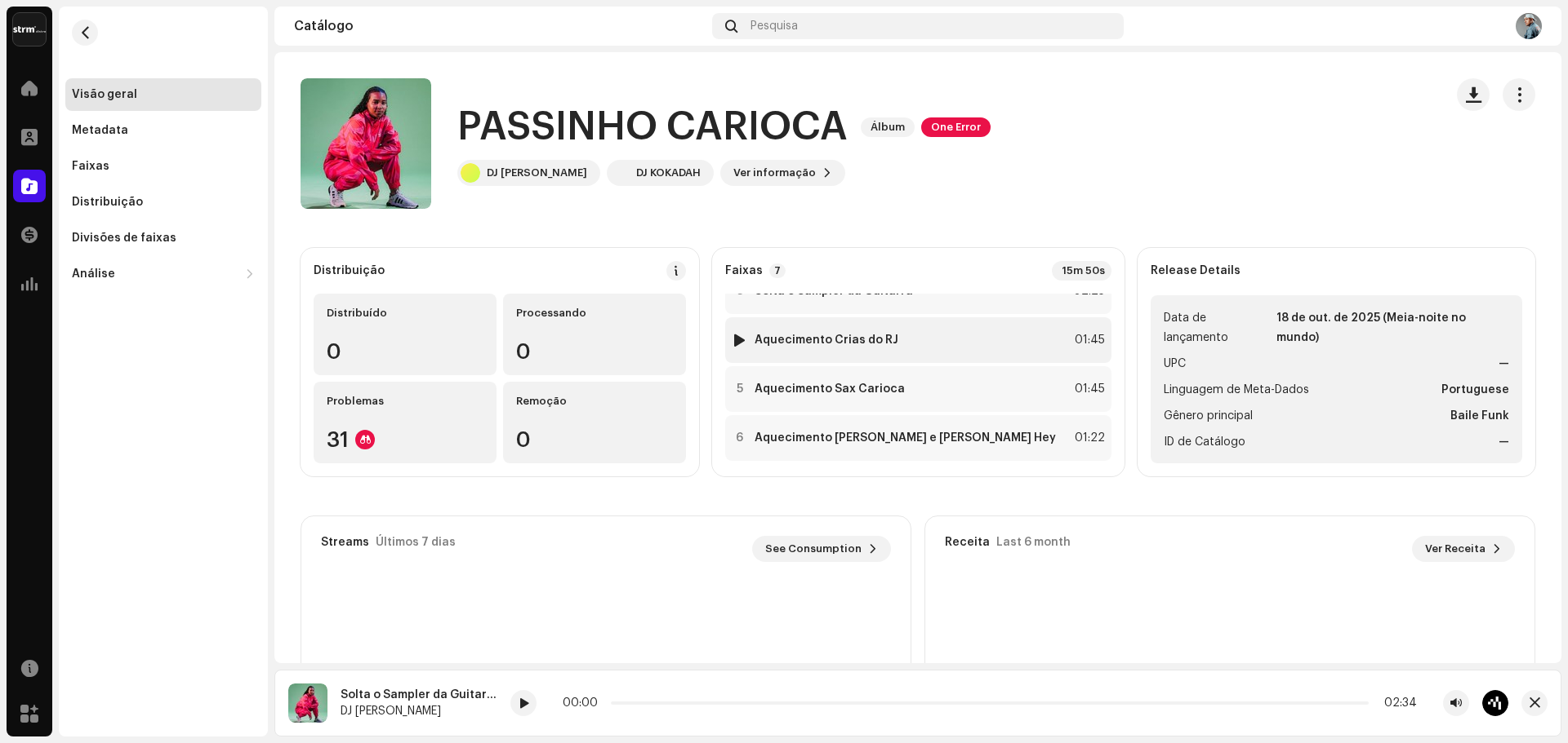
scroll to position [163, 0]
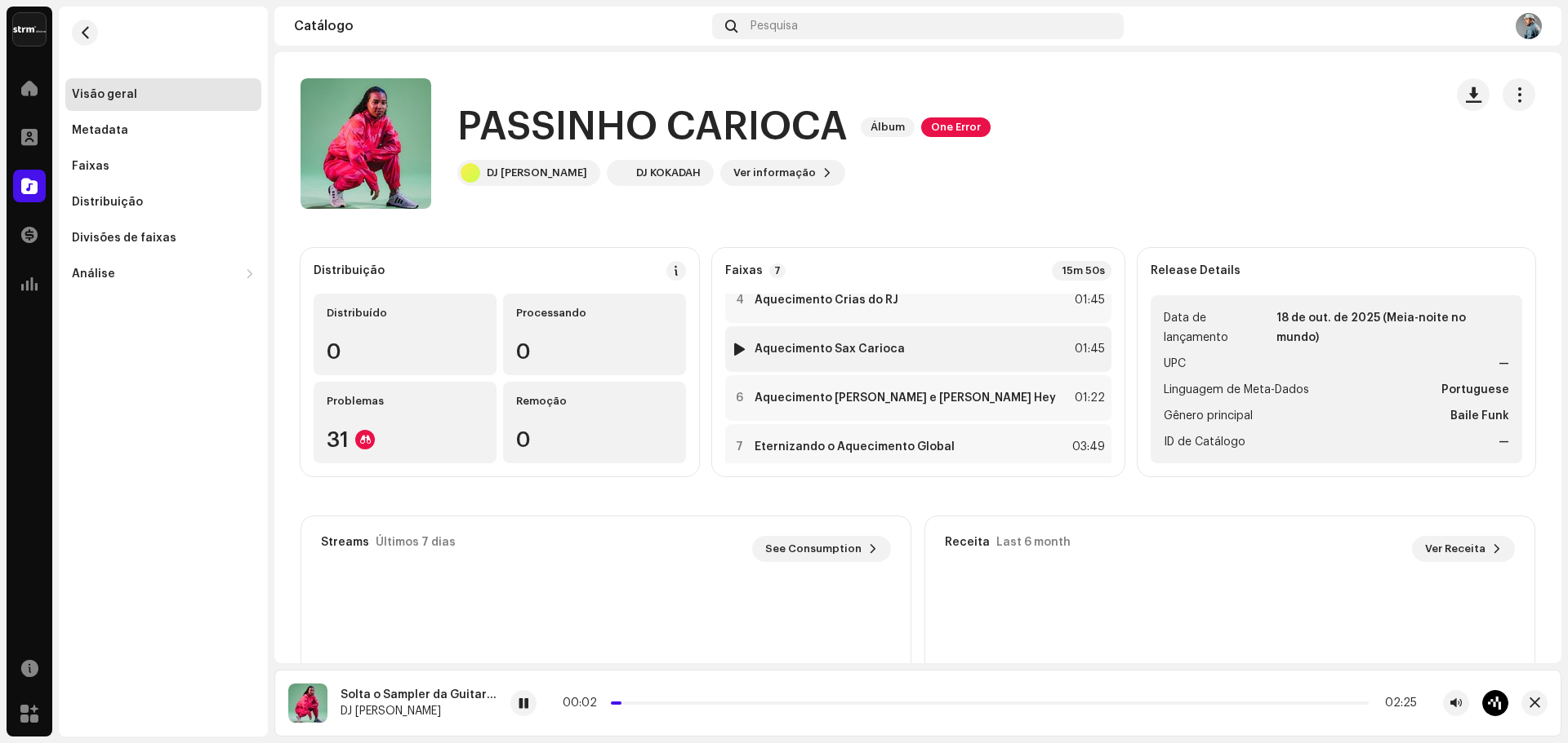
click at [742, 353] on div at bounding box center [739, 349] width 12 height 13
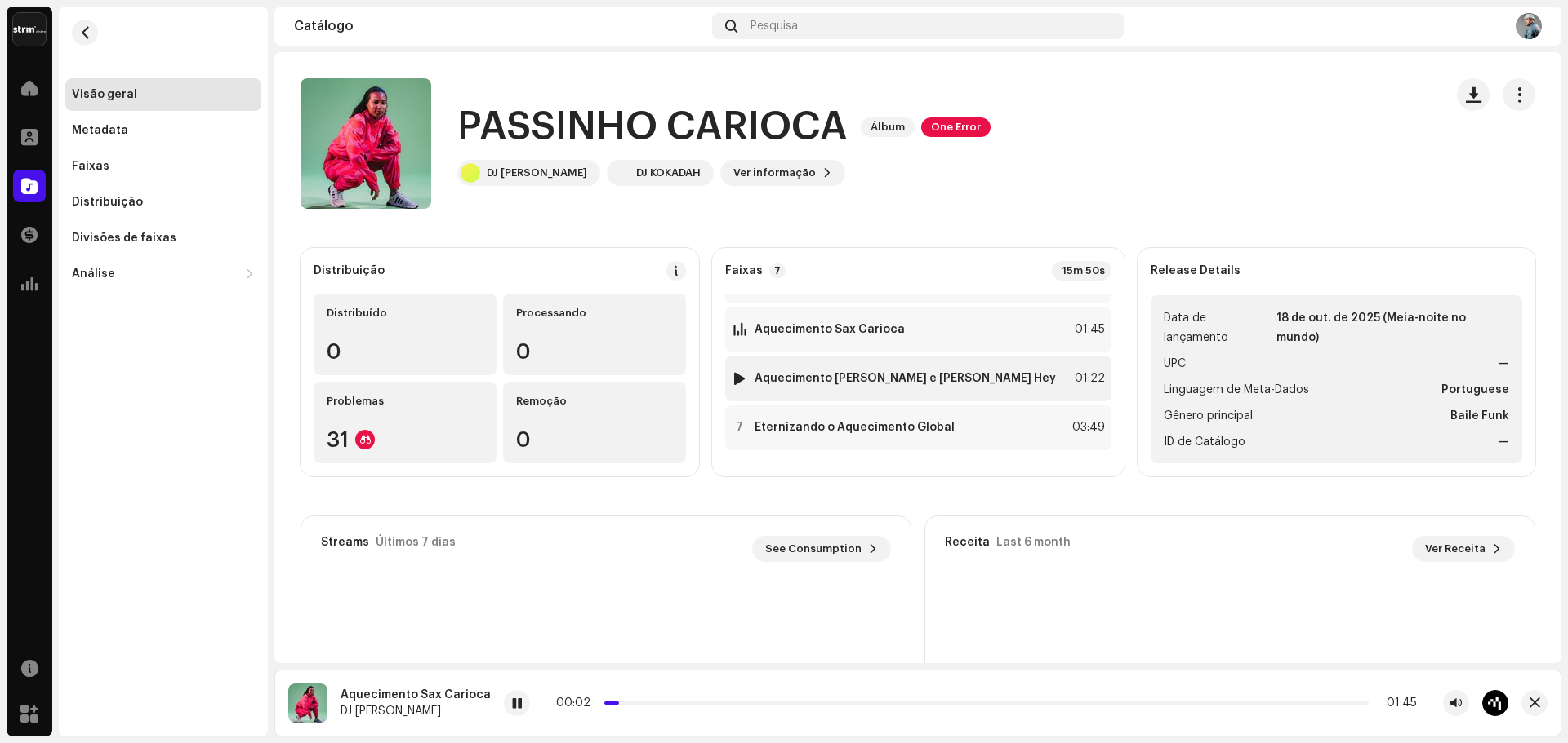
click at [741, 381] on div at bounding box center [739, 378] width 12 height 13
click at [743, 428] on div at bounding box center [739, 427] width 12 height 13
click at [649, 707] on div "00:02 03:49" at bounding box center [989, 703] width 854 height 13
click at [654, 696] on div "00:03 03:49" at bounding box center [1009, 703] width 998 height 26
click at [654, 702] on p-slider at bounding box center [989, 703] width 758 height 3
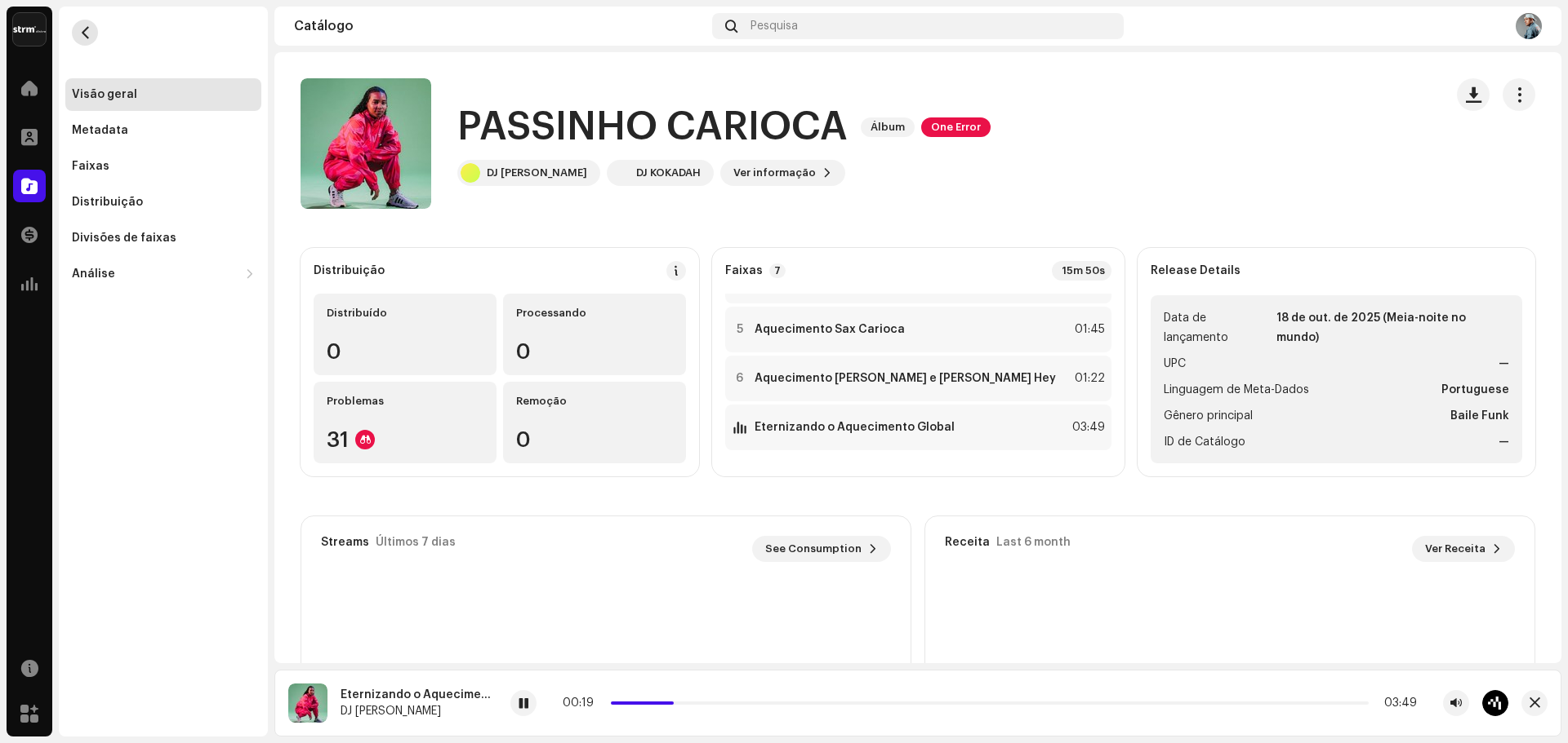
click at [92, 35] on button "button" at bounding box center [85, 33] width 26 height 26
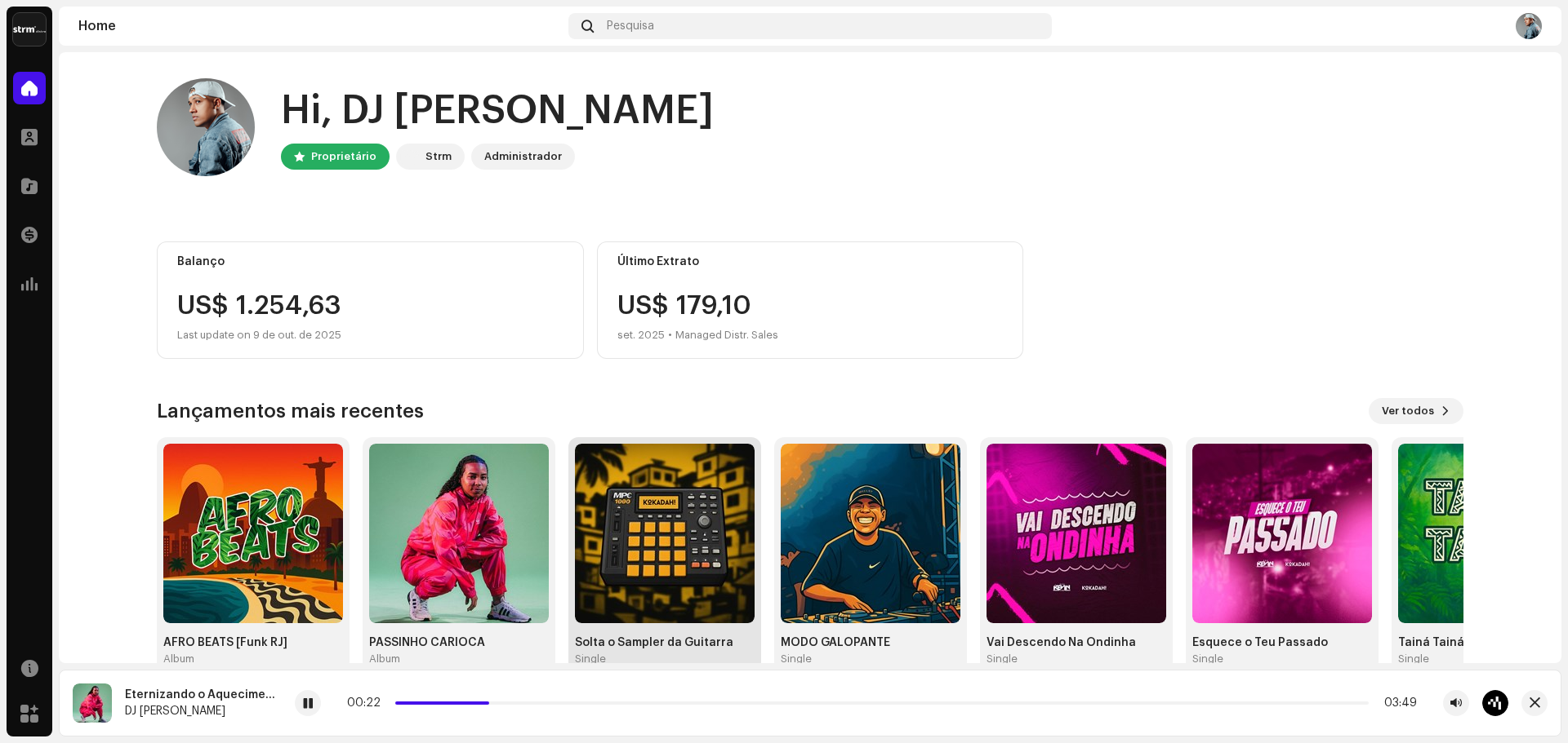
click at [662, 518] on img at bounding box center [665, 533] width 180 height 179
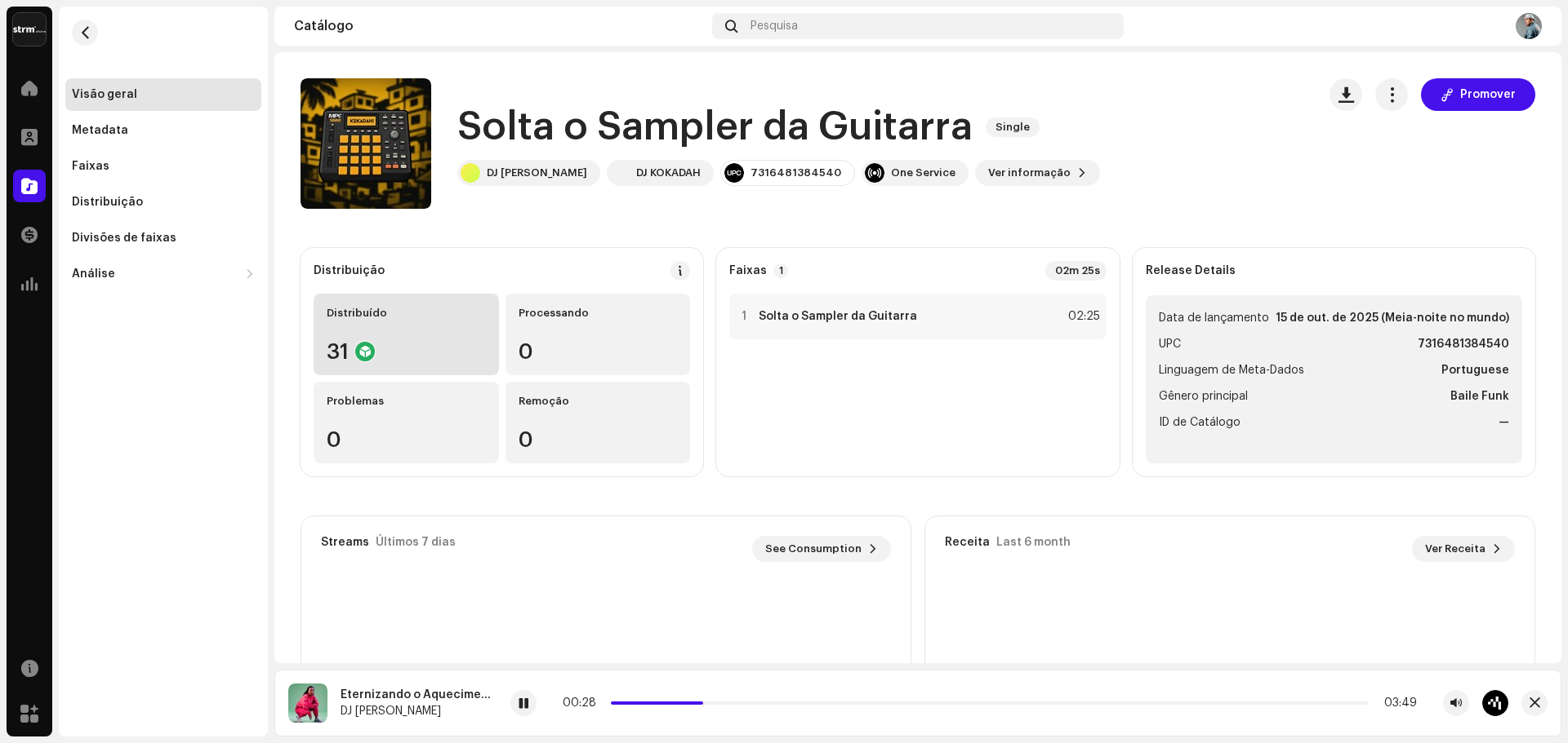
click at [397, 322] on div "Distribuído 31" at bounding box center [406, 334] width 186 height 82
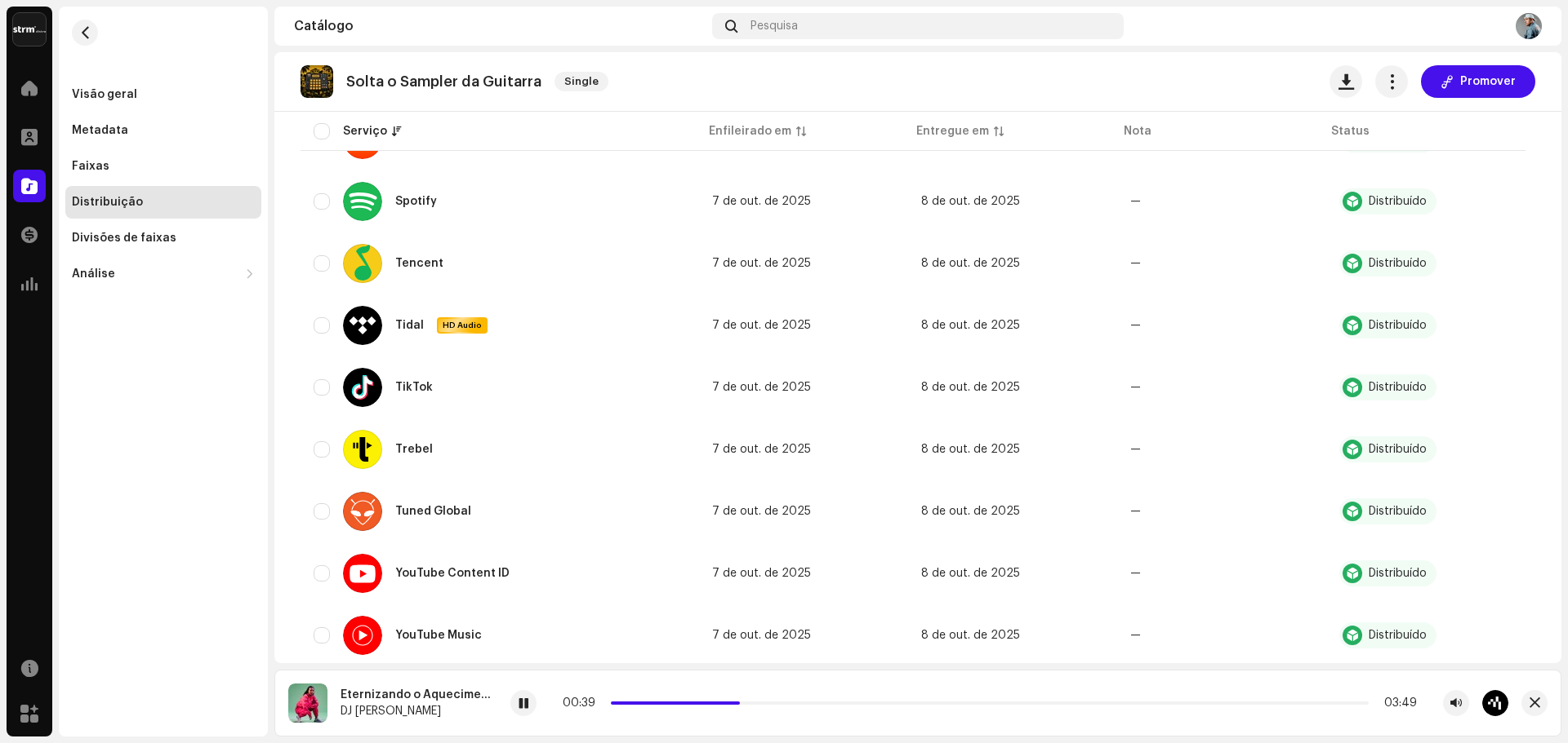
scroll to position [1431, 0]
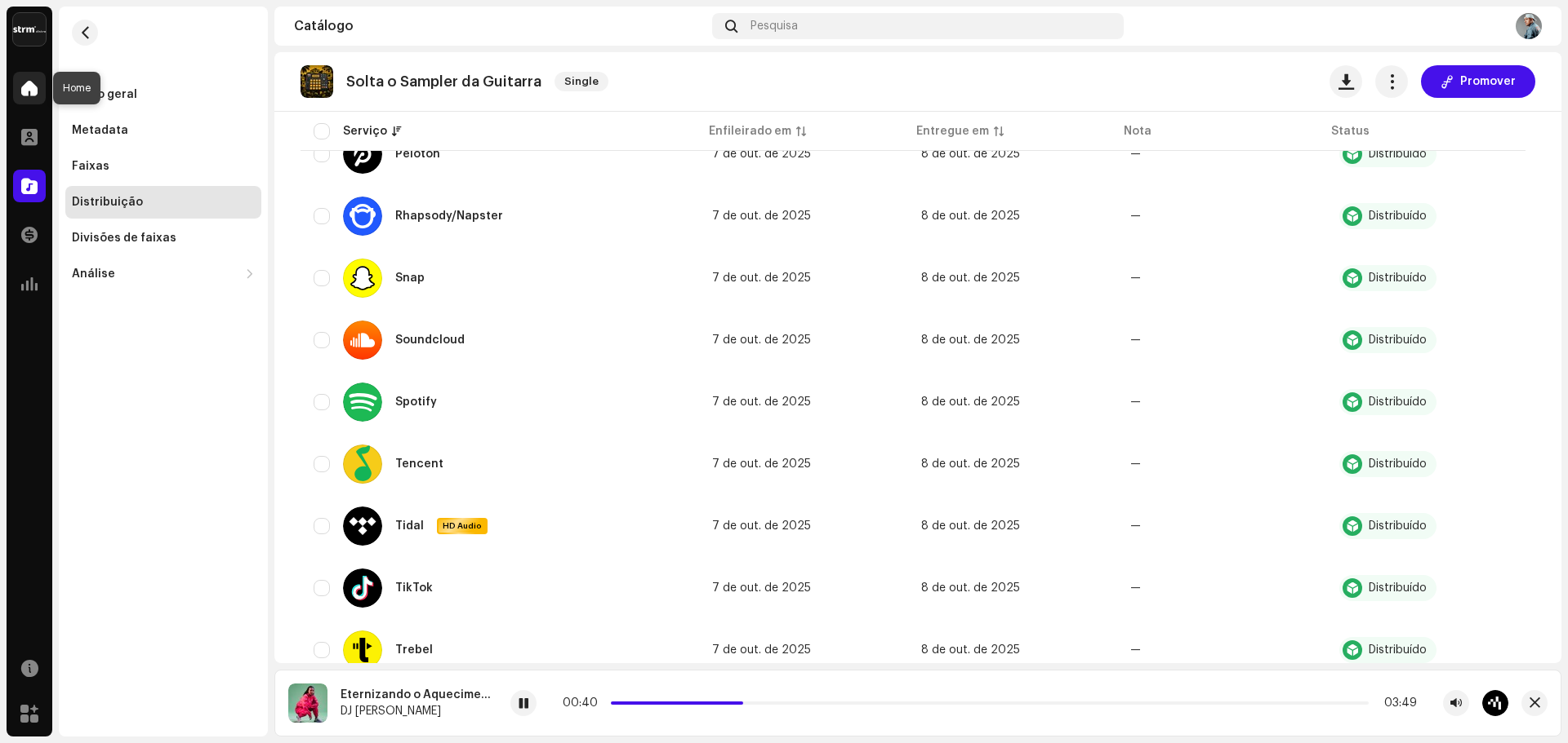
click at [35, 91] on span at bounding box center [29, 88] width 16 height 13
